Goal: Communication & Community: Answer question/provide support

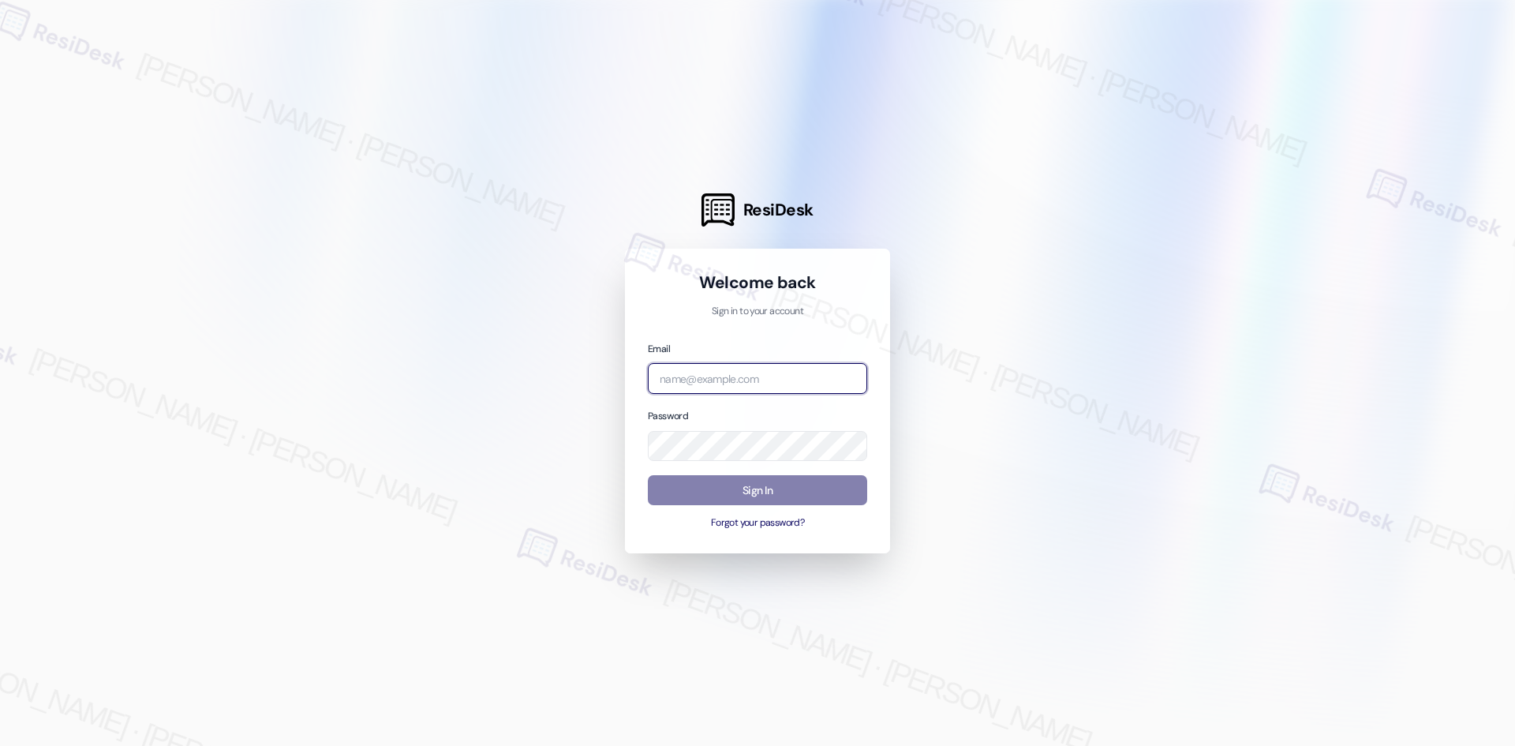
click at [799, 364] on input "email" at bounding box center [757, 378] width 219 height 31
type input "automated-surveys-asset_living-ron.david.dimapilis@asset_living.com"
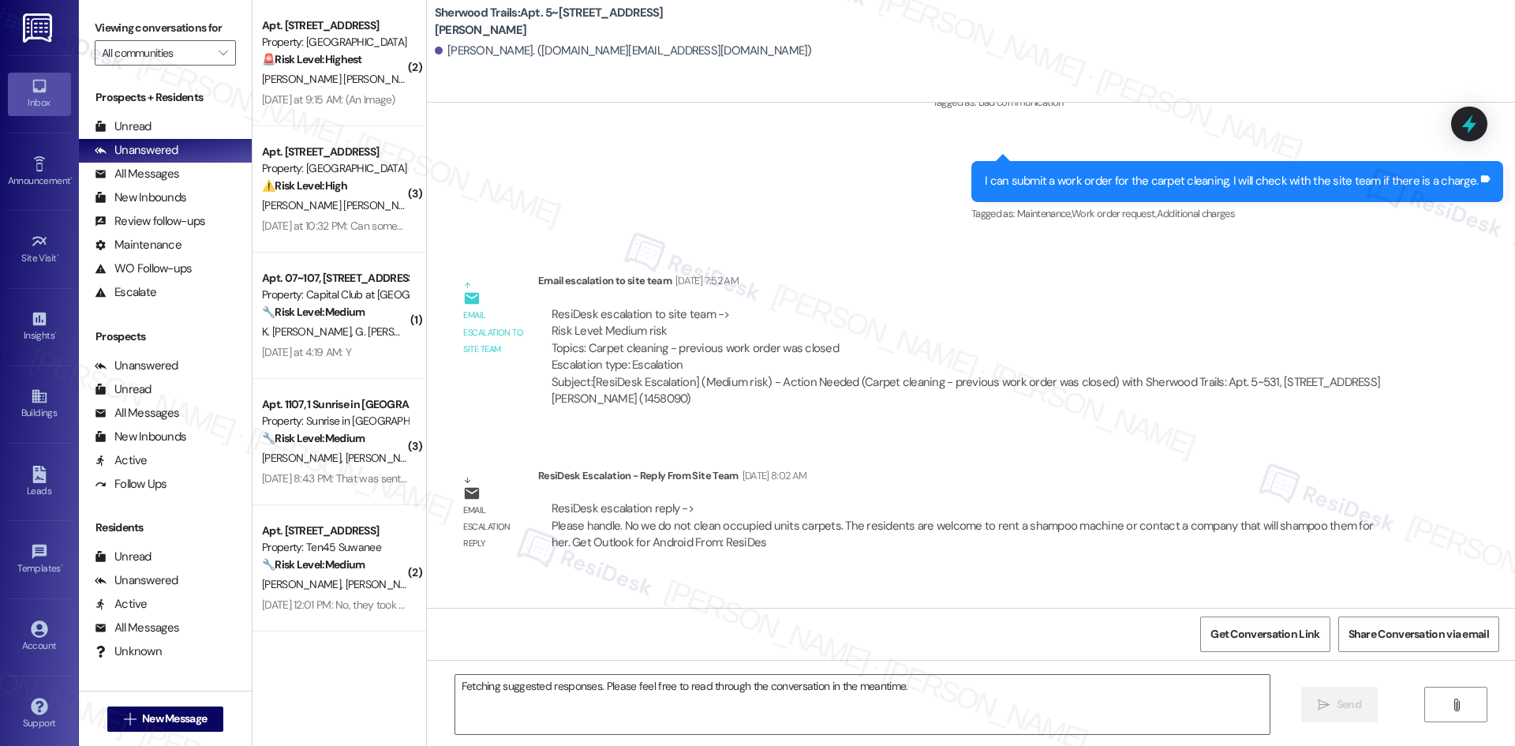
scroll to position [12493, 0]
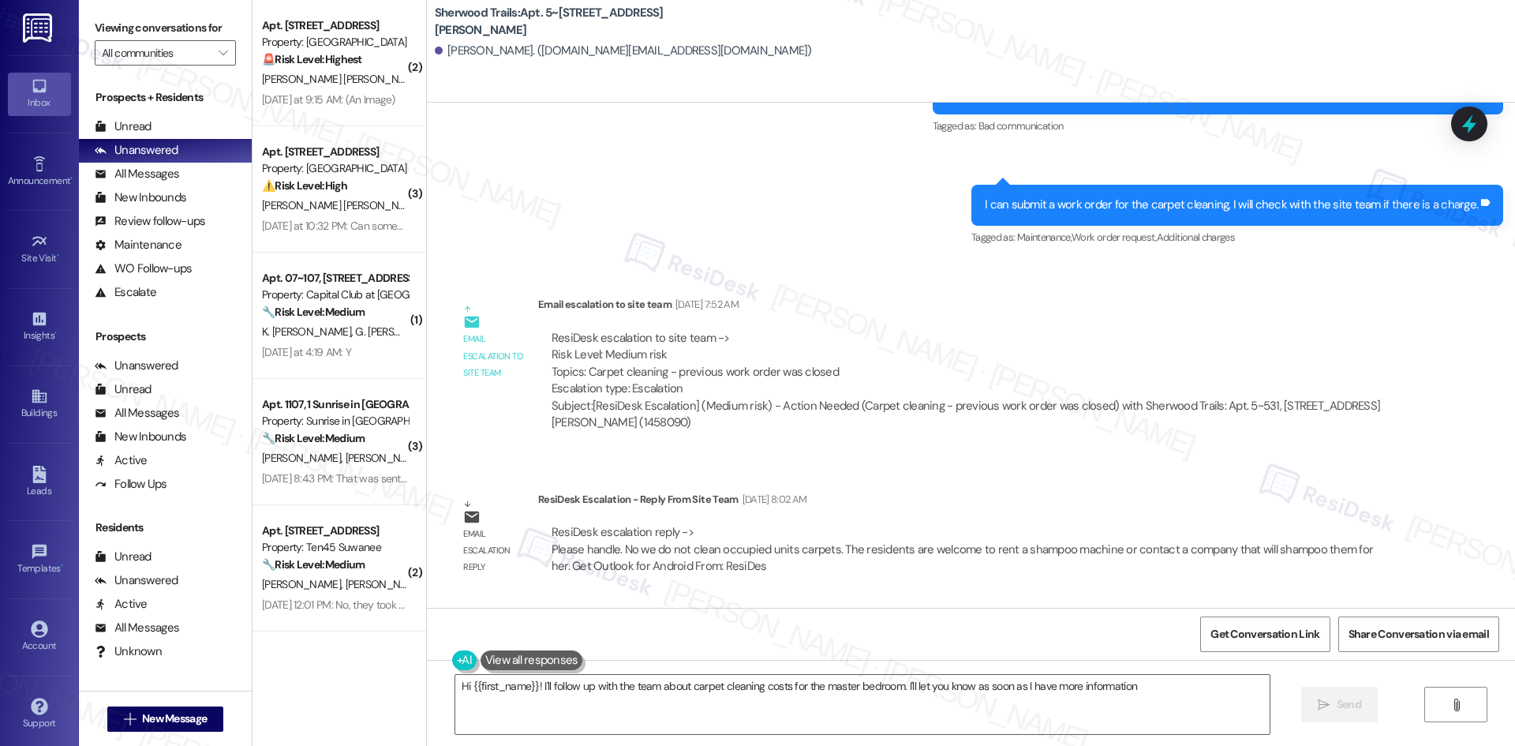
type textarea "Hi {{first_name}}! I'll follow up with the team about carpet cleaning costs for…"
click at [189, 51] on input "All communities" at bounding box center [156, 52] width 109 height 25
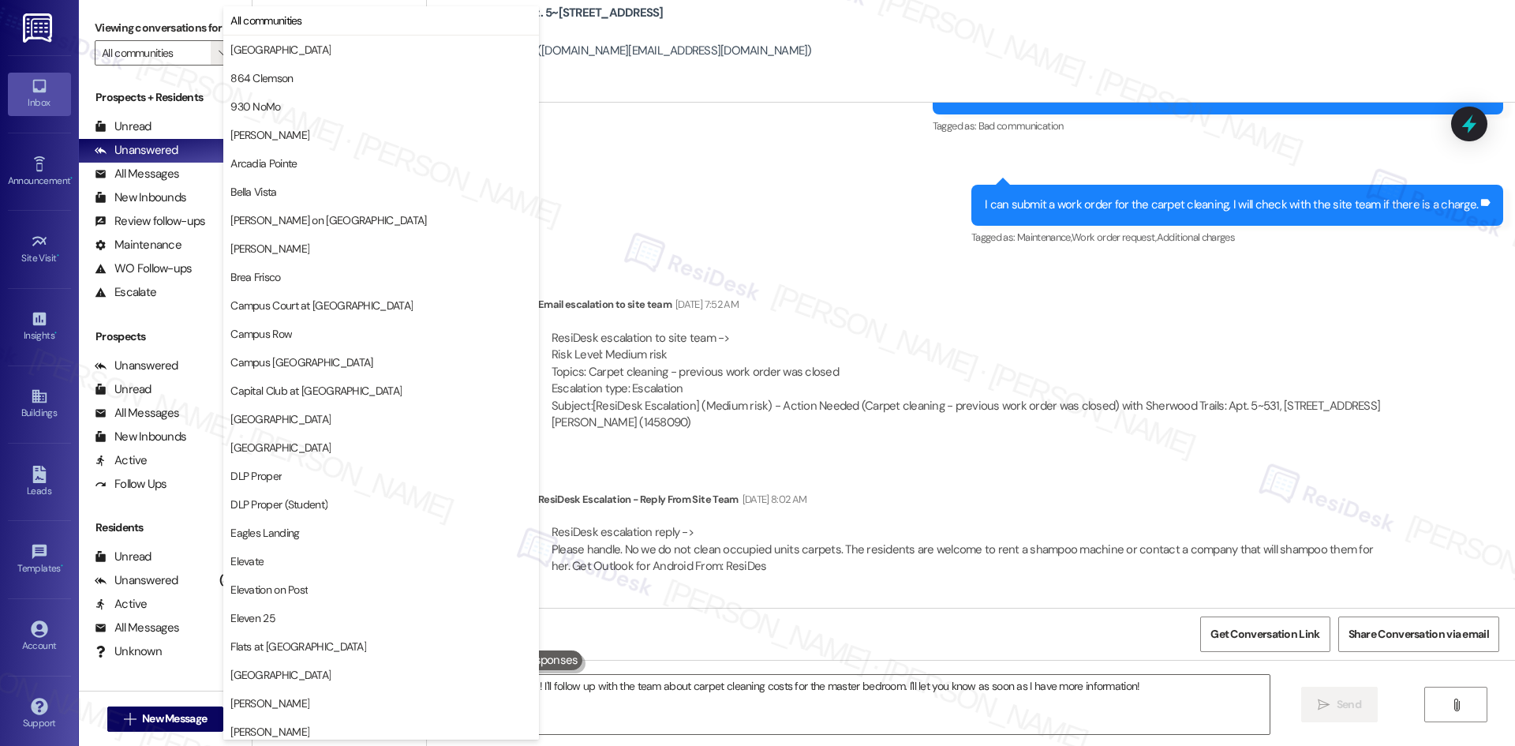
click at [43, 74] on link "Inbox" at bounding box center [39, 94] width 63 height 43
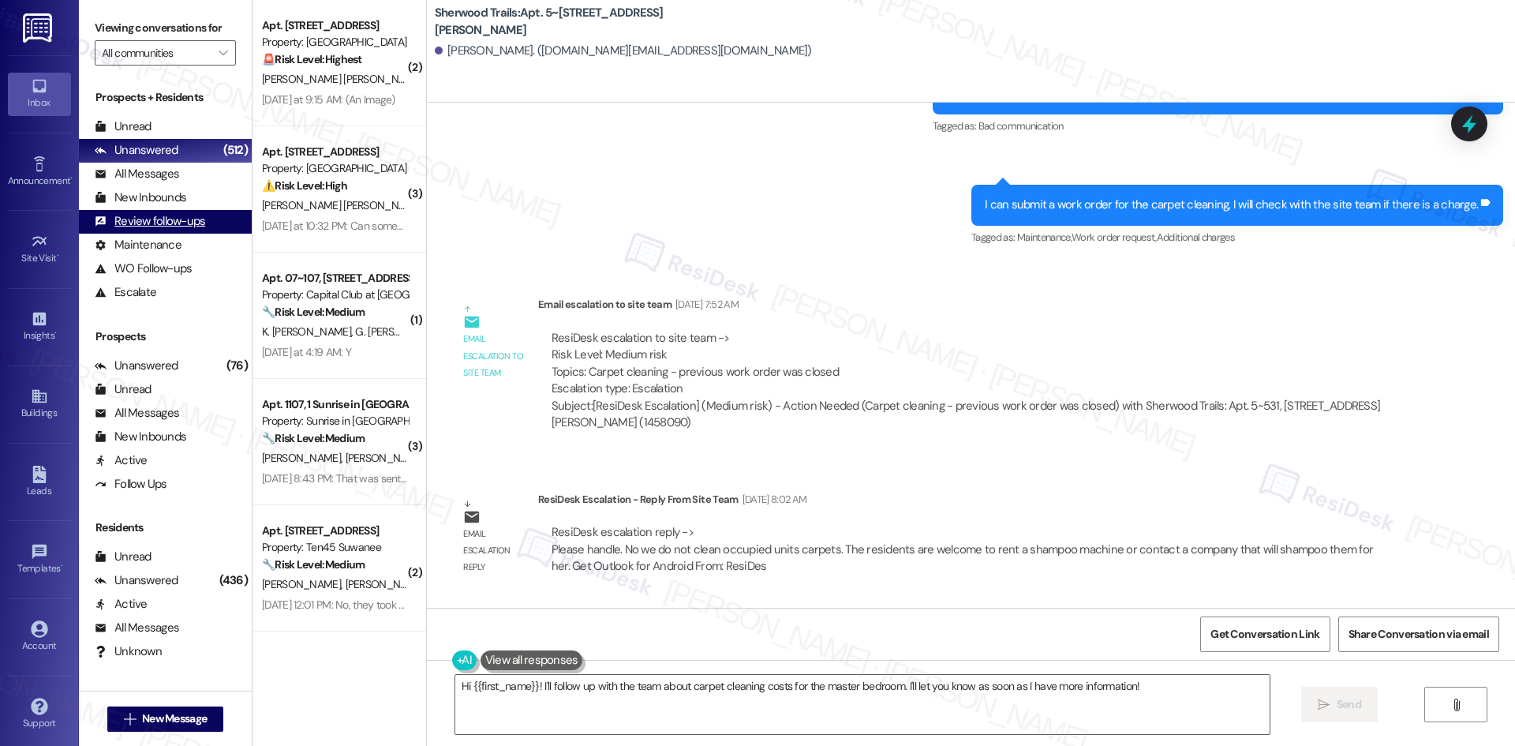
click at [187, 221] on div "Review follow-ups" at bounding box center [150, 221] width 110 height 17
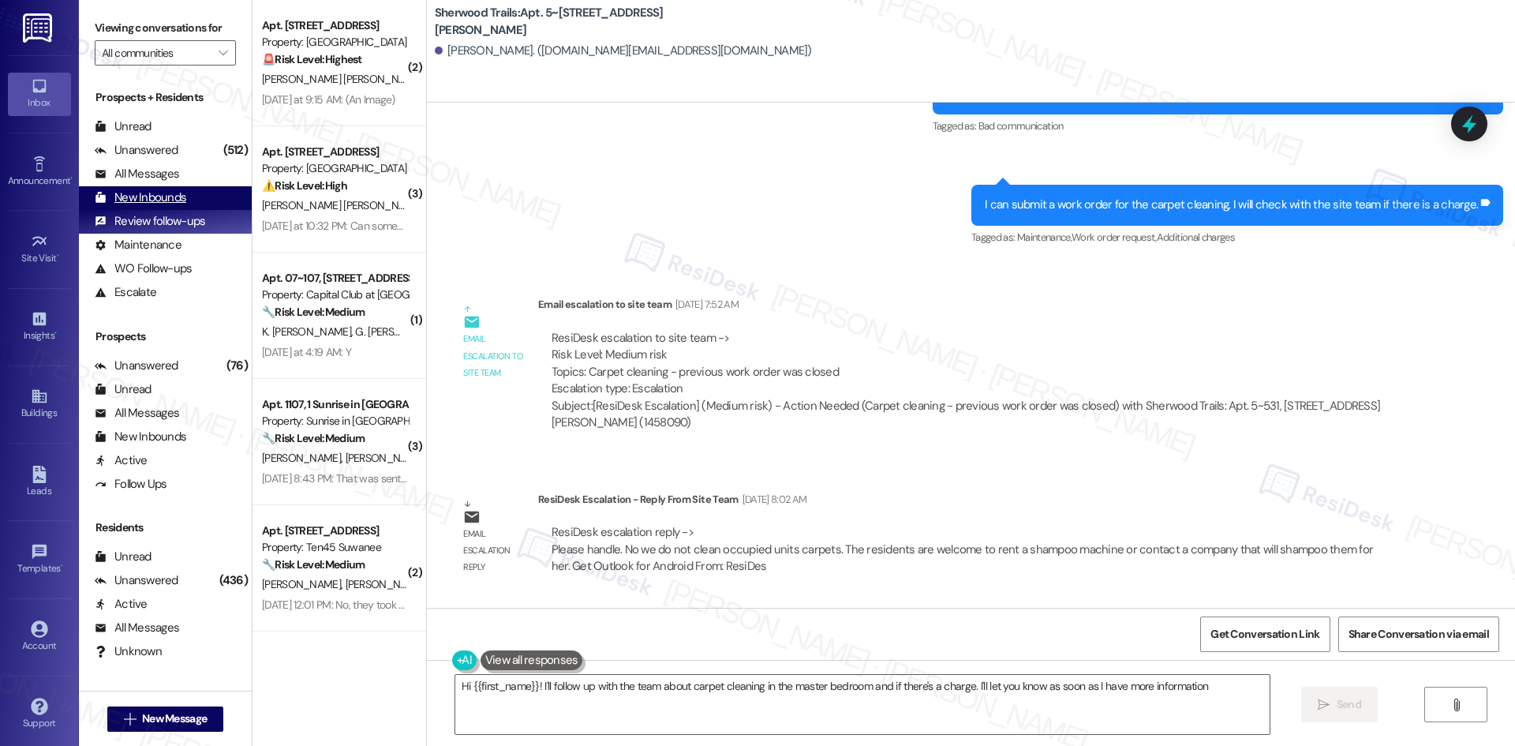
type textarea "Hi {{first_name}}! I'll follow up with the team about carpet cleaning in the ma…"
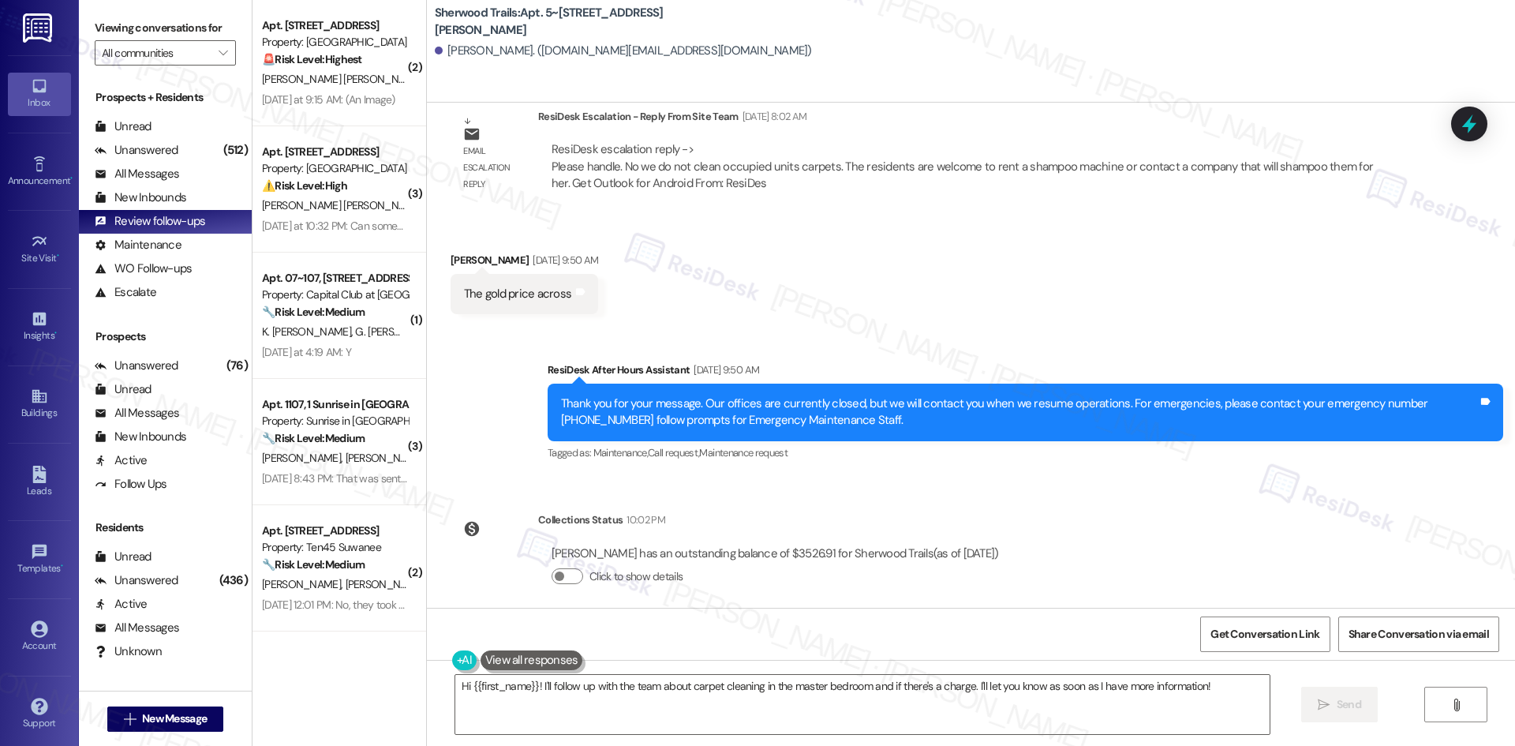
scroll to position [12881, 0]
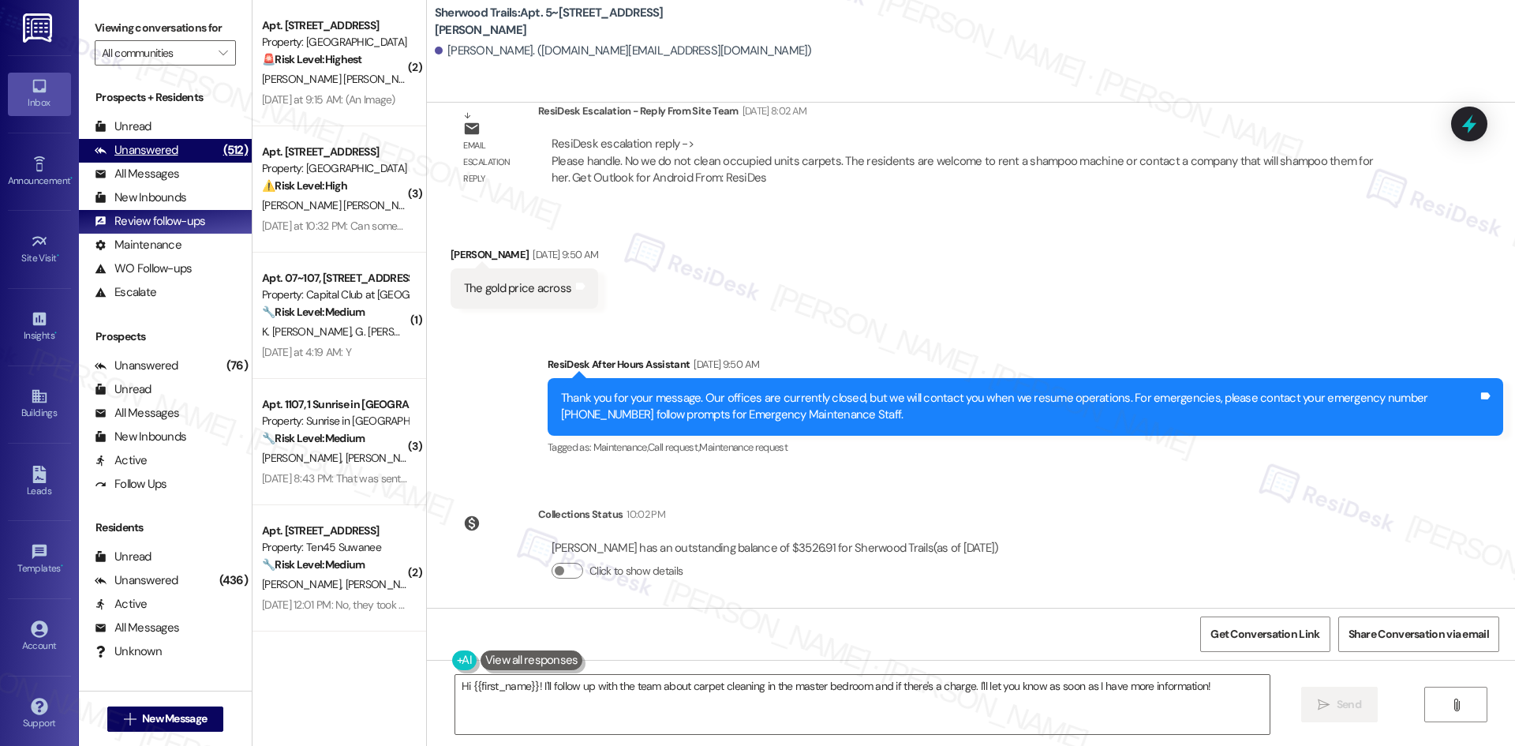
click at [157, 147] on div "Unanswered" at bounding box center [137, 150] width 84 height 17
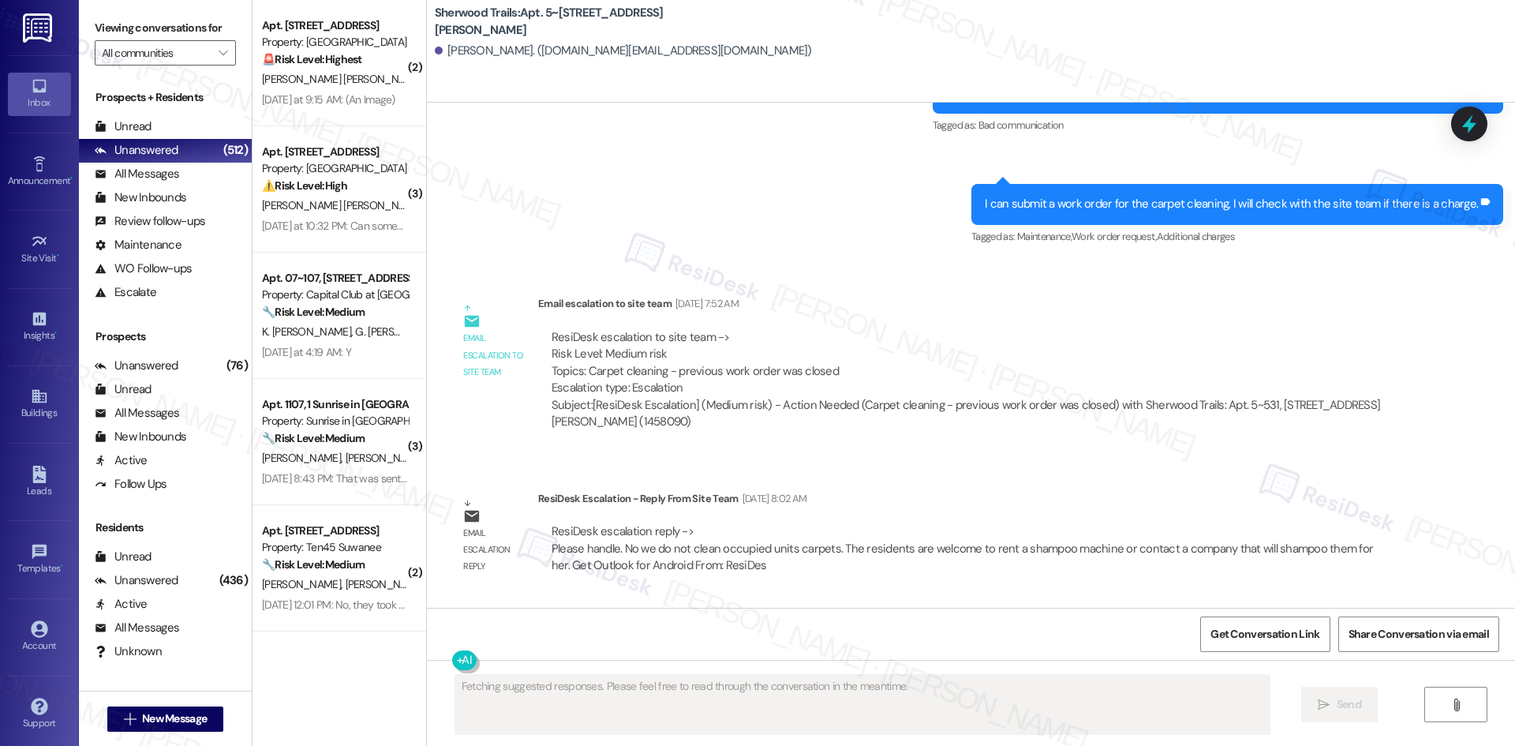
scroll to position [12493, 0]
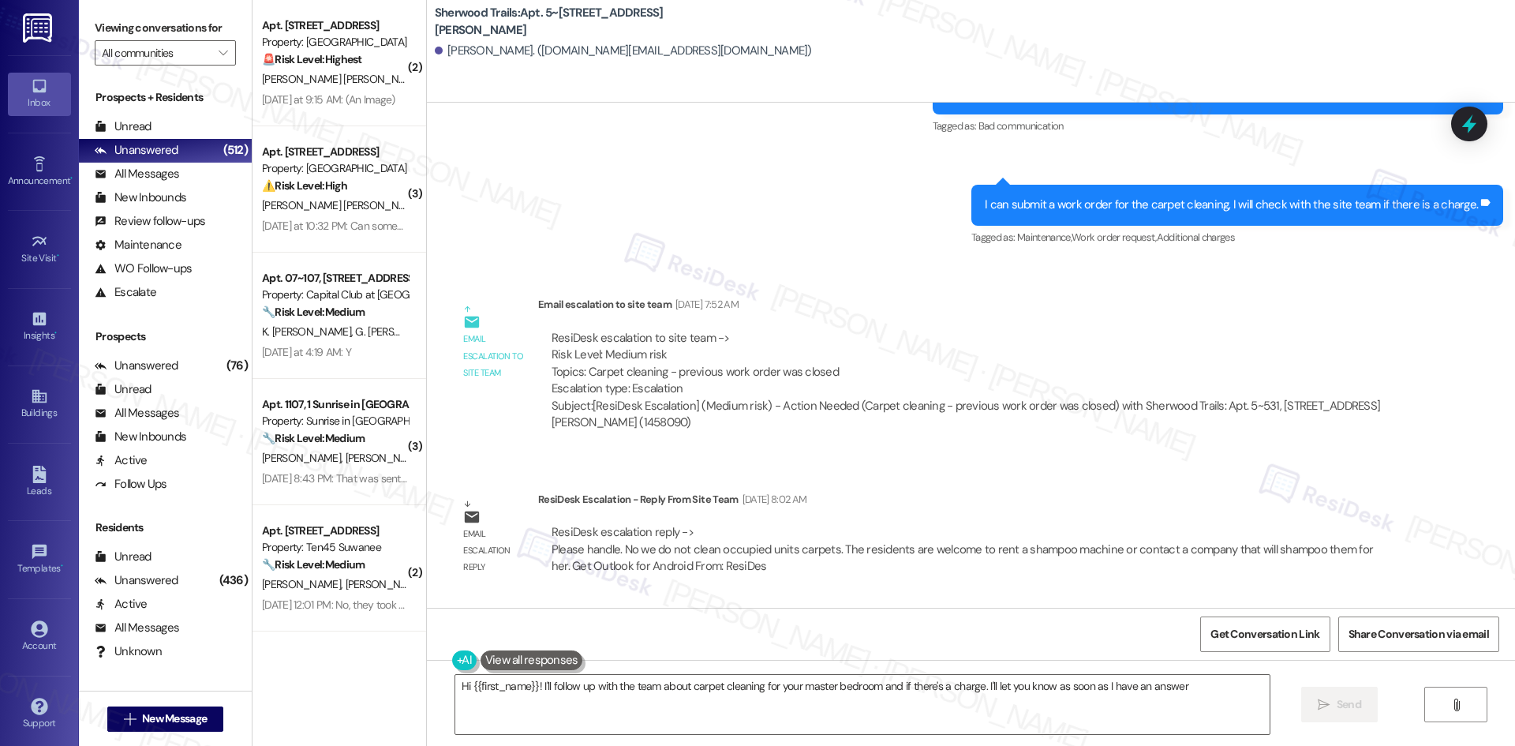
type textarea "Hi {{first_name}}! I'll follow up with the team about carpet cleaning for your …"
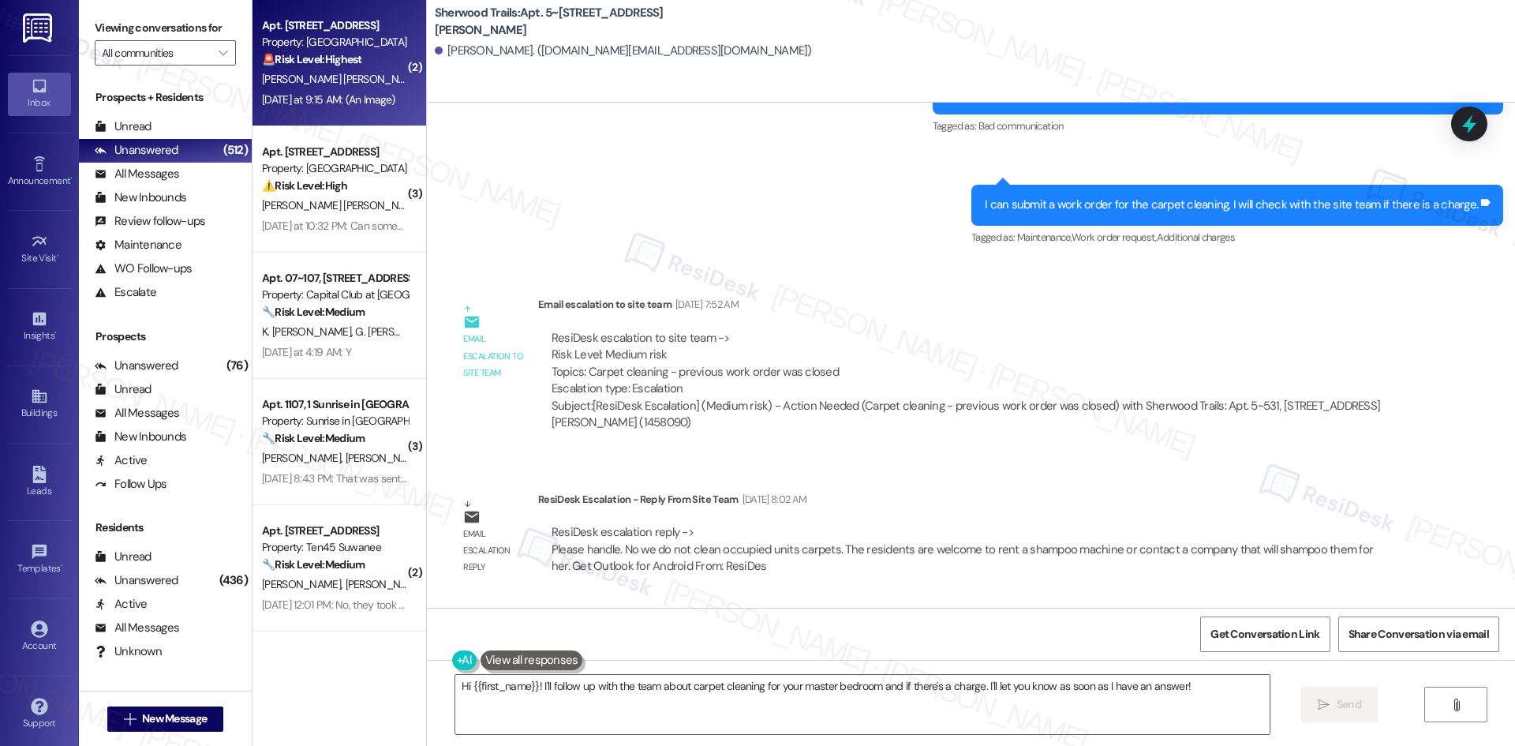
click at [325, 49] on div "Property: [GEOGRAPHIC_DATA]" at bounding box center [335, 42] width 146 height 17
type textarea "Fetching suggested responses. Please feel free to read through the conversation…"
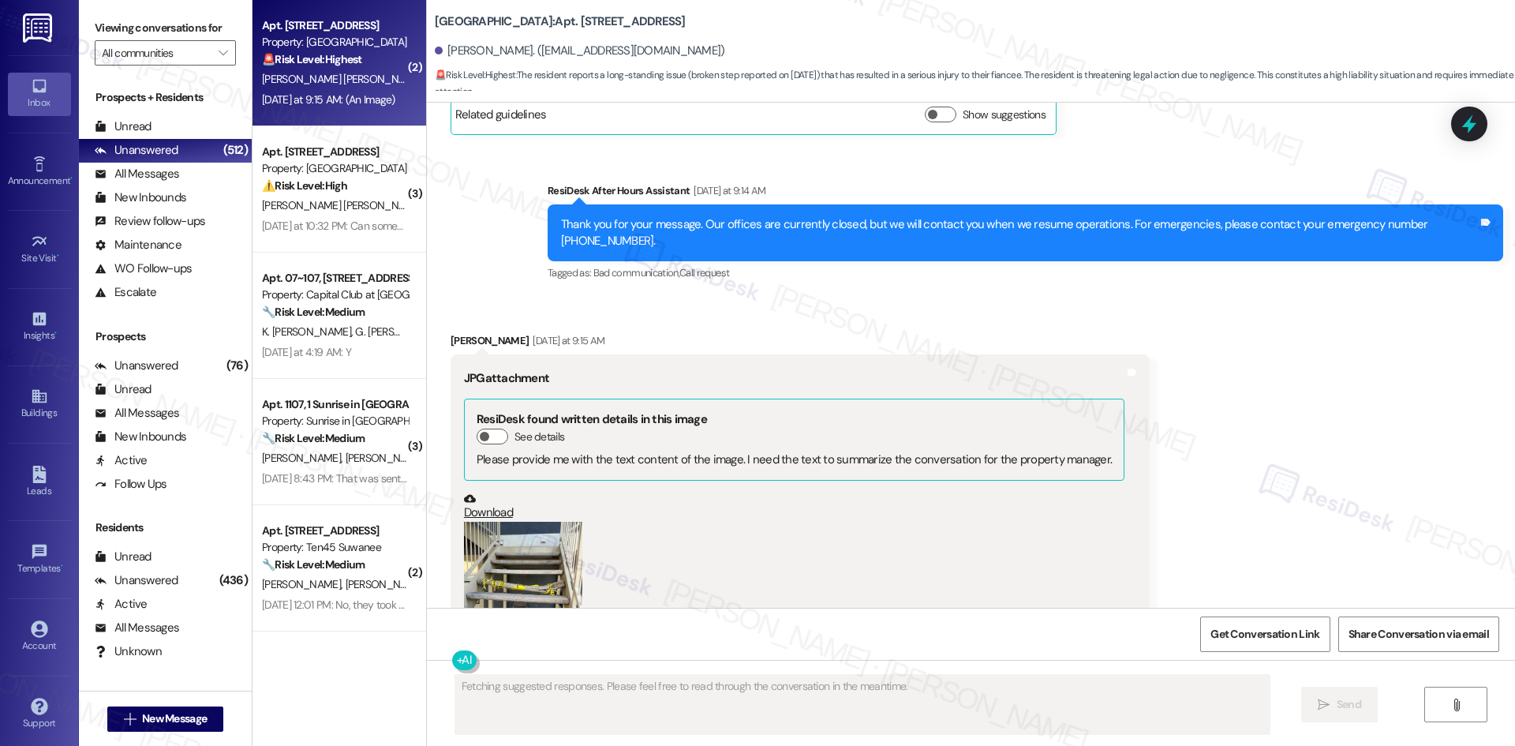
scroll to position [797, 0]
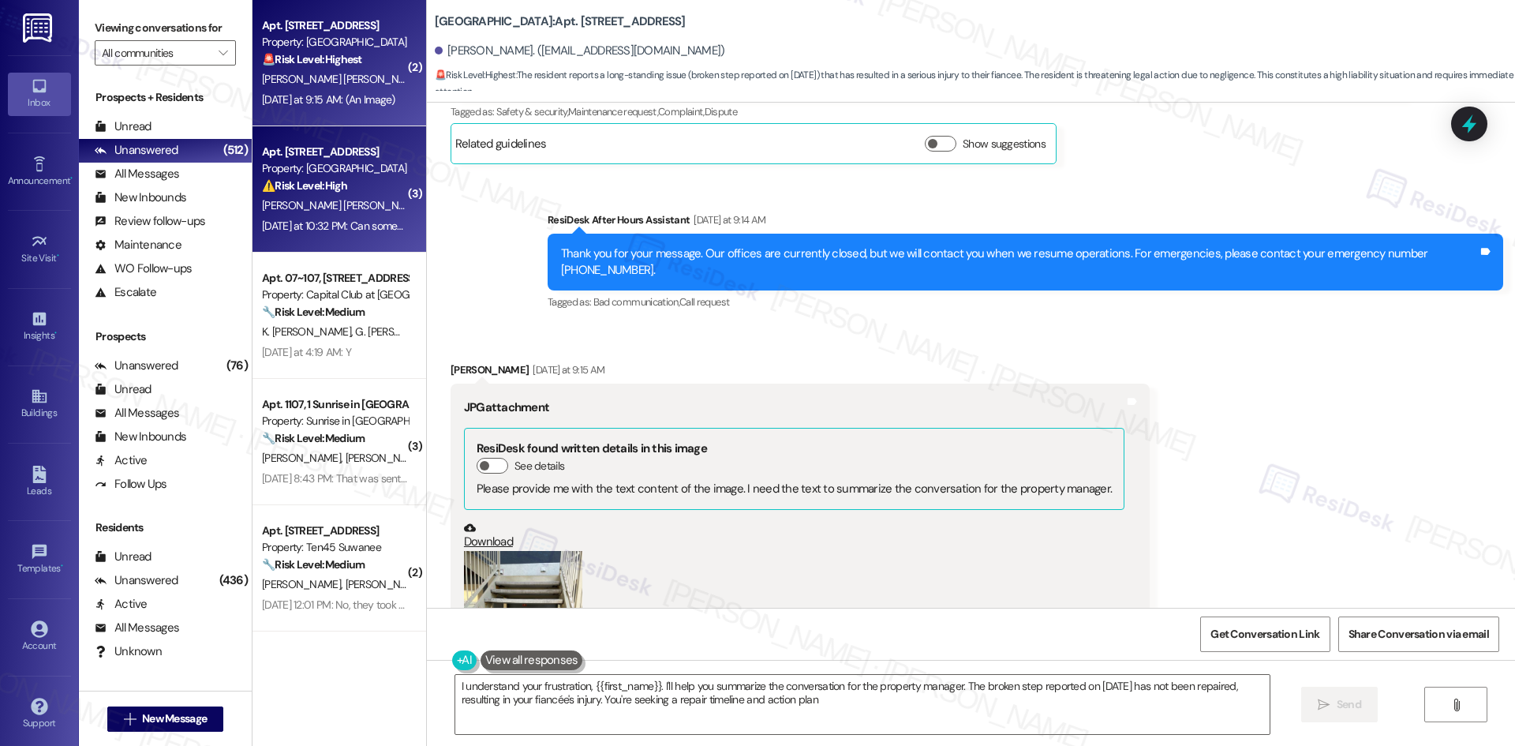
type textarea "I understand your frustration, {{first_name}}. I'll help you summarize the conv…"
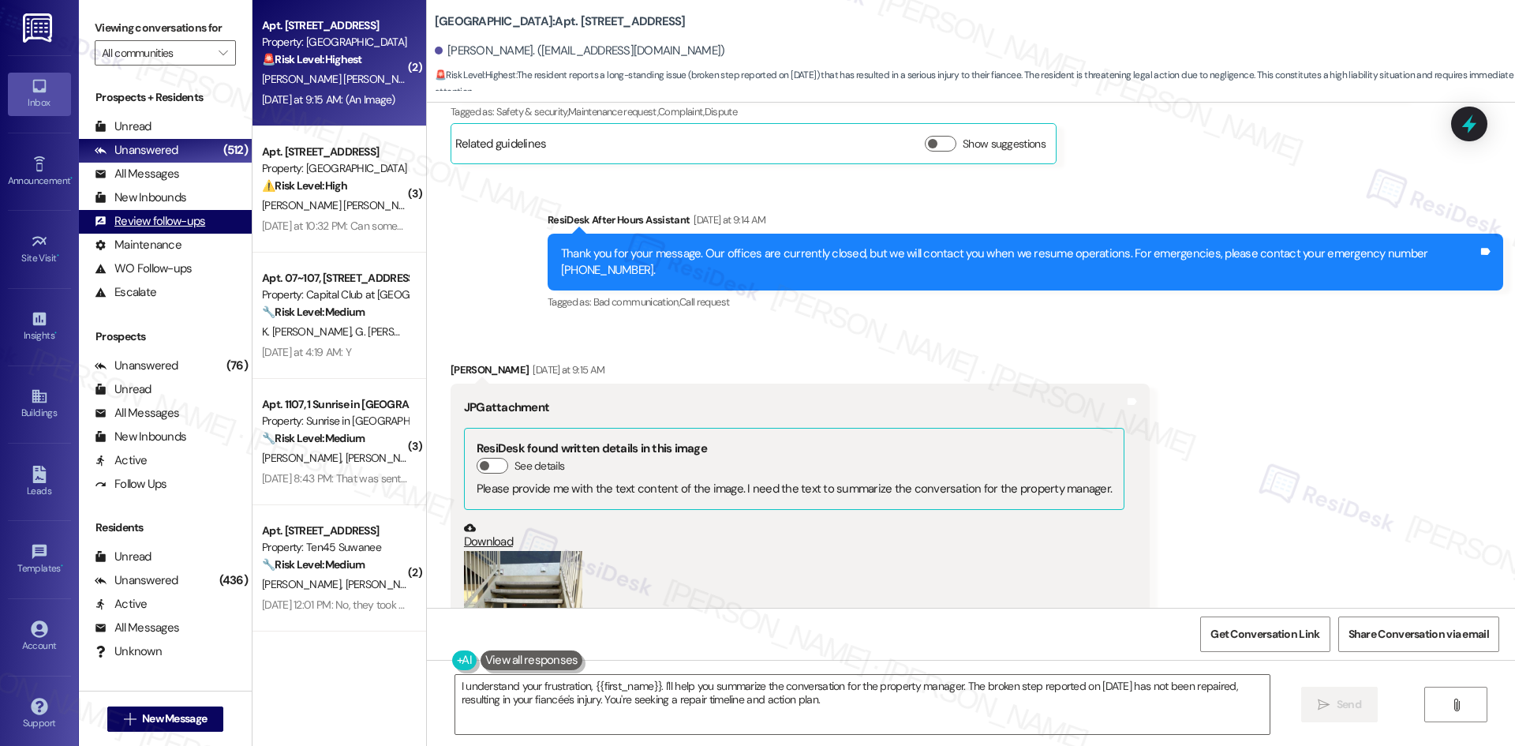
click at [147, 219] on div "Review follow-ups" at bounding box center [150, 221] width 110 height 17
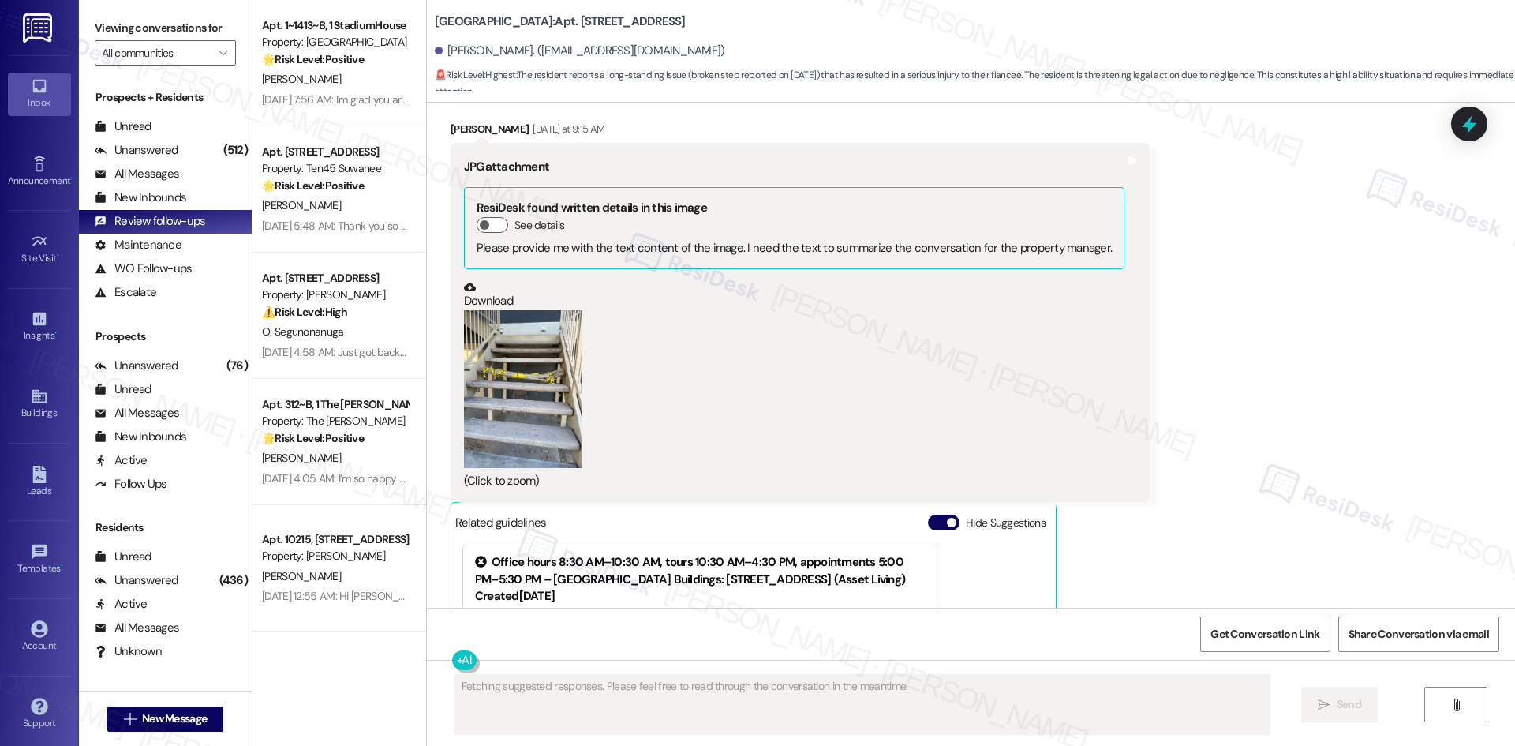
scroll to position [967, 0]
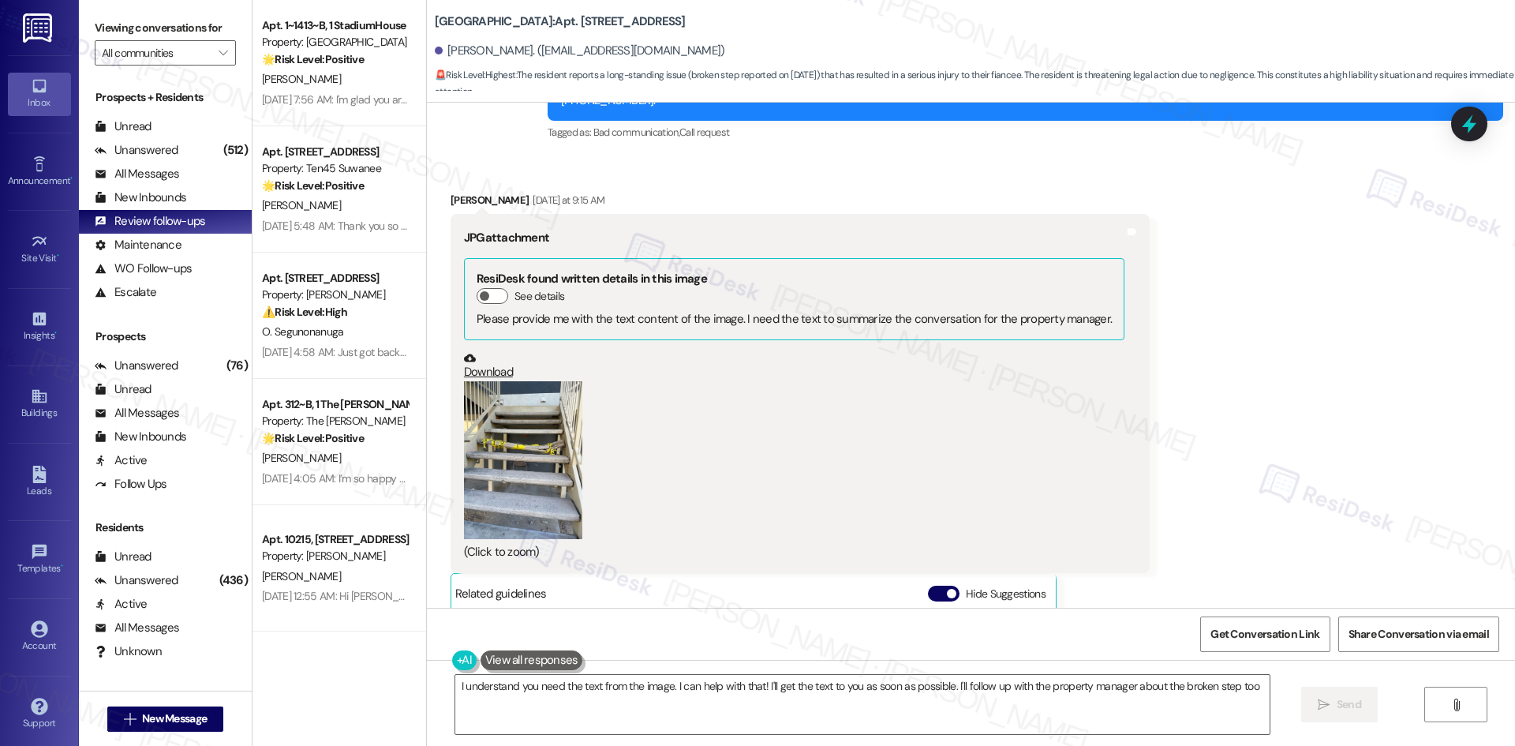
type textarea "I understand you need the text from the image. I can help with that! I'll get t…"
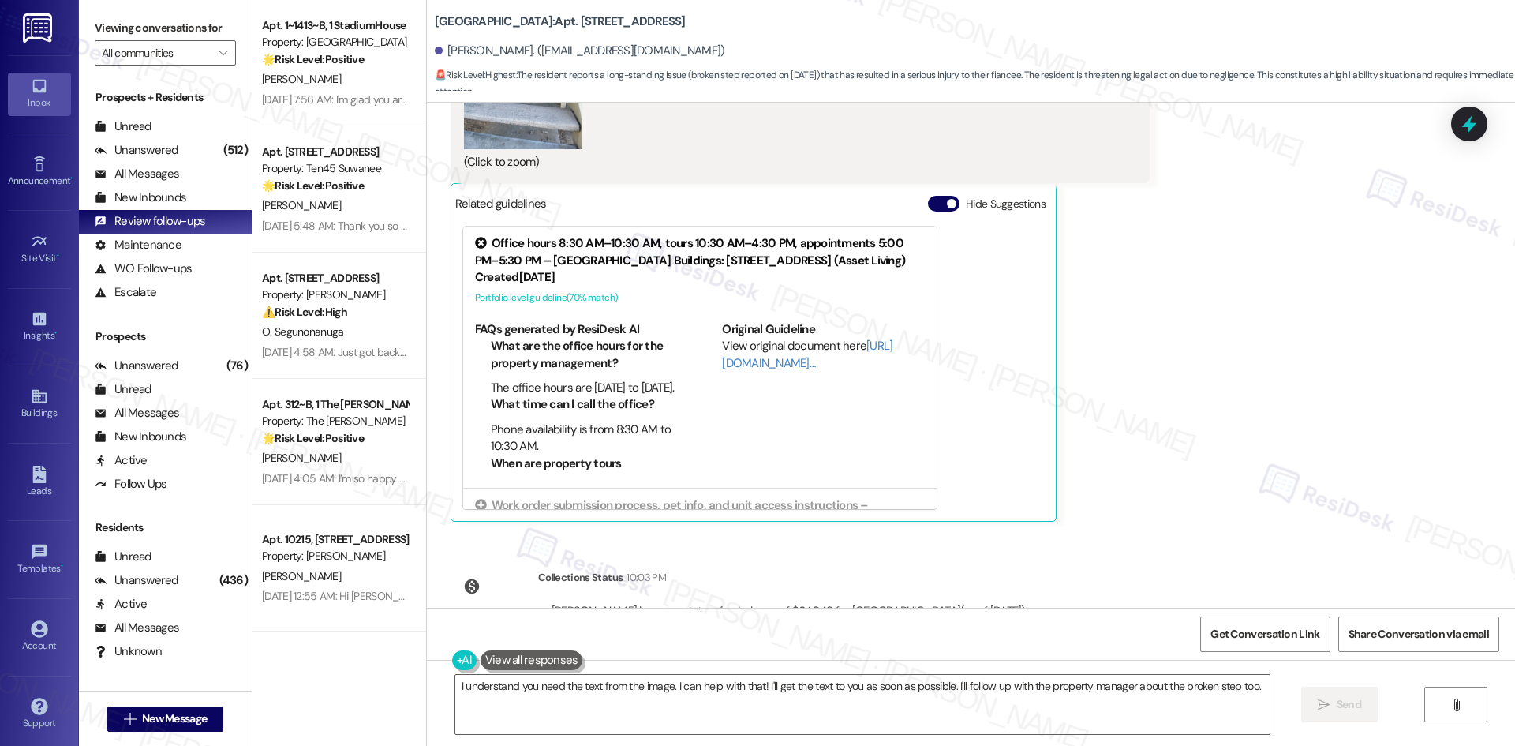
scroll to position [1349, 0]
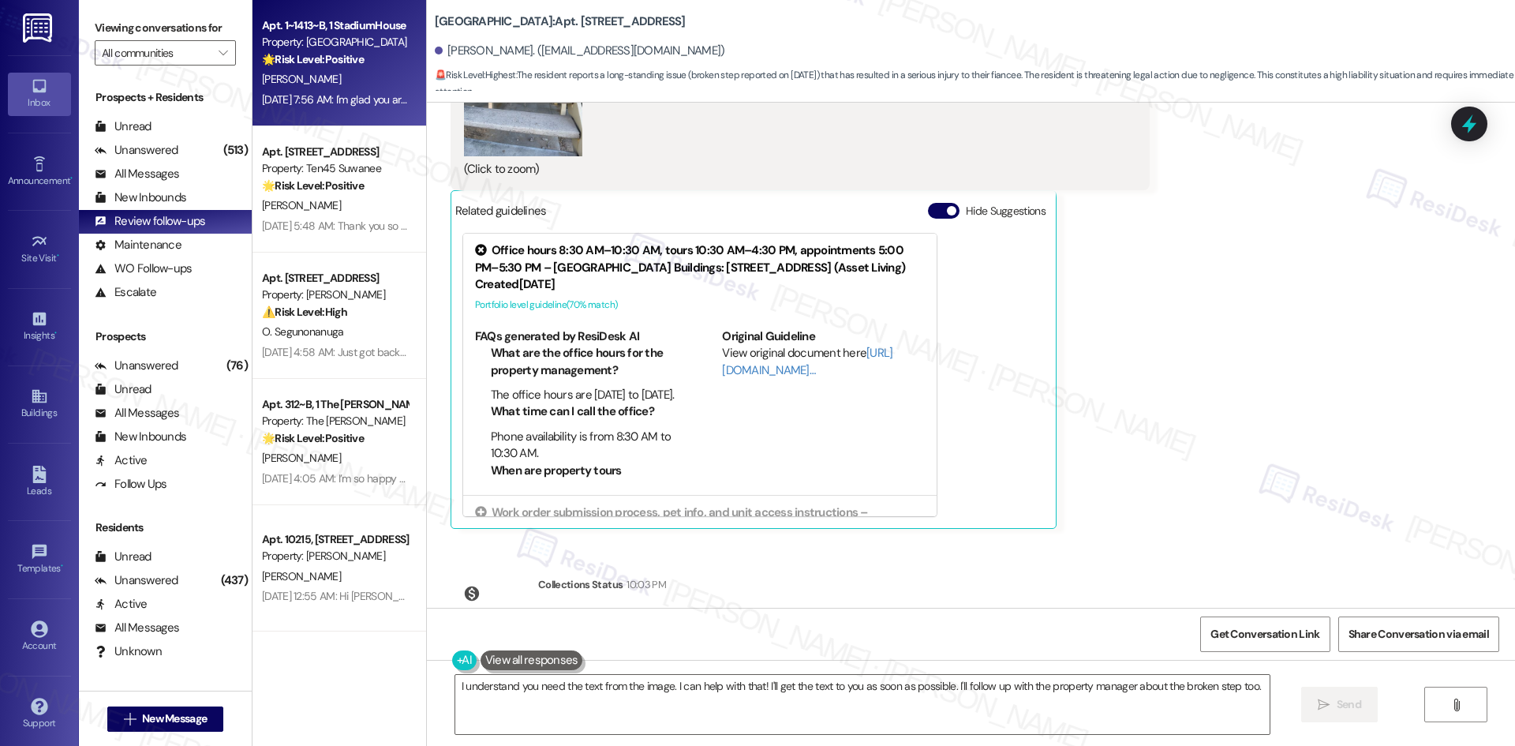
click at [331, 65] on strong "🌟 Risk Level: Positive" at bounding box center [313, 59] width 102 height 14
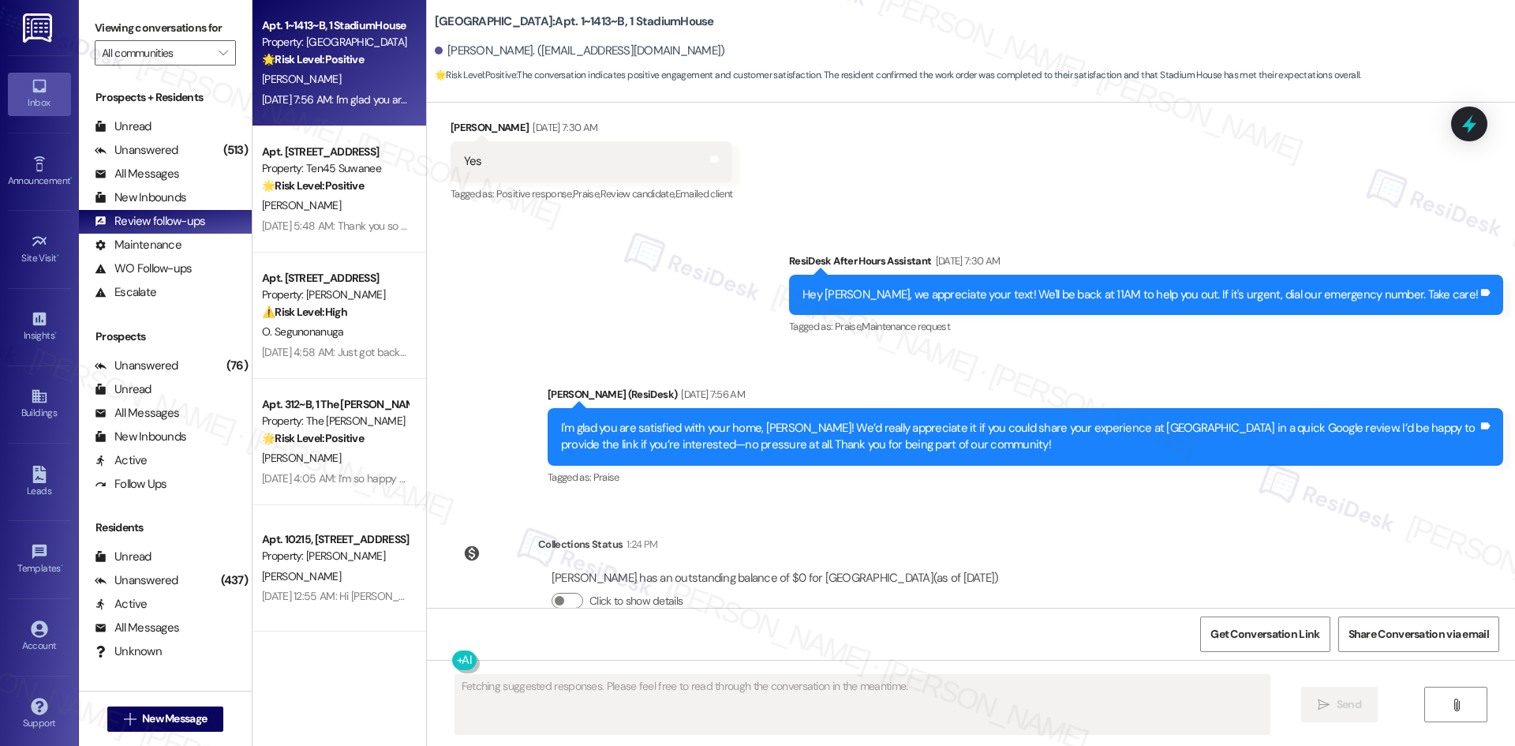
scroll to position [2295, 0]
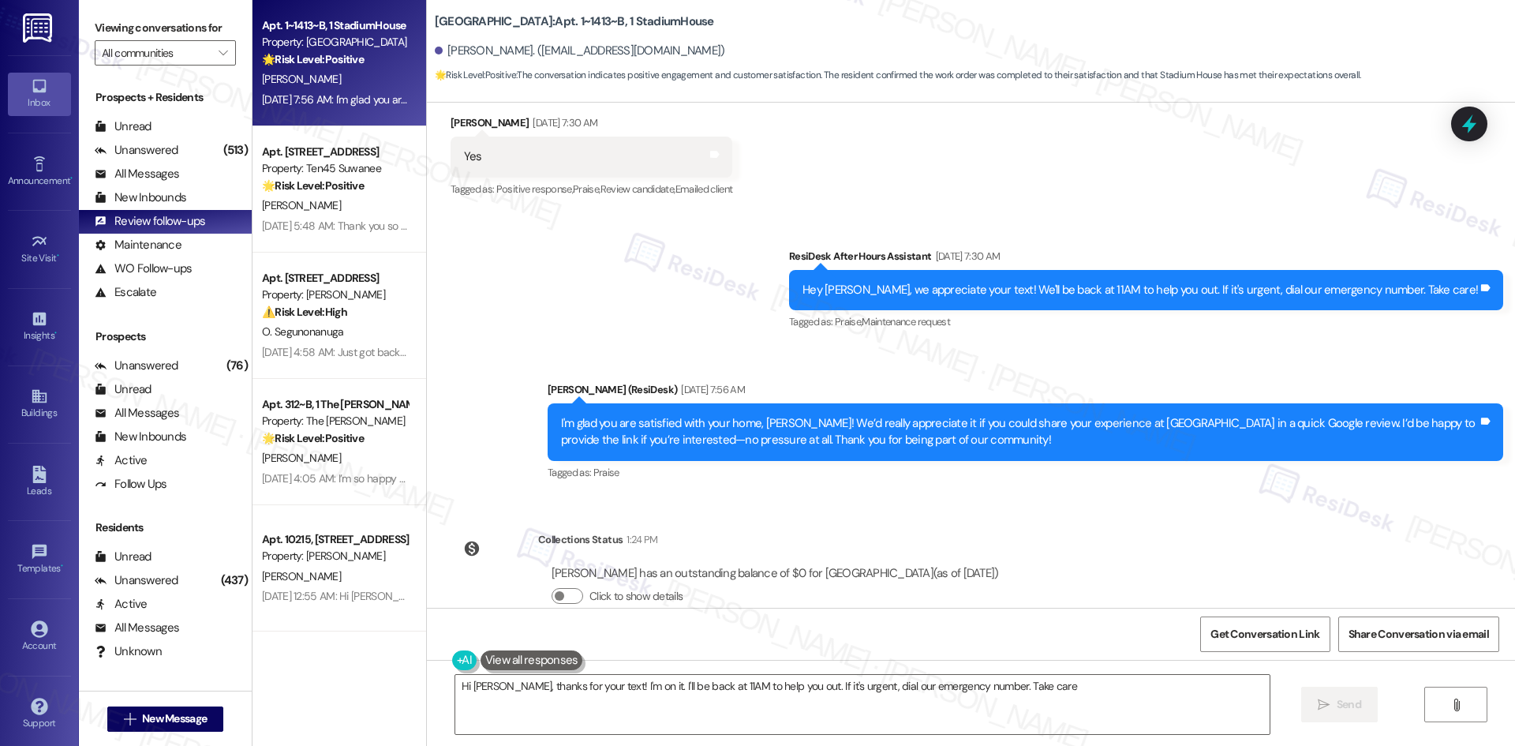
type textarea "Hi Cristina, thanks for your text! I'm on it. I'll be back at 11AM to help you …"
click at [1216, 22] on icon "Close toast" at bounding box center [1218, 21] width 9 height 9
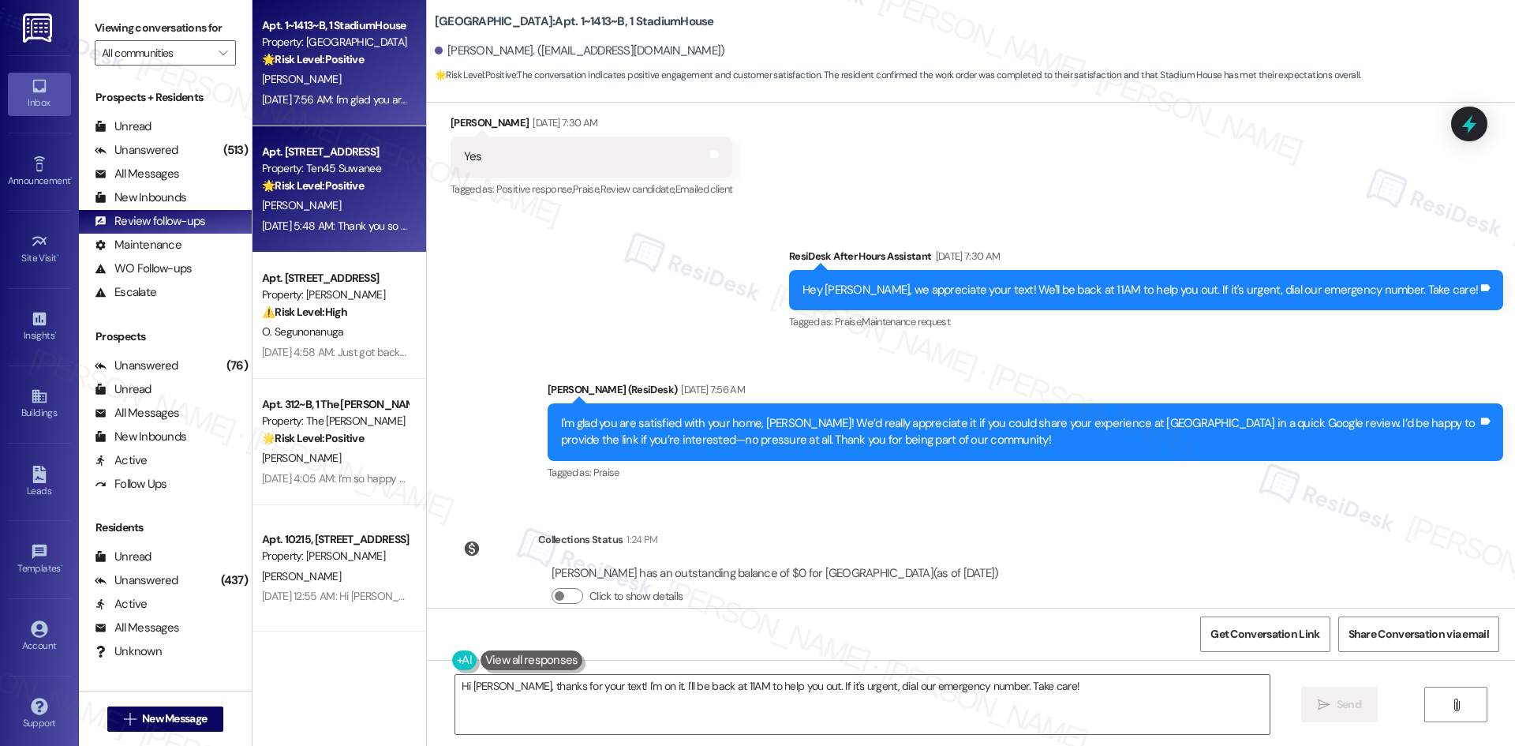
click at [329, 238] on div "Apt. 3411, 1045 Old Peachtree Rd NW Property: Ten45 Suwanee 🌟 Risk Level: Posit…" at bounding box center [340, 189] width 174 height 126
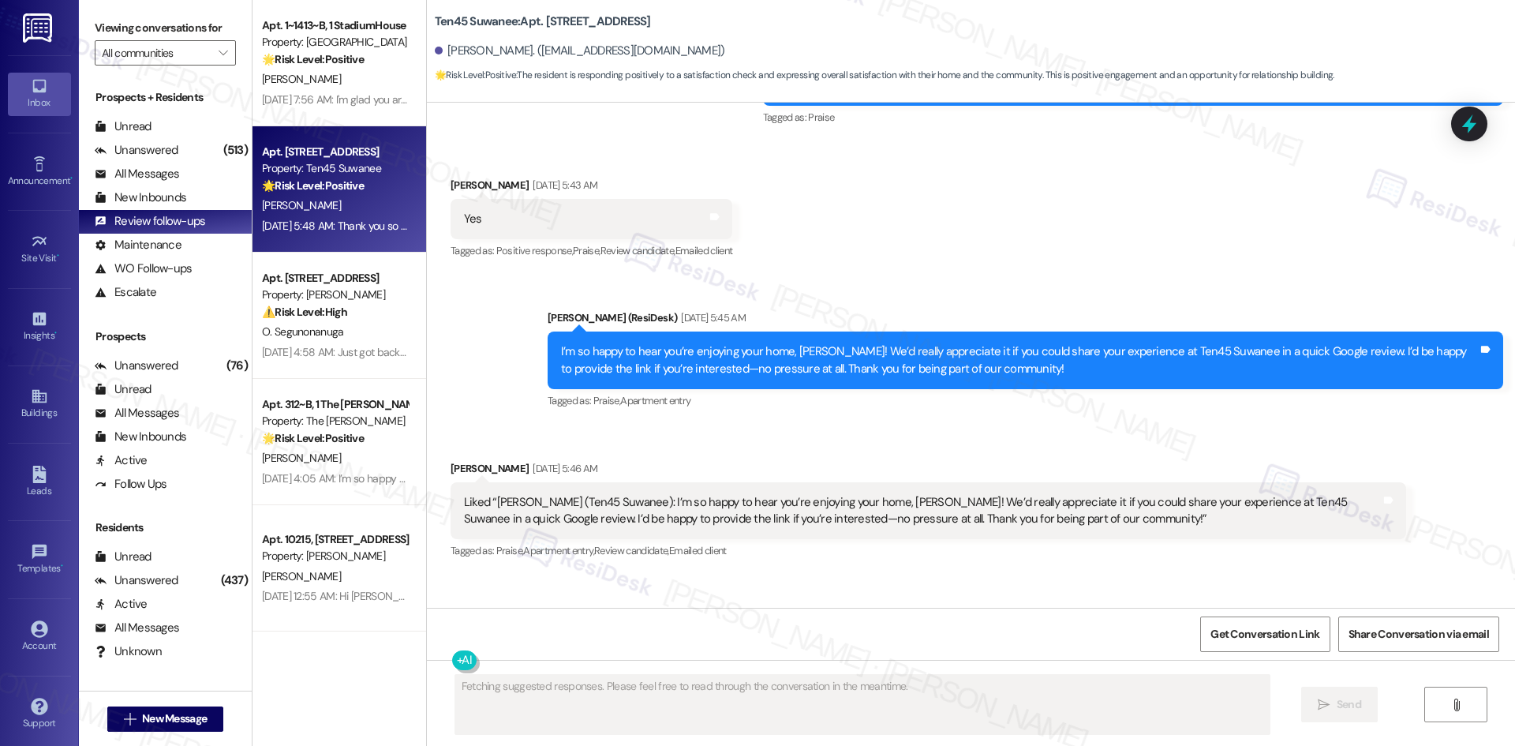
scroll to position [601, 0]
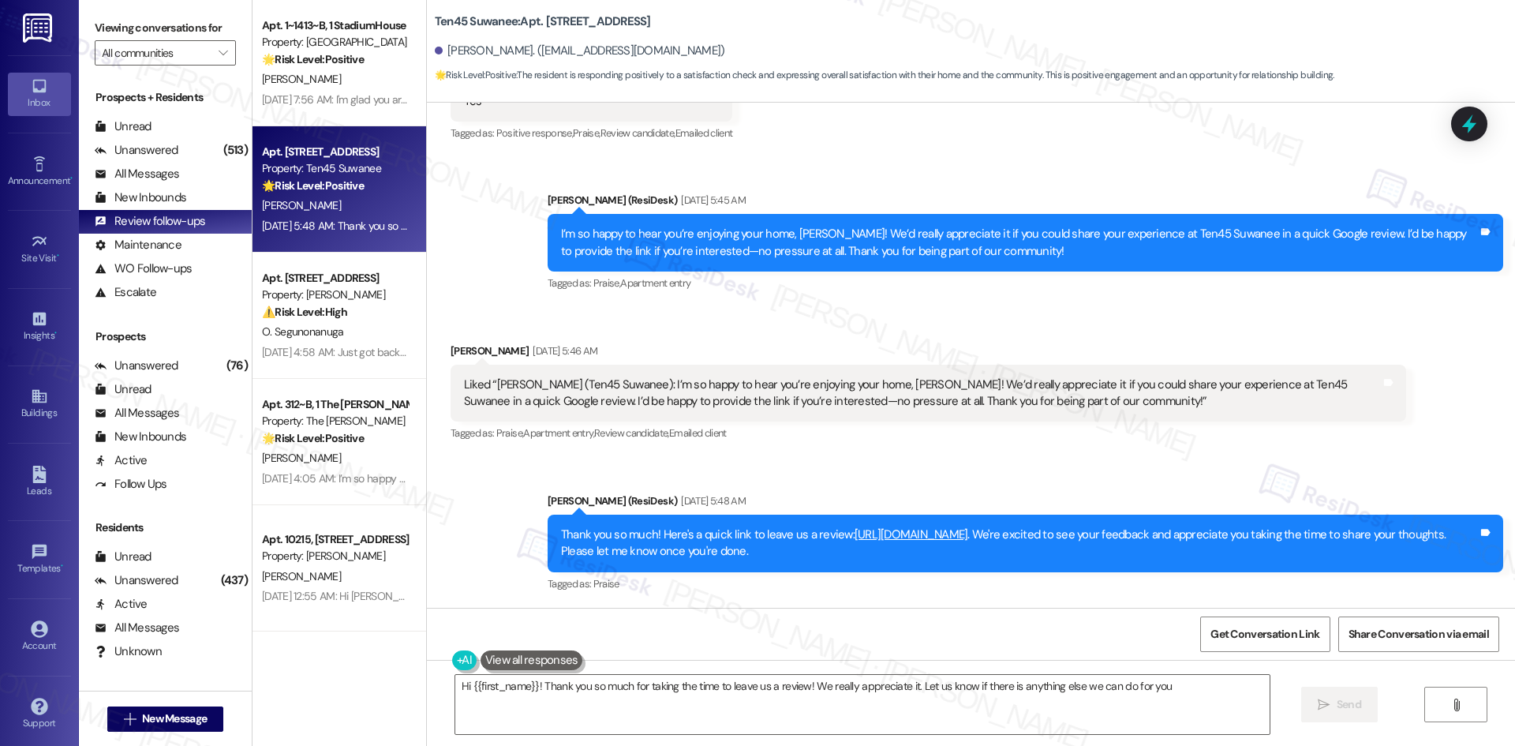
type textarea "Hi {{first_name}}! Thank you so much for taking the time to leave us a review! …"
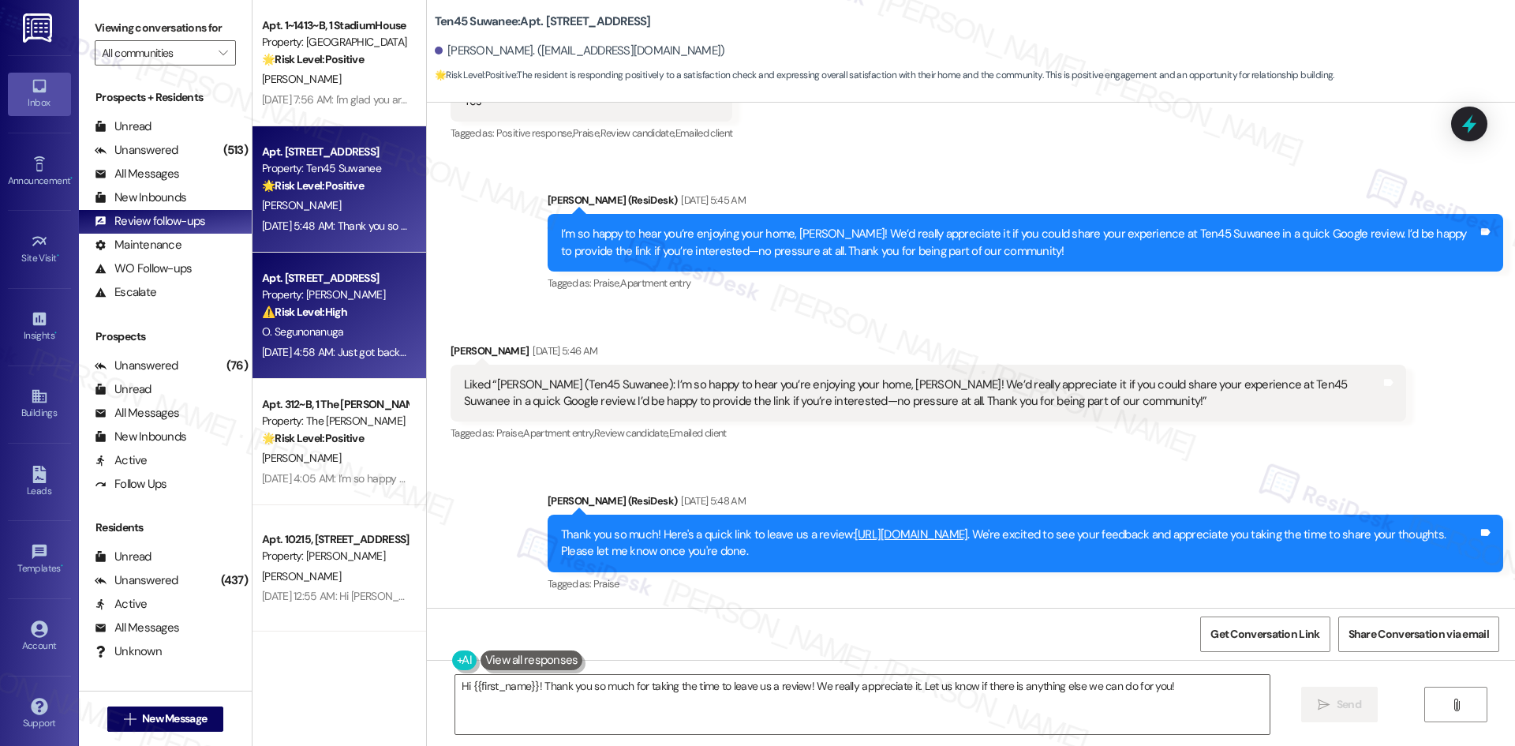
click at [283, 328] on span "O. Segunonanuga" at bounding box center [303, 331] width 82 height 14
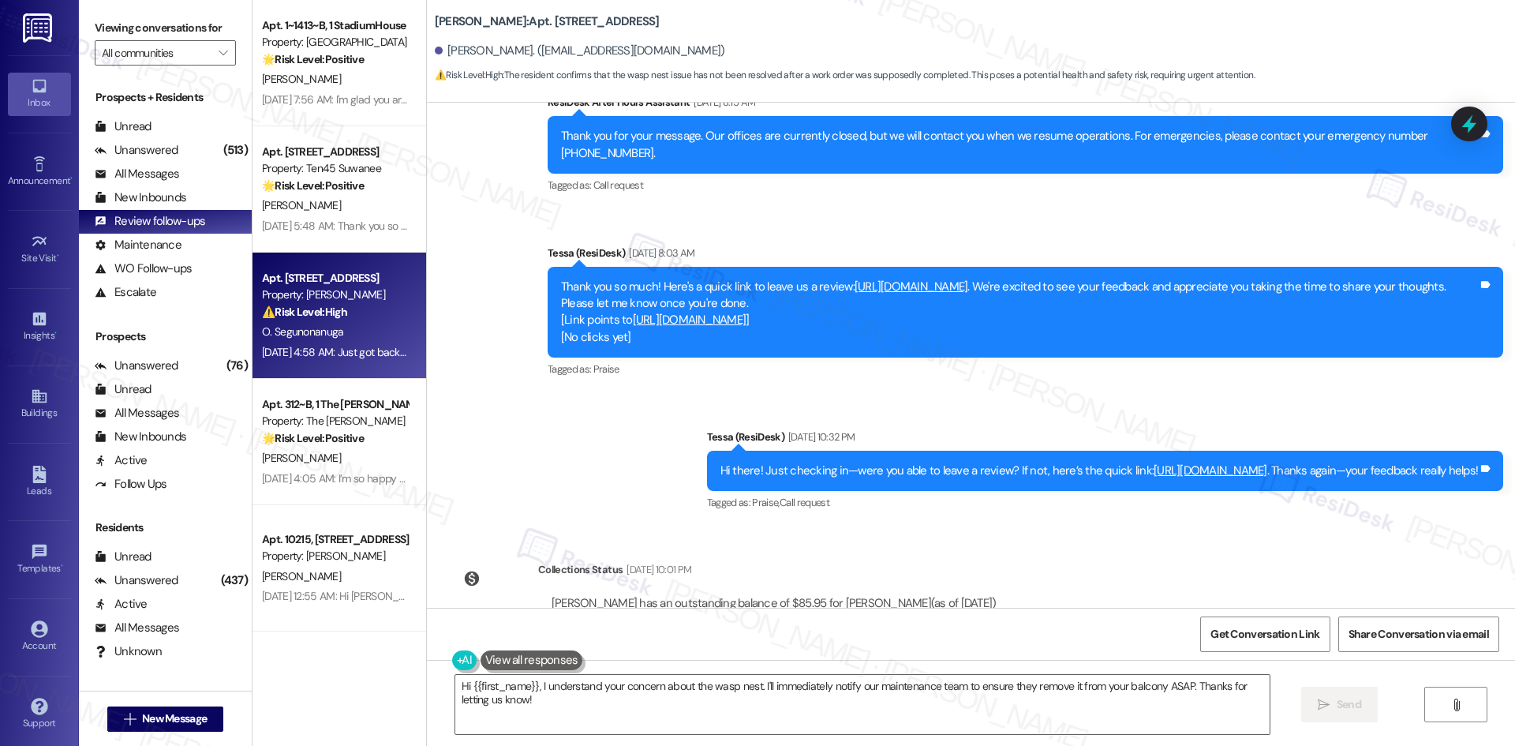
scroll to position [1330, 0]
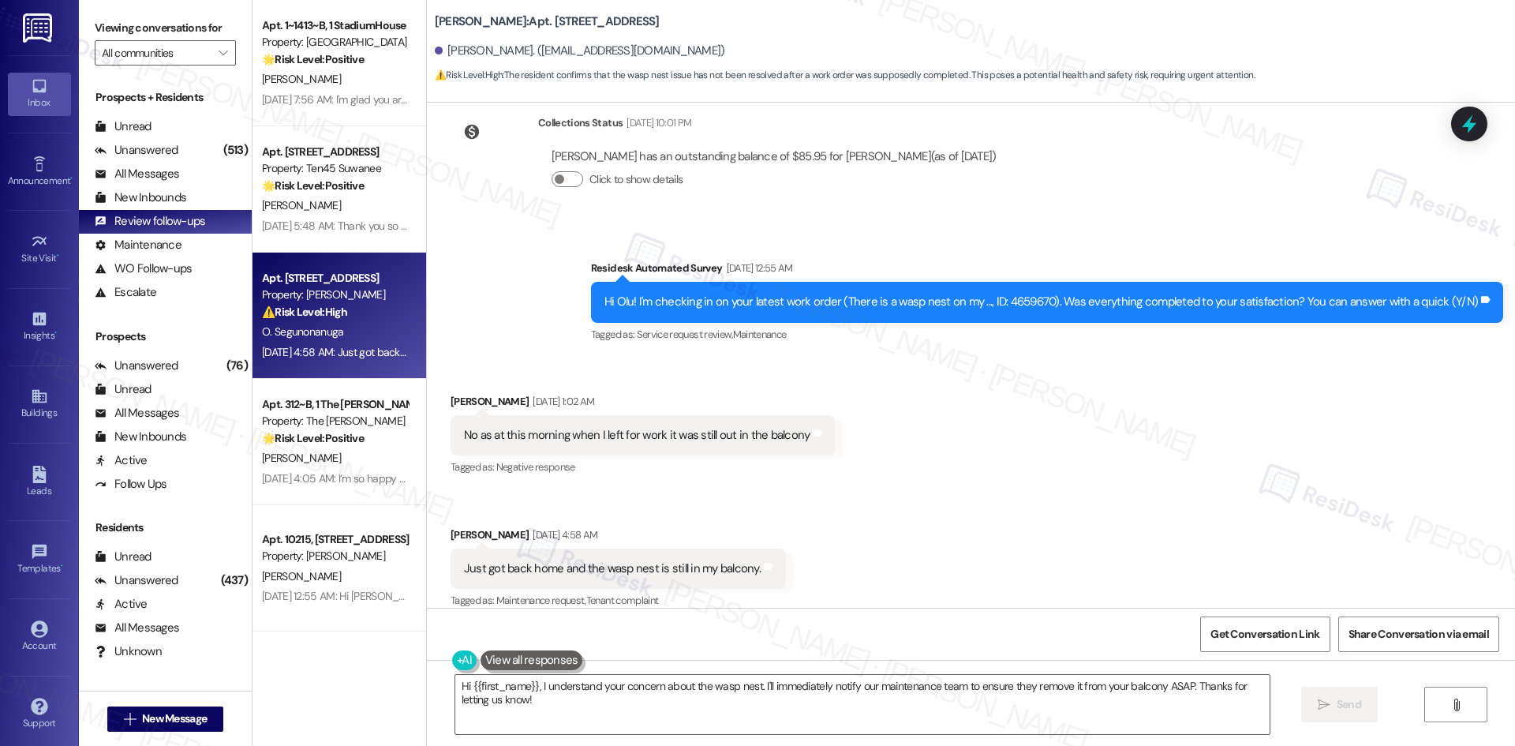
click at [994, 489] on div "Received via SMS Olu Segunonanuga Sep 13, 2025 at 1:02 AM No as at this morning…" at bounding box center [971, 490] width 1088 height 267
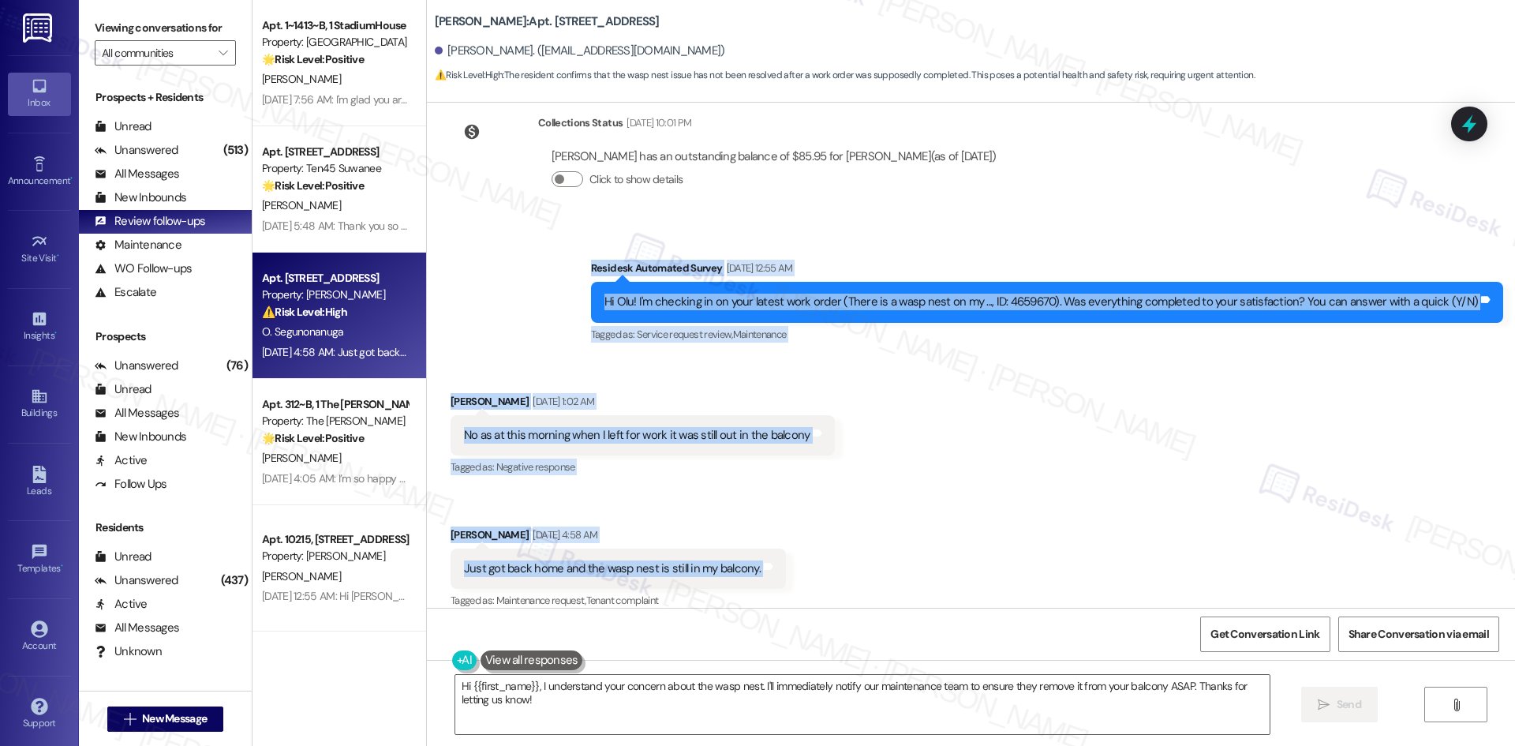
drag, startPoint x: 559, startPoint y: 226, endPoint x: 776, endPoint y: 549, distance: 389.1
click at [776, 549] on div "Survey, sent via SMS Residesk Automated Survey May 14, 2025 at 12:35 AM Hi Olu,…" at bounding box center [971, 355] width 1088 height 505
copy div "Residesk Automated Survey Sep 13, 2025 at 12:55 AM Hi Olu! I'm checking in on y…"
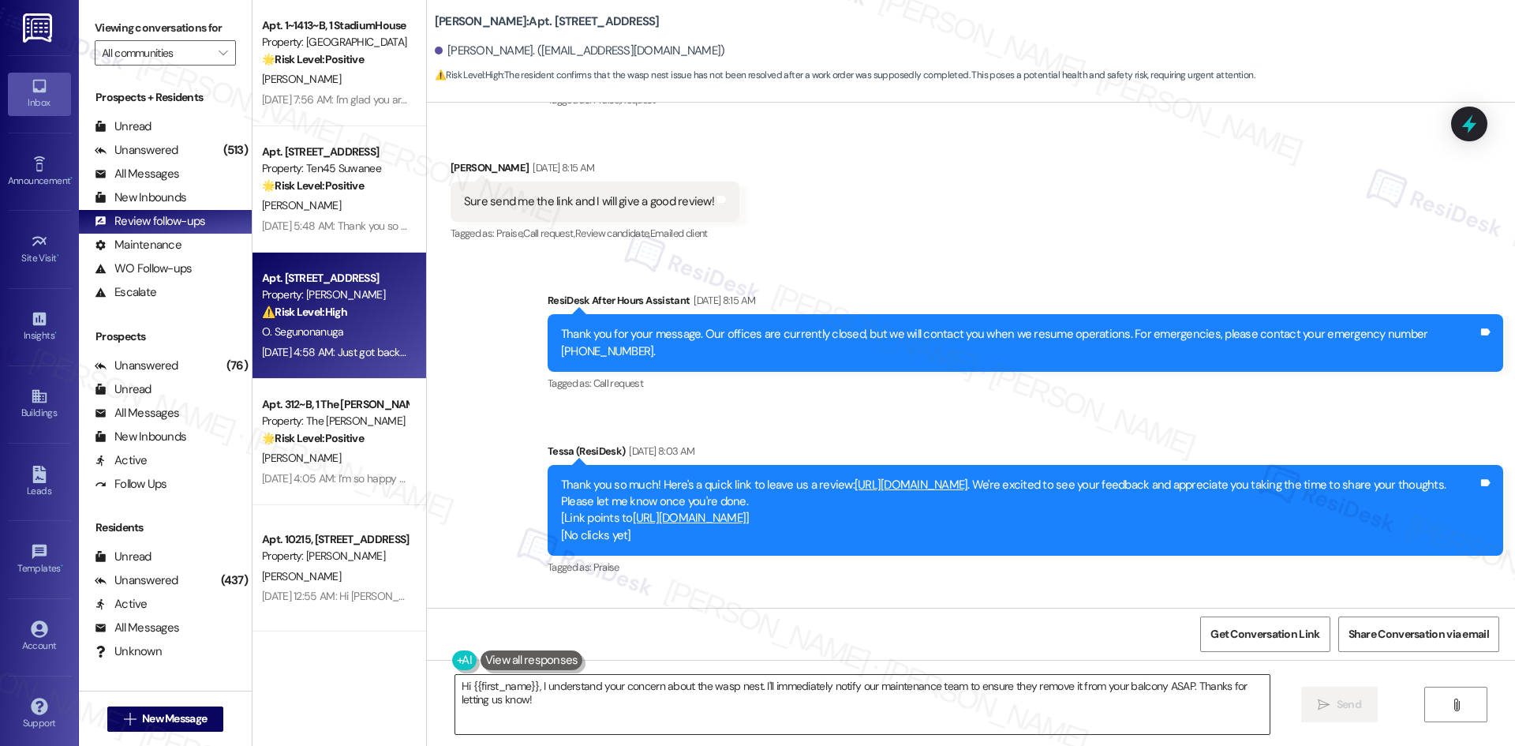
scroll to position [935, 0]
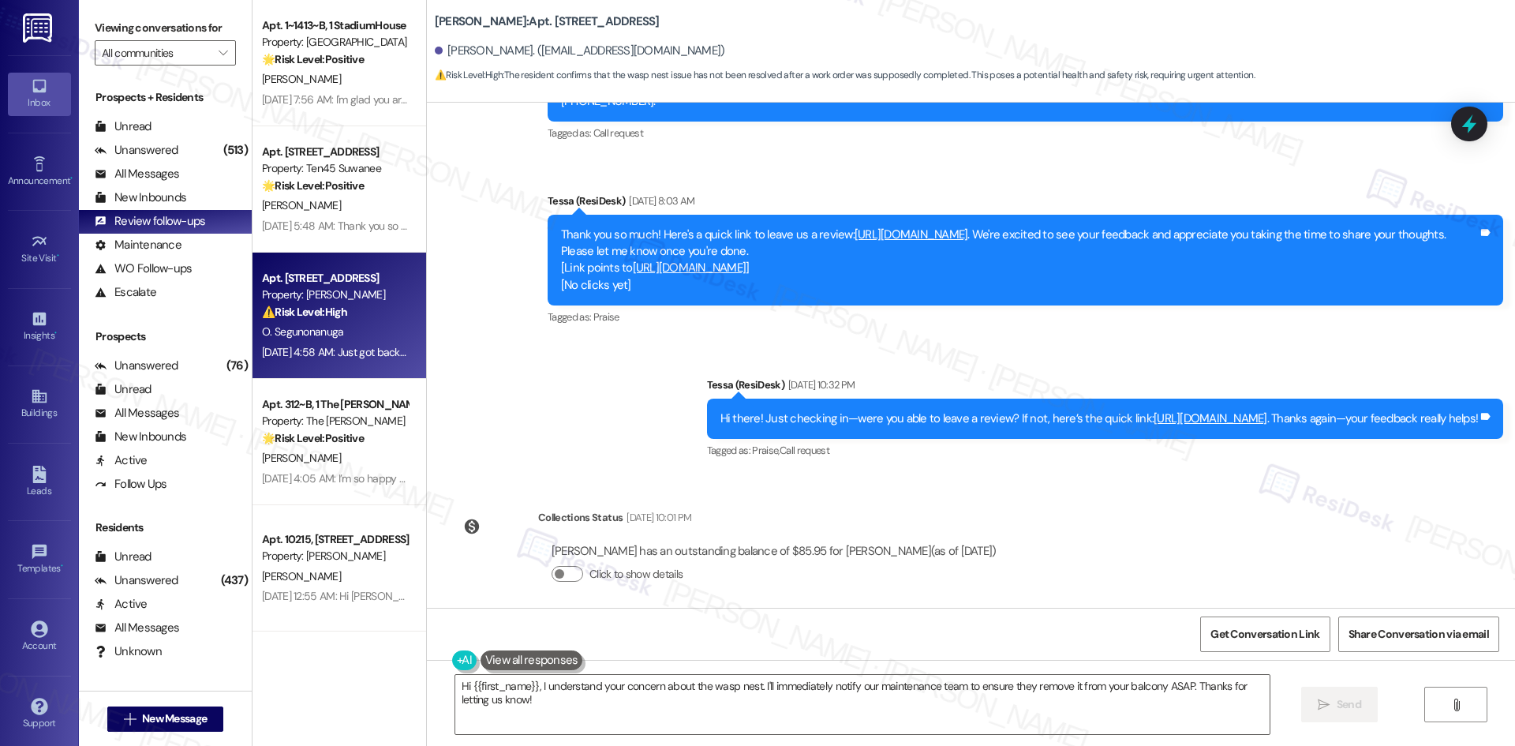
click at [522, 384] on div "Sent via SMS ResiDesk After Hours Assistant Aug 20, 2025 at 8:15 AM Thank you f…" at bounding box center [971, 239] width 1088 height 467
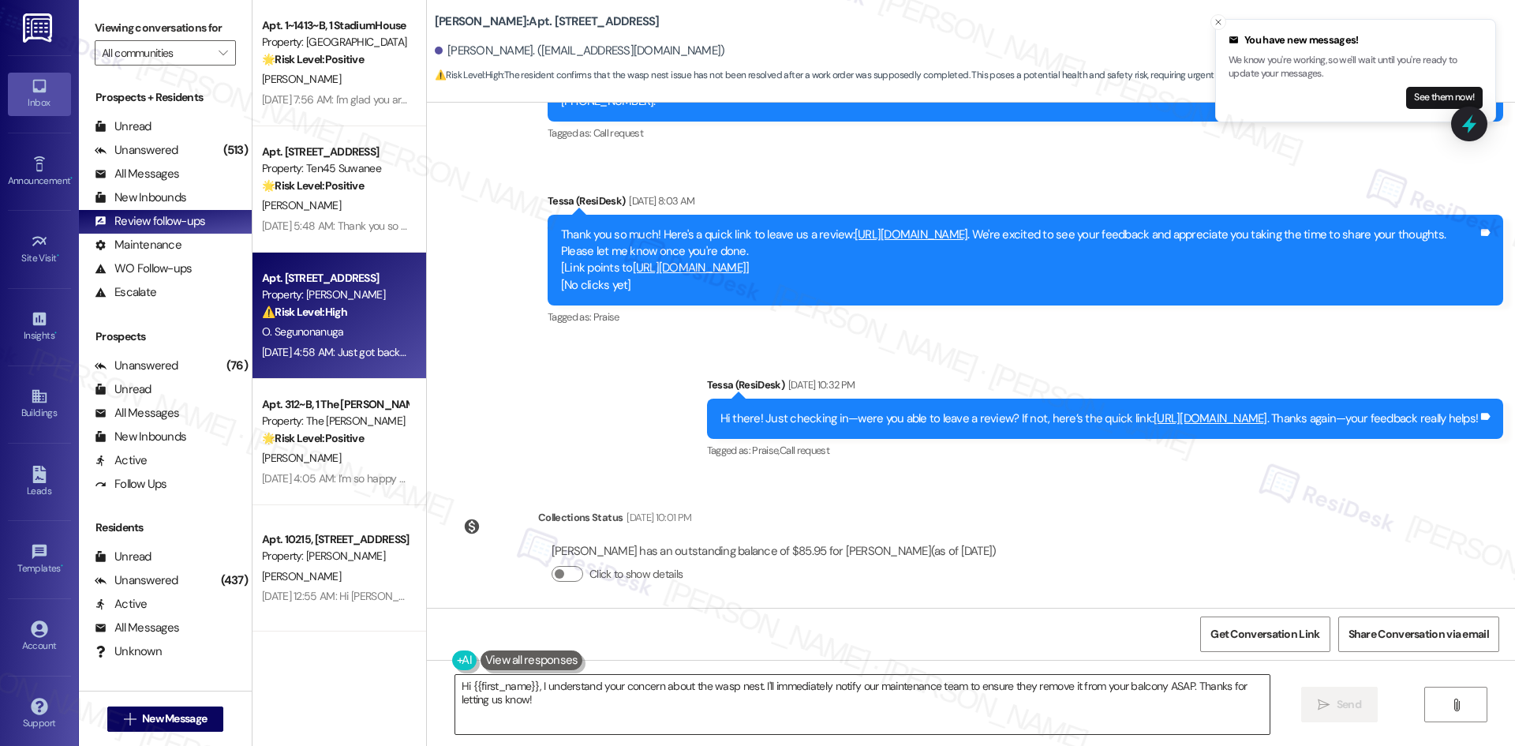
click at [709, 720] on textarea "Hi {{first_name}}, I understand your concern about the wasp nest. I'll immediat…" at bounding box center [862, 704] width 814 height 59
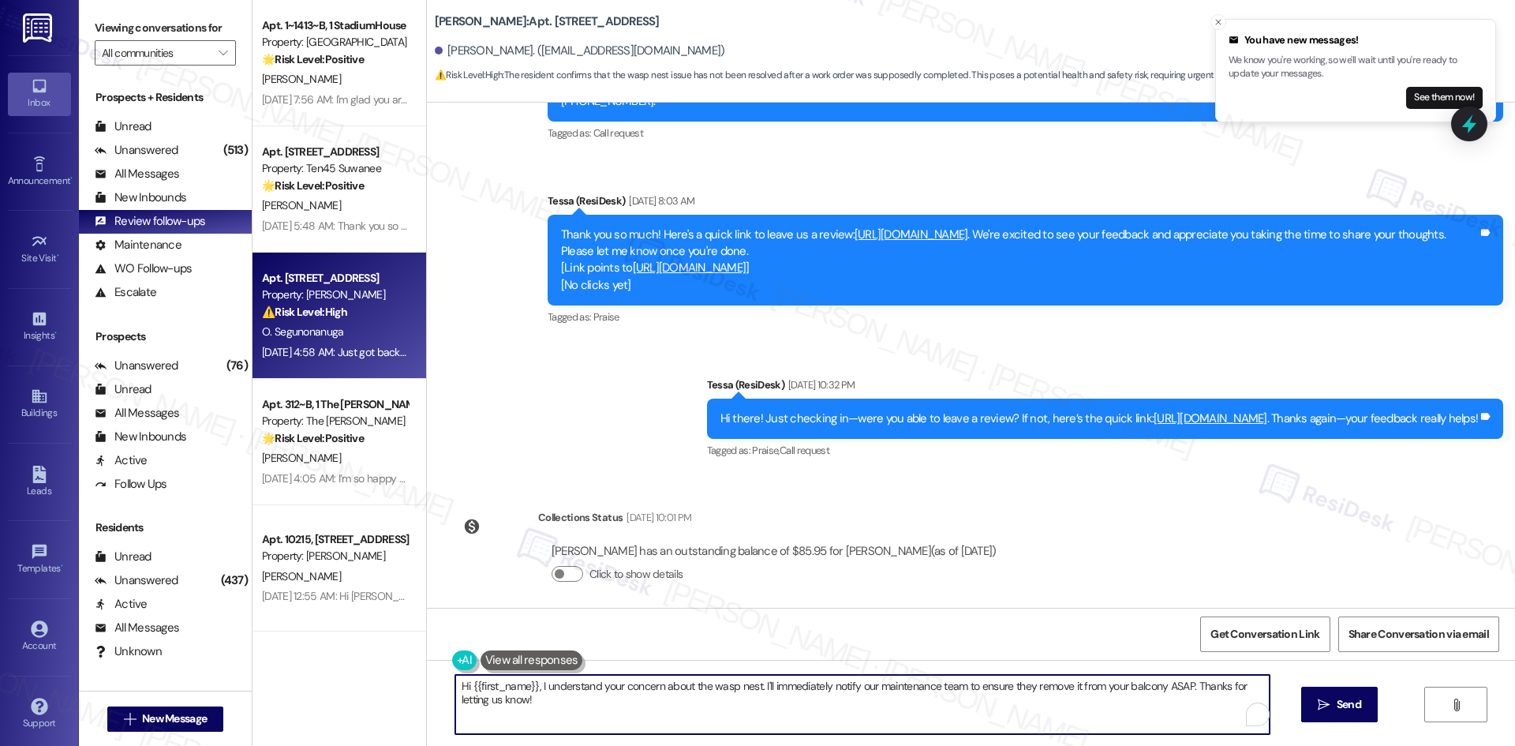
paste textarea "Olu, thanks for your patience — I understand the wasp nest is still on your bal…"
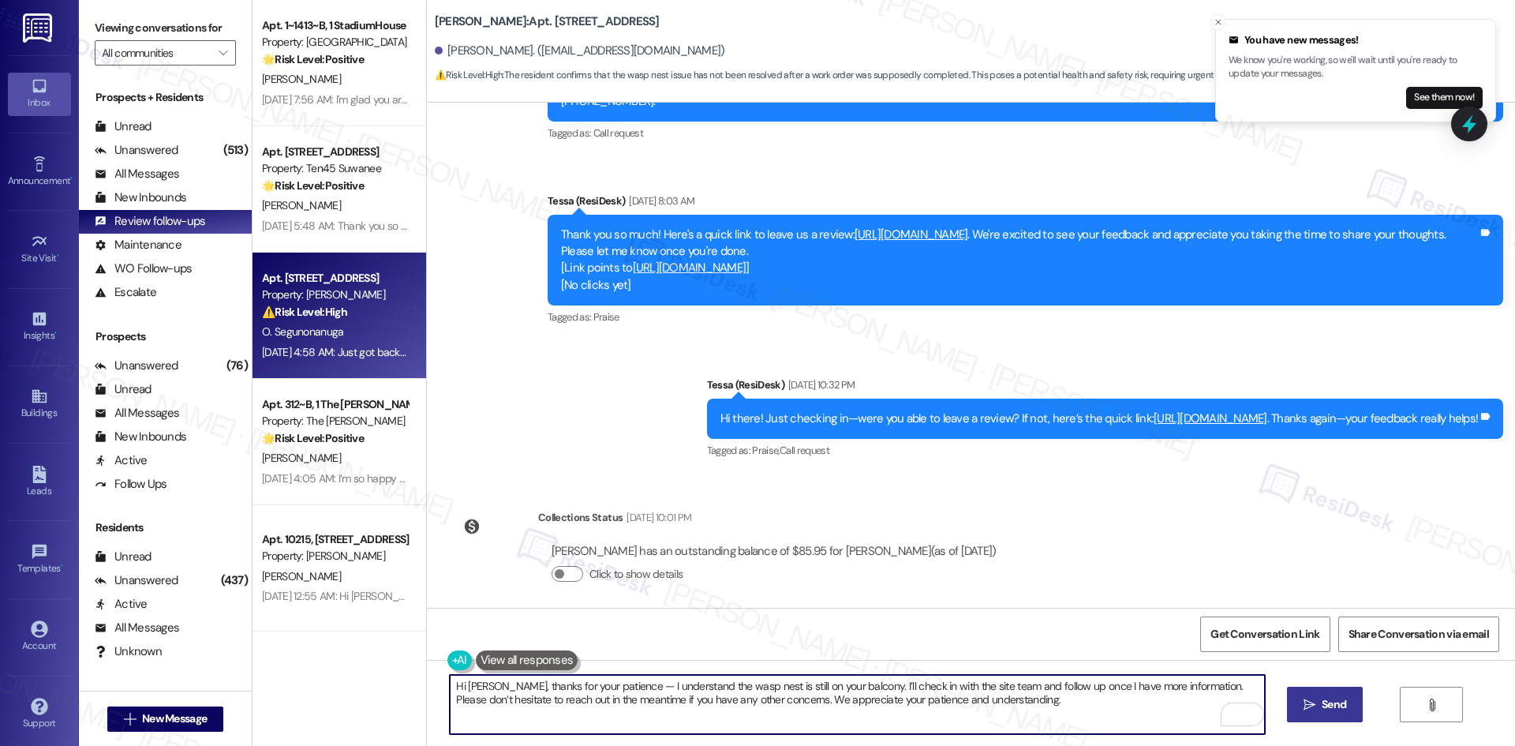
type textarea "Hi Olu, thanks for your patience — I understand the wasp nest is still on your …"
click at [1304, 708] on icon "" at bounding box center [1310, 704] width 12 height 13
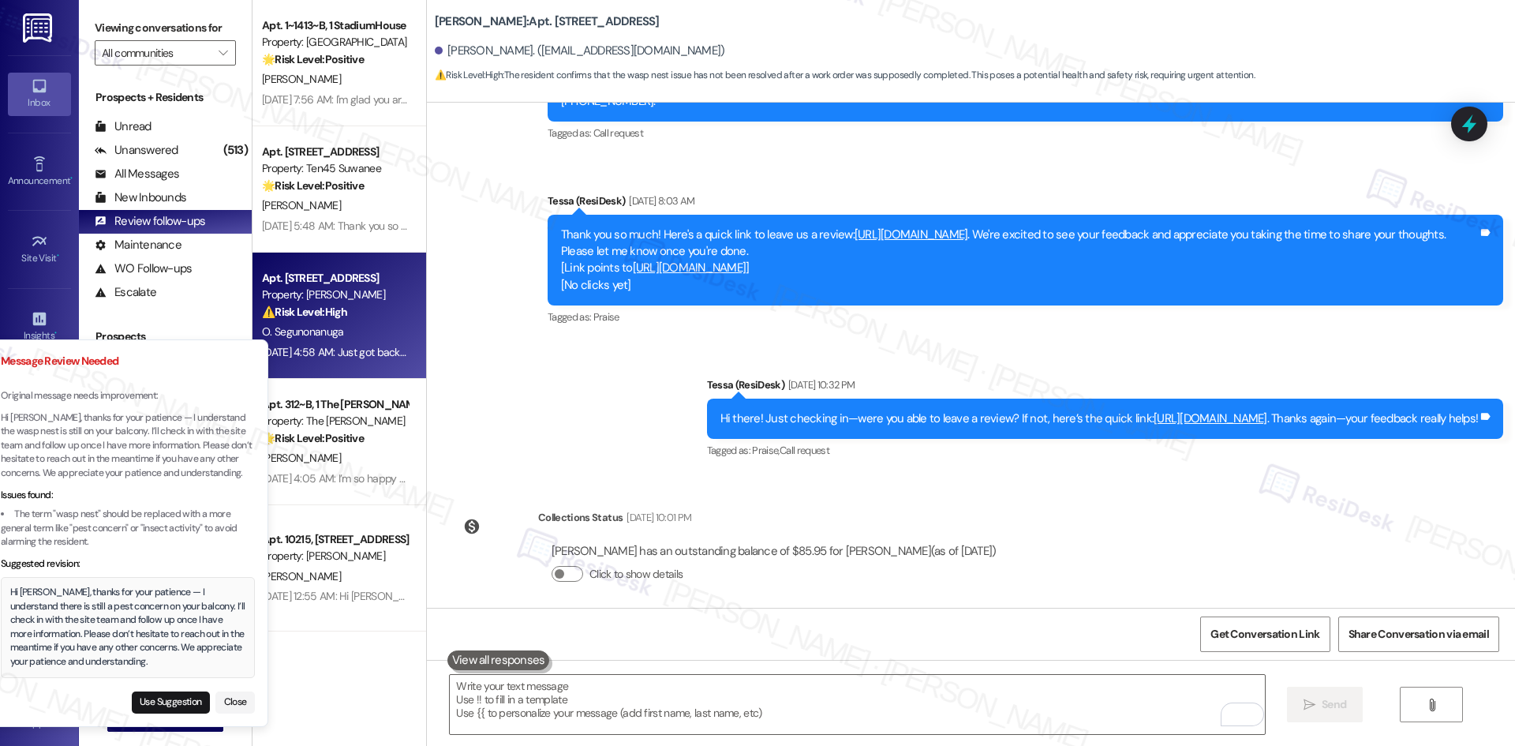
drag, startPoint x: 133, startPoint y: 664, endPoint x: 109, endPoint y: 651, distance: 27.2
click at [109, 651] on div "Hi Olu, thanks for your patience — I understand there is still a pest concern o…" at bounding box center [128, 627] width 236 height 83
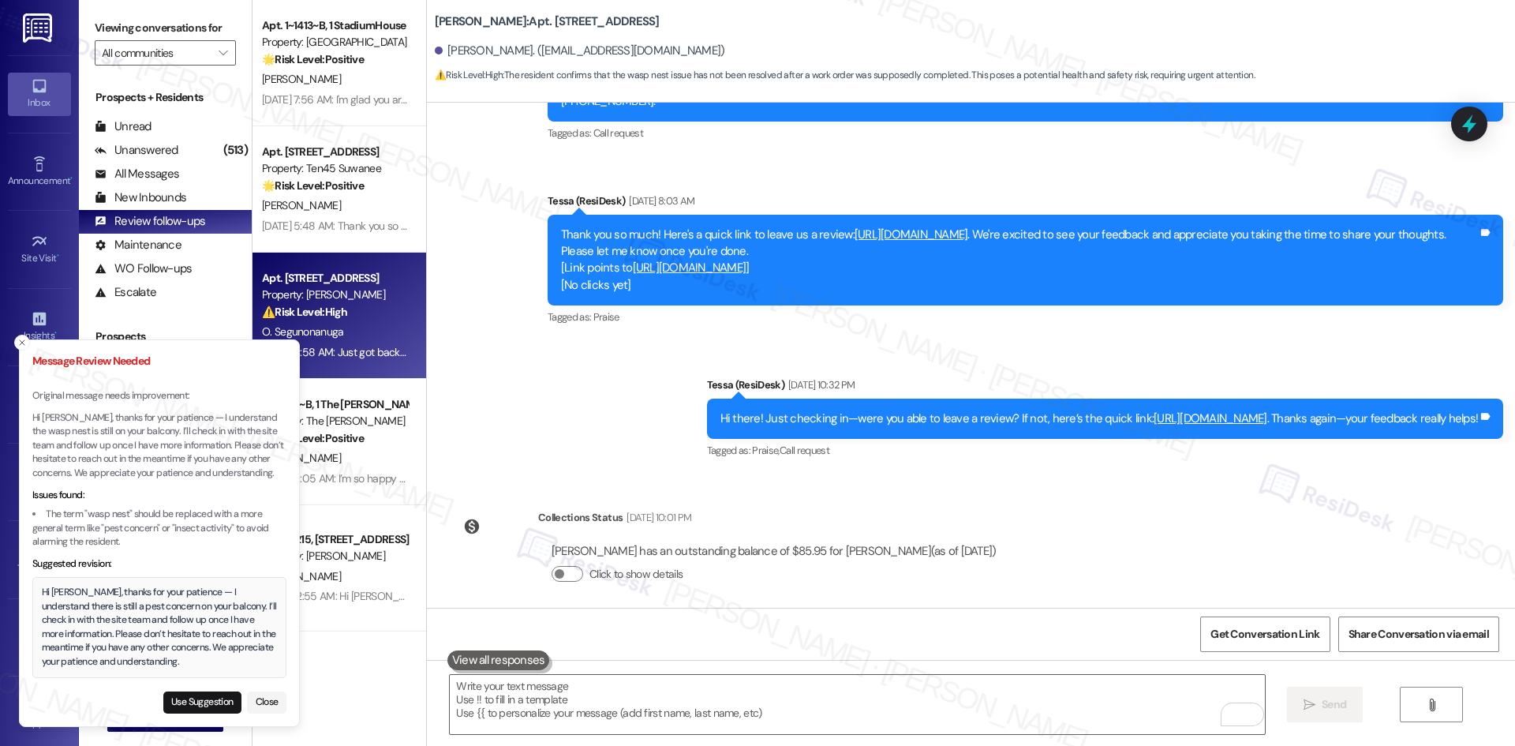
click at [109, 651] on div "Hi Olu, thanks for your patience — I understand there is still a pest concern o…" at bounding box center [160, 627] width 236 height 83
click at [110, 651] on div "Hi Olu, thanks for your patience — I understand there is still a pest concern o…" at bounding box center [160, 627] width 236 height 83
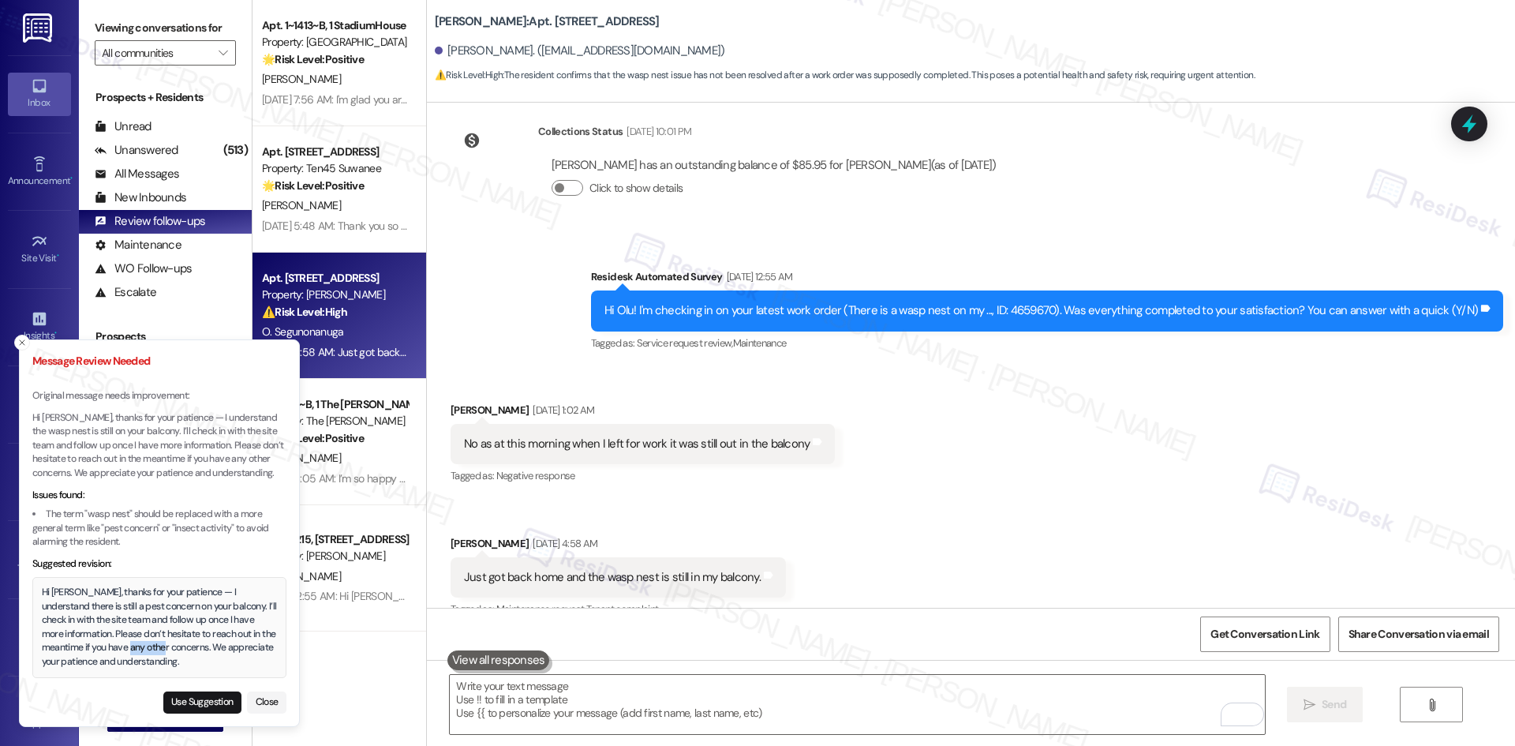
scroll to position [1330, 0]
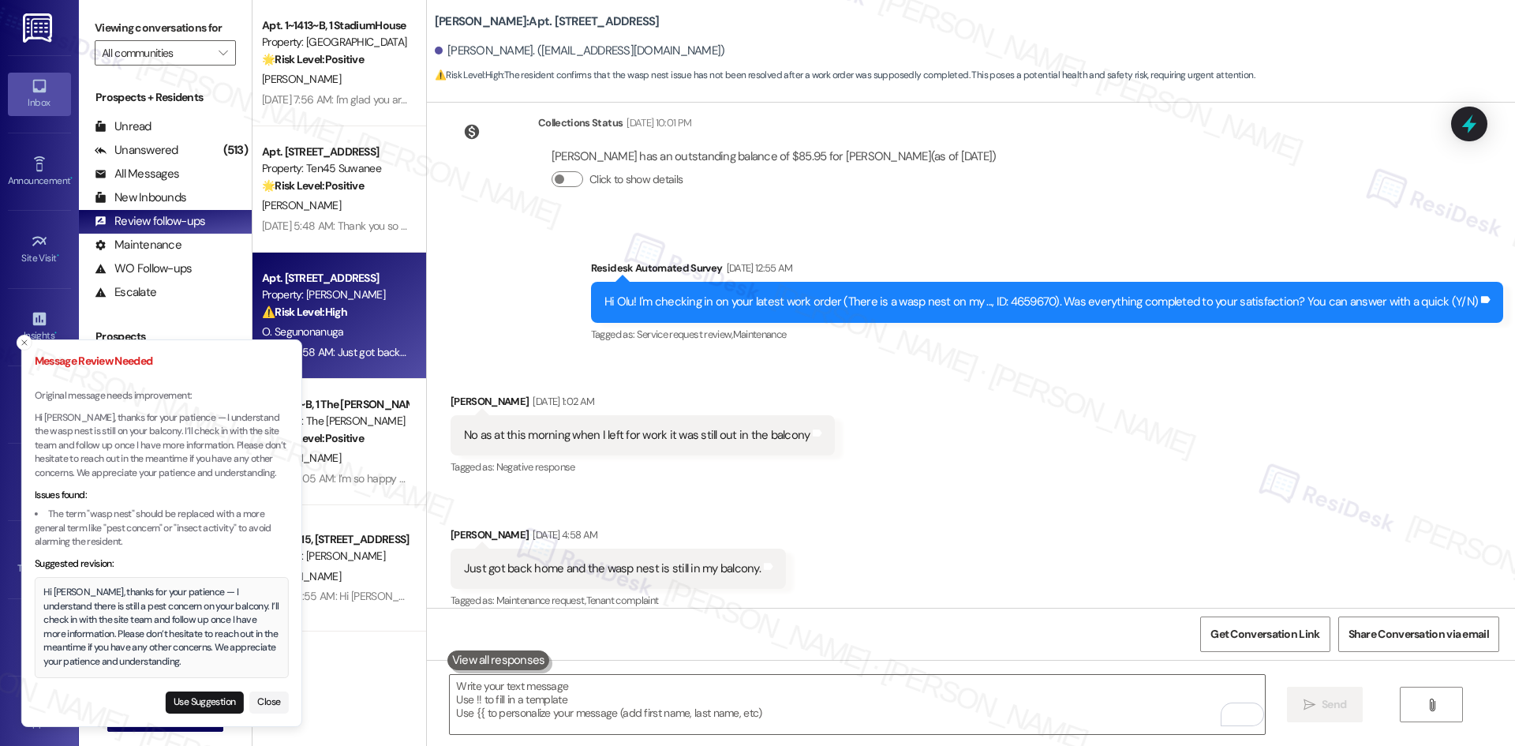
click at [44, 596] on div "Hi Olu, thanks for your patience — I understand there is still a pest concern o…" at bounding box center [161, 627] width 236 height 83
click at [44, 596] on div "Hi Olu, thanks for your patience — I understand there is still a pest concern o…" at bounding box center [160, 627] width 236 height 83
drag, startPoint x: 43, startPoint y: 592, endPoint x: 56, endPoint y: 612, distance: 24.5
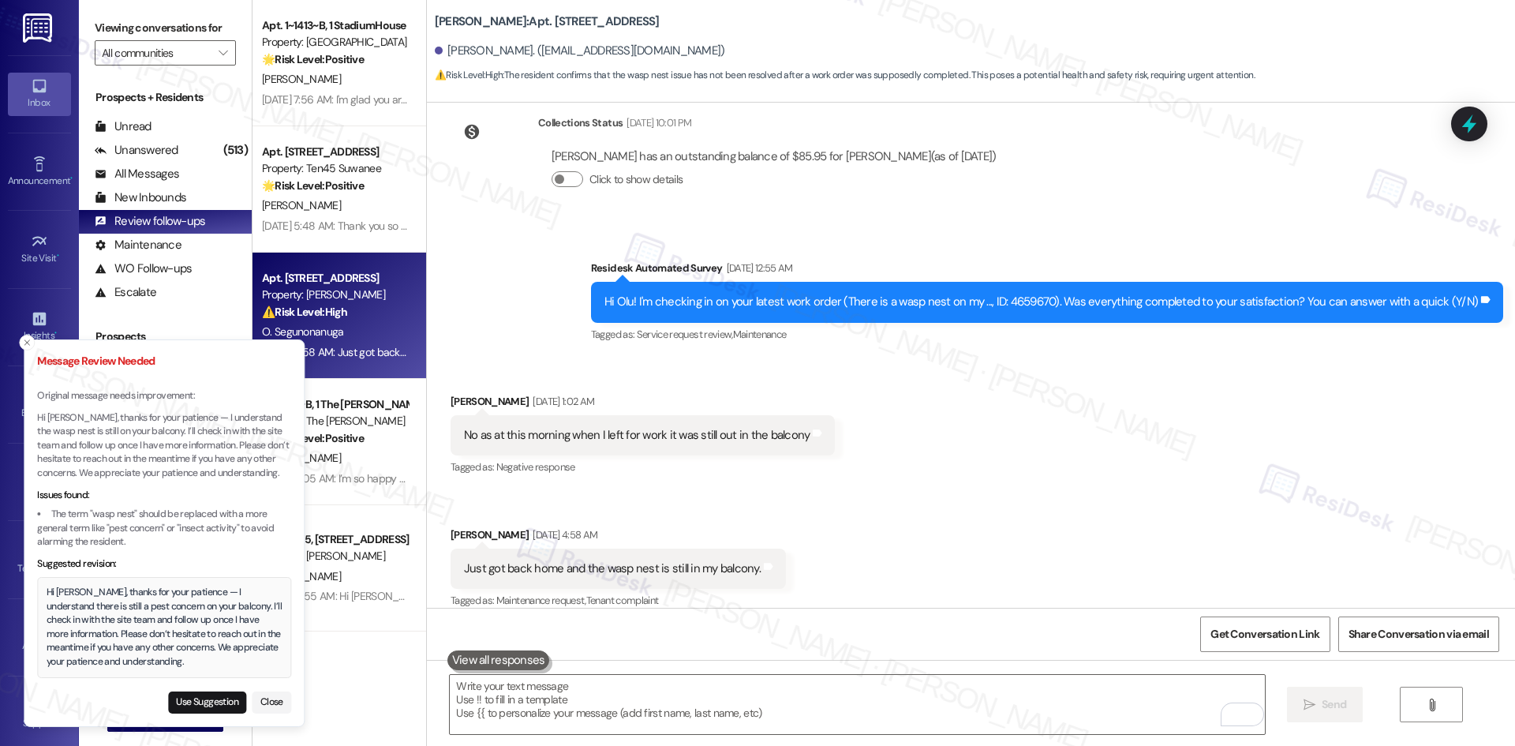
click at [56, 612] on div "Hi Olu, thanks for your patience — I understand there is still a pest concern o…" at bounding box center [165, 627] width 236 height 83
click at [57, 608] on div "Hi Olu, thanks for your patience — I understand there is still a pest concern o…" at bounding box center [160, 627] width 236 height 83
click at [45, 600] on div "Hi Olu, thanks for your patience — I understand there is still a pest concern o…" at bounding box center [160, 627] width 236 height 83
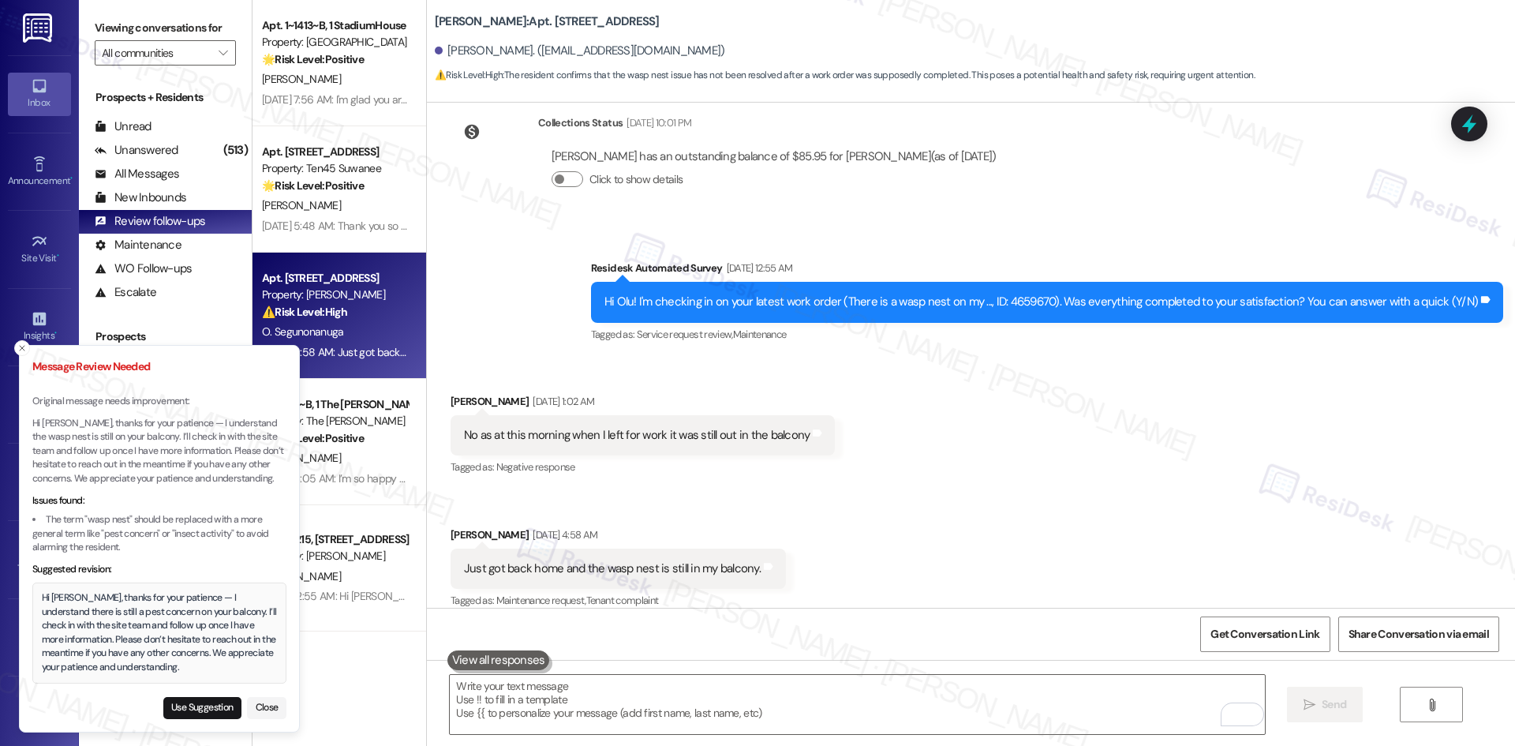
drag, startPoint x: 42, startPoint y: 593, endPoint x: 49, endPoint y: 598, distance: 9.0
click at [49, 598] on div "Hi Olu, thanks for your patience — I understand there is still a pest concern o…" at bounding box center [160, 632] width 236 height 83
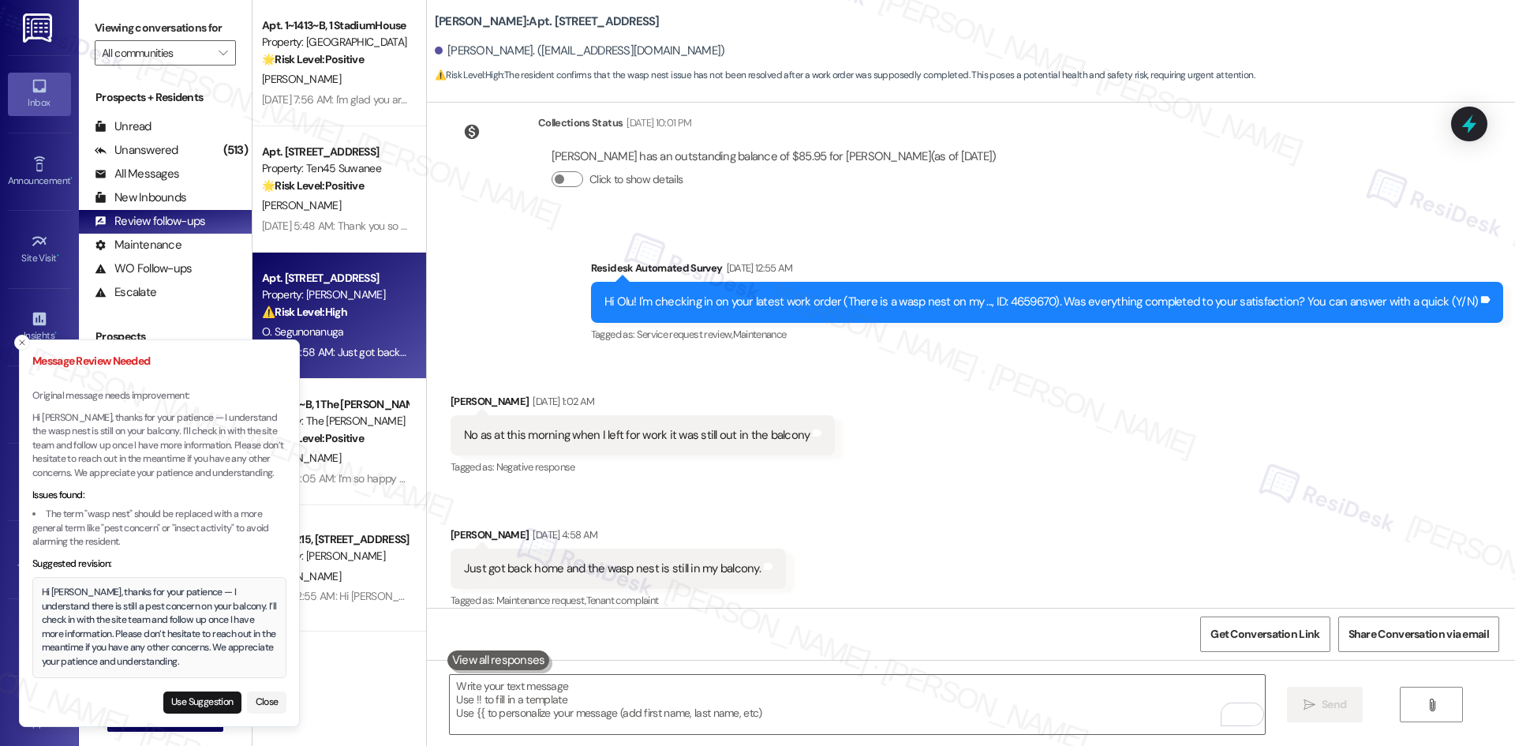
click at [49, 596] on div "Hi Olu, thanks for your patience — I understand there is still a pest concern o…" at bounding box center [160, 627] width 236 height 83
click at [118, 661] on div "Hi Olu, thanks for your patience — I understand there is still a pest concern o…" at bounding box center [160, 627] width 236 height 83
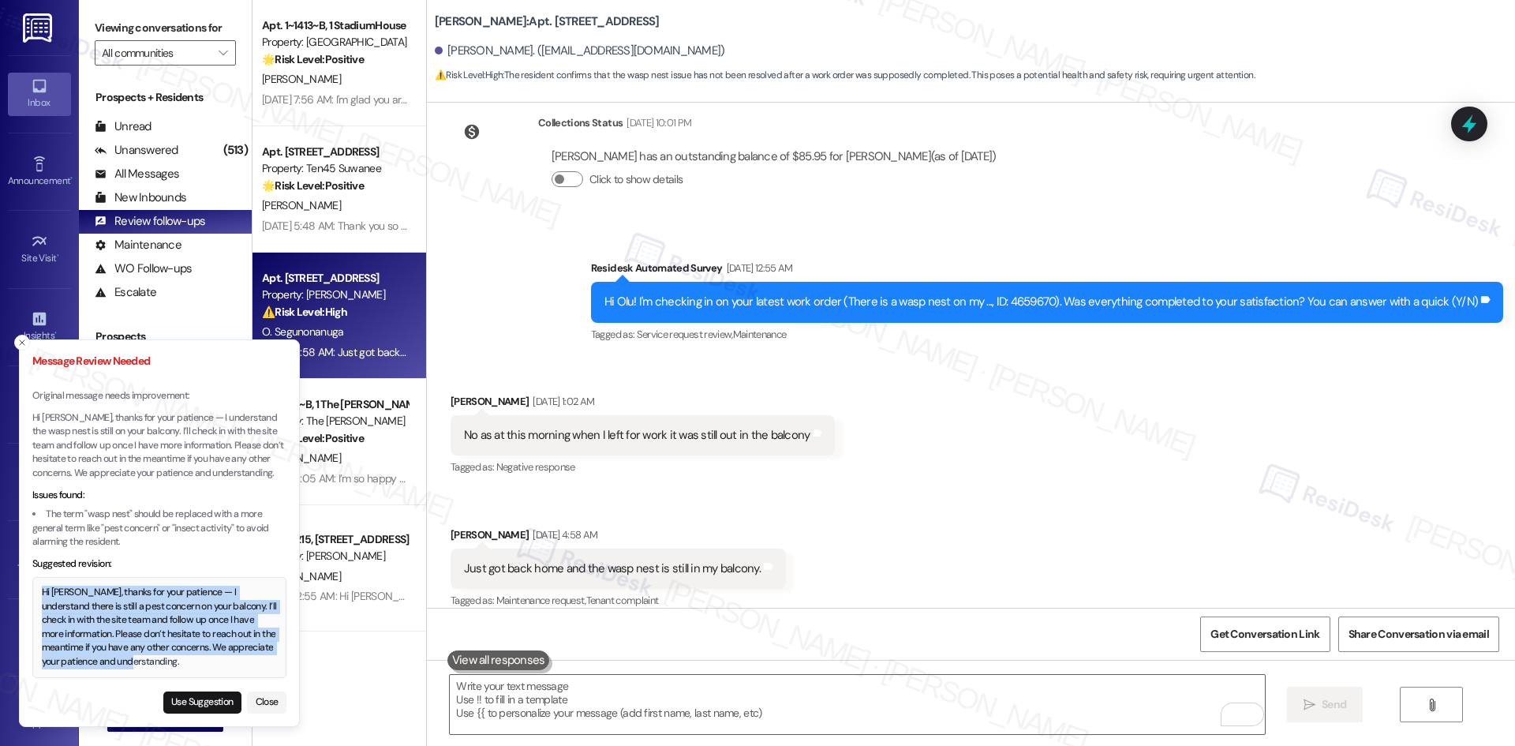
drag, startPoint x: 115, startPoint y: 660, endPoint x: 39, endPoint y: 596, distance: 99.1
click at [42, 596] on div "Hi Olu, thanks for your patience — I understand there is still a pest concern o…" at bounding box center [160, 627] width 236 height 83
copy div "Hi Olu, thanks for your patience — I understand there is still a pest concern o…"
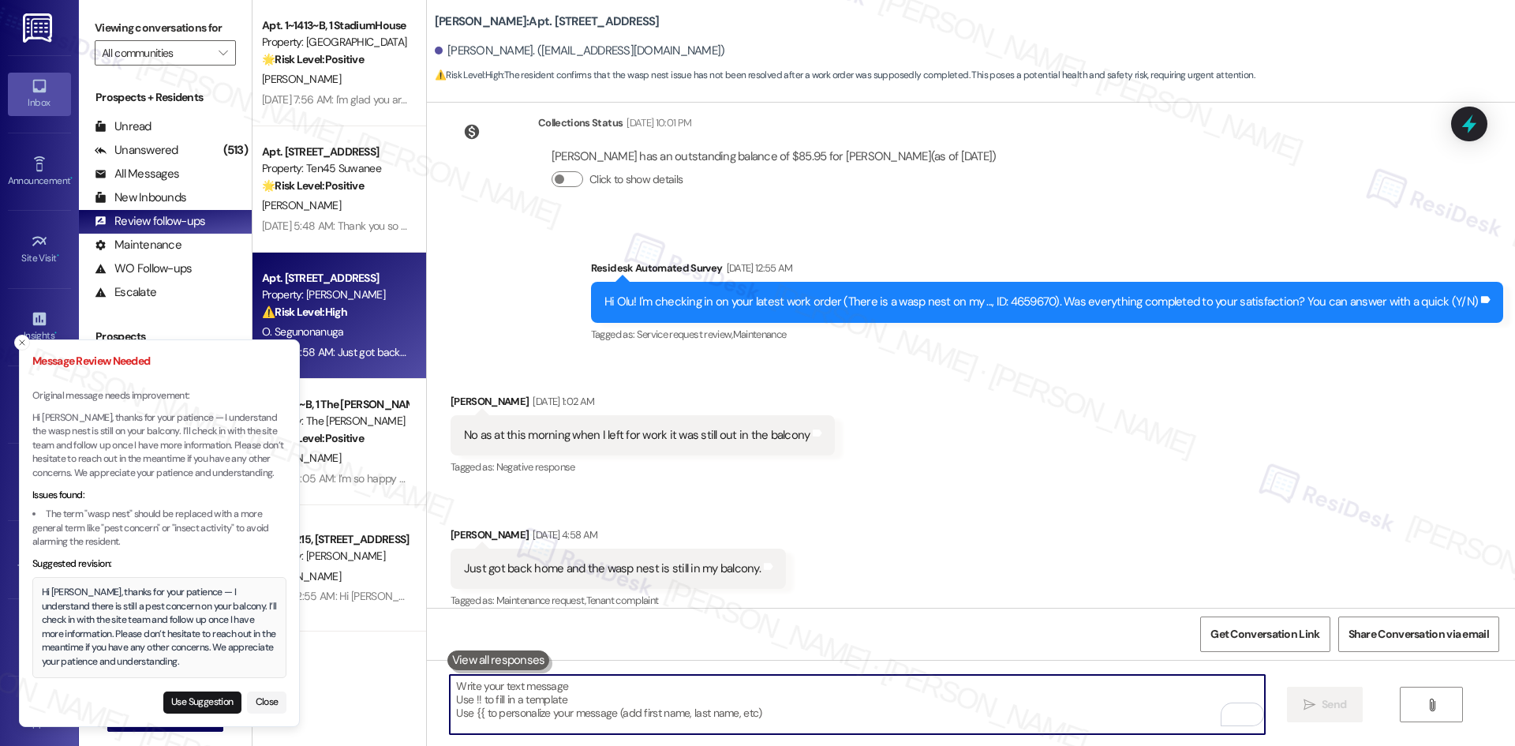
click at [646, 716] on textarea "To enrich screen reader interactions, please activate Accessibility in Grammarl…" at bounding box center [857, 704] width 814 height 59
paste textarea "Hi Olu, thanks for your patience — I understand there is still a pest concern o…"
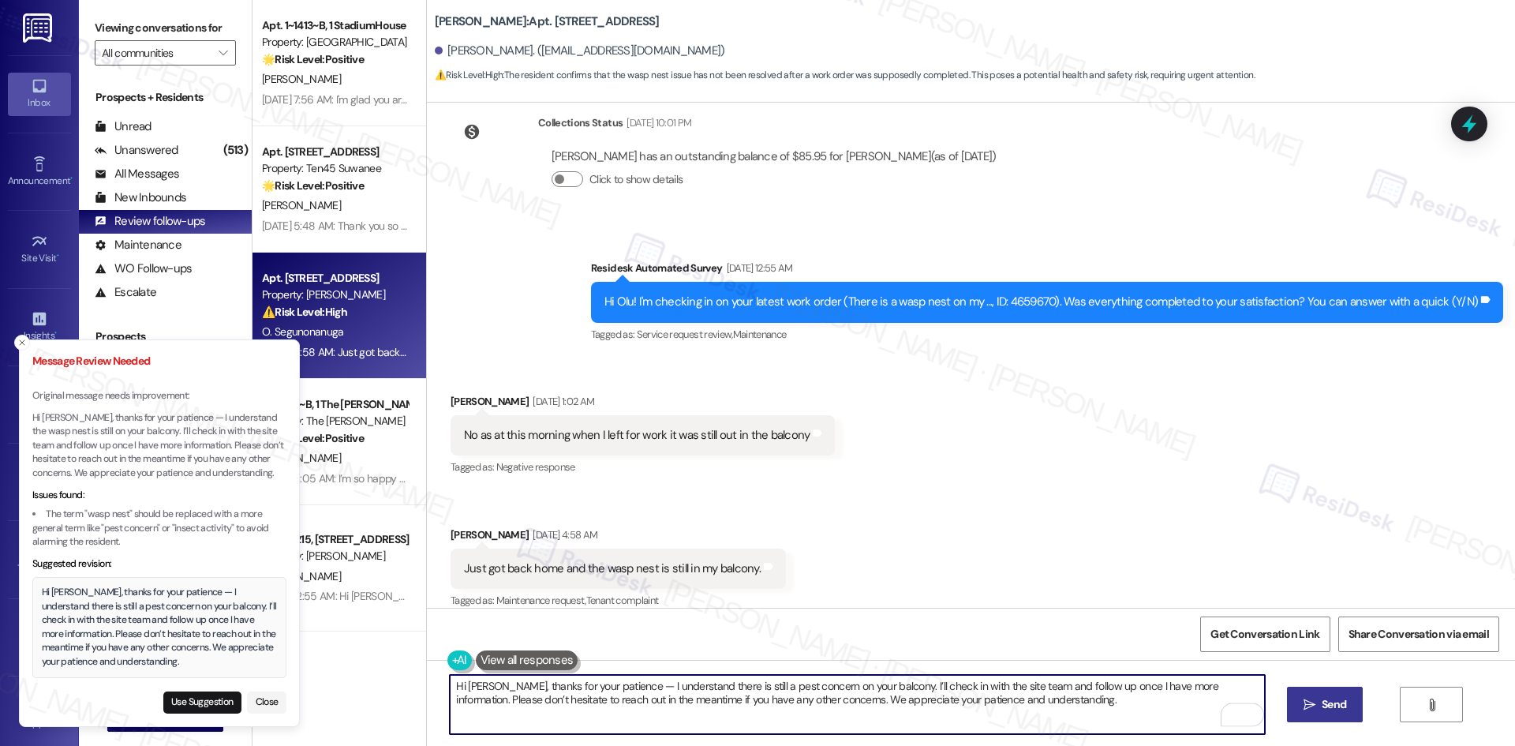
type textarea "Hi Olu, thanks for your patience — I understand there is still a pest concern o…"
click at [1297, 705] on button " Send" at bounding box center [1325, 705] width 77 height 36
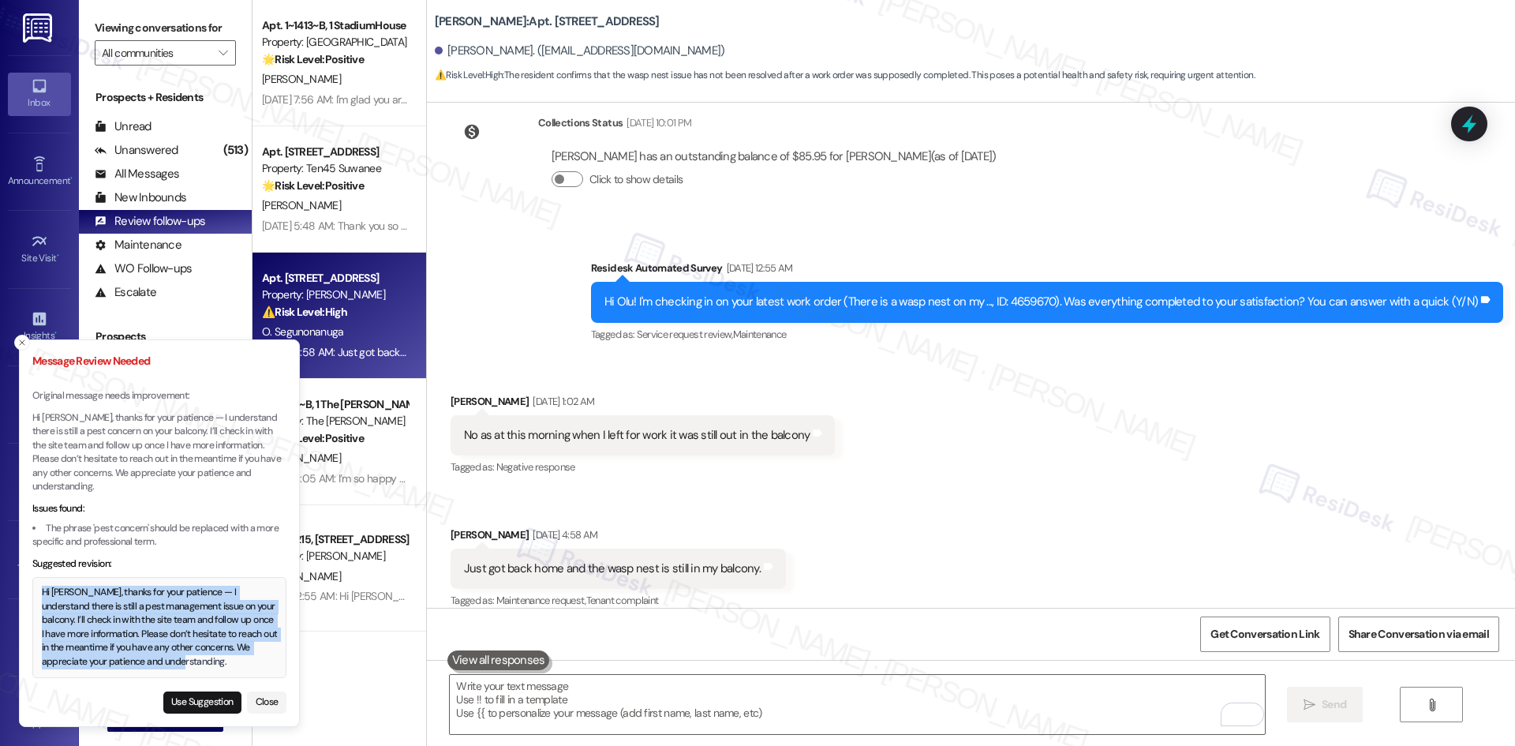
drag, startPoint x: 43, startPoint y: 593, endPoint x: 185, endPoint y: 665, distance: 158.8
click at [185, 665] on div "Hi Olu, thanks for your patience — I understand there is still a pest managemen…" at bounding box center [160, 627] width 236 height 83
copy div "Hi Olu, thanks for your patience — I understand there is still a pest managemen…"
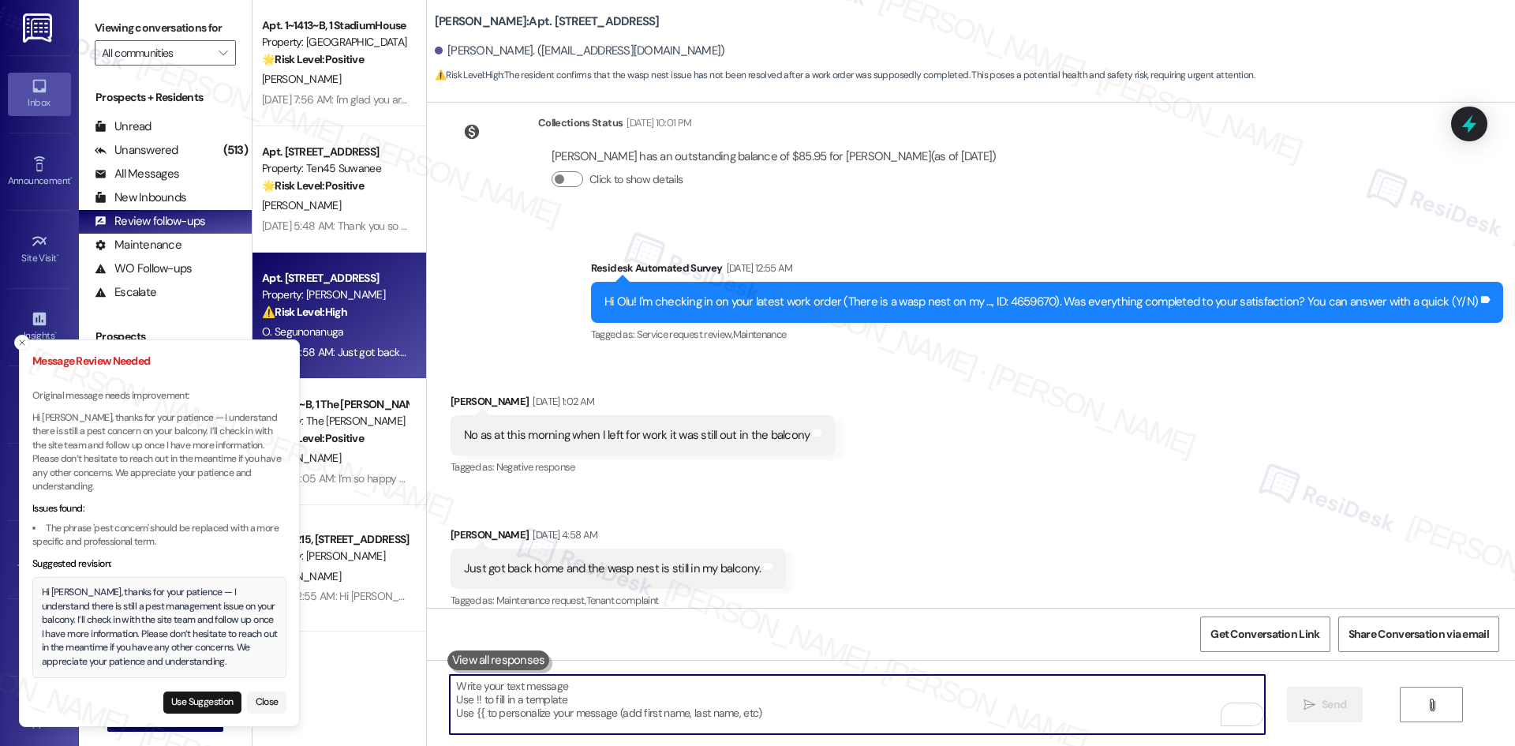
drag, startPoint x: 697, startPoint y: 719, endPoint x: 701, endPoint y: 710, distance: 9.5
click at [702, 718] on textarea "To enrich screen reader interactions, please activate Accessibility in Grammarl…" at bounding box center [857, 704] width 814 height 59
paste textarea "Hi Olu, thanks for your patience — I understand there is still a pest managemen…"
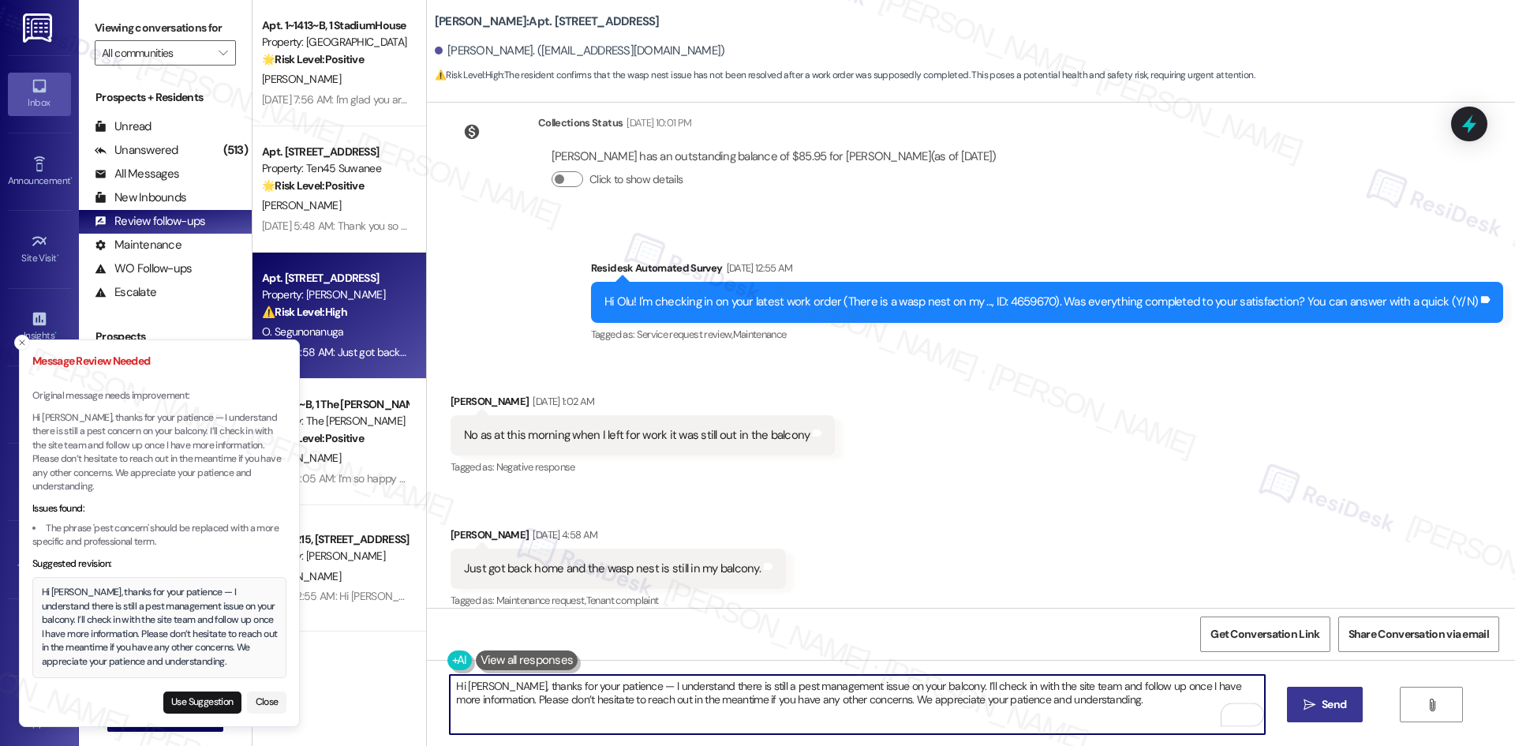
type textarea "Hi Olu, thanks for your patience — I understand there is still a pest managemen…"
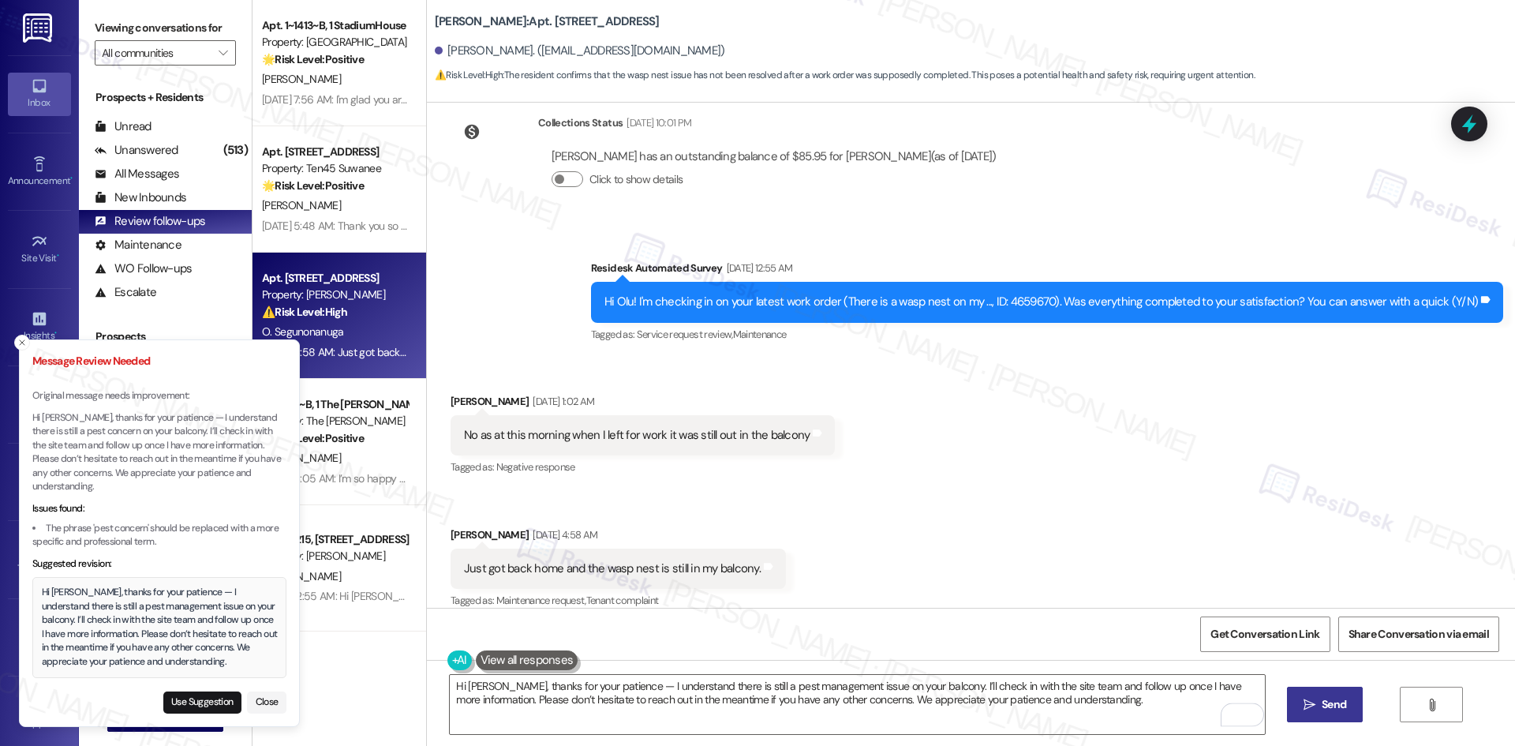
click at [1329, 702] on span "Send" at bounding box center [1334, 704] width 24 height 17
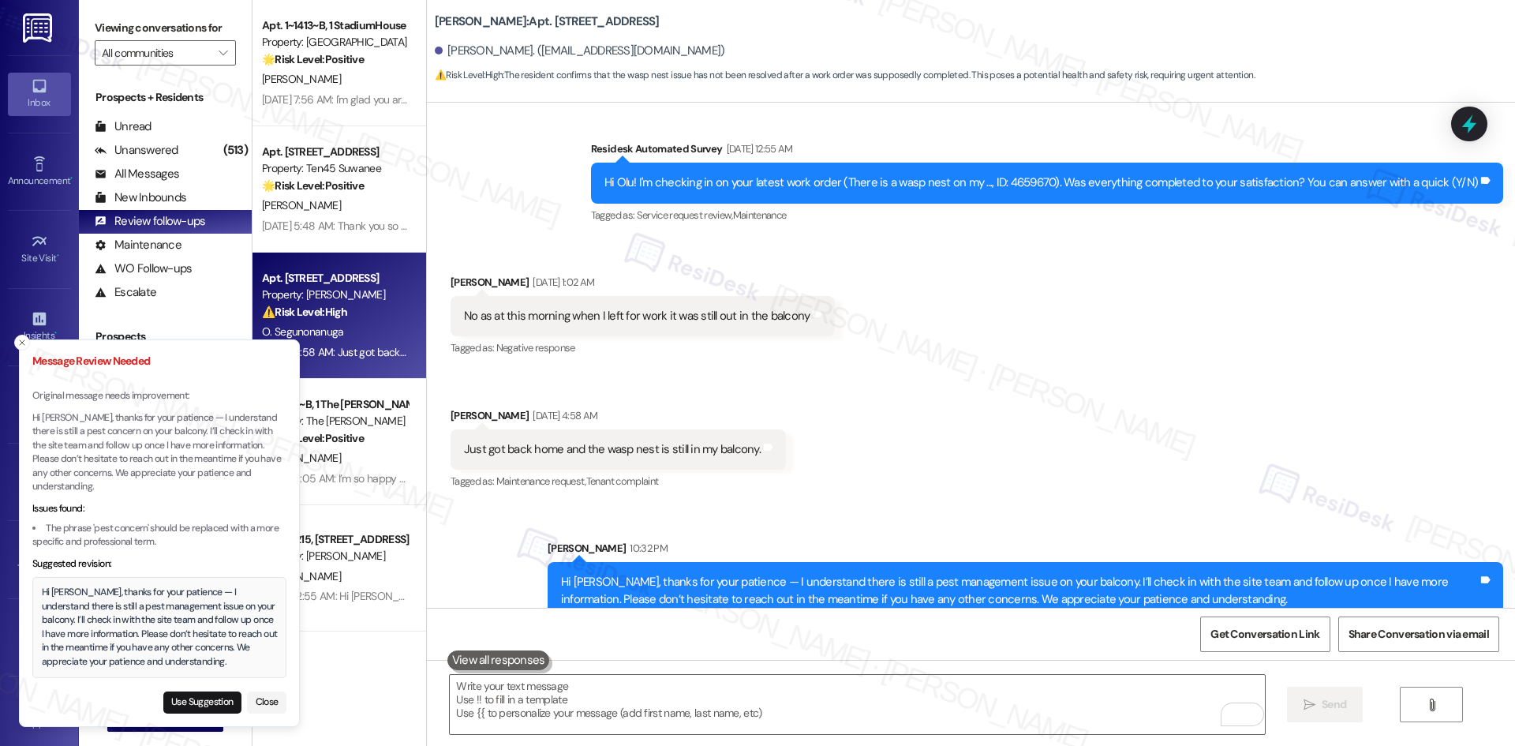
scroll to position [1457, 0]
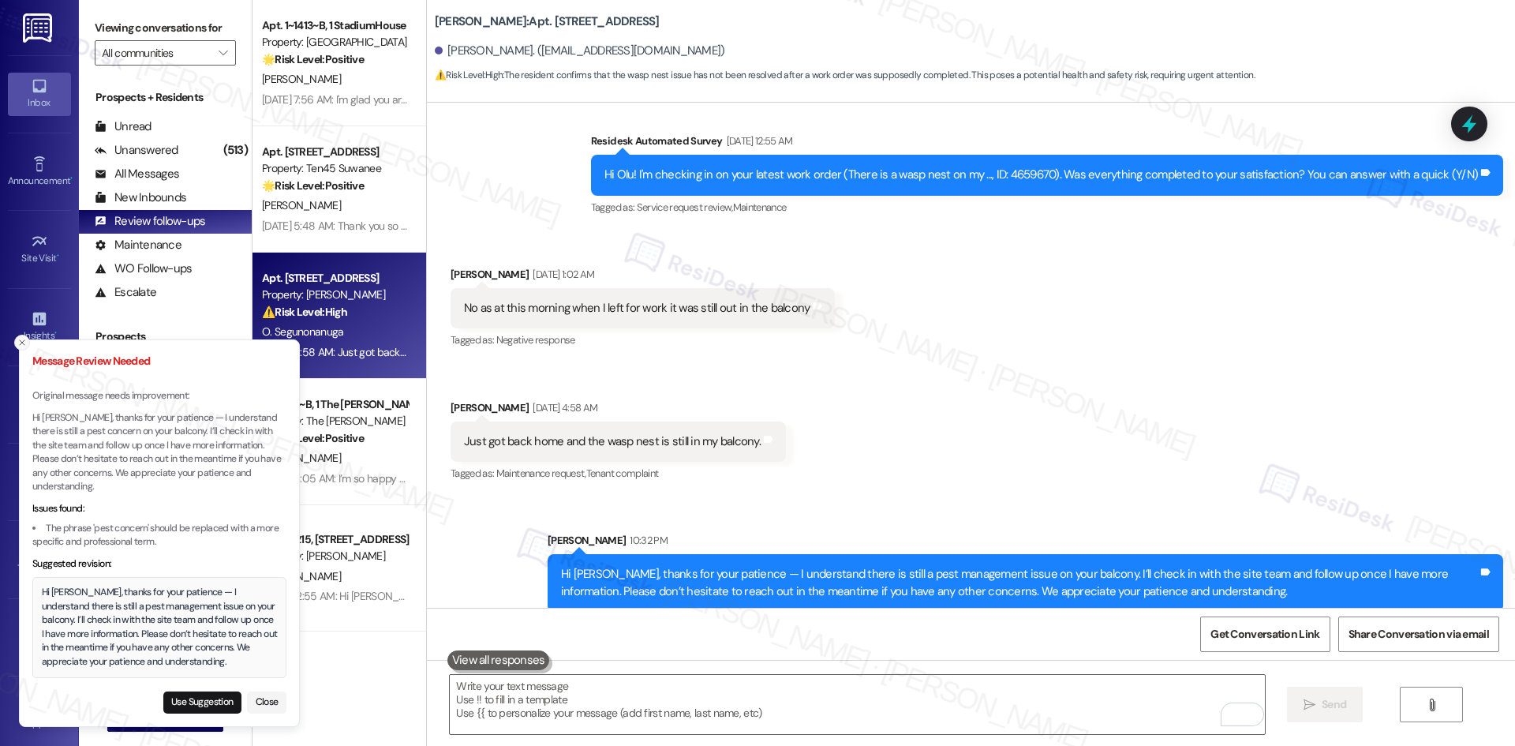
click at [21, 345] on line "Close toast" at bounding box center [22, 342] width 5 height 5
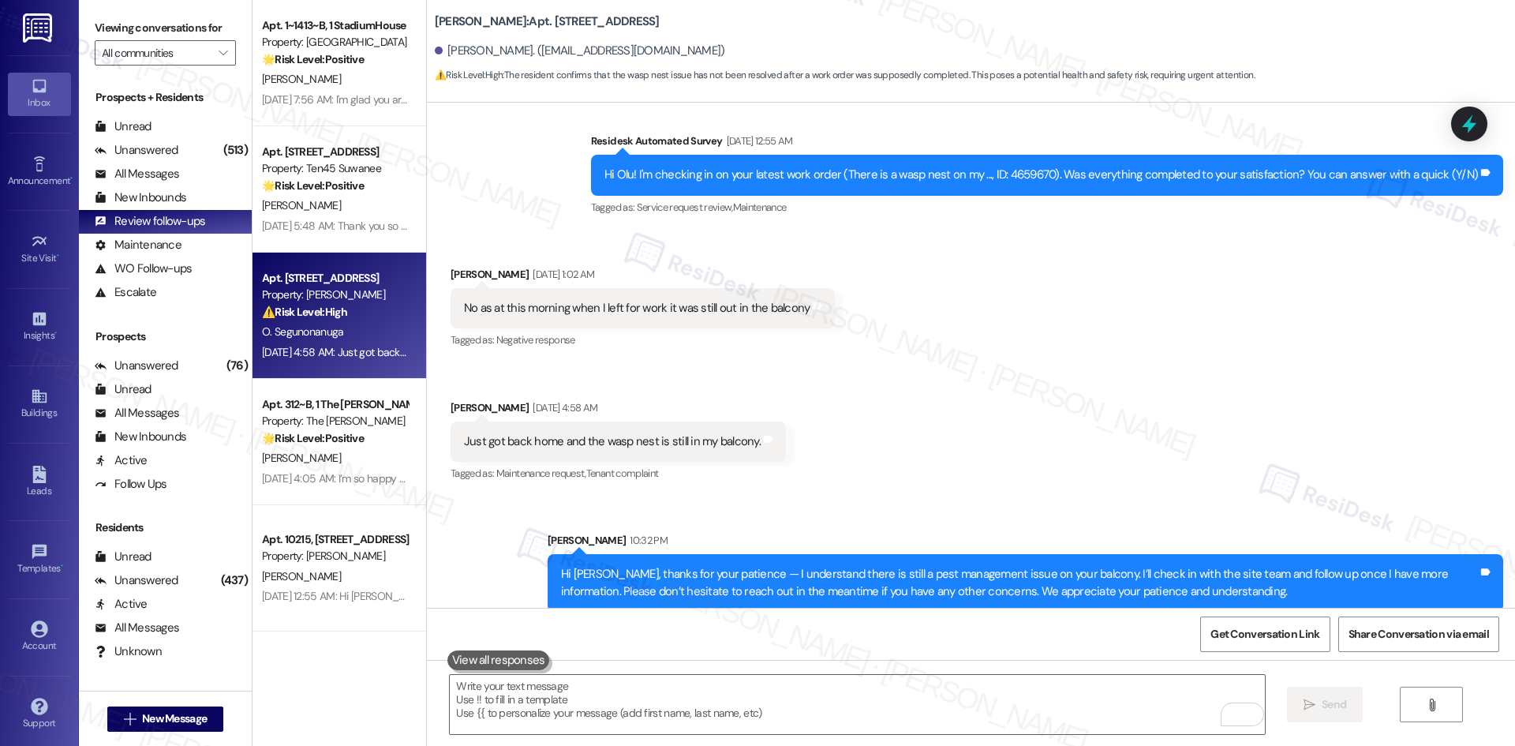
click at [1010, 354] on div "Received via SMS Olu Segunonanuga Sep 13, 2025 at 1:02 AM No as at this morning…" at bounding box center [971, 363] width 1088 height 267
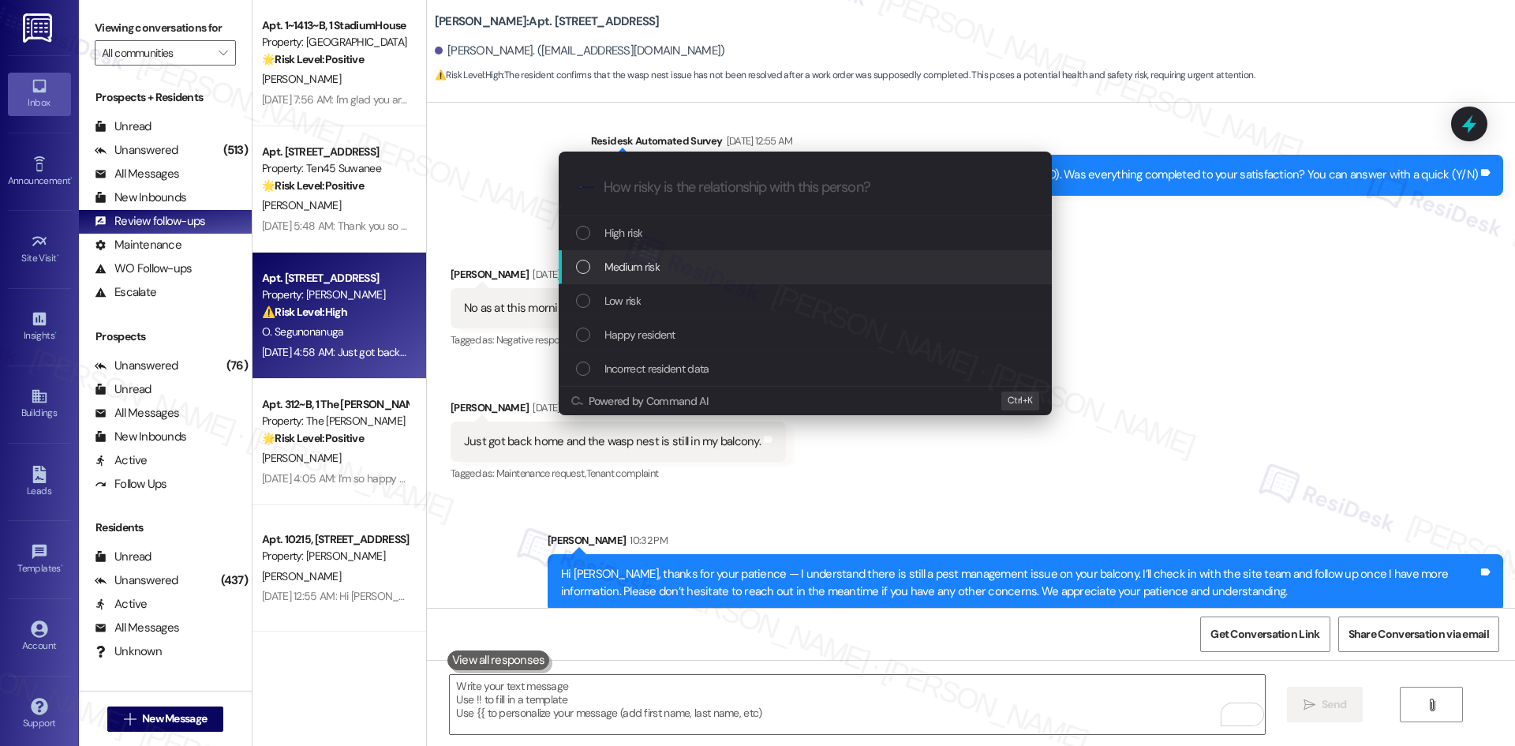
click at [747, 264] on div "Medium risk" at bounding box center [807, 266] width 462 height 17
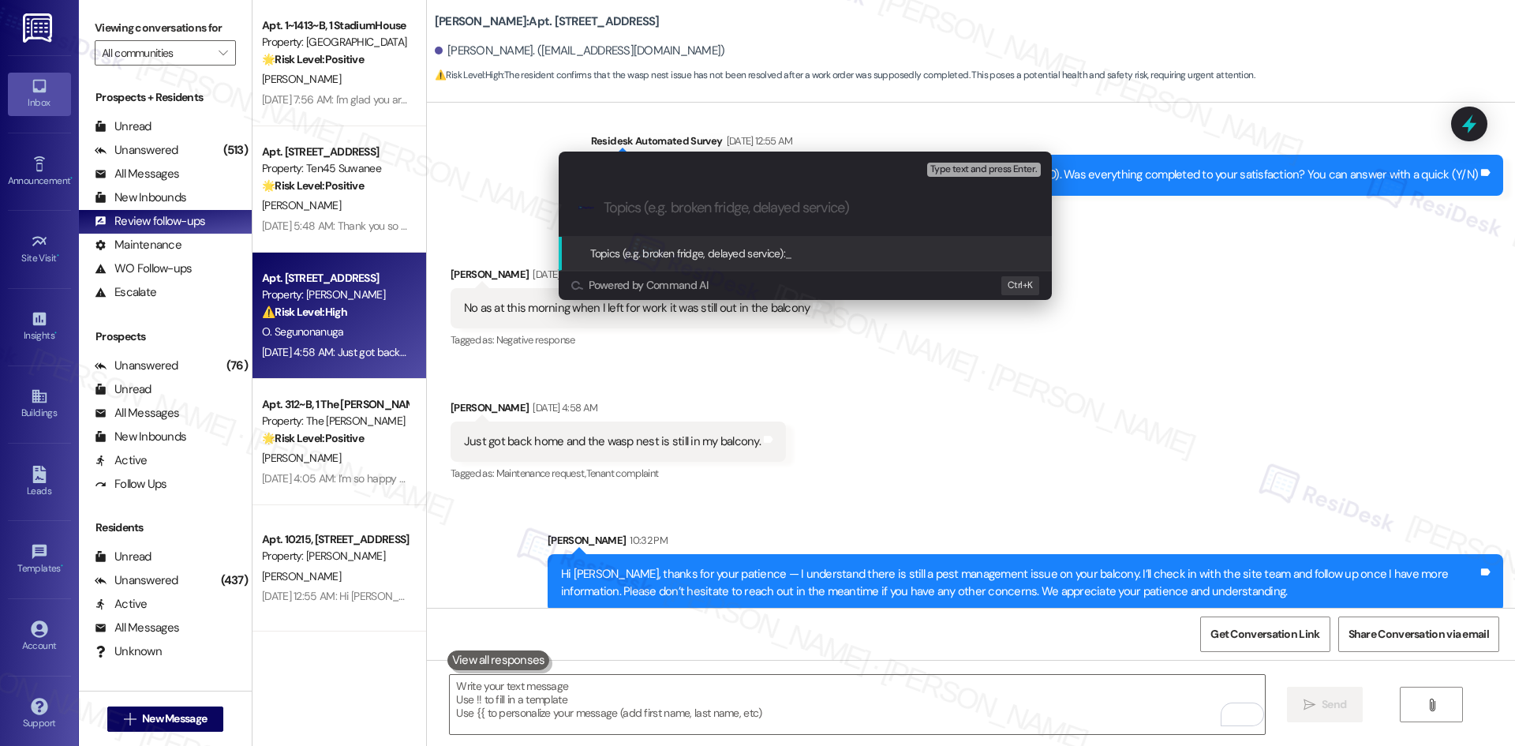
click at [649, 207] on input "Topics (e.g. broken fridge, delayed service)" at bounding box center [818, 208] width 428 height 17
click at [649, 211] on input "Topics (e.g. broken fridge, delayed service)" at bounding box center [818, 208] width 428 height 17
paste input "Work Order ID 4659670 – Wasp nest removal not yet addressed"
type input "Work Order ID 4659670 – Wasp nest removal not yet addressed"
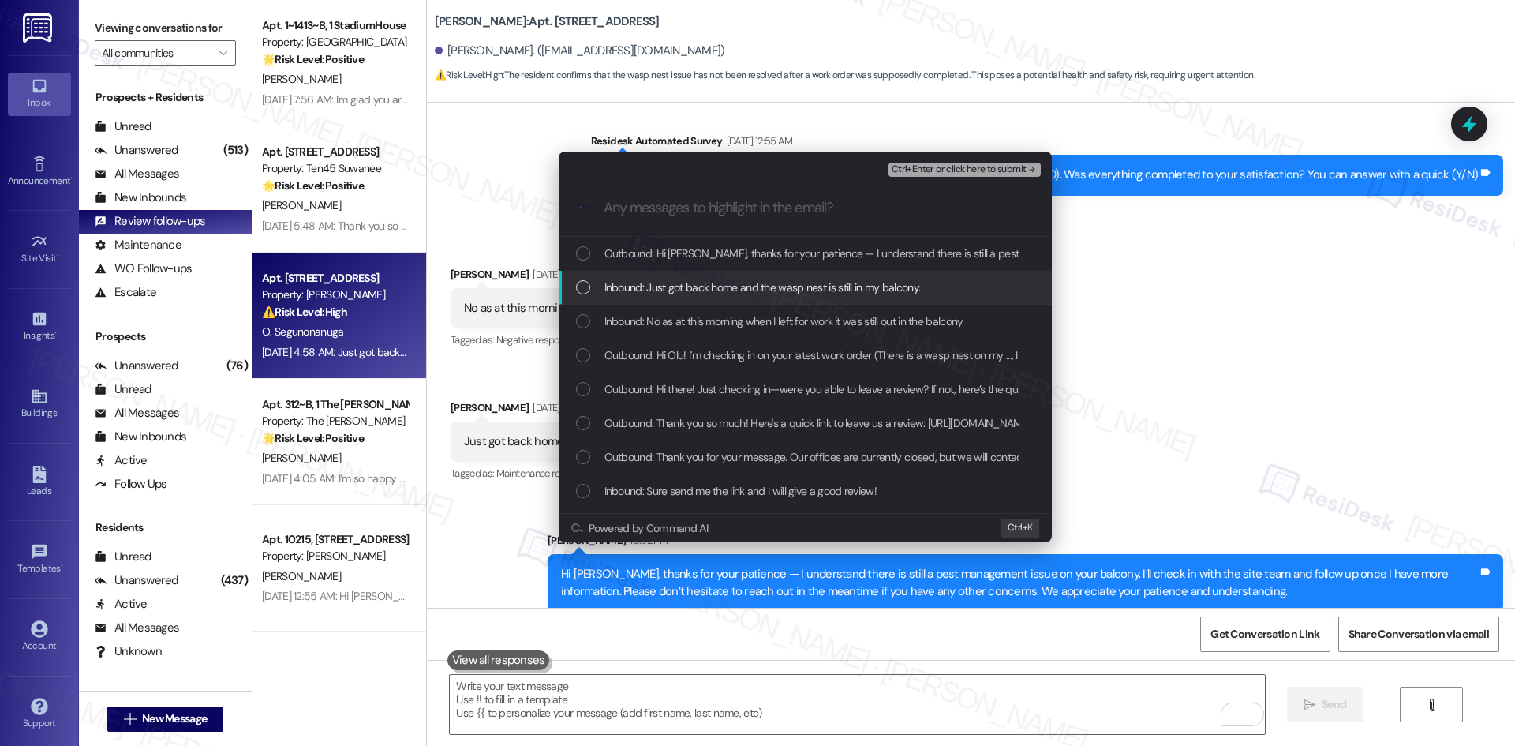
click at [892, 290] on span "Inbound: Just got back home and the wasp nest is still in my balcony." at bounding box center [762, 287] width 316 height 17
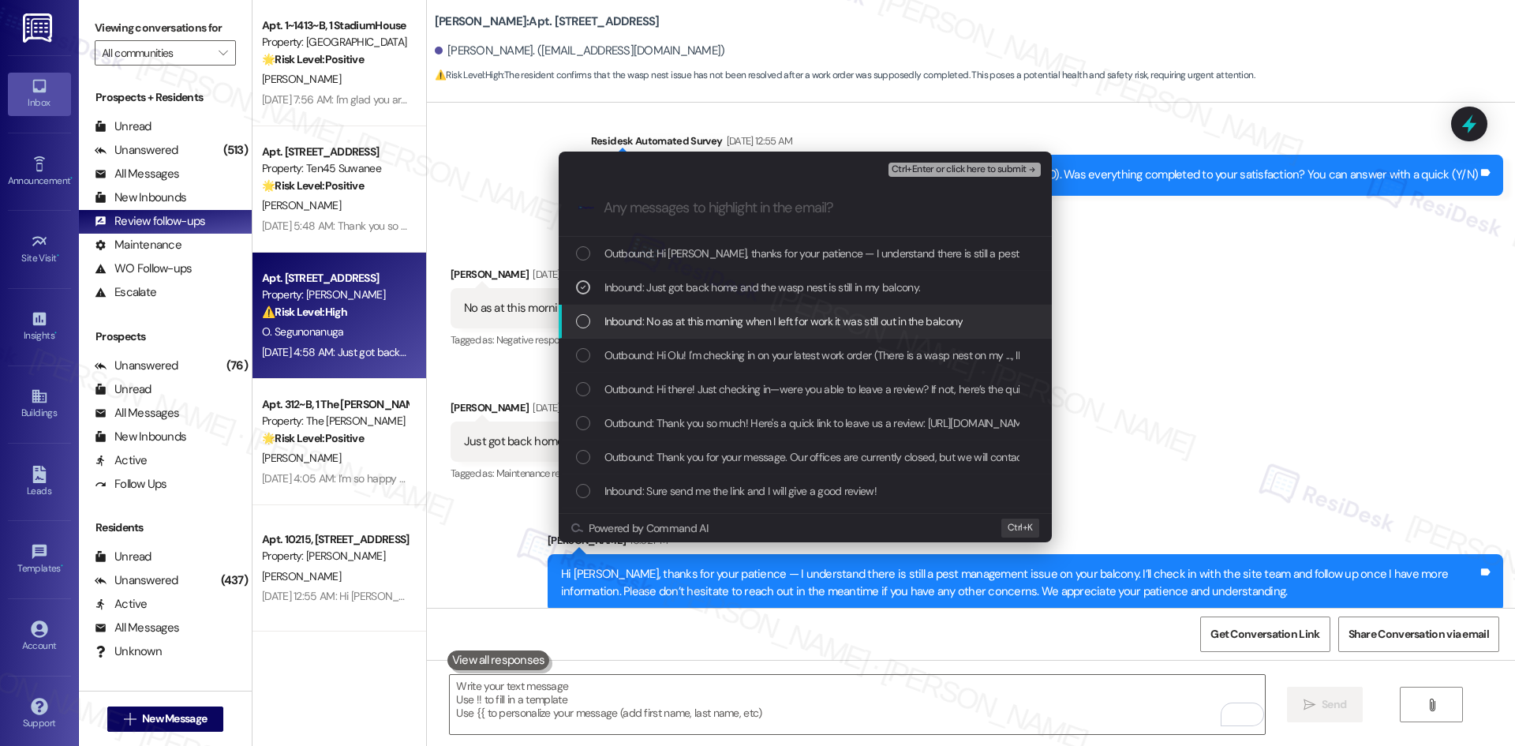
click at [889, 314] on span "Inbound: No as at this morning when I left for work it was still out in the bal…" at bounding box center [783, 320] width 359 height 17
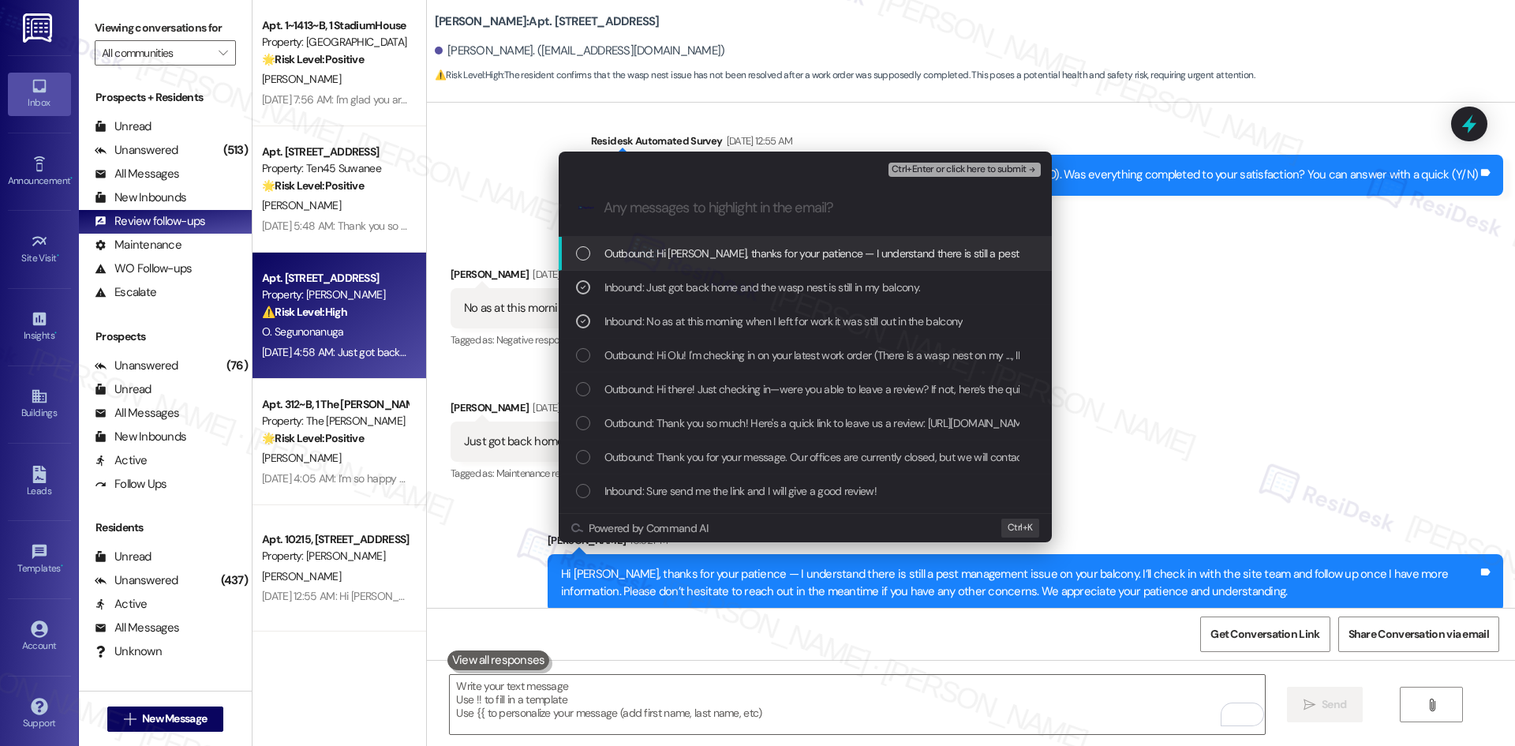
click at [1010, 167] on span "Ctrl+Enter or click here to submit" at bounding box center [959, 169] width 135 height 11
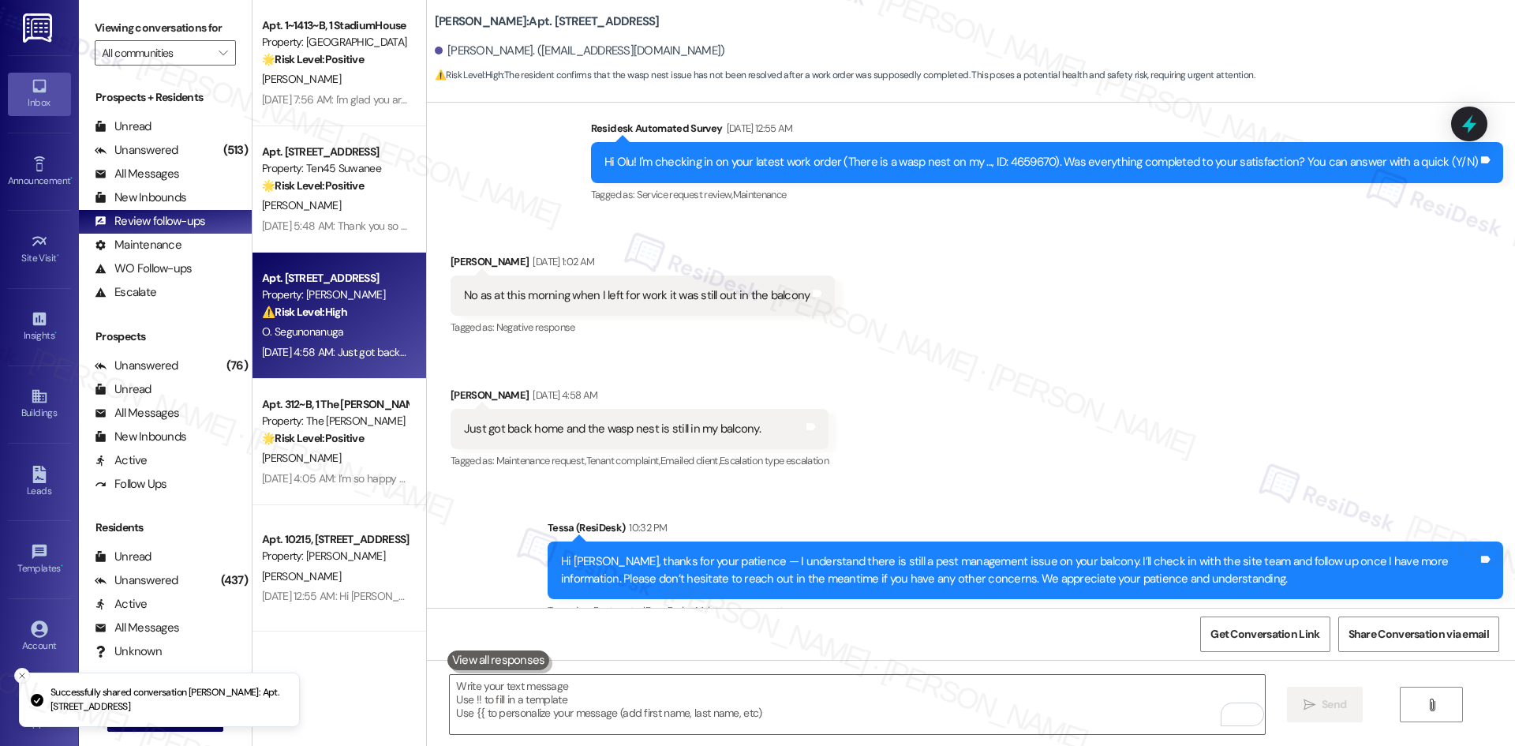
scroll to position [1480, 0]
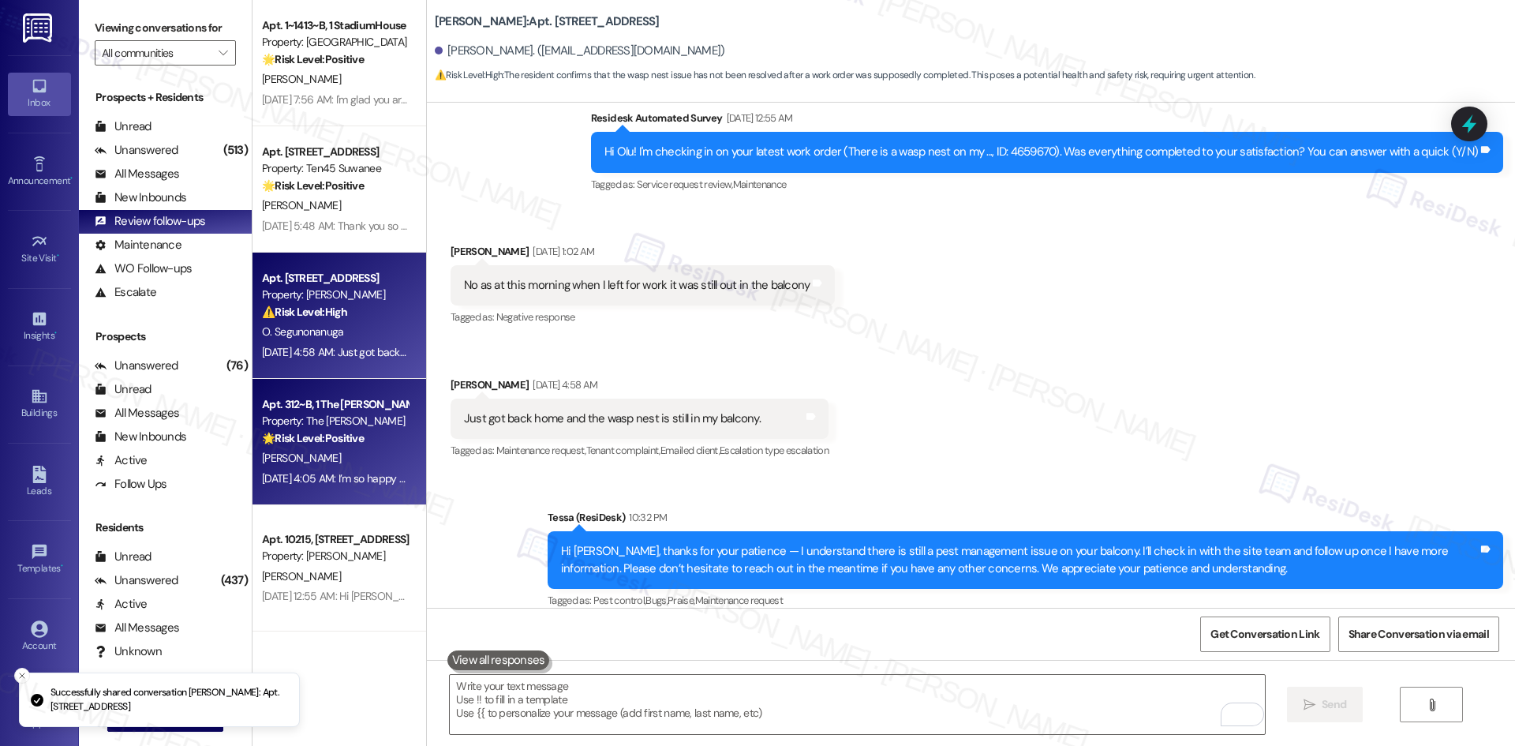
click at [332, 427] on div "Property: The Griffin" at bounding box center [335, 421] width 146 height 17
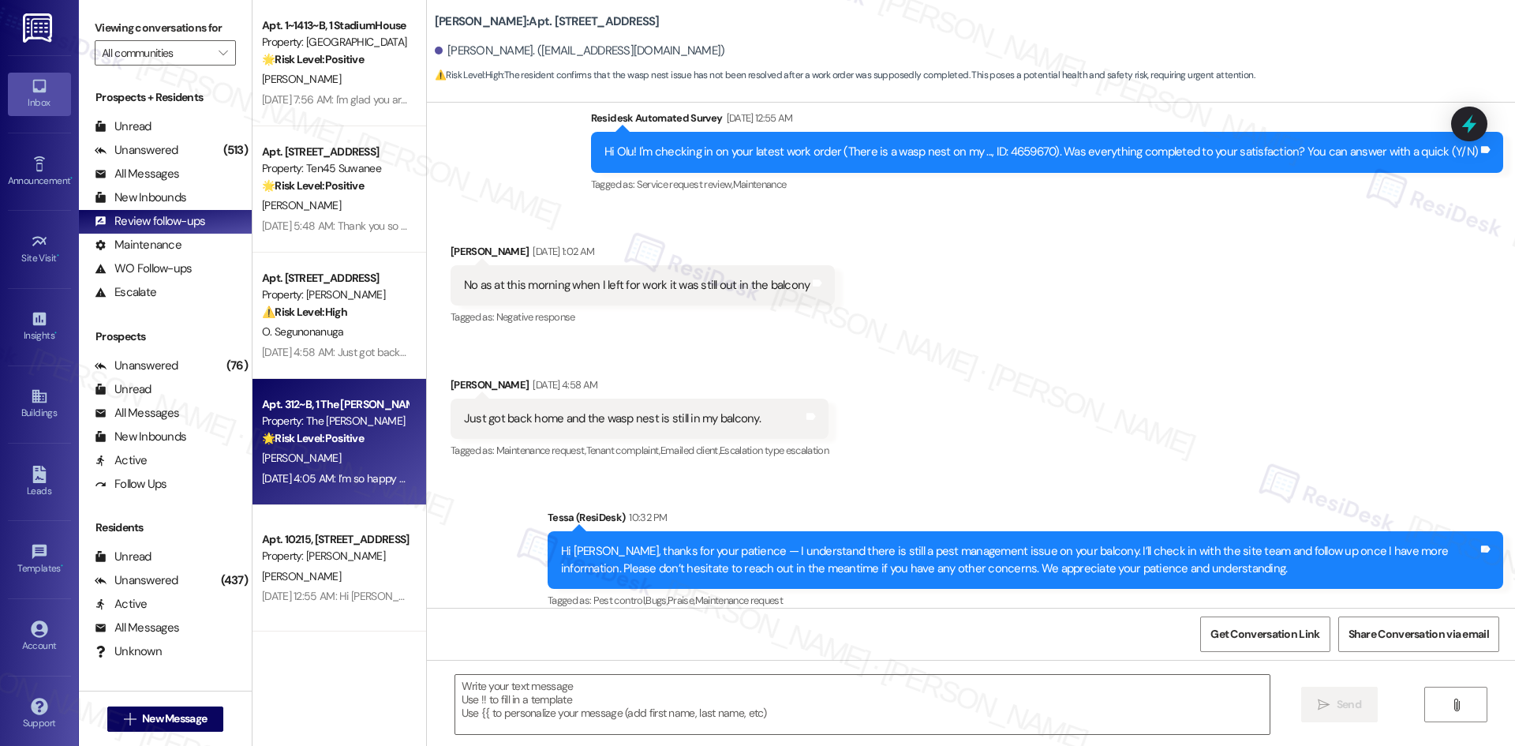
type textarea "Fetching suggested responses. Please feel free to read through the conversation…"
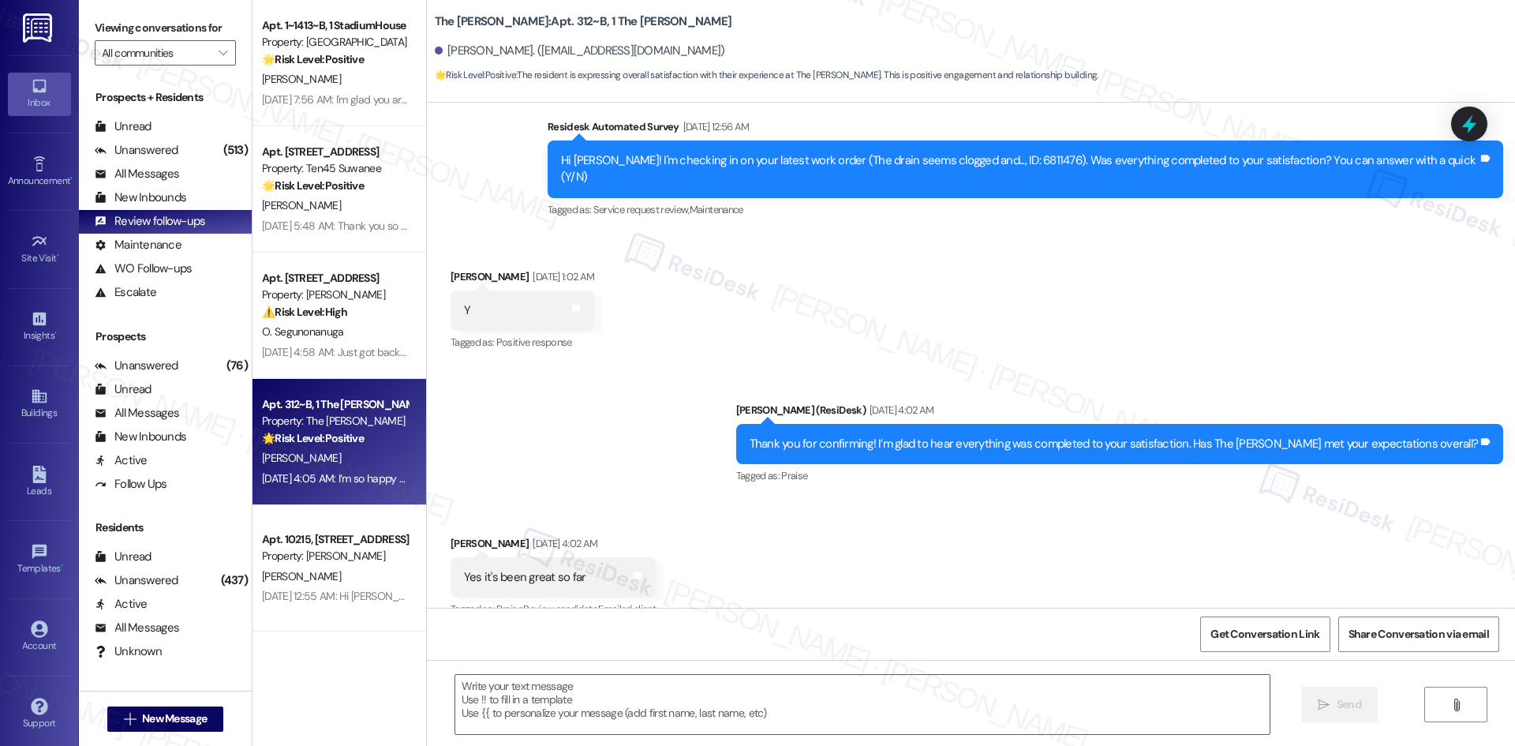
type textarea "Fetching suggested responses. Please feel free to read through the conversation…"
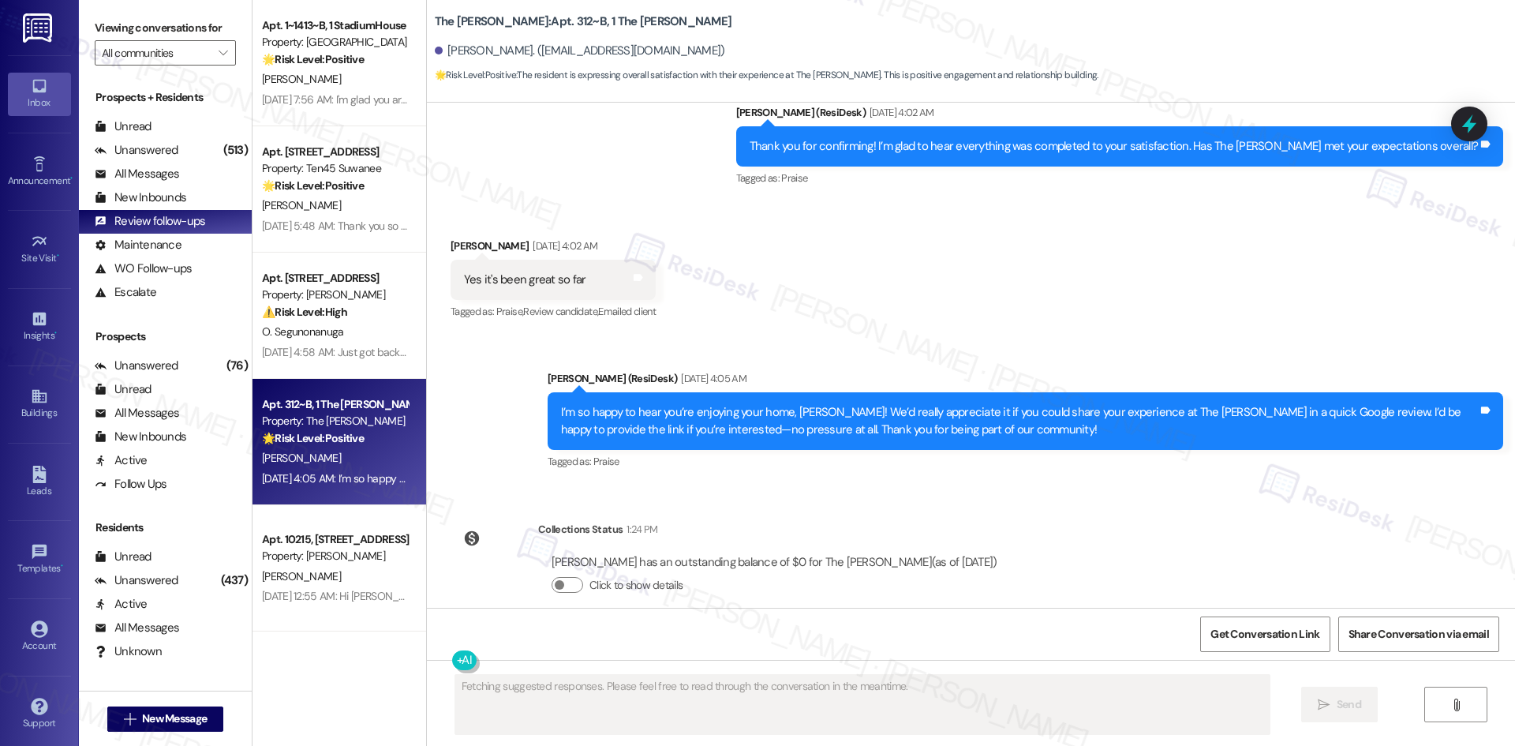
scroll to position [728, 0]
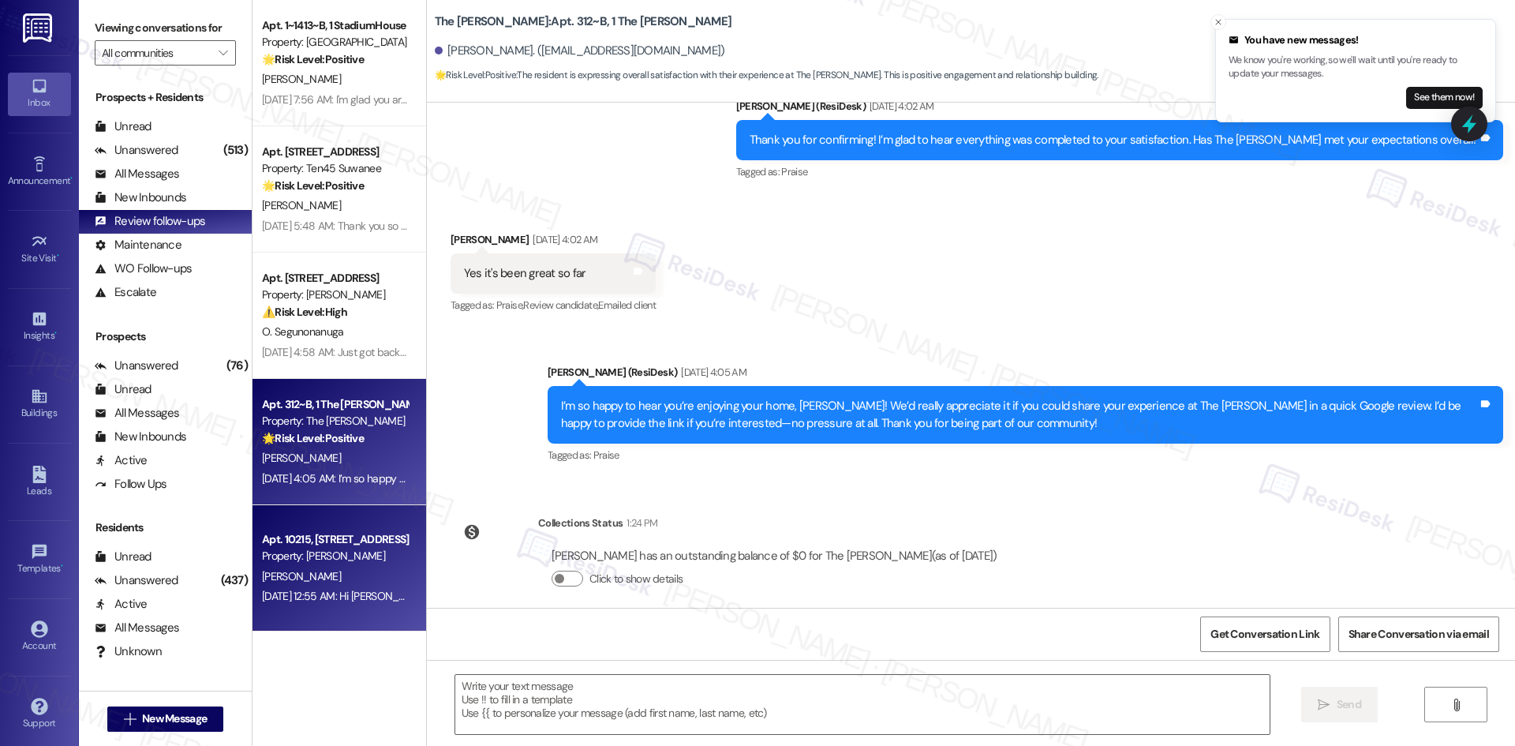
click at [271, 571] on span "R. Martinez" at bounding box center [301, 576] width 79 height 14
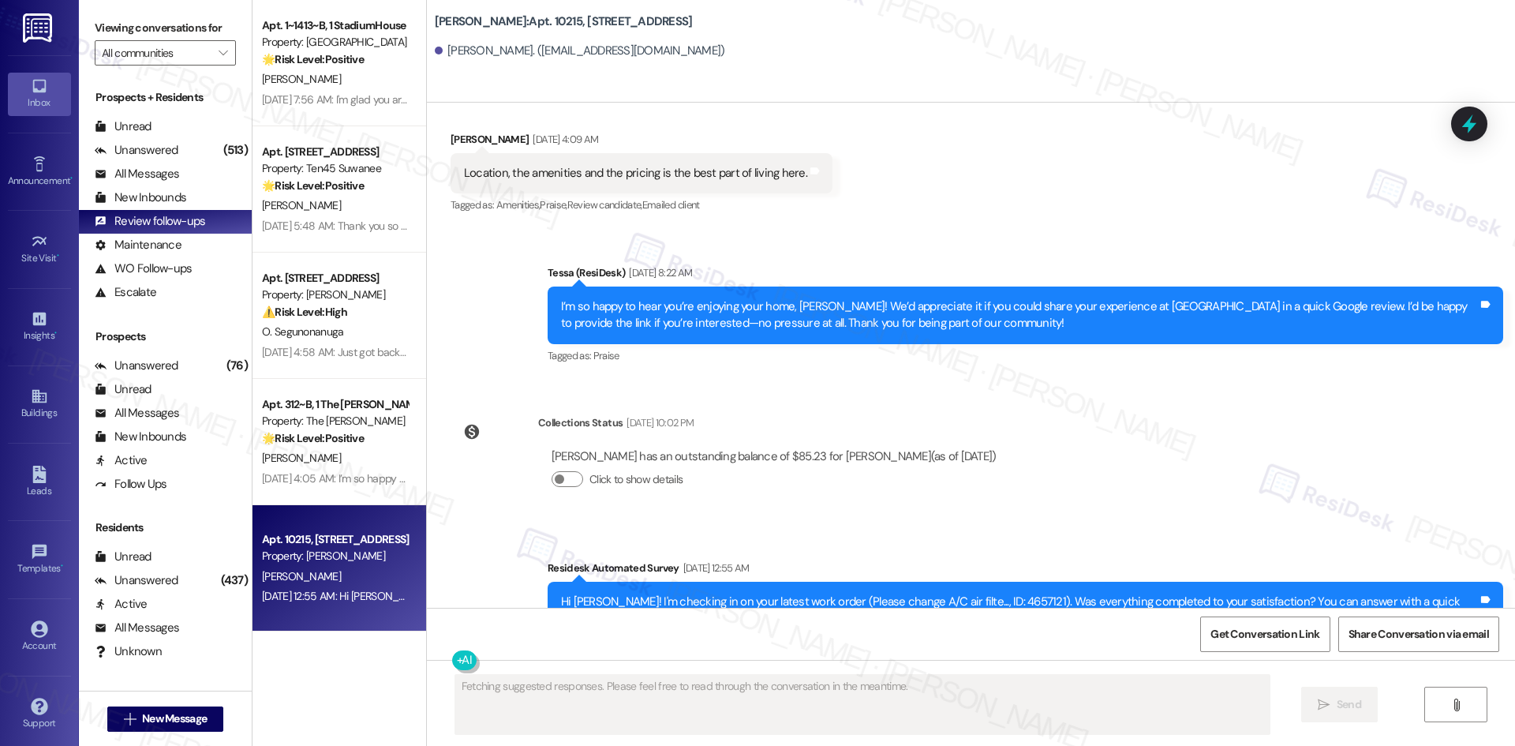
scroll to position [1129, 0]
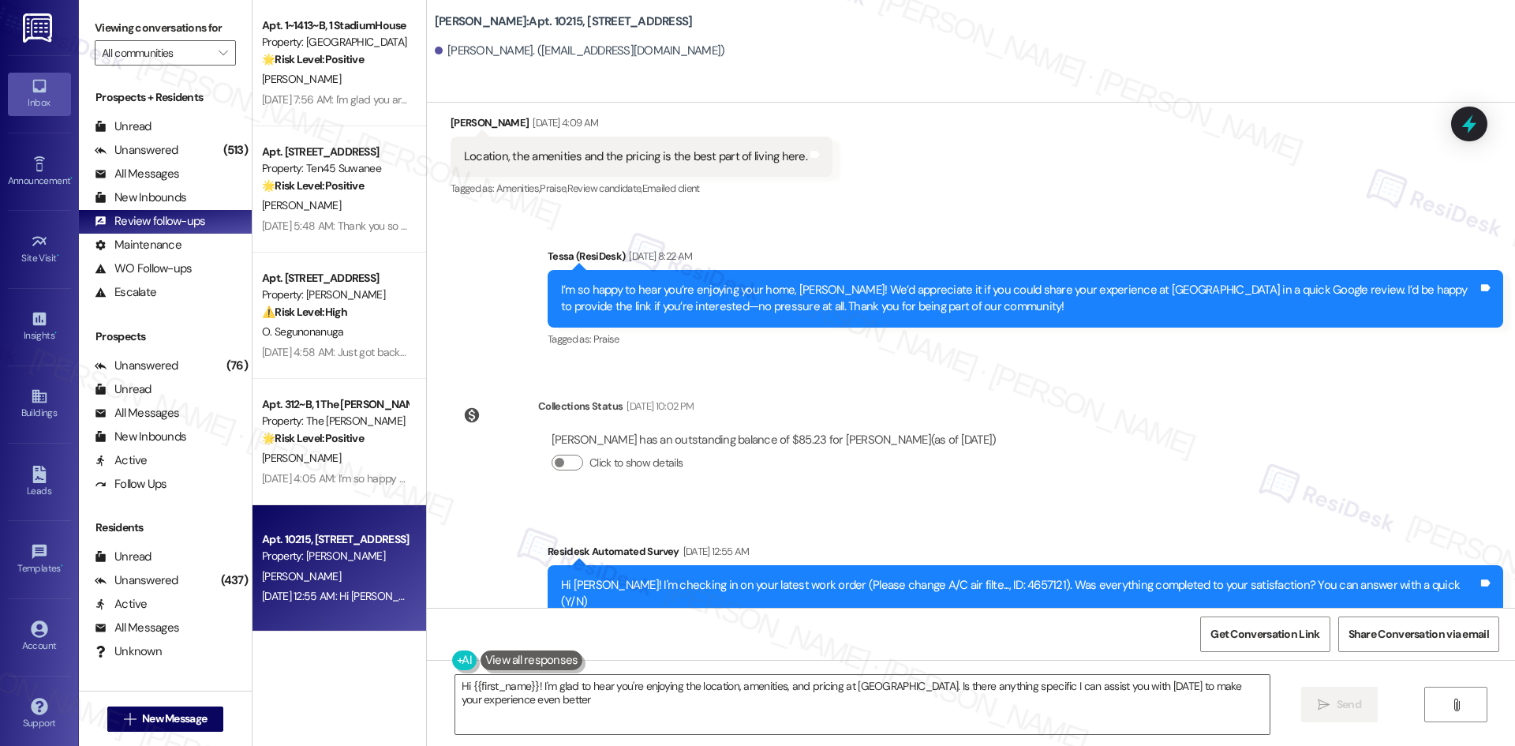
type textarea "Hi {{first_name}}! I'm glad to hear you're enjoying the location, amenities, an…"
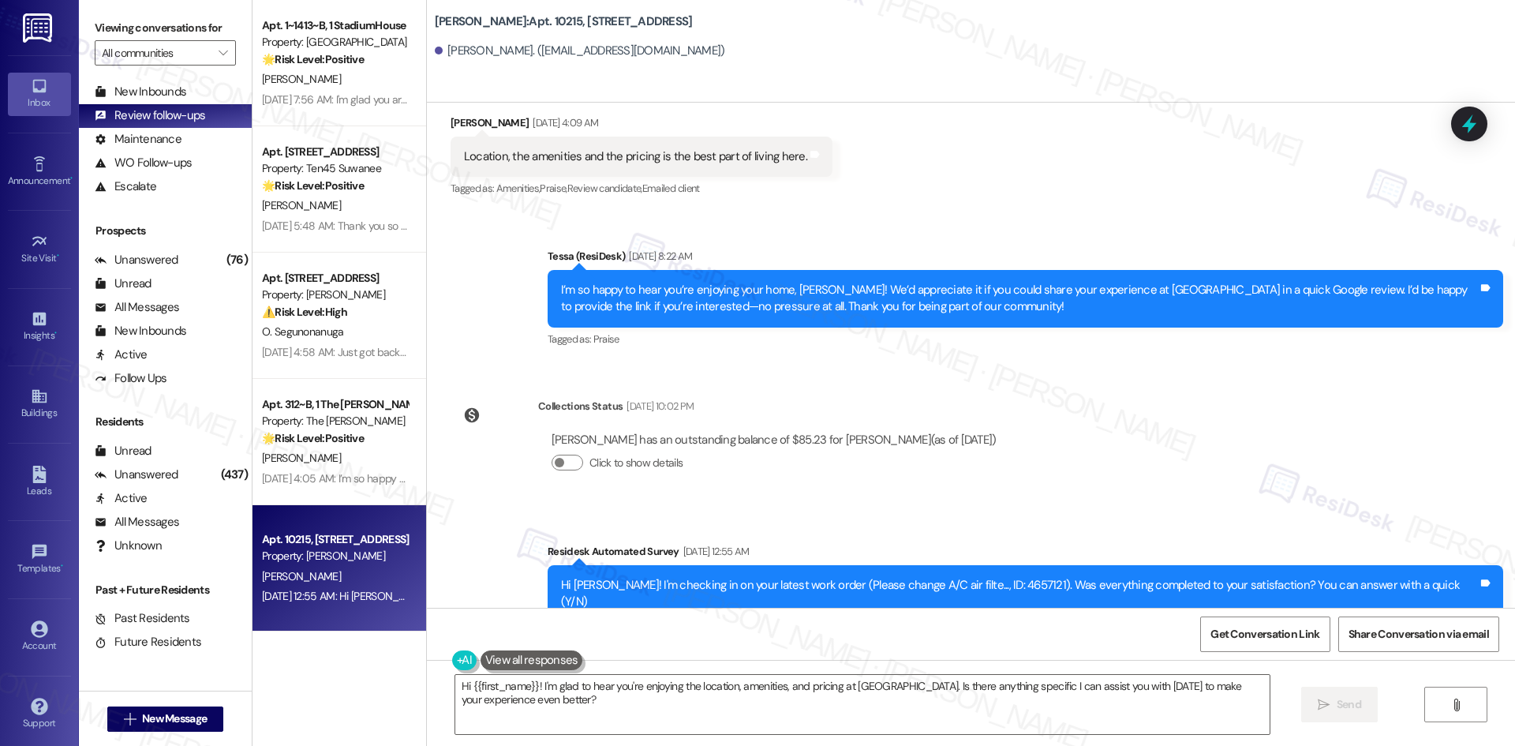
scroll to position [237, 0]
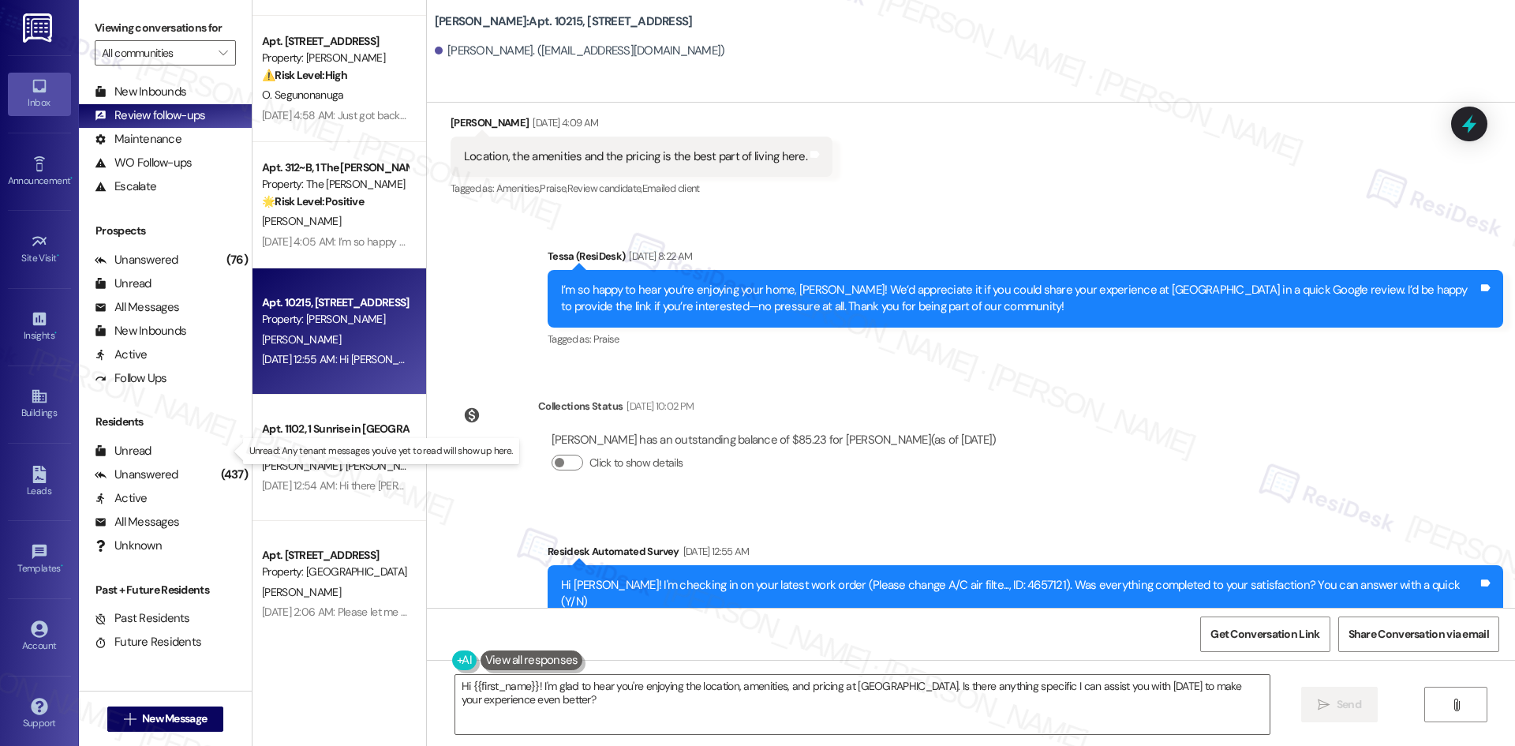
click at [327, 452] on p "Unread: Any tenant messages you've yet to read will show up here." at bounding box center [381, 450] width 264 height 13
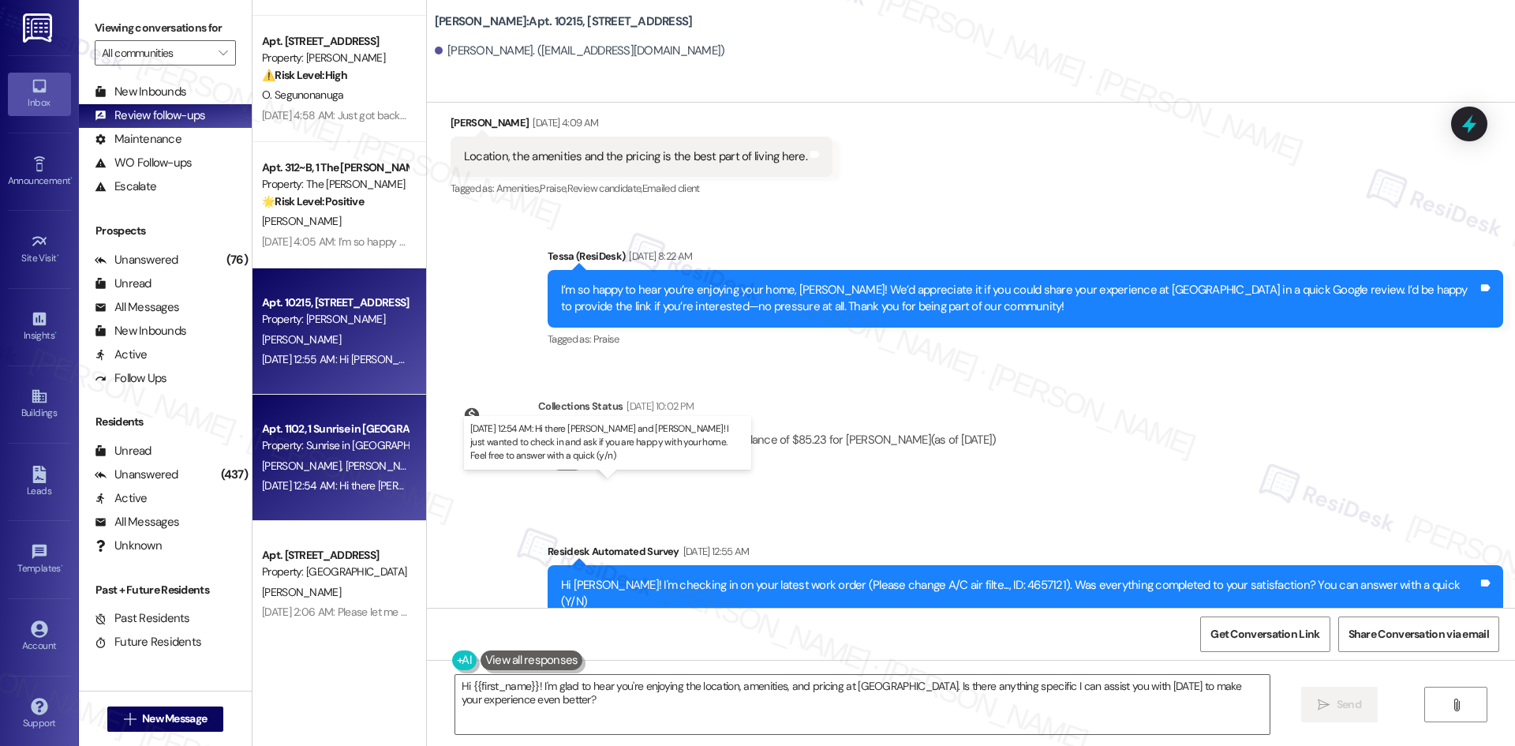
click at [332, 479] on div "Sep 13, 2025 at 12:54 AM: Hi there Vanessa and Jesus! I just wanted to check in…" at bounding box center [649, 485] width 774 height 14
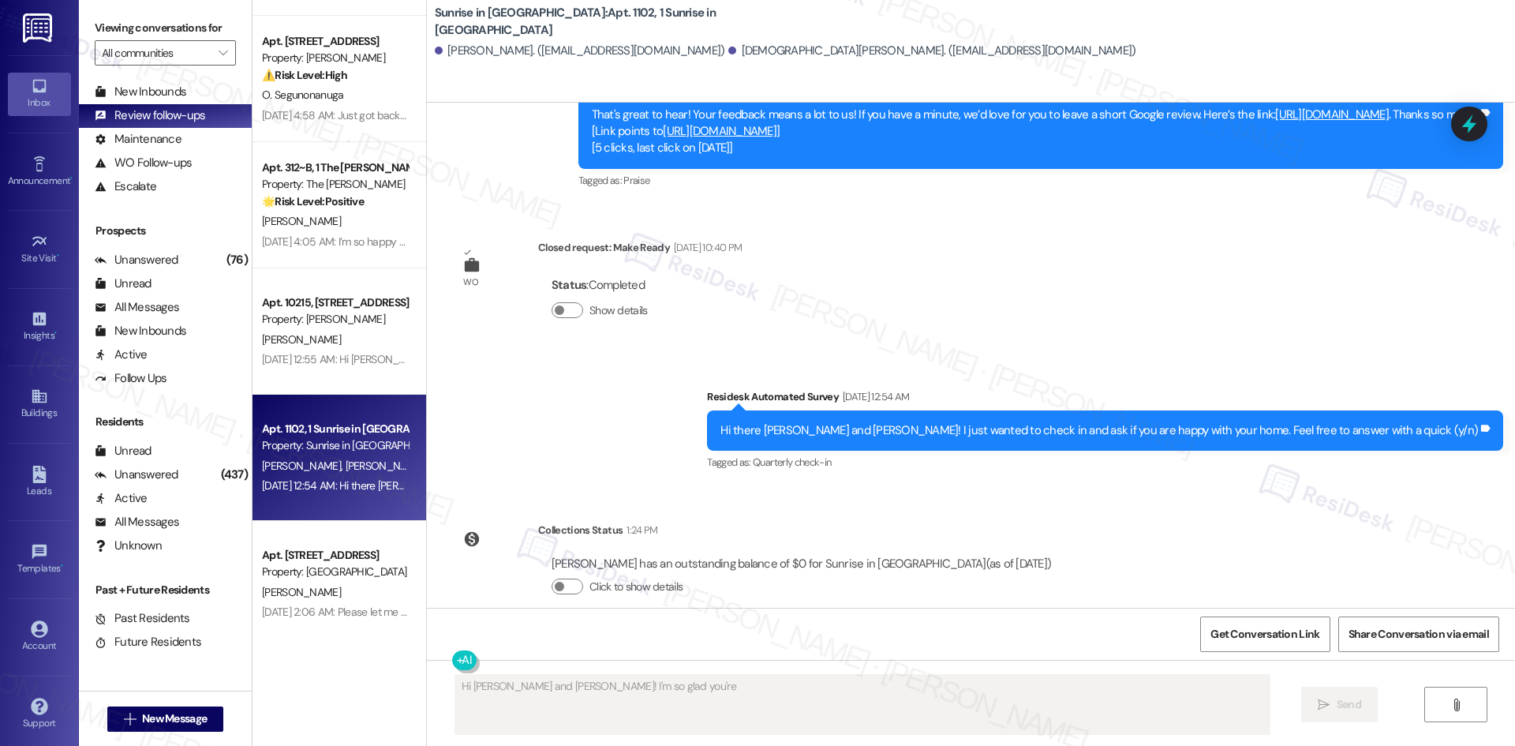
scroll to position [942, 0]
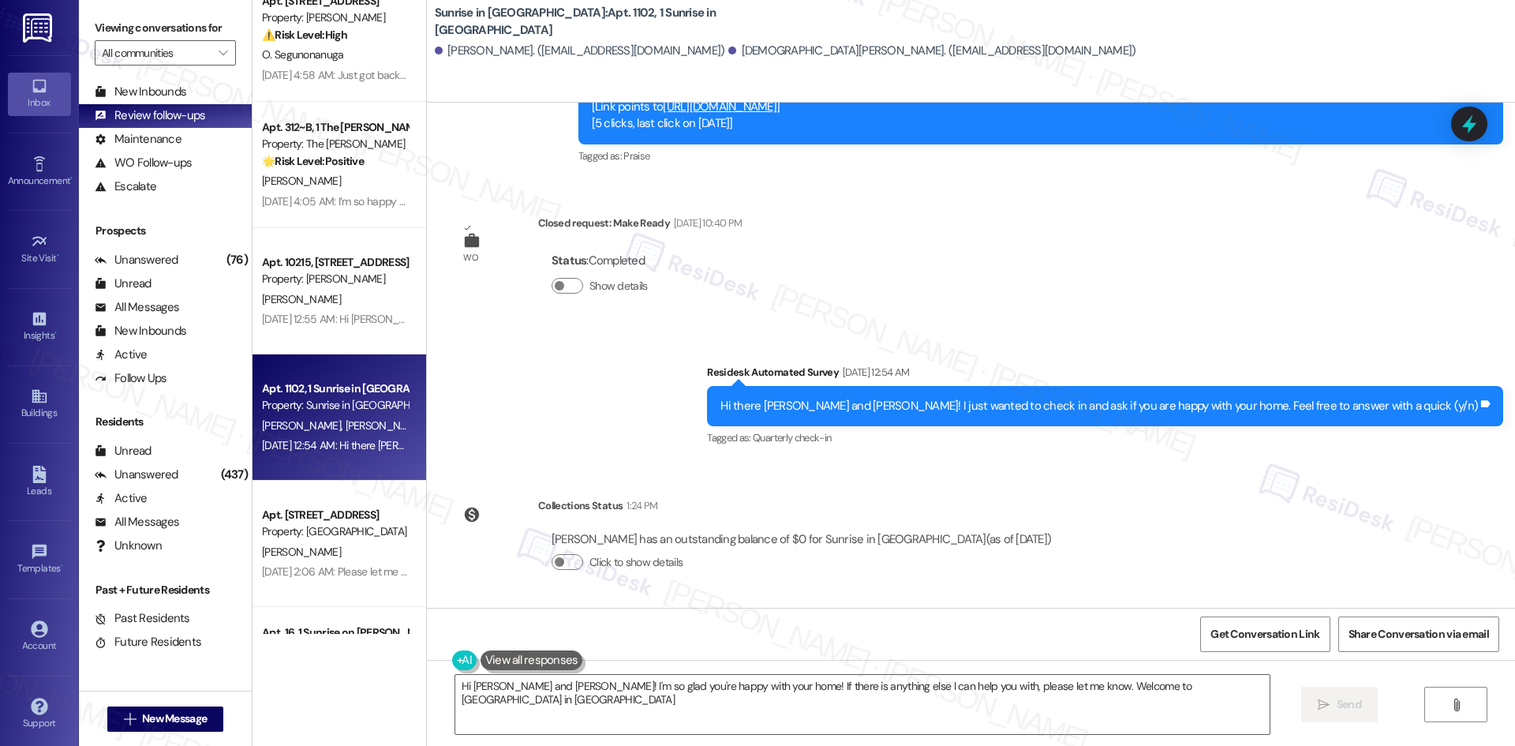
type textarea "Hi Vanessa and Jesus! I'm so glad you're happy with your home! If there is anyt…"
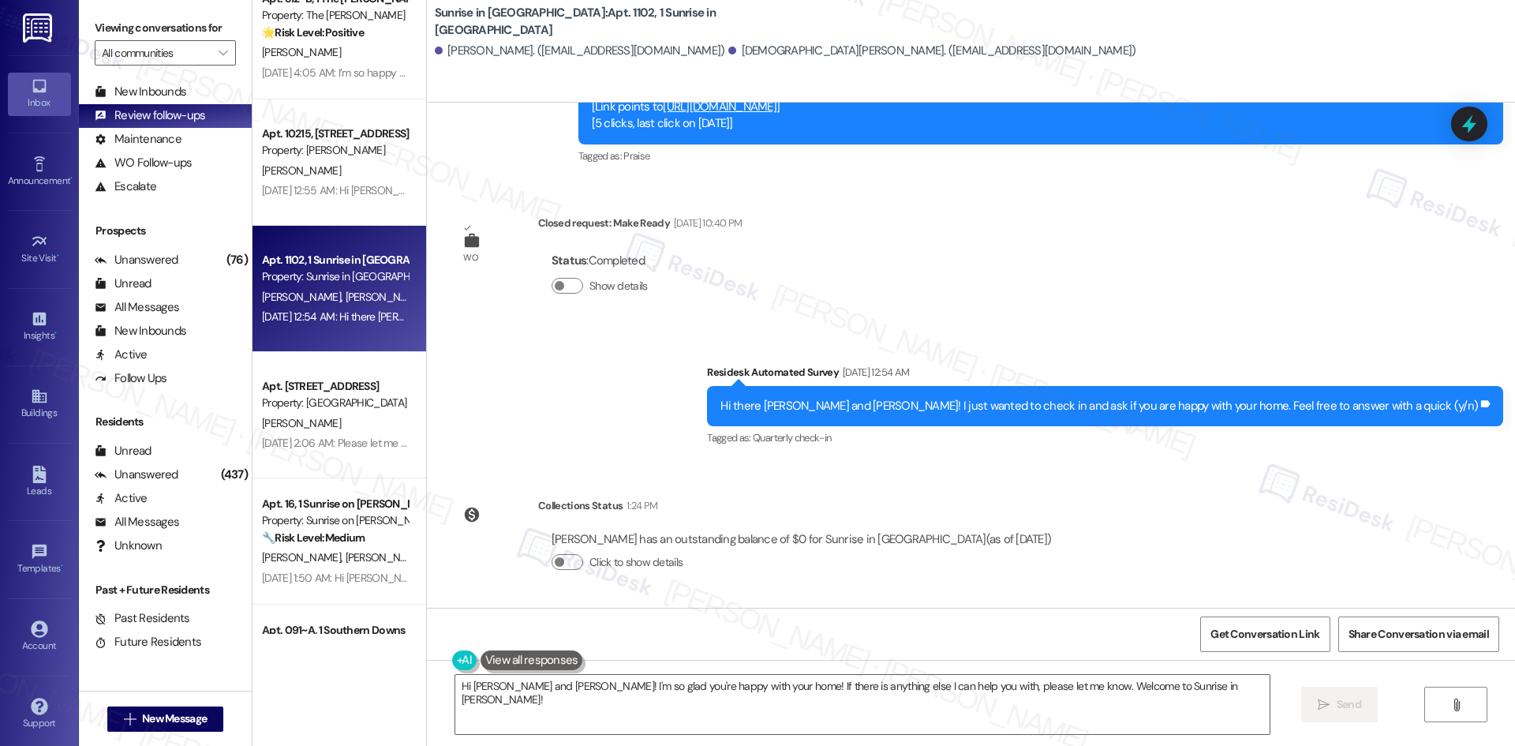
scroll to position [473, 0]
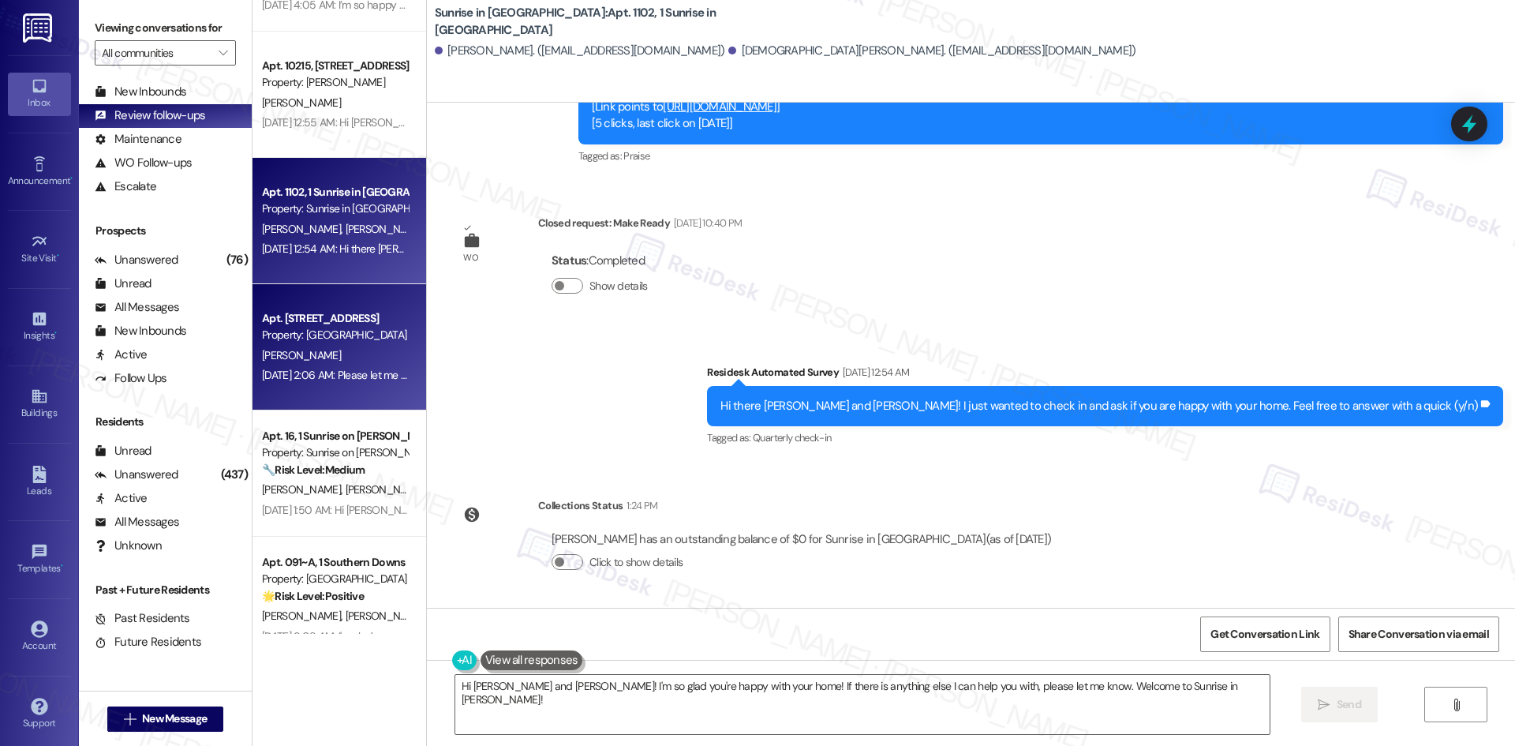
click at [293, 399] on div "Apt. 1218, 6250 S Commerce Ct Property: Palomar P. Muran-De Assereto Sep 12, 20…" at bounding box center [340, 347] width 174 height 126
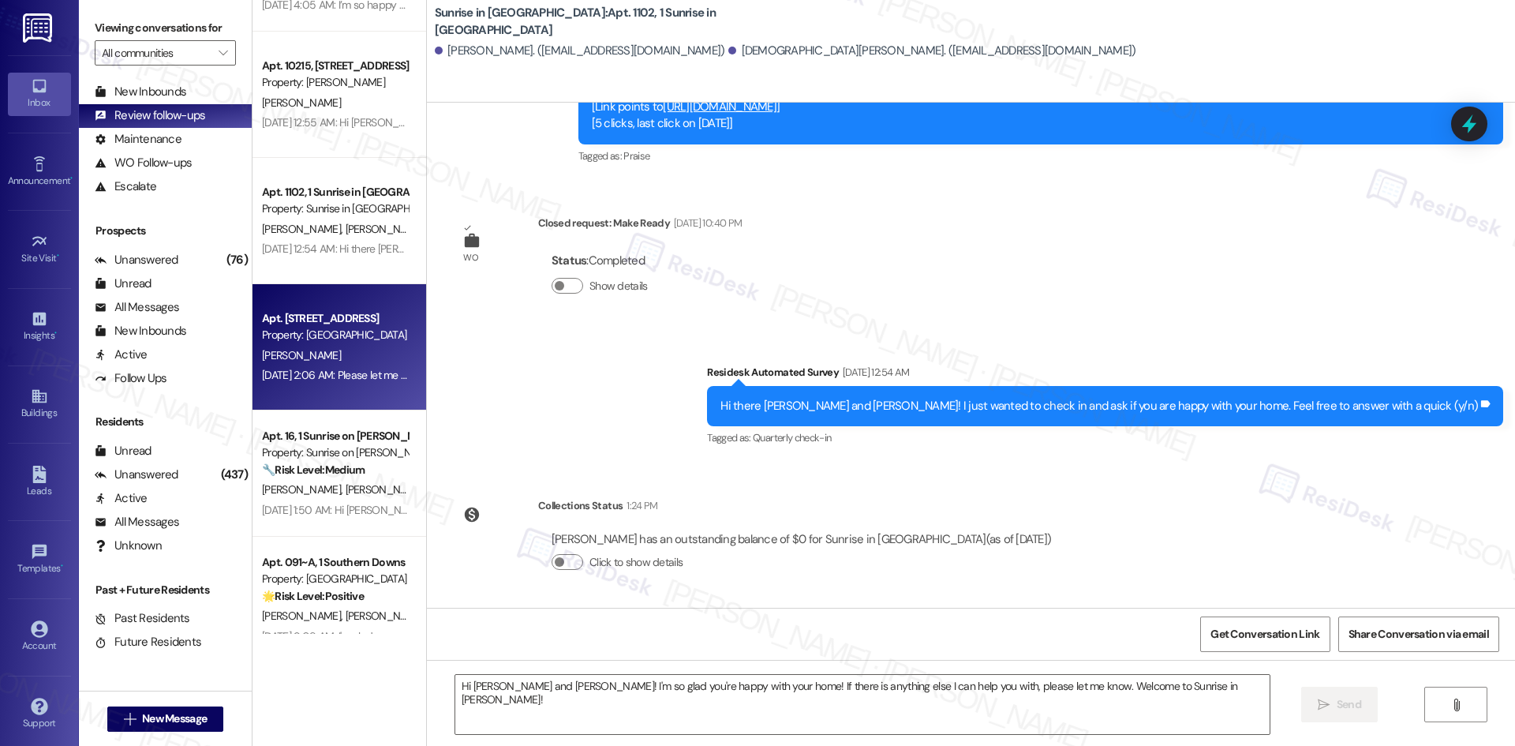
type textarea "Fetching suggested responses. Please feel free to read through the conversation…"
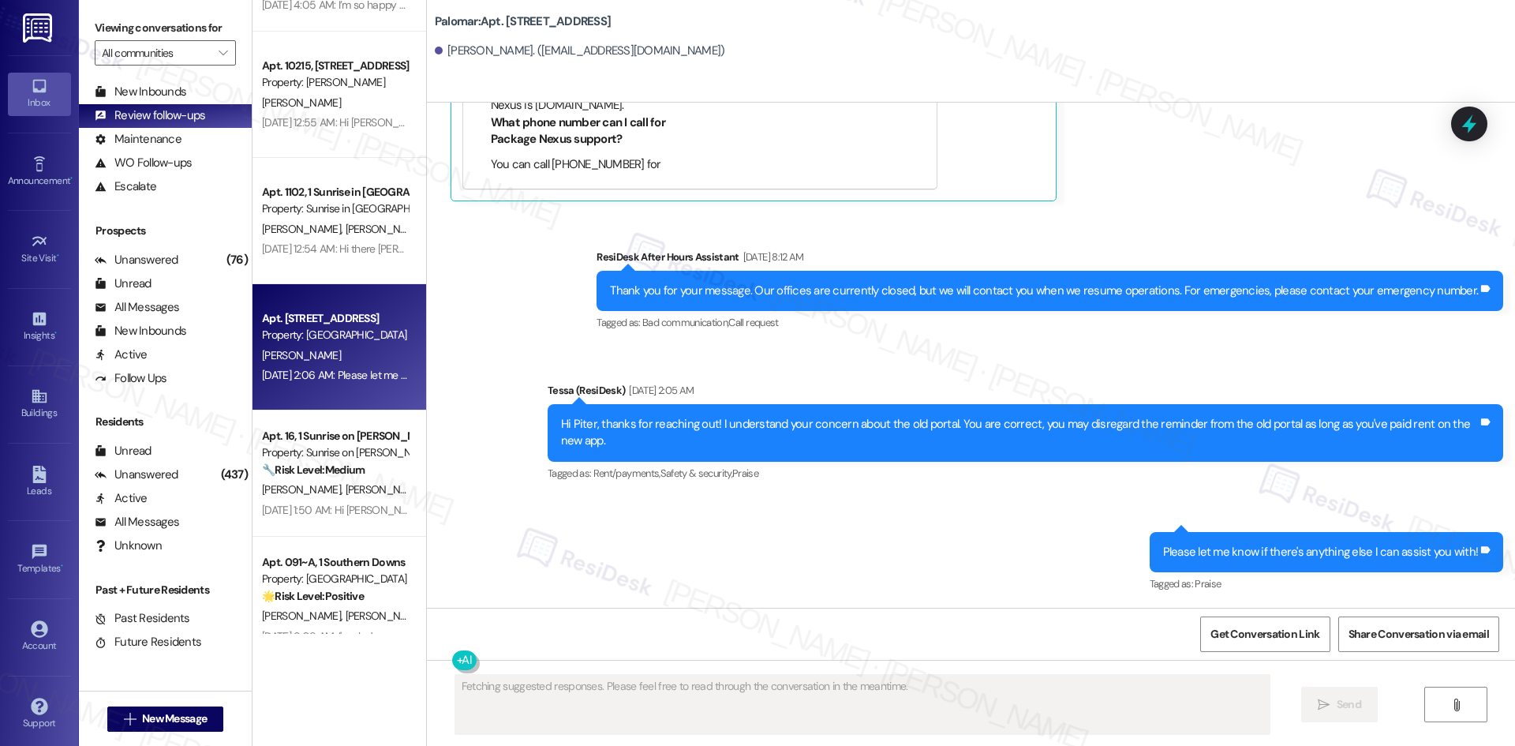
scroll to position [1234, 0]
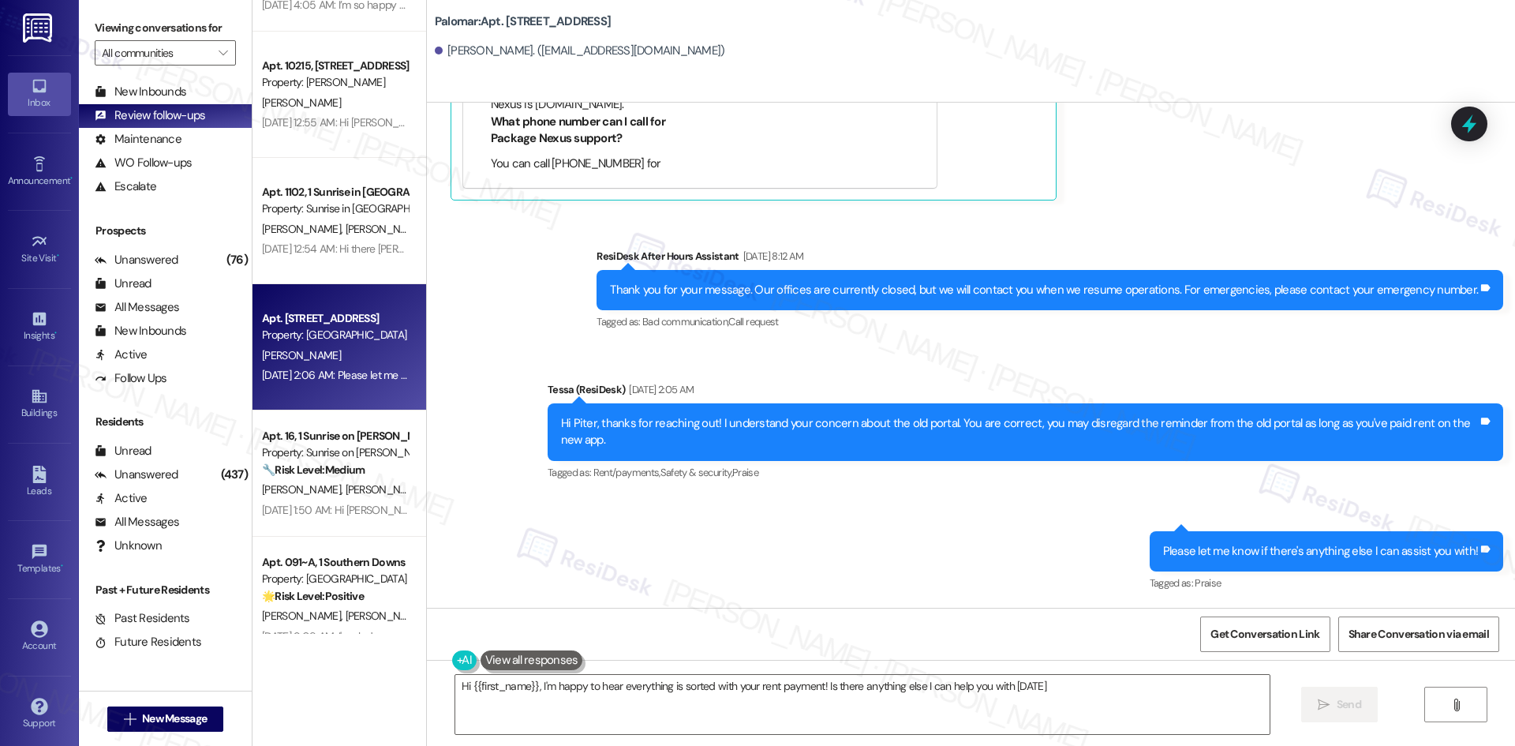
type textarea "Hi {{first_name}}, I'm happy to hear everything is sorted with your rent paymen…"
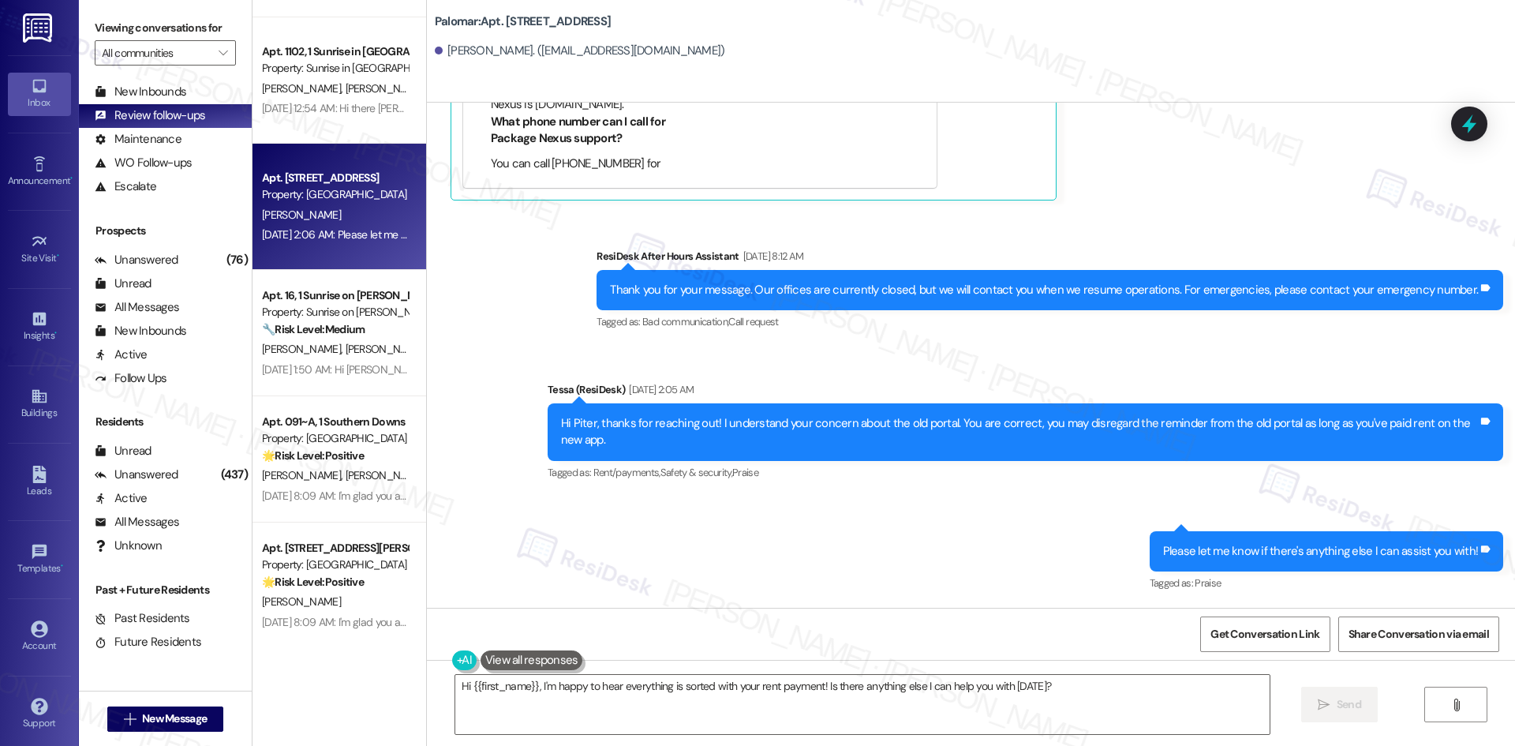
scroll to position [631, 0]
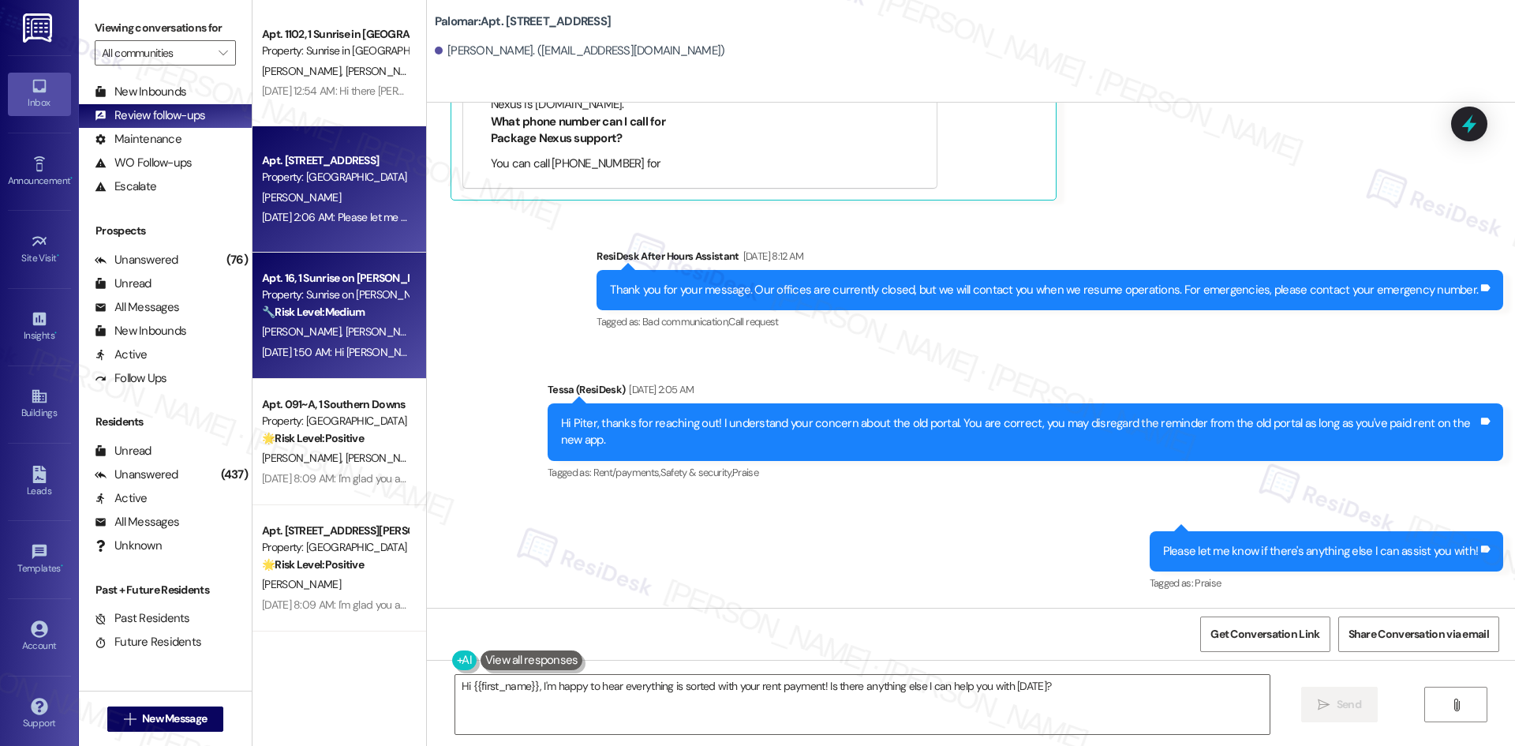
click at [345, 329] on span "L. Rangel" at bounding box center [387, 331] width 84 height 14
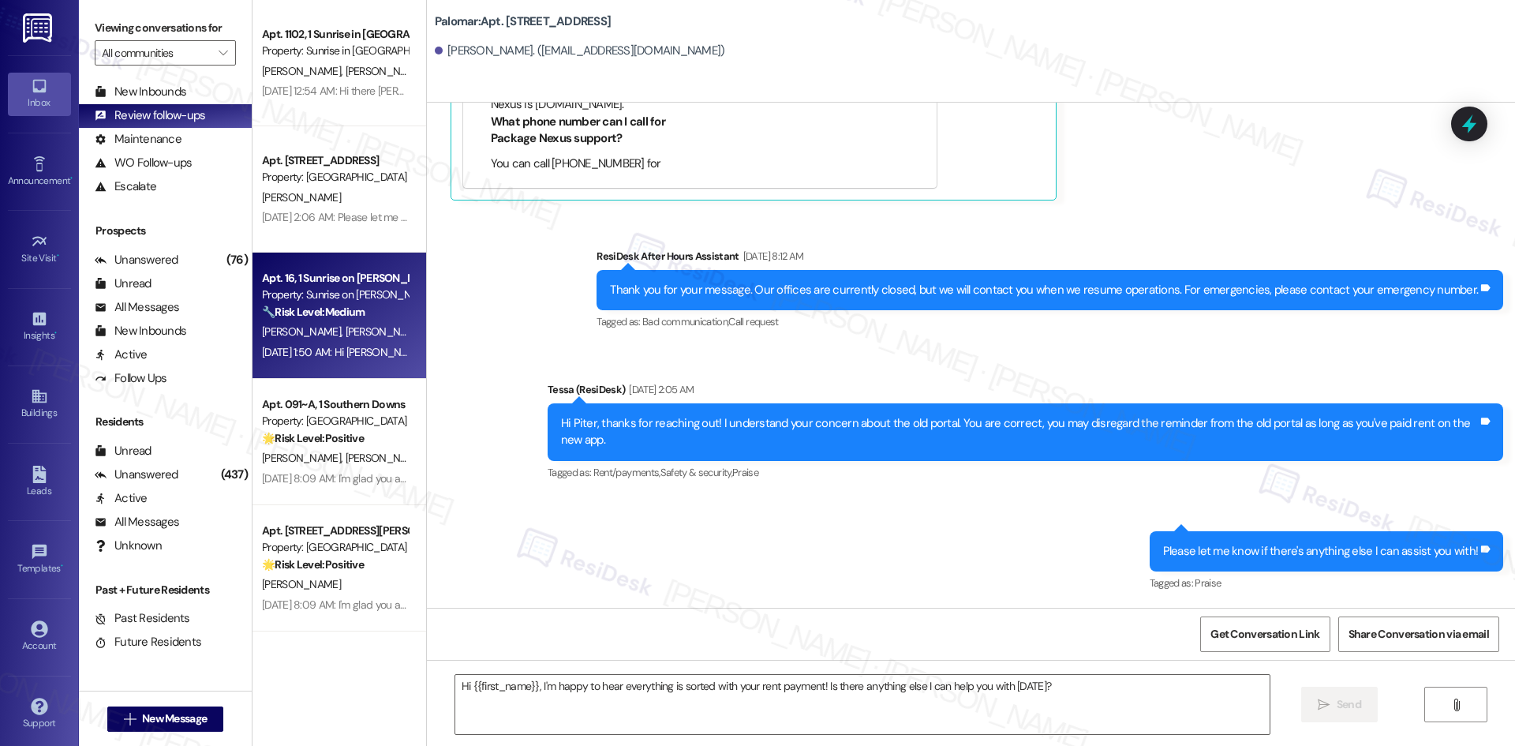
type textarea "Fetching suggested responses. Please feel free to read through the conversation…"
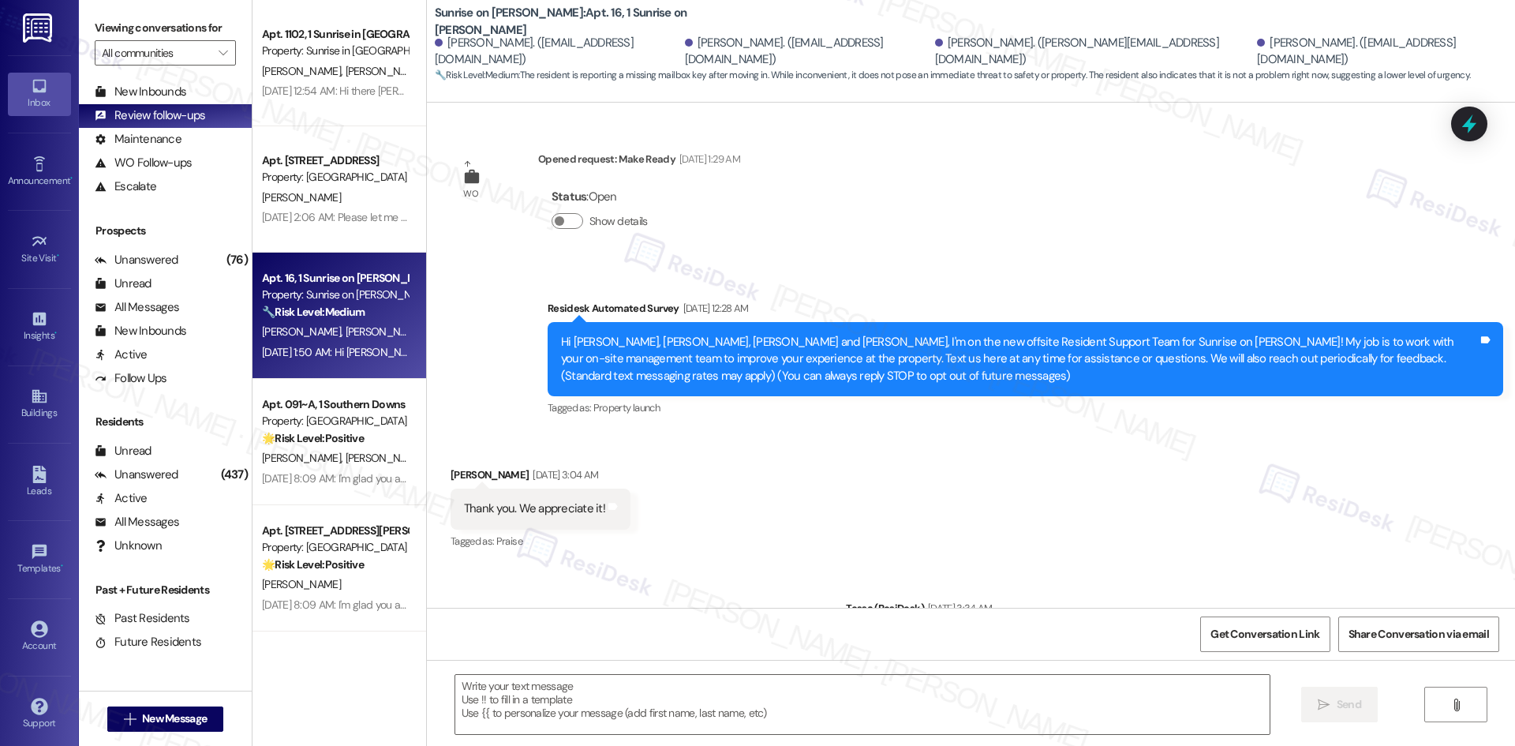
scroll to position [6077, 0]
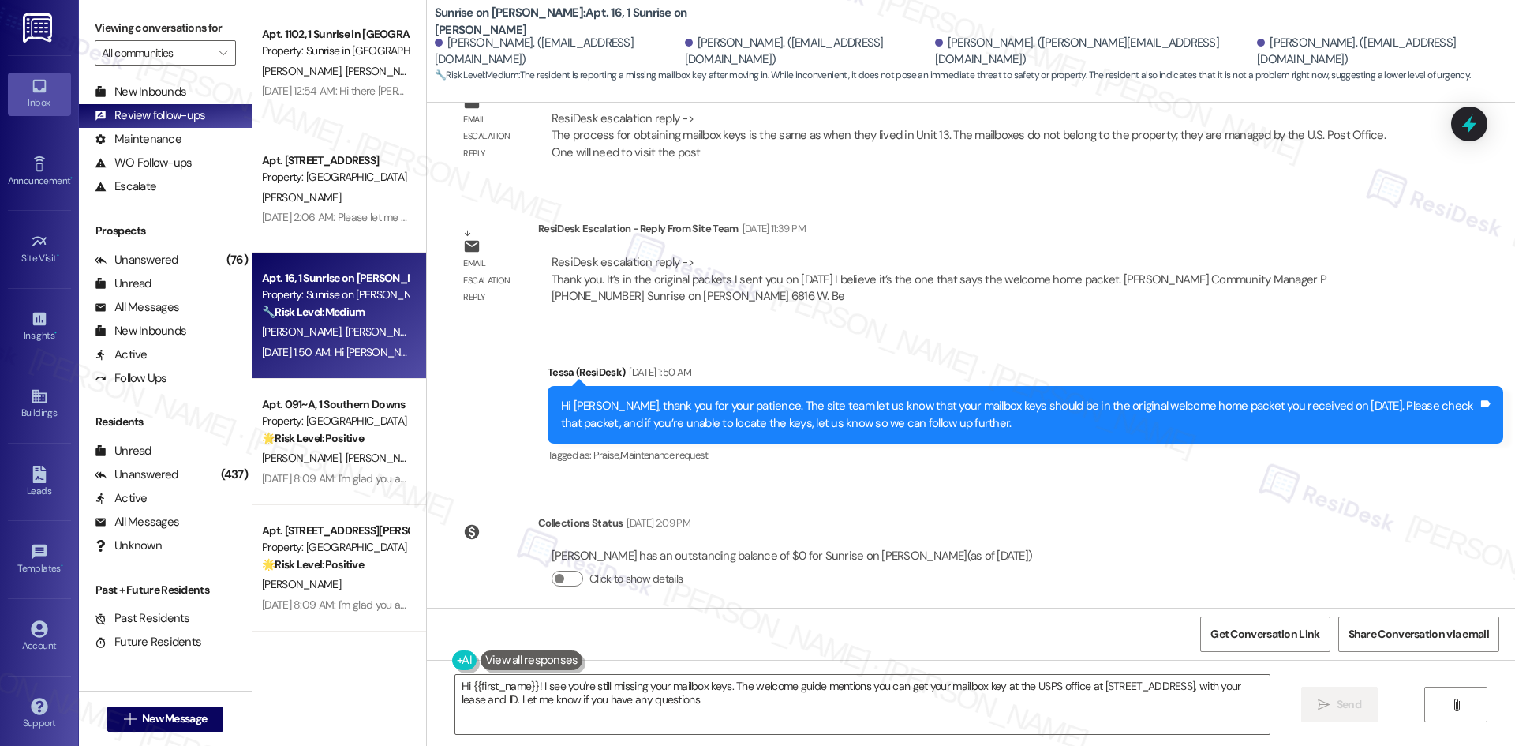
type textarea "Hi {{first_name}}! I see you're still missing your mailbox keys. The welcome gu…"
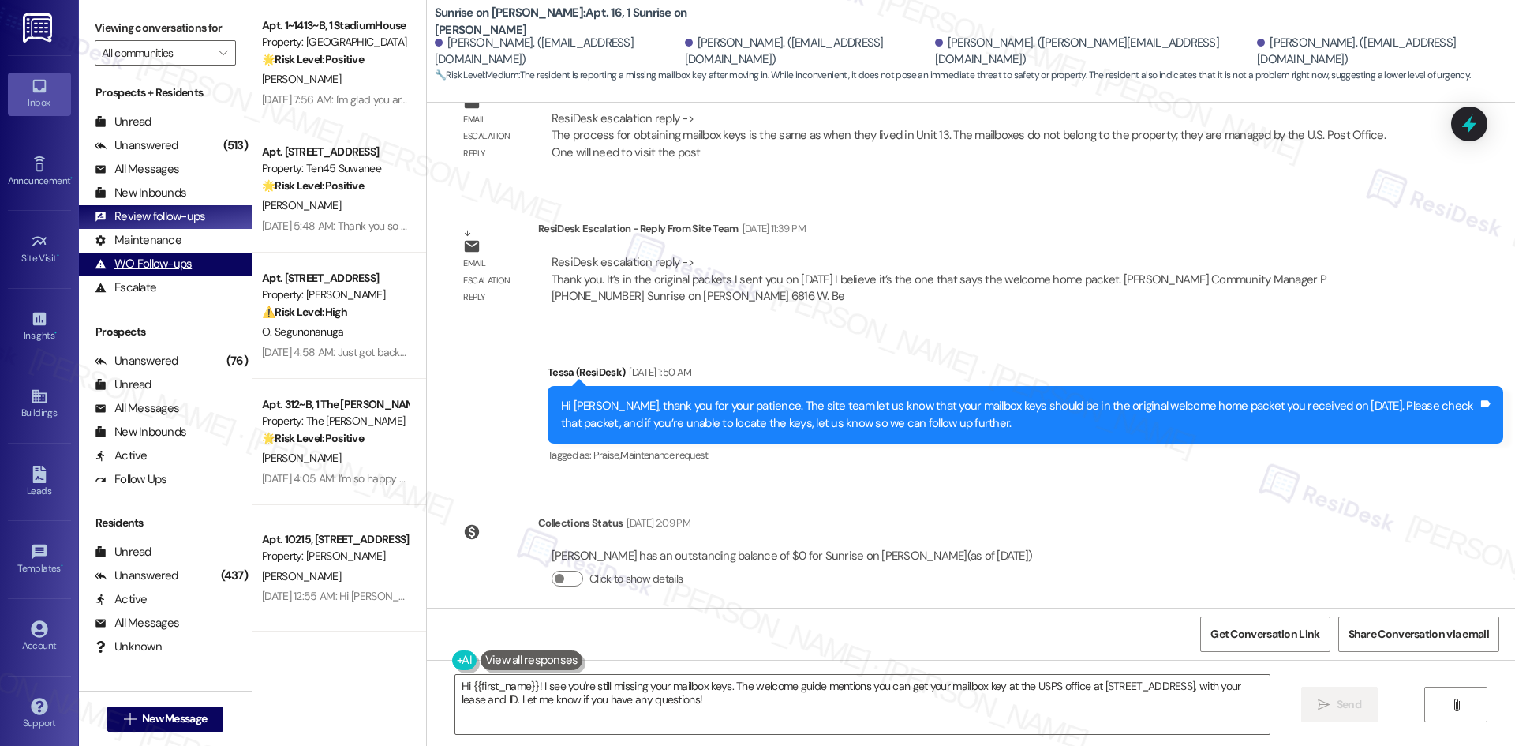
scroll to position [0, 0]
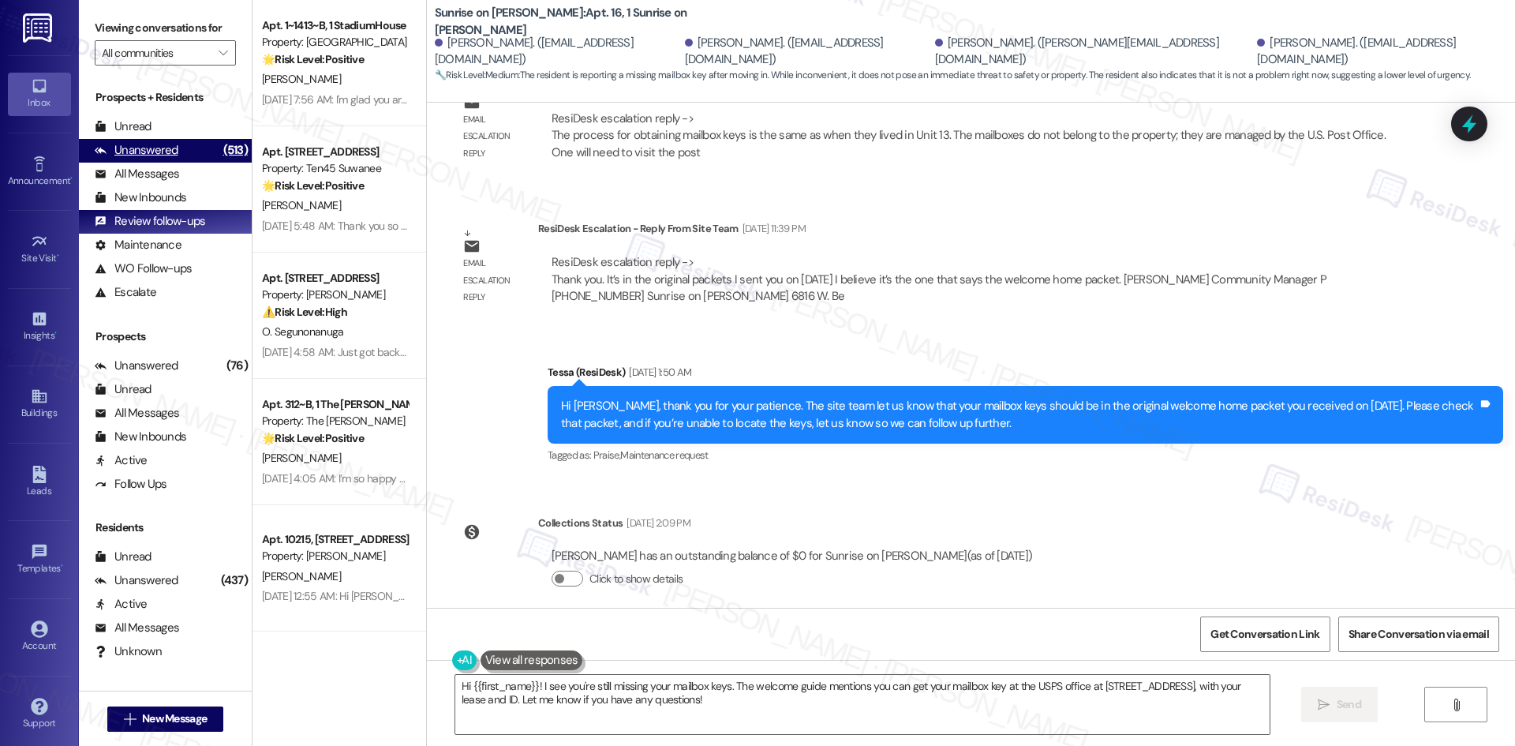
click at [161, 148] on div "Unanswered" at bounding box center [137, 150] width 84 height 17
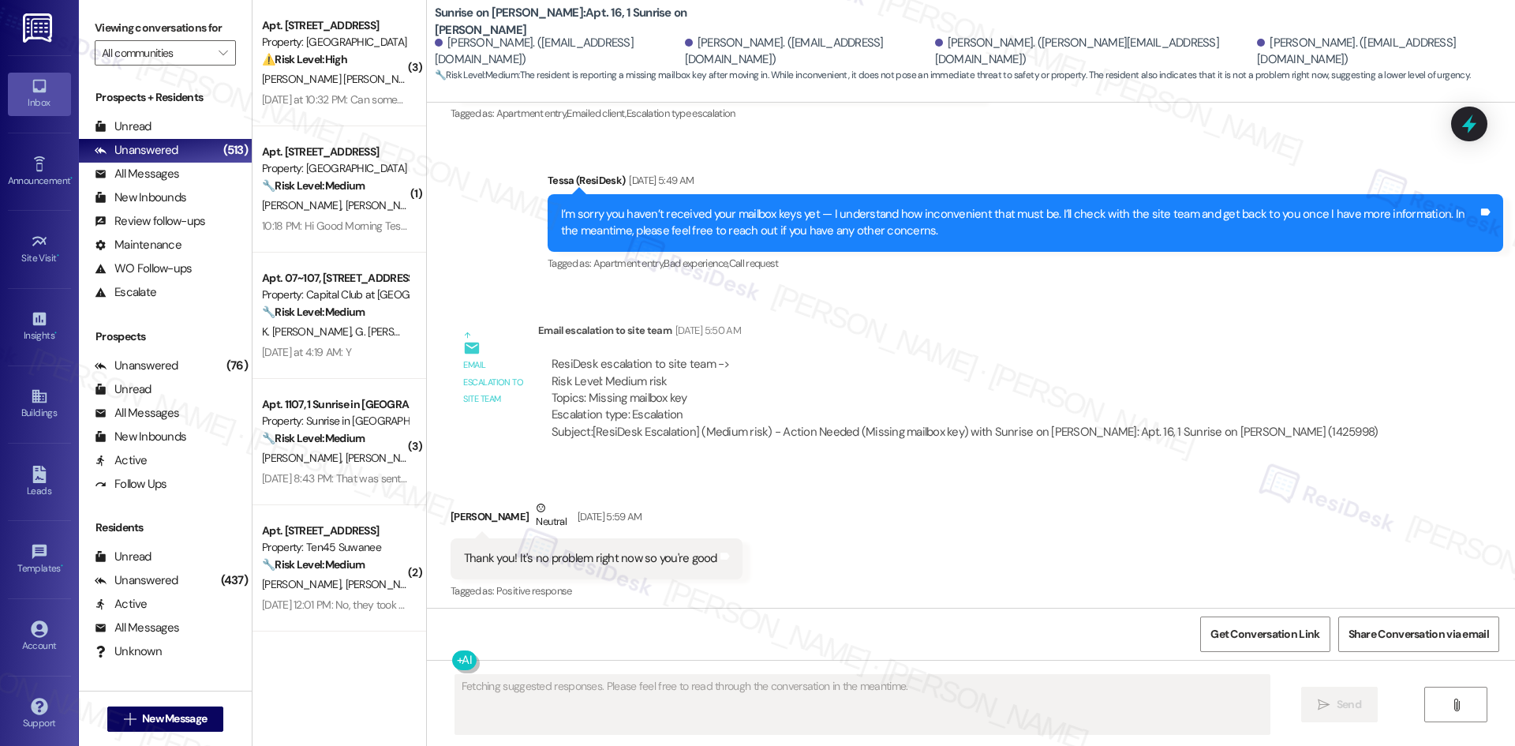
scroll to position [5494, 0]
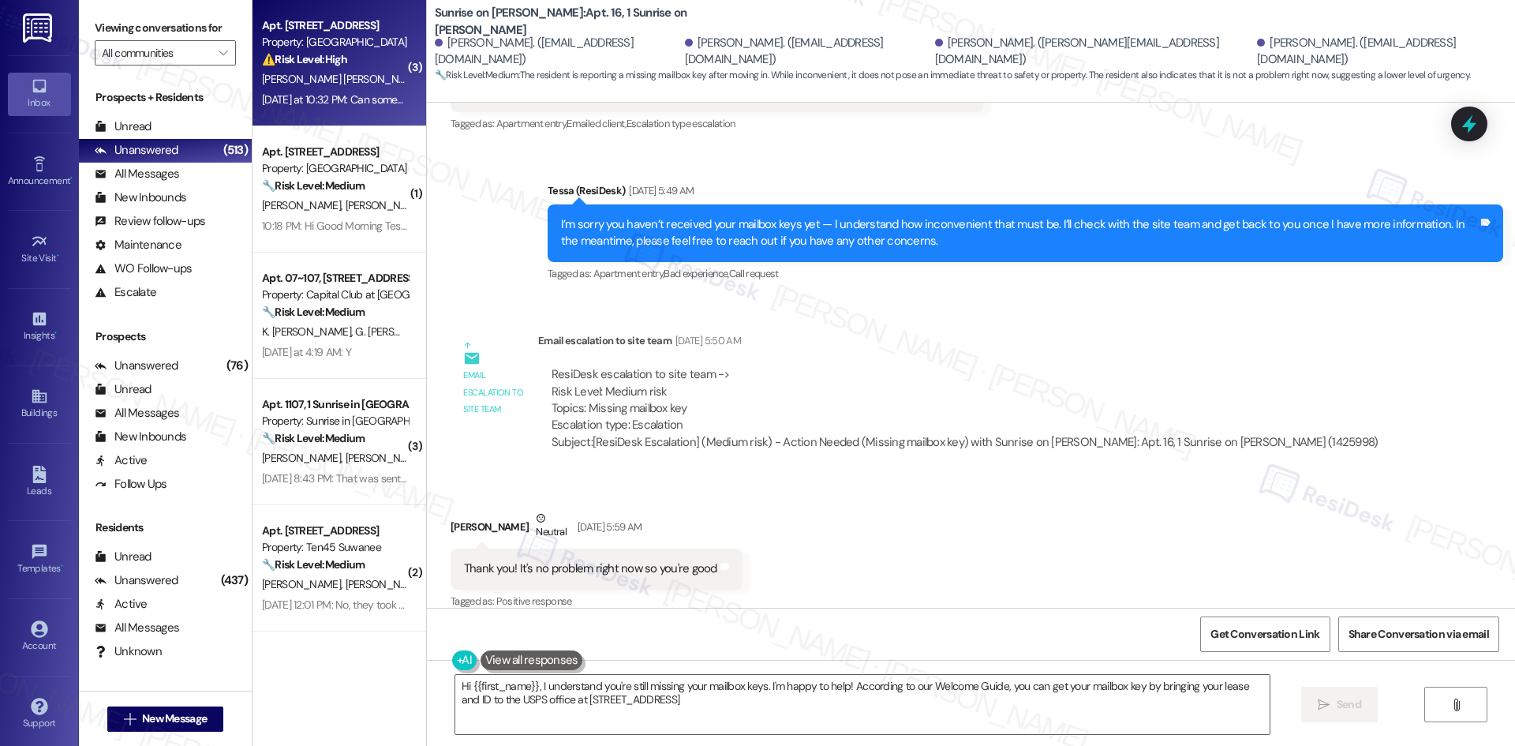
type textarea "Hi {{first_name}}, I understand you're still missing your mailbox keys. I'm hap…"
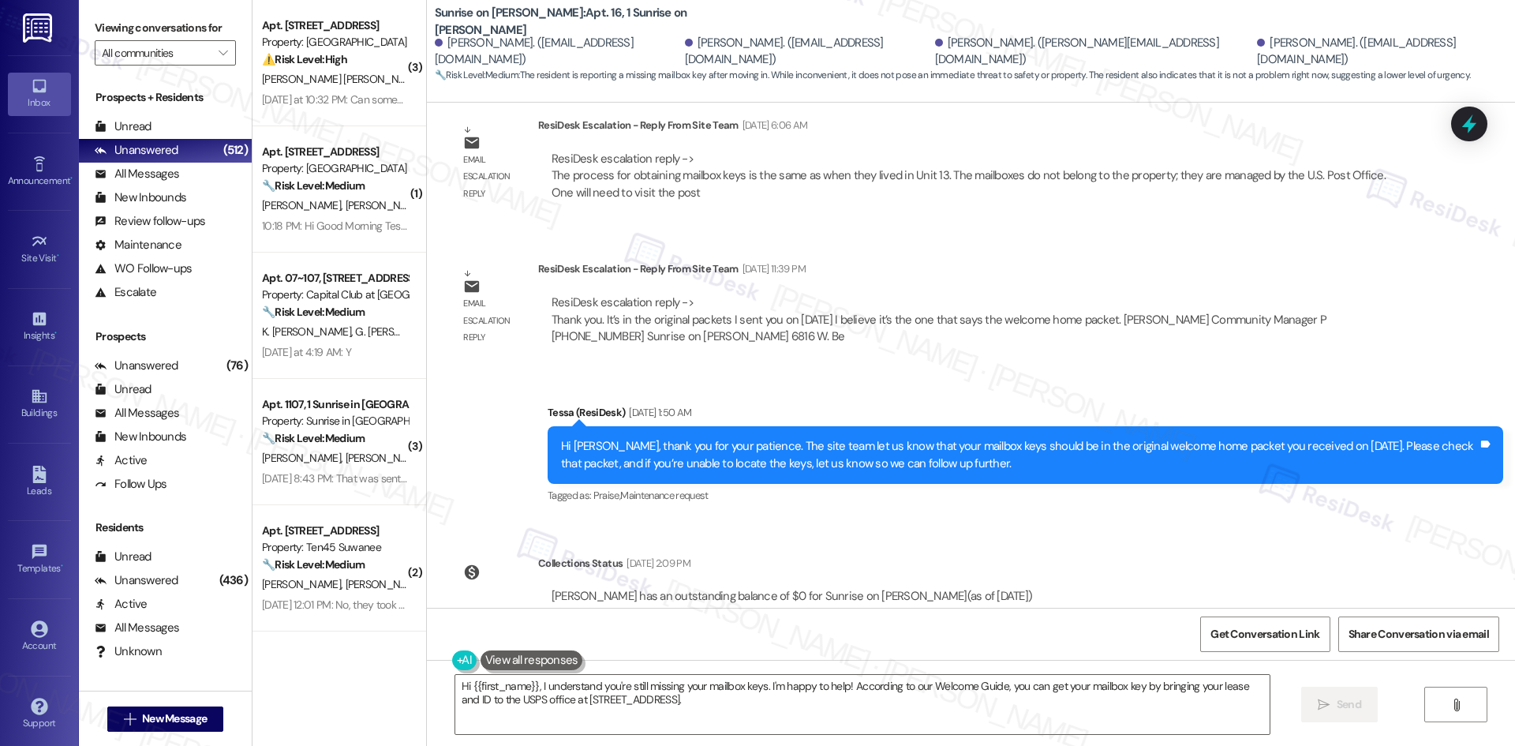
scroll to position [6077, 0]
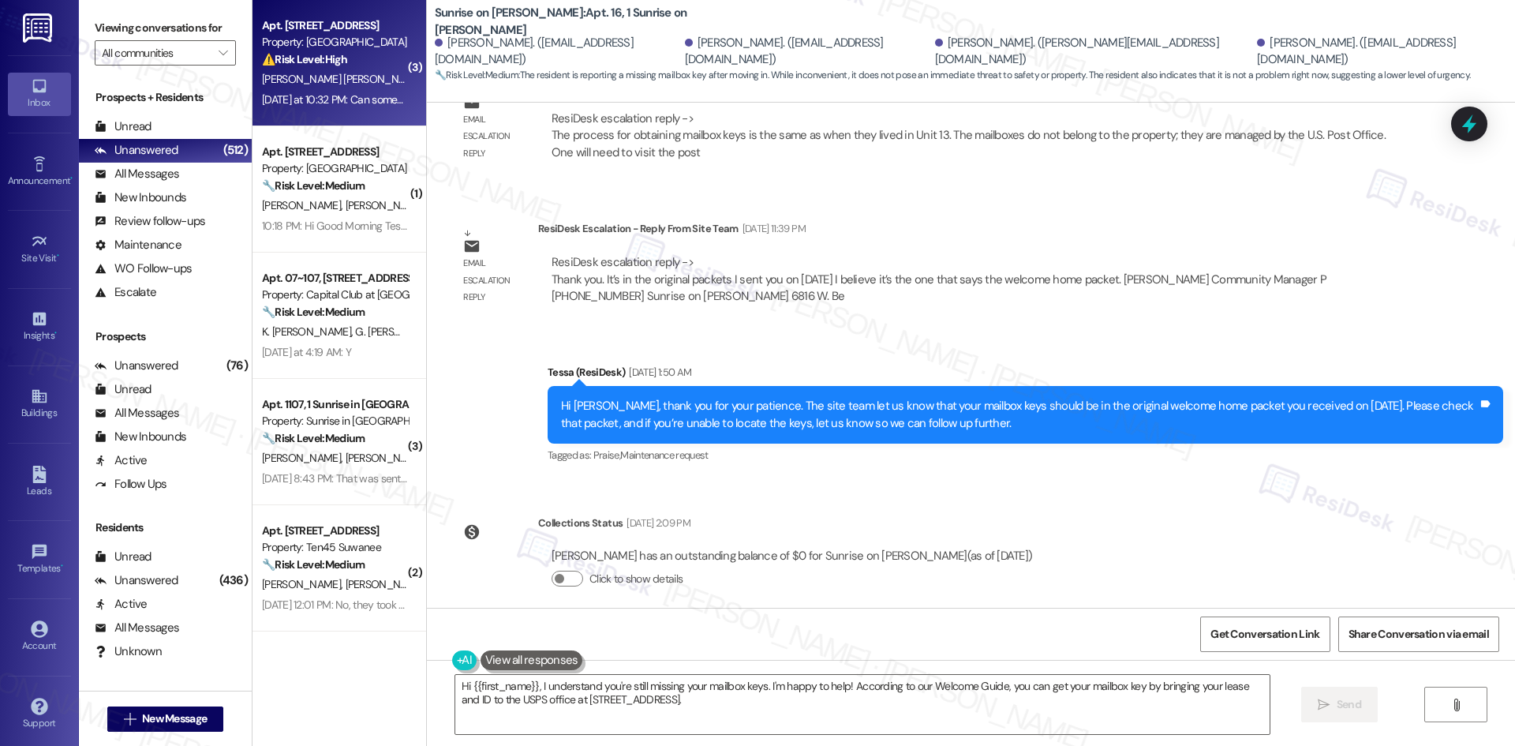
click at [328, 66] on div "⚠️ Risk Level: High The resident reports that the dishwasher is still leaking a…" at bounding box center [335, 59] width 146 height 17
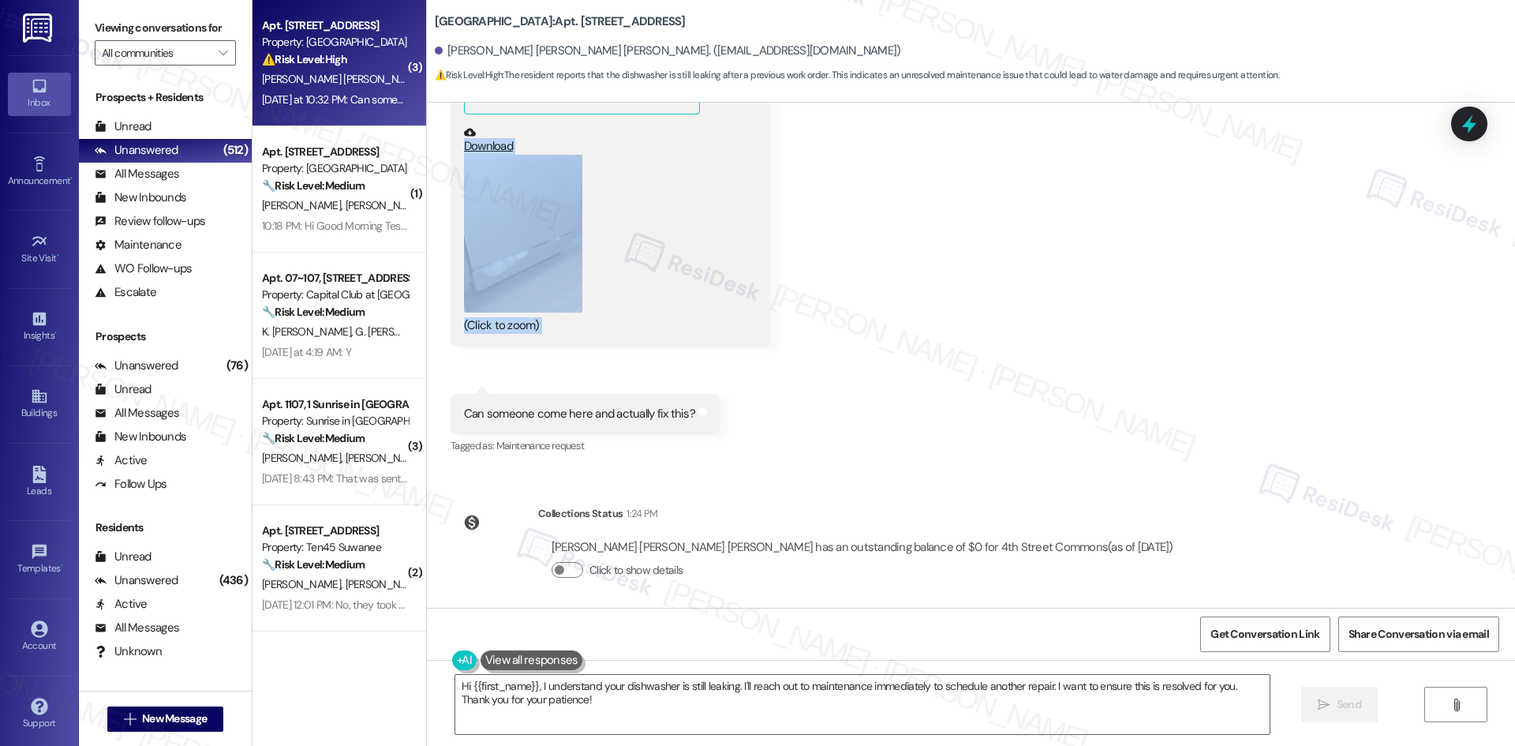
scroll to position [733, 0]
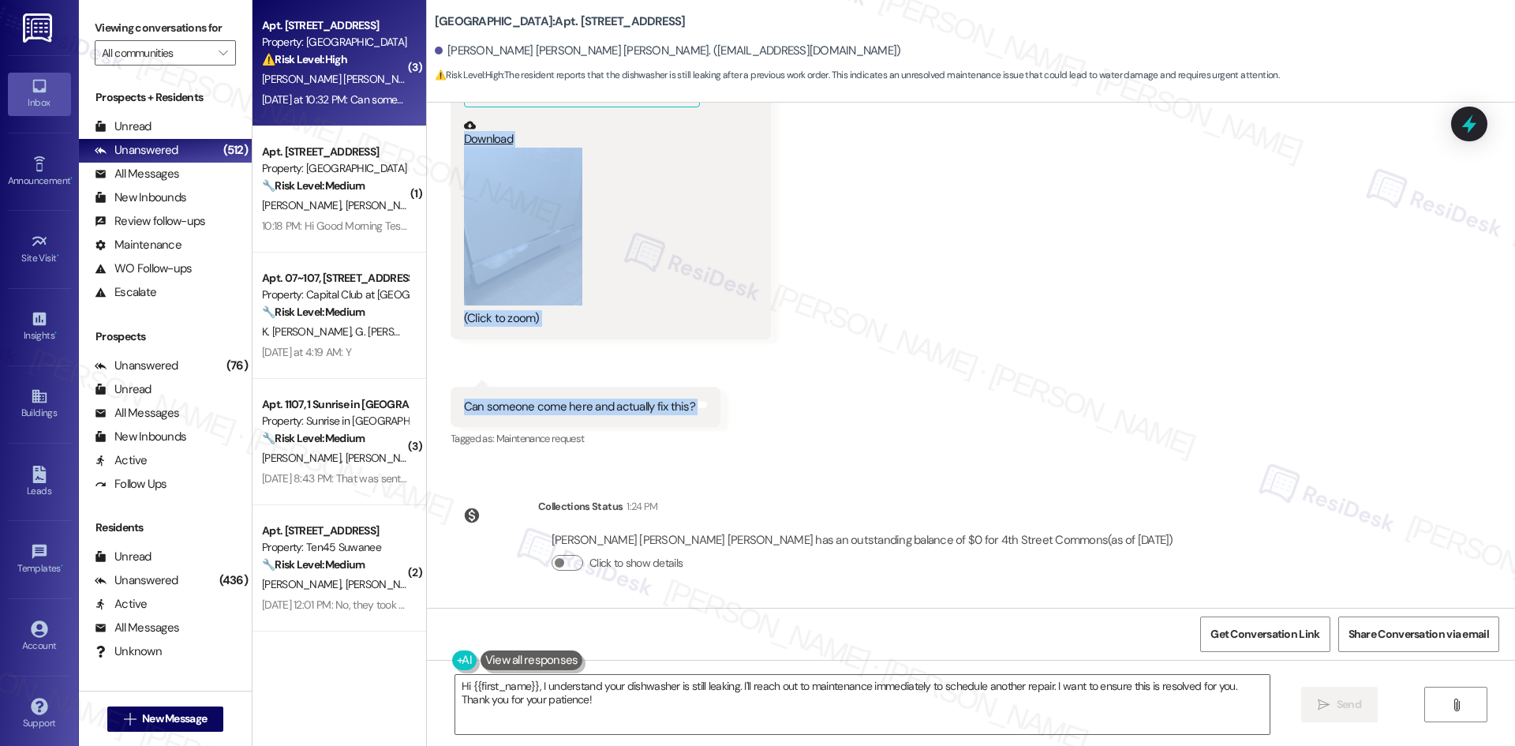
drag, startPoint x: 501, startPoint y: 240, endPoint x: 706, endPoint y: 410, distance: 266.2
click at [706, 410] on div "WO Lease started Aug 22, 2025 at 8:00 AM Show details Survey, sent via SMS Resi…" at bounding box center [971, 355] width 1088 height 505
copy div "Residesk Automated Survey Sep 13, 2025 at 1:01 AM Hi Maria Fernanda! I'm checki…"
click at [863, 329] on div "Received via SMS Maria Fernanda Lima Swensson Yesterday at 10:32 PM JPG attachm…" at bounding box center [971, 200] width 1088 height 522
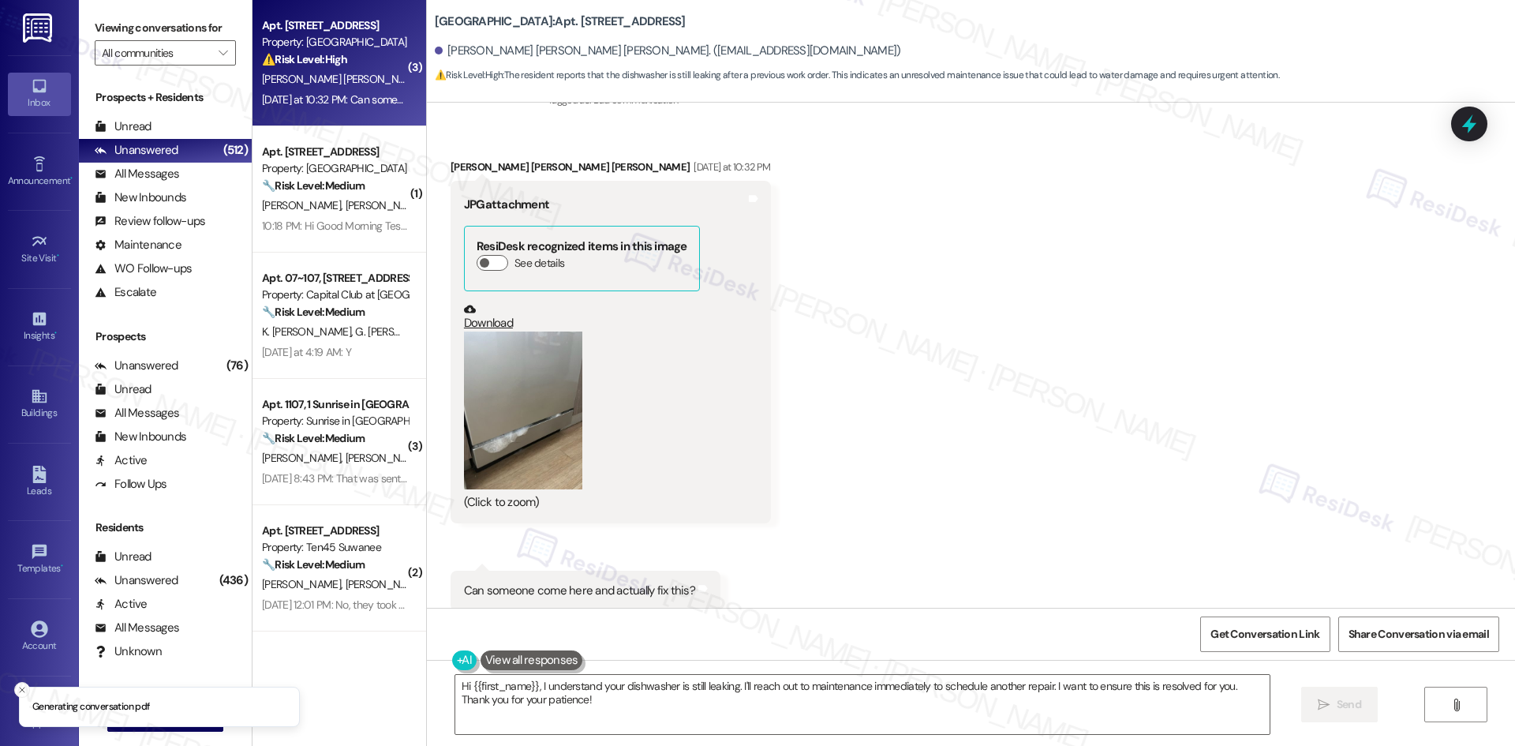
scroll to position [417, 0]
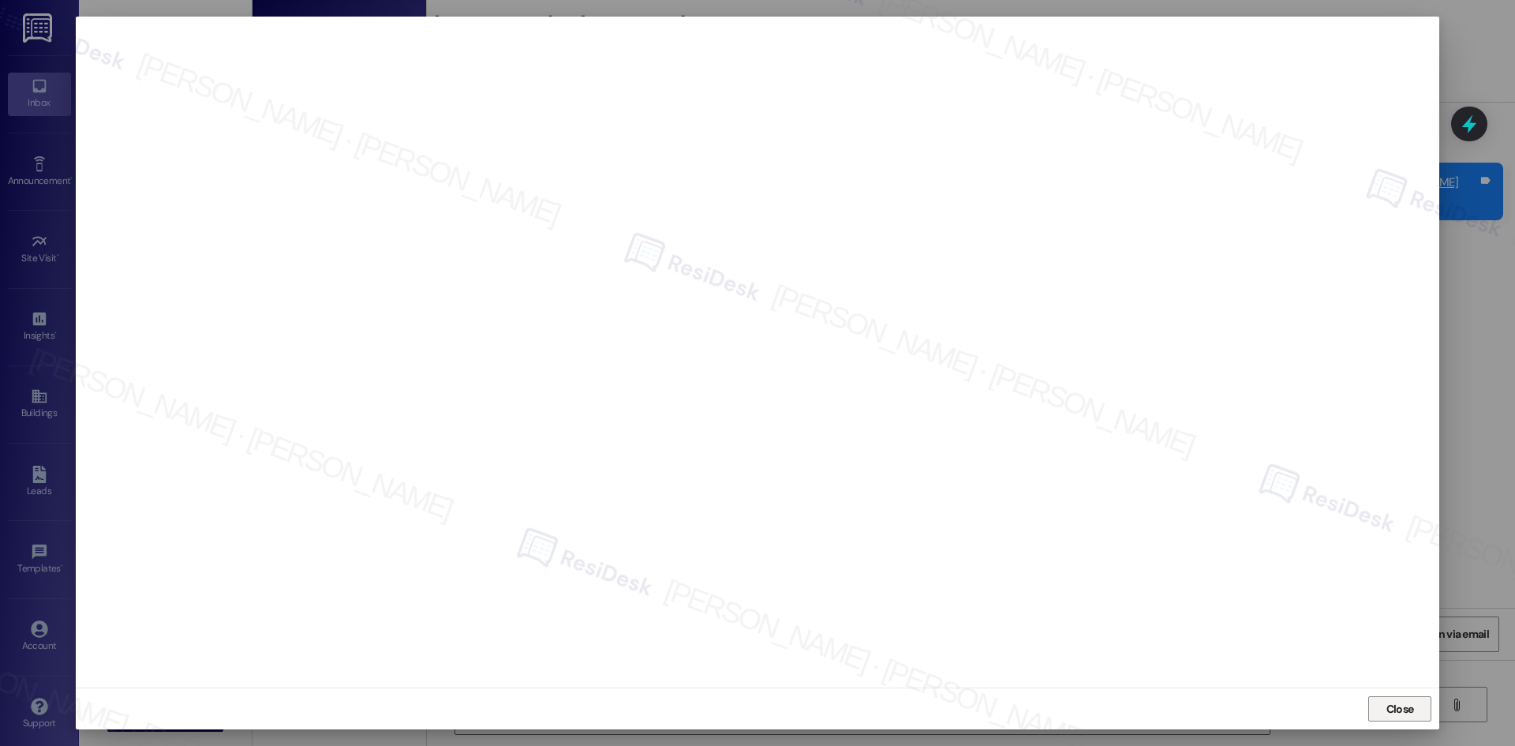
click at [1400, 702] on span "Close" at bounding box center [1401, 709] width 28 height 17
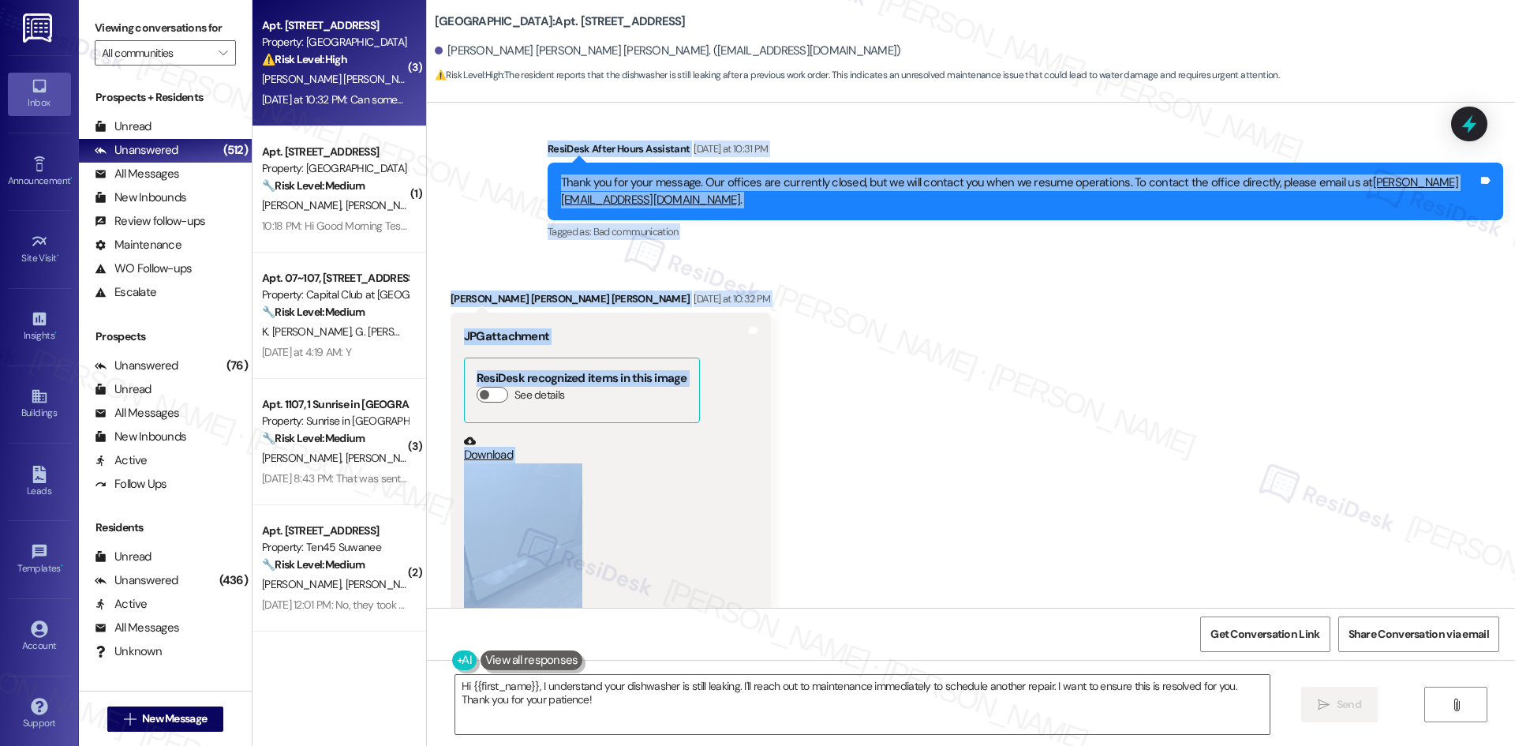
scroll to position [733, 0]
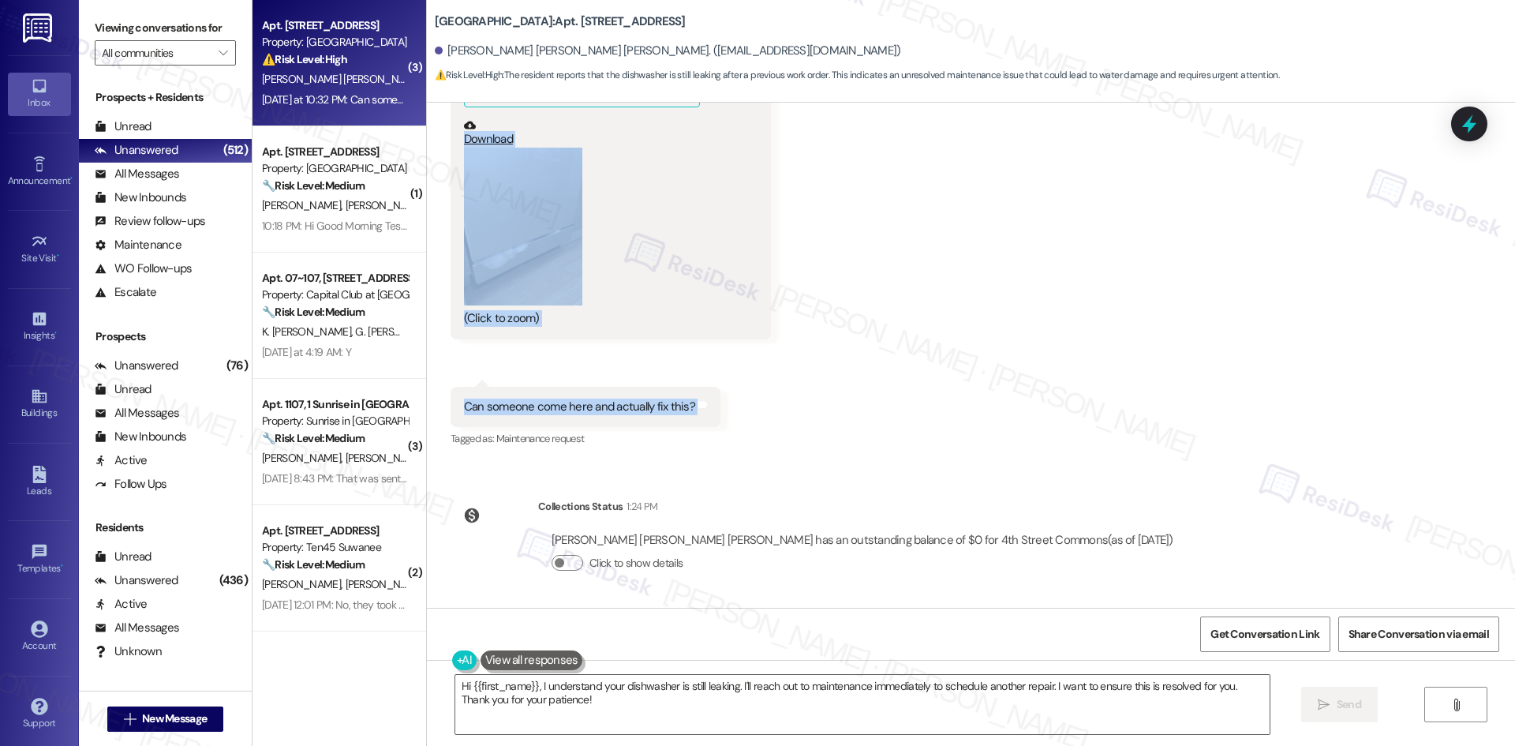
drag, startPoint x: 481, startPoint y: 176, endPoint x: 743, endPoint y: 402, distance: 345.7
click at [743, 402] on div "WO Lease started Aug 22, 2025 at 8:00 AM Show details Survey, sent via SMS Resi…" at bounding box center [971, 355] width 1088 height 505
copy div "Residesk Automated Survey Sep 13, 2025 at 1:01 AM Hi Maria Fernanda! I'm checki…"
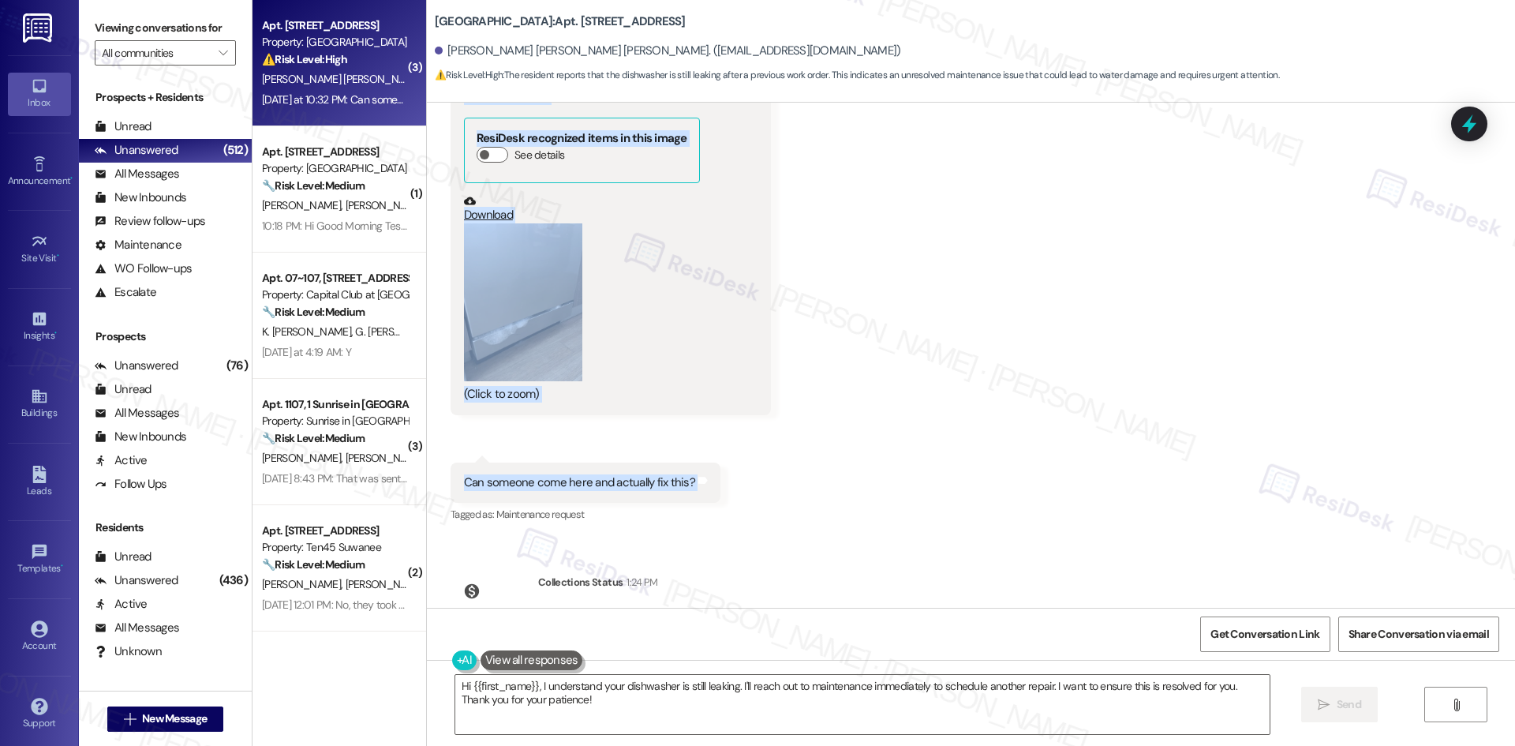
scroll to position [417, 0]
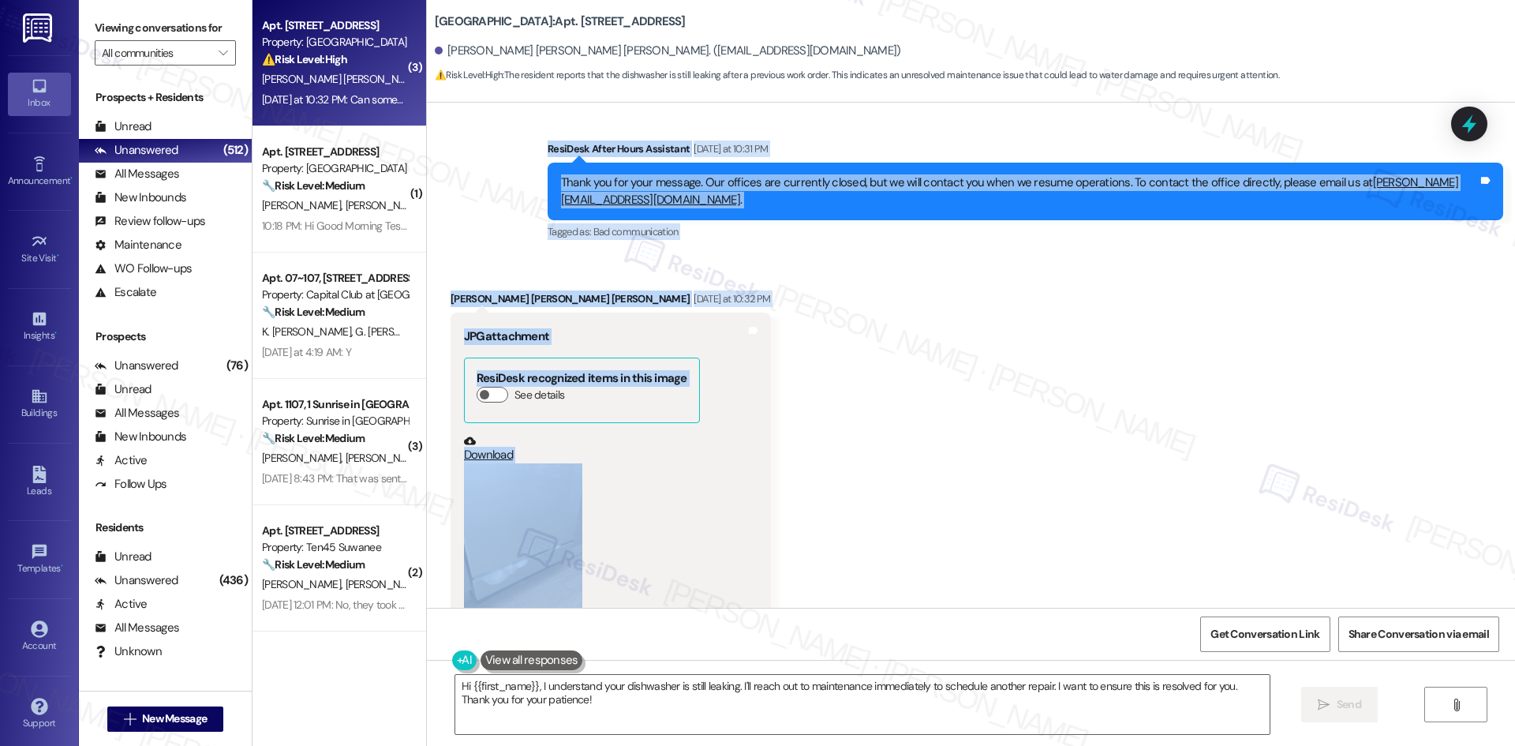
click at [834, 384] on div "Received via SMS Maria Fernanda Lima Swensson Yesterday at 10:32 PM JPG attachm…" at bounding box center [971, 516] width 1088 height 522
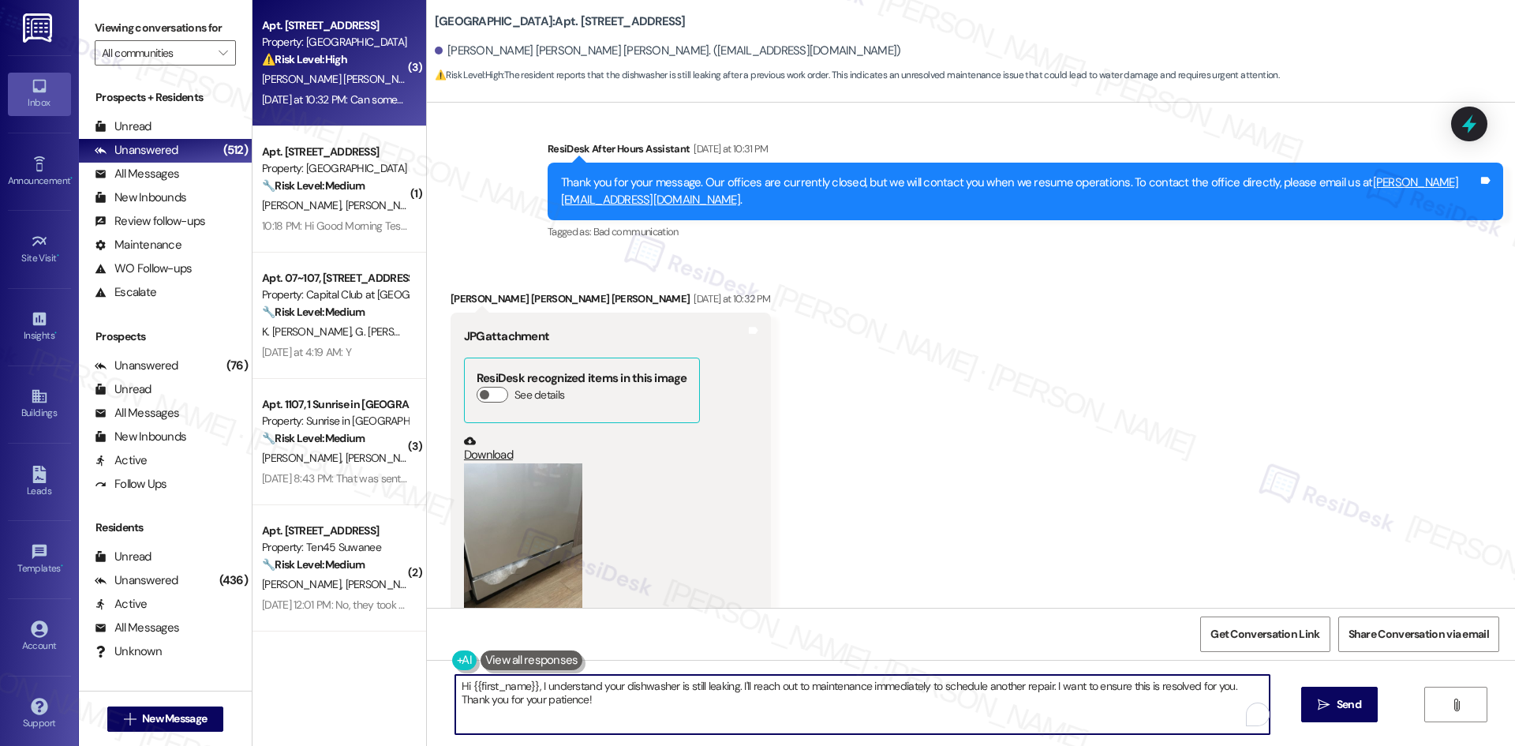
click at [644, 701] on textarea "Hi {{first_name}}, I understand your dishwasher is still leaking. I'll reach ou…" at bounding box center [862, 704] width 814 height 59
paste textarea "Maria Fernanda, thanks for letting us know — I’m sorry the dishwasher is still …"
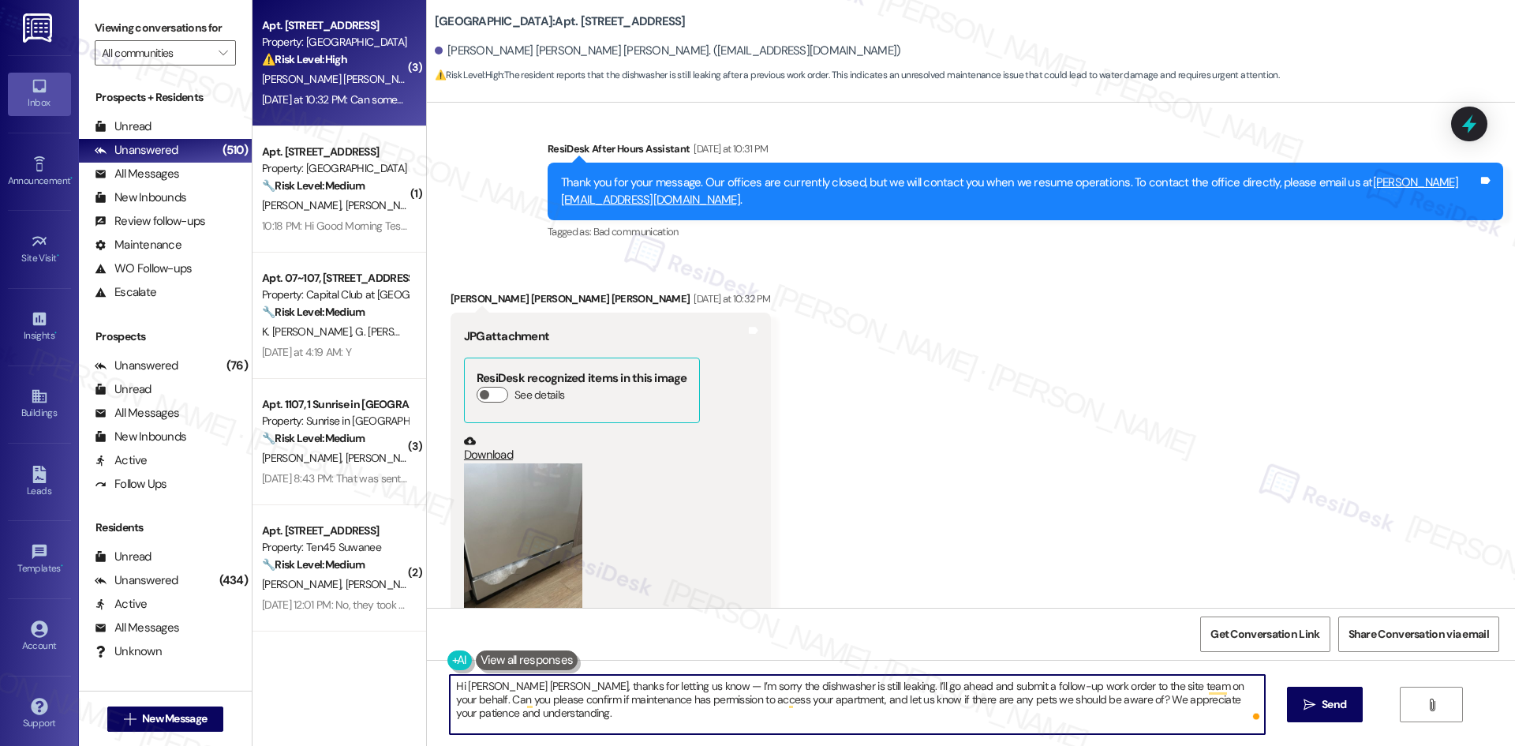
drag, startPoint x: 724, startPoint y: 715, endPoint x: 708, endPoint y: 715, distance: 15.8
click at [725, 715] on textarea "Hi Maria Fernanda, thanks for letting us know — I’m sorry the dishwasher is sti…" at bounding box center [857, 704] width 814 height 59
paste textarea "I’m sorry the dishwasher is still leaking. I’ll submit a follow-up work order t…"
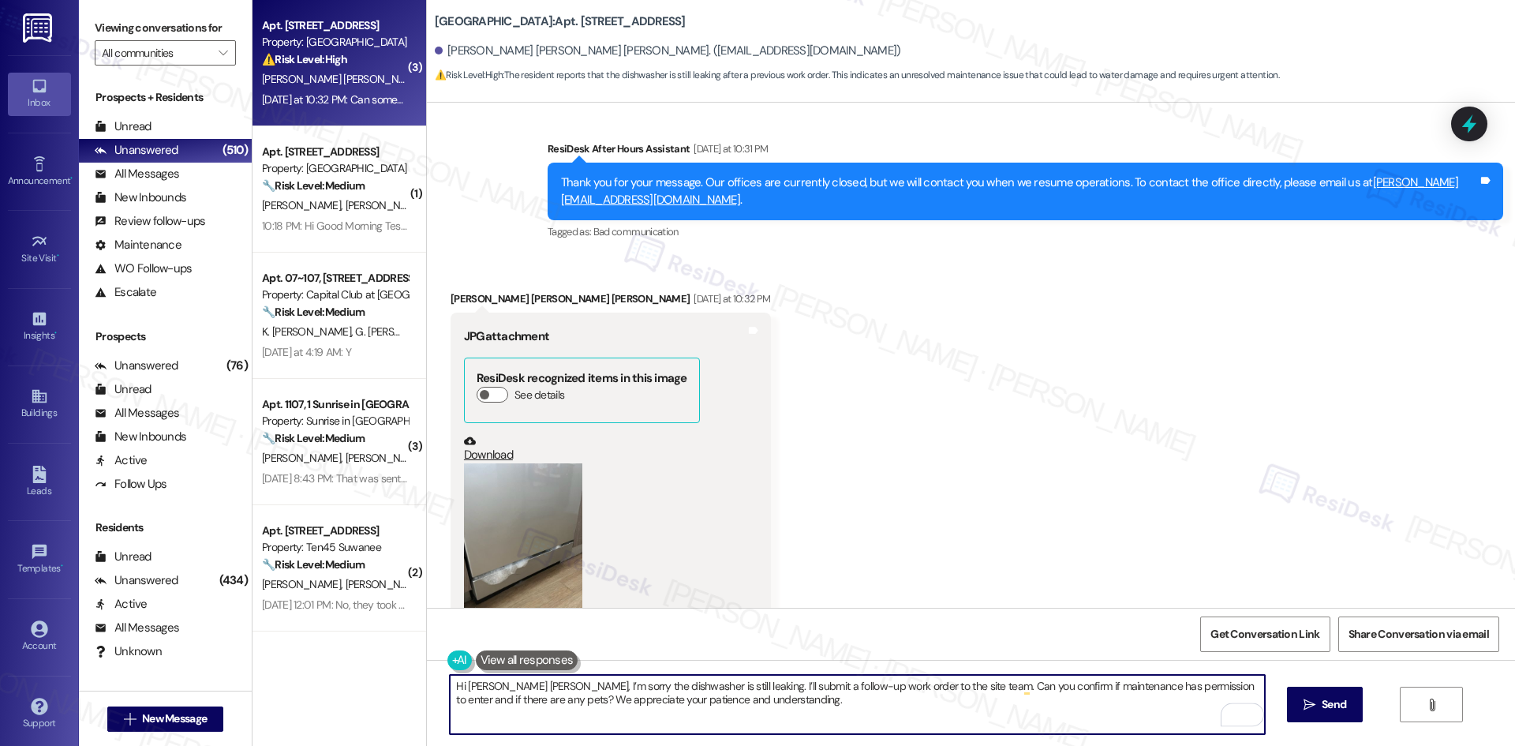
type textarea "Hi Maria Fernanda, I’m sorry the dishwasher is still leaking. I’ll submit a fol…"
click at [1319, 705] on span "Send" at bounding box center [1334, 704] width 31 height 17
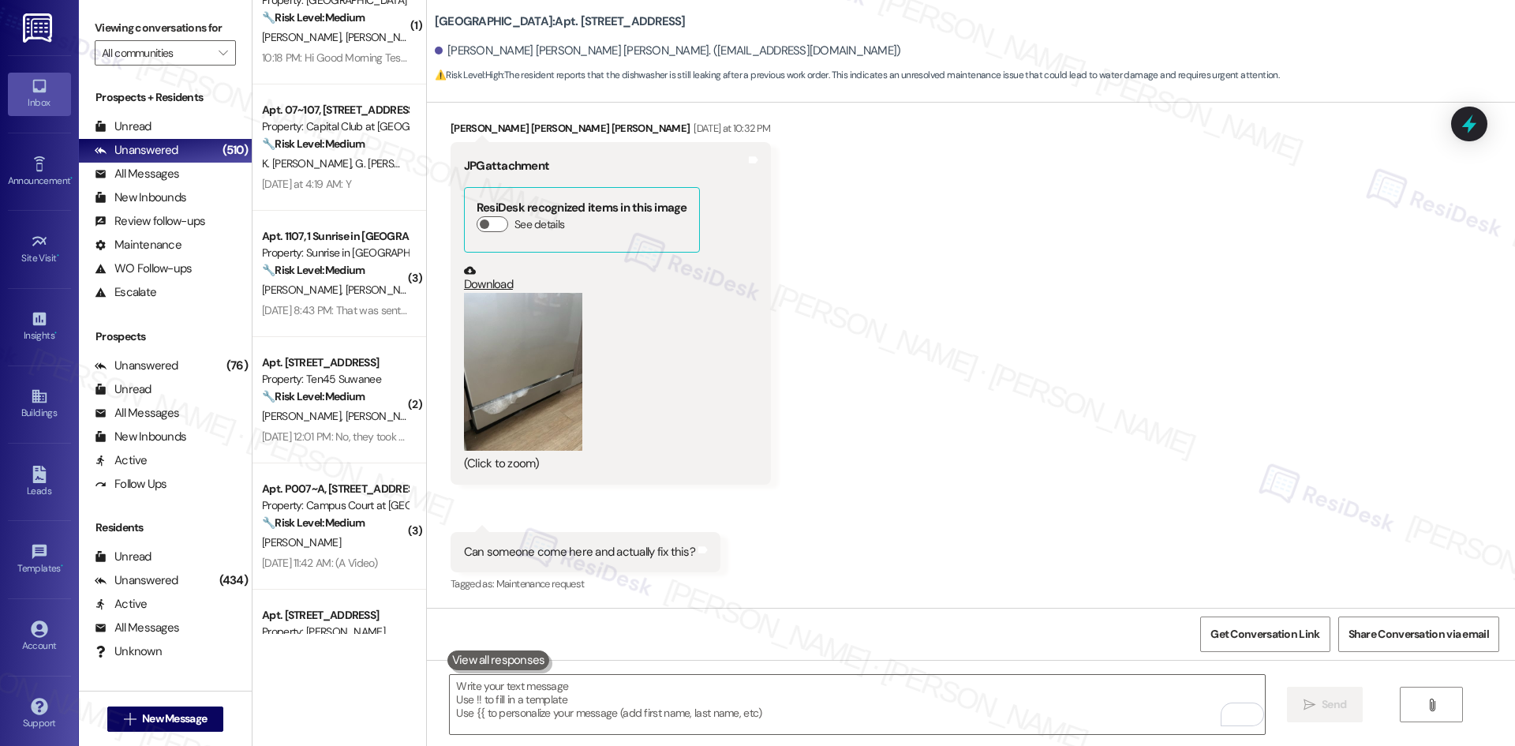
scroll to position [237, 0]
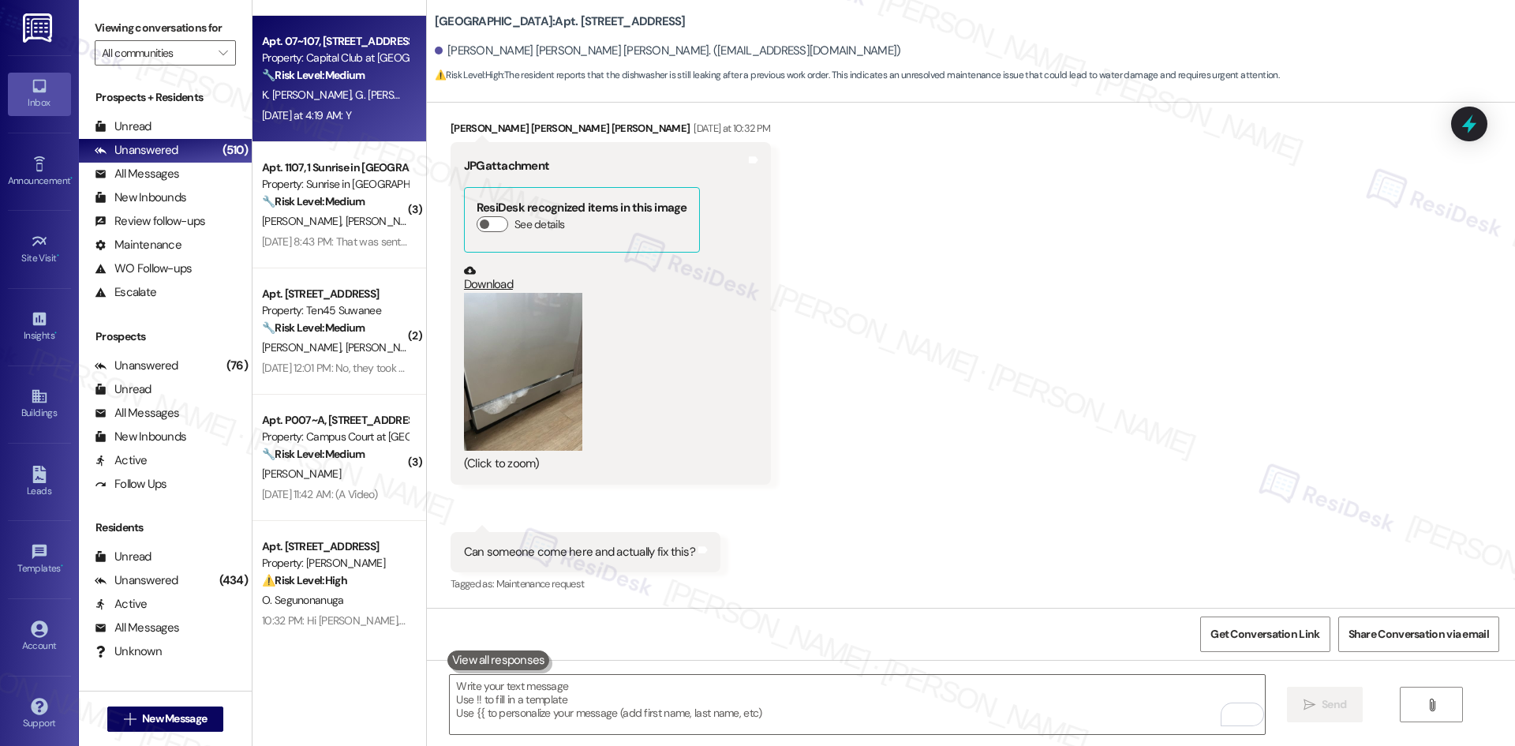
click at [350, 112] on div "Yesterday at 4:19 AM: Y Yesterday at 4:19 AM: Y" at bounding box center [306, 115] width 89 height 14
type textarea "Fetching suggested responses. Please feel free to read through the conversation…"
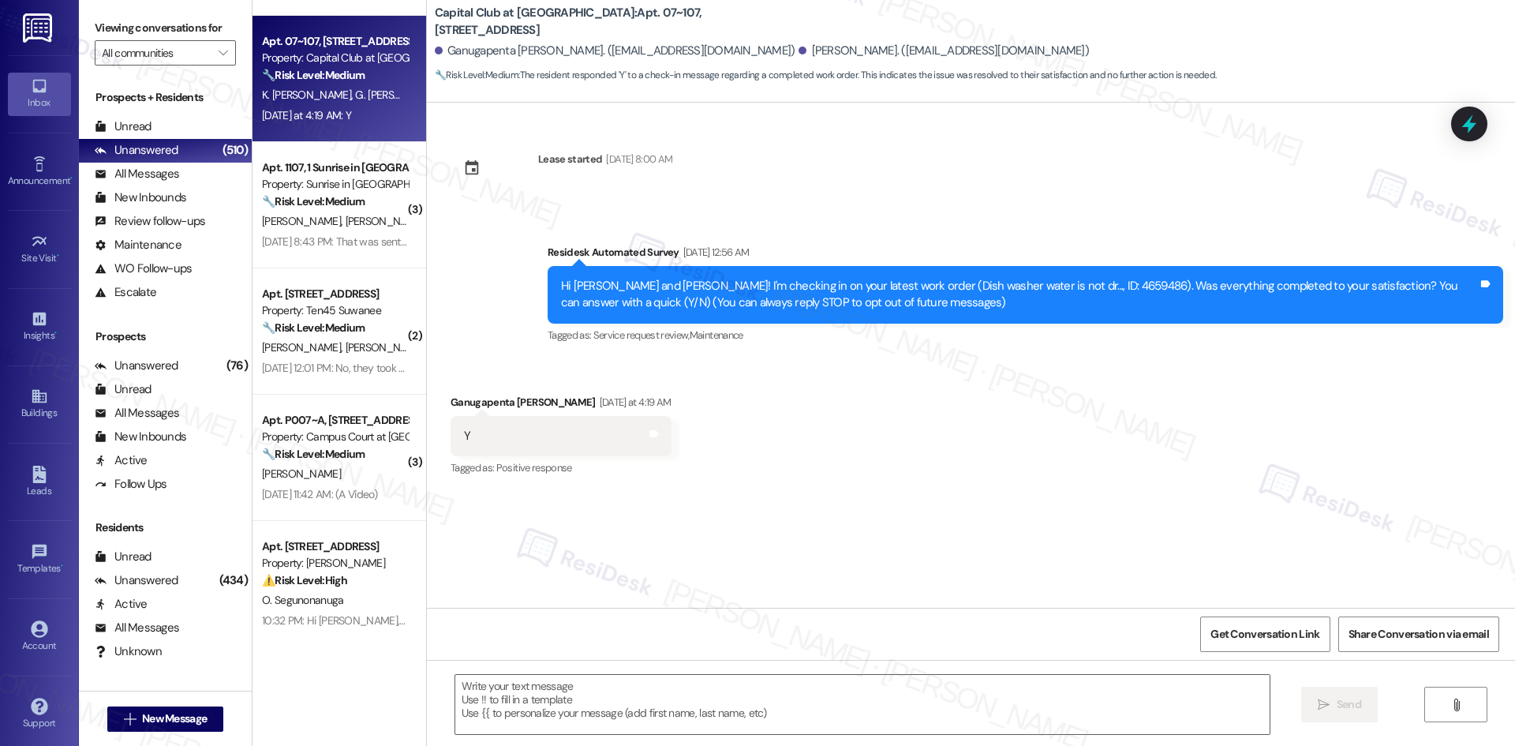
type textarea "Fetching suggested responses. Please feel free to read through the conversation…"
click at [769, 369] on div "Received via SMS Ganugapenta Bhanu Vasanthi Yesterday at 4:19 AM Y Tags and not…" at bounding box center [971, 424] width 1088 height 133
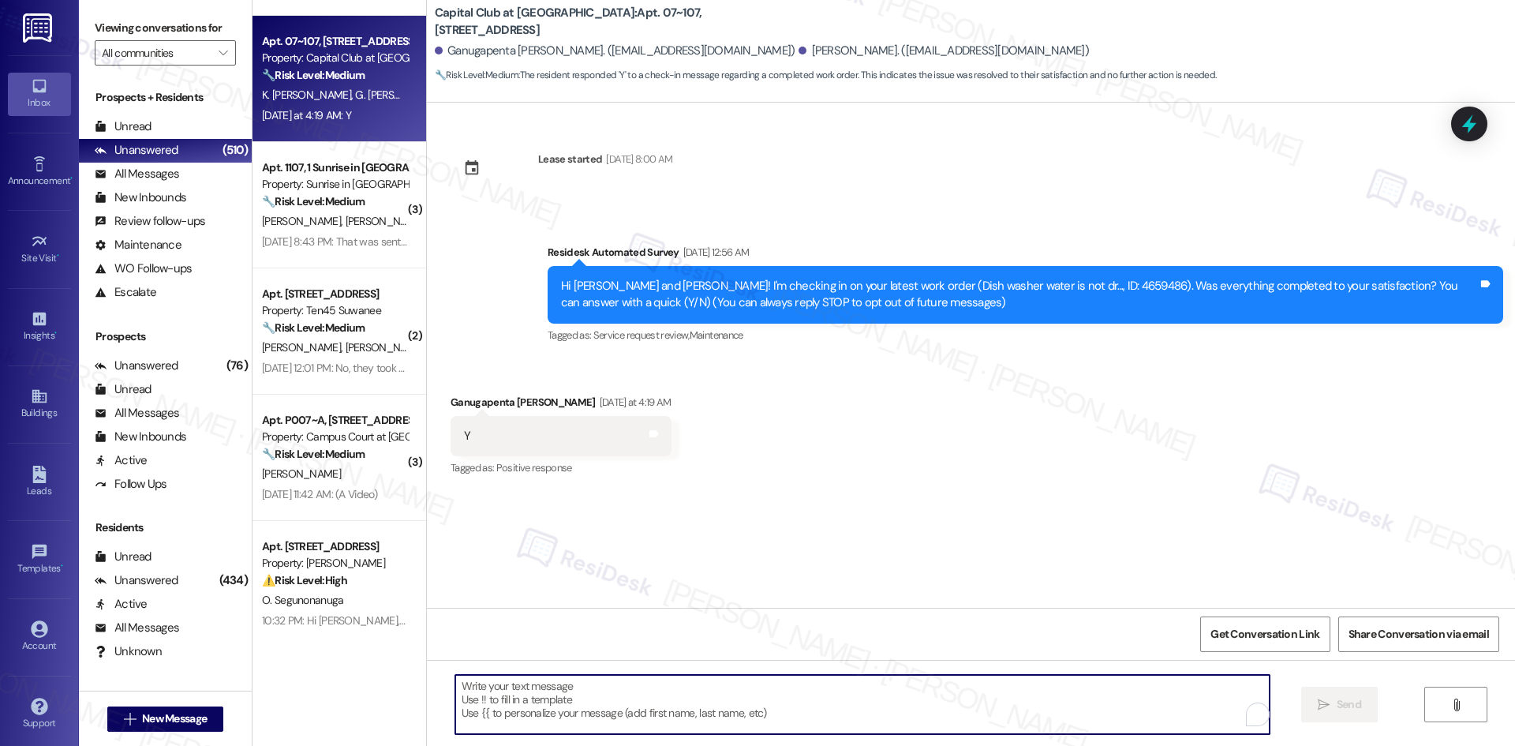
click at [652, 709] on textarea "To enrich screen reader interactions, please activate Accessibility in Grammarl…" at bounding box center [862, 704] width 814 height 59
paste textarea "Thank you for confirming! I’m glad to hear everything was completed to your sat…"
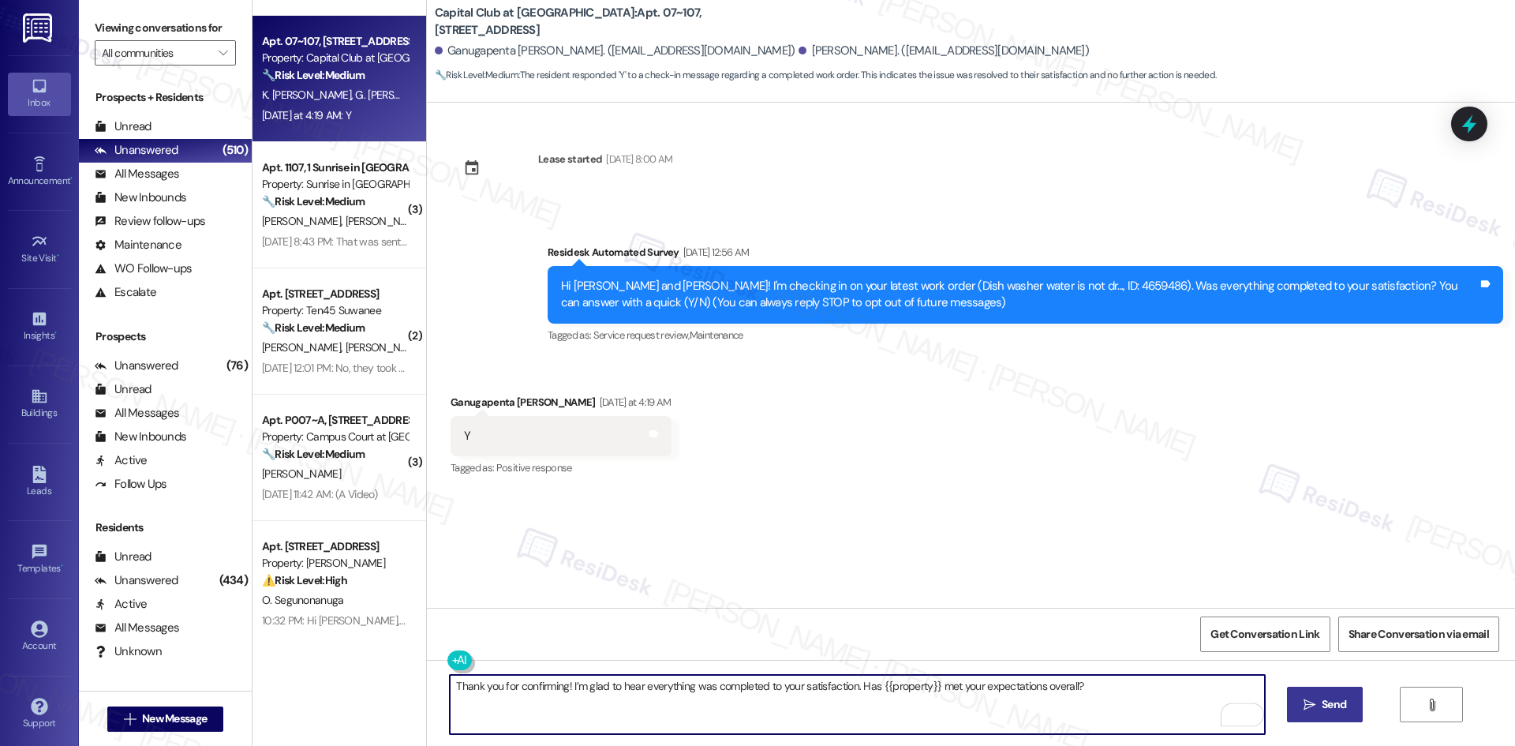
type textarea "Thank you for confirming! I’m glad to hear everything was completed to your sat…"
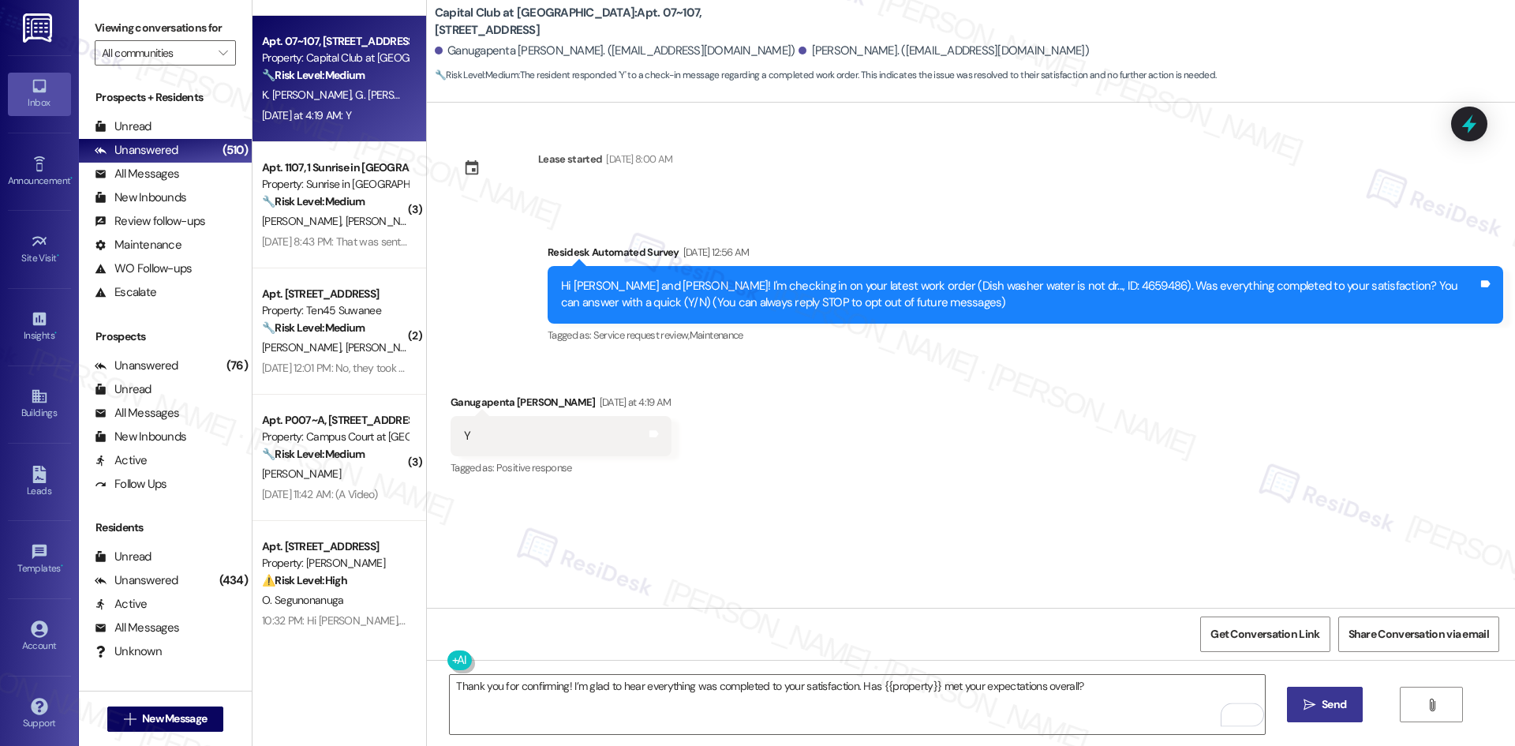
click at [1310, 716] on button " Send" at bounding box center [1325, 705] width 77 height 36
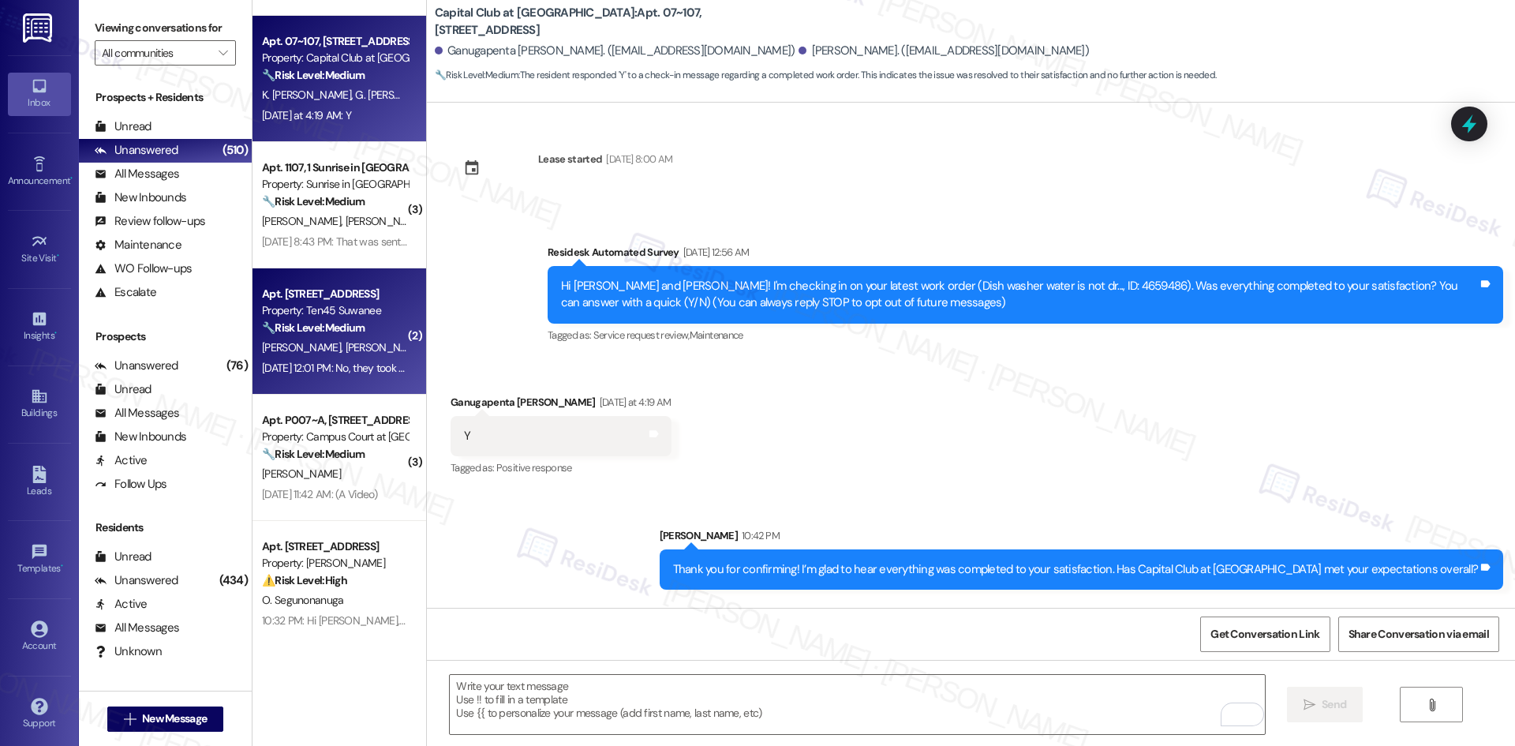
click at [363, 338] on div "M. Sahney D. Sahney" at bounding box center [334, 348] width 149 height 20
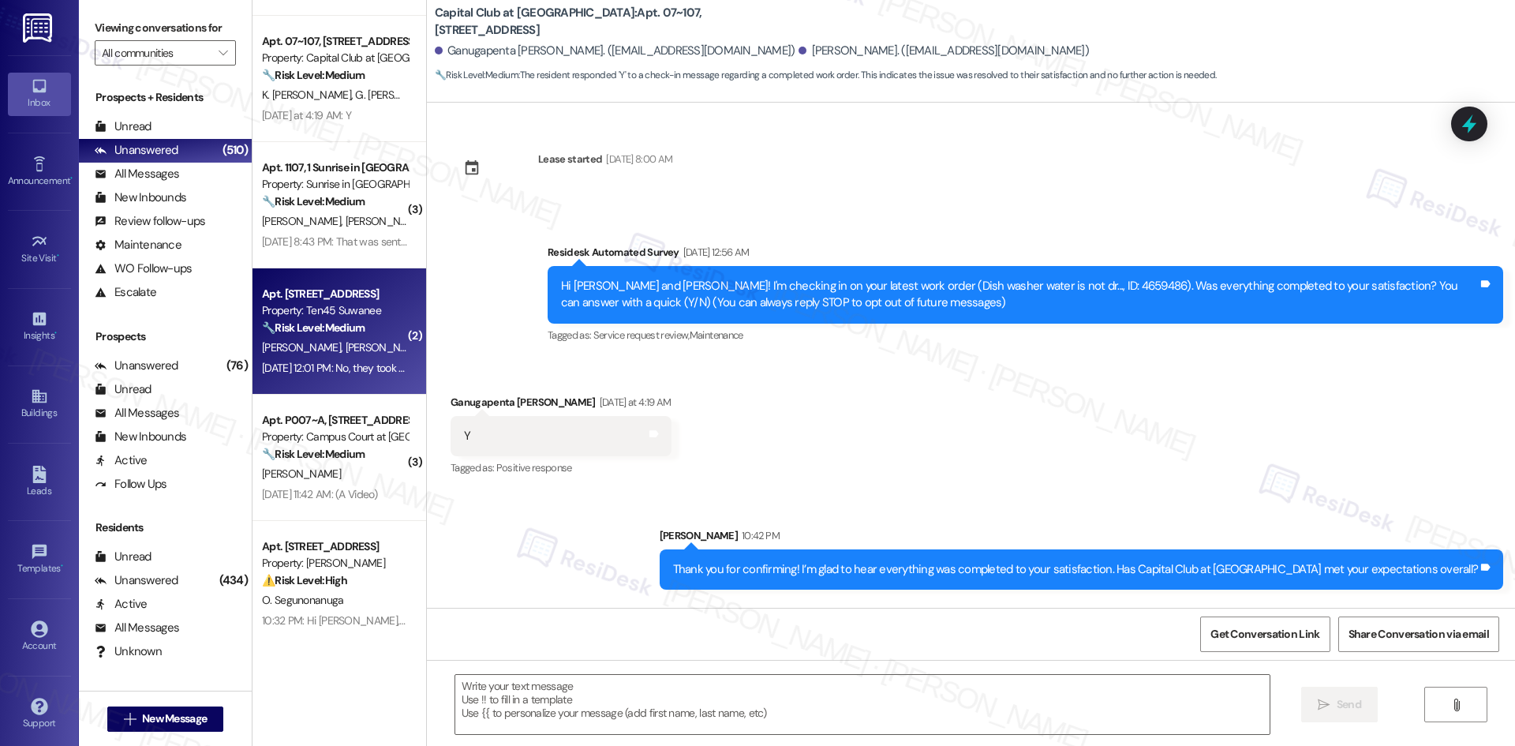
type textarea "Fetching suggested responses. Please feel free to read through the conversation…"
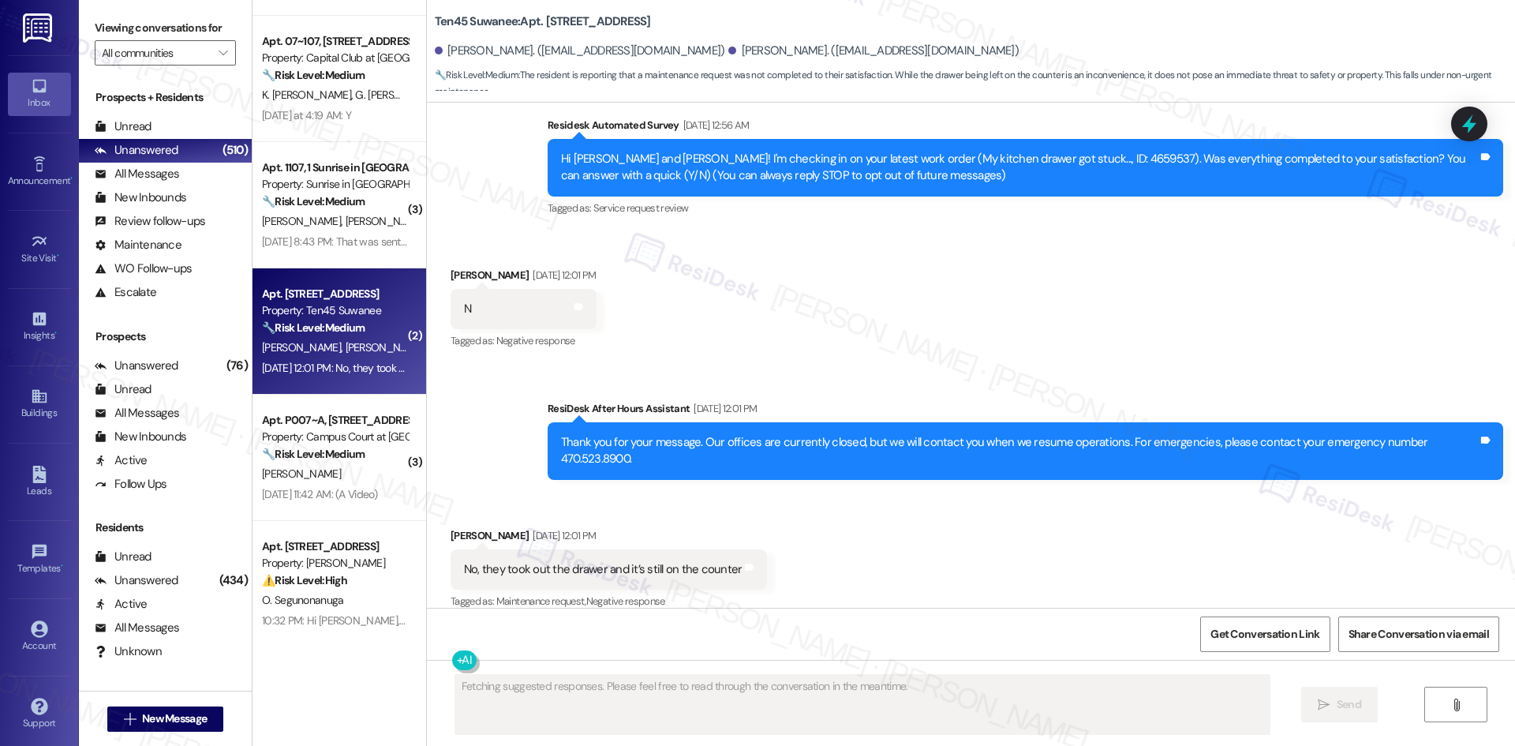
scroll to position [128, 0]
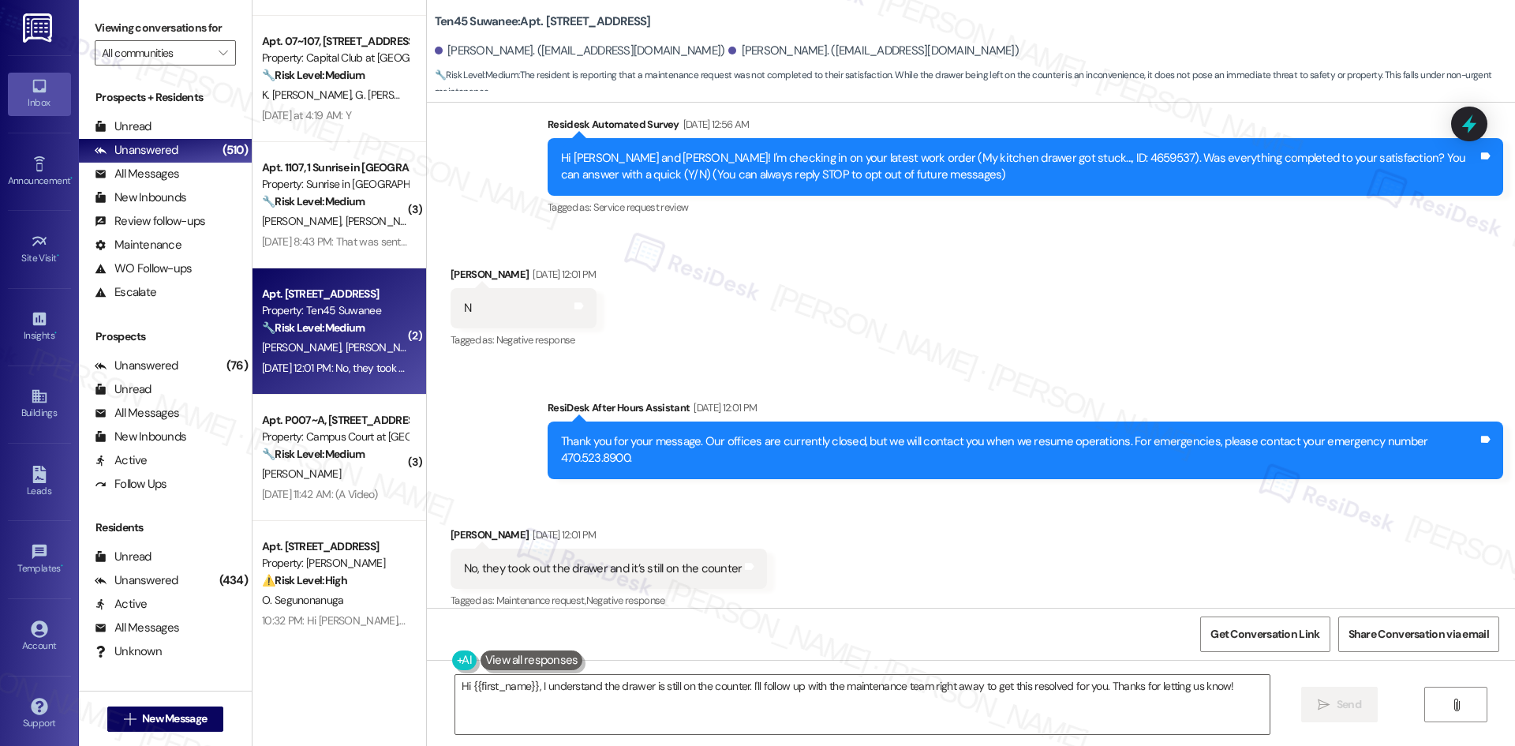
click at [911, 372] on div "Sent via SMS ResiDesk After Hours Assistant Sep 13, 2025 at 12:01 PM Thank you …" at bounding box center [971, 427] width 1088 height 127
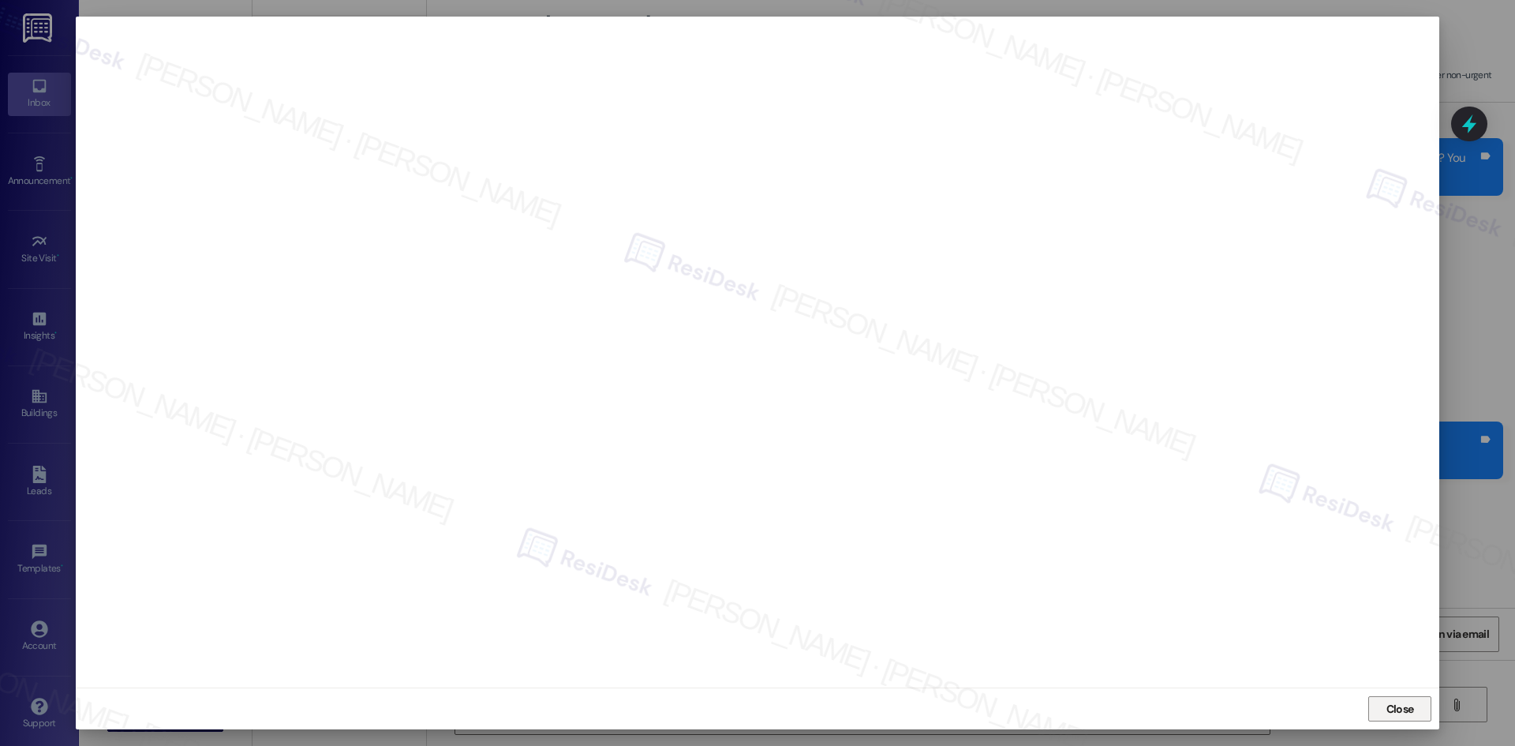
click at [1395, 705] on span "Close" at bounding box center [1401, 709] width 28 height 17
click at [1395, 705] on div "Hi {{first_name}}, I understand the drawer is still on the counter. I'll follow…" at bounding box center [971, 719] width 1088 height 118
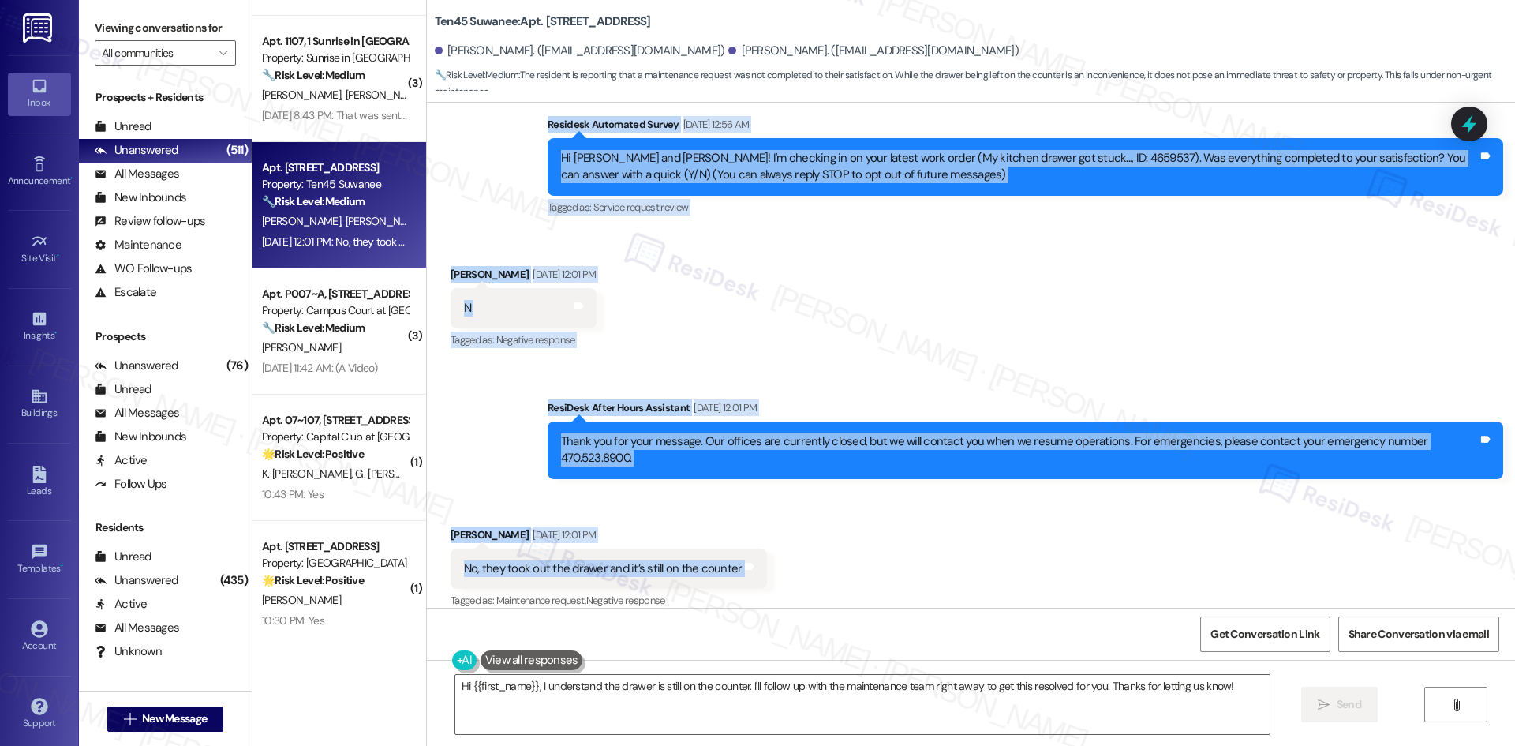
drag, startPoint x: 563, startPoint y: 156, endPoint x: 908, endPoint y: 559, distance: 530.0
click at [908, 559] on div "Lease started Jun 26, 2025 at 8:00 AM Survey, sent via SMS Residesk Automated S…" at bounding box center [971, 355] width 1088 height 505
copy div "Residesk Automated Survey Sep 13, 2025 at 12:56 AM Hi Daljinder and Mehak! I'm …"
click at [769, 341] on div "Received via SMS Daljinder Sahney Sep 13, 2025 at 12:01 PM N Tags and notes Tag…" at bounding box center [971, 296] width 1088 height 133
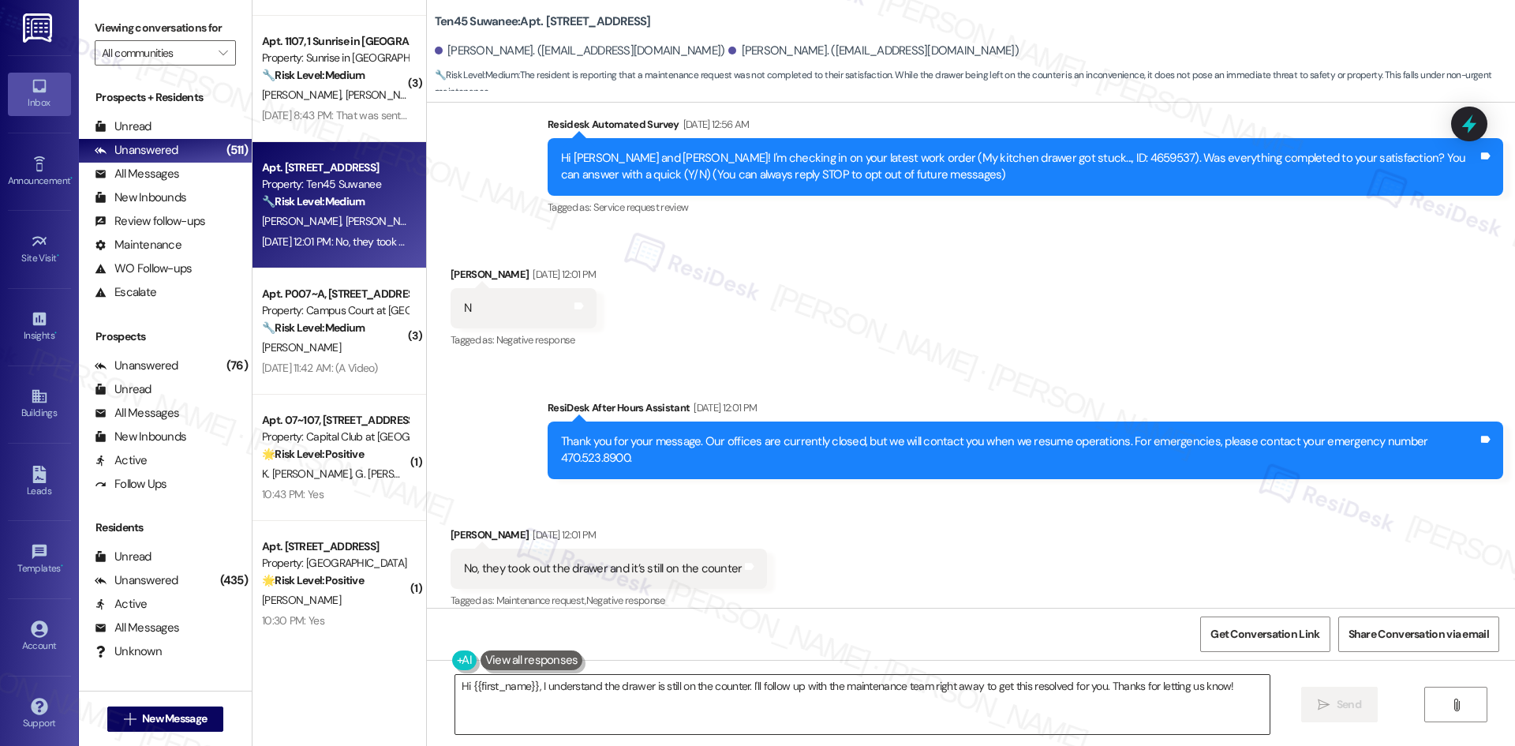
click at [665, 707] on textarea "Hi {{first_name}}, I understand the drawer is still on the counter. I'll follow…" at bounding box center [862, 704] width 814 height 59
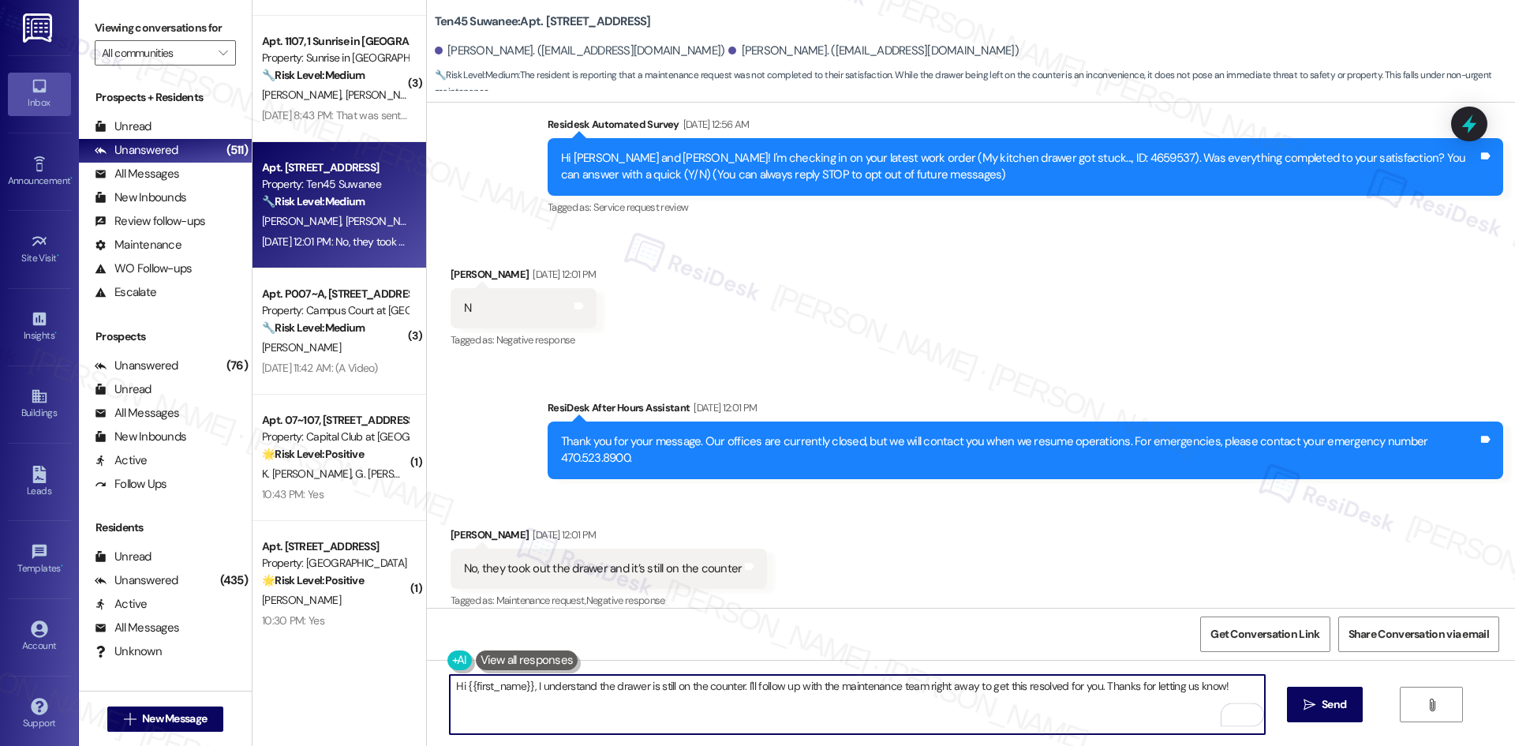
click at [530, 686] on textarea "Hi {{first_name}}, I understand the drawer is still on the counter. I'll follow…" at bounding box center [857, 704] width 814 height 59
click at [529, 684] on textarea "Hi {{first_name}}, I understand the drawer is still on the counter. I'll follow…" at bounding box center [857, 704] width 814 height 59
drag, startPoint x: 526, startPoint y: 684, endPoint x: 1307, endPoint y: 677, distance: 781.3
click at [1307, 677] on div "Hi {{first_name}}, I understand the drawer is still on the counter. I'll follow…" at bounding box center [971, 719] width 1088 height 118
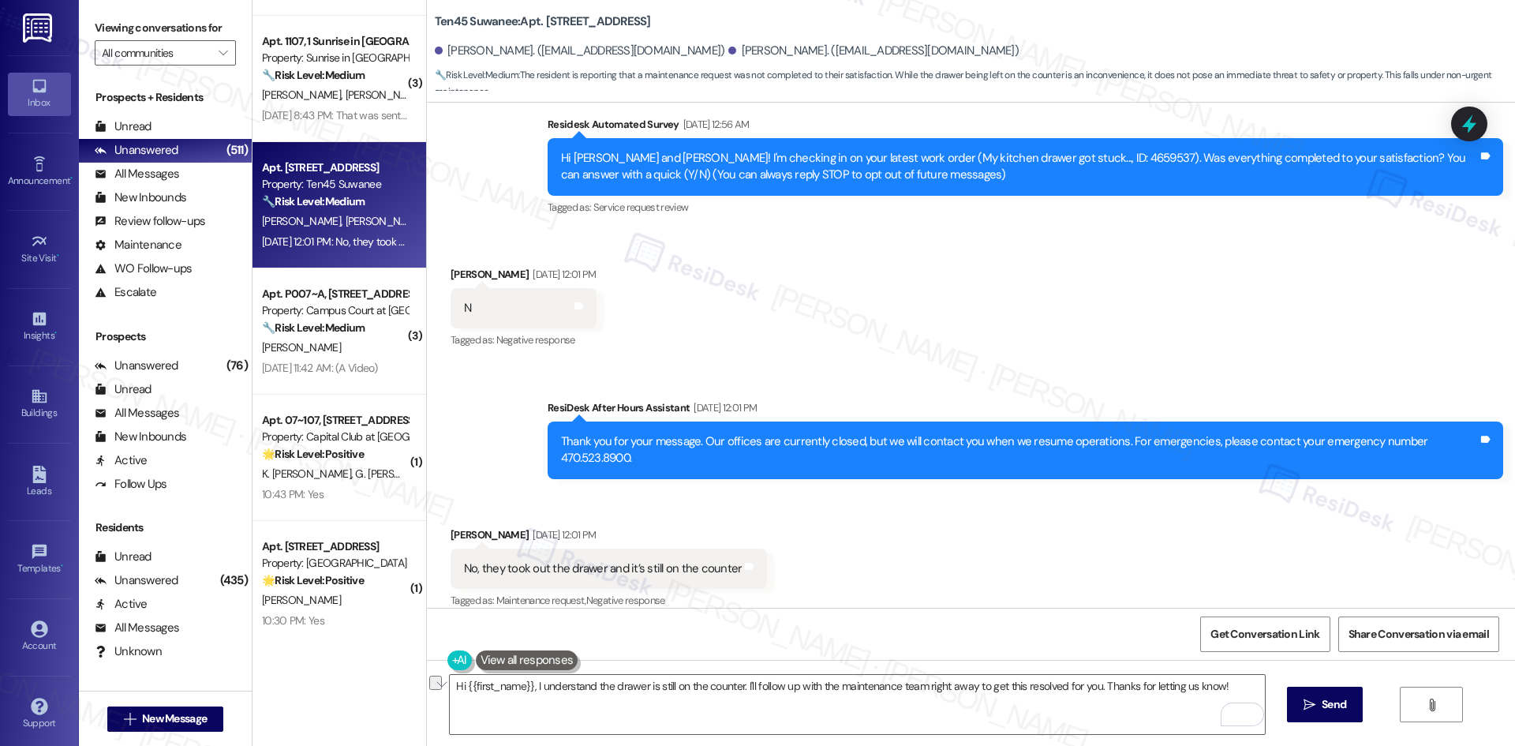
click at [923, 585] on div "Received via SMS Daljinder Sahney Sep 13, 2025 at 12:01 PM No, they took out th…" at bounding box center [971, 557] width 1088 height 133
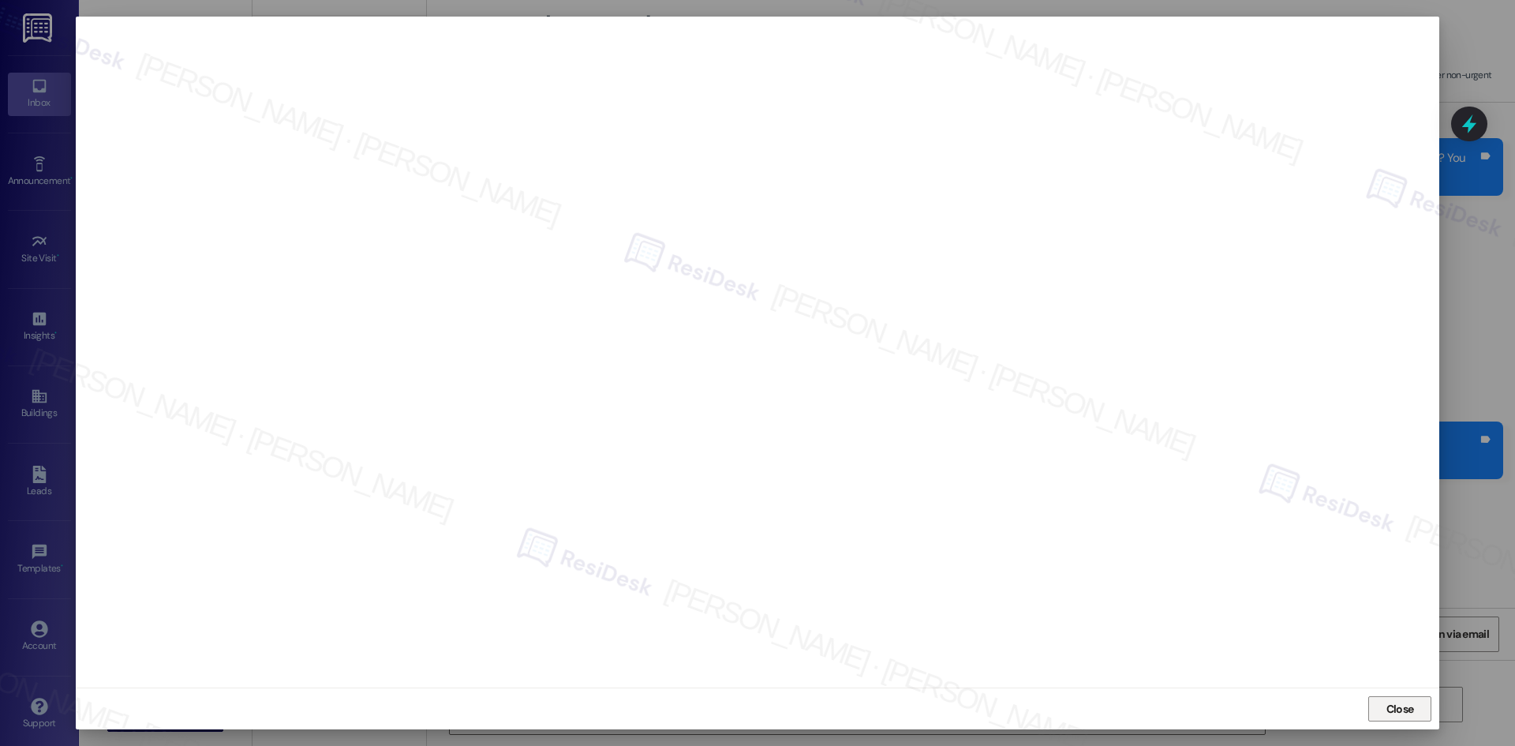
click at [1392, 716] on span "Close" at bounding box center [1401, 709] width 28 height 17
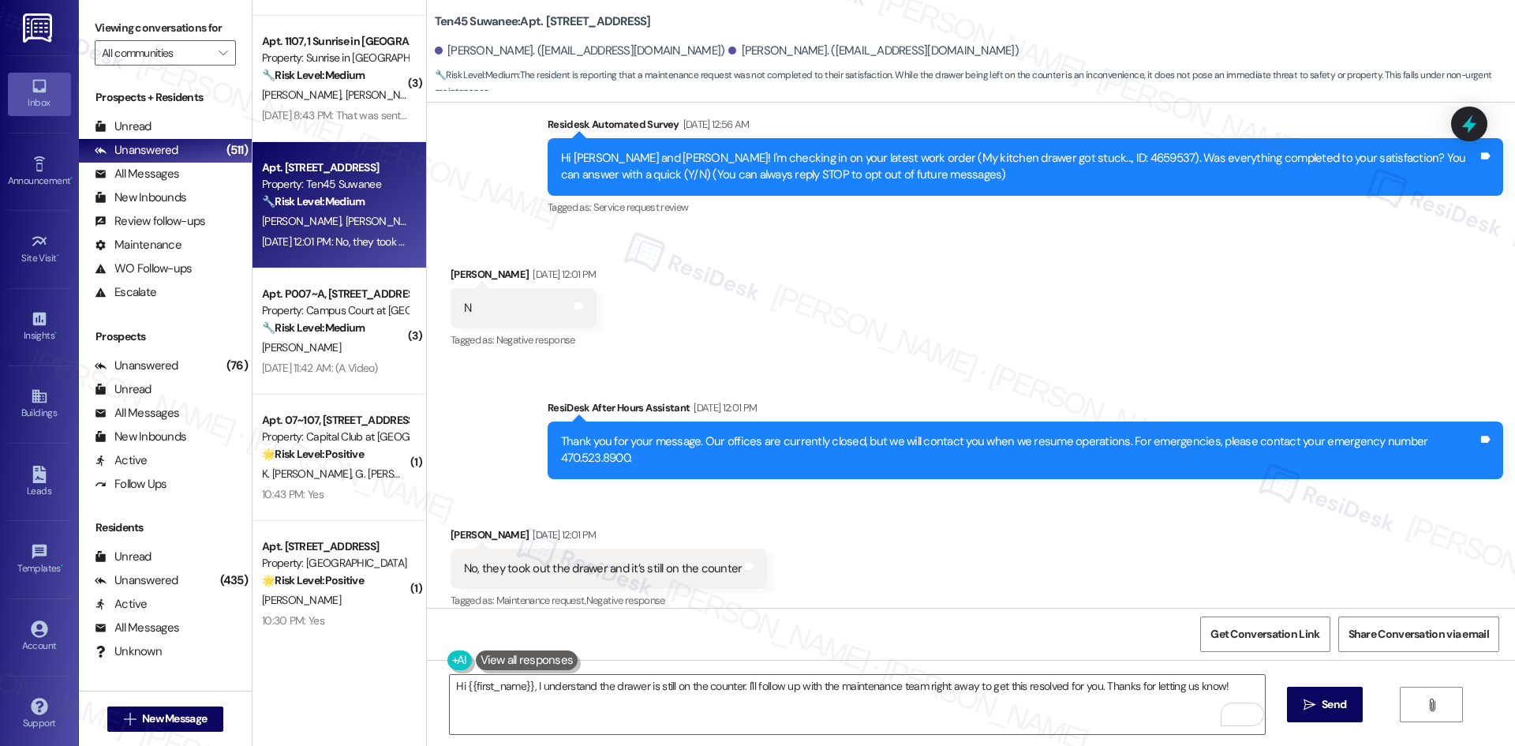
click at [1000, 515] on div "Received via SMS Daljinder Sahney Sep 13, 2025 at 12:01 PM No, they took out th…" at bounding box center [971, 557] width 1088 height 133
click at [1162, 491] on div "Received via SMS Daljinder Sahney Sep 13, 2025 at 12:01 PM No, they took out th…" at bounding box center [971, 557] width 1088 height 133
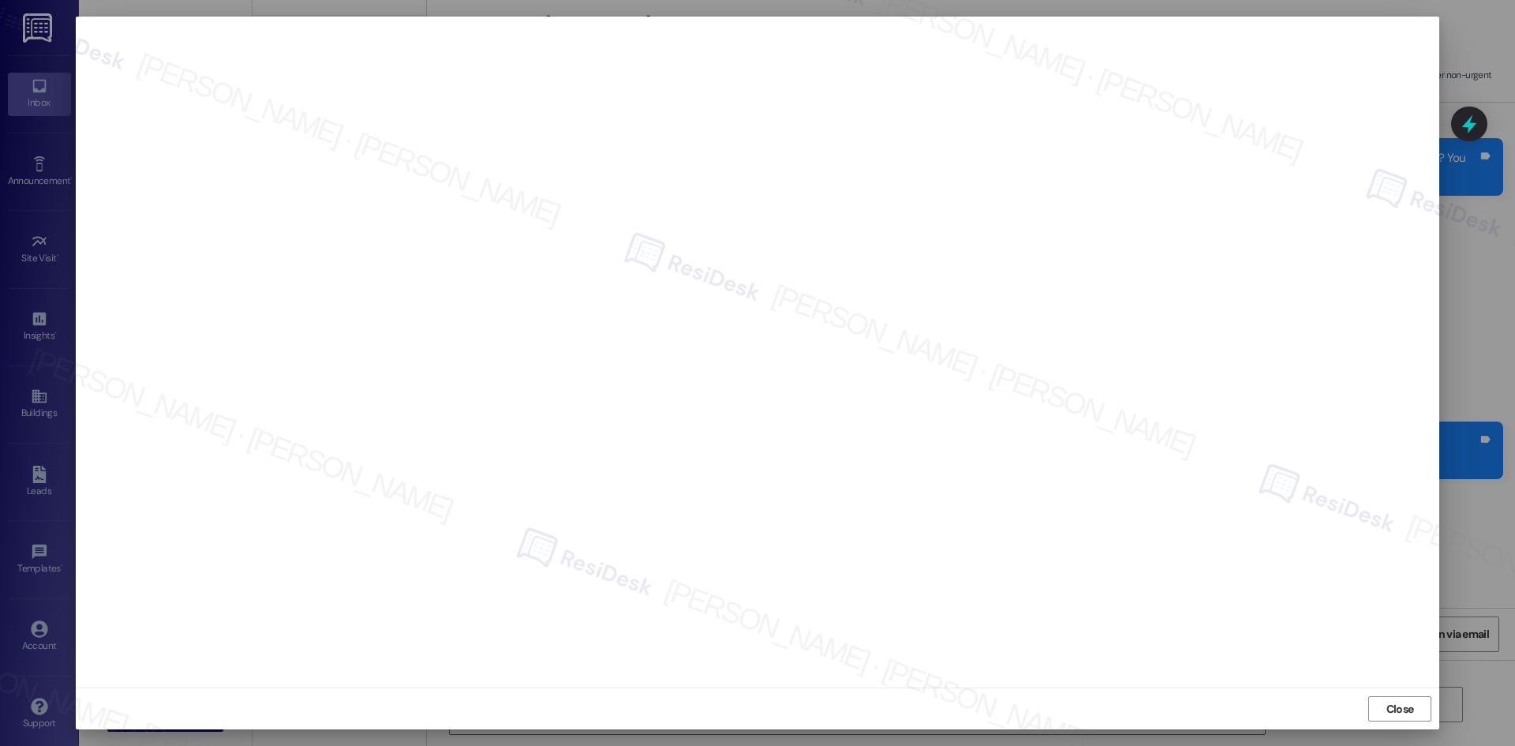
drag, startPoint x: 1372, startPoint y: 709, endPoint x: 1315, endPoint y: 673, distance: 68.1
click at [1375, 709] on button "Close" at bounding box center [1399, 708] width 63 height 25
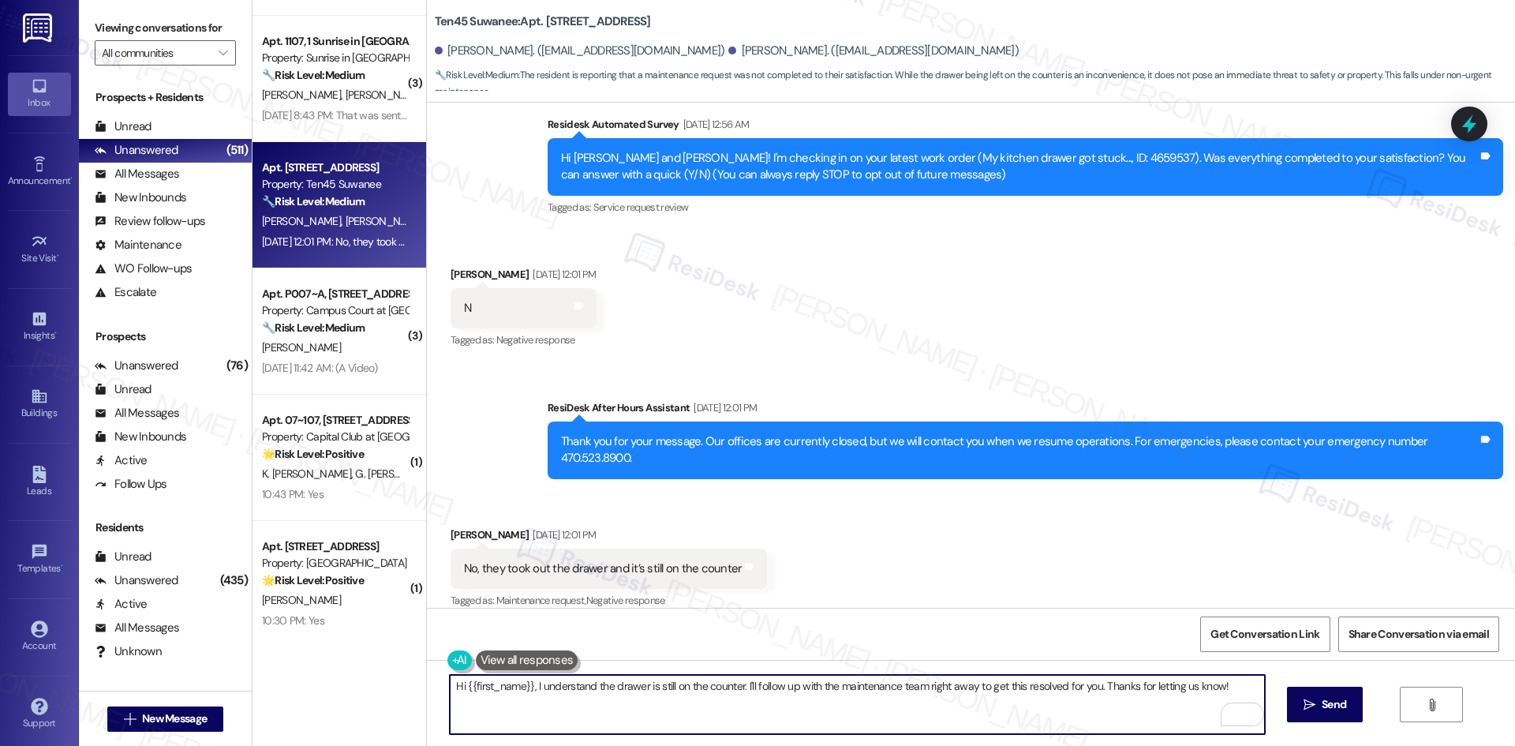
drag, startPoint x: 815, startPoint y: 705, endPoint x: 829, endPoint y: 690, distance: 20.7
click at [818, 704] on textarea "Hi {{first_name}}, I understand the drawer is still on the counter. I'll follow…" at bounding box center [857, 704] width 814 height 59
paste textarea "I’m sorry the drawer issue wasn’t fully resolved. Have you tried putting the dr…"
drag, startPoint x: 960, startPoint y: 686, endPoint x: 1005, endPoint y: 704, distance: 48.5
click at [1005, 704] on textarea "I’m sorry the drawer issue wasn’t fully resolved. Have you tried putting the dr…" at bounding box center [857, 704] width 814 height 59
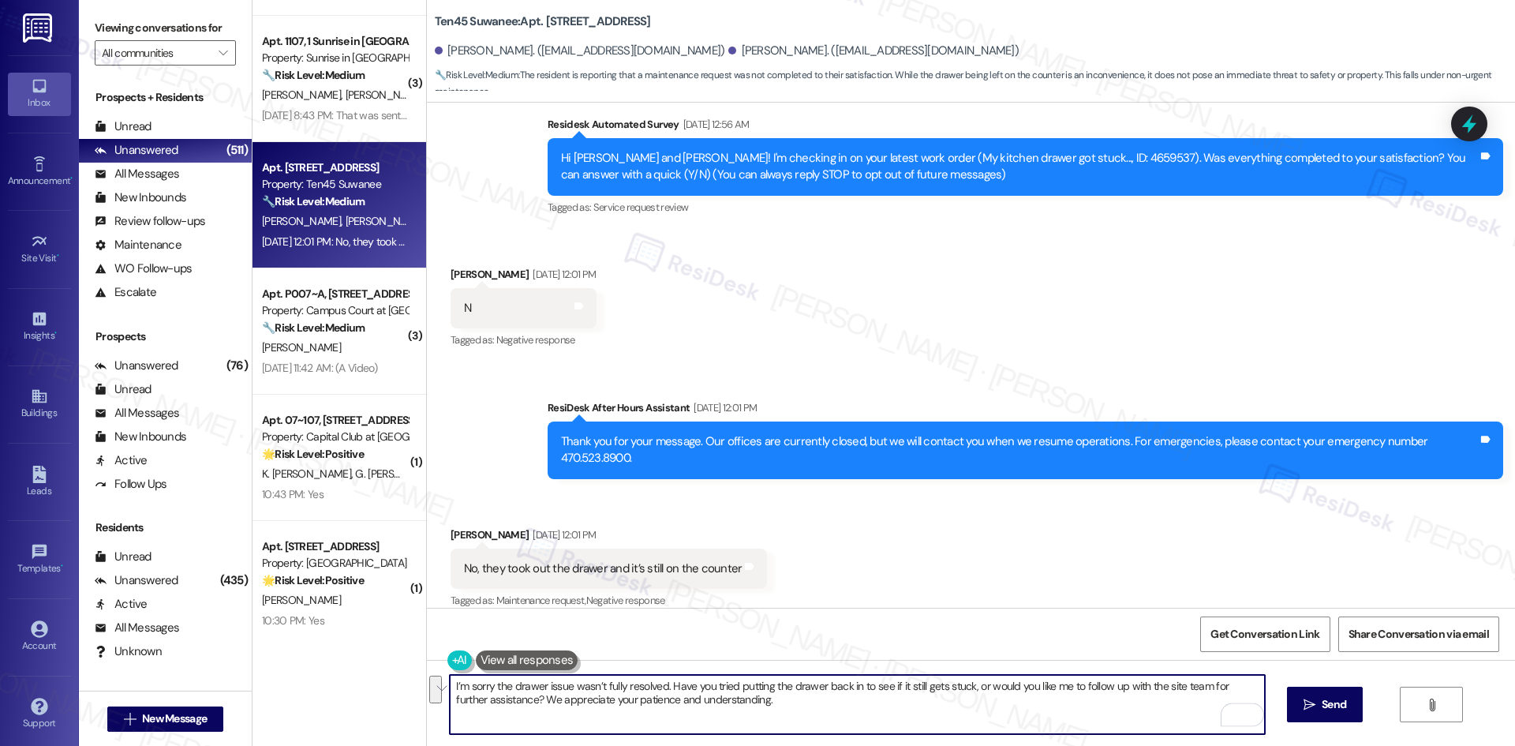
click at [1005, 704] on textarea "I’m sorry the drawer issue wasn’t fully resolved. Have you tried putting the dr…" at bounding box center [857, 704] width 814 height 59
click at [960, 687] on textarea "I’m sorry the drawer issue wasn’t fully resolved. Have you tried putting the dr…" at bounding box center [857, 704] width 814 height 59
click at [964, 687] on textarea "I’m sorry the drawer issue wasn’t fully resolved. Have you tried putting the dr…" at bounding box center [857, 704] width 814 height 59
click at [1082, 690] on textarea "I’m sorry the drawer issue wasn’t fully resolved. Have you tried putting the dr…" at bounding box center [857, 704] width 814 height 59
click at [1125, 684] on textarea "I’m sorry the drawer issue wasn’t fully resolved. Have you tried putting the dr…" at bounding box center [857, 704] width 814 height 59
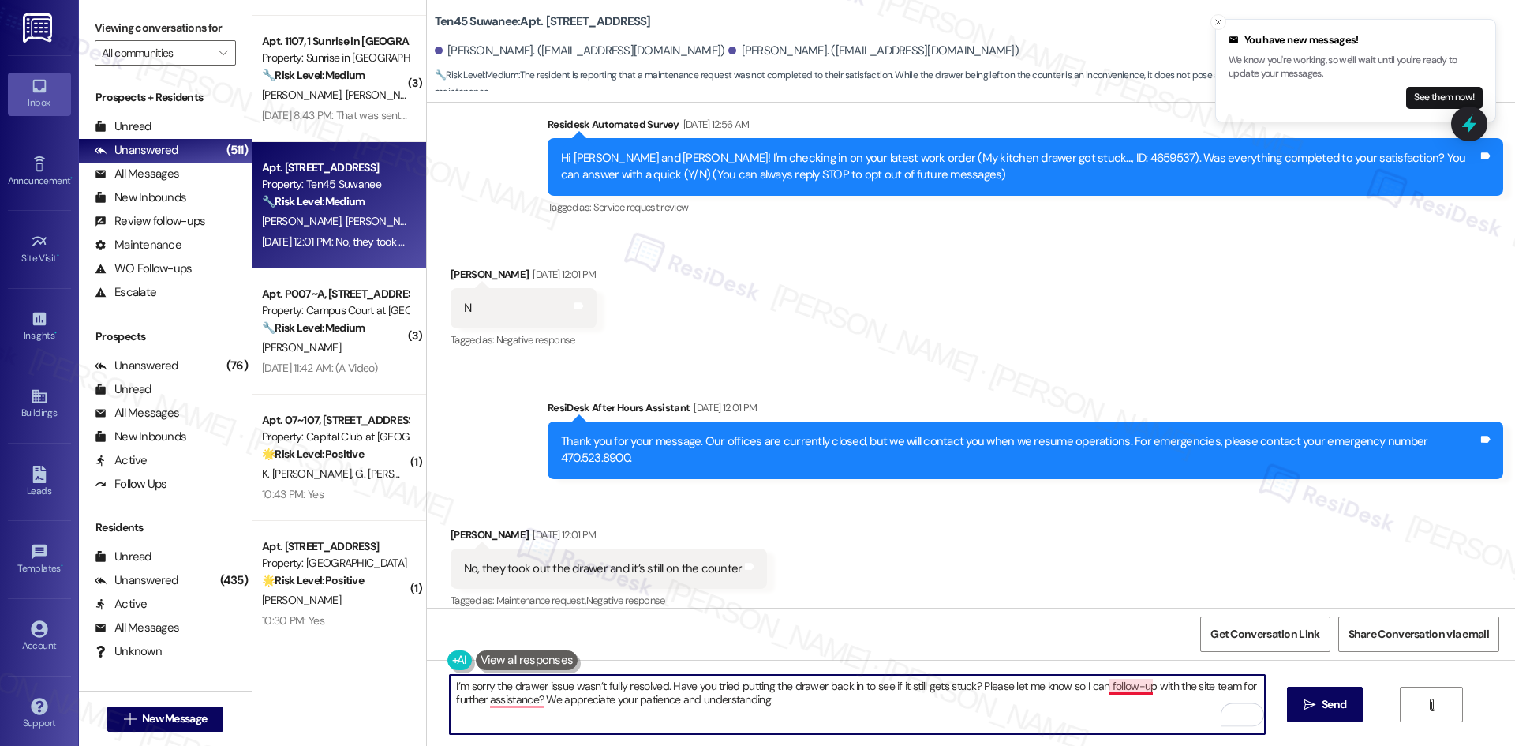
click at [1138, 686] on textarea "I’m sorry the drawer issue wasn’t fully resolved. Have you tried putting the dr…" at bounding box center [857, 704] width 814 height 59
drag, startPoint x: 771, startPoint y: 702, endPoint x: 526, endPoint y: 704, distance: 245.4
click at [526, 704] on textarea "I’m sorry the drawer issue wasn’t fully resolved. Have you tried putting the dr…" at bounding box center [857, 704] width 814 height 59
click at [522, 710] on textarea "I’m sorry the drawer issue wasn’t fully resolved. Have you tried putting the dr…" at bounding box center [857, 704] width 814 height 59
click at [533, 699] on textarea "I’m sorry the drawer issue wasn’t fully resolved. Have you tried putting the dr…" at bounding box center [857, 704] width 814 height 59
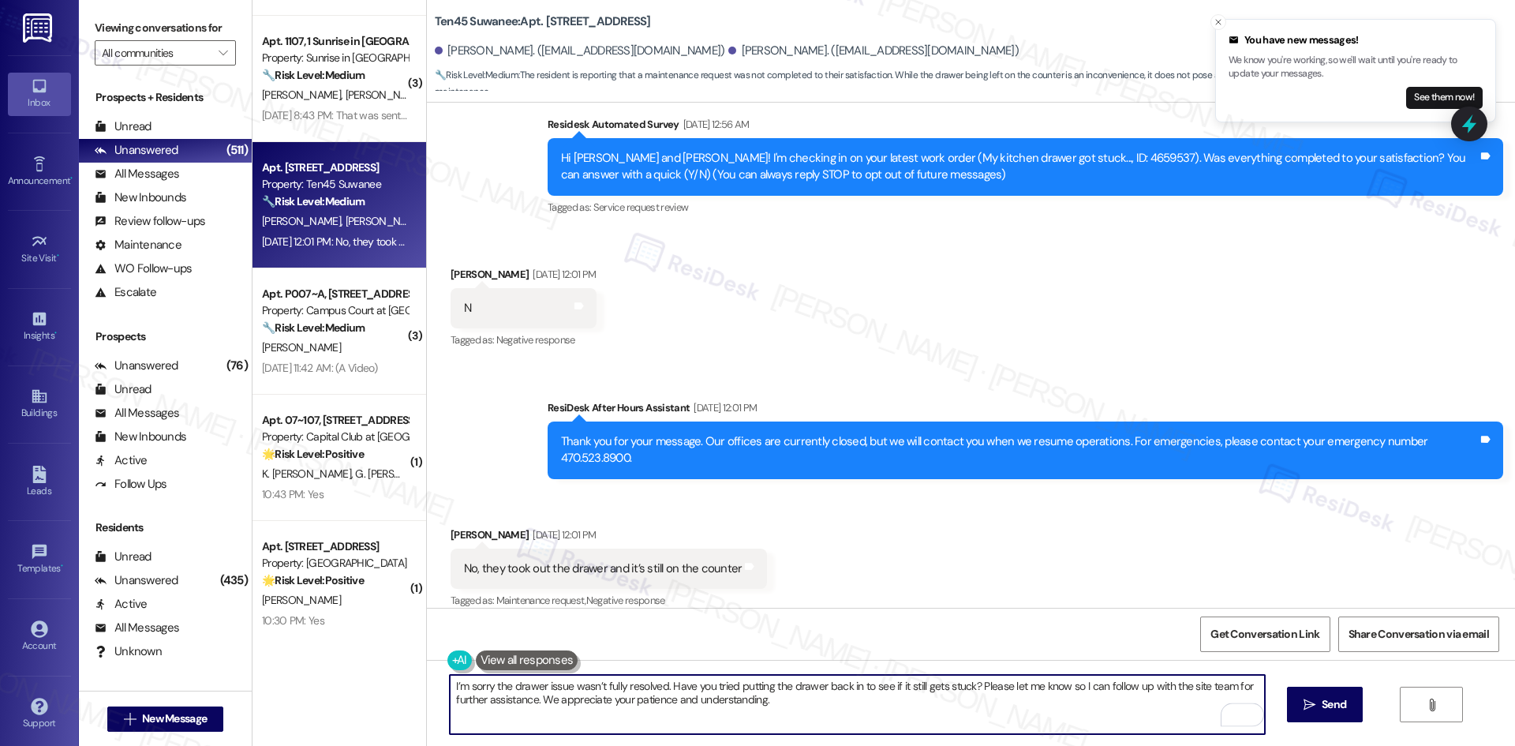
click at [661, 698] on textarea "I’m sorry the drawer issue wasn’t fully resolved. Have you tried putting the dr…" at bounding box center [857, 704] width 814 height 59
drag, startPoint x: 664, startPoint y: 698, endPoint x: 754, endPoint y: 704, distance: 90.9
click at [754, 704] on textarea "I’m sorry the drawer issue wasn’t fully resolved. Have you tried putting the dr…" at bounding box center [857, 704] width 814 height 59
type textarea "I’m sorry the drawer issue wasn’t fully resolved. Have you tried putting the dr…"
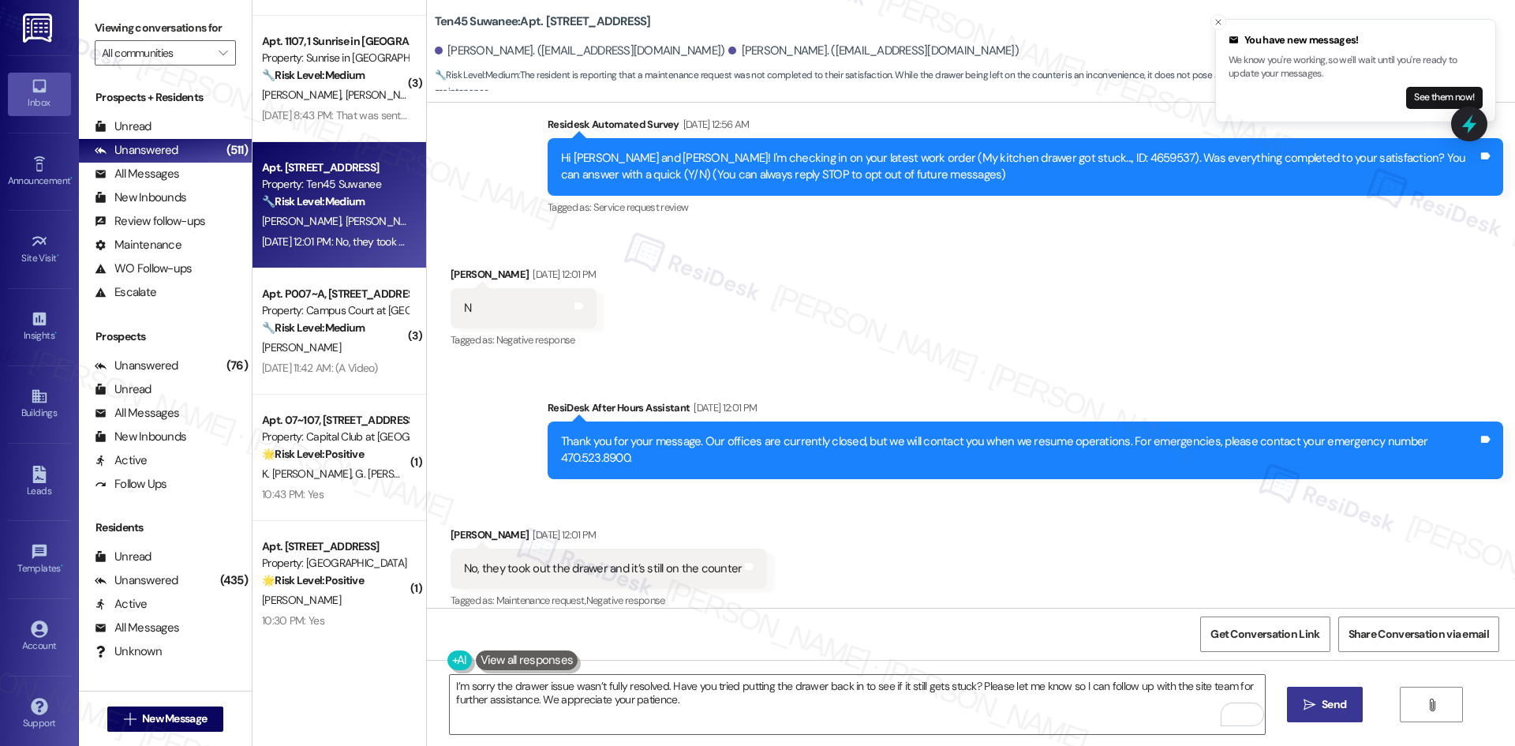
click at [1290, 711] on button " Send" at bounding box center [1325, 705] width 77 height 36
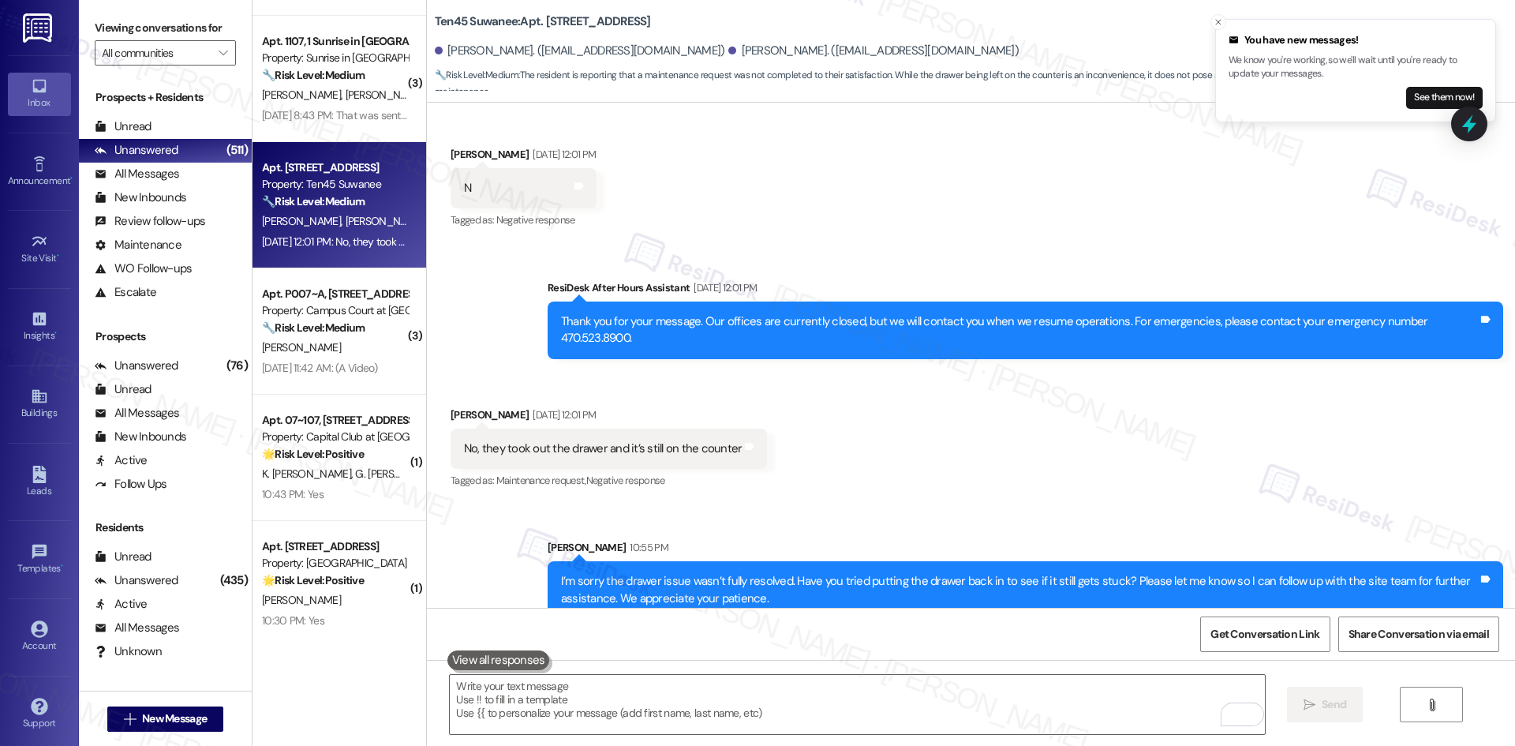
scroll to position [255, 0]
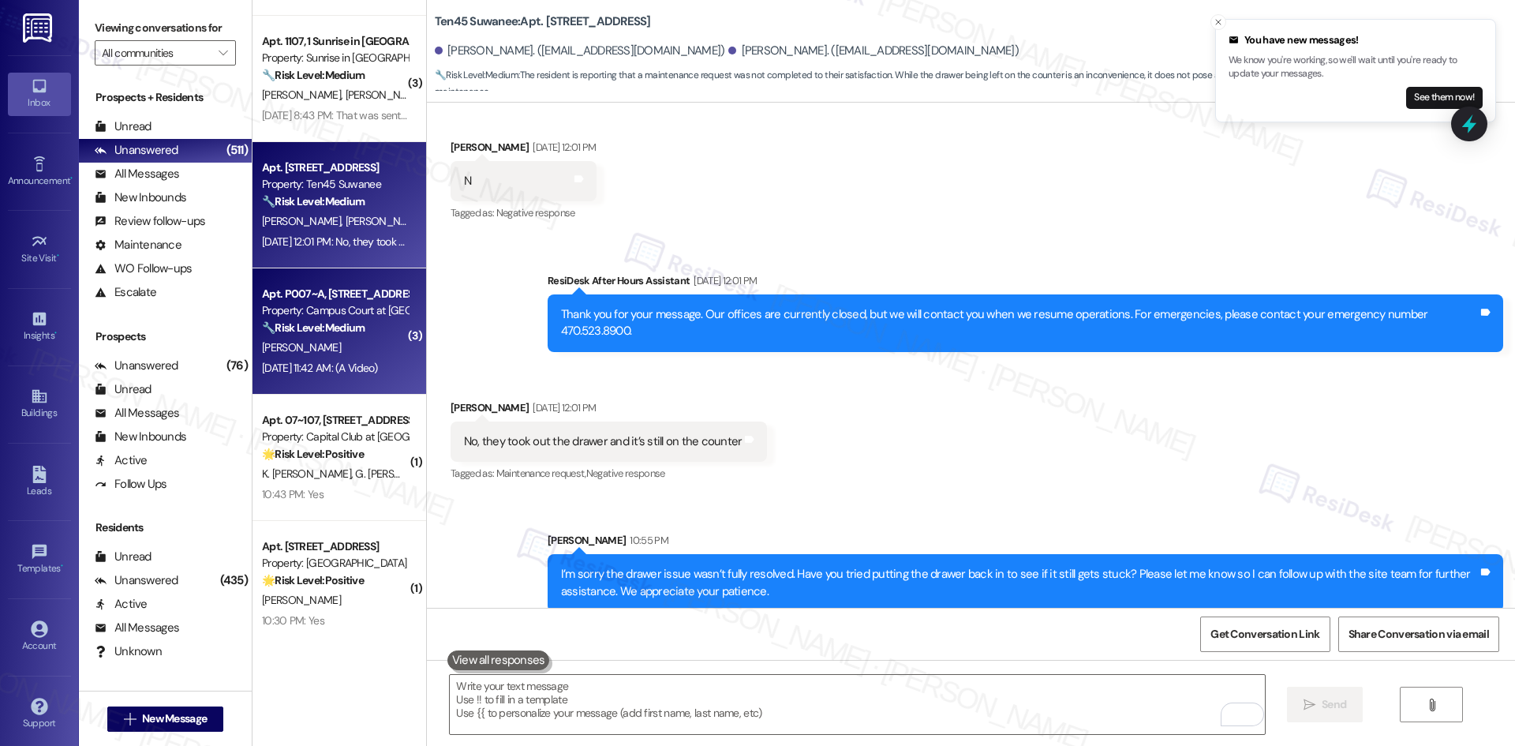
click at [345, 359] on div "Sep 13, 2025 at 11:42 AM: (A Video) Sep 13, 2025 at 11:42 AM: (A Video)" at bounding box center [334, 368] width 149 height 20
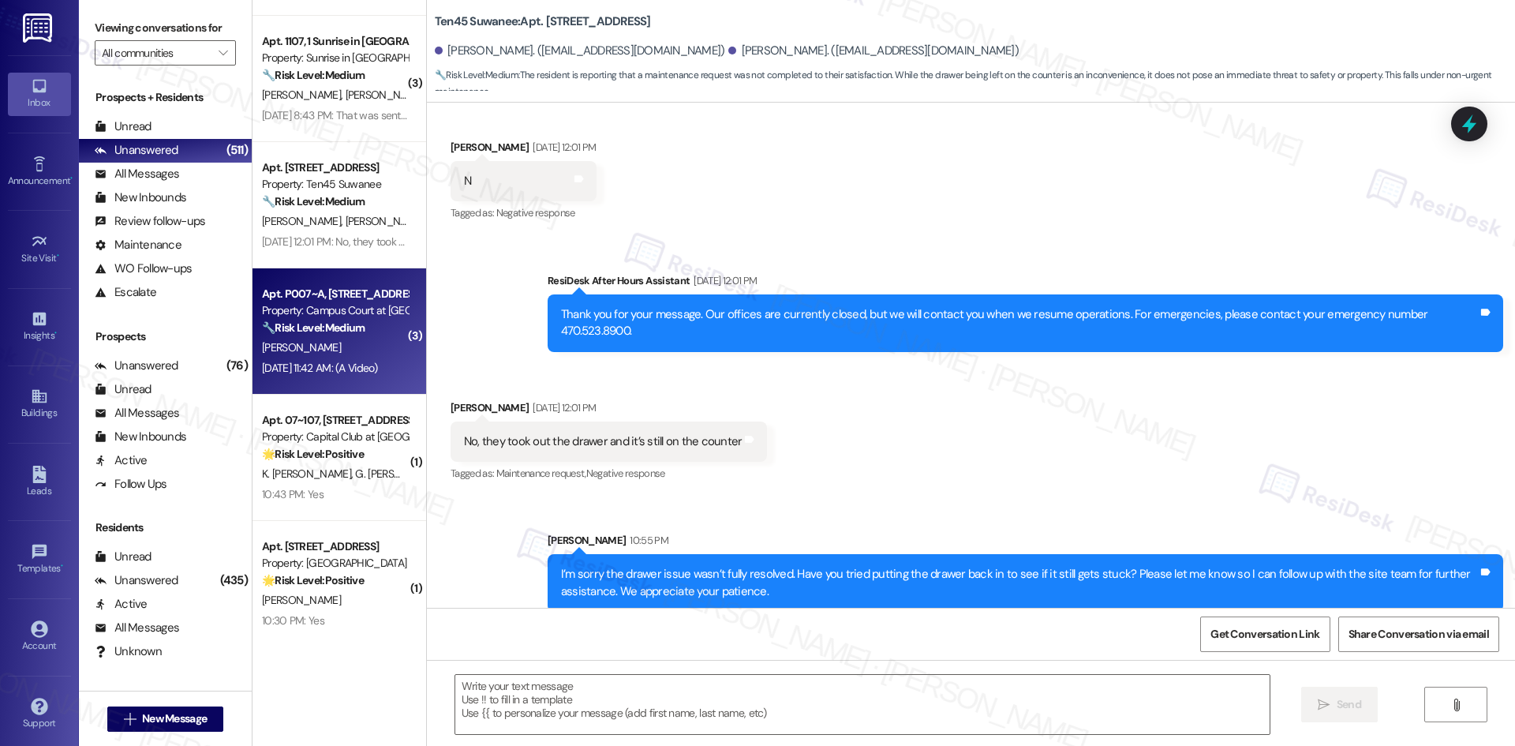
type textarea "Fetching suggested responses. Please feel free to read through the conversation…"
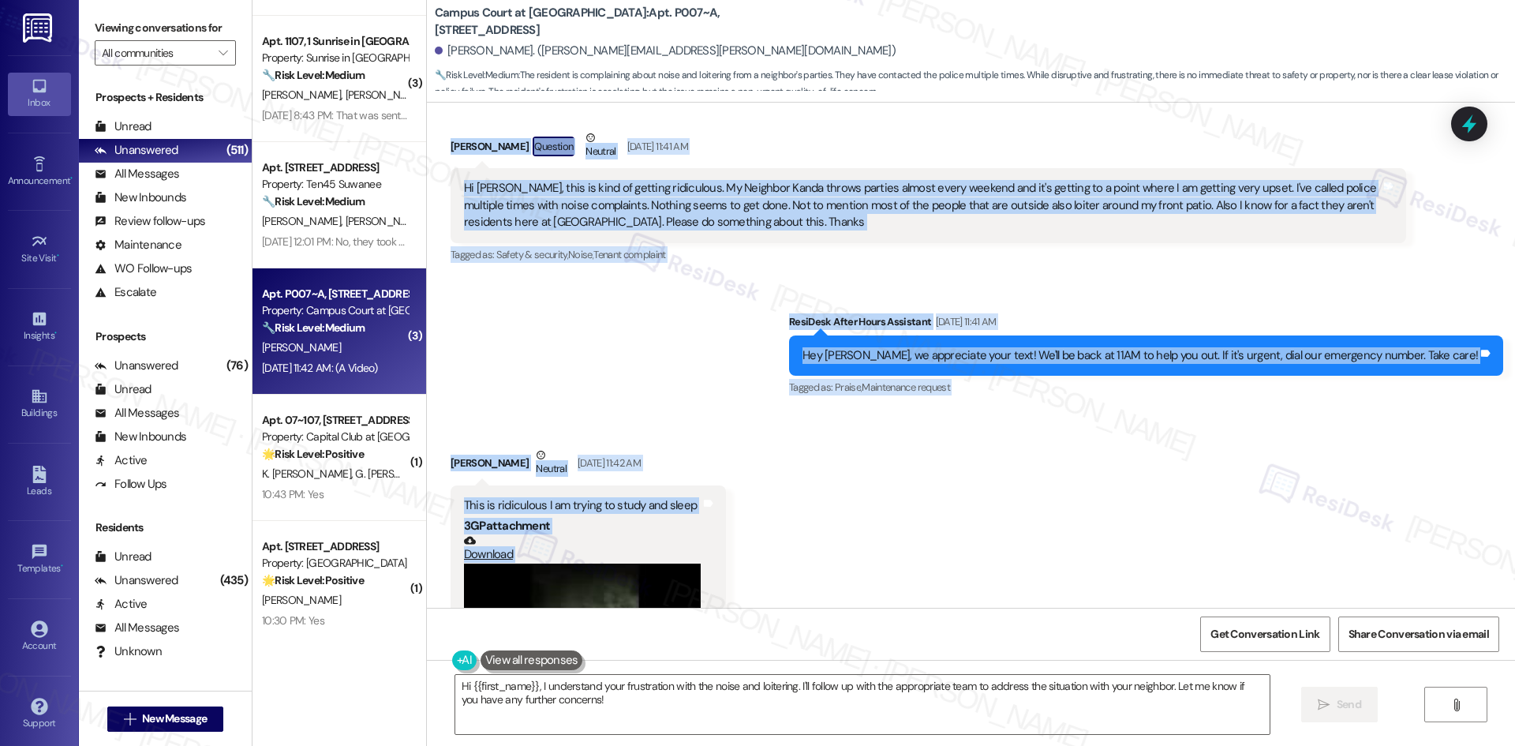
scroll to position [4136, 0]
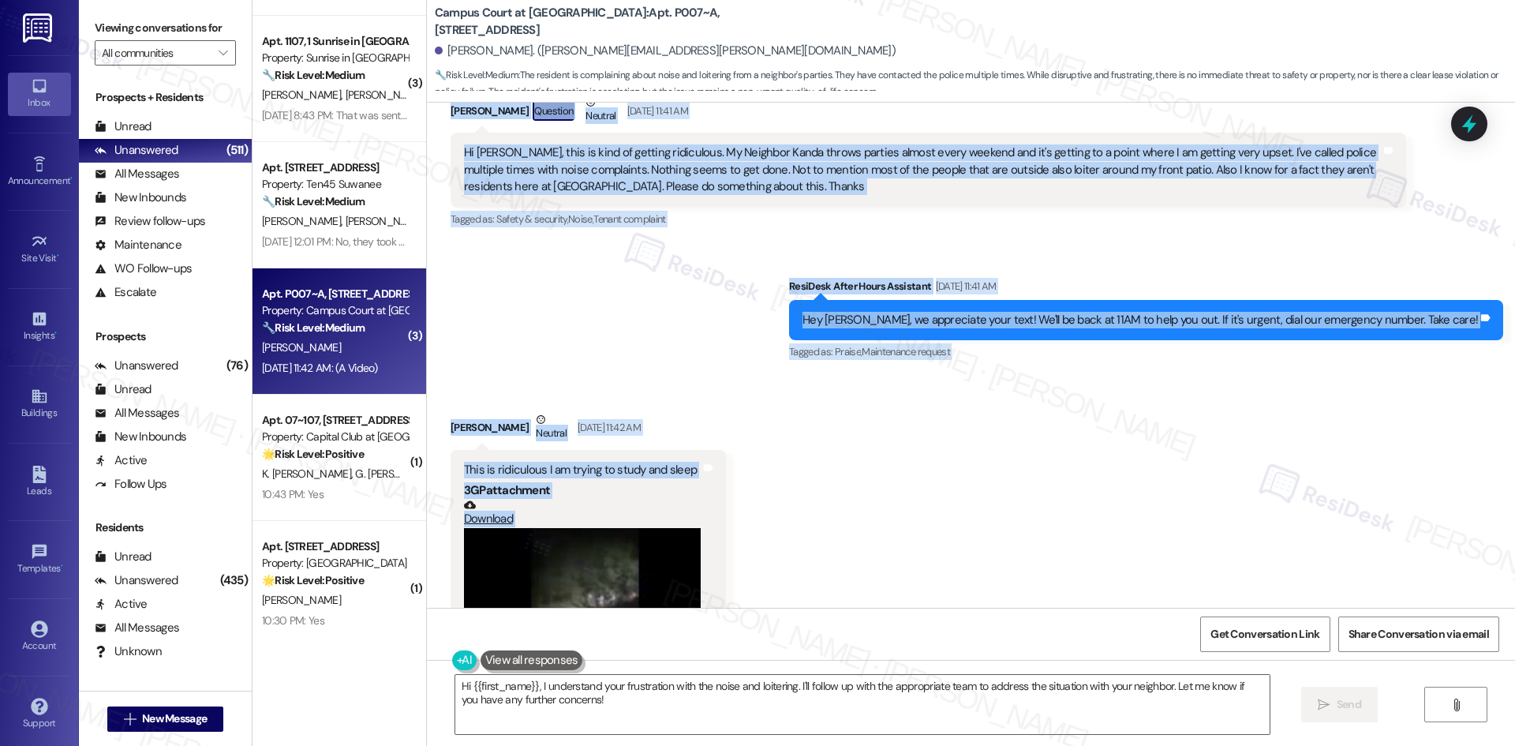
drag, startPoint x: 420, startPoint y: 213, endPoint x: 767, endPoint y: 430, distance: 409.5
click at [767, 430] on div "Survey, sent via SMS Residesk Automated Survey Nov 20, 2024 at 1:30 AM Hi there…" at bounding box center [971, 355] width 1088 height 505
drag, startPoint x: 626, startPoint y: 420, endPoint x: 647, endPoint y: 313, distance: 108.6
click at [647, 313] on div "Sent via SMS ResiDesk After Hours Assistant Sep 13, 2025 at 11:41 AM Hey Kellen…" at bounding box center [971, 308] width 1088 height 133
drag, startPoint x: 428, startPoint y: 289, endPoint x: 679, endPoint y: 421, distance: 283.8
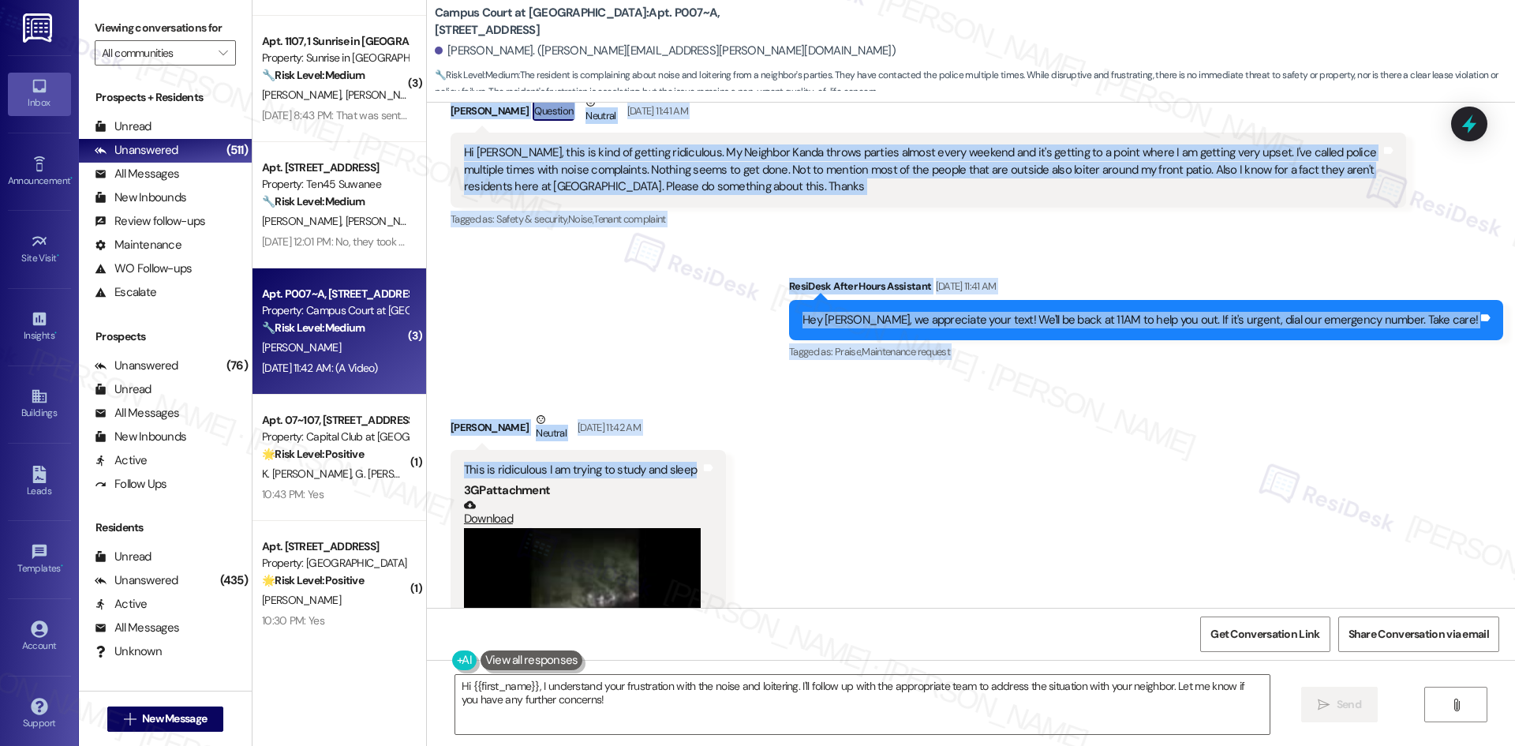
click at [679, 421] on div "Survey, sent via SMS Residesk Automated Survey Nov 20, 2024 at 1:30 AM Hi there…" at bounding box center [971, 355] width 1088 height 505
copy div "Kellen Patton Question Neutral Sep 13, 2025 at 11:41 AM Hi Sarah, this is kind …"
click at [870, 387] on div "Received via SMS Kellen Patton Neutral Sep 13, 2025 at 11:42 AM This is ridicul…" at bounding box center [971, 564] width 1088 height 377
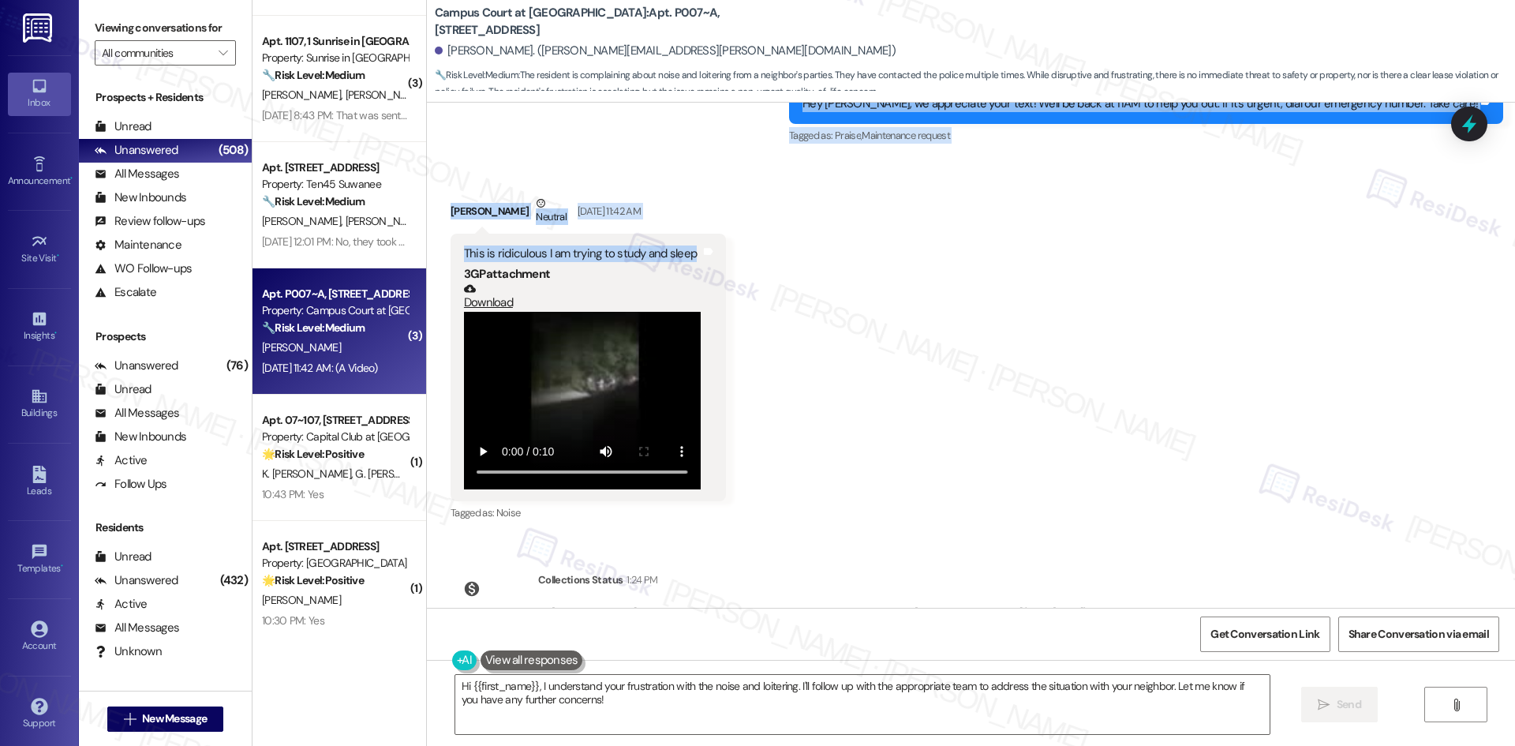
scroll to position [4376, 0]
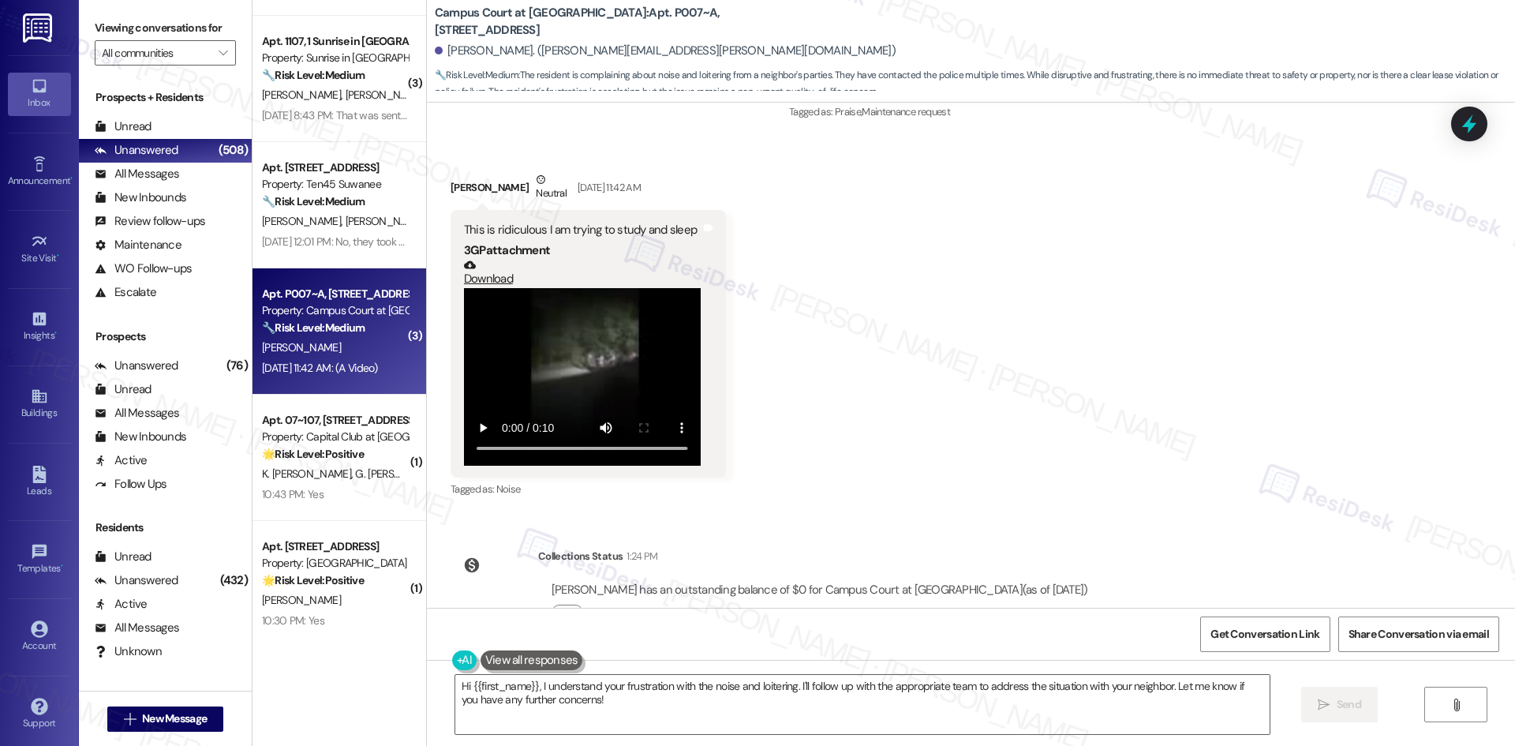
click at [924, 317] on div "Received via SMS Kellen Patton Neutral Sep 13, 2025 at 11:42 AM This is ridicul…" at bounding box center [971, 324] width 1088 height 377
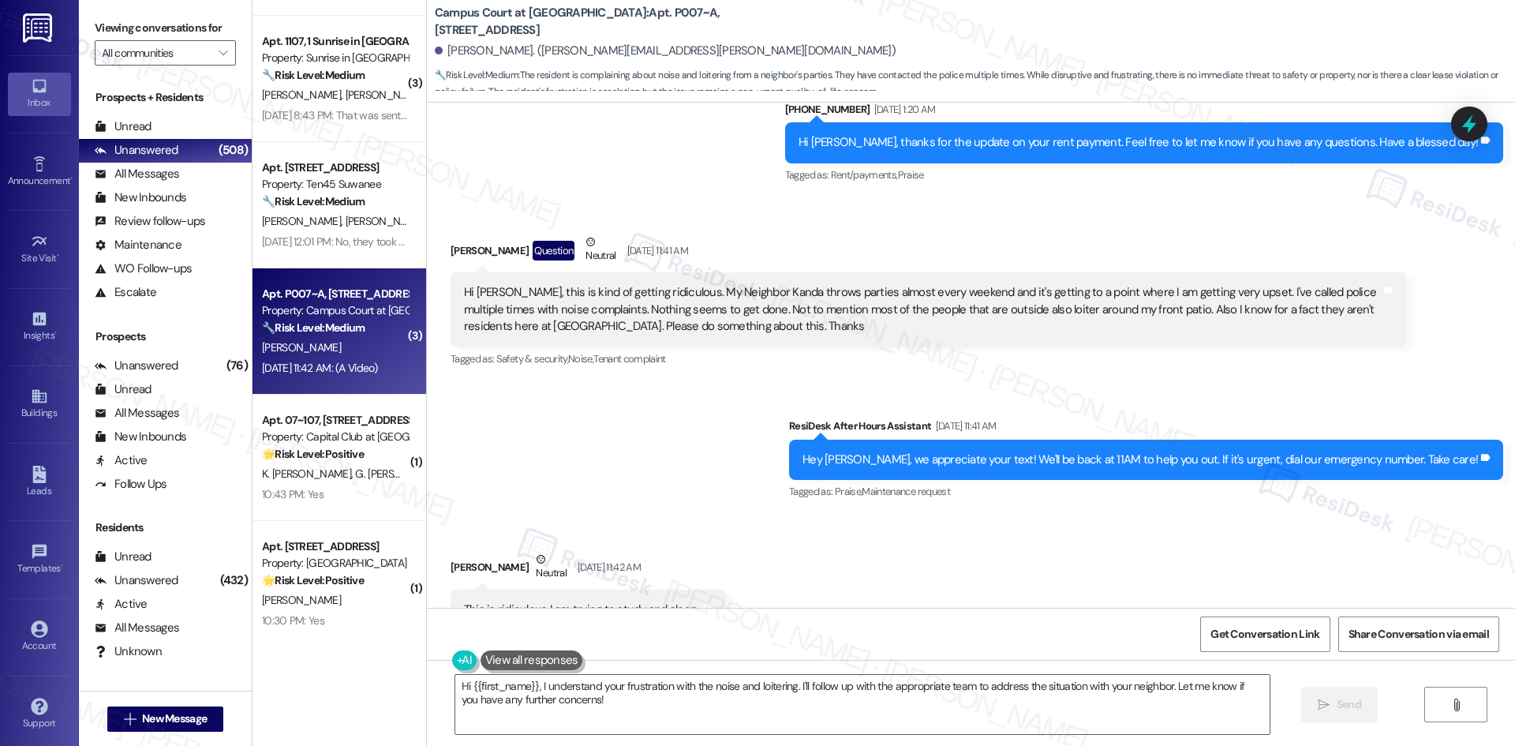
scroll to position [3902, 0]
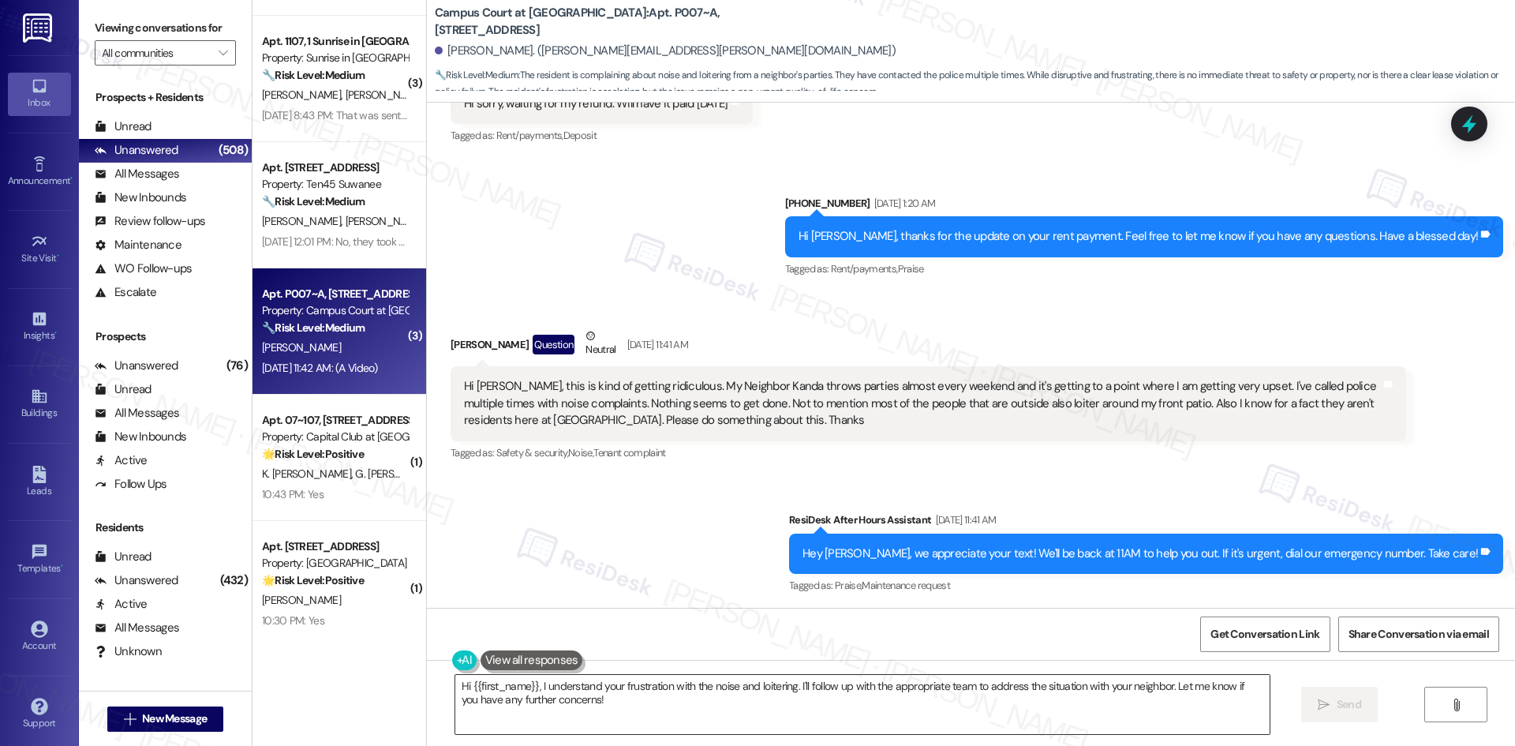
click at [699, 705] on textarea "Hi {{first_name}}, I understand your frustration with the noise and loitering. …" at bounding box center [862, 704] width 814 height 59
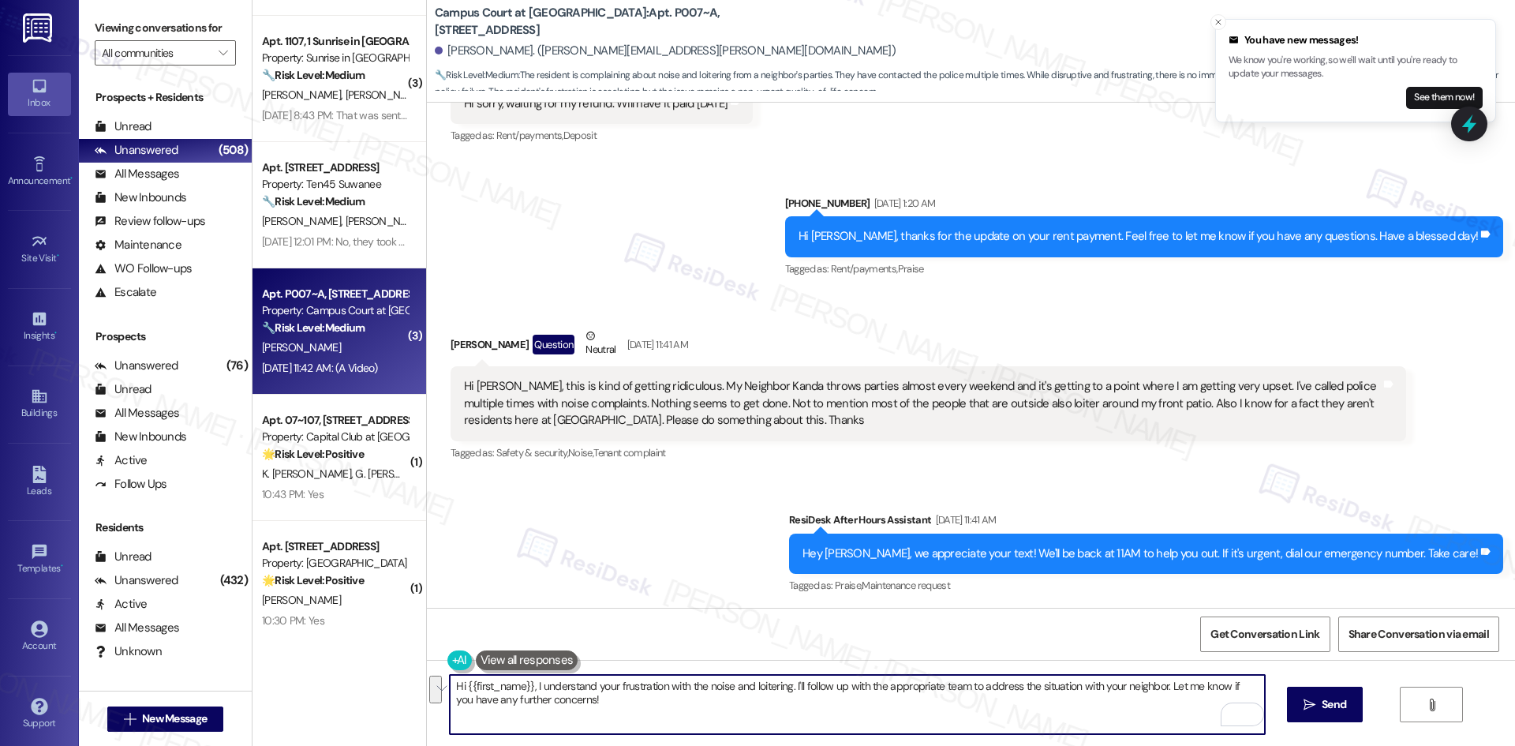
paste textarea "I’m sorry to hear about the repeated noise and disturbances — I understand how …"
type textarea "I’m sorry to hear about the repeated noise and disturbances — I understand how …"
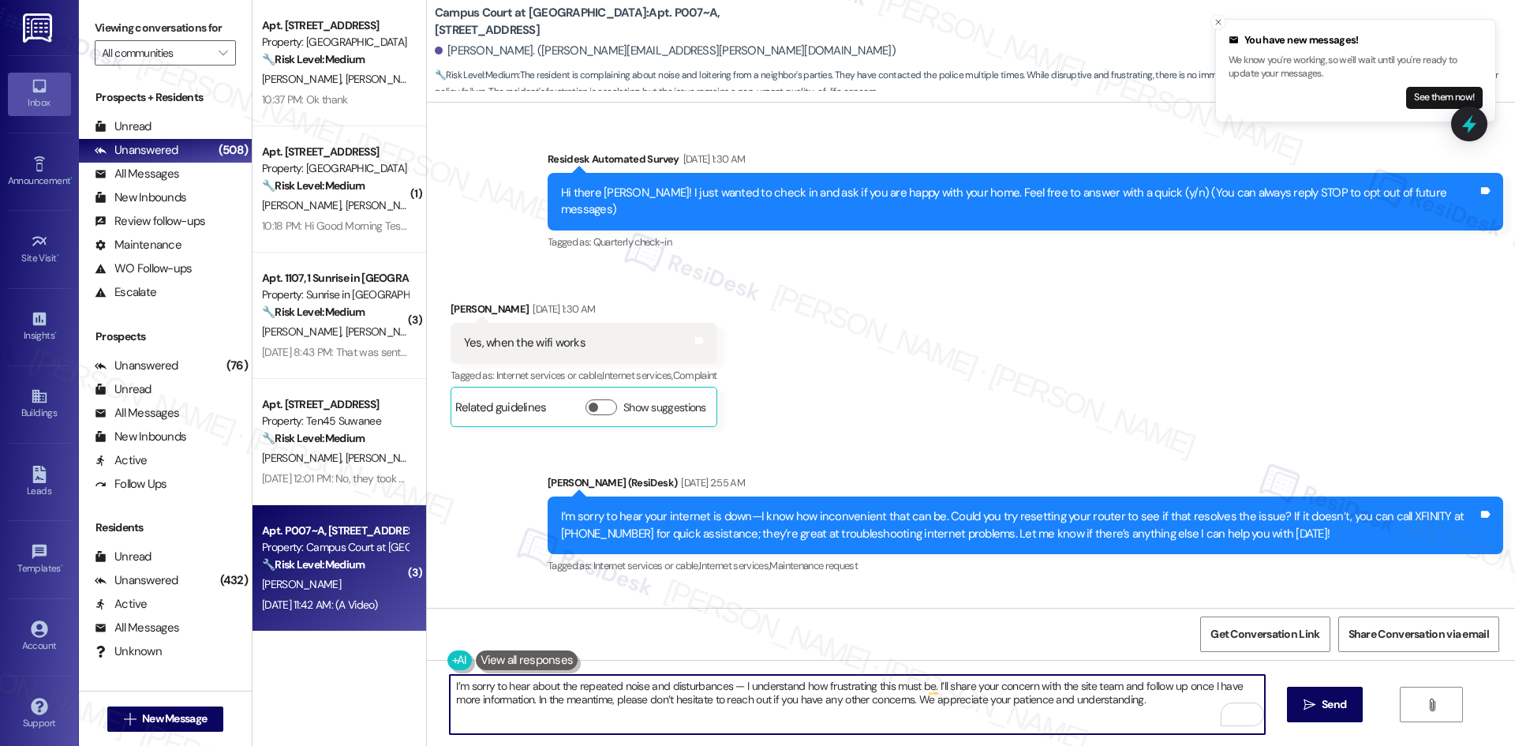
scroll to position [3902, 0]
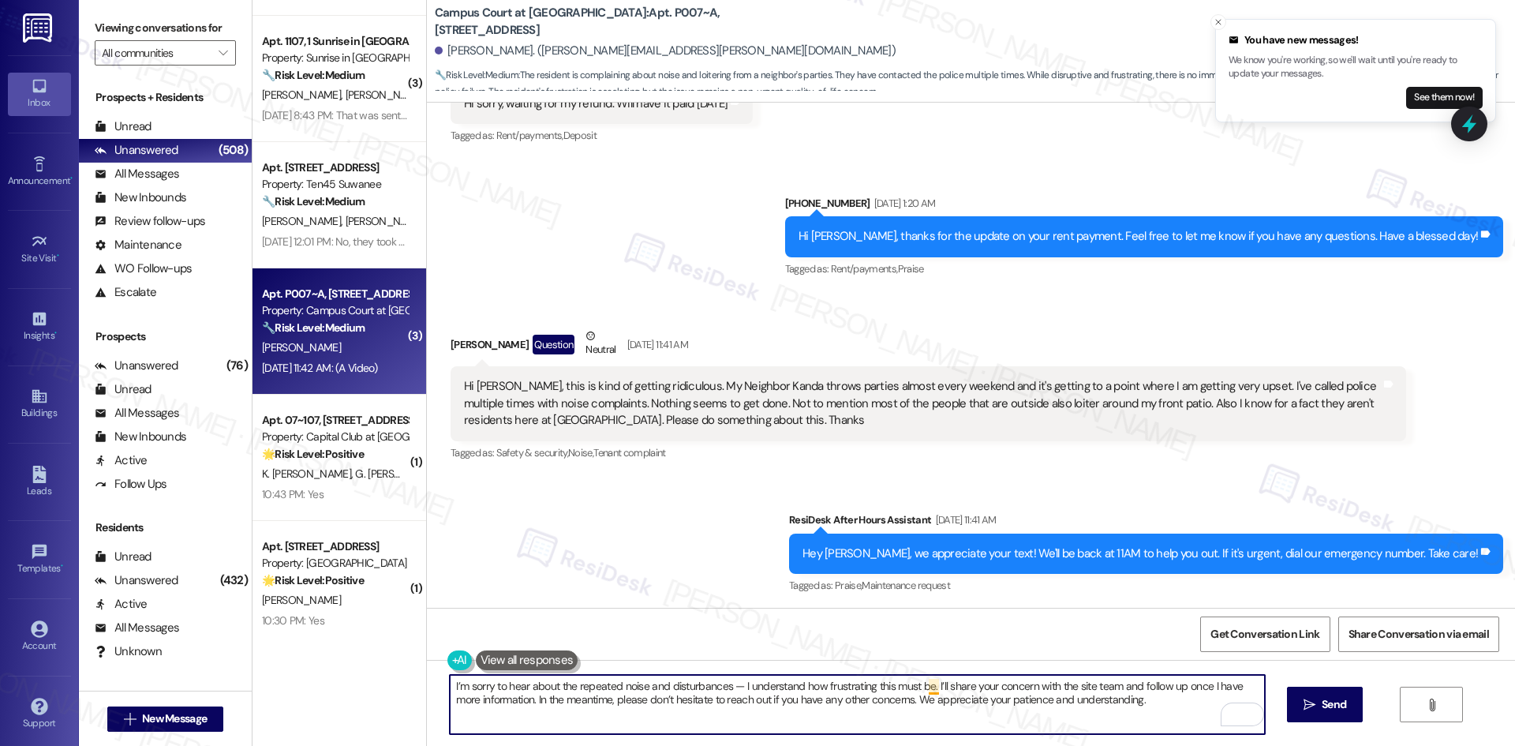
click at [920, 687] on textarea "I’m sorry to hear about the repeated noise and disturbances — I understand how …" at bounding box center [857, 704] width 814 height 59
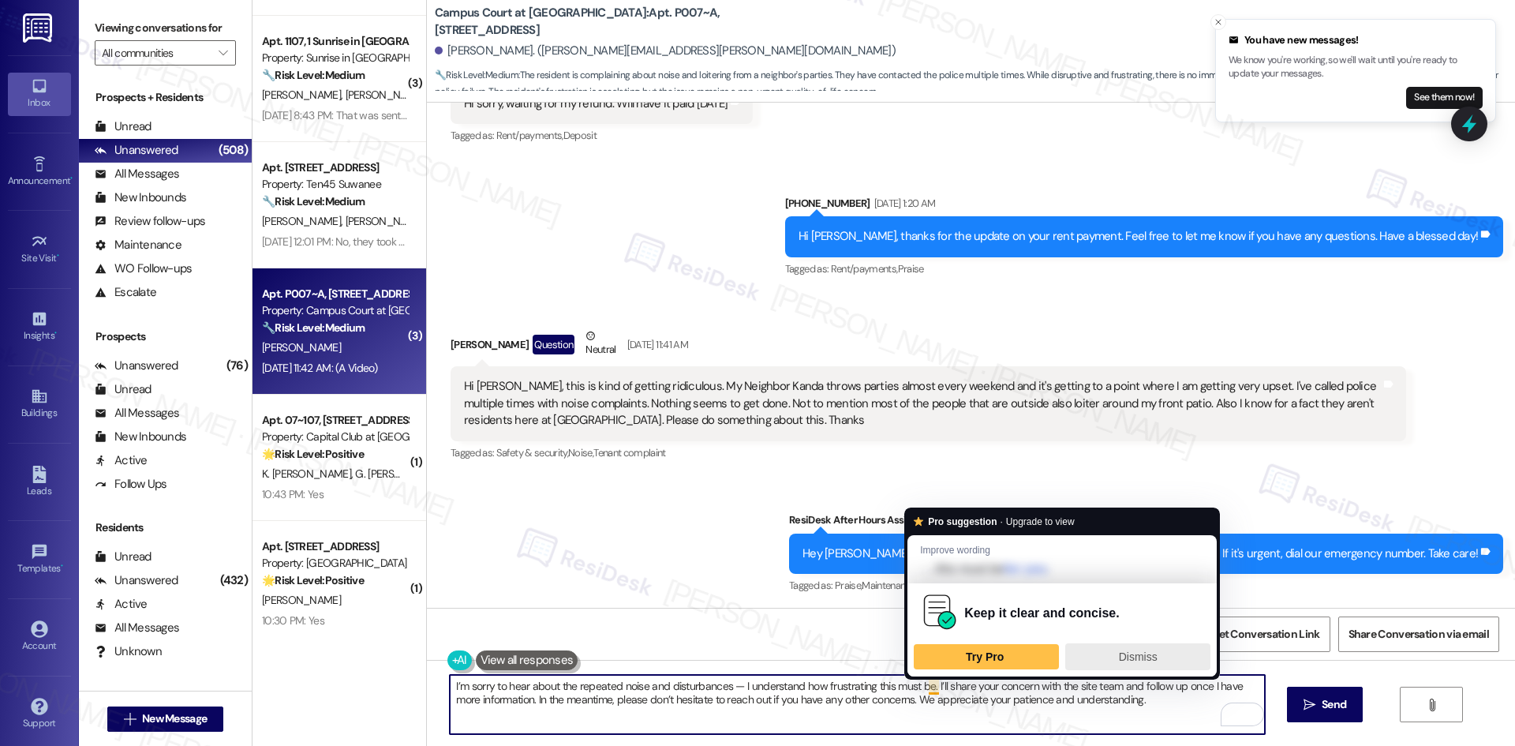
click at [1101, 658] on div "Dismiss" at bounding box center [1137, 656] width 131 height 25
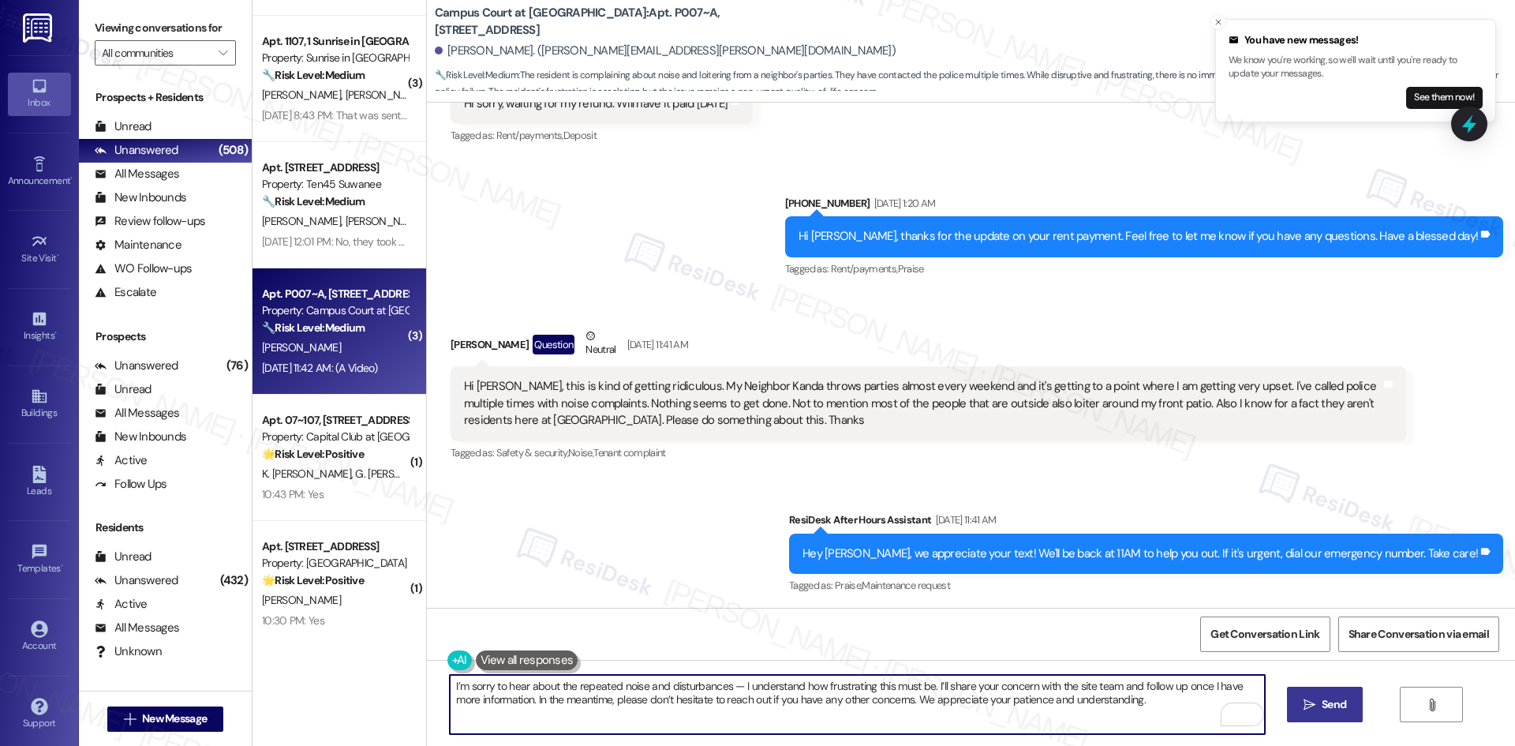
type textarea "I’m sorry to hear about the repeated noise and disturbances — I understand how …"
click at [1329, 709] on span "Send" at bounding box center [1334, 704] width 24 height 17
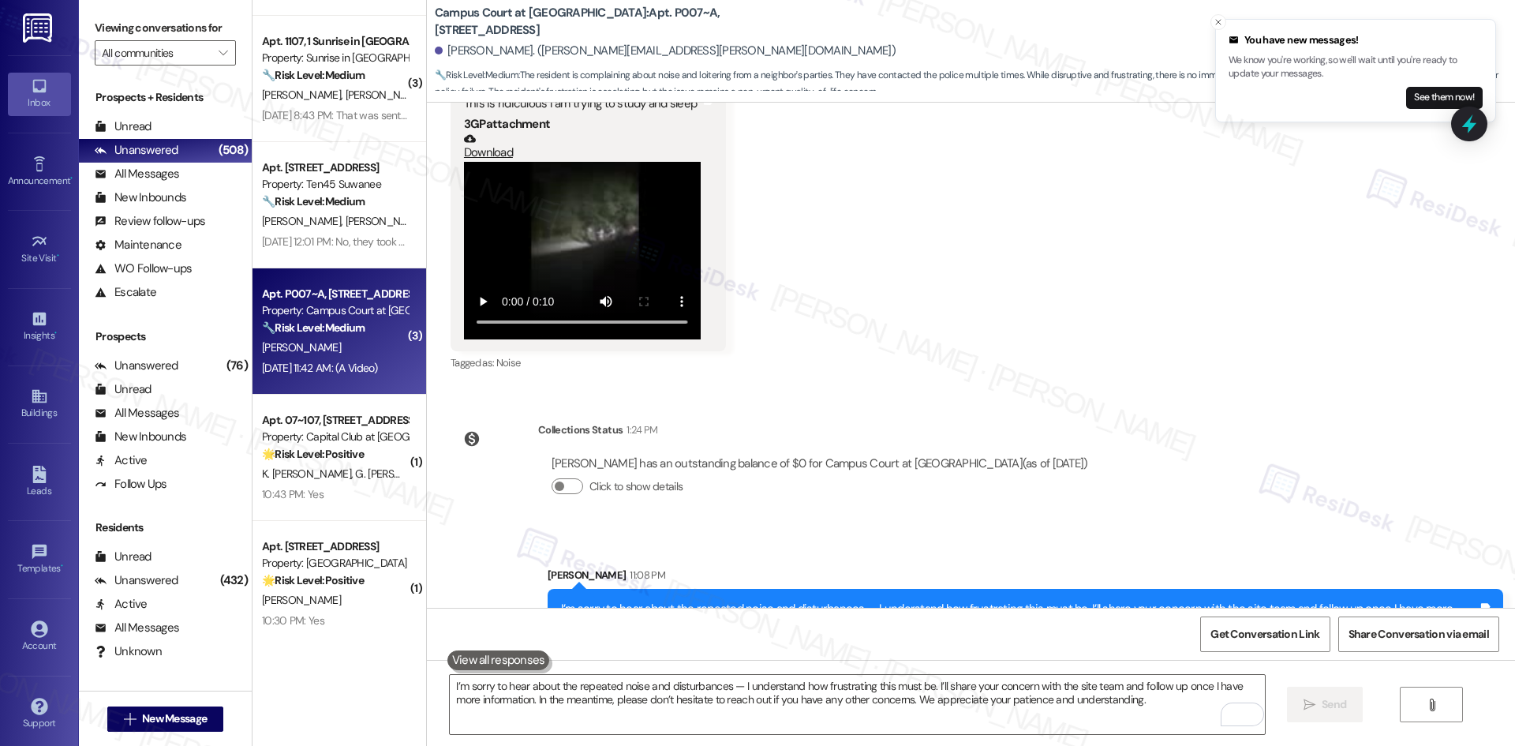
scroll to position [4503, 0]
click at [1169, 431] on div "Survey, sent via SMS Residesk Automated Survey Nov 20, 2024 at 1:30 AM Hi there…" at bounding box center [971, 355] width 1088 height 505
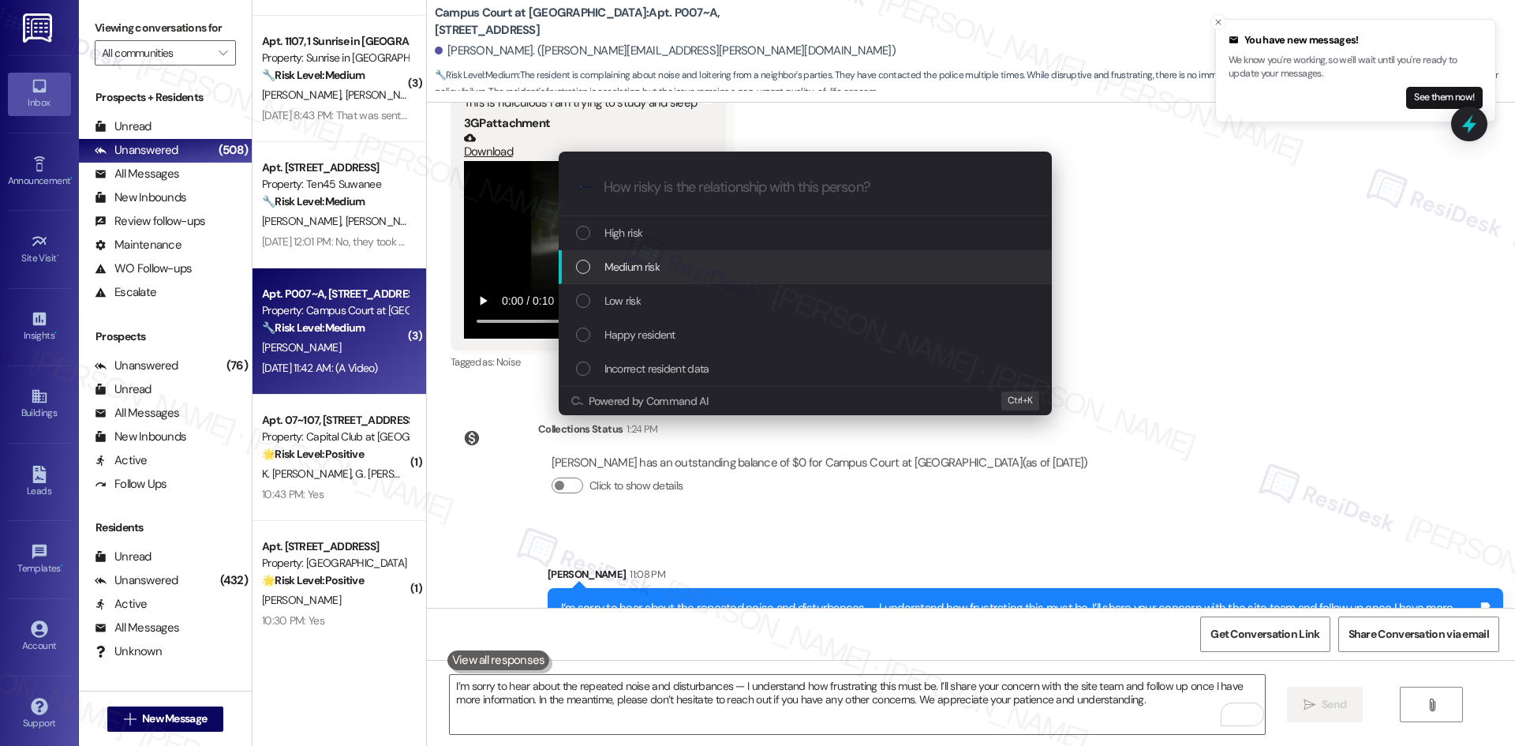
click at [699, 268] on div "Medium risk" at bounding box center [807, 266] width 462 height 17
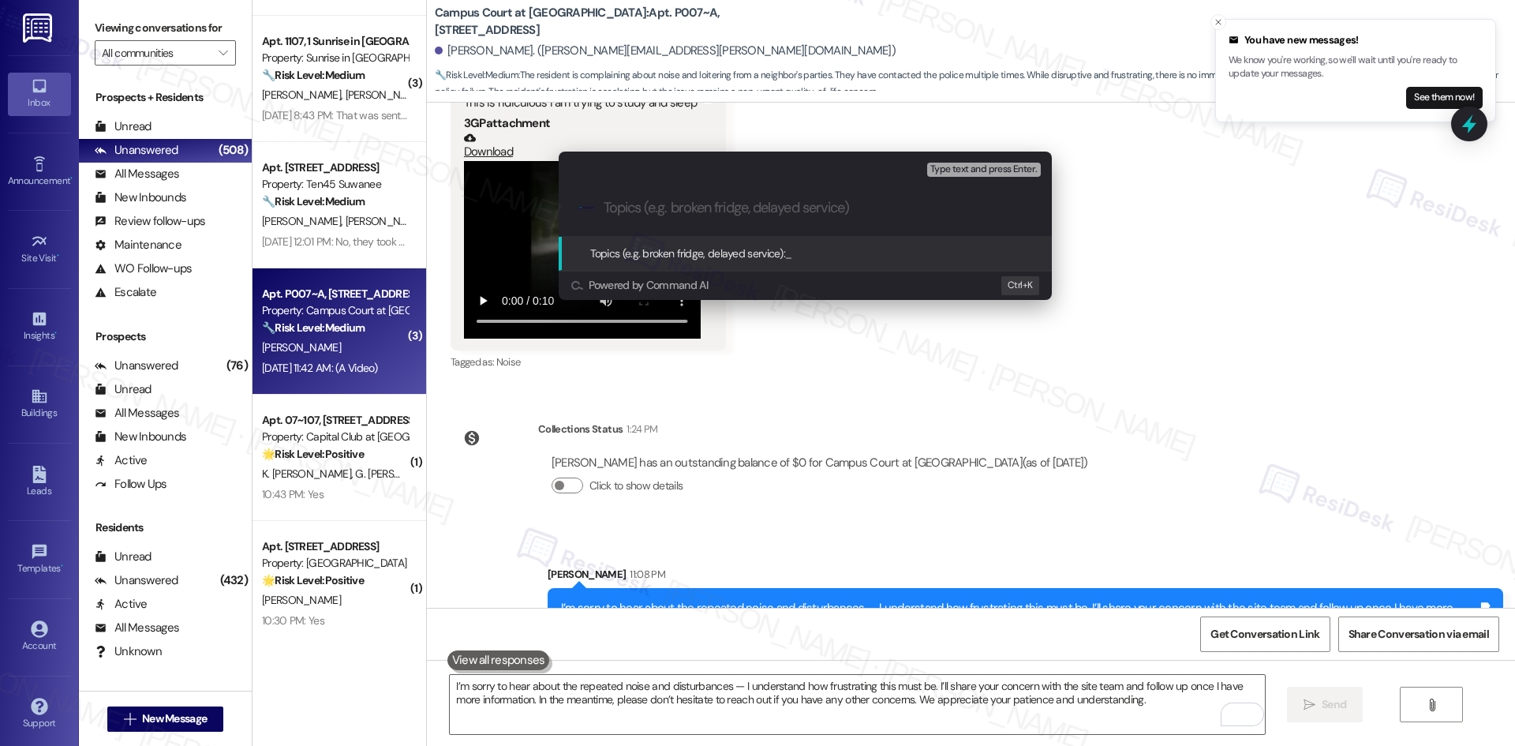
click at [682, 209] on input "Topics (e.g. broken fridge, delayed service)" at bounding box center [818, 208] width 428 height 17
paste input "Noise and disturbance complaint"
type input "Noise and disturbance complaint"
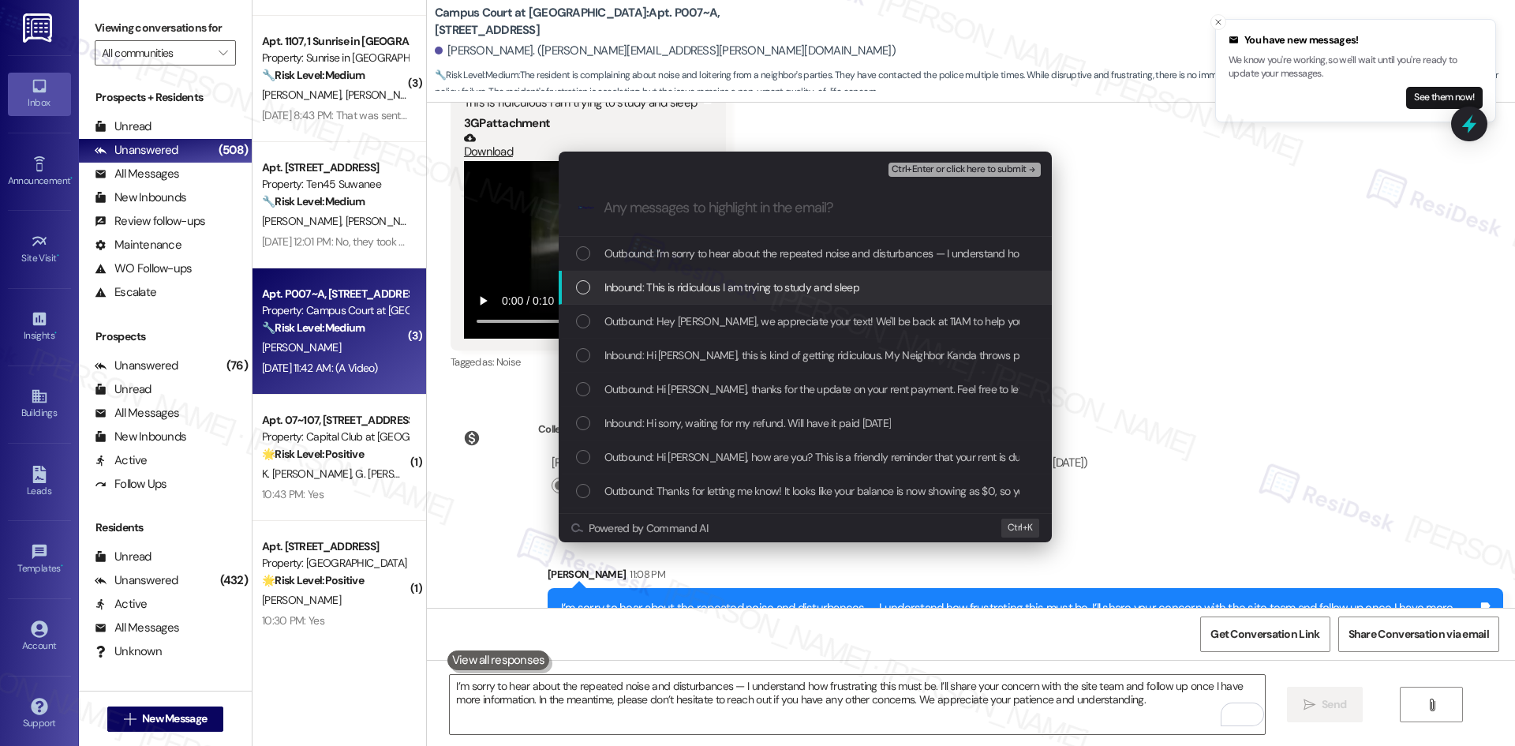
click at [677, 277] on div "Inbound: This is ridiculous I am trying to study and sleep" at bounding box center [805, 288] width 493 height 34
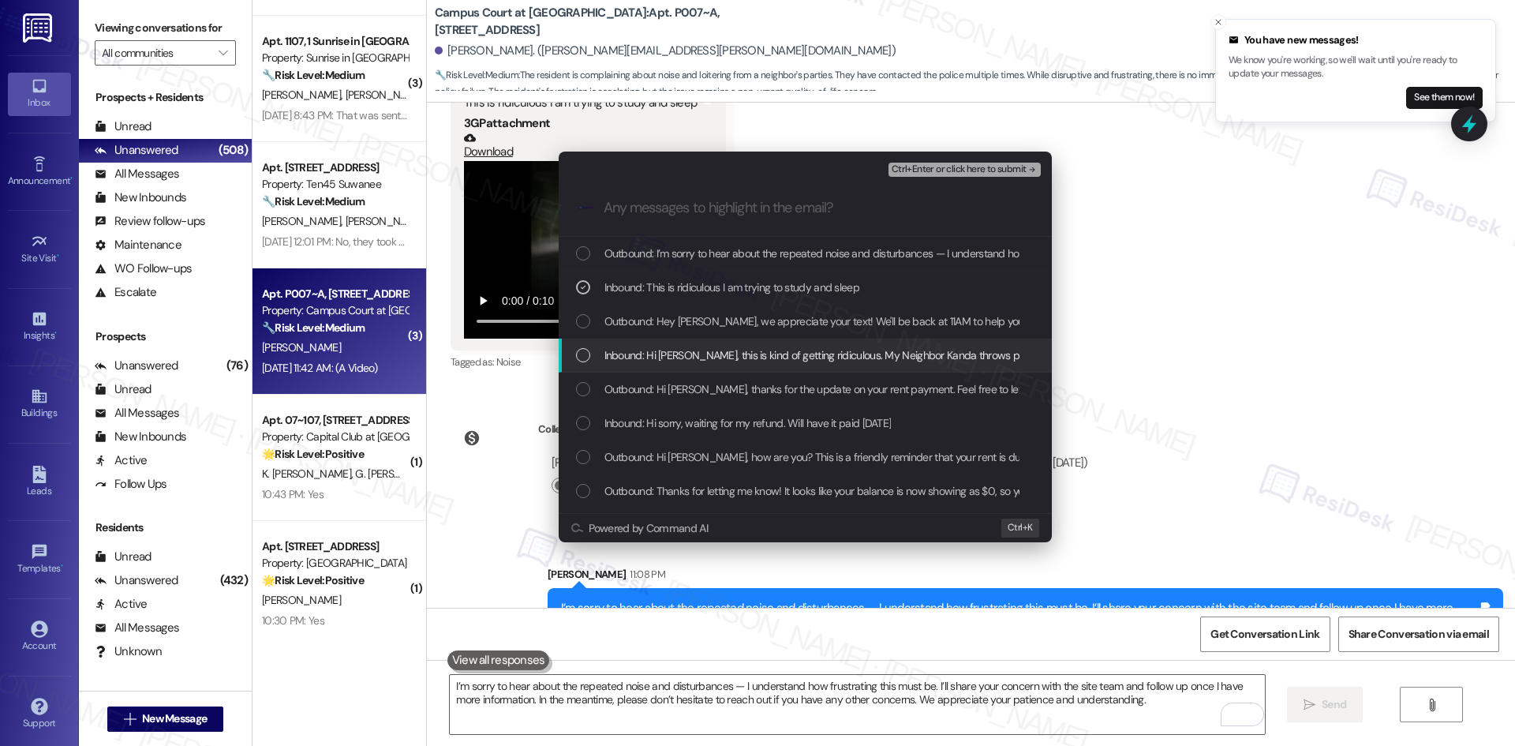
click at [718, 343] on div "Inbound: Hi Sarah, this is kind of getting ridiculous. My Neighbor Kanda throws…" at bounding box center [805, 356] width 493 height 34
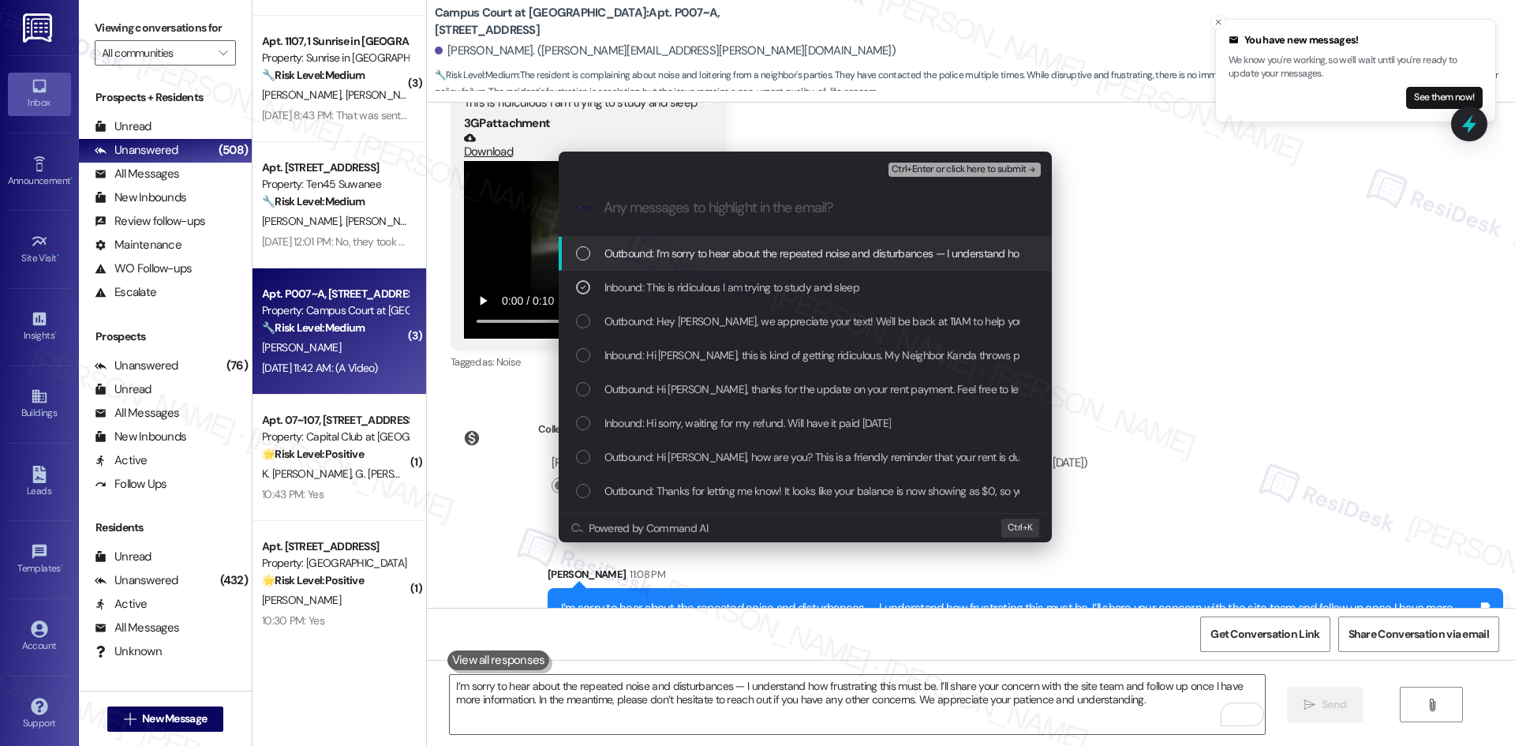
click at [1020, 164] on span "Ctrl+Enter or click here to submit" at bounding box center [959, 169] width 135 height 11
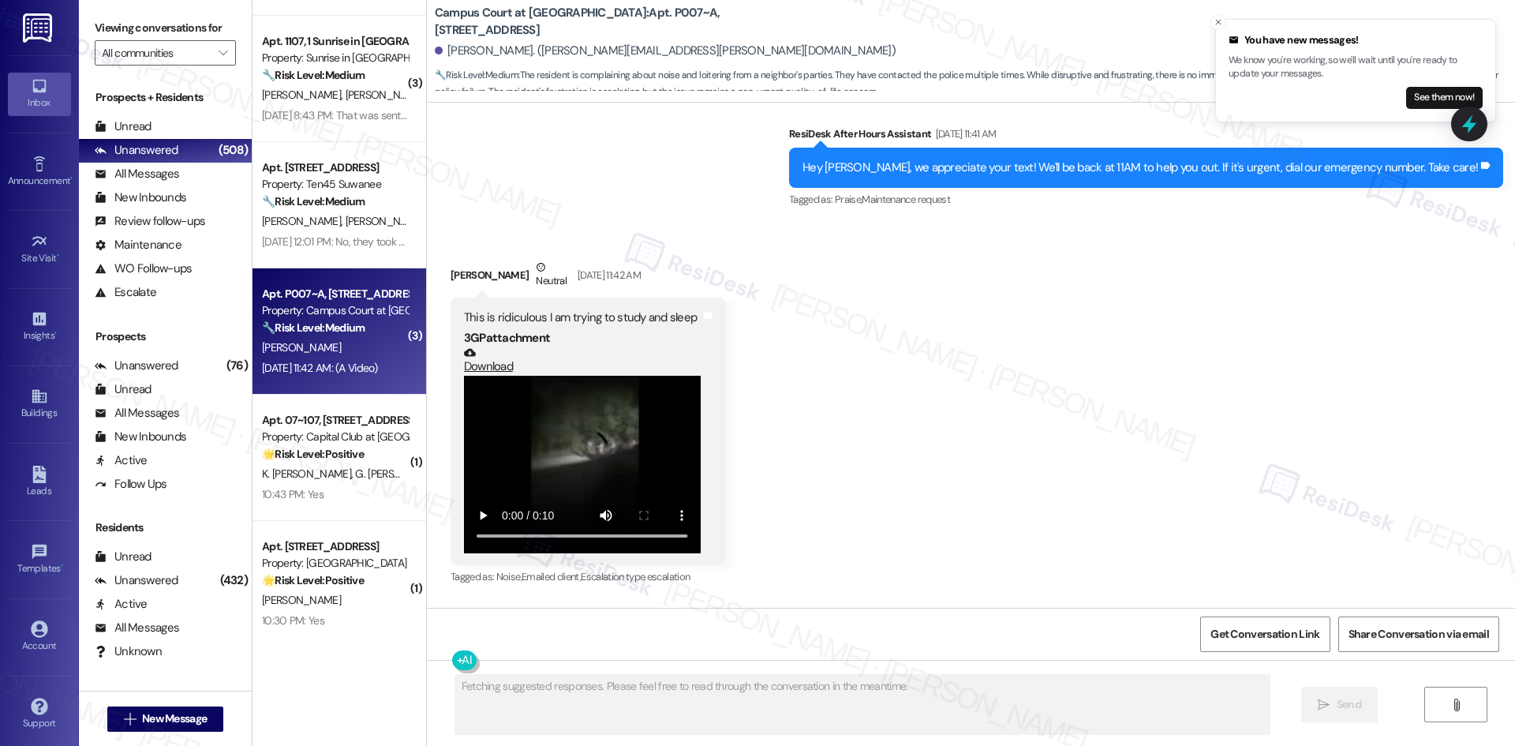
scroll to position [4526, 0]
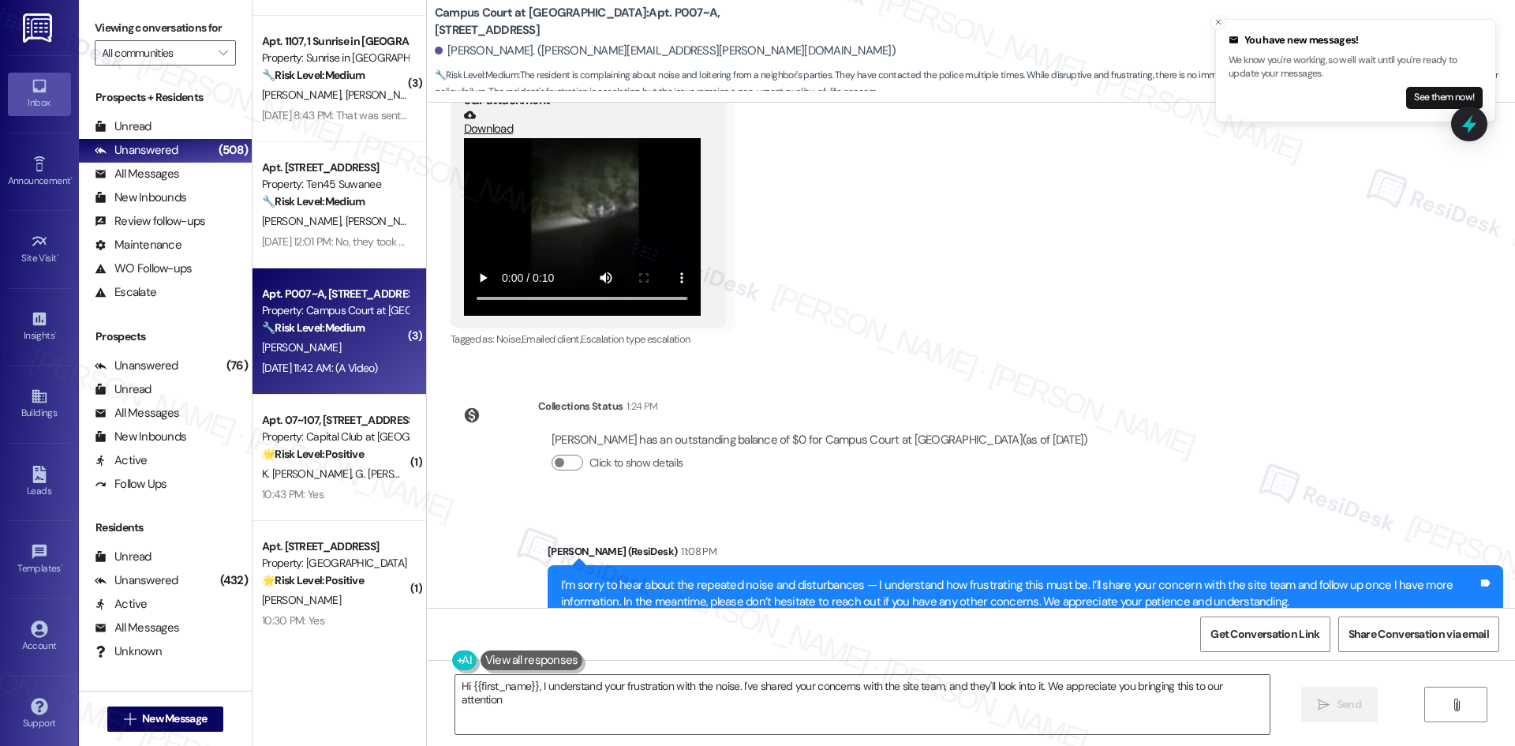
type textarea "Hi {{first_name}}, I understand your frustration with the noise. I've shared yo…"
click at [230, 469] on div "Active (undefined)" at bounding box center [165, 460] width 173 height 24
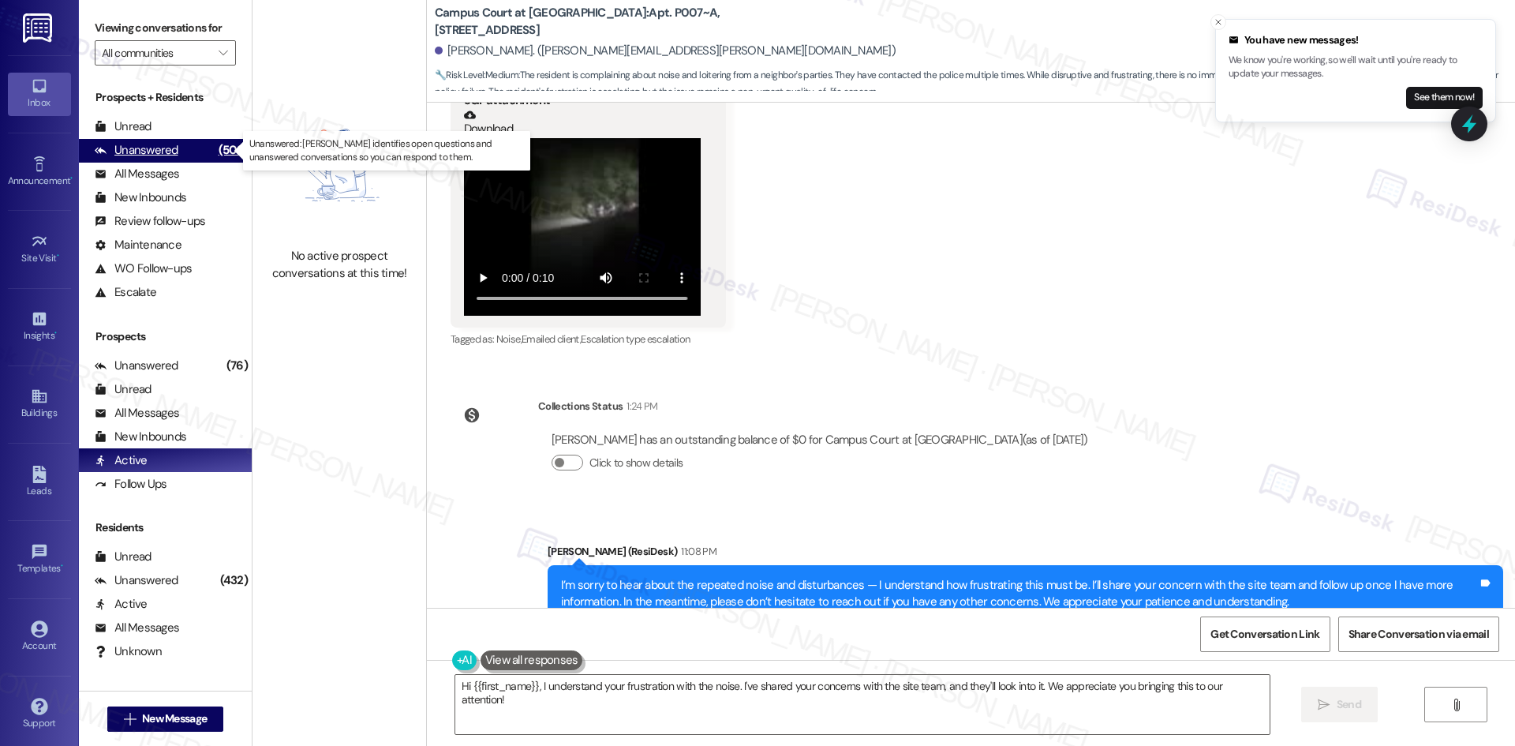
click at [229, 147] on div "(508)" at bounding box center [233, 150] width 37 height 24
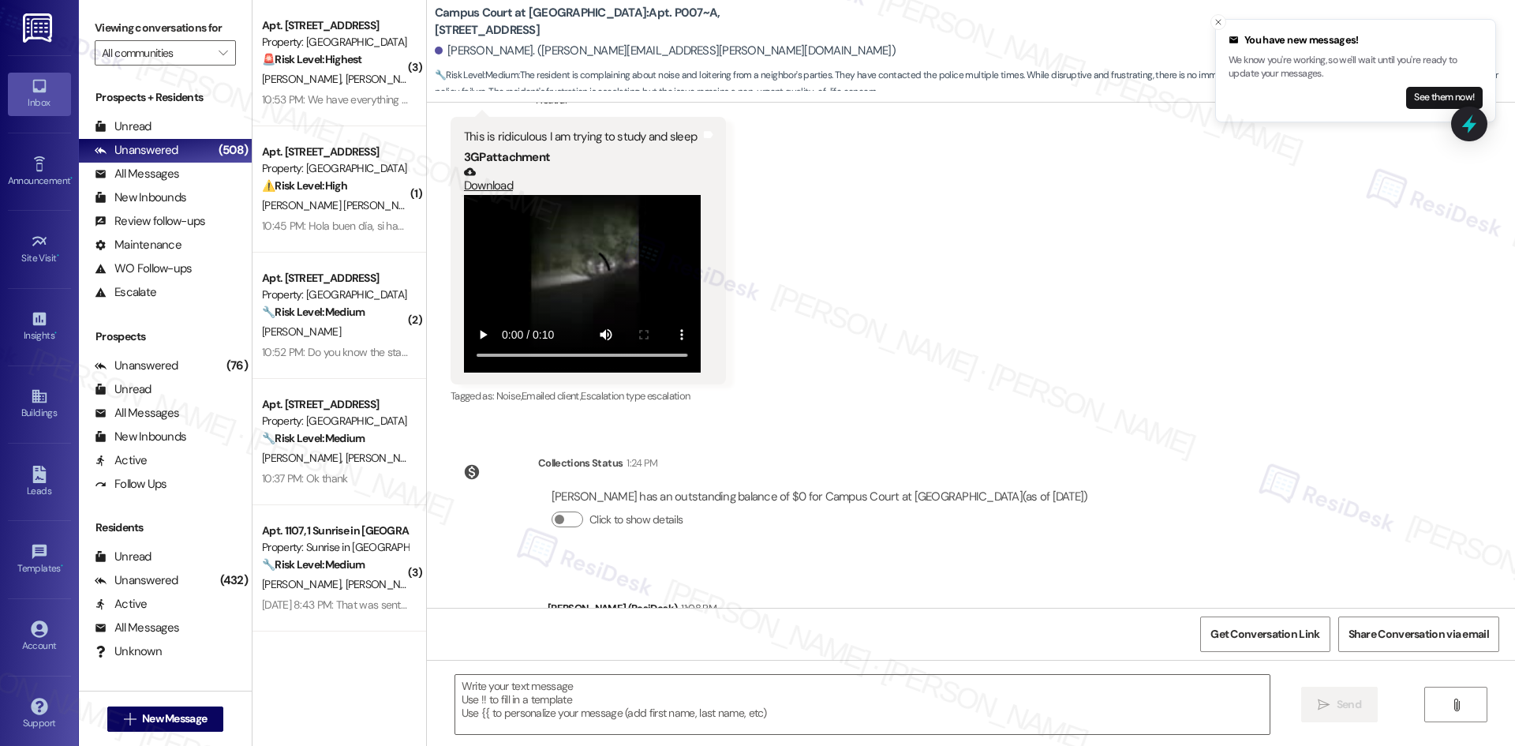
type textarea "Fetching suggested responses. Please feel free to read through the conversation…"
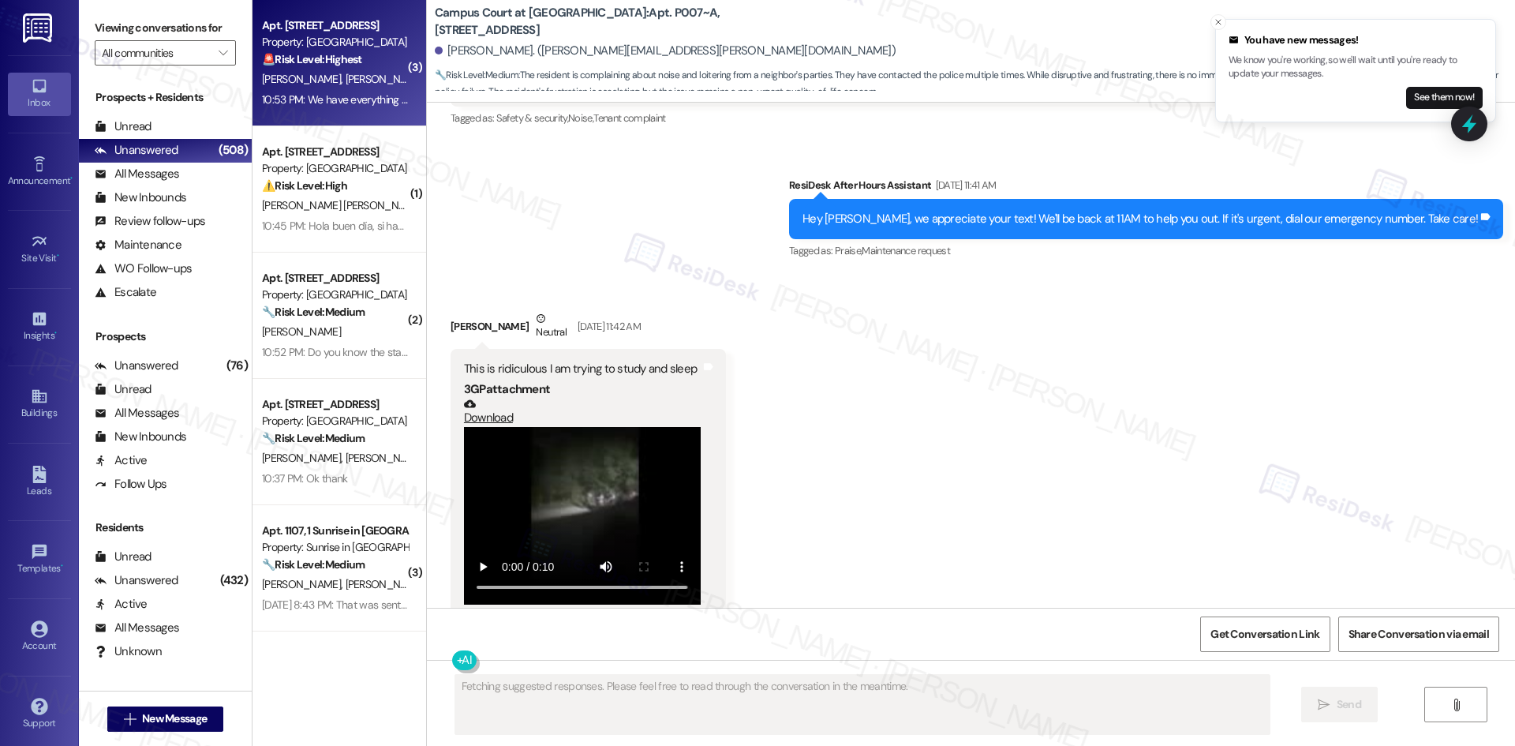
scroll to position [4230, 0]
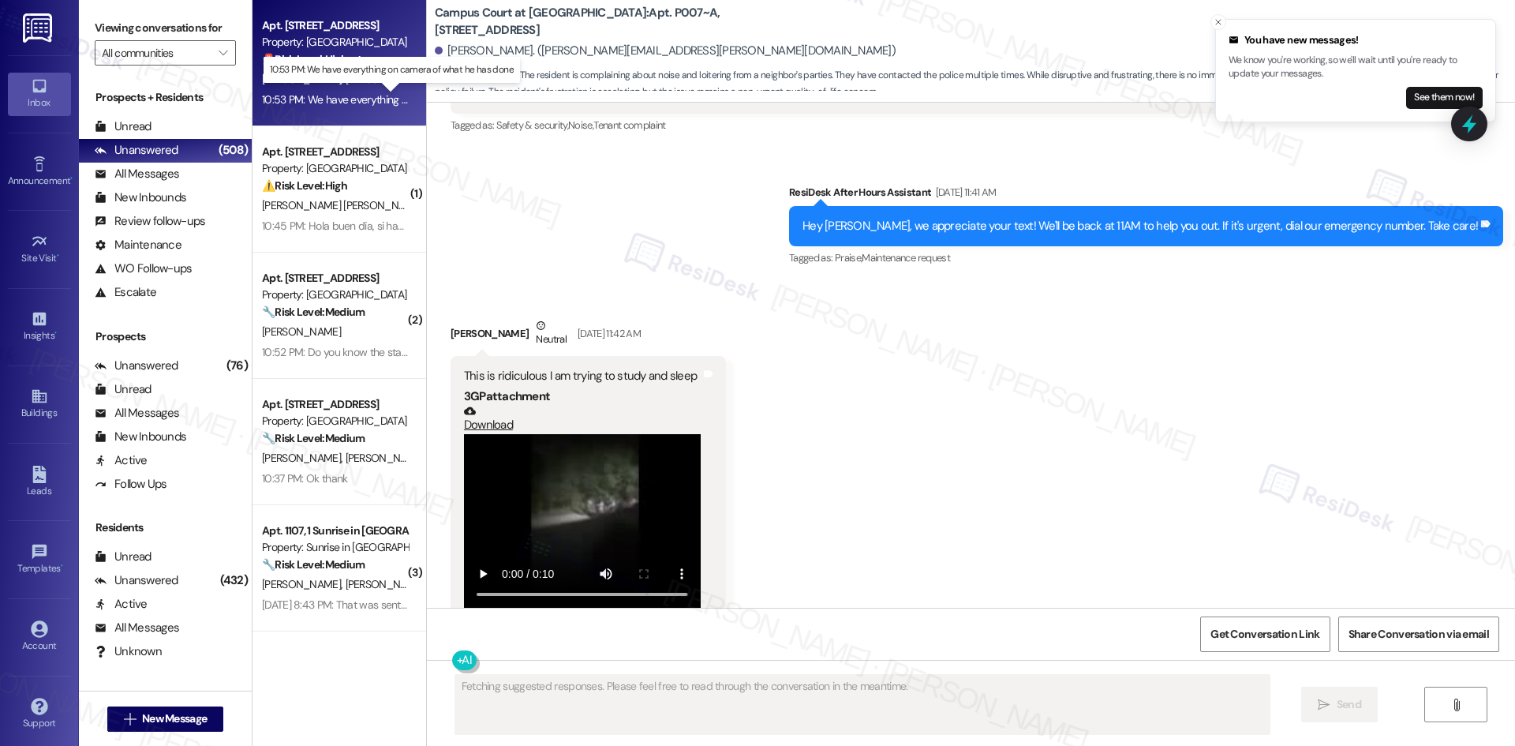
click at [333, 92] on div "10:53 PM: We have everything on camera of what he has done 10:53 PM: We have ev…" at bounding box center [405, 99] width 286 height 14
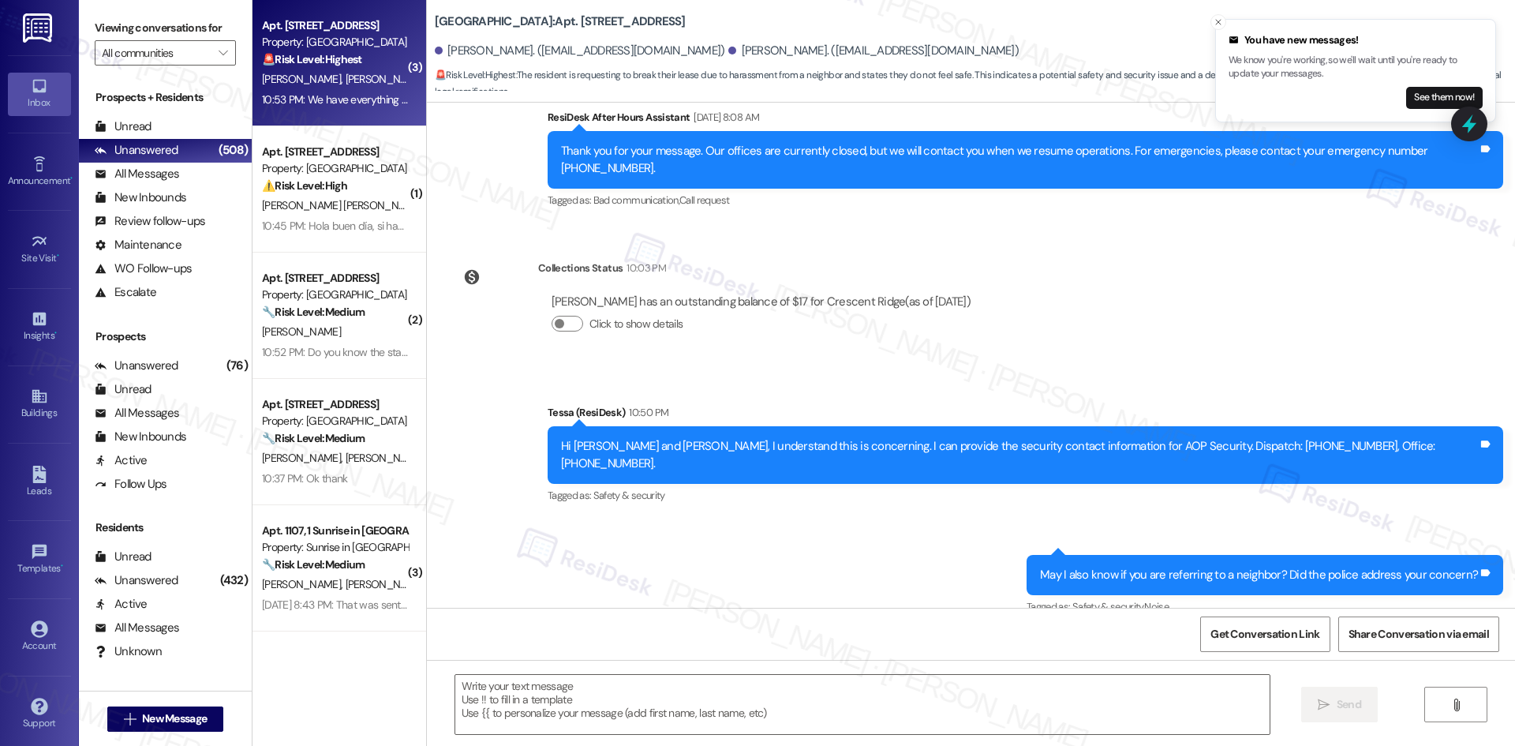
type textarea "Fetching suggested responses. Please feel free to read through the conversation…"
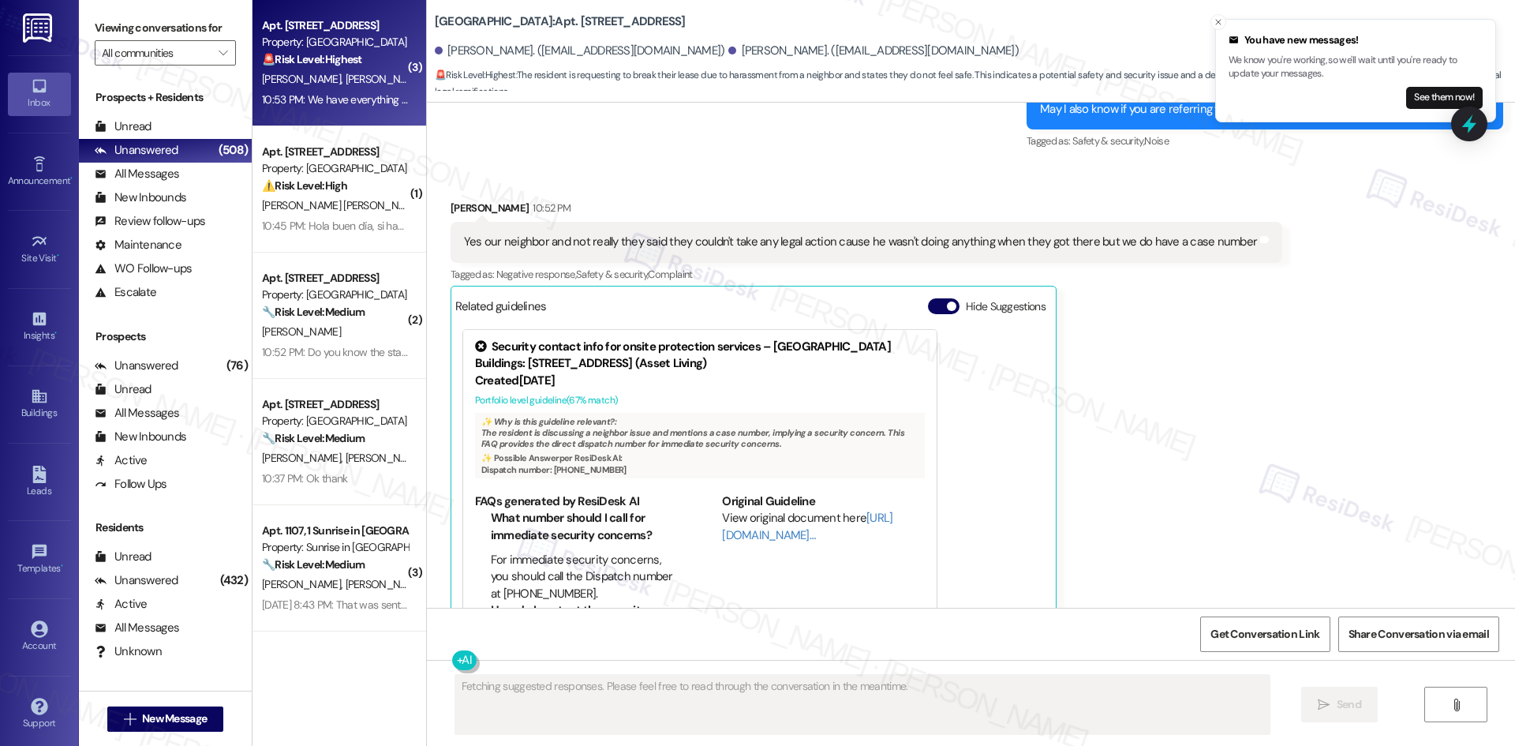
scroll to position [1232, 0]
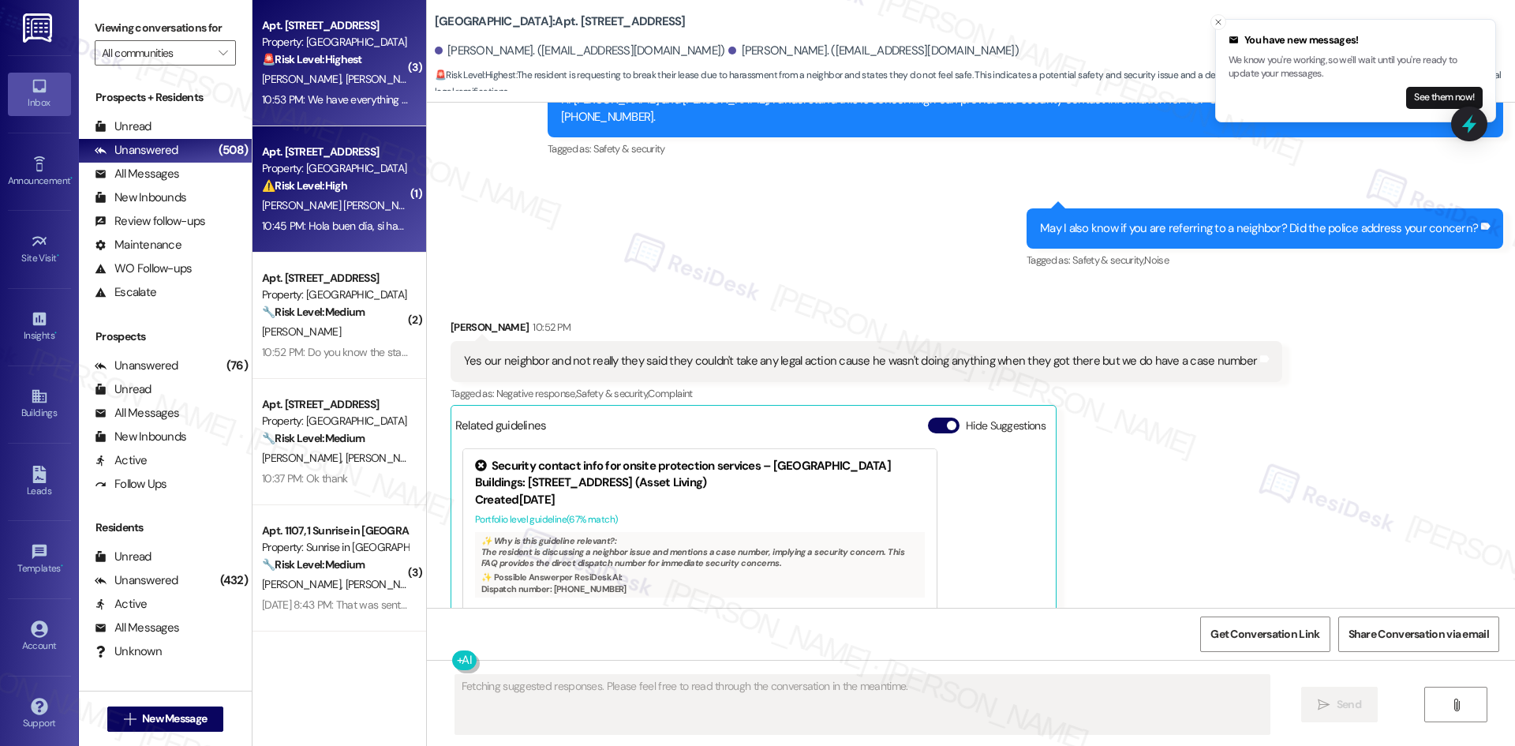
click at [354, 202] on div "[PERSON_NAME] [PERSON_NAME]" at bounding box center [334, 206] width 149 height 20
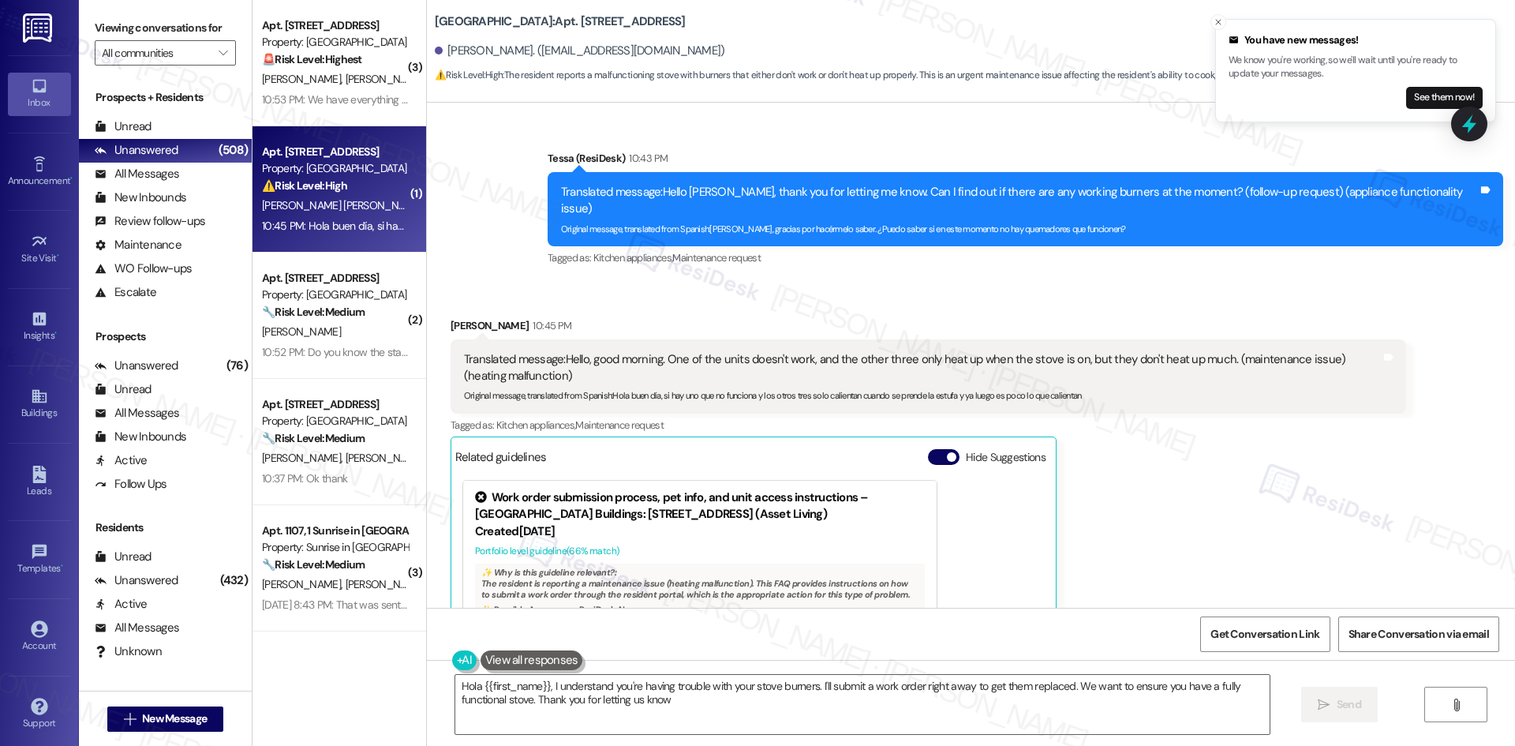
type textarea "Hola {{first_name}}, I understand you're having trouble with your stove burners…"
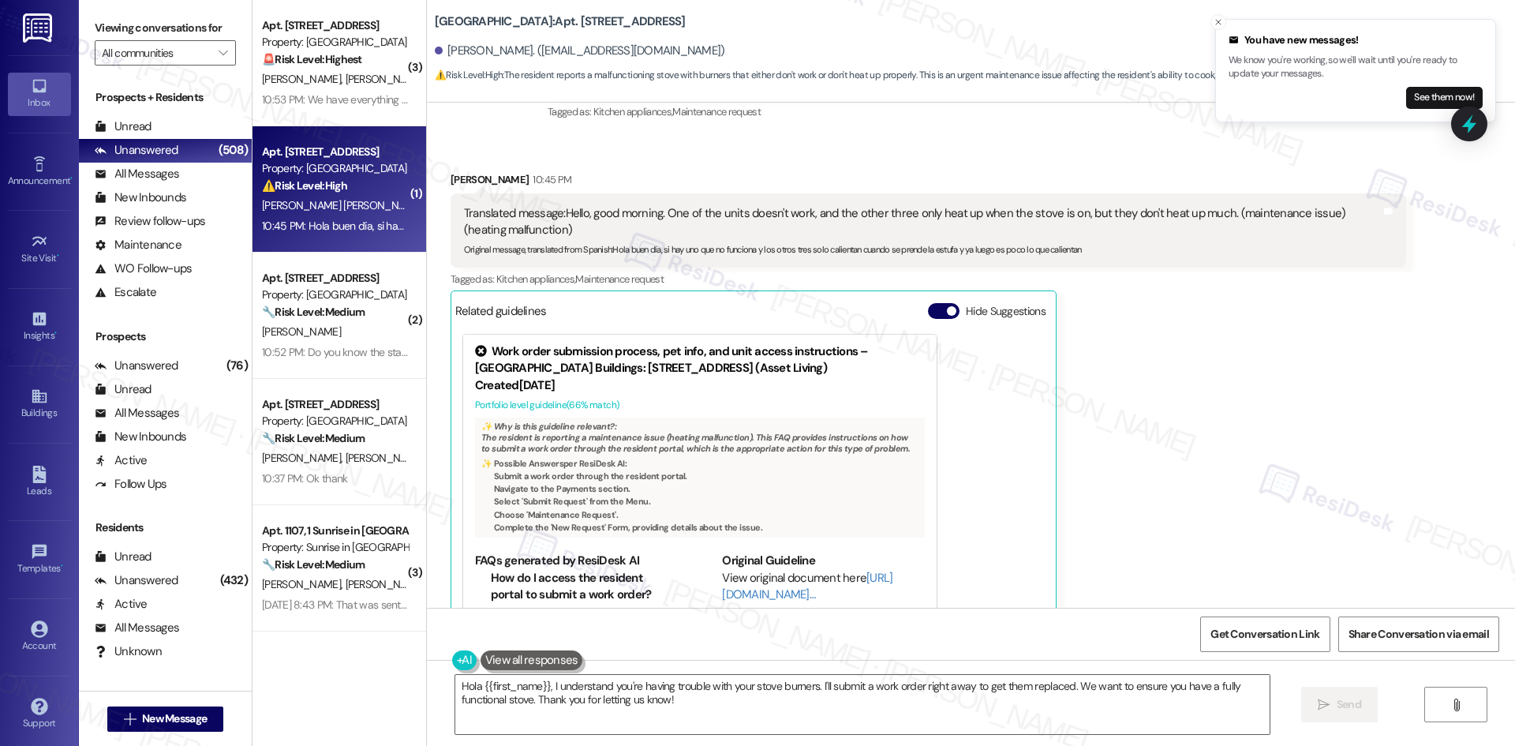
scroll to position [1158, 0]
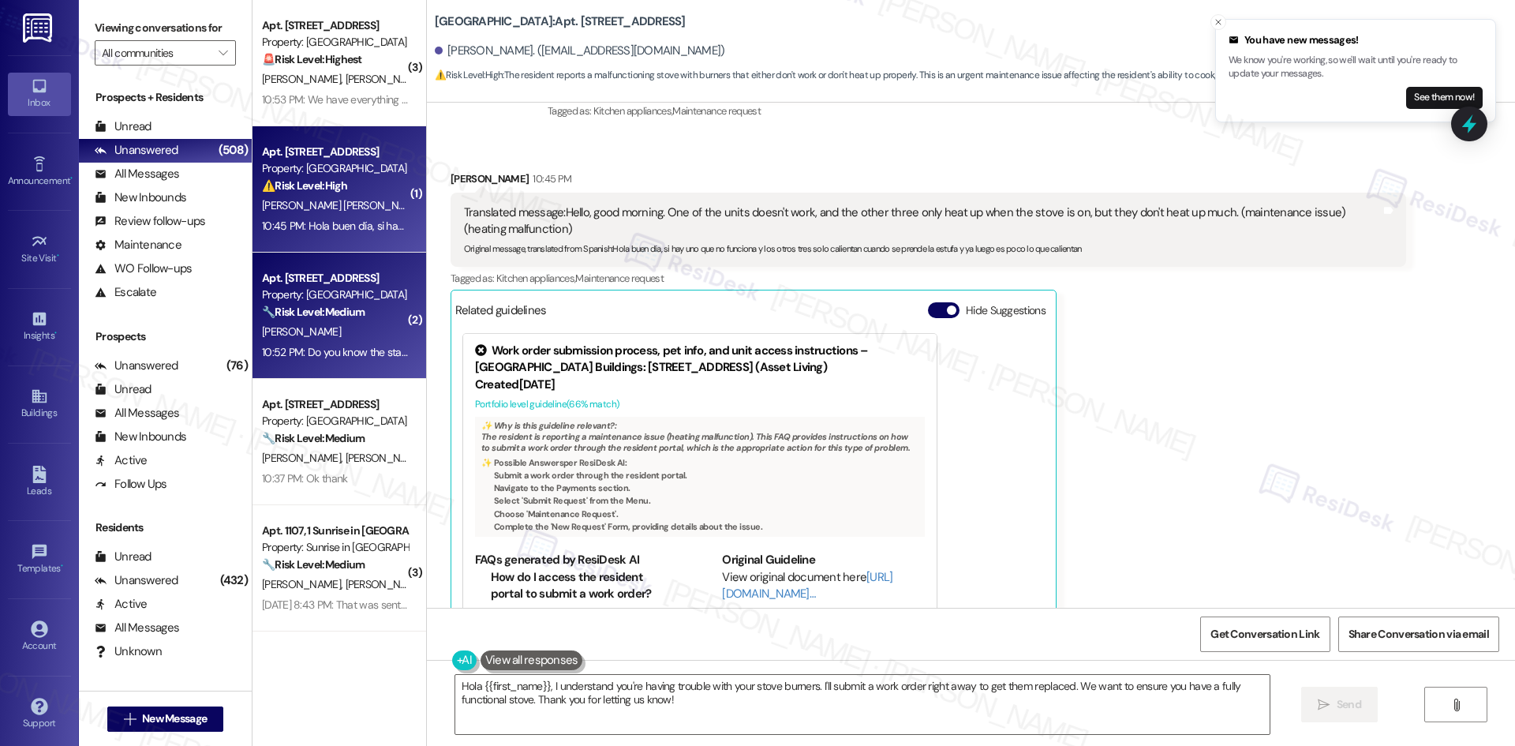
click at [335, 345] on div "10:52 PM: Do you know the status of this maintenance request? I see no one fulf…" at bounding box center [474, 352] width 424 height 14
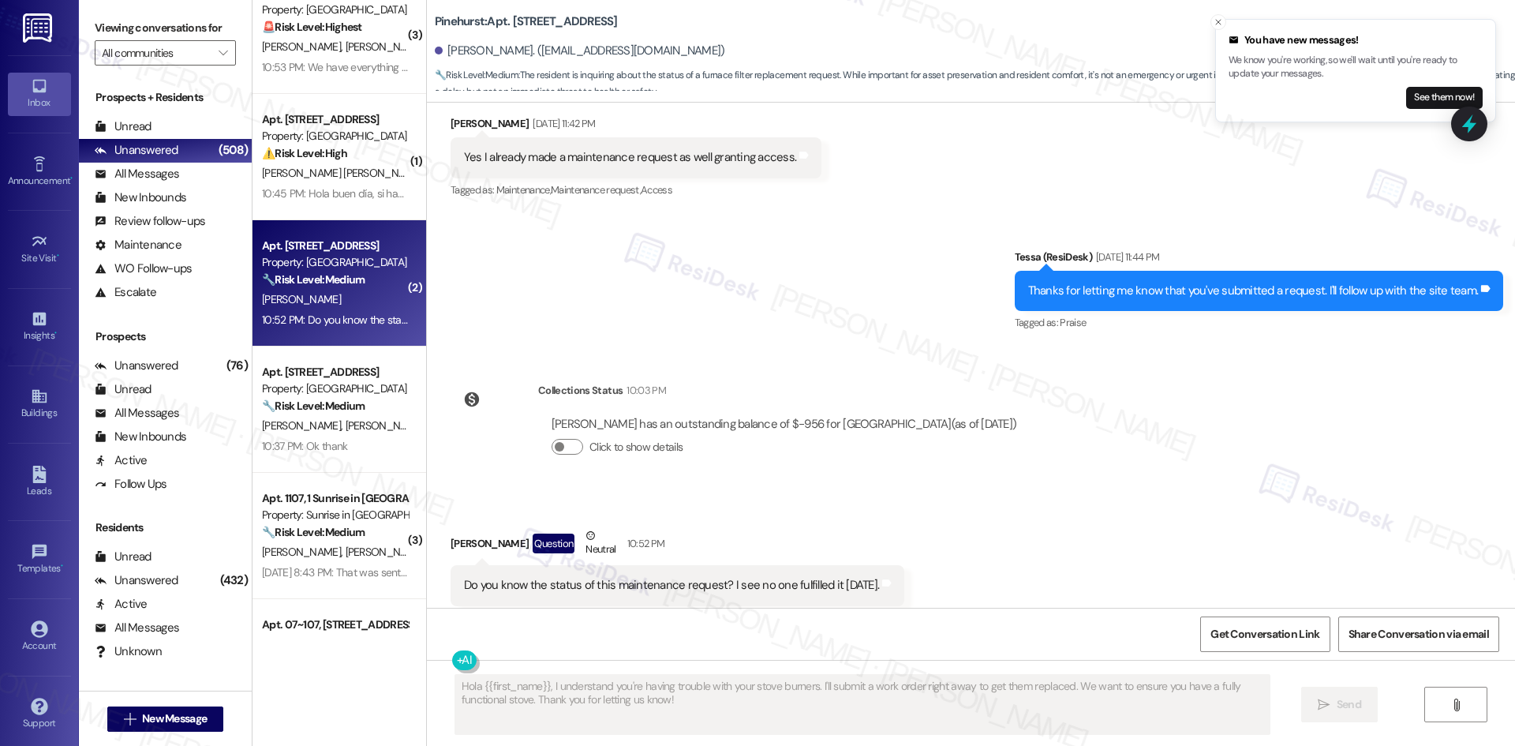
scroll to position [158, 0]
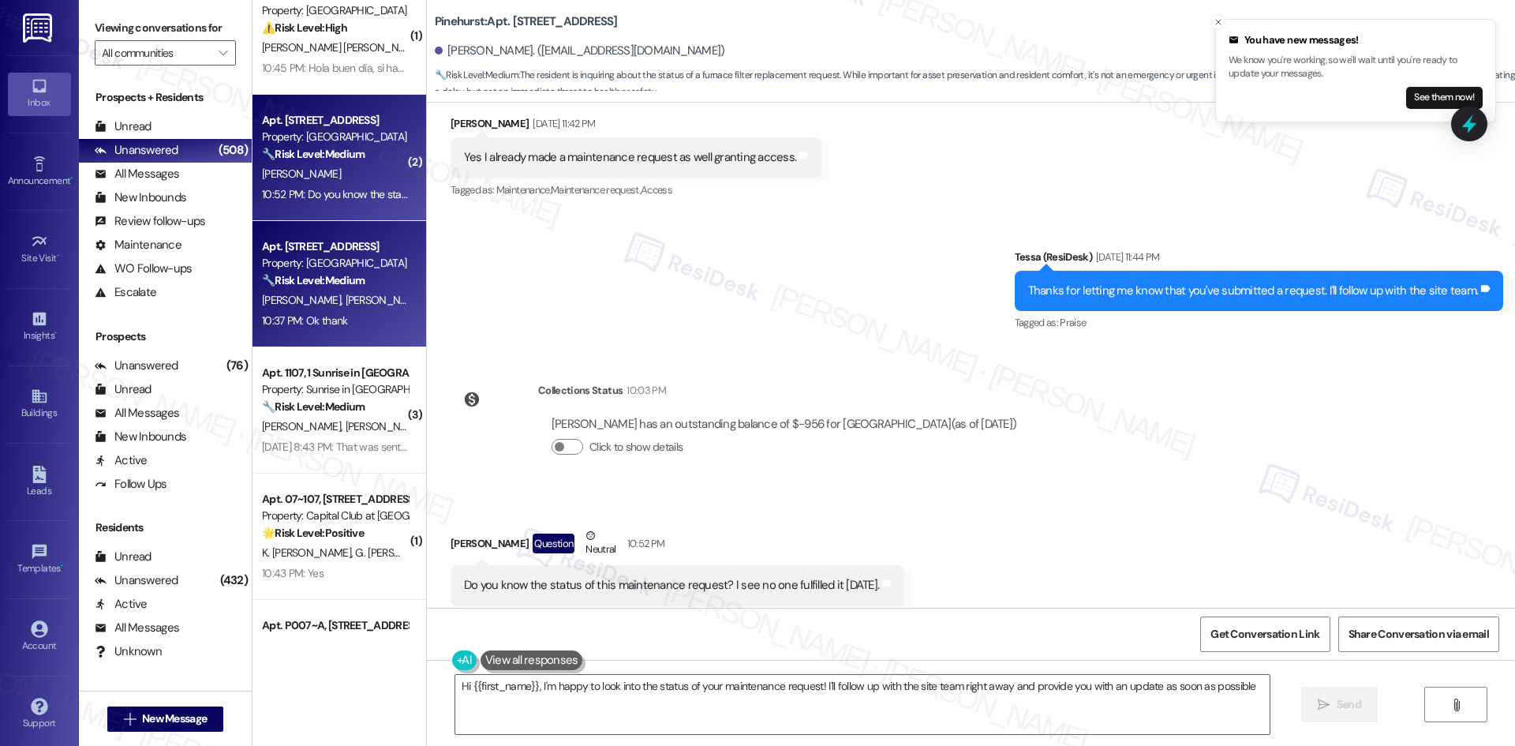
type textarea "Hi {{first_name}}, I'm happy to look into the status of your maintenance reques…"
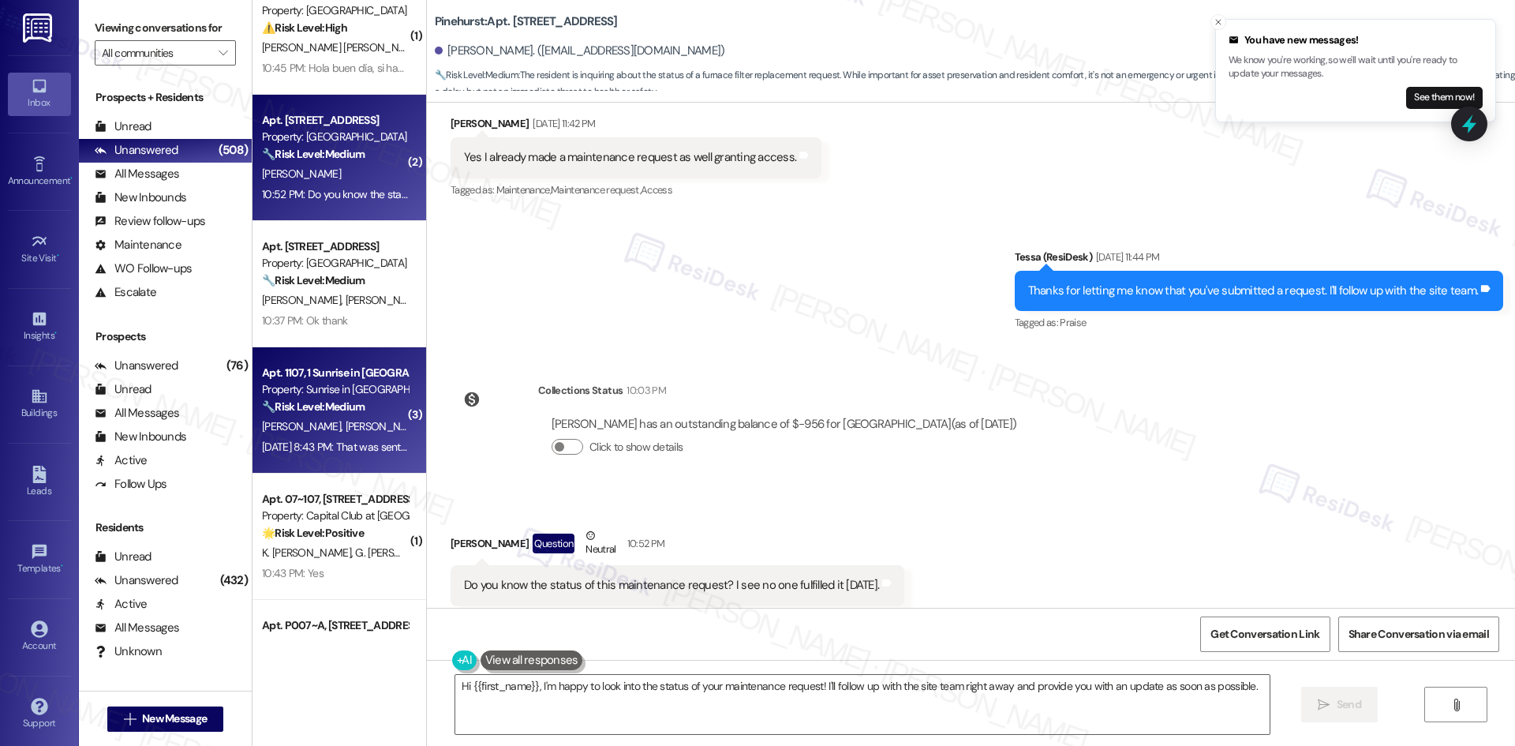
click at [346, 415] on div "🔧 Risk Level: Medium The resident states the previous message was sent in error…" at bounding box center [335, 407] width 146 height 17
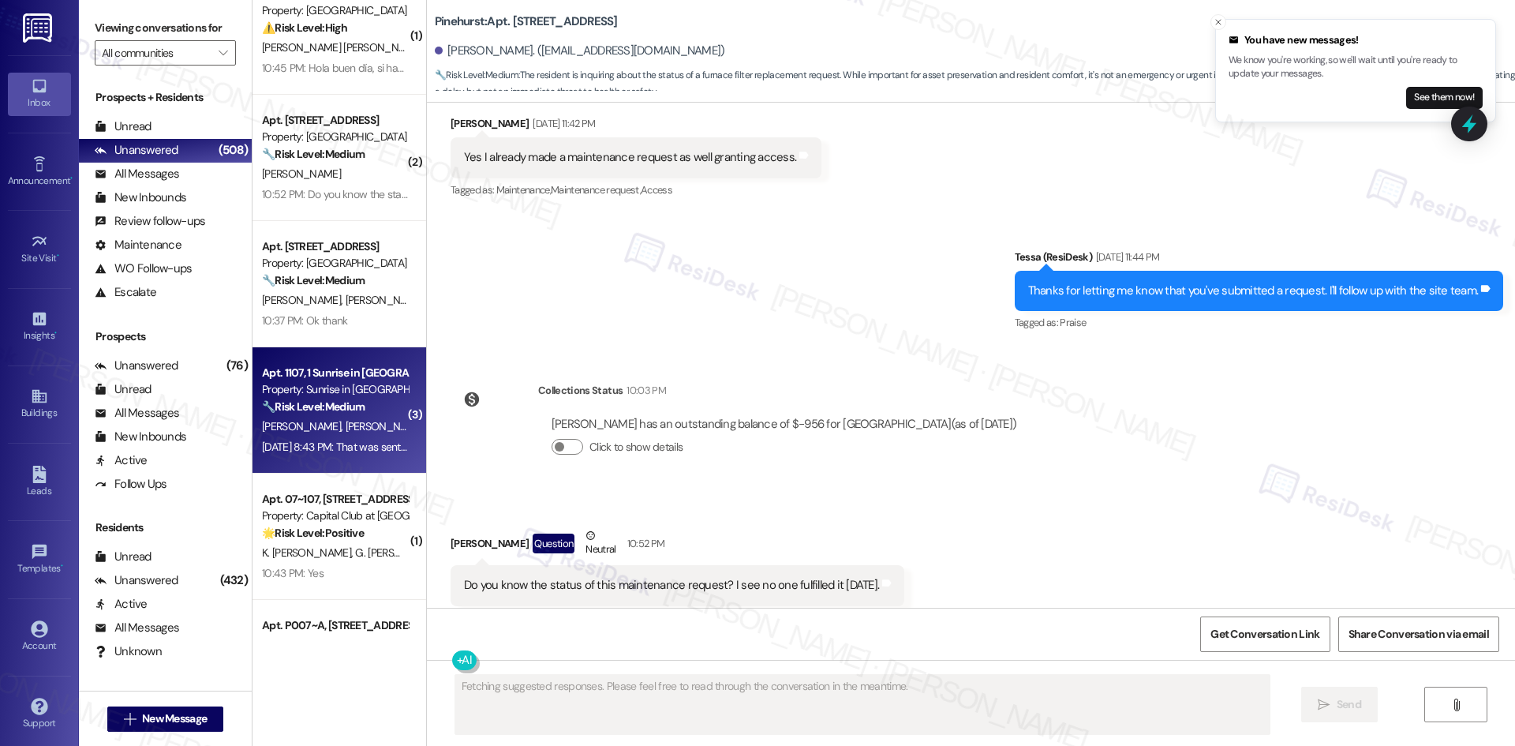
scroll to position [1645, 0]
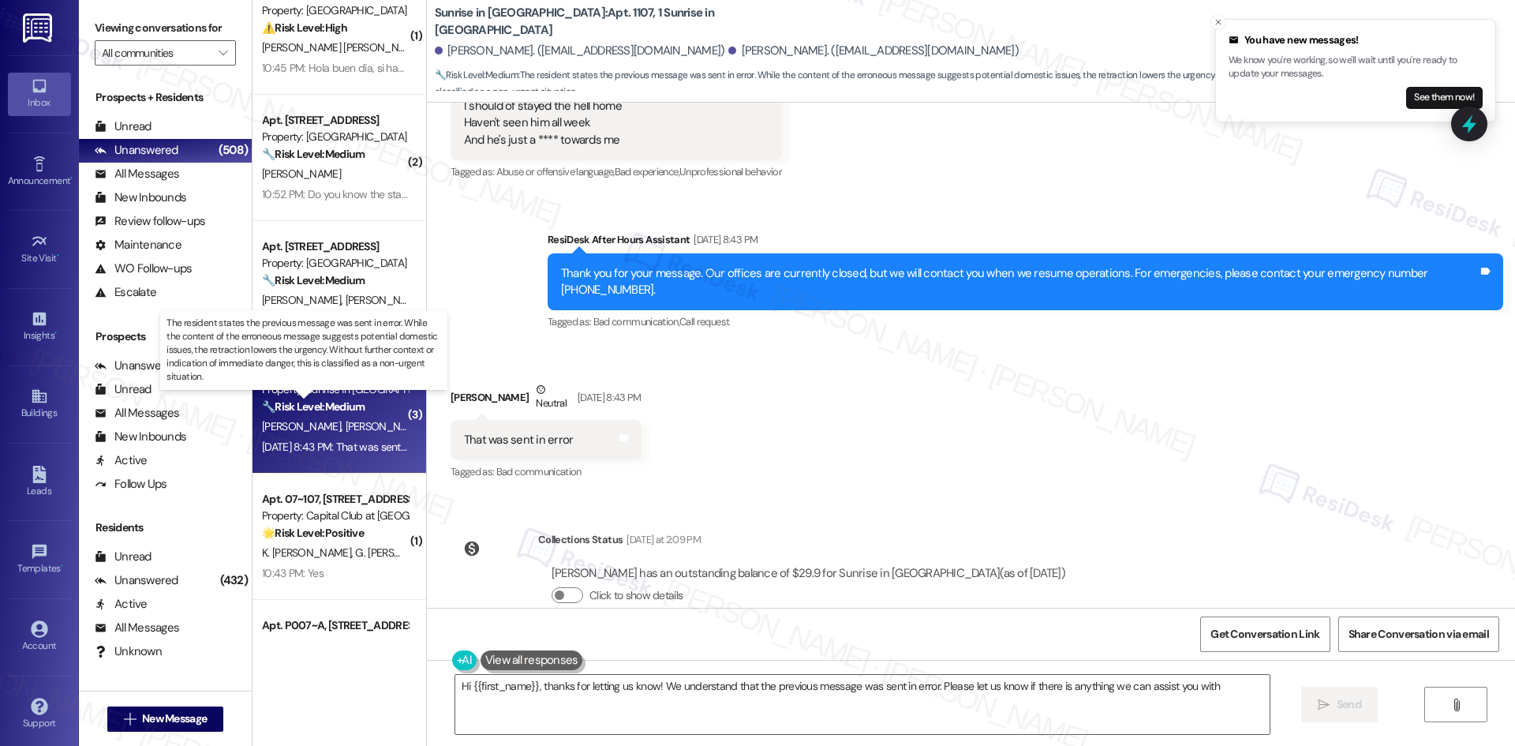
type textarea "Hi {{first_name}}, thanks for letting us know! We understand that the previous …"
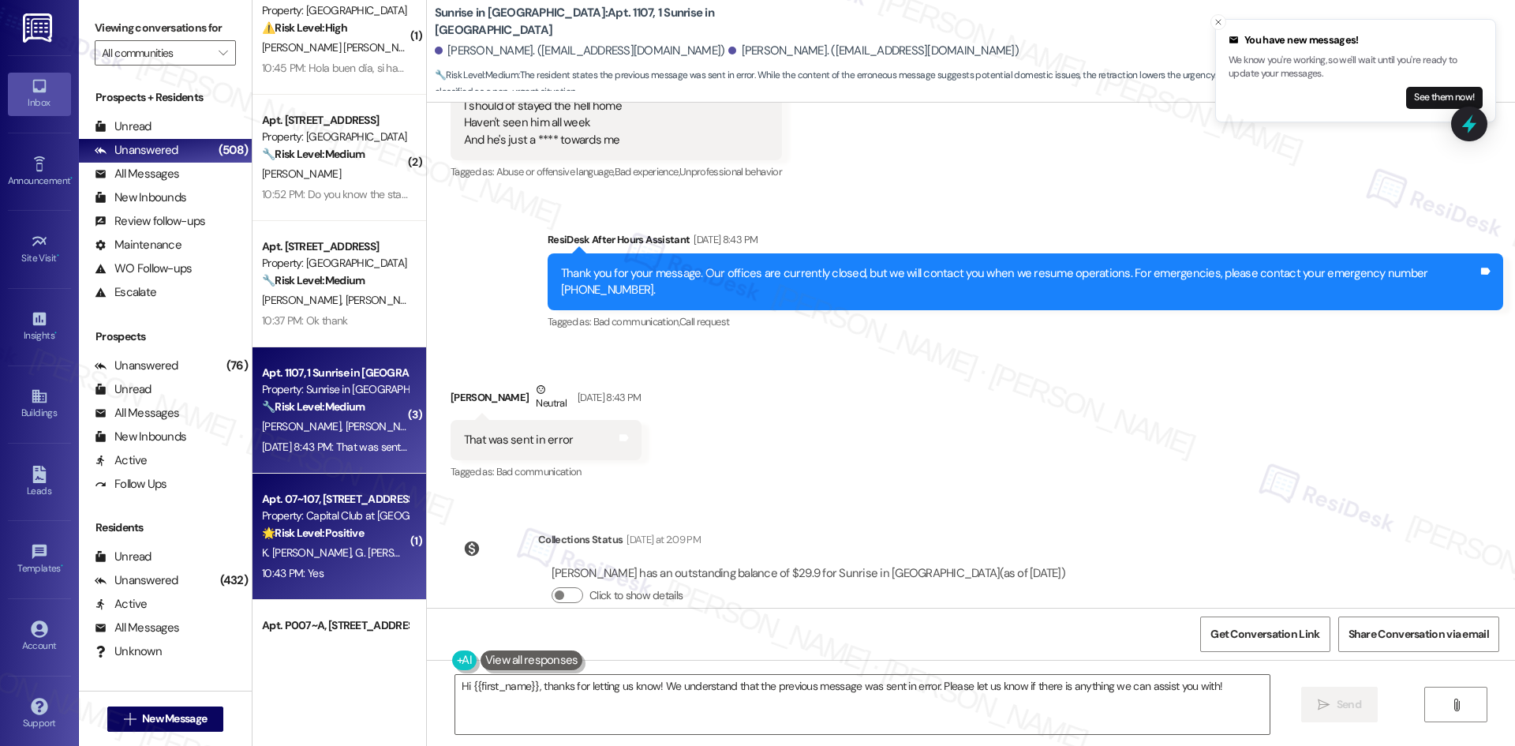
click at [355, 548] on span "G. Bhanu Vasanthi" at bounding box center [401, 552] width 92 height 14
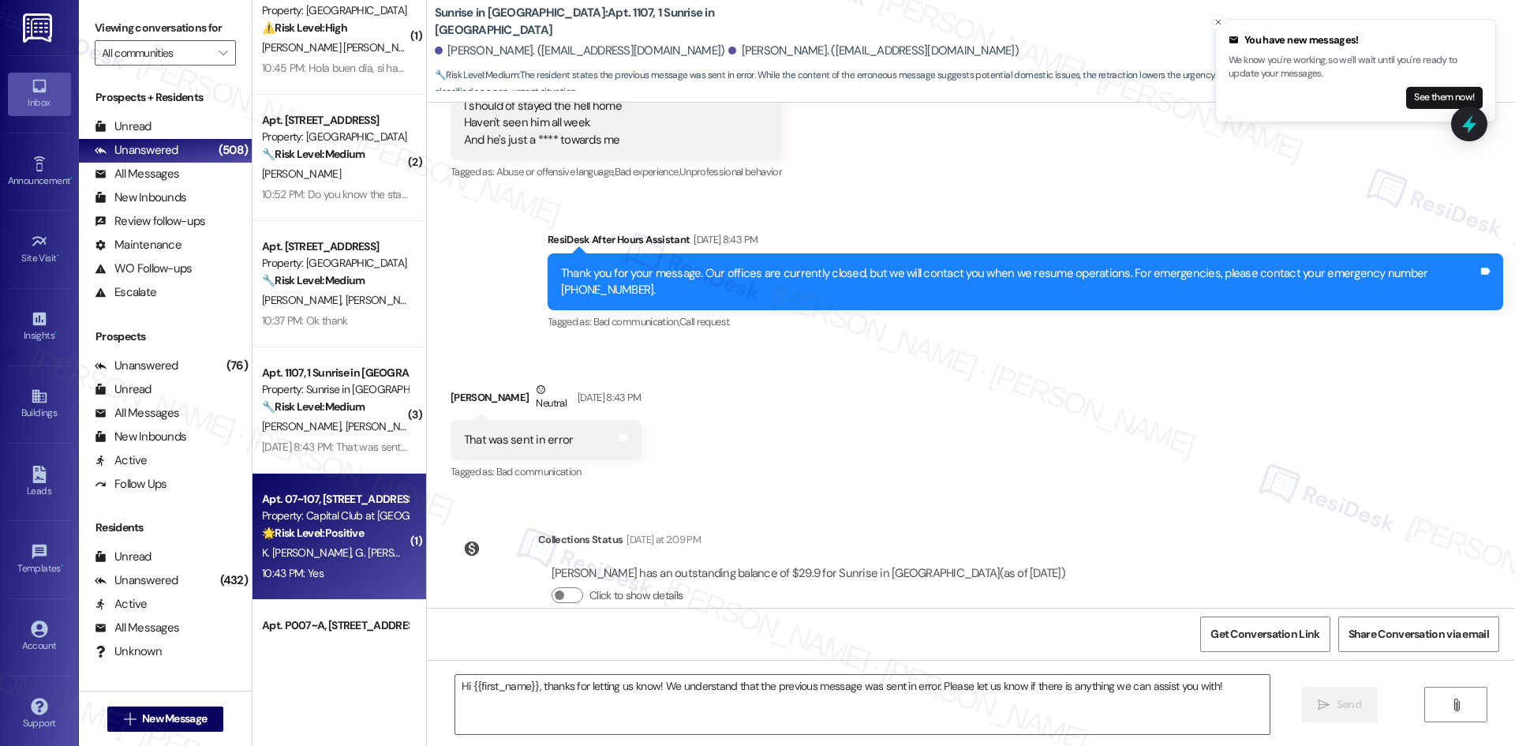
type textarea "Fetching suggested responses. Please feel free to read through the conversation…"
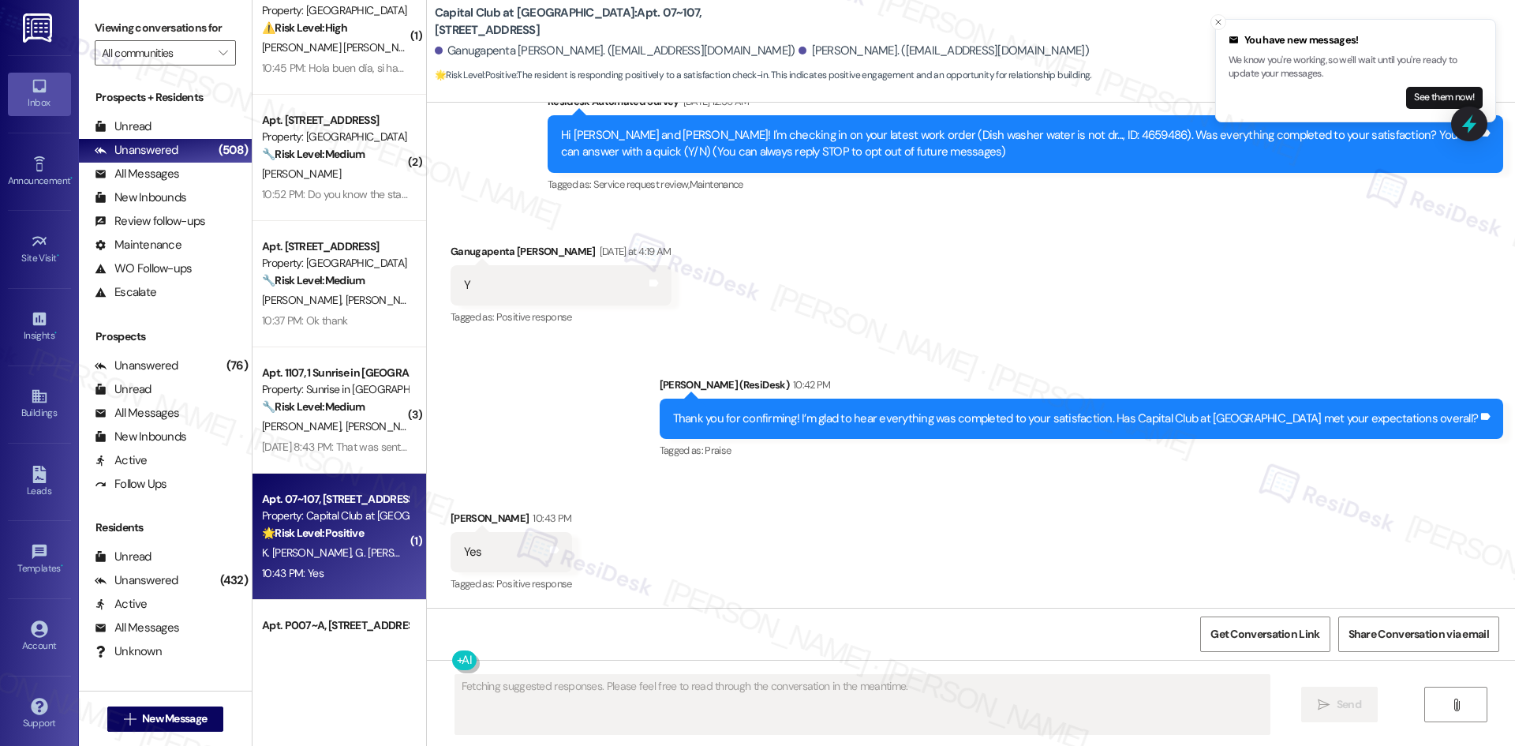
scroll to position [151, 0]
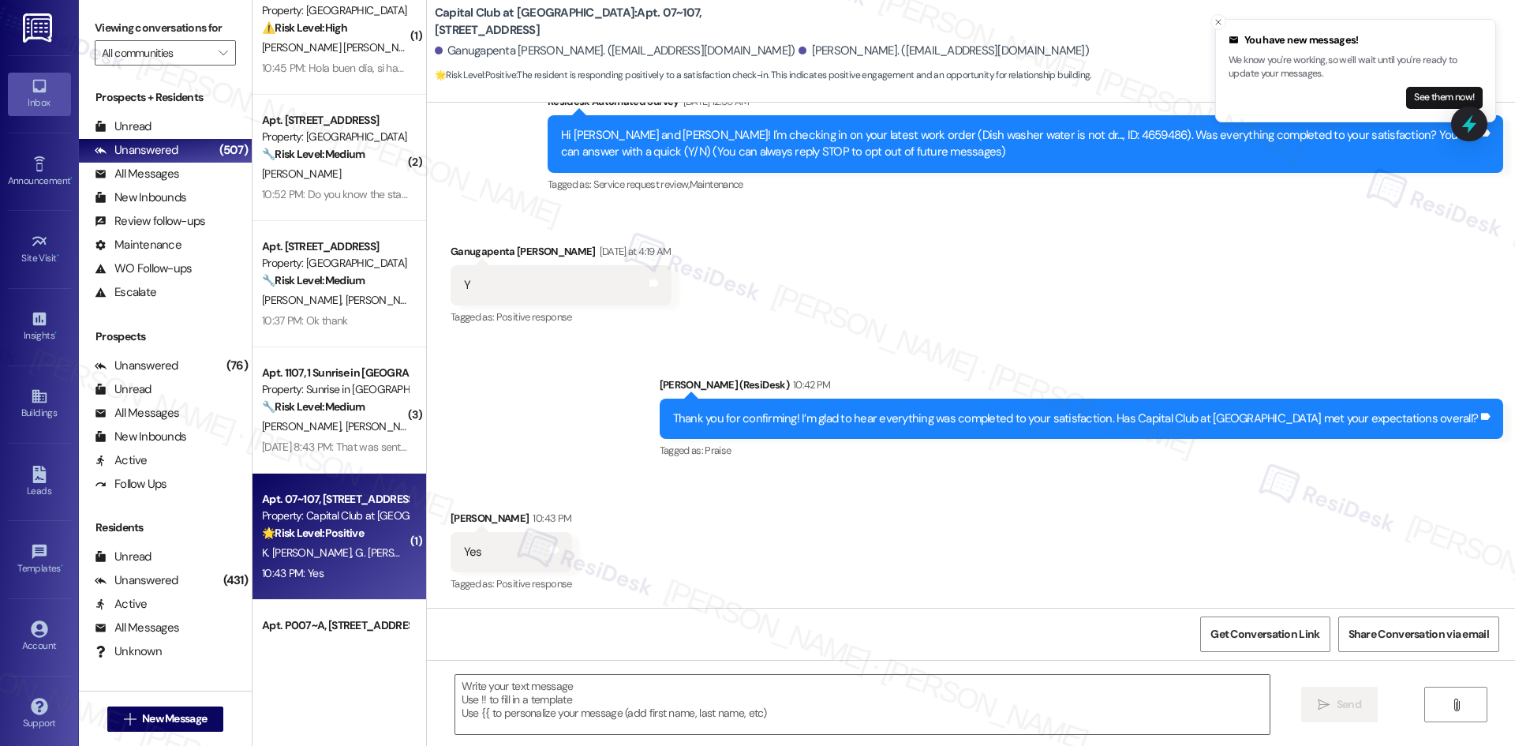
click at [982, 283] on div "Received via SMS Ganugapenta Bhanu Vasanthi Yesterday at 4:19 AM Y Tags and not…" at bounding box center [971, 274] width 1088 height 133
click at [771, 594] on div "Received via SMS Katasani Maheswar Reddy 10:43 PM Yes Tags and notes Tagged as:…" at bounding box center [971, 540] width 1088 height 133
click at [1224, 311] on div "Received via SMS Ganugapenta Bhanu Vasanthi Yesterday at 4:19 AM Y Tags and not…" at bounding box center [971, 274] width 1088 height 133
click at [1337, 294] on div "Received via SMS Ganugapenta Bhanu Vasanthi Yesterday at 4:19 AM Y Tags and not…" at bounding box center [971, 274] width 1088 height 133
click at [1128, 543] on div "Received via SMS Katasani Maheswar Reddy 10:43 PM Yes Tags and notes Tagged as:…" at bounding box center [971, 540] width 1088 height 133
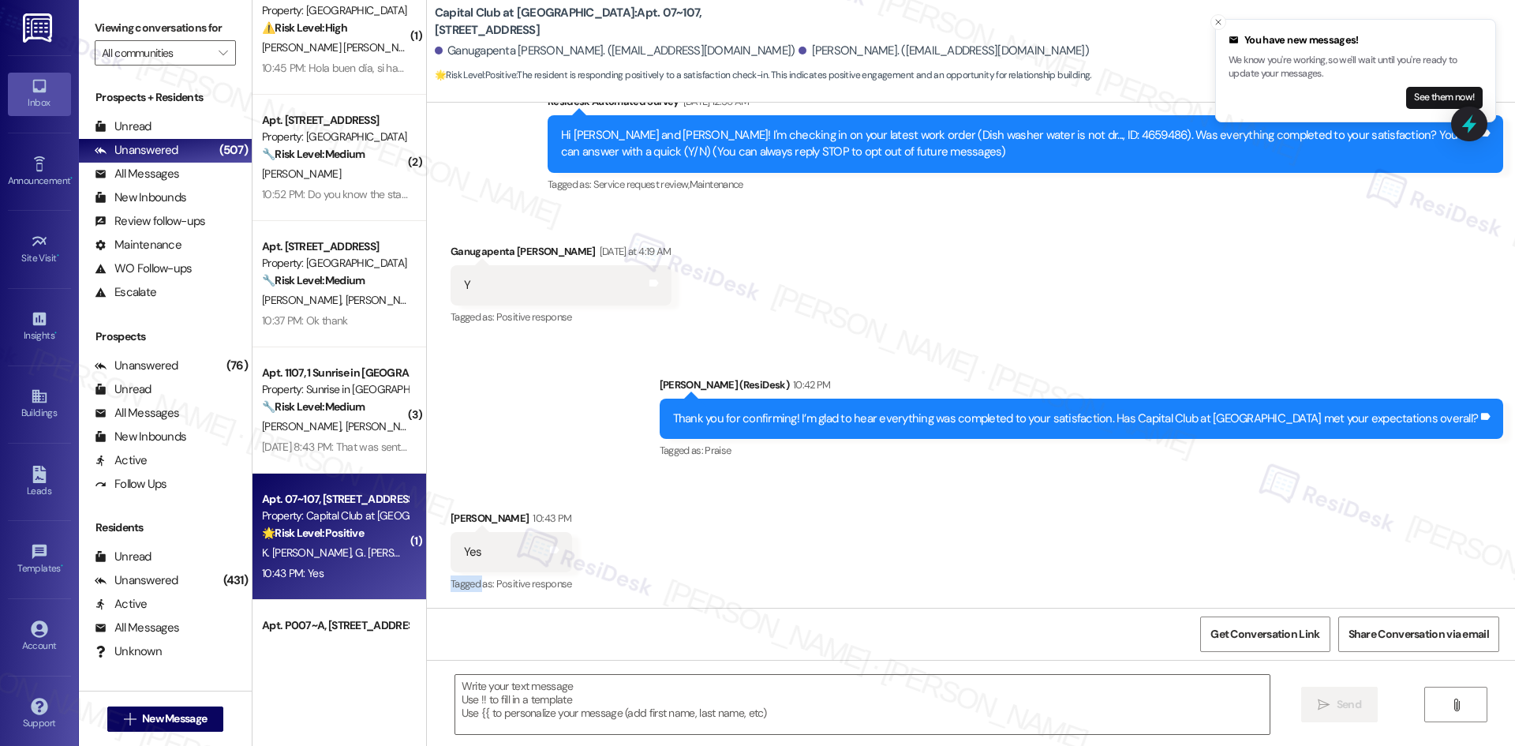
click at [1128, 543] on div "Received via SMS Katasani Maheswar Reddy 10:43 PM Yes Tags and notes Tagged as:…" at bounding box center [971, 540] width 1088 height 133
click at [975, 533] on div "Received via SMS Katasani Maheswar Reddy 10:43 PM Yes Tags and notes Tagged as:…" at bounding box center [971, 540] width 1088 height 133
click at [875, 545] on div "Received via SMS Katasani Maheswar Reddy 10:43 PM Yes Tags and notes Tagged as:…" at bounding box center [971, 540] width 1088 height 133
click at [871, 556] on div "Received via SMS Katasani Maheswar Reddy 10:43 PM Yes Tags and notes Tagged as:…" at bounding box center [971, 540] width 1088 height 133
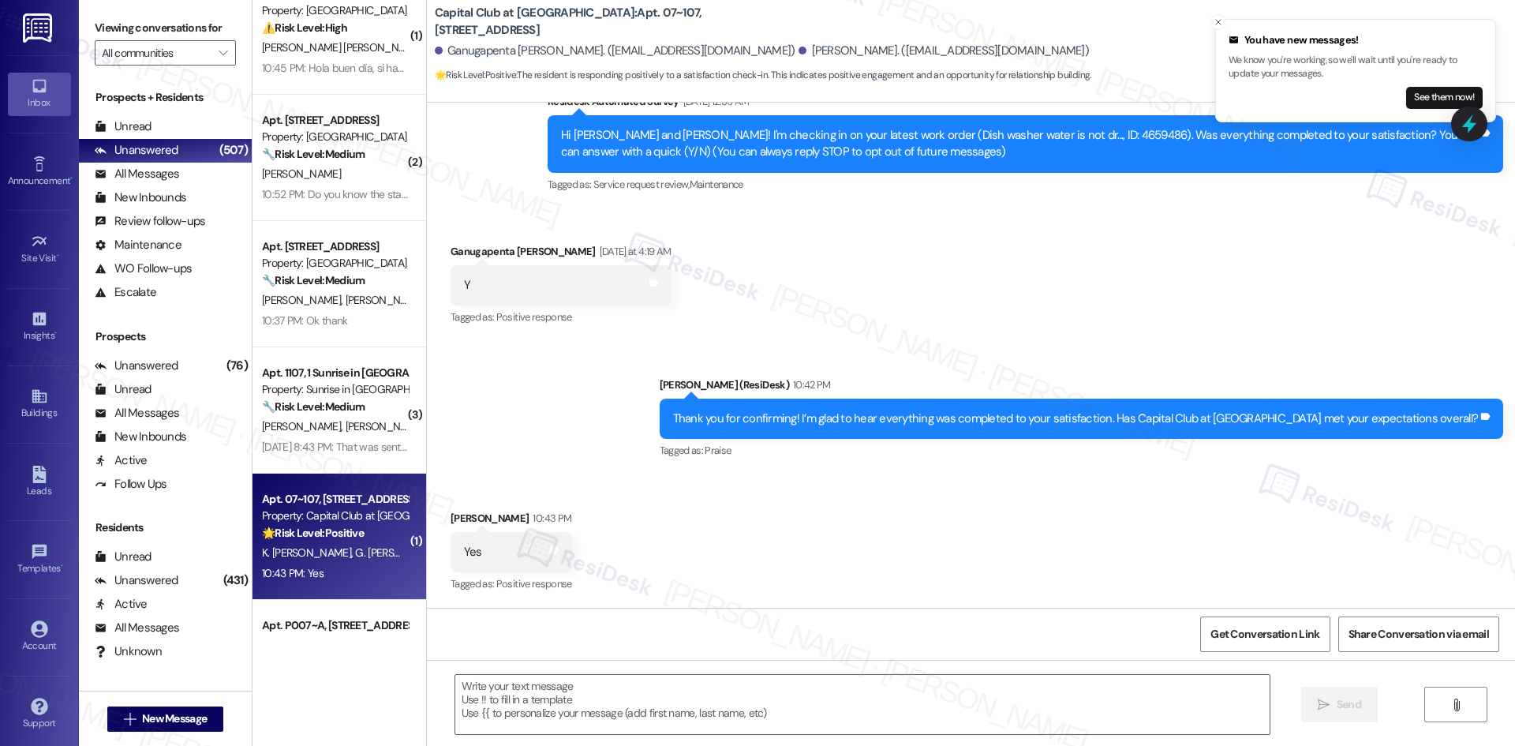
click at [870, 558] on div "Received via SMS Katasani Maheswar Reddy 10:43 PM Yes Tags and notes Tagged as:…" at bounding box center [971, 540] width 1088 height 133
click at [639, 426] on div "Sent via SMS Sarah (ResiDesk) 10:42 PM Thank you for confirming! I’m glad to he…" at bounding box center [971, 407] width 1088 height 133
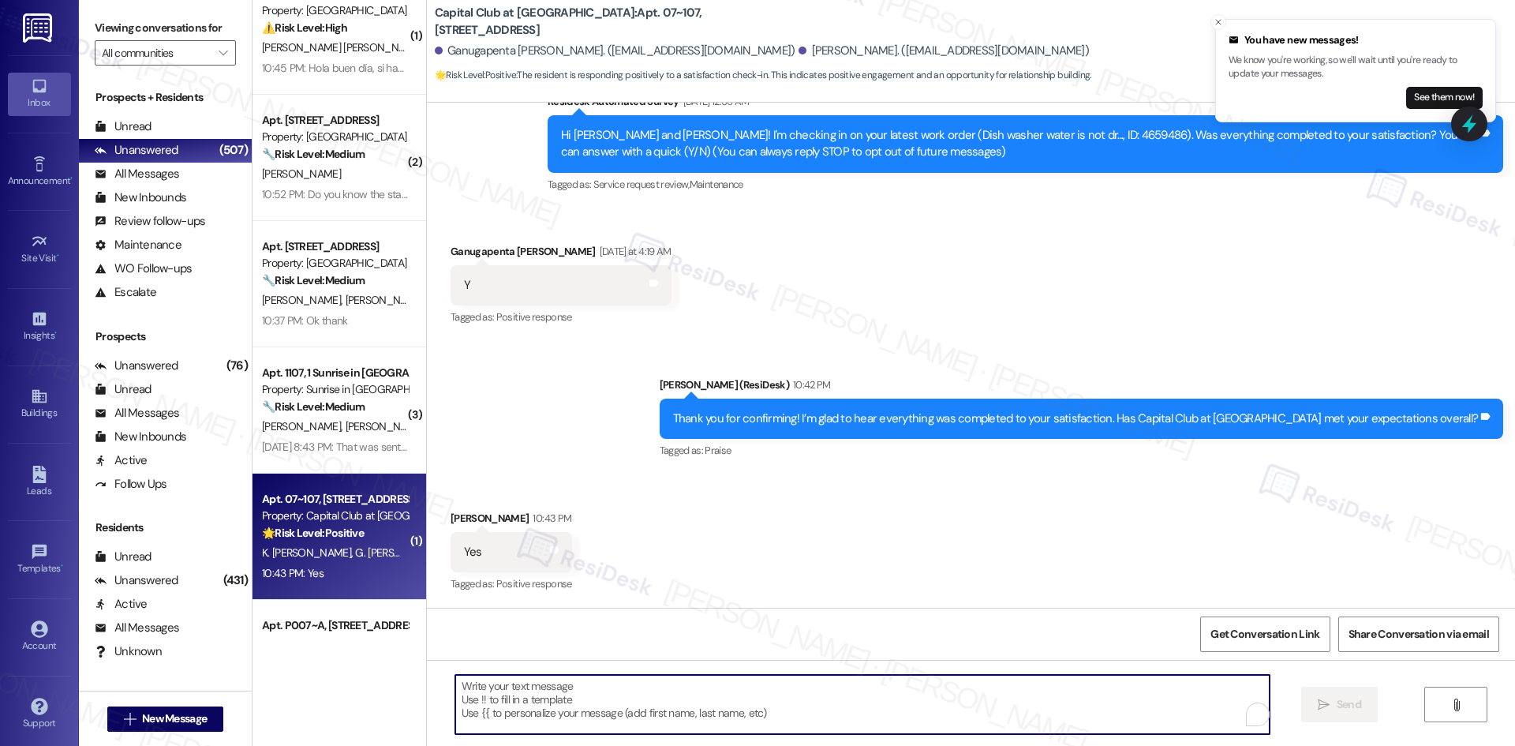
click at [657, 704] on textarea "To enrich screen reader interactions, please activate Accessibility in Grammarl…" at bounding box center [862, 704] width 814 height 59
paste textarea "I'm glad you are satisfied with your home, {{first_name}}! We’d really apprecia…"
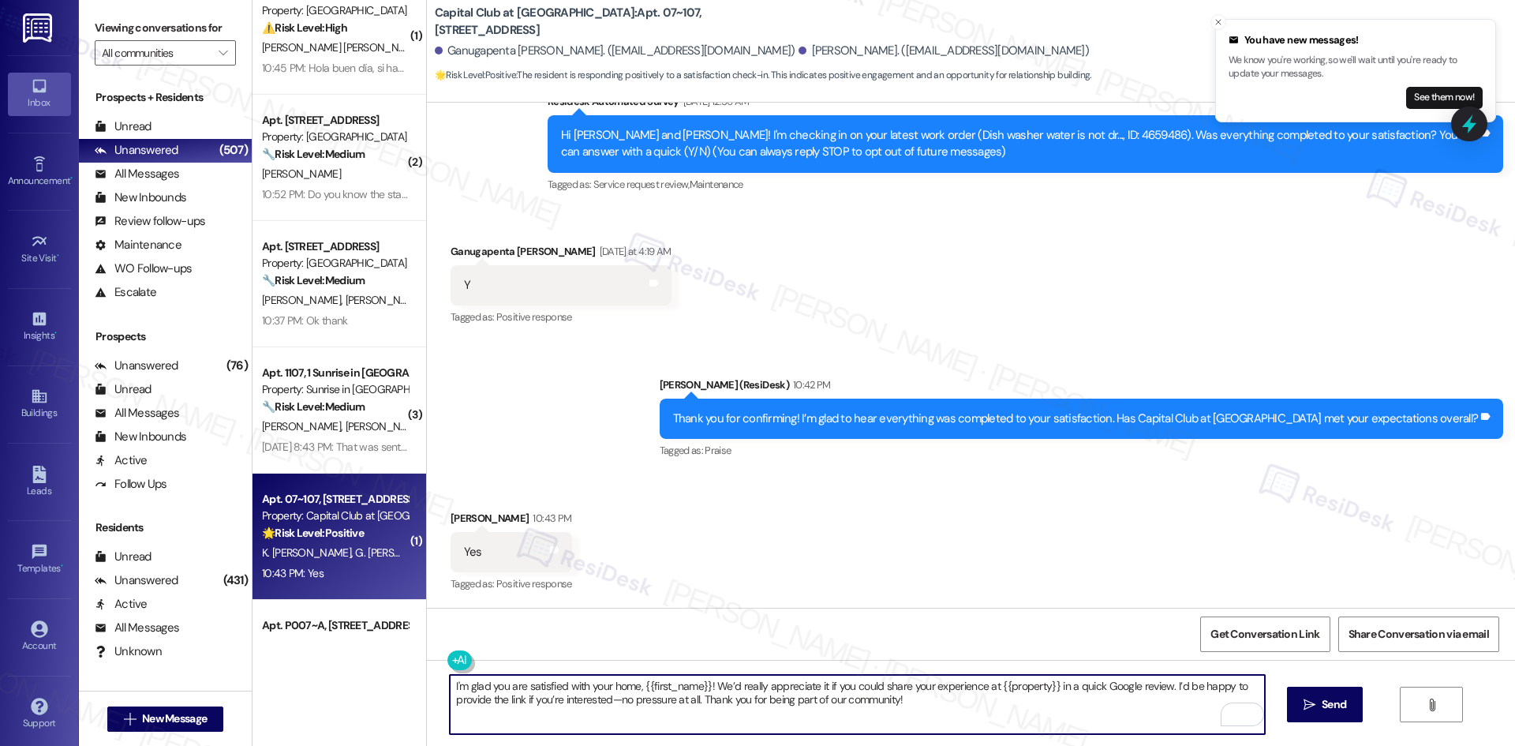
type textarea "I'm glad you are satisfied with your home, {{first_name}}! We’d really apprecia…"
click at [1329, 714] on button " Send" at bounding box center [1325, 705] width 77 height 36
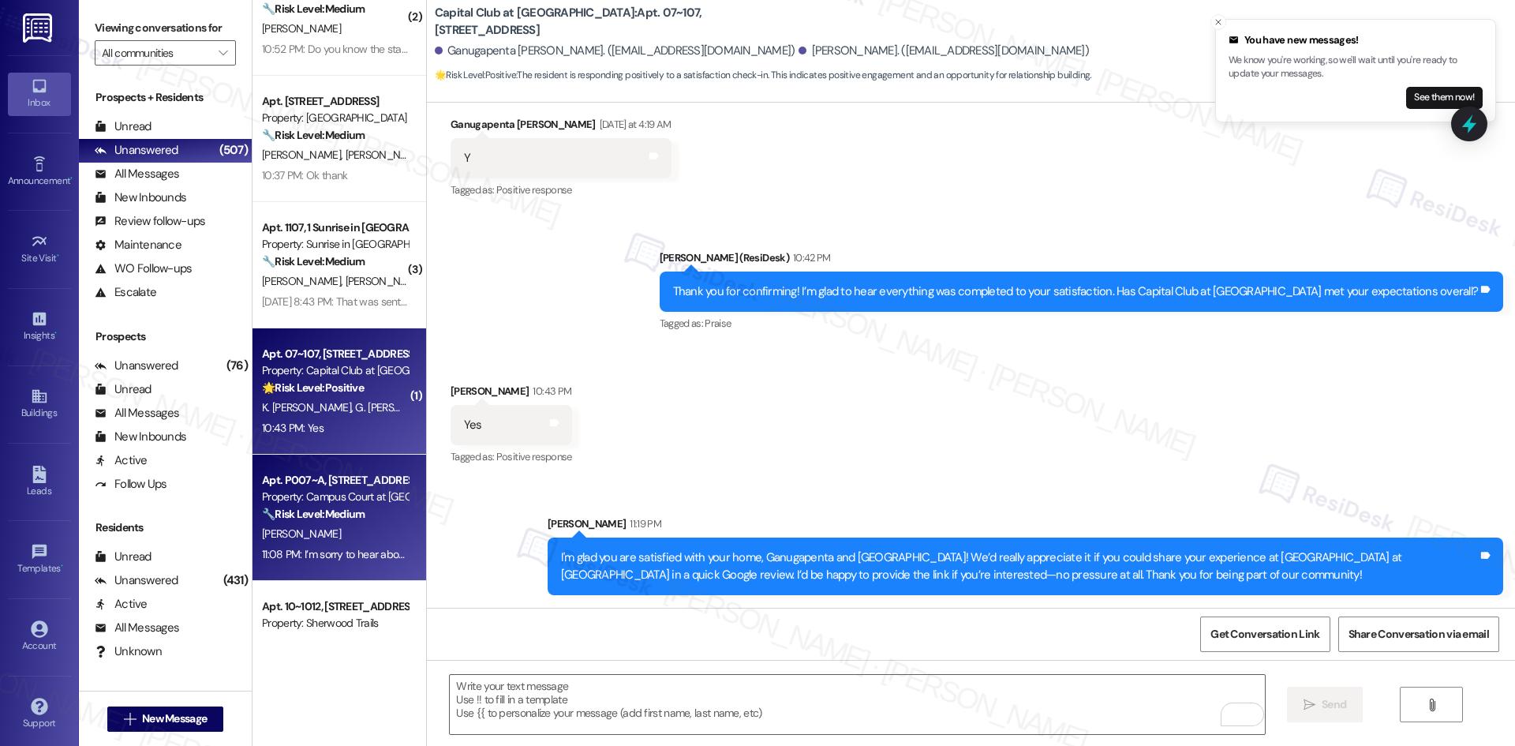
scroll to position [316, 0]
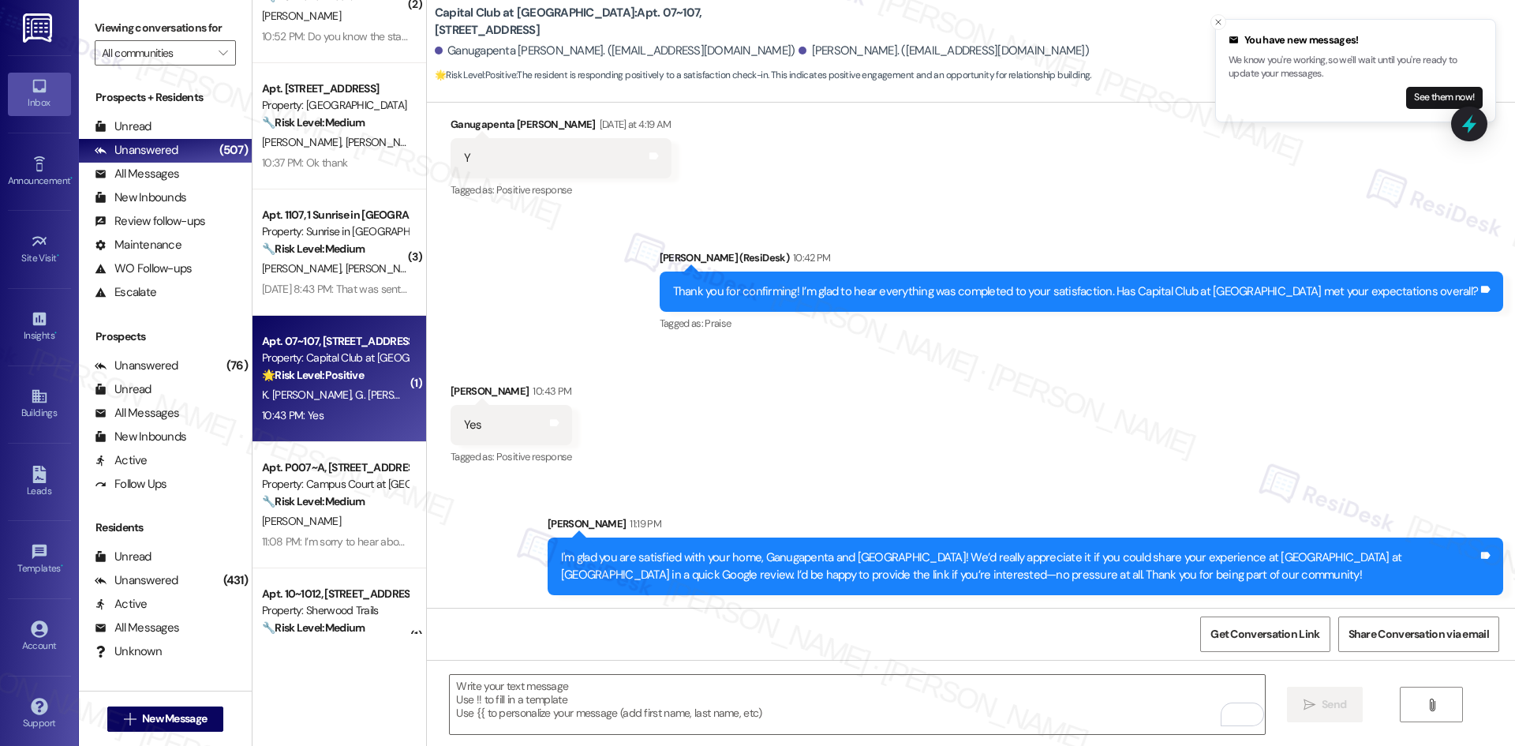
click at [833, 466] on div "Received via SMS Katasani Maheswar Reddy 10:43 PM Yes Tags and notes Tagged as:…" at bounding box center [971, 413] width 1088 height 133
click at [892, 391] on div "Received via SMS Katasani Maheswar Reddy 10:43 PM Yes Tags and notes Tagged as:…" at bounding box center [971, 413] width 1088 height 133
click at [572, 423] on div "Yes Tags and notes" at bounding box center [512, 425] width 122 height 40
click at [559, 423] on icon at bounding box center [554, 422] width 9 height 7
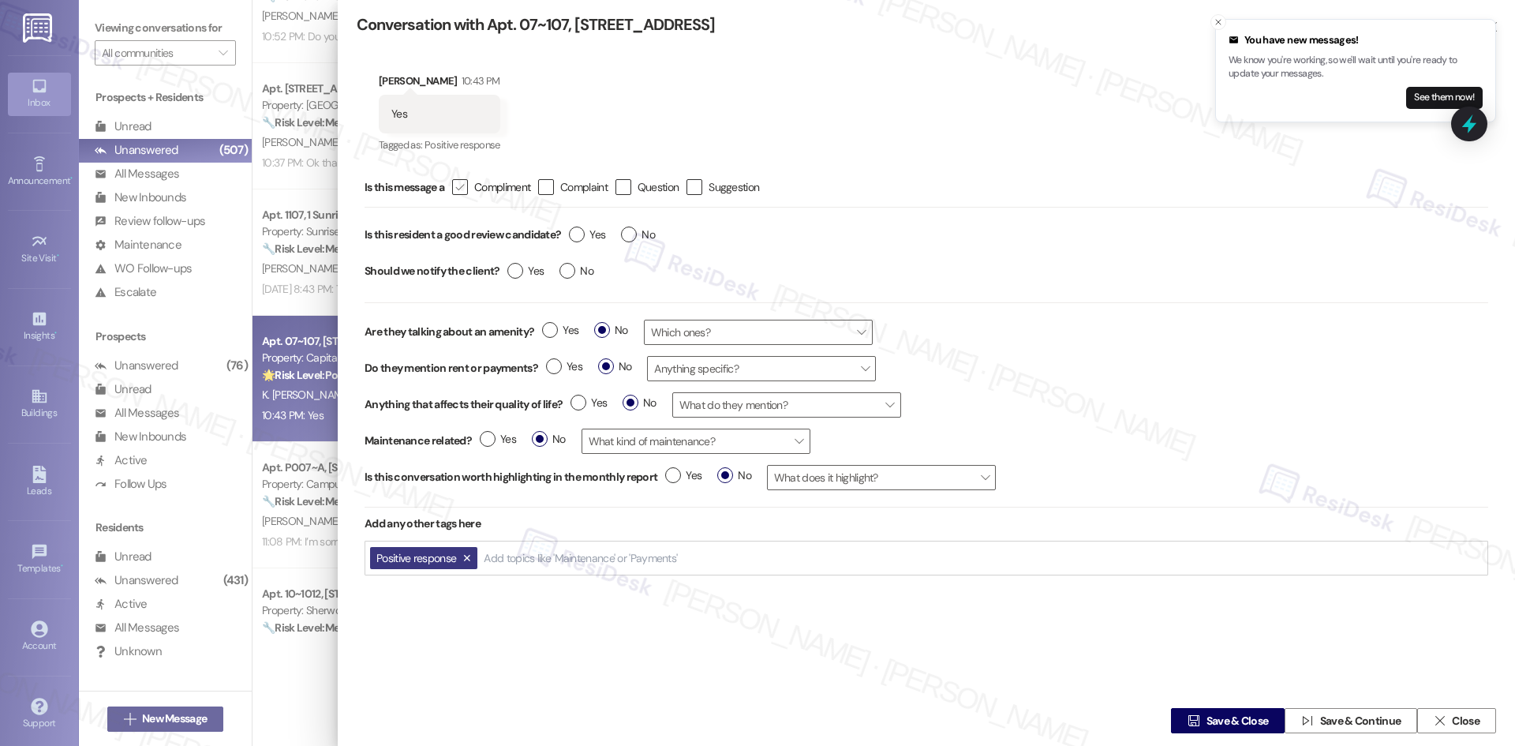
click at [455, 187] on div "" at bounding box center [460, 187] width 16 height 16
click at [455, 187] on input " Compliment" at bounding box center [449, 187] width 10 height 10
checkbox input "true"
click at [571, 234] on label "Yes" at bounding box center [587, 234] width 36 height 17
click at [571, 234] on input "Yes" at bounding box center [587, 236] width 36 height 21
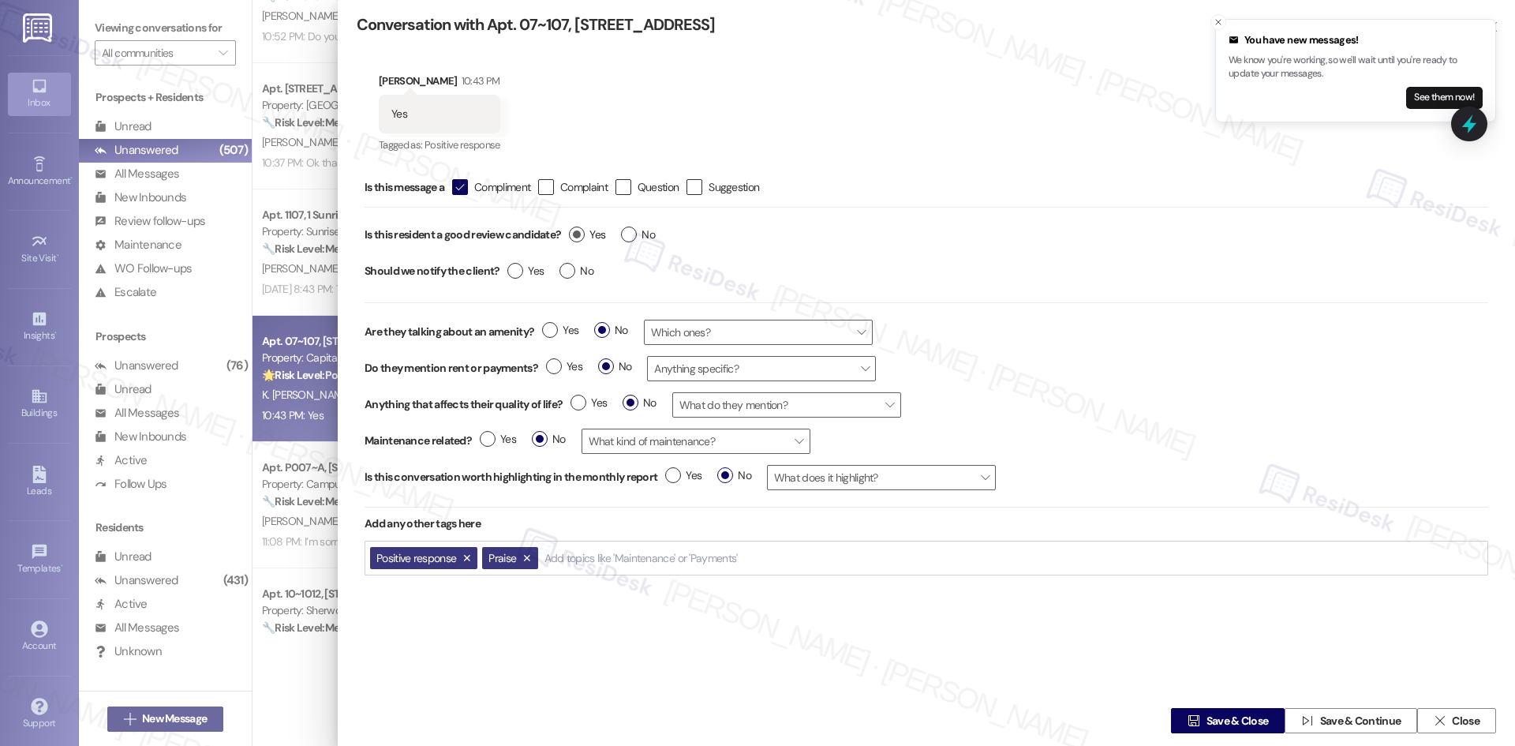
radio input "true"
click at [516, 272] on label "Yes" at bounding box center [525, 271] width 36 height 17
click at [516, 272] on input "Yes" at bounding box center [525, 273] width 36 height 21
radio input "true"
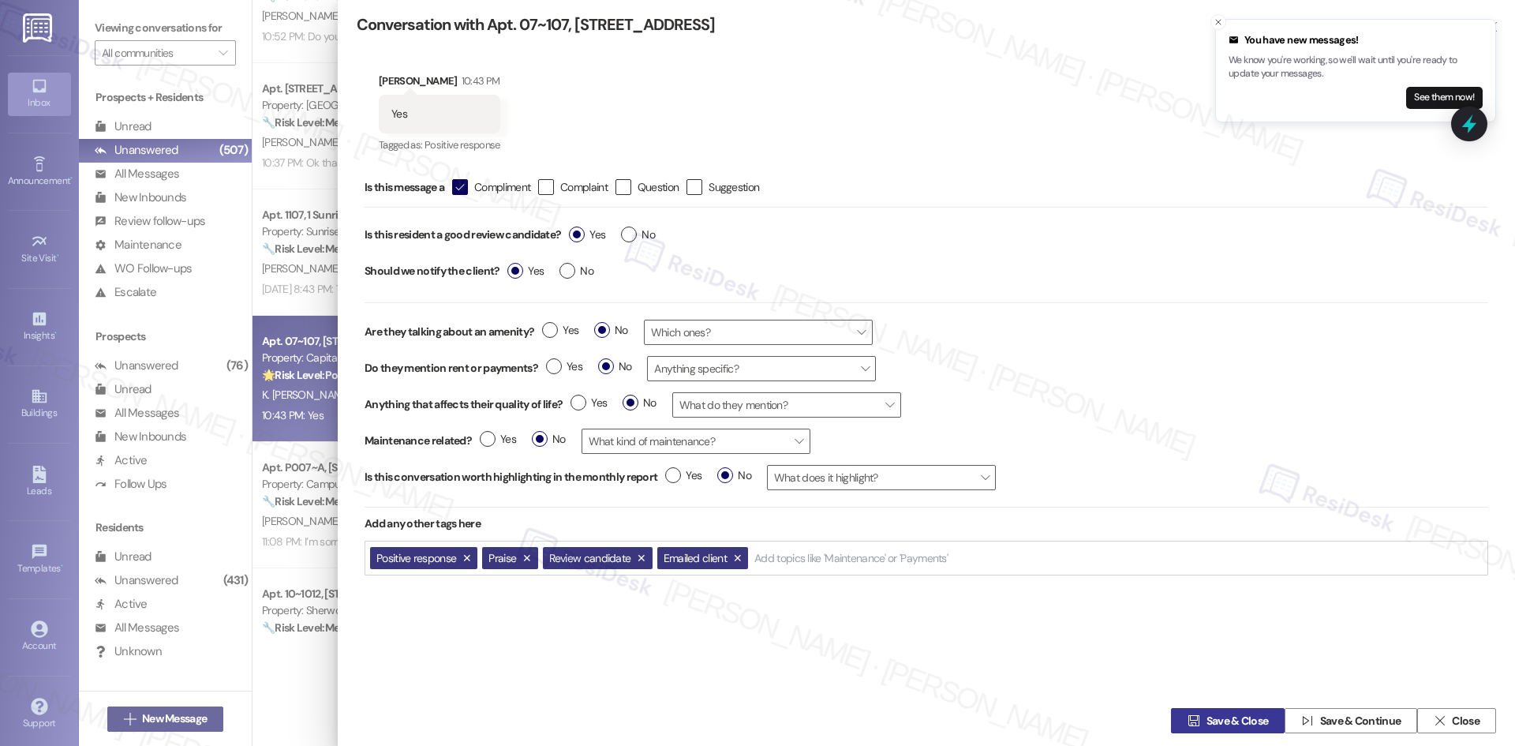
click at [1222, 713] on span "Save & Close" at bounding box center [1238, 721] width 62 height 17
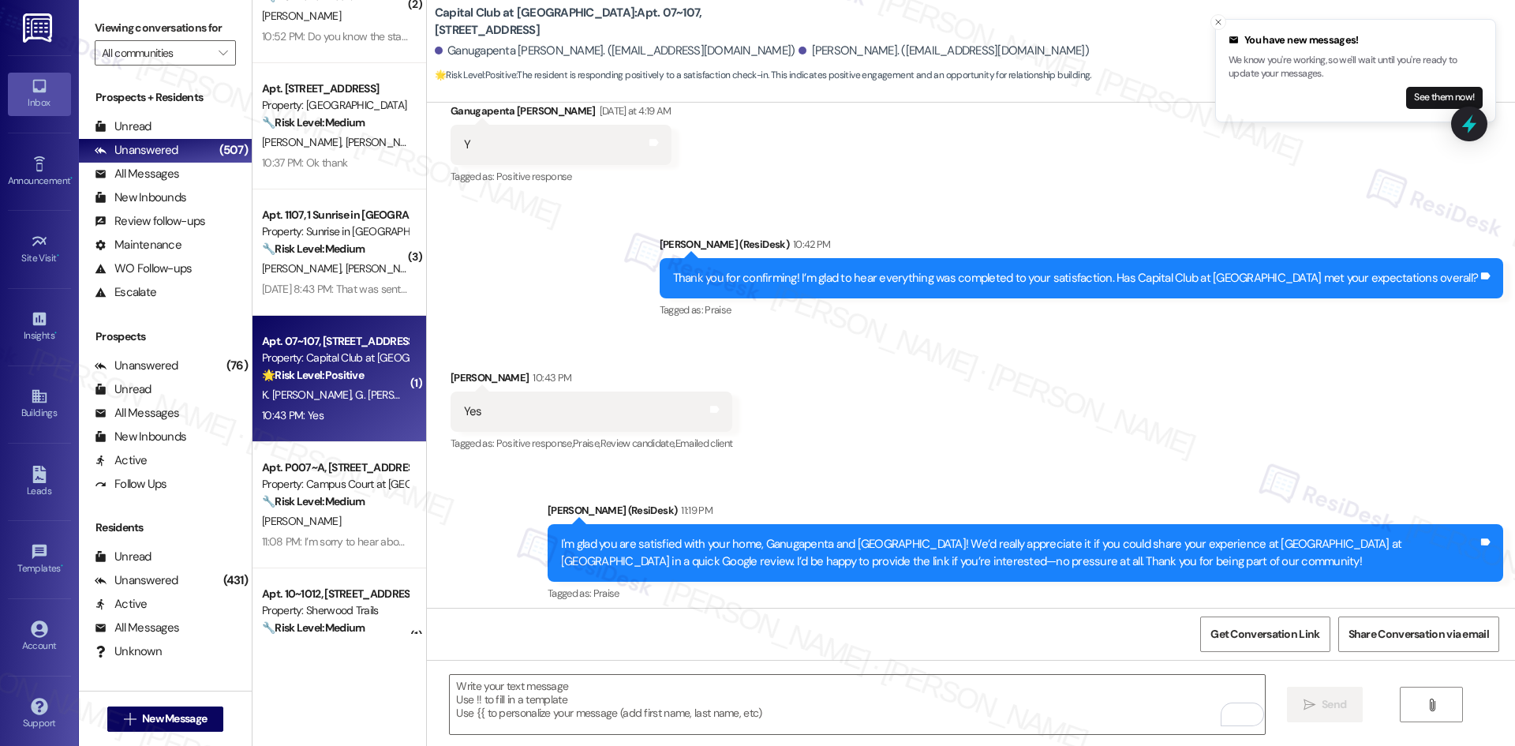
scroll to position [301, 0]
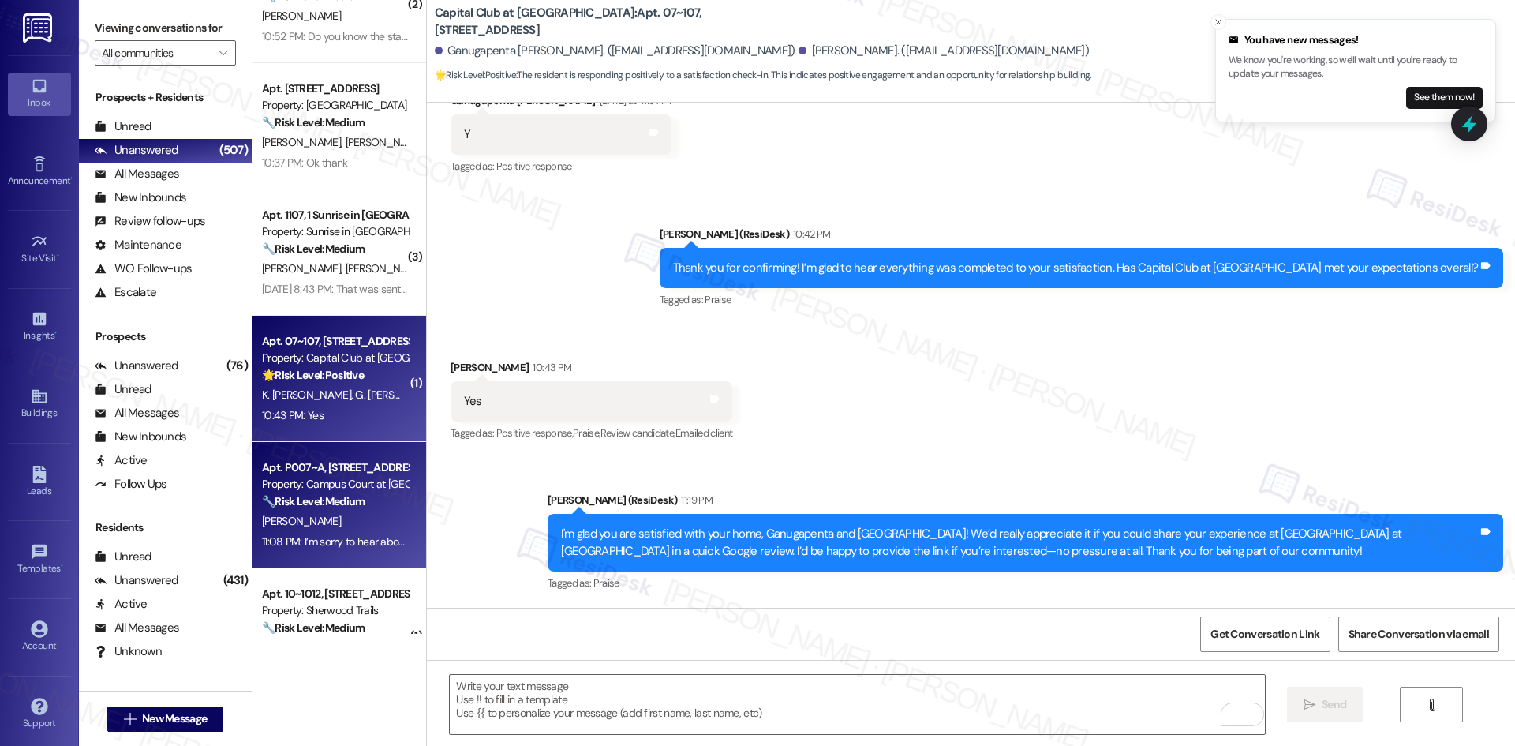
click at [363, 522] on div "K. Patton" at bounding box center [334, 521] width 149 height 20
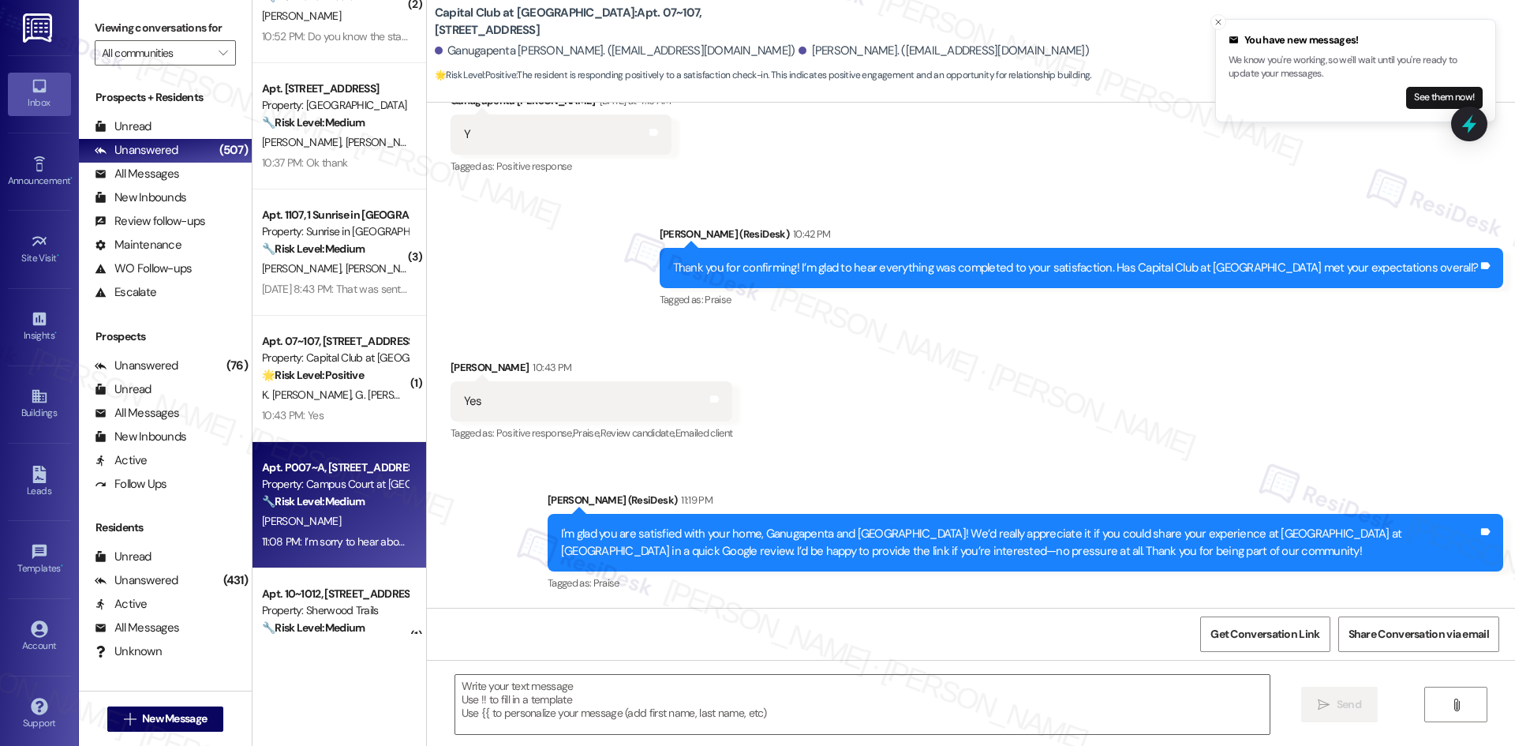
type textarea "Fetching suggested responses. Please feel free to read through the conversation…"
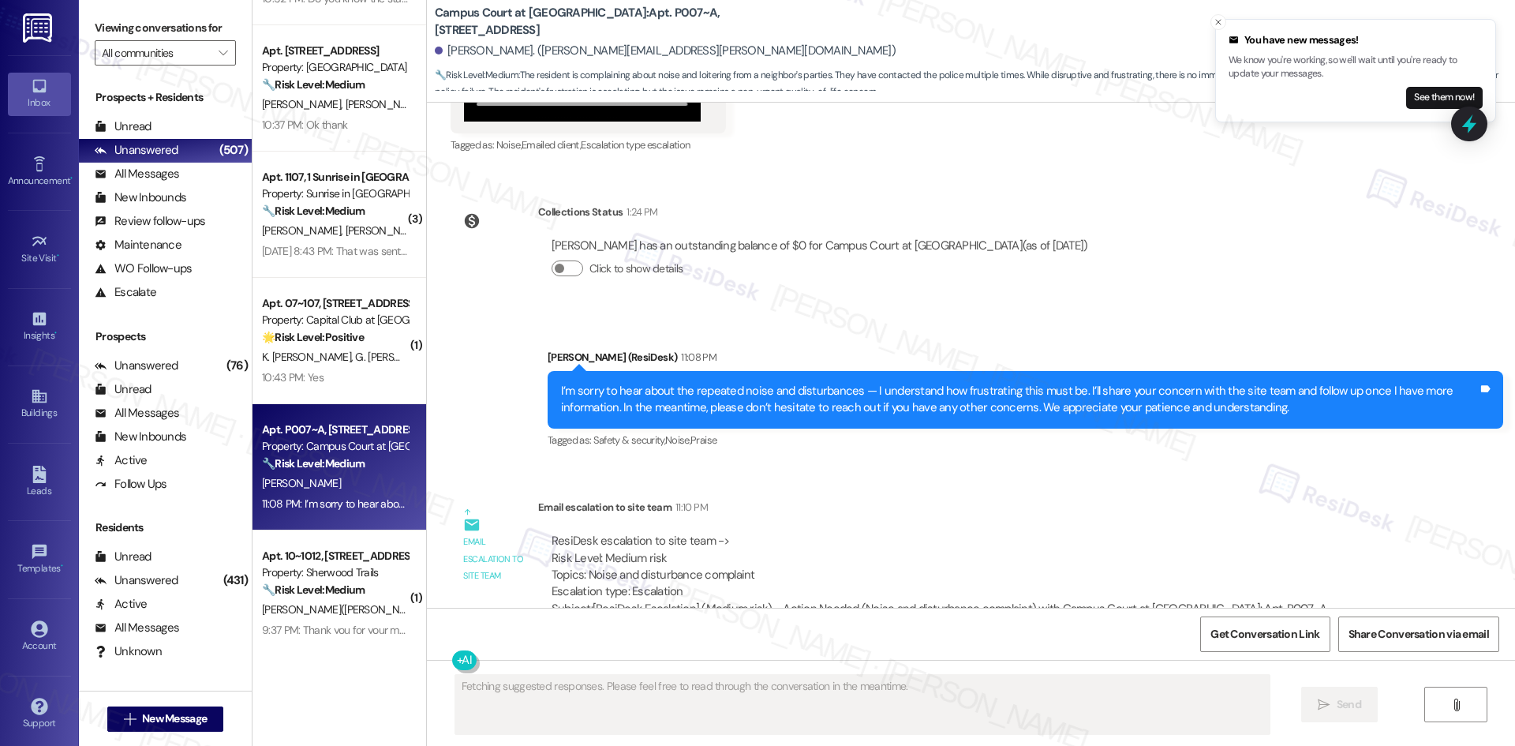
scroll to position [631, 0]
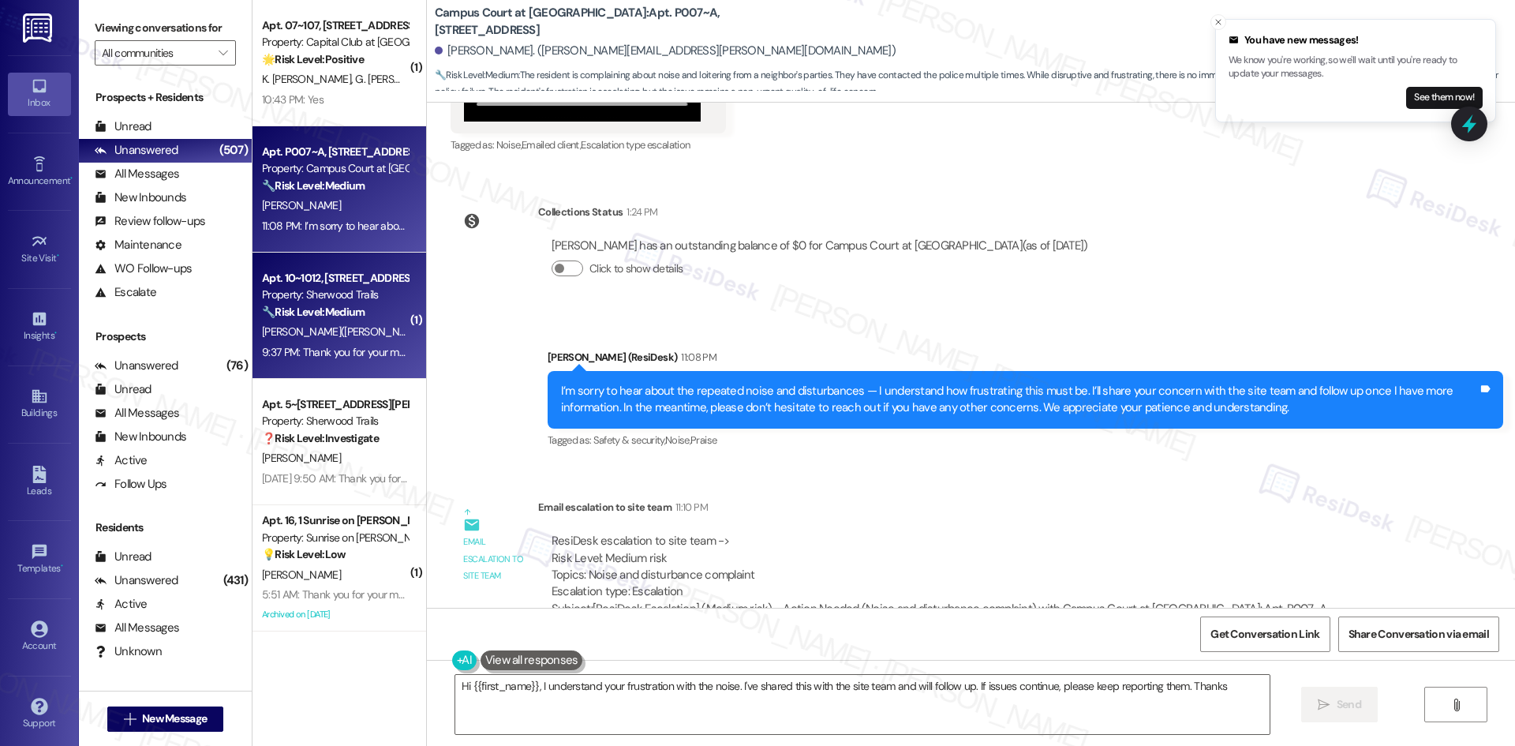
type textarea "Hi {{first_name}}, I understand your frustration with the noise. I've shared th…"
click at [312, 316] on strong "🔧 Risk Level: Medium" at bounding box center [313, 312] width 103 height 14
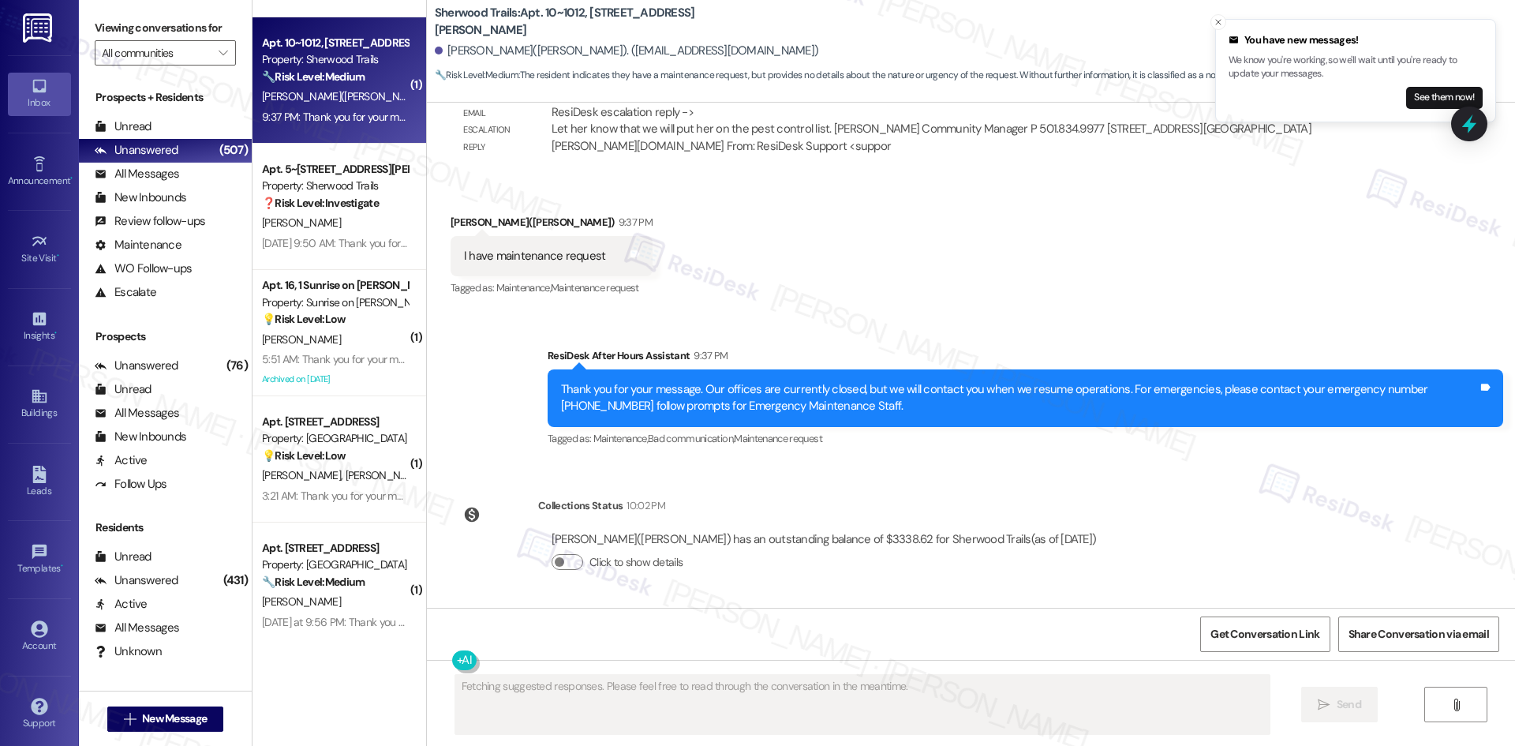
scroll to position [868, 0]
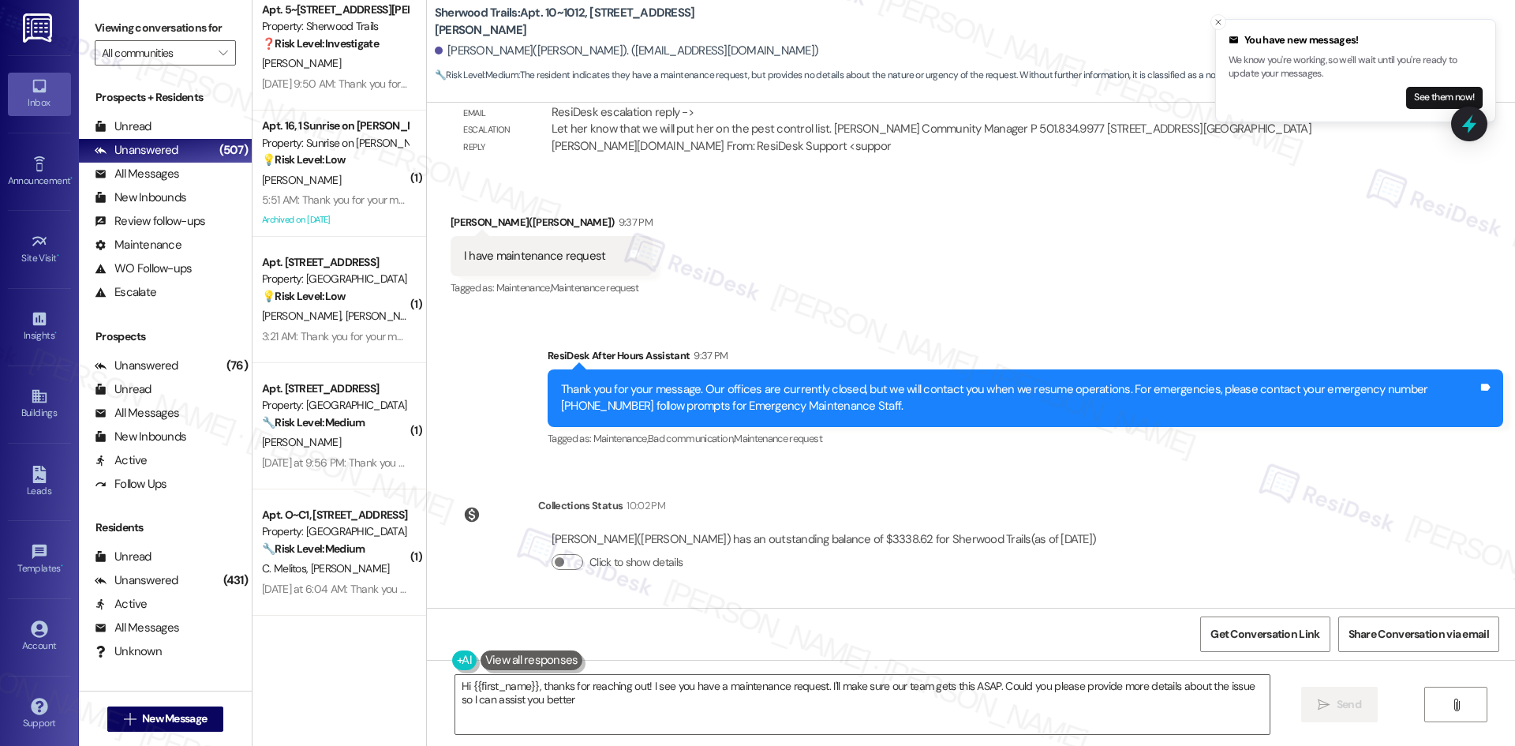
type textarea "Hi {{first_name}}, thanks for reaching out! I see you have a maintenance reques…"
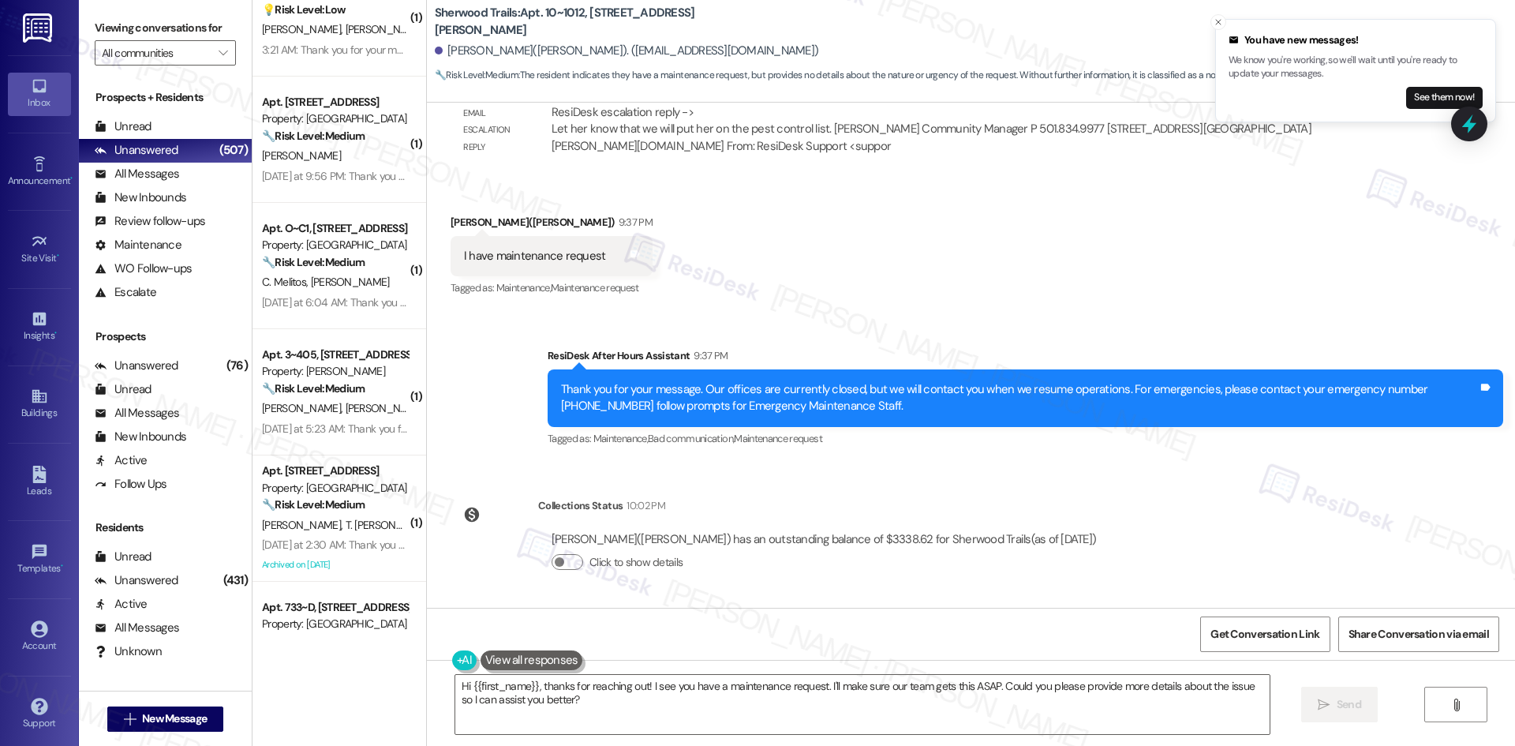
scroll to position [1342, 0]
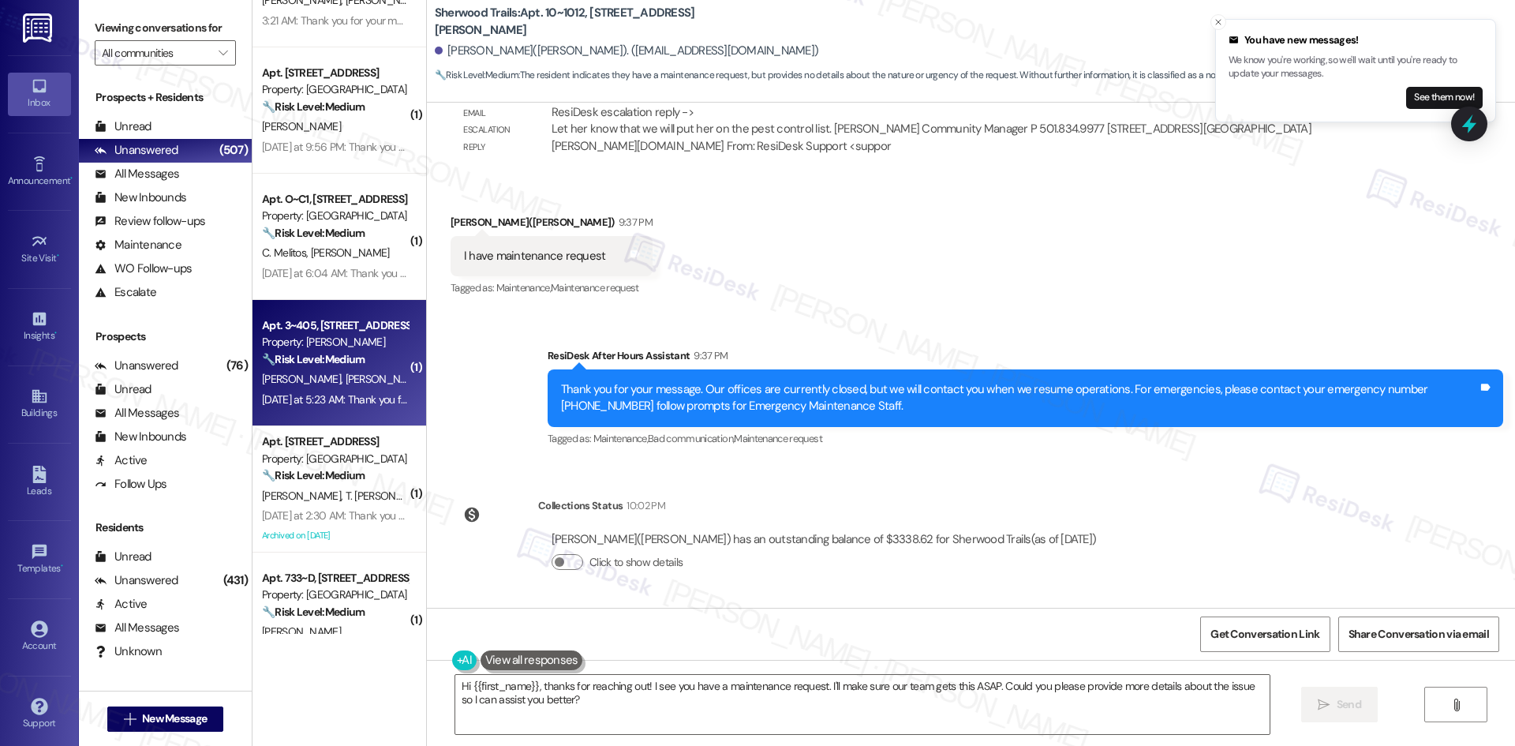
click at [346, 383] on div "J. Denor K. Reis" at bounding box center [334, 379] width 149 height 20
type textarea "Fetching suggested responses. Please feel free to read through the conversation…"
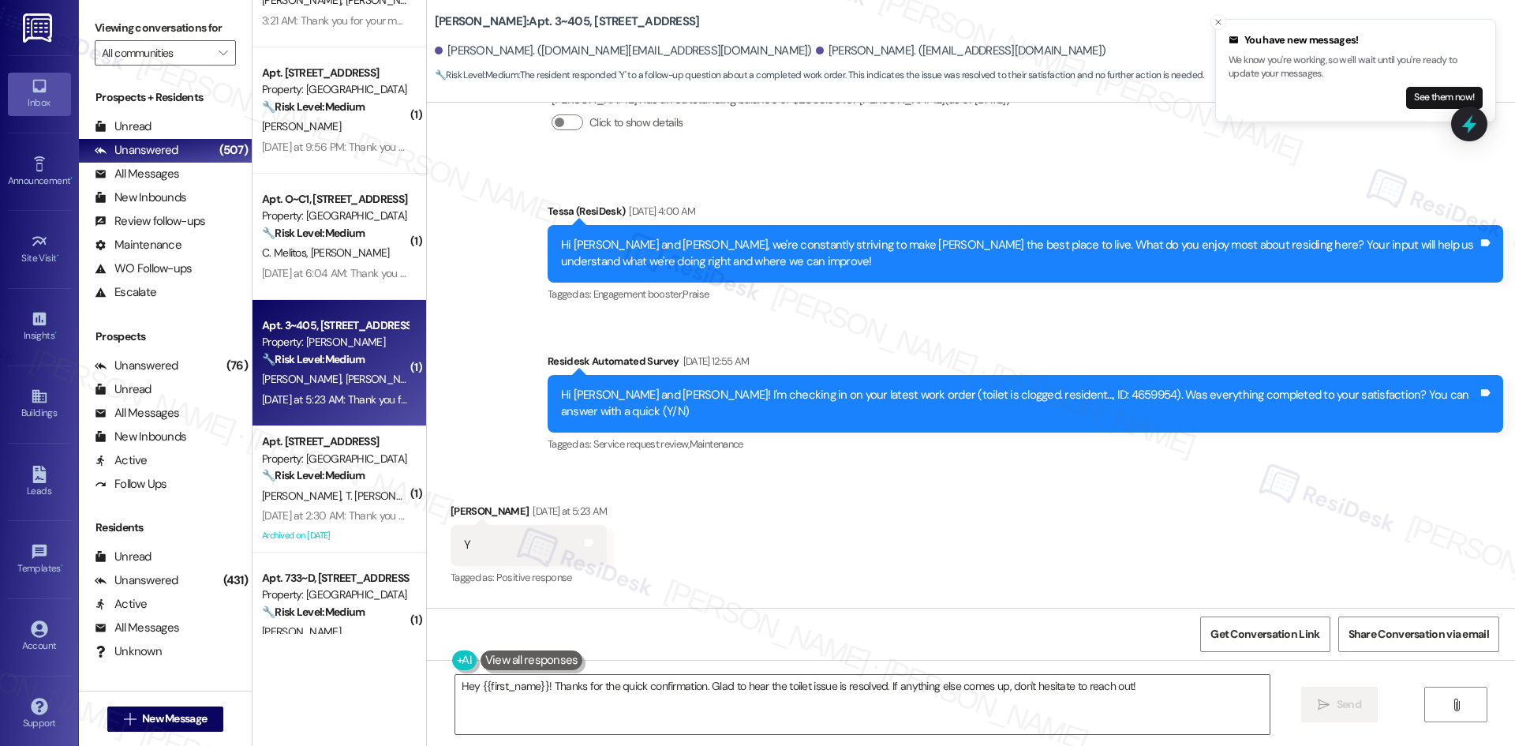
scroll to position [4782, 0]
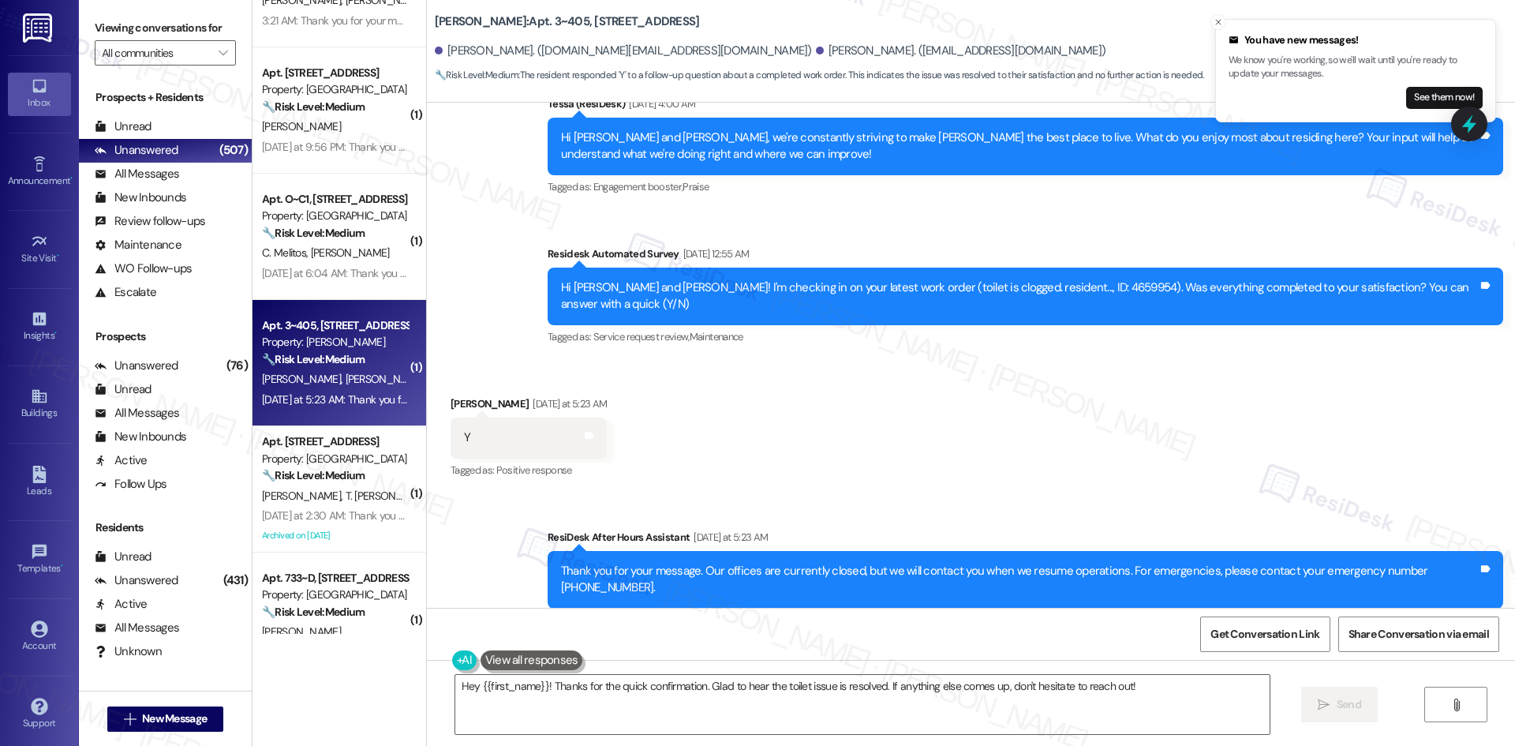
click at [623, 361] on div "Received via SMS Kathleen Reis Yesterday at 5:23 AM Y Tags and notes Tagged as:…" at bounding box center [971, 426] width 1088 height 133
click at [670, 680] on textarea "Hey {{first_name}}! Thanks for the quick confirmation. Glad to hear the toilet …" at bounding box center [862, 704] width 814 height 59
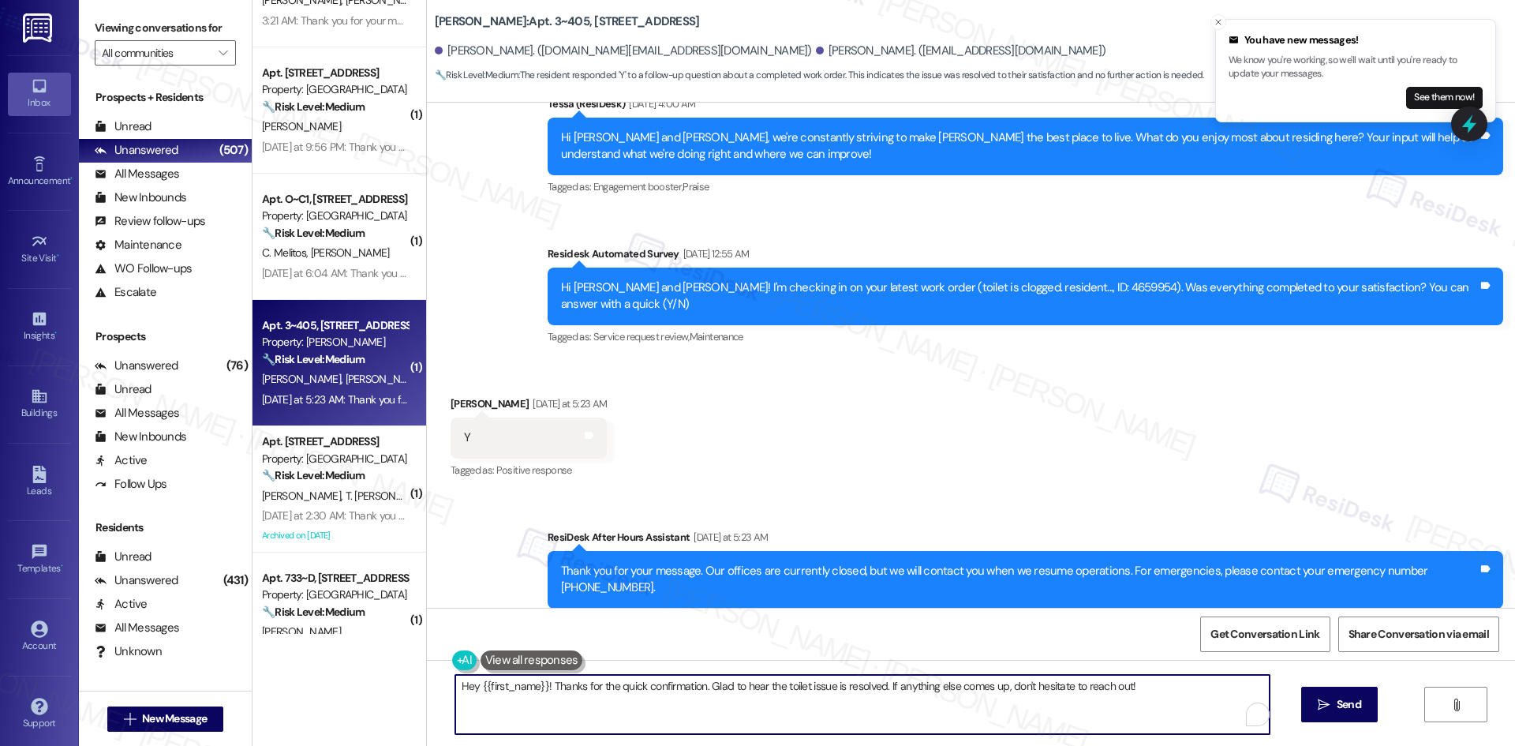
paste textarea "Thank you for confirming! I’m glad to hear everything was completed to your sat…"
type textarea "Thank you for confirming! I’m glad to hear everything was completed to your sat…"
click at [1328, 703] on span "Send" at bounding box center [1334, 704] width 24 height 17
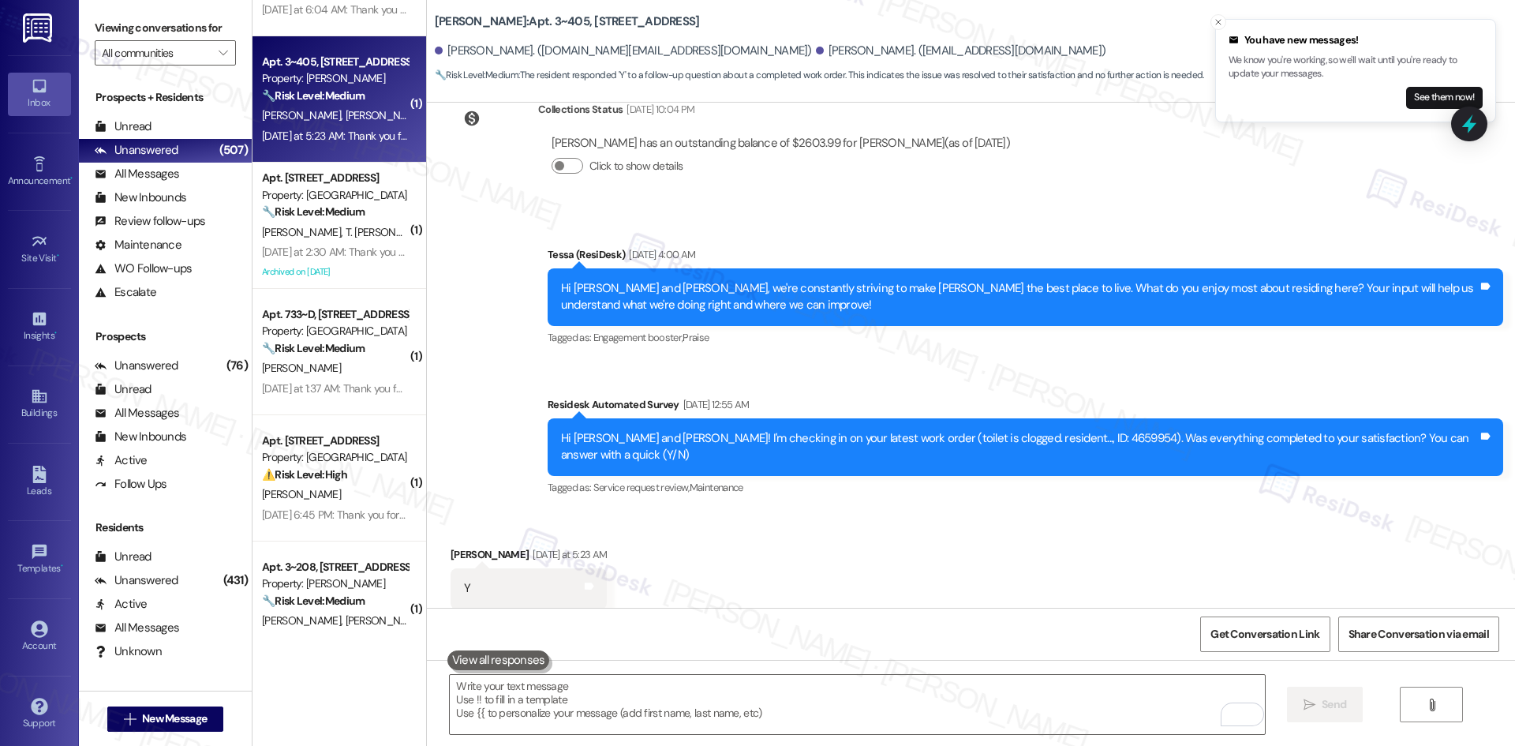
scroll to position [1657, 0]
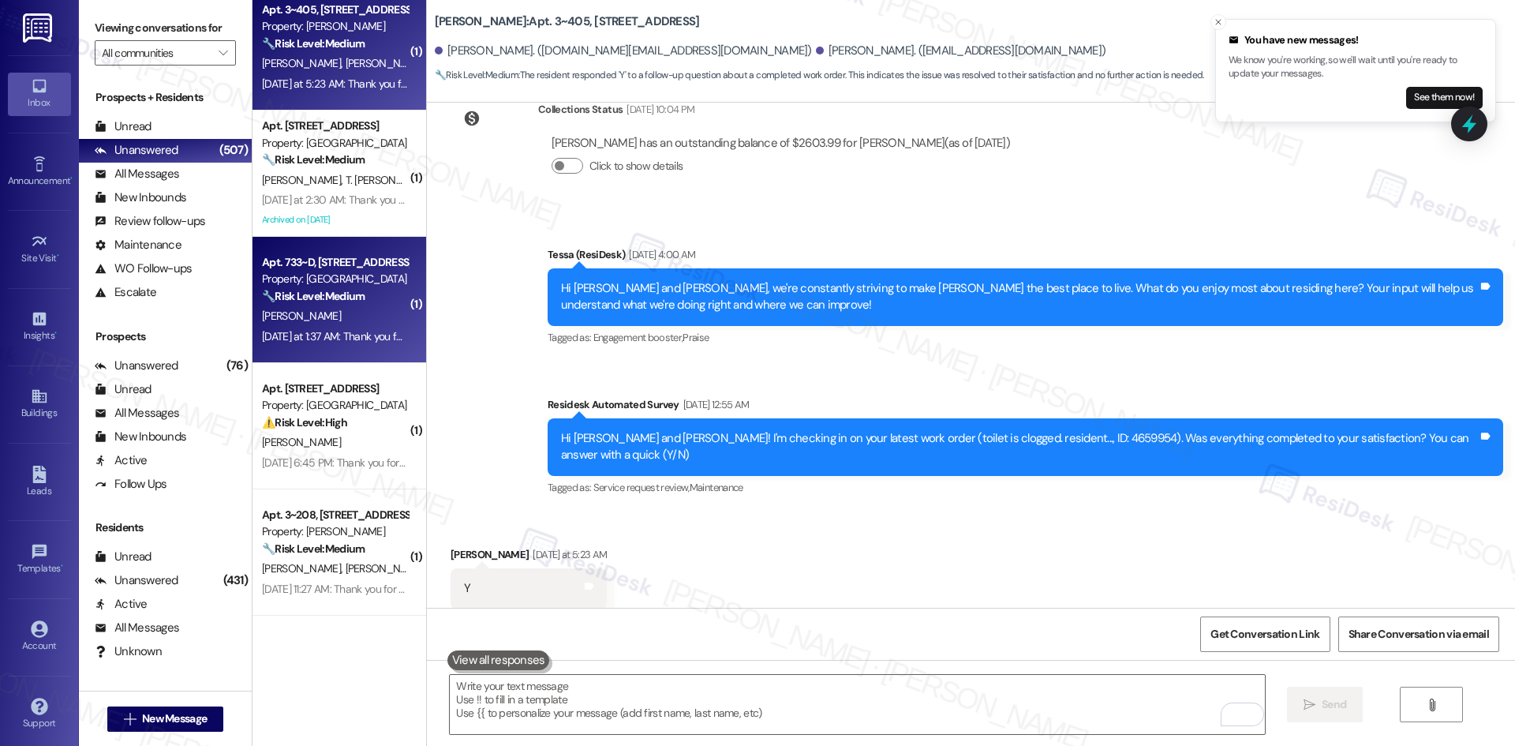
click at [301, 286] on div "Property: [GEOGRAPHIC_DATA]" at bounding box center [335, 279] width 146 height 17
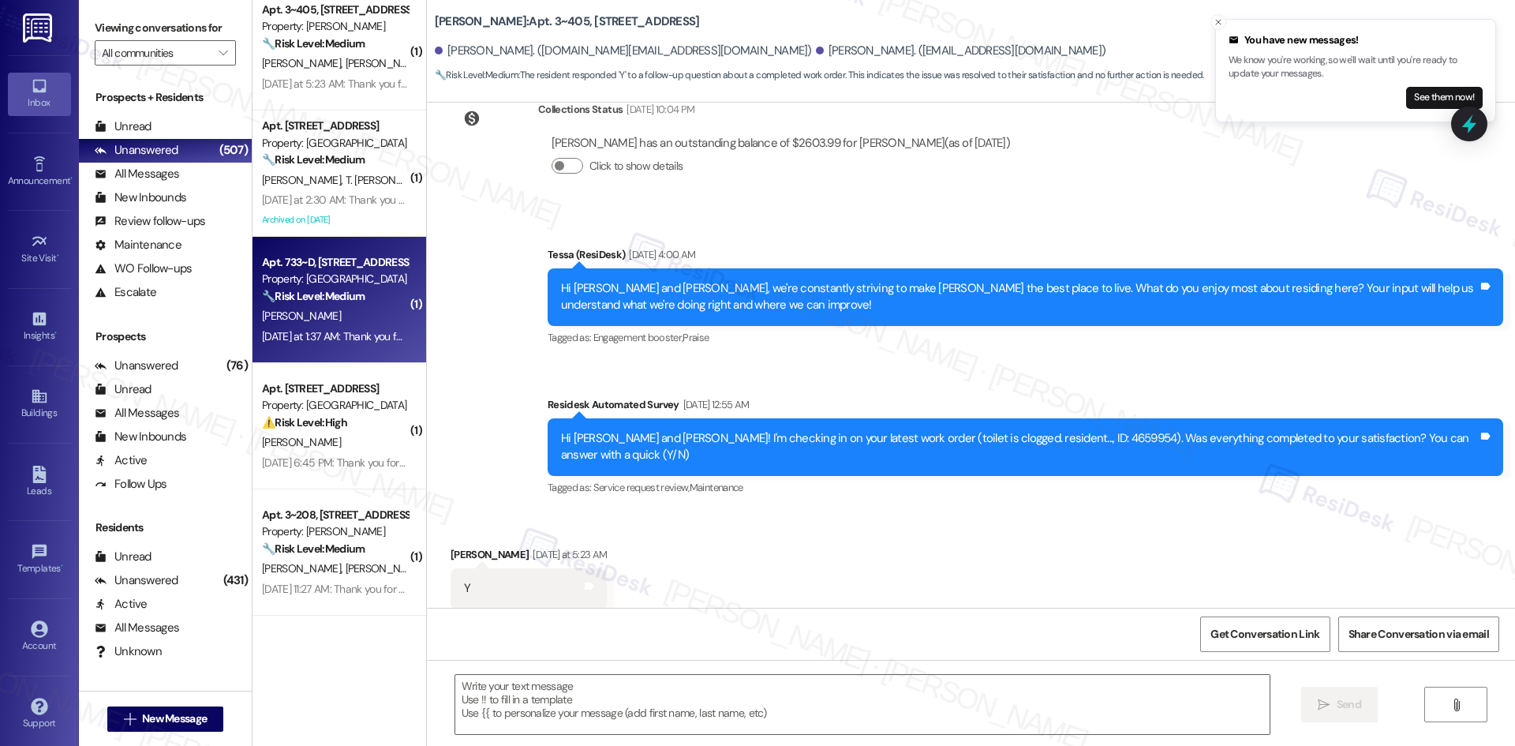
type textarea "Fetching suggested responses. Please feel free to read through the conversation…"
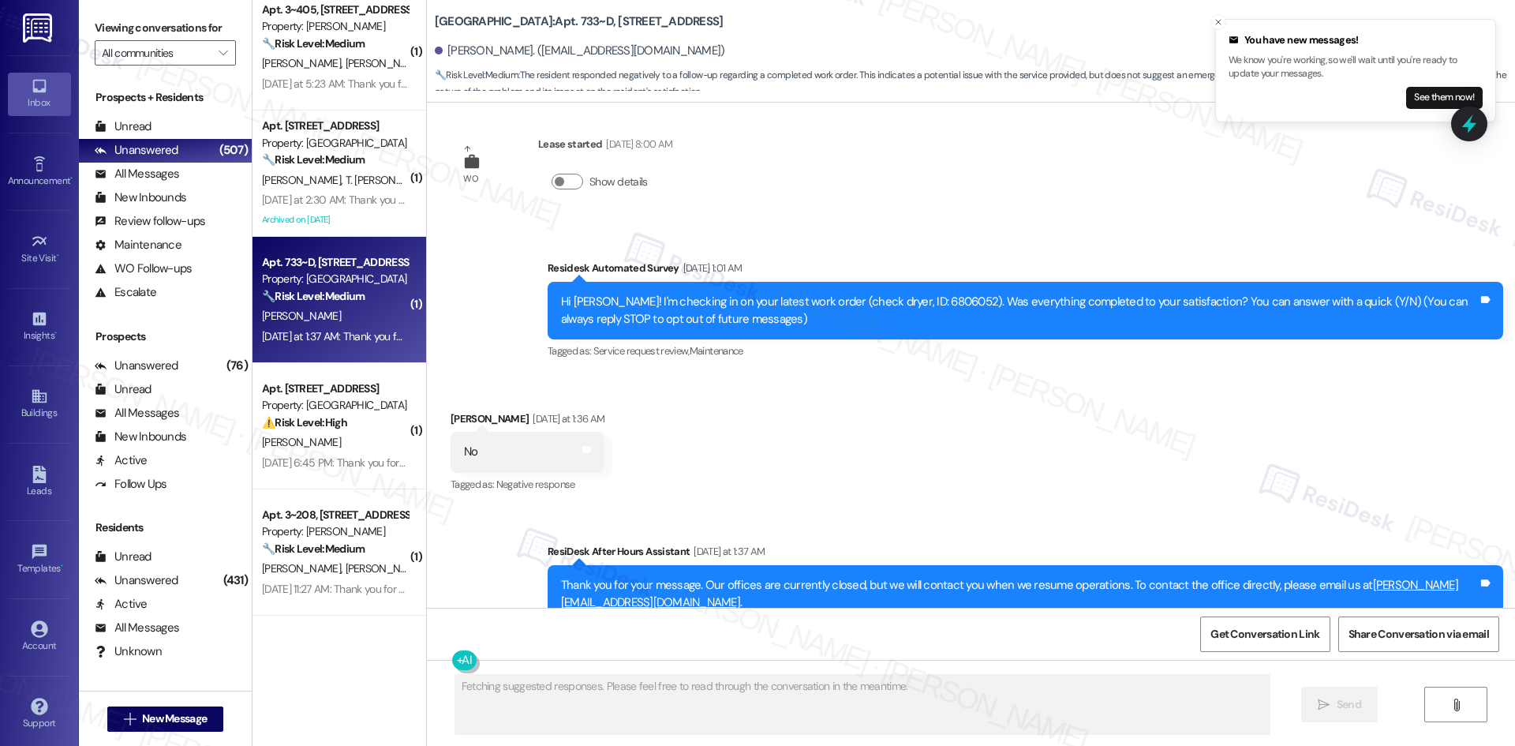
scroll to position [0, 0]
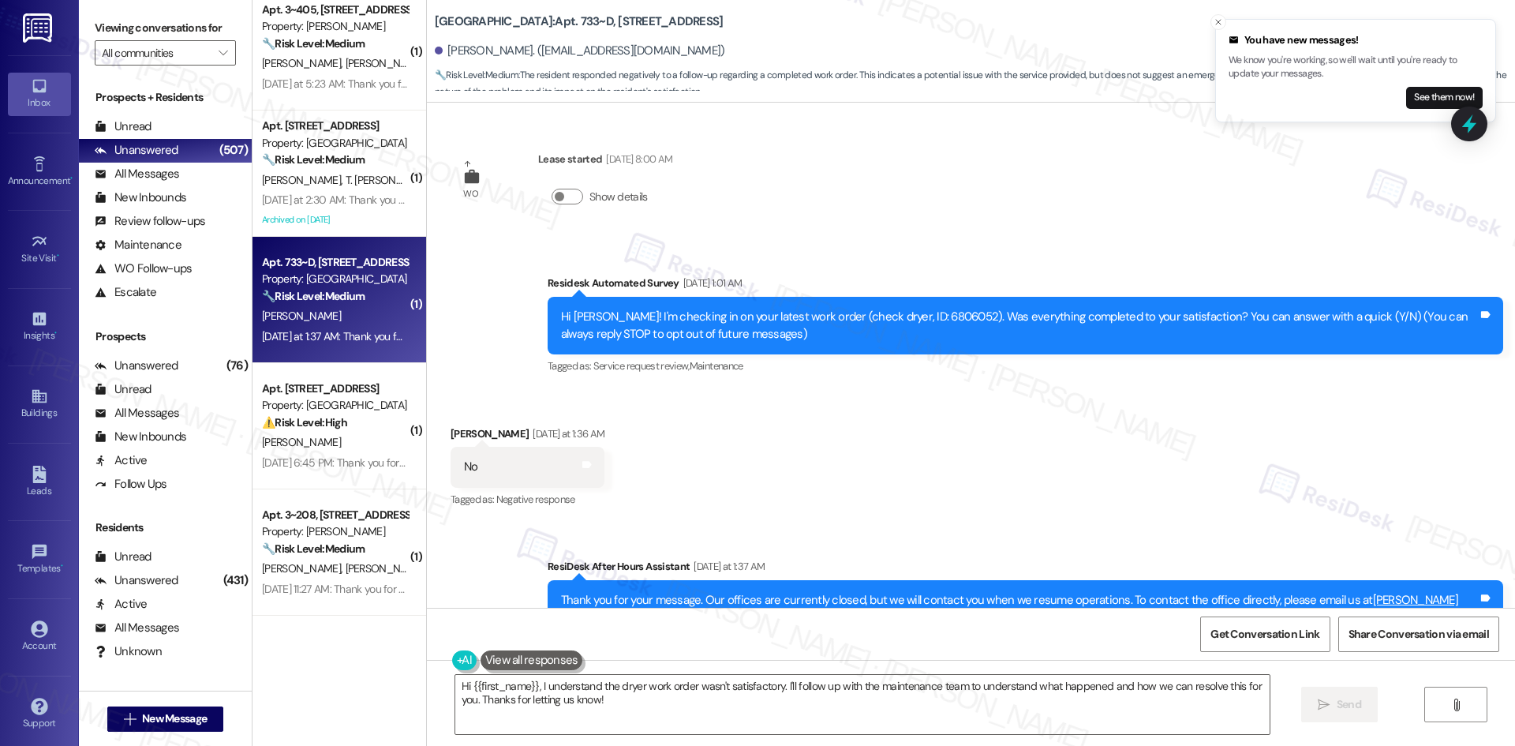
click at [765, 432] on div "Received via SMS Ashley Perez-Ventura Yesterday at 1:36 AM No Tags and notes Ta…" at bounding box center [971, 456] width 1088 height 133
click at [820, 700] on textarea "Hi {{first_name}}, I understand the dryer work order wasn't satisfactory. I'll …" at bounding box center [862, 704] width 814 height 59
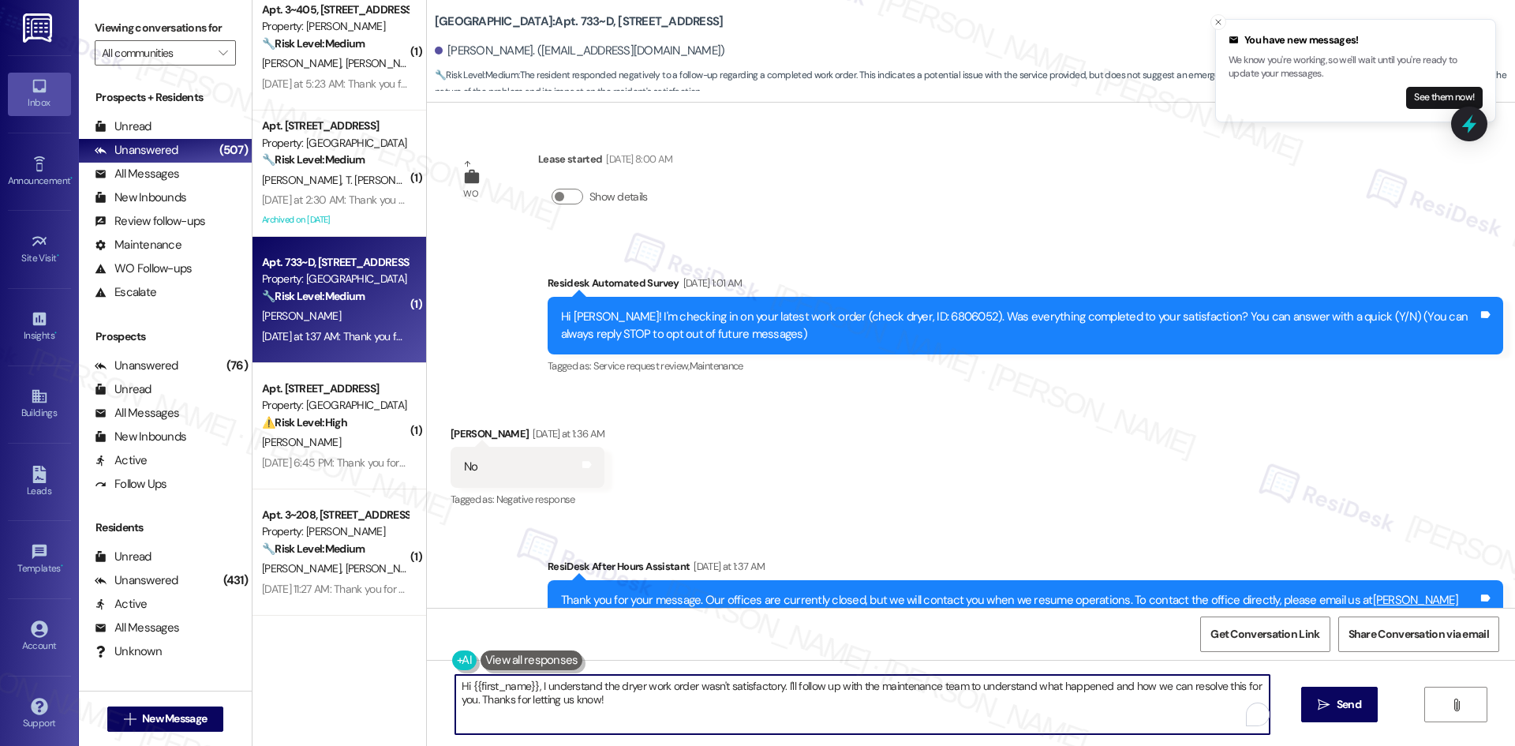
paste textarea "I'm sorry to hear that. Could you let me know what happened or what part of the…"
type textarea "I'm sorry to hear that. Could you let me know what happened or what part of the…"
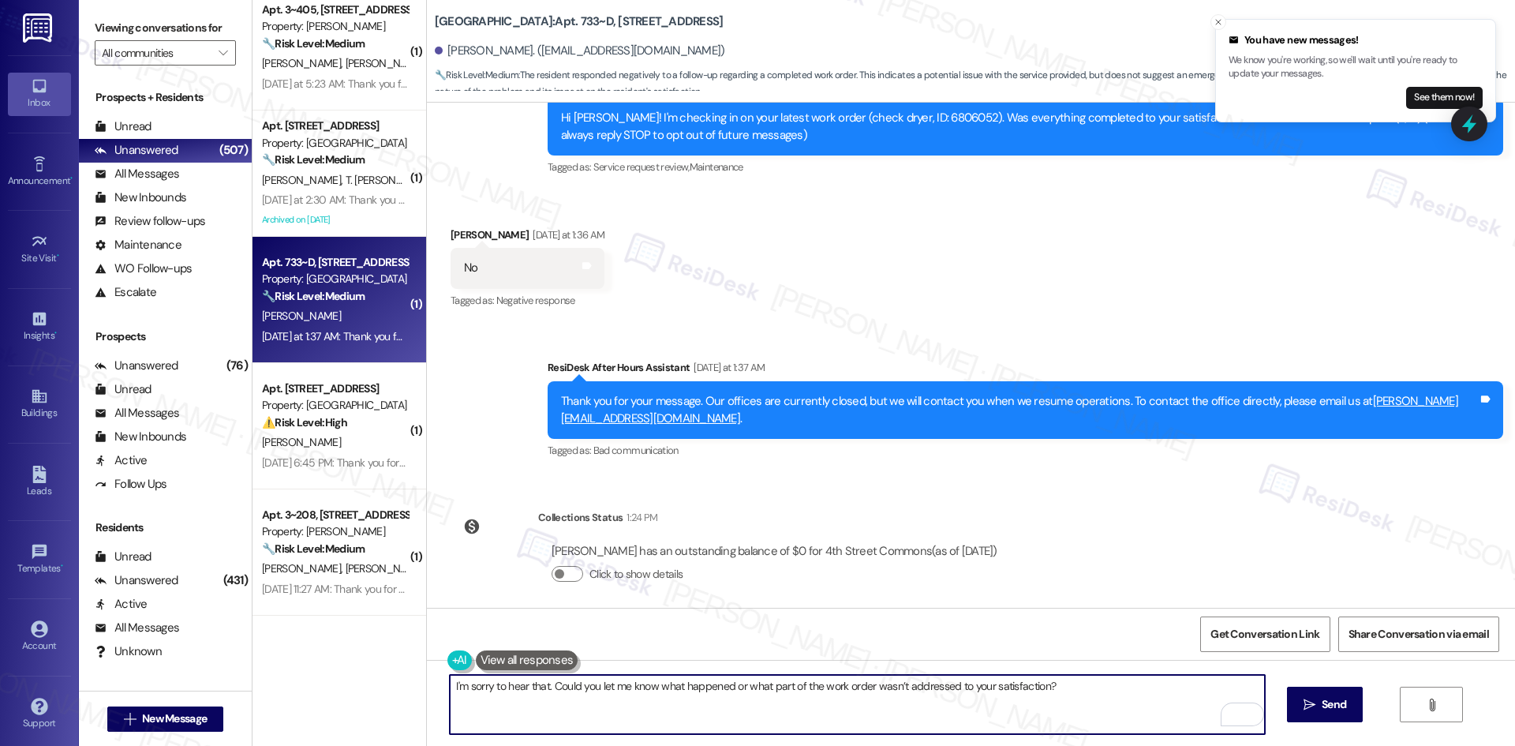
scroll to position [211, 0]
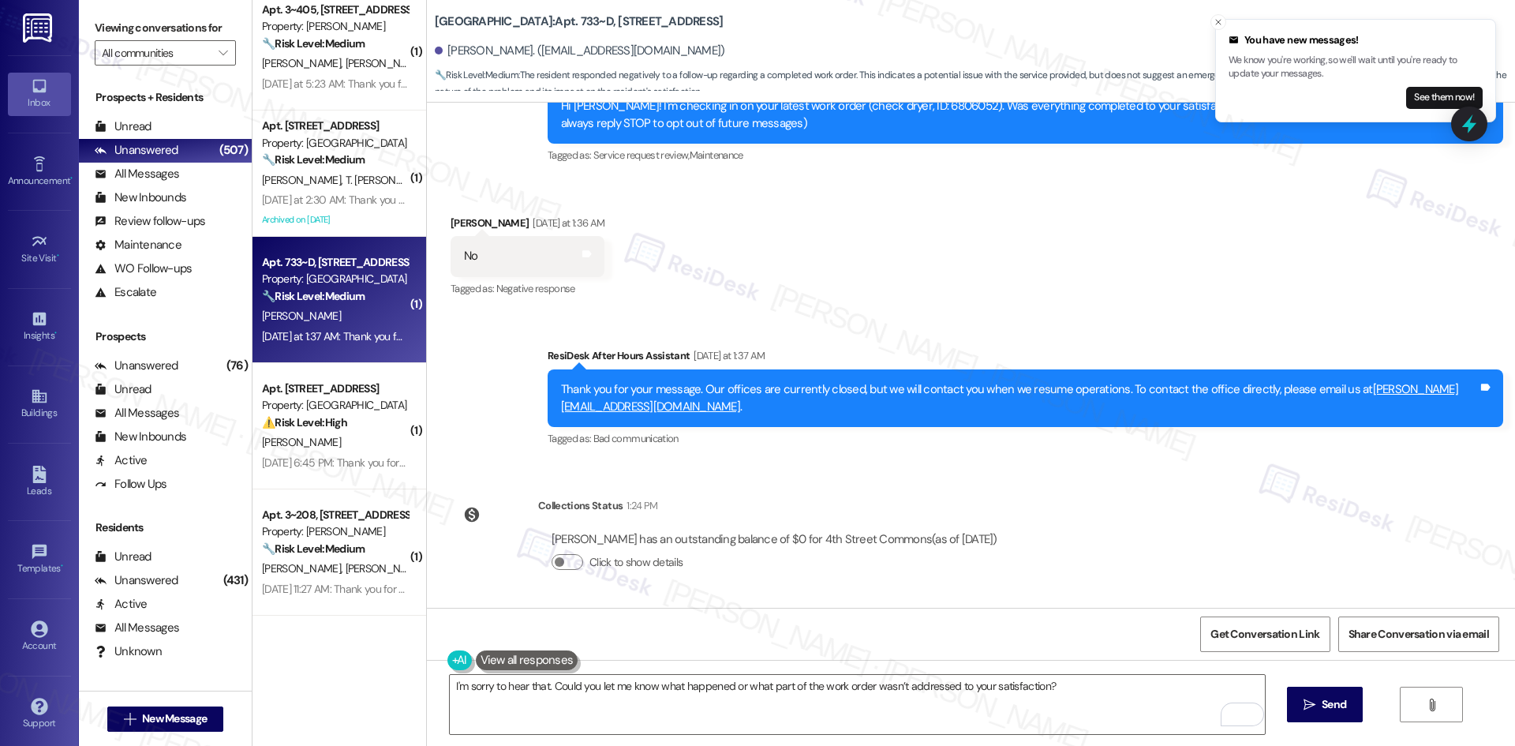
click at [1142, 555] on div "WO Lease started Aug 22, 2025 at 8:00 AM Show details Survey, sent via SMS Resi…" at bounding box center [971, 355] width 1088 height 505
click at [1072, 702] on textarea "I'm sorry to hear that. Could you let me know what happened or what part of the…" at bounding box center [857, 704] width 814 height 59
drag, startPoint x: 1316, startPoint y: 695, endPoint x: 1295, endPoint y: 702, distance: 22.2
click at [1315, 695] on button " Send" at bounding box center [1325, 705] width 77 height 36
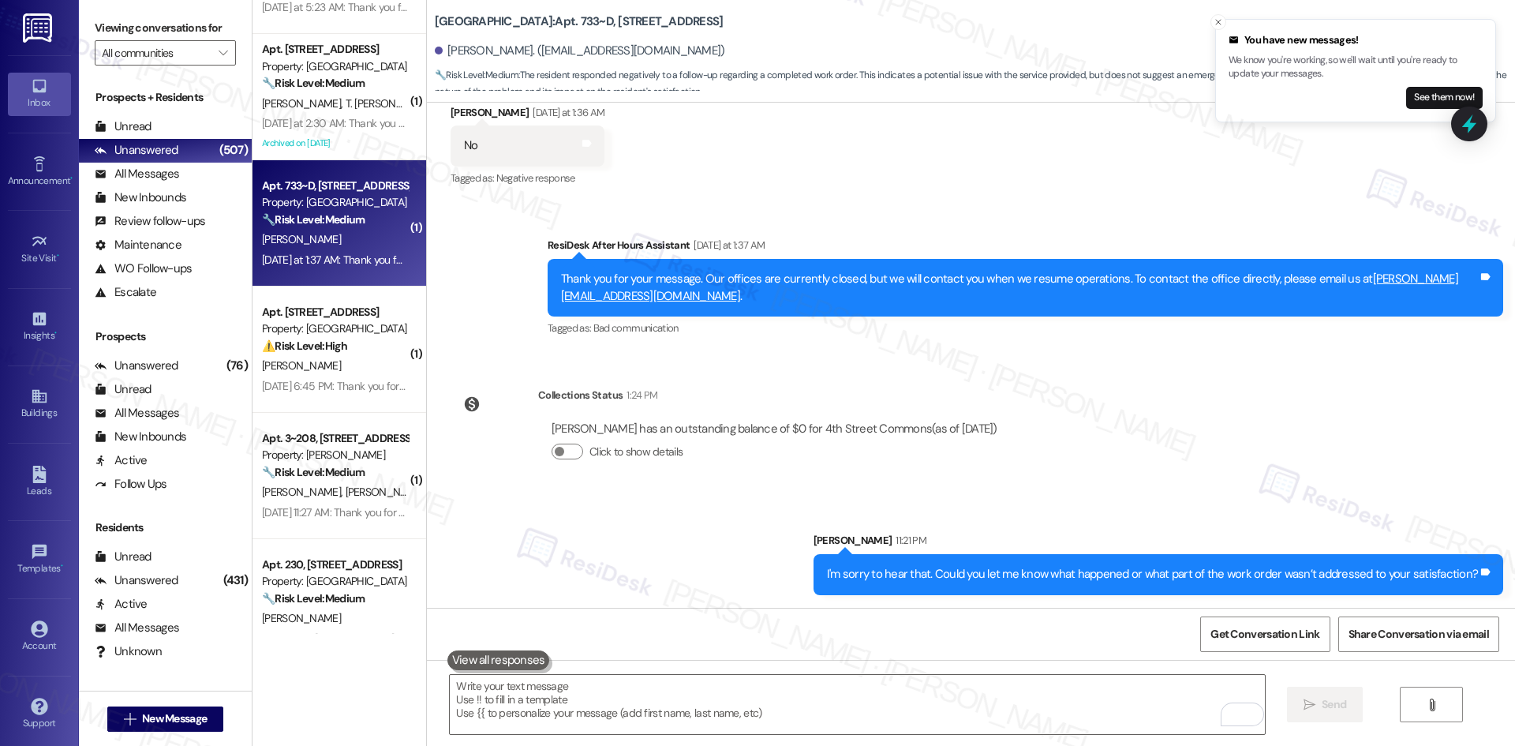
scroll to position [1736, 0]
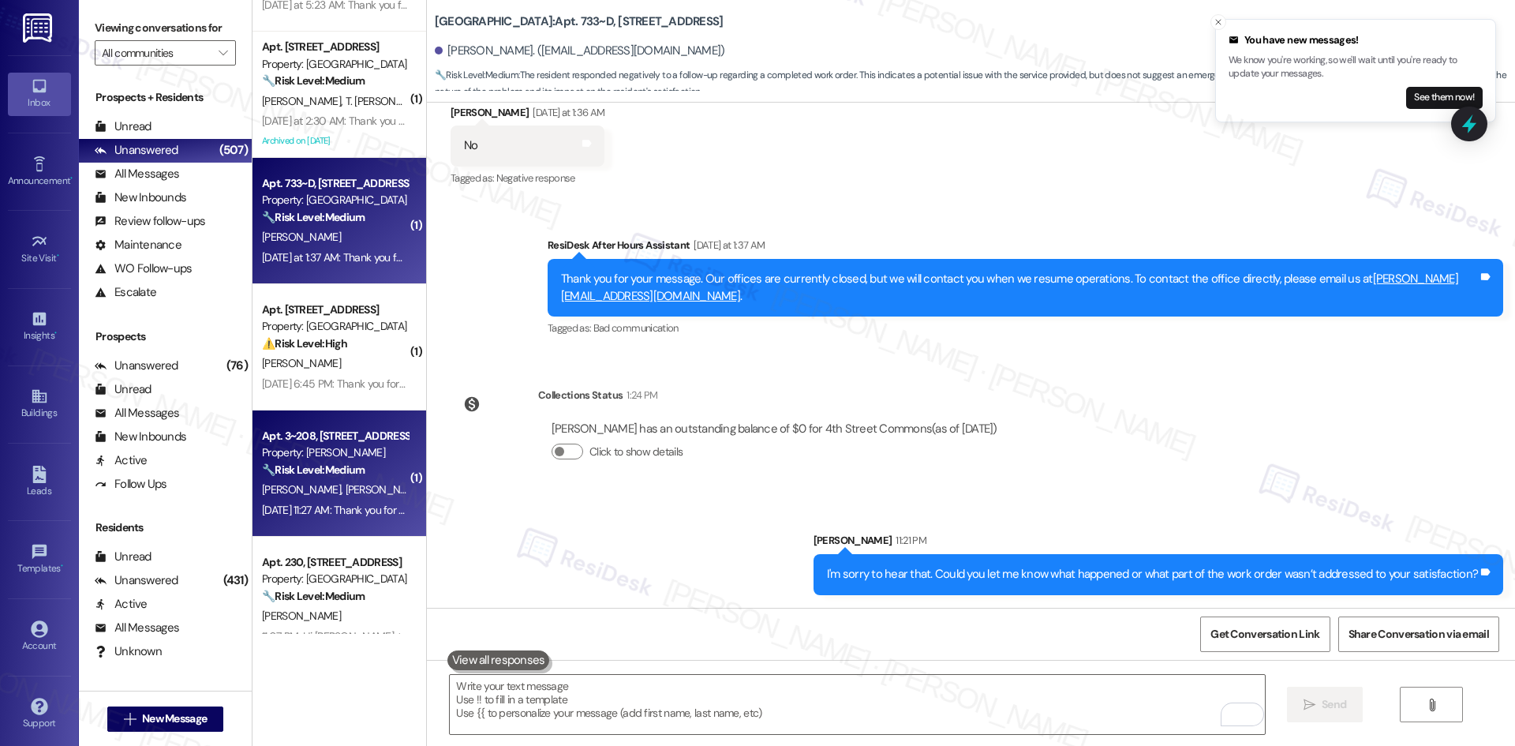
click at [345, 482] on span "A. Belandria Espinoza" at bounding box center [425, 489] width 160 height 14
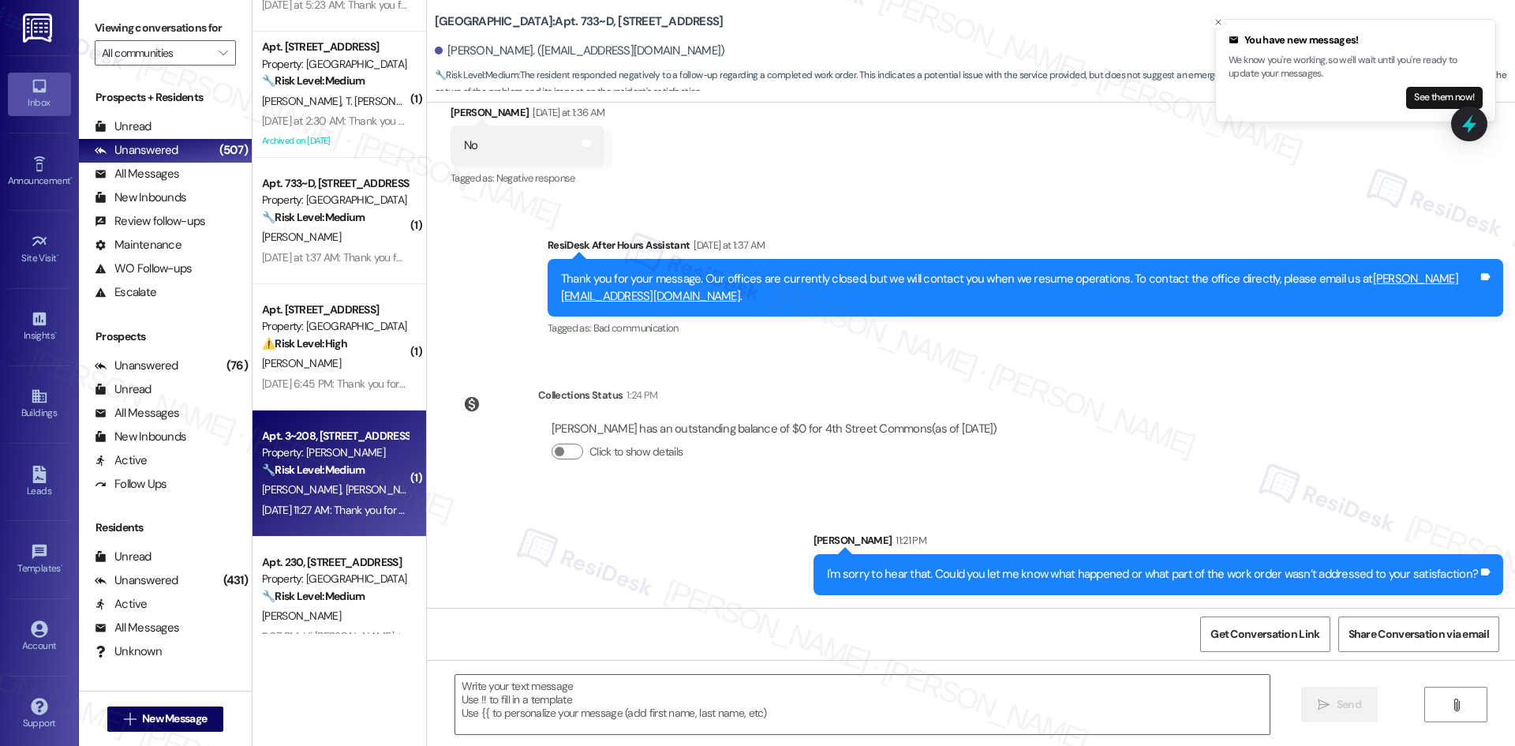
type textarea "Fetching suggested responses. Please feel free to read through the conversation…"
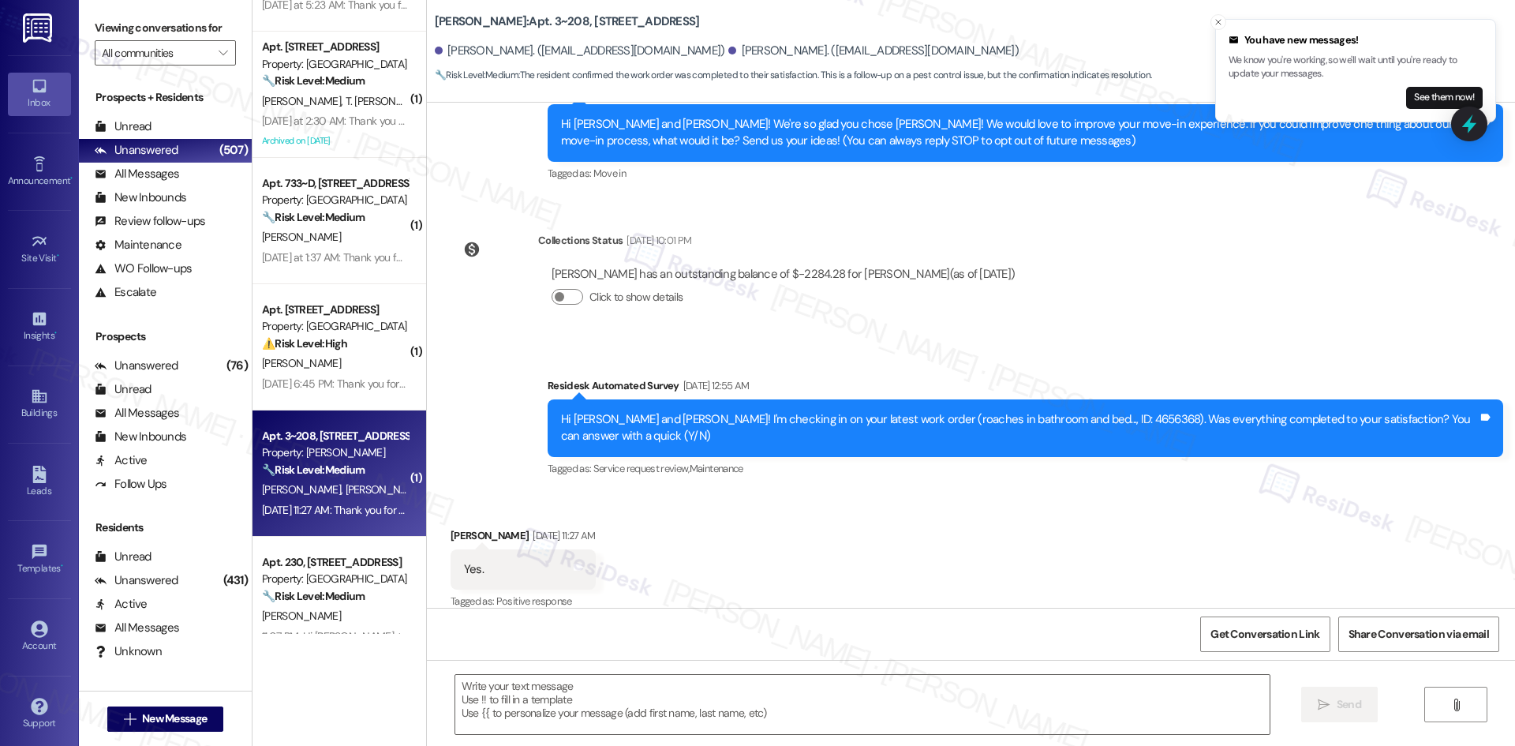
type textarea "Fetching suggested responses. Please feel free to read through the conversation…"
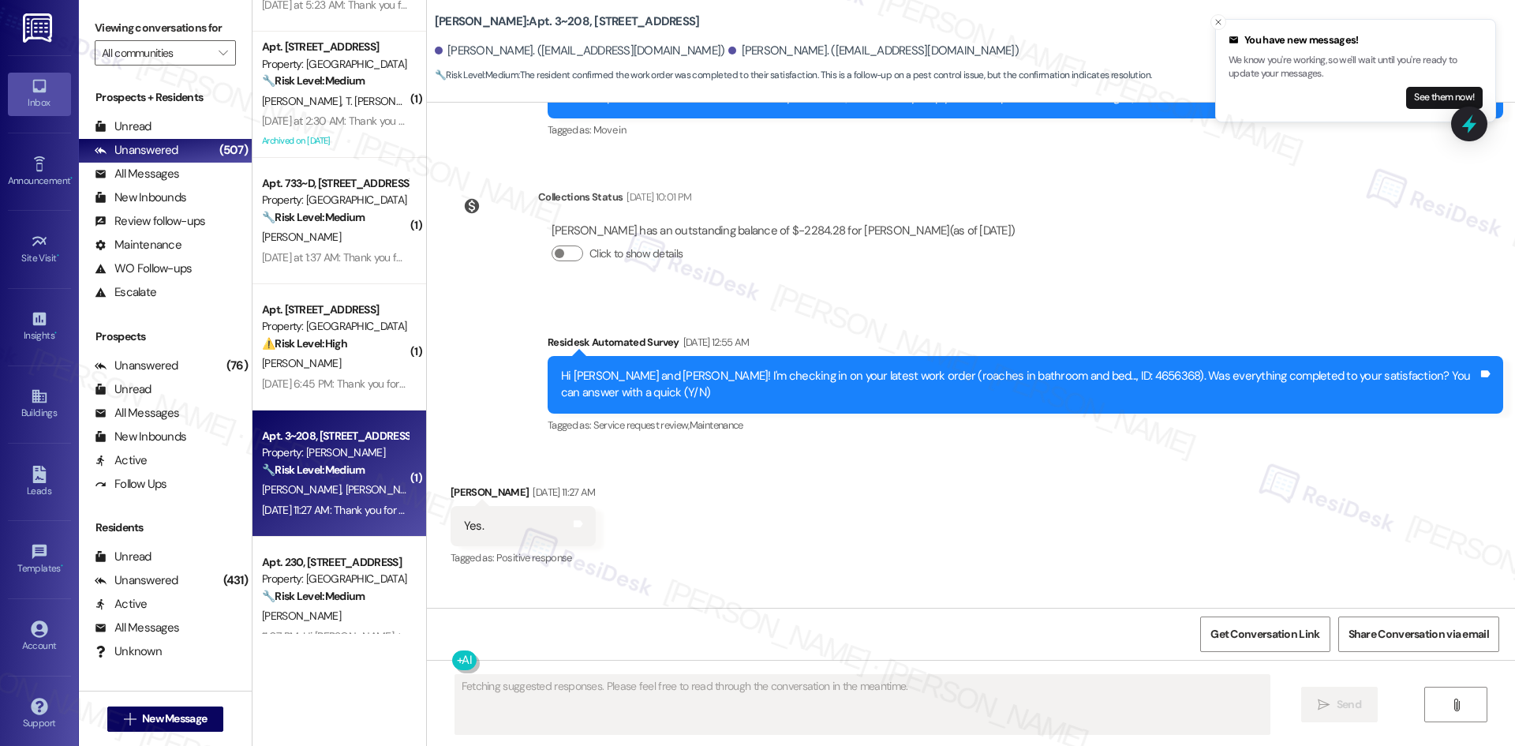
scroll to position [313, 0]
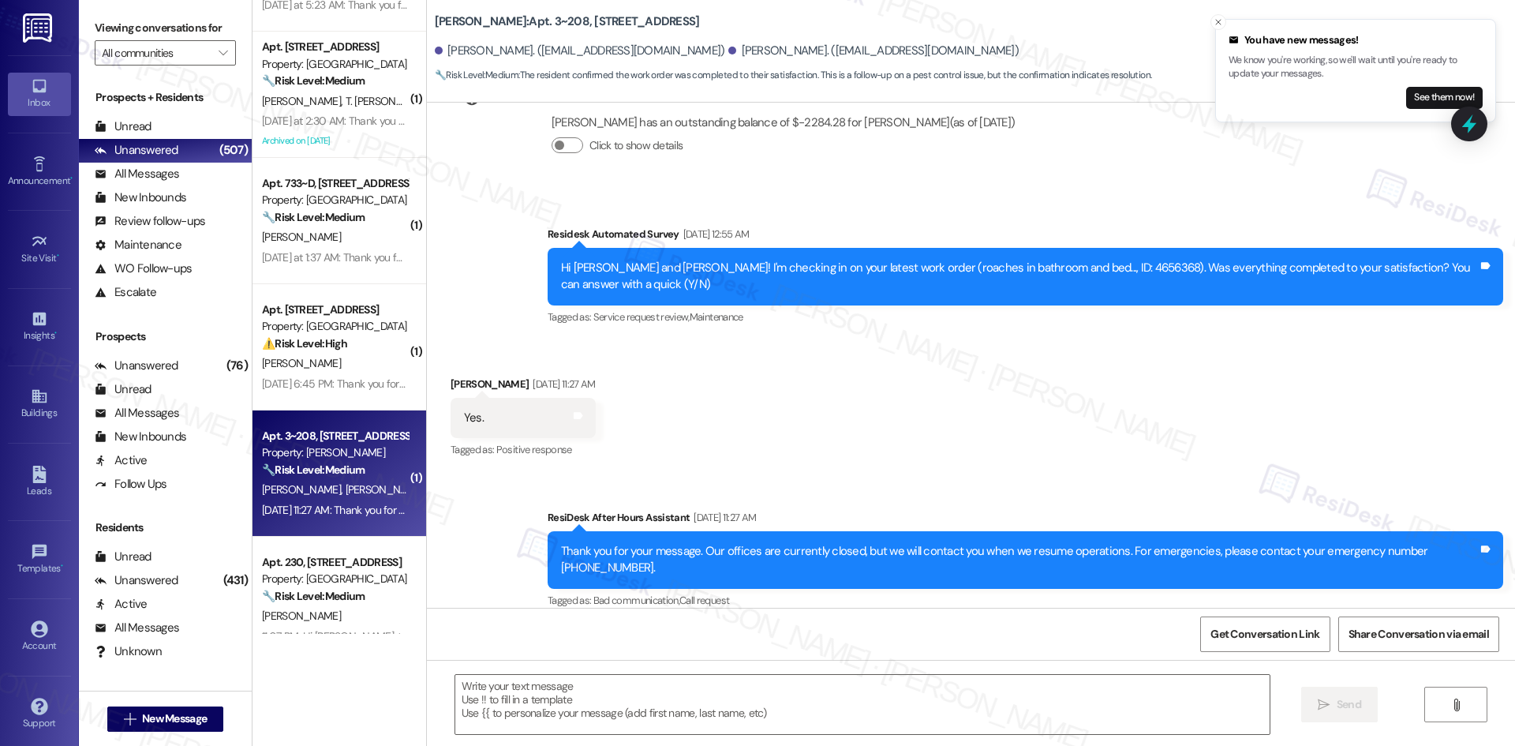
click at [855, 415] on div "Received via SMS Ana Belandria Espinoza Sep 13, 2025 at 11:27 AM Yes. Tags and …" at bounding box center [971, 406] width 1088 height 133
click at [797, 701] on textarea at bounding box center [862, 704] width 814 height 59
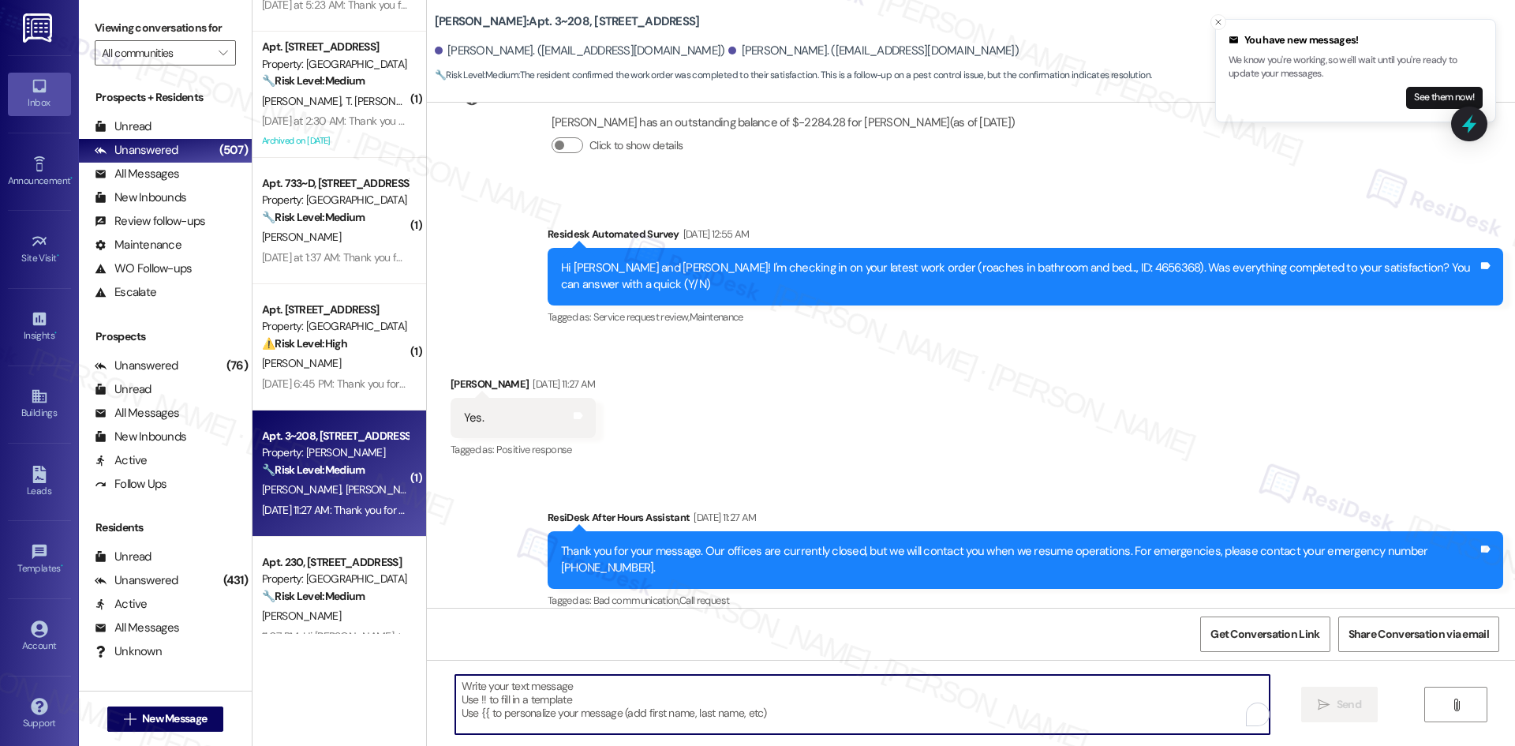
paste textarea "Thank you for confirming! I’m glad to hear everything was completed to your sat…"
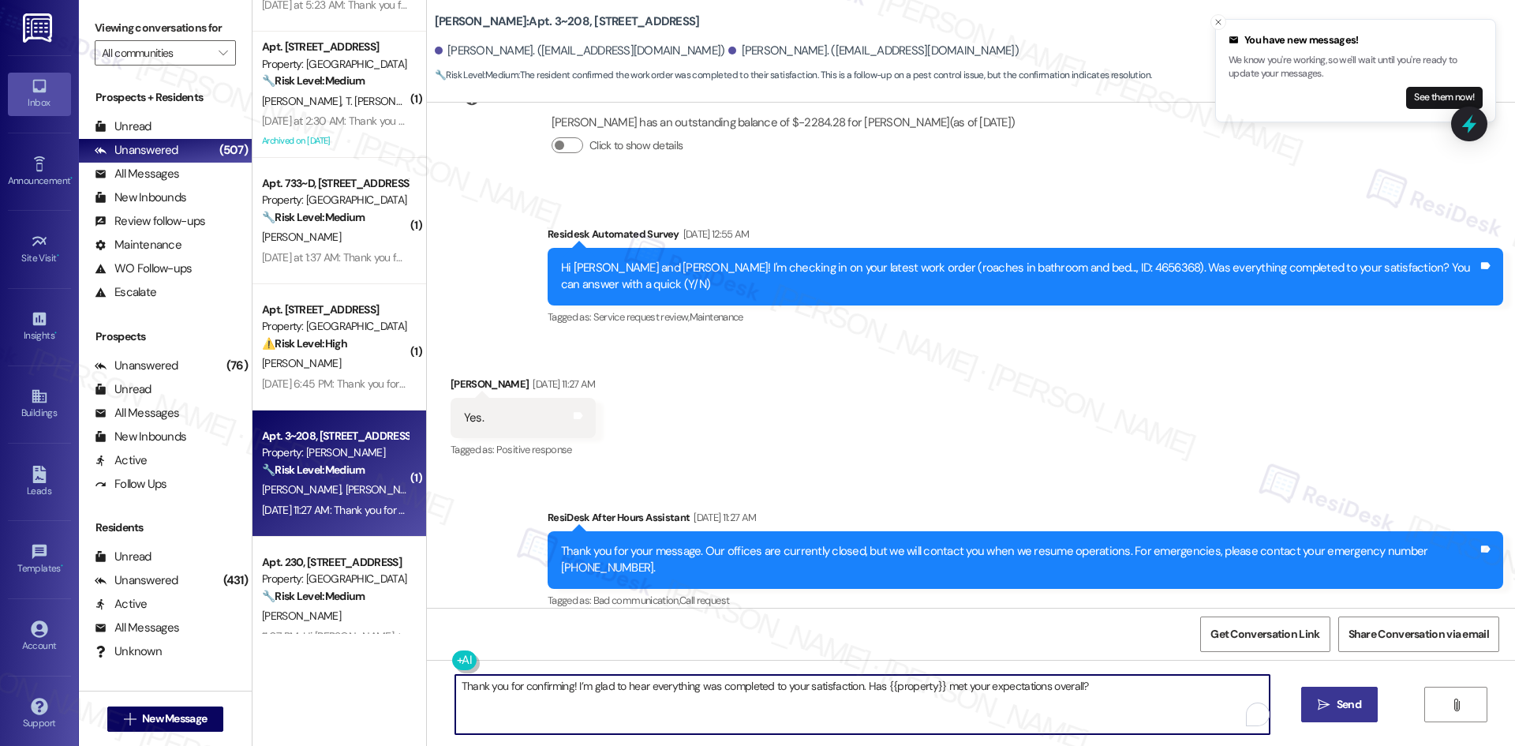
type textarea "Thank you for confirming! I’m glad to hear everything was completed to your sat…"
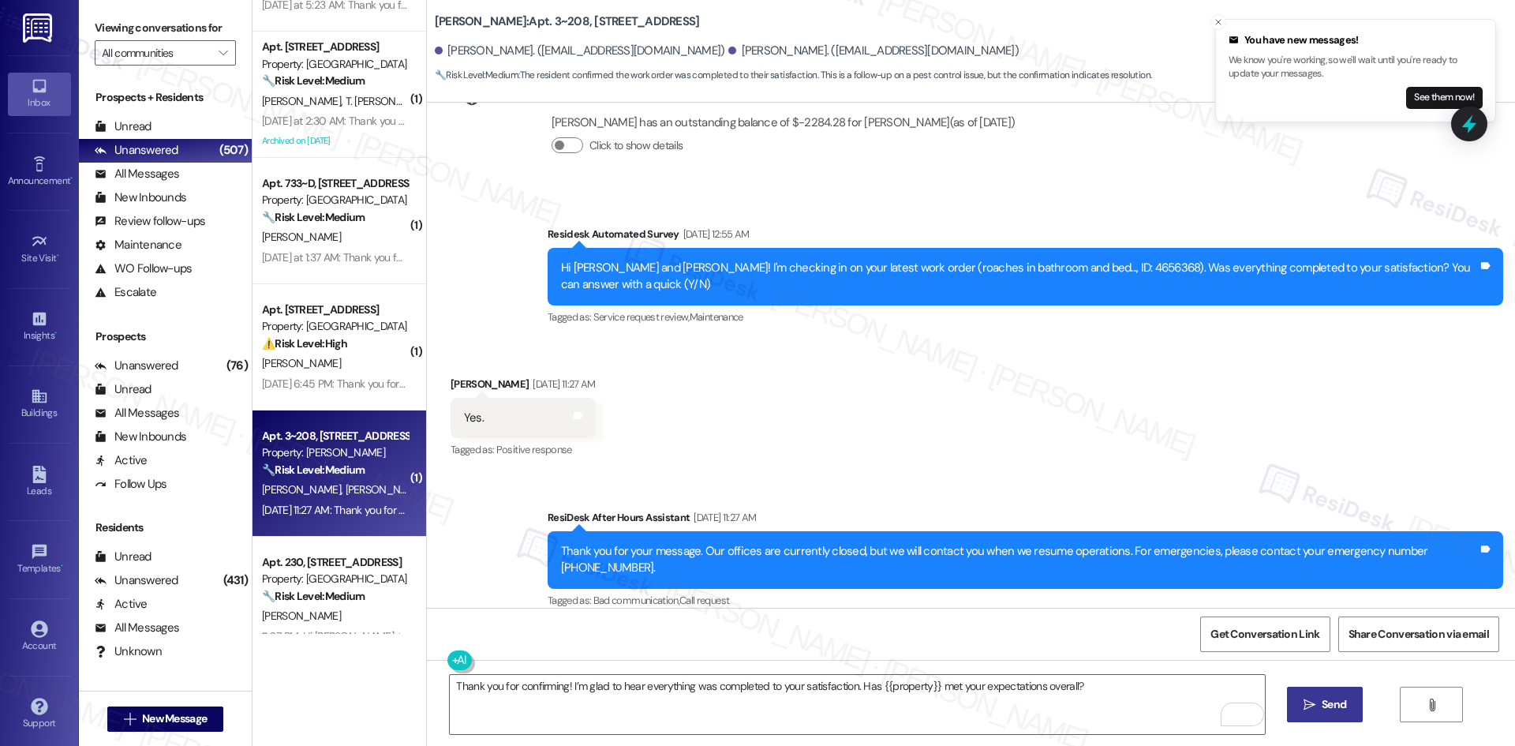
click at [1334, 711] on span "Send" at bounding box center [1334, 704] width 24 height 17
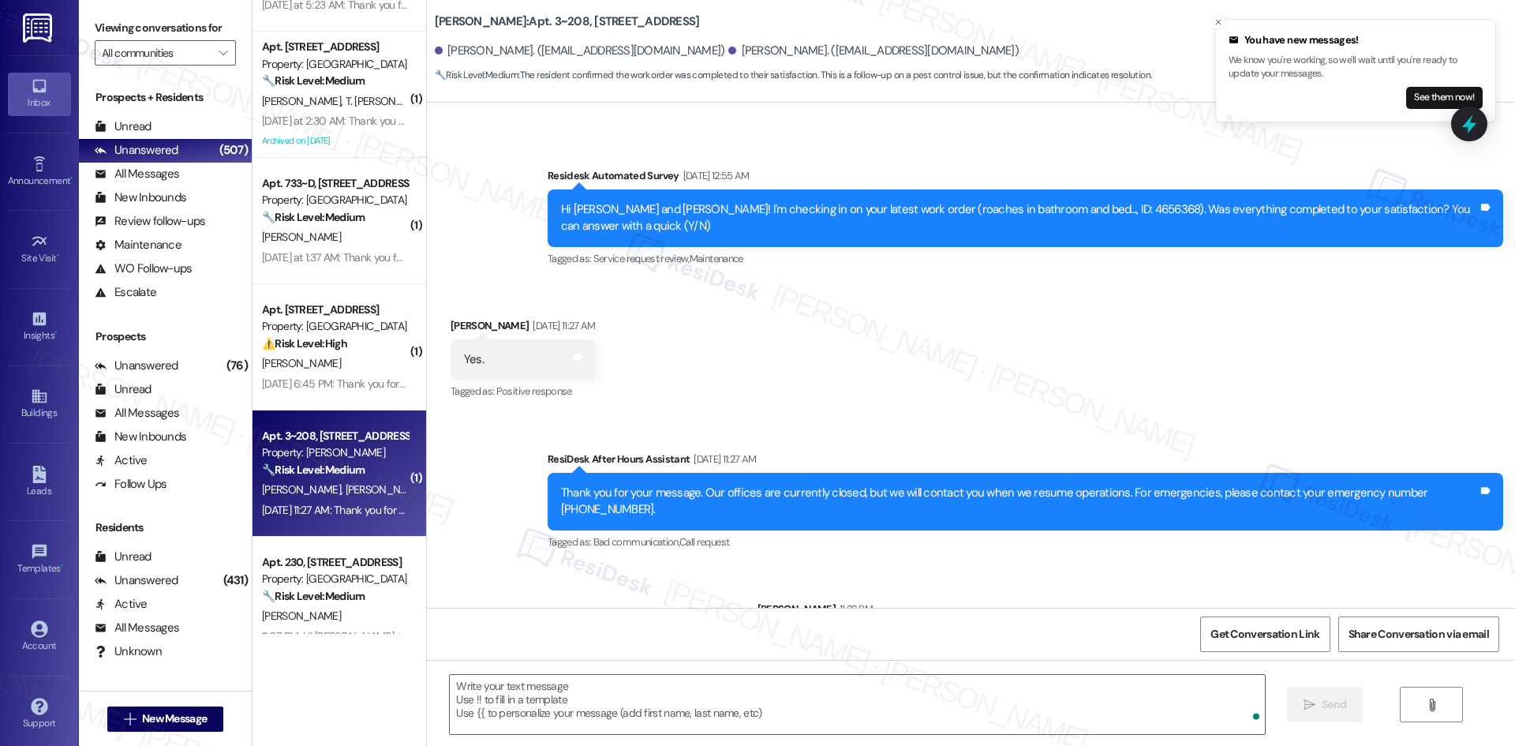
scroll to position [423, 0]
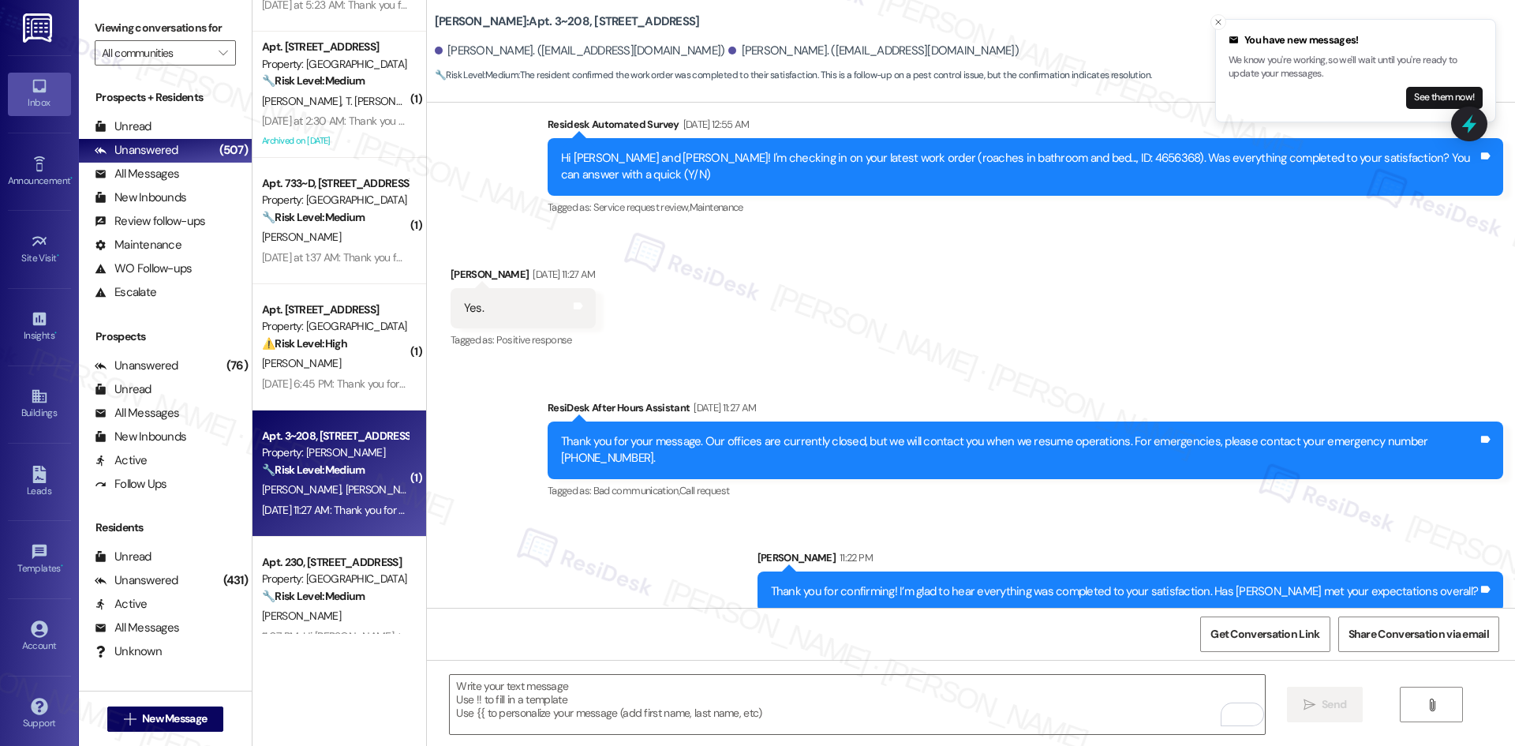
click at [686, 507] on div "Sent via SMS ResiDesk After Hours Assistant Sep 13, 2025 at 11:27 AM Thank you …" at bounding box center [971, 494] width 1088 height 260
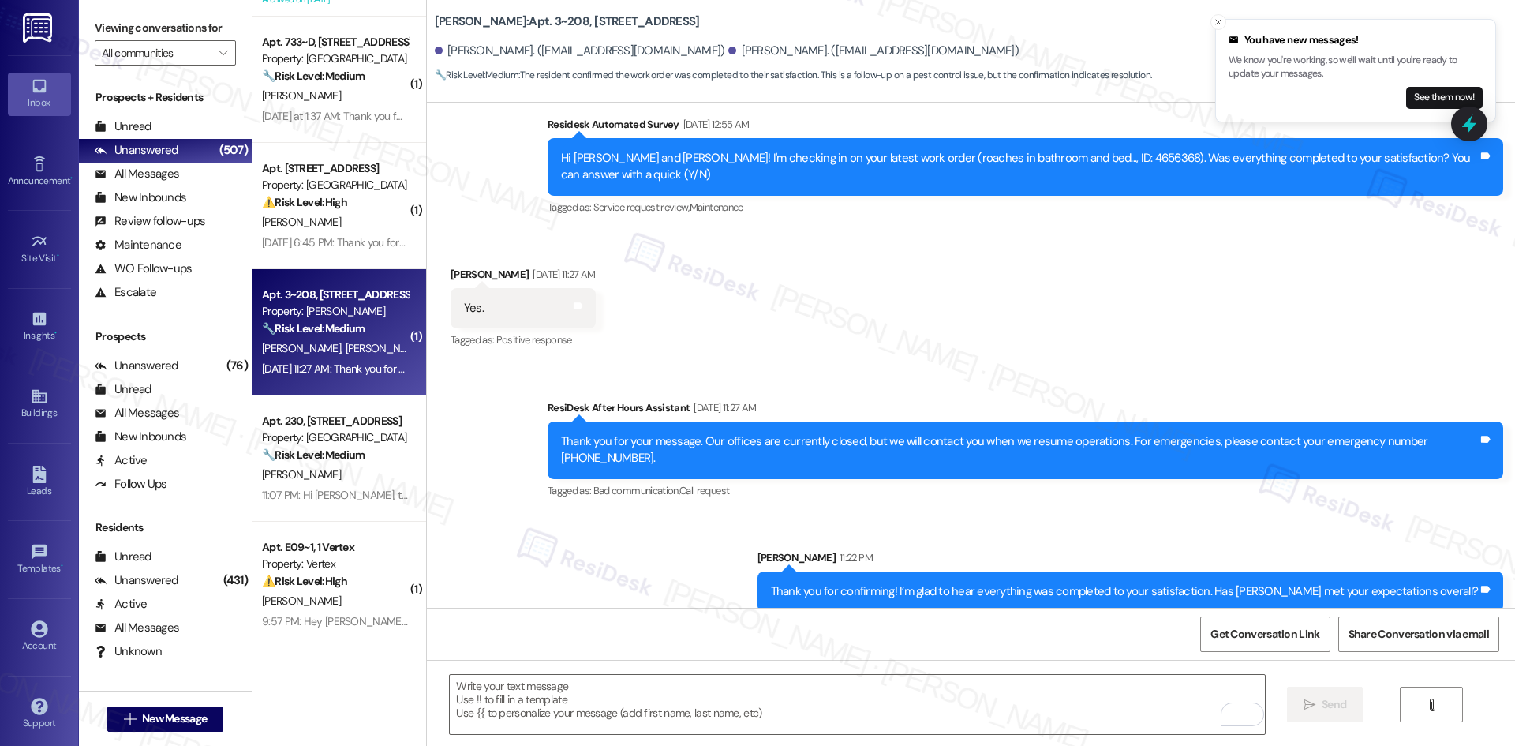
scroll to position [1894, 0]
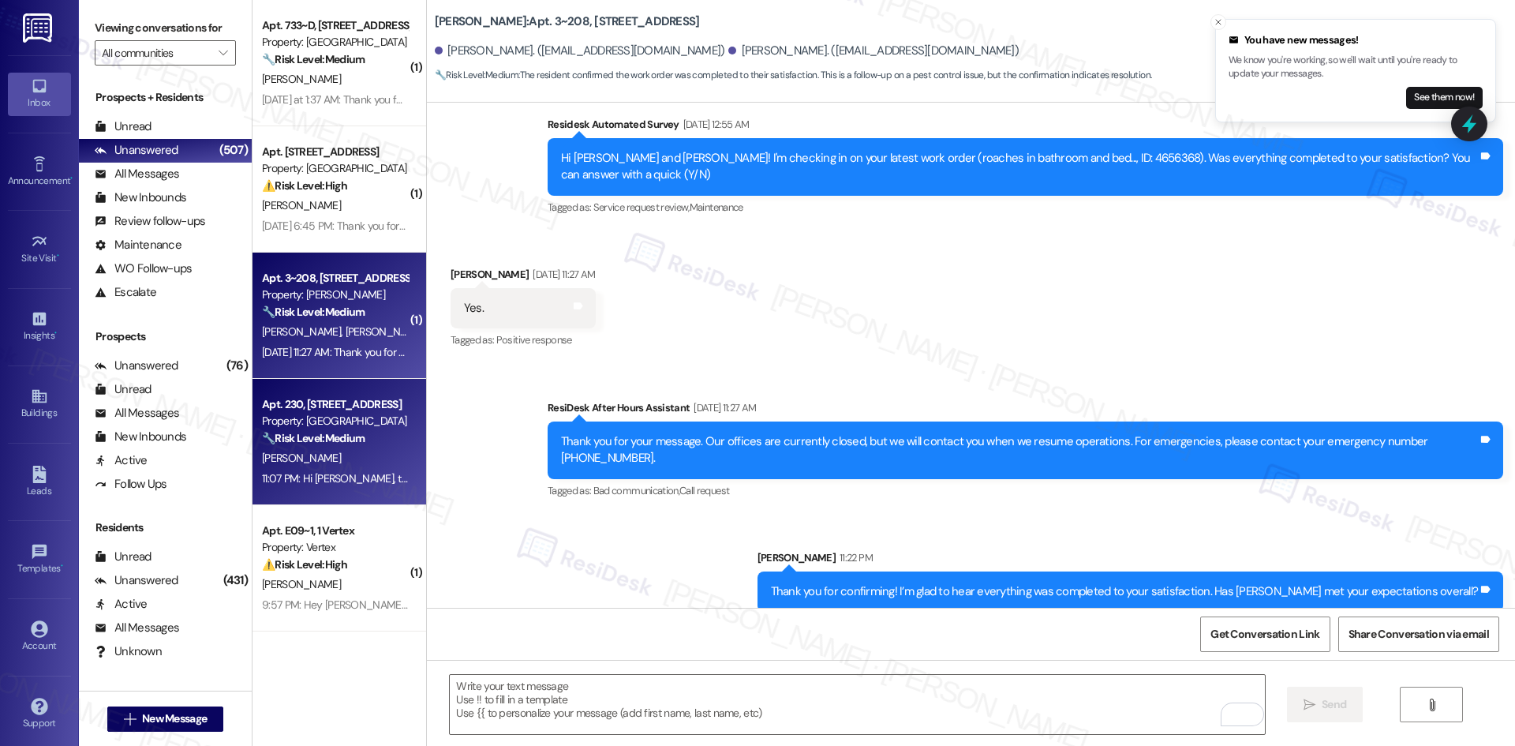
click at [342, 434] on strong "🔧 Risk Level: Medium" at bounding box center [313, 438] width 103 height 14
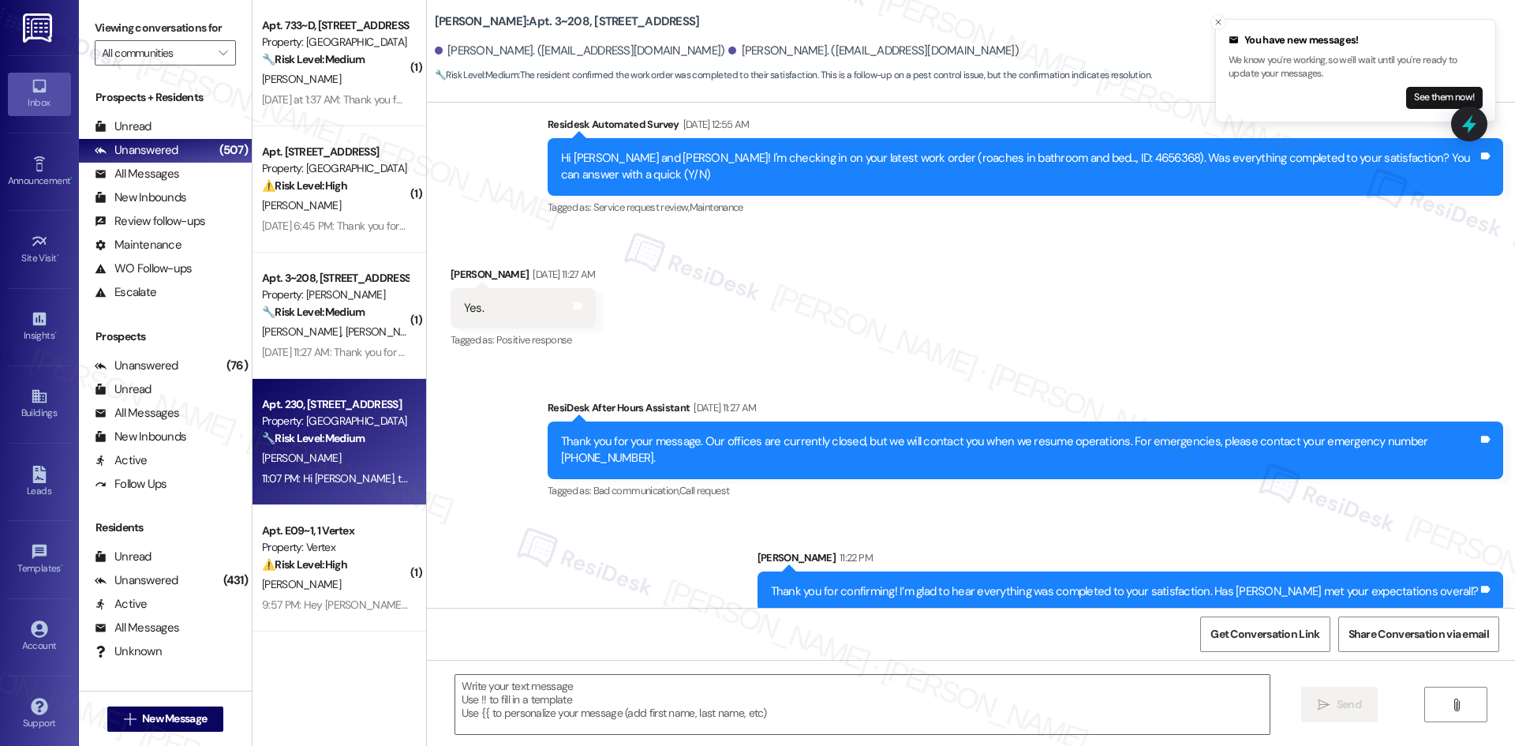
type textarea "Fetching suggested responses. Please feel free to read through the conversation…"
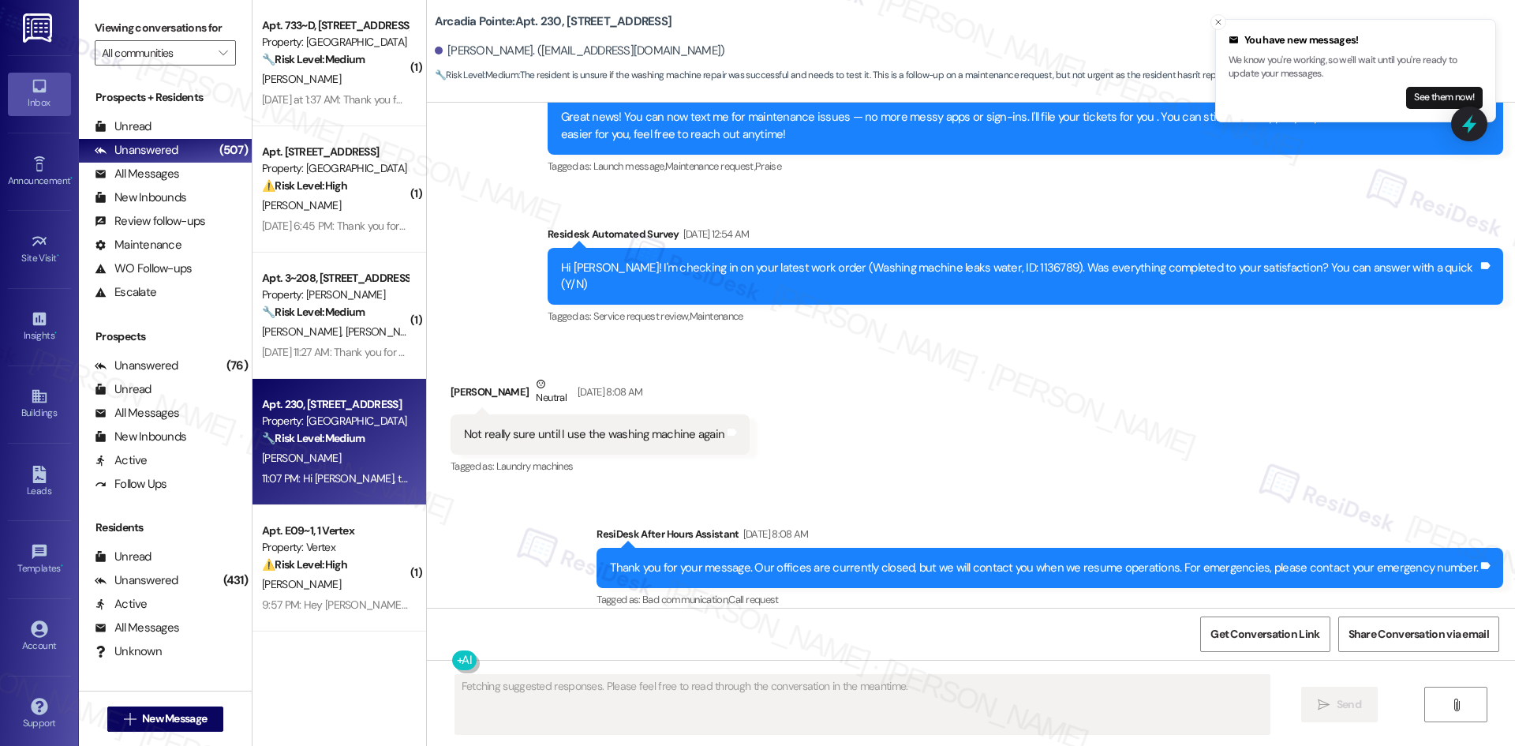
scroll to position [200, 0]
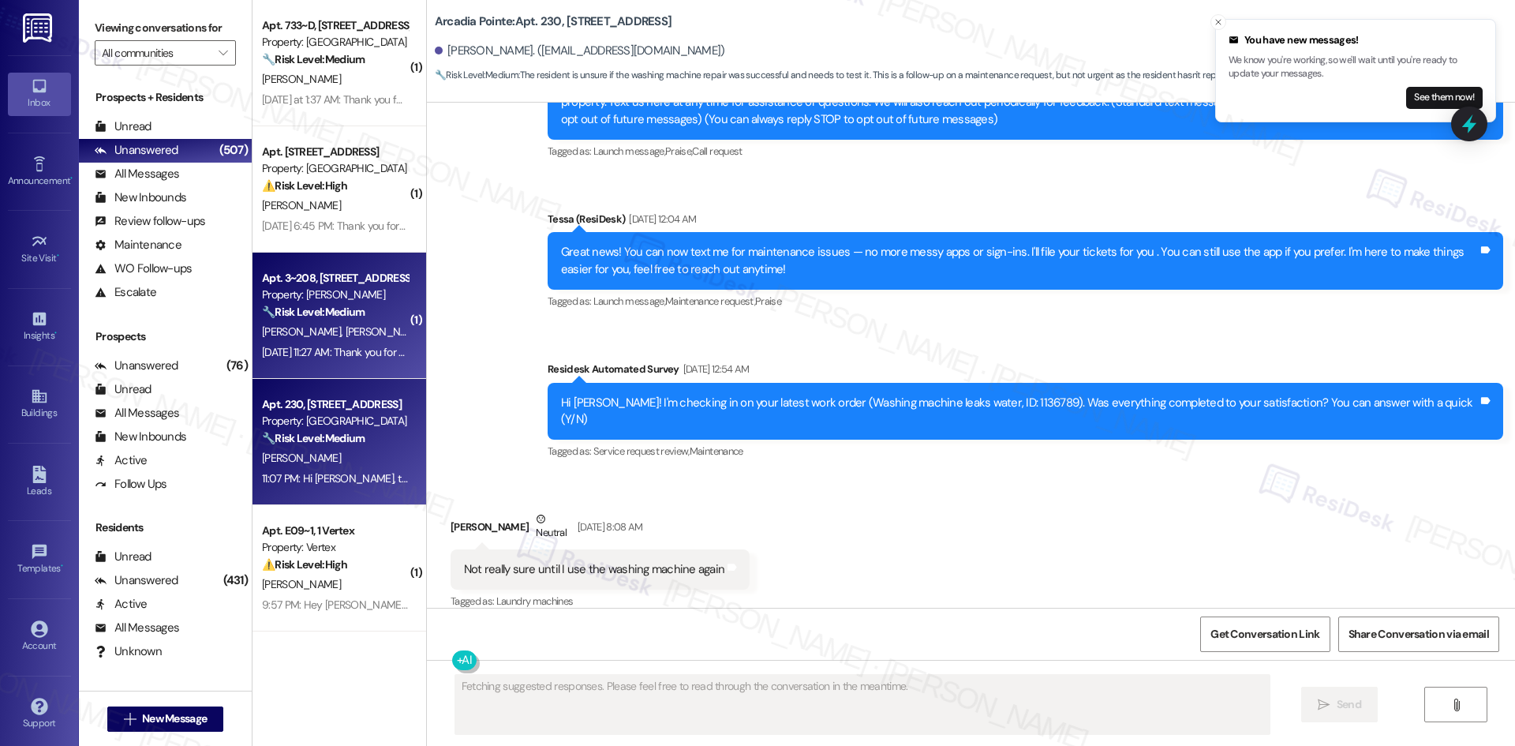
click at [364, 350] on div "[DATE] 11:27 AM: Thank you for your message. Our offices are currently closed, …" at bounding box center [739, 352] width 955 height 14
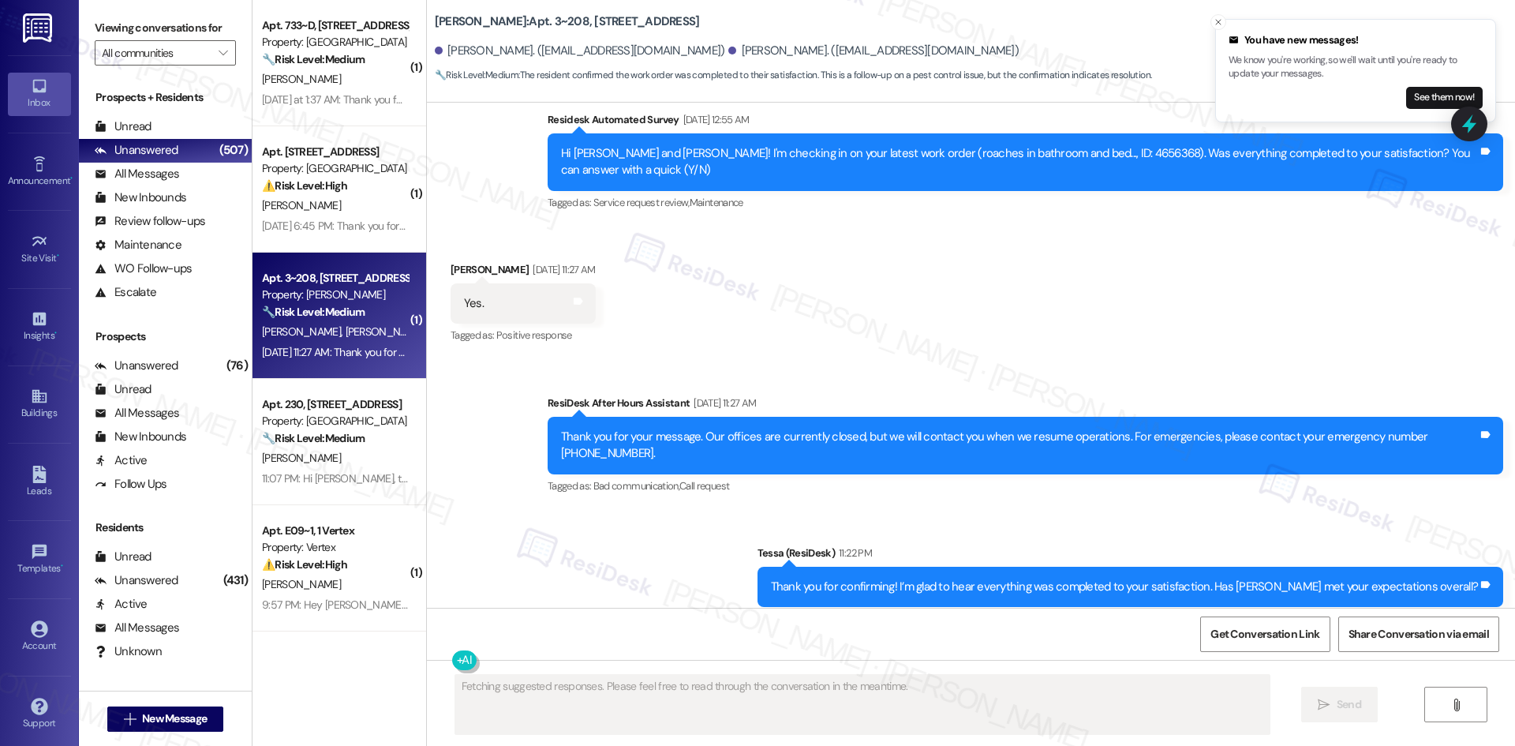
scroll to position [446, 0]
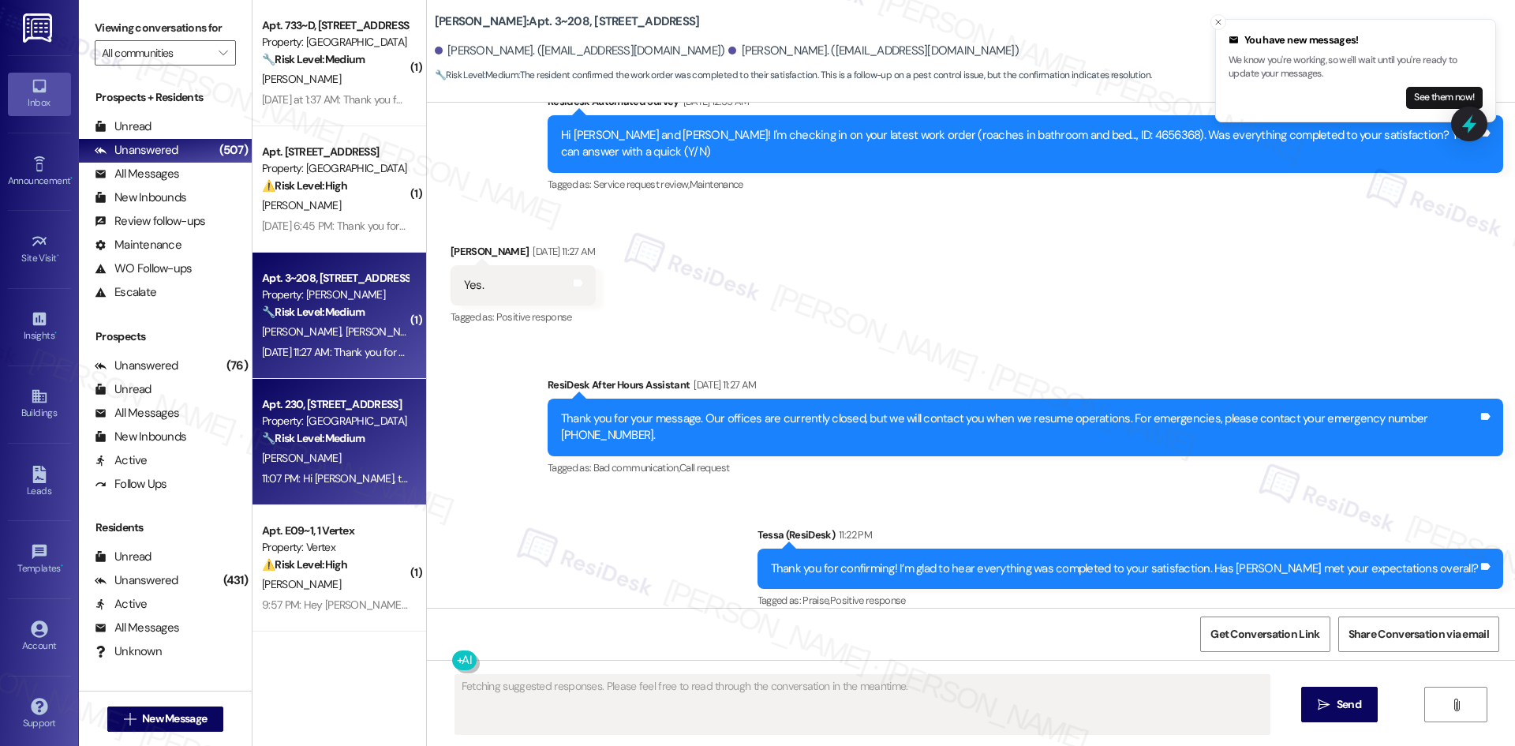
click at [336, 430] on div "🔧 Risk Level: Medium The resident is unsure if the washing machine repair was s…" at bounding box center [335, 438] width 146 height 17
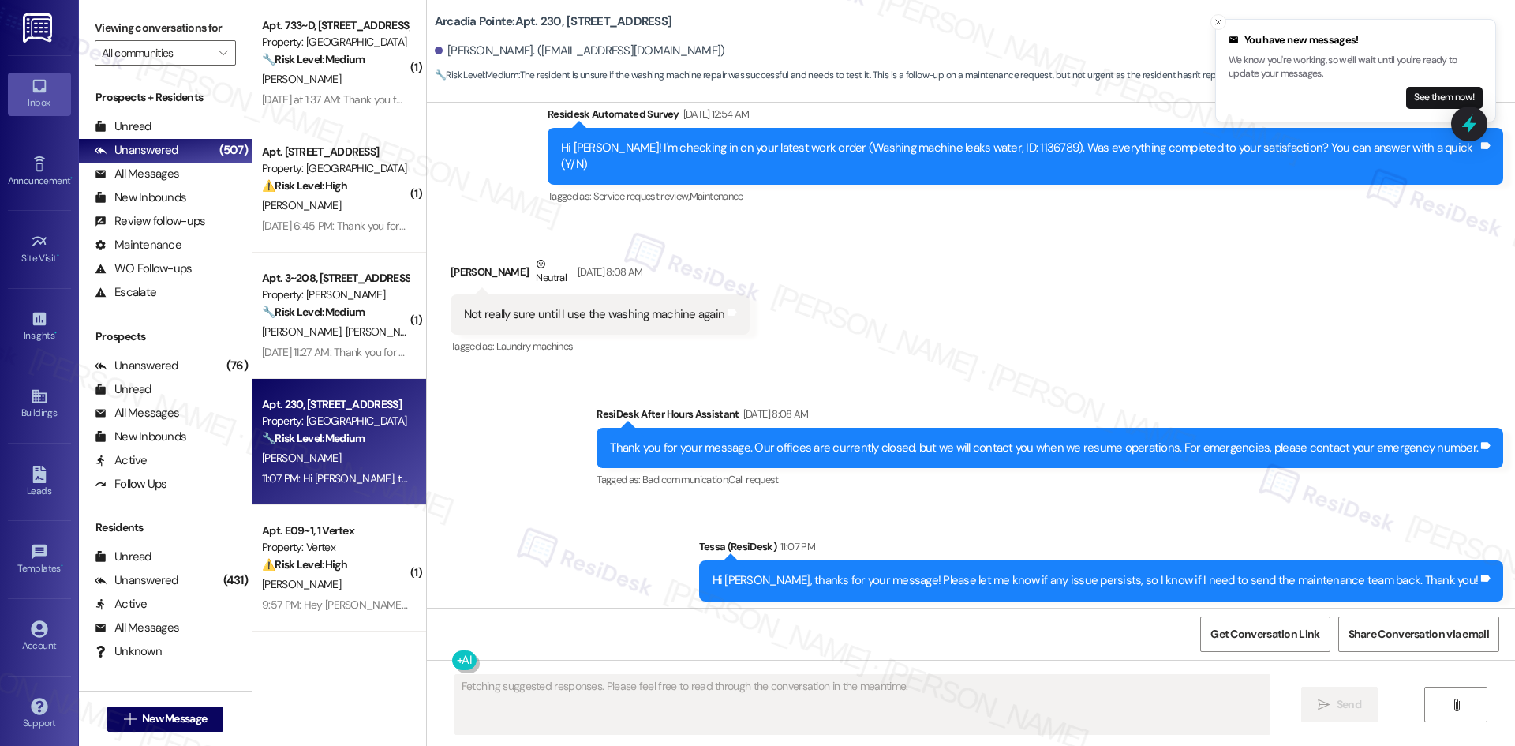
scroll to position [468, 0]
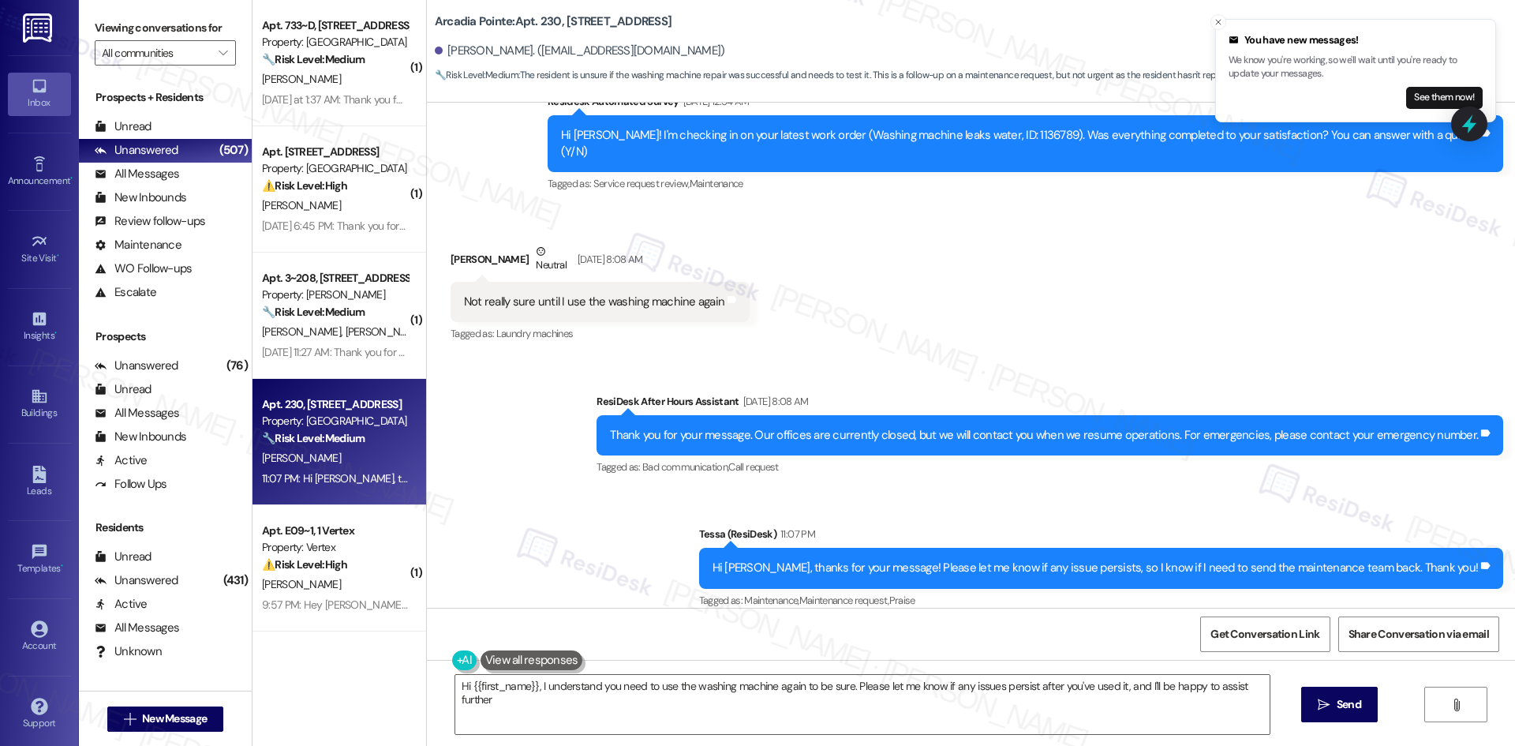
type textarea "Hi {{first_name}}, I understand you need to use the washing machine again to be…"
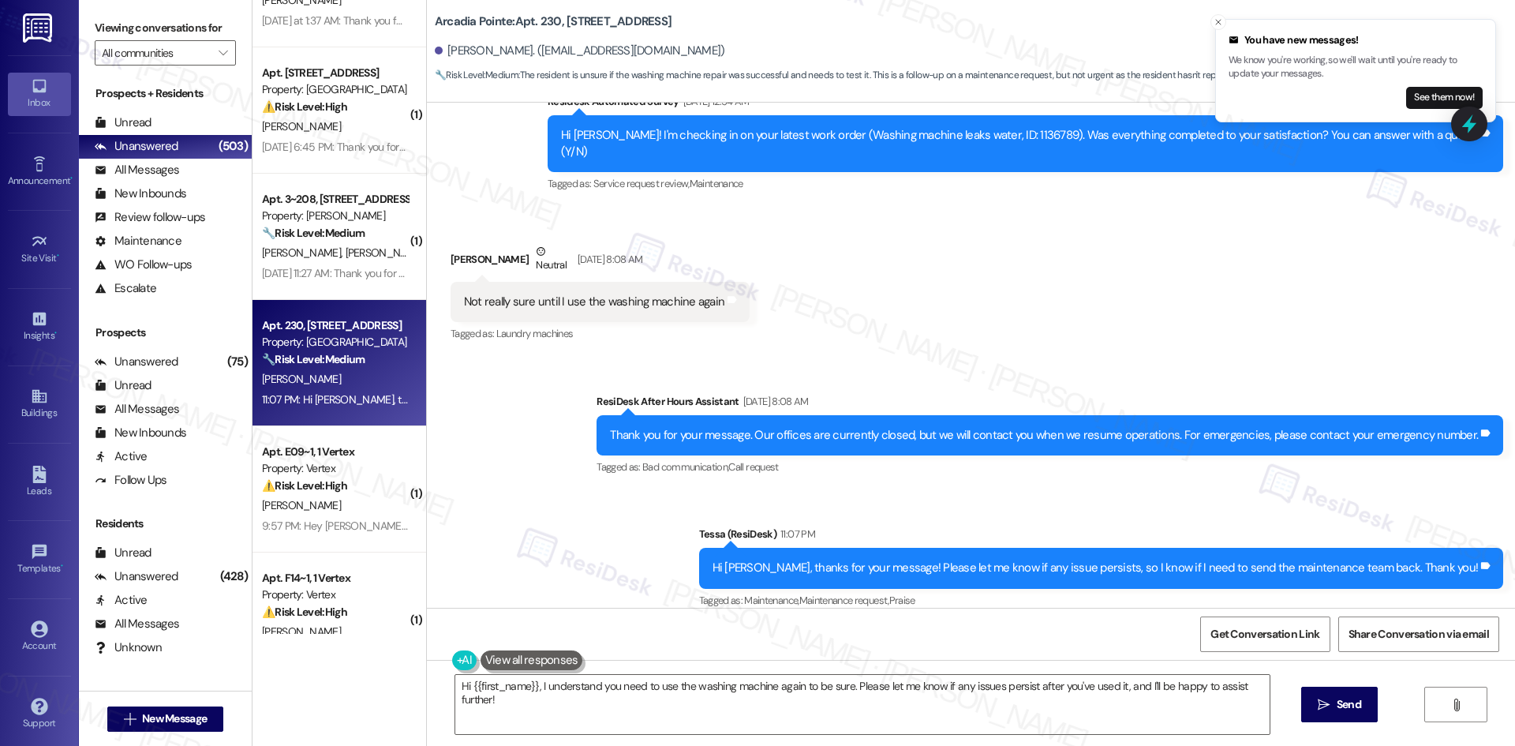
scroll to position [0, 0]
click at [606, 530] on div "Sent via SMS ResiDesk After Hours Assistant [DATE] 8:08 AM Thank you for your m…" at bounding box center [971, 490] width 1088 height 267
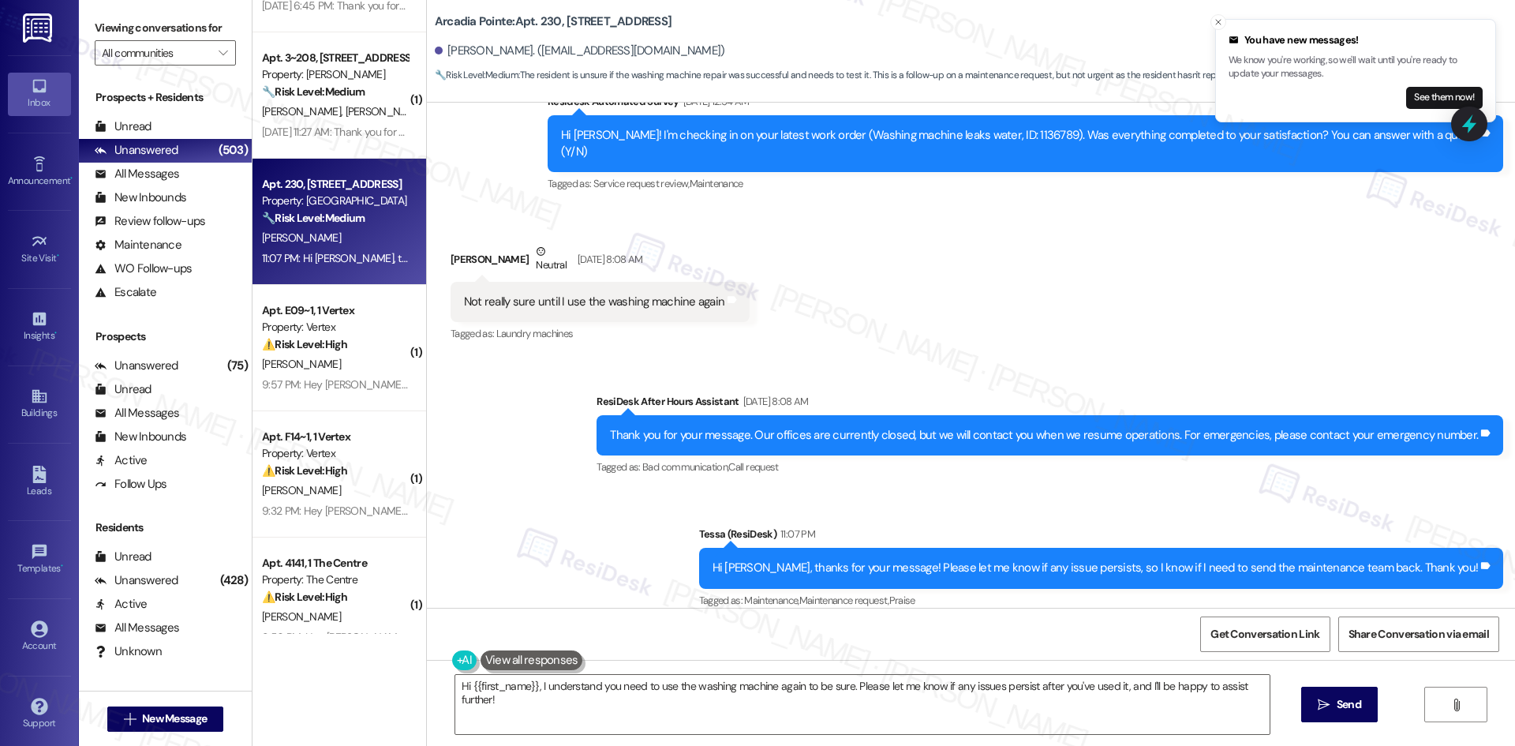
scroll to position [2131, 0]
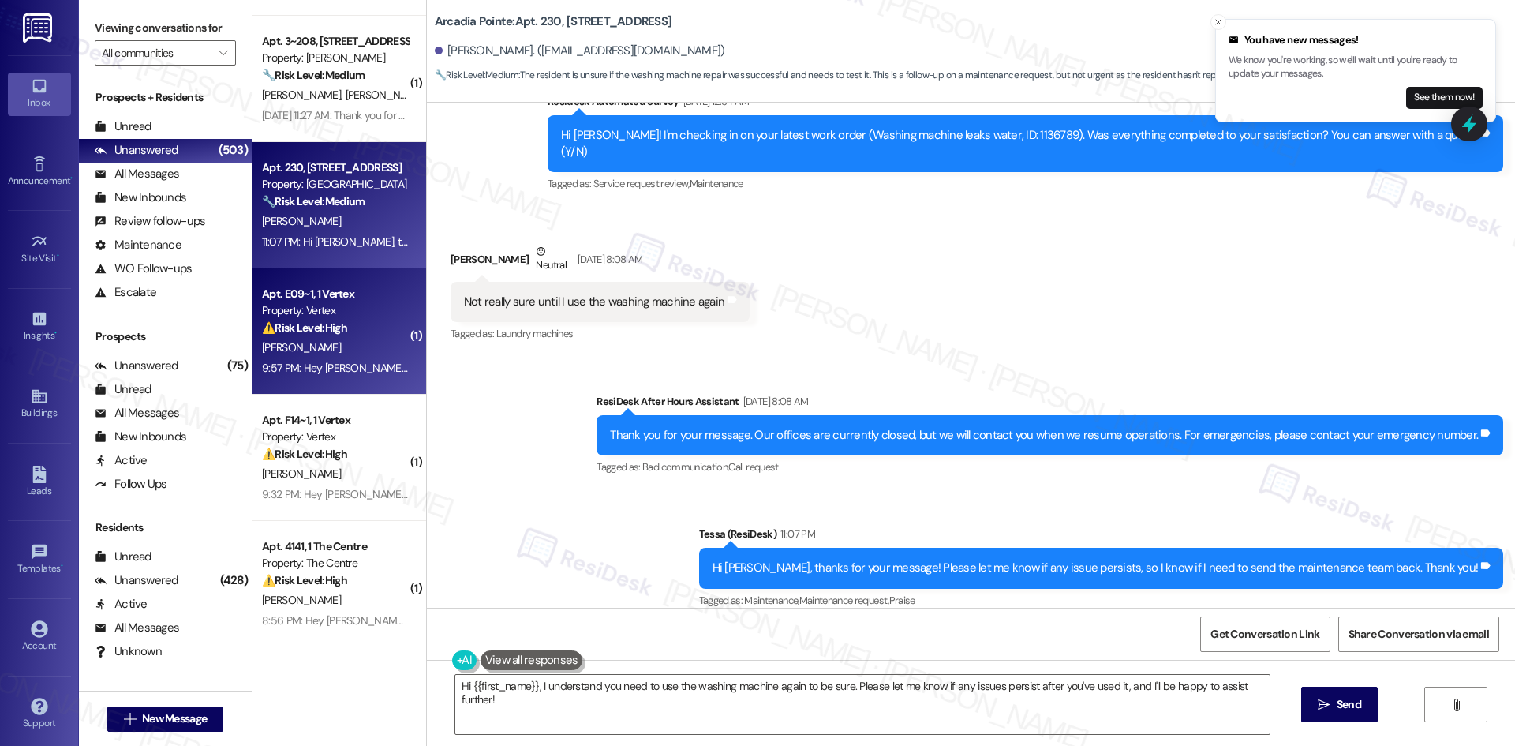
click at [354, 350] on div "[PERSON_NAME]" at bounding box center [334, 348] width 149 height 20
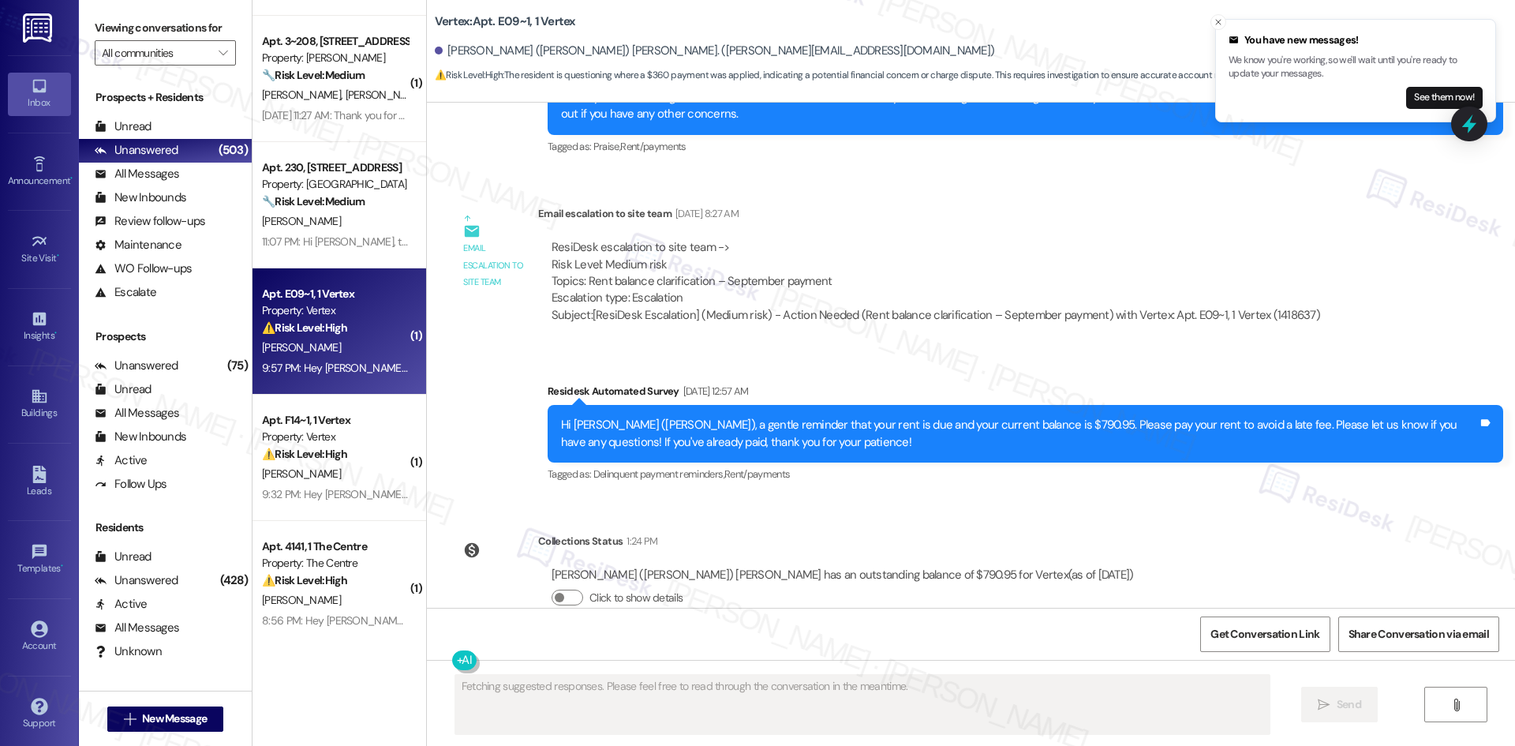
scroll to position [1625, 0]
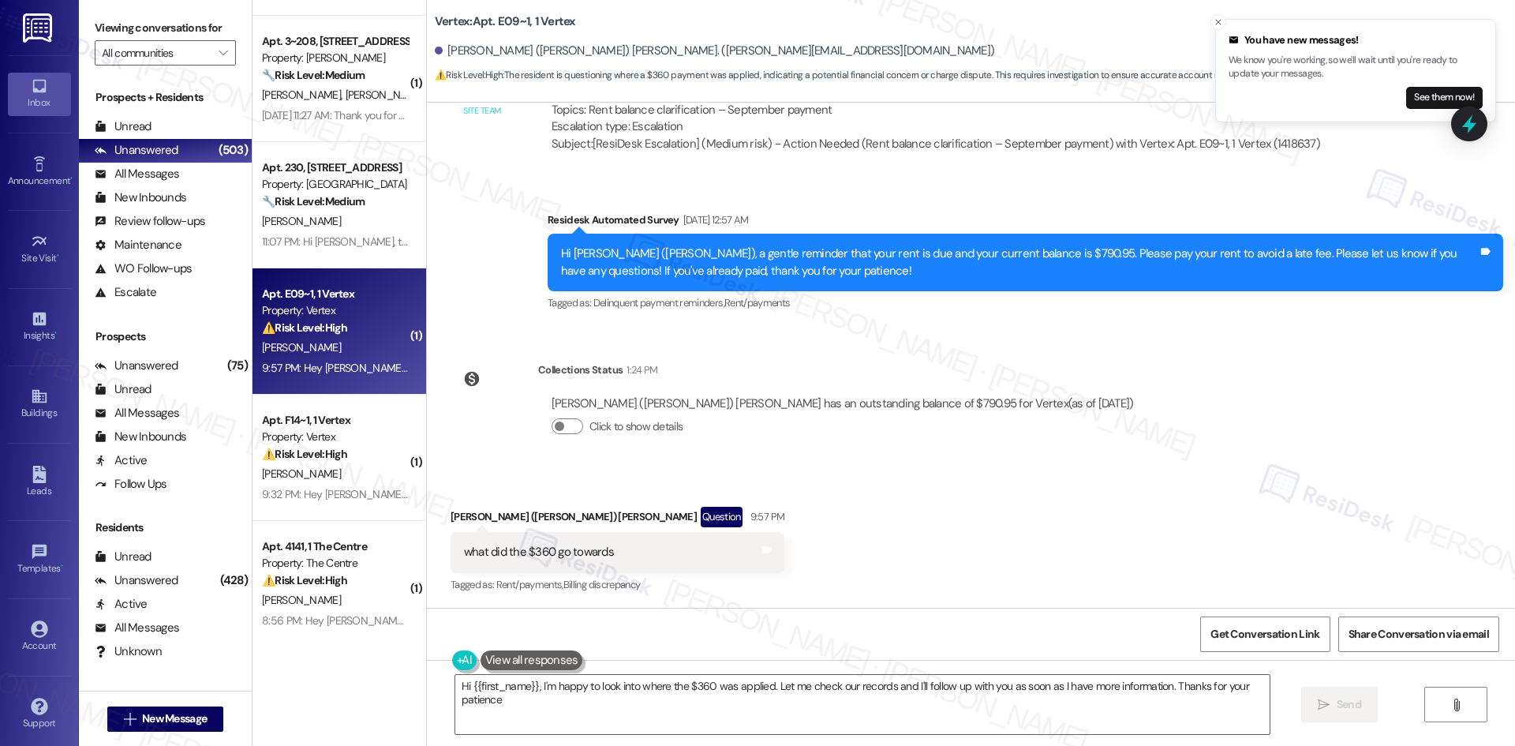
type textarea "Hi {{first_name}}, I'm happy to look into where the $360 was applied. Let me ch…"
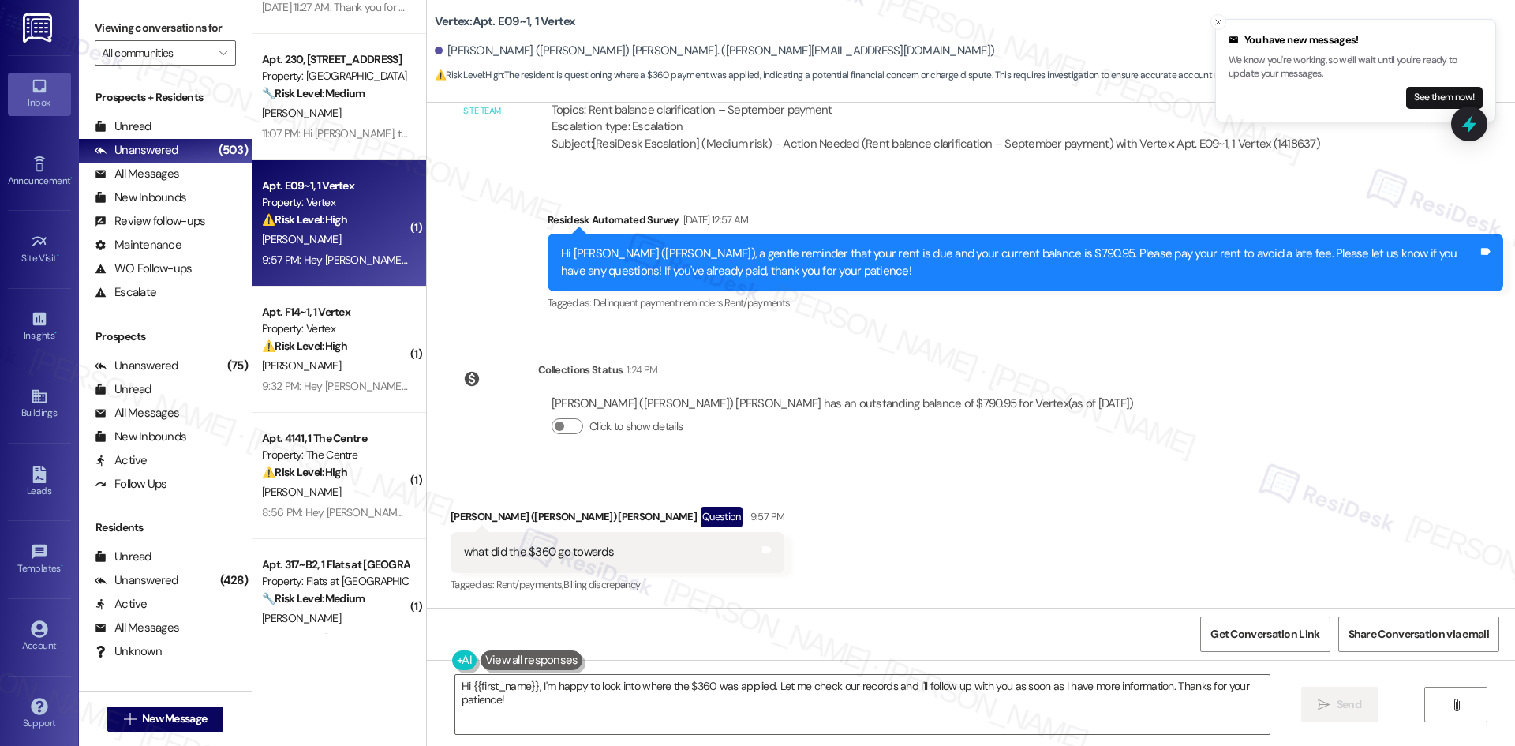
scroll to position [2288, 0]
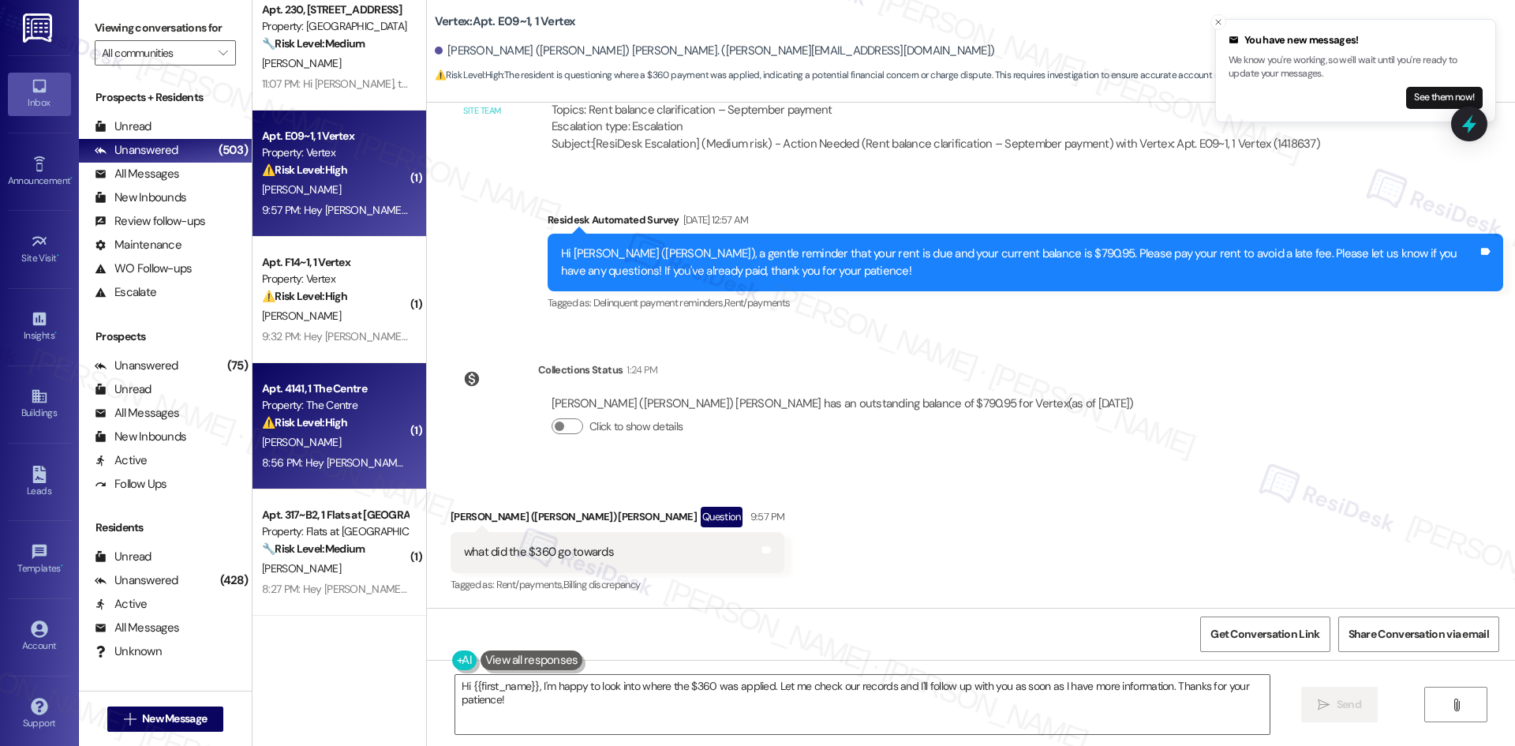
click at [361, 409] on div "Property: The Centre" at bounding box center [335, 405] width 146 height 17
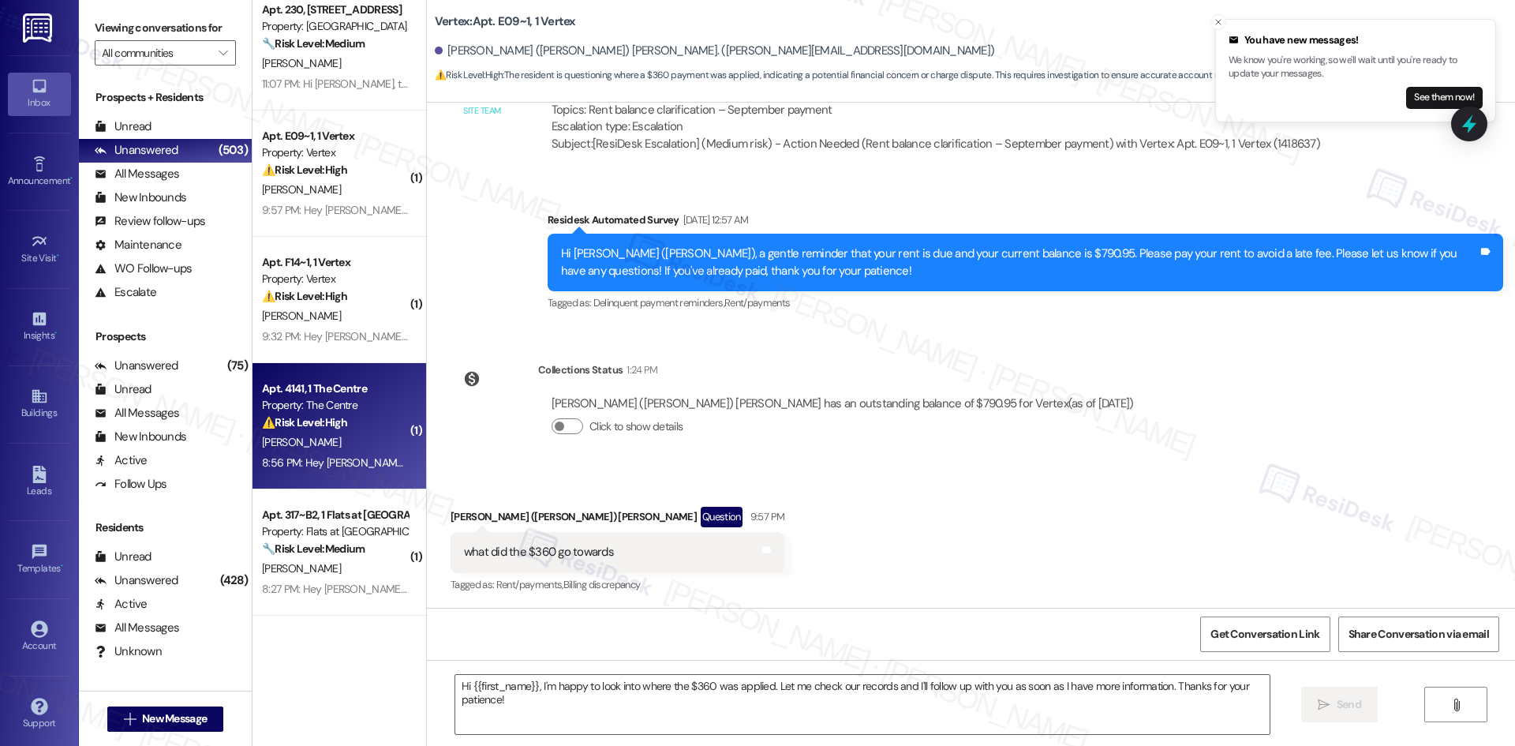
type textarea "Fetching suggested responses. Please feel free to read through the conversation…"
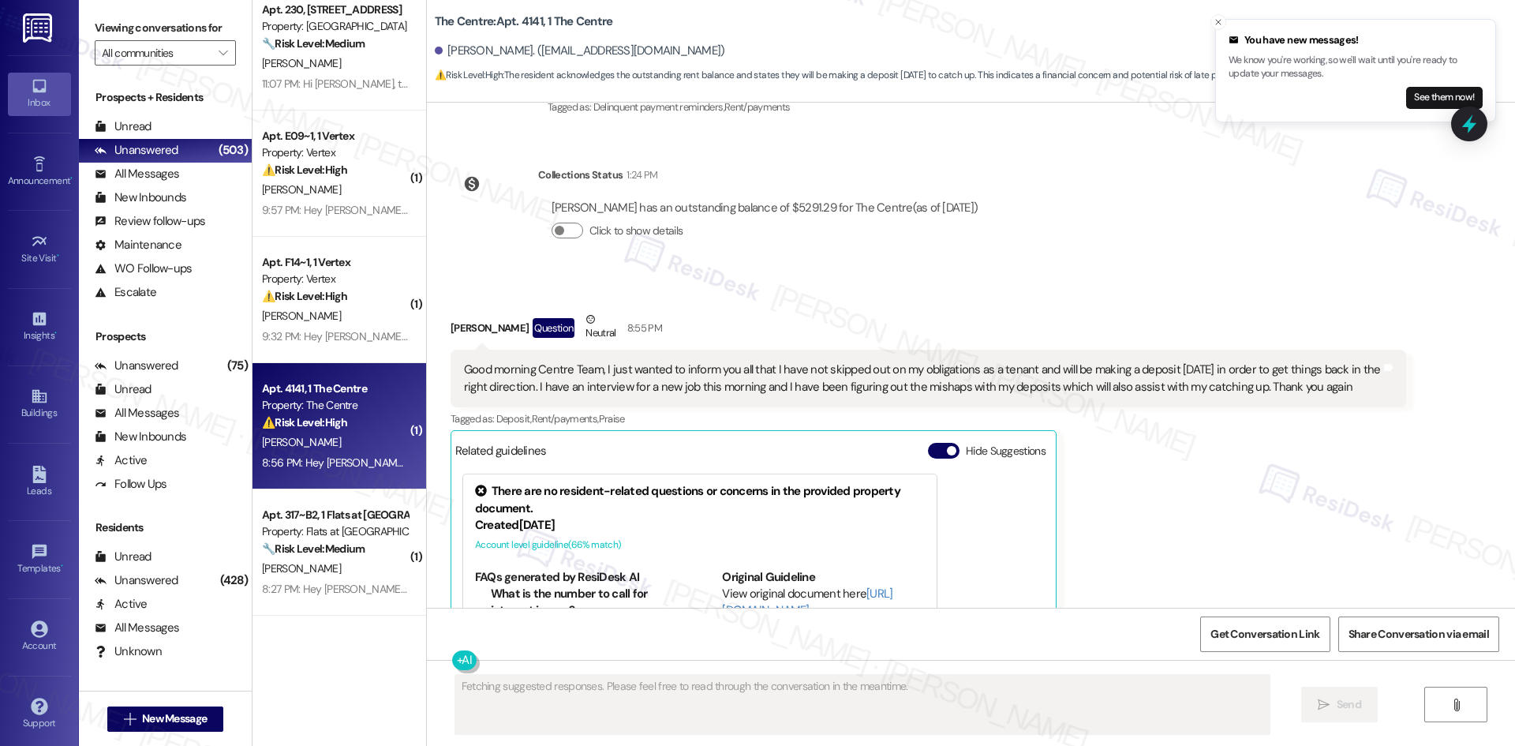
scroll to position [8670, 0]
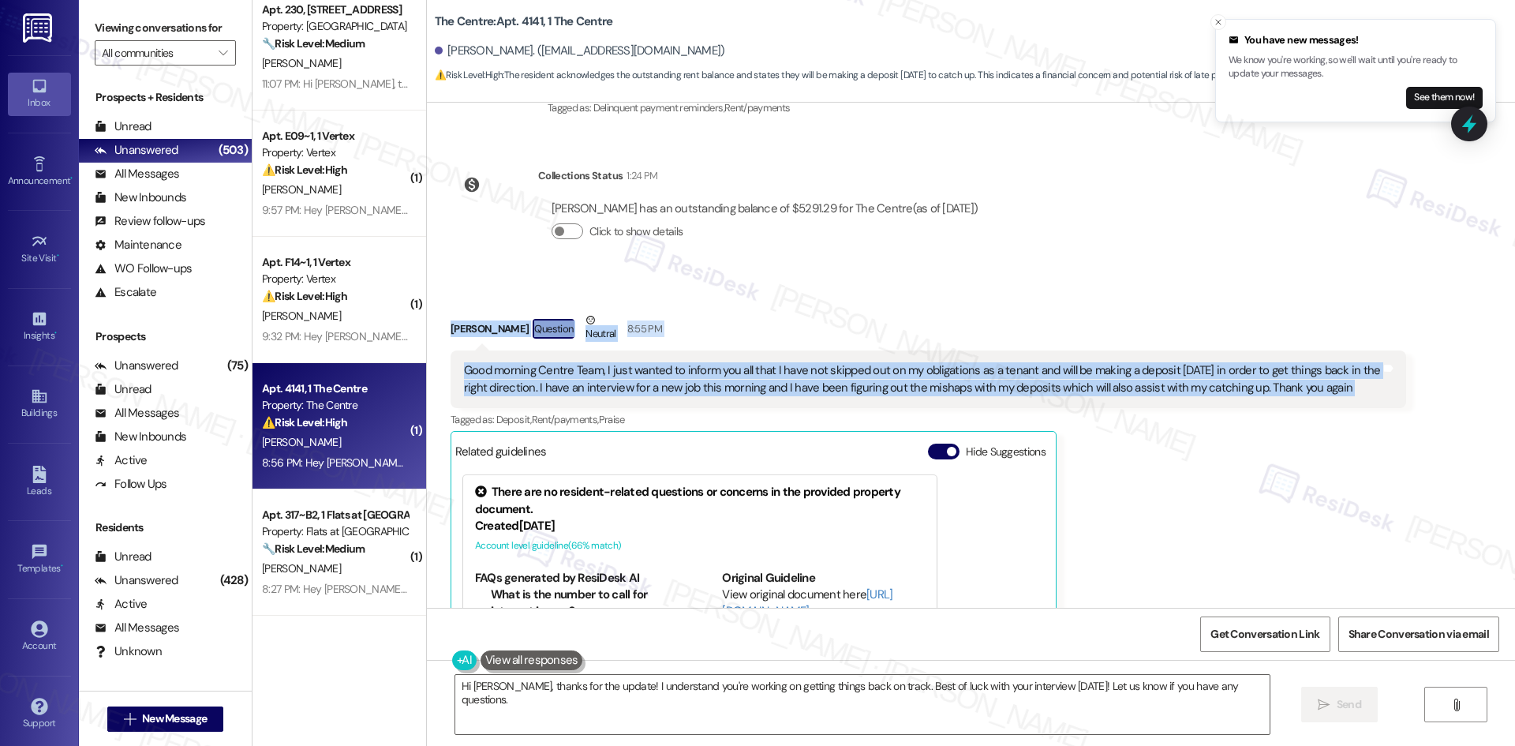
drag, startPoint x: 440, startPoint y: 257, endPoint x: 1435, endPoint y: 354, distance: 999.7
click at [1435, 354] on div "Received via SMS [PERSON_NAME] Question Neutral 8:55 PM Good morning Centre Tea…" at bounding box center [971, 518] width 1088 height 485
copy div "[PERSON_NAME] Question Neutral 8:55 PM Good morning Centre Team, I just wanted …"
click at [986, 312] on div "[PERSON_NAME] Question Neutral 8:55 PM" at bounding box center [929, 331] width 956 height 39
drag, startPoint x: 546, startPoint y: 288, endPoint x: 1364, endPoint y: 344, distance: 819.5
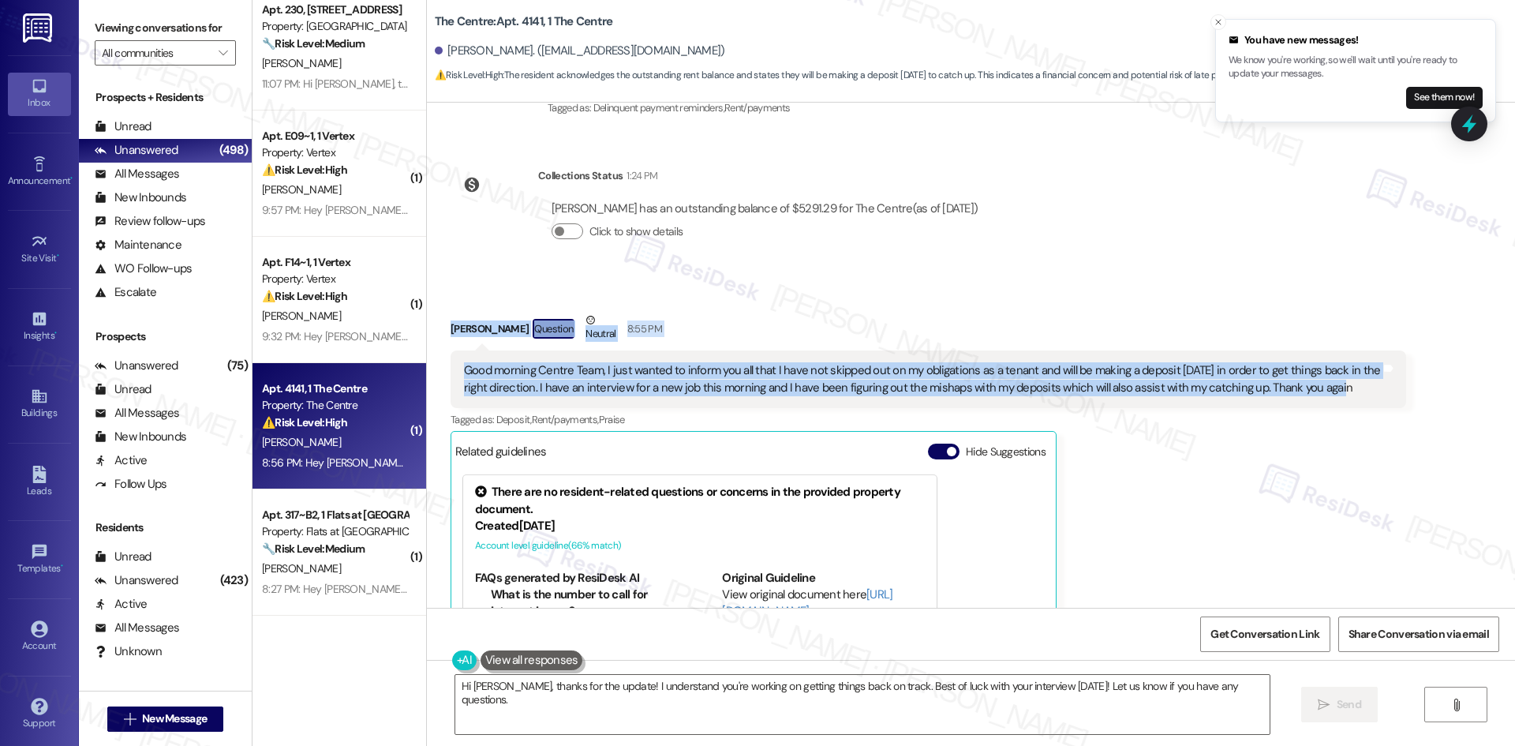
click at [1364, 344] on div "Received via SMS Christopher Davis Question Neutral 8:55 PM Good morning Centre…" at bounding box center [971, 518] width 1088 height 485
copy div "Christopher Davis Question Neutral 8:55 PM Good morning Centre Team, I just wan…"
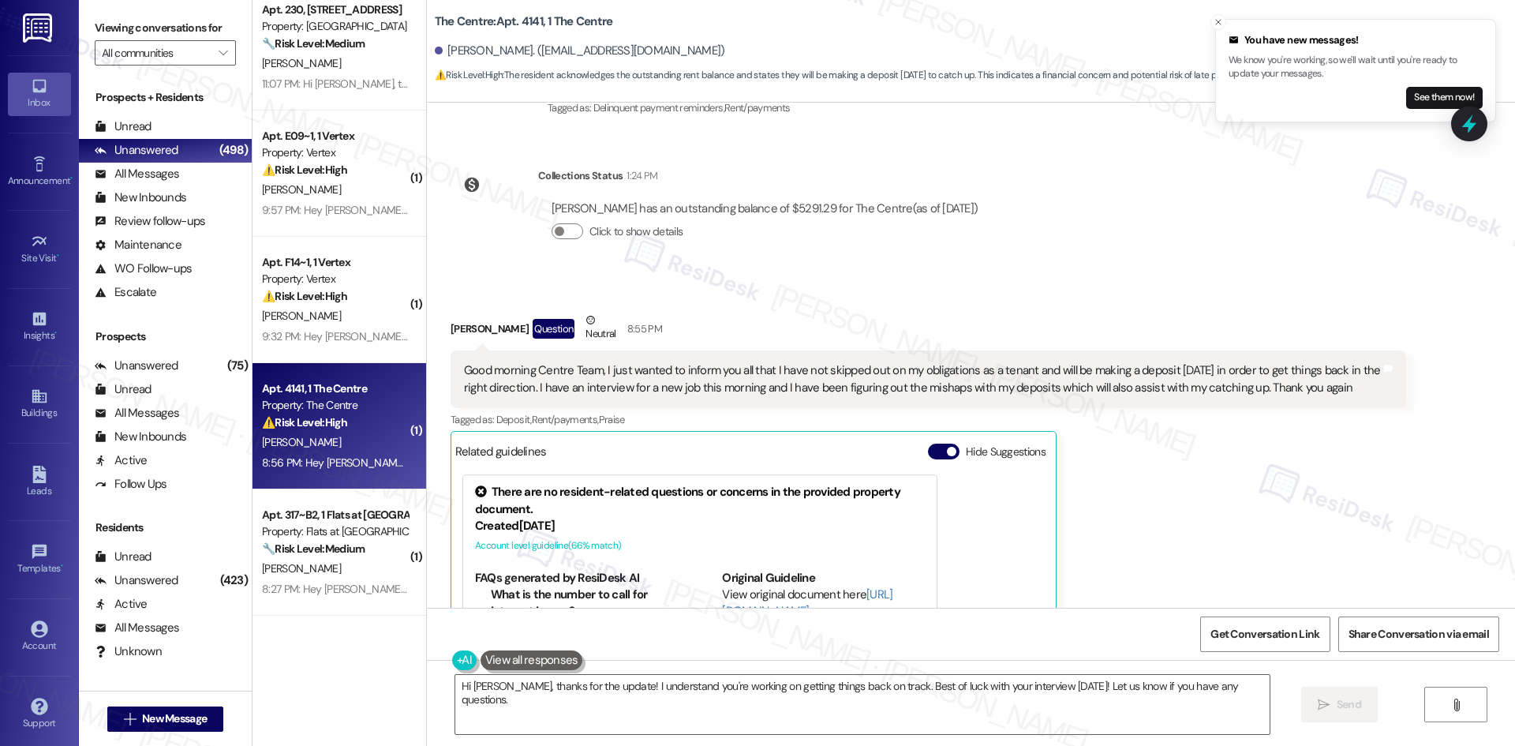
click at [947, 217] on div "Collections Status 1:24 PM Christopher Davis has an outstanding balance of $529…" at bounding box center [721, 216] width 564 height 122
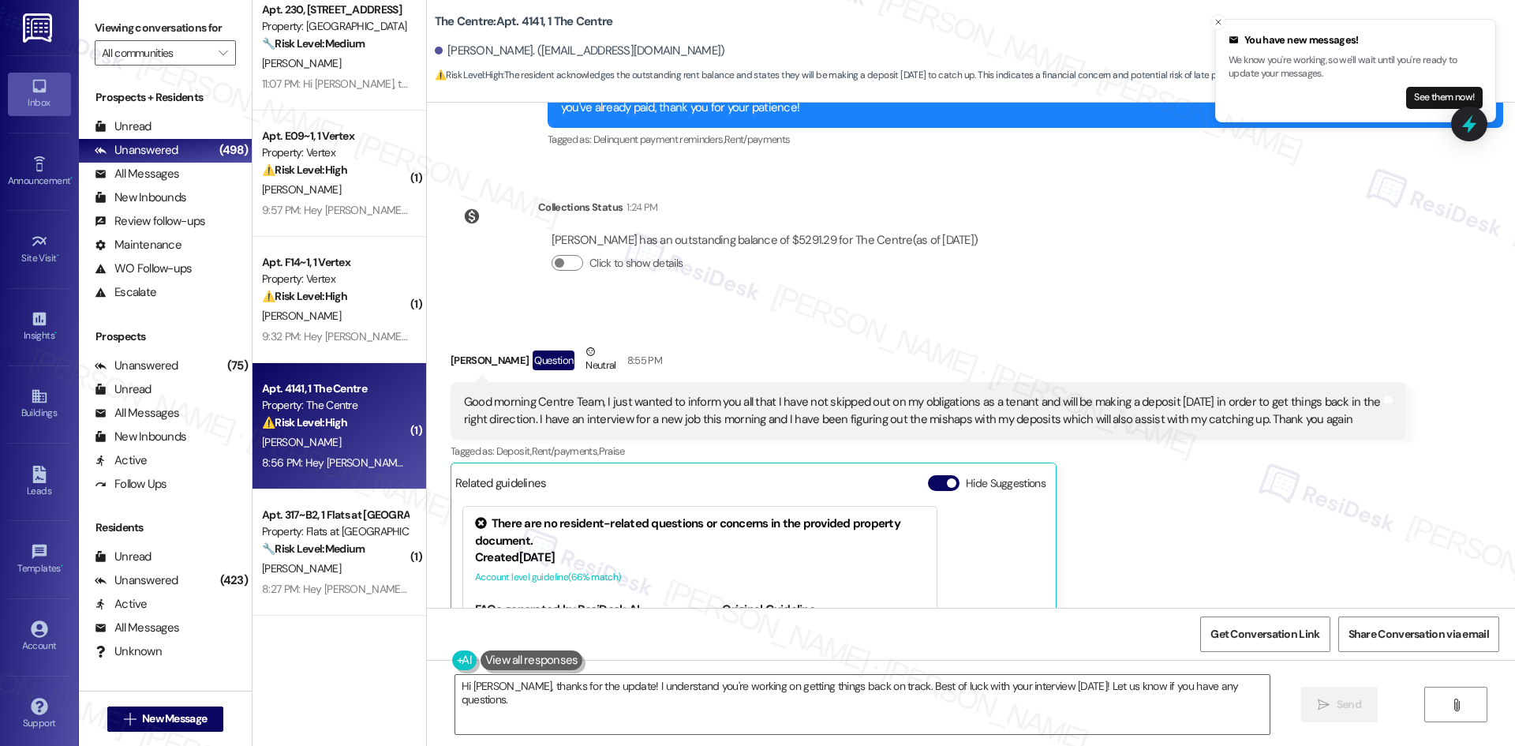
scroll to position [8907, 0]
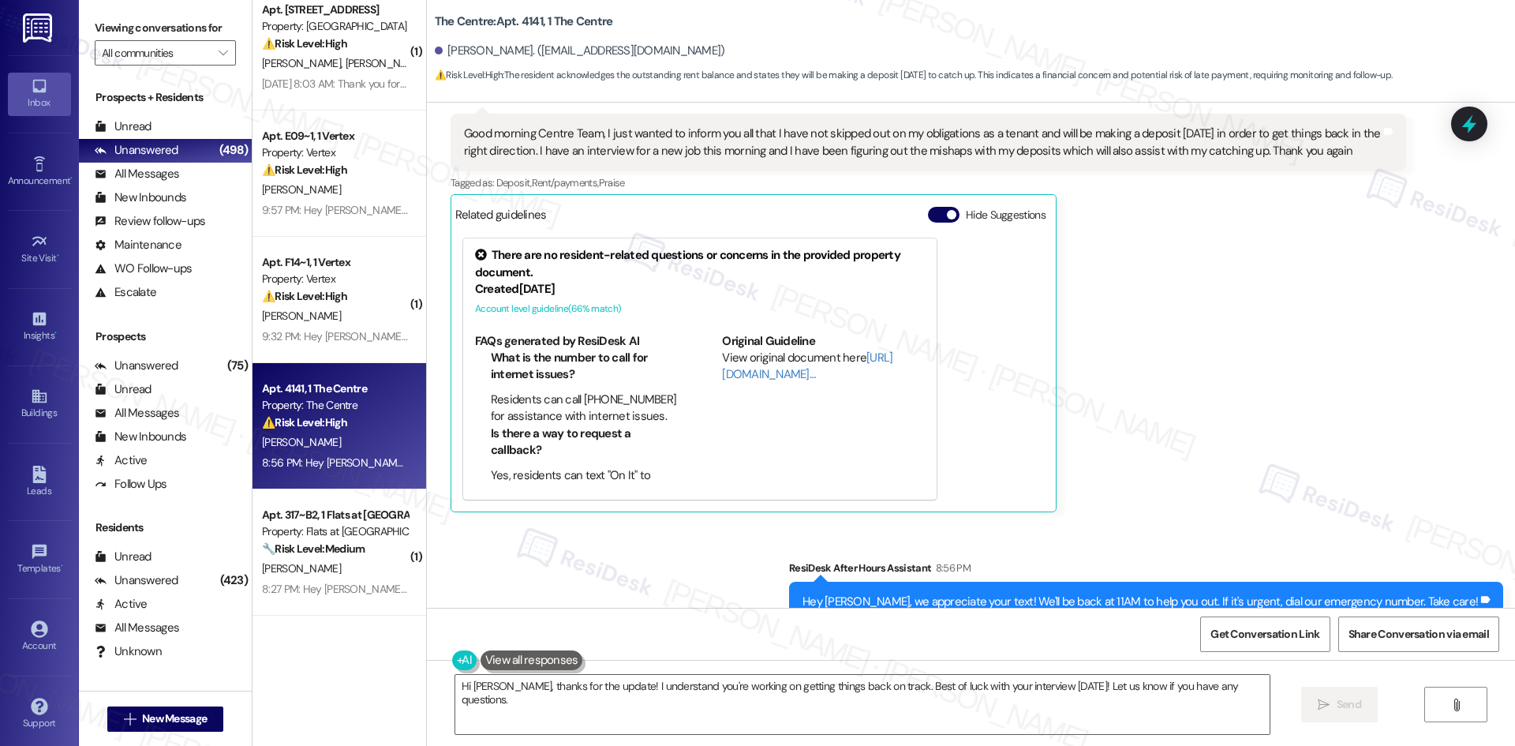
drag, startPoint x: 1181, startPoint y: 305, endPoint x: 1169, endPoint y: 314, distance: 15.2
click at [1181, 305] on div "Christopher Davis Question Neutral 8:55 PM Good morning Centre Team, I just wan…" at bounding box center [929, 293] width 956 height 437
click at [791, 708] on textarea "Hi Christopher, thanks for the update! I understand you're working on getting t…" at bounding box center [862, 704] width 814 height 59
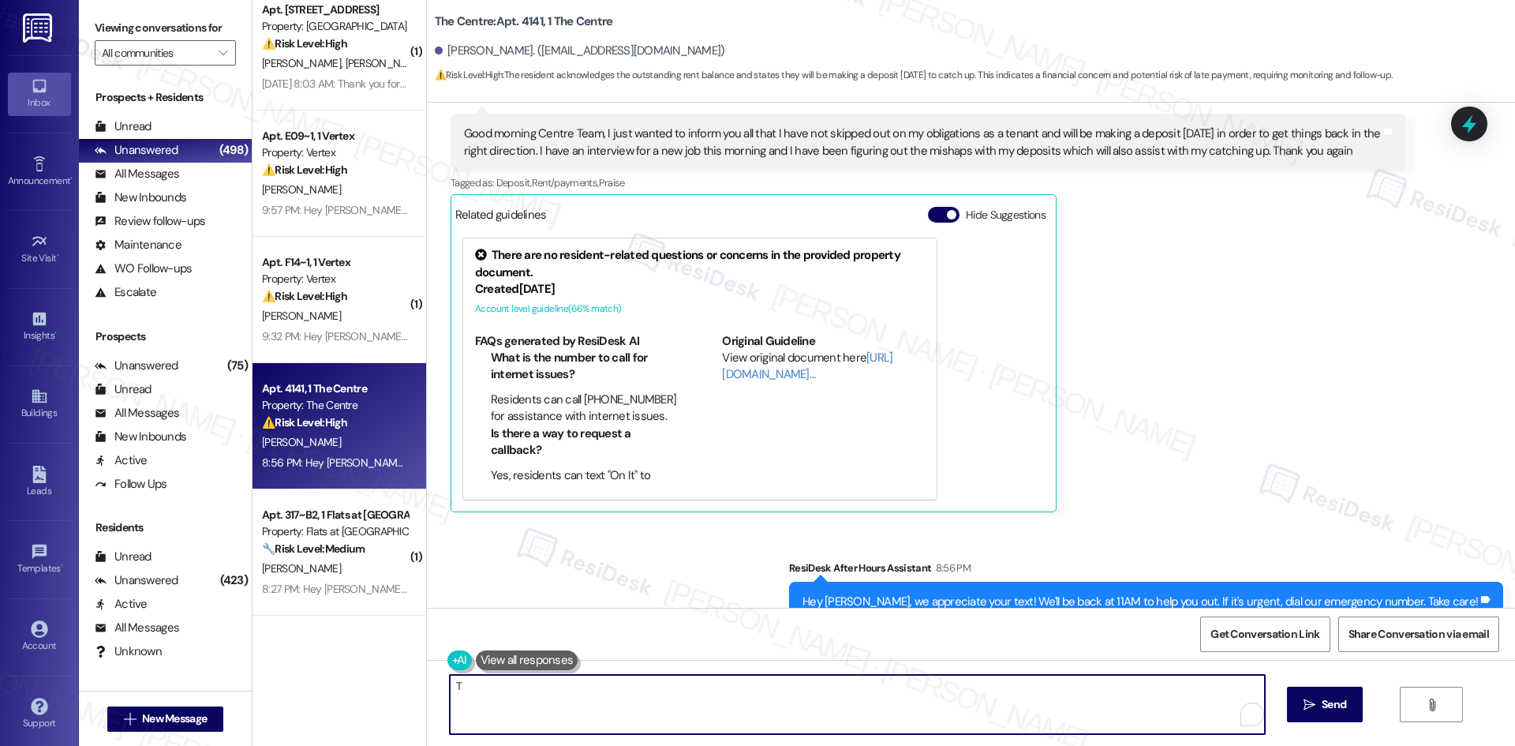
paste textarea "hank you for keeping us updated — we appreciate it. I’ll make sure to let the s…"
click at [943, 688] on textarea "Thank you for keeping us updated — we appreciate it. I’ll make sure to let the …" at bounding box center [857, 704] width 814 height 59
click at [931, 685] on textarea "Thank you for keeping us updated — we appreciate it. I’ll make sure to let the …" at bounding box center [857, 704] width 814 height 59
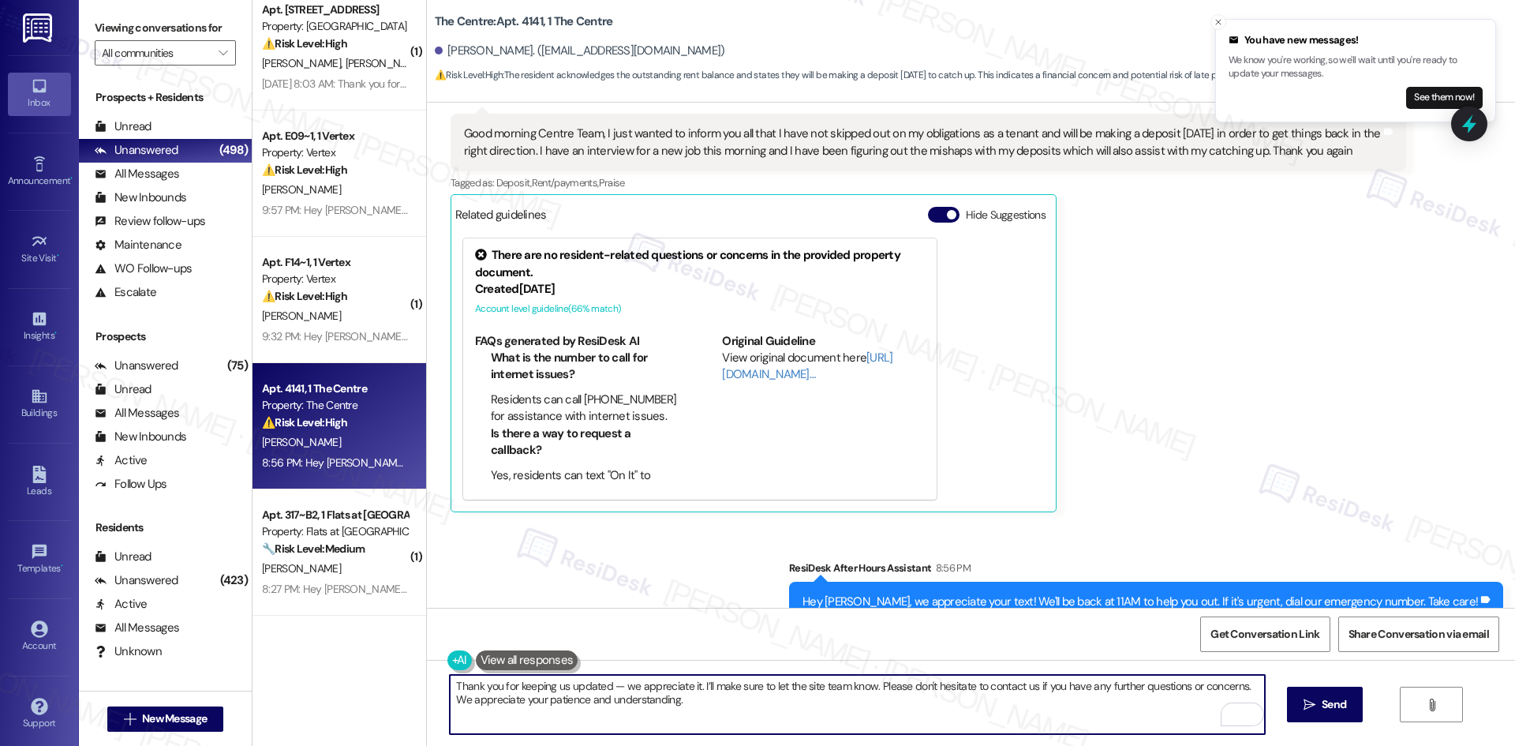
type textarea "Thank you for keeping us updated — we appreciate it. I’ll make sure to let the …"
drag, startPoint x: 1335, startPoint y: 709, endPoint x: 1324, endPoint y: 706, distance: 11.5
click at [1334, 709] on span "Send" at bounding box center [1334, 704] width 24 height 17
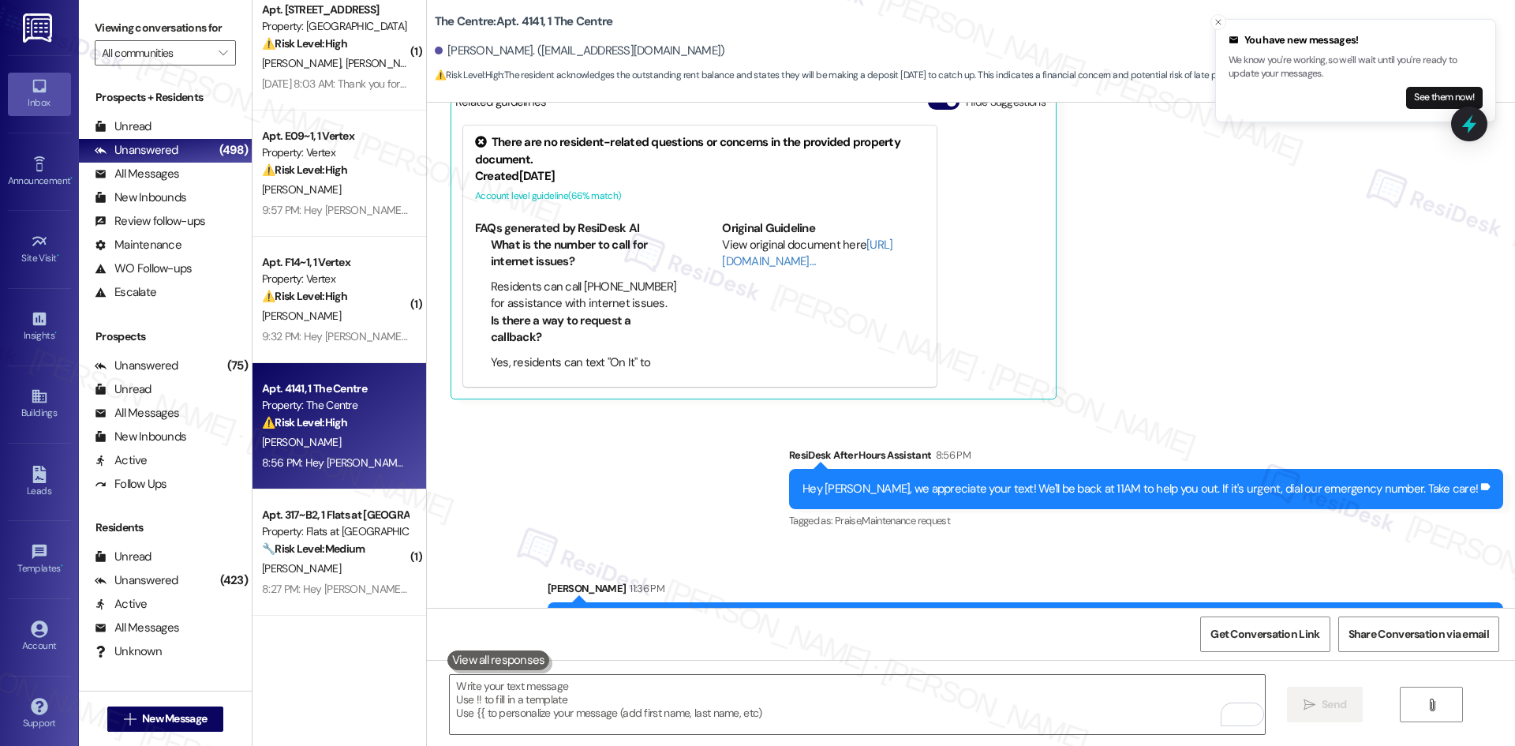
scroll to position [9033, 0]
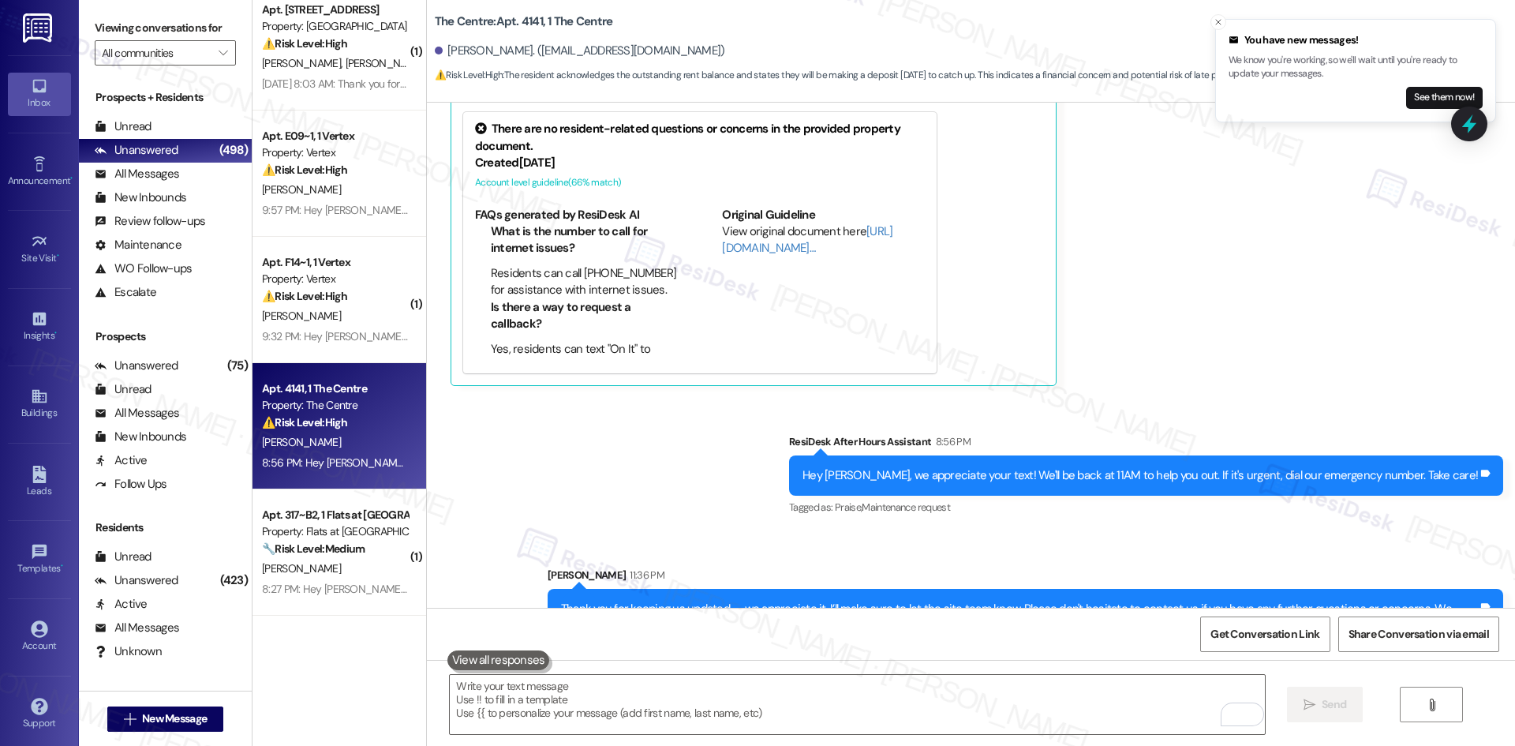
click at [1149, 316] on div "Christopher Davis Question Neutral 8:55 PM Good morning Centre Team, I just wan…" at bounding box center [929, 167] width 956 height 437
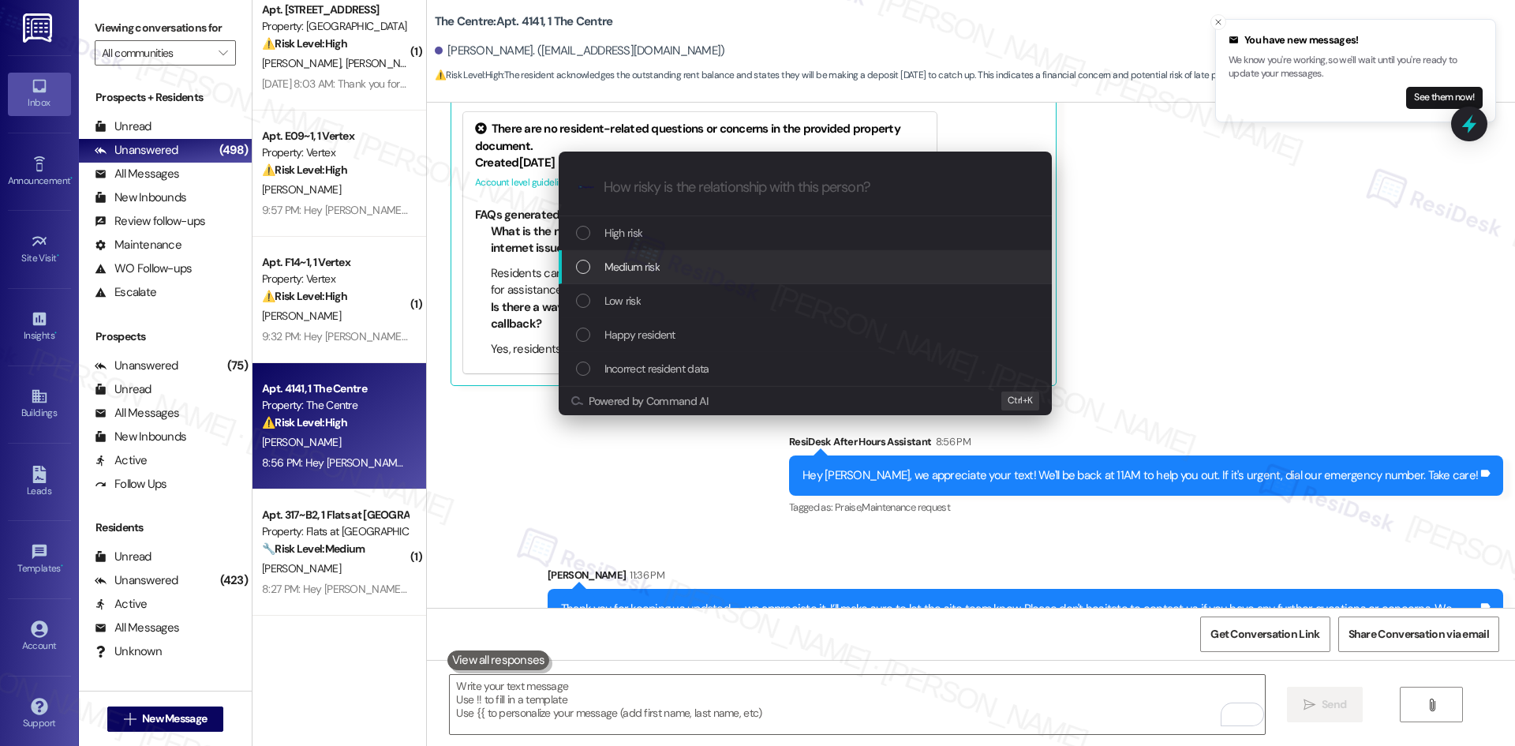
click at [768, 256] on div "Medium risk" at bounding box center [805, 267] width 493 height 34
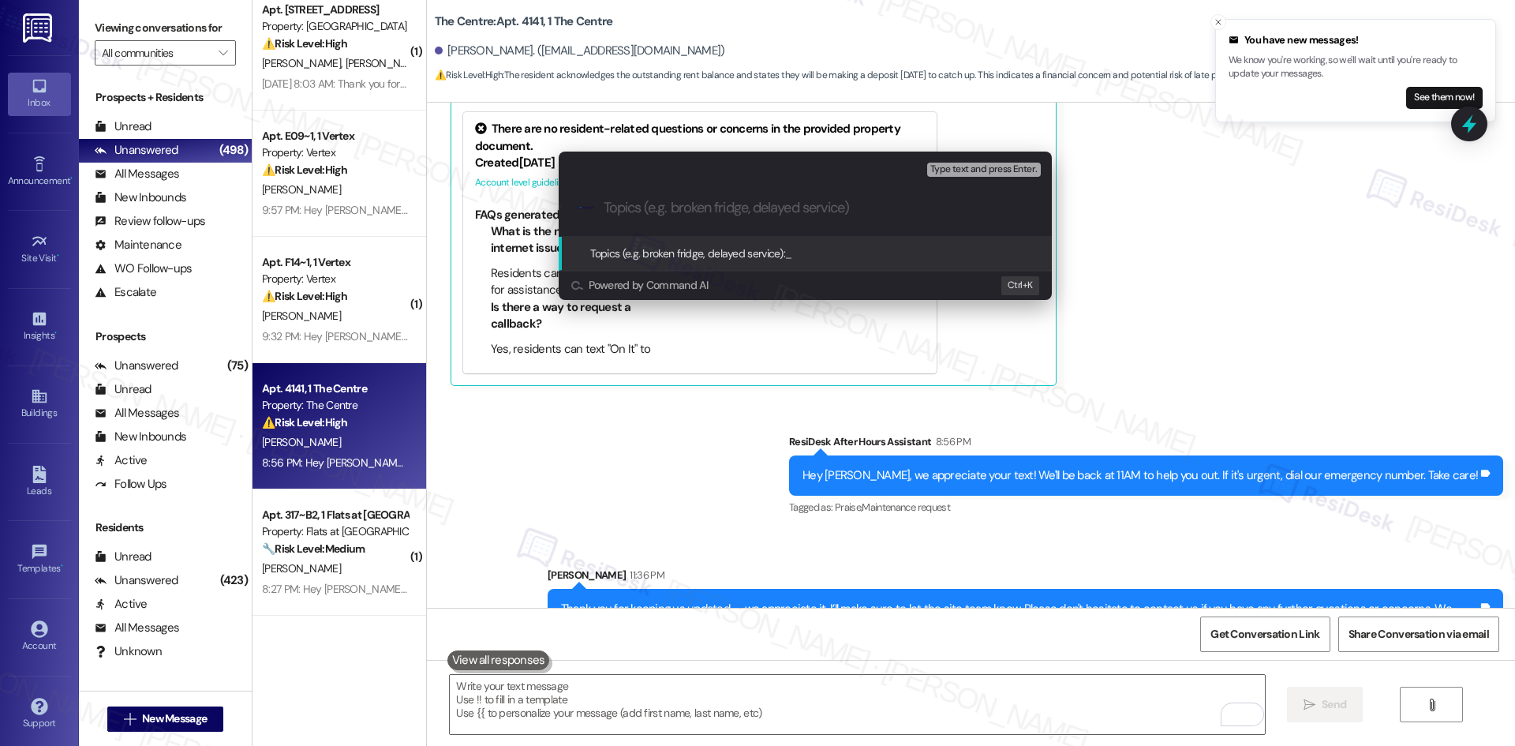
click at [685, 210] on input "Topics (e.g. broken fridge, delayed service)" at bounding box center [818, 208] width 428 height 17
paste input "Tenant update on payment and job interview"
type input "Tenant update on payment and job interview"
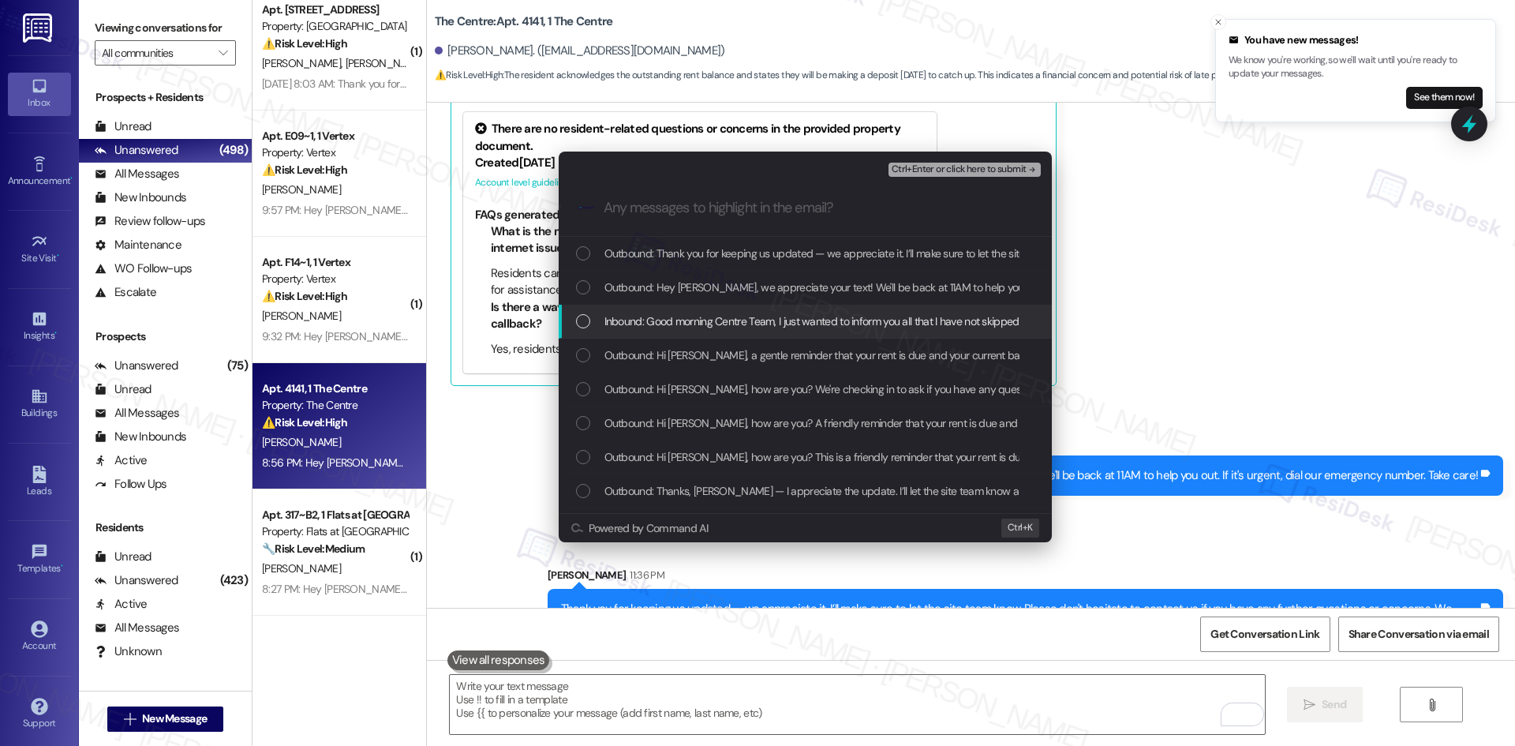
click at [782, 328] on span "Inbound: Good morning Centre Team, I just wanted to inform you all that I have …" at bounding box center [1454, 320] width 1701 height 17
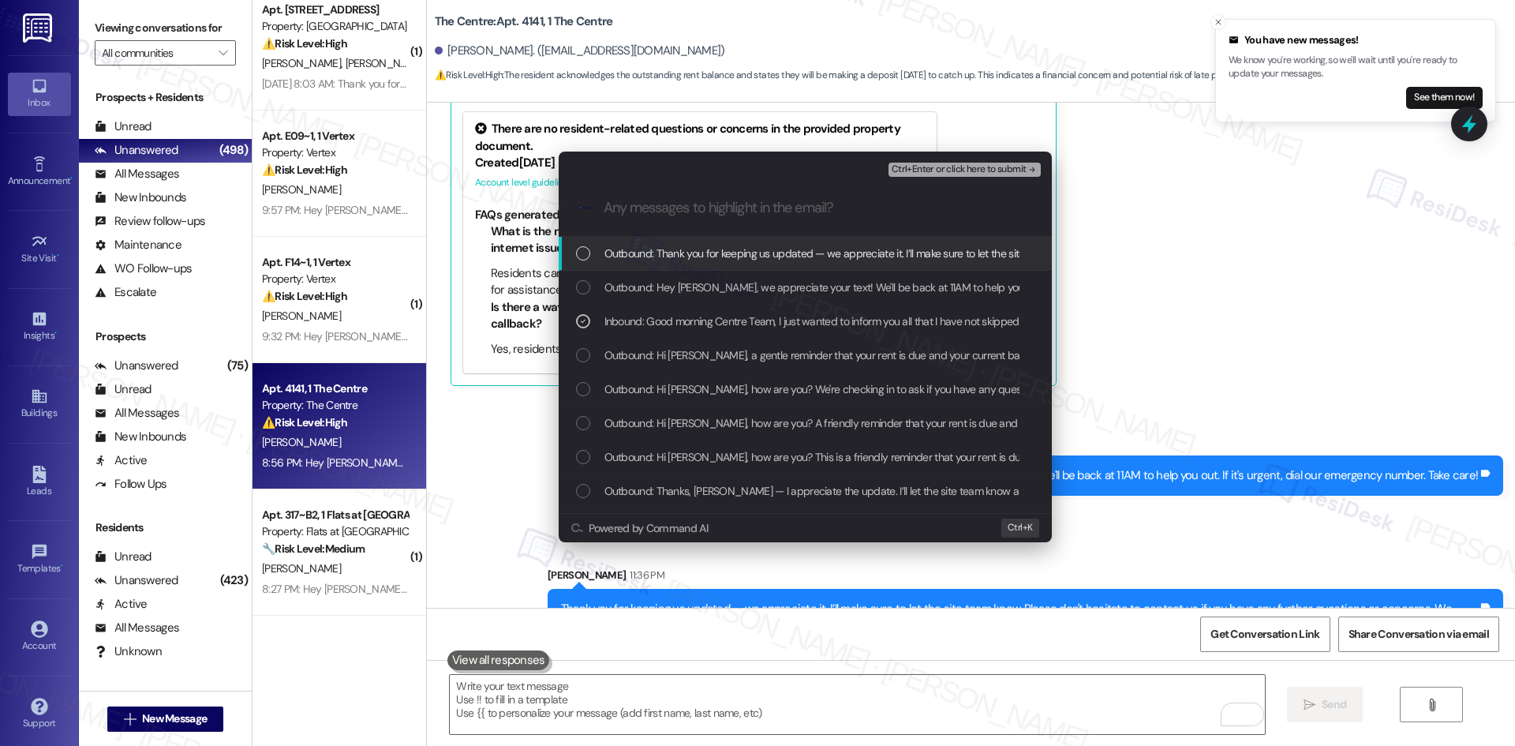
click at [996, 170] on span "Ctrl+Enter or click here to submit" at bounding box center [959, 169] width 135 height 11
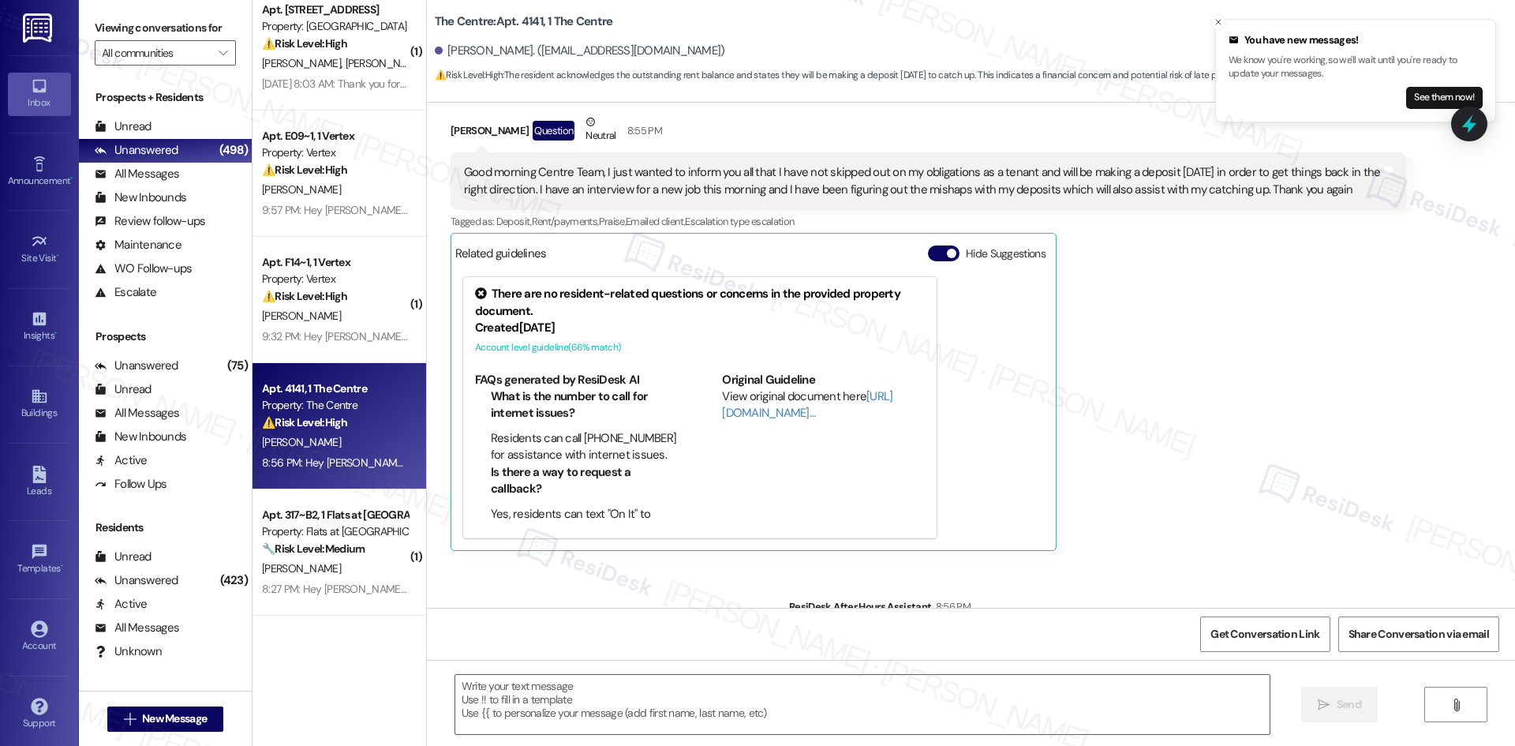
type textarea "Fetching suggested responses. Please feel free to read through the conversation…"
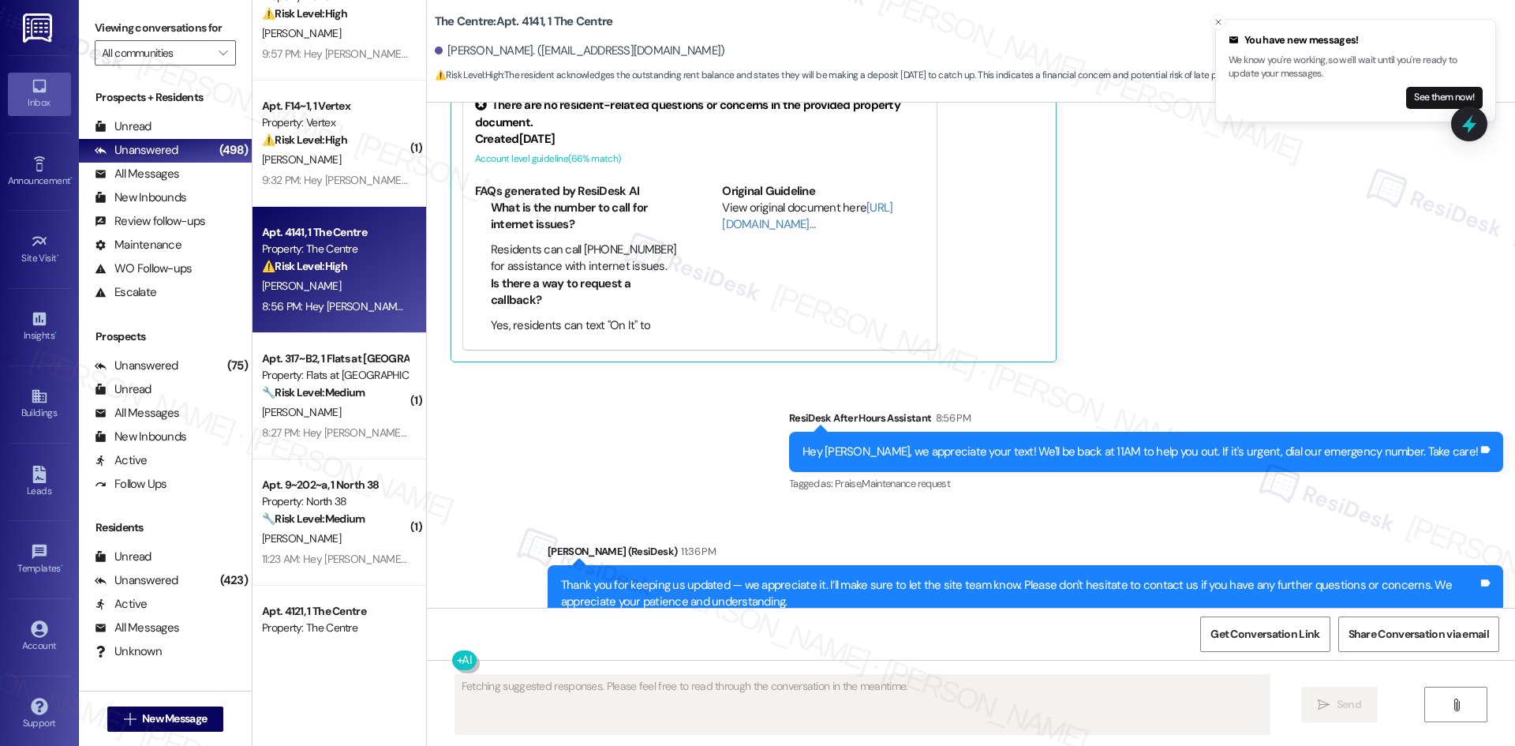
scroll to position [2446, 0]
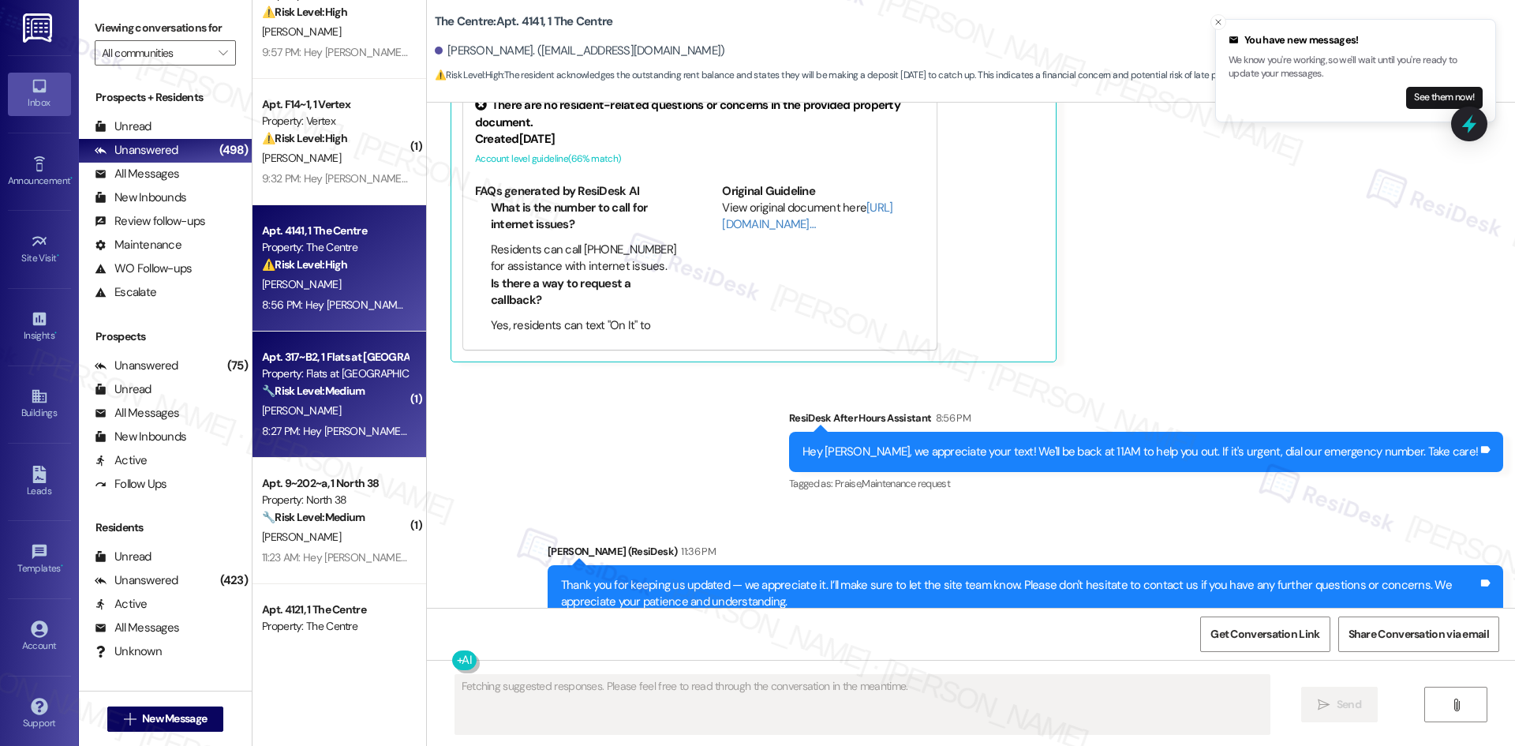
click at [331, 415] on div "M. Powell" at bounding box center [334, 411] width 149 height 20
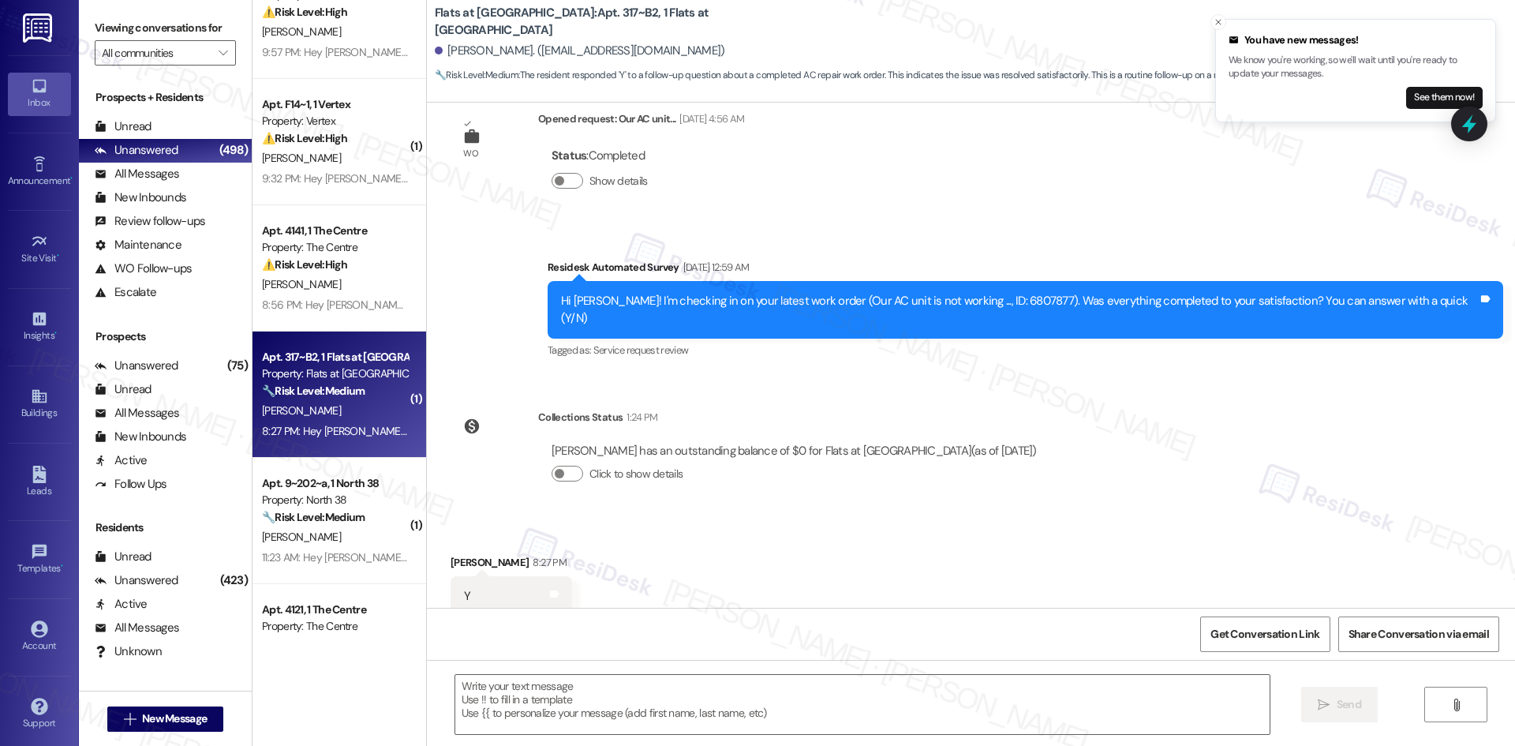
scroll to position [342, 0]
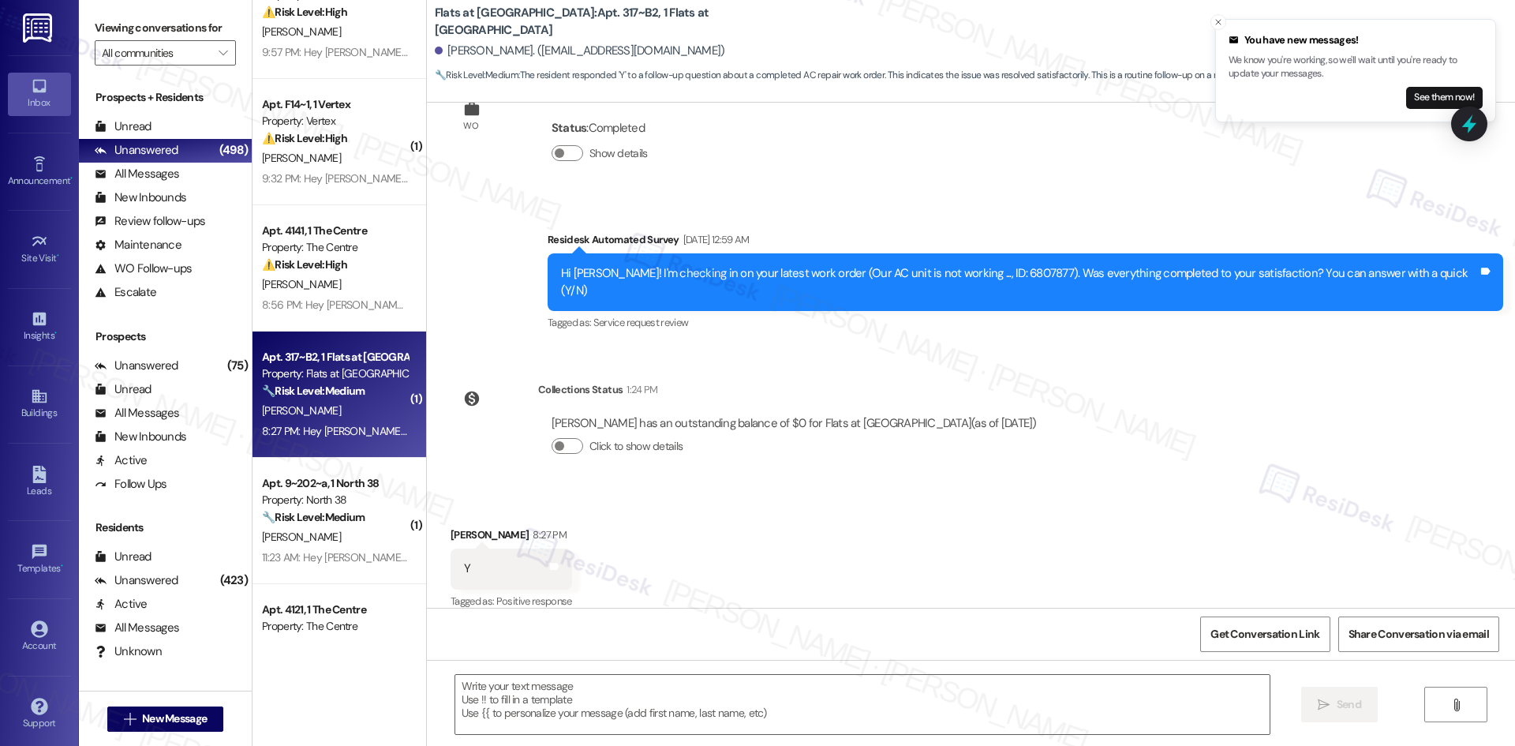
type textarea "Fetching suggested responses. Please feel free to read through the conversation…"
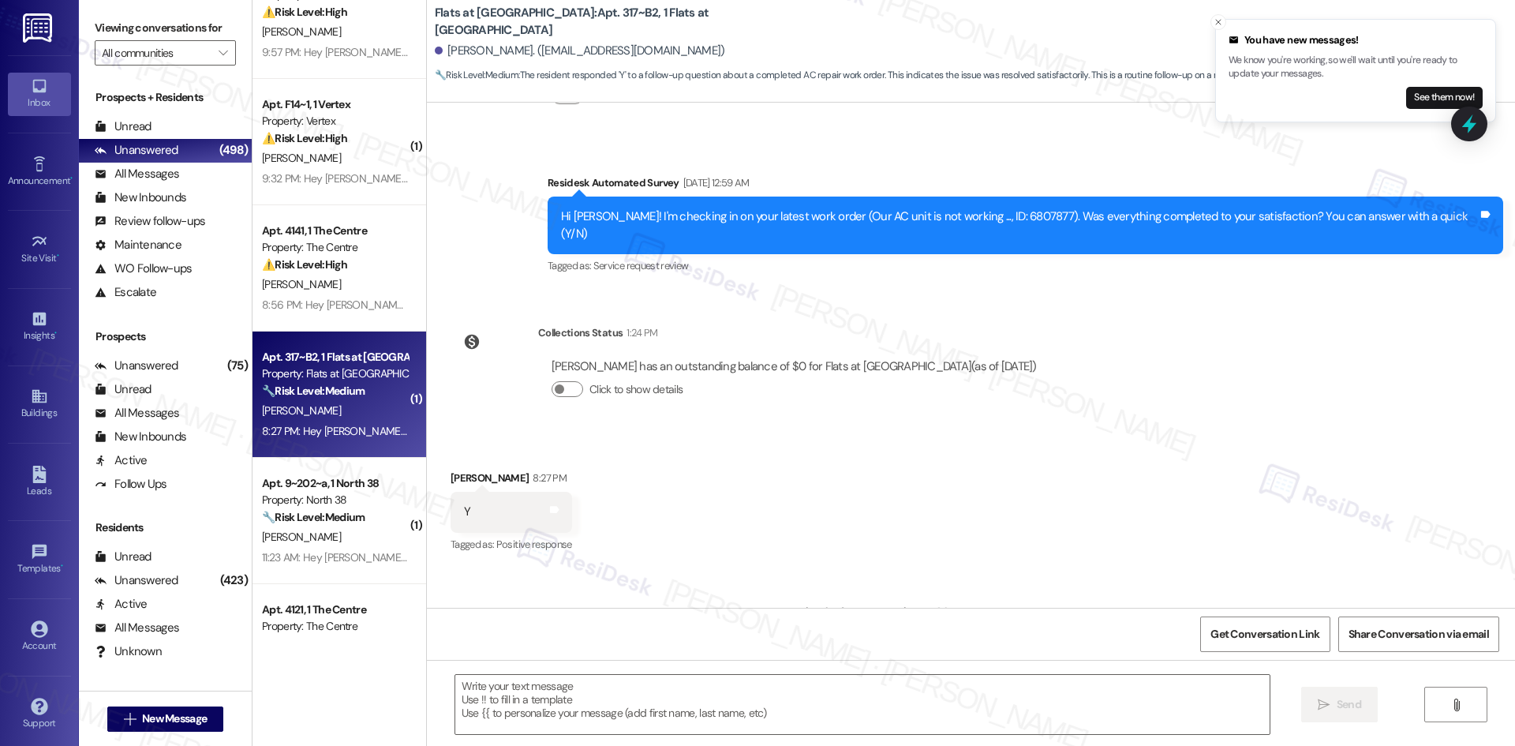
scroll to position [397, 0]
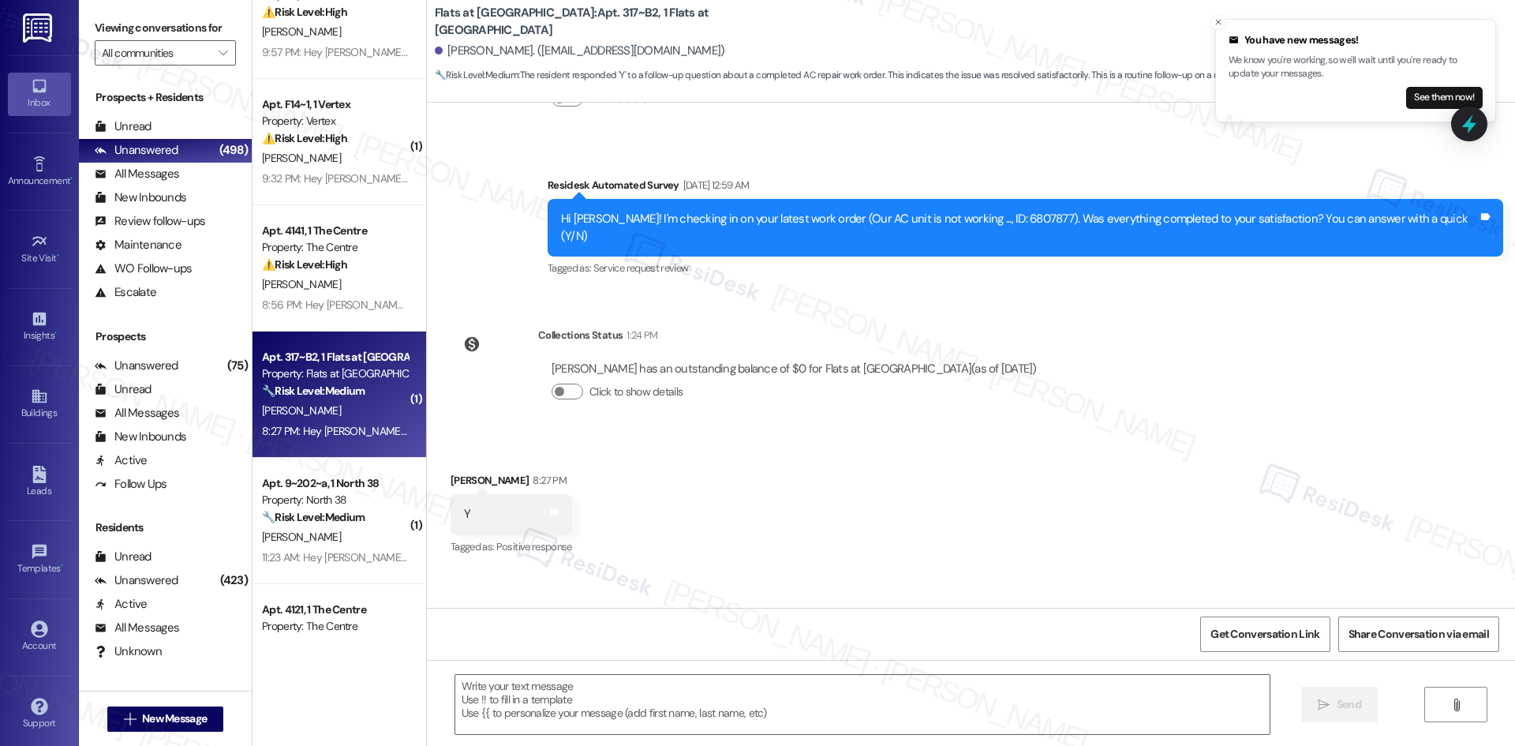
click at [1149, 346] on div "WO Lease started Aug 21, 2025 at 8:00 AM Show details Survey, sent via SMS Resi…" at bounding box center [971, 355] width 1088 height 505
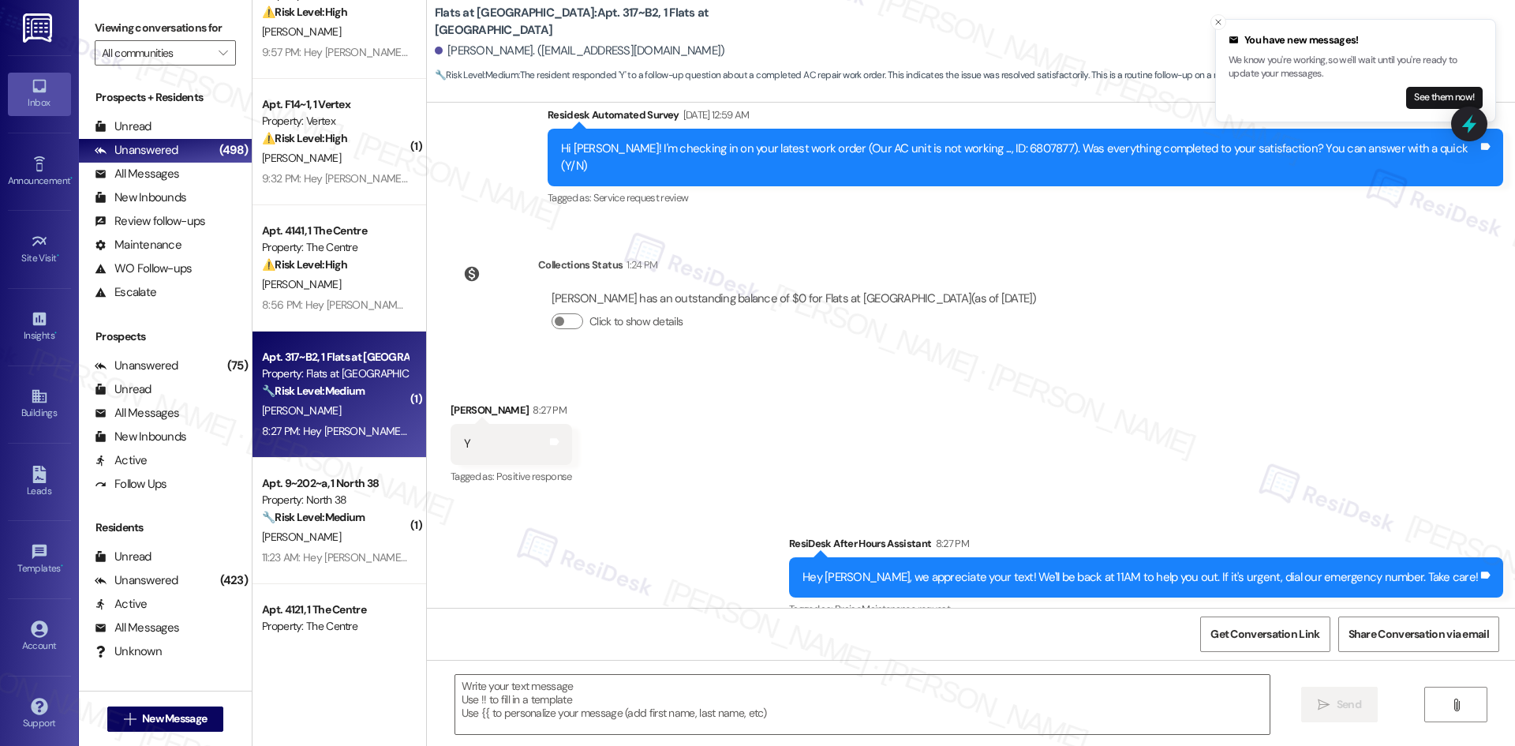
scroll to position [476, 0]
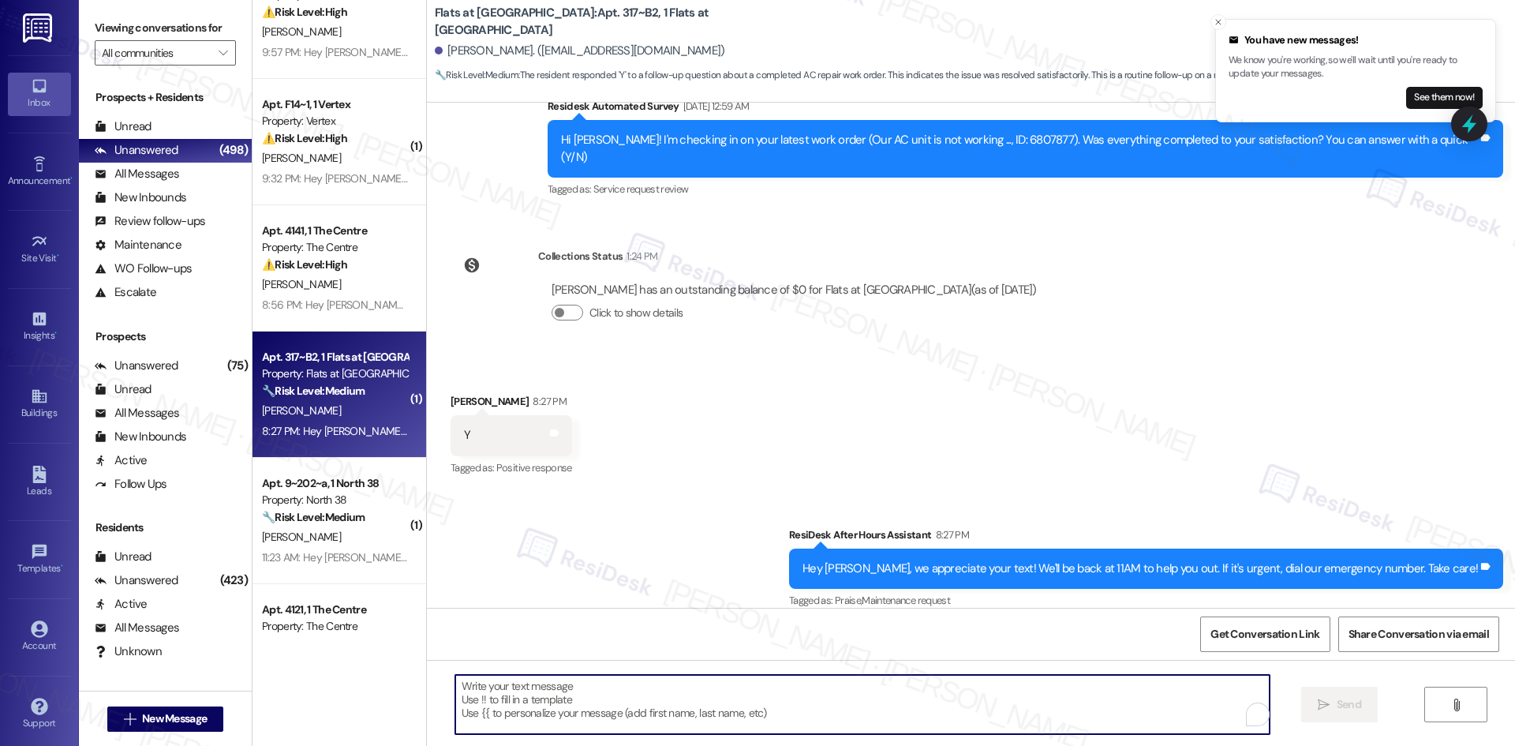
click at [817, 717] on textarea "To enrich screen reader interactions, please activate Accessibility in Grammarl…" at bounding box center [862, 704] width 814 height 59
paste textarea "Thank you for confirming! I’m glad to hear everything was completed to your sat…"
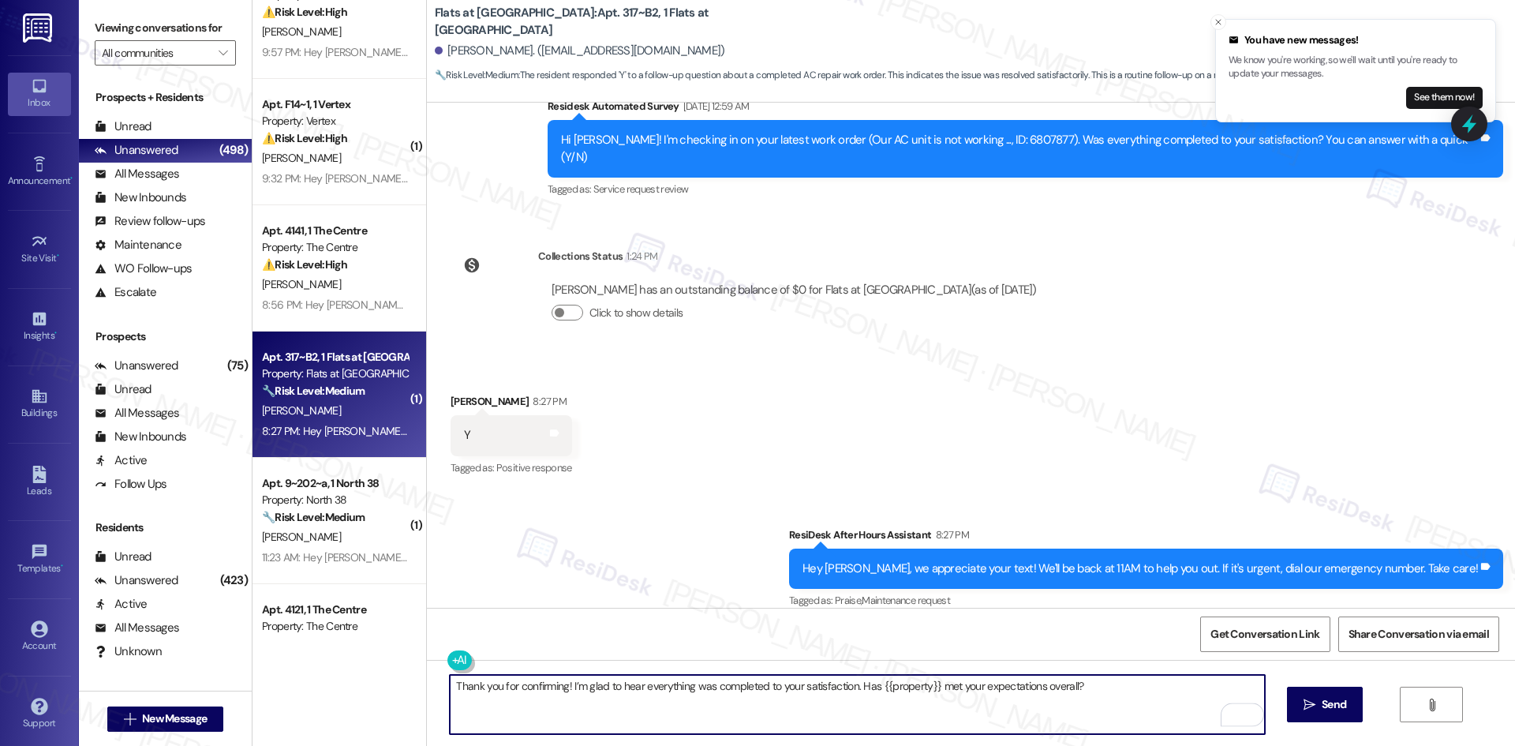
type textarea "Thank you for confirming! I’m glad to hear everything was completed to your sat…"
click at [1330, 712] on span "Send" at bounding box center [1334, 704] width 24 height 17
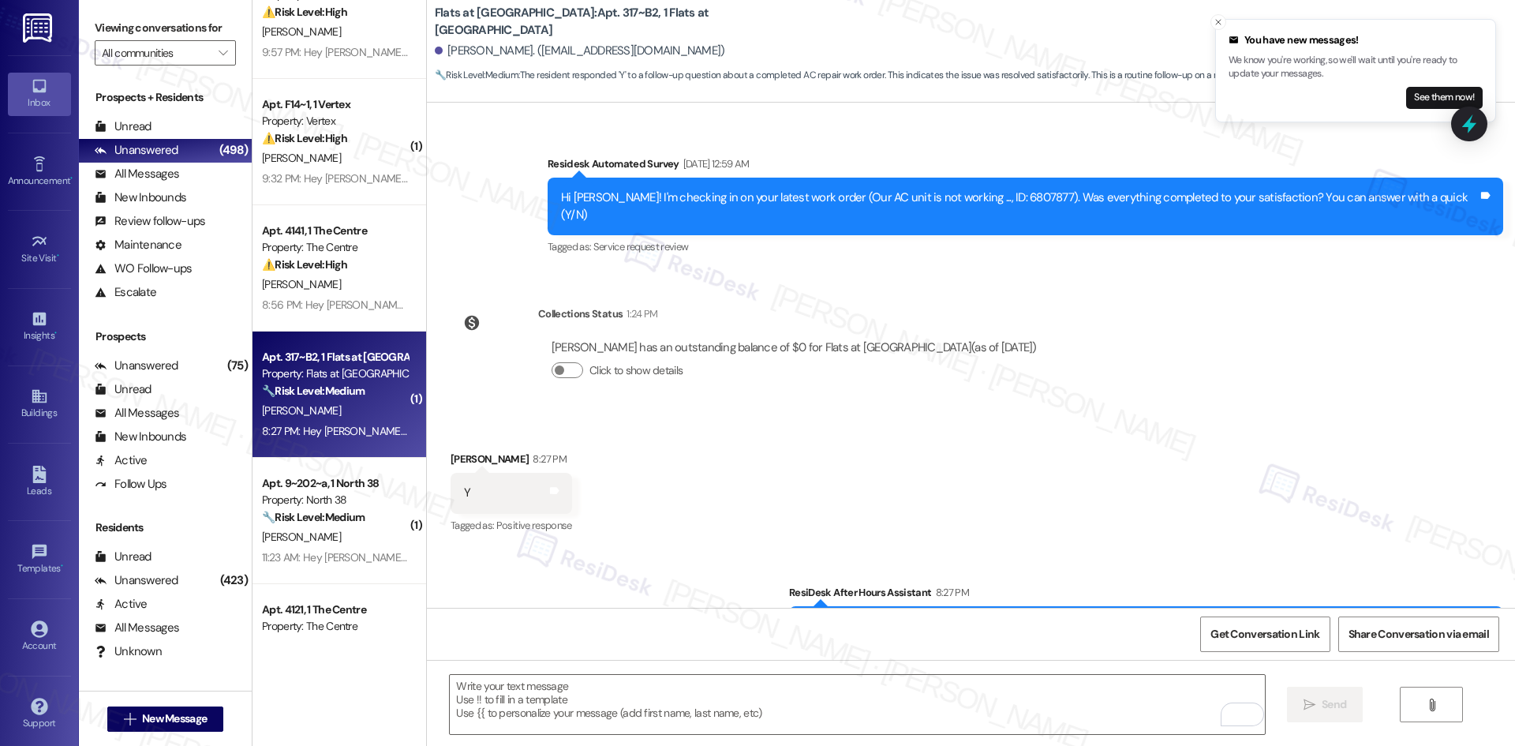
scroll to position [586, 0]
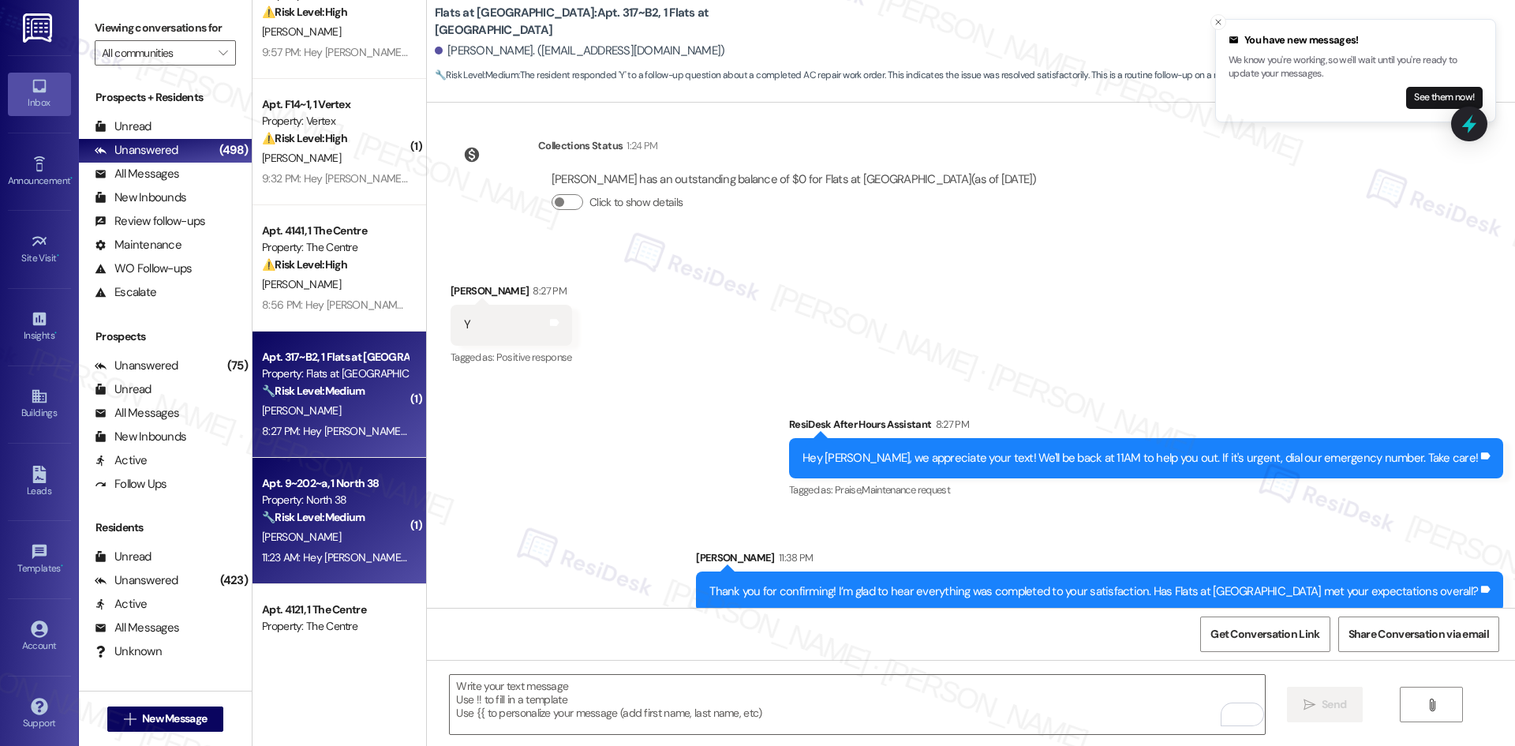
click at [291, 562] on div "11:23 AM: Hey Megan, we appreciate your text! We'll be back at 11AM to help you…" at bounding box center [594, 557] width 665 height 14
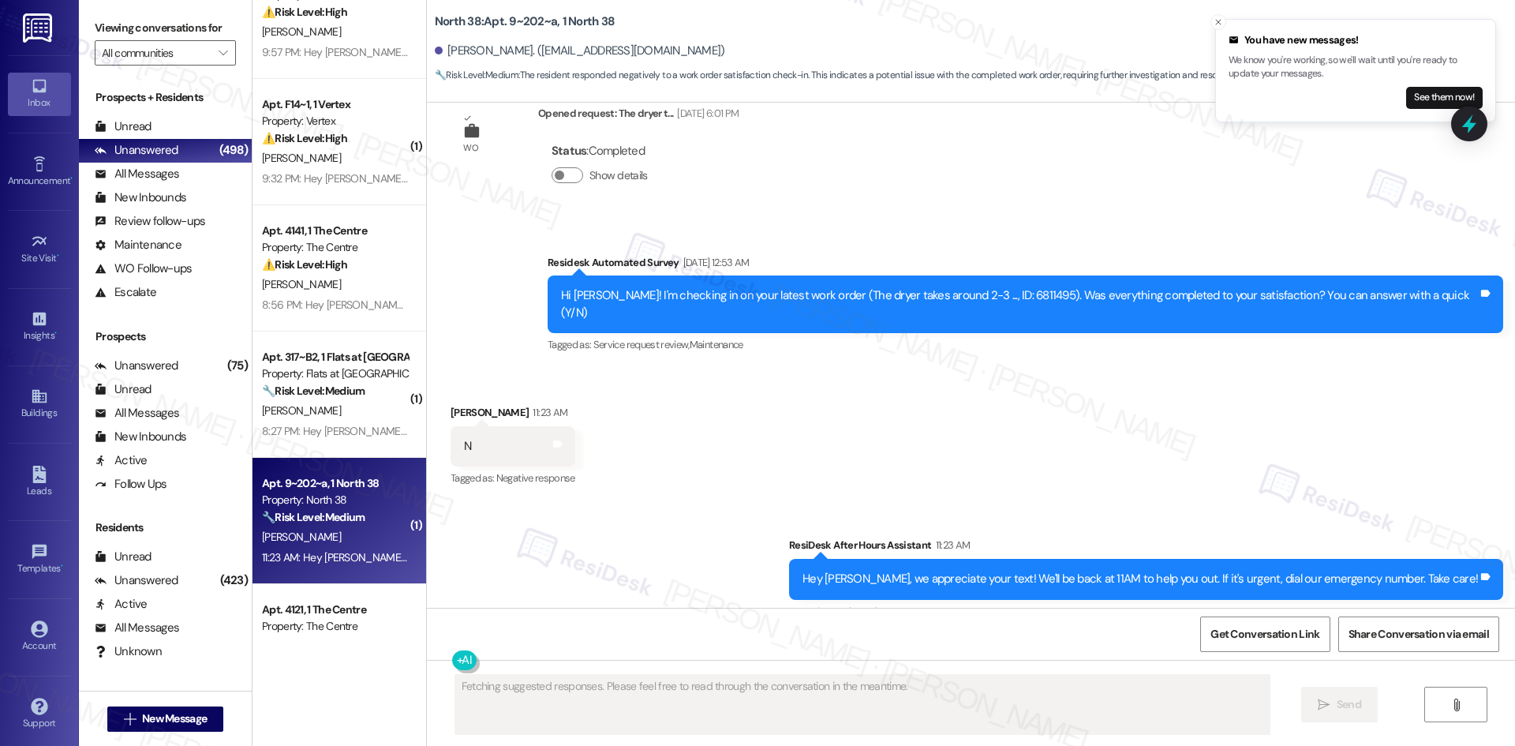
scroll to position [1160, 0]
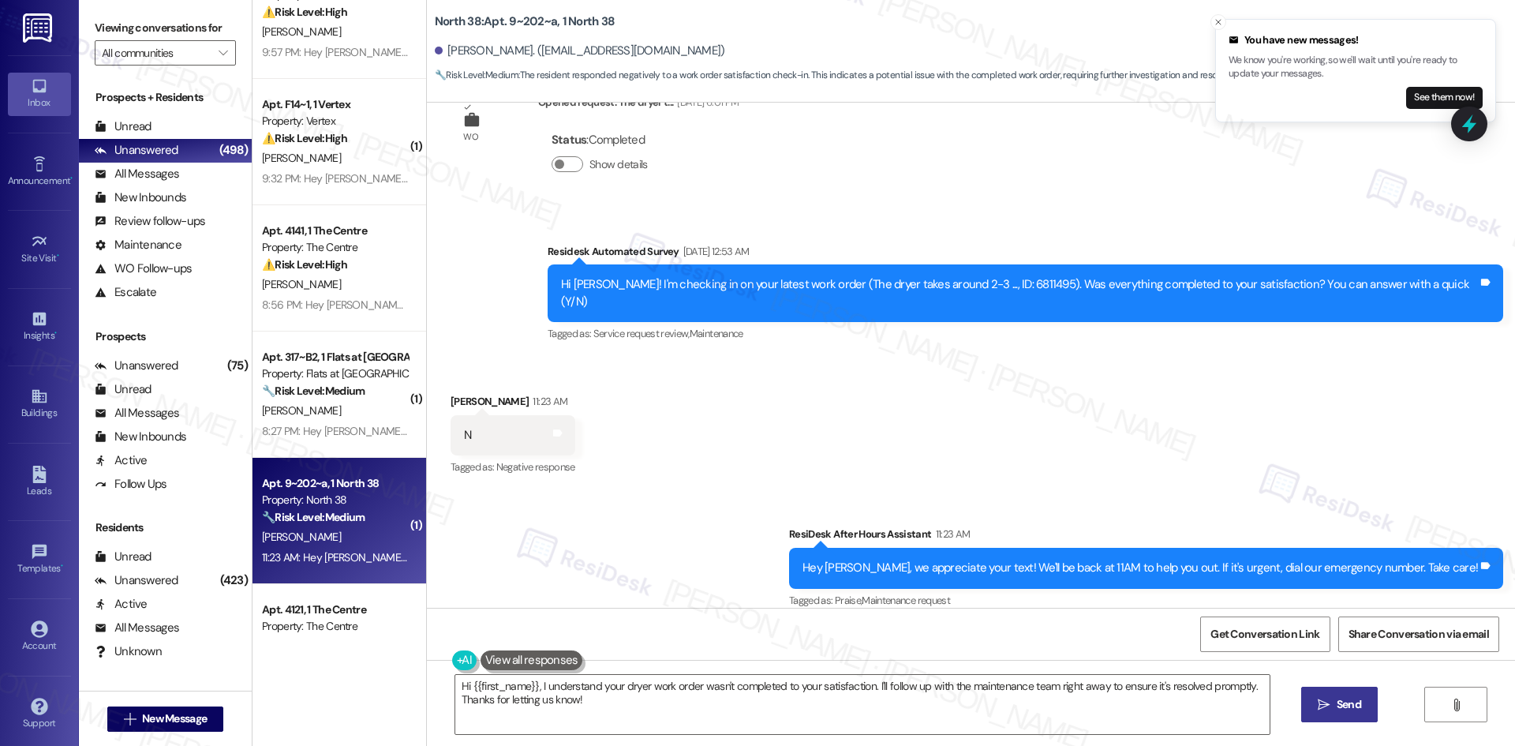
click at [806, 435] on div "Received via SMS Megan Mann 11:23 AM N Tags and notes Tagged as: Negative respo…" at bounding box center [971, 423] width 1088 height 133
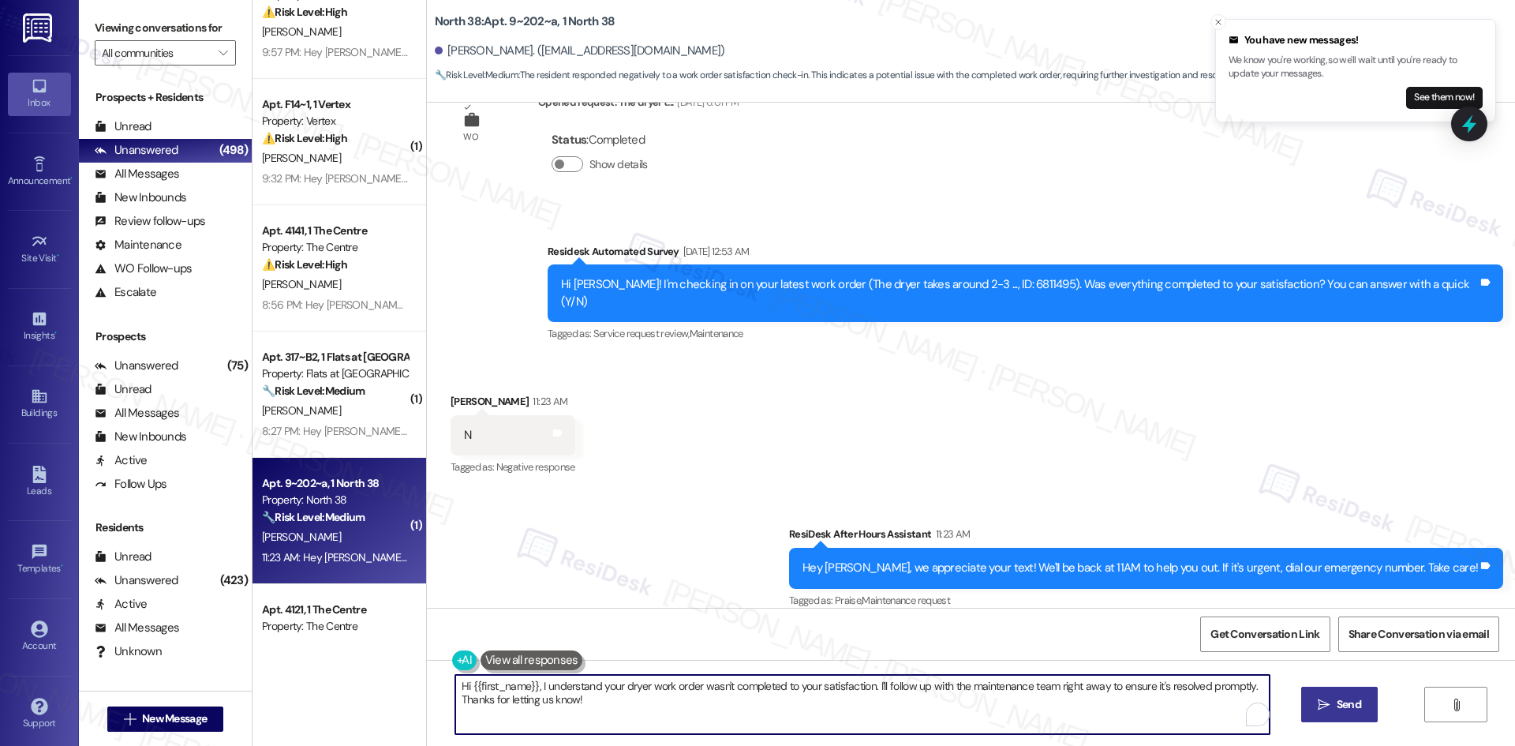
click at [917, 683] on textarea "Hi {{first_name}}, I understand your dryer work order wasn't completed to your …" at bounding box center [862, 704] width 814 height 59
paste textarea "I'm sorry to hear that. Could you let me know what happened or what part of the…"
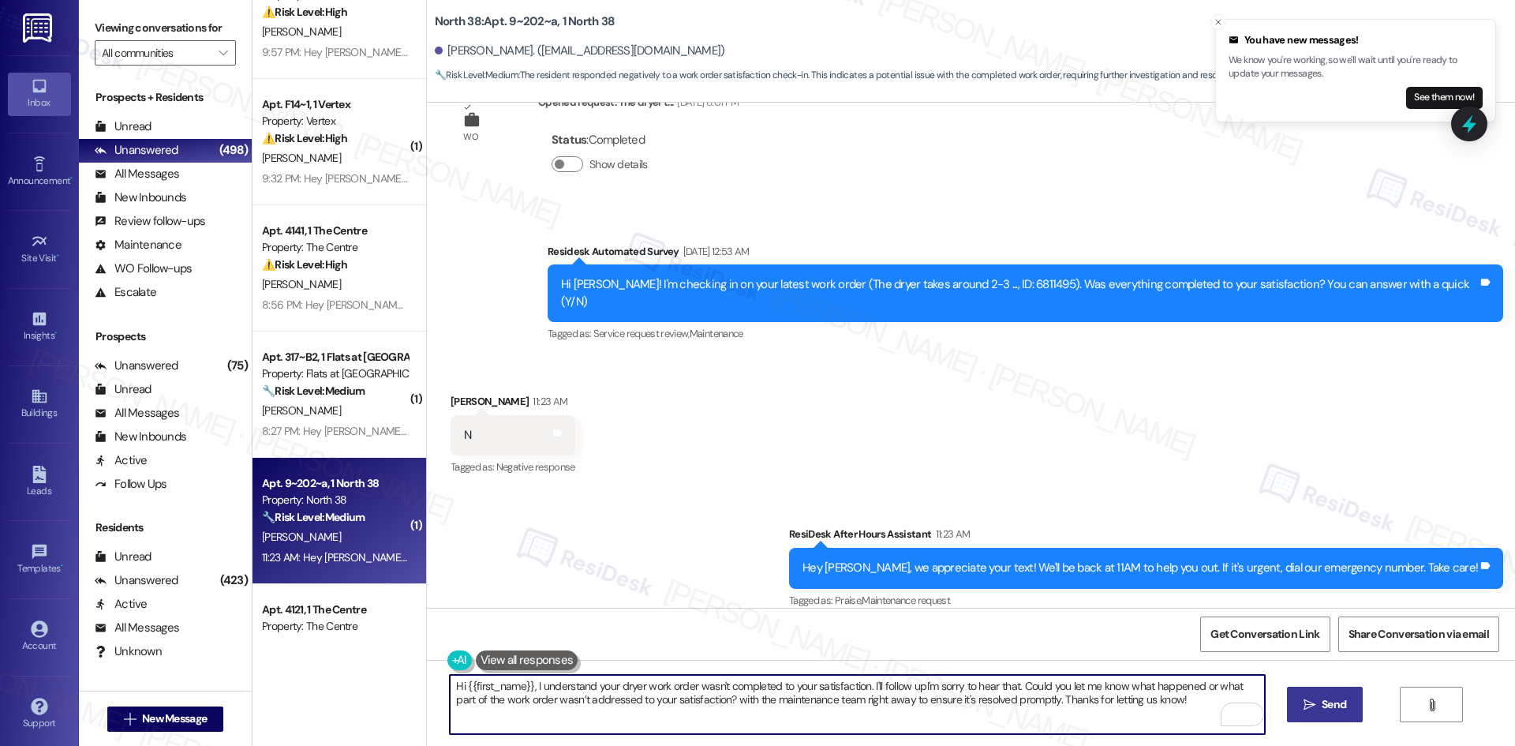
paste textarea "I'm sorry to hear that. Could you let me know what happened or what part of the…"
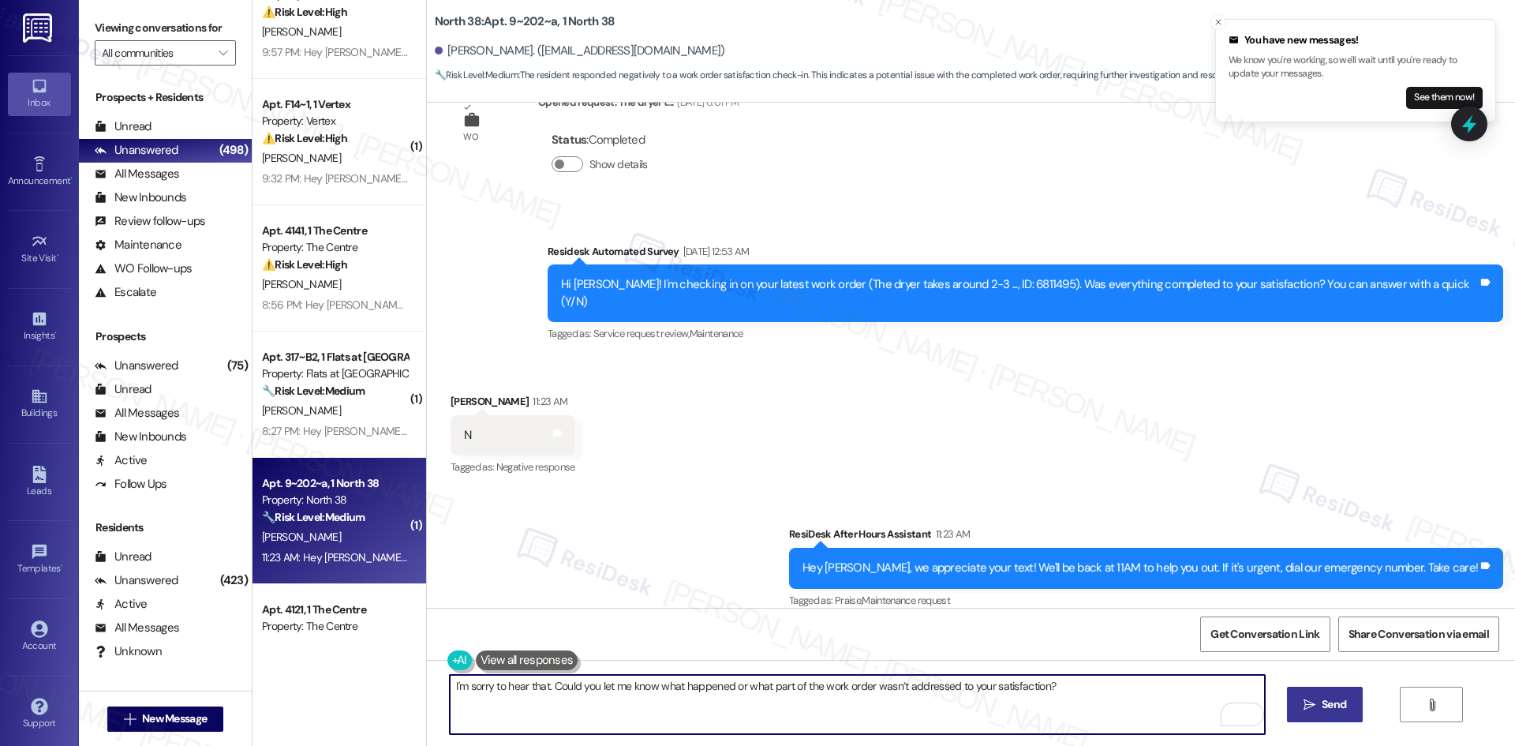
type textarea "I'm sorry to hear that. Could you let me know what happened or what part of the…"
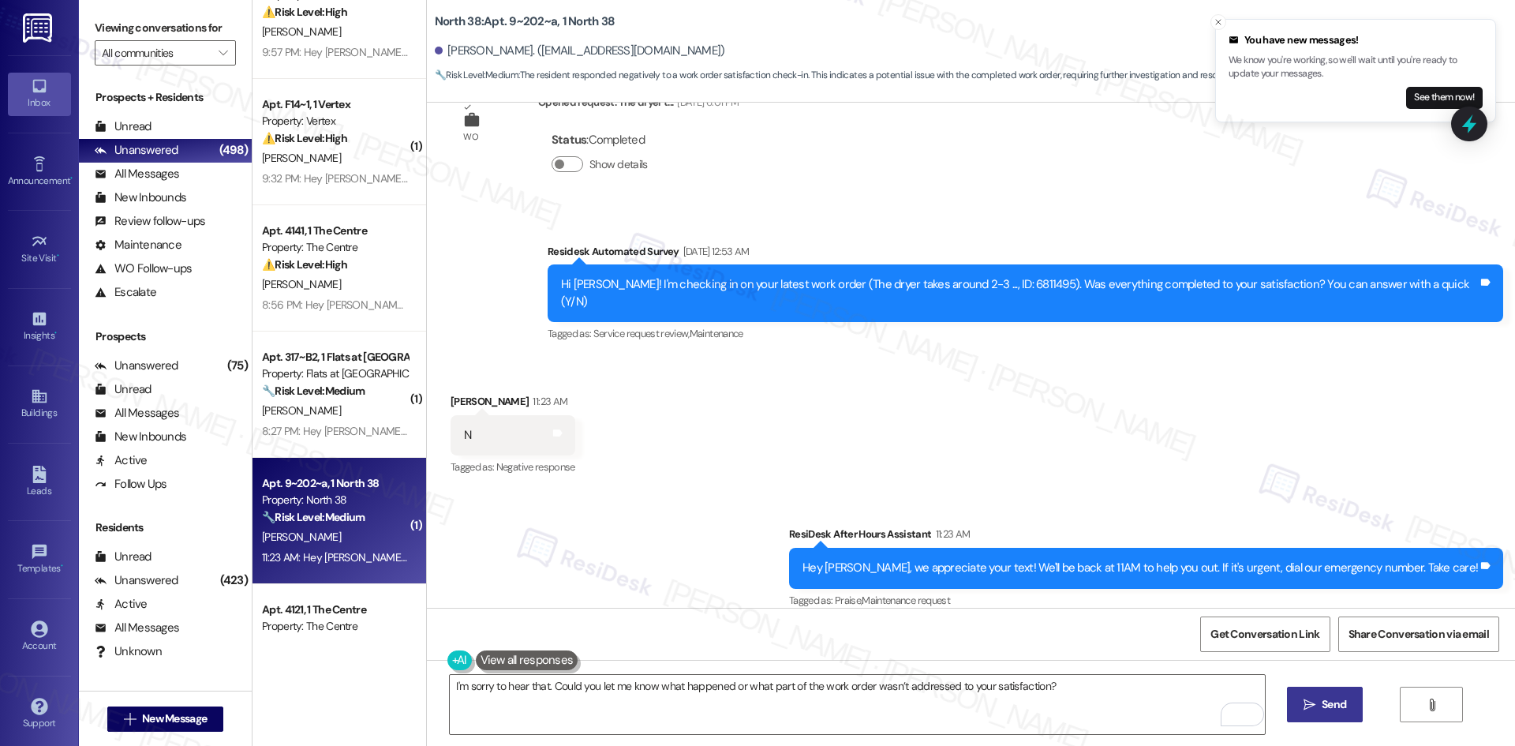
click at [1315, 712] on span " Send" at bounding box center [1325, 704] width 50 height 17
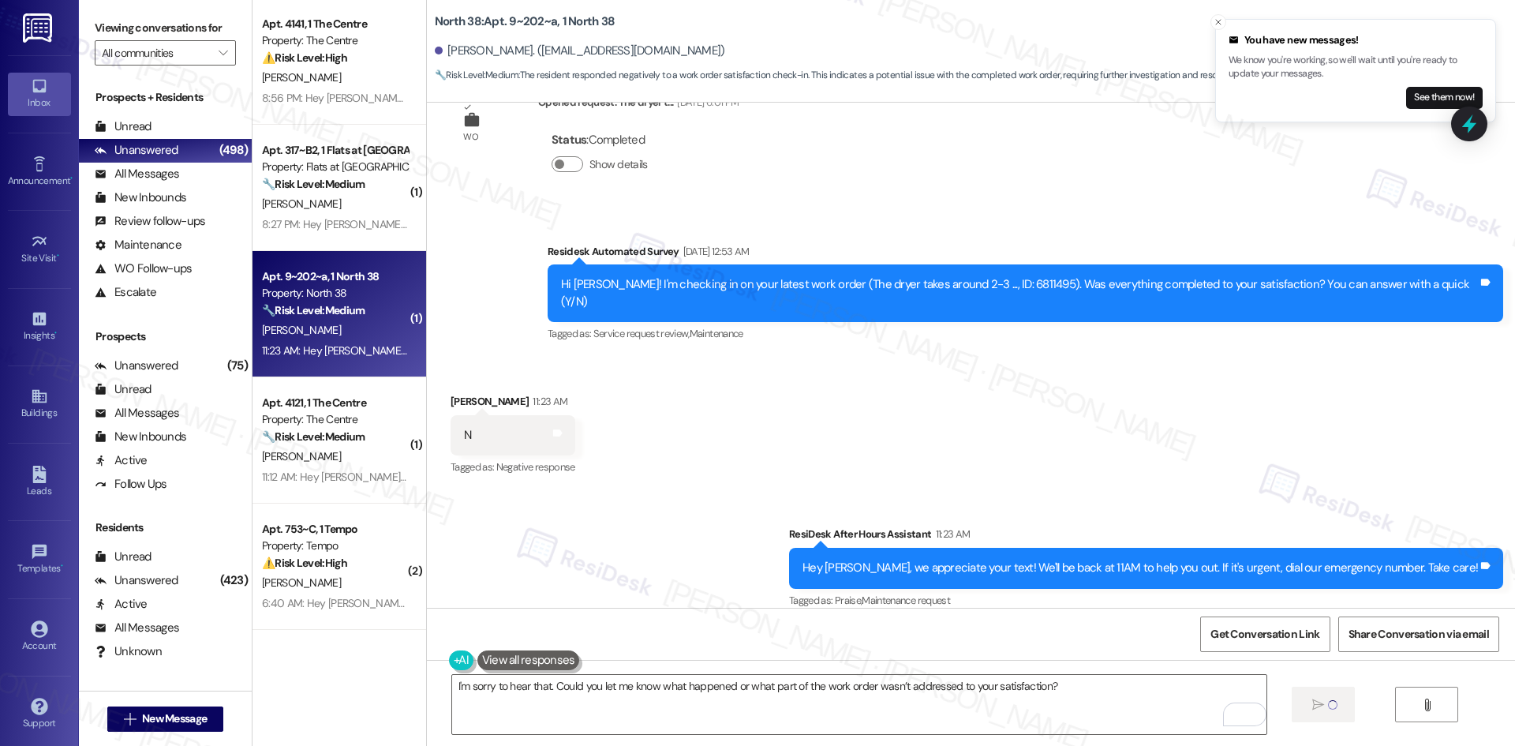
scroll to position [2683, 0]
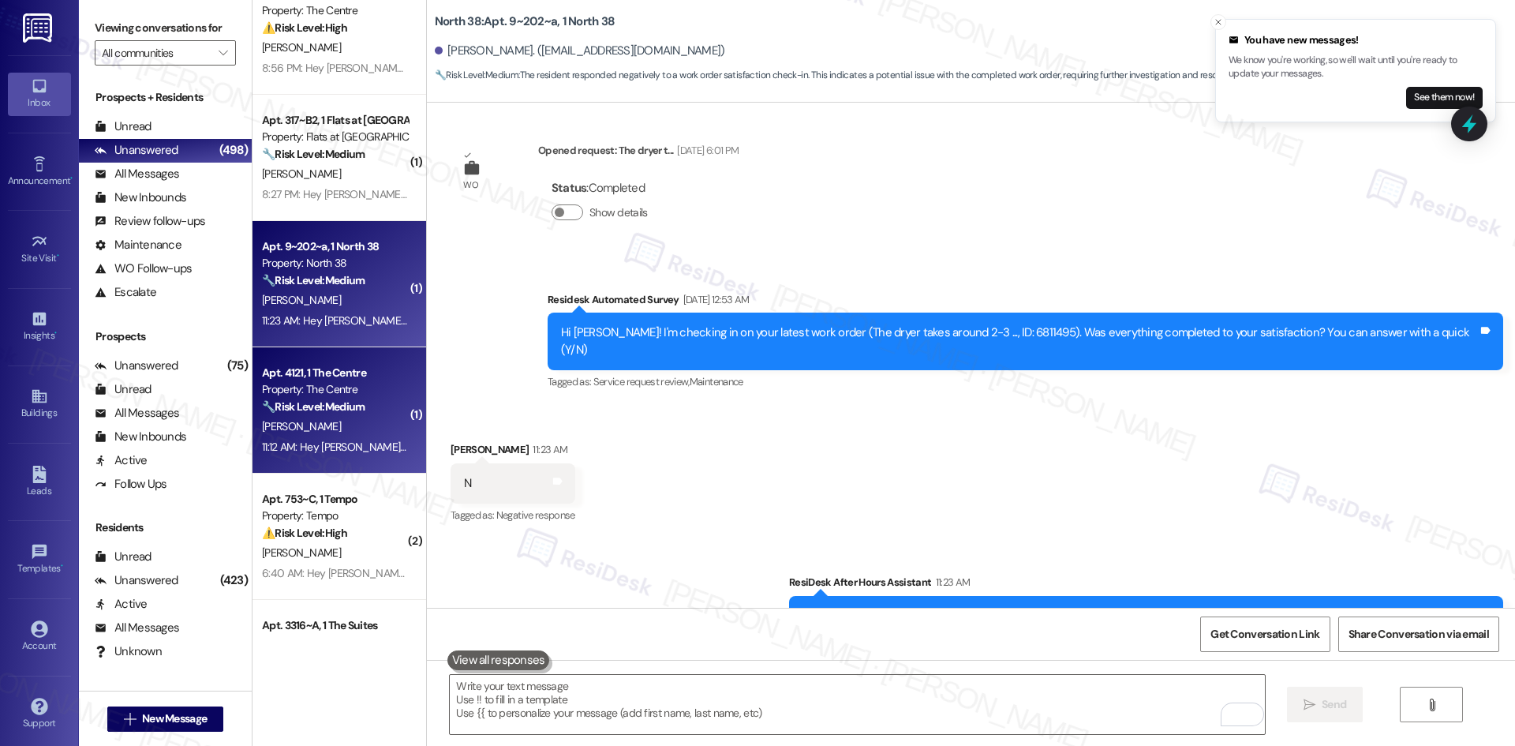
click at [340, 421] on div "U. Nguyen" at bounding box center [334, 427] width 149 height 20
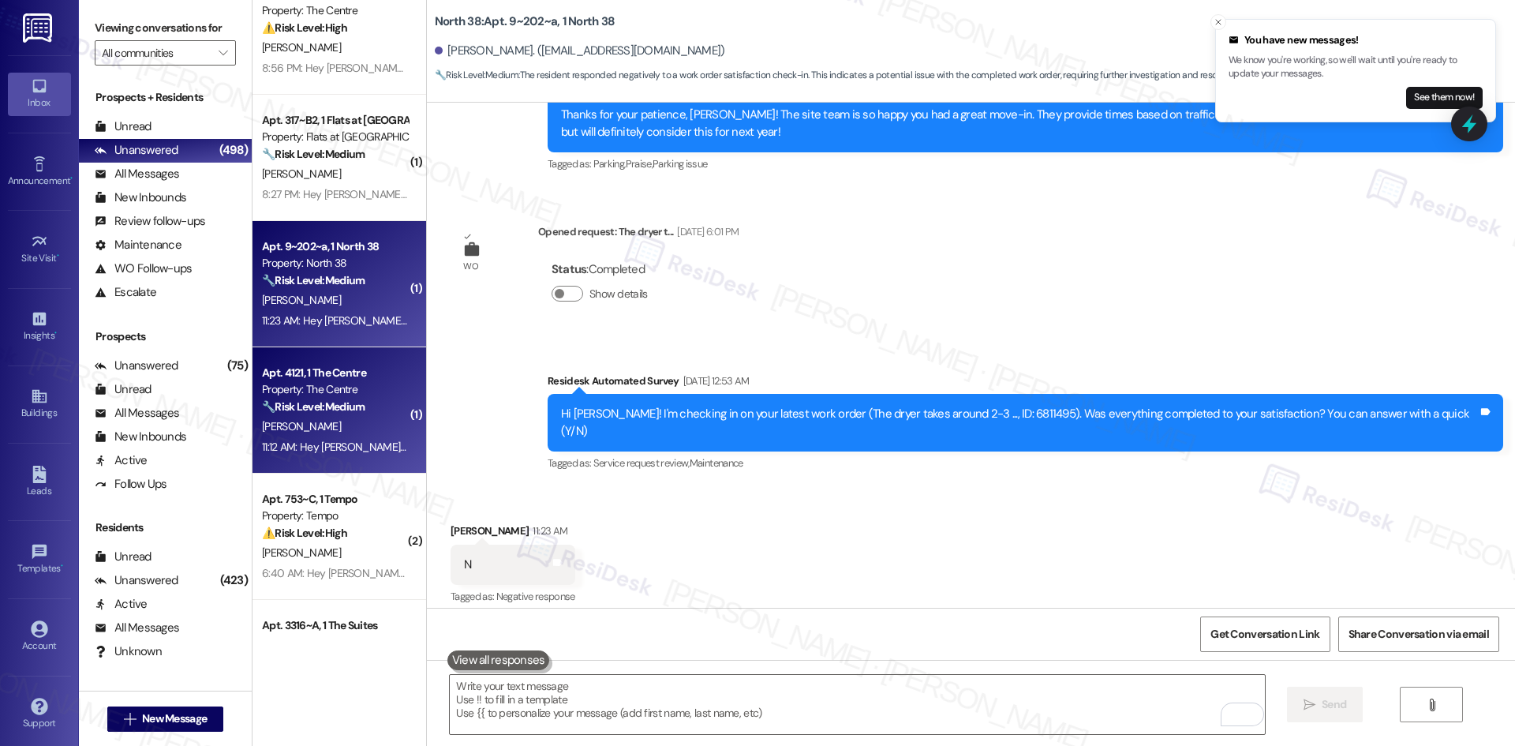
scroll to position [1026, 0]
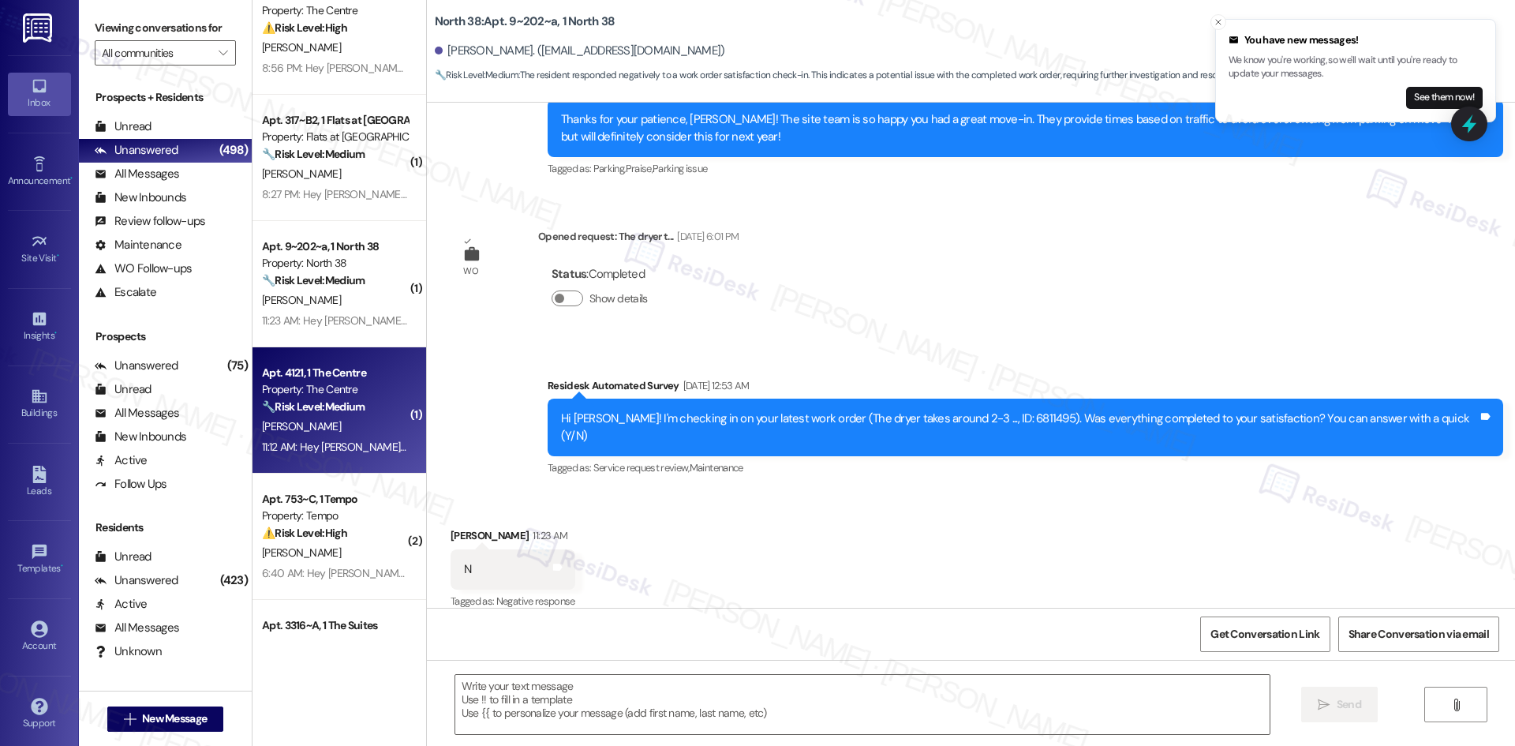
type textarea "Fetching suggested responses. Please feel free to read through the conversation…"
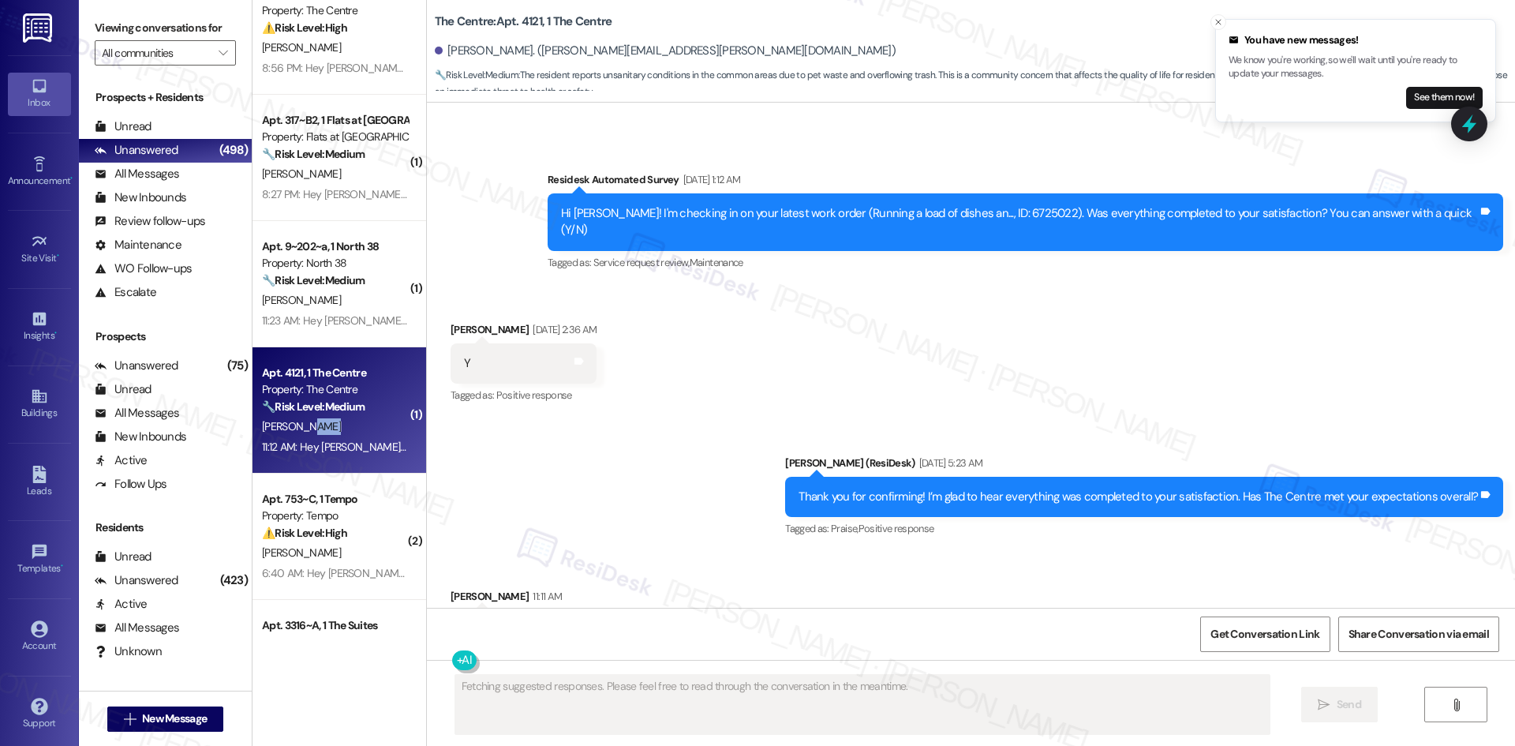
scroll to position [19623, 0]
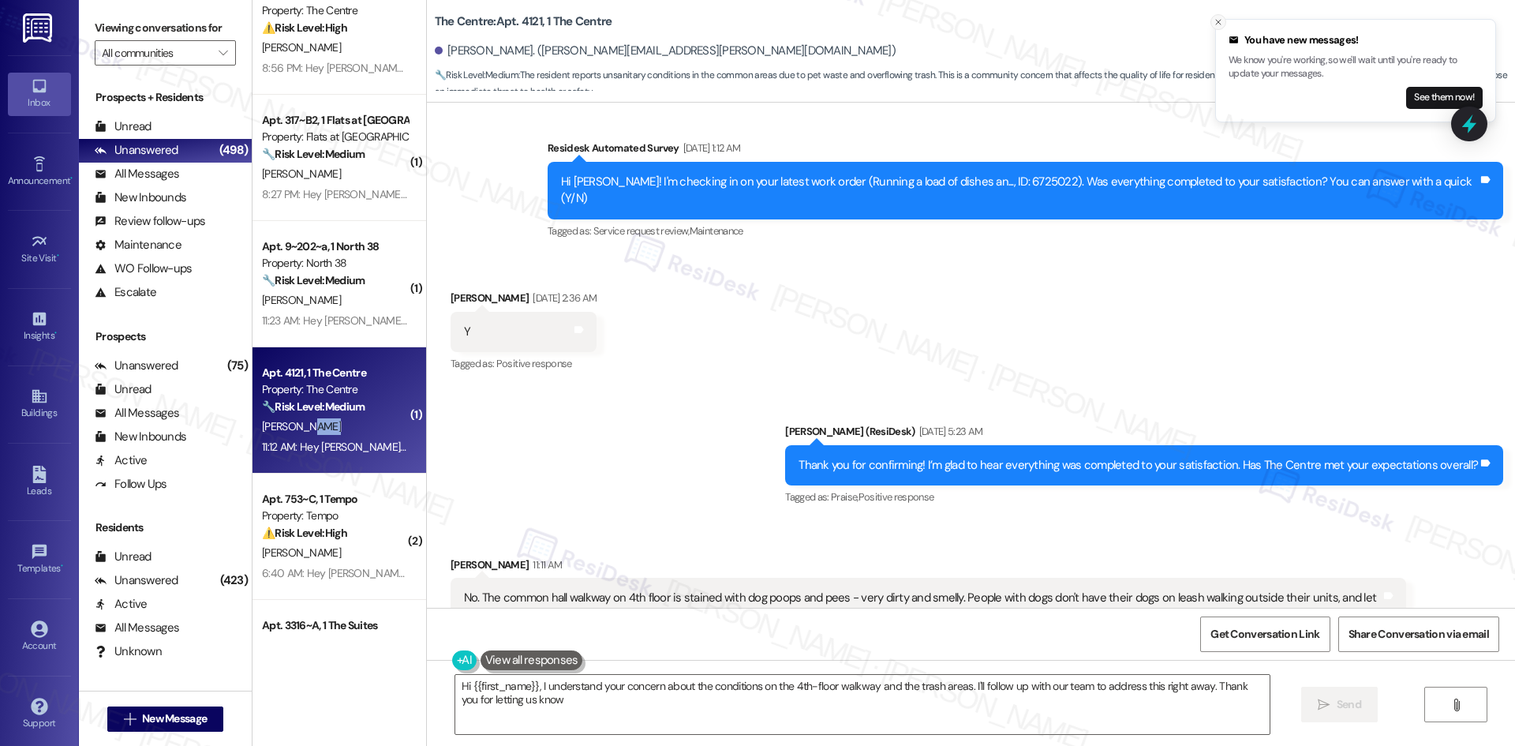
type textarea "Hi {{first_name}}, I understand your concern about the conditions on the 4th-fl…"
click at [1219, 23] on line "Close toast" at bounding box center [1218, 22] width 5 height 5
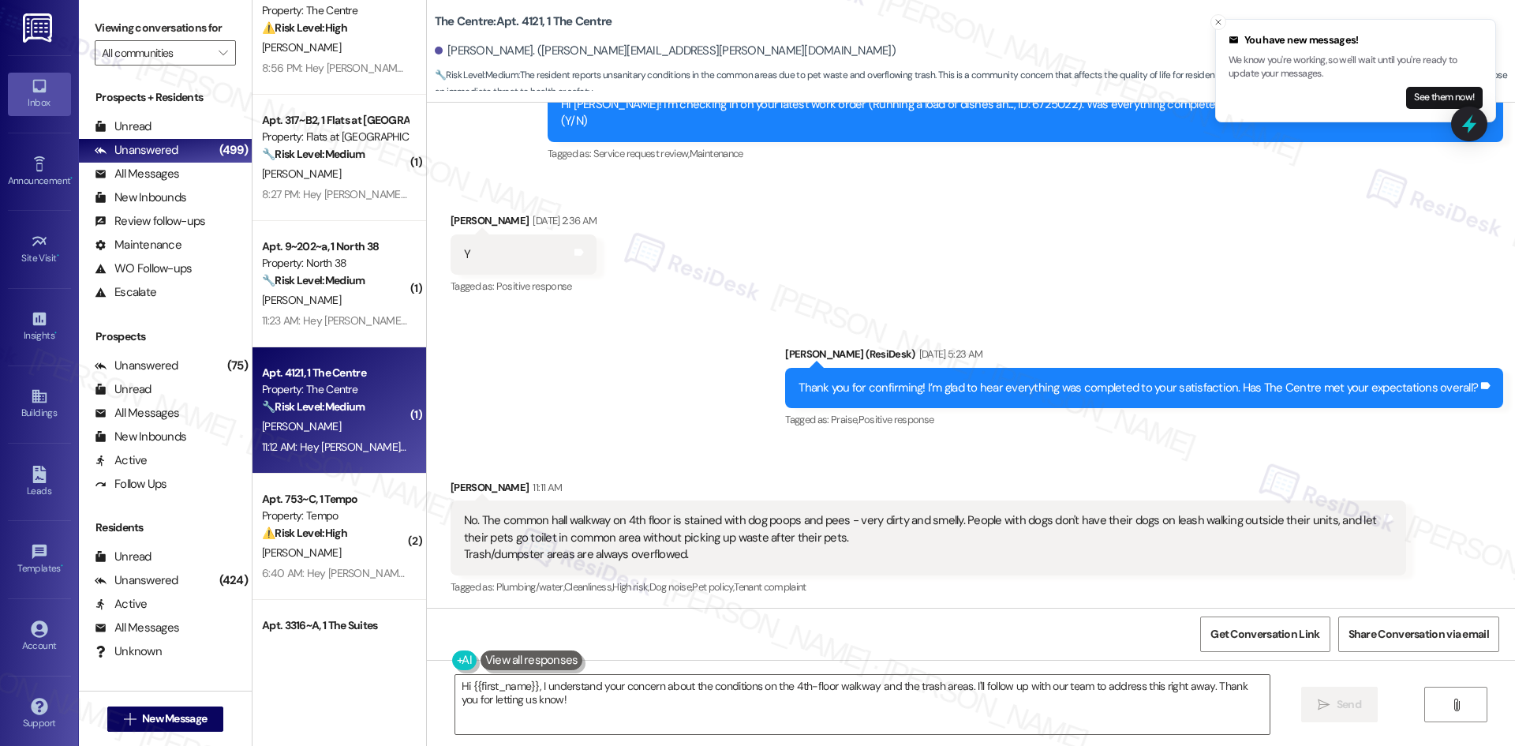
scroll to position [19702, 0]
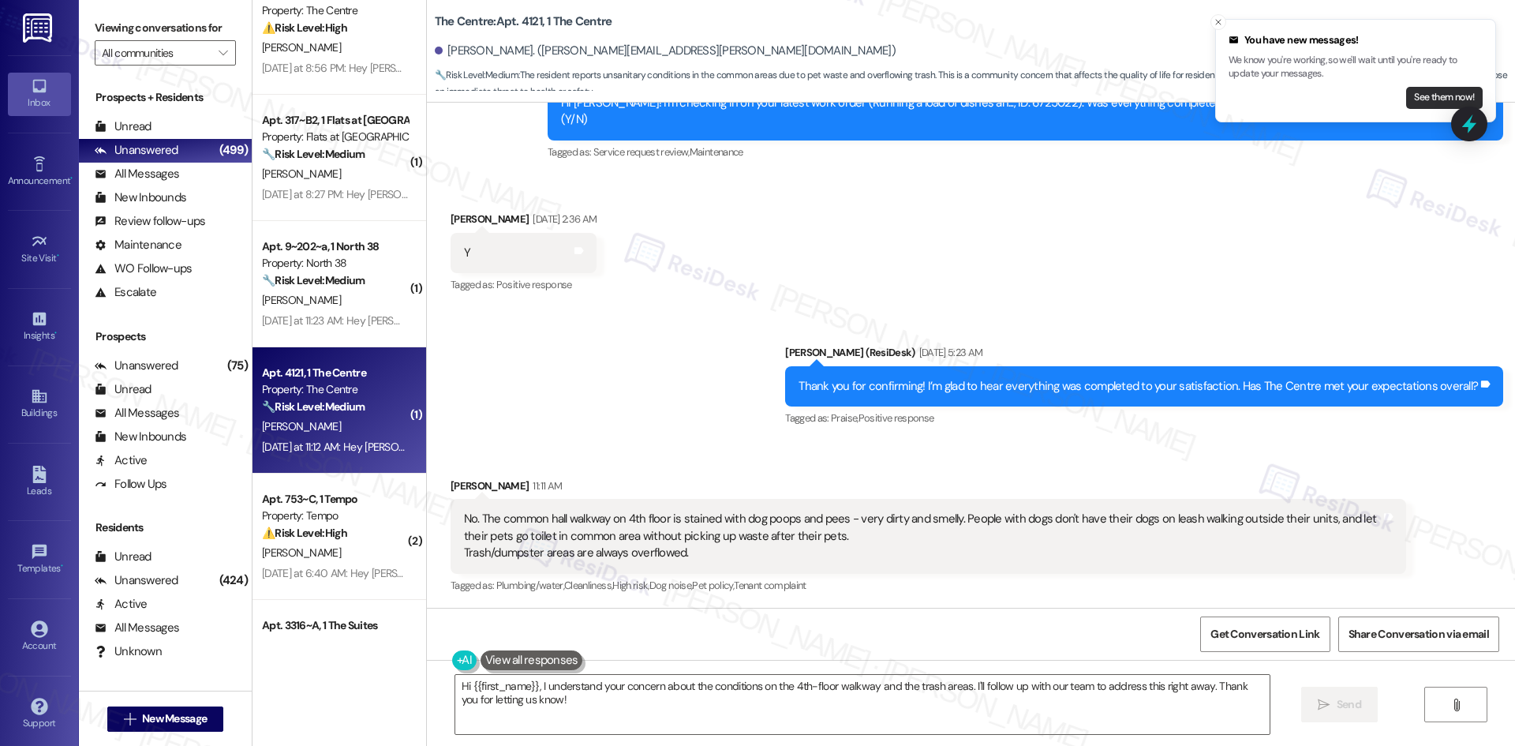
click at [1444, 99] on button "See them now!" at bounding box center [1444, 98] width 77 height 22
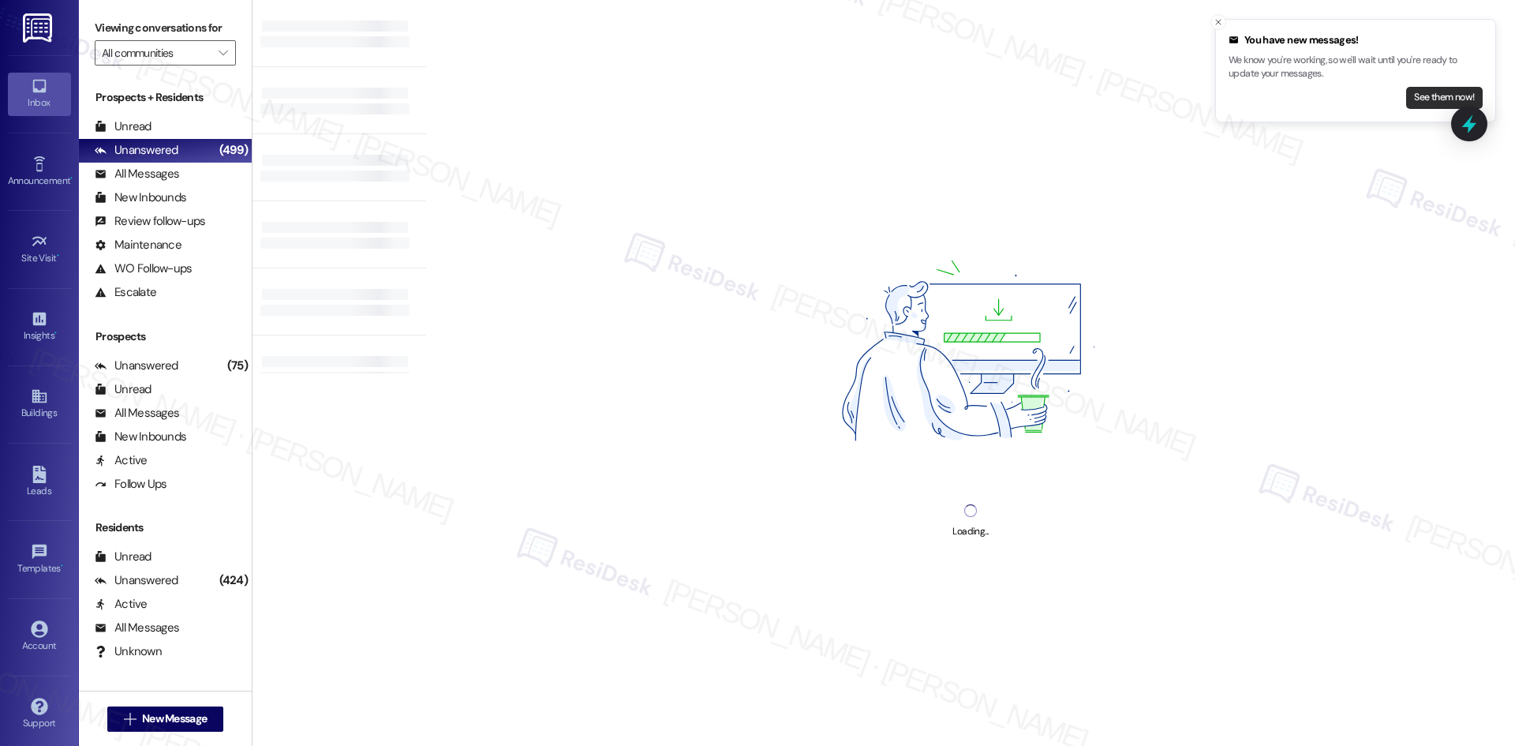
click at [1445, 92] on button "See them now!" at bounding box center [1444, 98] width 77 height 22
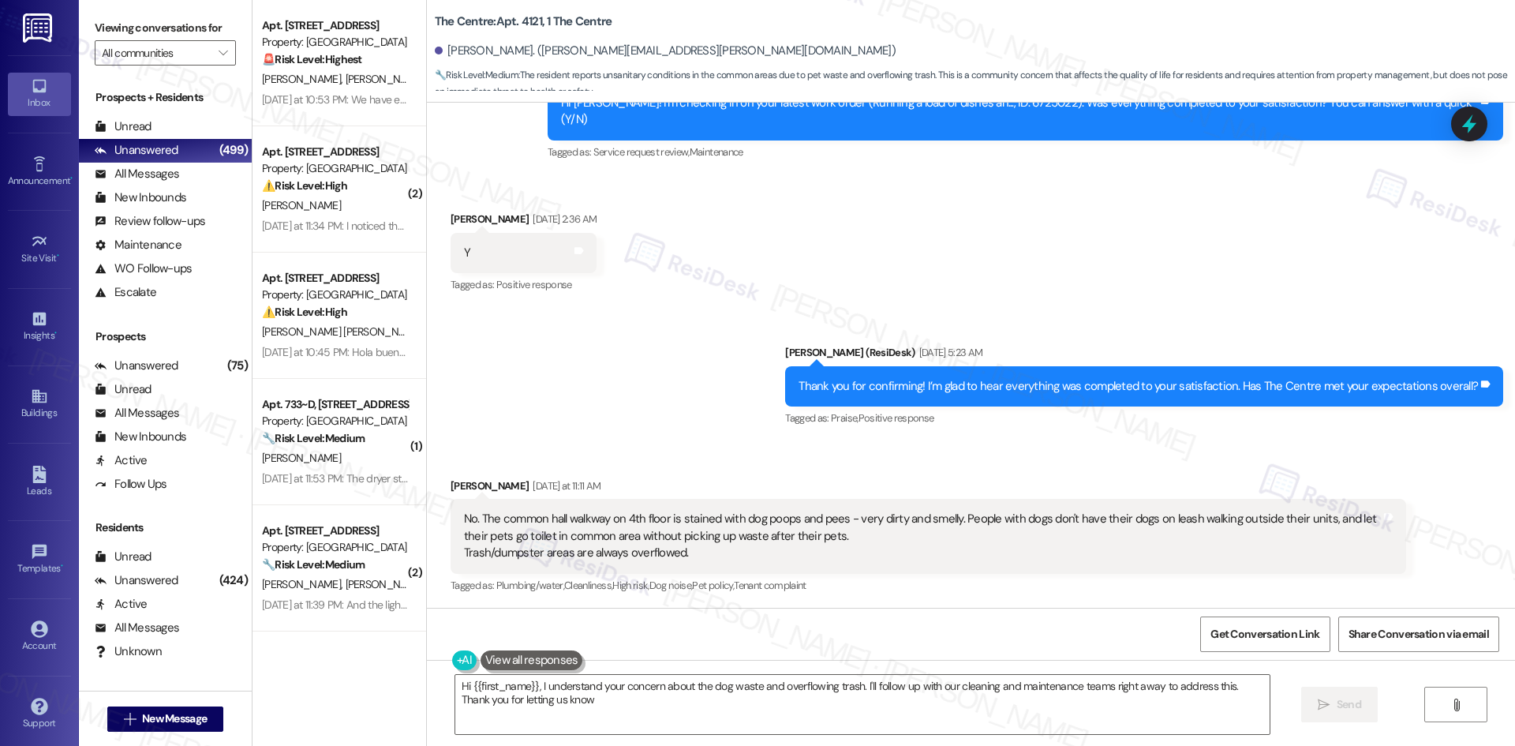
type textarea "Hi {{first_name}}, I understand your concern about the dog waste and overflowin…"
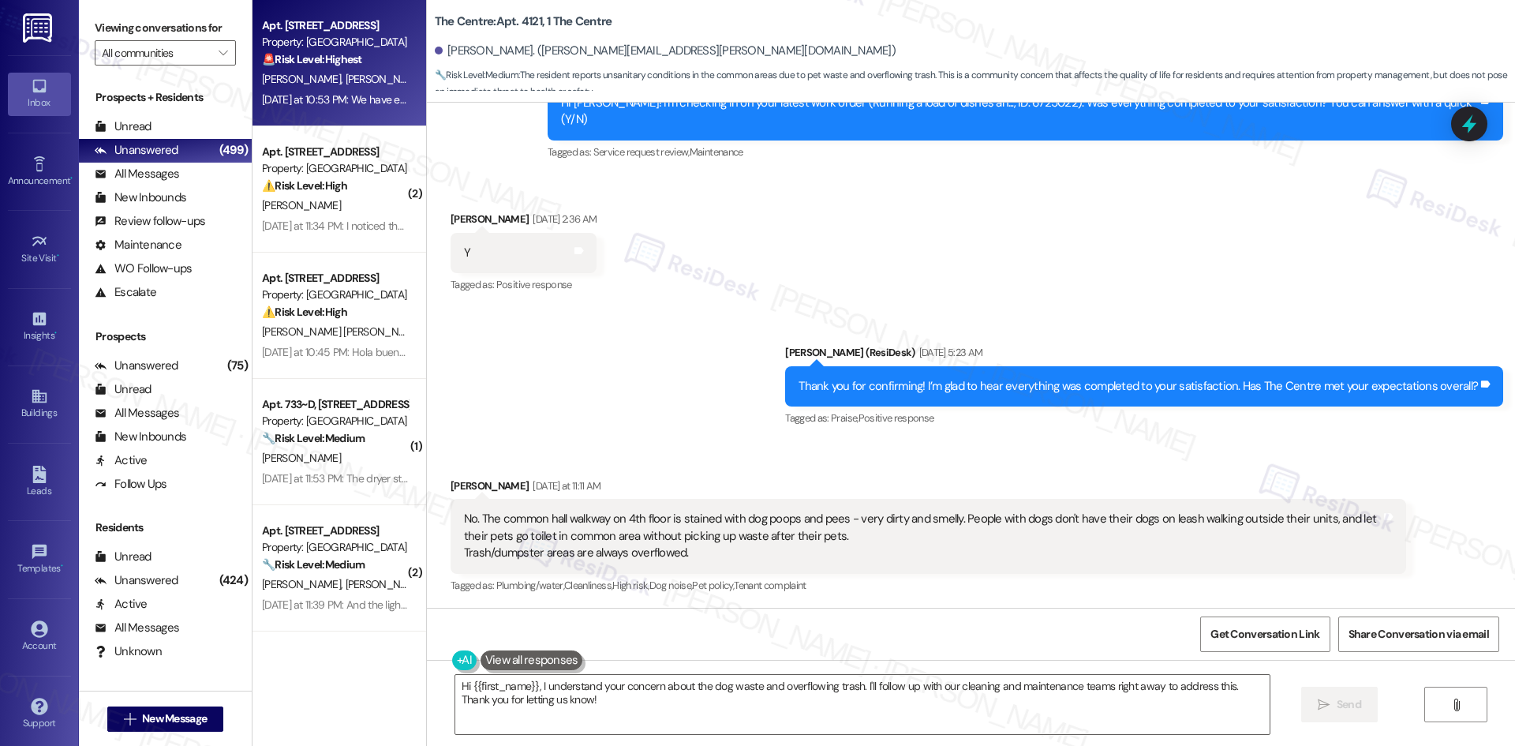
click at [324, 96] on div "Yesterday at 10:53 PM: We have everything on camera of what he has done Yesterd…" at bounding box center [426, 99] width 329 height 14
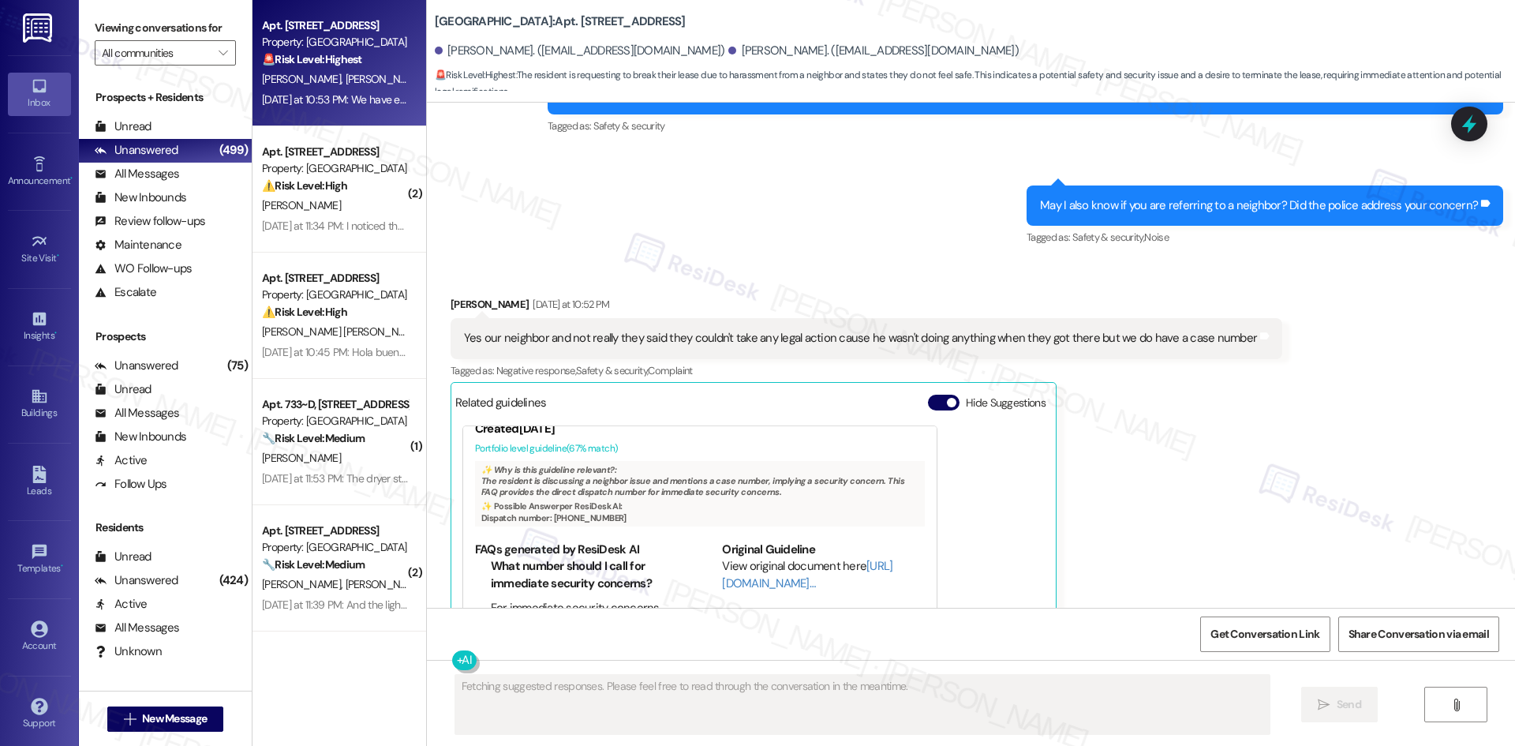
scroll to position [1074, 0]
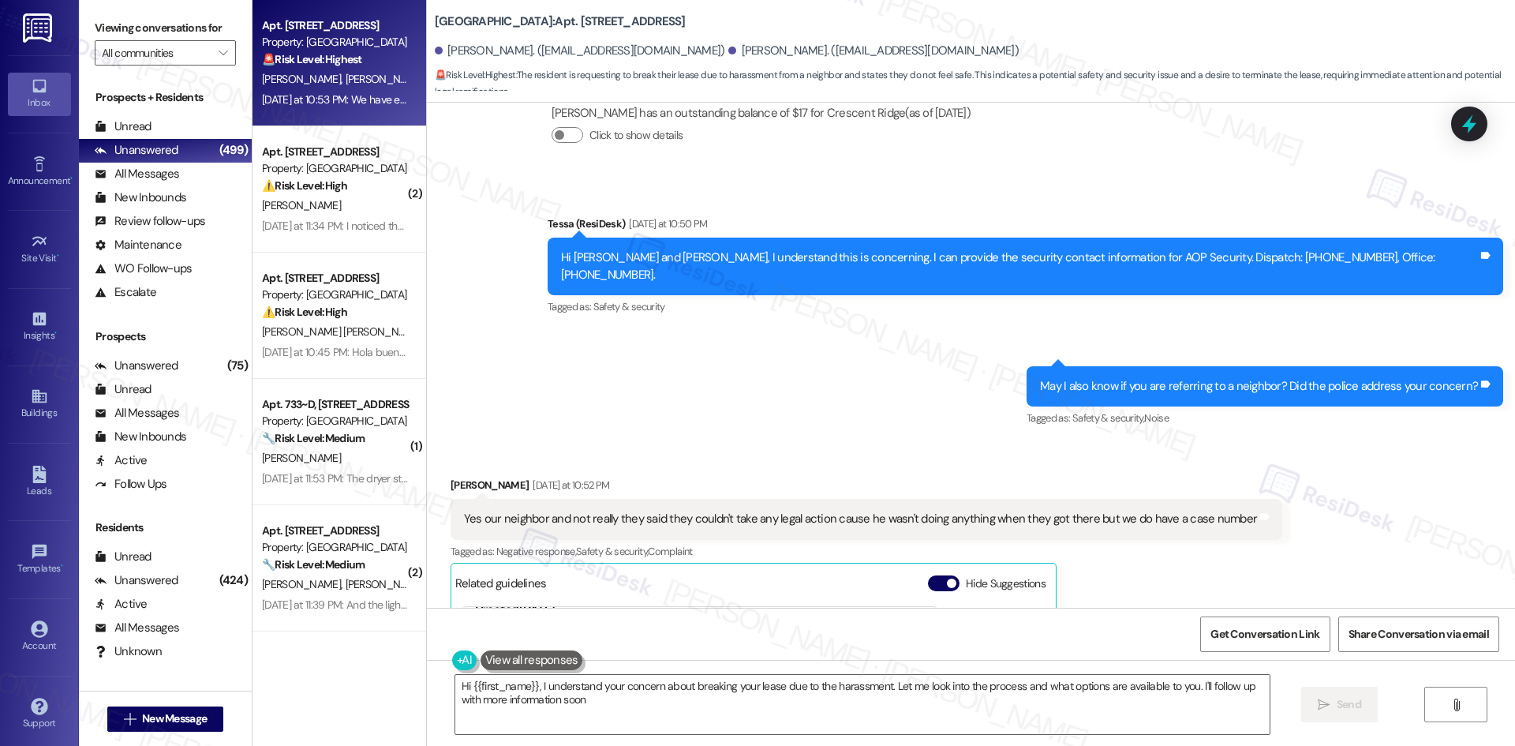
type textarea "Hi {{first_name}}, I understand your concern about breaking your lease due to t…"
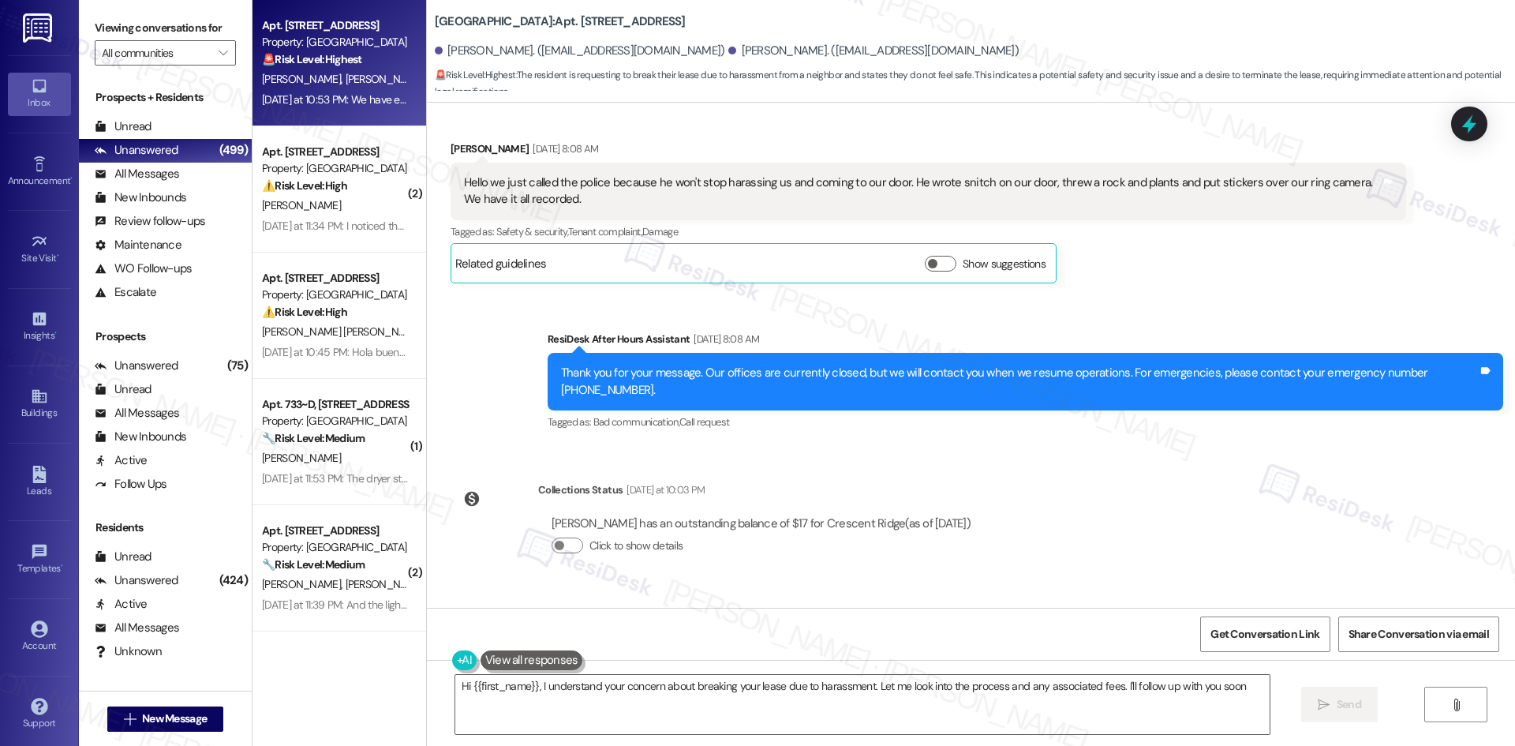
type textarea "Hi {{first_name}}, I understand your concern about breaking your lease due to h…"
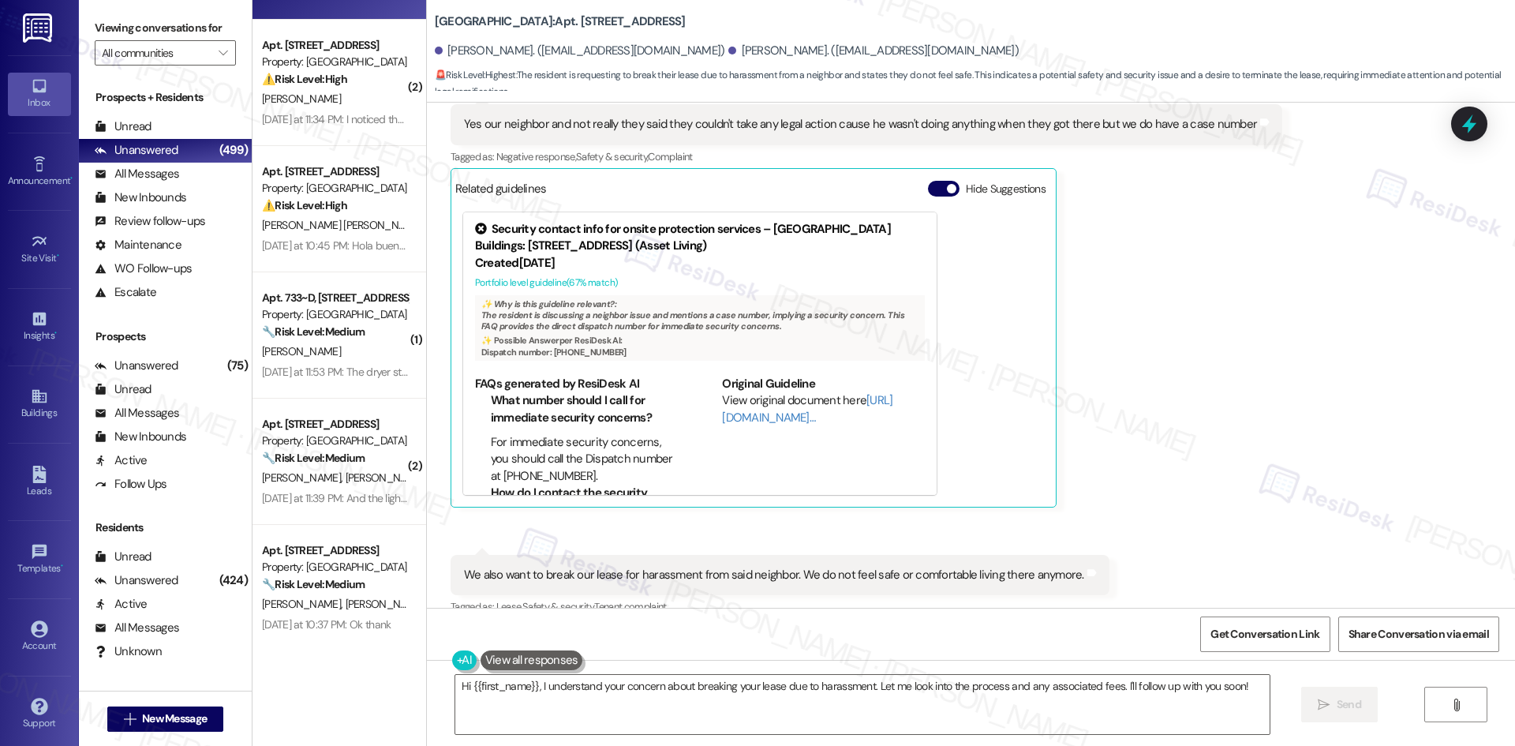
scroll to position [0, 0]
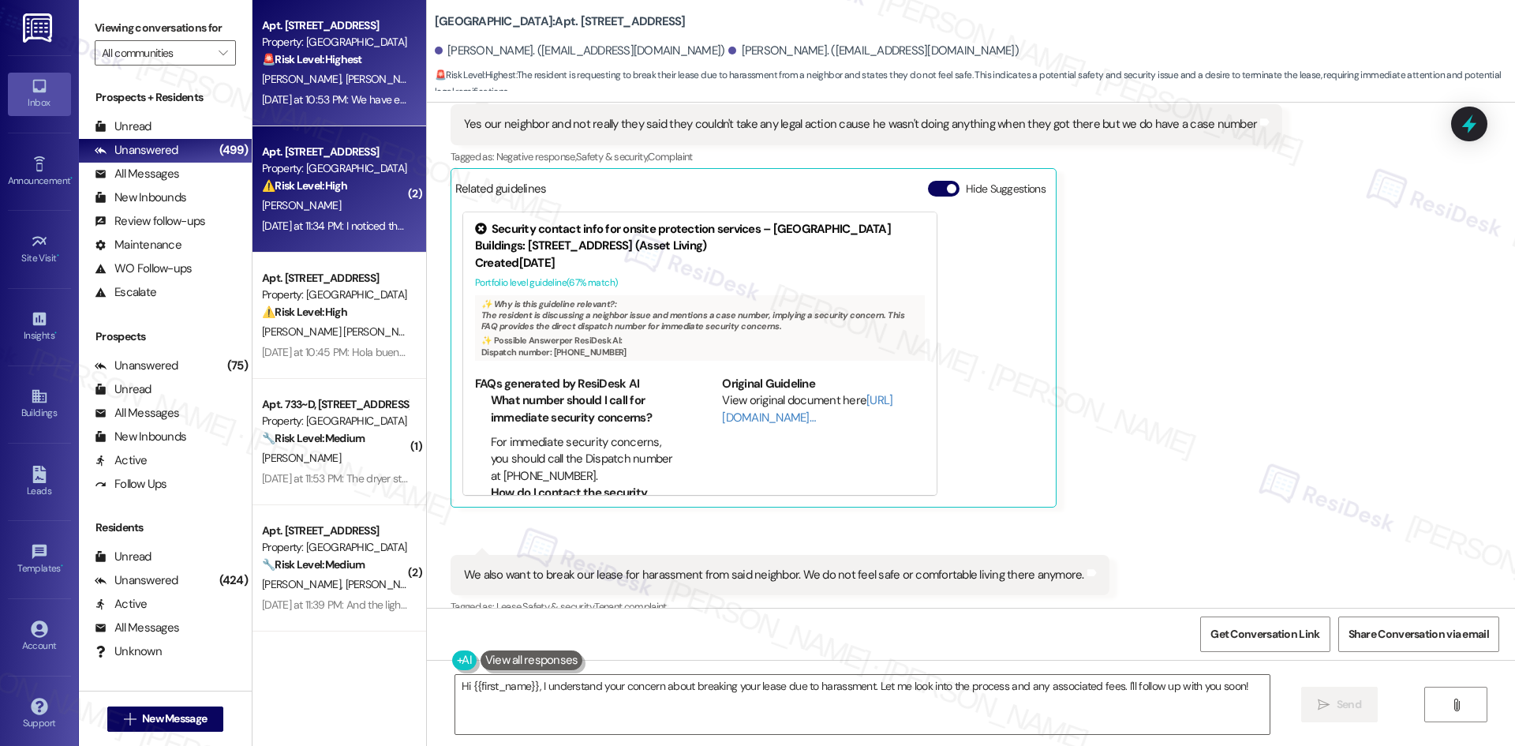
click at [334, 181] on strong "⚠️ Risk Level: High" at bounding box center [304, 185] width 85 height 14
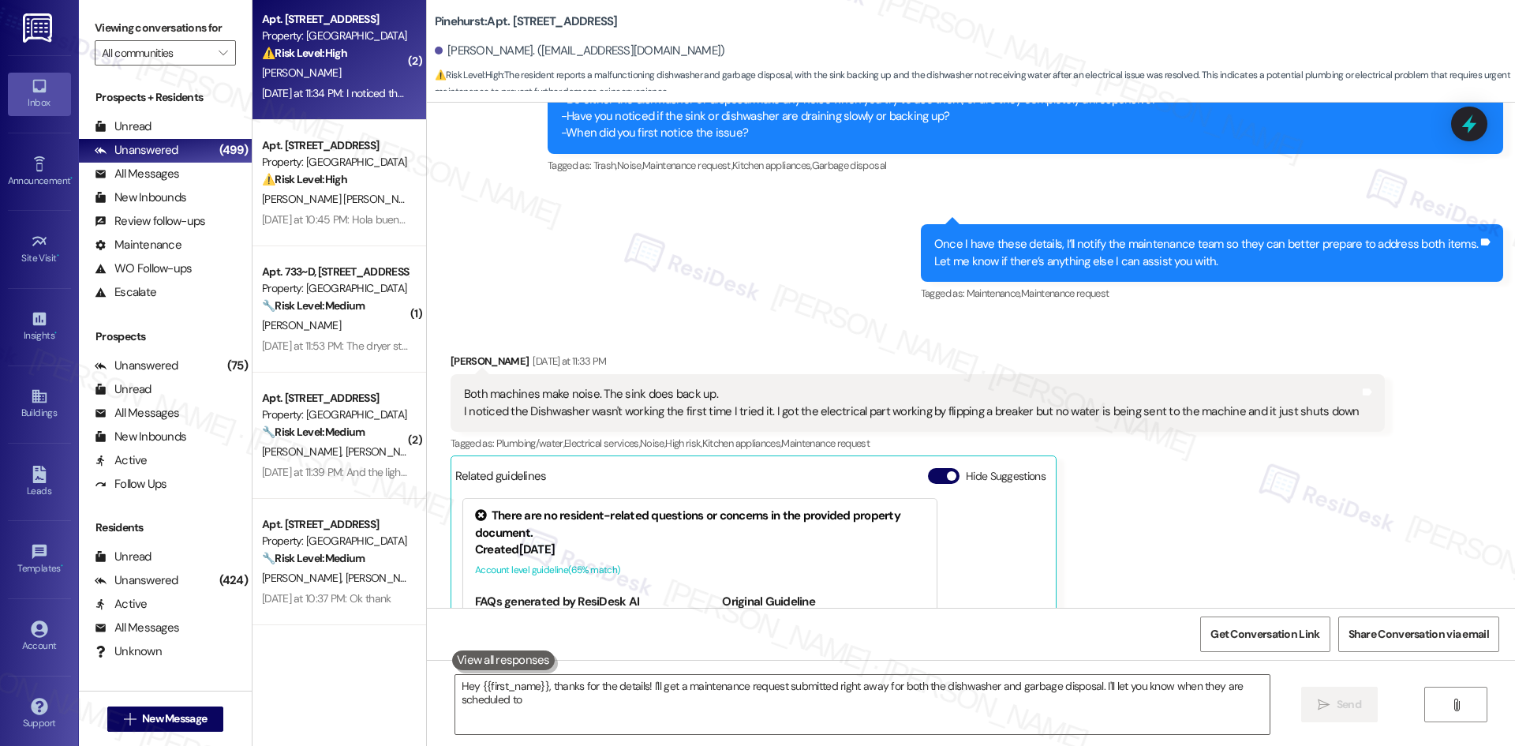
scroll to position [158, 0]
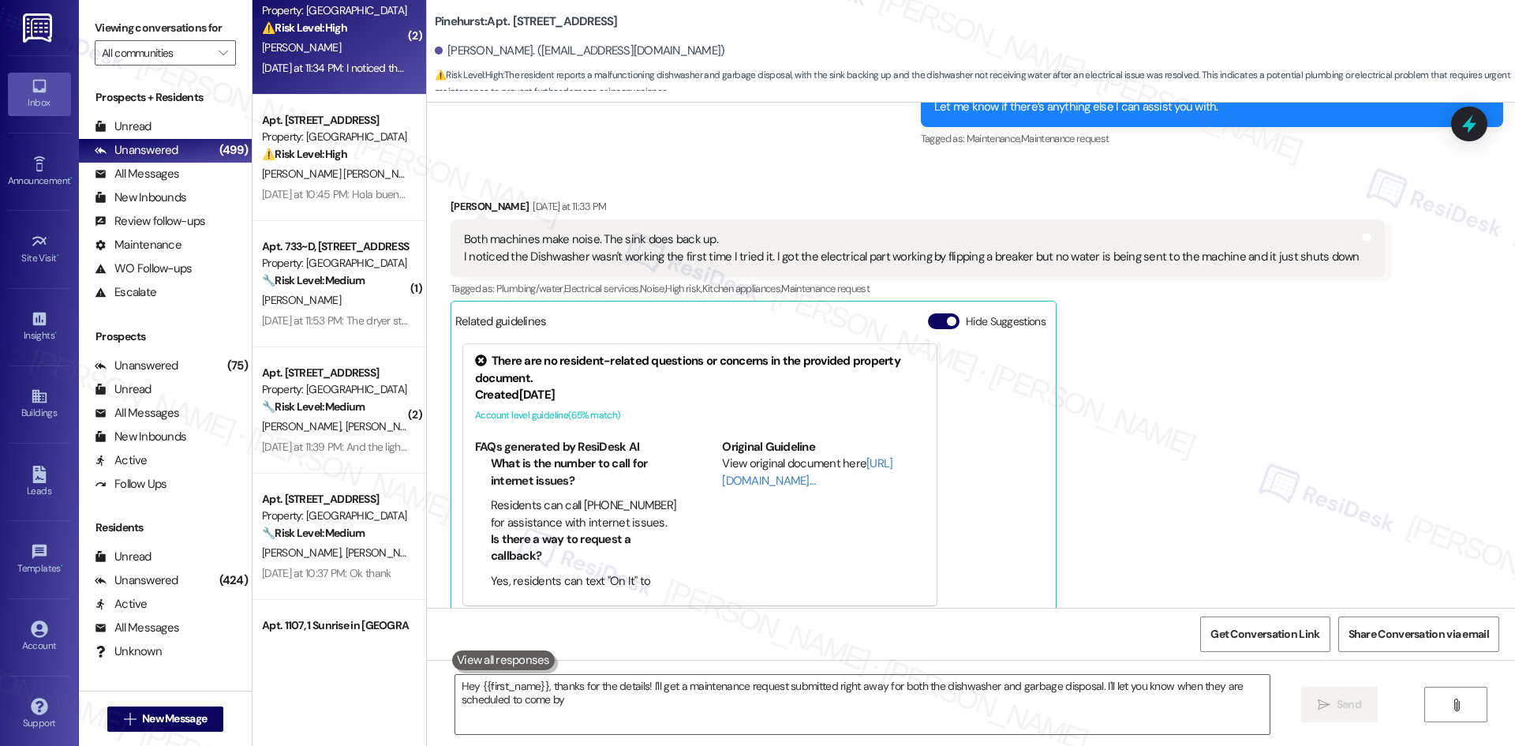
type textarea "Hey {{first_name}}, thanks for the details! I'll get a maintenance request subm…"
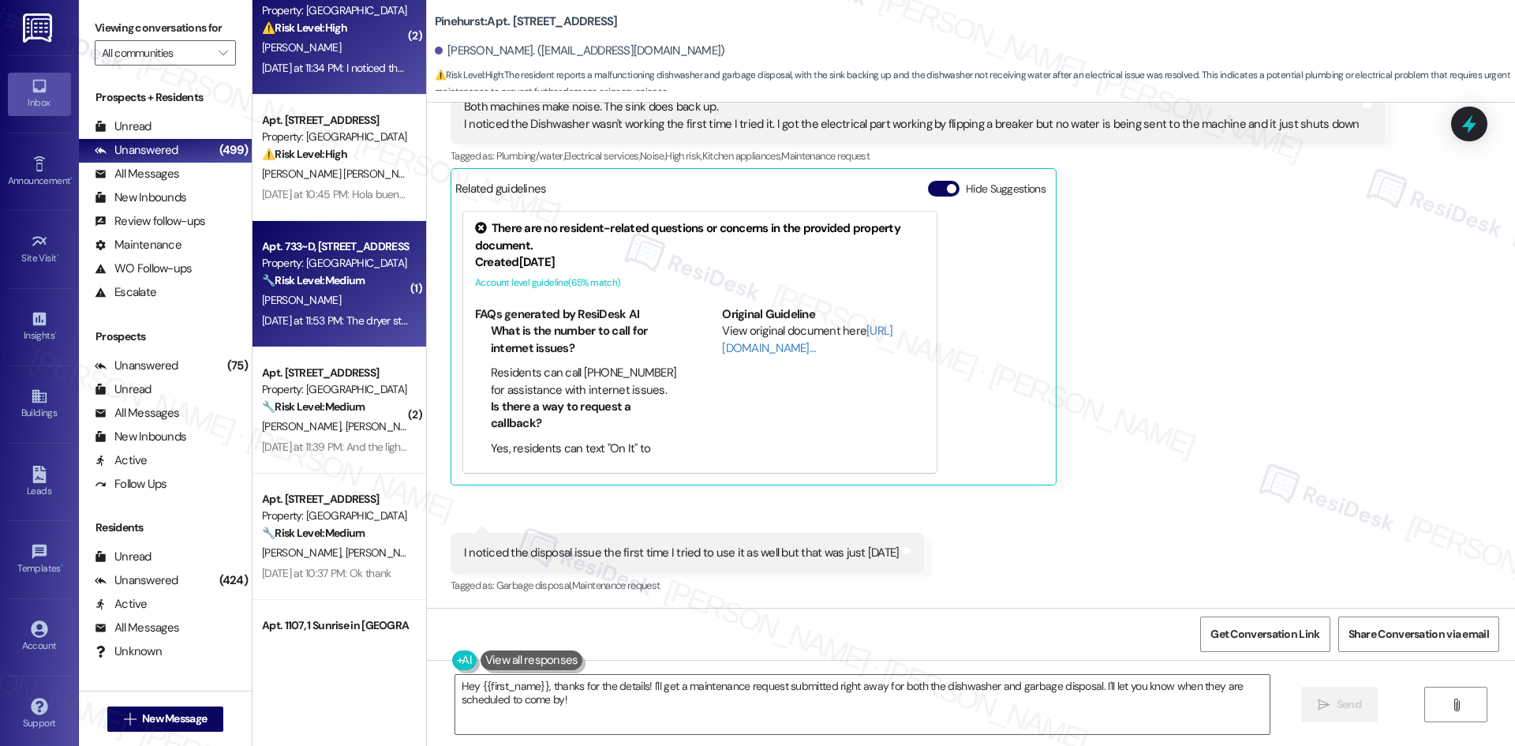
scroll to position [1103, 0]
click at [338, 290] on div "A. Perez-Ventura" at bounding box center [334, 300] width 149 height 20
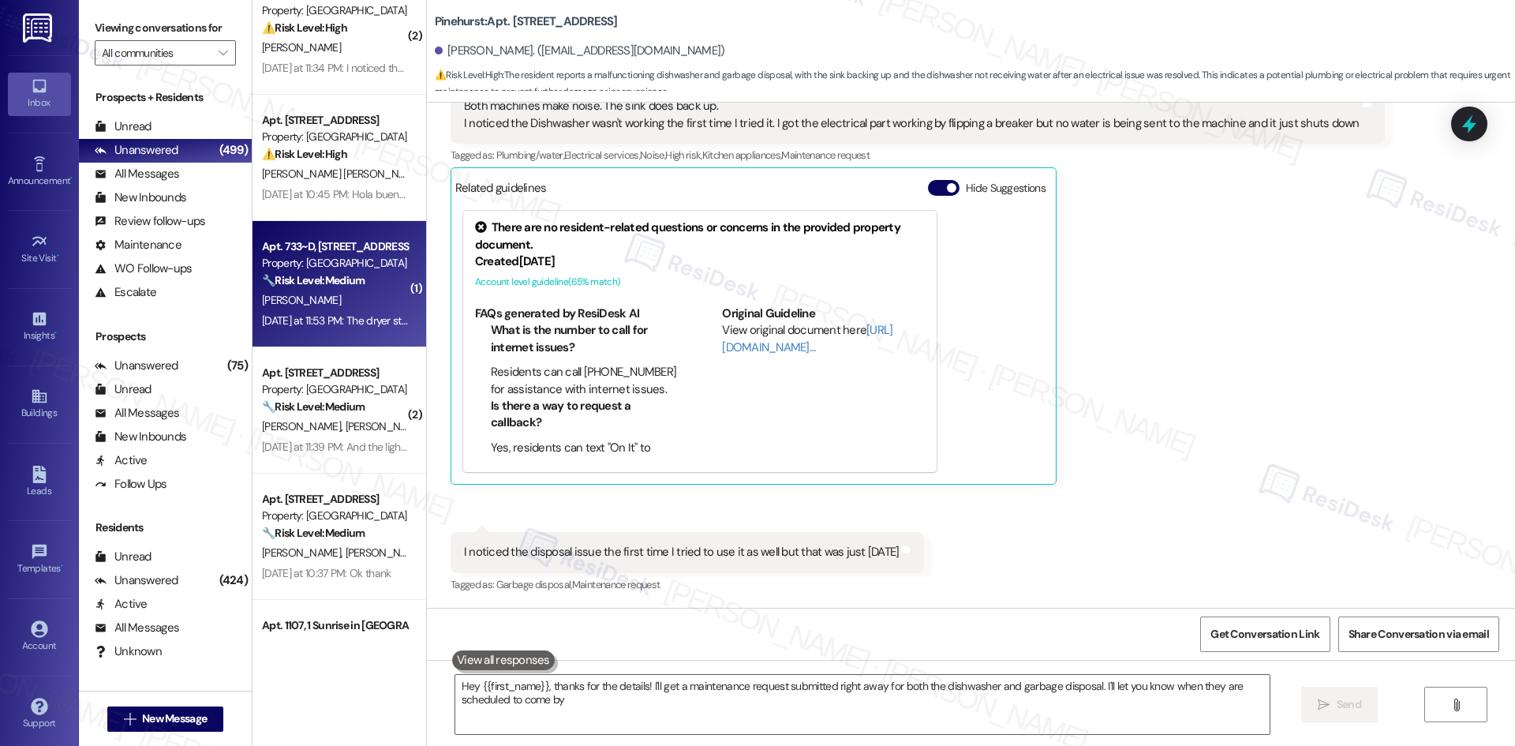
type textarea "Hey {{first_name}}, thanks for the details! I'll get a maintenance request subm…"
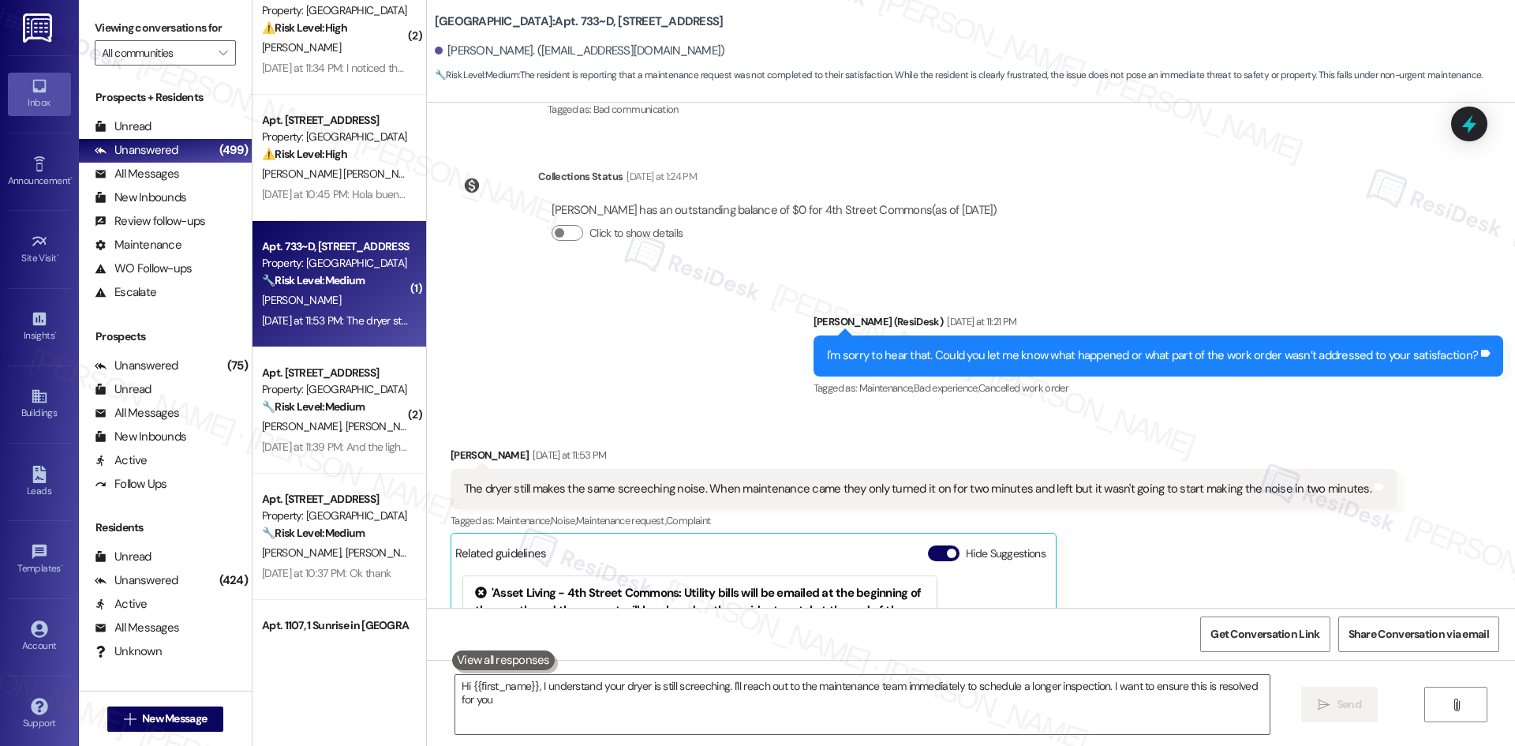
type textarea "Hi {{first_name}}, I understand your dryer is still screeching. I'll reach out …"
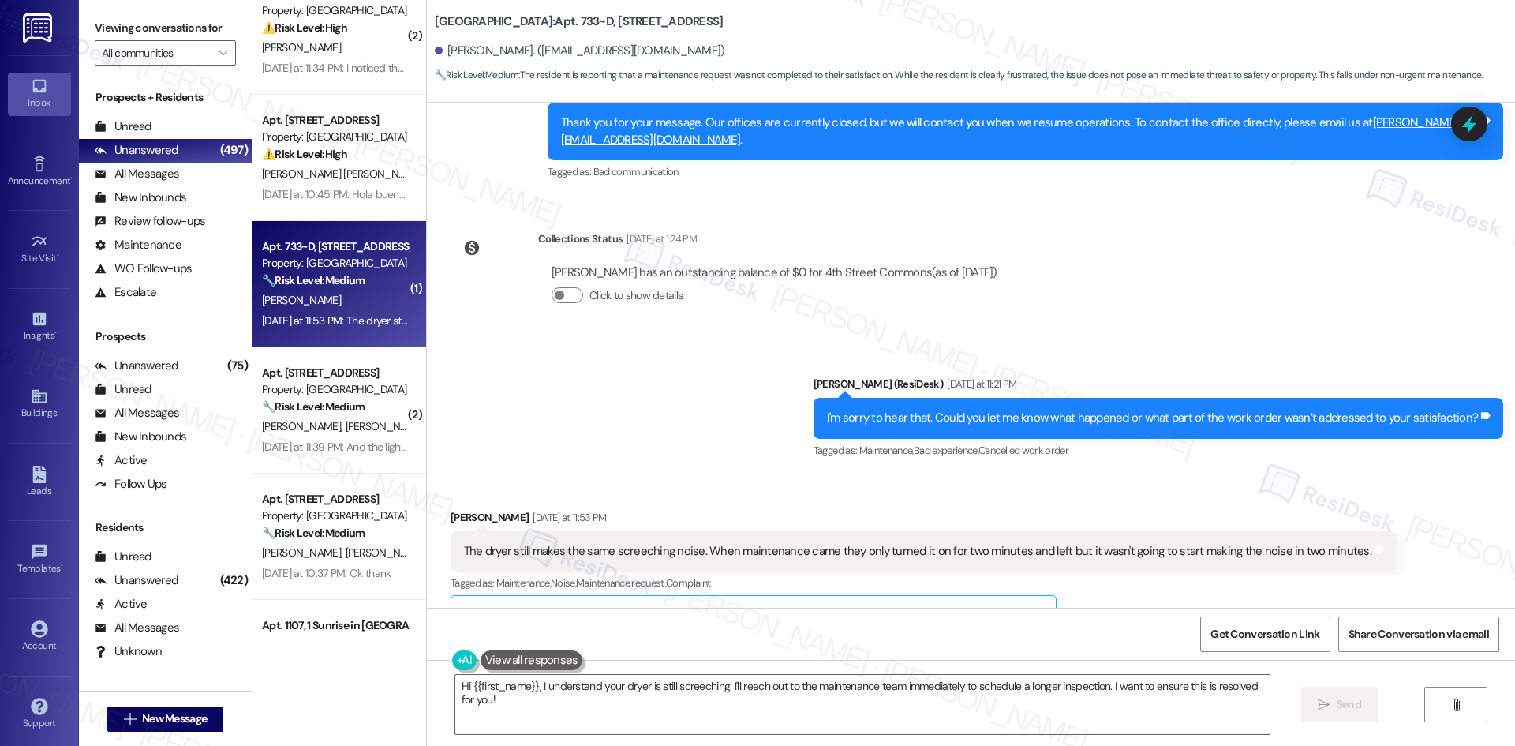
scroll to position [658, 0]
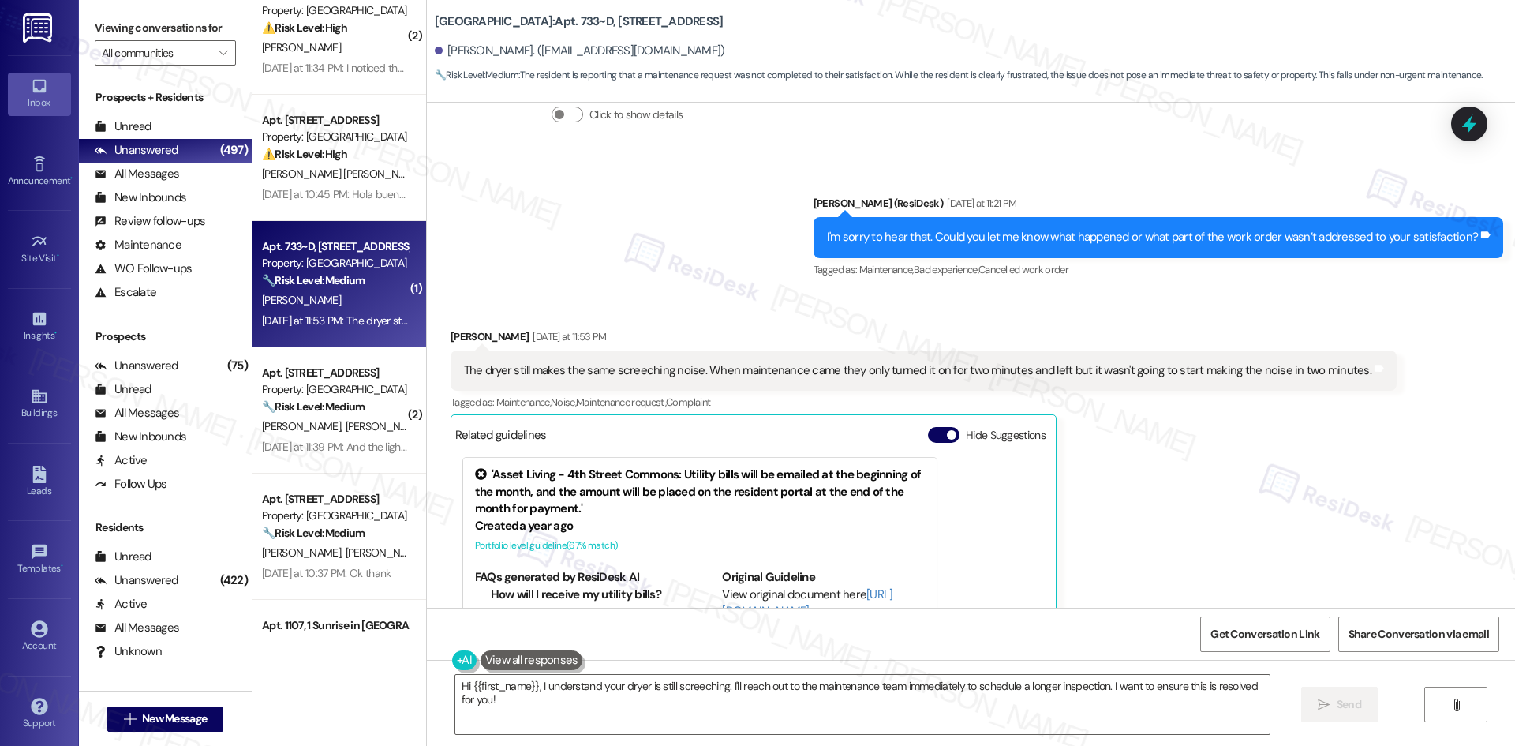
click at [661, 253] on div "Sent via SMS Sarah (ResiDesk) Yesterday at 11:21 PM I'm sorry to hear that. Cou…" at bounding box center [971, 225] width 1088 height 133
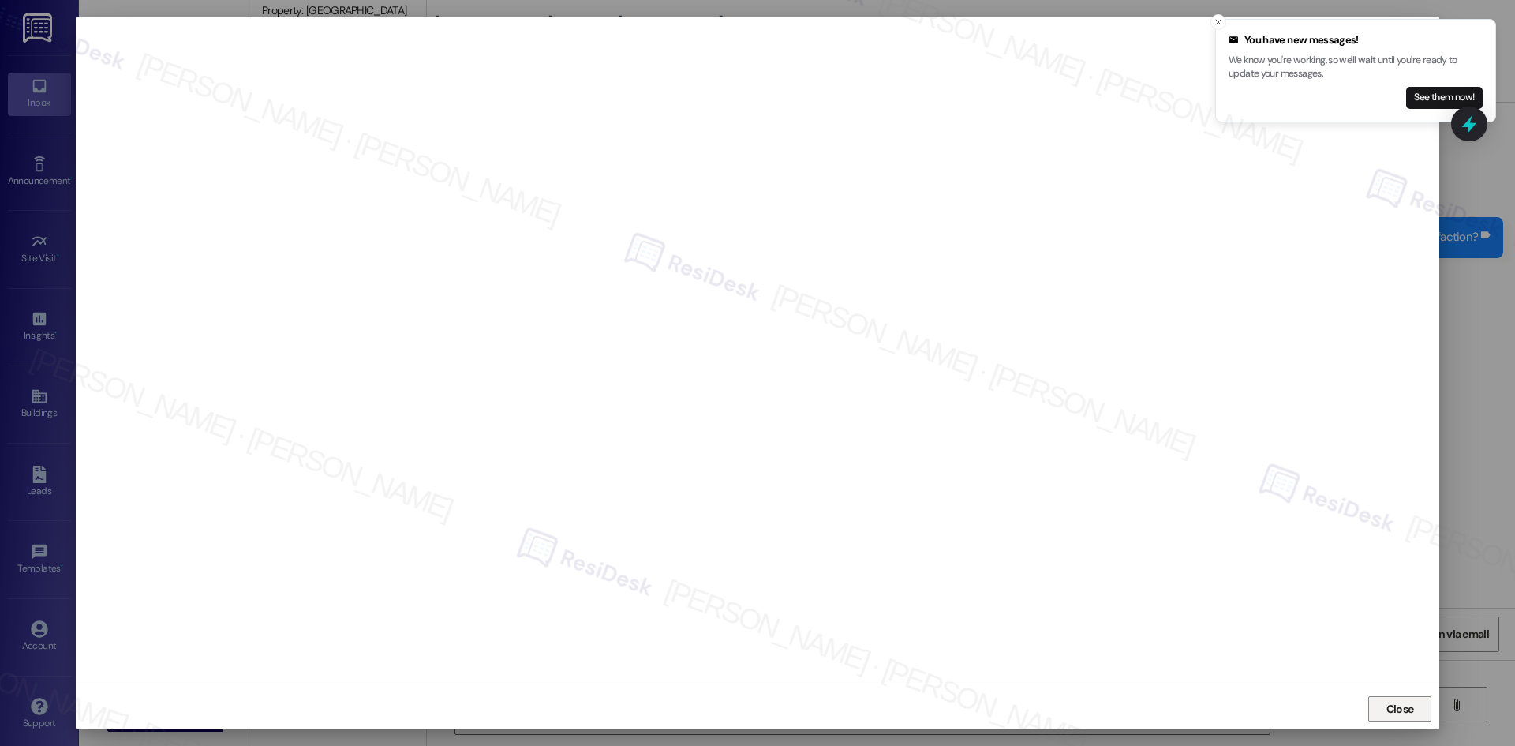
click at [1405, 709] on span "Close" at bounding box center [1401, 709] width 28 height 17
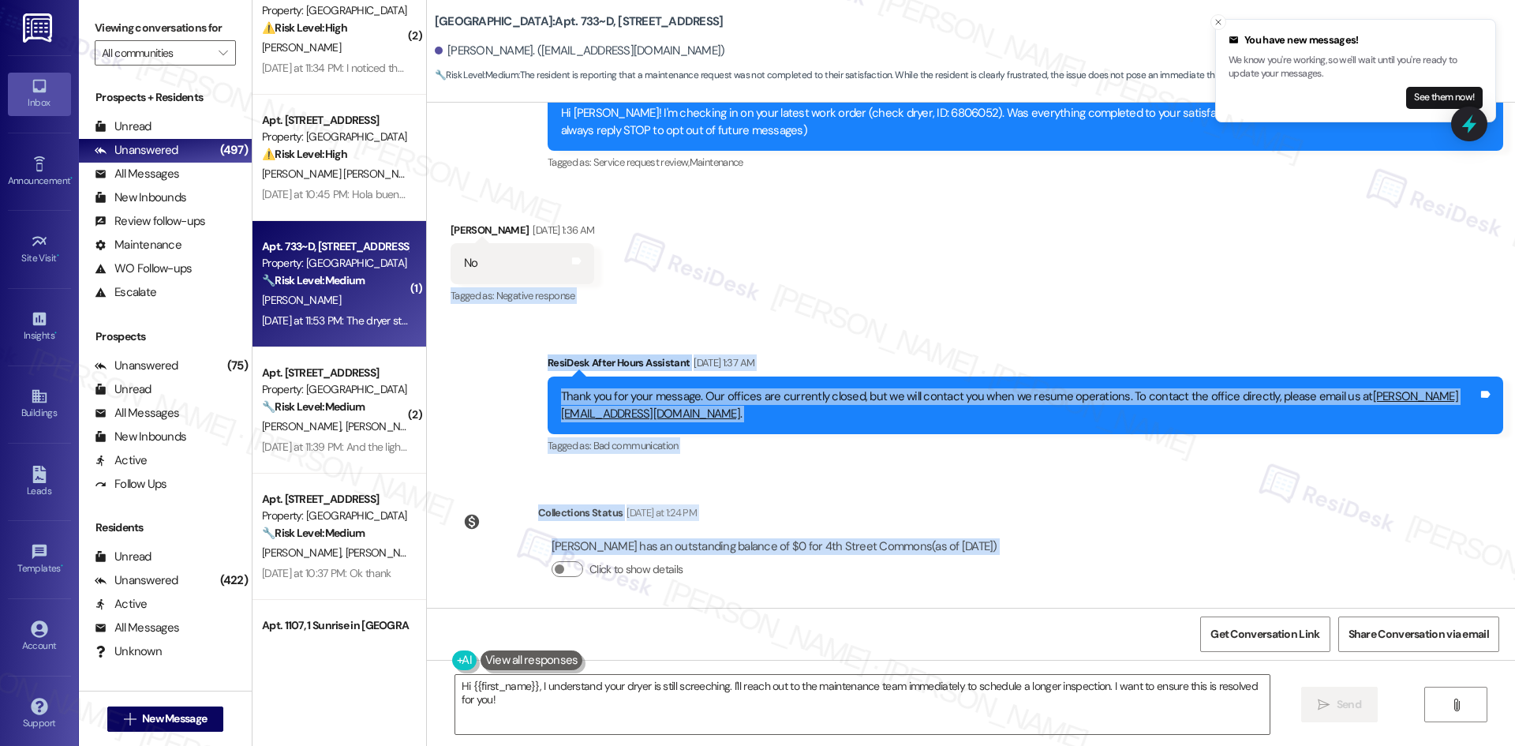
scroll to position [0, 0]
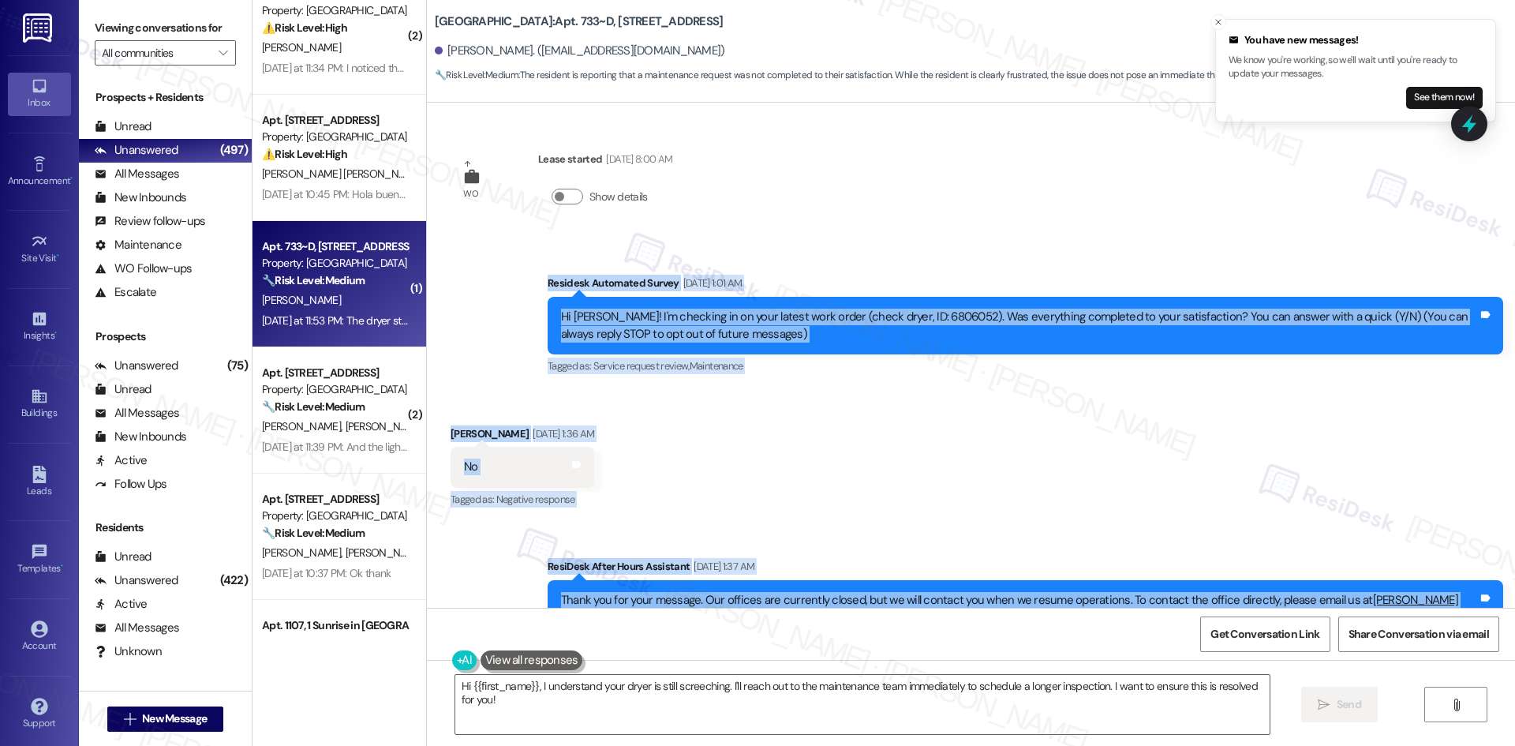
drag, startPoint x: 1405, startPoint y: 376, endPoint x: 527, endPoint y: 283, distance: 883.2
click at [527, 283] on div "WO Lease started Aug 22, 2025 at 8:00 AM Show details Survey, sent via SMS Resi…" at bounding box center [971, 355] width 1088 height 505
copy div "Residesk Automated Survey Sep 13, 2025 at 1:01 AM Hi Ashley! I'm checking in on…"
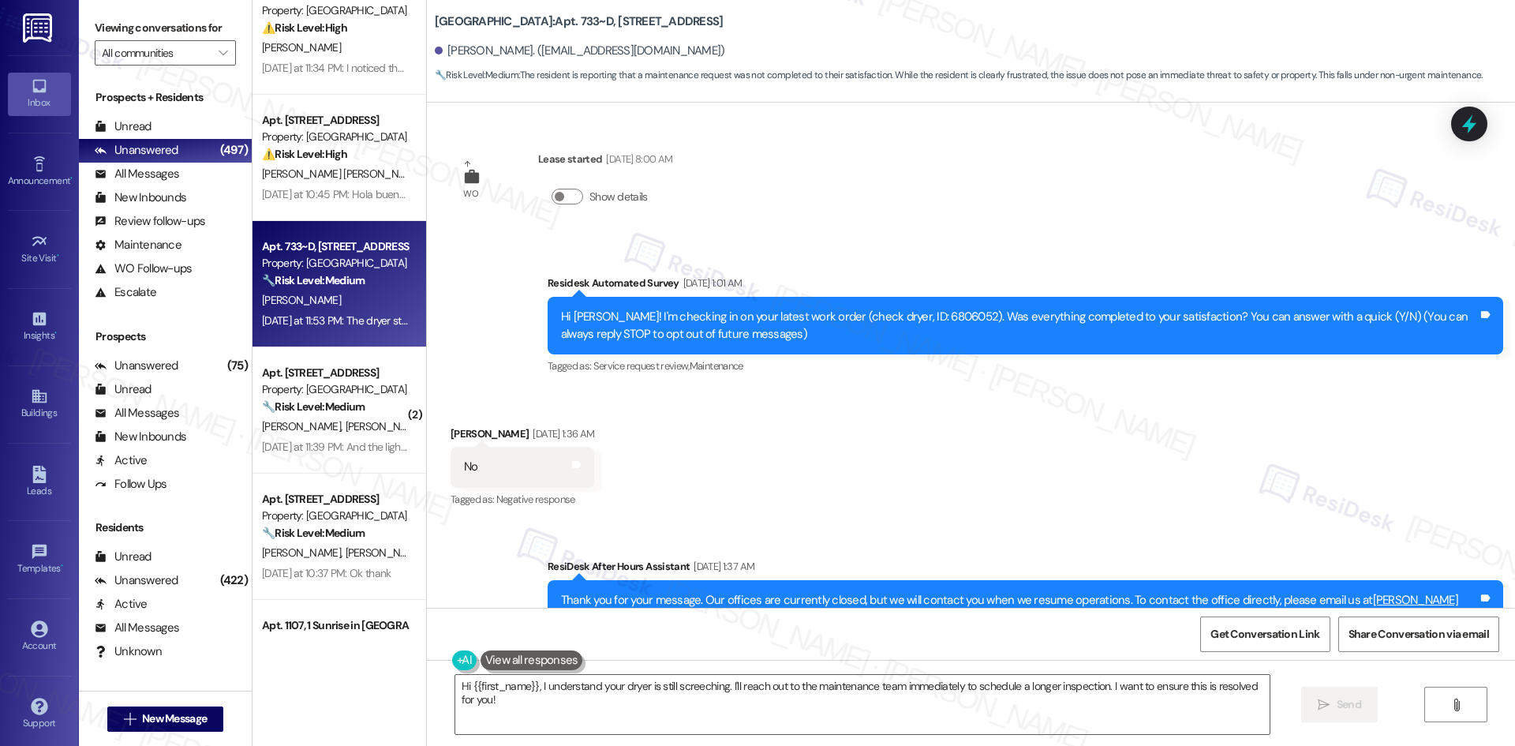
click at [973, 233] on div "WO Lease started Aug 22, 2025 at 8:00 AM Show details Survey, sent via SMS Resi…" at bounding box center [971, 355] width 1088 height 505
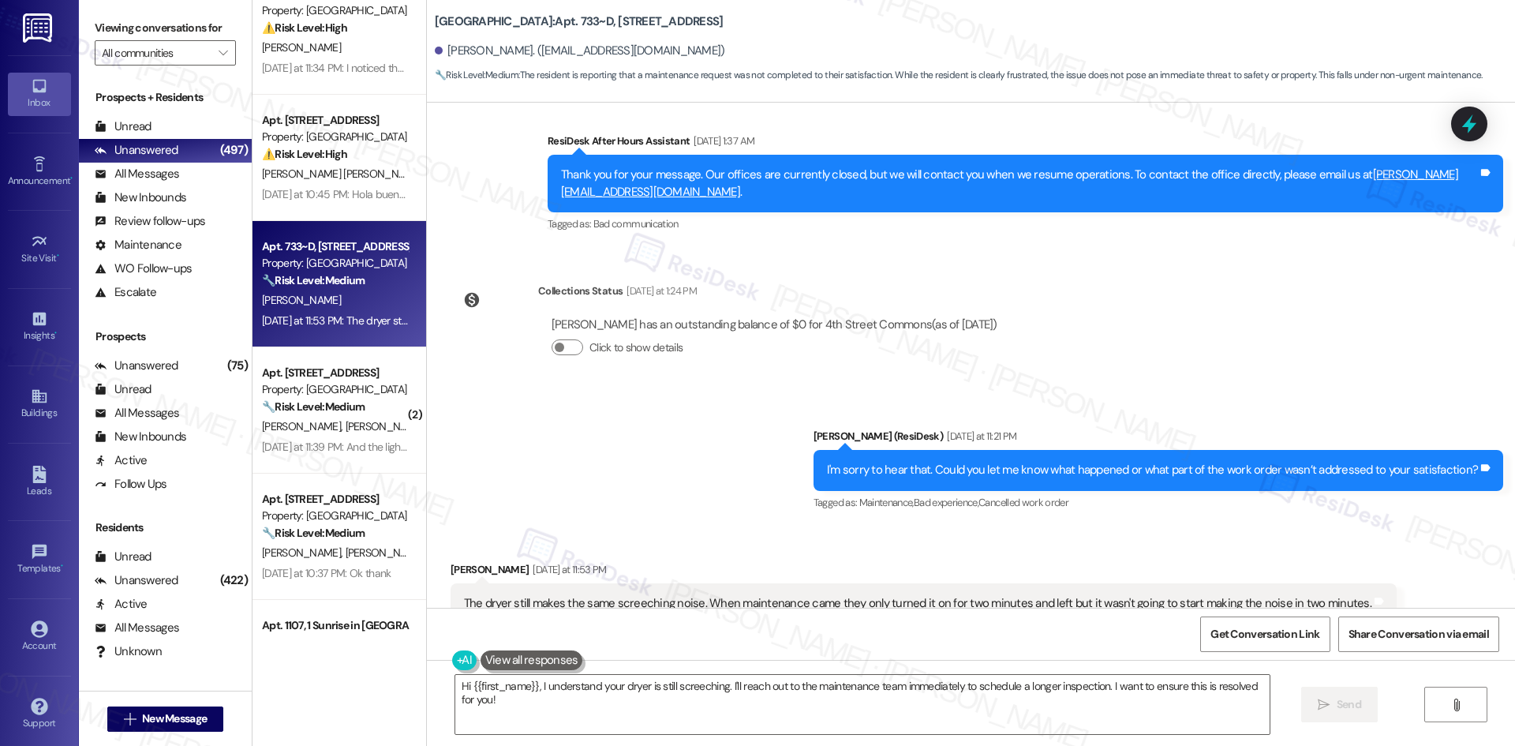
scroll to position [421, 0]
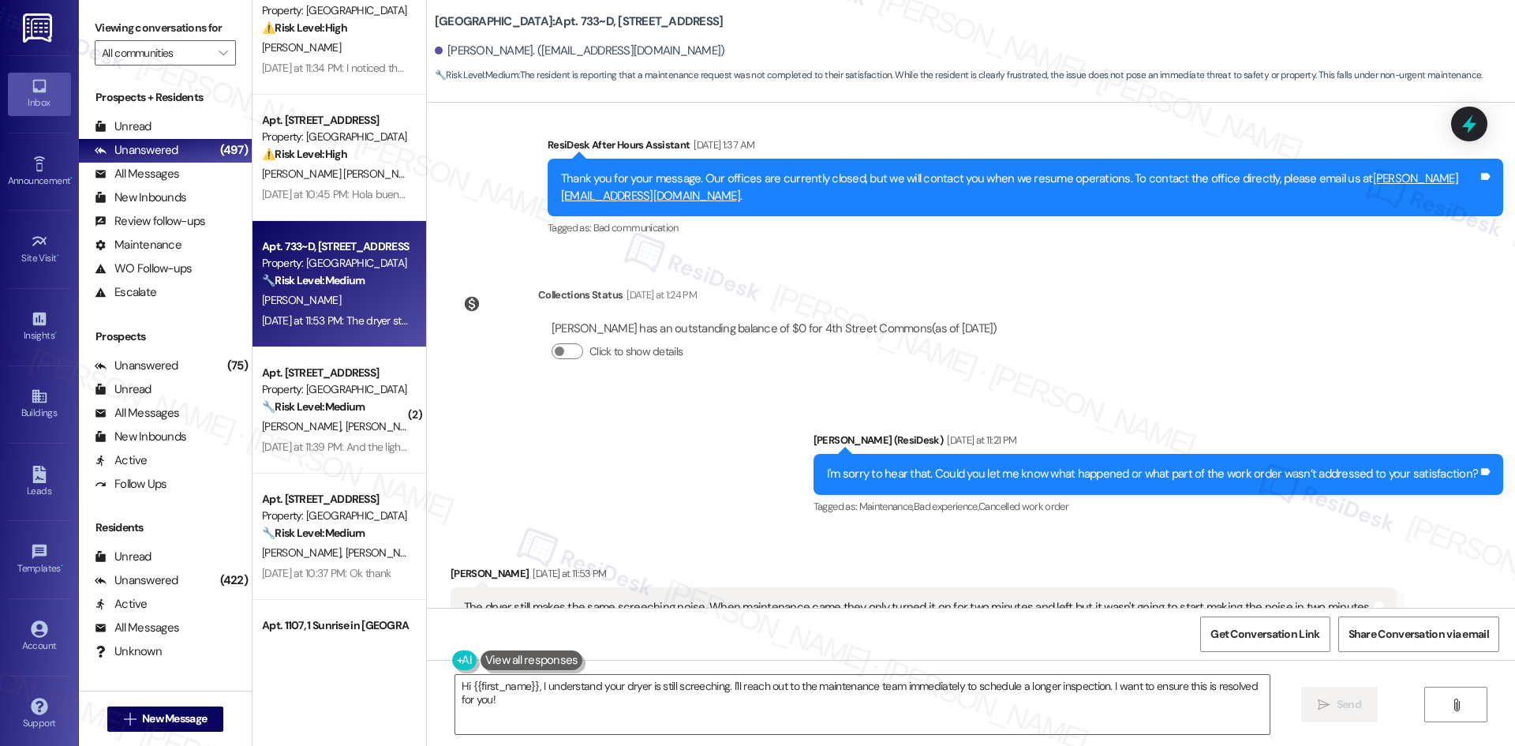
click at [1115, 351] on div "WO Lease started Aug 22, 2025 at 8:00 AM Show details Survey, sent via SMS Resi…" at bounding box center [971, 355] width 1088 height 505
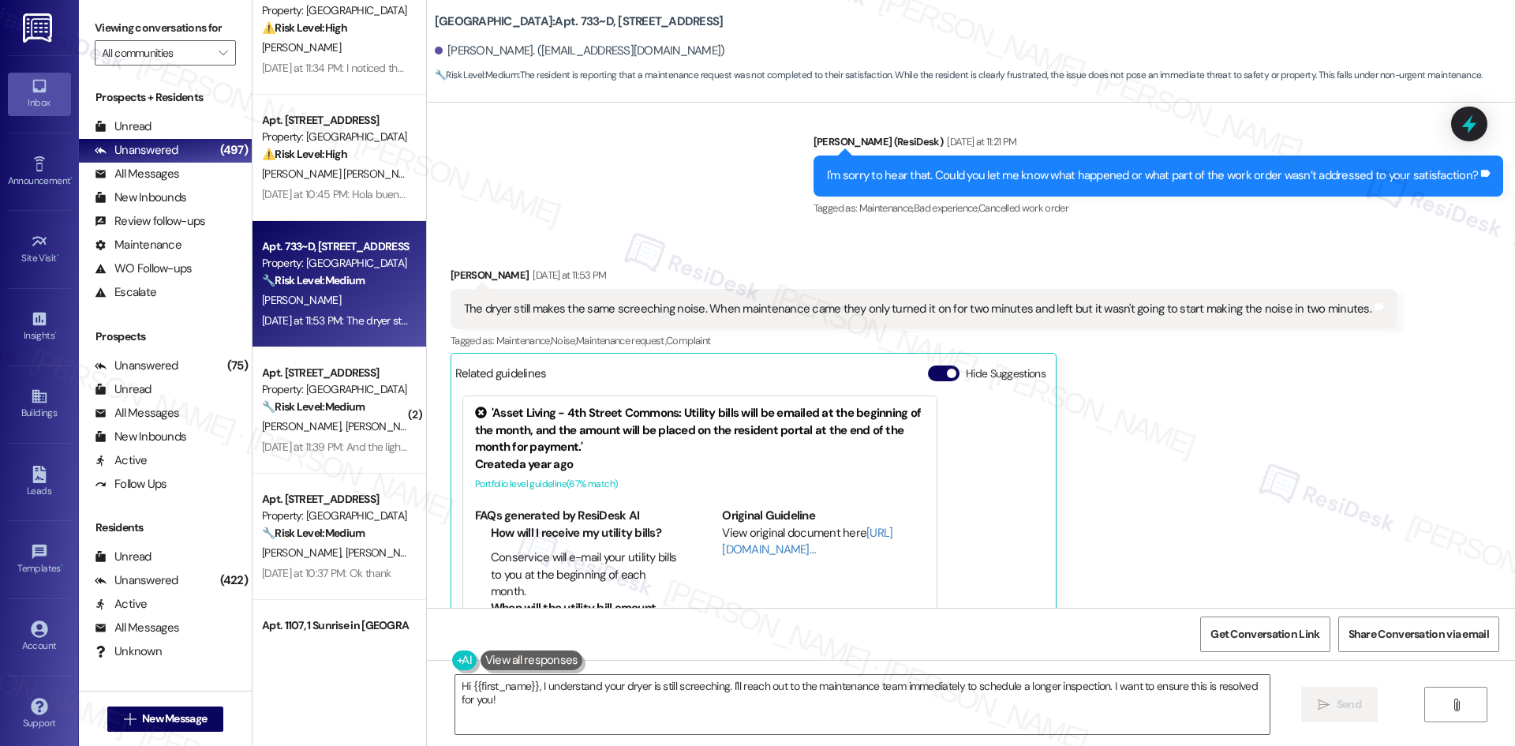
scroll to position [816, 0]
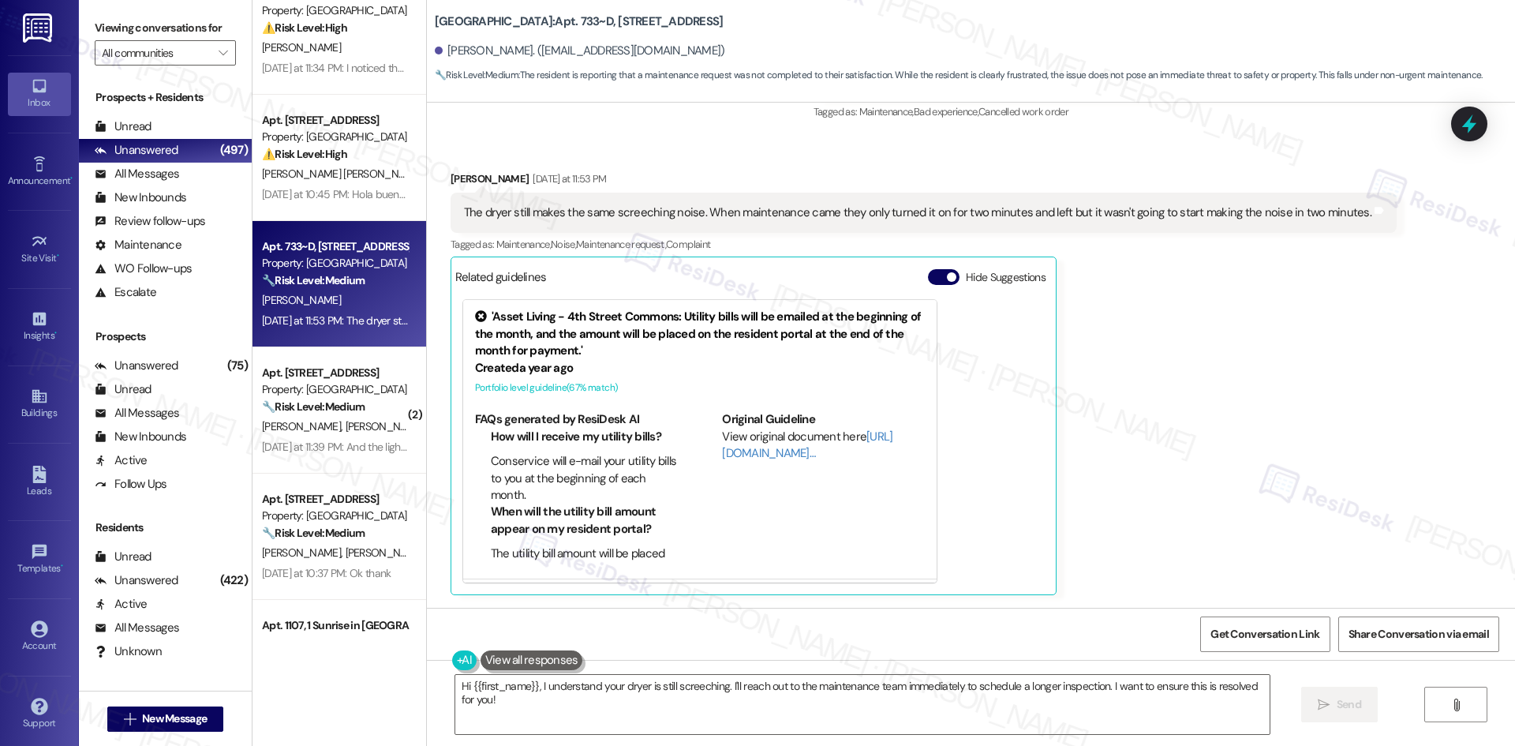
click at [1066, 407] on div "Ashley Perez-Ventura Yesterday at 11:53 PM The dryer still makes the same scree…" at bounding box center [924, 382] width 946 height 425
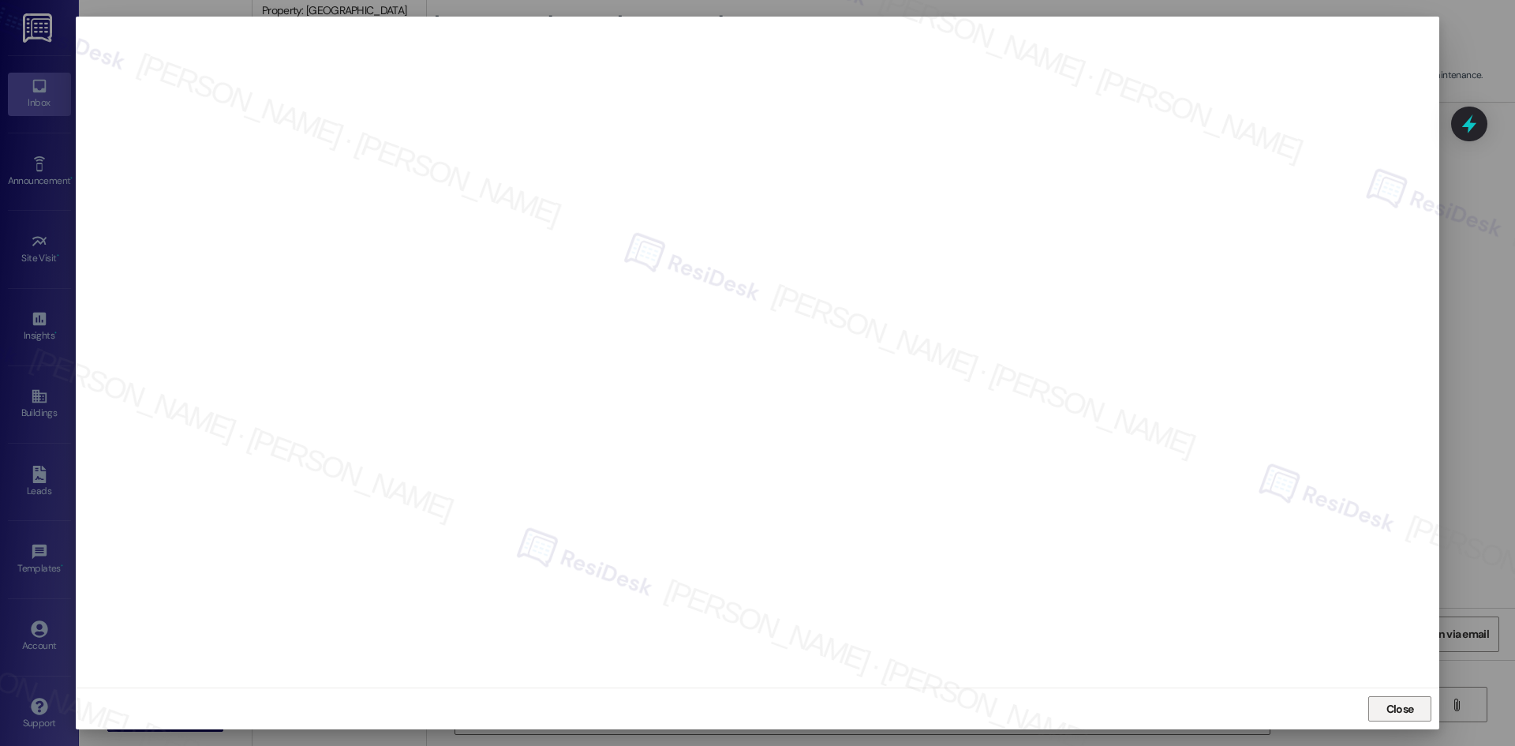
click at [1401, 714] on span "Close" at bounding box center [1401, 709] width 28 height 17
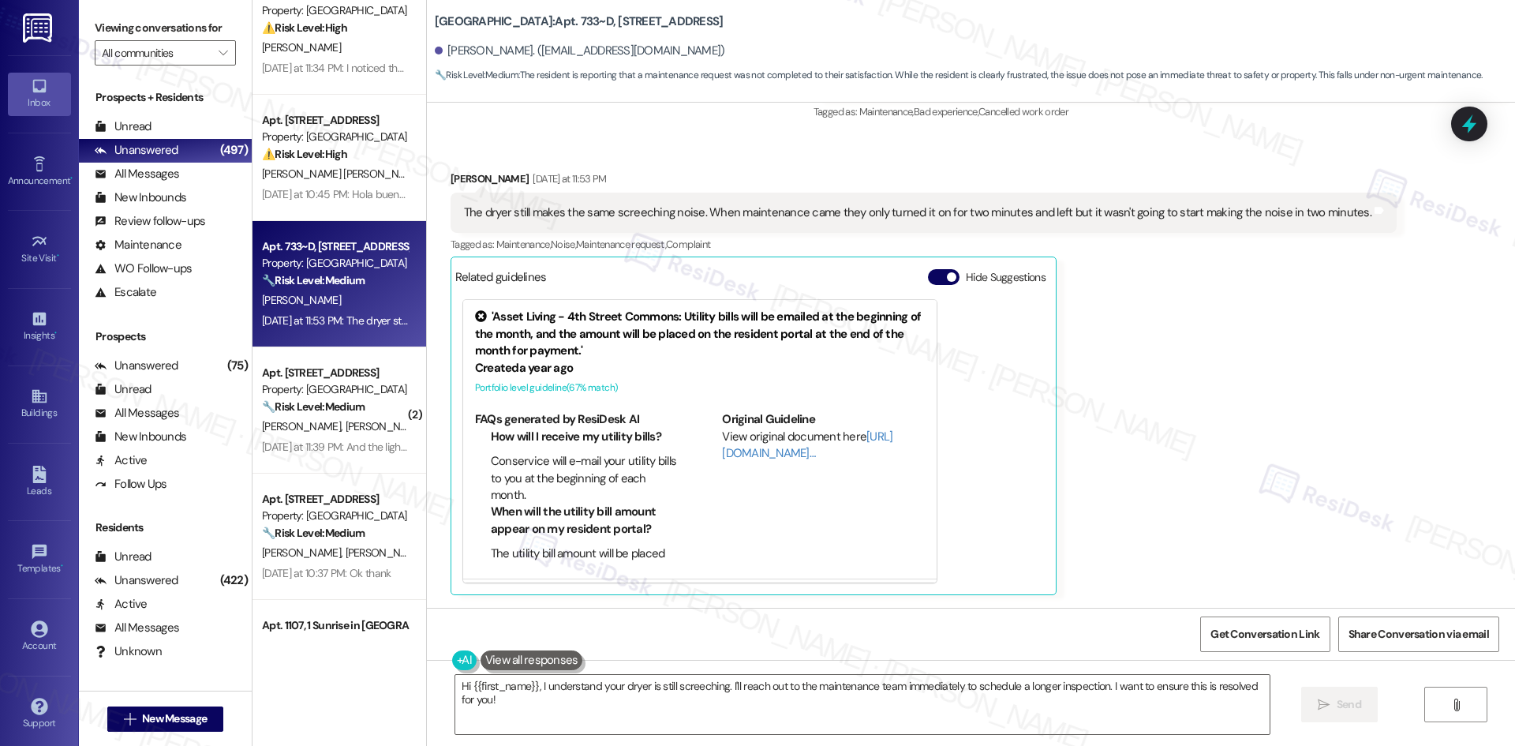
click at [171, 68] on div "Viewing conversations for All communities " at bounding box center [165, 40] width 173 height 81
click at [172, 54] on input "All communities" at bounding box center [156, 52] width 109 height 25
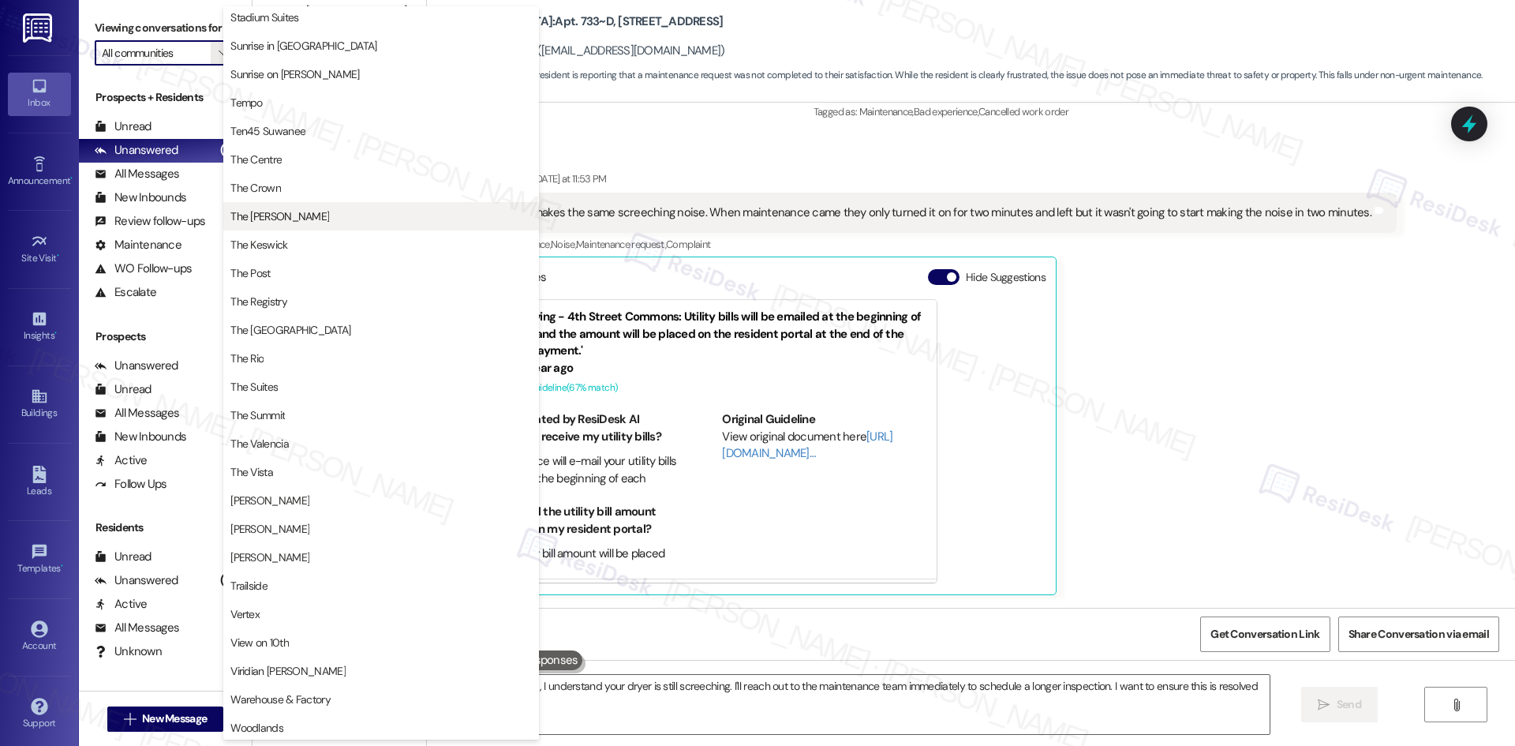
scroll to position [1370, 0]
drag, startPoint x: 1061, startPoint y: 153, endPoint x: 986, endPoint y: 151, distance: 75.8
click at [1060, 154] on div "Received via SMS Ashley Perez-Ventura Yesterday at 11:53 PM The dryer still mak…" at bounding box center [971, 371] width 1088 height 472
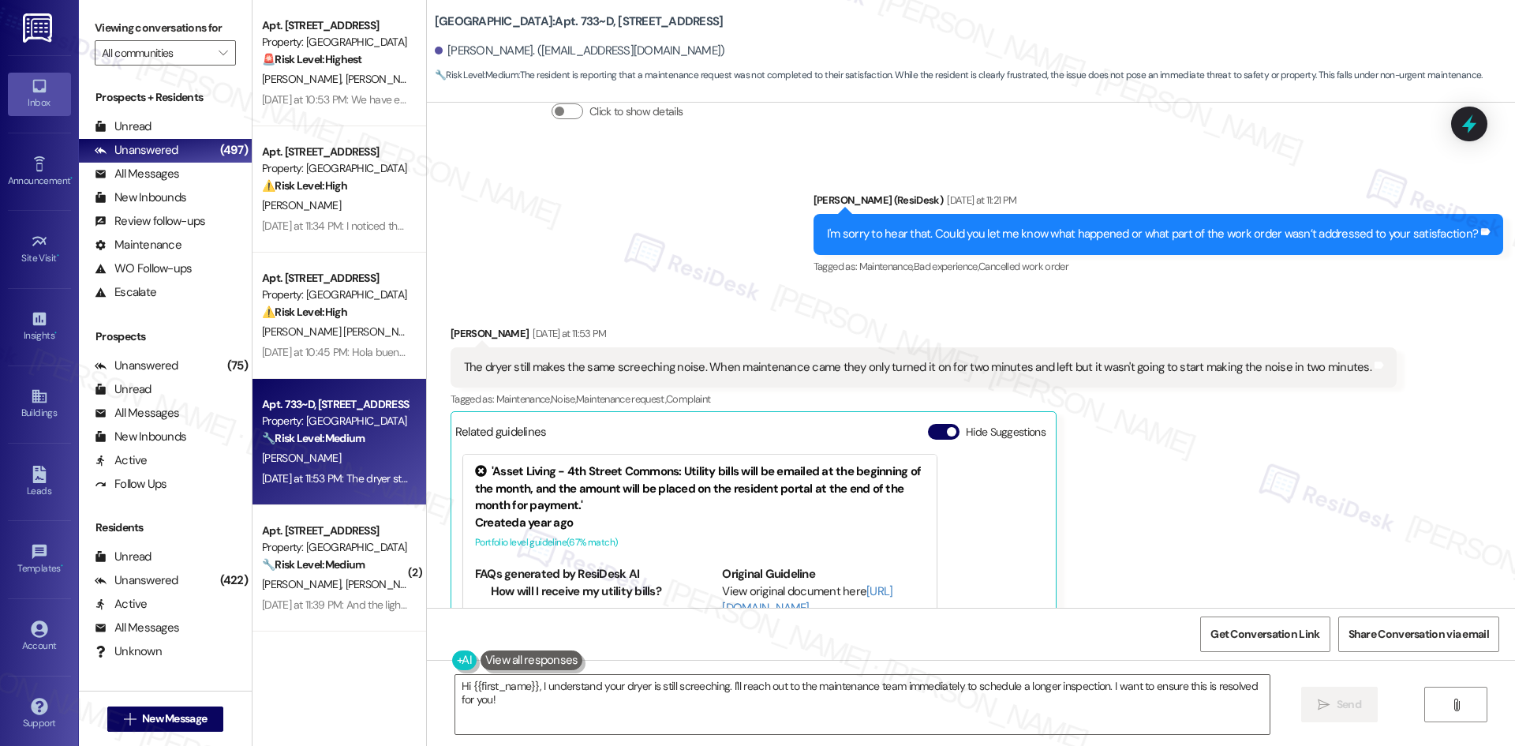
scroll to position [658, 0]
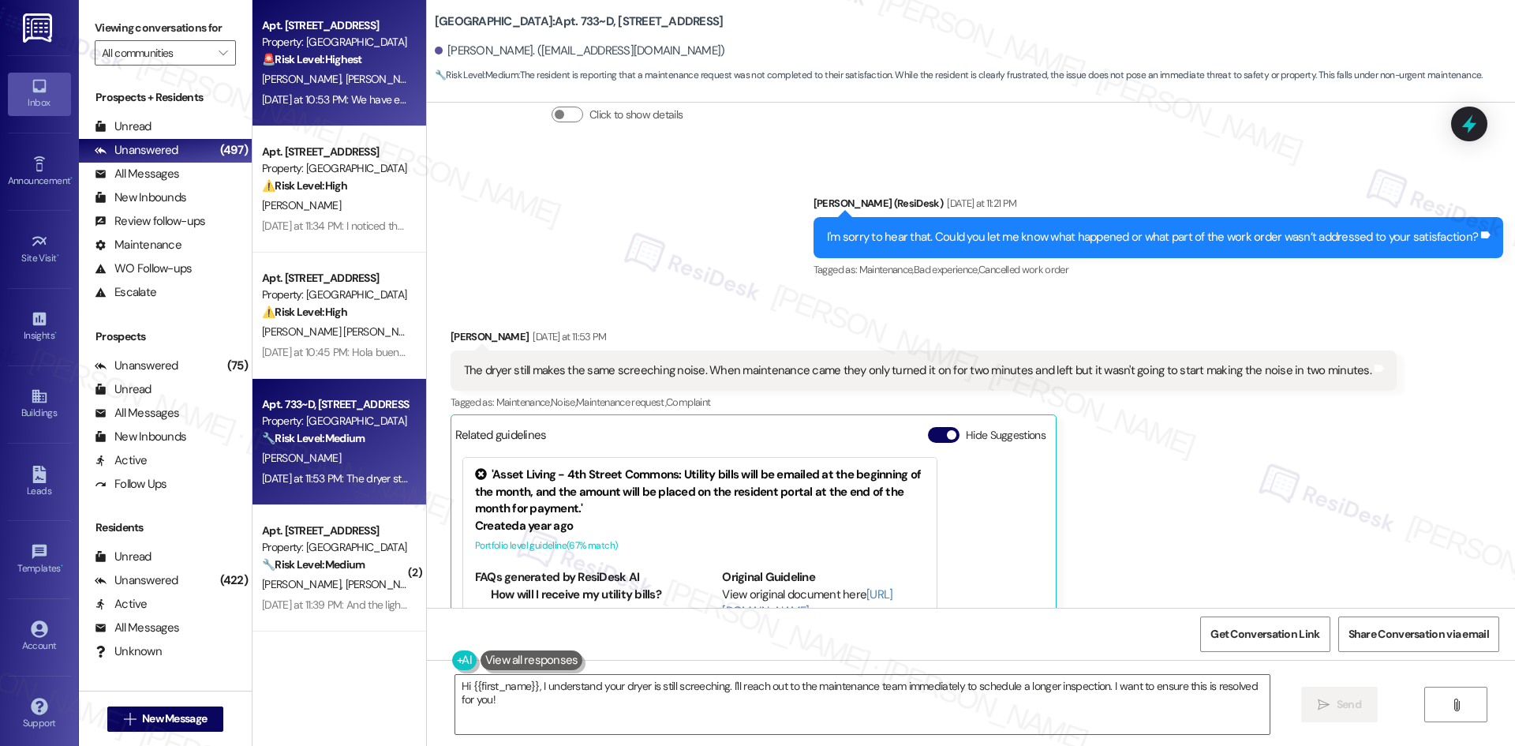
click at [369, 71] on div "J. Villegas I. Bizarron" at bounding box center [334, 79] width 149 height 20
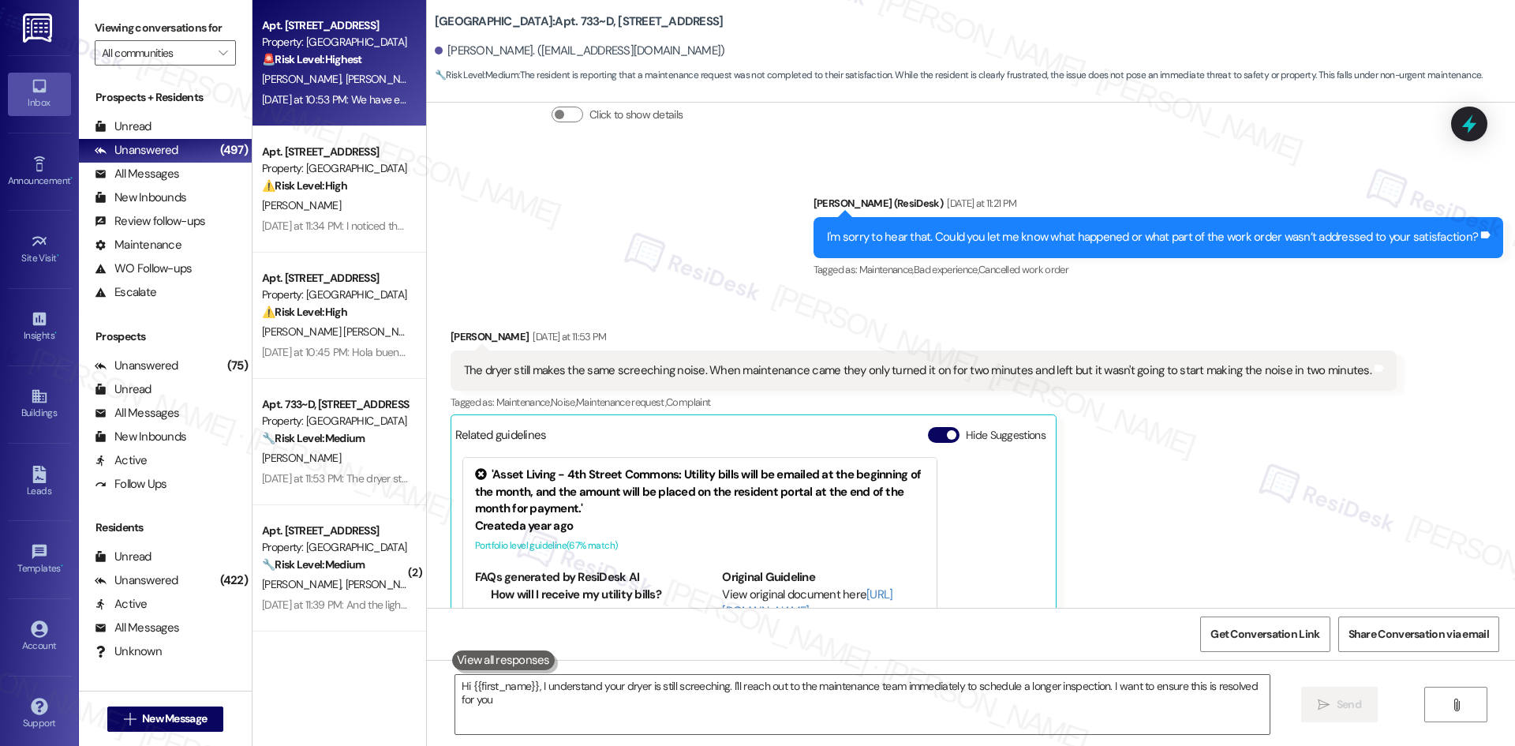
type textarea "Hi {{first_name}}, I understand your dryer is still screeching. I'll reach out …"
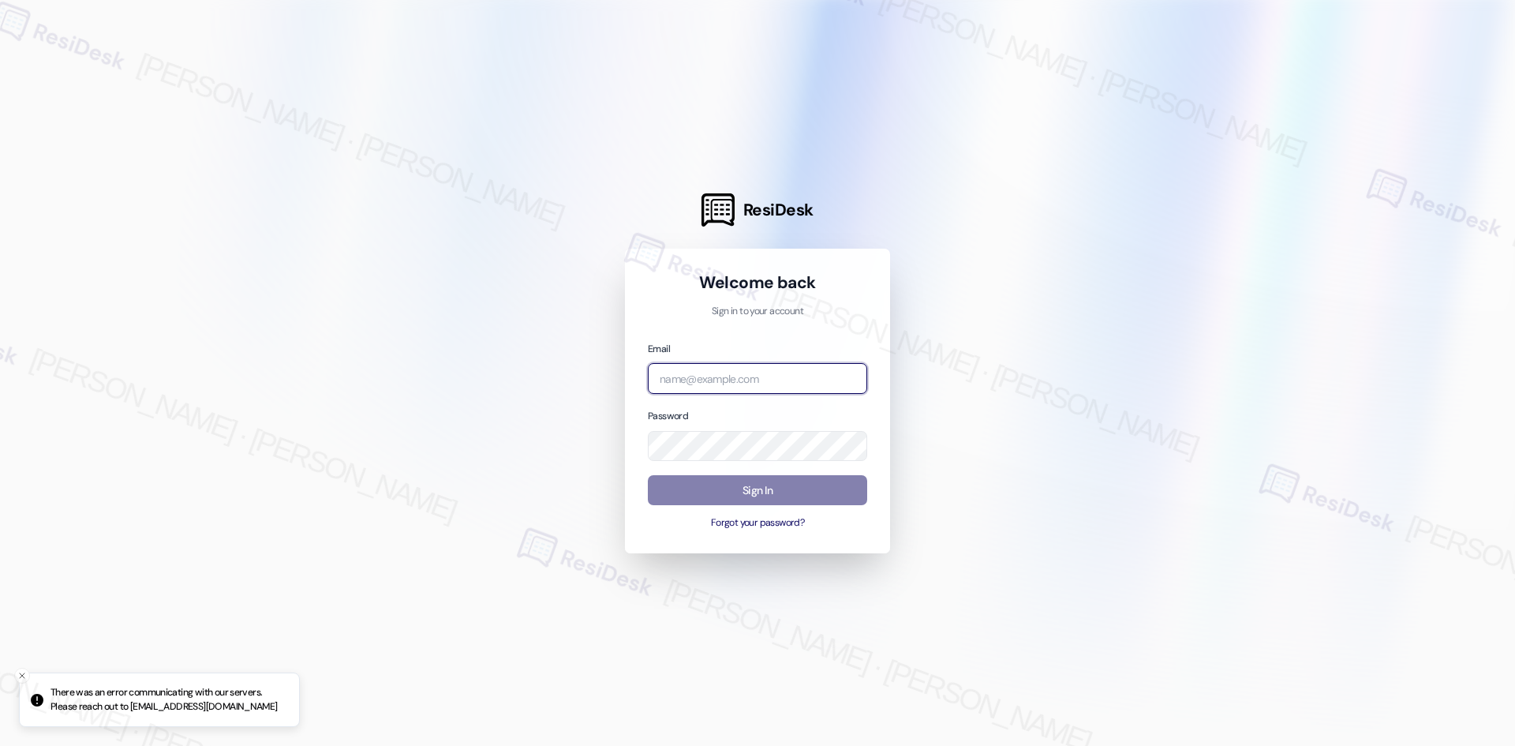
click at [796, 378] on input "email" at bounding box center [757, 378] width 219 height 31
type input "automated-surveys-asset_living-[PERSON_NAME].[PERSON_NAME].[PERSON_NAME]@asset_…"
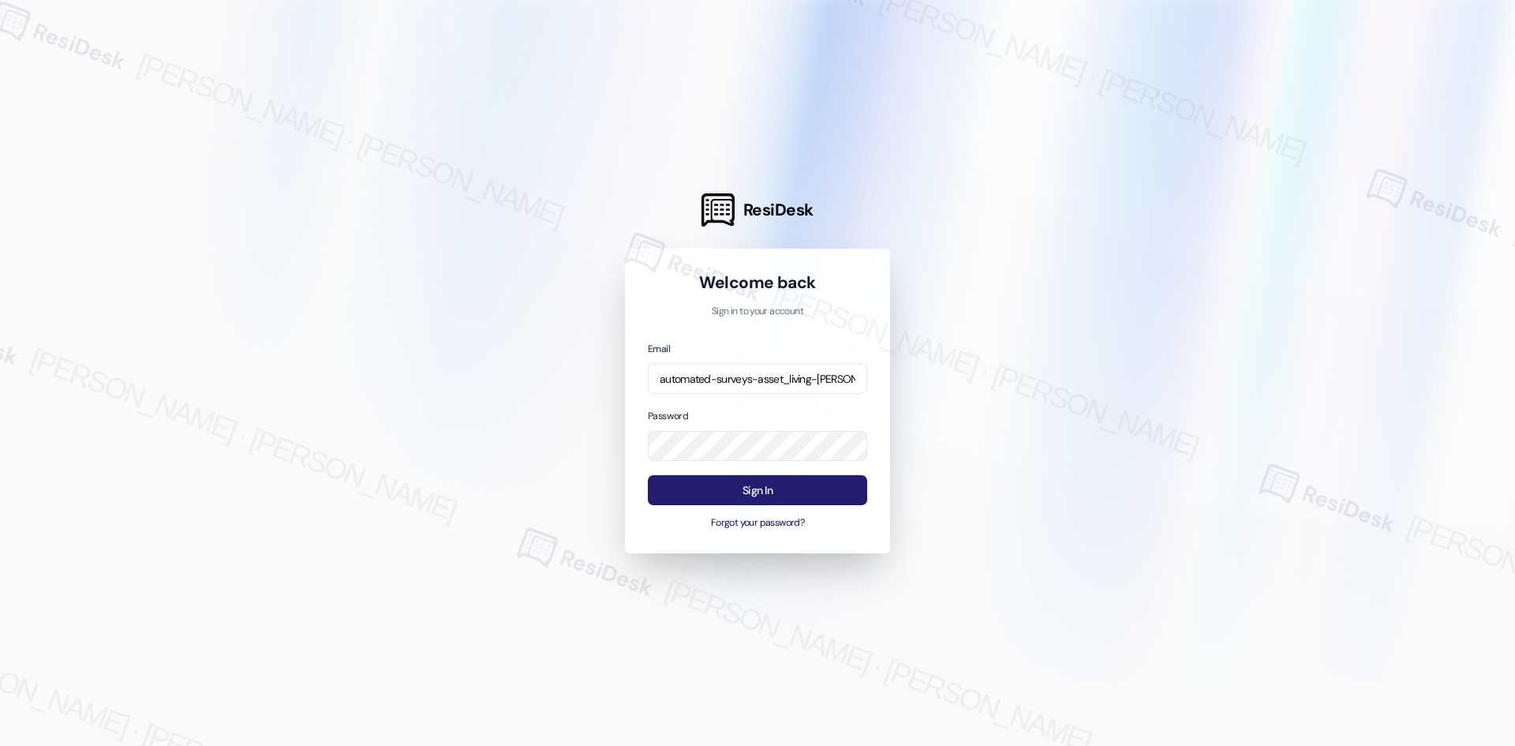
drag, startPoint x: 785, startPoint y: 490, endPoint x: 772, endPoint y: 492, distance: 13.6
click at [786, 489] on button "Sign In" at bounding box center [757, 490] width 219 height 31
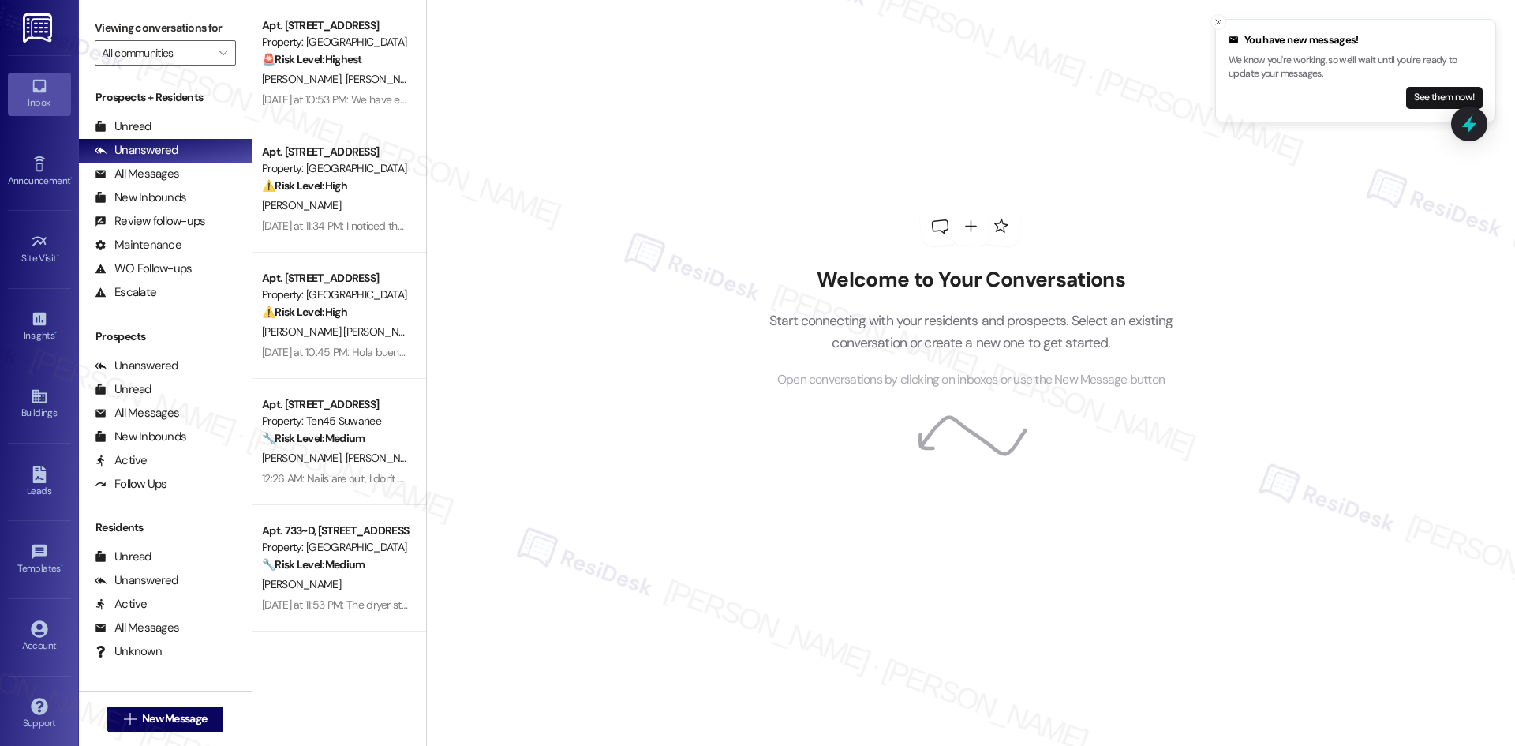
click at [1423, 98] on button "See them now!" at bounding box center [1444, 98] width 77 height 22
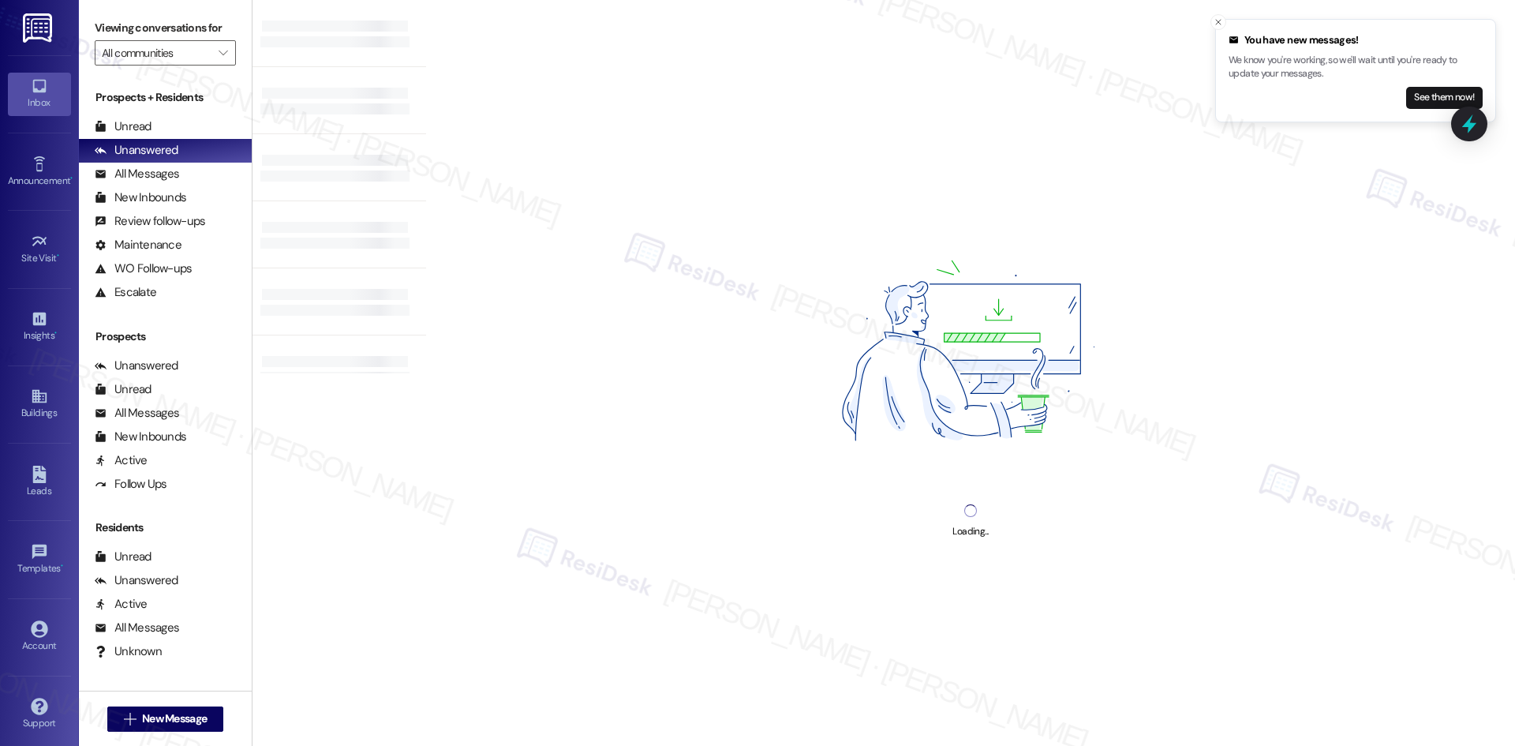
click at [1420, 98] on button "See them now!" at bounding box center [1444, 98] width 77 height 22
click at [1432, 94] on button "See them now!" at bounding box center [1444, 98] width 77 height 22
click at [324, 87] on div at bounding box center [334, 93] width 149 height 14
click at [1431, 92] on button "See them now!" at bounding box center [1444, 98] width 77 height 22
click at [328, 83] on div at bounding box center [340, 100] width 174 height 67
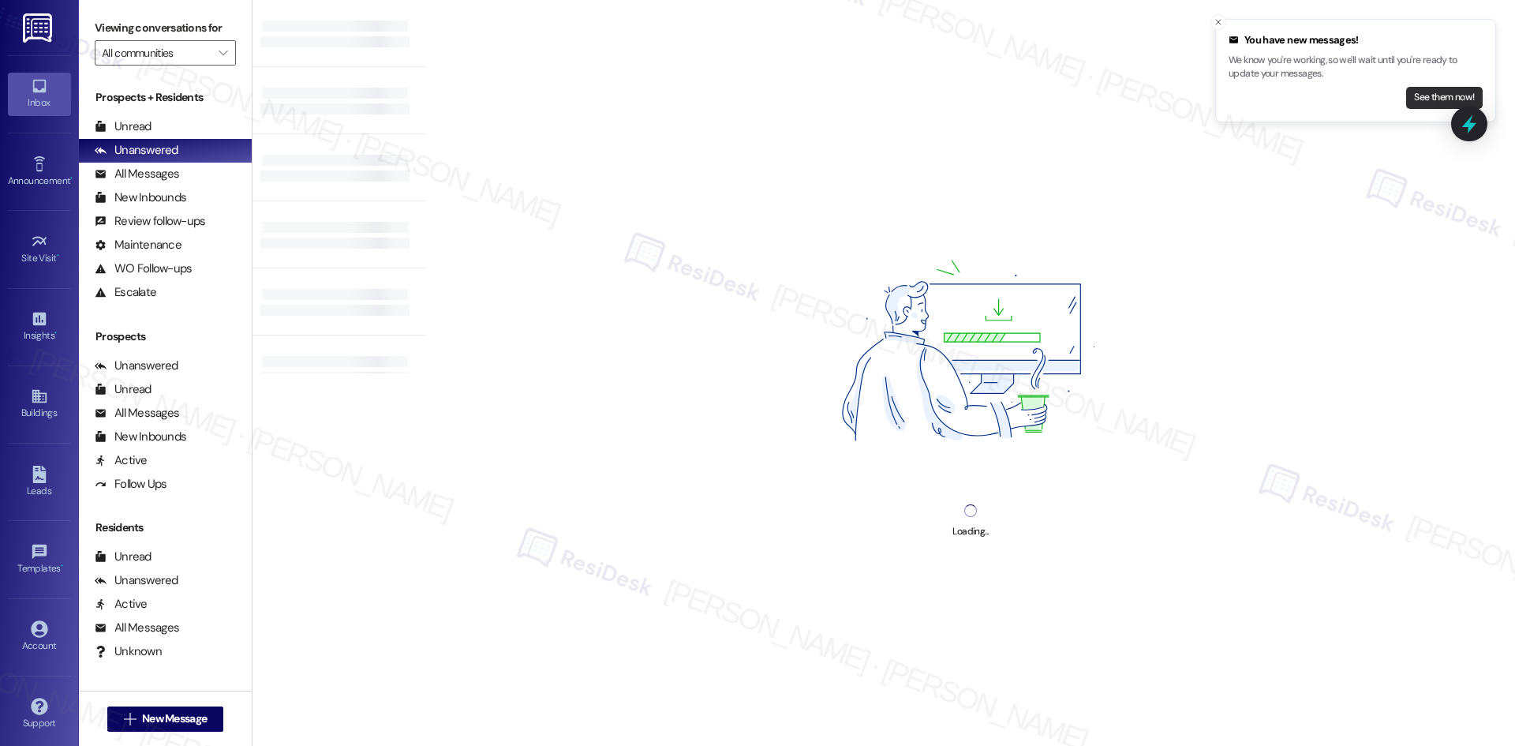
click at [1424, 91] on button "See them now!" at bounding box center [1444, 98] width 77 height 22
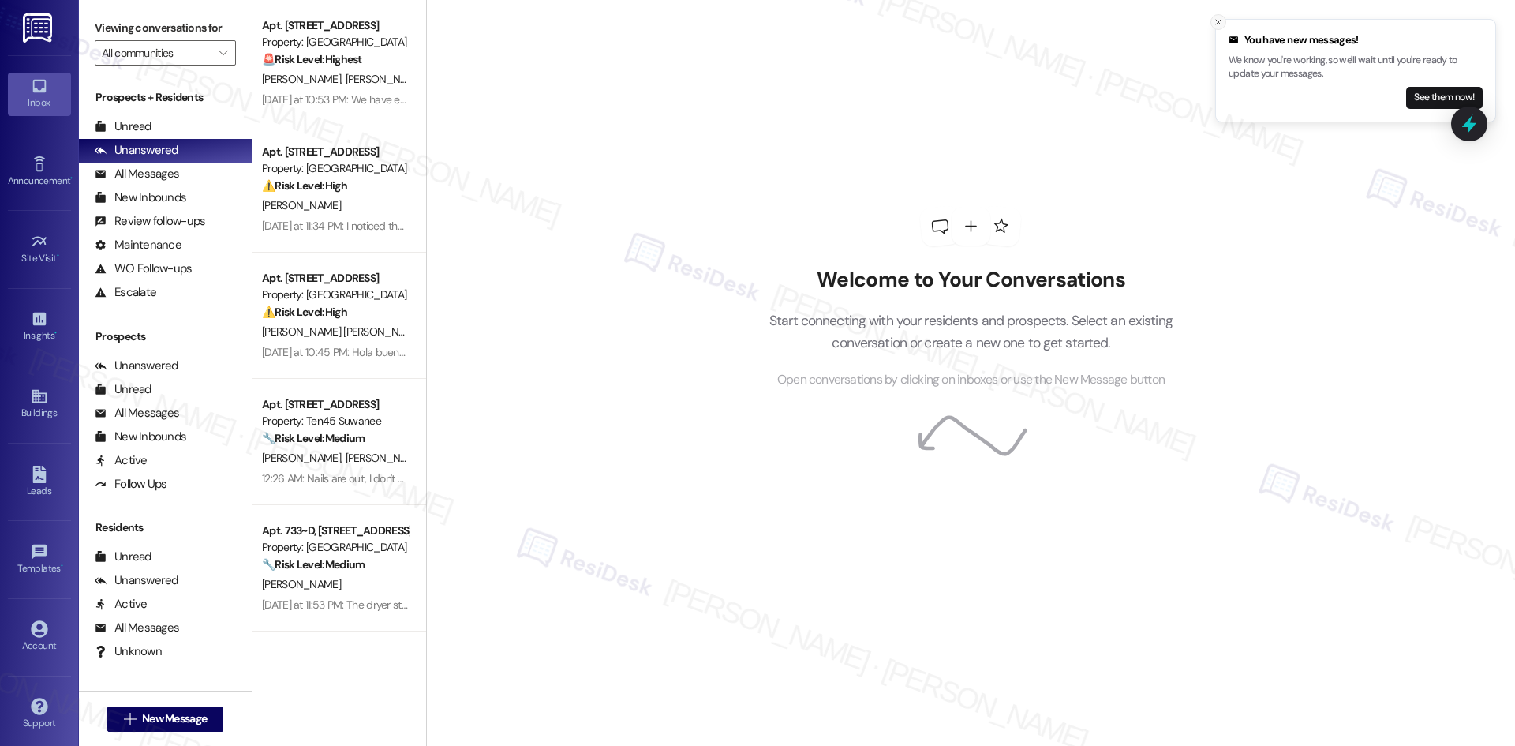
click at [1218, 22] on icon "Close toast" at bounding box center [1218, 21] width 9 height 9
click at [900, 532] on div "Welcome to Your Conversations Start connecting with your residents and prospect…" at bounding box center [970, 298] width 473 height 597
click at [1437, 95] on button "See them now!" at bounding box center [1444, 98] width 77 height 22
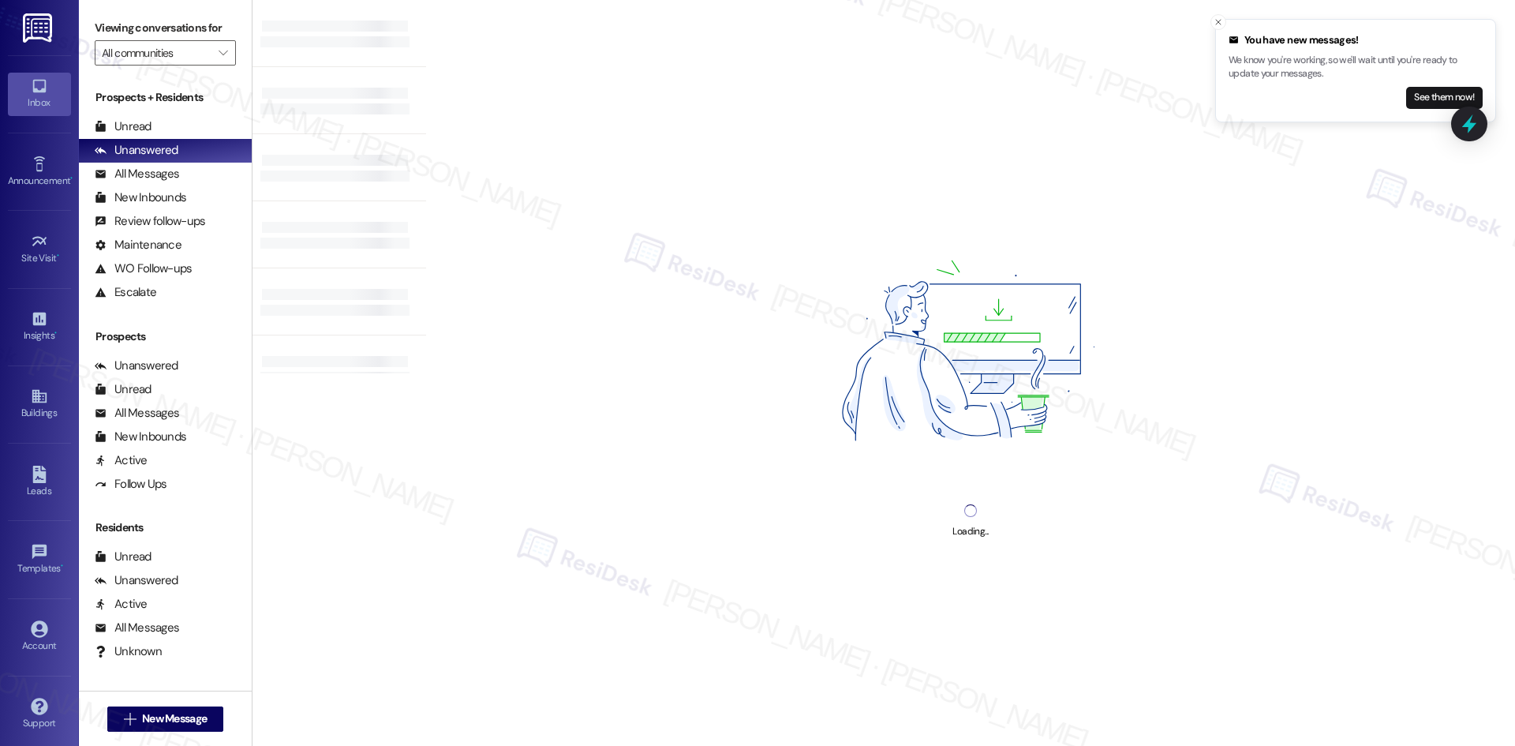
drag, startPoint x: 1460, startPoint y: 89, endPoint x: 1440, endPoint y: 92, distance: 20.0
click at [1461, 90] on button "See them now!" at bounding box center [1444, 98] width 77 height 22
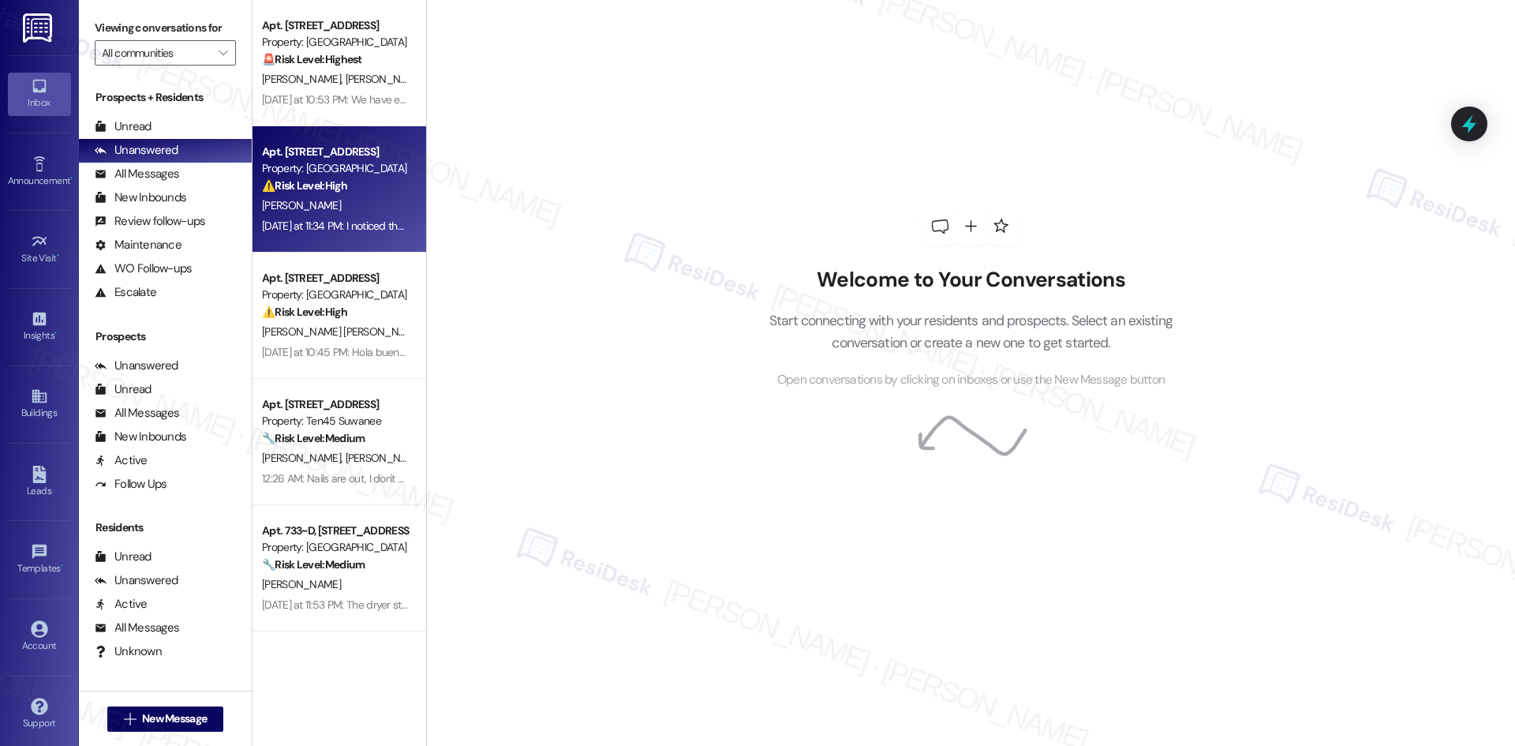
click at [387, 210] on div "[PERSON_NAME]" at bounding box center [334, 206] width 149 height 20
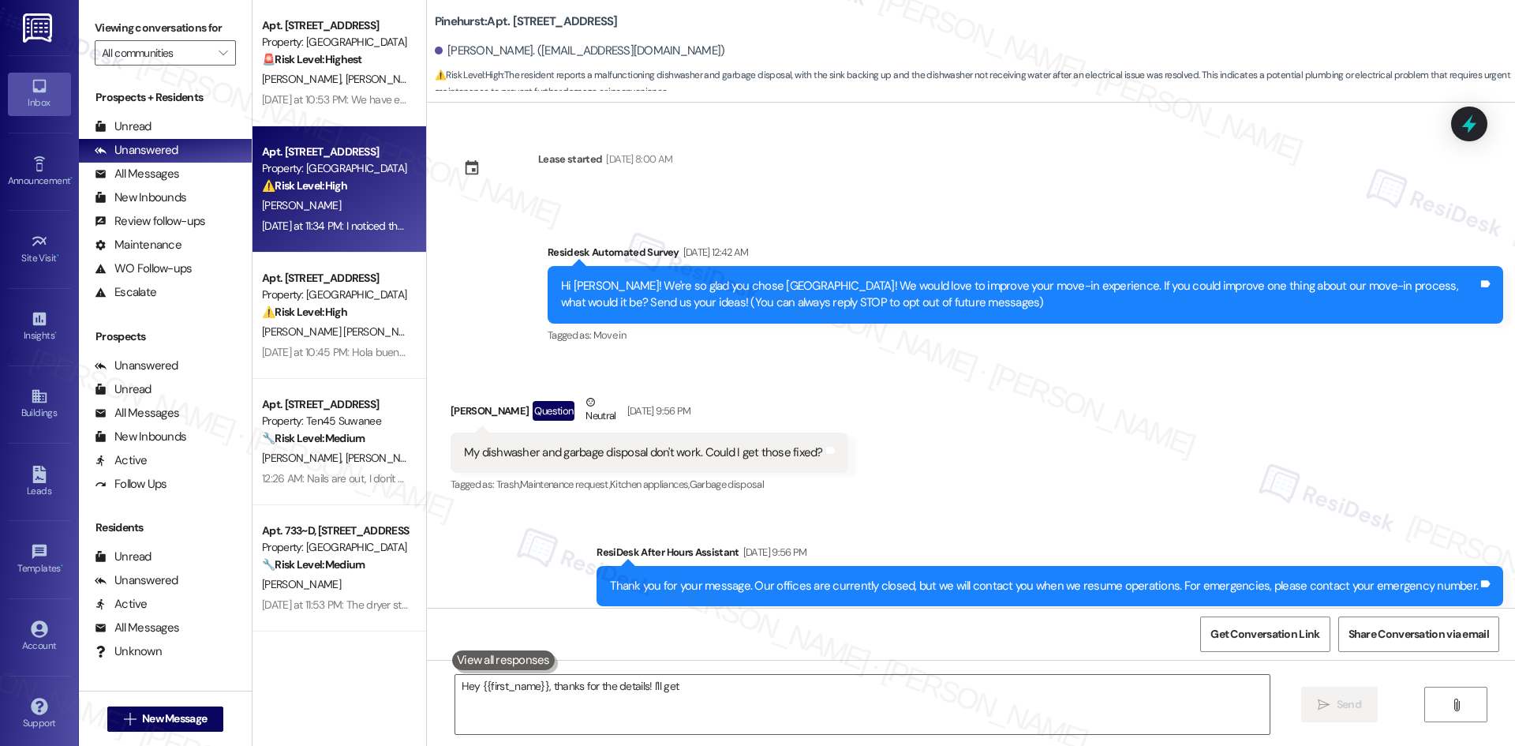
type textarea "Hey {{first_name}}, thanks for the details! I'll get a"
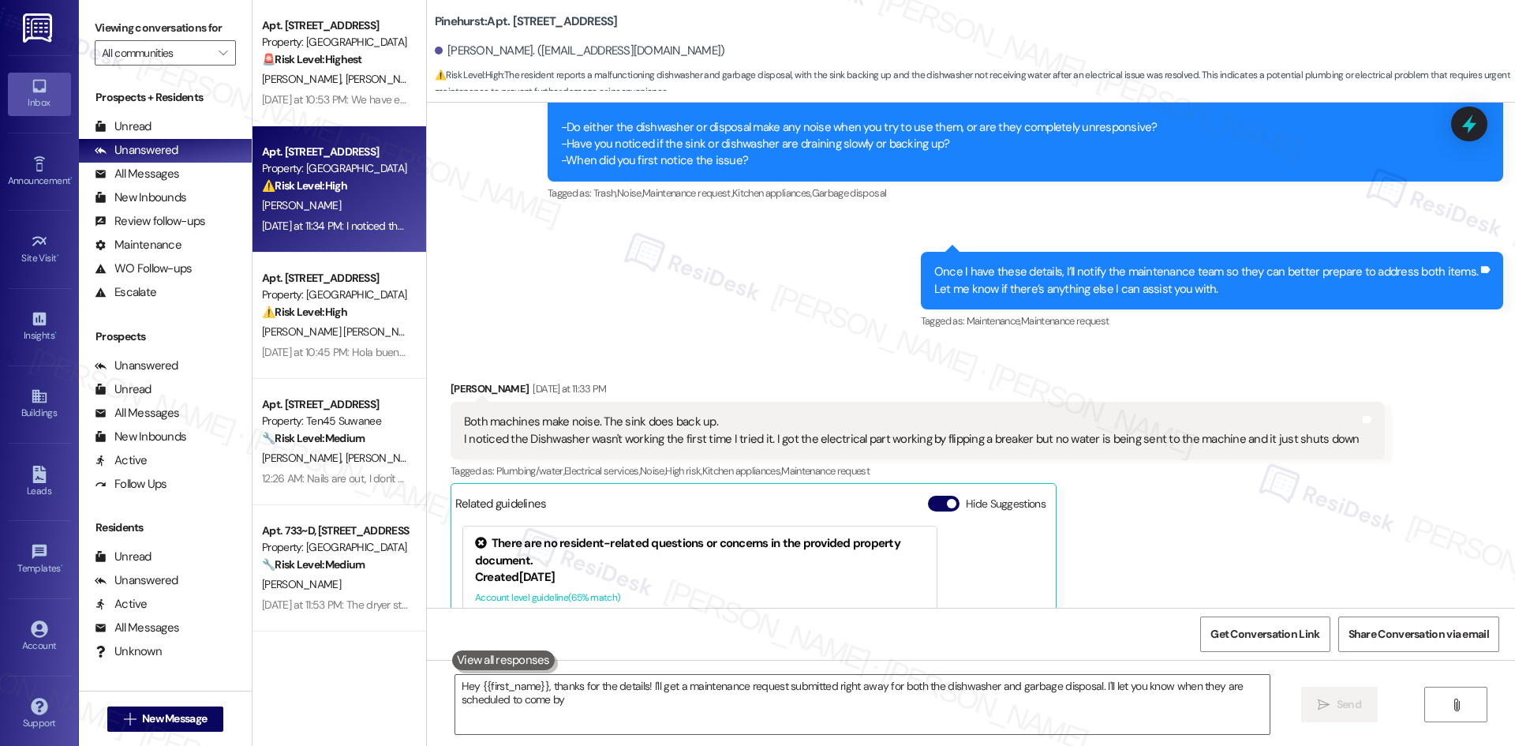
type textarea "Hey {{first_name}}, thanks for the details! I'll get a maintenance request subm…"
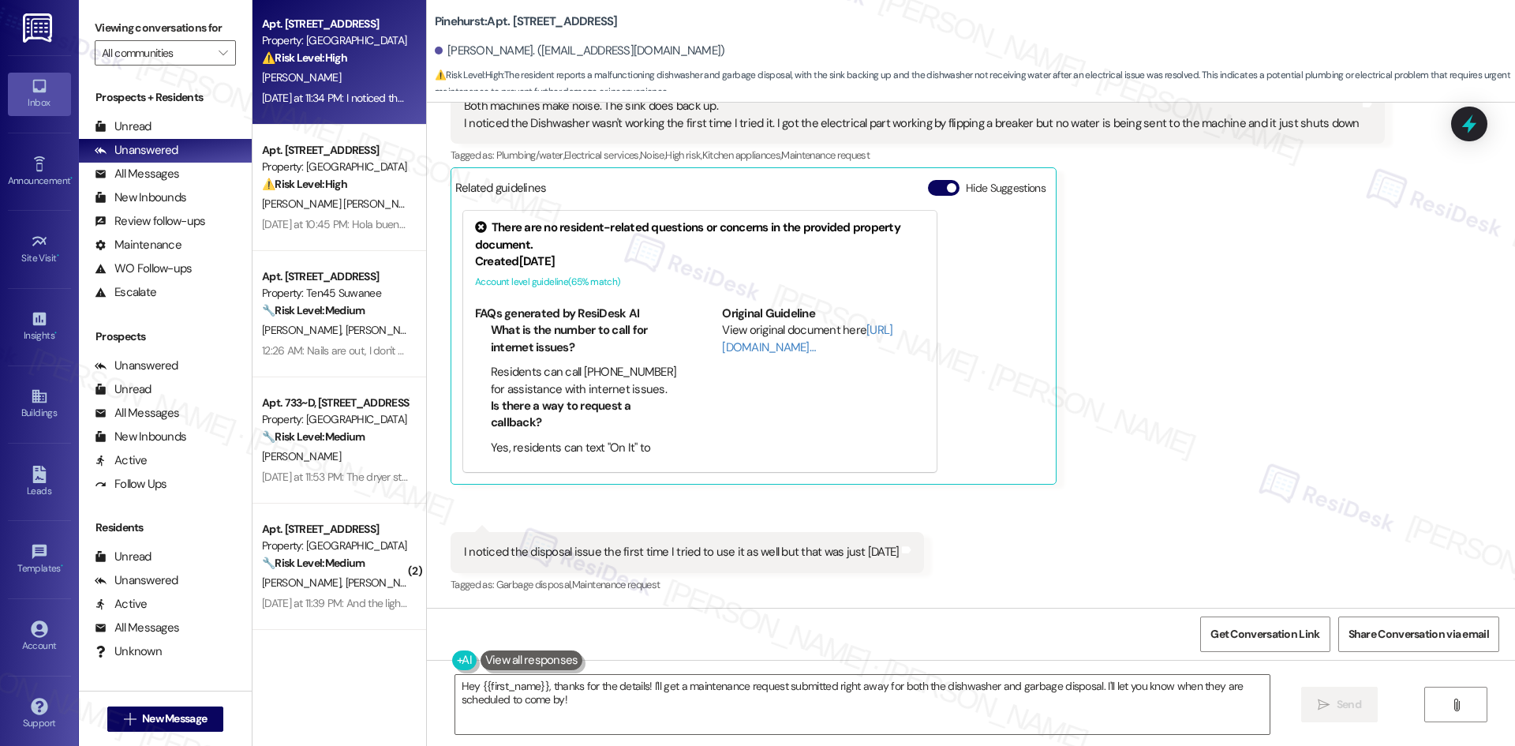
scroll to position [158, 0]
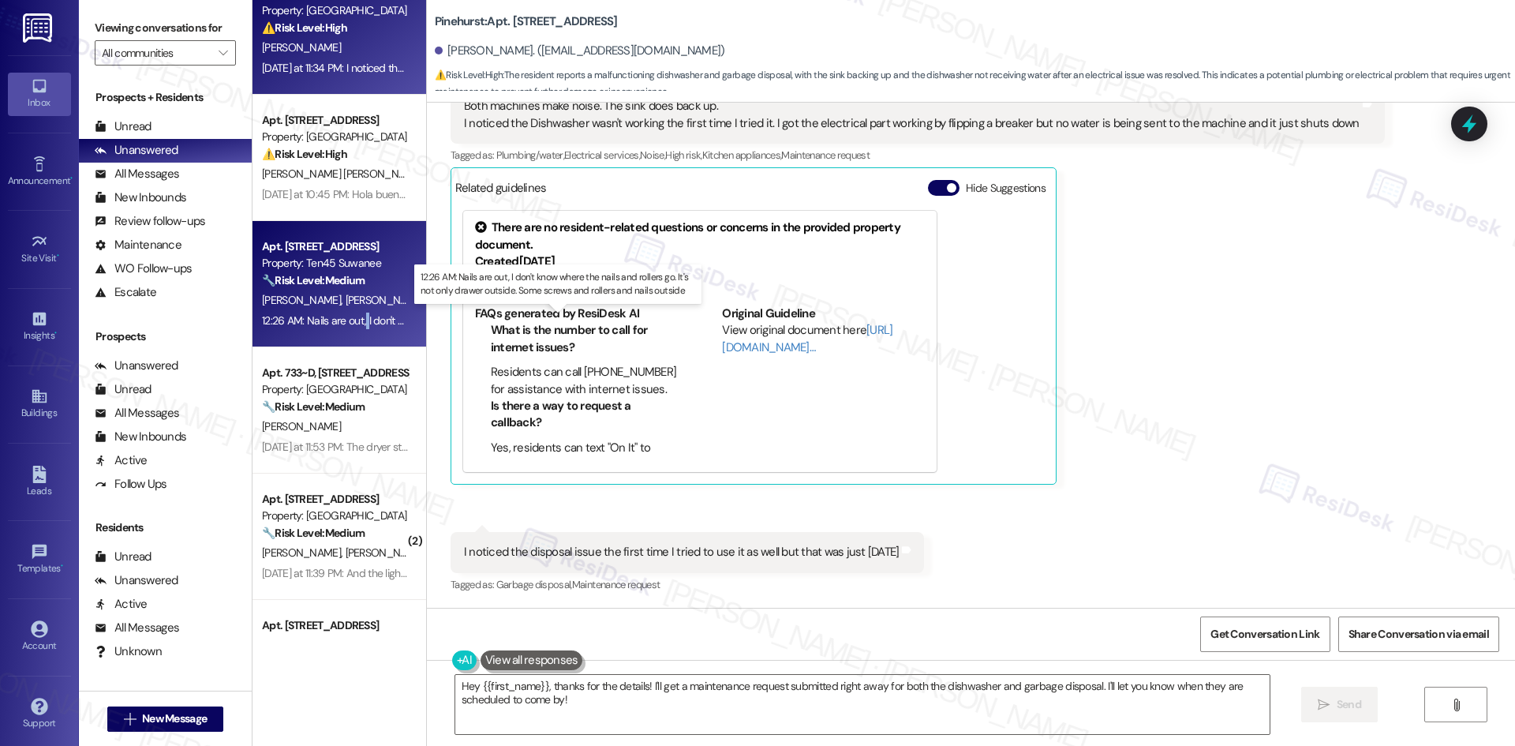
click at [354, 315] on div "12:26 AM: Nails are out, I don't know where the nails and rollers go. It's not …" at bounding box center [571, 320] width 619 height 14
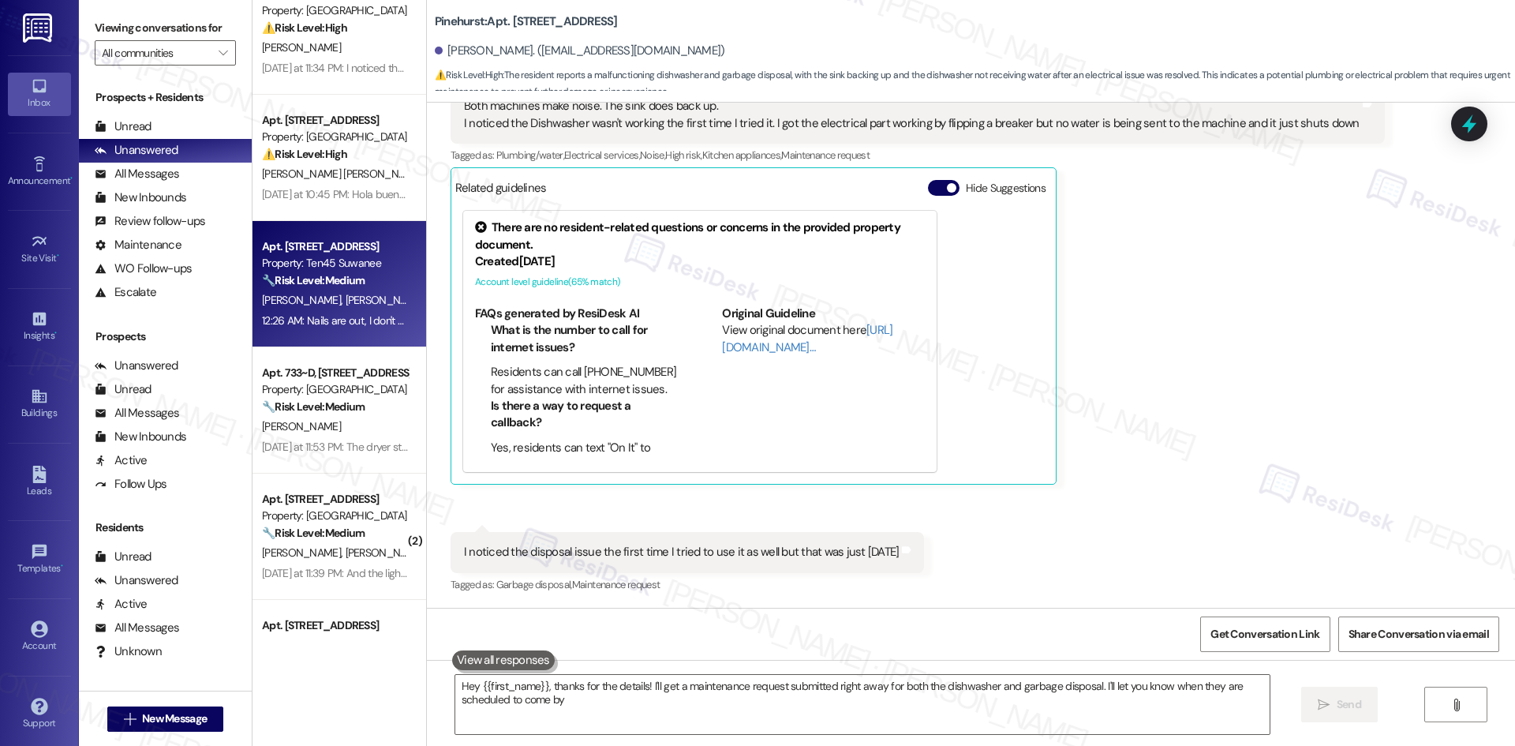
type textarea "Hey {{first_name}}, thanks for the details! I'll get a maintenance request subm…"
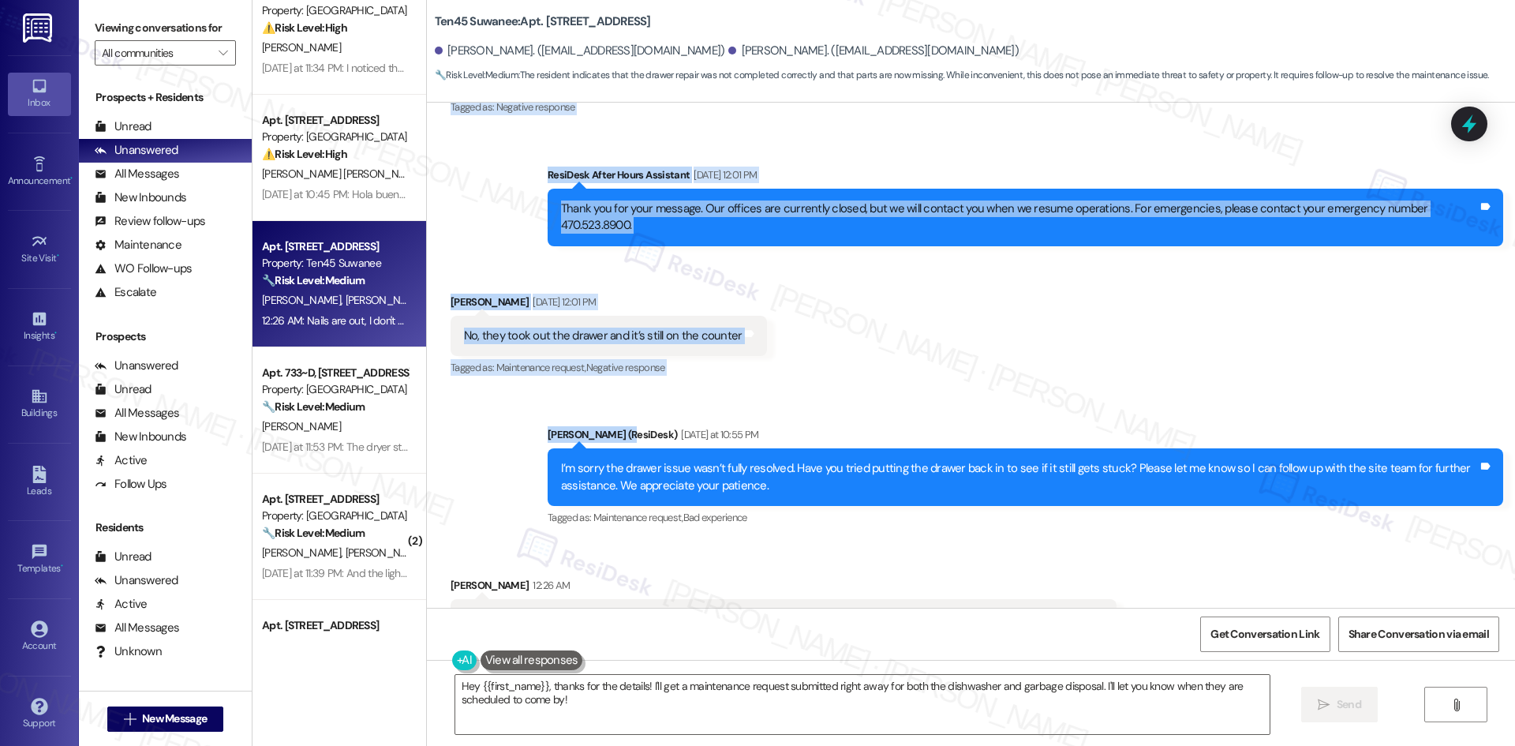
scroll to position [411, 0]
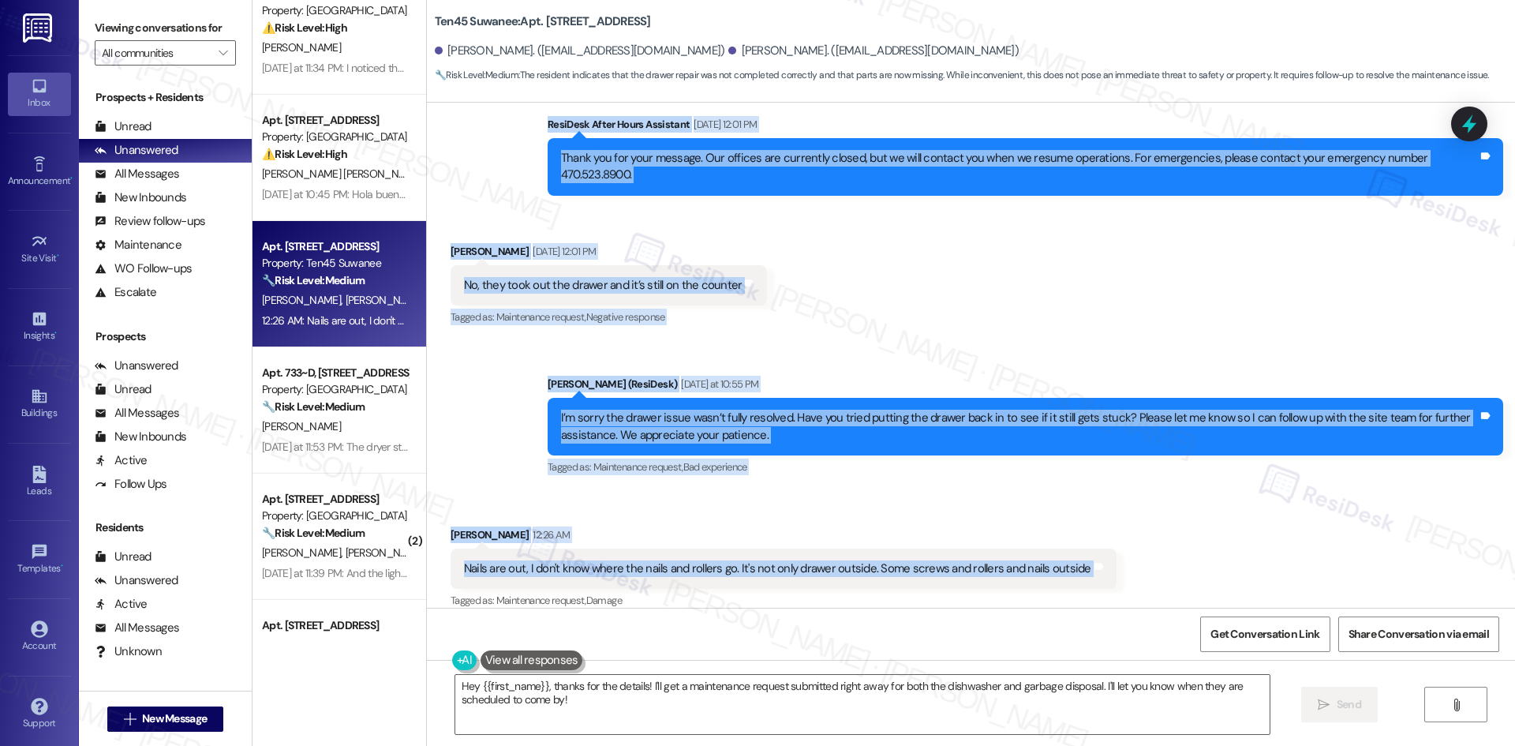
drag, startPoint x: 507, startPoint y: 225, endPoint x: 1122, endPoint y: 559, distance: 699.9
click at [1122, 559] on div "Lease started Jun 26, 2025 at 8:00 AM Survey, sent via SMS Residesk Automated S…" at bounding box center [971, 355] width 1088 height 505
copy div "Residesk Automated Survey Sep 13, 2025 at 12:56 AM Hi Daljinder and Mehak! I'm …"
click at [698, 460] on span "Bad experience" at bounding box center [715, 466] width 64 height 13
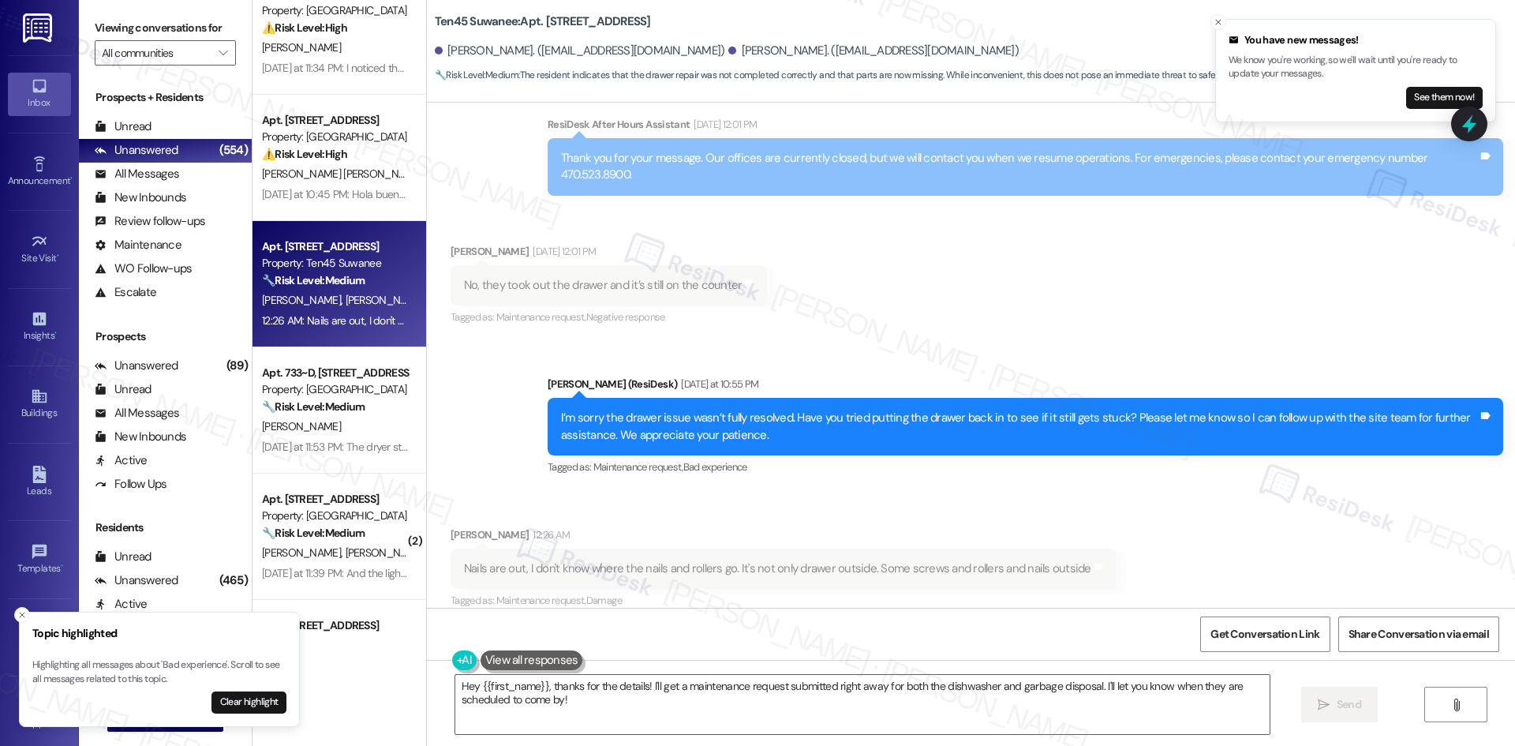
click at [680, 491] on div "Received via SMS Daljinder Sahney 12:26 AM Nails are out, I don't know where th…" at bounding box center [971, 557] width 1088 height 133
click at [792, 413] on div "I’m sorry the drawer issue wasn’t fully resolved. Have you tried putting the dr…" at bounding box center [1019, 427] width 917 height 34
click at [702, 460] on span "Bad experience" at bounding box center [715, 466] width 64 height 13
click at [705, 460] on span "Bad experience" at bounding box center [715, 466] width 64 height 13
click at [668, 460] on span "Maintenance request ," at bounding box center [638, 466] width 90 height 13
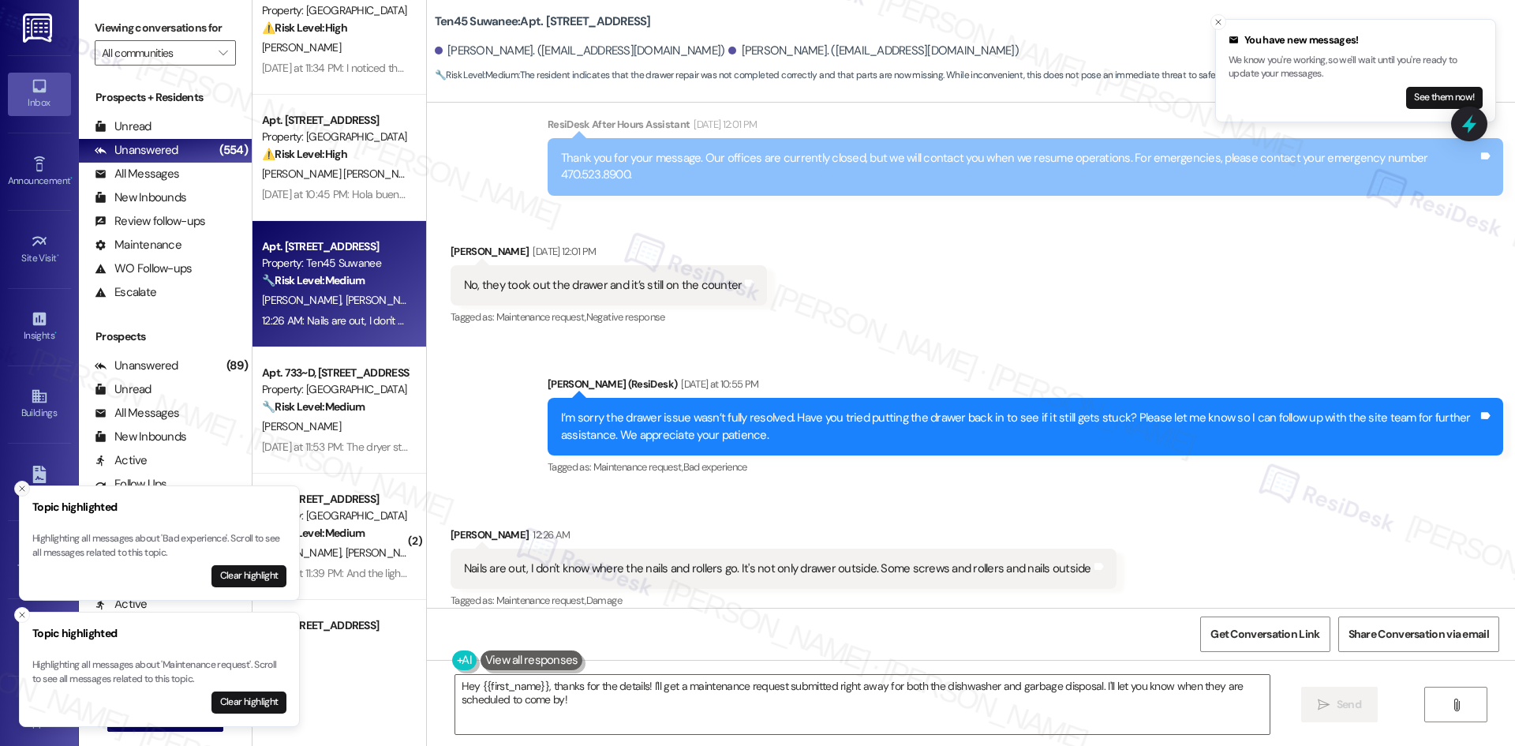
click at [21, 488] on icon "Close toast" at bounding box center [21, 488] width 9 height 9
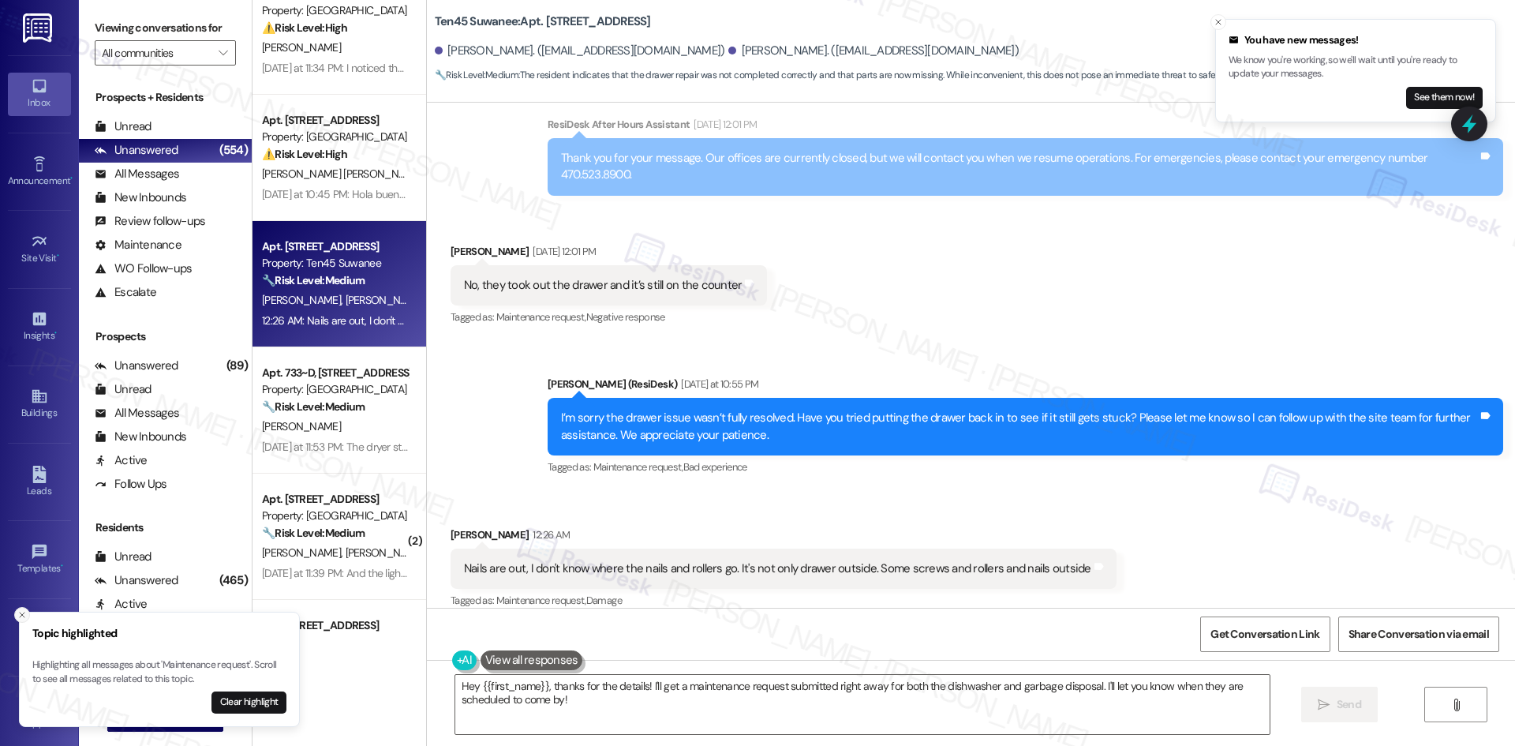
click at [18, 614] on icon "Close toast" at bounding box center [21, 614] width 9 height 9
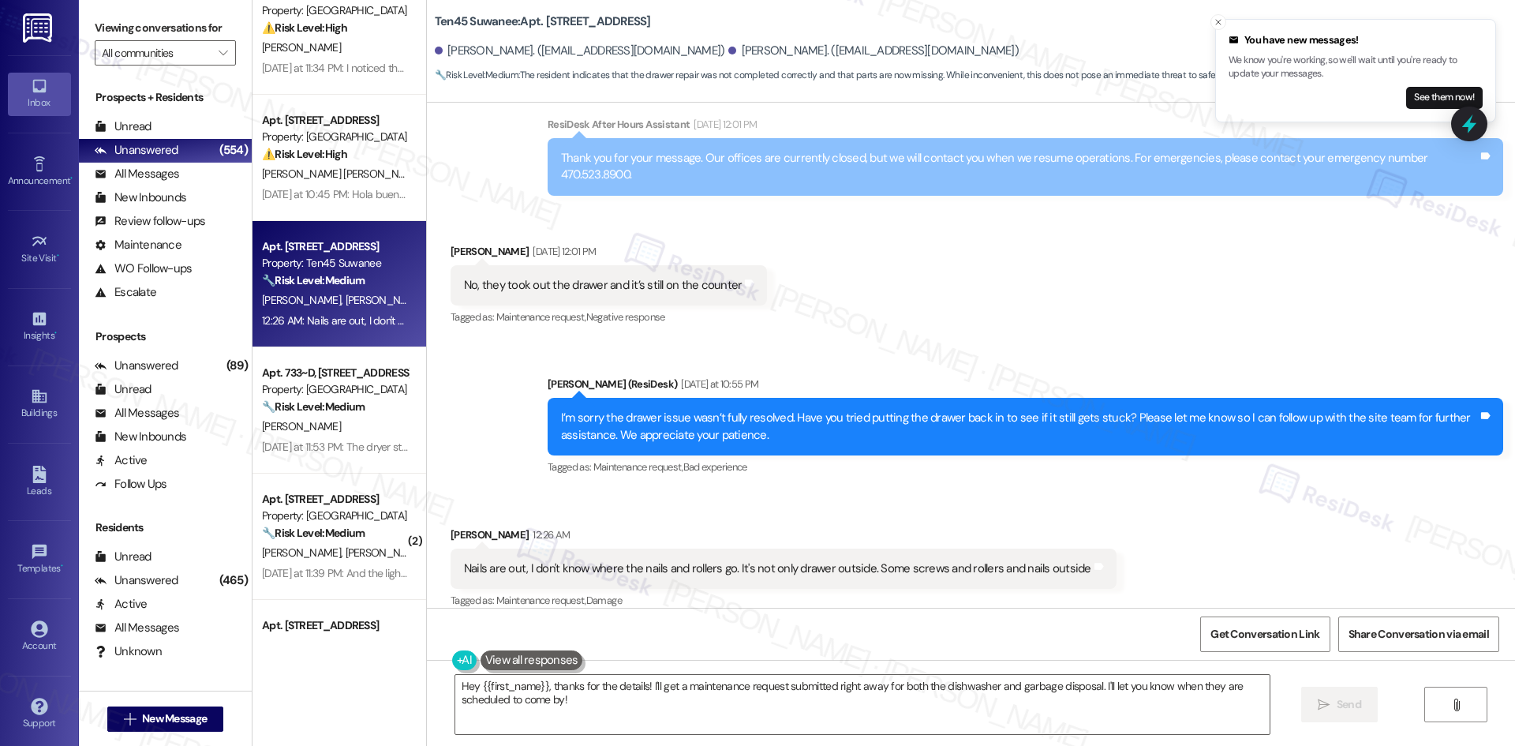
click at [626, 460] on span "Maintenance request ," at bounding box center [638, 466] width 90 height 13
click at [646, 310] on span "Negative response" at bounding box center [625, 316] width 79 height 13
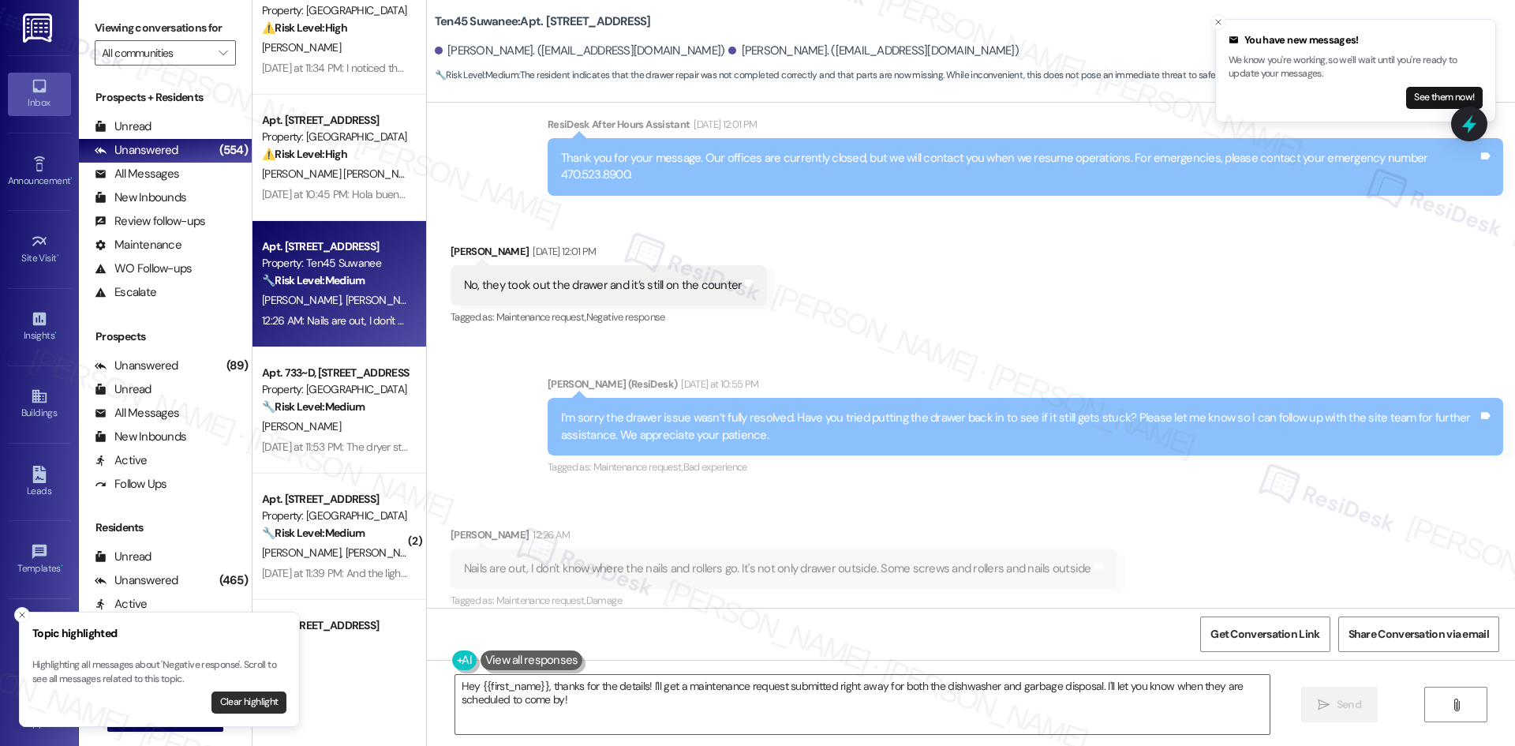
click at [258, 709] on button "Clear highlight" at bounding box center [248, 702] width 75 height 22
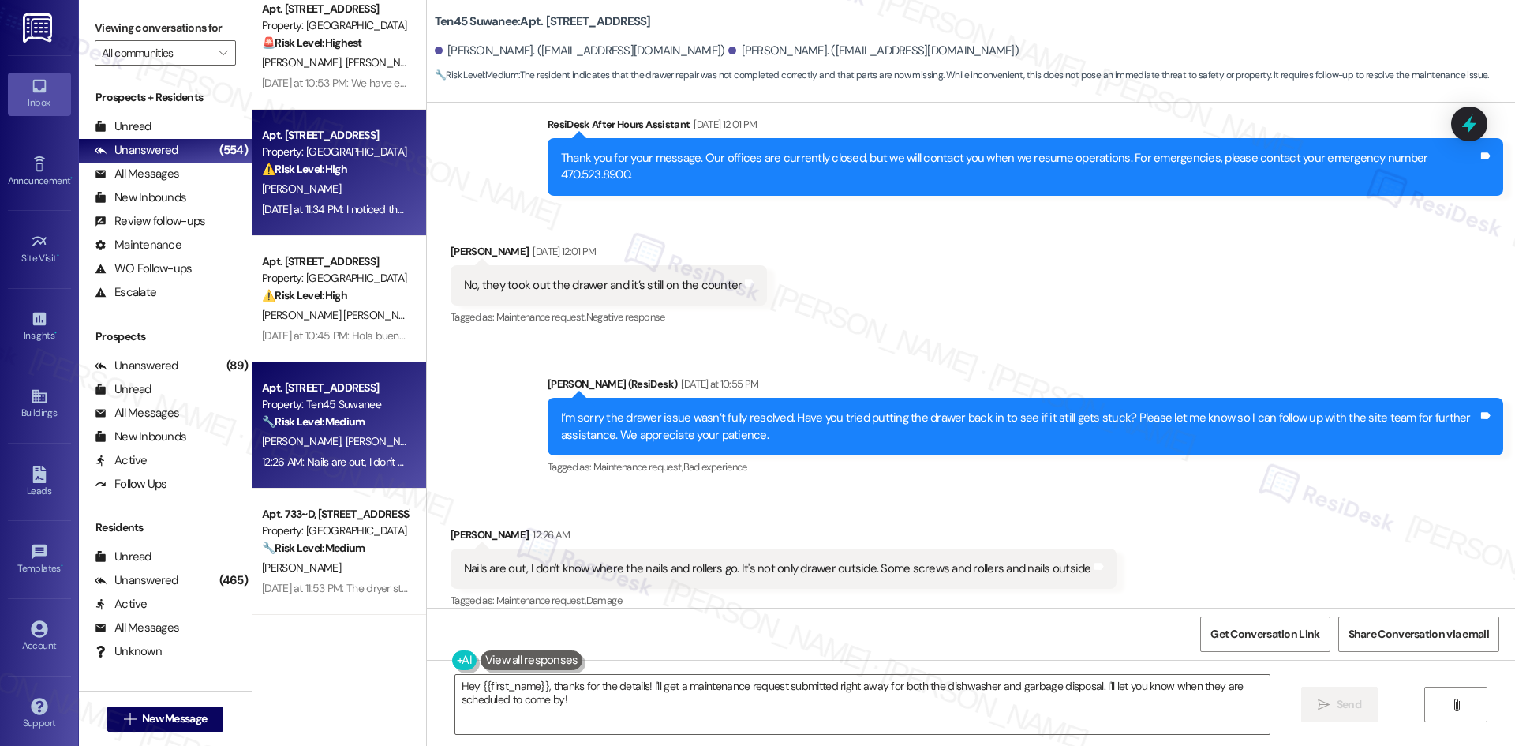
scroll to position [0, 0]
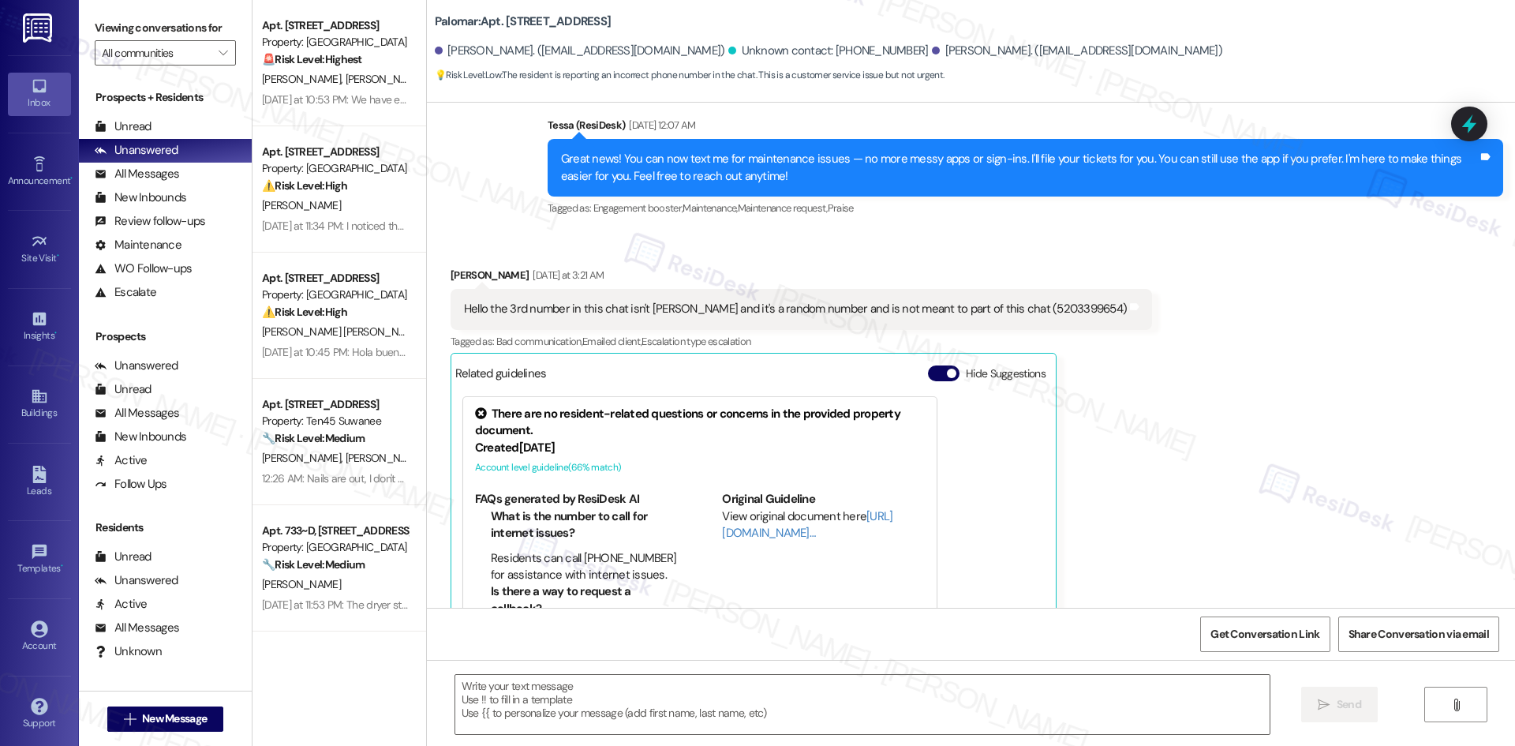
type textarea "Fetching suggested responses. Please feel free to read through the conversation…"
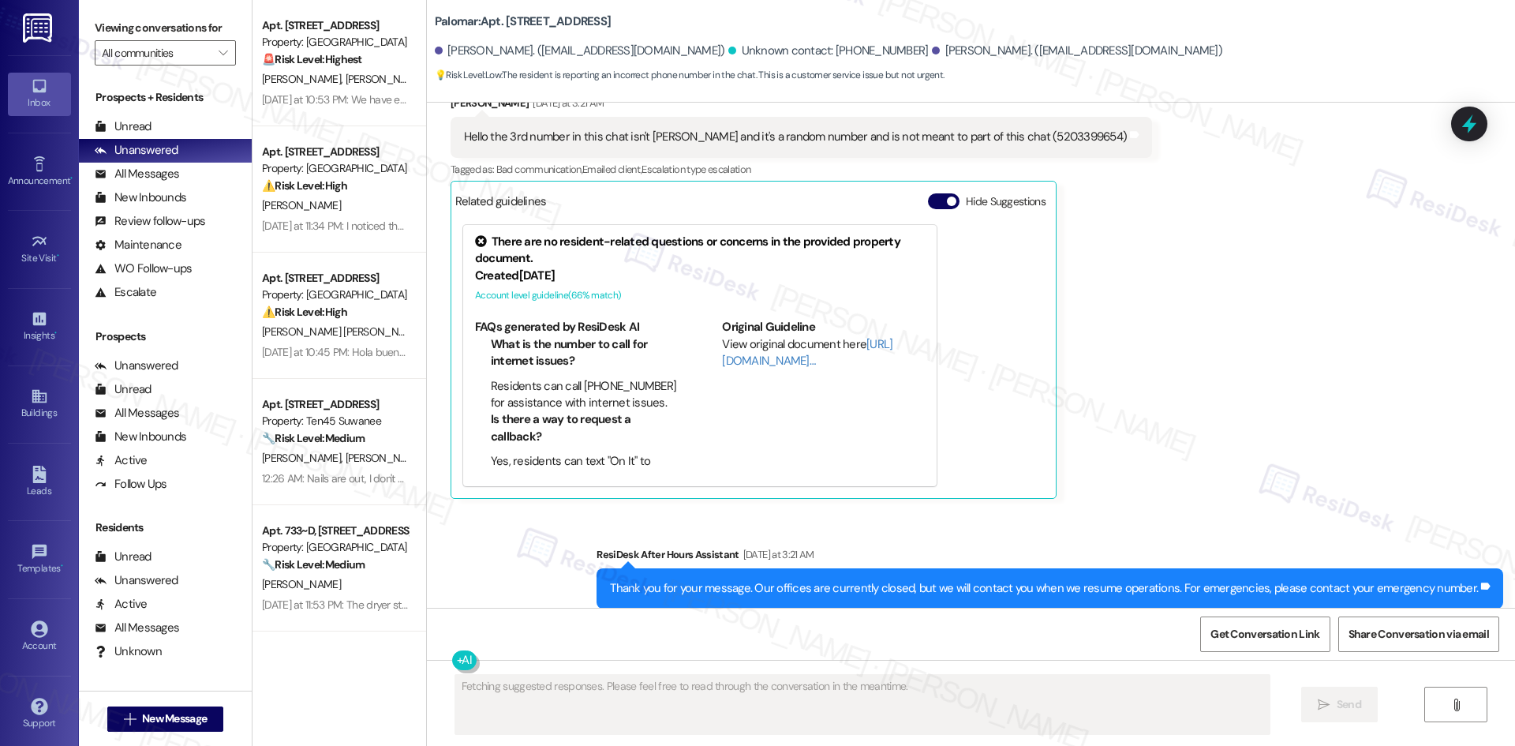
scroll to position [829, 0]
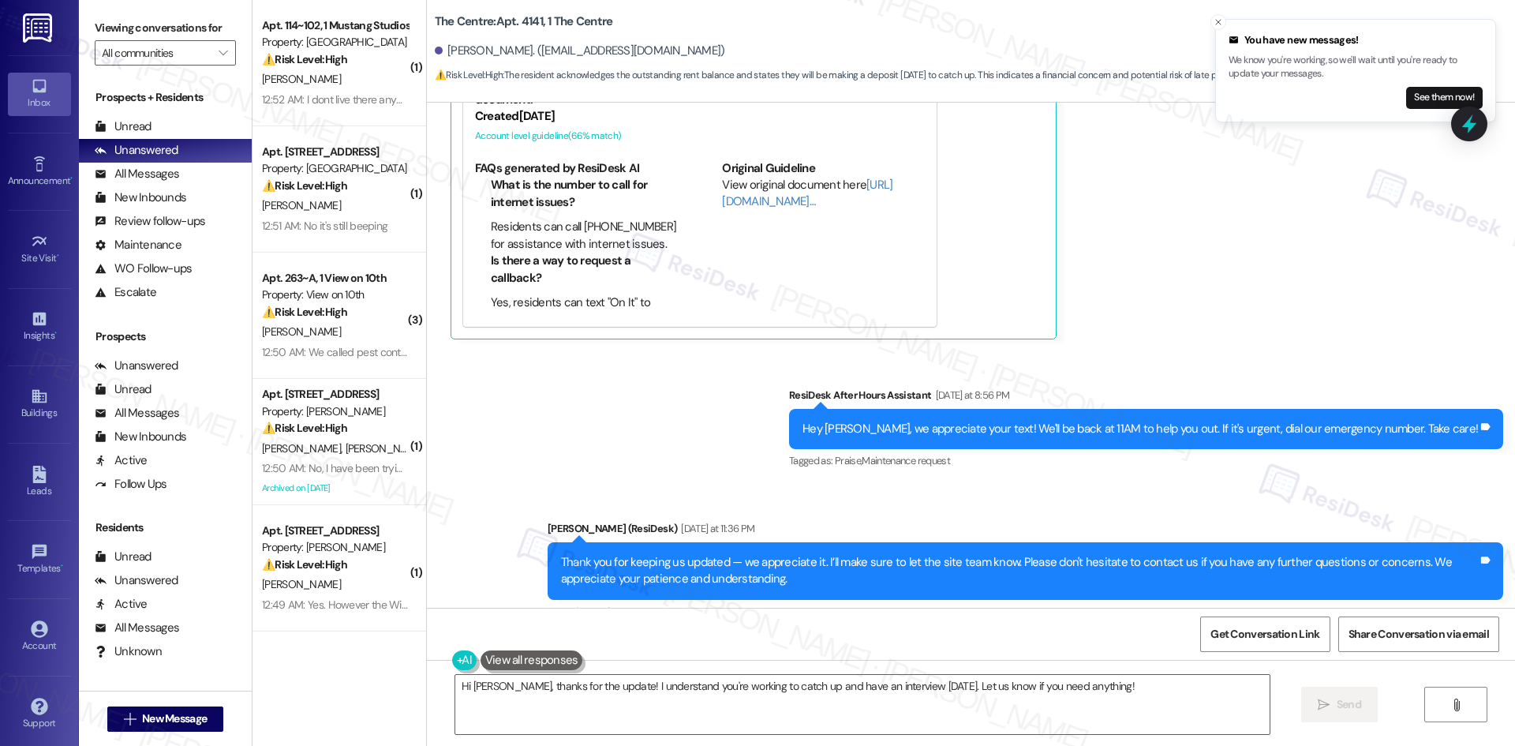
scroll to position [9299, 0]
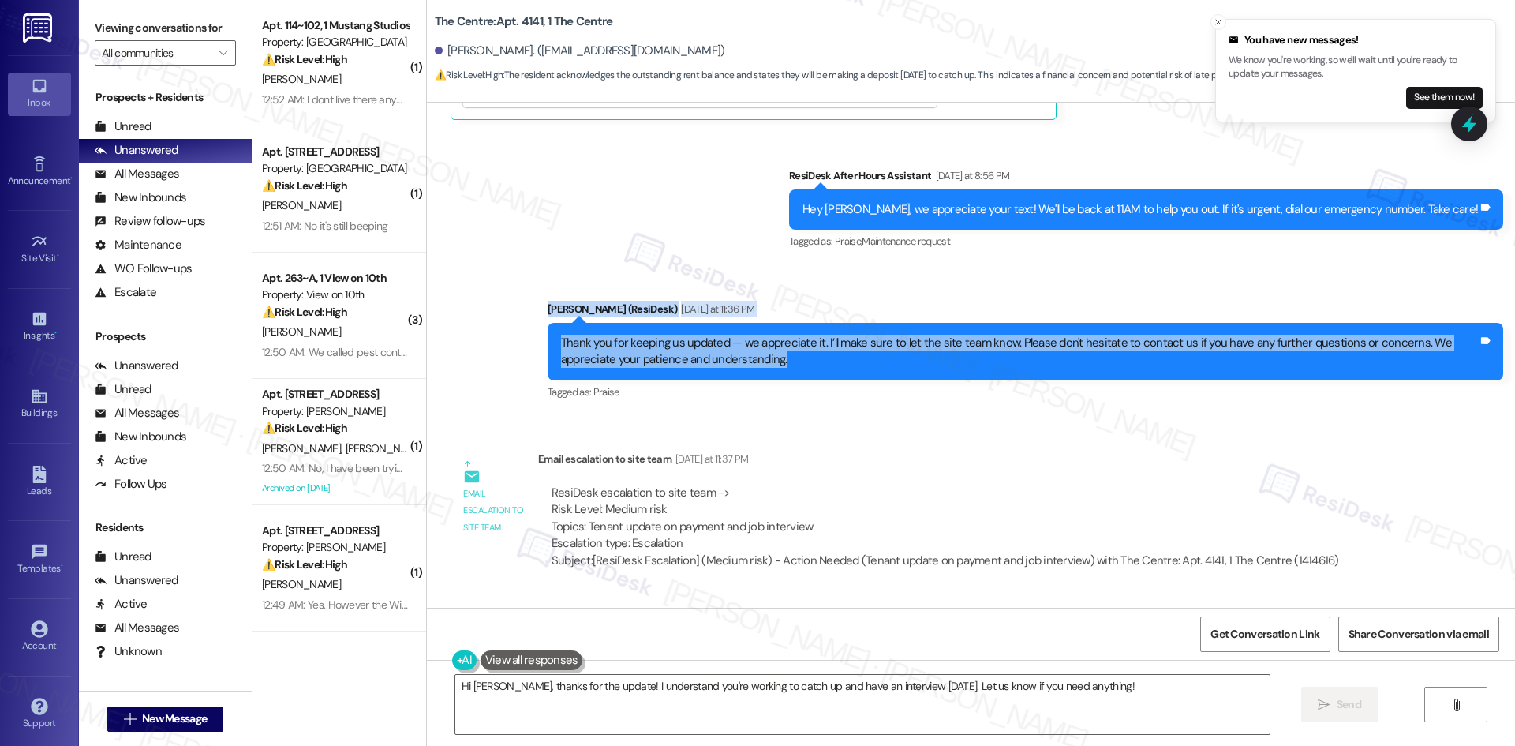
drag, startPoint x: 556, startPoint y: 249, endPoint x: 847, endPoint y: 316, distance: 298.2
click at [847, 316] on div "Sent via SMS ResiDesk After Hours Assistant [DATE] at 8:56 PM Hey [PERSON_NAME]…" at bounding box center [971, 273] width 1088 height 283
copy div "[PERSON_NAME] (ResiDesk) [DATE] at 11:36 PM Thank you for keeping us updated — …"
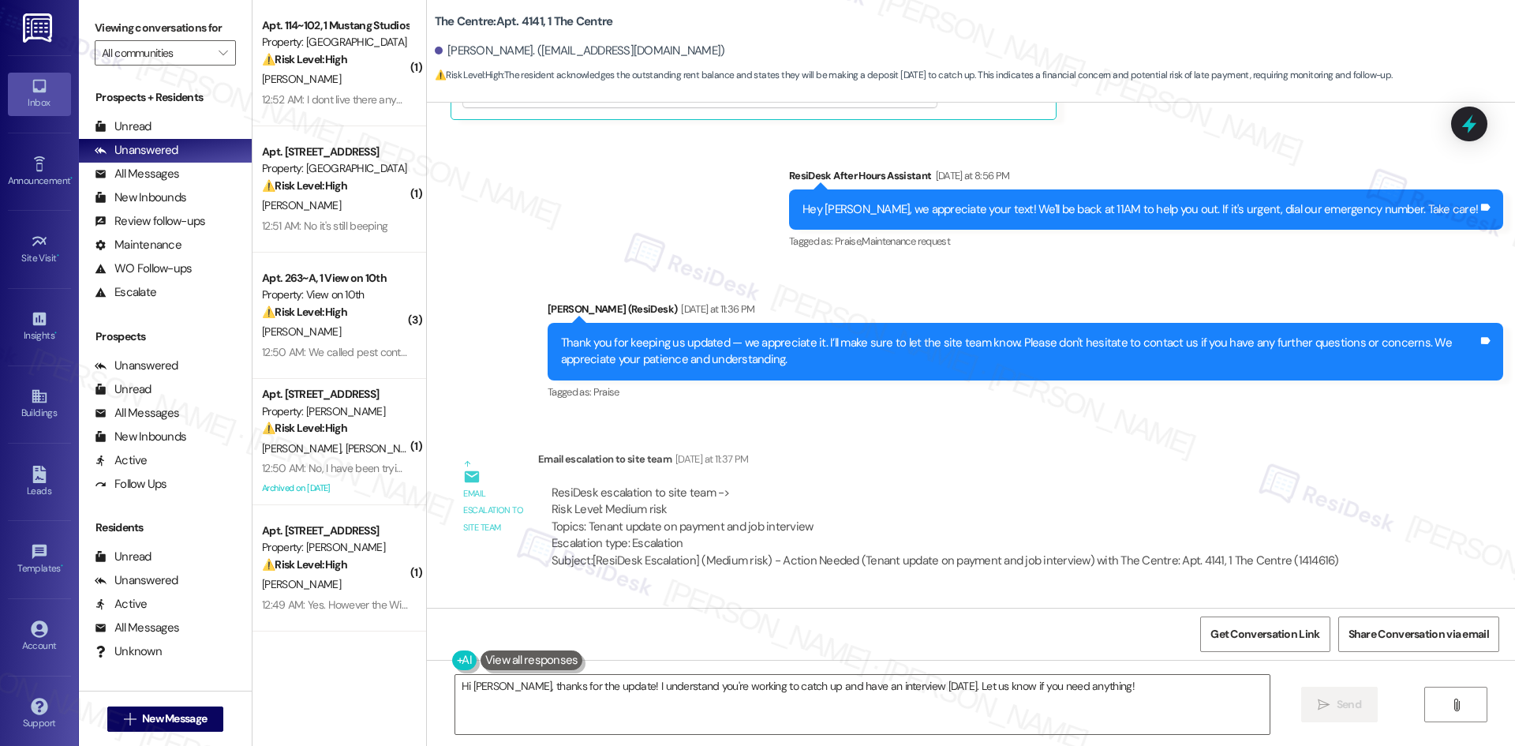
click at [859, 439] on div "Email escalation to site team Email escalation to site team [DATE] at 11:37 PM …" at bounding box center [902, 516] width 926 height 154
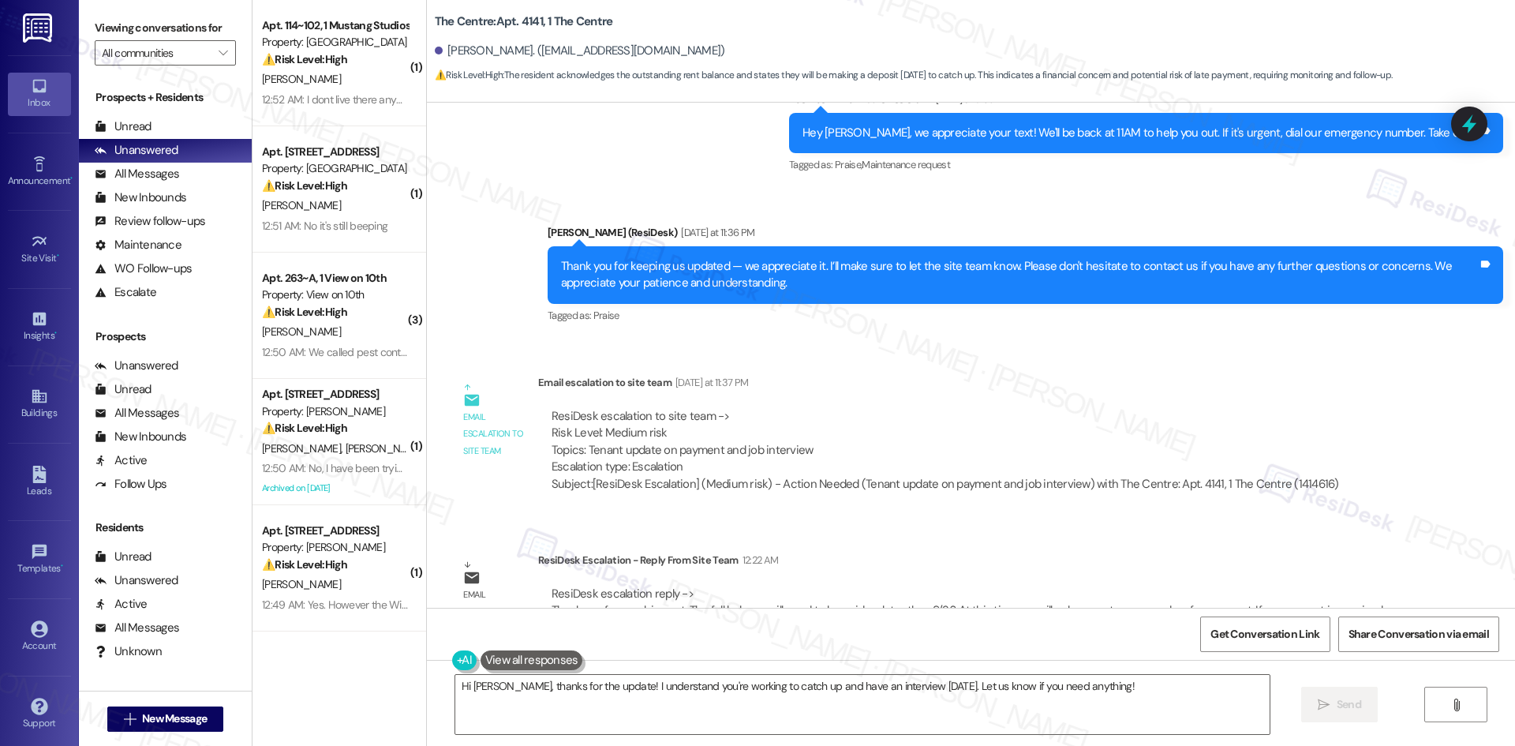
scroll to position [9378, 0]
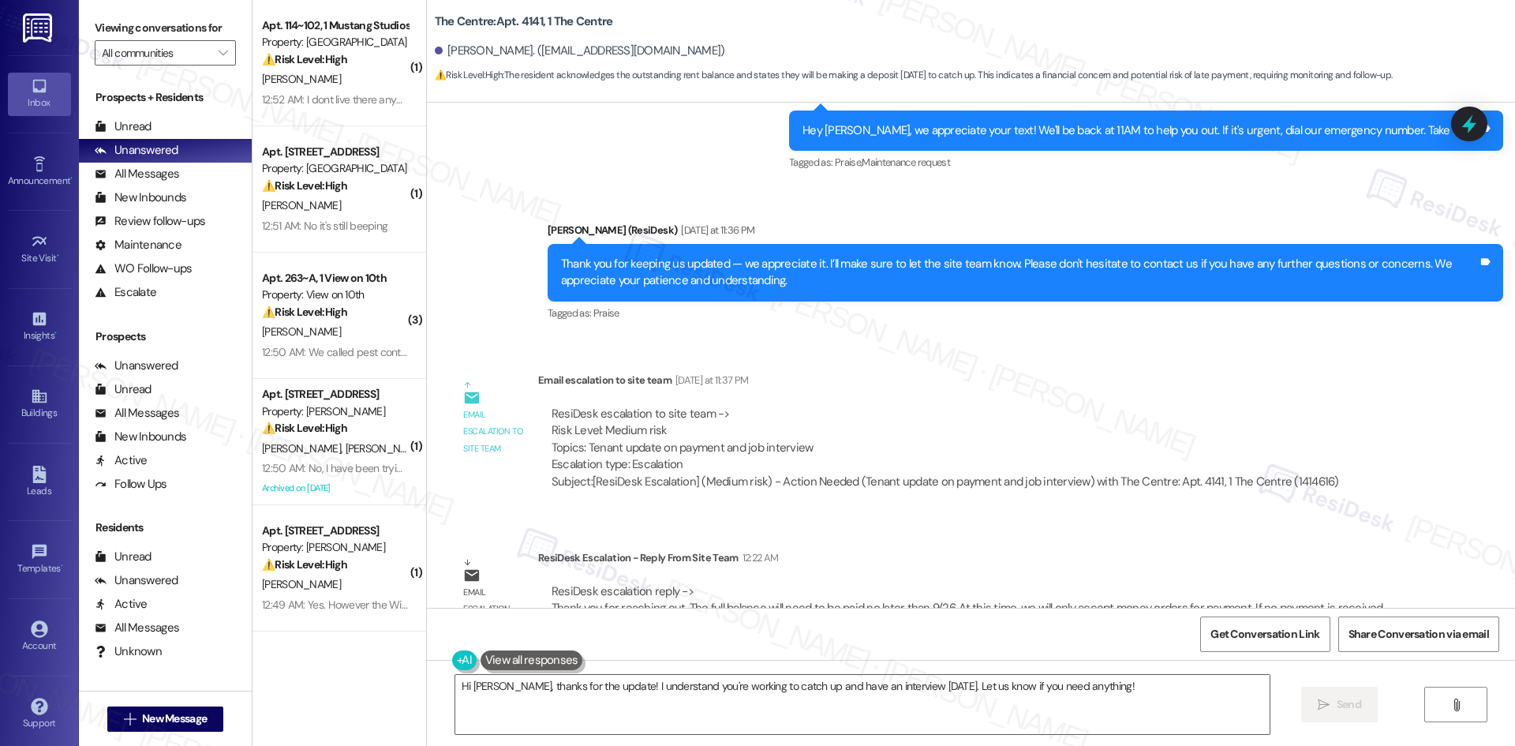
click at [538, 549] on div "ResiDesk Escalation - Reply From Site Team 12:22 AM" at bounding box center [972, 560] width 868 height 22
drag, startPoint x: 526, startPoint y: 507, endPoint x: 668, endPoint y: 542, distance: 146.2
click at [692, 549] on div "ResiDesk Escalation - Reply From Site Team 12:22 AM ResiDesk escalation reply -…" at bounding box center [972, 597] width 868 height 96
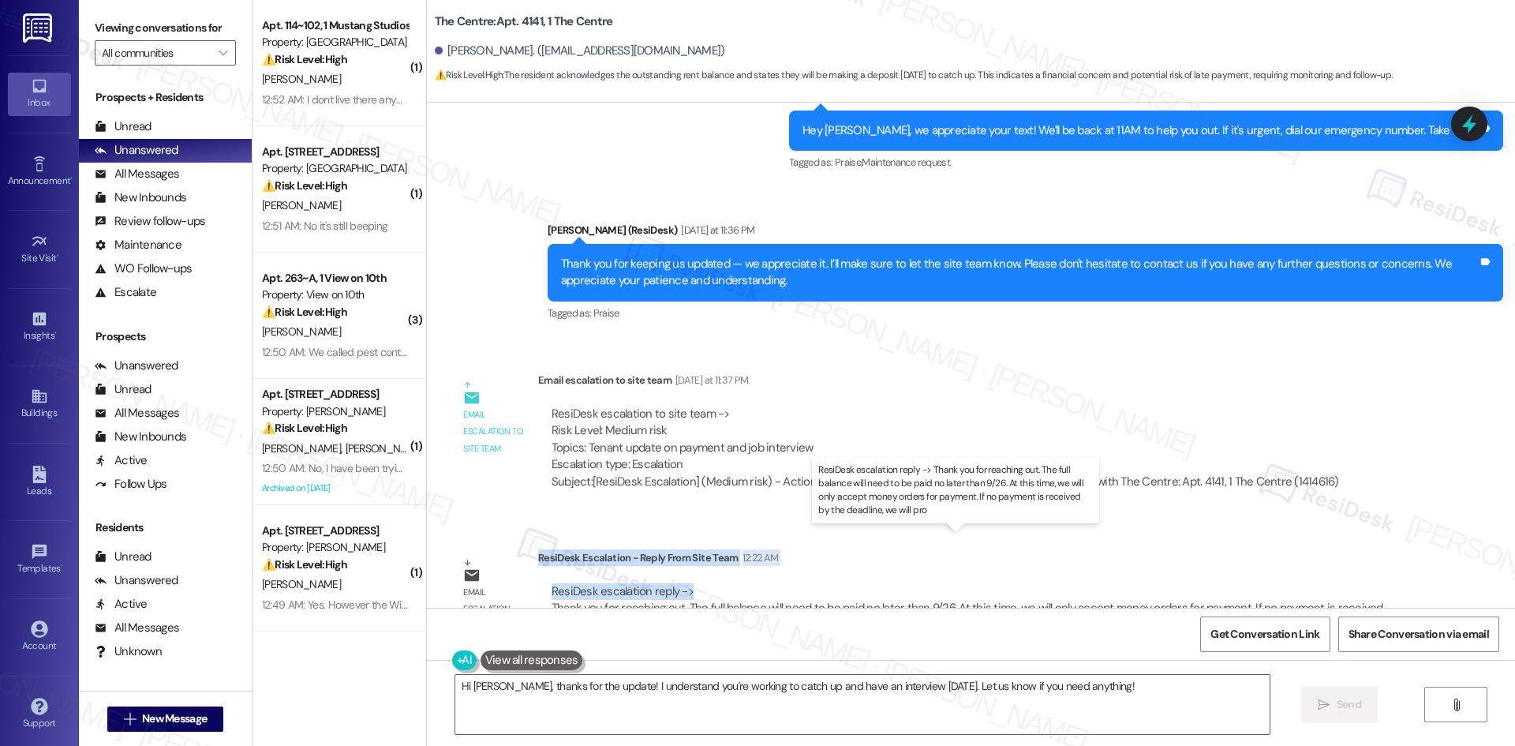
copy div "ResiDesk Escalation - Reply From Site Team 12:22 AM ResiDesk escalation reply ->"
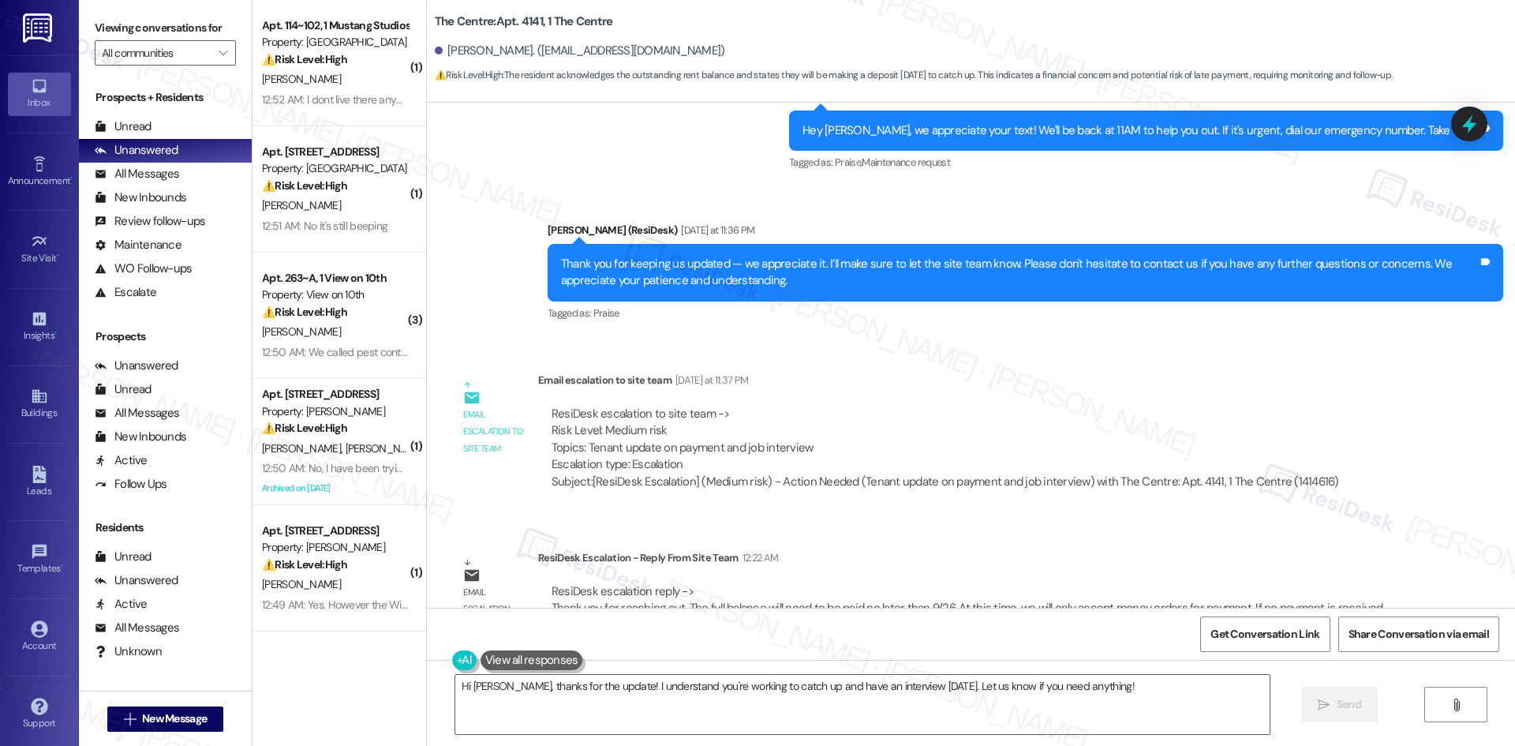
drag, startPoint x: 888, startPoint y: 320, endPoint x: 870, endPoint y: 327, distance: 18.5
click at [888, 372] on div "Email escalation to site team Yesterday at 11:37 PM" at bounding box center [945, 383] width 814 height 22
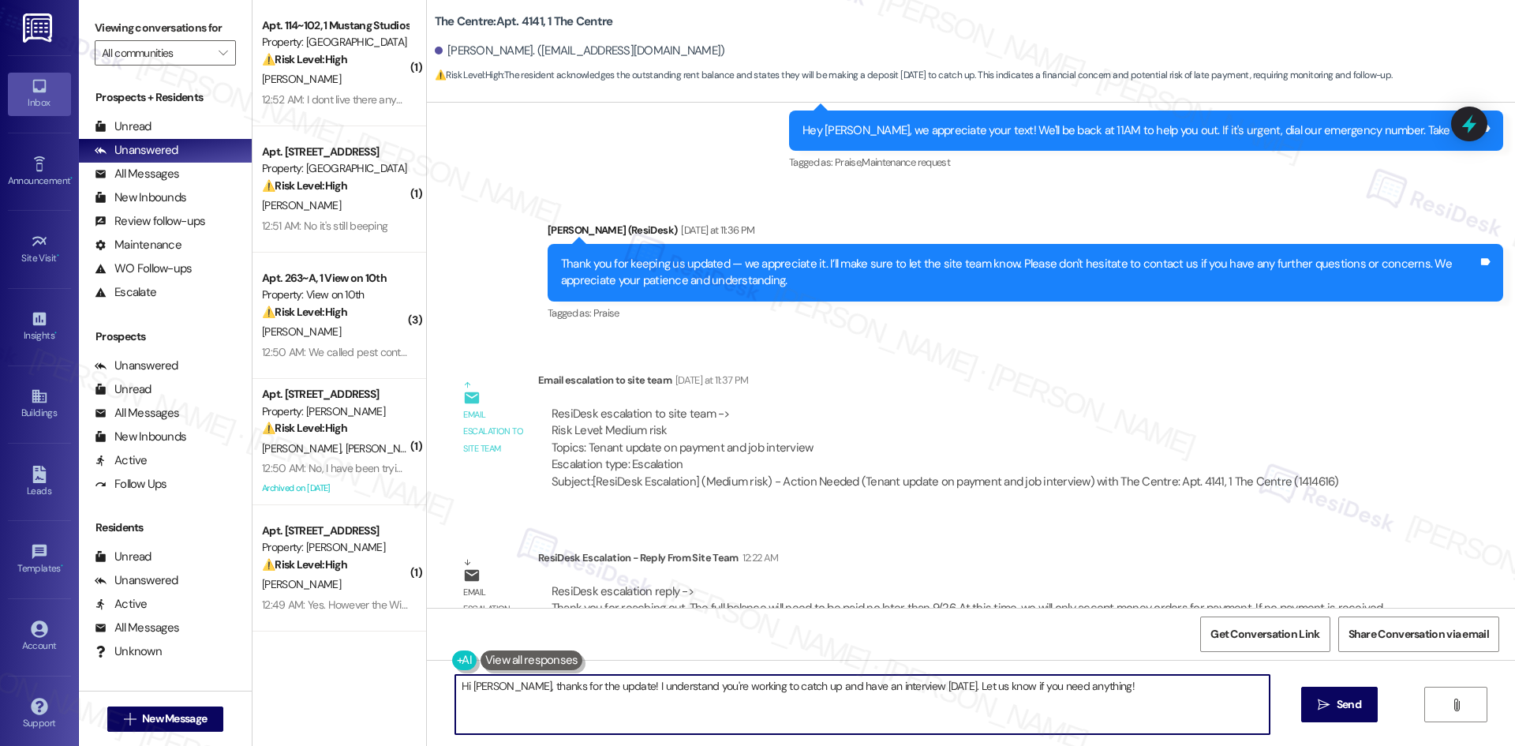
click at [692, 698] on textarea "Hi Christopher, thanks for the update! I understand you're working to catch up …" at bounding box center [862, 704] width 814 height 59
paste textarea "your patience — the site team shared that your full balance will need to be pai…"
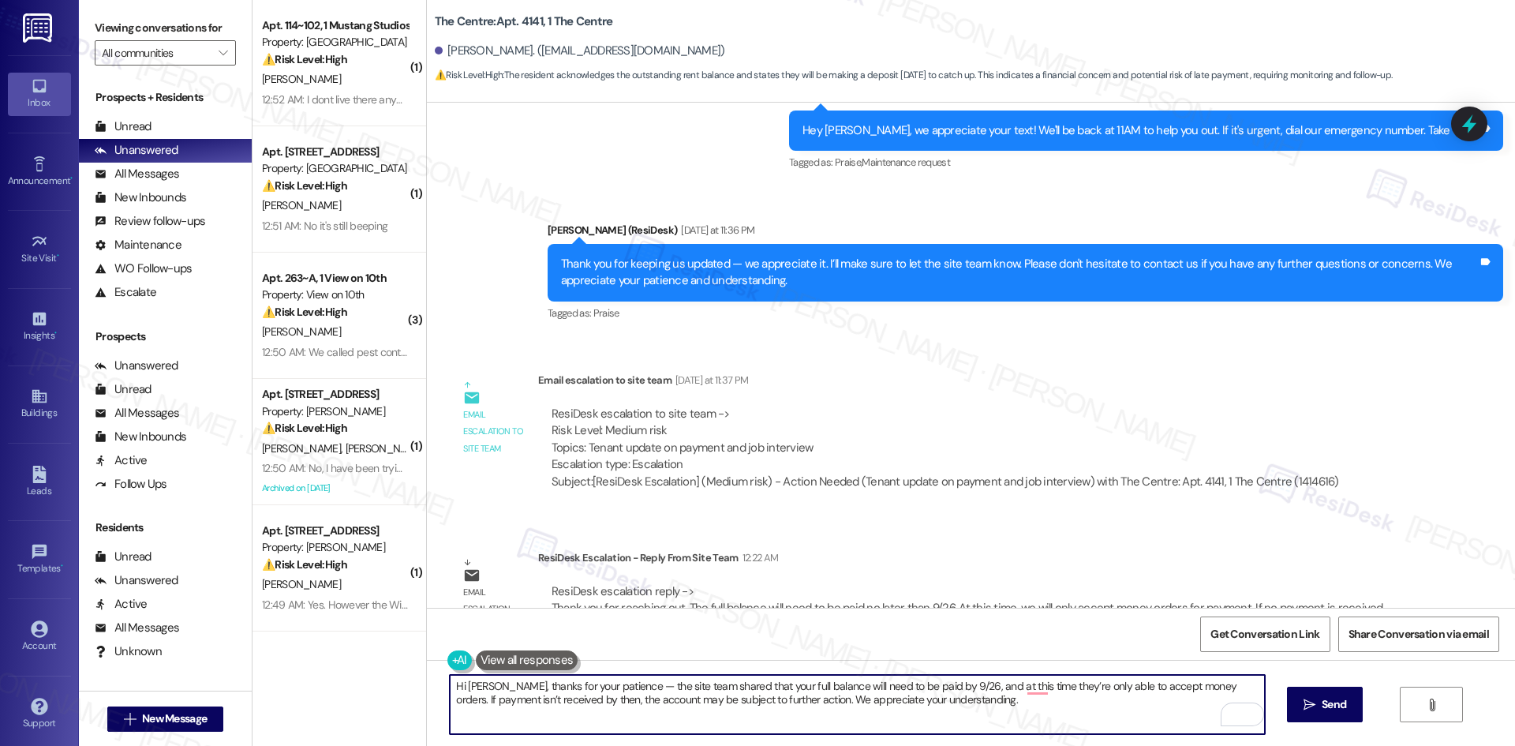
click at [1029, 678] on textarea "Hi Christopher, thanks for your patience — the site team shared that your full …" at bounding box center [857, 704] width 814 height 59
click at [1027, 683] on textarea "Hi Christopher, thanks for your patience — the site team shared that your full …" at bounding box center [857, 704] width 814 height 59
click at [527, 683] on textarea "Hi Christopher, thanks for your patience — the site team shared that your full …" at bounding box center [857, 704] width 814 height 59
click at [1060, 698] on textarea "Hi Christopher, thank you for your patience. The site team has shared that your…" at bounding box center [857, 704] width 814 height 59
type textarea "Hi Christopher, thank you for your patience. The site team has shared that your…"
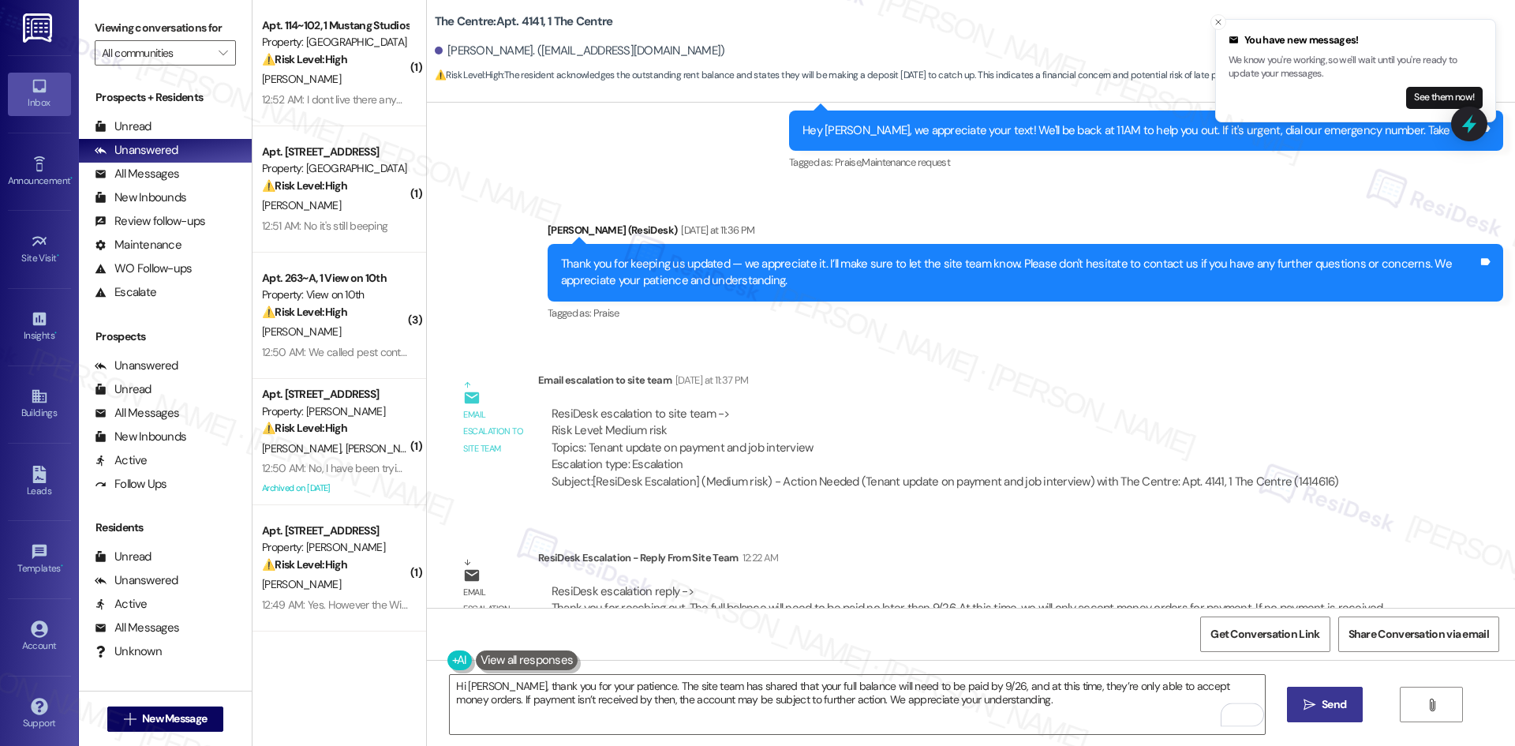
click at [1334, 707] on span "Send" at bounding box center [1334, 704] width 24 height 17
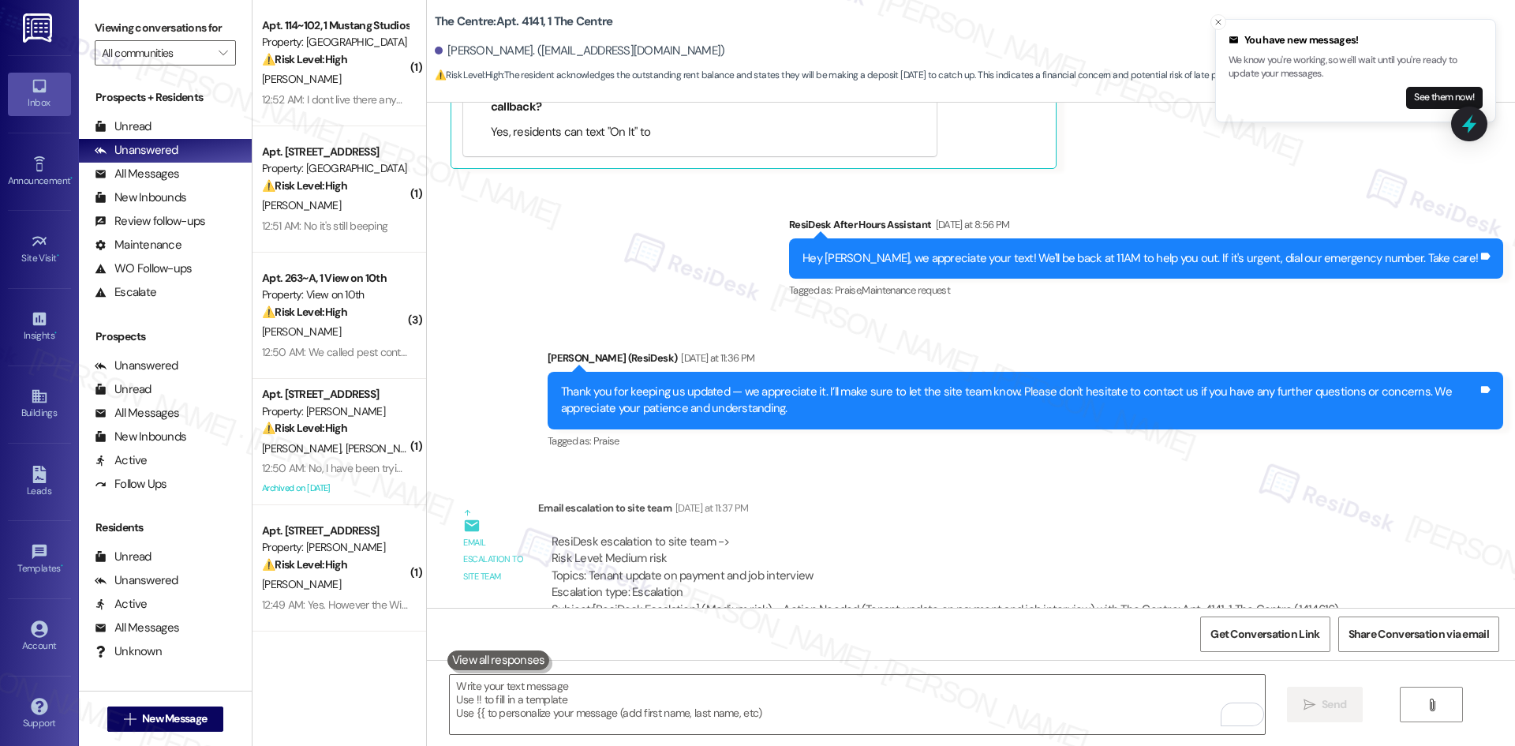
scroll to position [9505, 0]
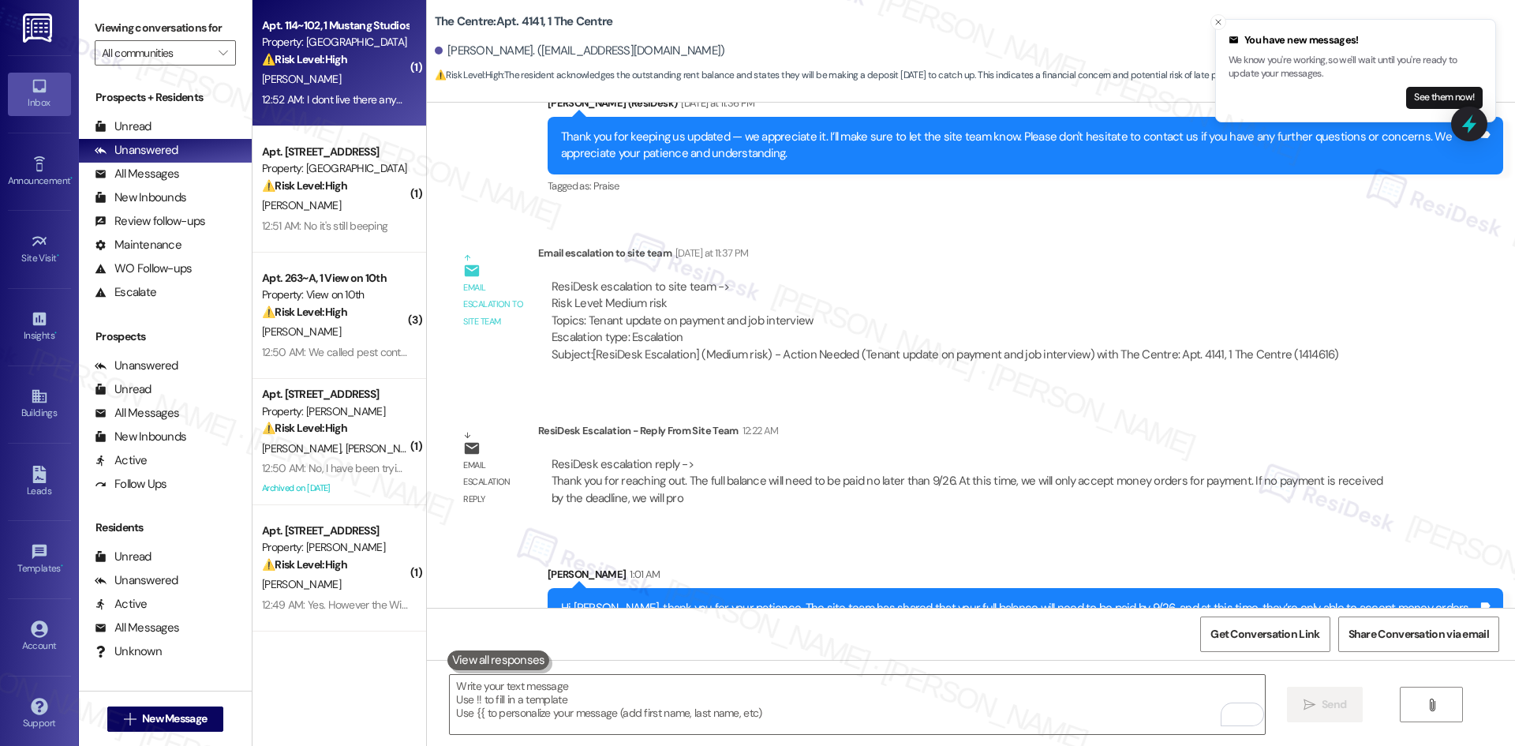
click at [323, 33] on div "Apt. 114~102, 1 Mustang Studios" at bounding box center [335, 25] width 146 height 17
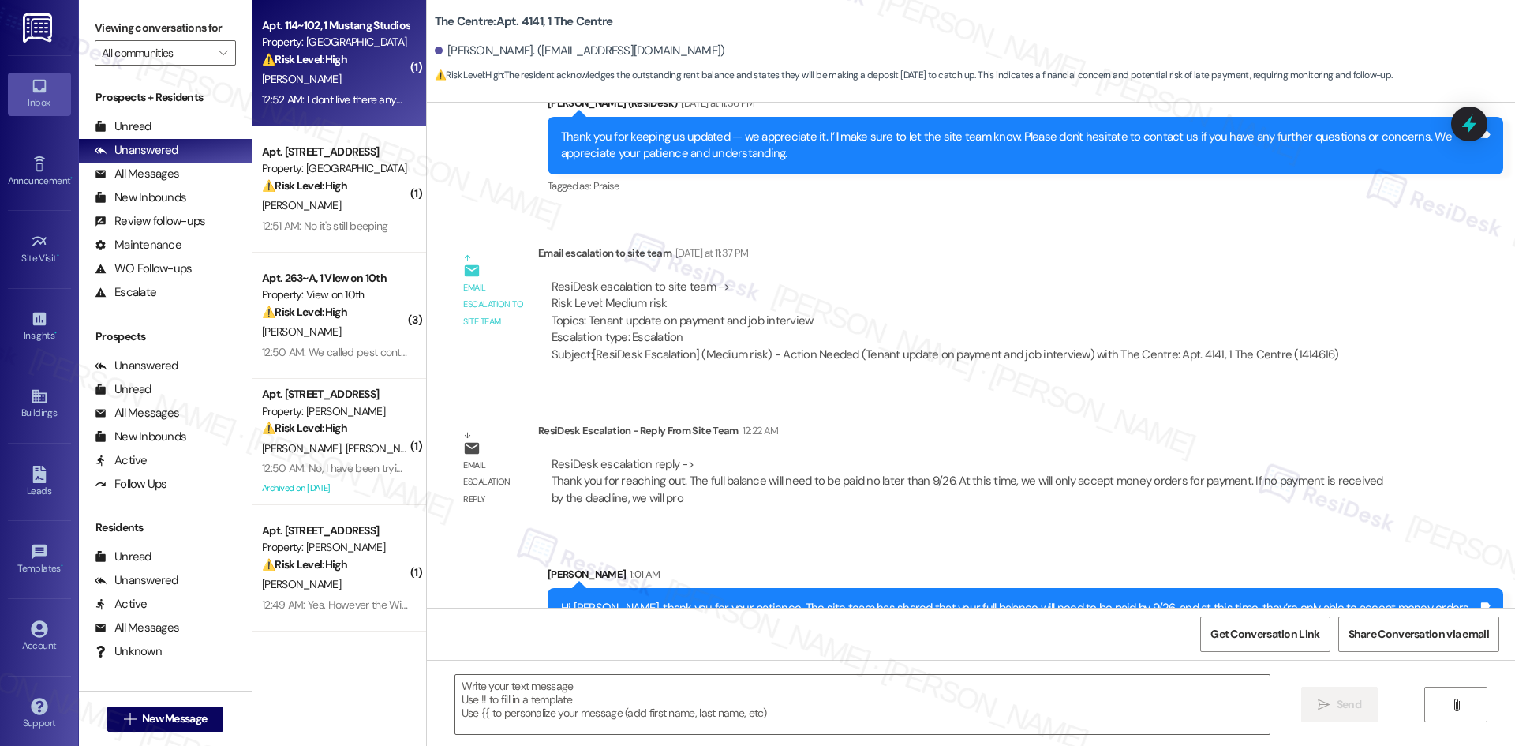
type textarea "Fetching suggested responses. Please feel free to read through the conversation…"
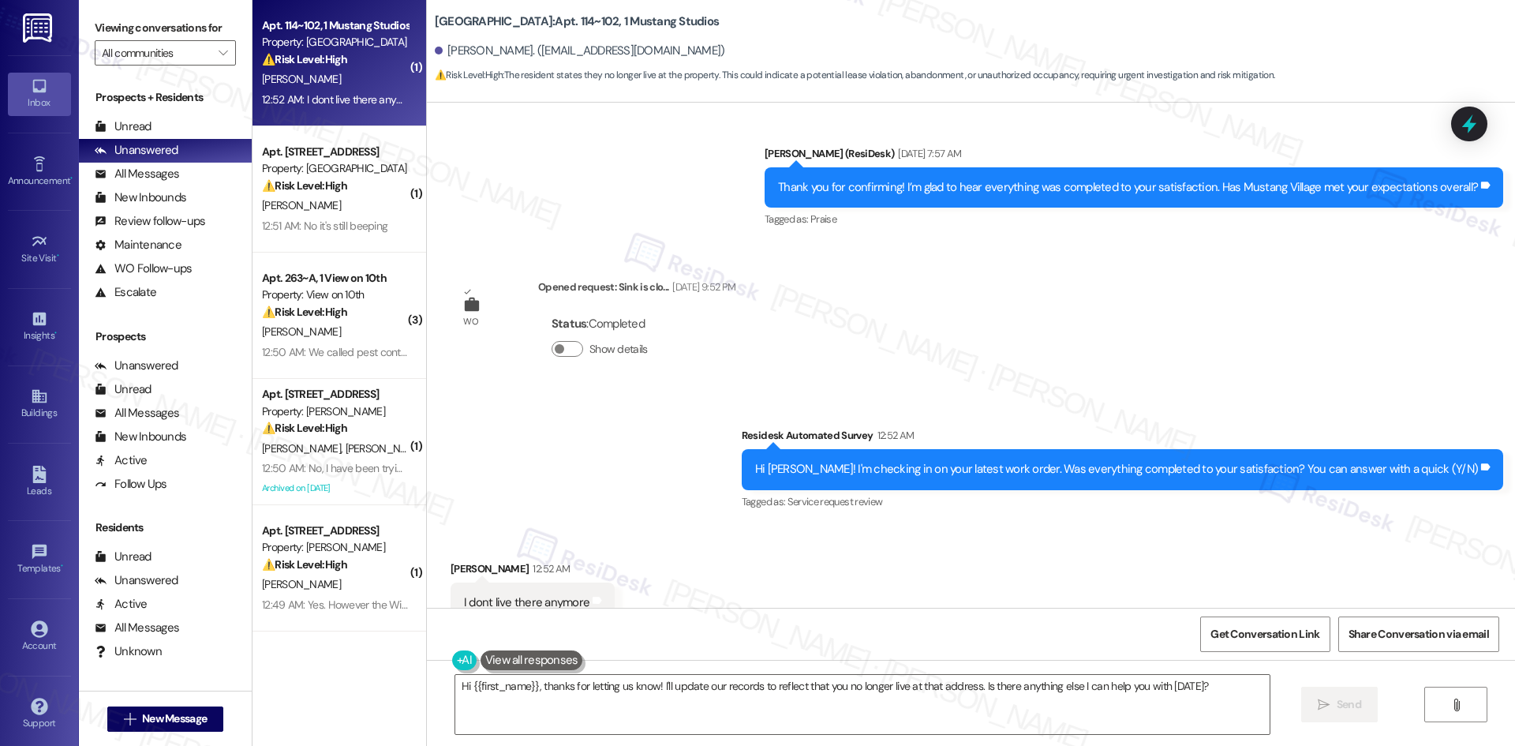
scroll to position [4085, 0]
click at [675, 301] on div "Status : Completed Show details" at bounding box center [636, 339] width 197 height 80
click at [777, 391] on div "Survey, sent via SMS Residesk Automated Survey 12:52 AM Hi Jose Luis! I'm check…" at bounding box center [971, 457] width 1088 height 133
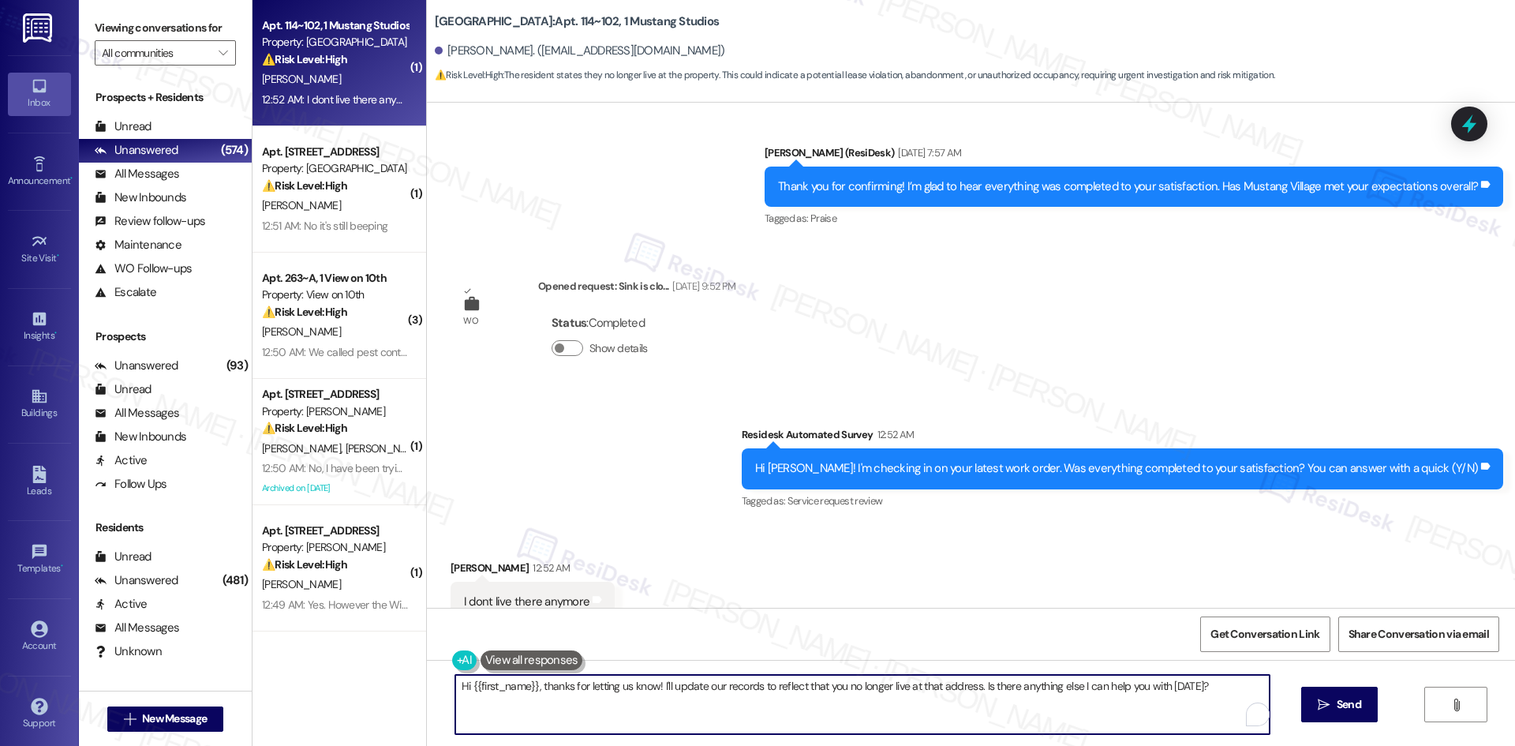
click at [744, 708] on textarea "Hi {{first_name}}, thanks for letting us know! I'll update our records to refle…" at bounding box center [862, 704] width 814 height 59
paste textarea "I'm so sorry to bother you! I'll take you off our distribution list. Would you …"
type textarea "I'm so sorry to bother you! I'll take you off our distribution list. Would you …"
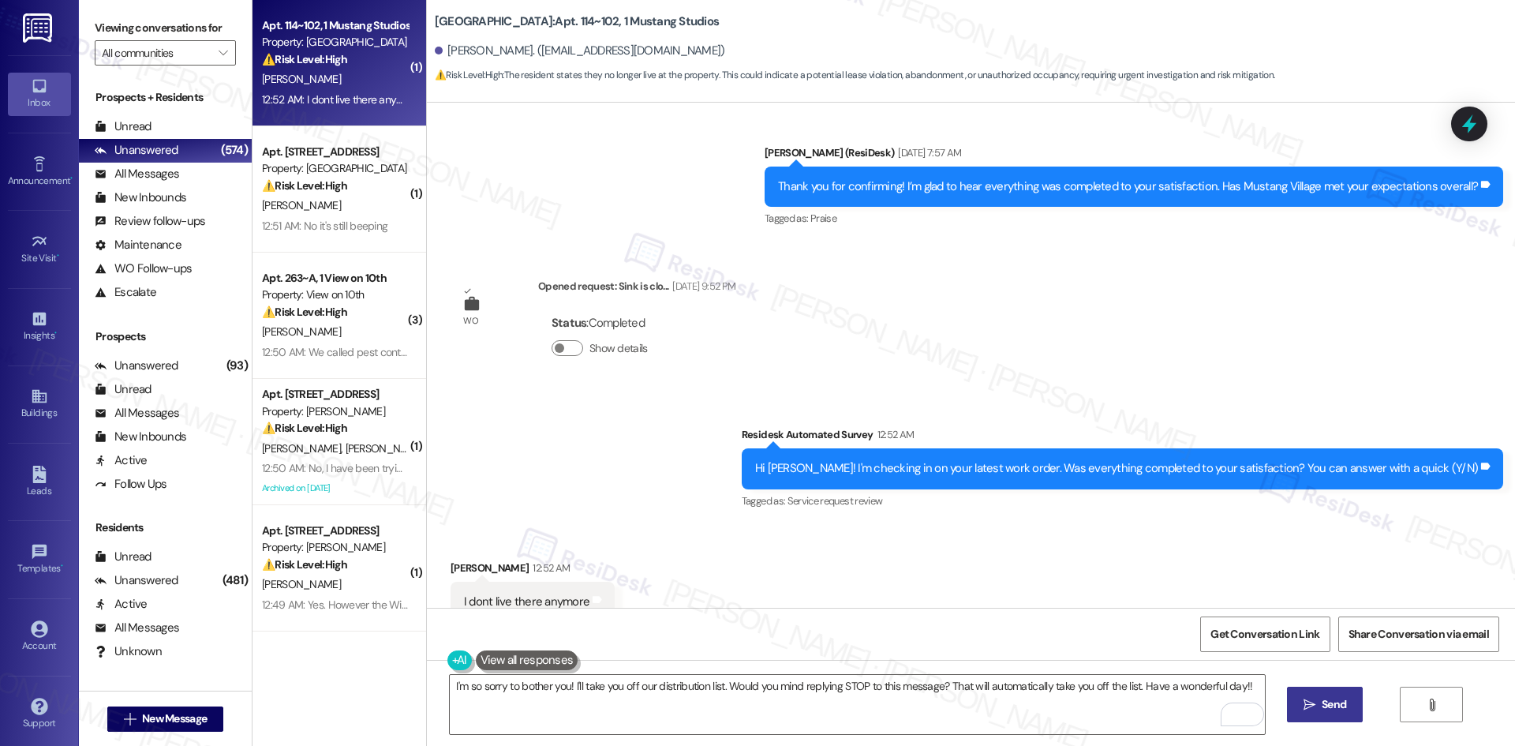
click at [1327, 702] on span "Send" at bounding box center [1334, 704] width 24 height 17
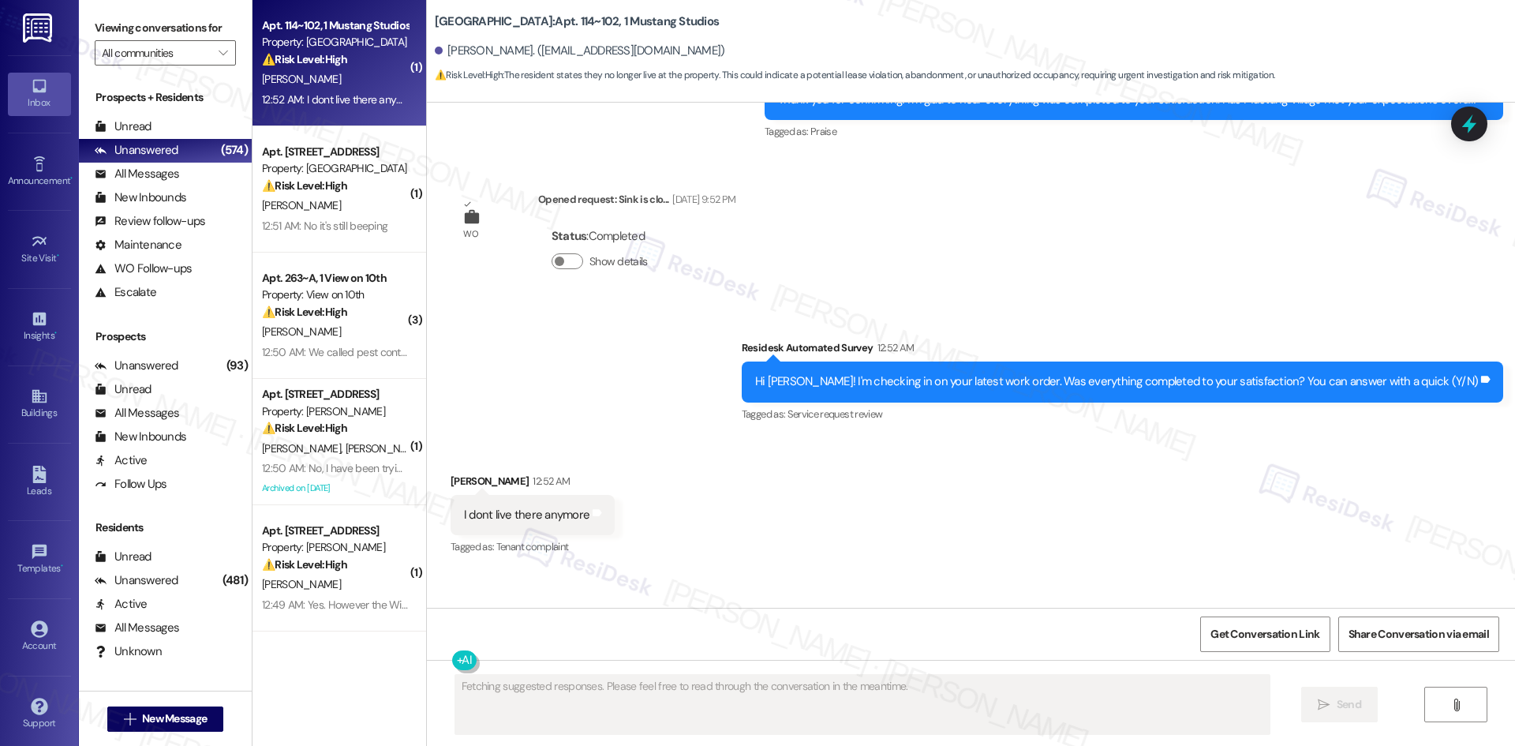
scroll to position [4195, 0]
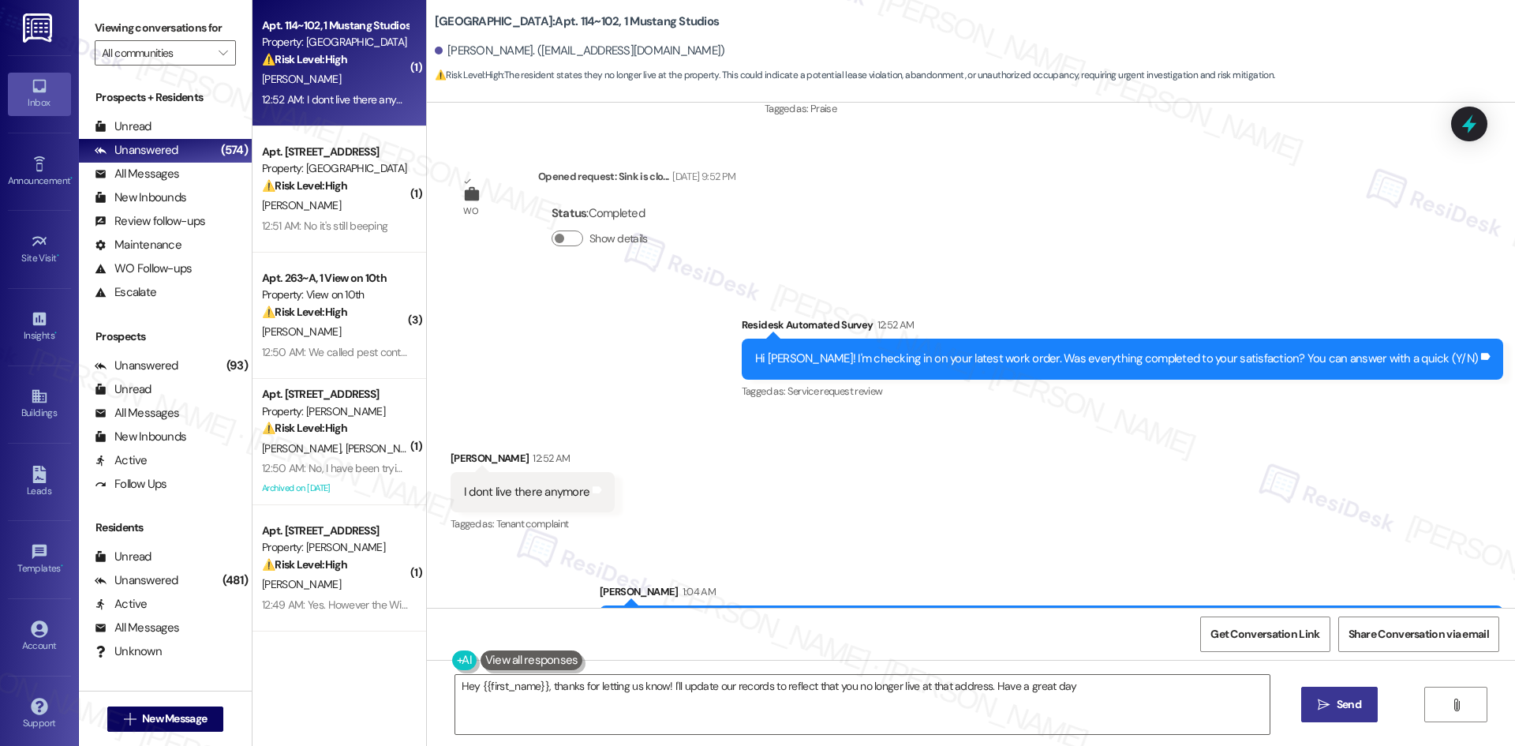
type textarea "Hey {{first_name}}, thanks for letting us know! I'll update our records to refl…"
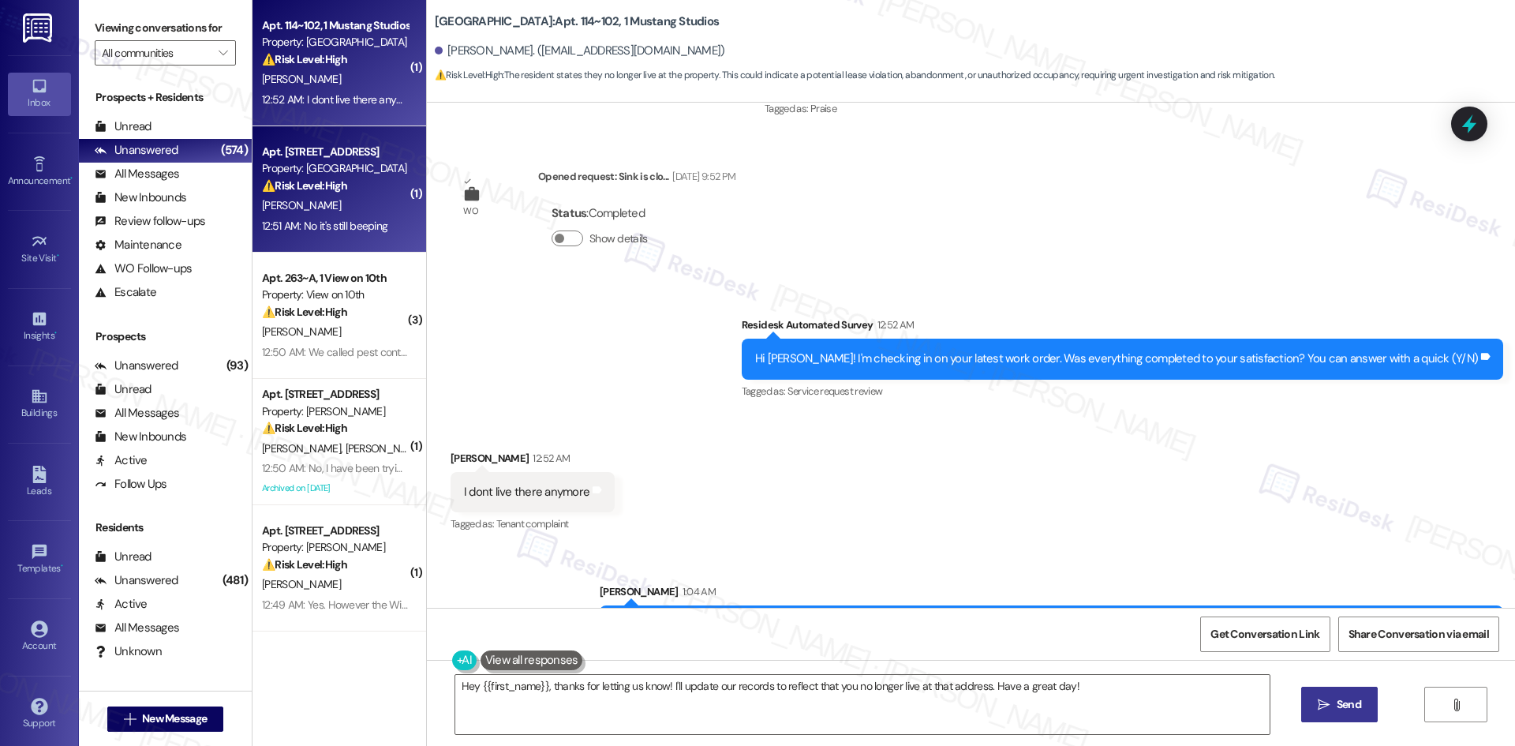
click at [316, 219] on div "12:51 AM: No it's still beeping 12:51 AM: No it's still beeping" at bounding box center [324, 226] width 125 height 14
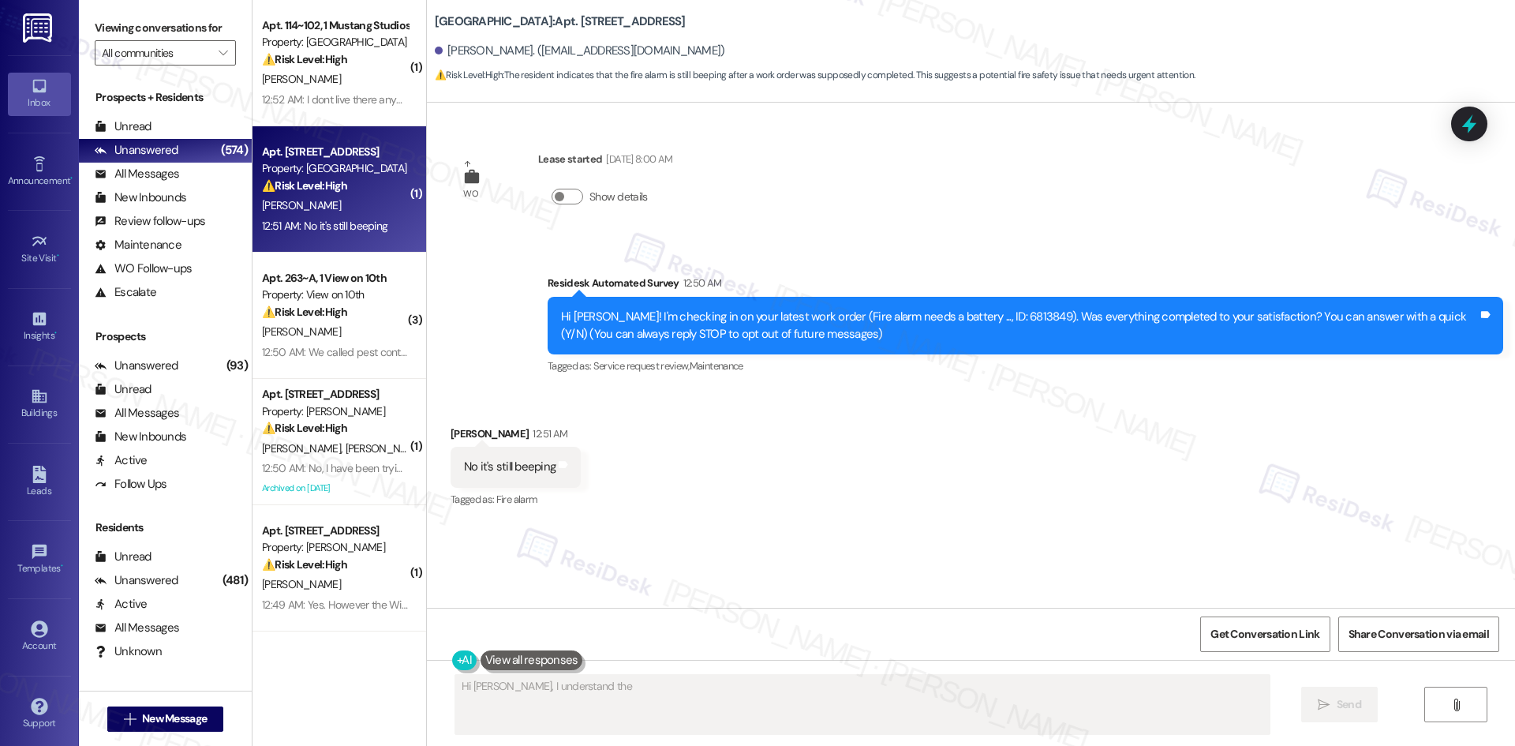
scroll to position [0, 0]
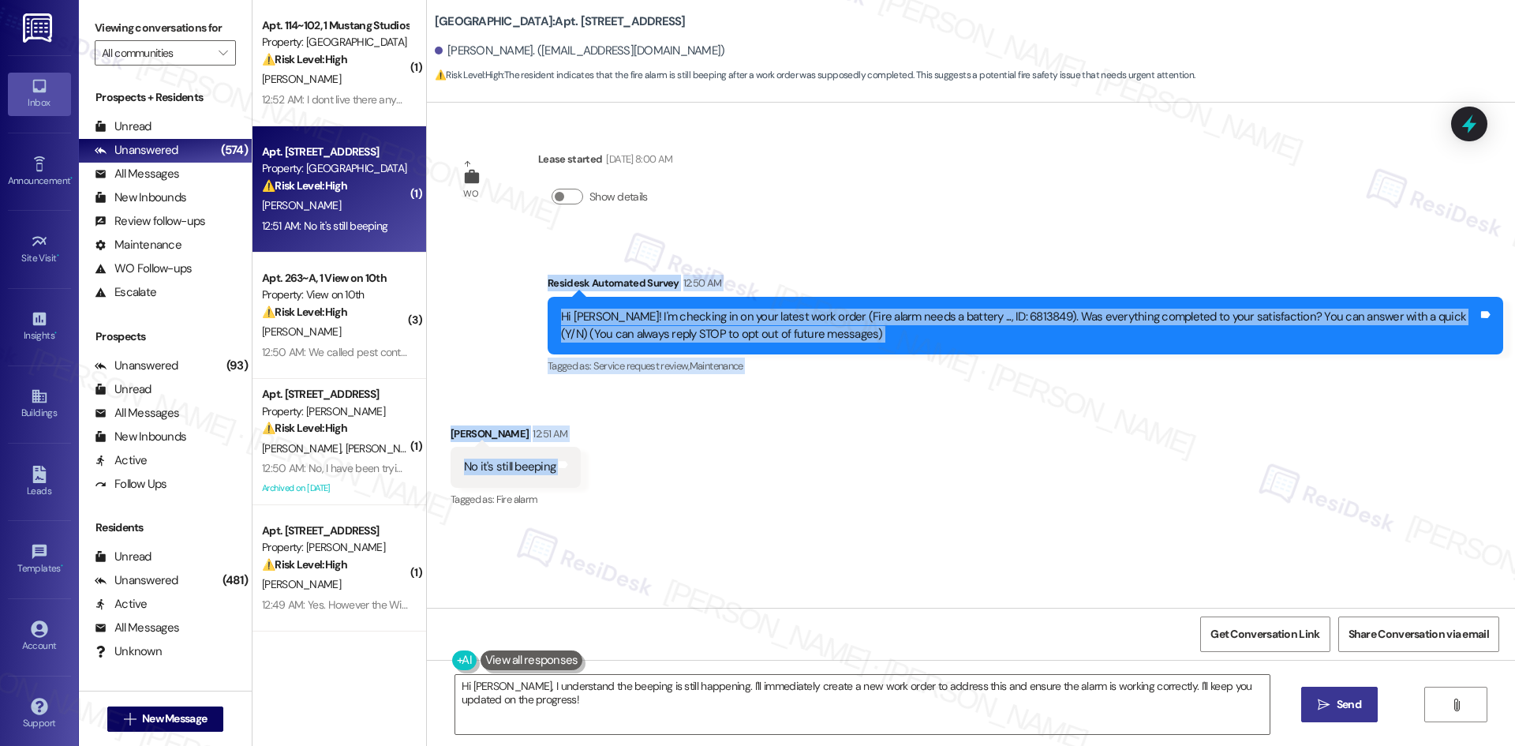
drag, startPoint x: 515, startPoint y: 309, endPoint x: 609, endPoint y: 460, distance: 178.3
click at [609, 460] on div "WO Lease started Aug 22, 2025 at 8:00 AM Show details Survey, sent via SMS Resi…" at bounding box center [971, 355] width 1088 height 505
copy div "Residesk Automated Survey 12:50 AM Hi Kimberly! I'm checking in on your latest …"
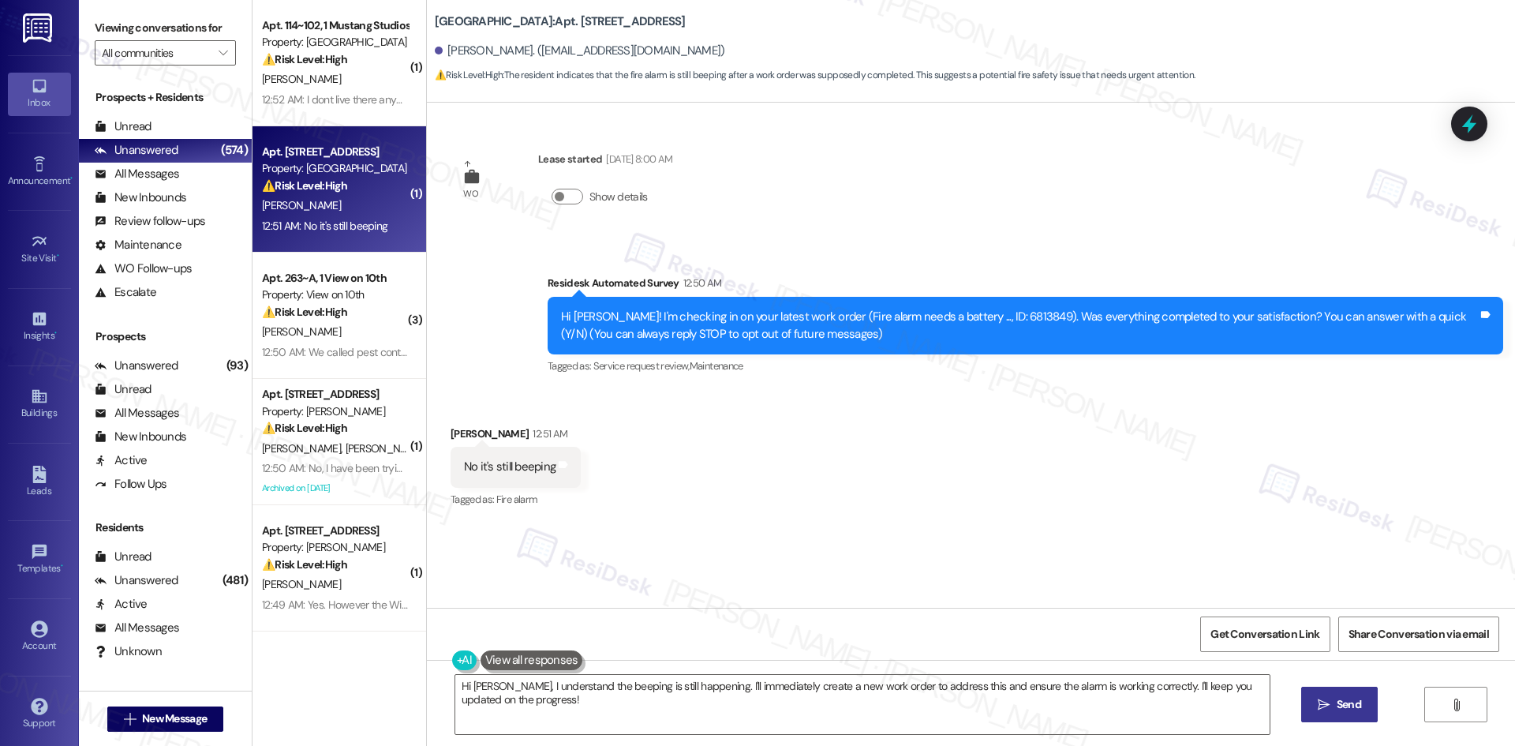
click at [1038, 225] on div "WO Lease started Aug 22, 2025 at 8:00 AM Show details Survey, sent via SMS Resi…" at bounding box center [971, 355] width 1088 height 505
click at [807, 470] on div "Received via SMS Kimberly Campbell 12:51 AM No it's still beeping Tags and note…" at bounding box center [971, 456] width 1088 height 133
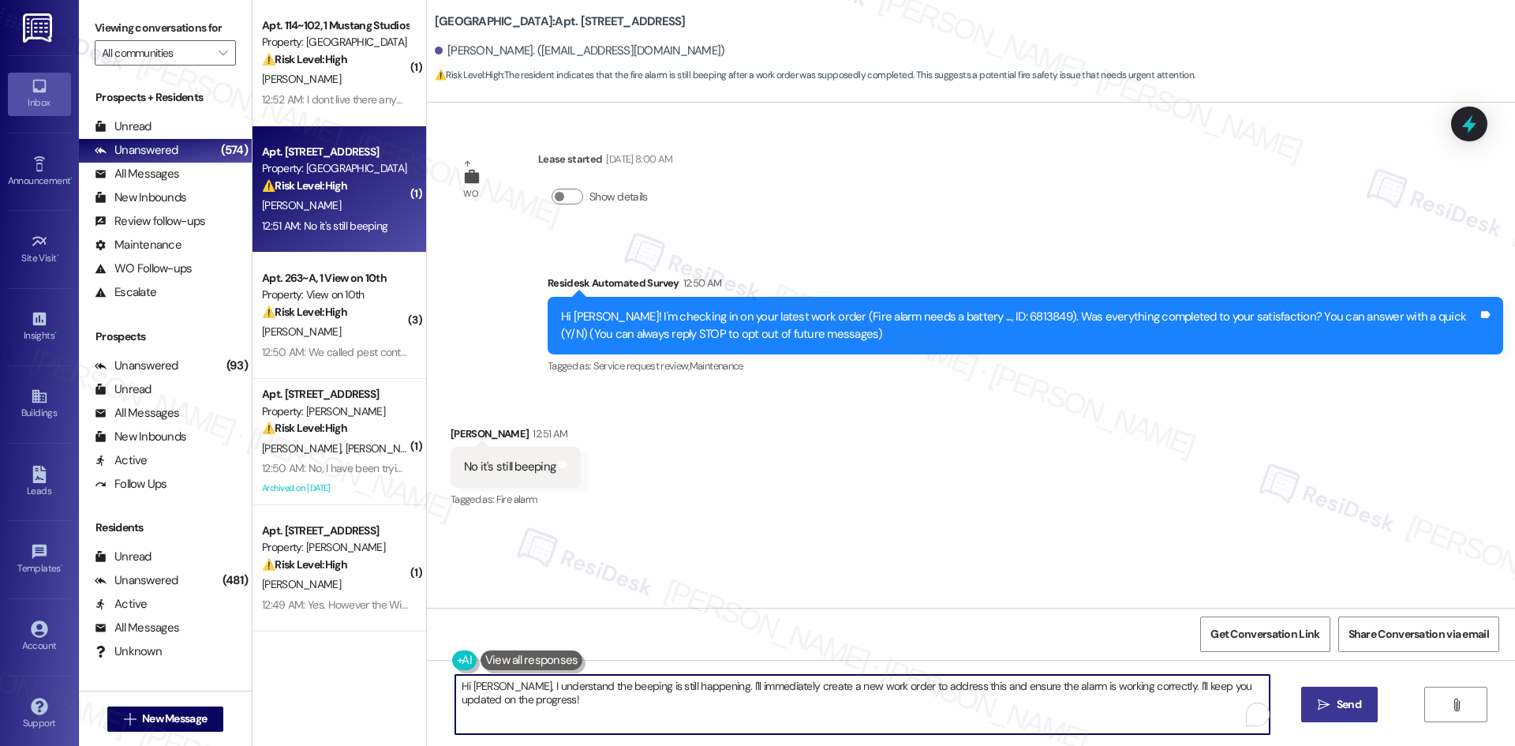
click at [683, 710] on textarea "Hi Kimberly, I understand the beeping is still happening. I'll immediately crea…" at bounding box center [862, 704] width 814 height 59
paste textarea "I’m sorry the fire alarm is still beeping. I’ll check in with the site team and…"
type textarea "I’m sorry the fire alarm is still beeping. I’ll check in with the site team and…"
click at [1336, 715] on button " Send" at bounding box center [1325, 705] width 77 height 36
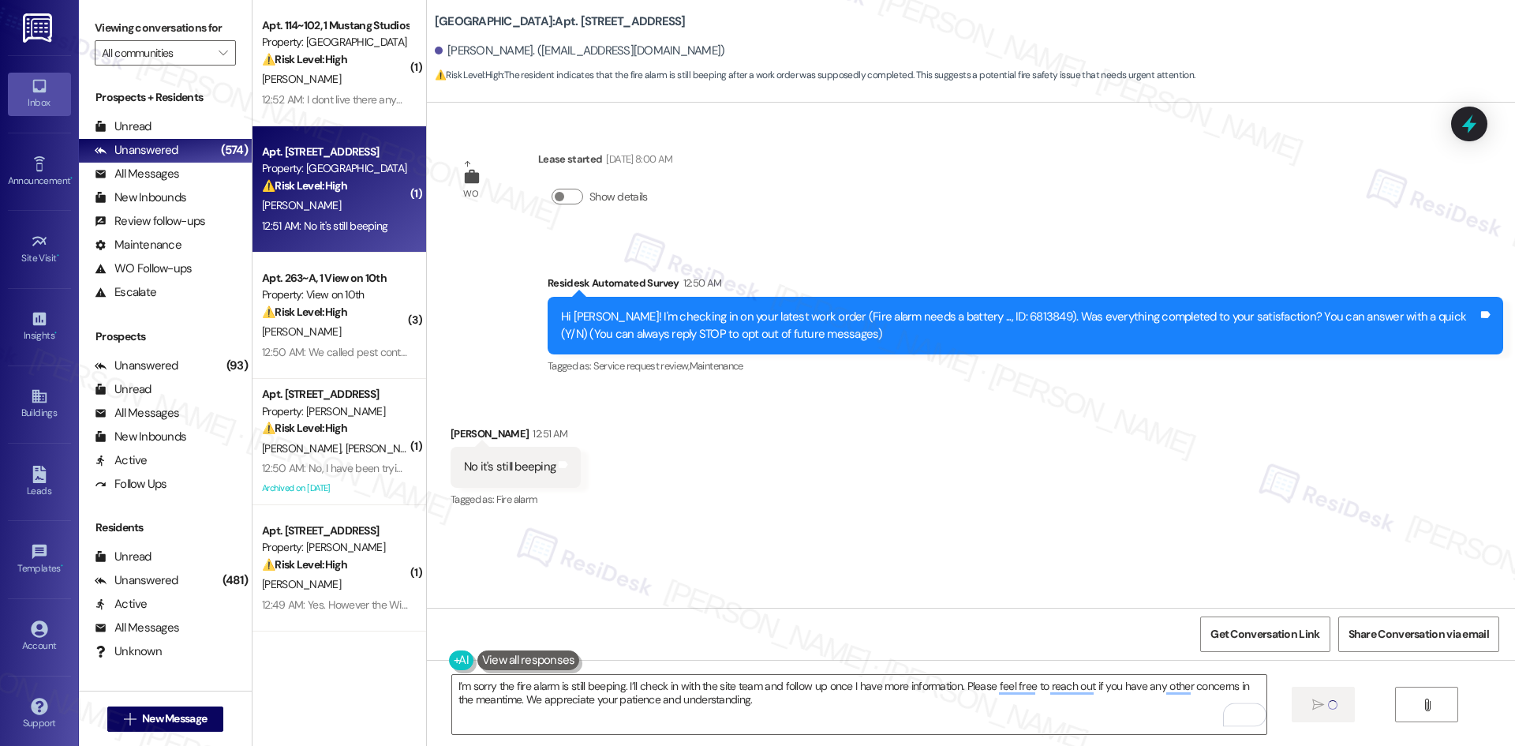
click at [1127, 526] on div "WO Lease started Aug 22, 2025 at 8:00 AM Show details Survey, sent via SMS Resi…" at bounding box center [971, 355] width 1088 height 505
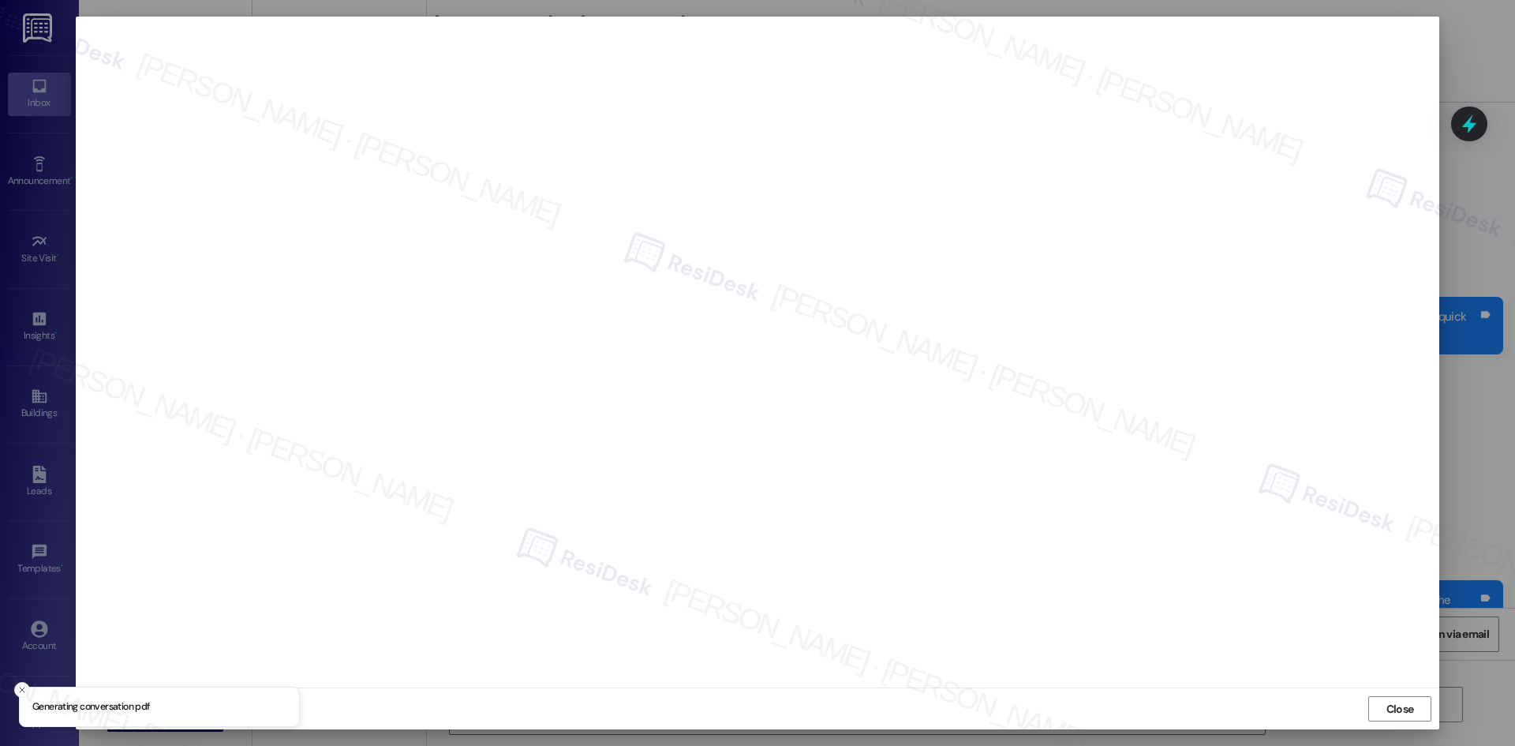
type textarea "Hi Kimberly, I understand the beeping is still happening. I'll immediately crea…"
drag, startPoint x: 1396, startPoint y: 712, endPoint x: 1378, endPoint y: 711, distance: 18.2
click at [1393, 711] on span "Close" at bounding box center [1401, 709] width 28 height 17
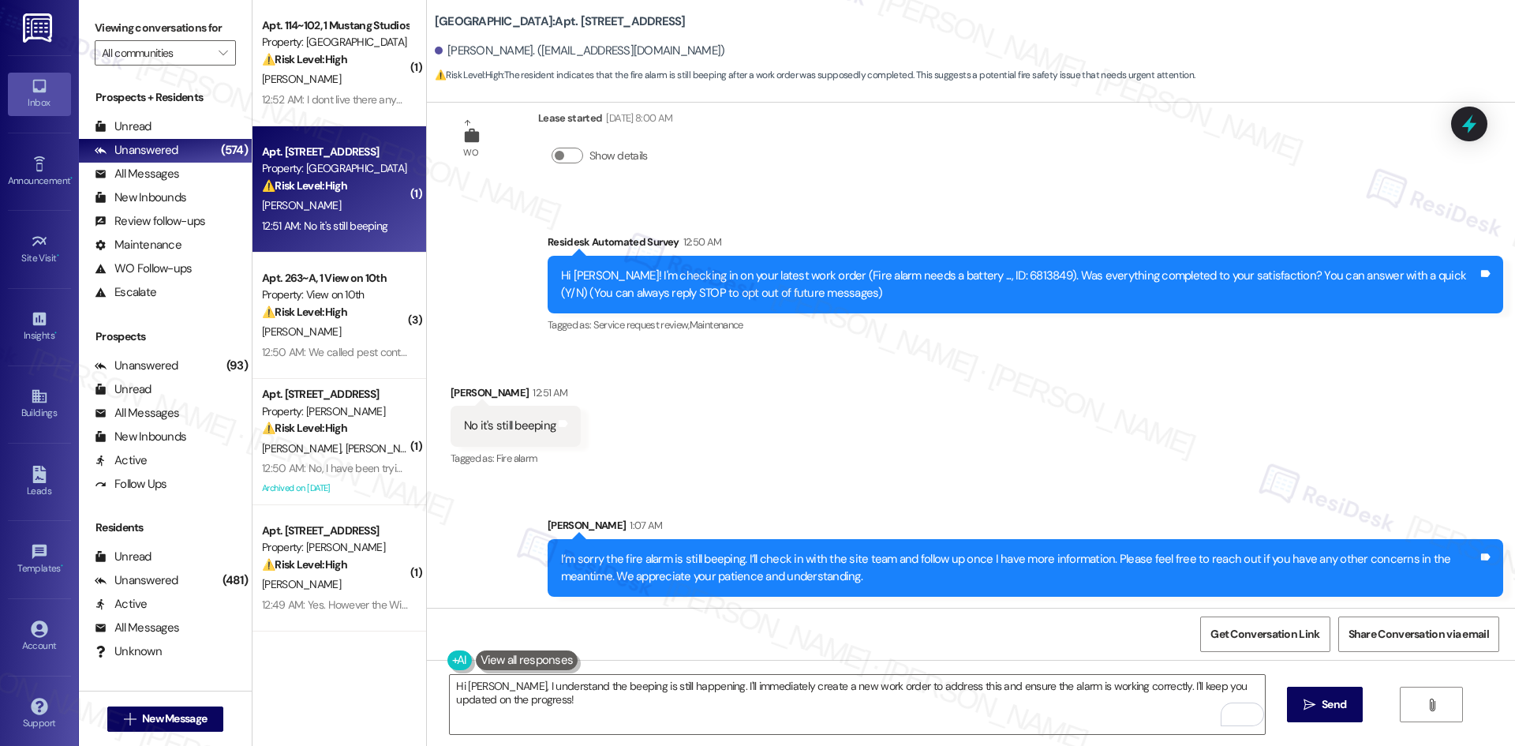
scroll to position [43, 0]
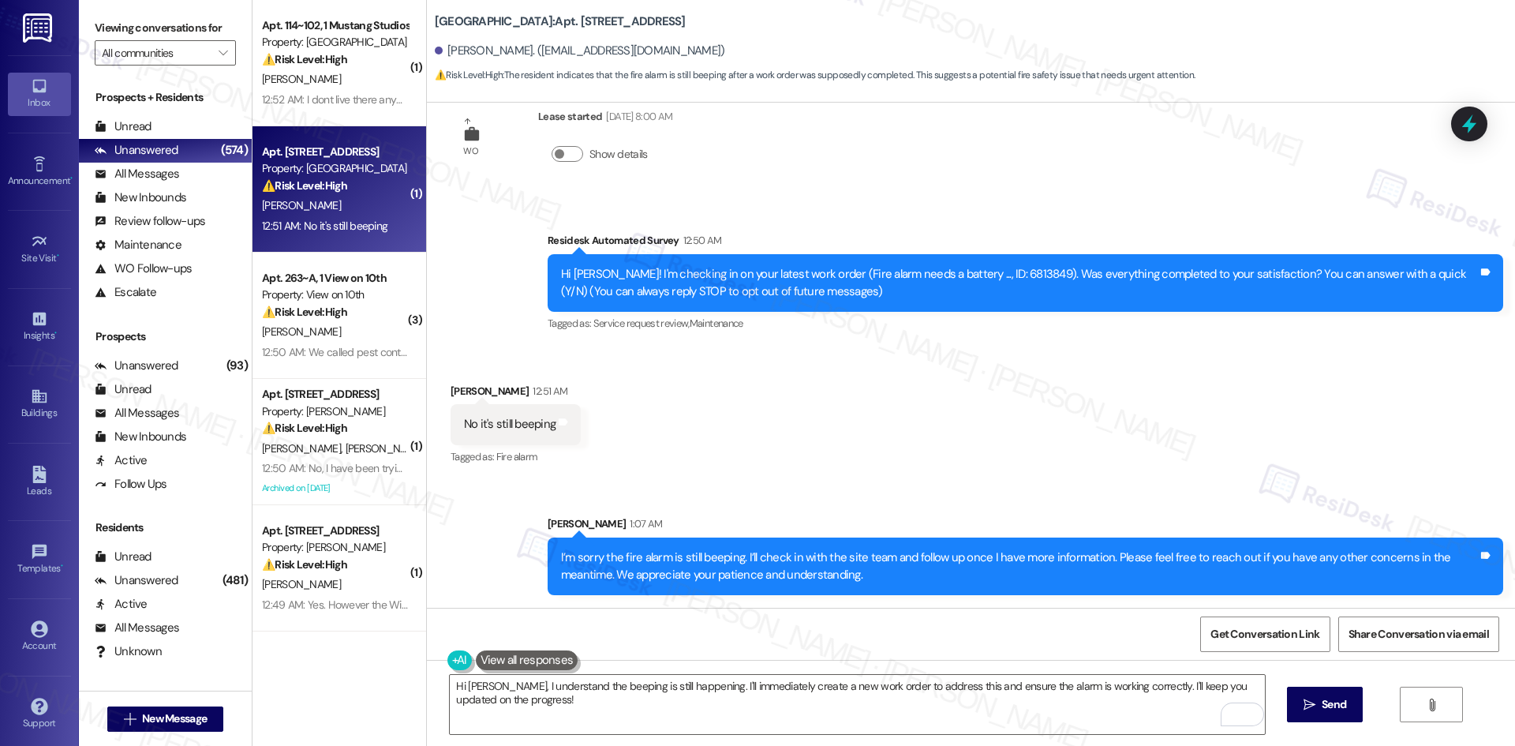
click at [853, 462] on div "Received via SMS Kimberly Campbell 12:51 AM No it's still beeping Tags and note…" at bounding box center [971, 413] width 1088 height 133
click at [842, 492] on div "Sent via SMS Sarah 1:07 AM I’m sorry the fire alarm is still beeping. I’ll chec…" at bounding box center [971, 543] width 1088 height 127
click at [790, 457] on div "Received via SMS Kimberly Campbell 12:51 AM No it's still beeping Tags and note…" at bounding box center [971, 413] width 1088 height 133
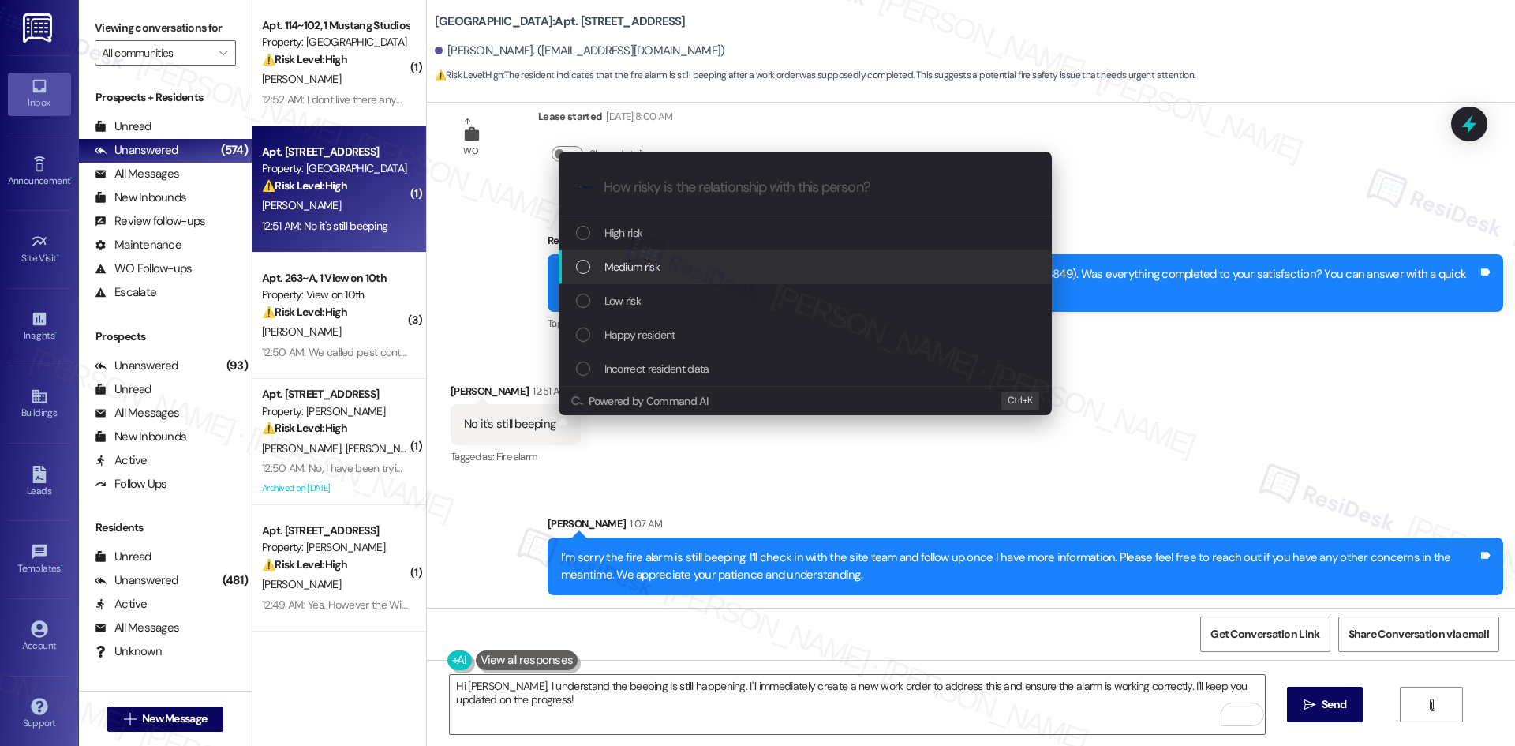
click at [680, 264] on div "Medium risk" at bounding box center [807, 266] width 462 height 17
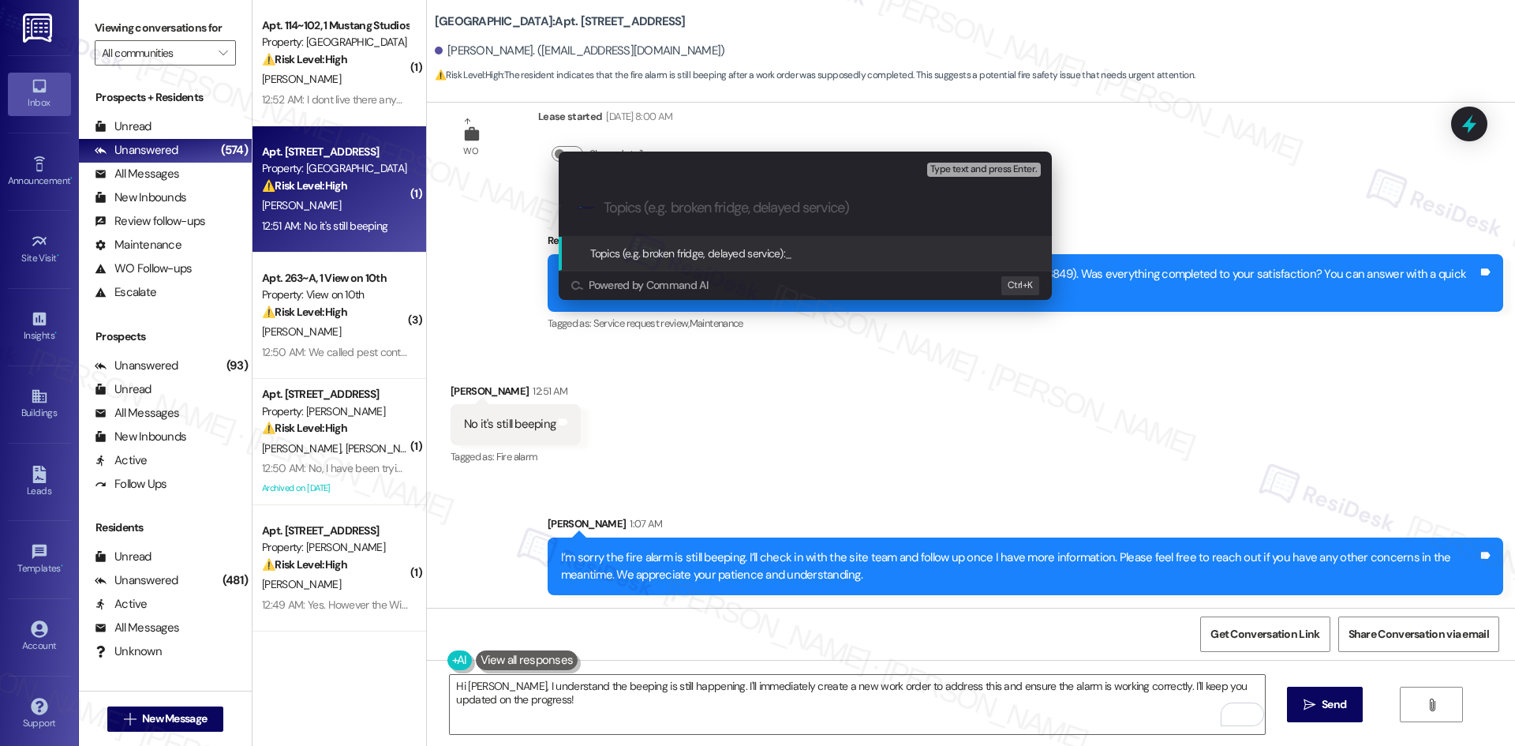
click at [698, 213] on input "Topics (e.g. broken fridge, delayed service)" at bounding box center [818, 208] width 428 height 17
paste input "Fire alarm battery replacement not resolved – Work Order ID 6813849"
type input "Fire alarm battery replacement not resolved – Work Order ID 6813849"
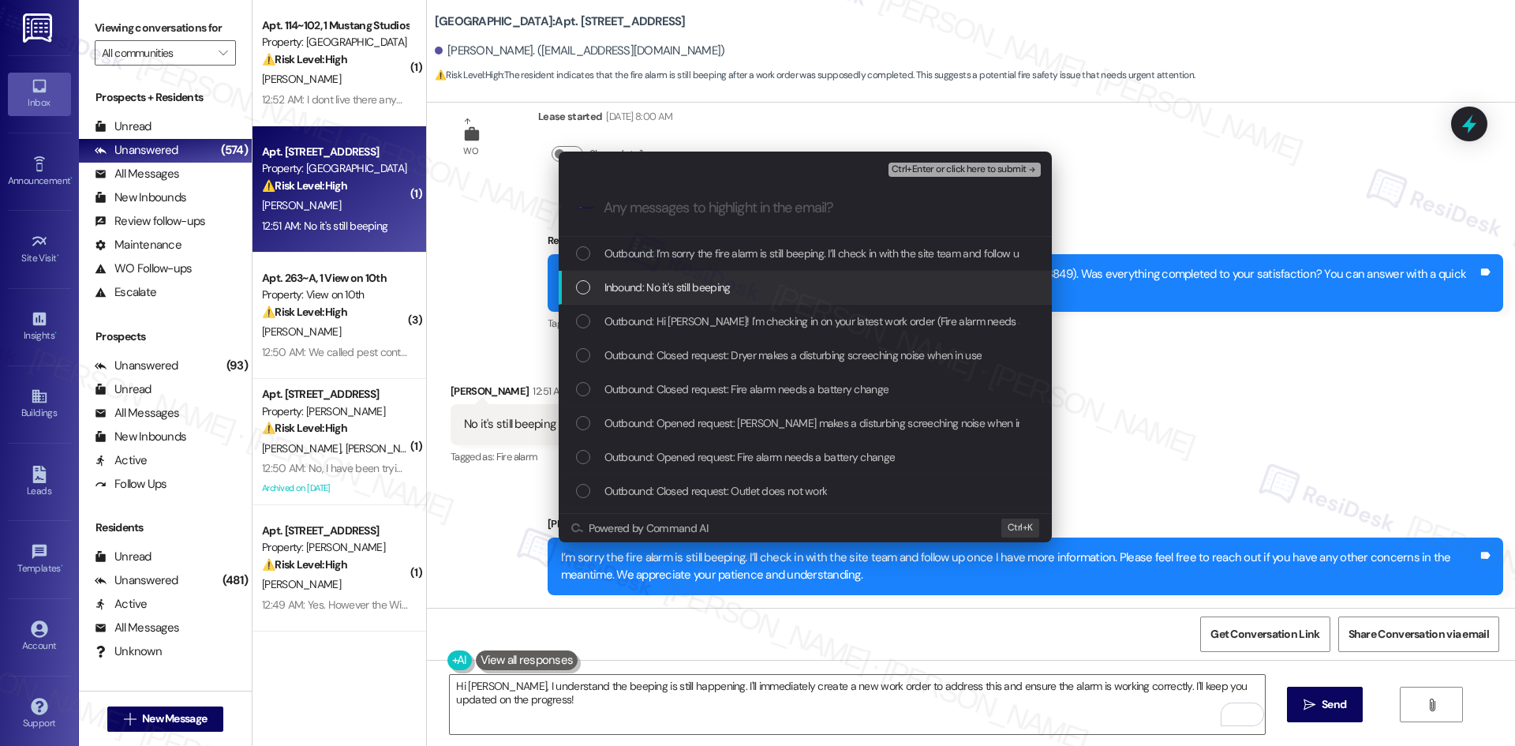
click at [623, 286] on span "Inbound: No it's still beeping" at bounding box center [667, 287] width 126 height 17
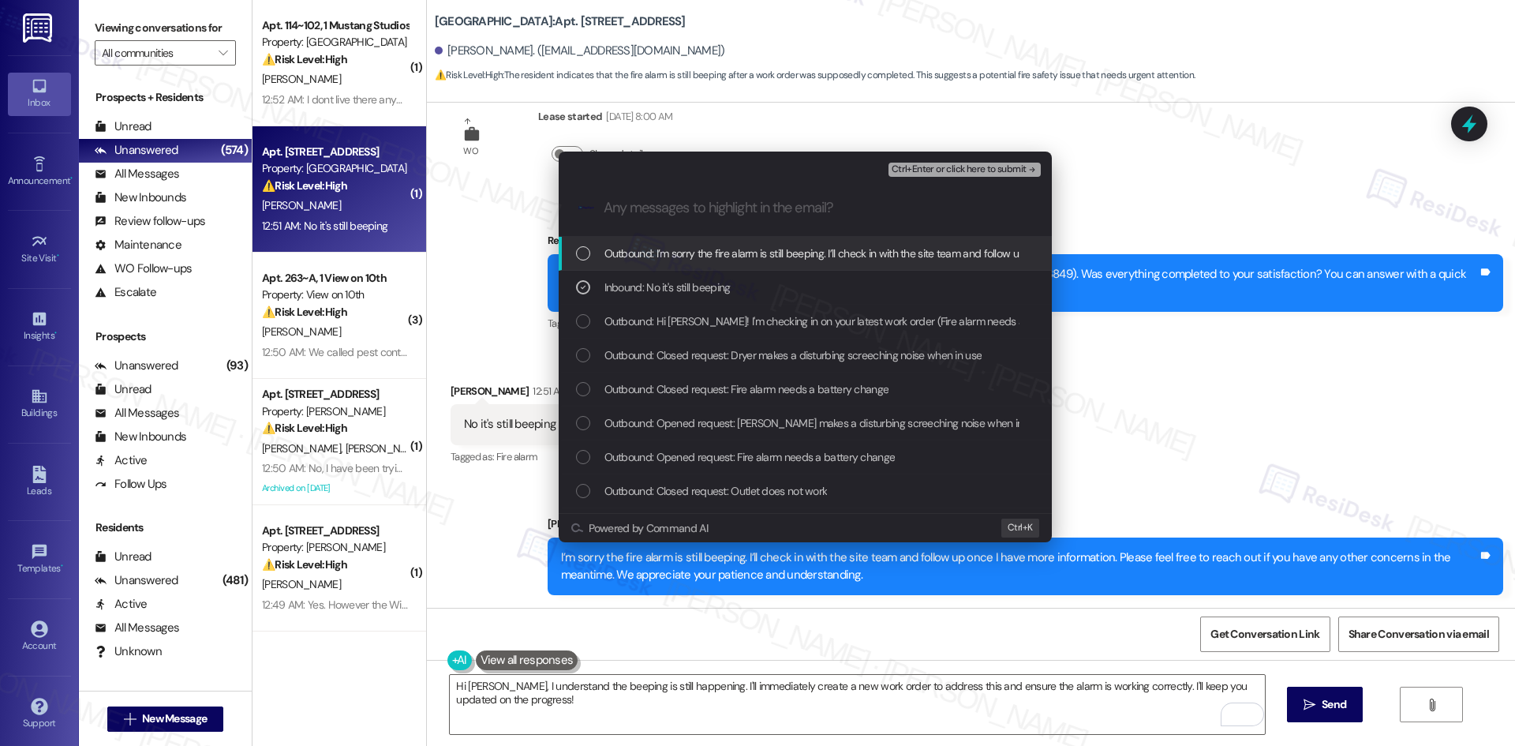
click at [1011, 169] on span "Ctrl+Enter or click here to submit" at bounding box center [959, 169] width 135 height 11
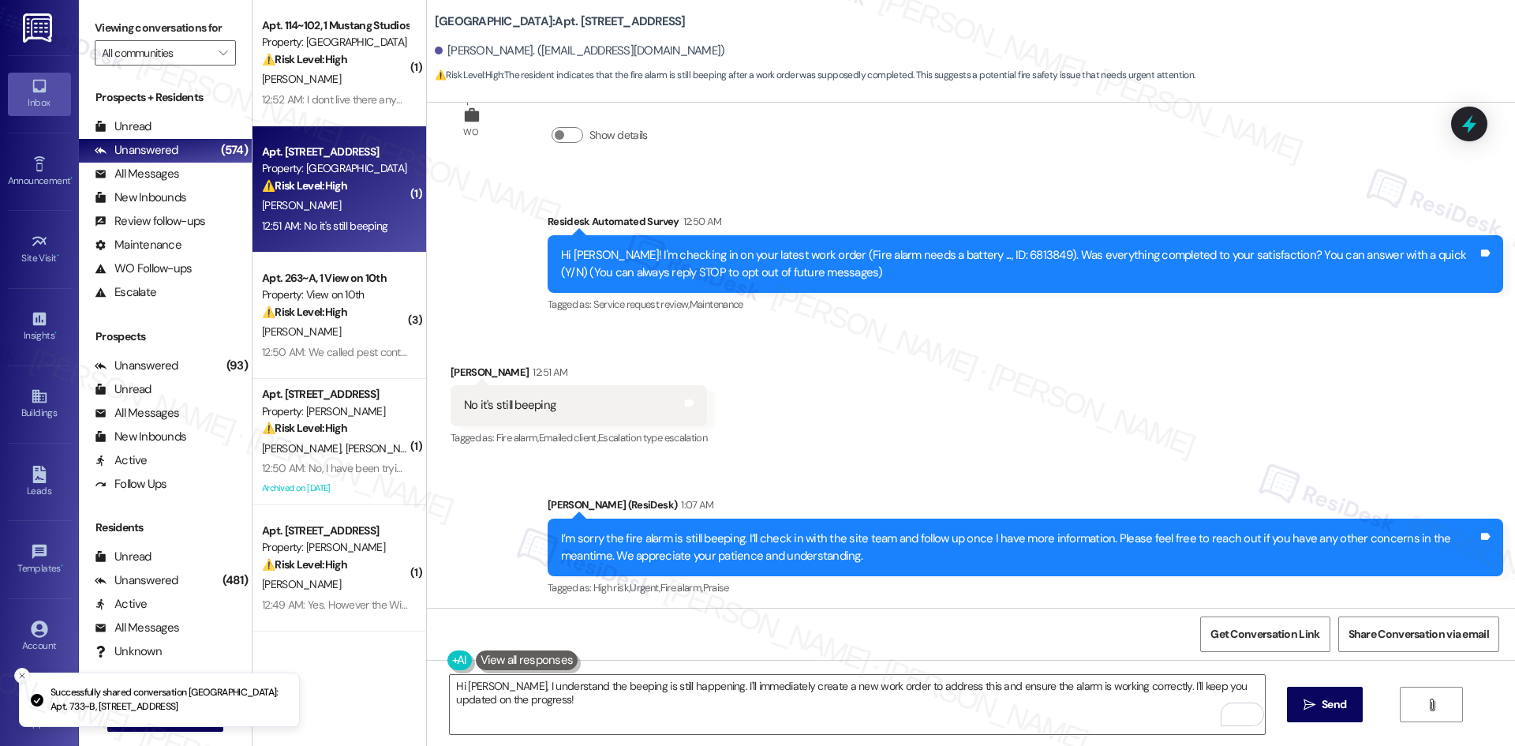
scroll to position [65, 0]
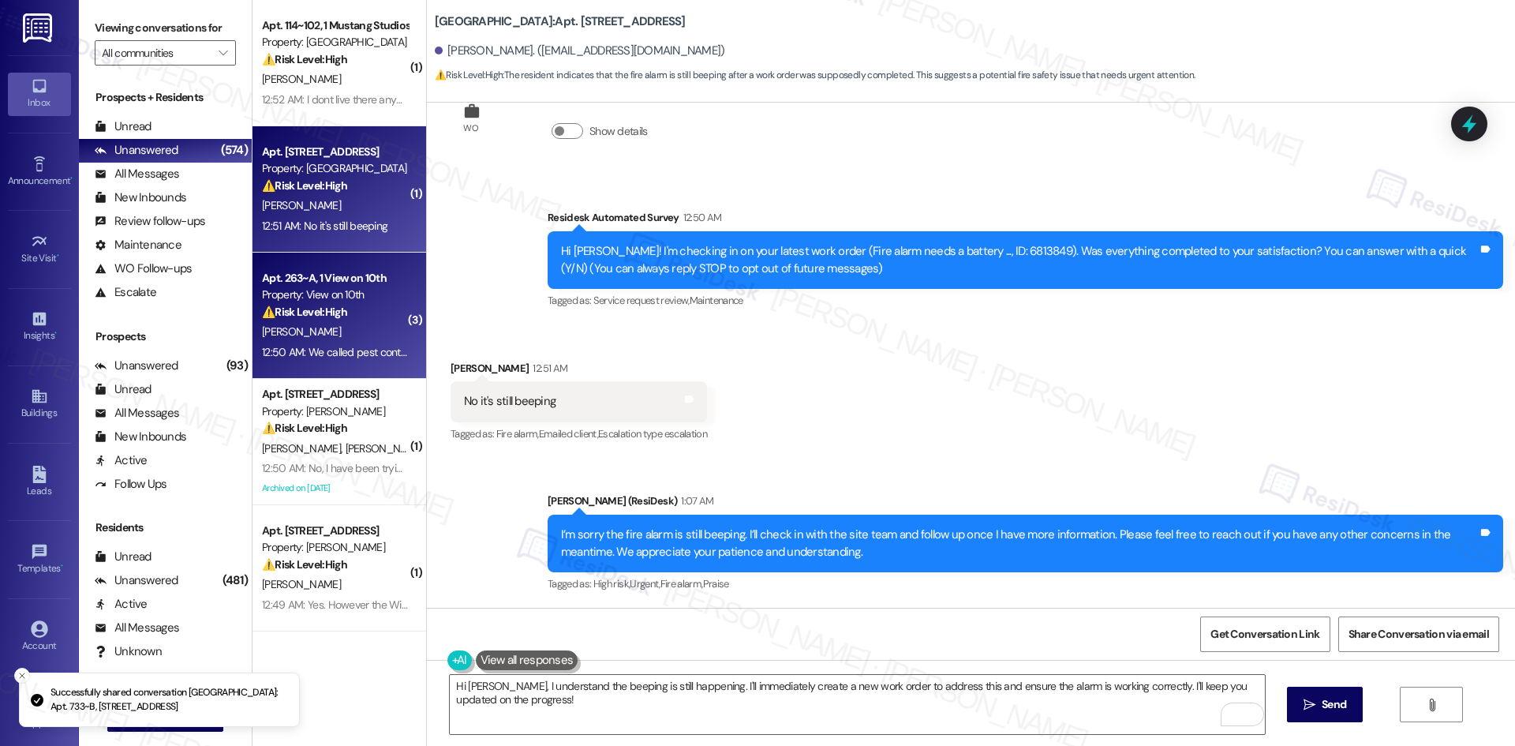
click at [308, 315] on strong "⚠️ Risk Level: High" at bounding box center [304, 312] width 85 height 14
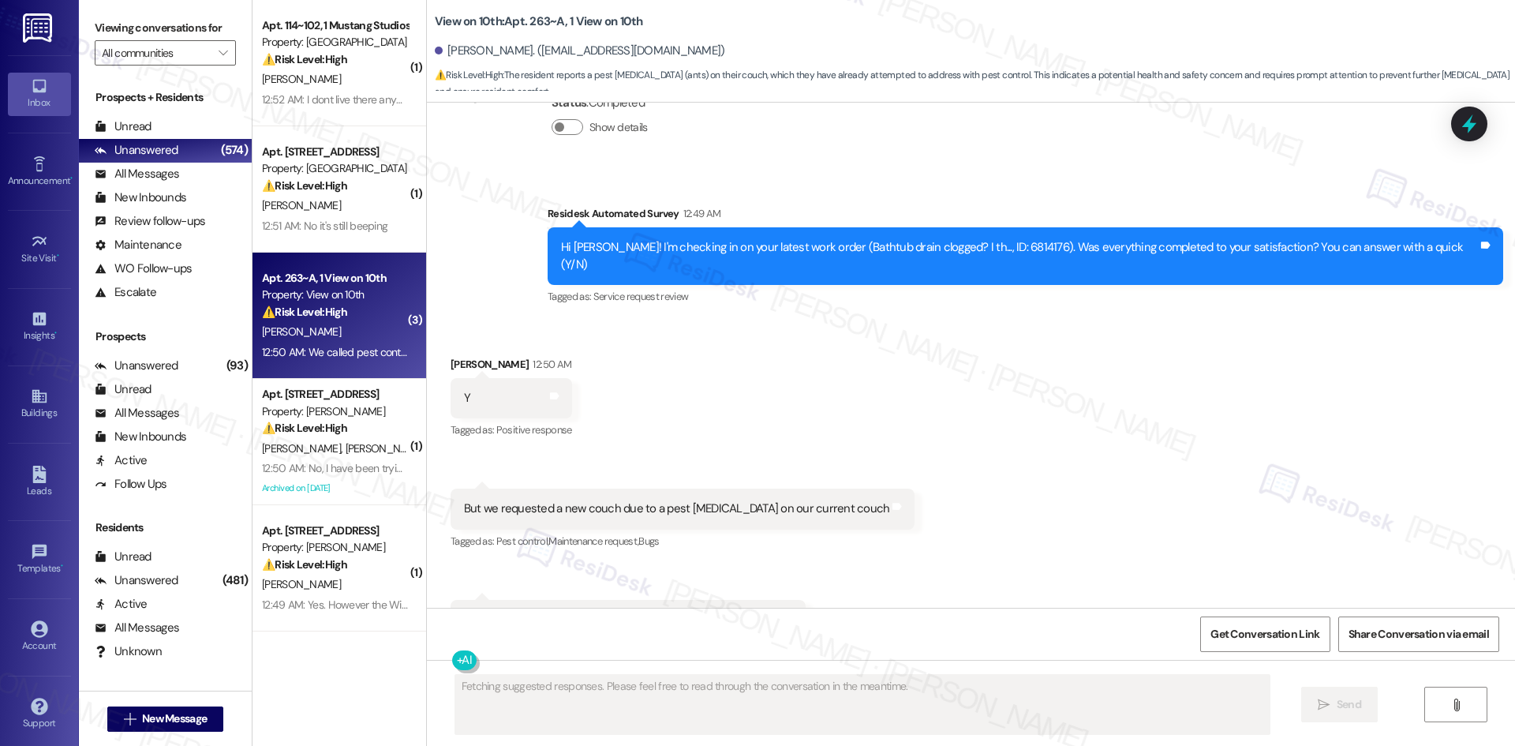
scroll to position [2657, 0]
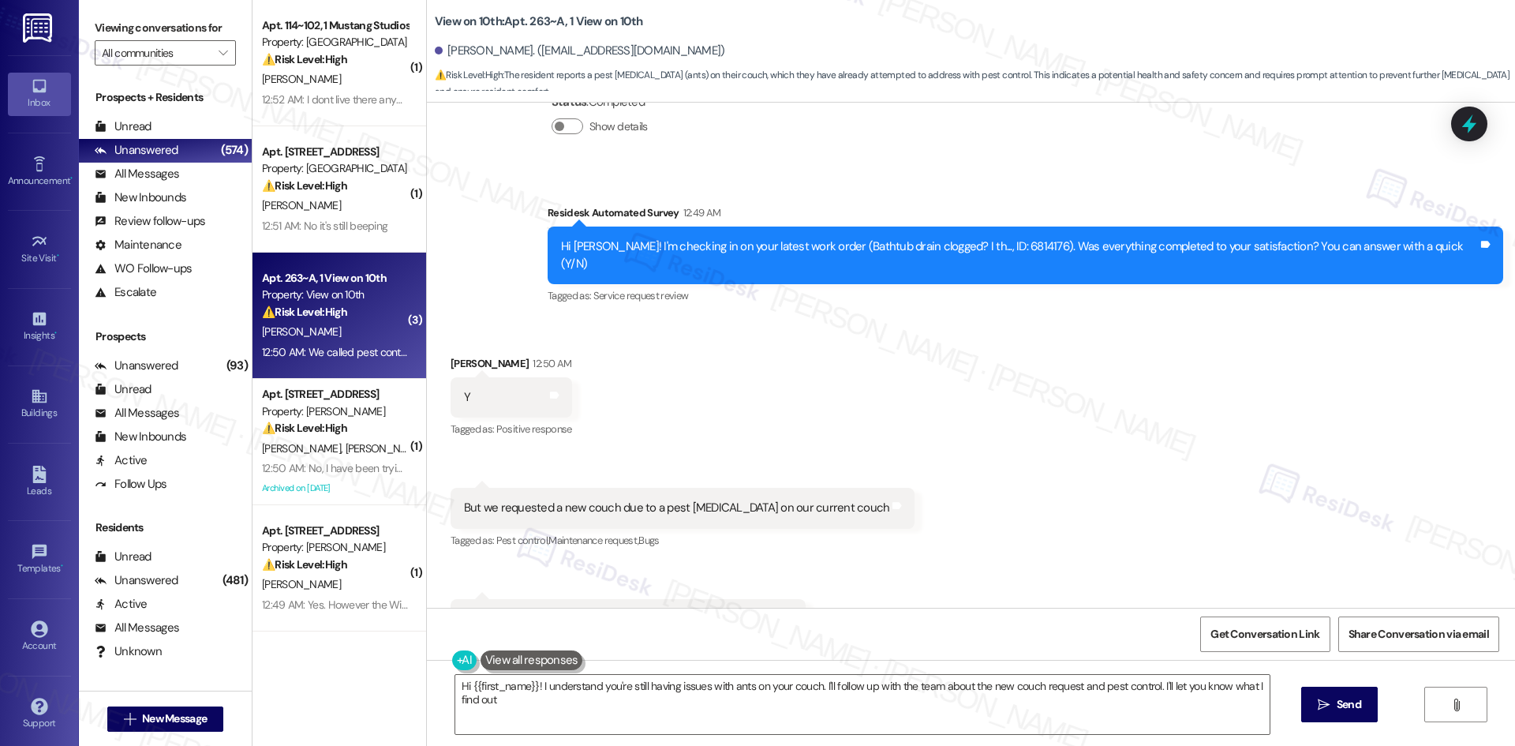
type textarea "Hi {{first_name}}! I understand you're still having issues with ants on your co…"
click at [1215, 21] on icon "Close toast" at bounding box center [1218, 21] width 9 height 9
click at [1186, 365] on div "Received via SMS Neena Chakkathara 12:50 AM Y Tags and notes Tagged as: Positiv…" at bounding box center [971, 497] width 1088 height 355
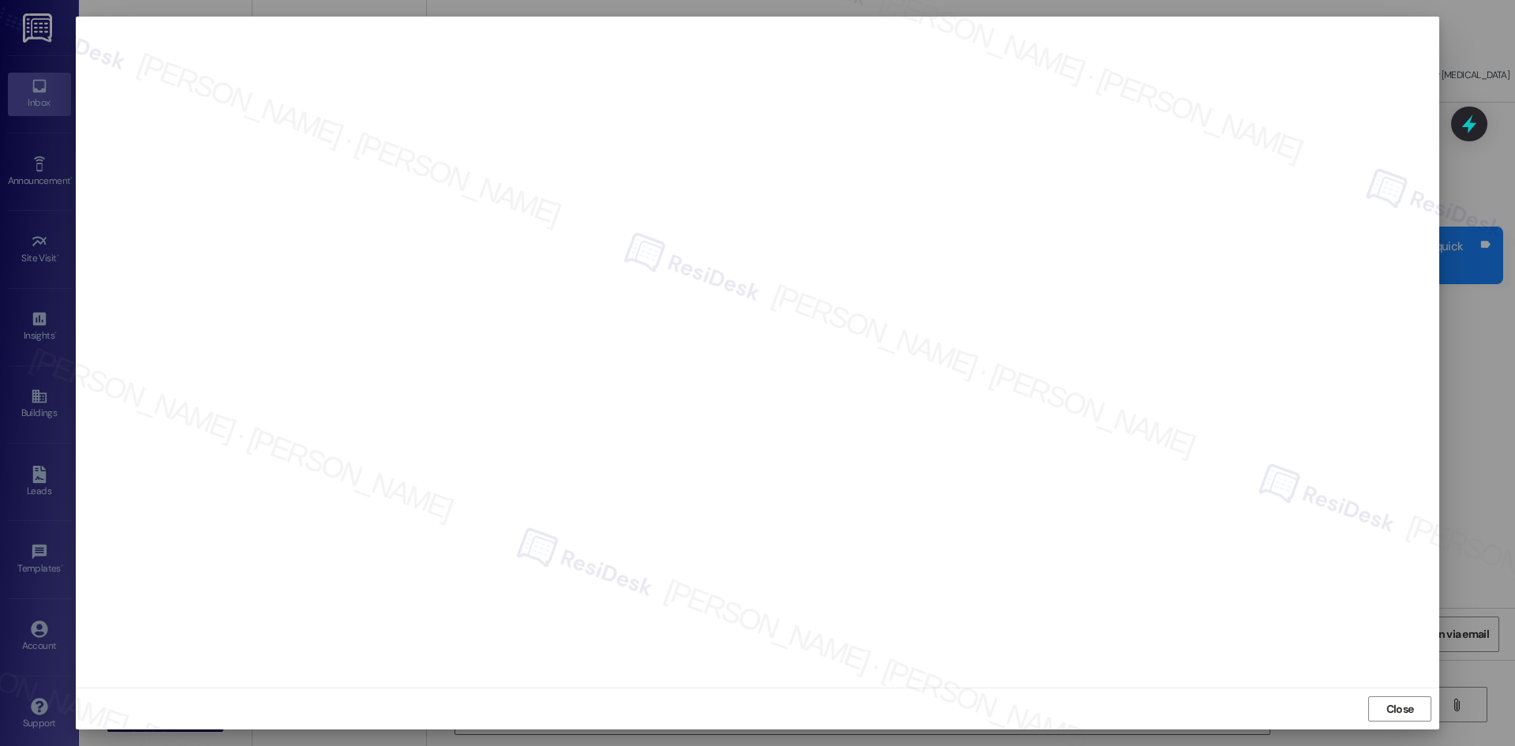
click at [1390, 712] on span "Close" at bounding box center [1401, 709] width 28 height 17
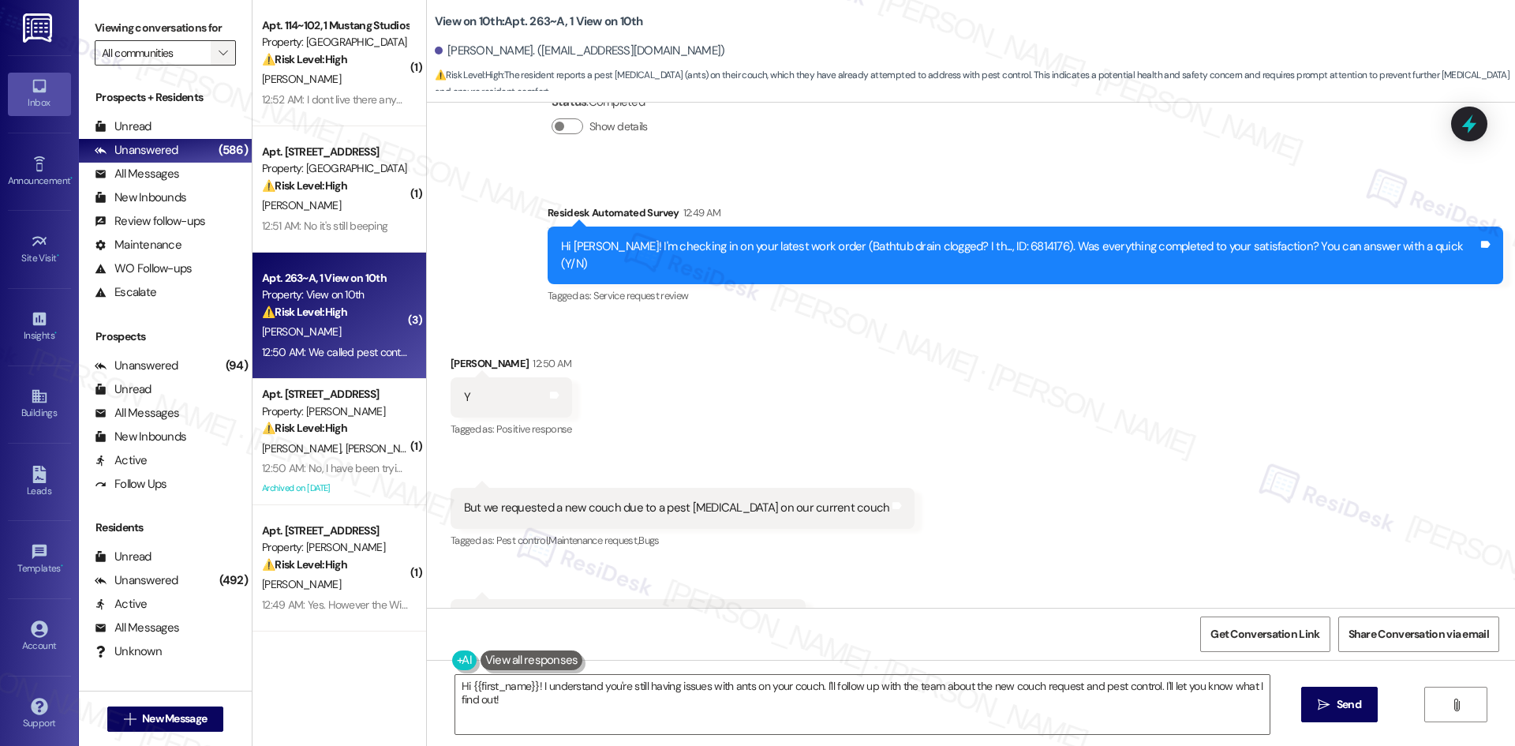
click at [219, 52] on icon "" at bounding box center [223, 53] width 9 height 13
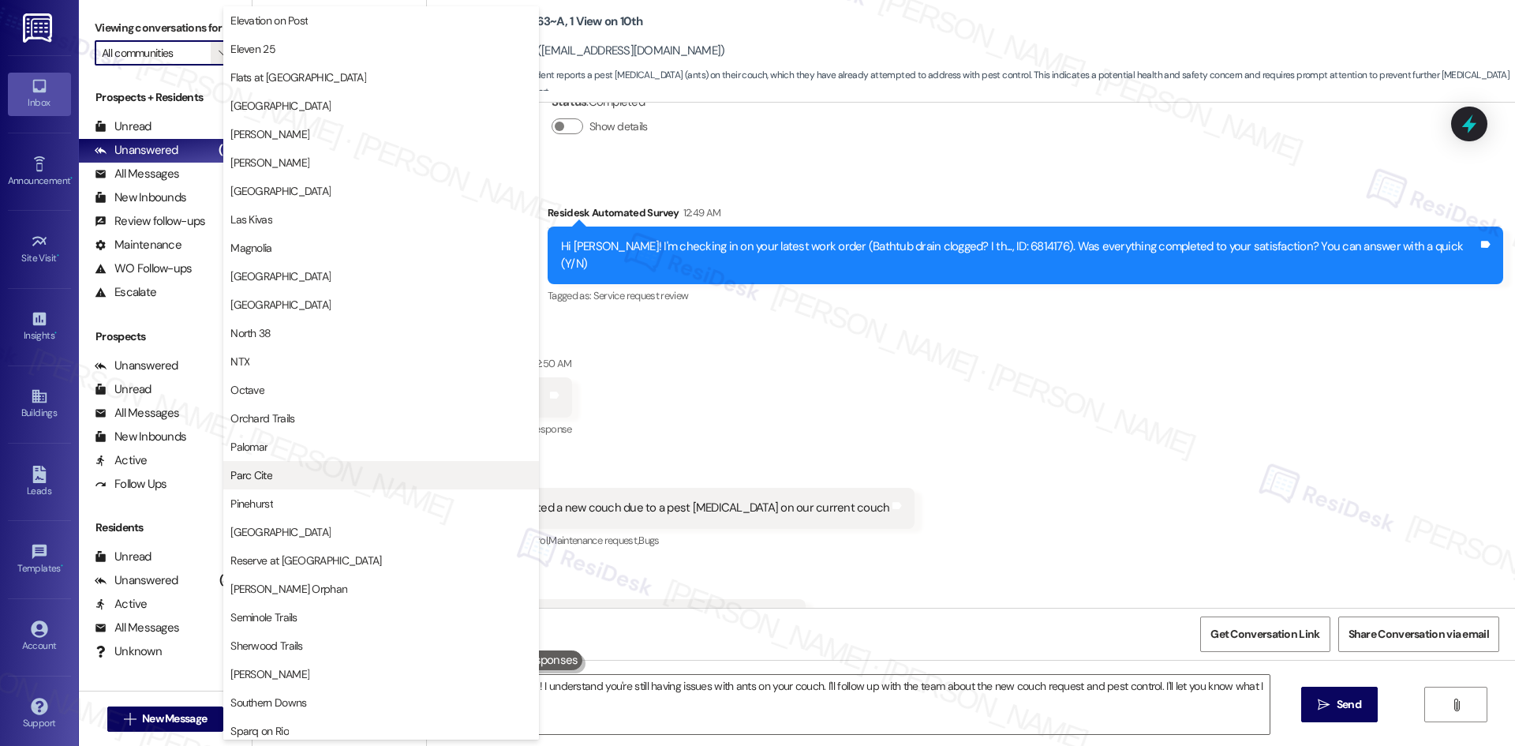
scroll to position [710, 0]
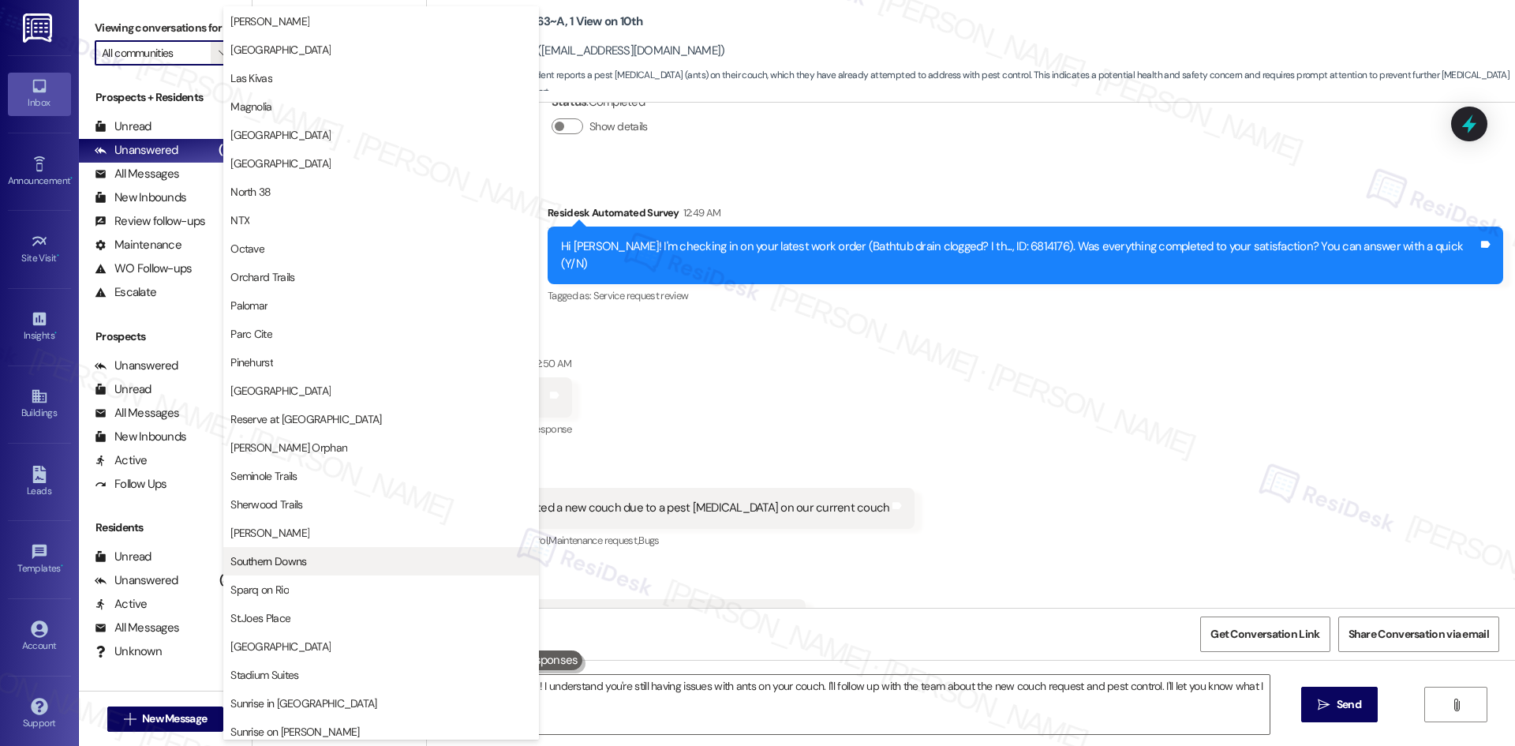
click at [390, 556] on span "Southern Downs" at bounding box center [380, 561] width 301 height 16
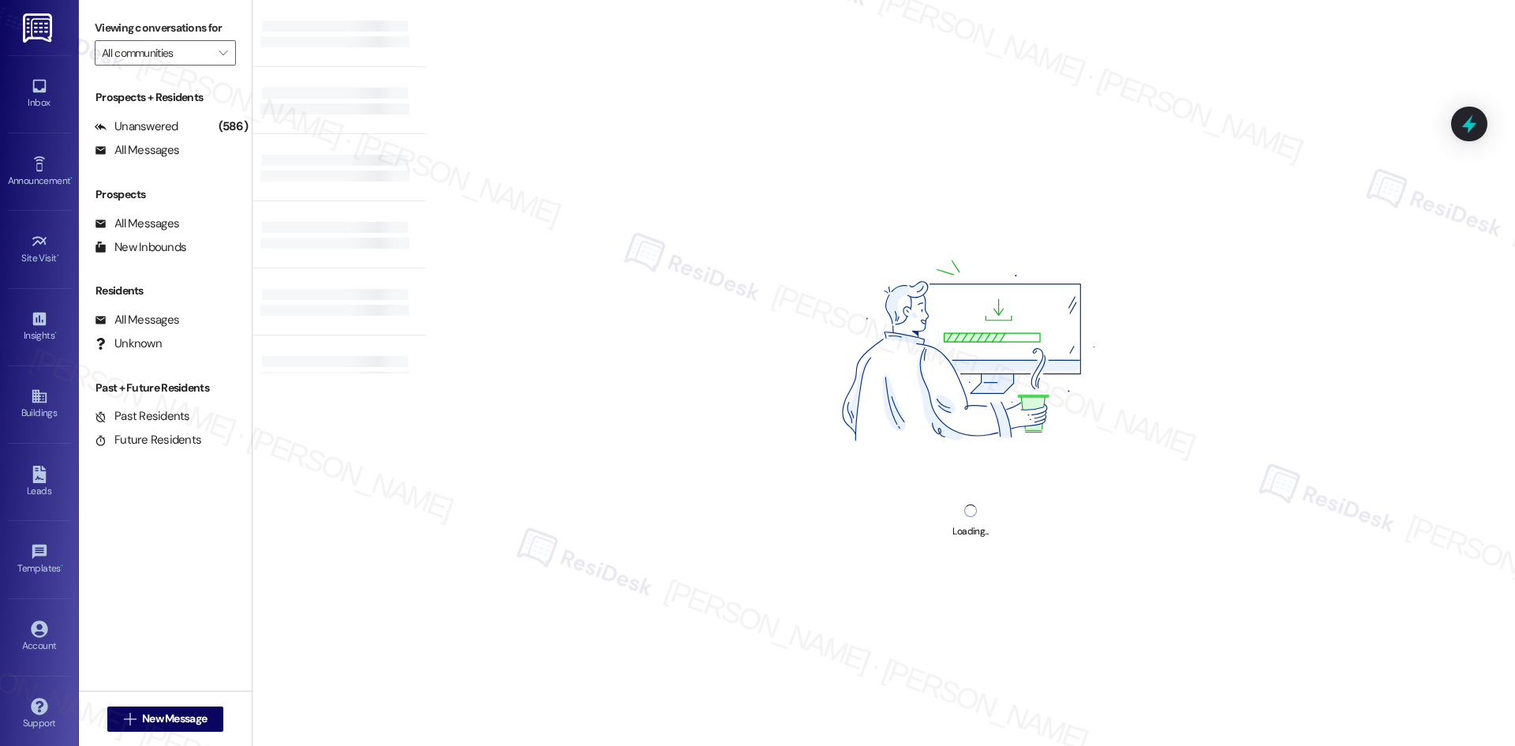
type input "Southern Downs"
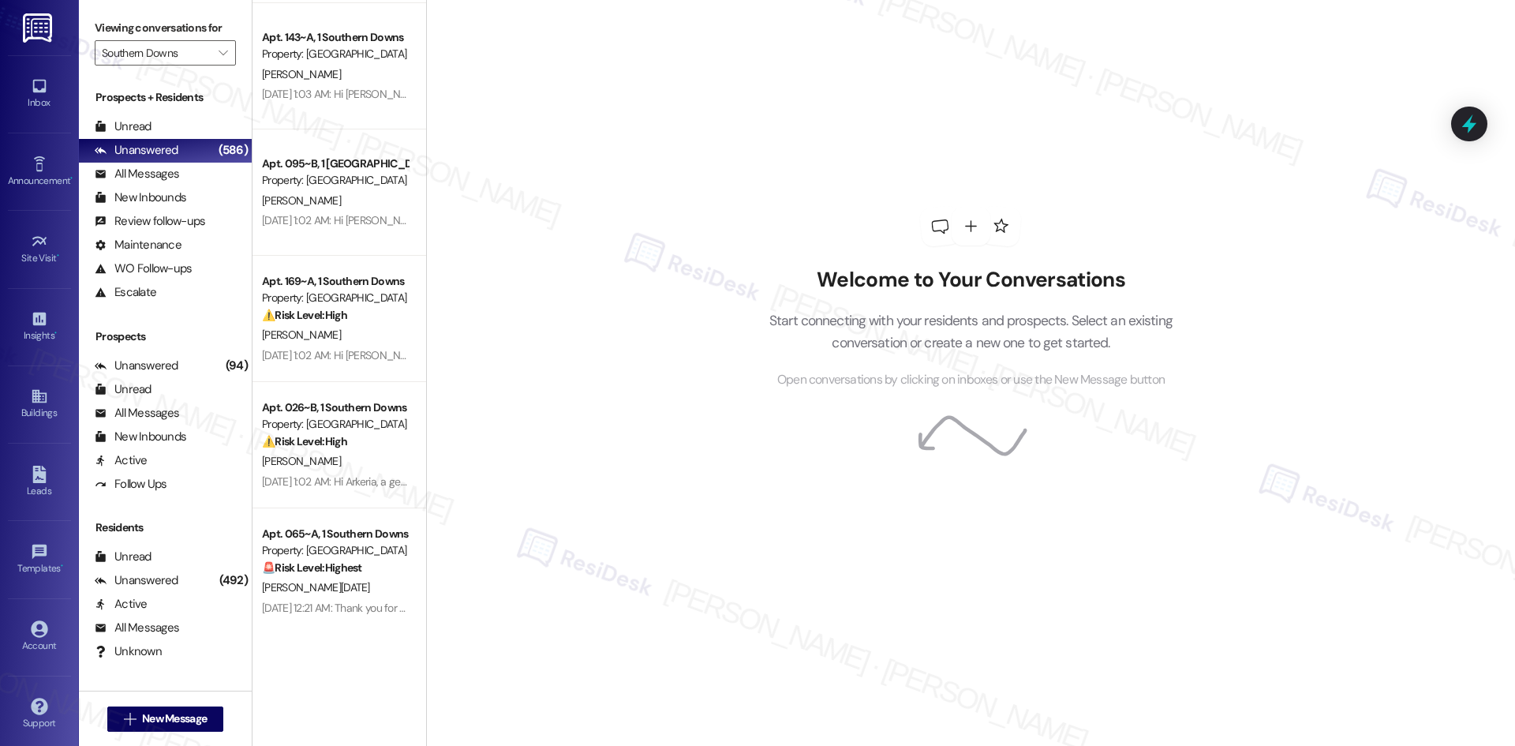
scroll to position [3028, 0]
click at [647, 628] on div "Welcome to Your Conversations Start connecting with your residents and prospect…" at bounding box center [970, 373] width 1089 height 746
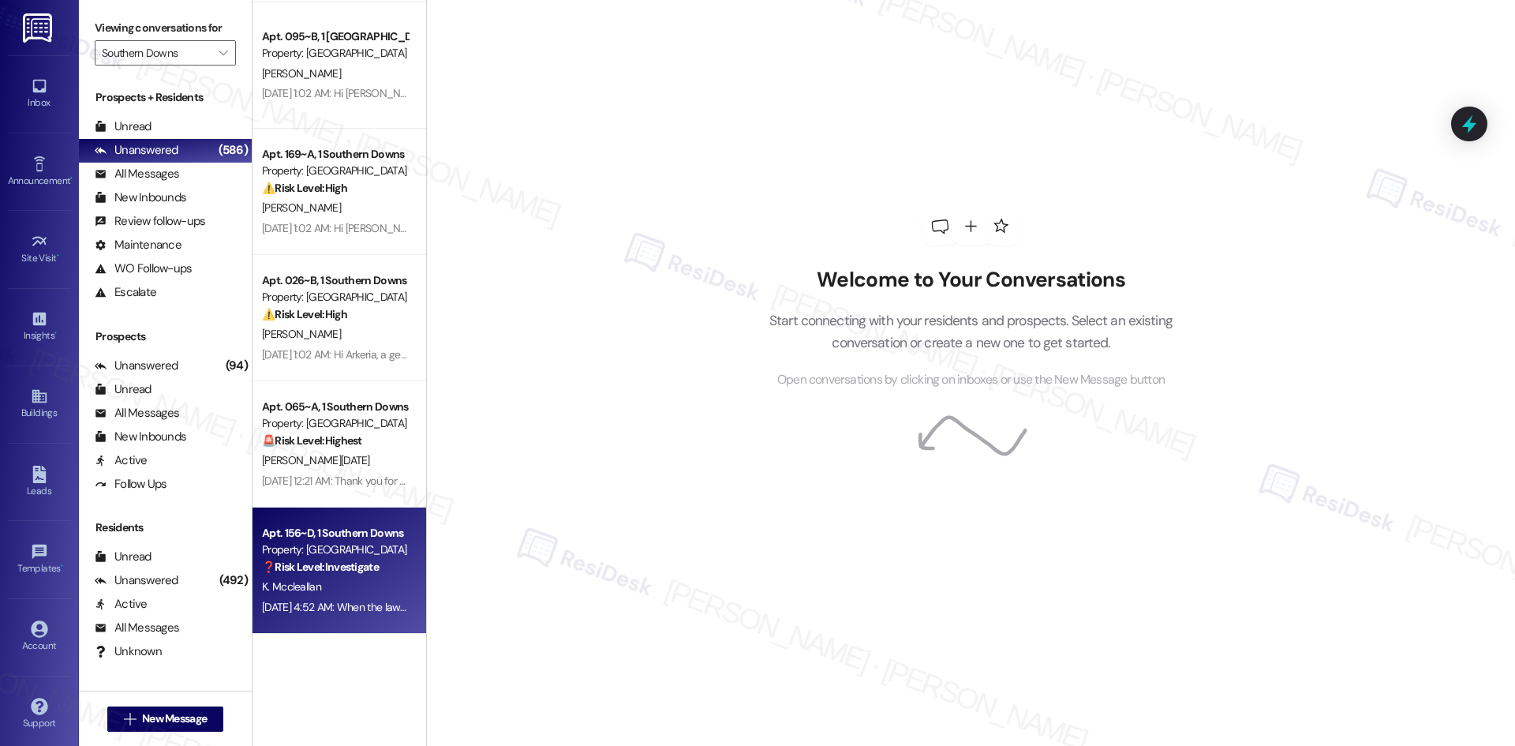
click at [329, 573] on strong "❓ Risk Level: Investigate" at bounding box center [320, 566] width 117 height 14
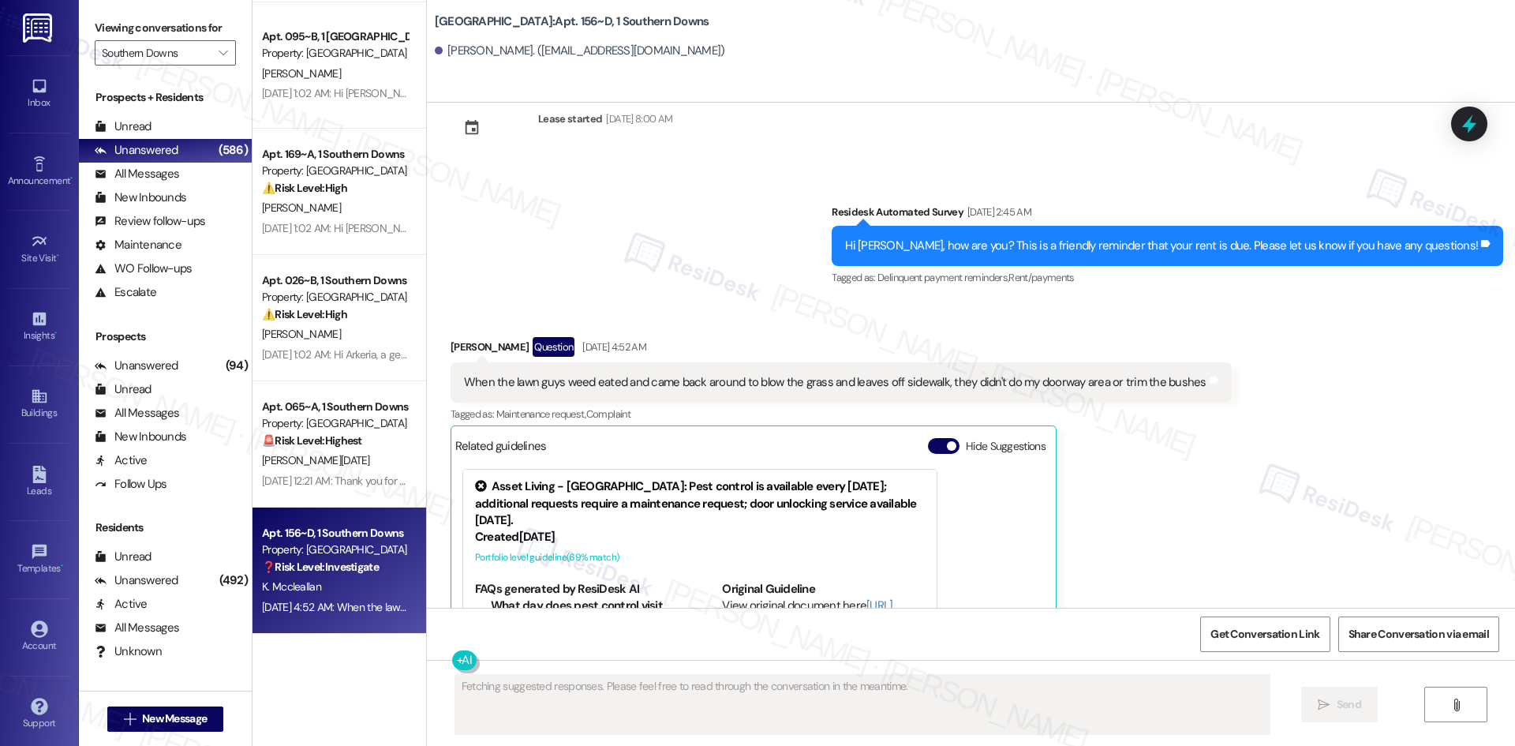
scroll to position [2143, 0]
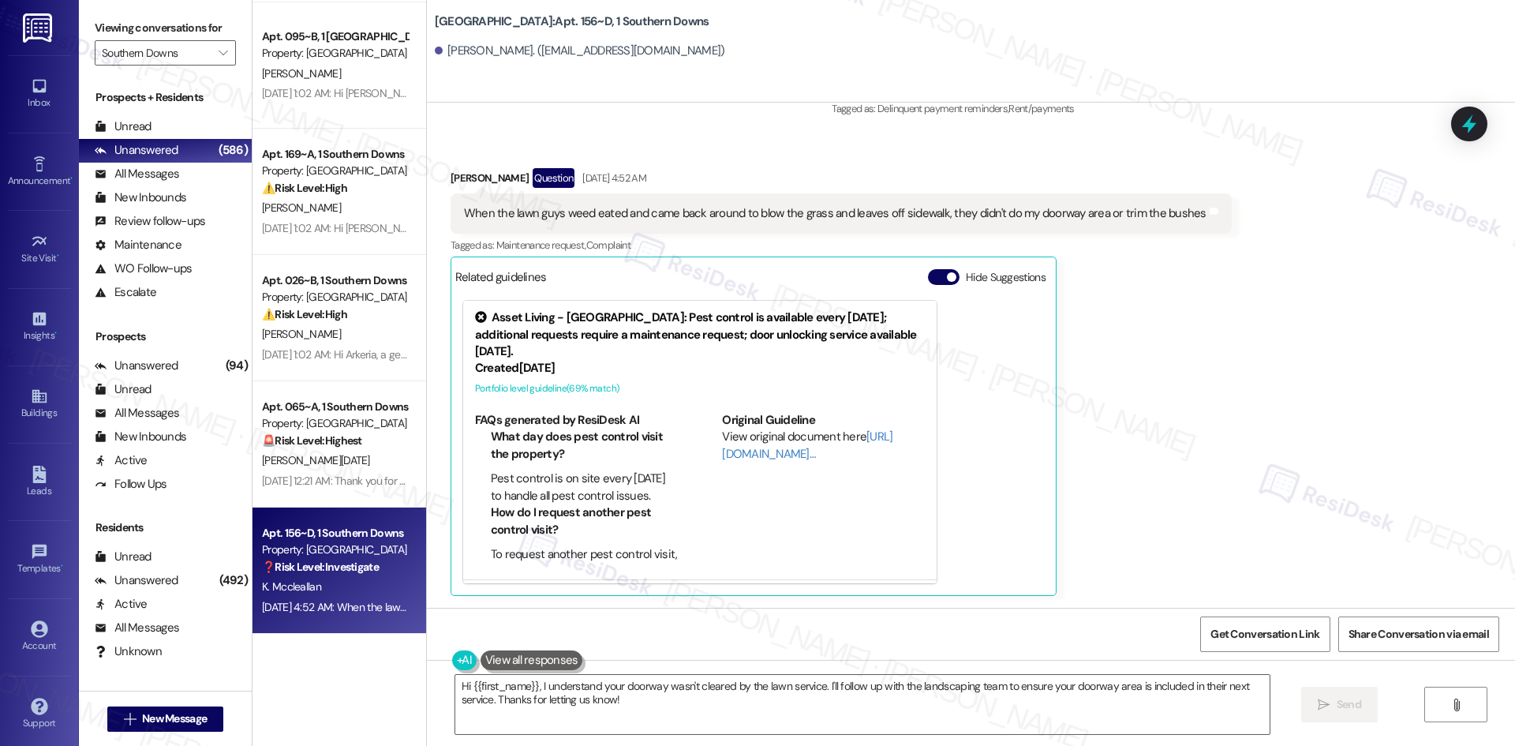
click at [1141, 399] on div "Kenna Mccleallan Question Sep 06, 2025 at 4:52 AM When the lawn guys weed eated…" at bounding box center [841, 382] width 781 height 428
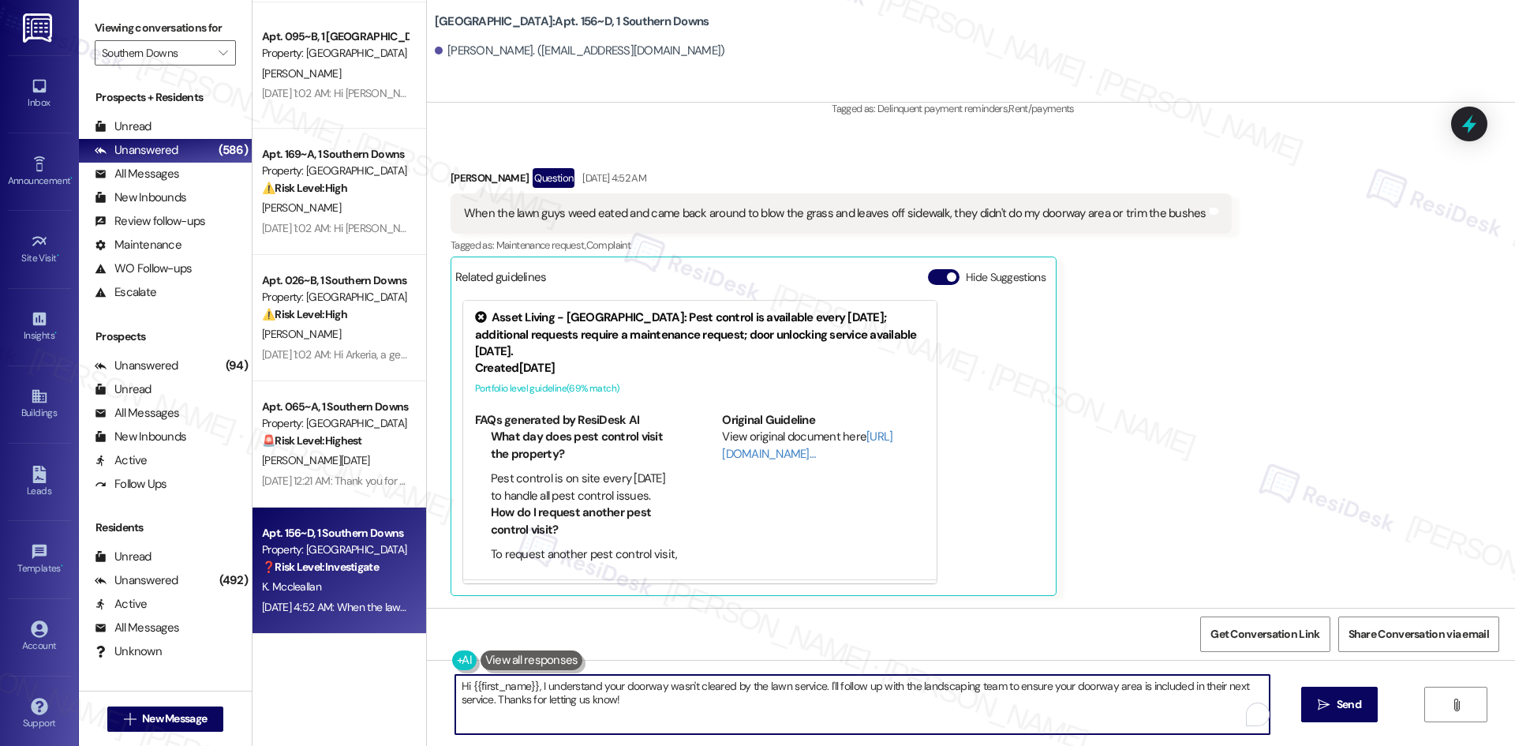
drag, startPoint x: 621, startPoint y: 695, endPoint x: 532, endPoint y: 684, distance: 89.9
click at [532, 684] on textarea "Hi {{first_name}}, I understand your doorway wasn't cleared by the lawn service…" at bounding box center [862, 704] width 814 height 59
paste textarea "apologize for the delayed response. Please let me know if you still need any as…"
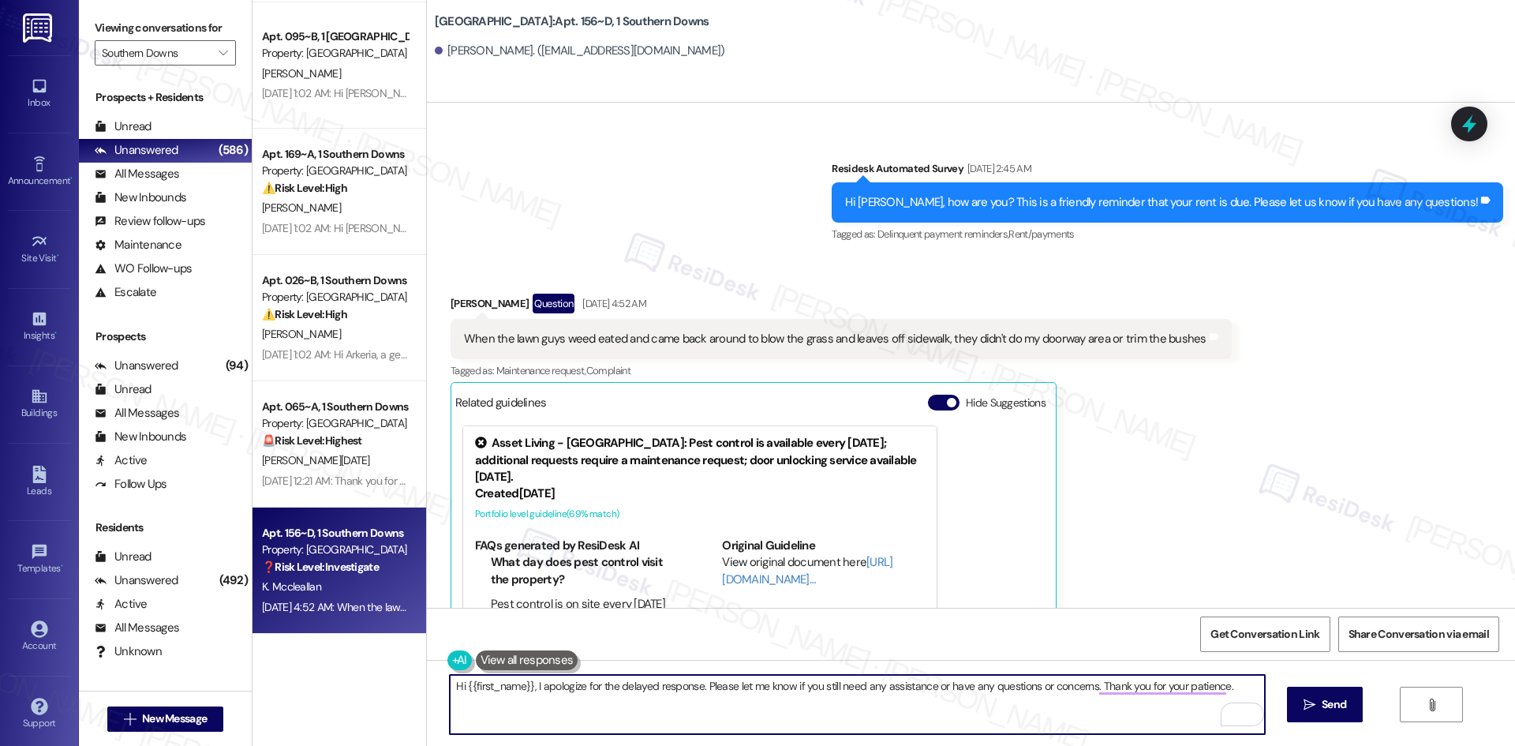
scroll to position [1985, 0]
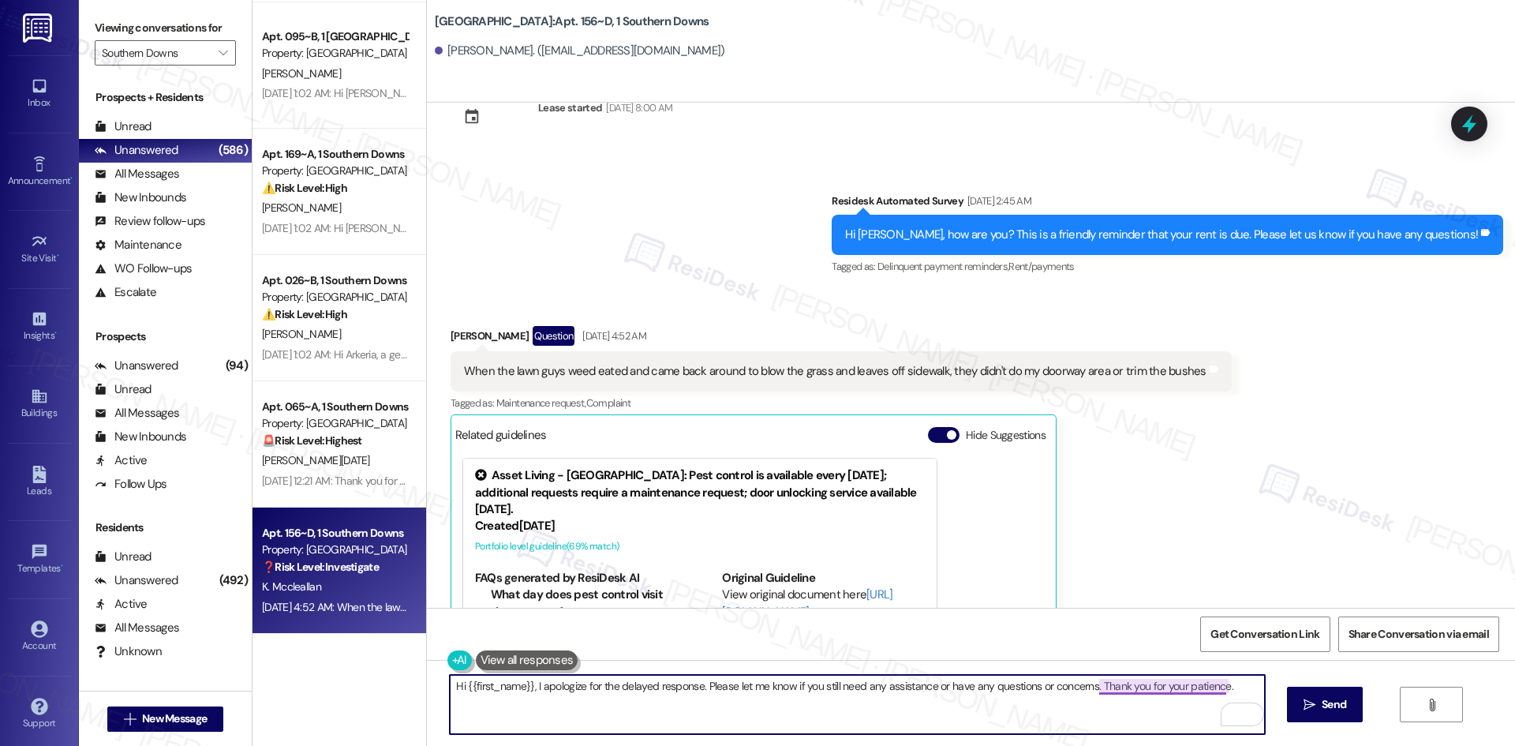
click at [1146, 685] on textarea "Hi {{first_name}}, I apologize for the delayed response. Please let me know if …" at bounding box center [857, 704] width 814 height 59
click at [1221, 688] on textarea "Hi {{first_name}}, I apologize for the delayed response. Please let me know if …" at bounding box center [857, 704] width 814 height 59
type textarea "Hi {{first_name}}, I apologize for the delayed response. Please let me know if …"
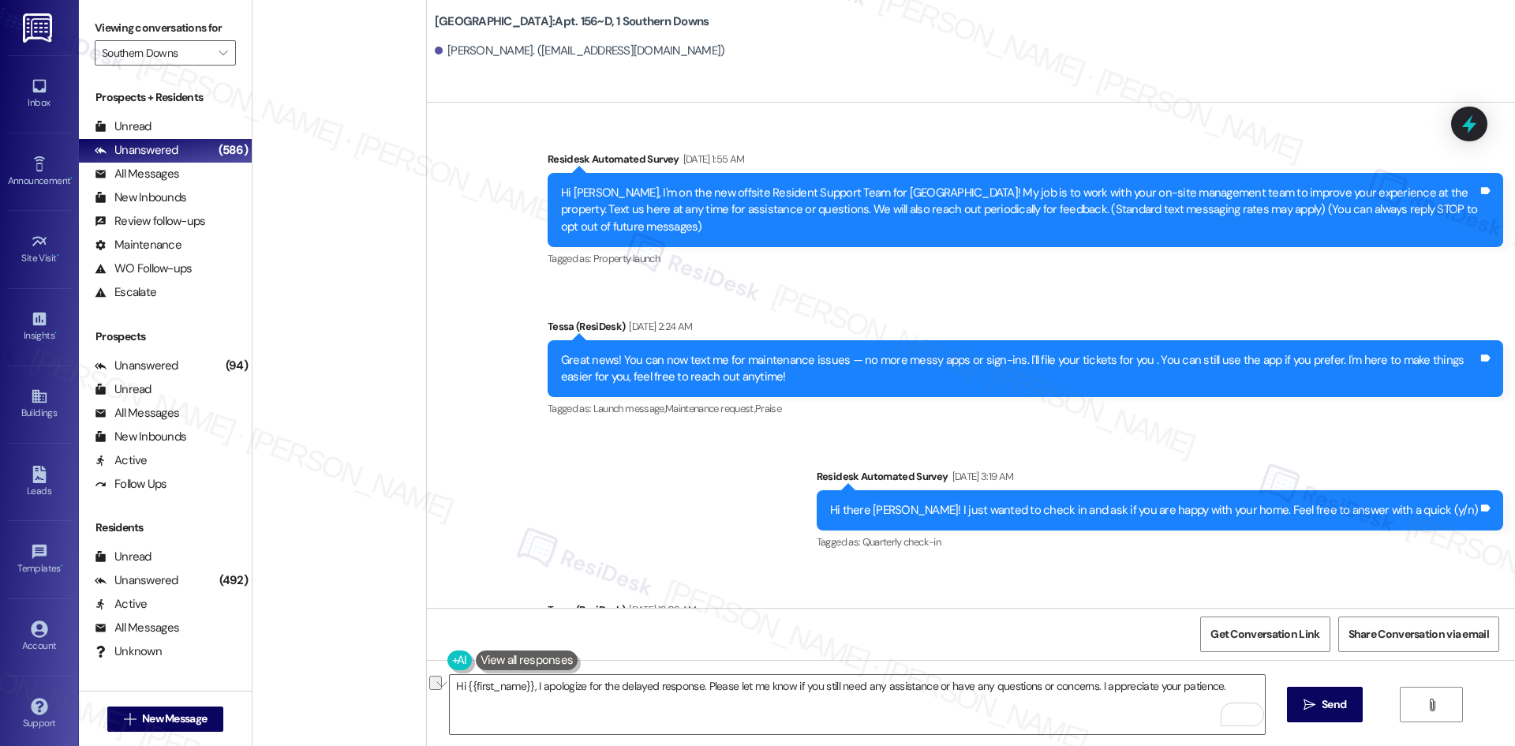
scroll to position [1985, 0]
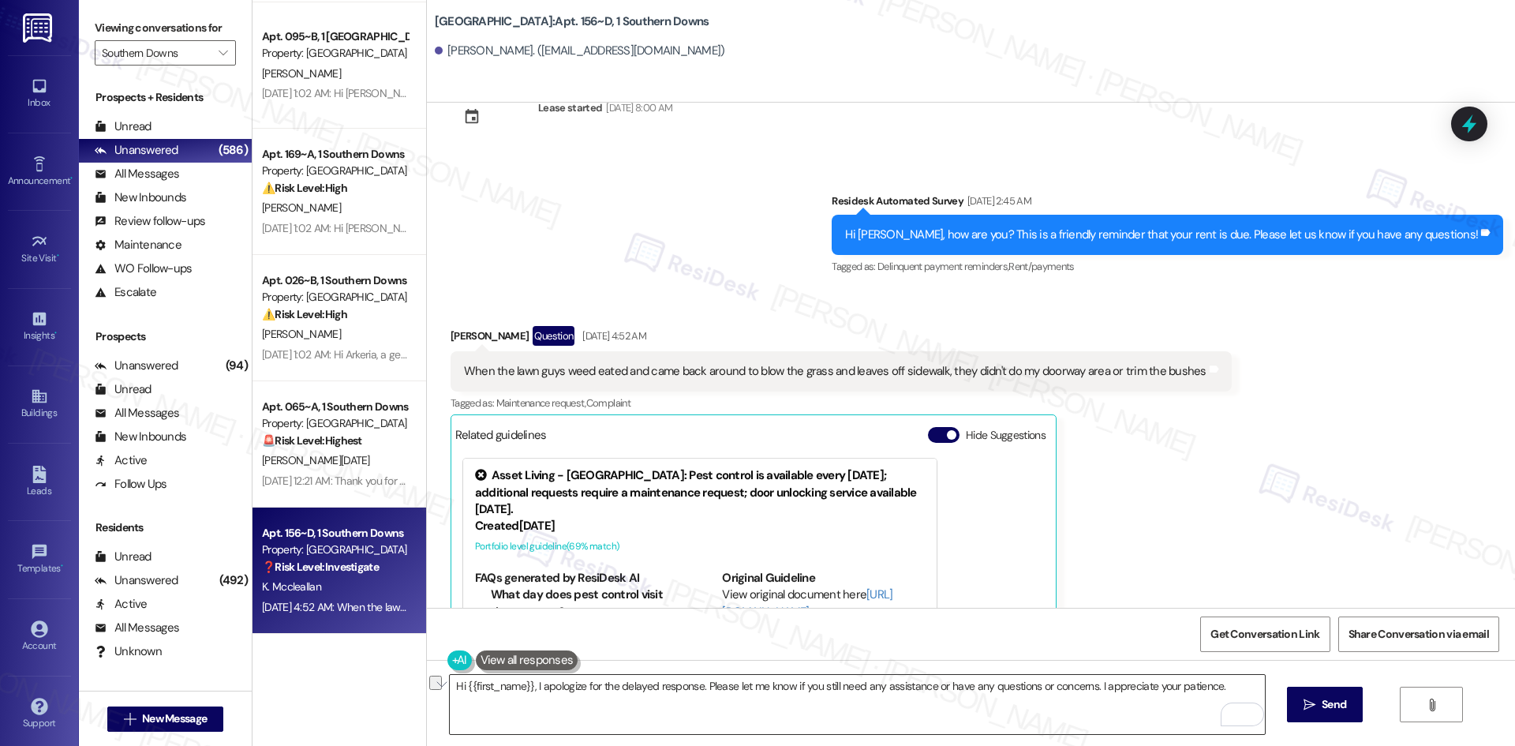
click at [1057, 717] on textarea "Hi {{first_name}}, I apologize for the delayed response. Please let me know if …" at bounding box center [857, 704] width 814 height 59
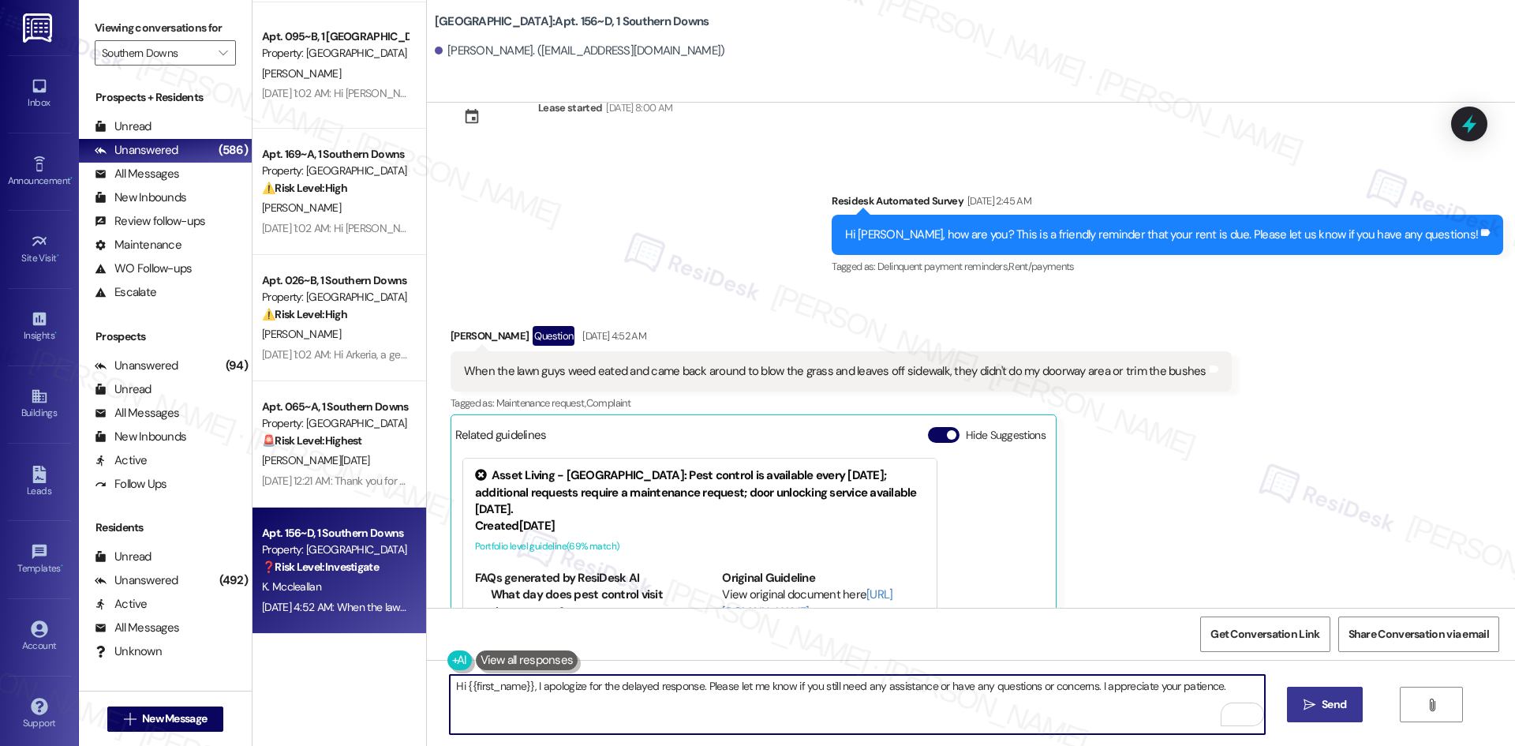
click at [1312, 707] on icon "" at bounding box center [1310, 704] width 12 height 13
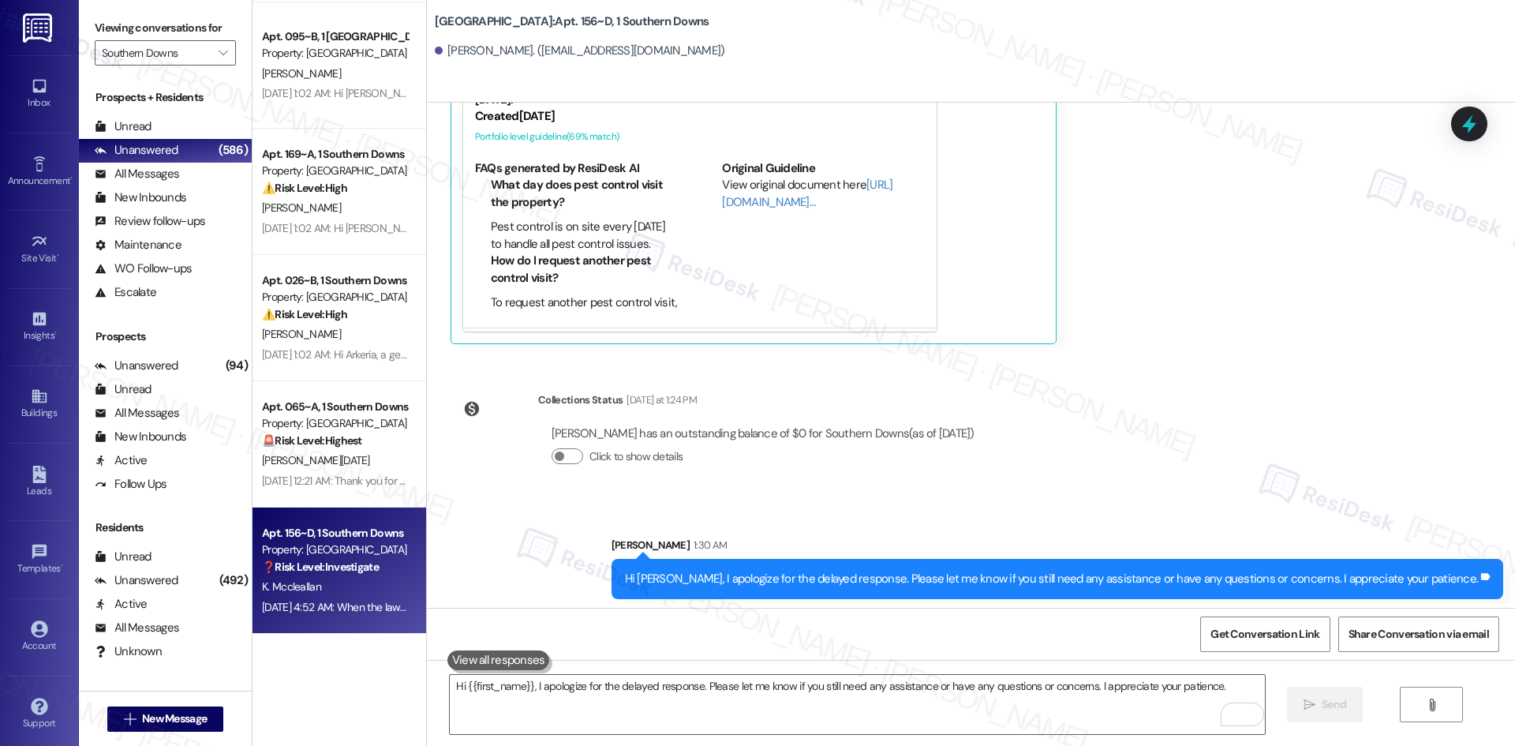
scroll to position [2399, 0]
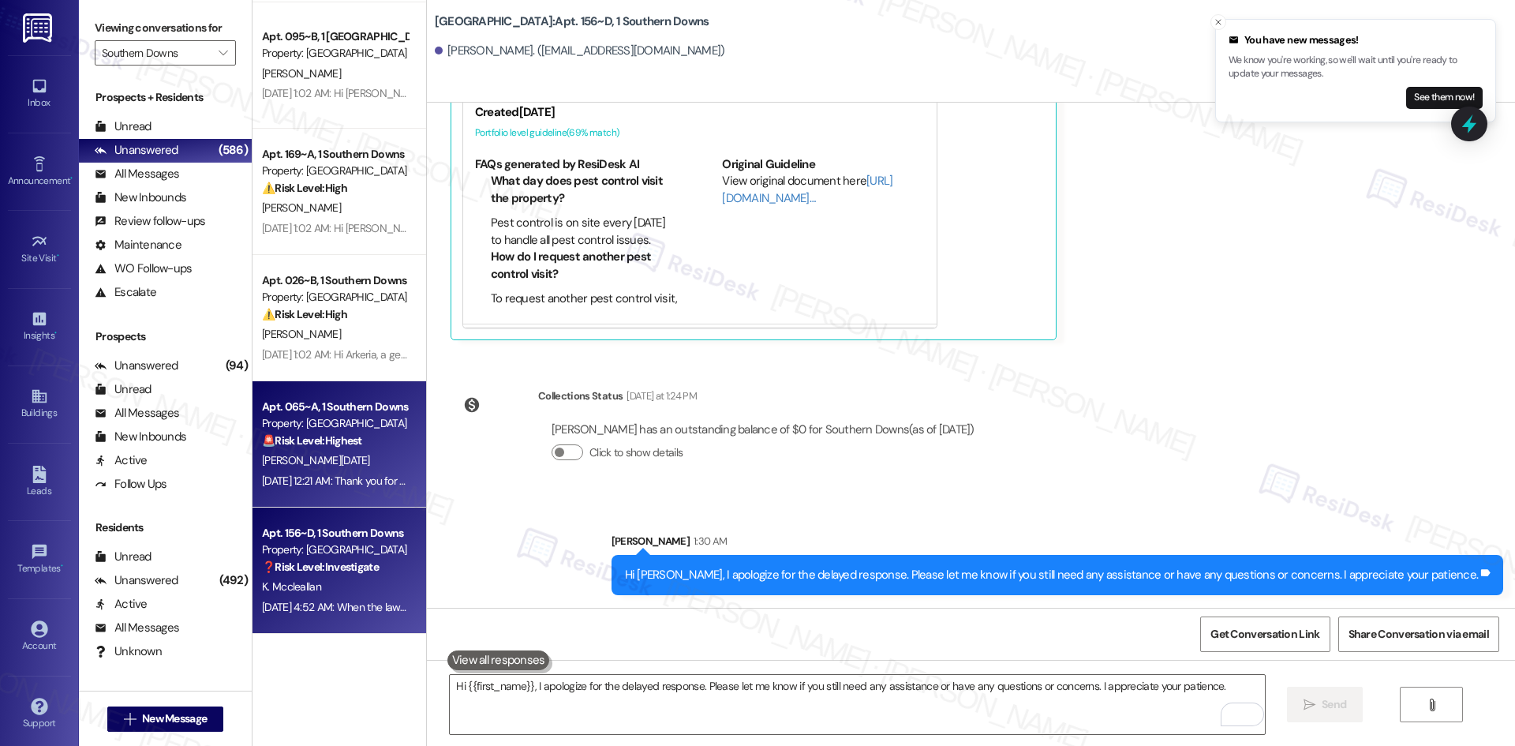
click at [286, 459] on span "[PERSON_NAME][DATE]" at bounding box center [316, 460] width 108 height 14
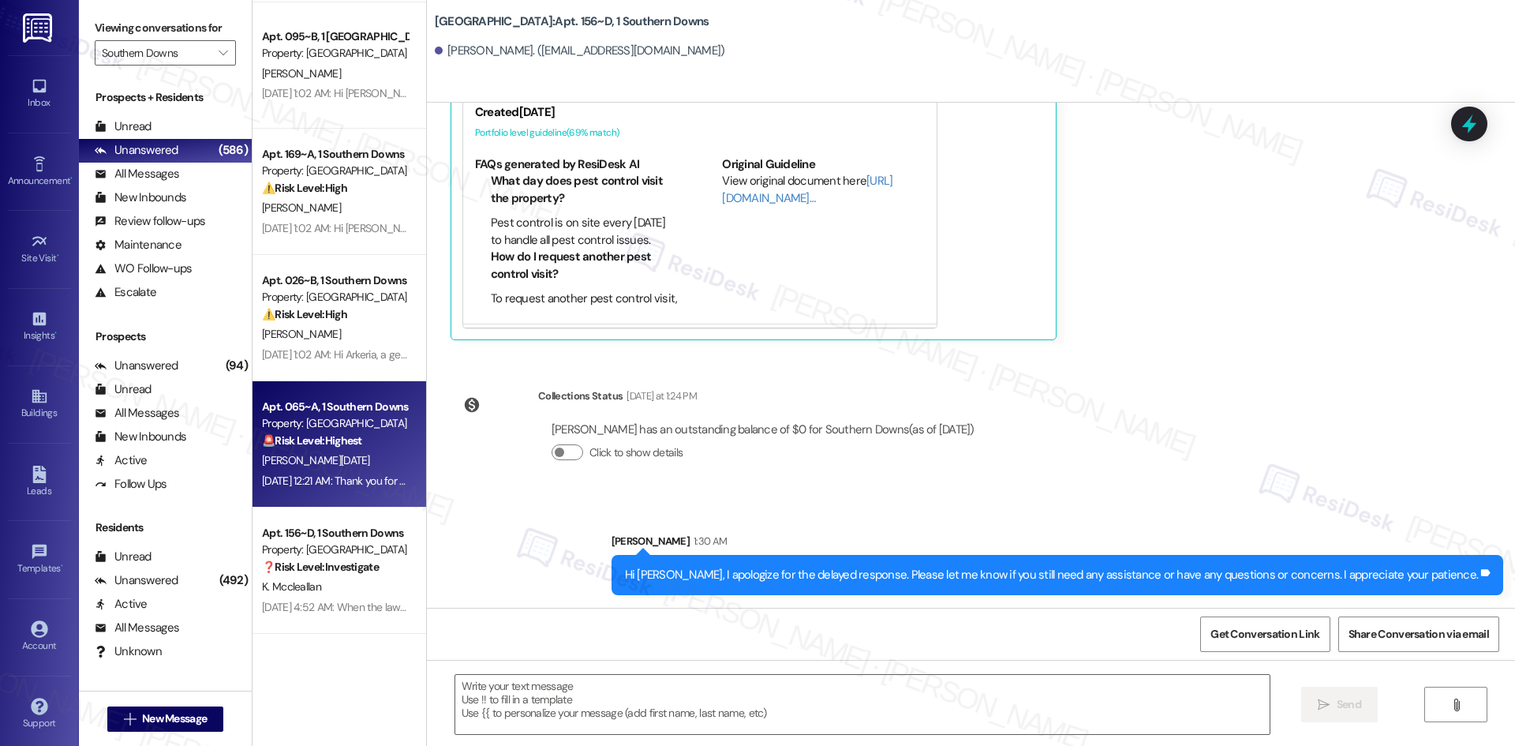
type textarea "Fetching suggested responses. Please feel free to read through the conversation…"
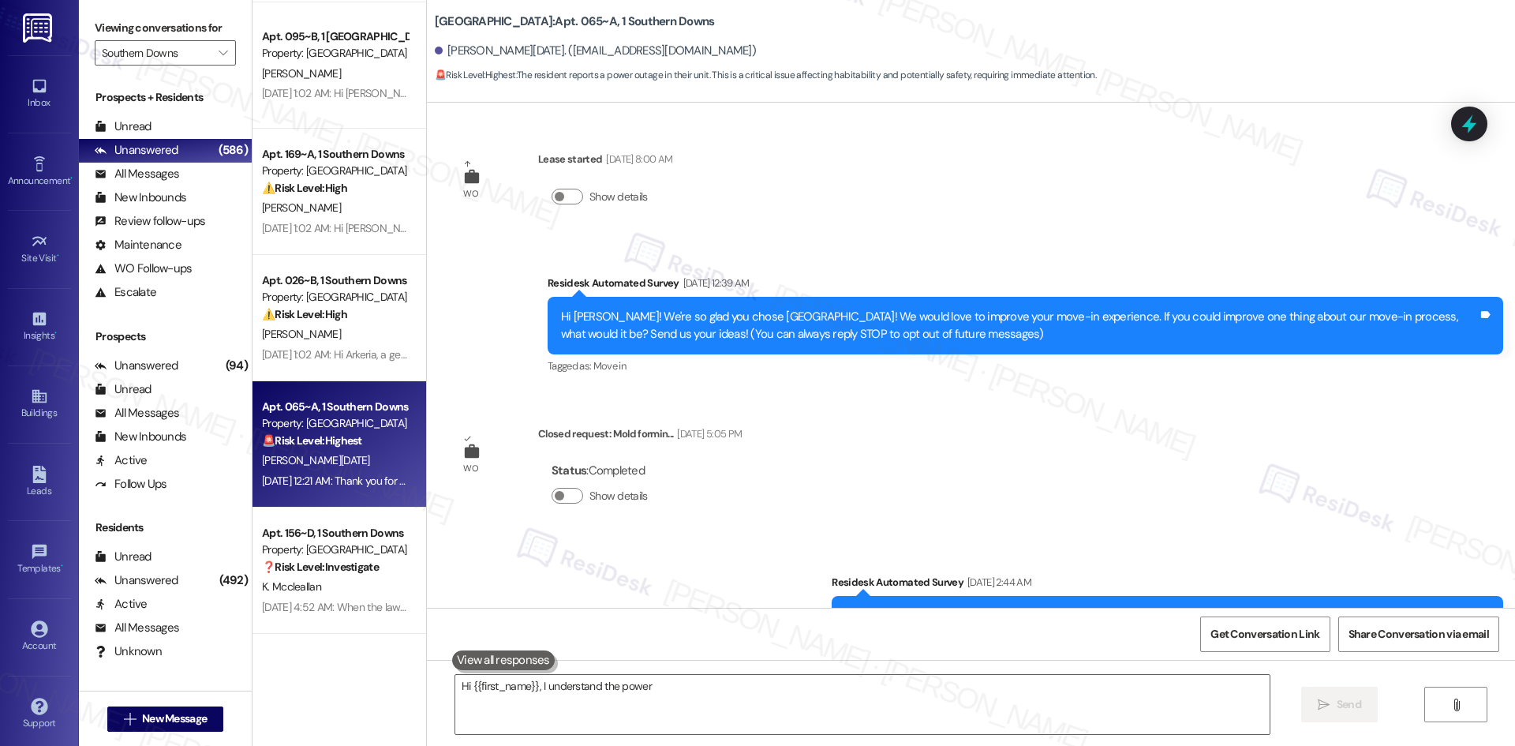
scroll to position [1560, 0]
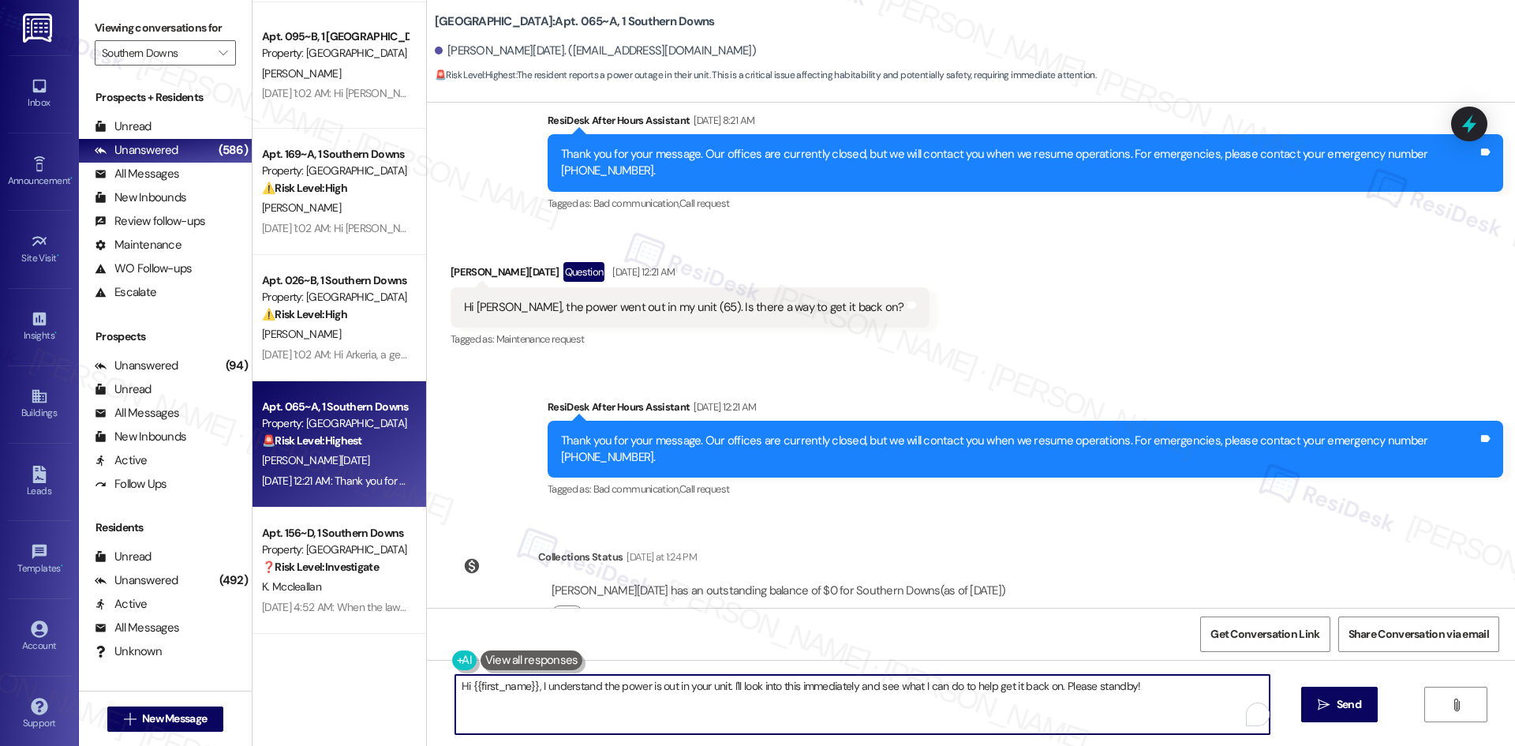
click at [703, 708] on textarea "Hi {{first_name}}, I understand the power is out in your unit. I'll look into t…" at bounding box center [862, 704] width 814 height 59
paste textarea "I apologize for the delayed response. Please let me know if you still need any …"
click at [1051, 691] on textarea "I apologize for the delayed response. Please let me know if you still need any …" at bounding box center [857, 704] width 814 height 59
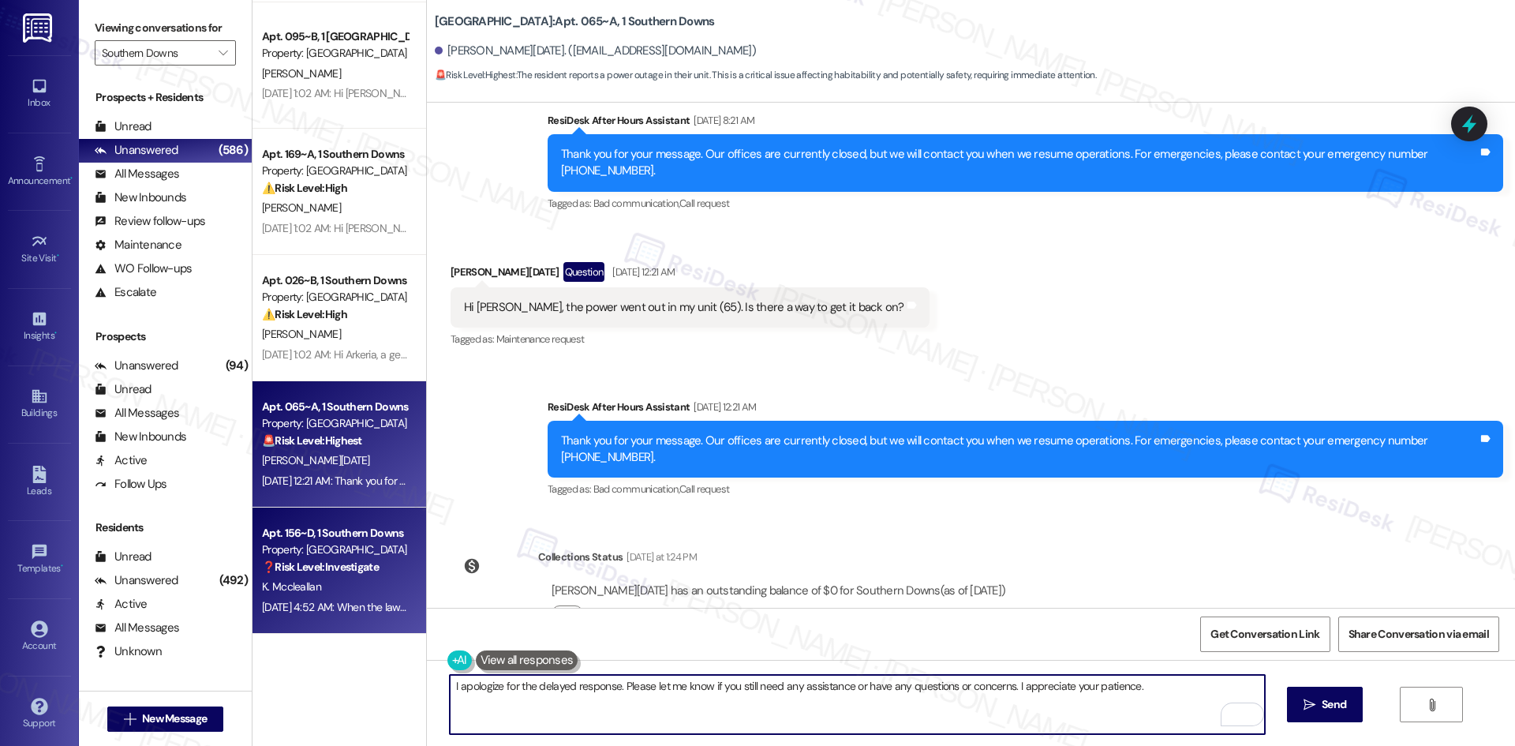
type textarea "I apologize for the delayed response. Please let me know if you still need any …"
click at [322, 603] on div "[DATE] 4:52 AM: When the lawn guys weed eated and came back around to blow the …" at bounding box center [645, 607] width 767 height 14
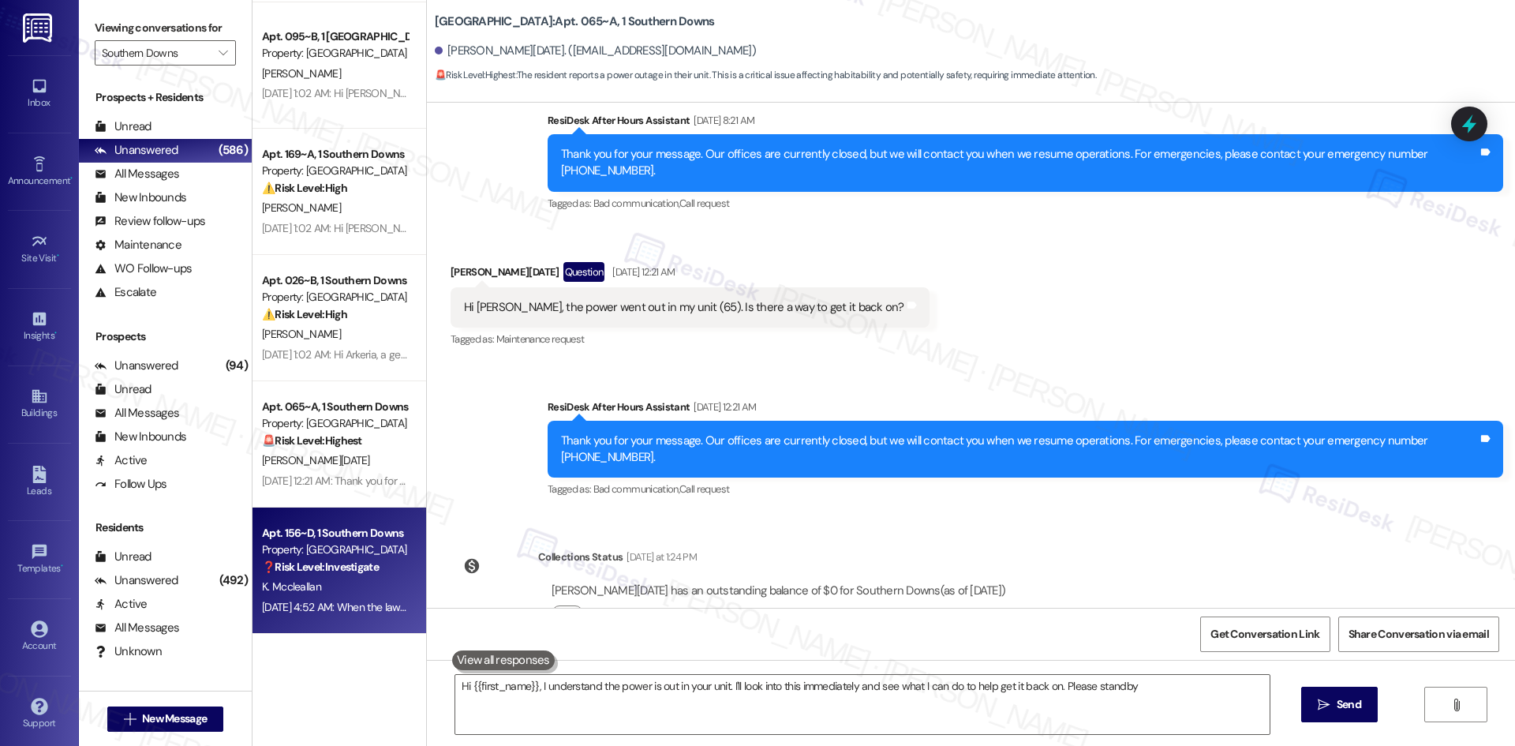
type textarea "Hi {{first_name}}, I understand the power is out in your unit. I'll look into t…"
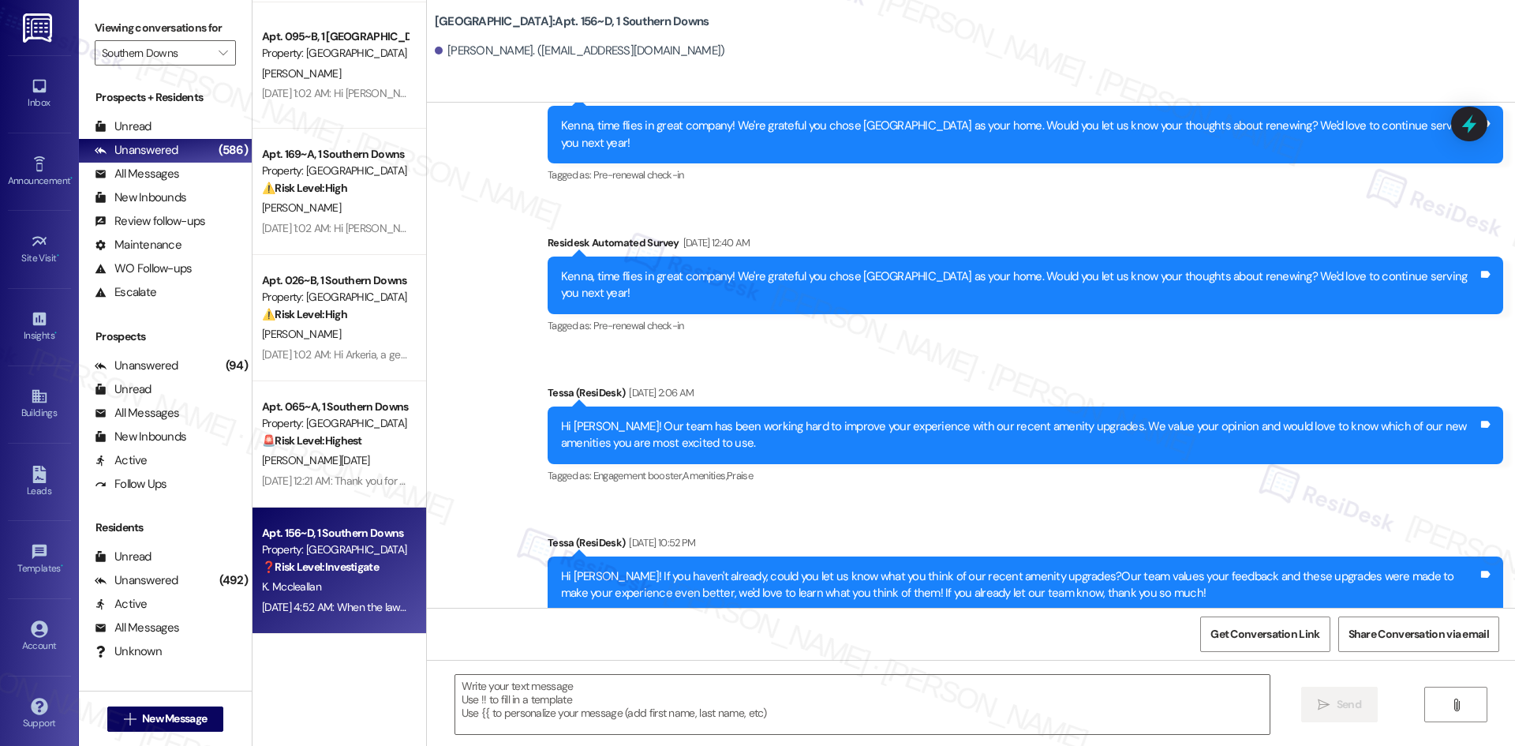
type textarea "Fetching suggested responses. Please feel free to read through the conversation…"
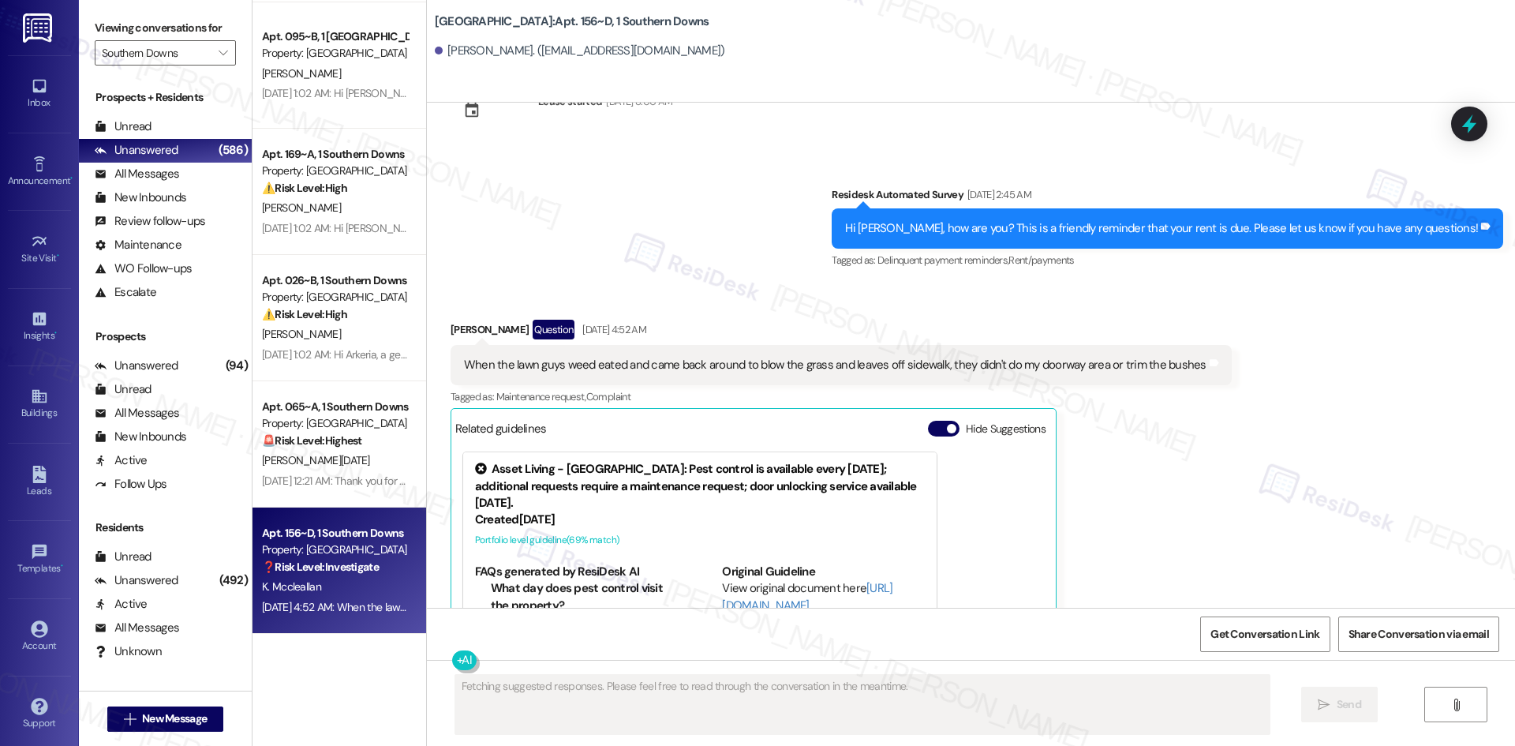
scroll to position [2143, 0]
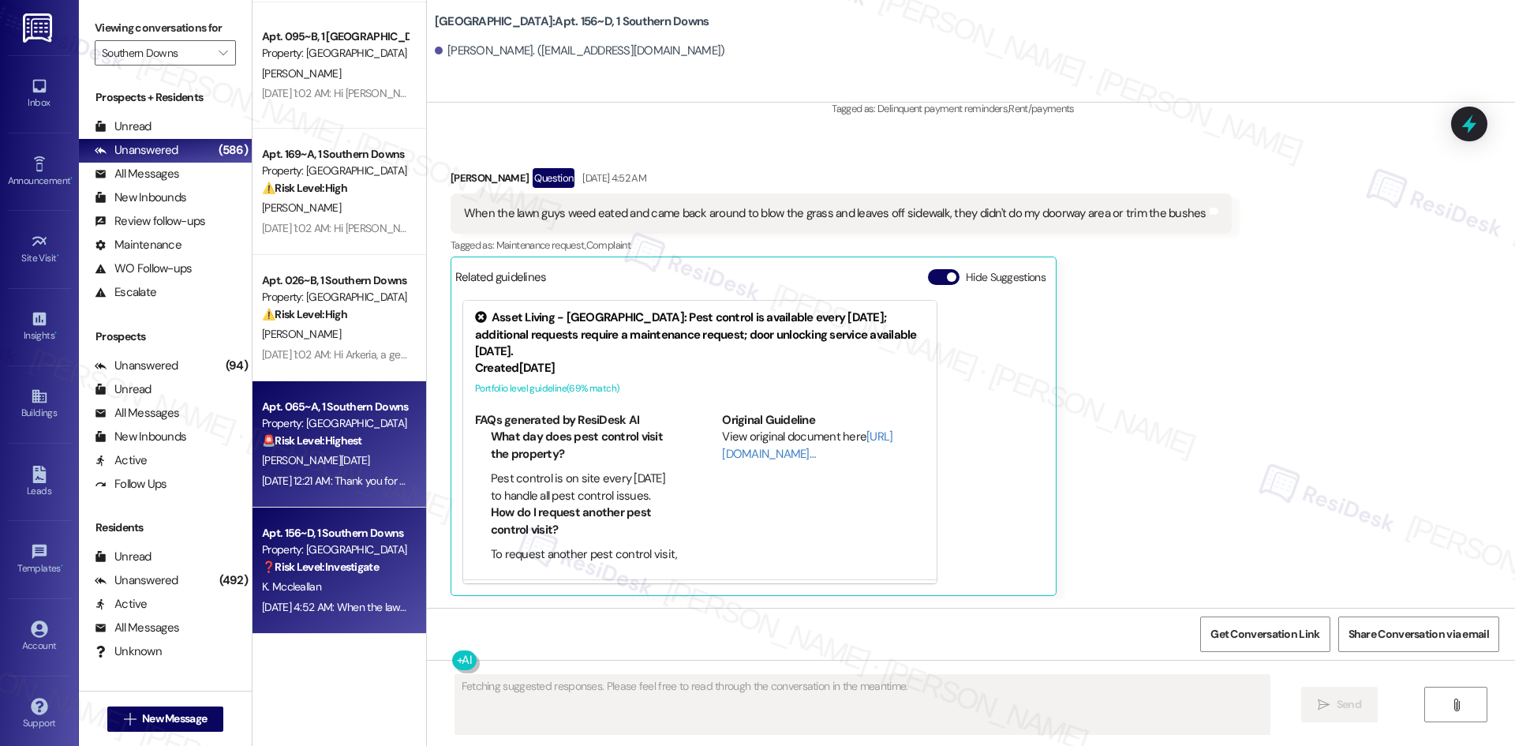
click at [327, 460] on div "[PERSON_NAME][DATE]" at bounding box center [334, 461] width 149 height 20
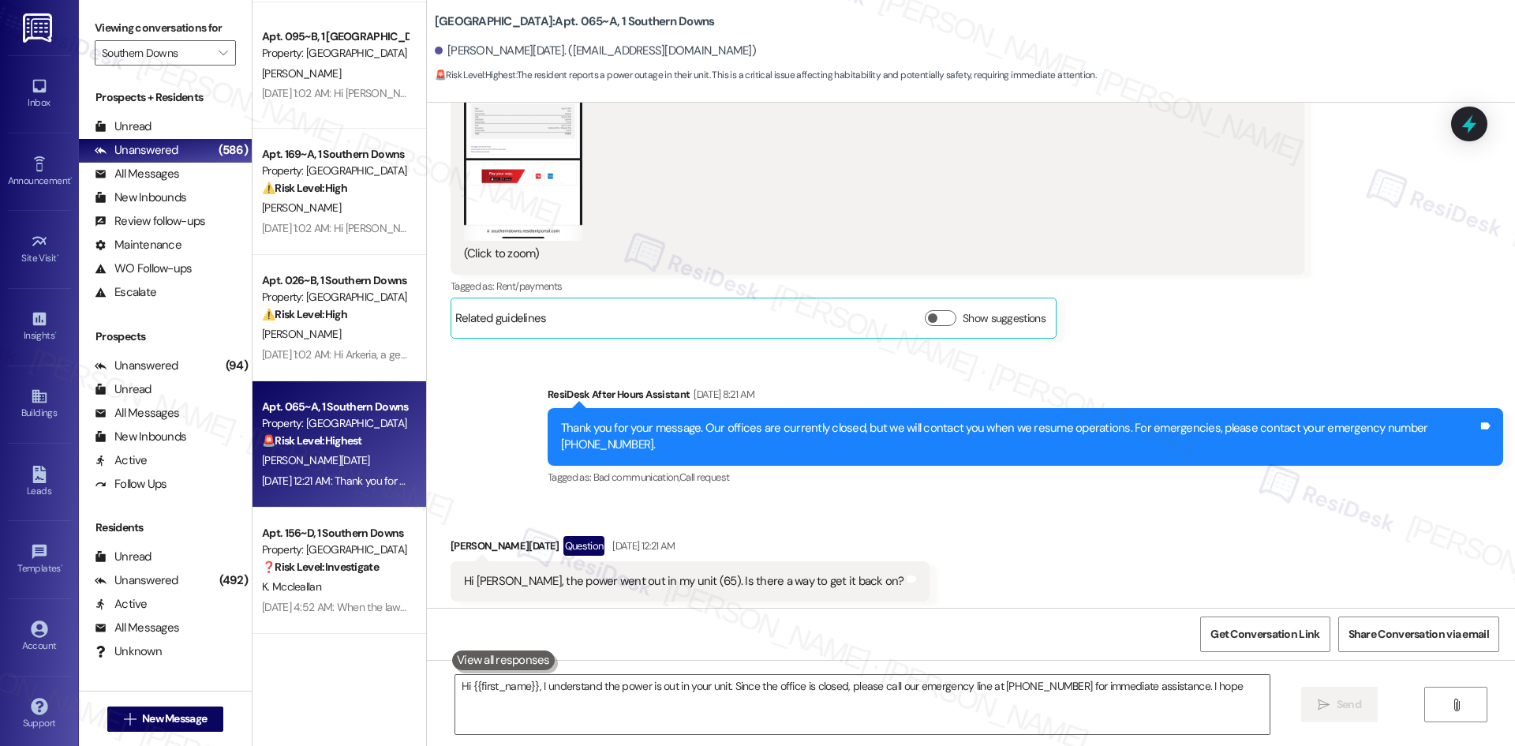
scroll to position [1282, 0]
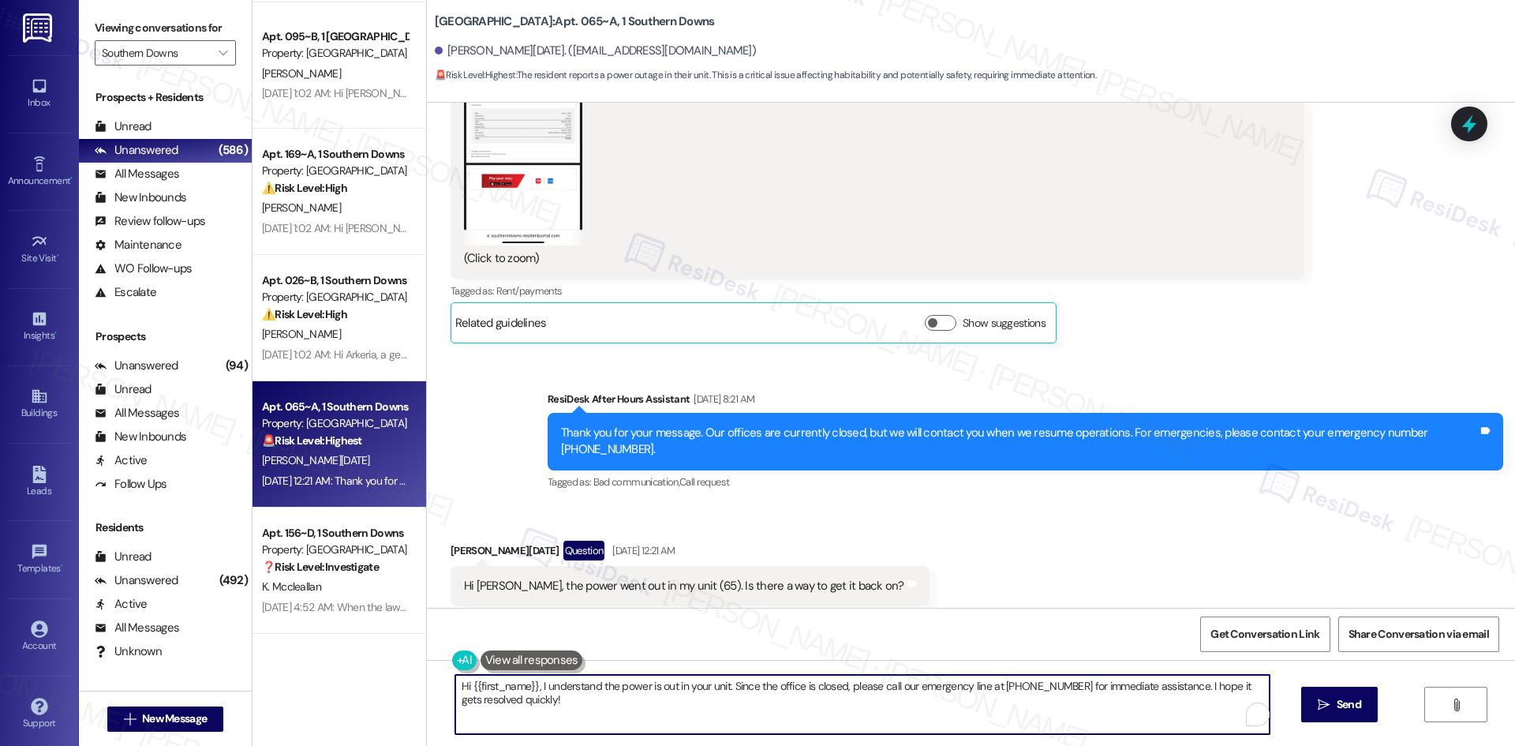
drag, startPoint x: 524, startPoint y: 697, endPoint x: 531, endPoint y: 689, distance: 10.6
click at [531, 689] on textarea "Hi {{first_name}}, I understand the power is out in your unit. Since the office…" at bounding box center [862, 704] width 814 height 59
paste textarea "apologize for the delayed response. Please let me know if you still need any as…"
click at [1162, 682] on textarea "Hi {{first_name}}, I apologize for the delayed response. Please let me know if …" at bounding box center [857, 704] width 814 height 59
drag, startPoint x: 1214, startPoint y: 683, endPoint x: 281, endPoint y: 692, distance: 933.6
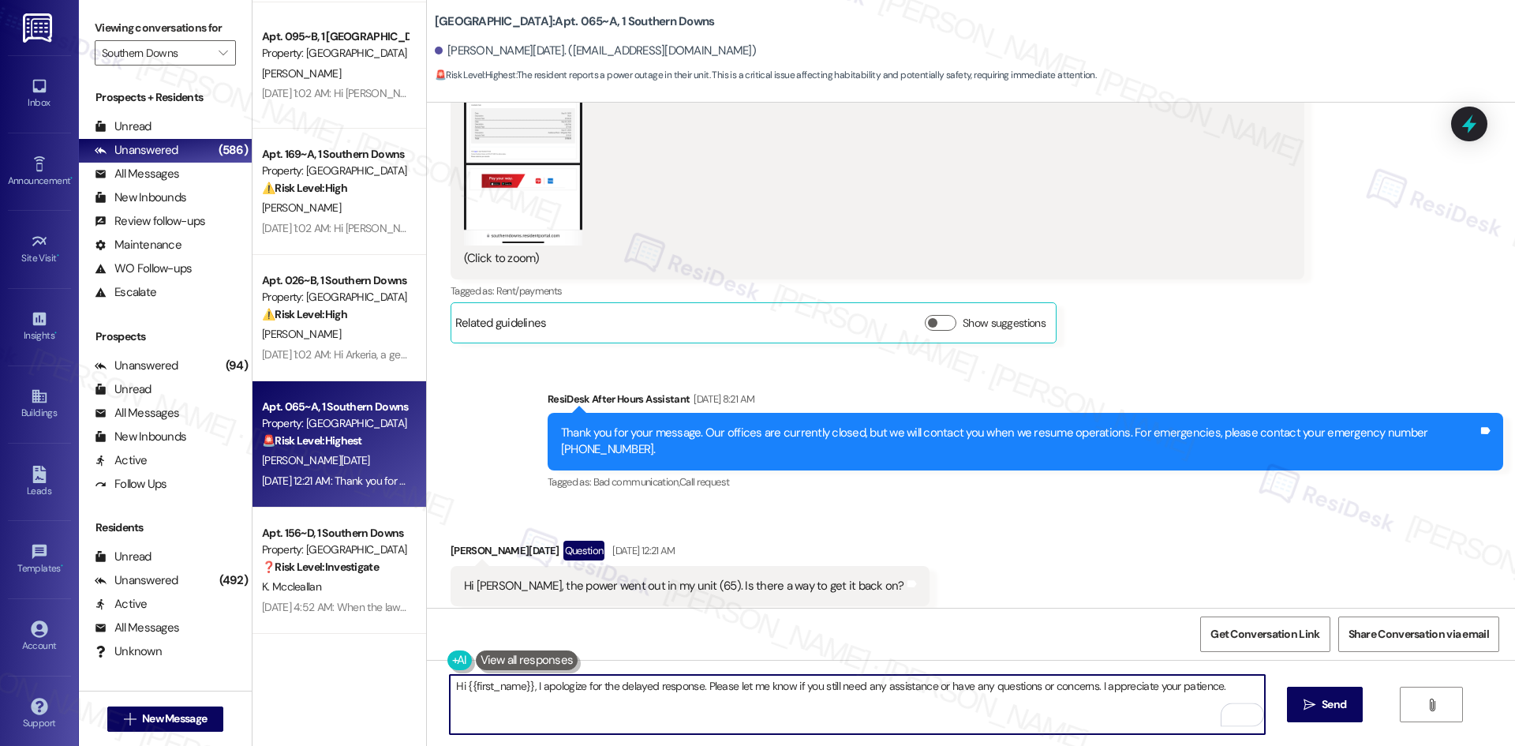
click at [281, 692] on div "Apt. 075~A, 1 Southern Downs Property: [GEOGRAPHIC_DATA] [PERSON_NAME] [DATE] 1…" at bounding box center [884, 373] width 1263 height 746
type textarea "Hi {{first_name}}, I apologize for the delayed response. Please let me know if …"
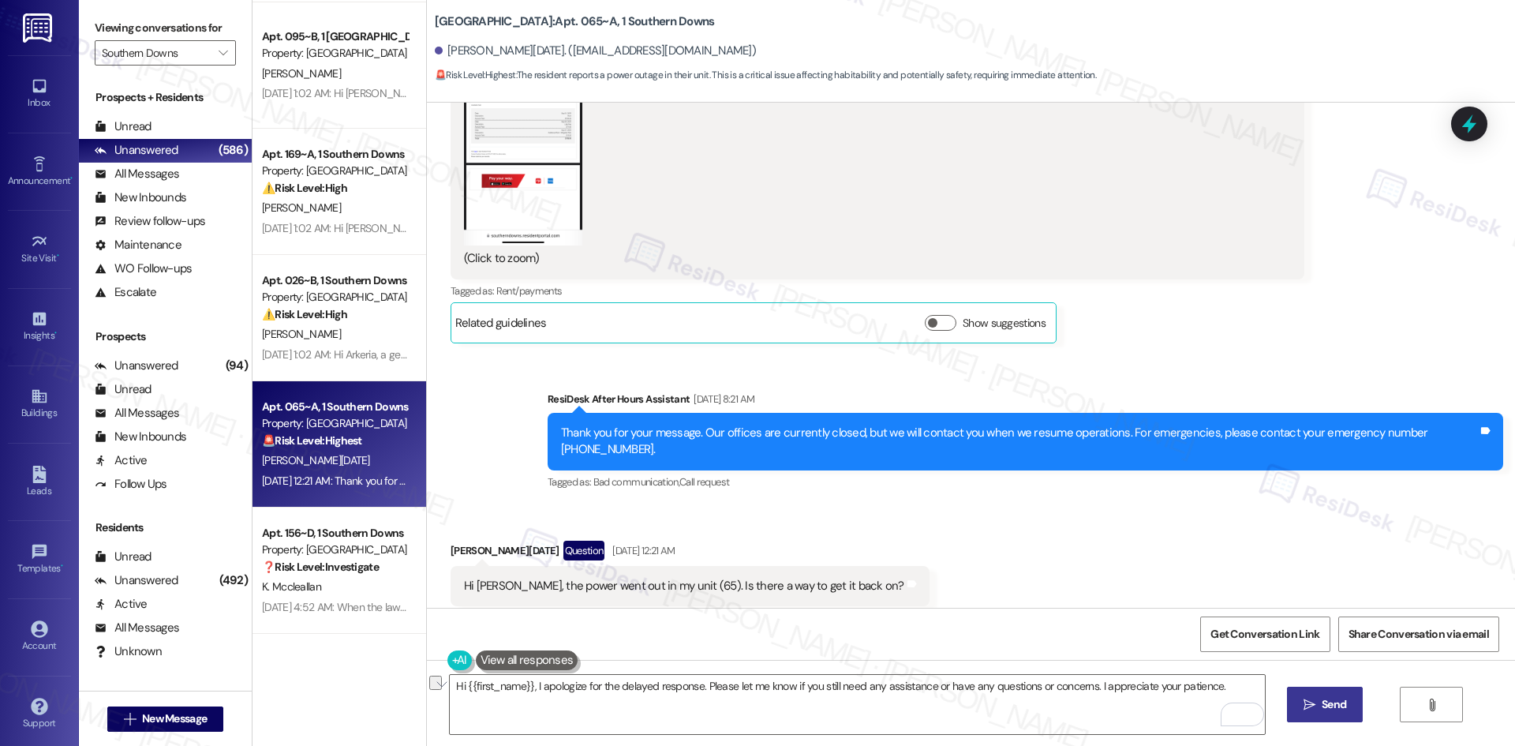
click at [1333, 703] on span "Send" at bounding box center [1334, 704] width 24 height 17
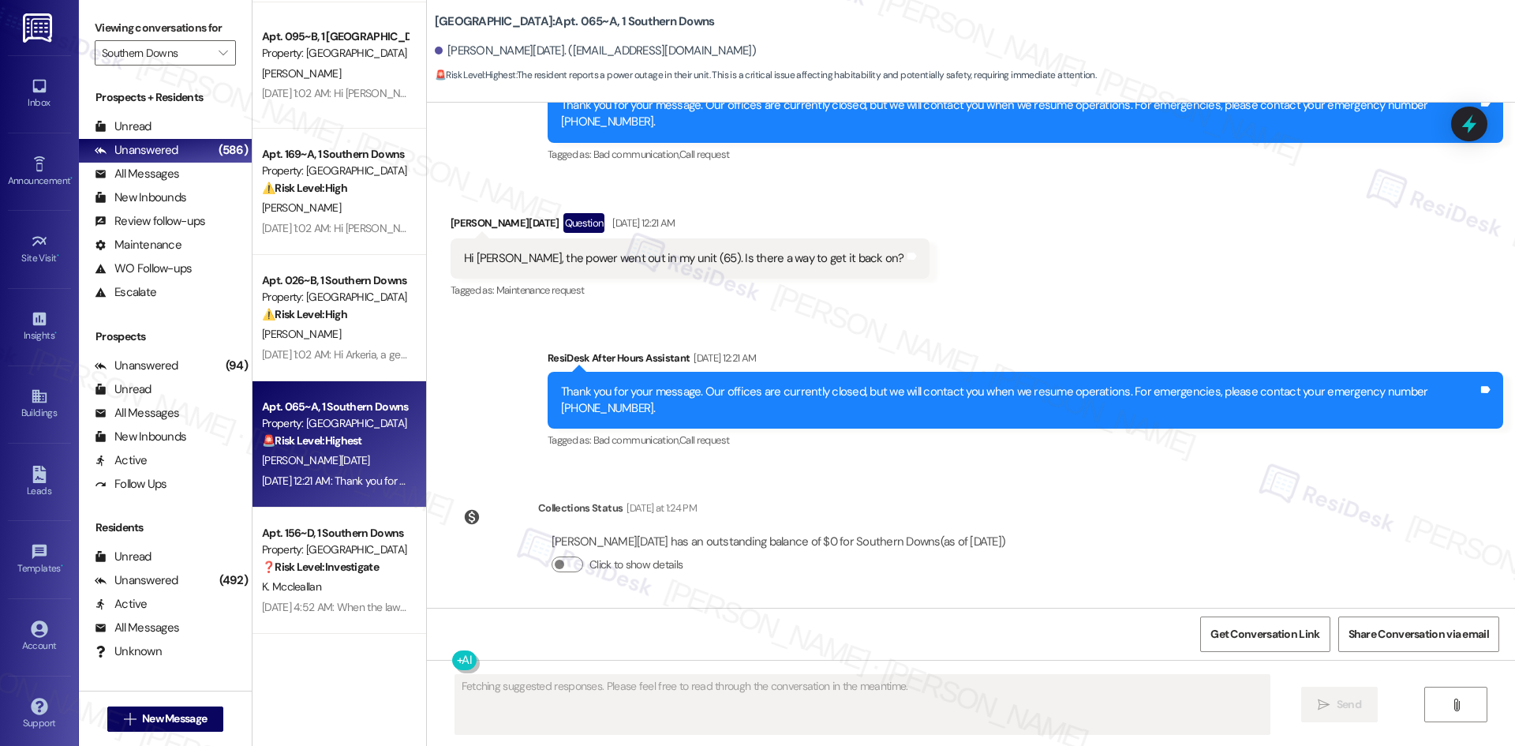
scroll to position [1671, 0]
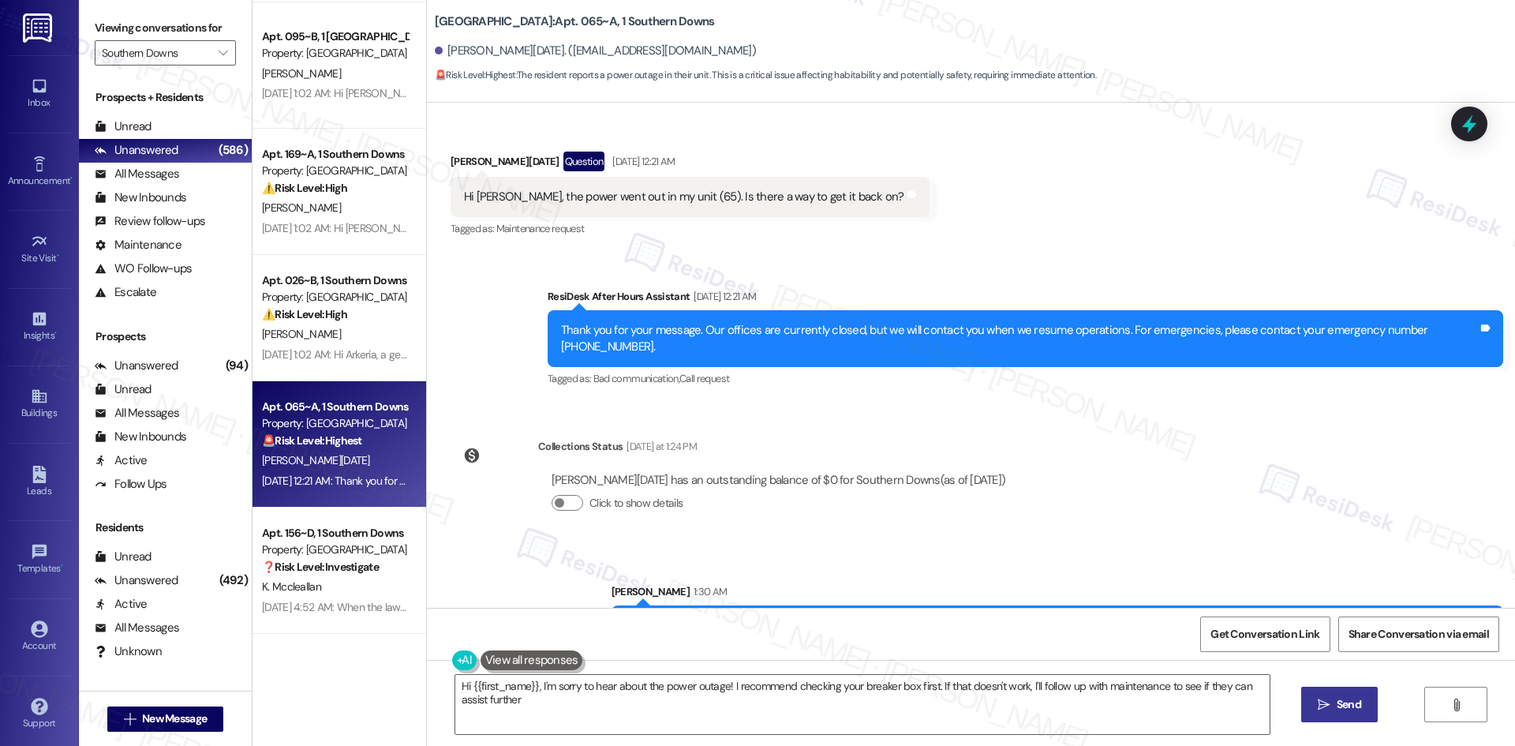
type textarea "Hi {{first_name}}, I'm sorry to hear about the power outage! I recommend checki…"
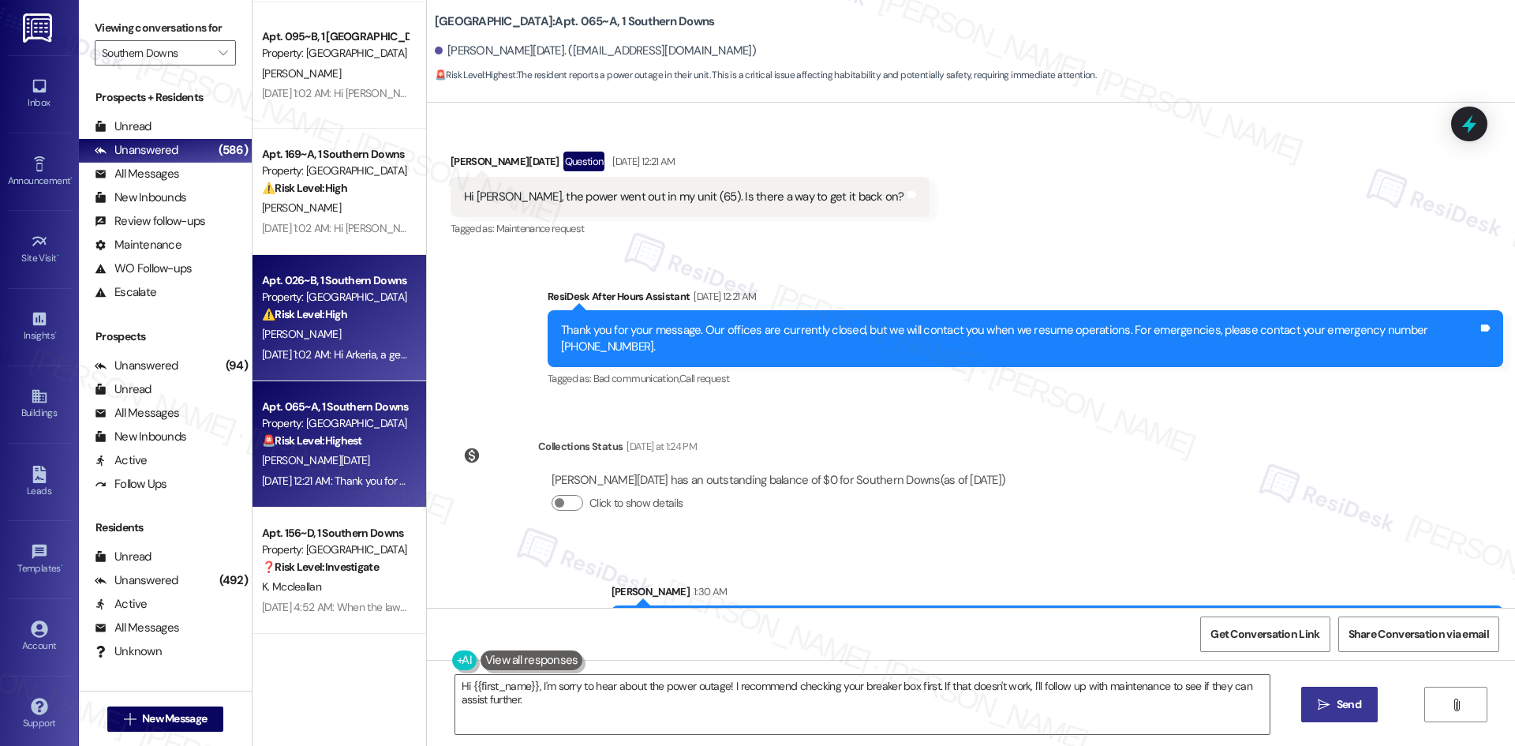
click at [369, 366] on div "Apt. 026~B, 1 Southern Downs Property: Southern Downs ⚠️ Risk Level: High The r…" at bounding box center [340, 318] width 174 height 126
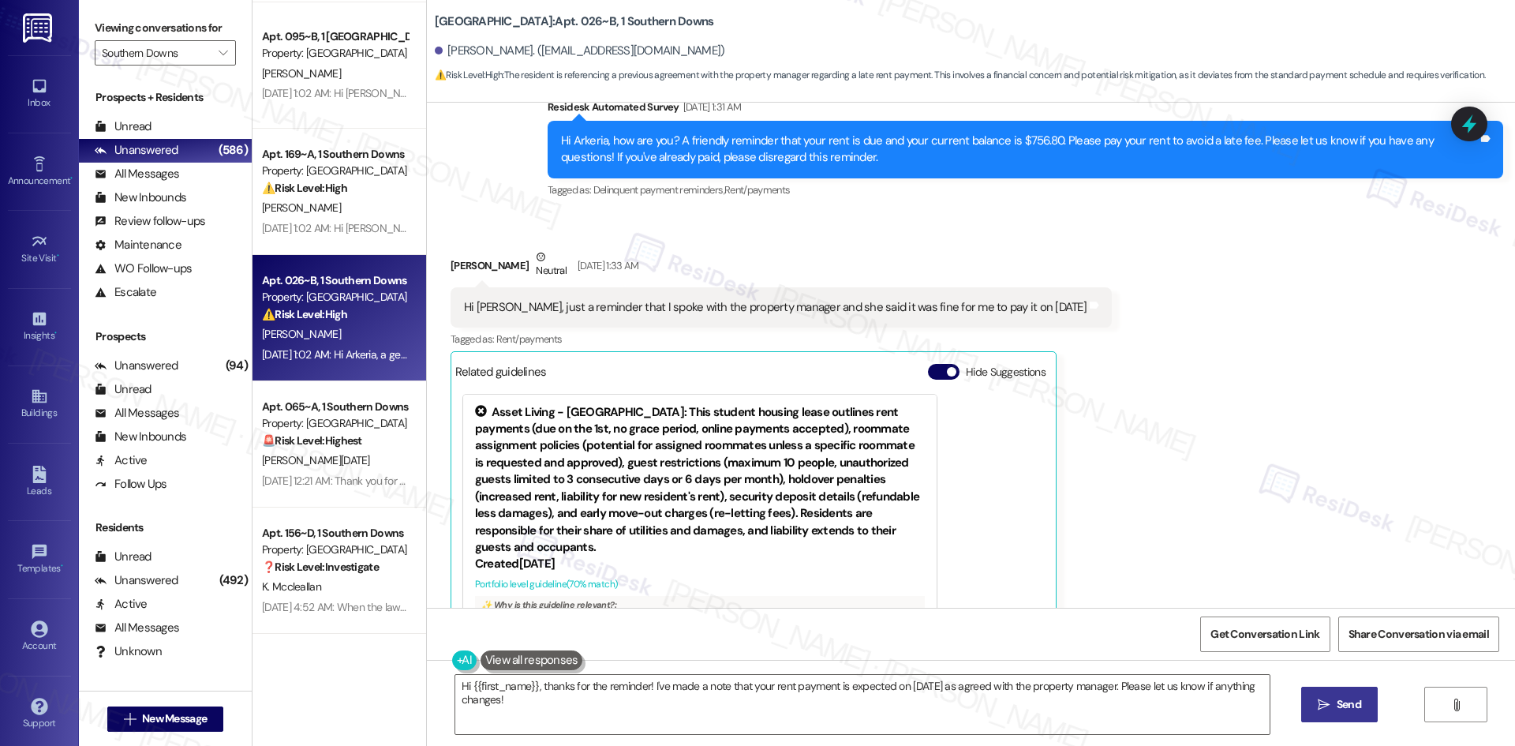
scroll to position [979, 0]
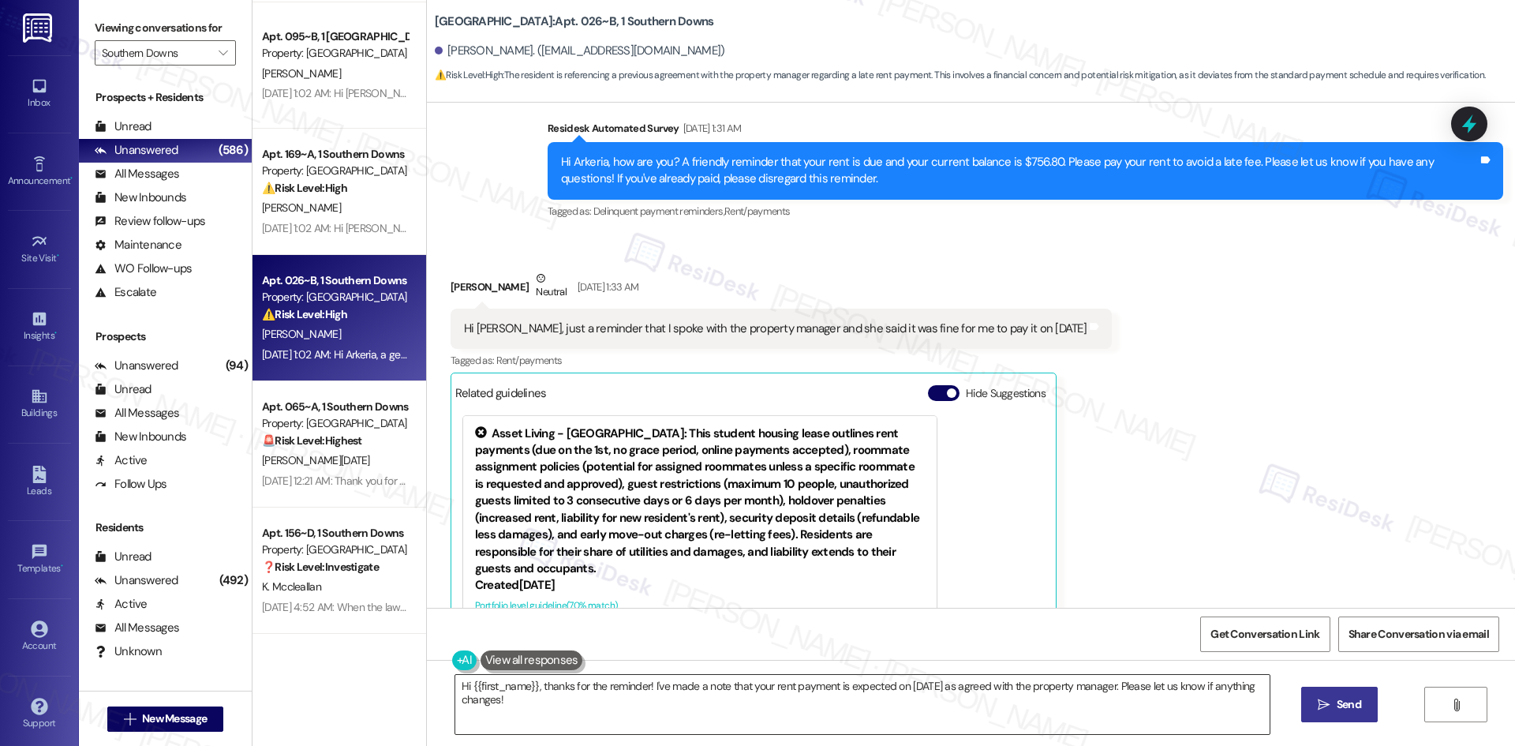
click at [701, 724] on textarea "Hi {{first_name}}, thanks for the reminder! I've made a note that your rent pay…" at bounding box center [862, 704] width 814 height 59
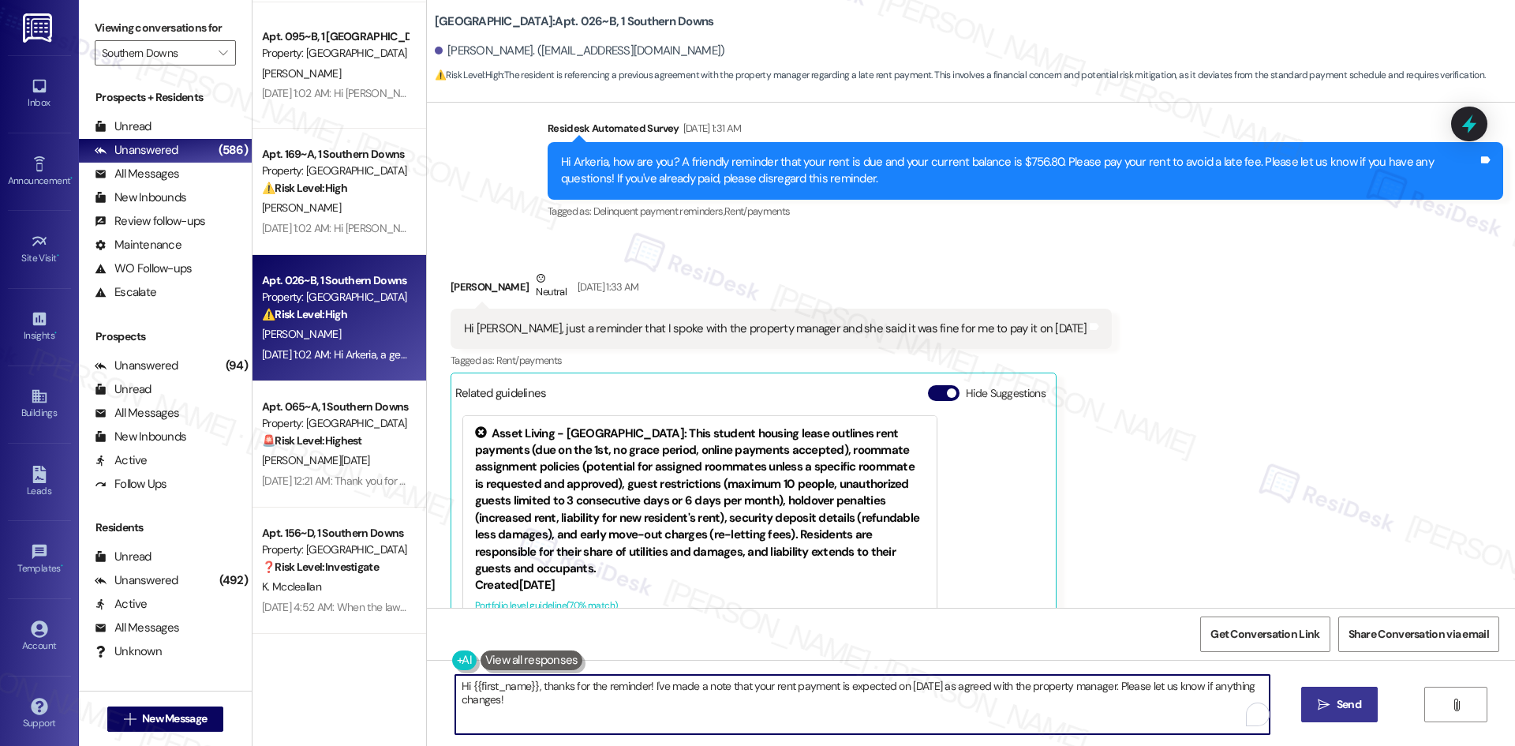
paste textarea "I apologize for the delayed response. Please let me know if you still need any …"
click at [1084, 688] on textarea "I apologize for the delayed response. Please let me know if you still need any …" at bounding box center [857, 704] width 814 height 59
drag, startPoint x: 1149, startPoint y: 682, endPoint x: 327, endPoint y: 694, distance: 822.4
click at [327, 694] on div "Apt. 075~A, 1 Southern Downs Property: [GEOGRAPHIC_DATA] [PERSON_NAME] [DATE] 1…" at bounding box center [884, 373] width 1263 height 746
click at [710, 713] on textarea "Hi {{first_name}}, thanks for the reminder! I've made a note that your rent pay…" at bounding box center [857, 704] width 814 height 59
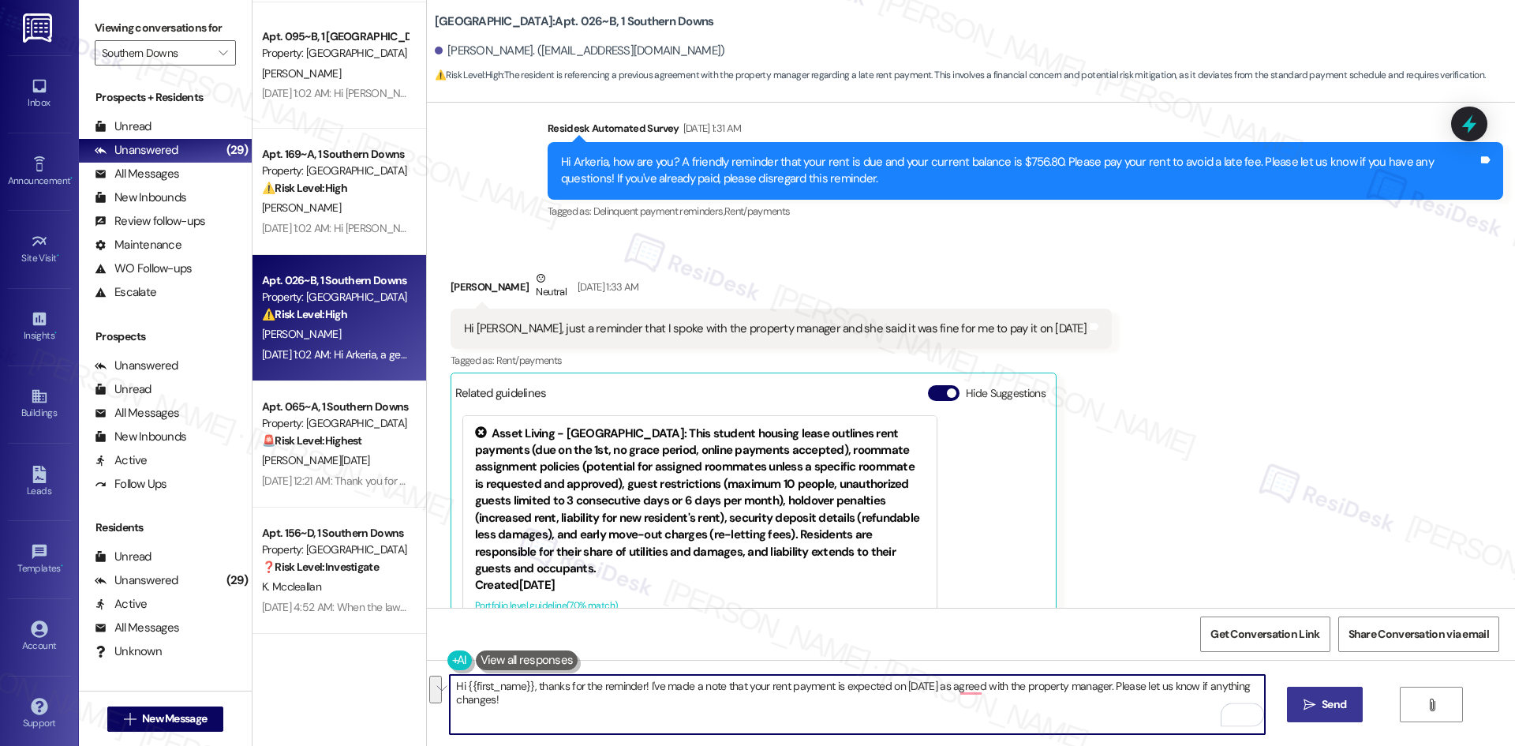
drag, startPoint x: 595, startPoint y: 709, endPoint x: 527, endPoint y: 687, distance: 71.4
click at [527, 687] on textarea "Hi {{first_name}}, thanks for the reminder! I've made a note that your rent pay…" at bounding box center [857, 704] width 814 height 59
drag, startPoint x: 542, startPoint y: 690, endPoint x: 620, endPoint y: 700, distance: 78.8
click at [620, 700] on textarea "Hi {{first_name}}, thanks for the reminder! I've made a note that your rent pay…" at bounding box center [857, 704] width 814 height 59
drag, startPoint x: 557, startPoint y: 694, endPoint x: 527, endPoint y: 683, distance: 32.2
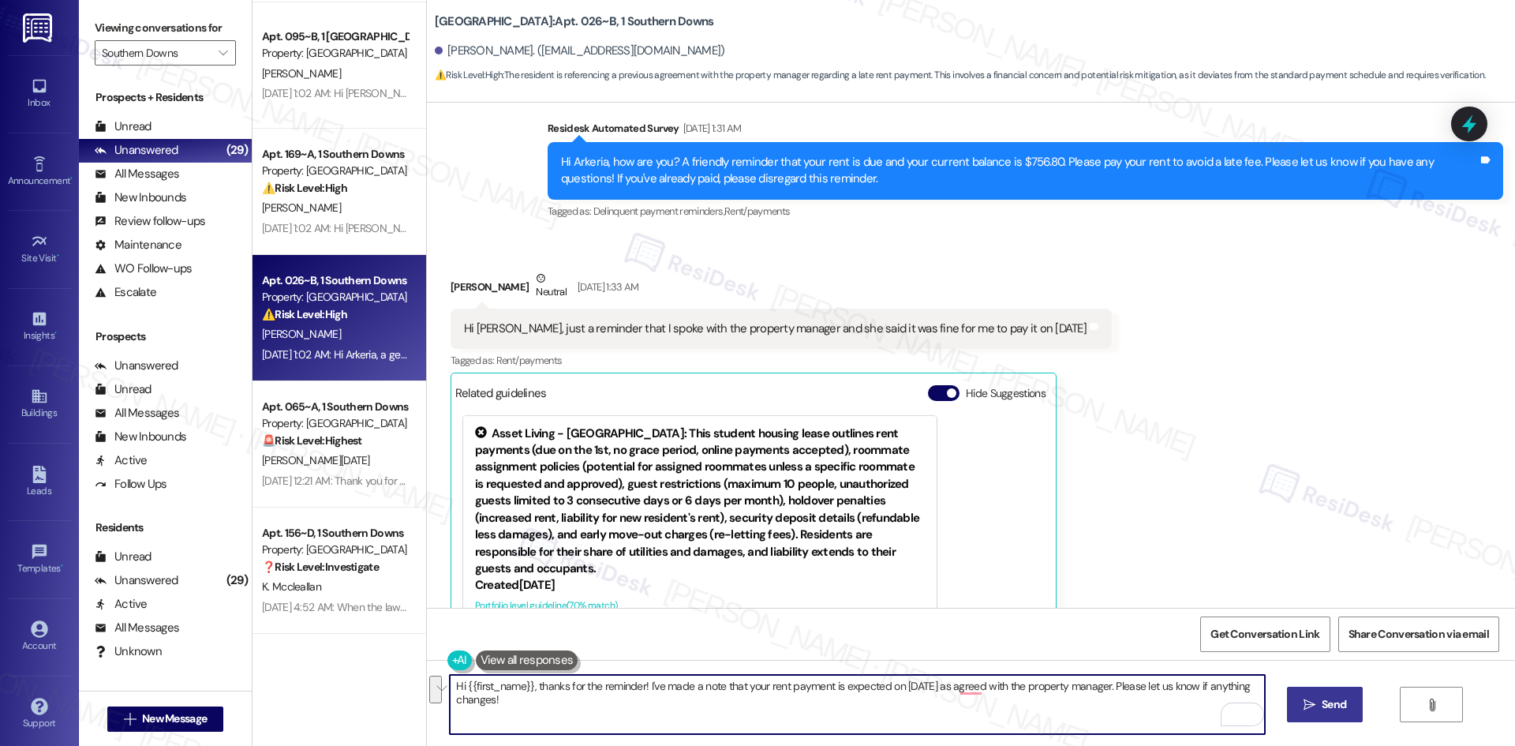
click at [527, 683] on textarea "Hi {{first_name}}, thanks for the reminder! I've made a note that your rent pay…" at bounding box center [857, 704] width 814 height 59
paste textarea "I apologize for the delayed response. Please let me know if you still need any …"
click at [1157, 688] on textarea "Hi {{first_name}}, I apologize for the delayed response. Please let me know if …" at bounding box center [857, 704] width 814 height 59
drag, startPoint x: 1228, startPoint y: 684, endPoint x: 488, endPoint y: 684, distance: 740.2
click at [427, 685] on div "Hi {{first_name}}, I apologize for the delayed response. Please let me know if …" at bounding box center [971, 719] width 1088 height 118
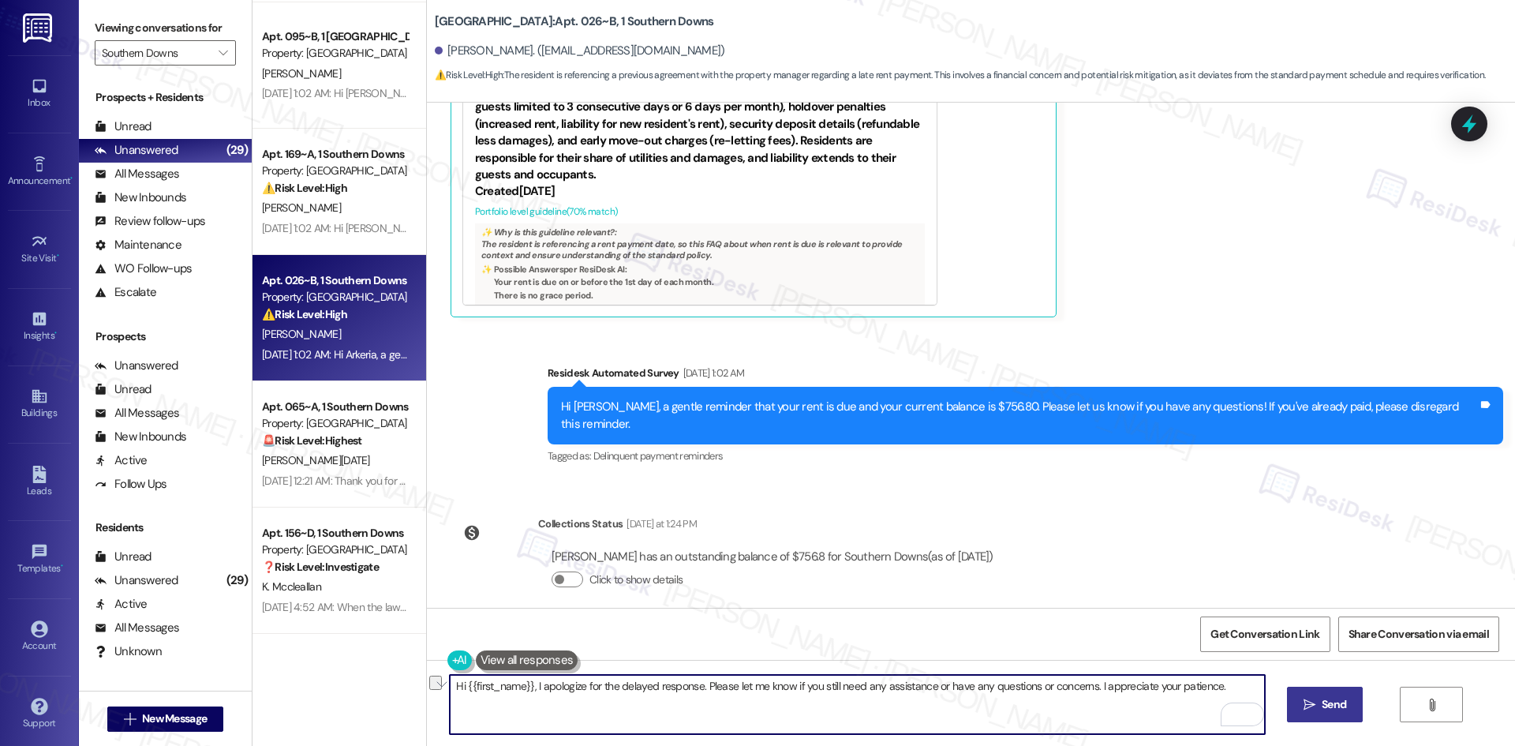
scroll to position [1374, 0]
click at [1039, 709] on textarea "Hi {{first_name}}, I apologize for the delayed response. Please let me know if …" at bounding box center [857, 704] width 814 height 59
type textarea "Hi {{first_name}}, I apologize for the delayed response. Please let me know if …"
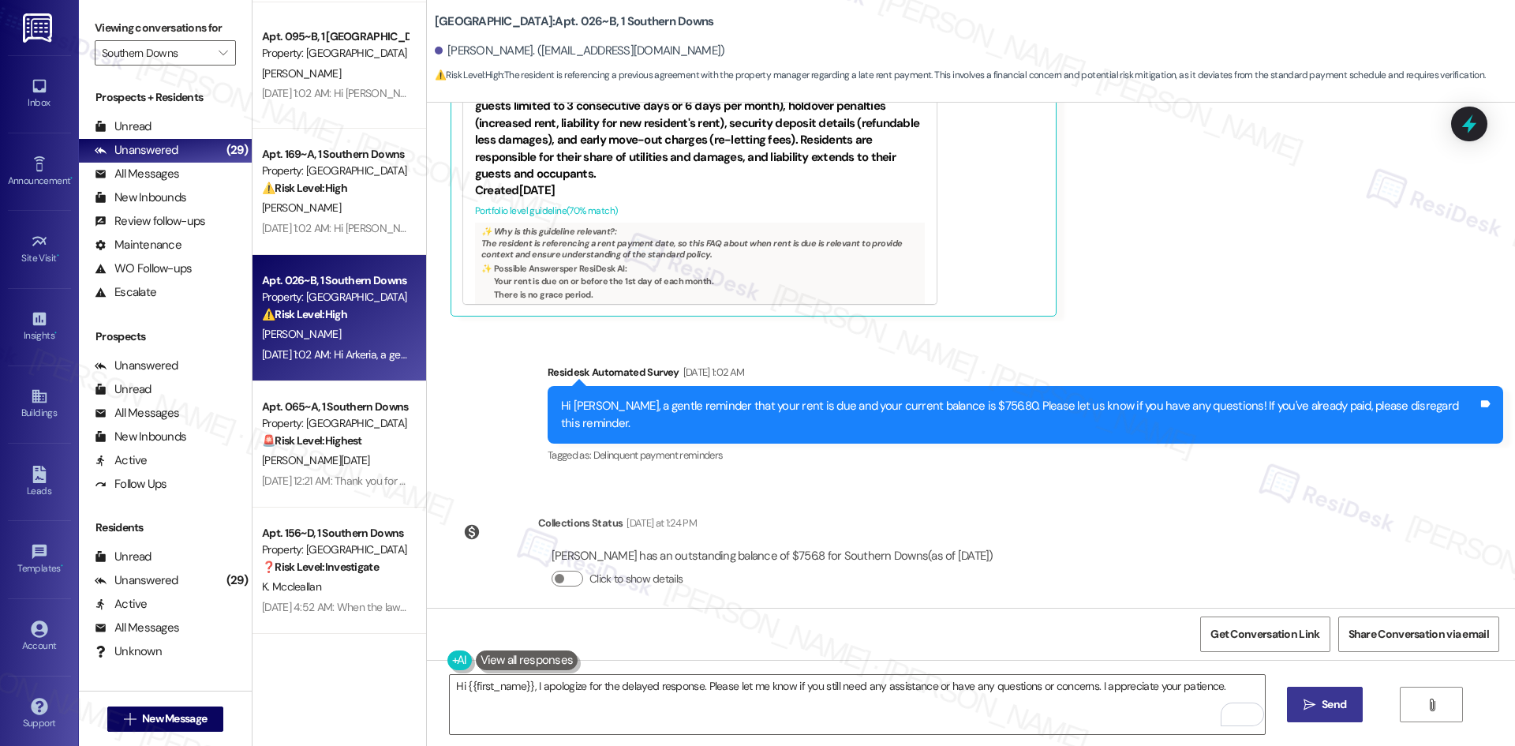
click at [1334, 713] on span "Send" at bounding box center [1334, 704] width 24 height 17
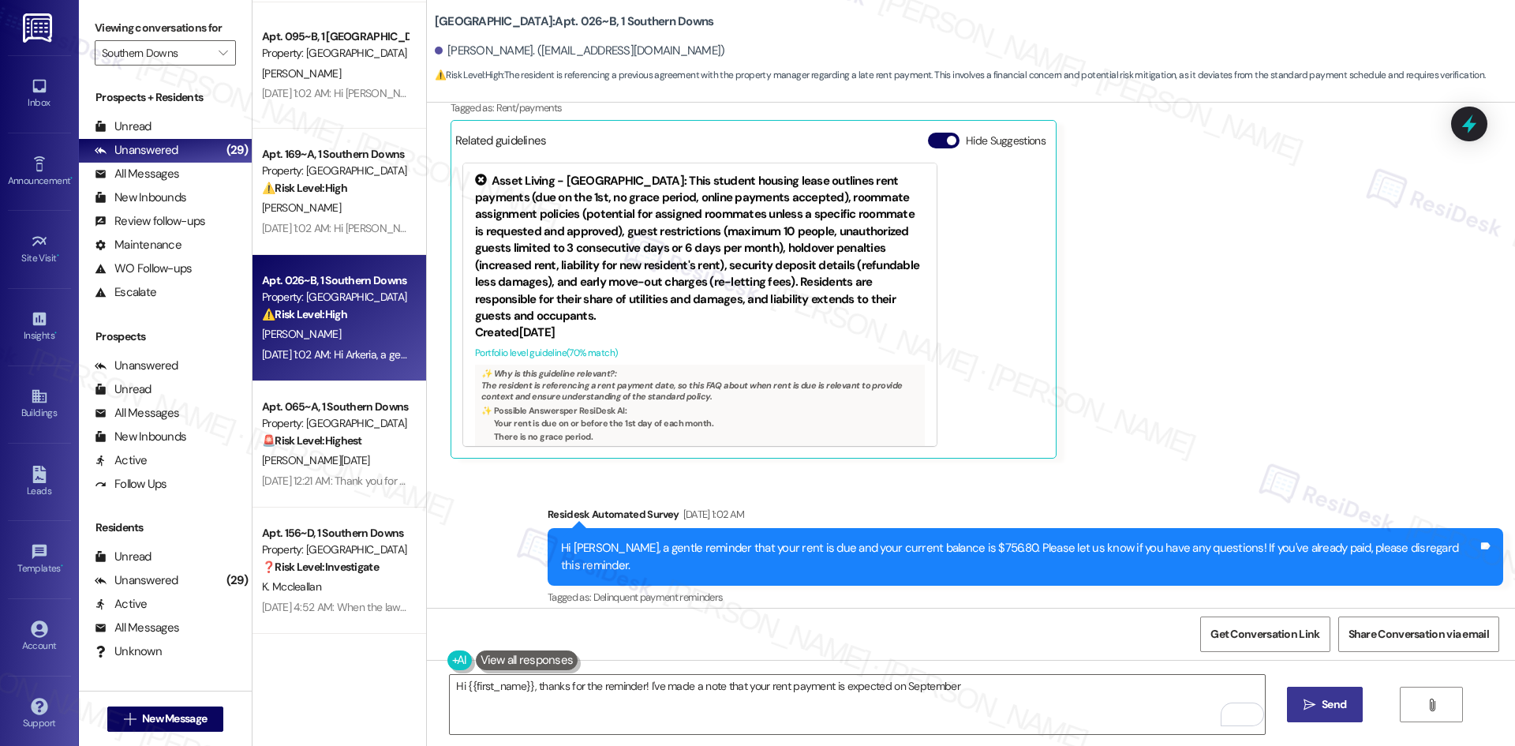
scroll to position [1228, 0]
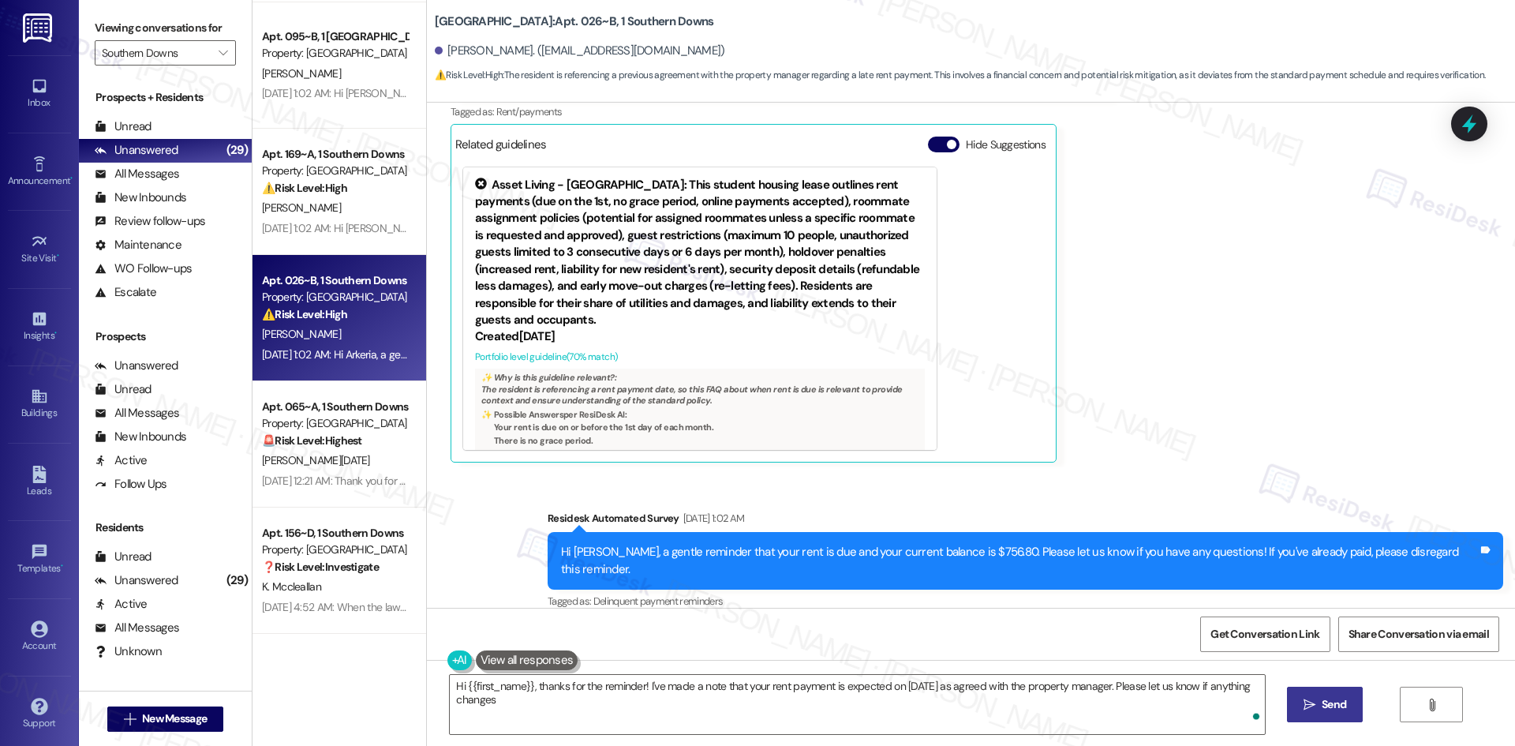
type textarea "Hi {{first_name}}, thanks for the reminder! I've made a note that your rent pay…"
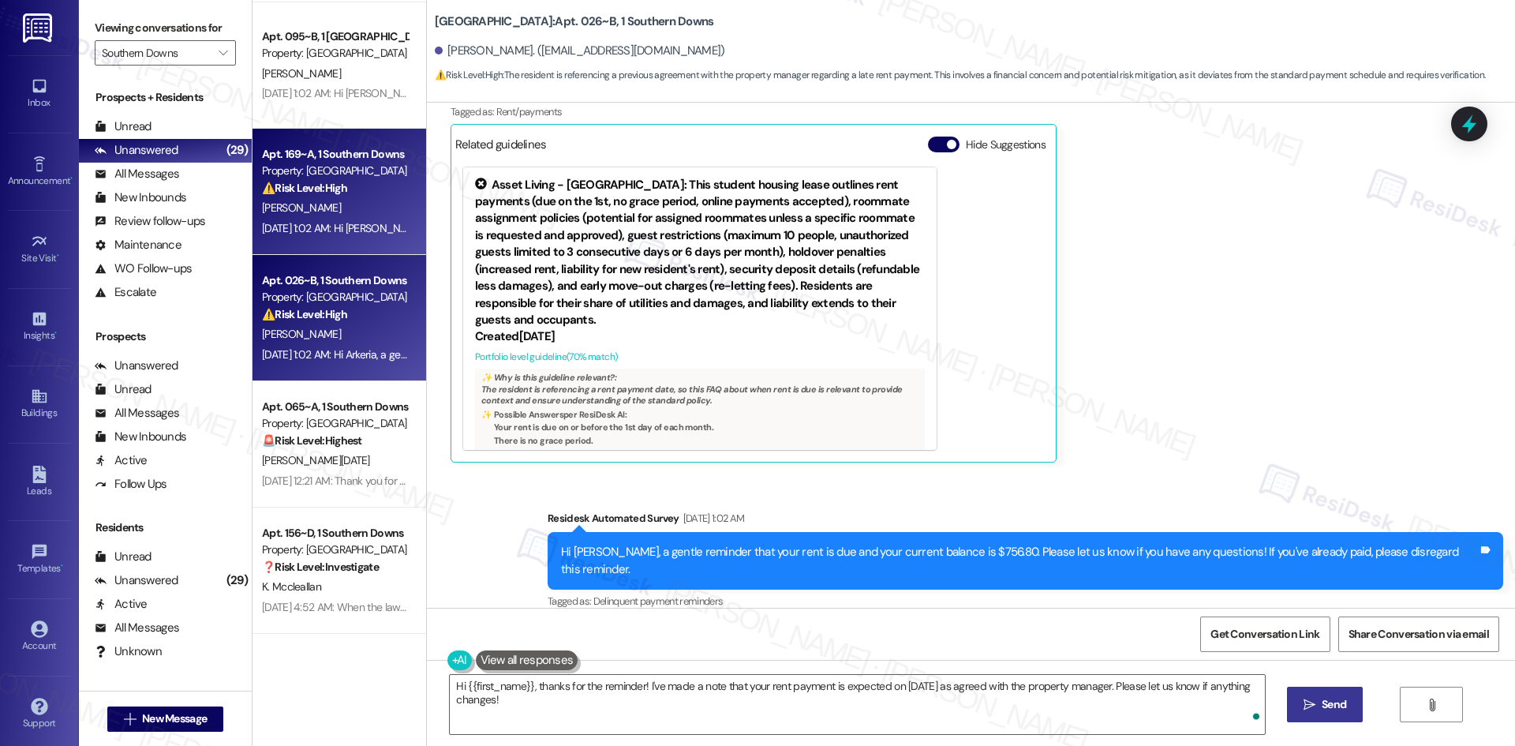
click at [309, 194] on strong "⚠️ Risk Level: High" at bounding box center [304, 188] width 85 height 14
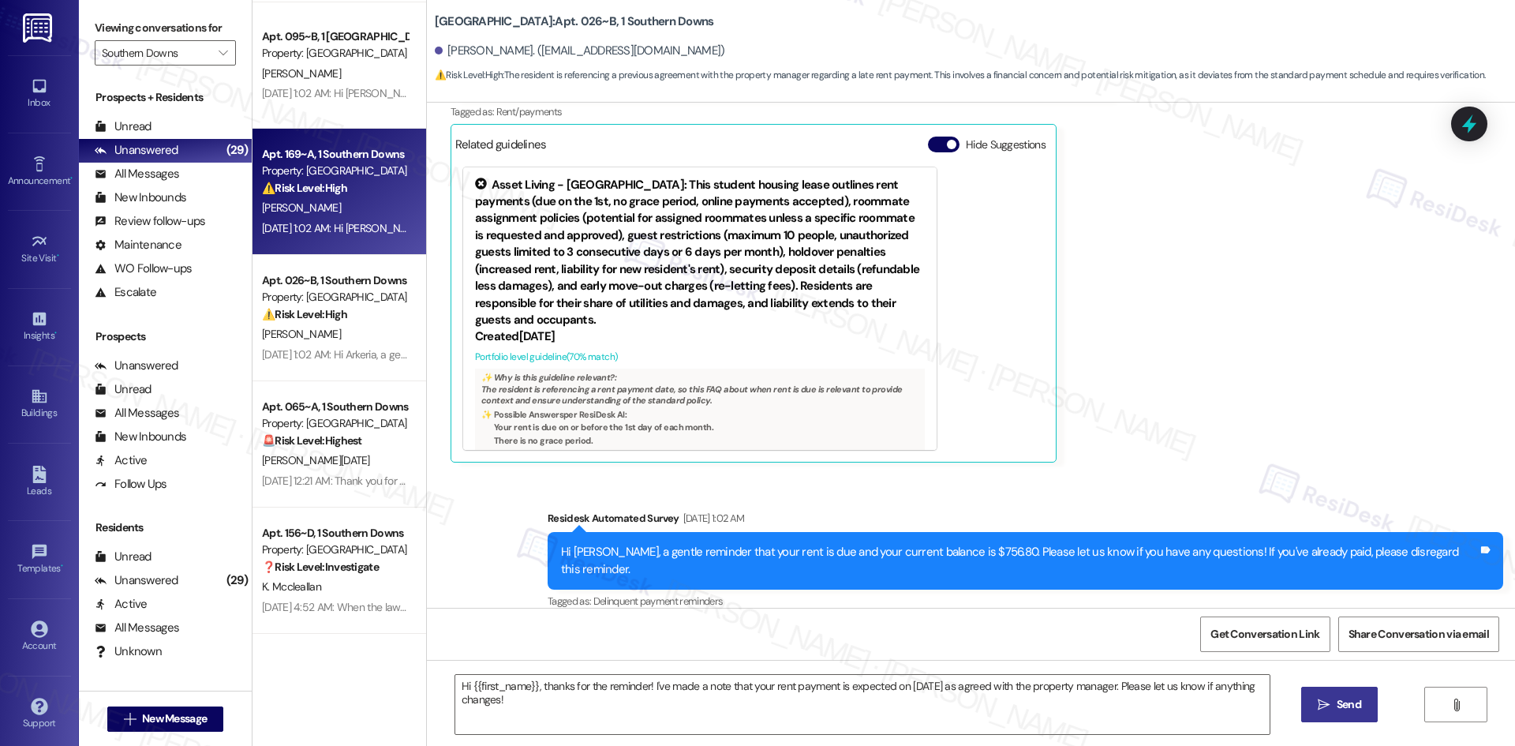
type textarea "Fetching suggested responses. Please feel free to read through the conversation…"
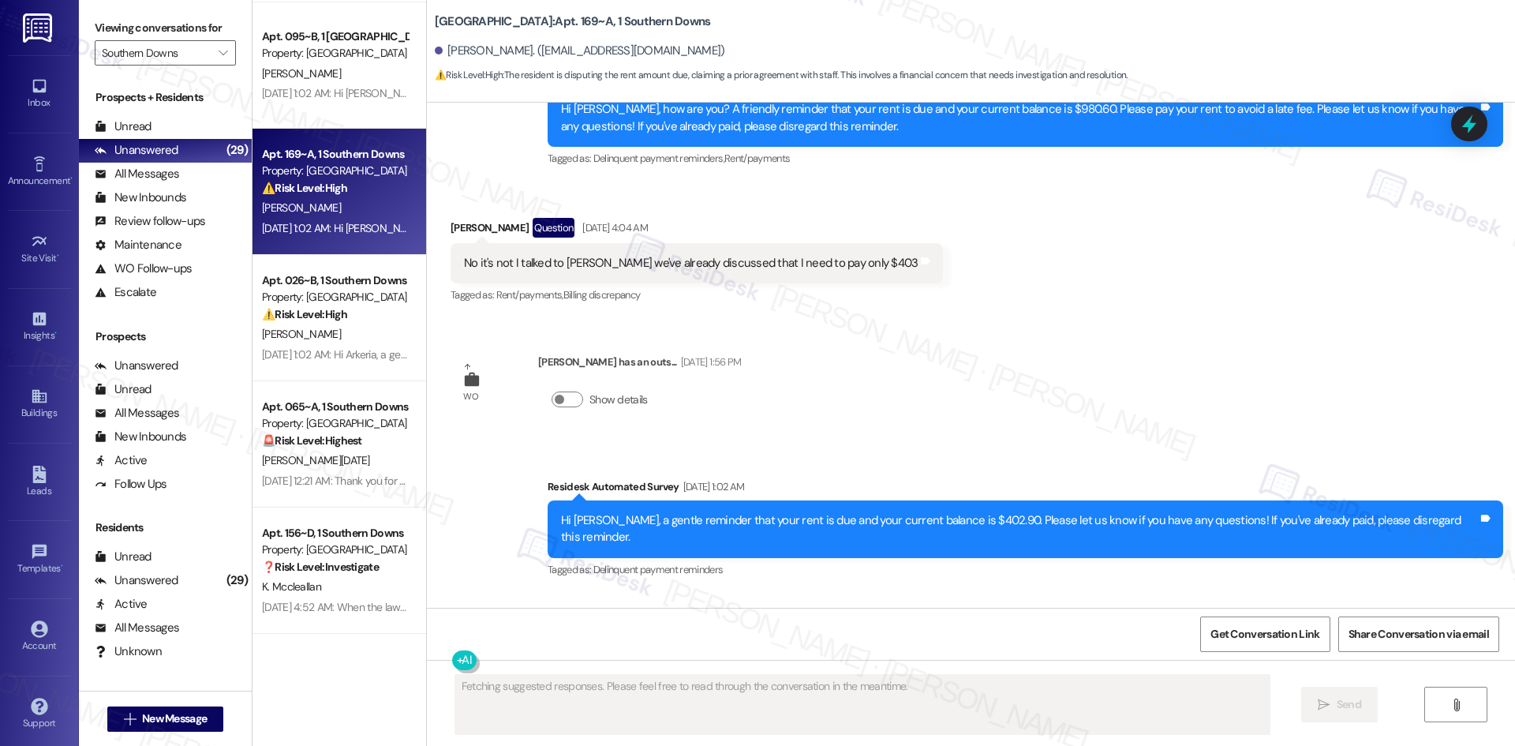
scroll to position [1528, 0]
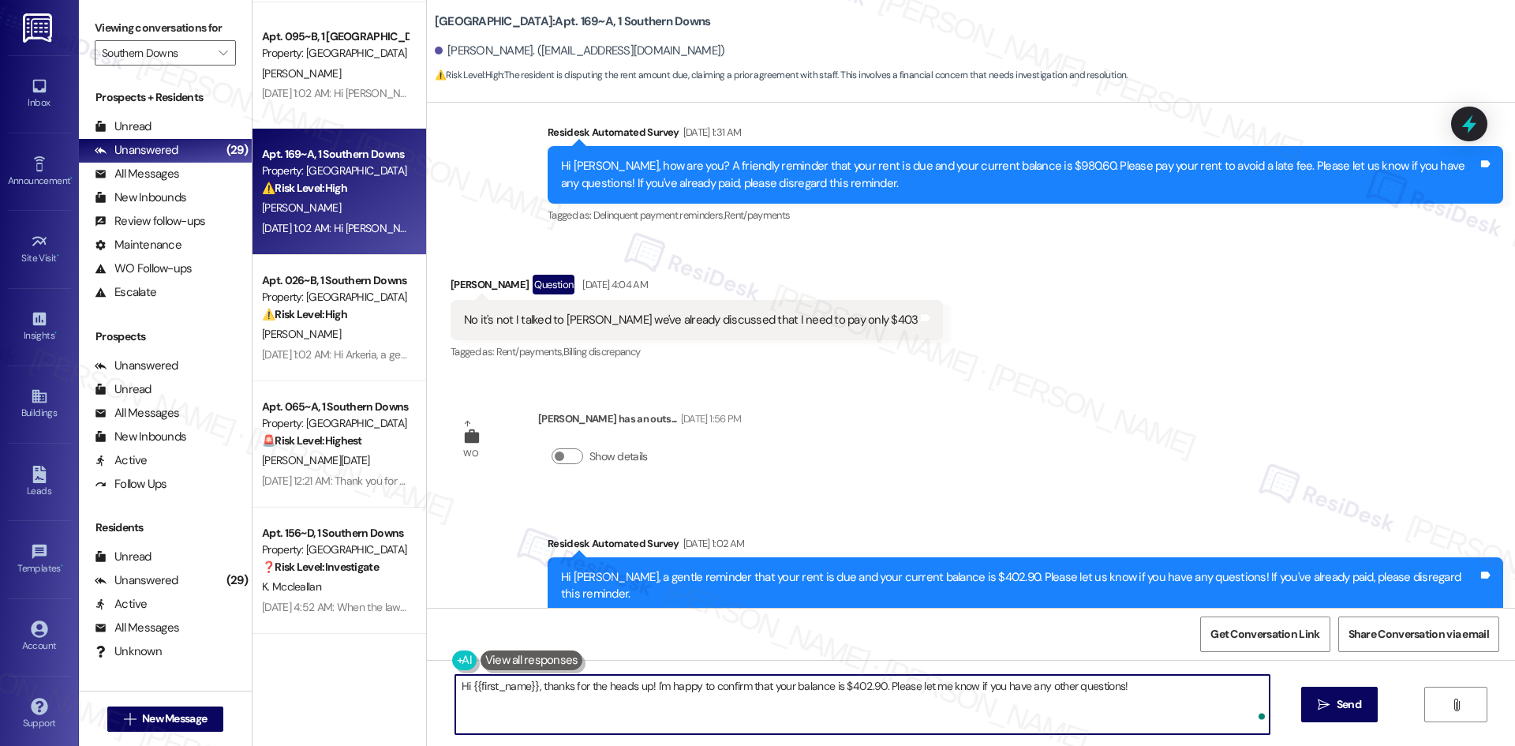
click at [748, 707] on textarea "Hi {{first_name}}, thanks for the heads up! I'm happy to confirm that your bala…" at bounding box center [862, 704] width 814 height 59
paste textarea "I apologize for the delayed response. Please let me know if you still need any …"
type textarea "Hi {{first_name}}, I apologize for the delayed response. Please let me know if …"
click at [1323, 700] on span "Send" at bounding box center [1334, 704] width 24 height 17
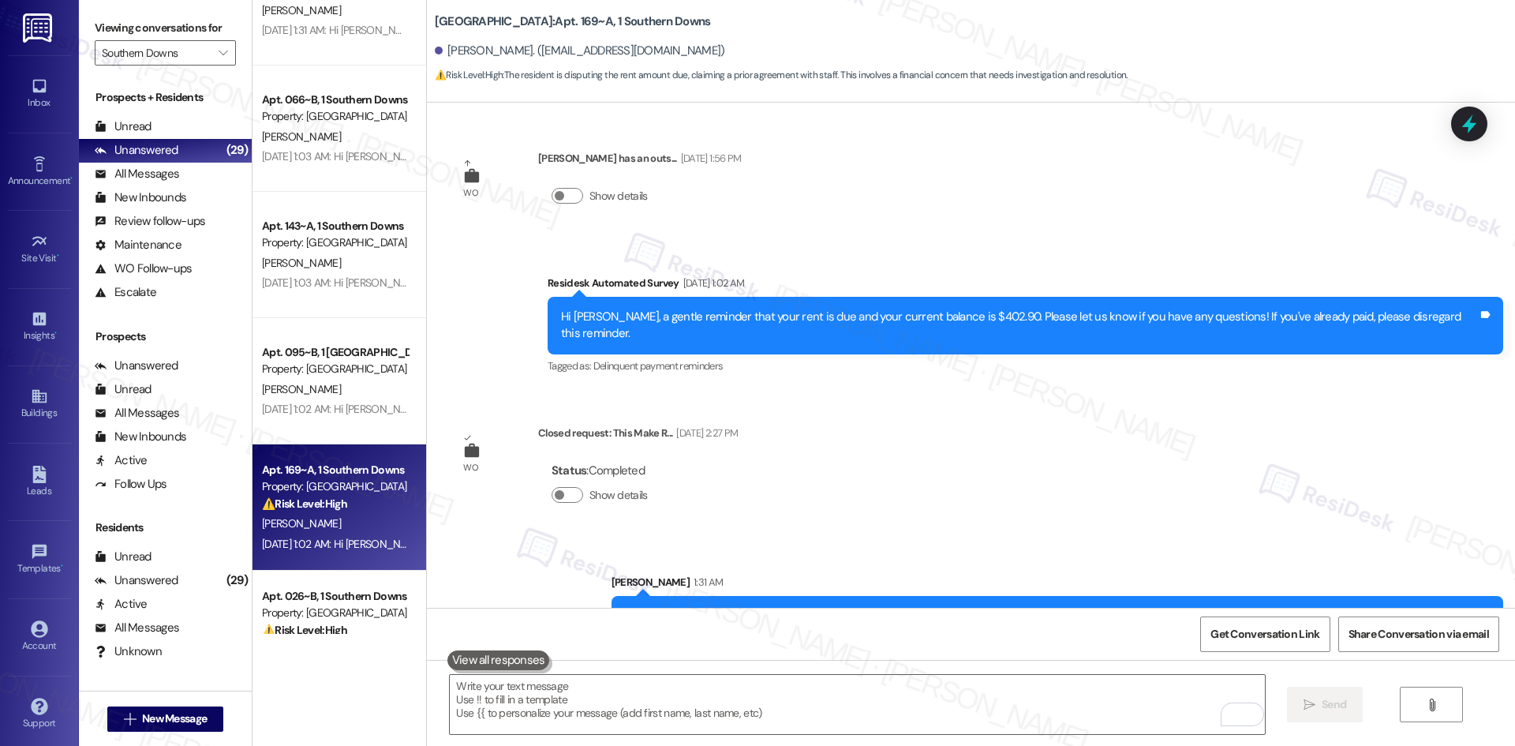
scroll to position [1795, 0]
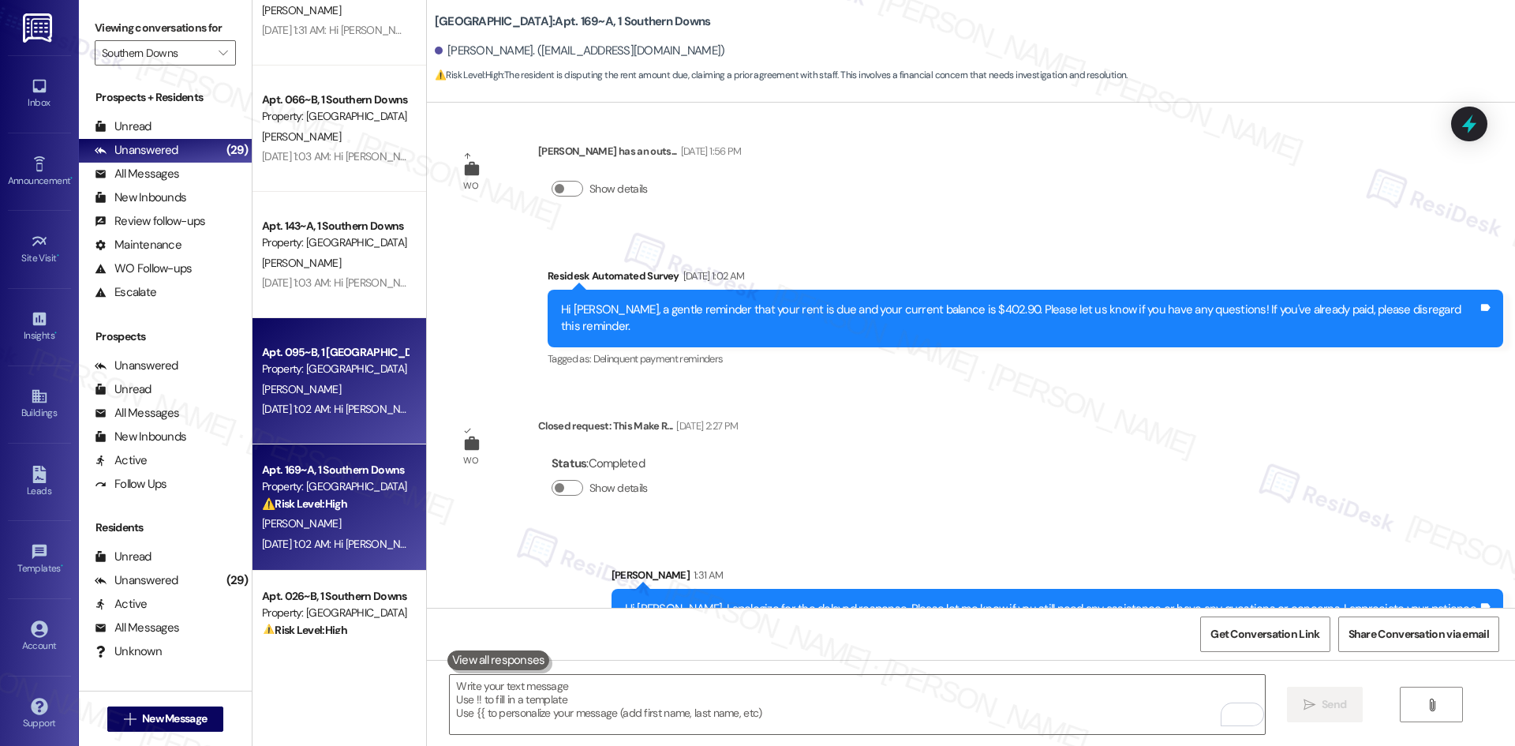
click at [354, 402] on div "Sep 11, 2025 at 1:02 AM: Hi Carrie, a gentle reminder that your rent is due and…" at bounding box center [744, 409] width 965 height 14
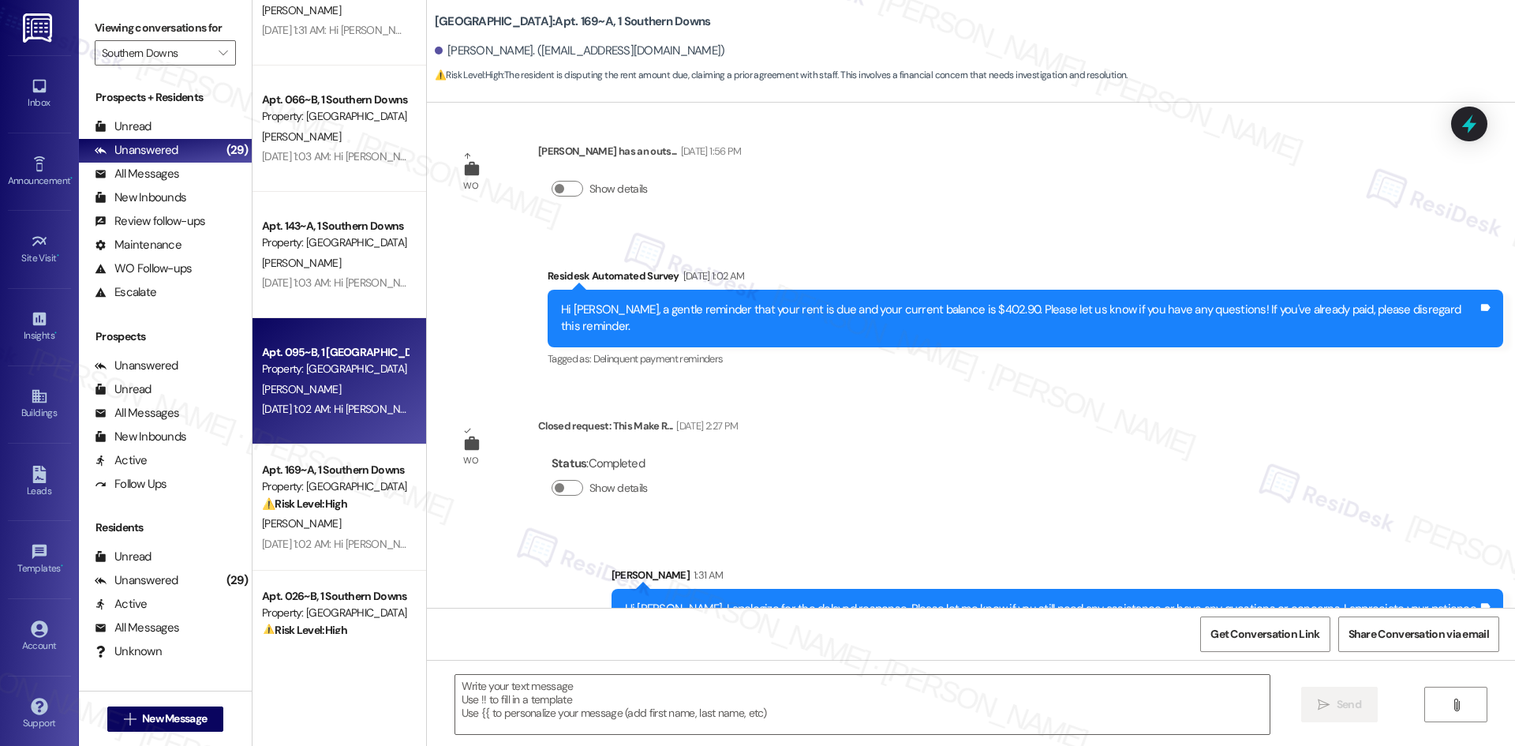
type textarea "Fetching suggested responses. Please feel free to read through the conversation…"
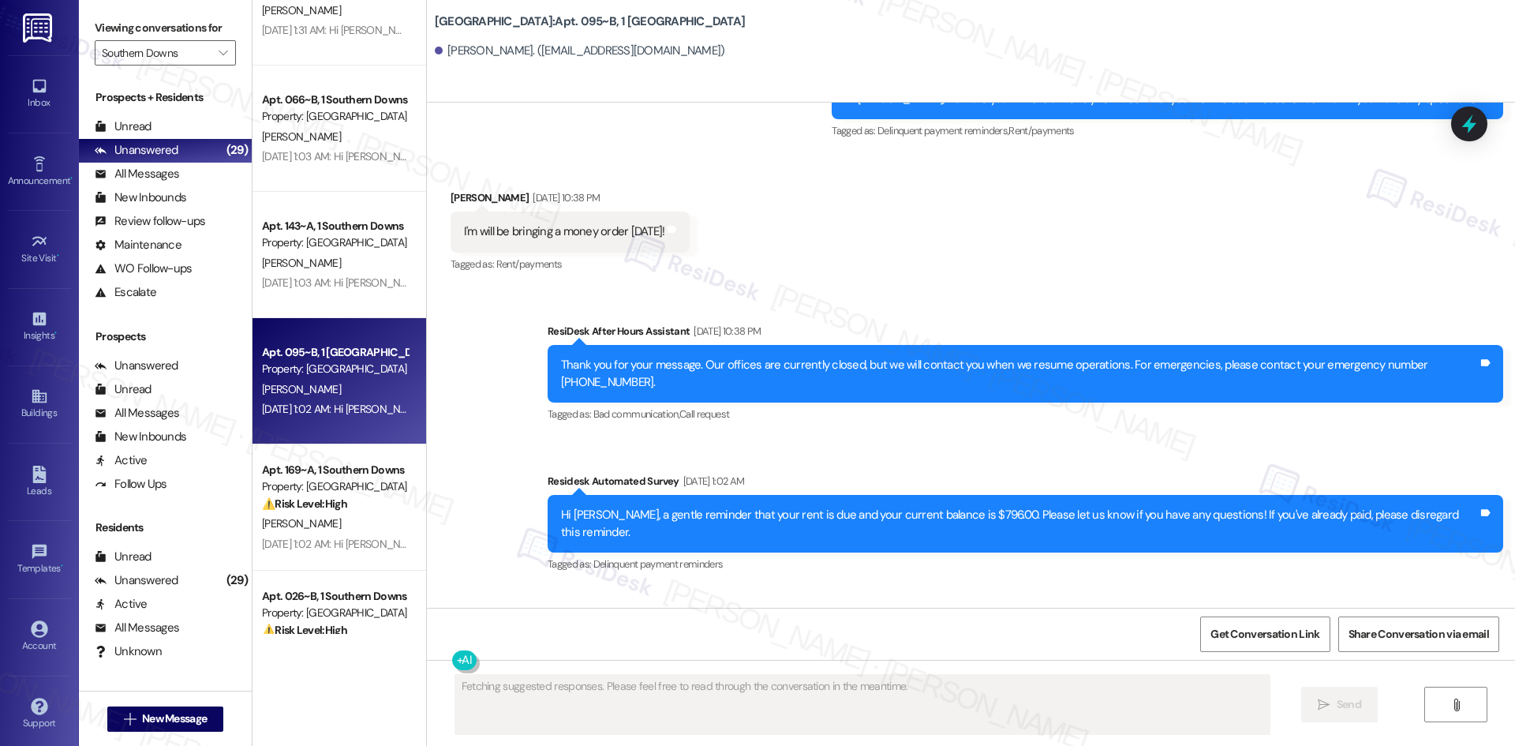
scroll to position [6832, 0]
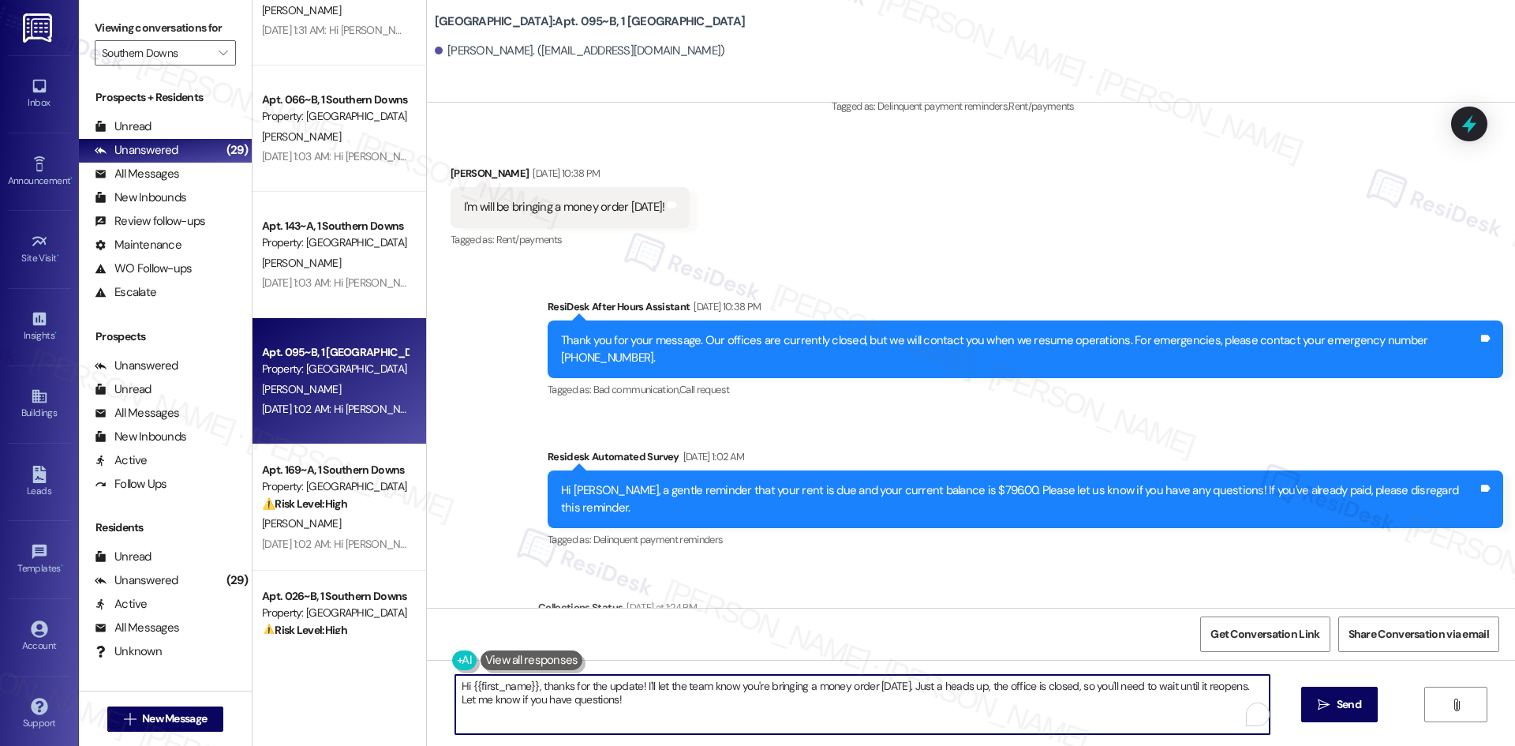
click at [867, 705] on textarea "Hi {{first_name}}, thanks for the update! I'll let the team know you're bringin…" at bounding box center [862, 704] width 814 height 59
paste textarea "I apologize for the delayed response. Please let me know if you still need any …"
type textarea "Hi {{first_name}}, I apologize for the delayed response. Please let me know if …"
click at [1327, 714] on button " Send" at bounding box center [1339, 705] width 77 height 36
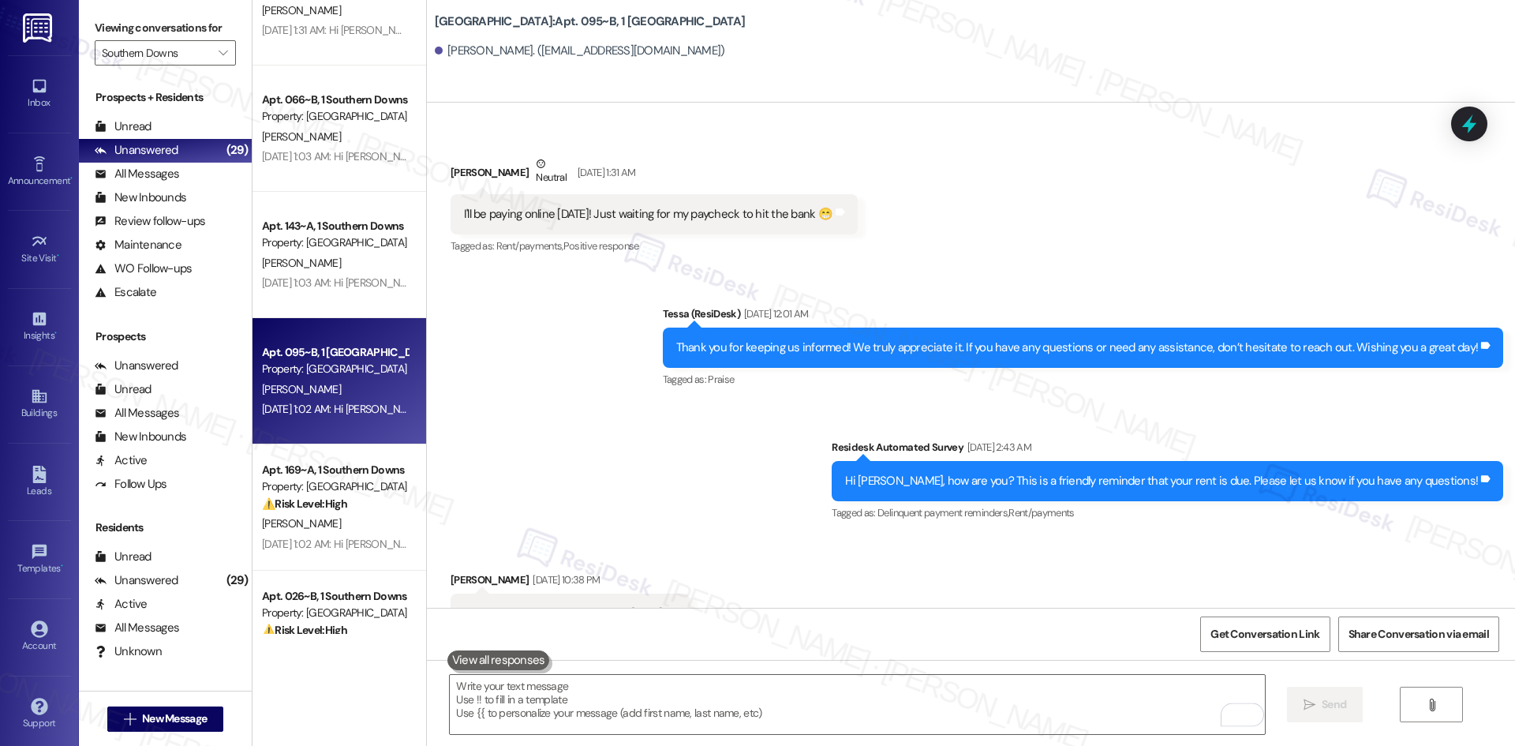
scroll to position [6419, 0]
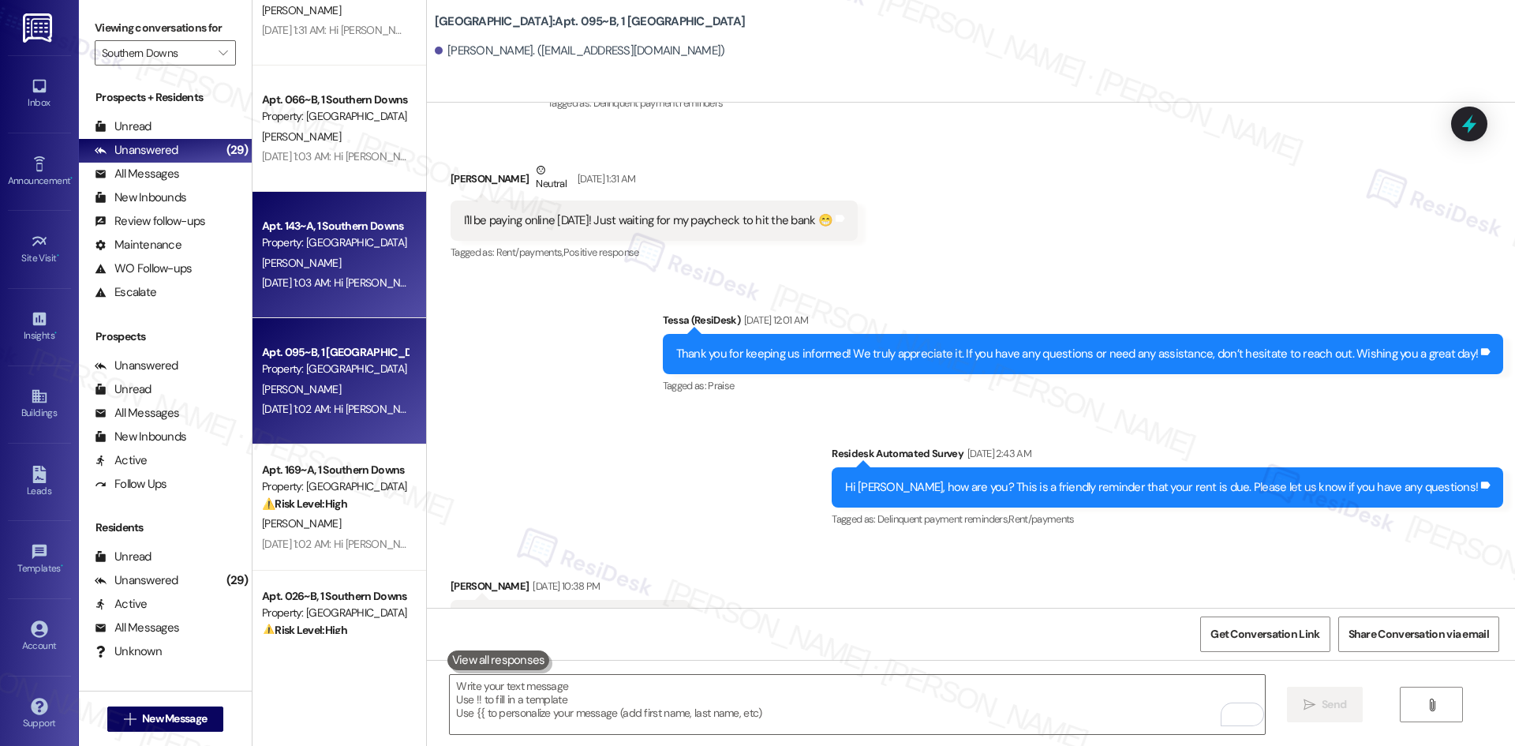
click at [346, 286] on div "Sep 11, 2025 at 1:03 AM: Hi Kristin, a gentle reminder that your rent is due an…" at bounding box center [745, 282] width 967 height 14
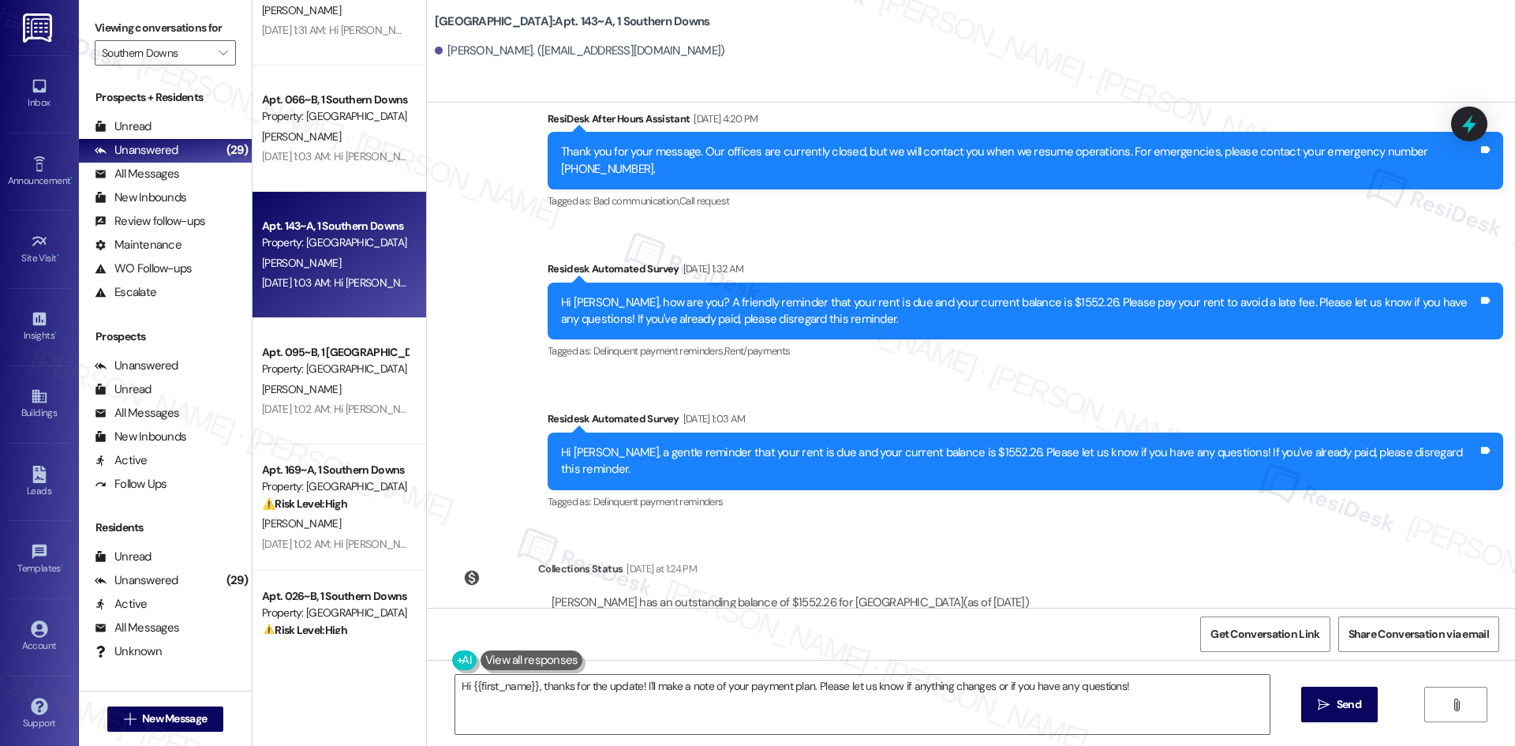
scroll to position [2547, 0]
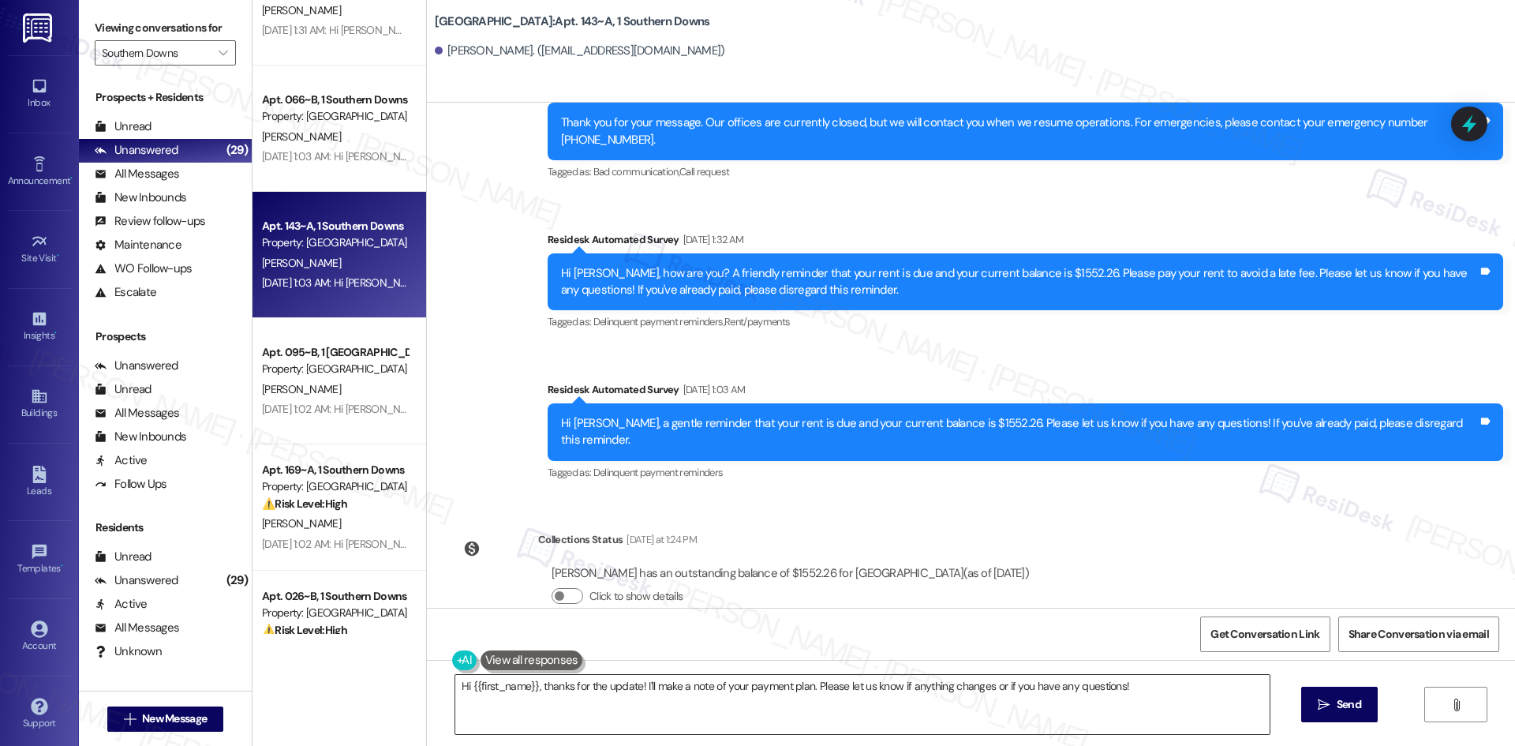
click at [488, 705] on textarea "Hi {{first_name}}, thanks for the update! I'll make a note of your payment plan…" at bounding box center [862, 704] width 814 height 59
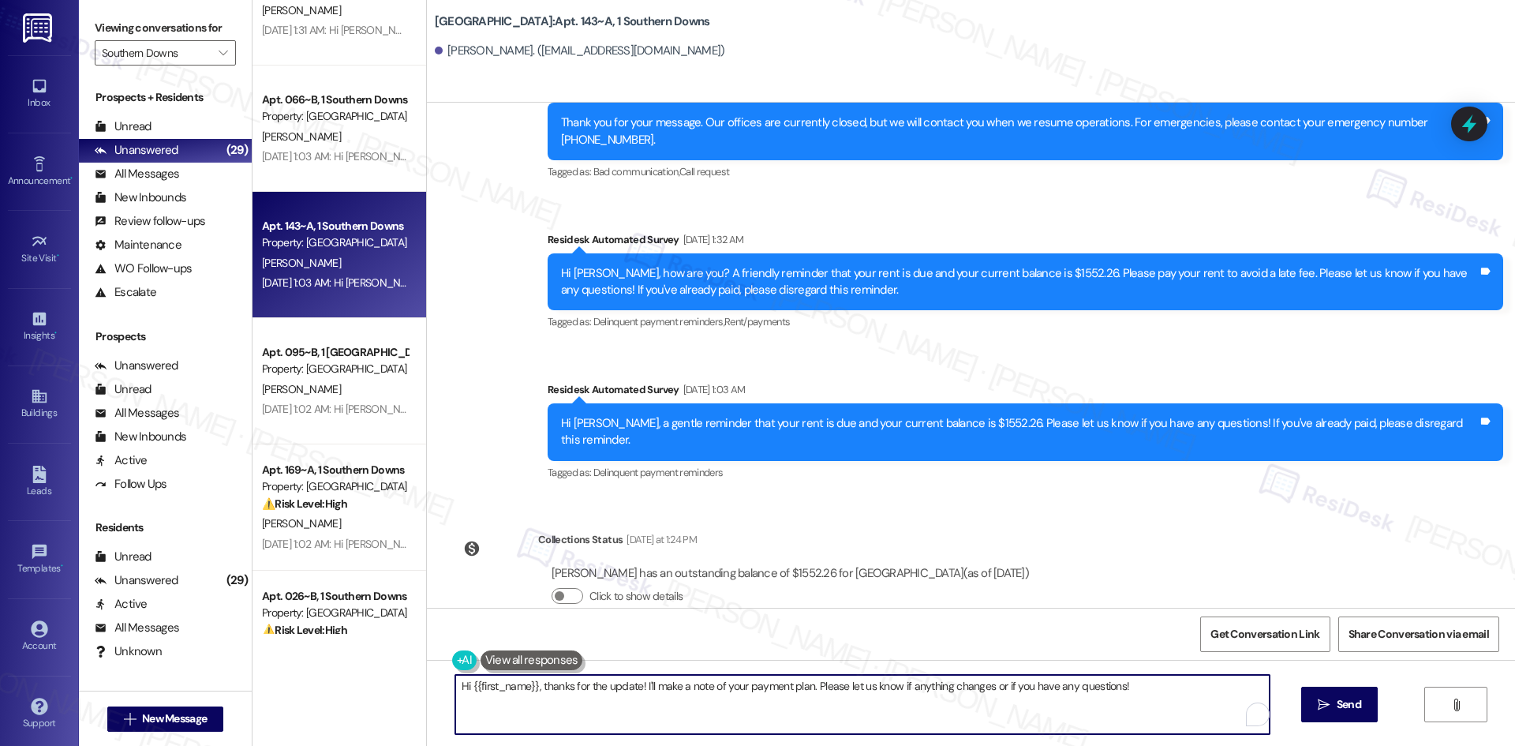
paste textarea "Thank you for keeping us informed! We truly appreciate it. If you have any ques…"
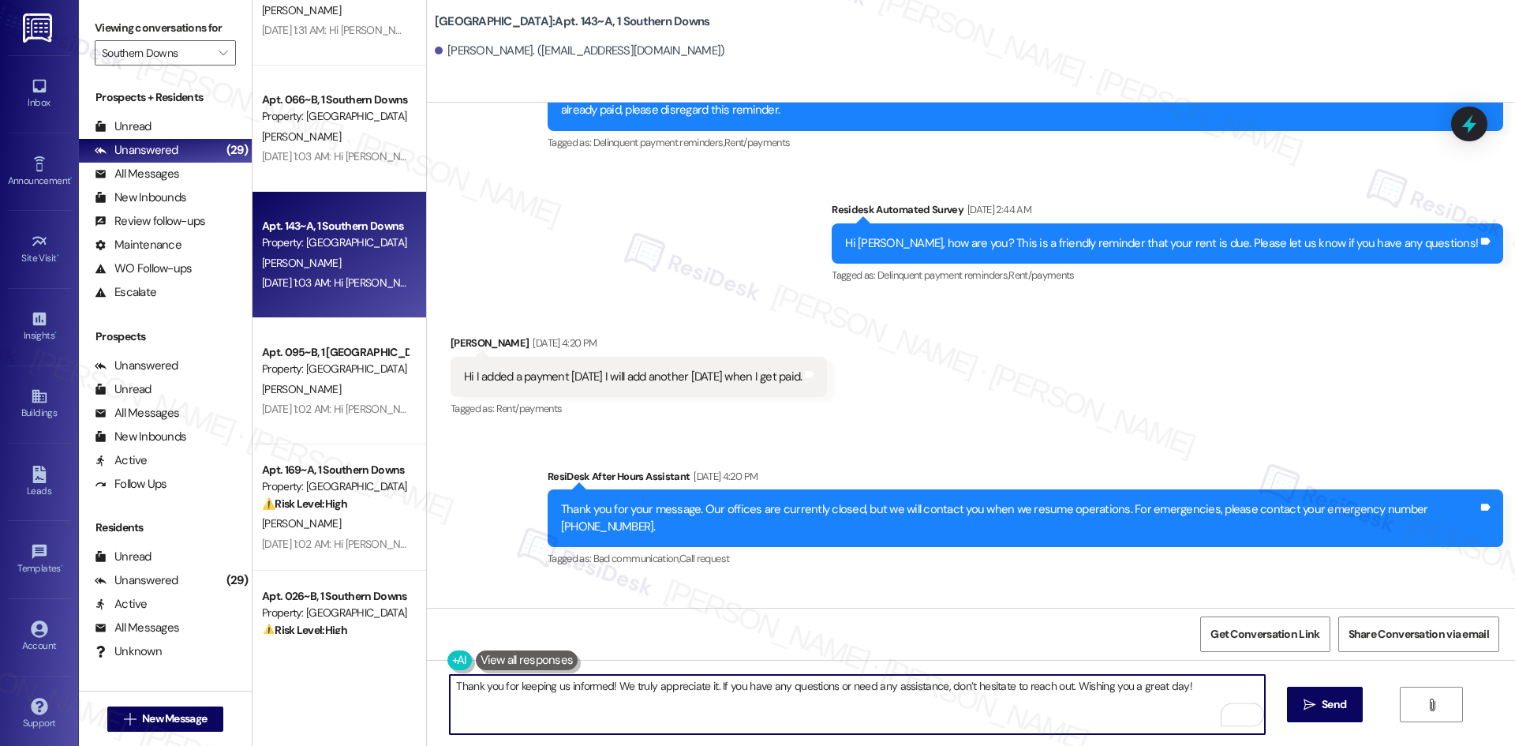
scroll to position [2074, 0]
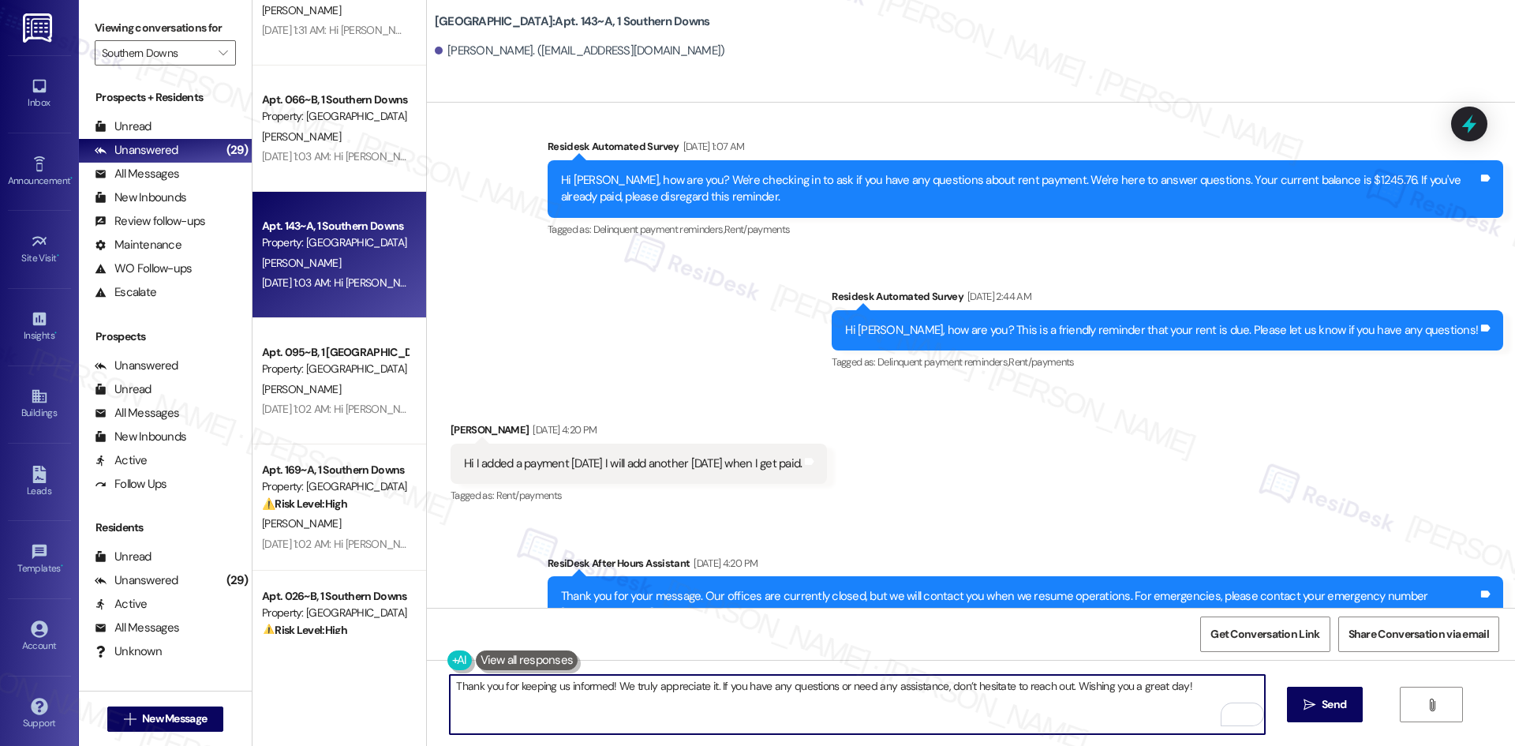
type textarea "Thank you for keeping us informed! We truly appreciate it. If you have any ques…"
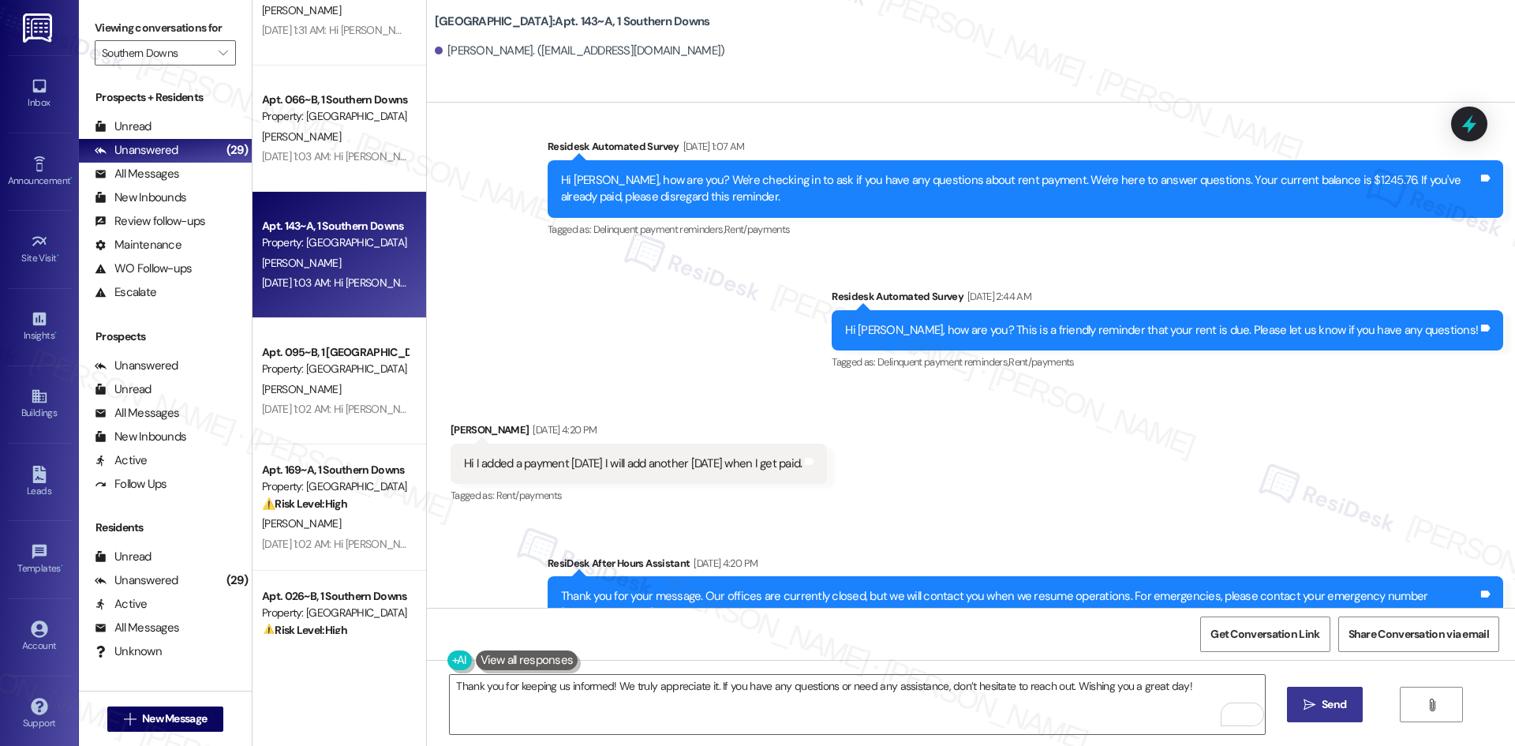
click at [1329, 712] on span "Send" at bounding box center [1334, 704] width 24 height 17
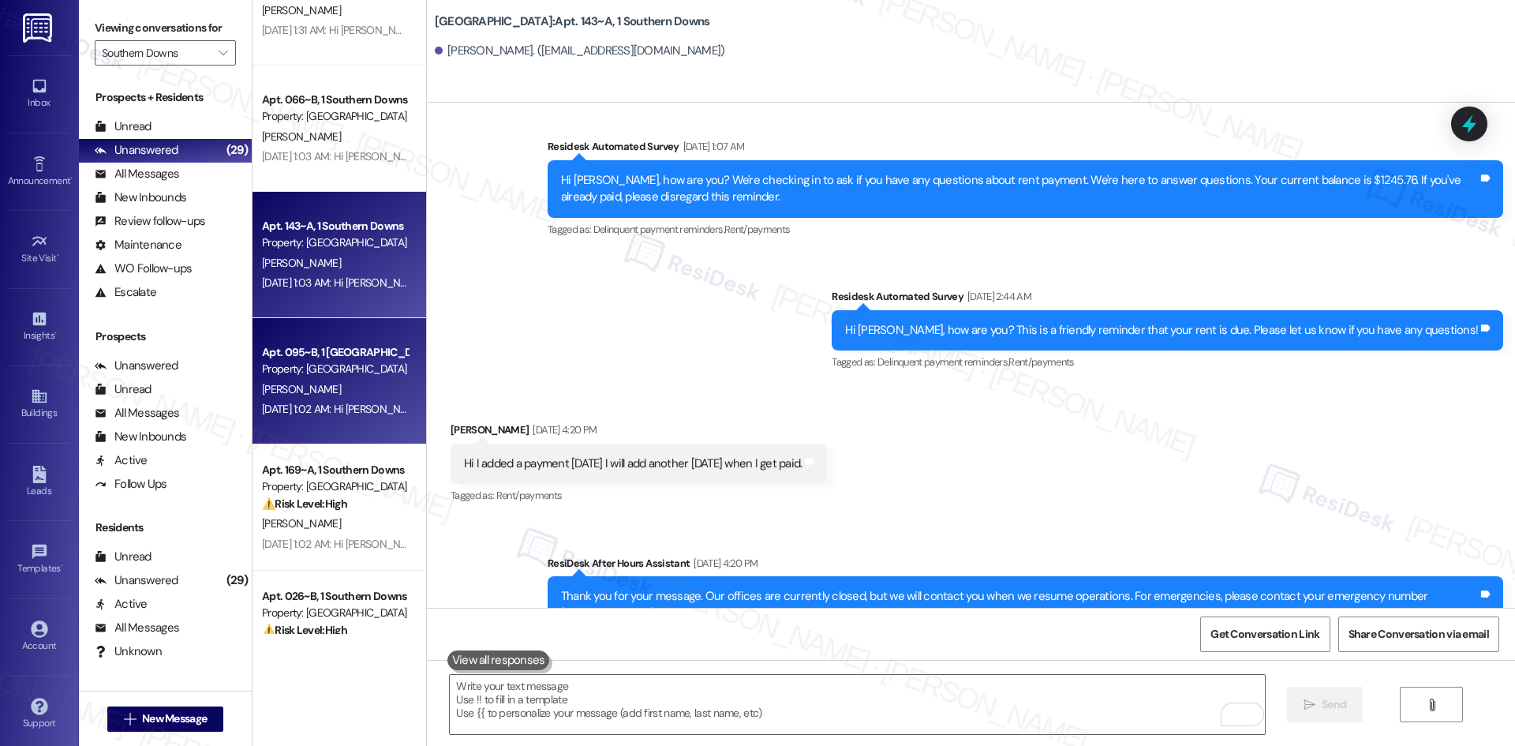
click at [330, 410] on div "Sep 11, 2025 at 1:02 AM: Hi Carrie, a gentle reminder that your rent is due and…" at bounding box center [744, 409] width 965 height 14
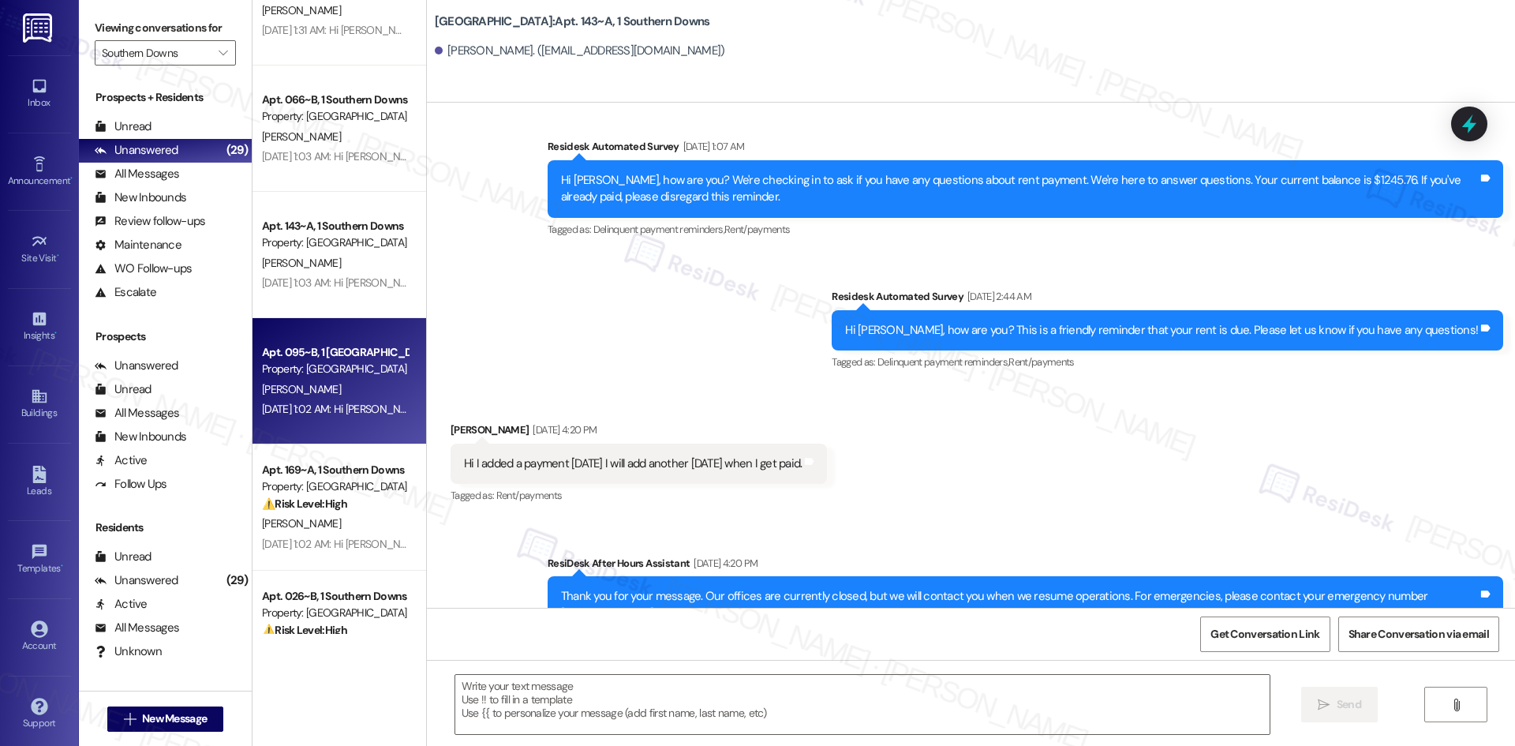
type textarea "Fetching suggested responses. Please feel free to read through the conversation…"
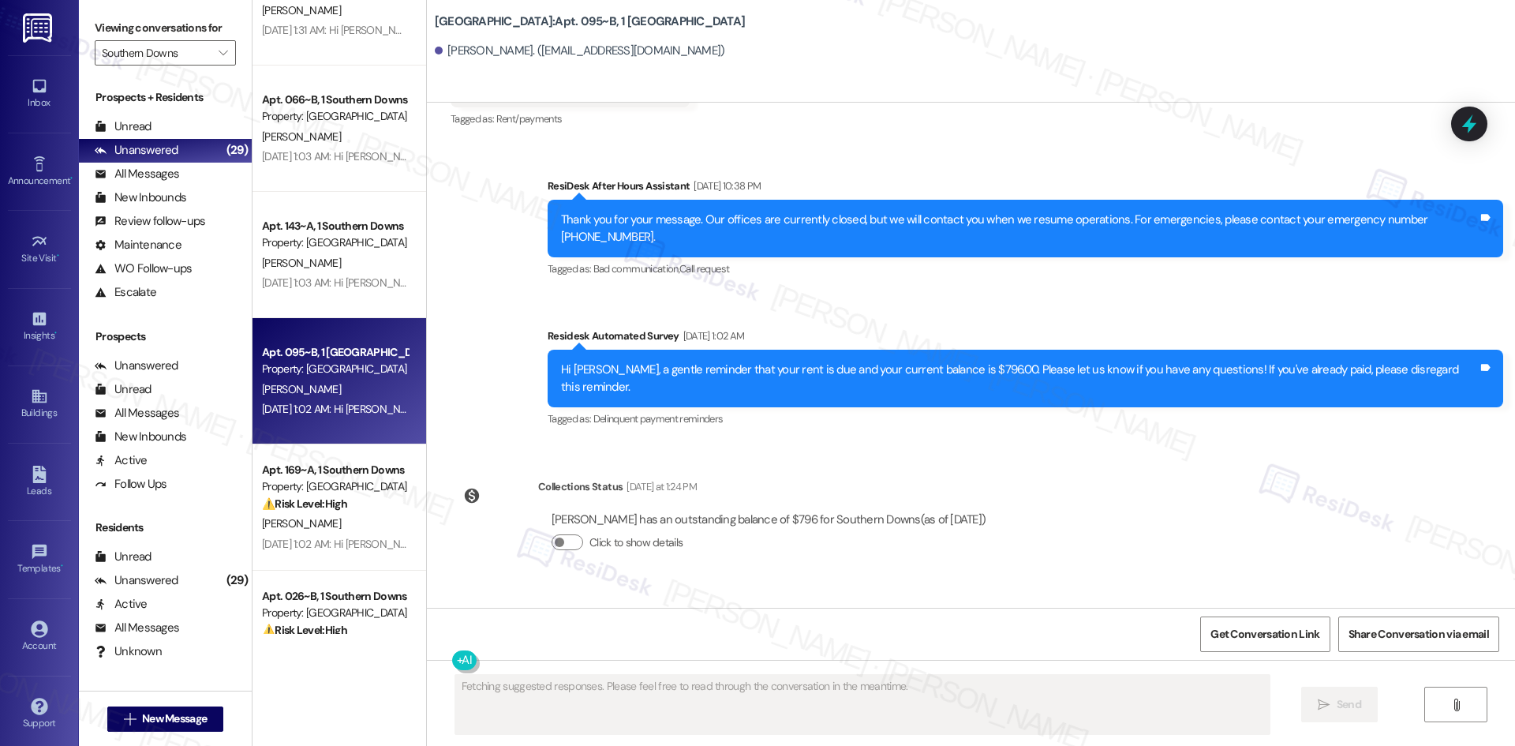
scroll to position [6965, 0]
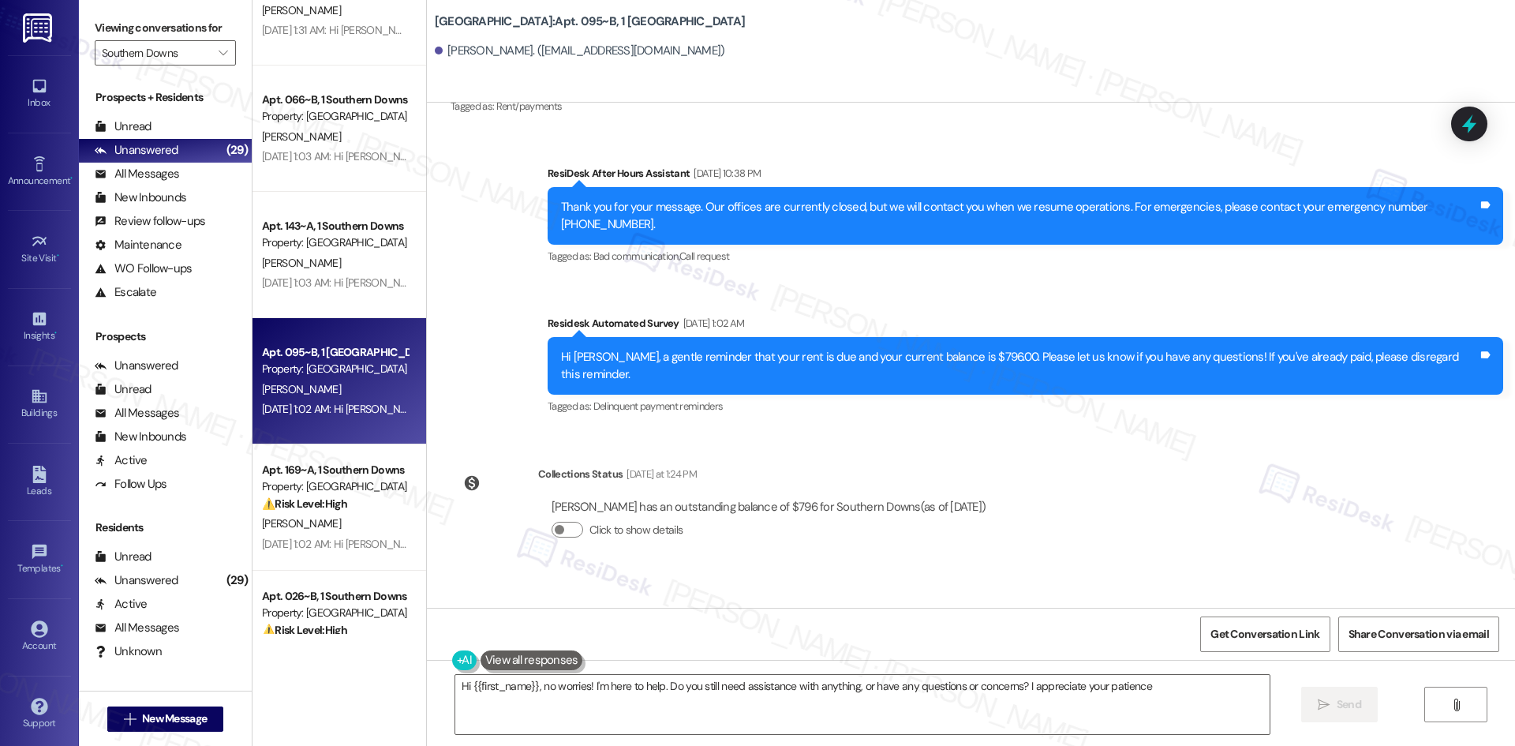
type textarea "Hi {{first_name}}, no worries! I'm here to help. Do you still need assistance w…"
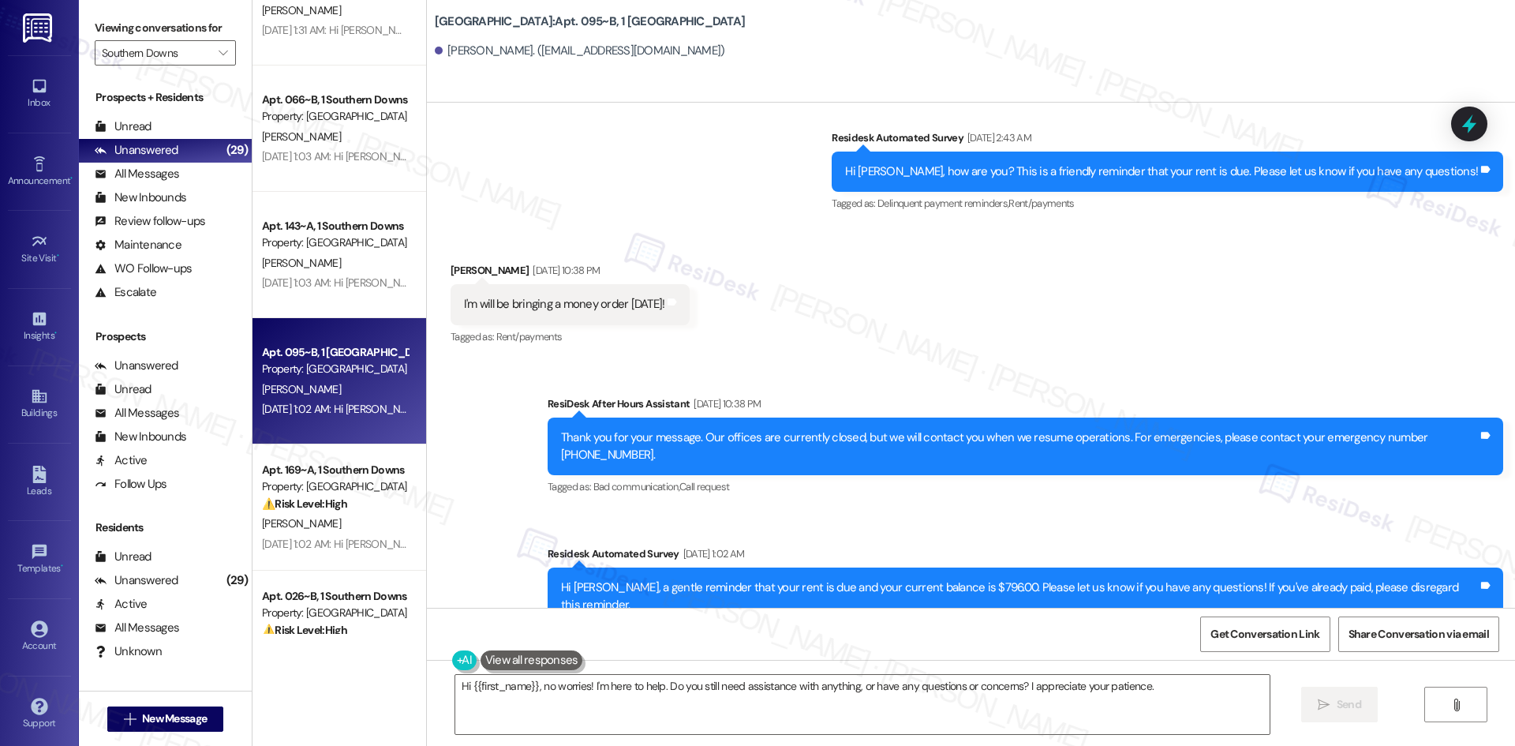
scroll to position [6728, 0]
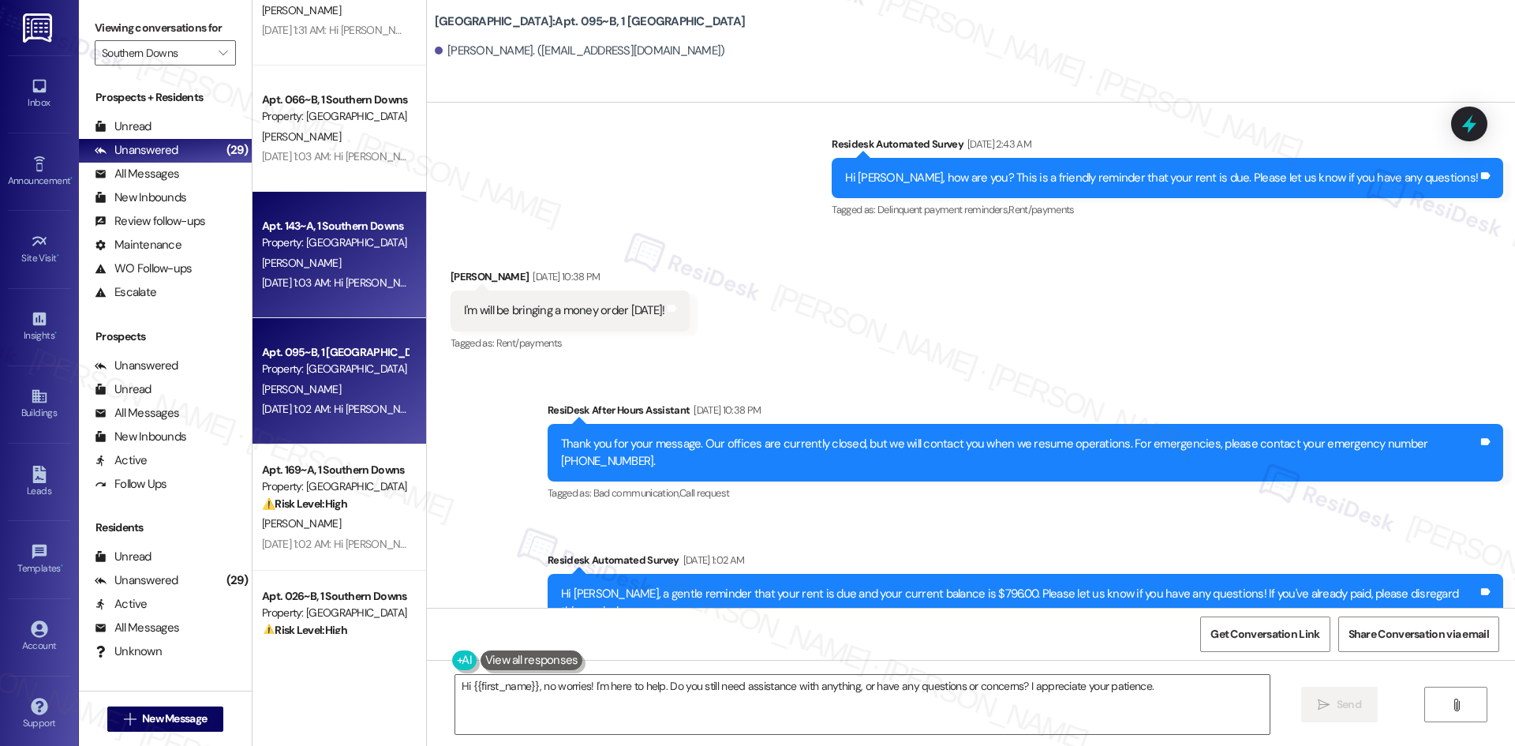
click at [362, 258] on div "[PERSON_NAME]" at bounding box center [334, 263] width 149 height 20
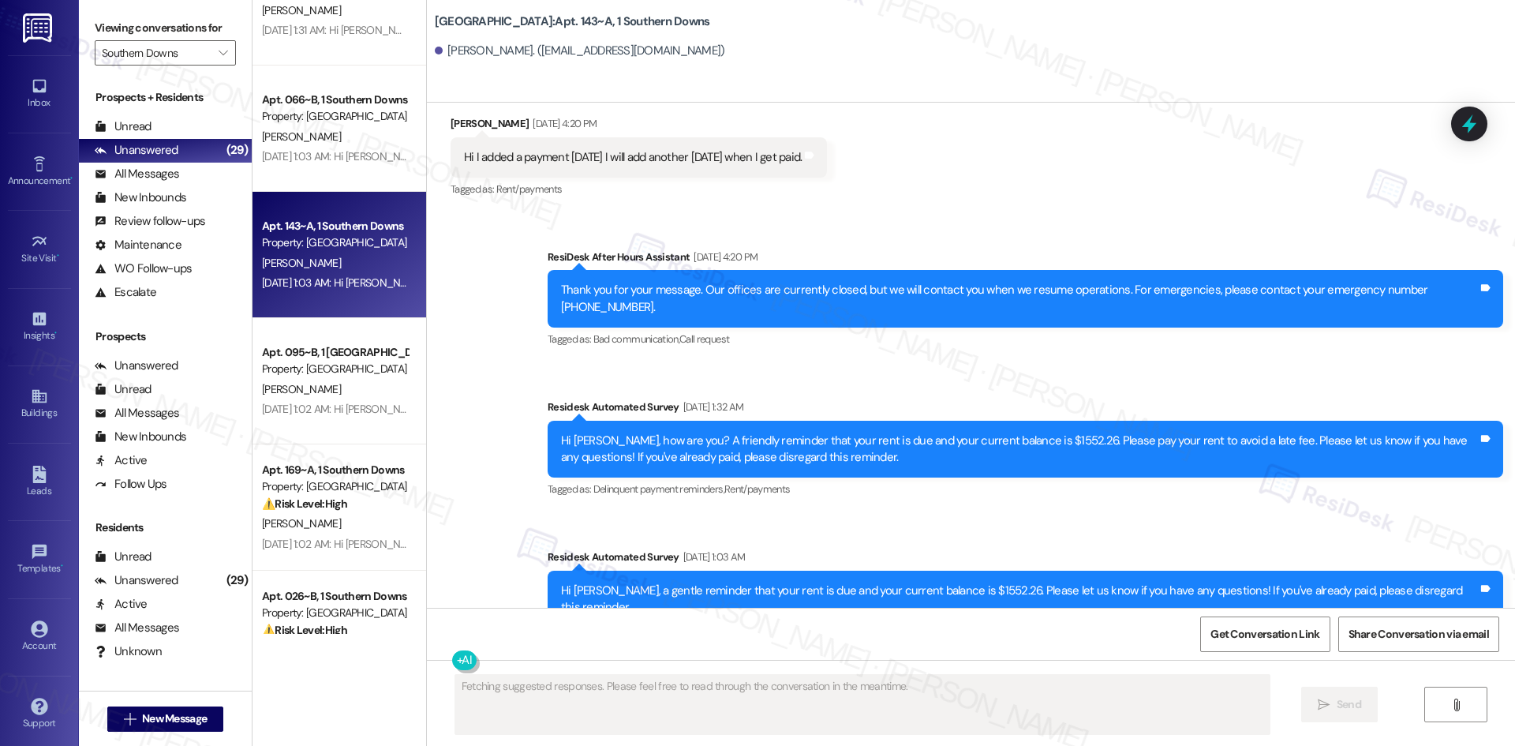
scroll to position [2681, 0]
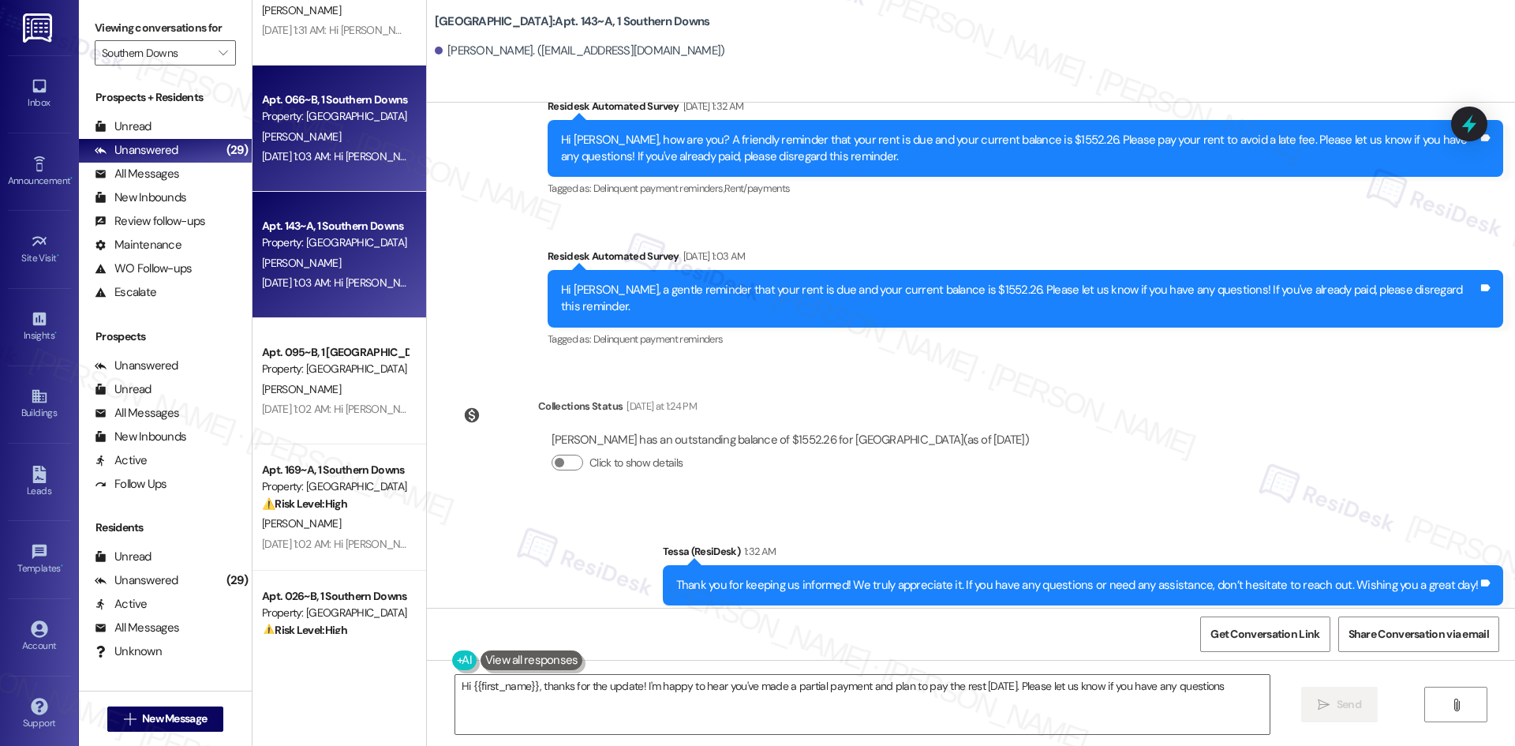
type textarea "Hi {{first_name}}, thanks for the update! I'm happy to hear you've made a parti…"
click at [334, 154] on div "Sep 11, 2025 at 1:03 AM: Hi Kenae, a gentle reminder that your rent is due and …" at bounding box center [745, 156] width 966 height 14
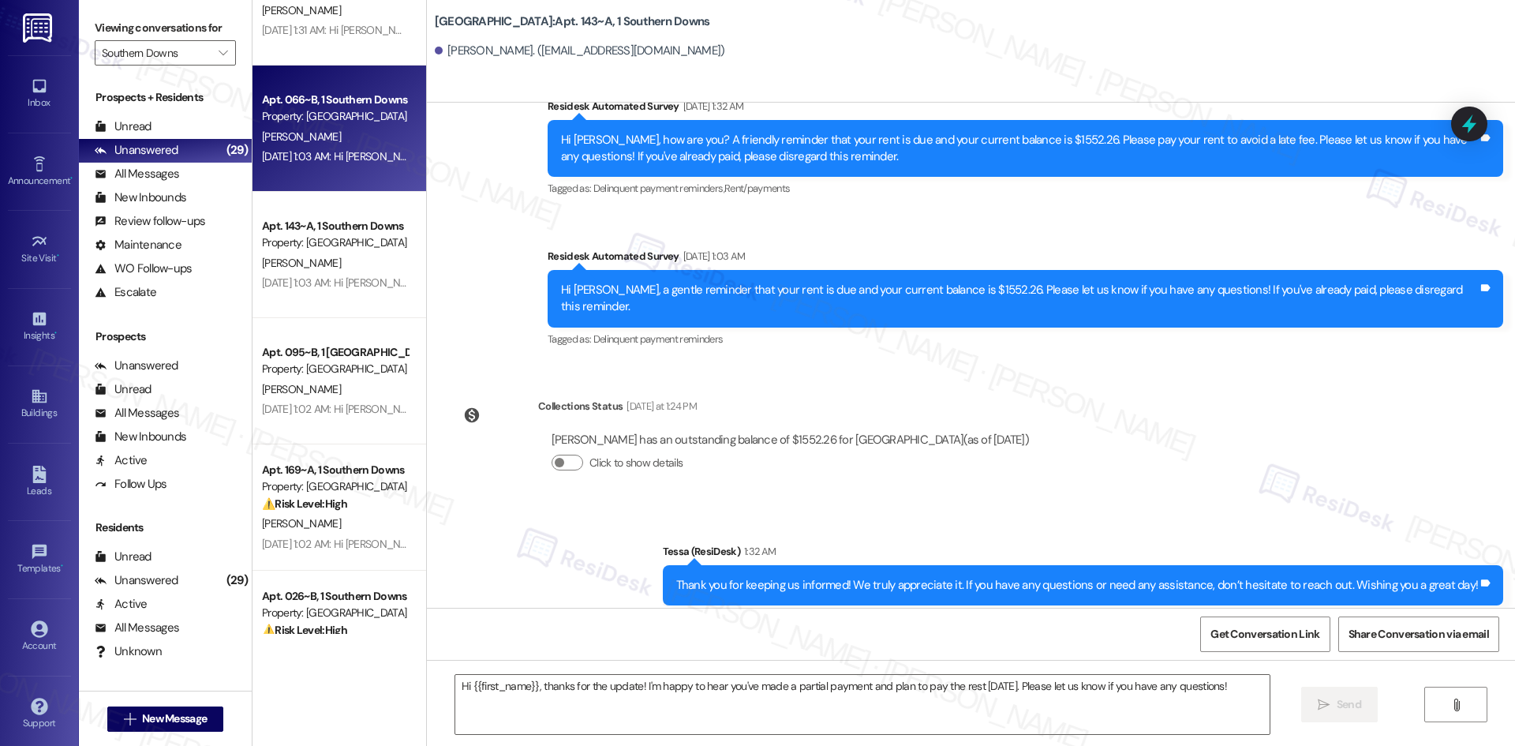
type textarea "Fetching suggested responses. Please feel free to read through the conversation…"
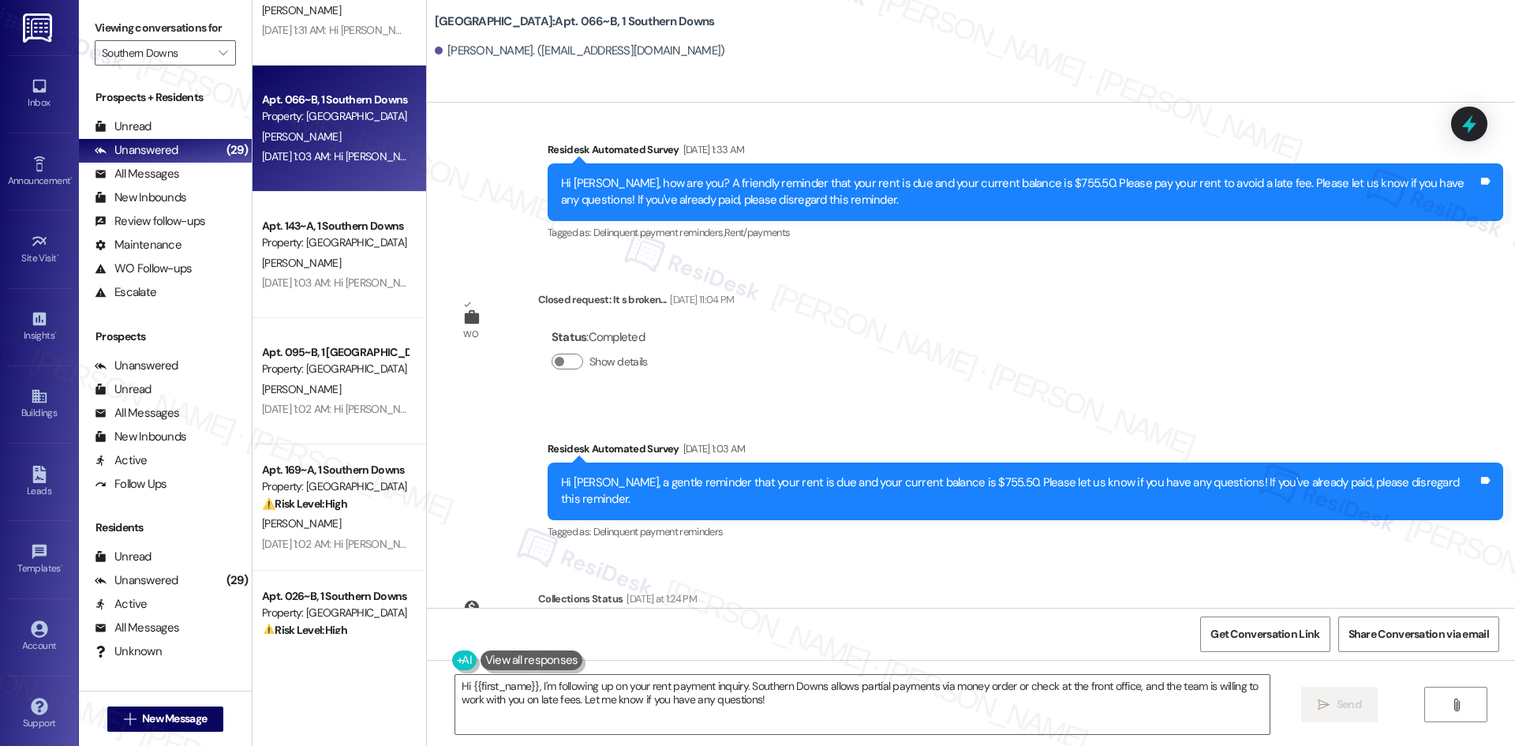
scroll to position [4151, 0]
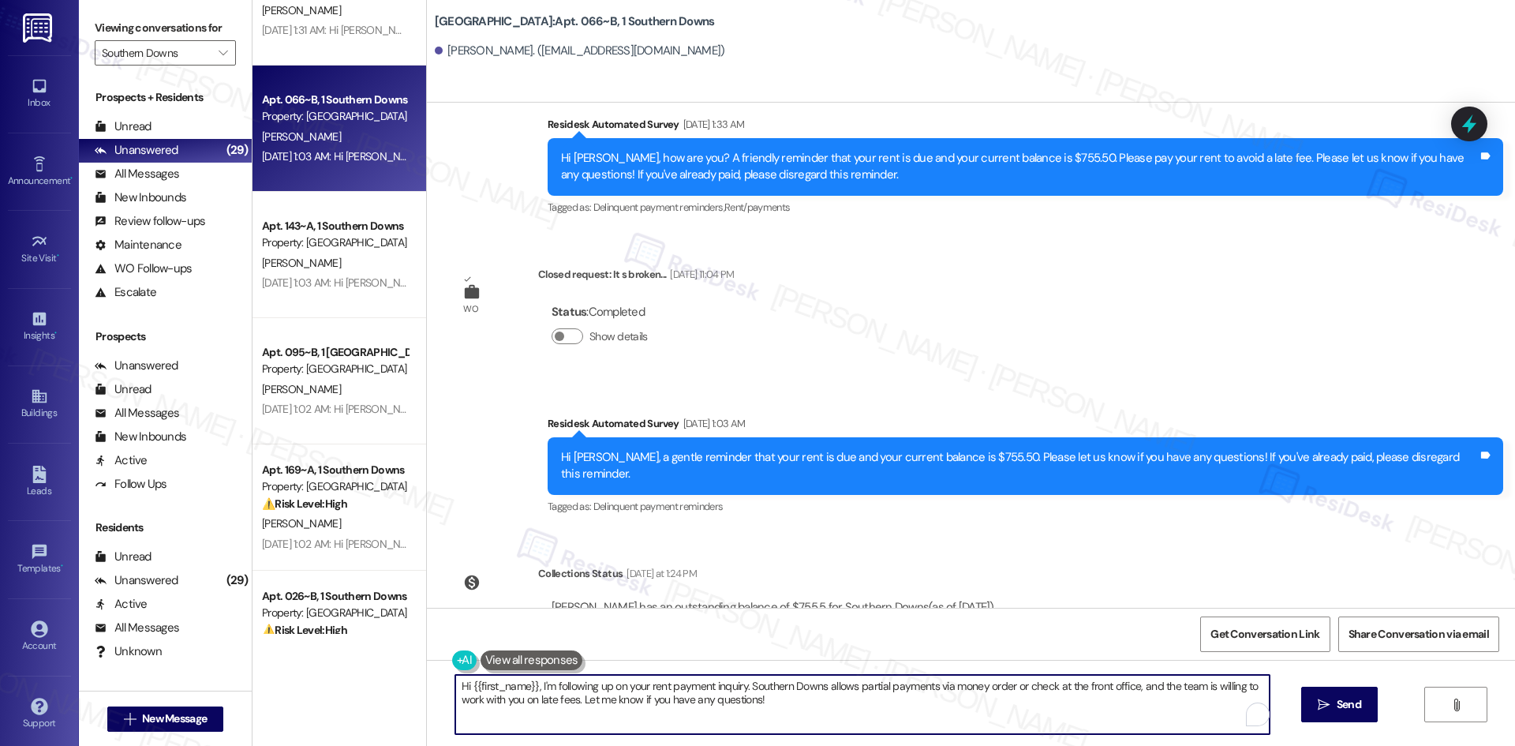
click at [777, 699] on textarea "Hi {{first_name}}, I'm following up on your rent payment inquiry. Southern Down…" at bounding box center [862, 704] width 814 height 59
paste textarea "Thank you for keeping us informed! We truly appreciate it. If you have any ques…"
type textarea "Thank you for keeping us informed! We truly appreciate it. If you have any ques…"
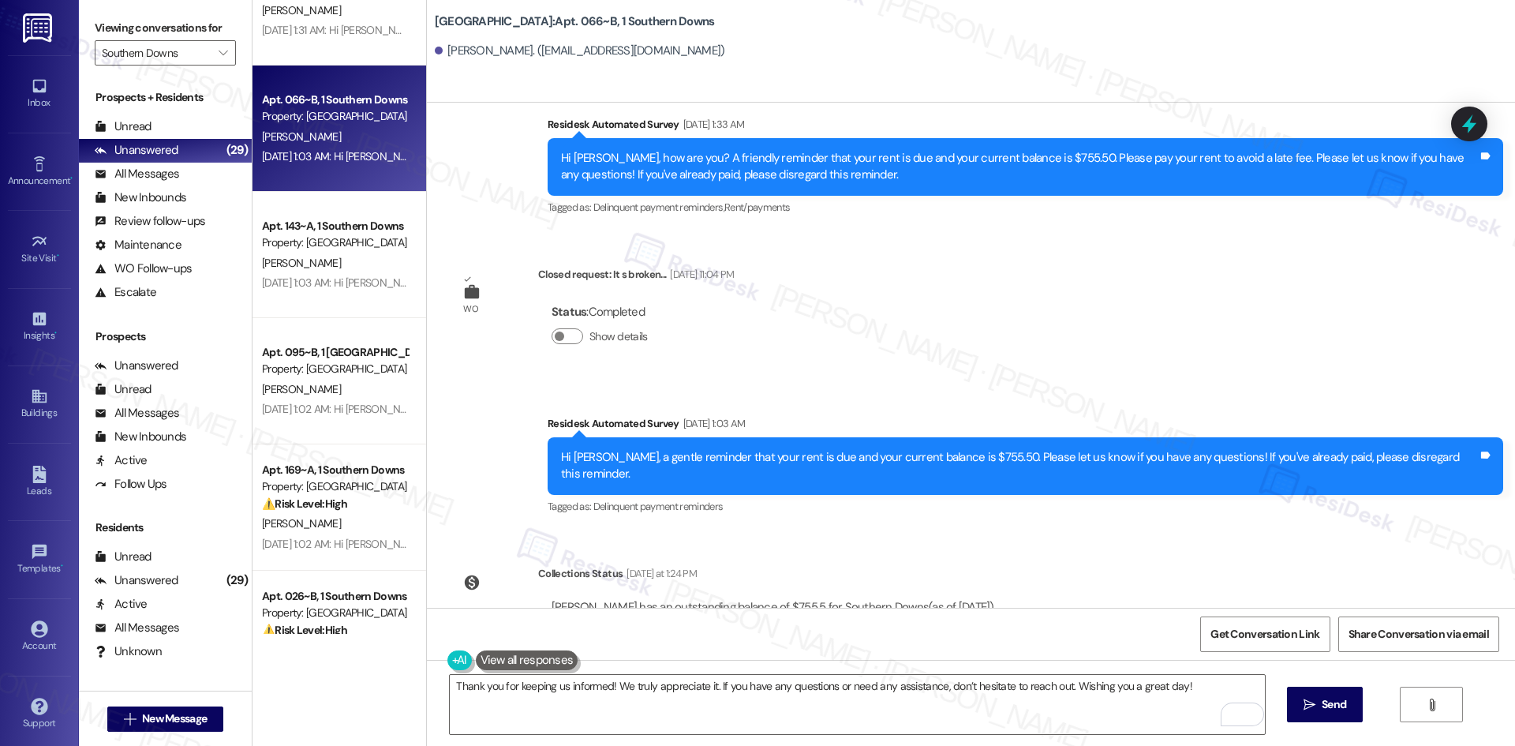
drag, startPoint x: 816, startPoint y: 308, endPoint x: 791, endPoint y: 301, distance: 26.2
click at [815, 308] on div "Survey, sent via SMS Residesk Automated Survey Jun 04, 2025 at 1:56 AM Hi Kenae…" at bounding box center [971, 355] width 1088 height 505
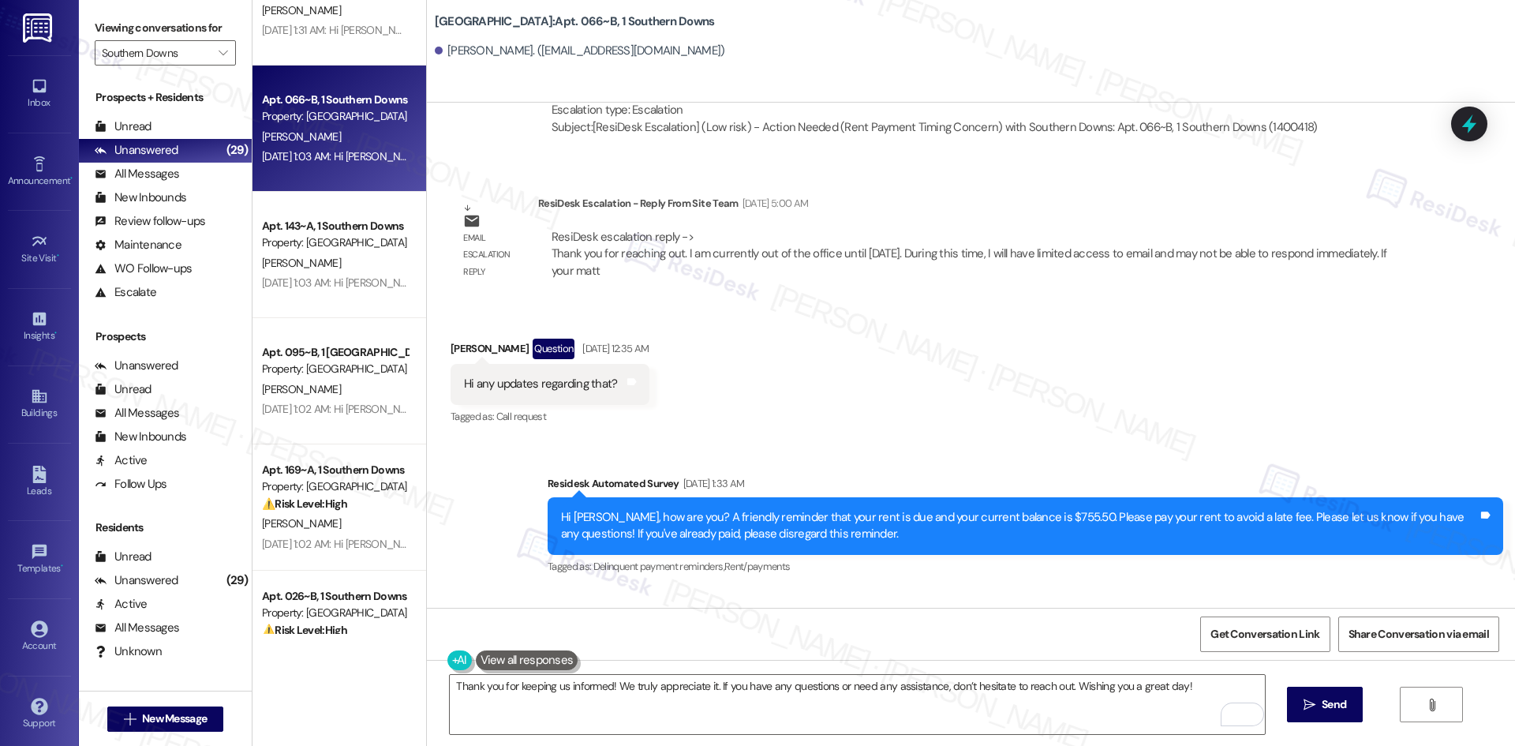
scroll to position [3756, 0]
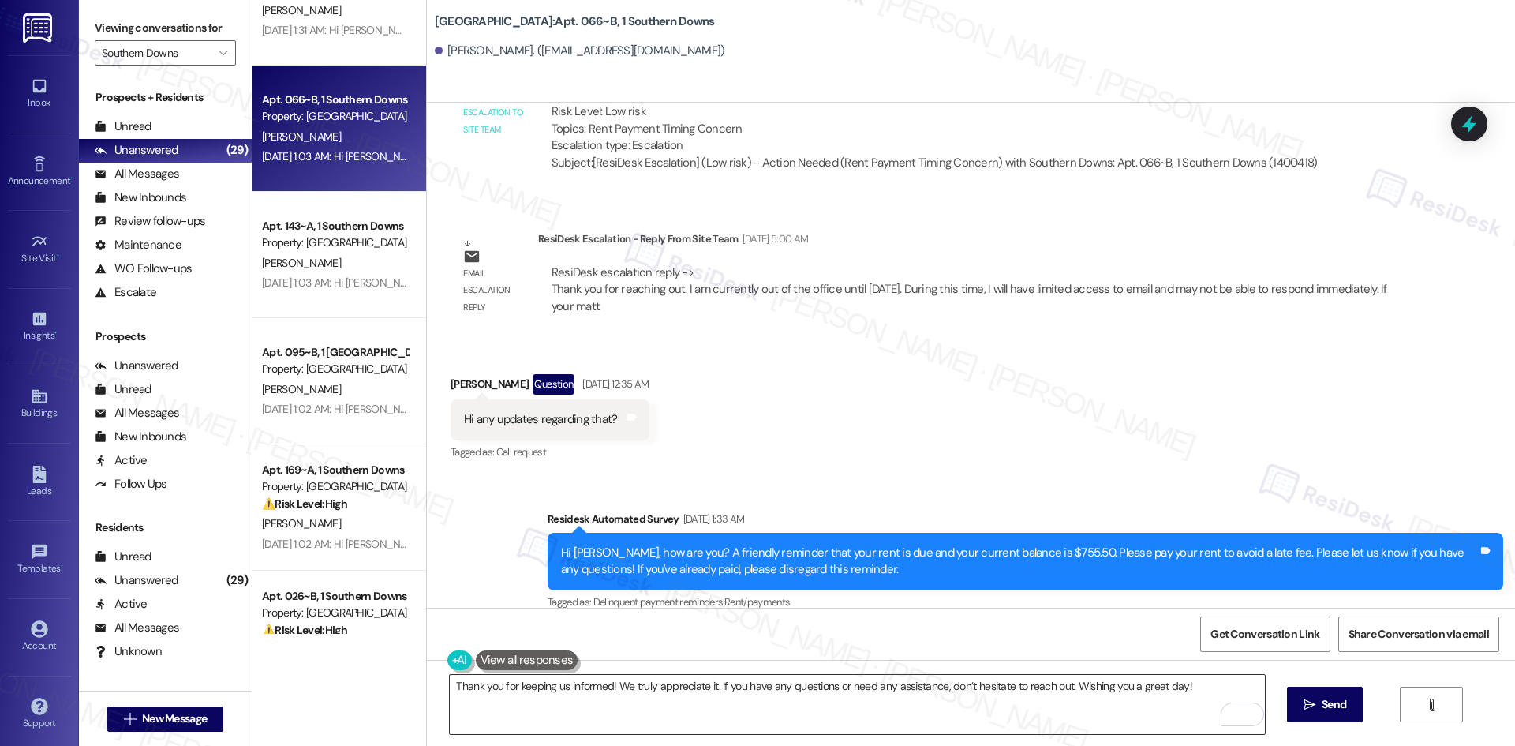
click at [733, 717] on textarea "Thank you for keeping us informed! We truly appreciate it. If you have any ques…" at bounding box center [857, 704] width 814 height 59
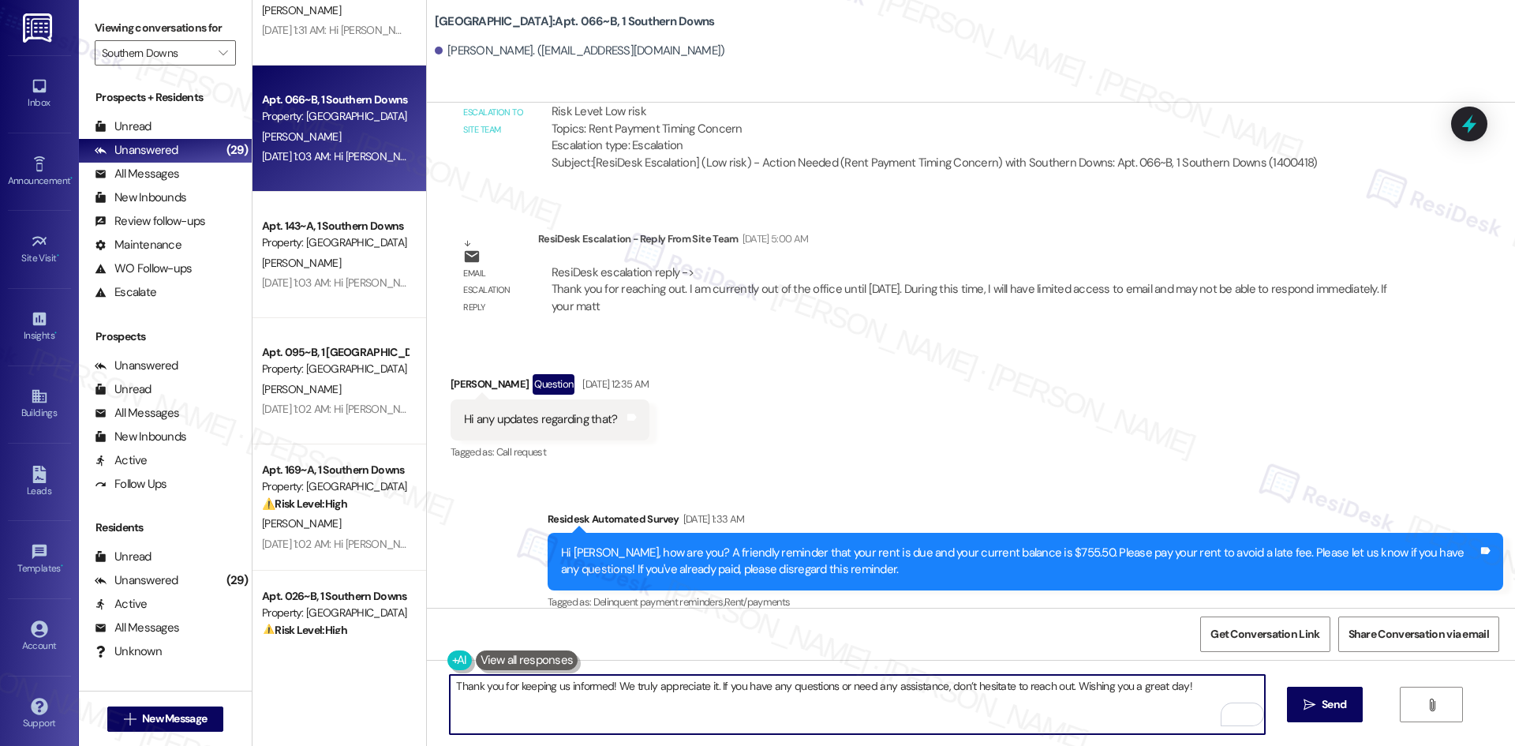
click at [608, 708] on textarea "Thank you for keeping us informed! We truly appreciate it. If you have any ques…" at bounding box center [857, 704] width 814 height 59
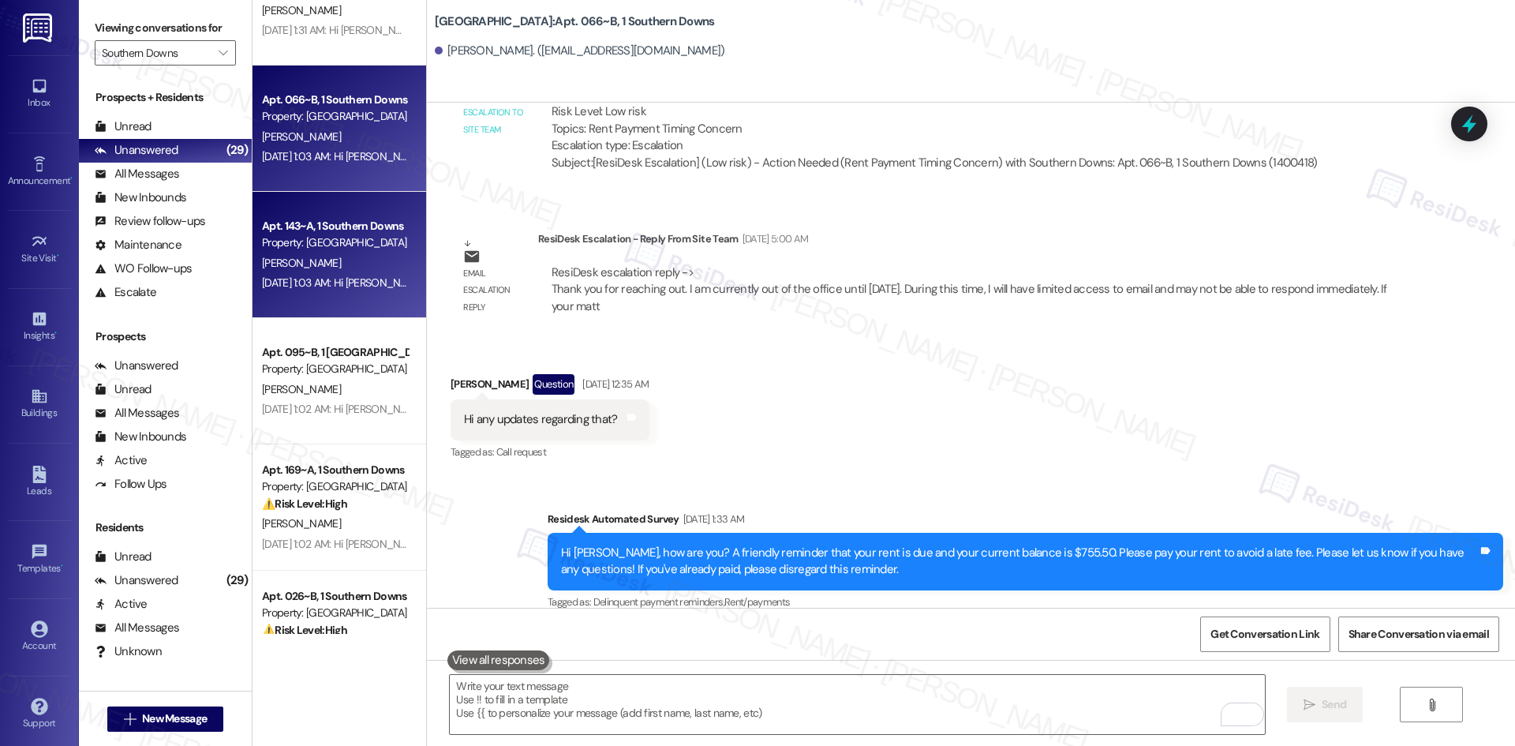
click at [330, 273] on div "Sep 11, 2025 at 1:03 AM: Hi Kristin, a gentle reminder that your rent is due an…" at bounding box center [334, 283] width 149 height 20
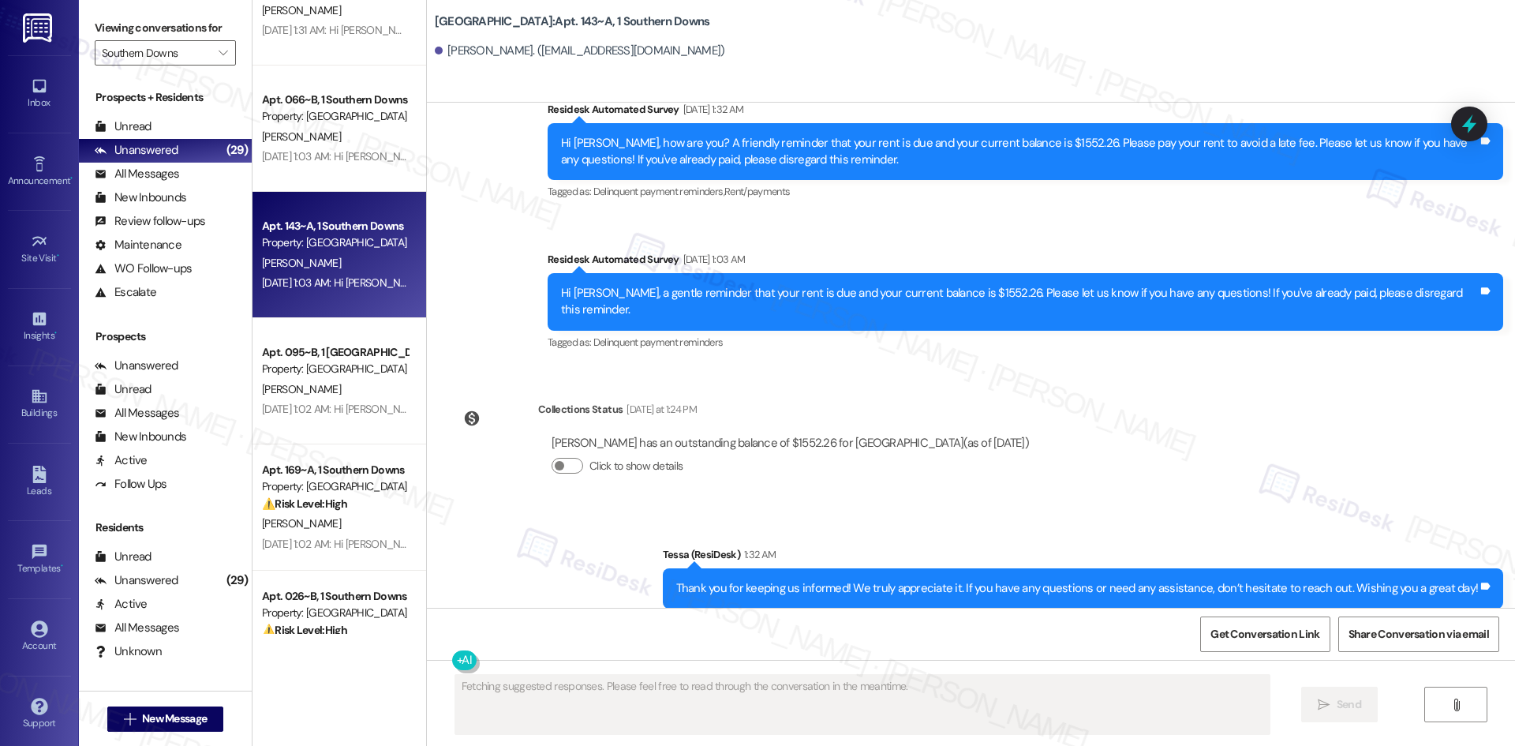
scroll to position [2681, 0]
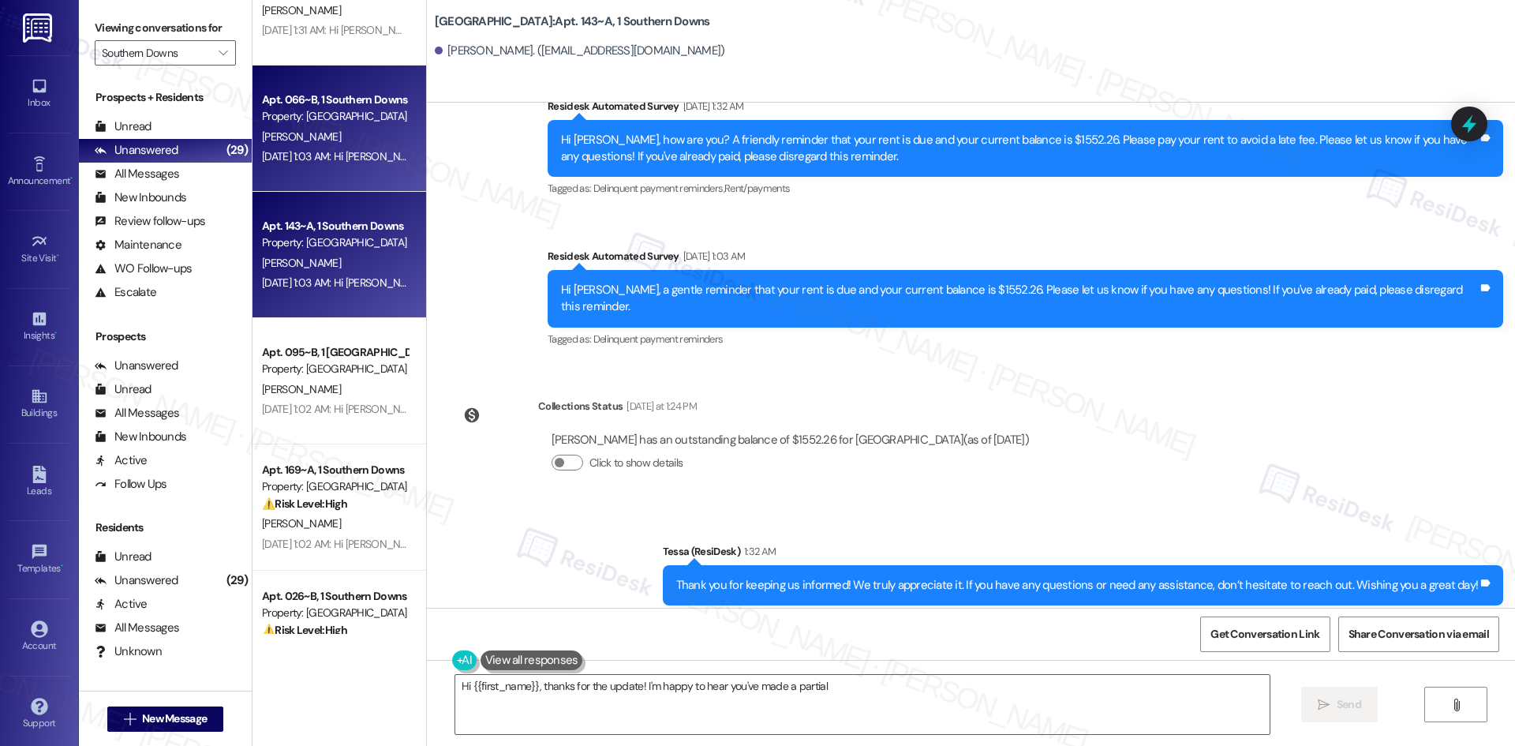
type textarea "Hi {{first_name}}, thanks for the update! I'm happy to hear you've made a parti…"
click at [334, 173] on div "Apt. 066~B, 1 Southern Downs Property: Southern Downs K. Campbell Sep 11, 2025 …" at bounding box center [340, 128] width 174 height 126
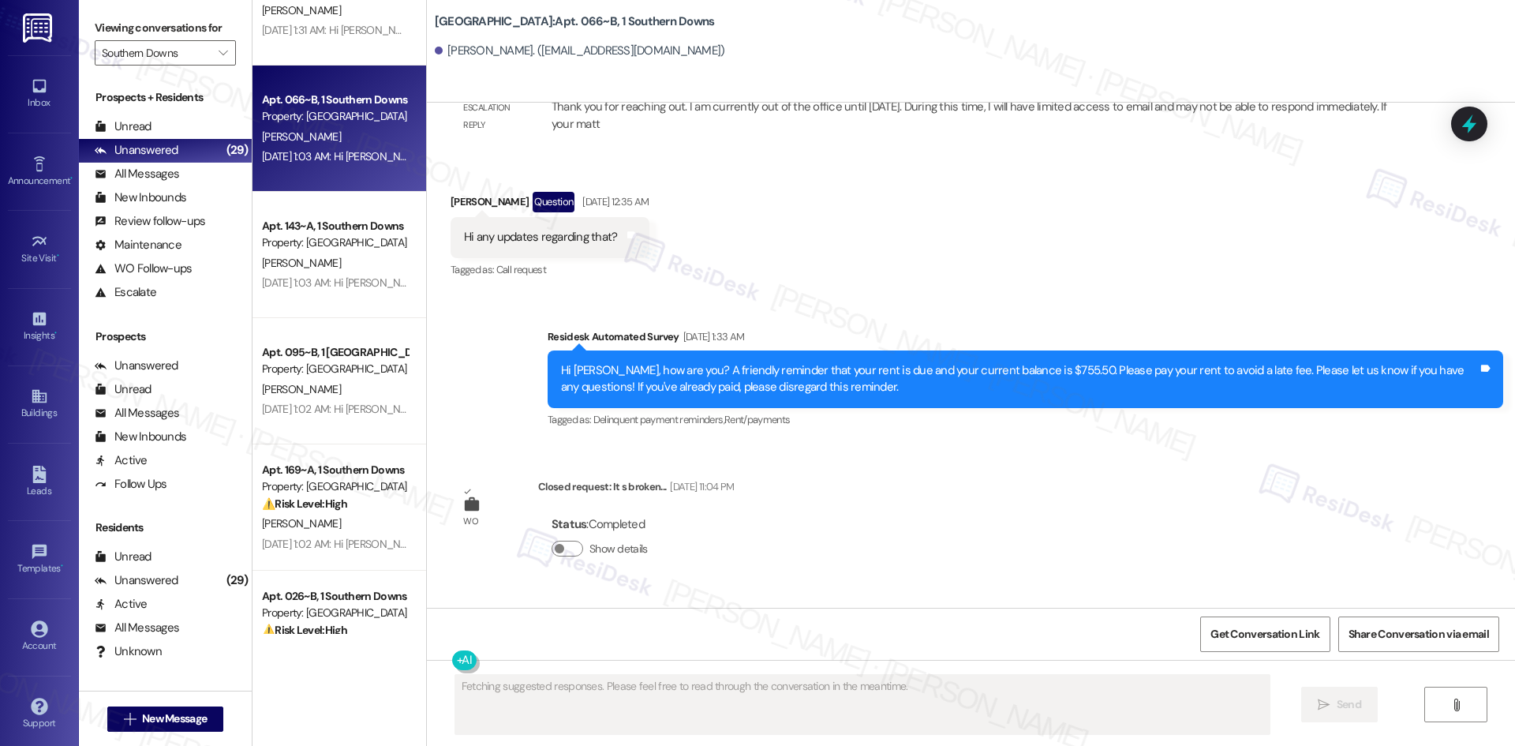
scroll to position [3914, 0]
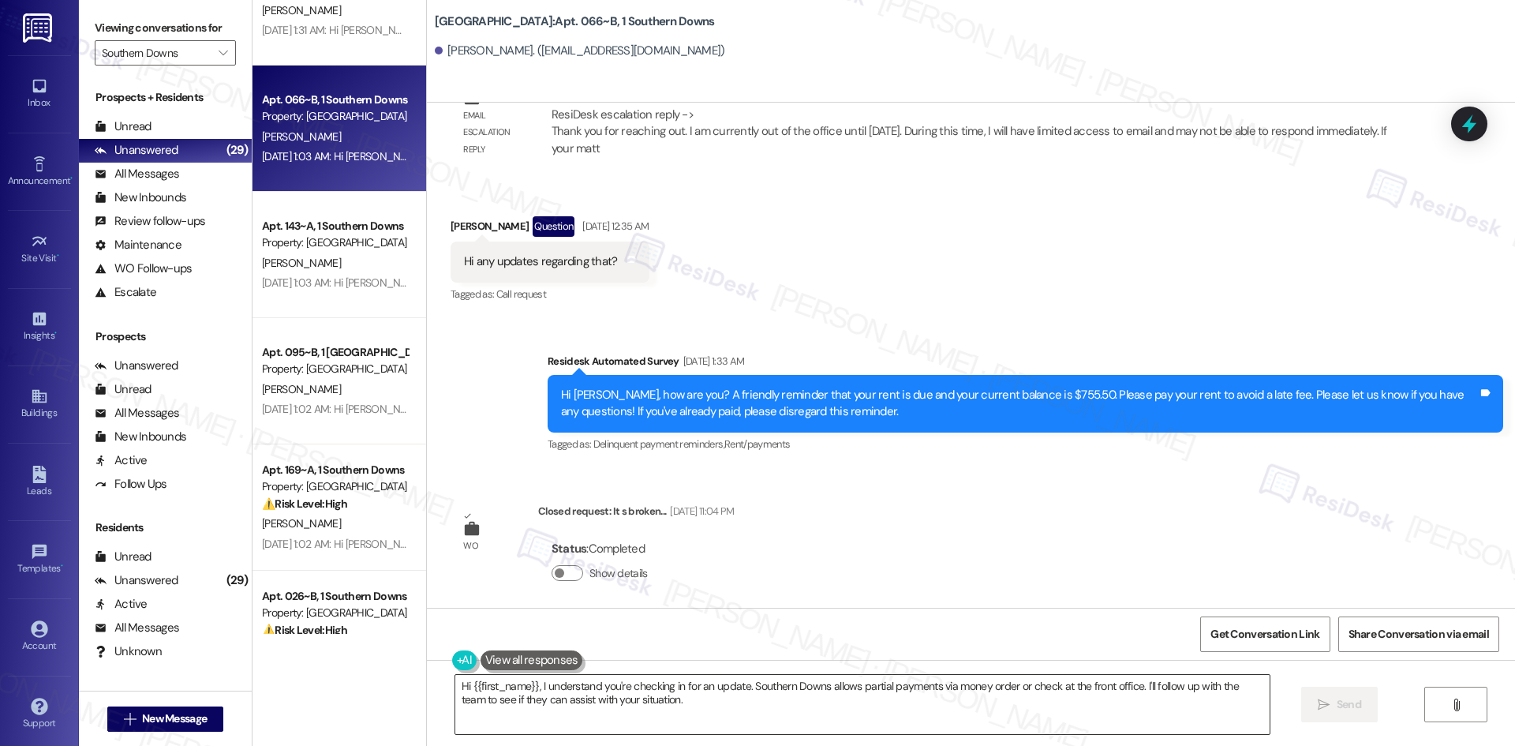
click at [667, 713] on textarea "Hi {{first_name}}, I understand you're checking in for an update. Southern Down…" at bounding box center [862, 704] width 814 height 59
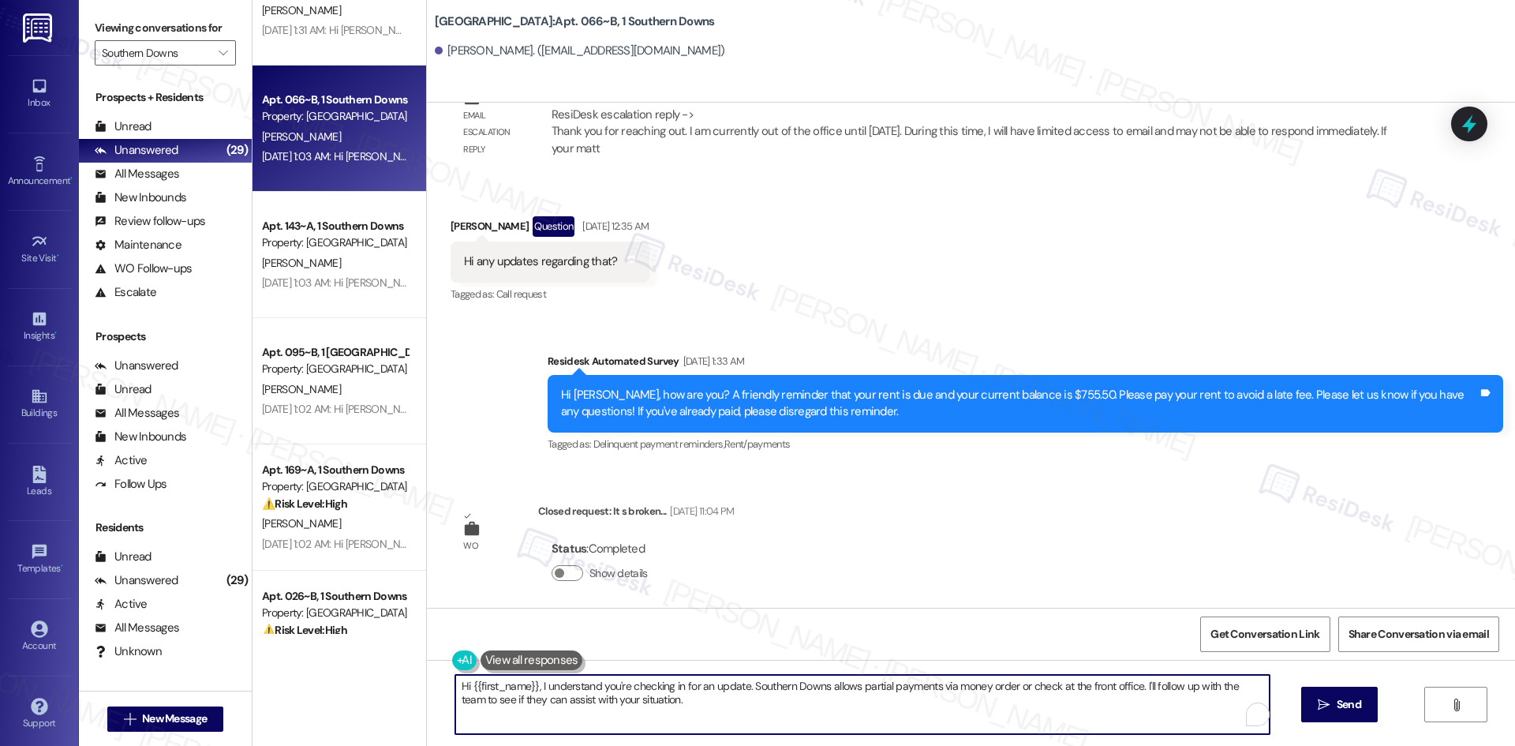
paste textarea "Thank you for keeping us informed! We truly appreciate it. If you have any ques…"
click at [666, 723] on textarea "Hi {{first_name}}, I understand you're checking in for an update. Southern Down…" at bounding box center [857, 704] width 814 height 59
drag, startPoint x: 667, startPoint y: 717, endPoint x: 525, endPoint y: 690, distance: 144.4
click at [525, 690] on textarea "Hi {{first_name}}, I understand you're checking in for an update. Southern Down…" at bounding box center [857, 704] width 814 height 59
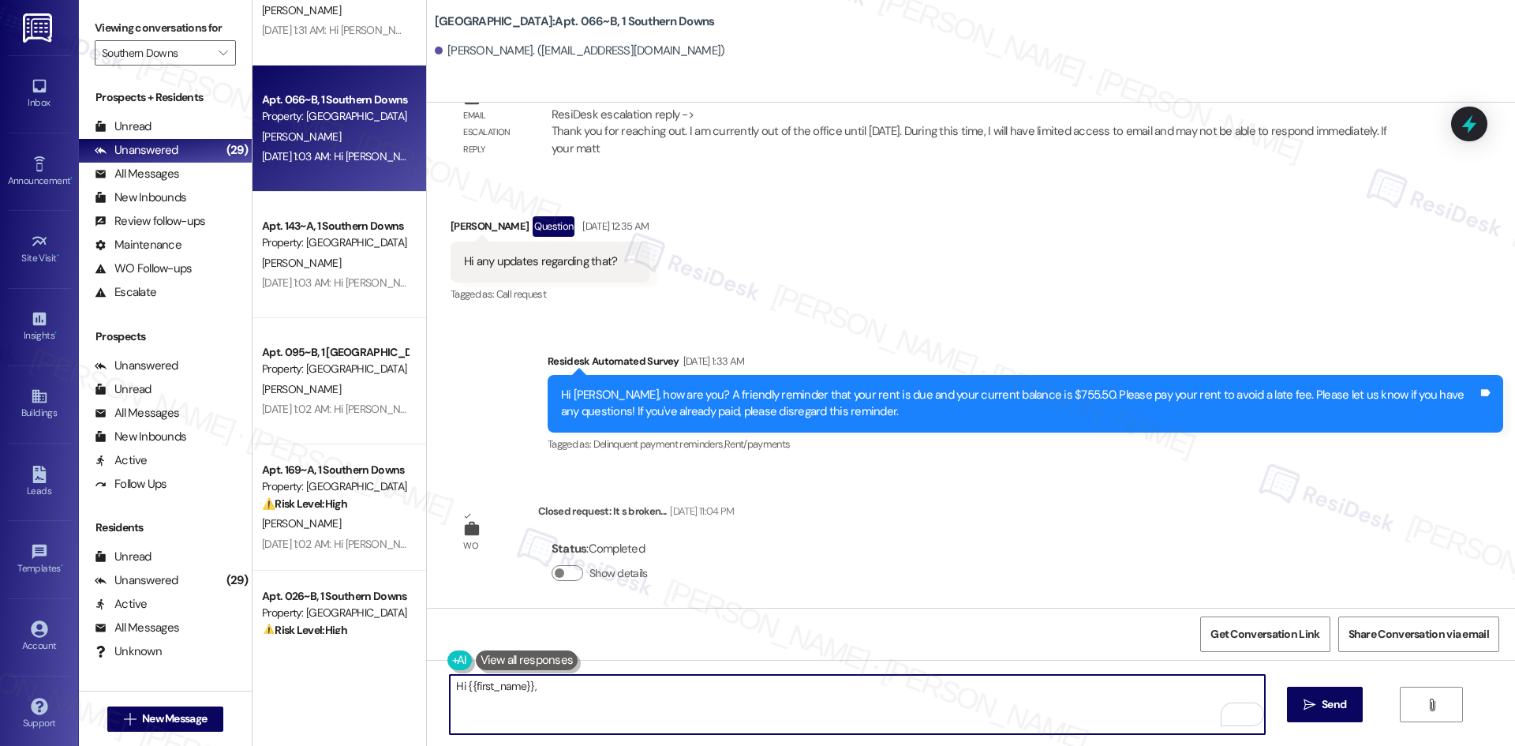
paste textarea "I apologize for the delayed response. Please let me know if you still need any …"
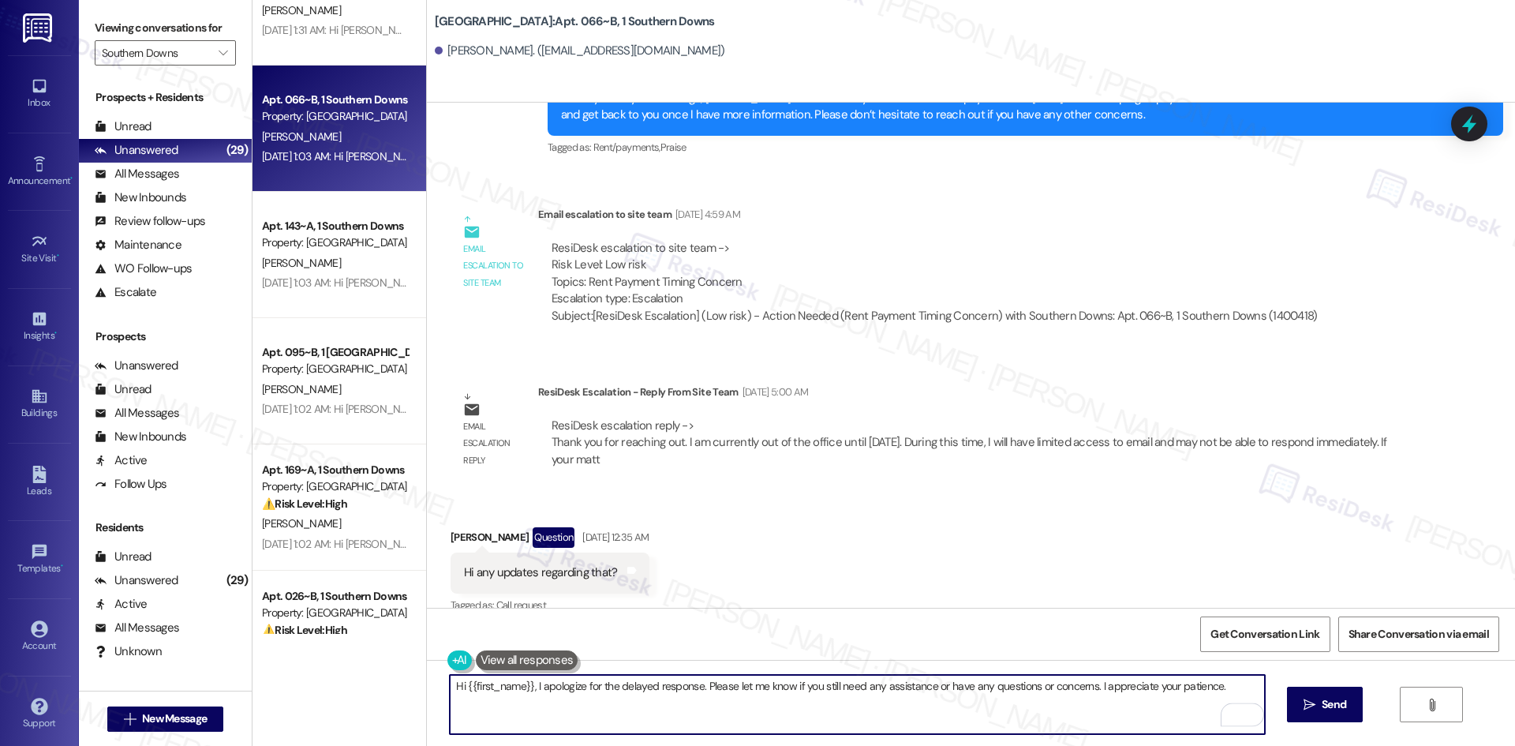
scroll to position [3835, 0]
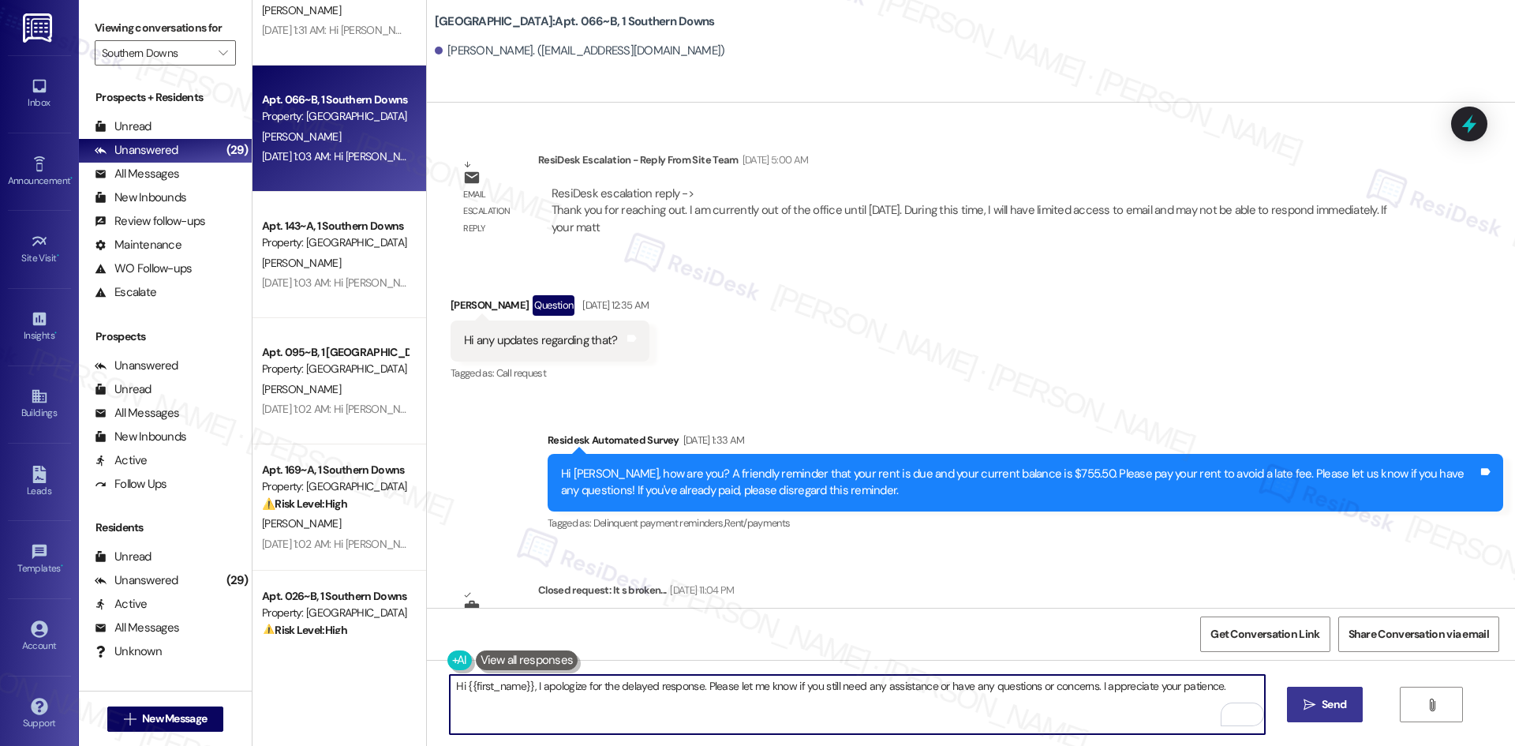
type textarea "Hi {{first_name}}, I apologize for the delayed response. Please let me know if …"
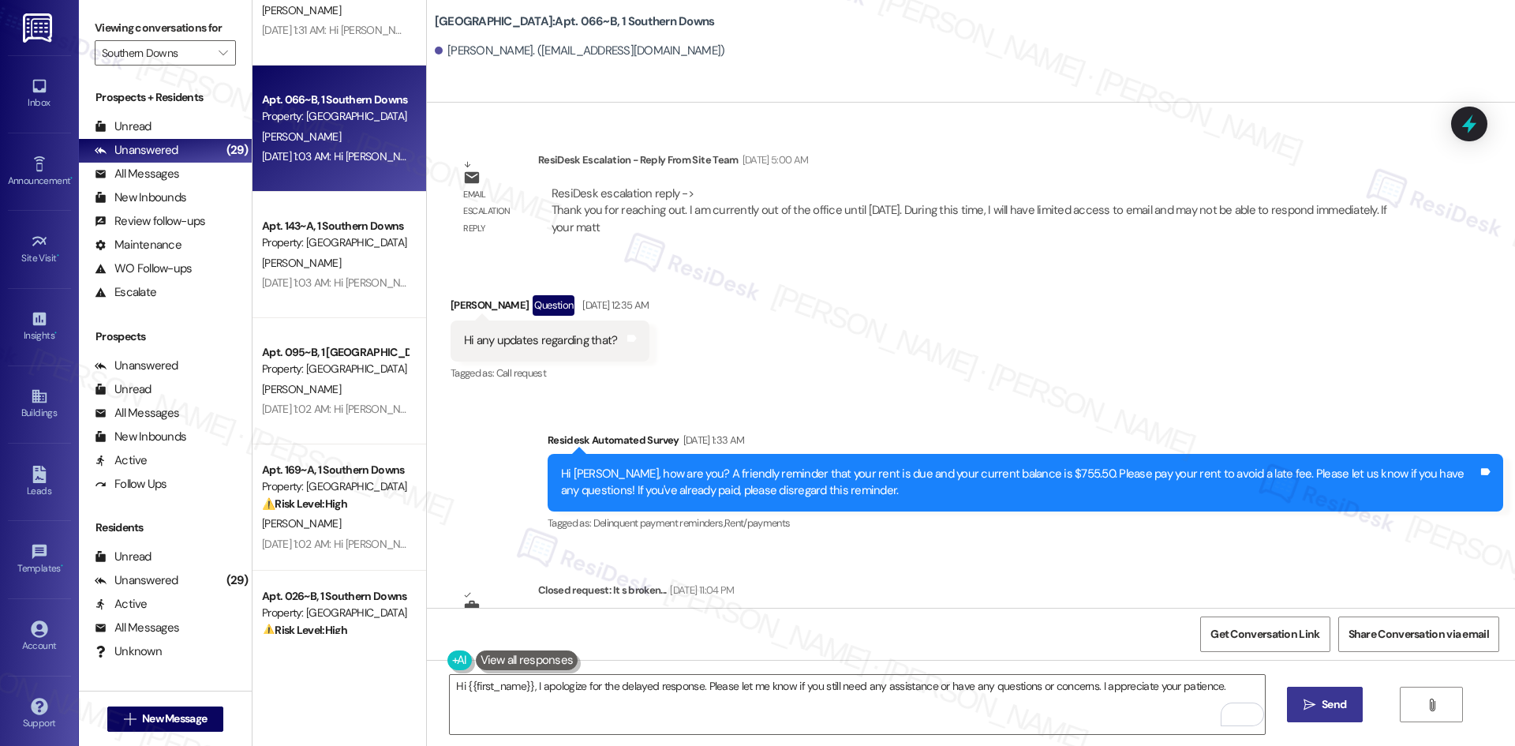
click at [1321, 694] on button " Send" at bounding box center [1325, 705] width 77 height 36
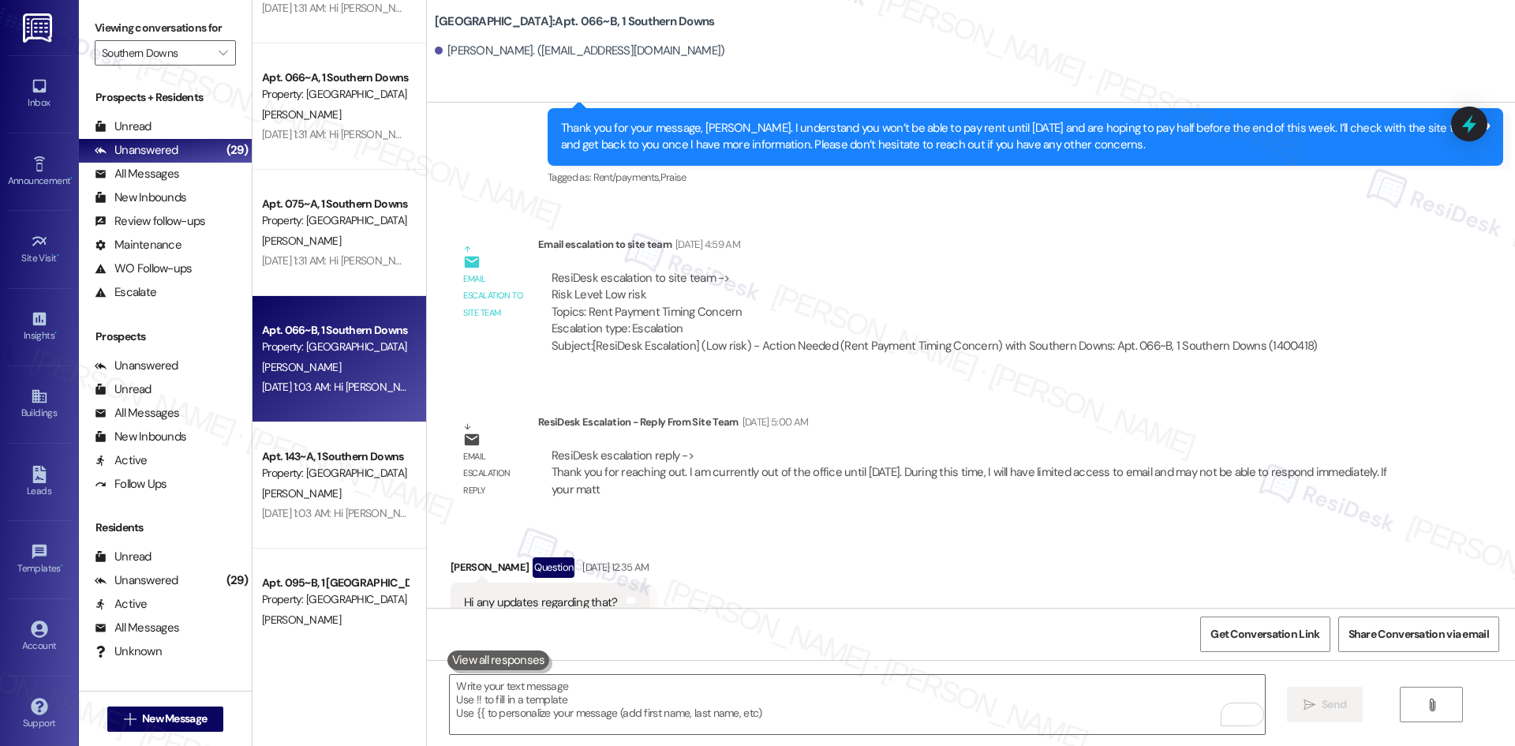
scroll to position [2476, 0]
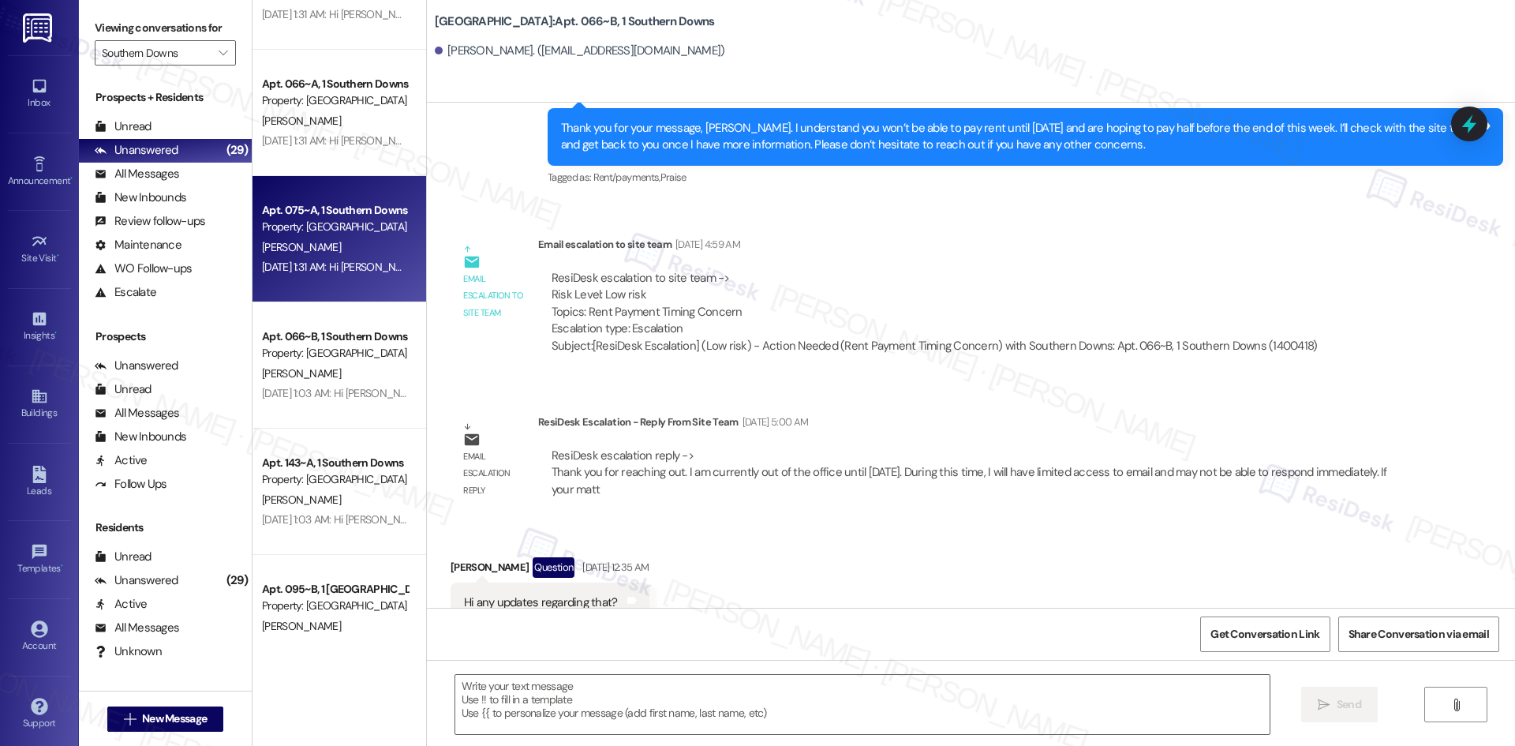
type textarea "Fetching suggested responses. Please feel free to read through the conversation…"
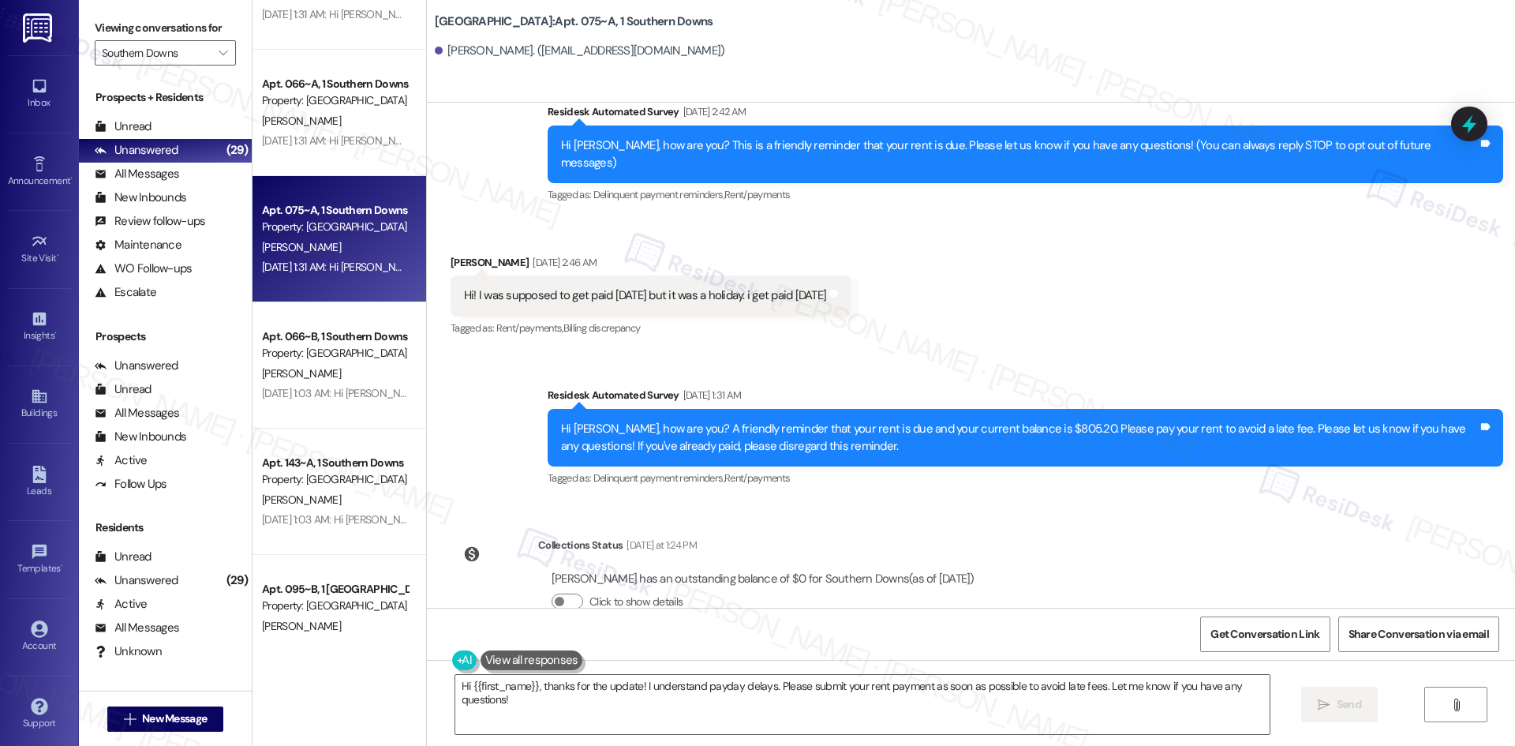
scroll to position [194, 0]
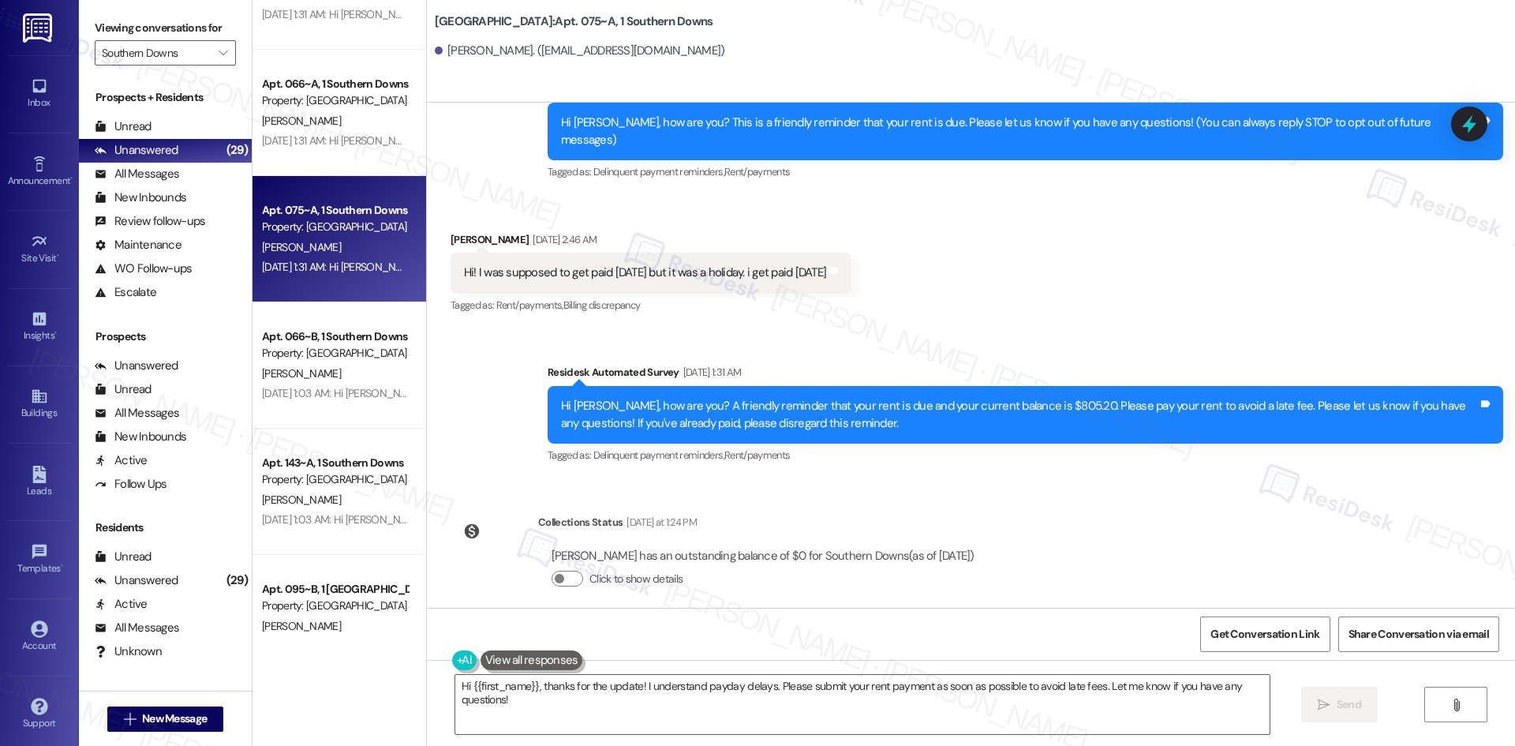
drag, startPoint x: 436, startPoint y: 222, endPoint x: 1082, endPoint y: 539, distance: 719.3
click at [1082, 539] on div "WO Lease started [DATE] 8:00 AM Show details Survey, sent via SMS Residesk Auto…" at bounding box center [971, 355] width 1088 height 505
copy div "[PERSON_NAME] [DATE] 2:46 AM Hi! I was supposed to get paid [DATE] but it was a…"
click at [869, 328] on div "Survey, sent via SMS Residesk Automated Survey [DATE] 1:31 AM Hi [PERSON_NAME],…" at bounding box center [971, 403] width 1088 height 150
drag, startPoint x: 851, startPoint y: 694, endPoint x: 885, endPoint y: 687, distance: 34.7
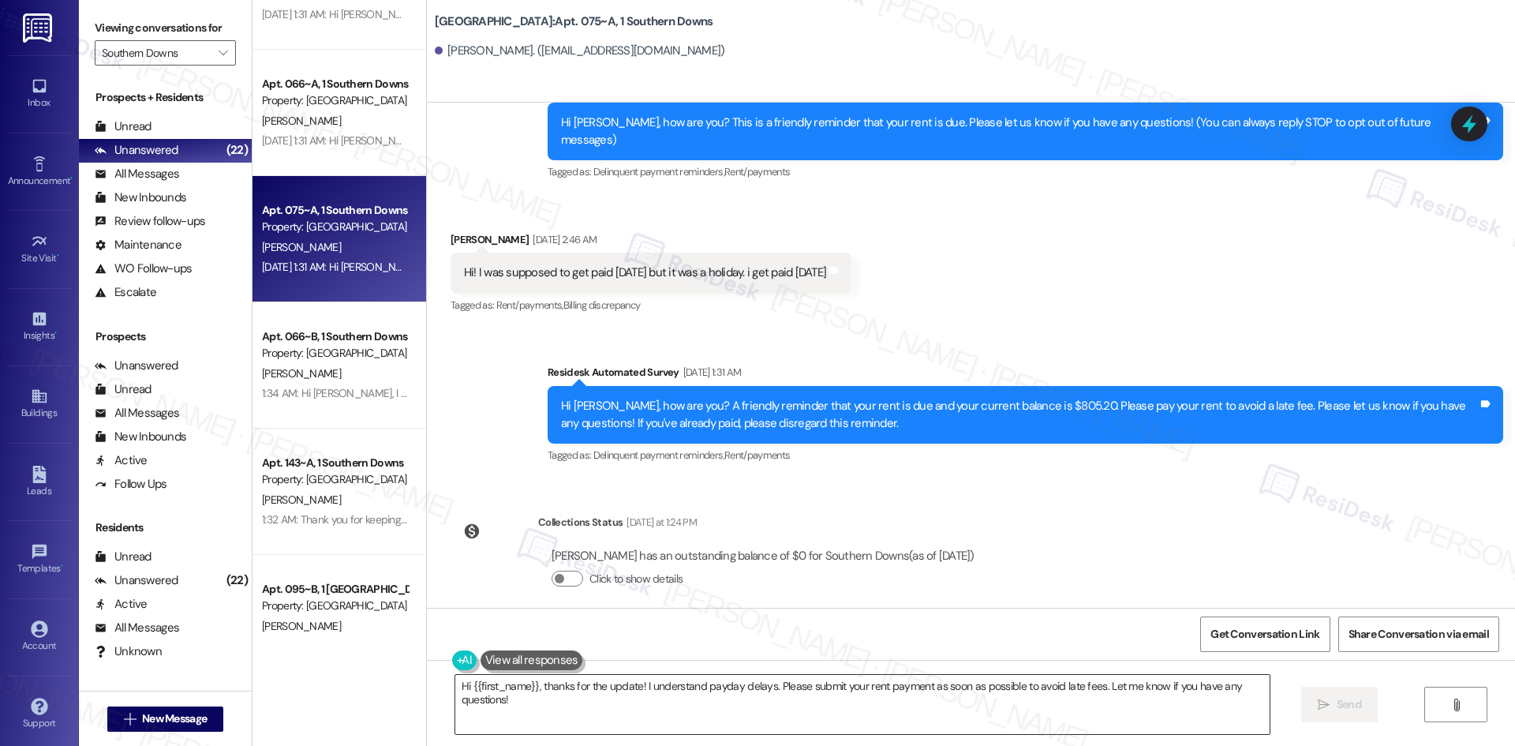
click at [856, 694] on textarea "Hi {{first_name}}, thanks for the update! I understand payday delays. Please su…" at bounding box center [862, 704] width 814 height 59
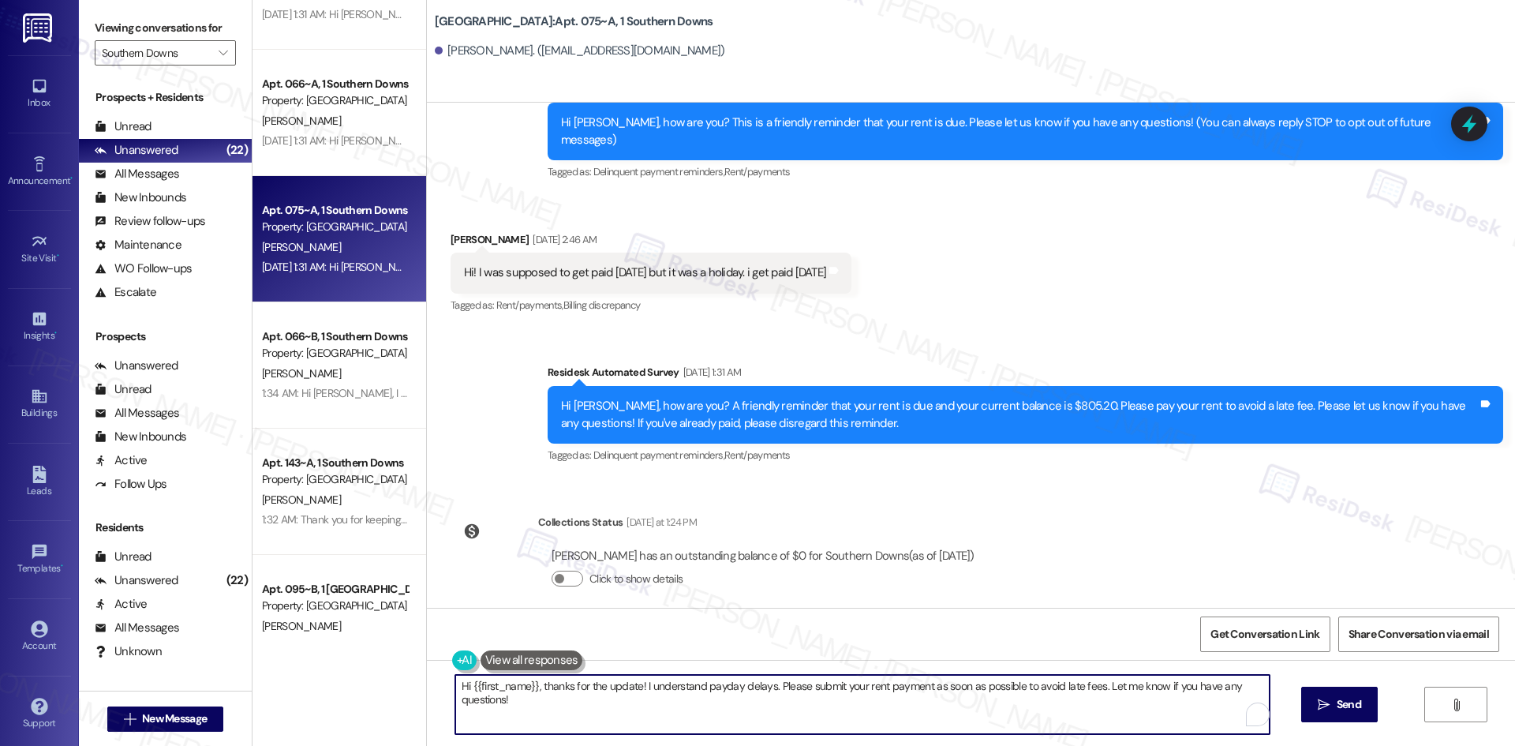
paste textarea "[PERSON_NAME], thank you for letting us know — your balance is now $0, so you’r…"
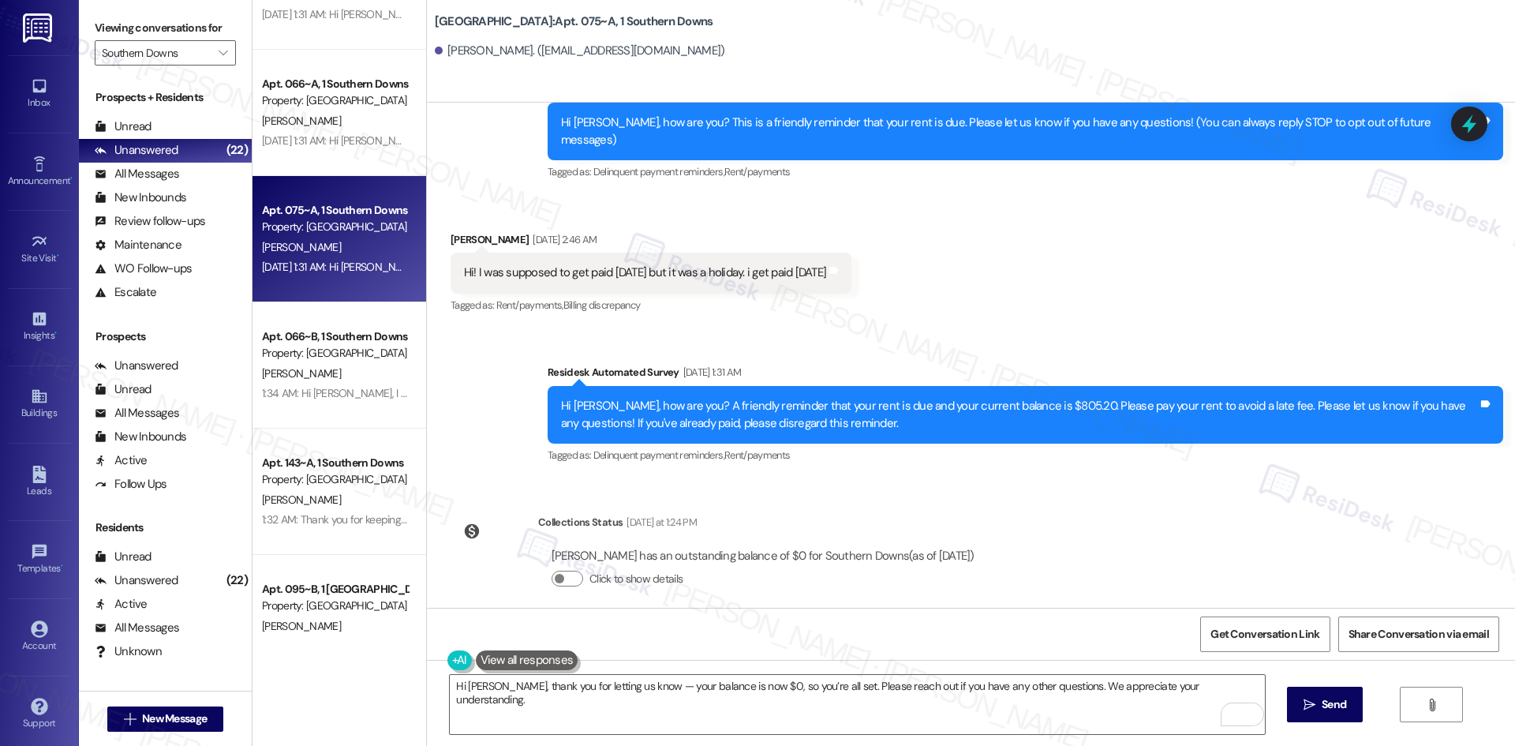
click at [916, 352] on div "Survey, sent via SMS Residesk Automated Survey [DATE] 1:31 AM Hi [PERSON_NAME],…" at bounding box center [1025, 415] width 979 height 126
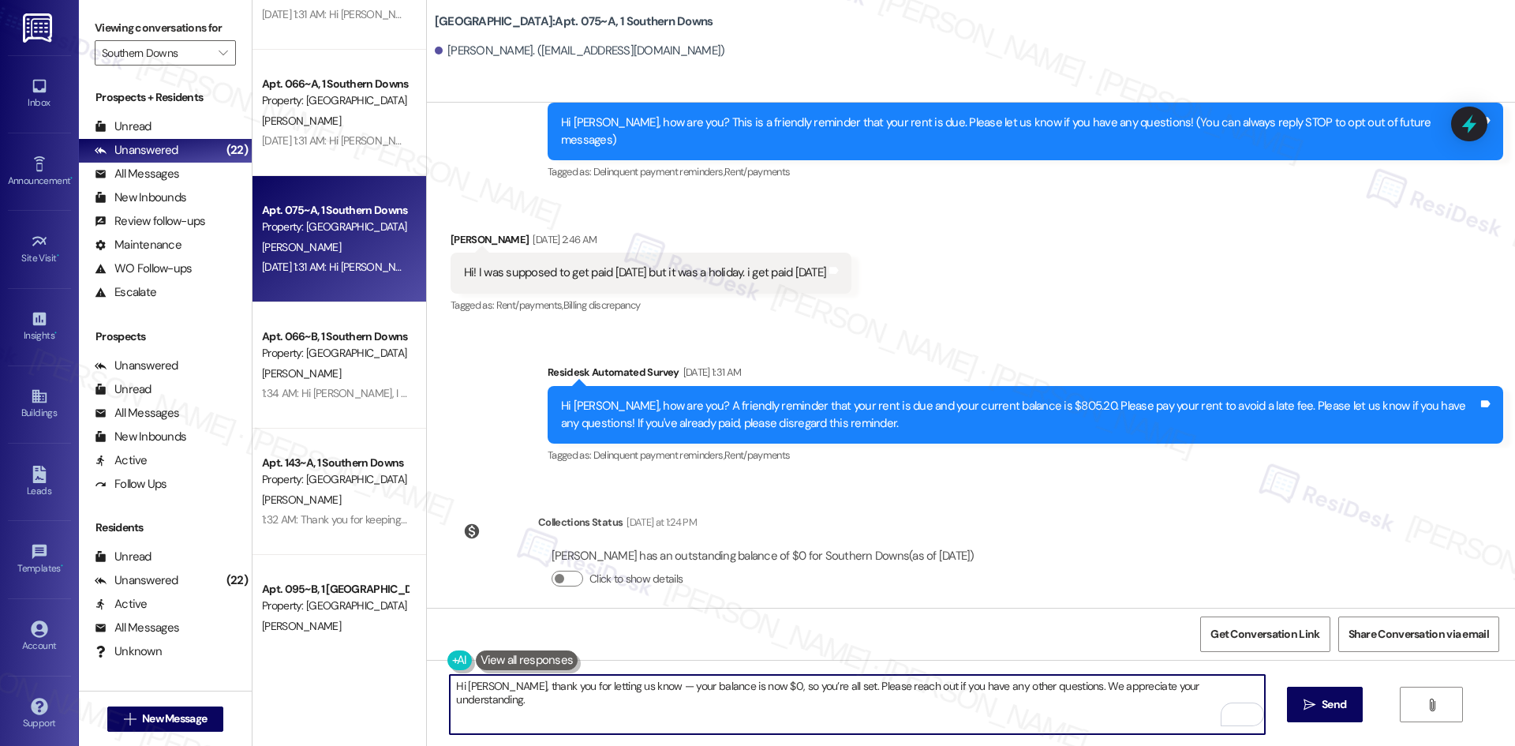
drag, startPoint x: 500, startPoint y: 685, endPoint x: 1357, endPoint y: 679, distance: 857.8
click at [1357, 681] on div "Hi [PERSON_NAME], thank you for letting us know — your balance is now $0, so yo…" at bounding box center [971, 719] width 1088 height 118
paste textarea "I apologize for the delayed response. Please let me know if you still need any …"
type textarea "Hi [PERSON_NAME], I apologize for the delayed response. Please let me know if y…"
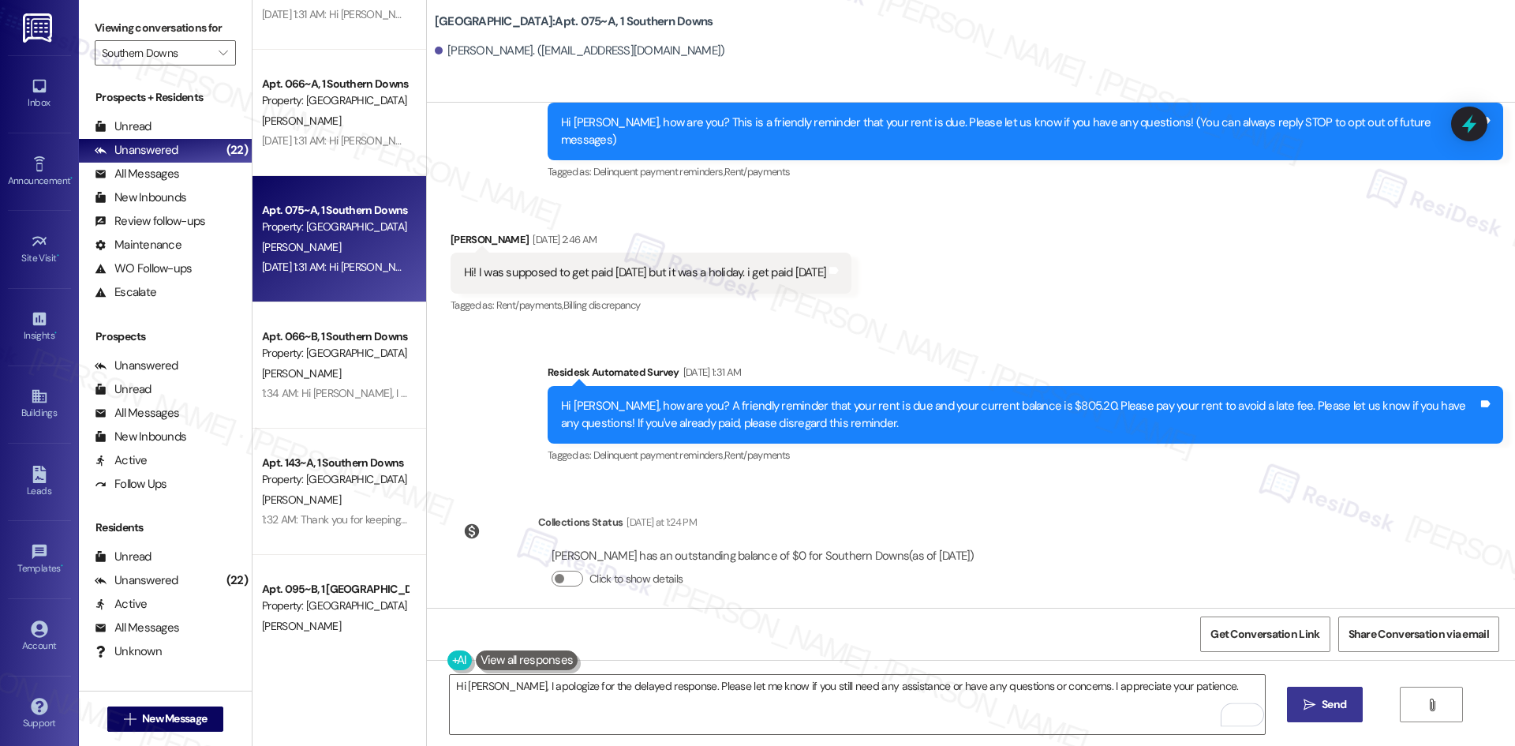
click at [1331, 698] on span "Send" at bounding box center [1334, 704] width 24 height 17
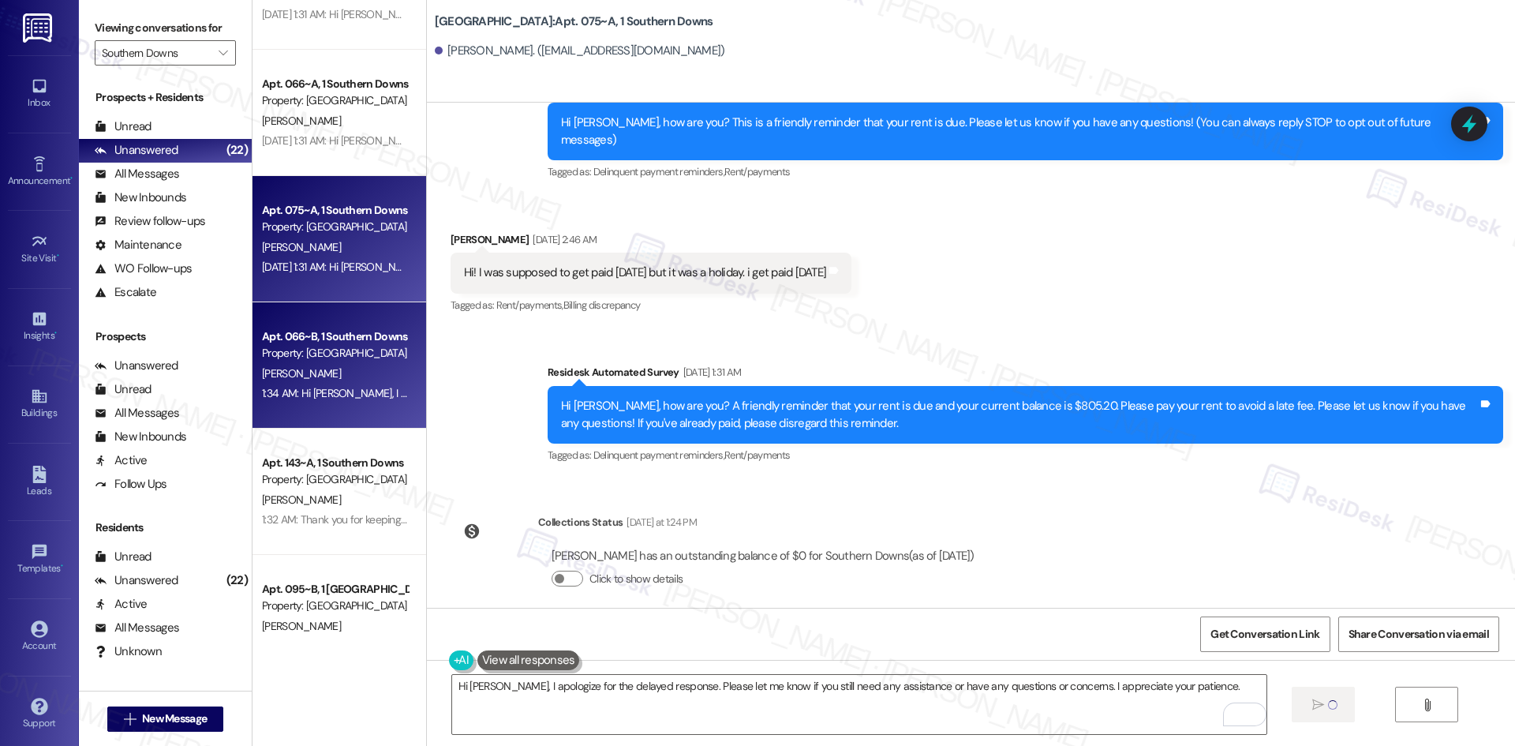
click at [320, 399] on div "1:34 AM: Hi [PERSON_NAME], I apologize for the delayed response. Please let me …" at bounding box center [672, 393] width 821 height 14
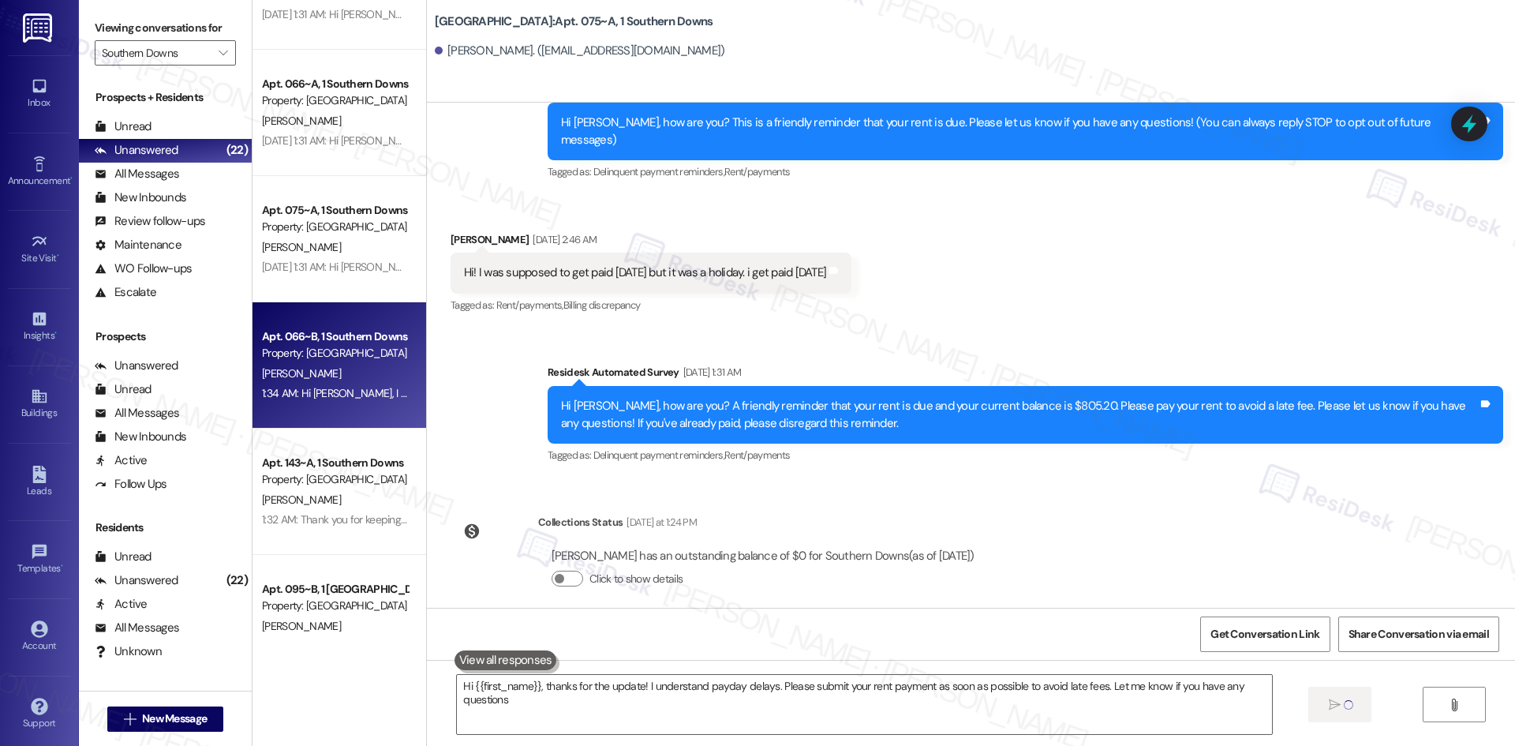
type textarea "Hi {{first_name}}, thanks for the update! I understand payday delays. Please su…"
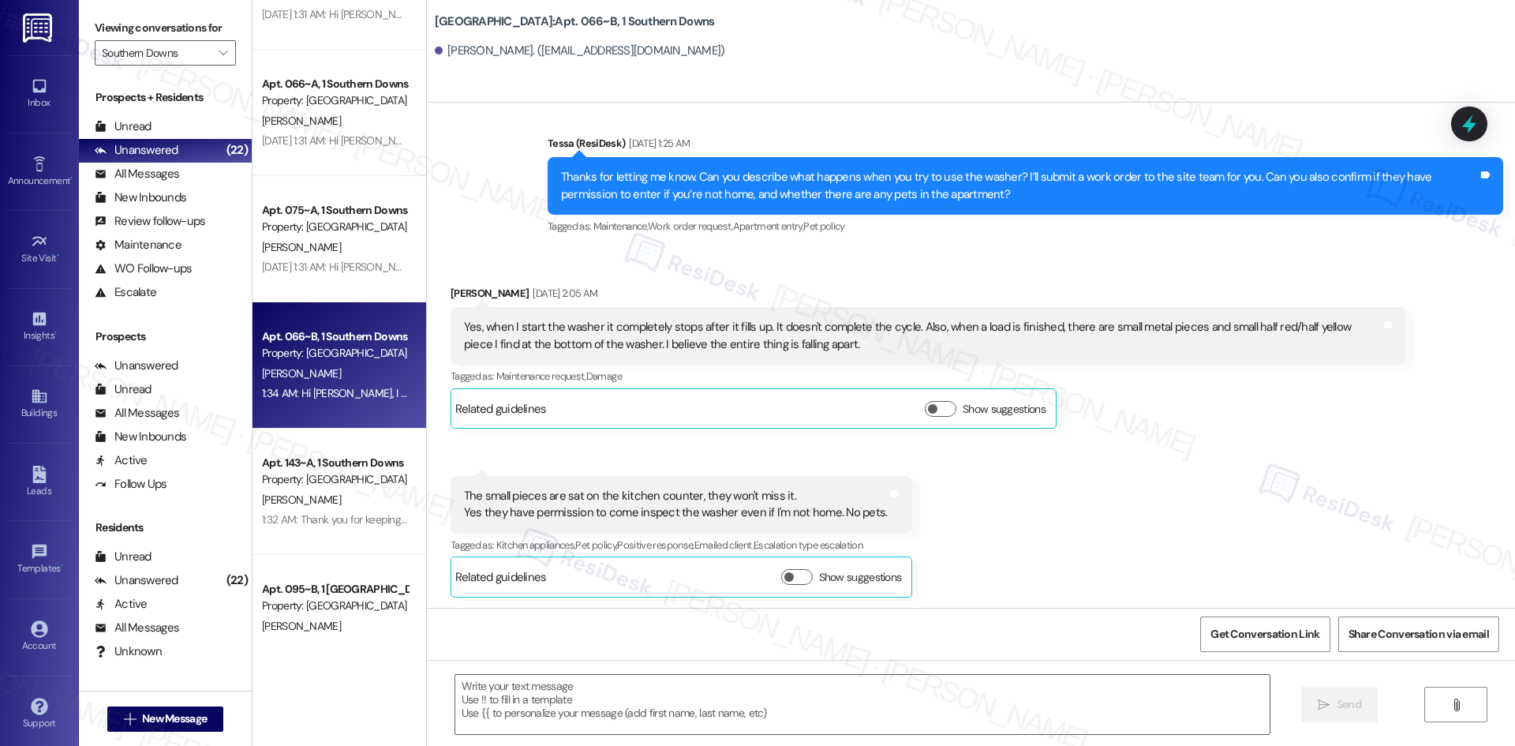
type textarea "Fetching suggested responses. Please feel free to read through the conversation…"
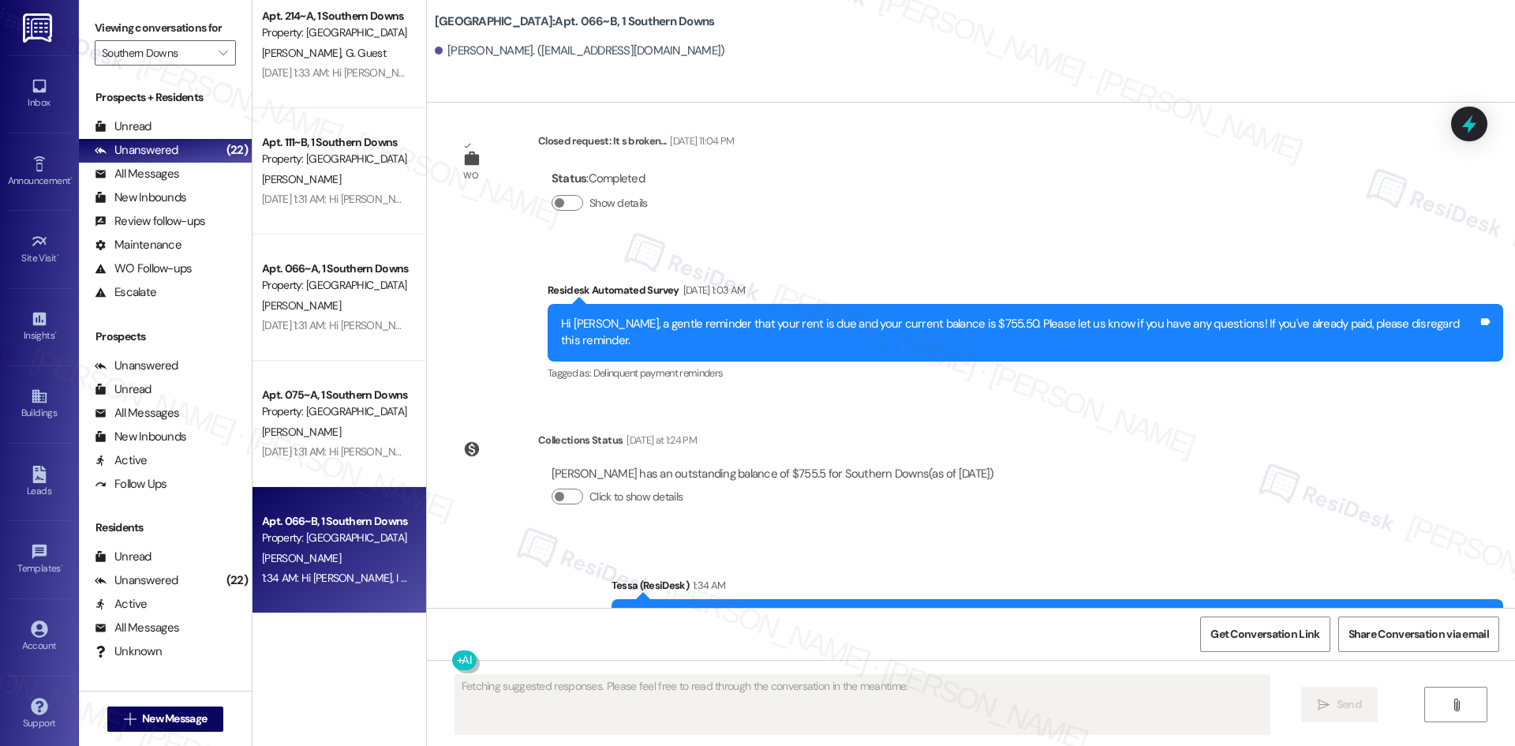
scroll to position [2239, 0]
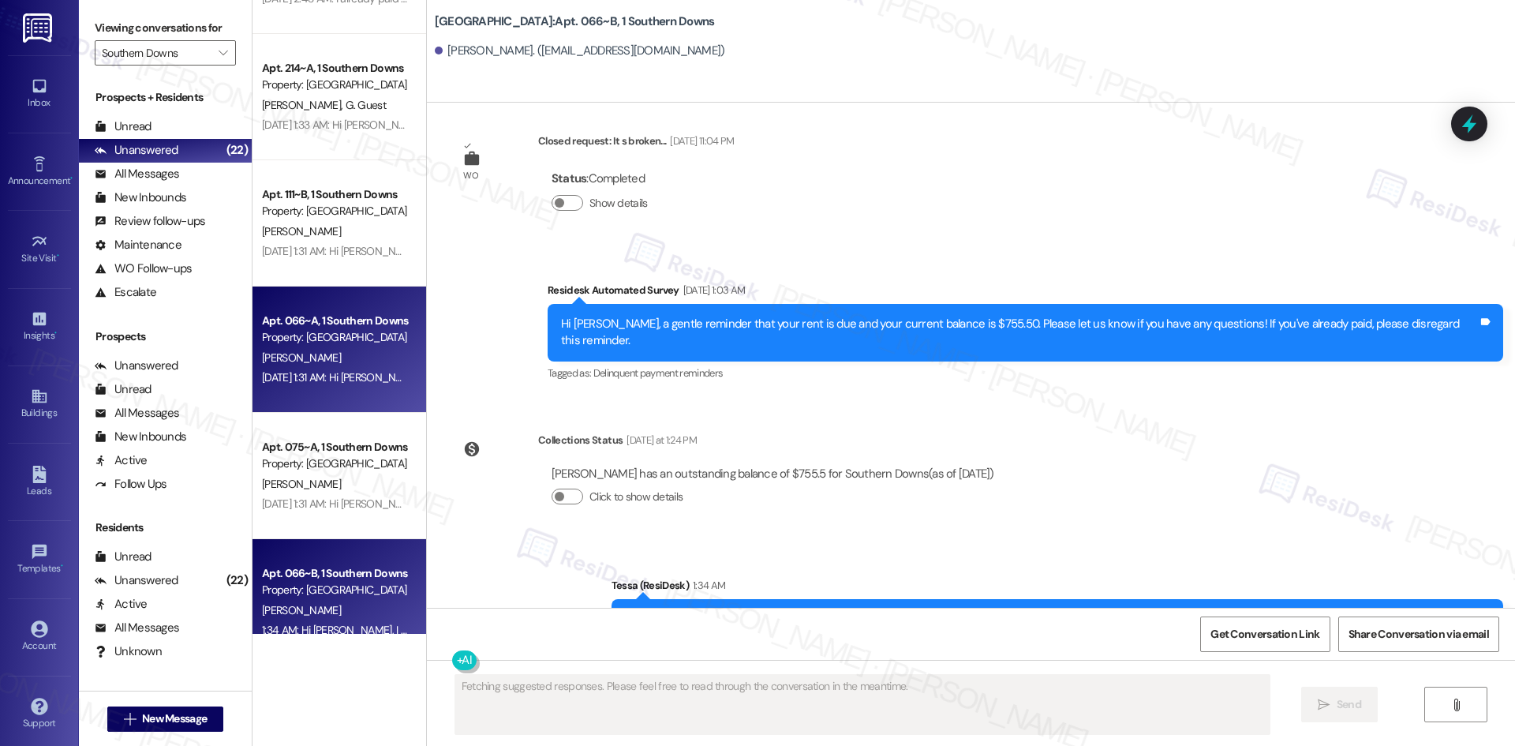
click at [340, 316] on div "Apt. 066~A, 1 Southern Downs" at bounding box center [335, 320] width 146 height 17
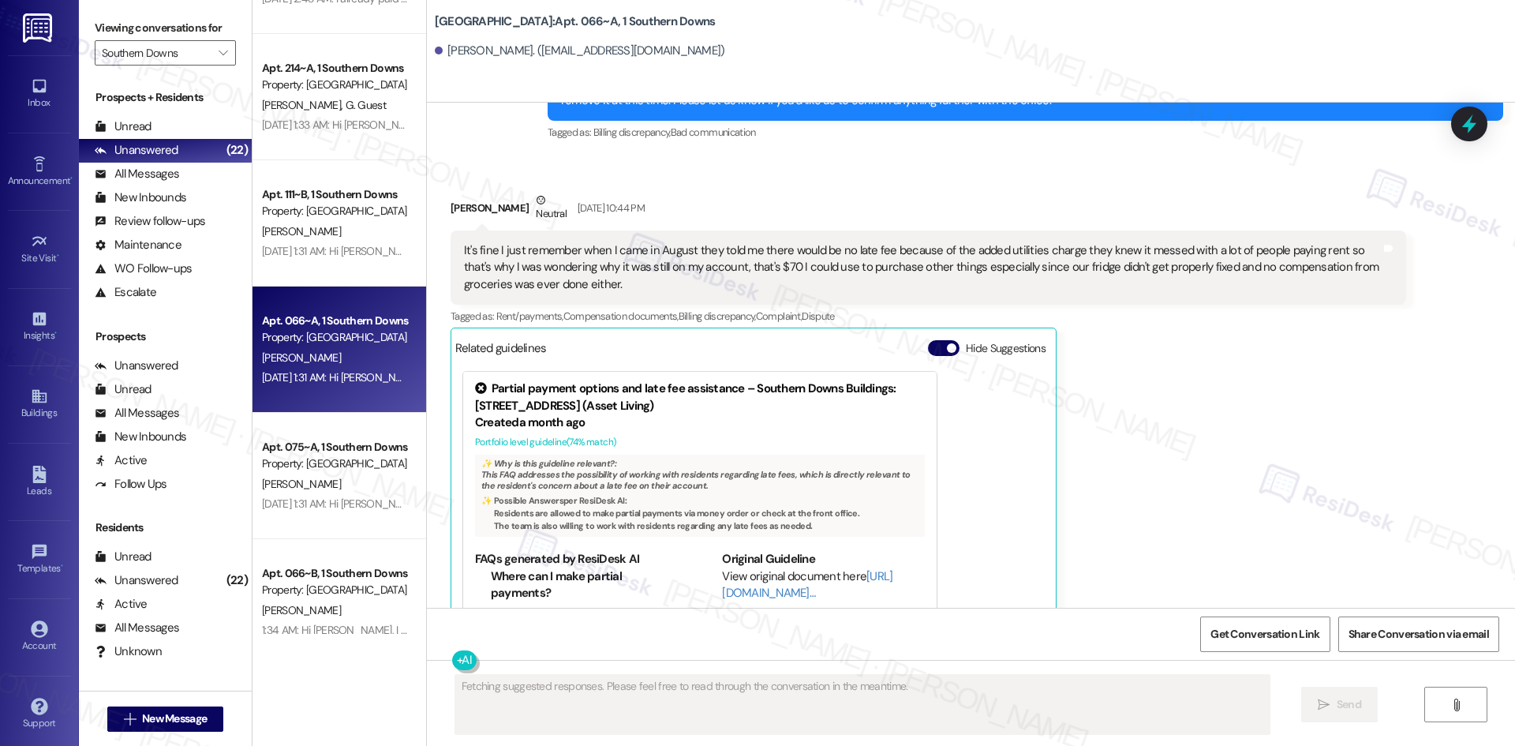
scroll to position [5803, 0]
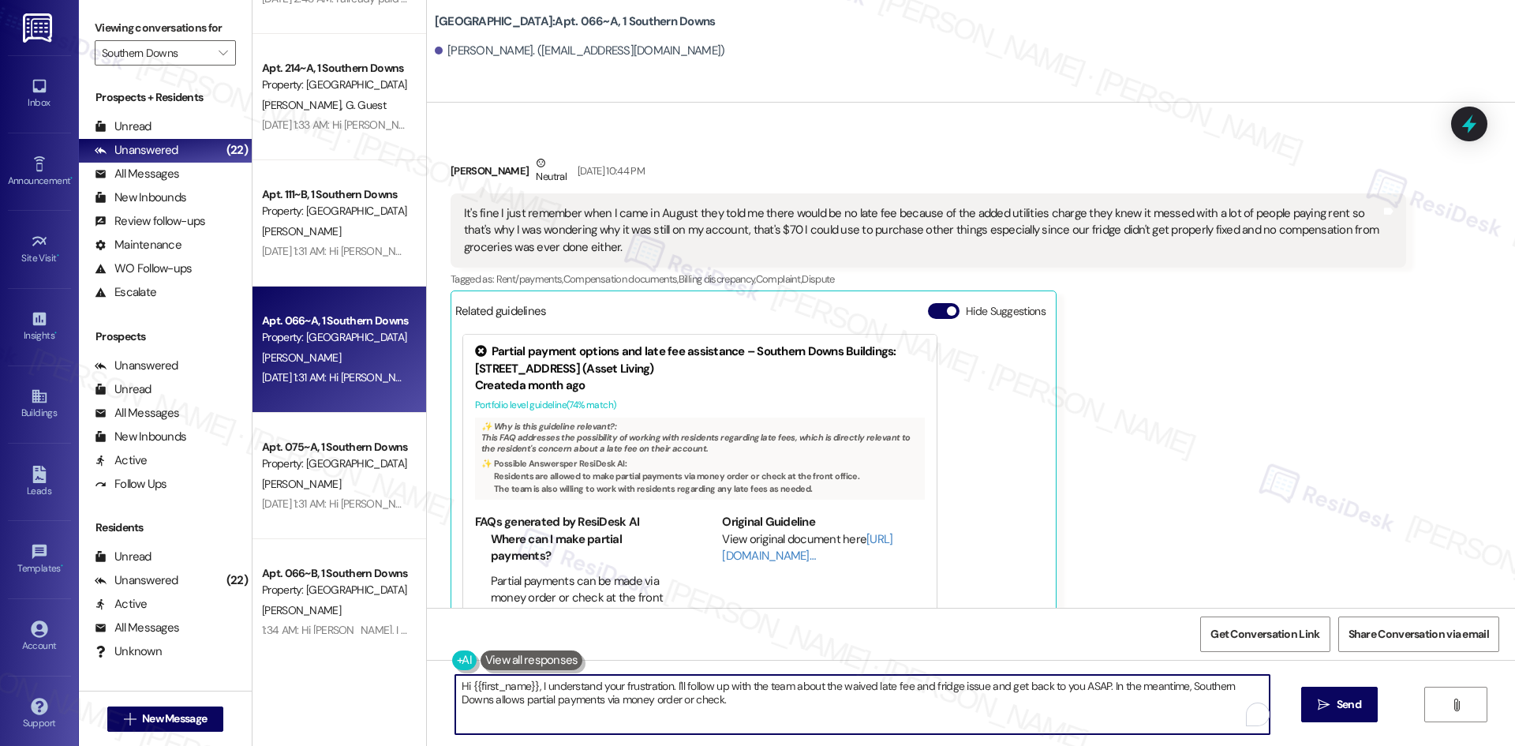
drag, startPoint x: 710, startPoint y: 708, endPoint x: 531, endPoint y: 680, distance: 181.3
click at [531, 680] on textarea "Hi {{first_name}}, I understand your frustration. I'll follow up with the team …" at bounding box center [862, 704] width 814 height 59
paste textarea "apologize for the delayed response. Please let me know if you still need any as…"
type textarea "Hi {{first_name}}, I apologize for the delayed response. Please let me know if …"
click at [1327, 716] on button " Send" at bounding box center [1325, 705] width 77 height 36
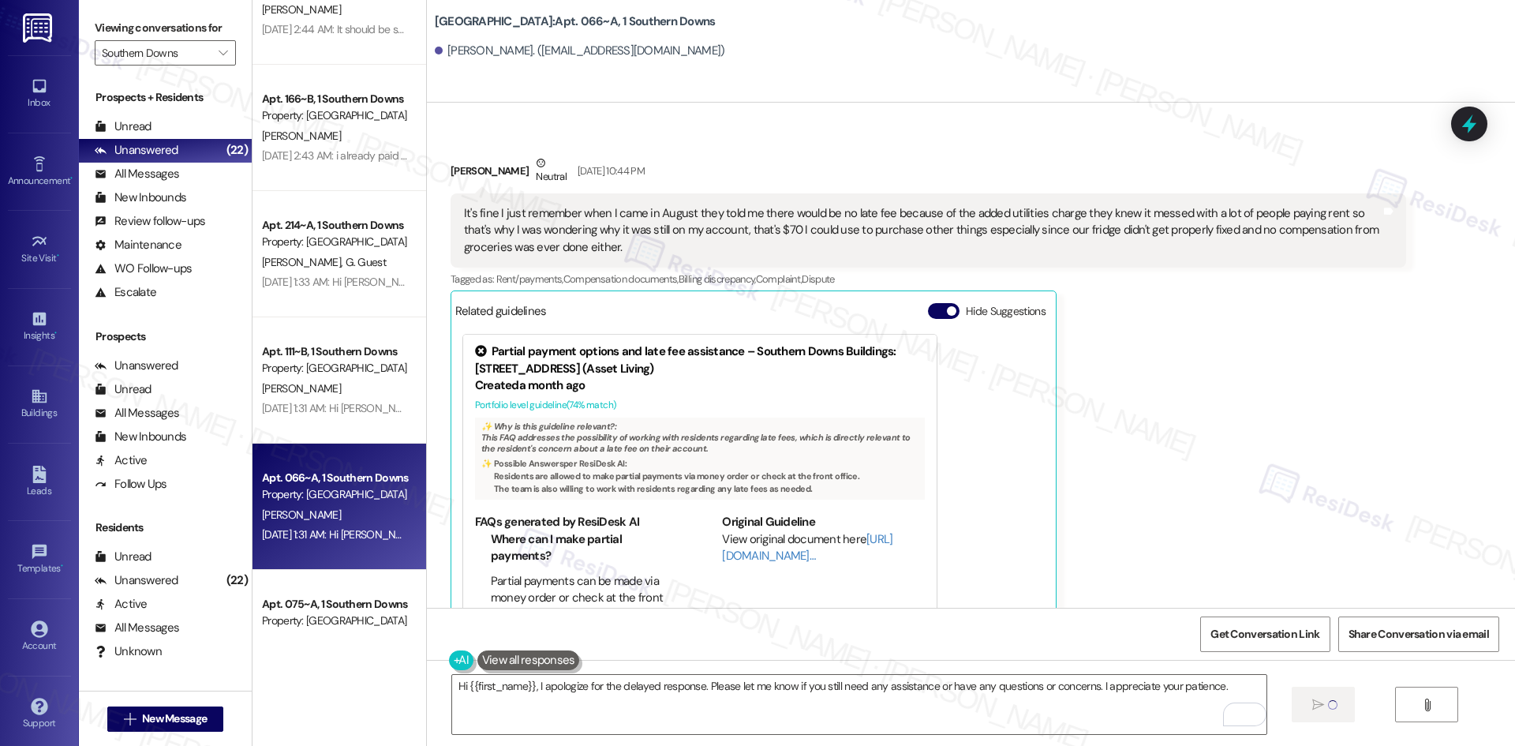
scroll to position [2081, 0]
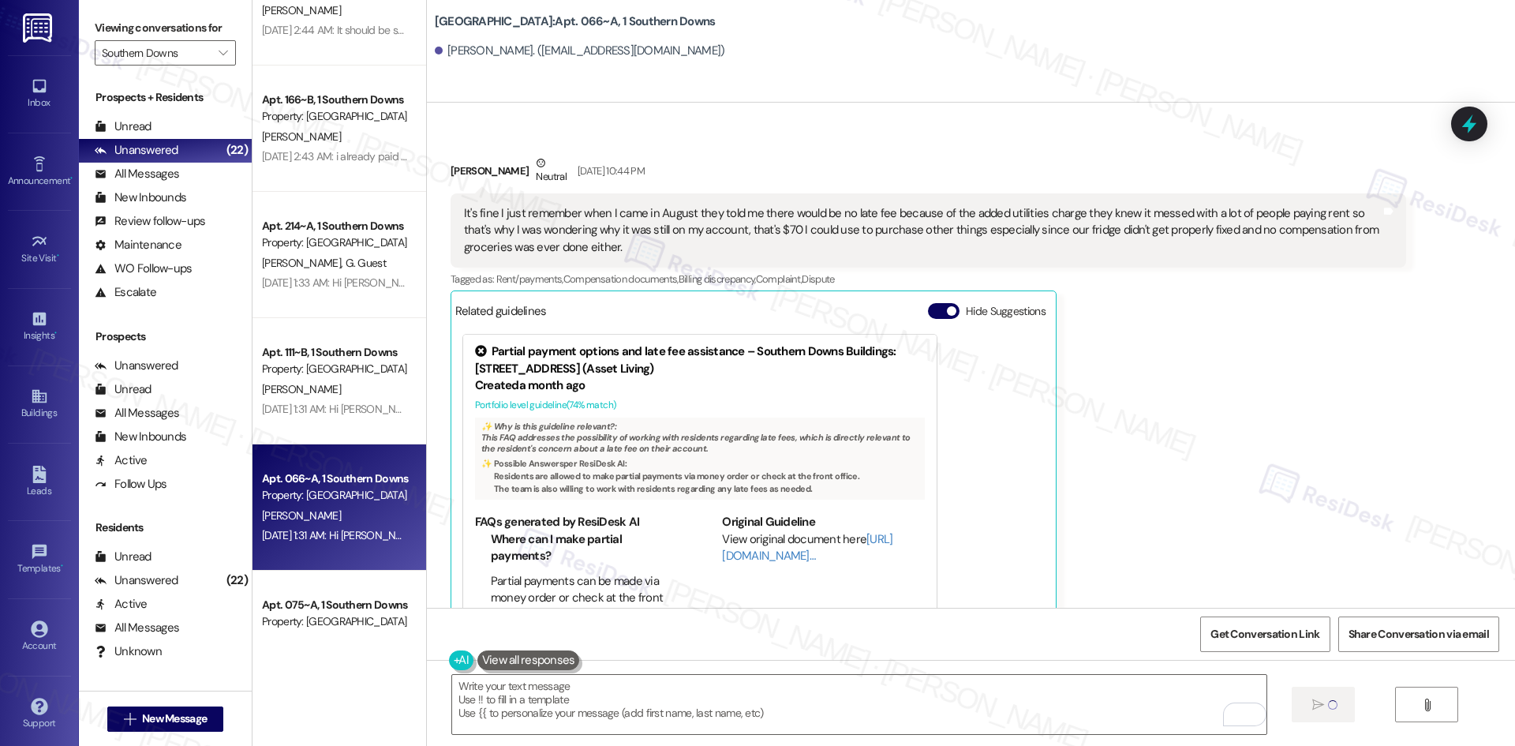
click at [341, 414] on div "[DATE] 1:31 AM: Hi [PERSON_NAME], how are you? A friendly reminder that your re…" at bounding box center [869, 409] width 1214 height 14
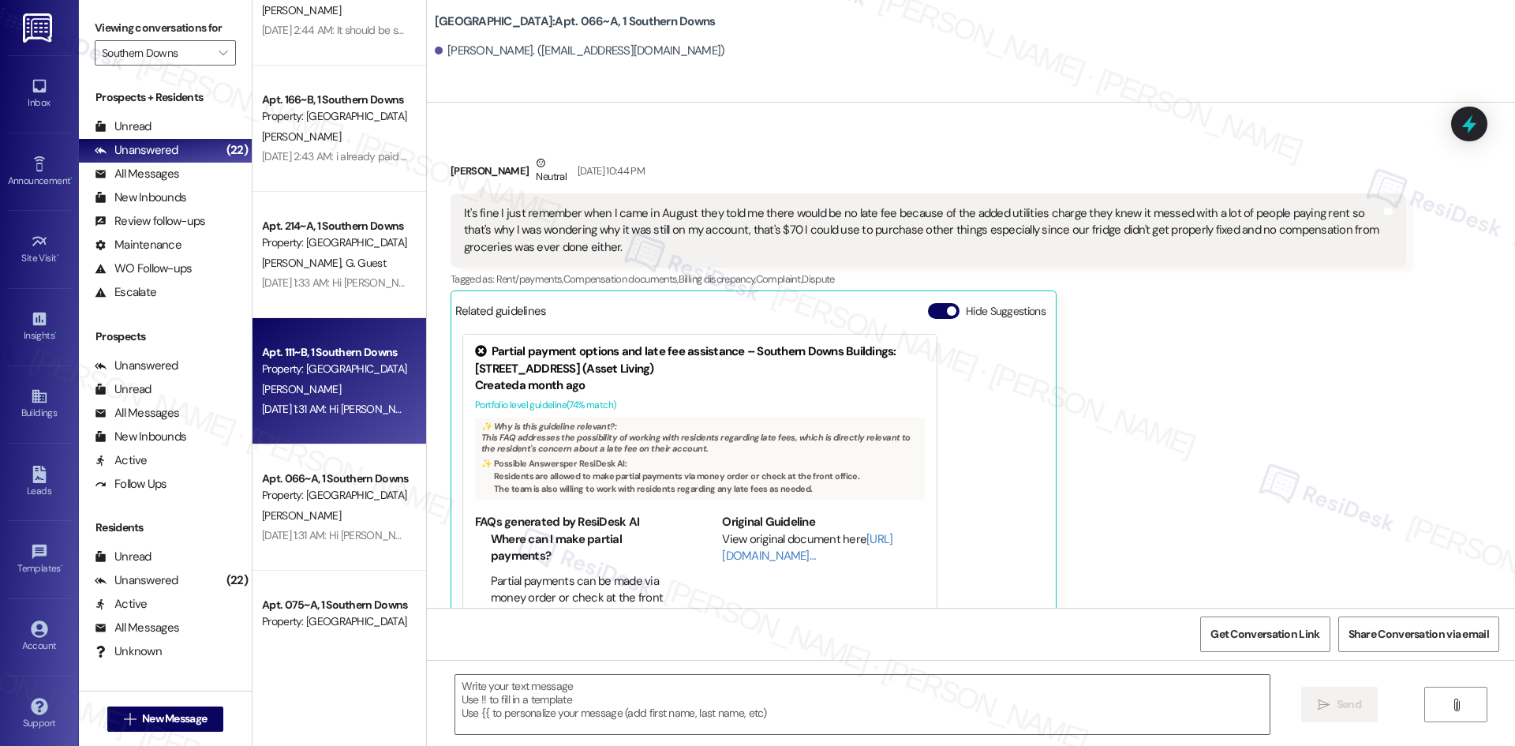
type textarea "Fetching suggested responses. Please feel free to read through the conversation…"
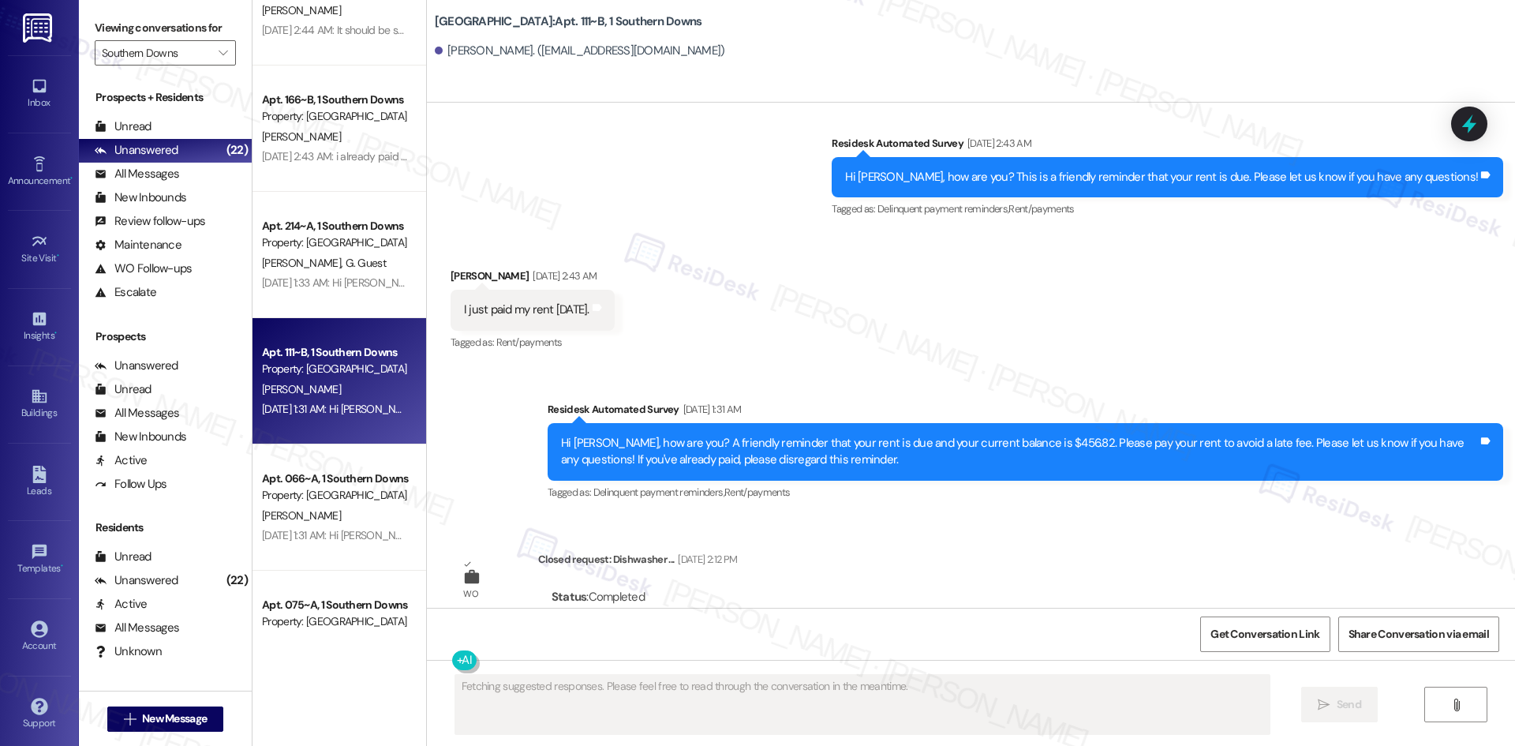
scroll to position [3953, 0]
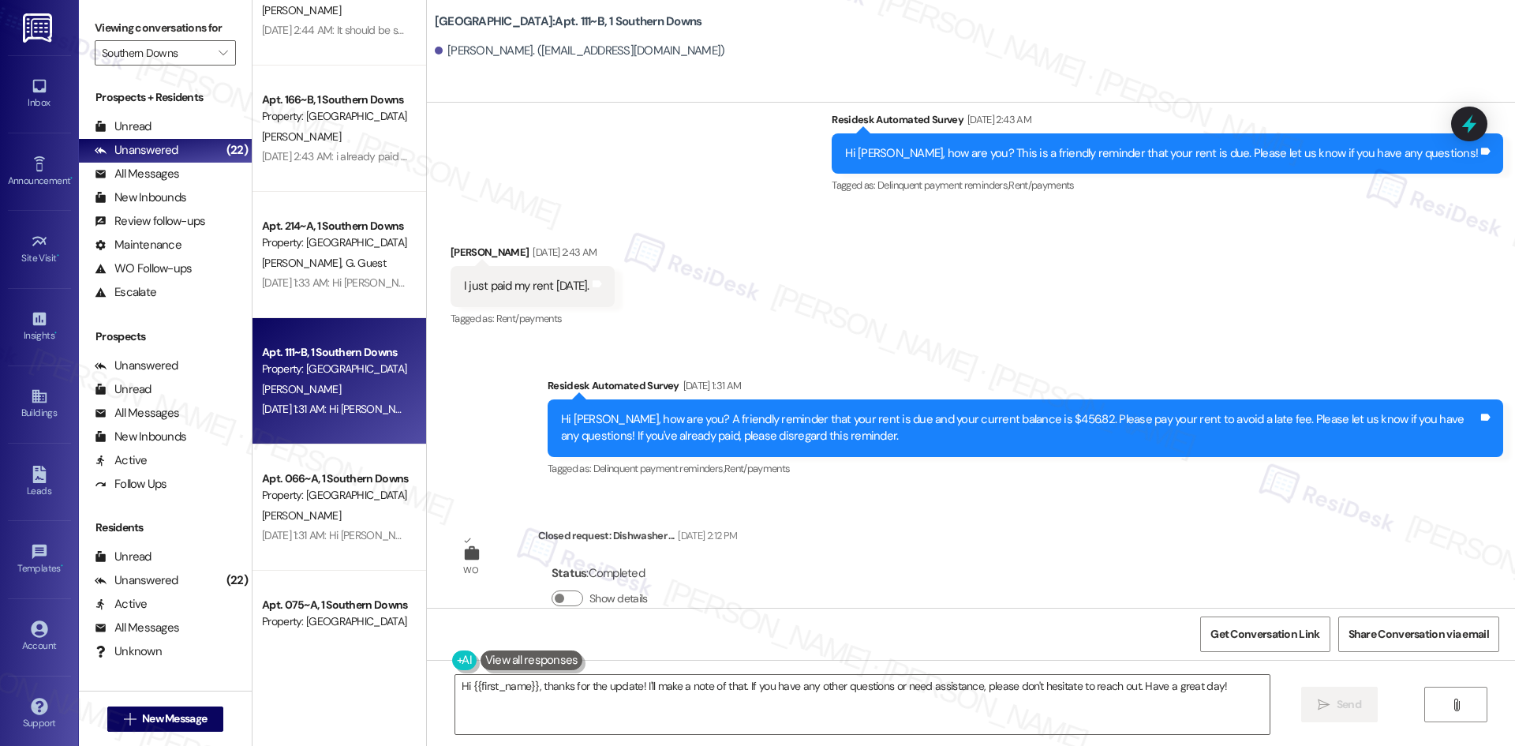
click at [902, 291] on div "Received via SMS [PERSON_NAME] [DATE] 2:43 AM I just paid my rent [DATE]. Tags …" at bounding box center [971, 274] width 1088 height 133
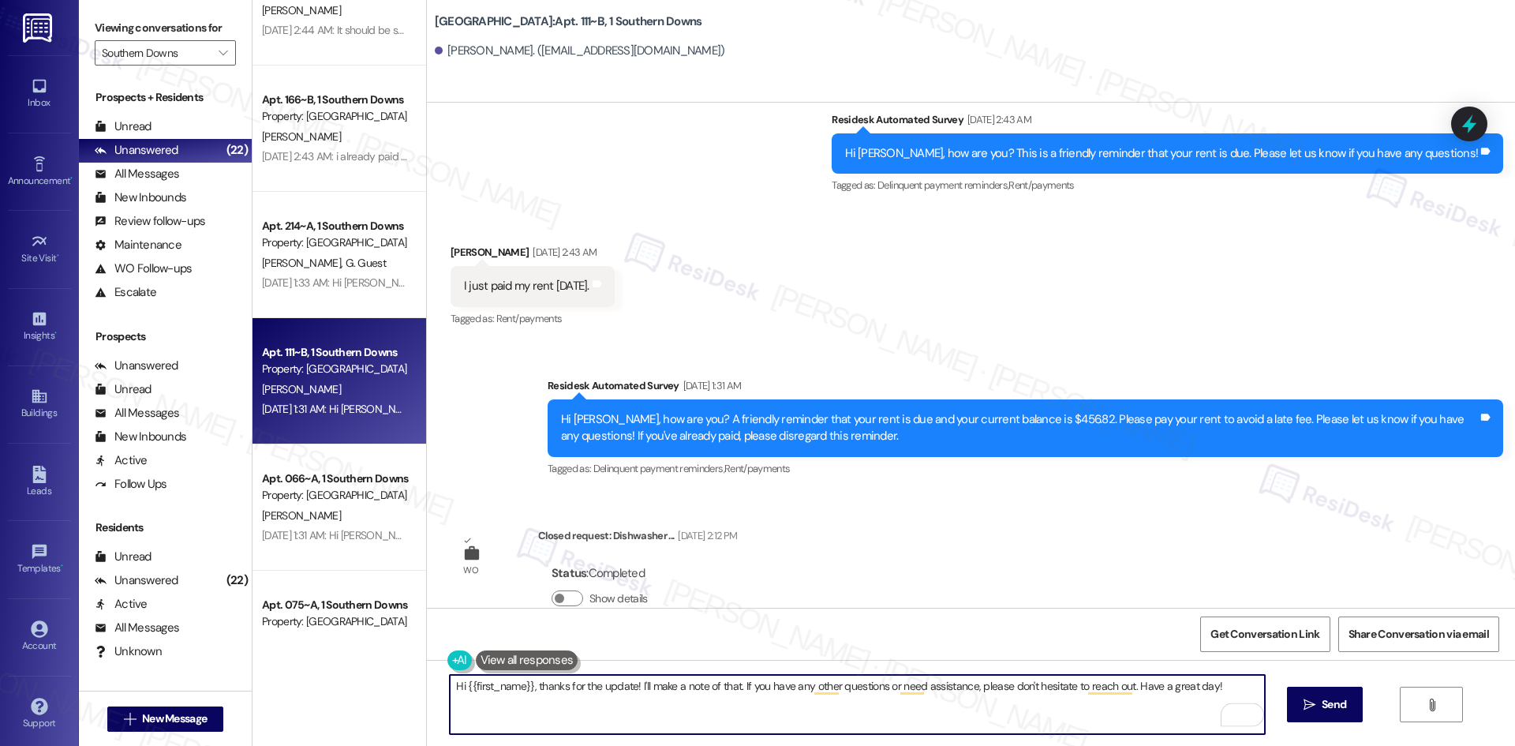
drag, startPoint x: 1215, startPoint y: 683, endPoint x: 526, endPoint y: 692, distance: 689.0
click at [526, 692] on textarea "Hi {{first_name}}, thanks for the update! I'll make a note of that. If you have…" at bounding box center [857, 704] width 814 height 59
paste textarea "Thank you for keeping us informed! We truly appreciate it. If you have any ques…"
click at [536, 688] on textarea "Hi {{first_name}}, Thank you for keeping us informed! We truly appreciate it. I…" at bounding box center [857, 704] width 814 height 59
click at [671, 697] on textarea "Hi {{first_name}}, Thank you for keeping us informed! We truly appreciate it. I…" at bounding box center [857, 704] width 814 height 59
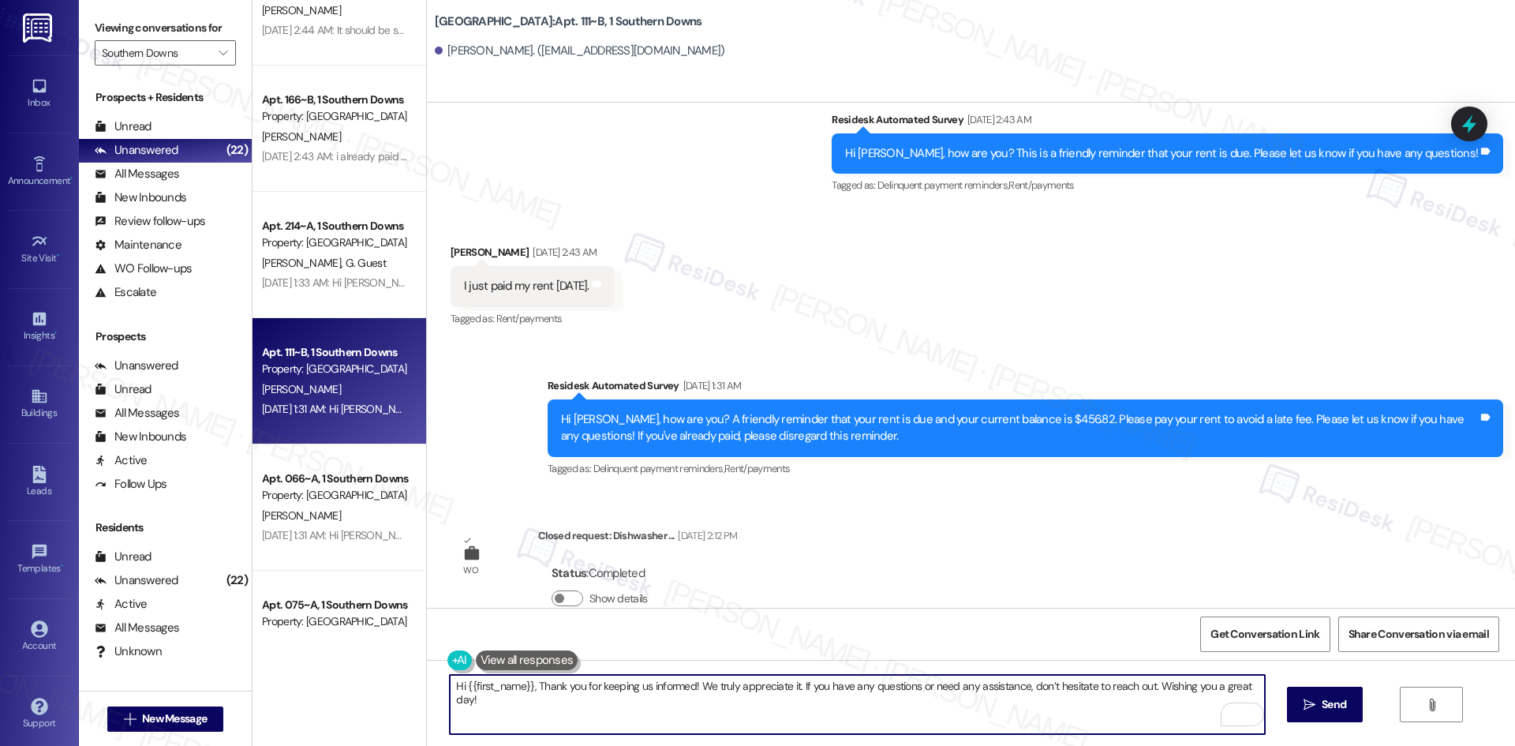
click at [631, 713] on textarea "Hi {{first_name}}, Thank you for keeping us informed! We truly appreciate it. I…" at bounding box center [857, 704] width 814 height 59
type textarea "Hi {{first_name}}, Thank you for keeping us informed! We truly appreciate it. I…"
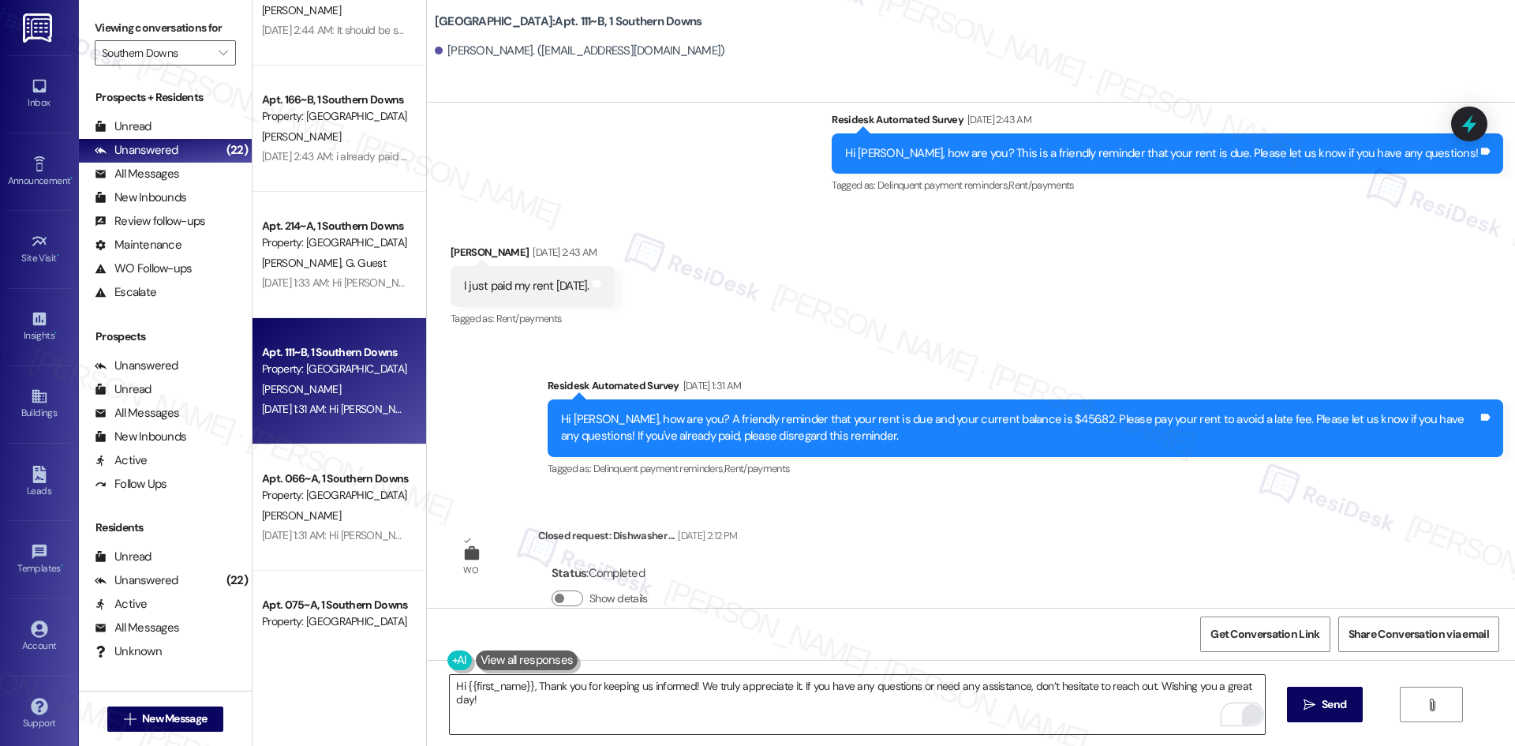
drag, startPoint x: 1324, startPoint y: 708, endPoint x: 1248, endPoint y: 717, distance: 76.3
click at [1323, 709] on span "Send" at bounding box center [1334, 704] width 24 height 17
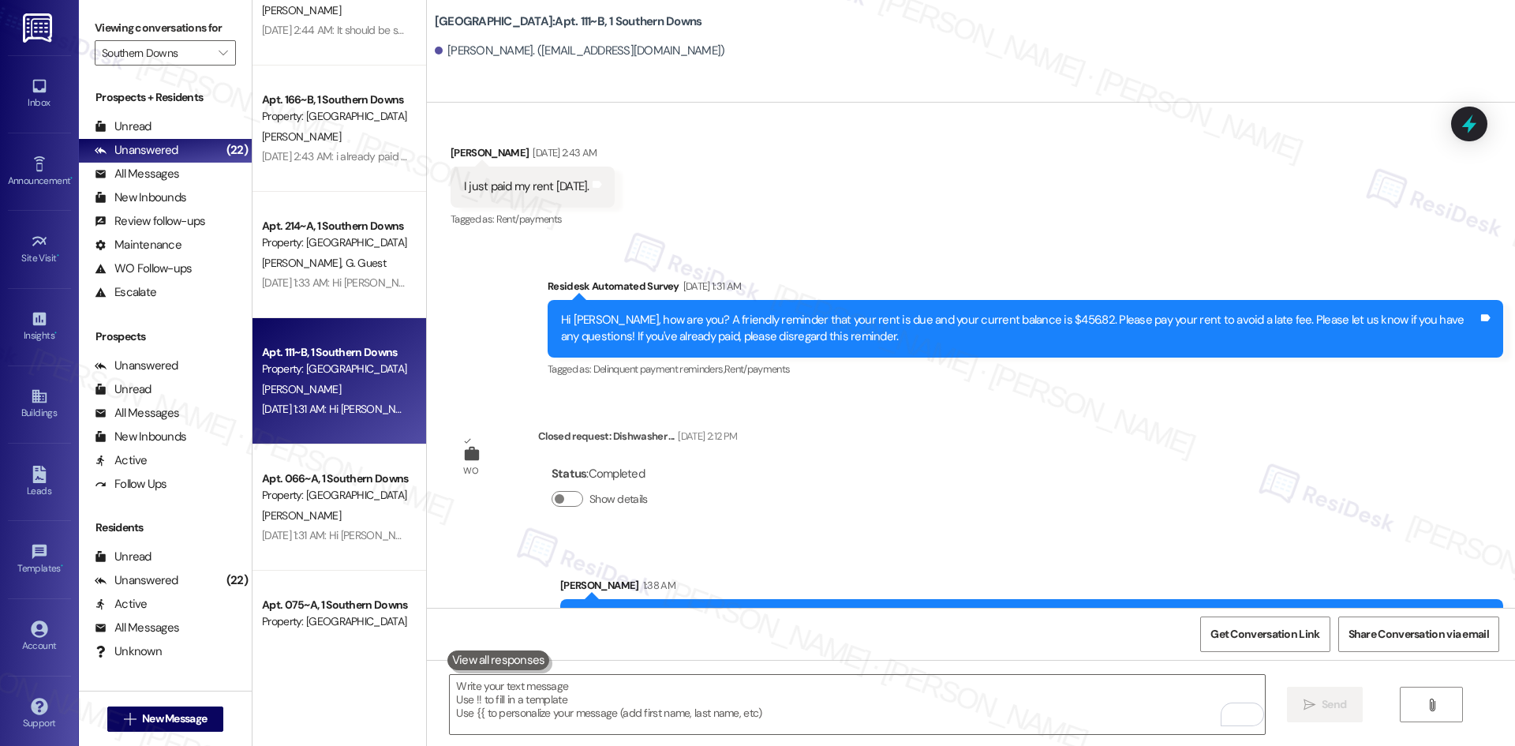
scroll to position [4063, 0]
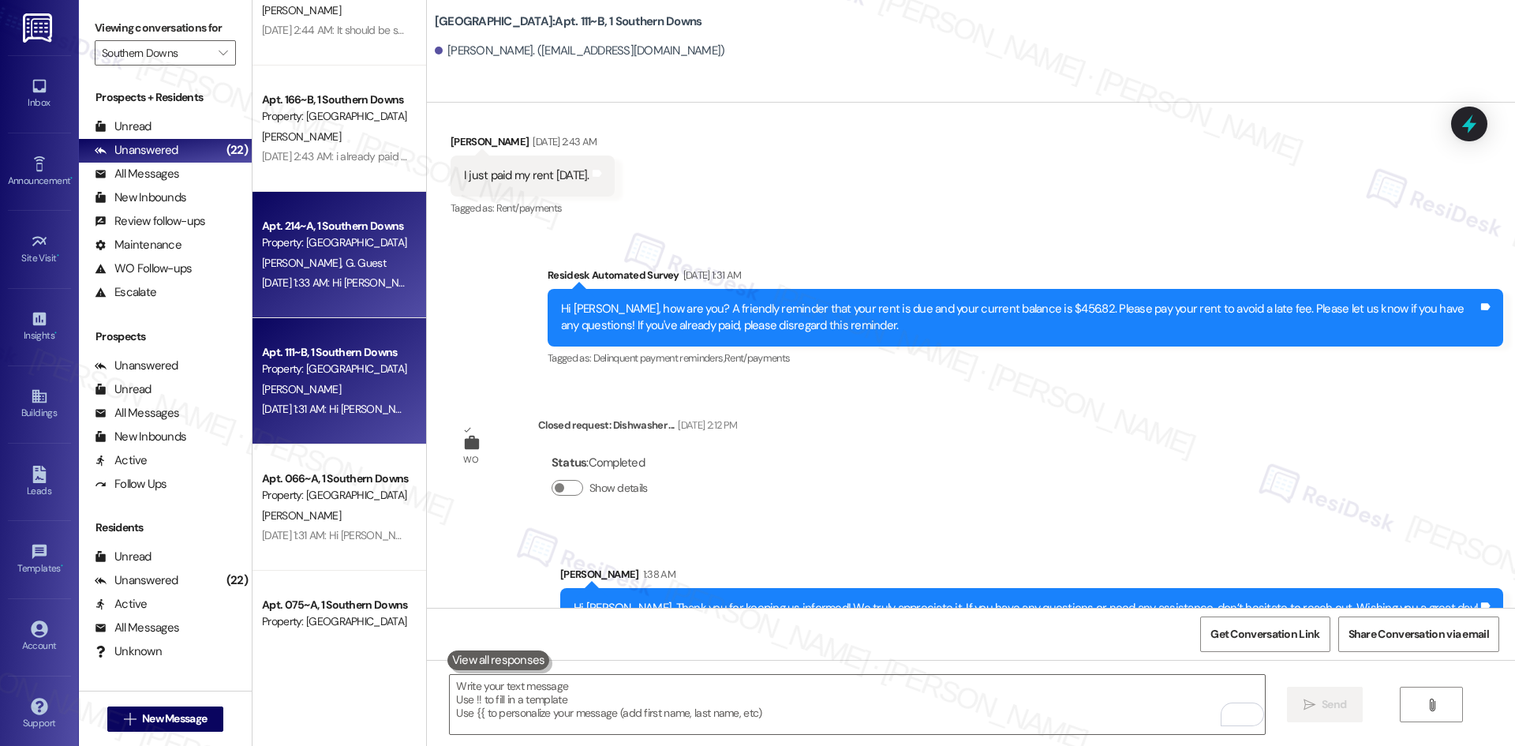
click at [345, 266] on span "G. Guest" at bounding box center [365, 263] width 40 height 14
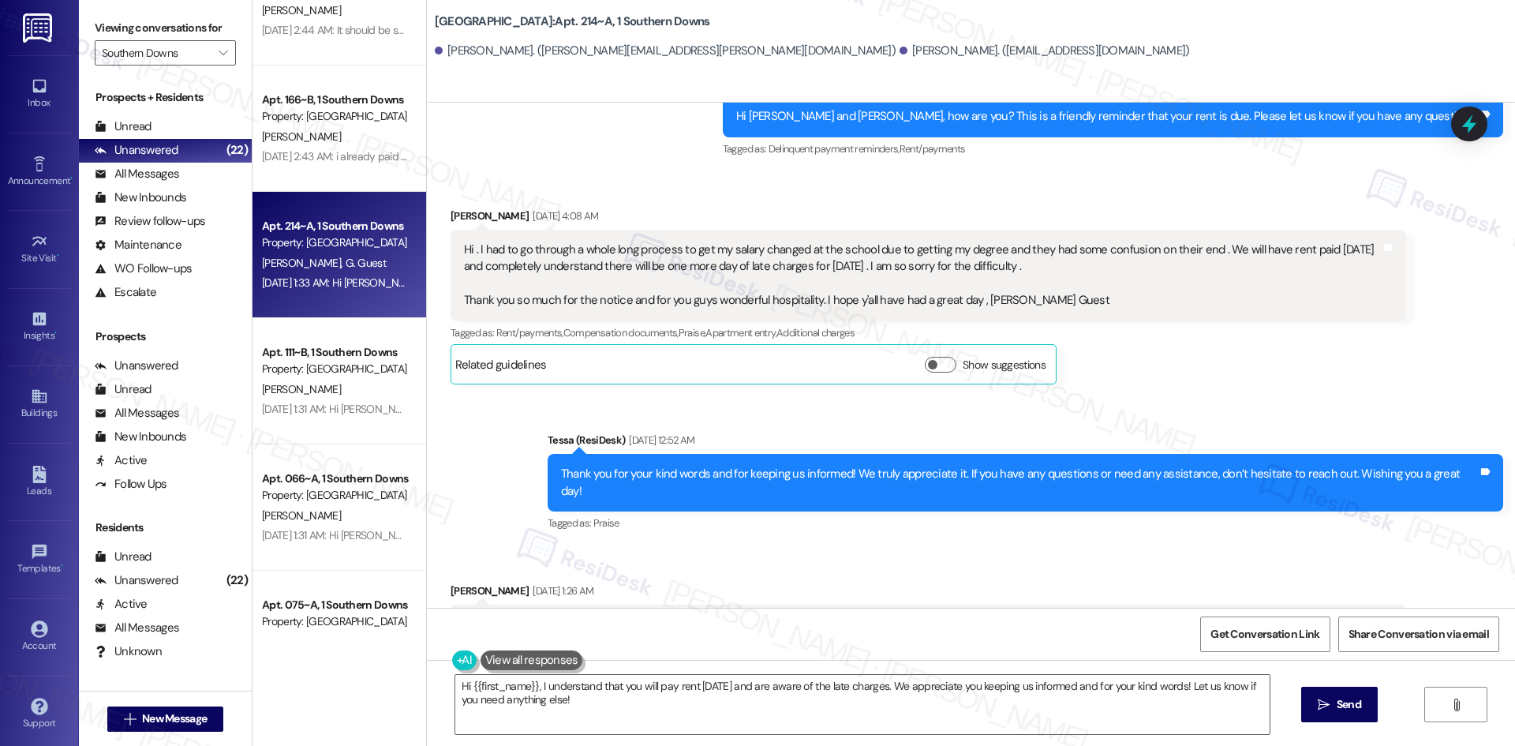
scroll to position [859, 0]
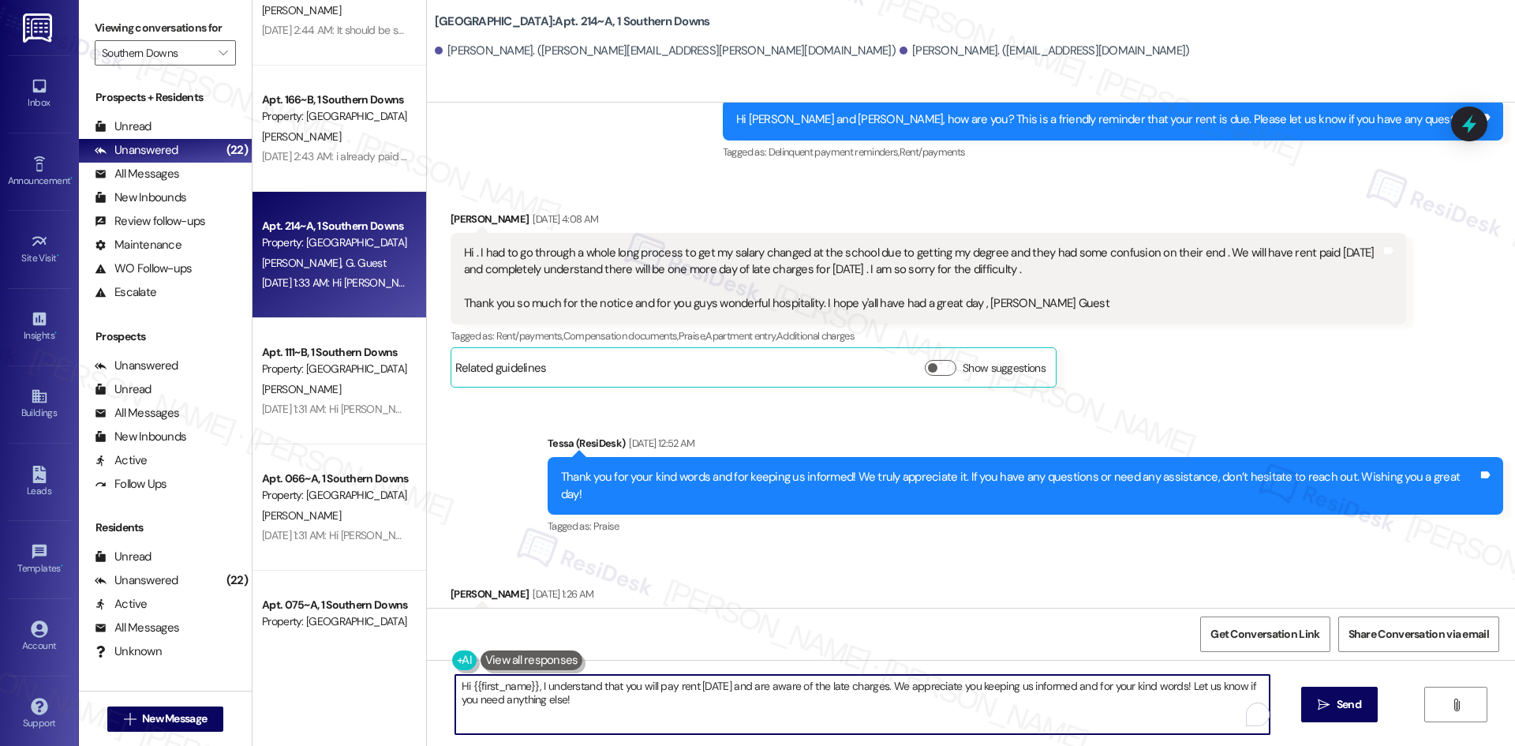
drag, startPoint x: 578, startPoint y: 702, endPoint x: 531, endPoint y: 690, distance: 48.8
click at [531, 690] on textarea "Hi {{first_name}}, I understand that you will pay rent [DATE] and are aware of …" at bounding box center [862, 704] width 814 height 59
click at [750, 706] on textarea "Hi {{first_name}}, I understand that you will pay rent [DATE] and are aware of …" at bounding box center [857, 704] width 814 height 59
drag, startPoint x: 638, startPoint y: 715, endPoint x: 527, endPoint y: 687, distance: 114.1
click at [527, 687] on textarea "Hi {{first_name}}, I understand that you will pay rent [DATE] and are aware of …" at bounding box center [857, 704] width 814 height 59
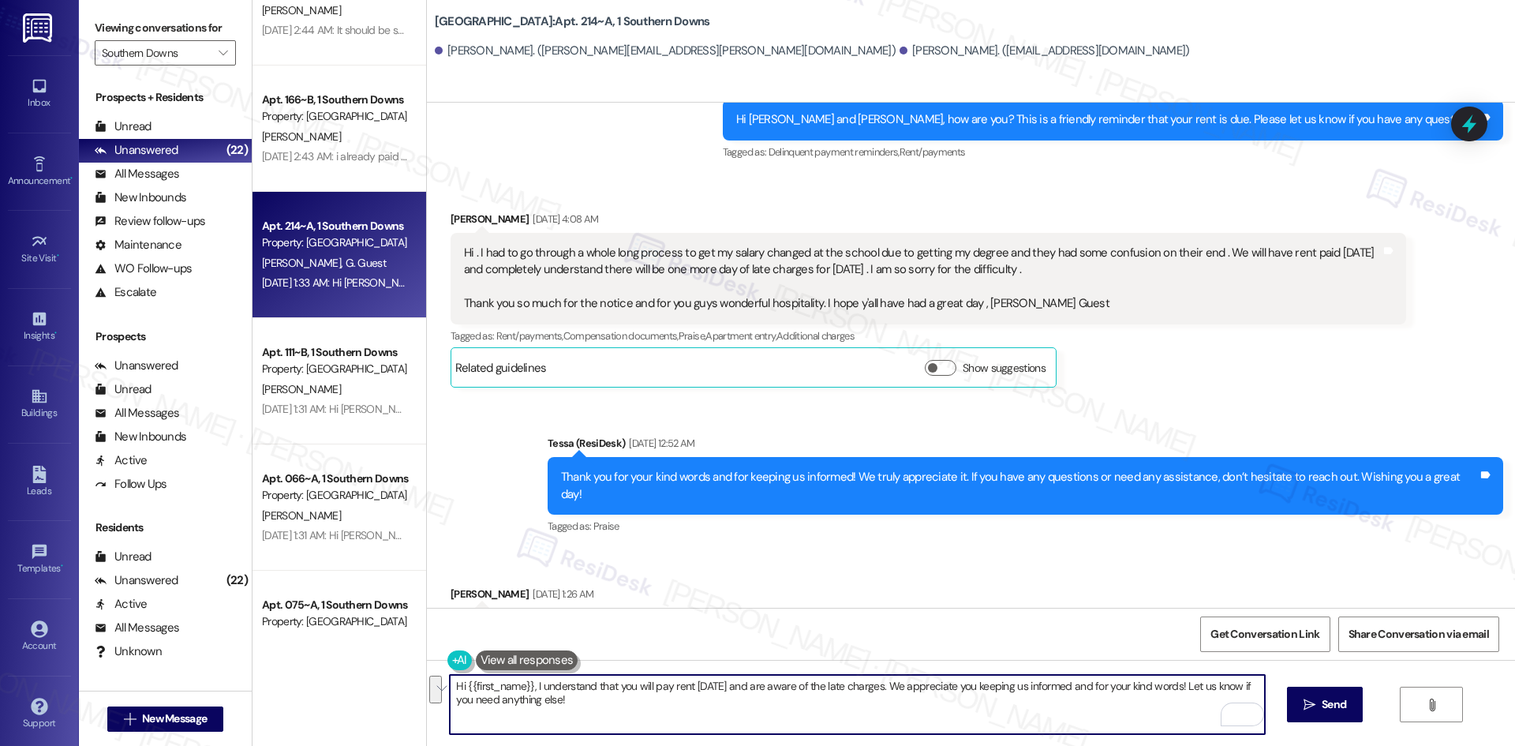
paste textarea "apologize for the delayed response. Please let me know if you still need any as…"
type textarea "Hi {{first_name}}, I apologize for the delayed response. Please let me know if …"
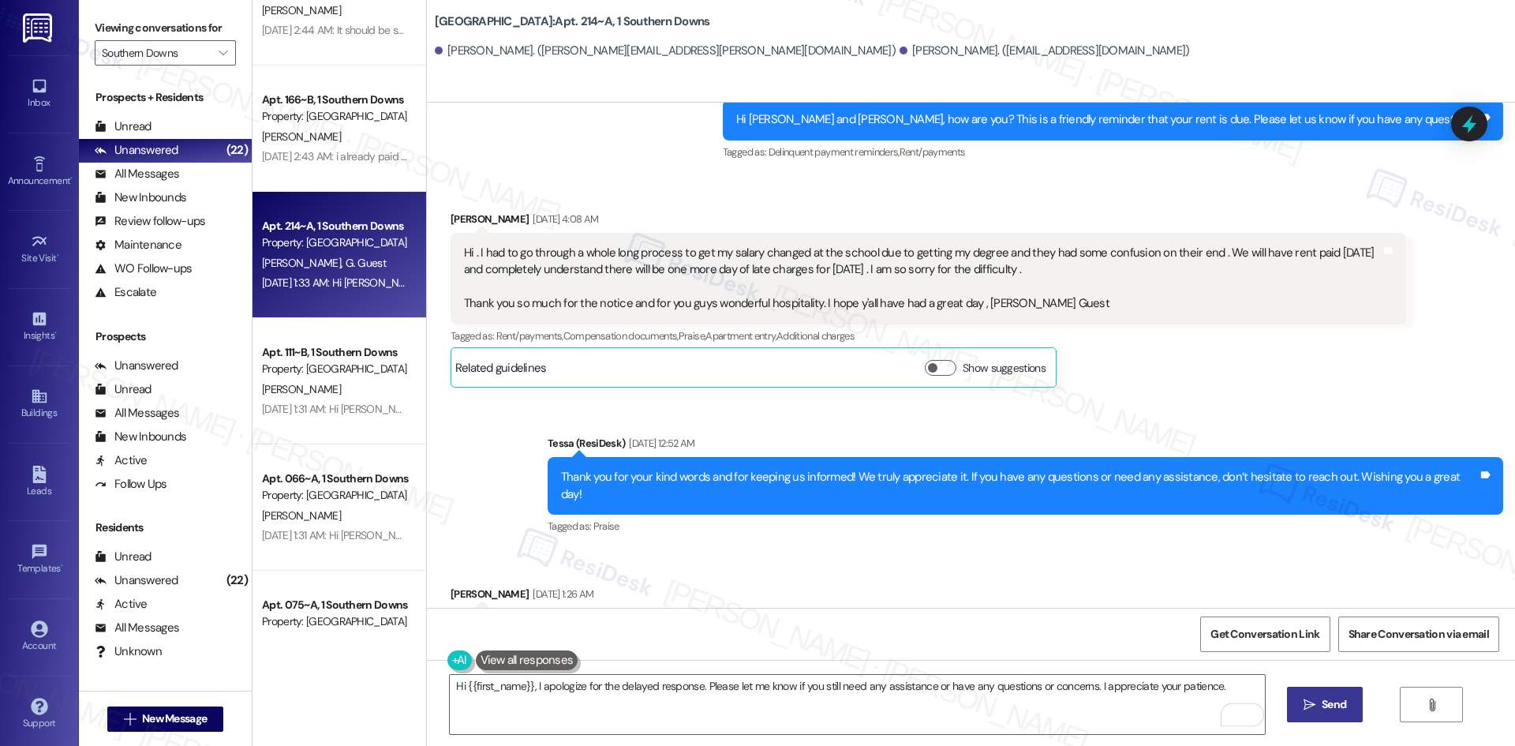
drag, startPoint x: 1318, startPoint y: 708, endPoint x: 1267, endPoint y: 704, distance: 50.7
click at [1319, 707] on span "Send" at bounding box center [1334, 704] width 31 height 17
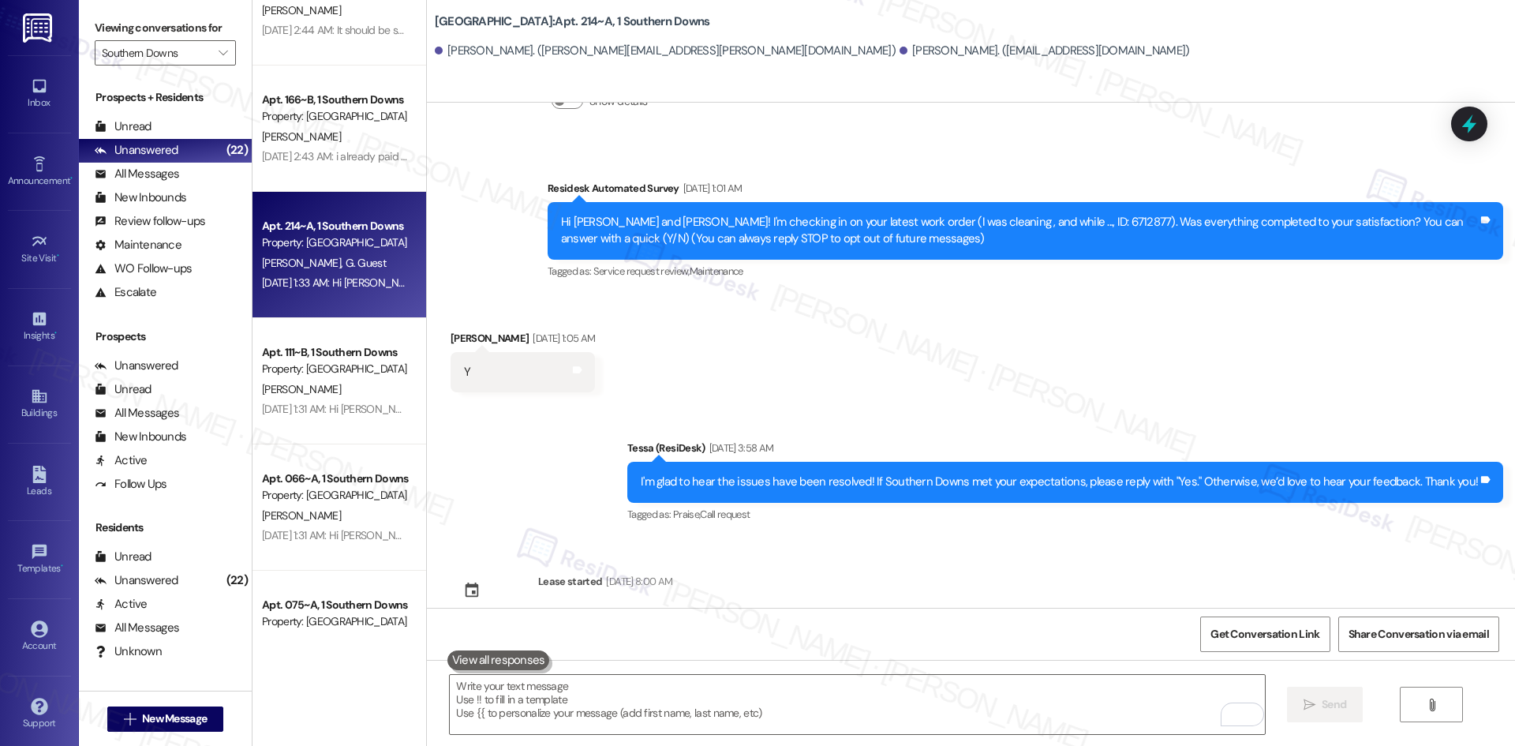
scroll to position [100, 0]
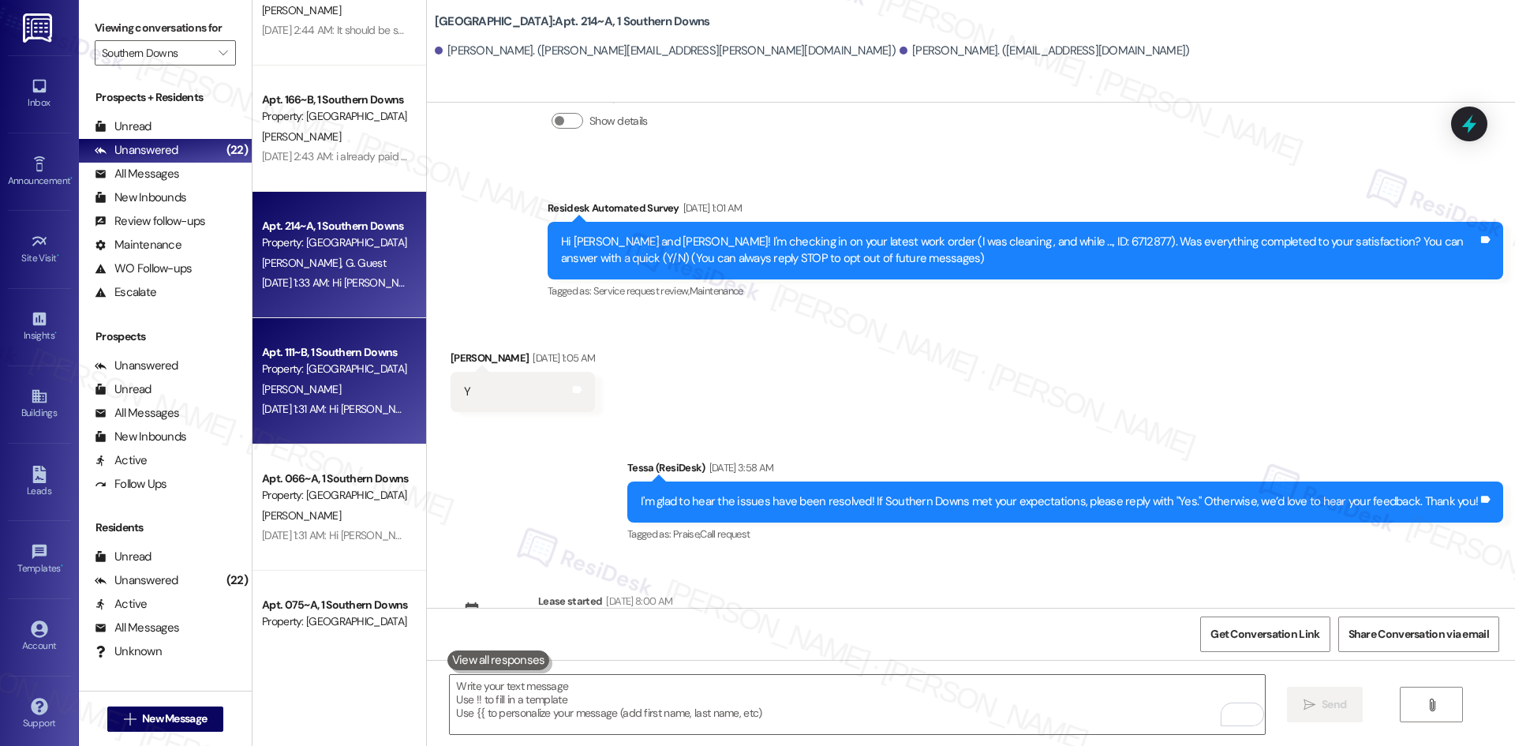
click at [331, 400] on div "[DATE] 1:31 AM: Hi [PERSON_NAME], how are you? A friendly reminder that your re…" at bounding box center [334, 409] width 149 height 20
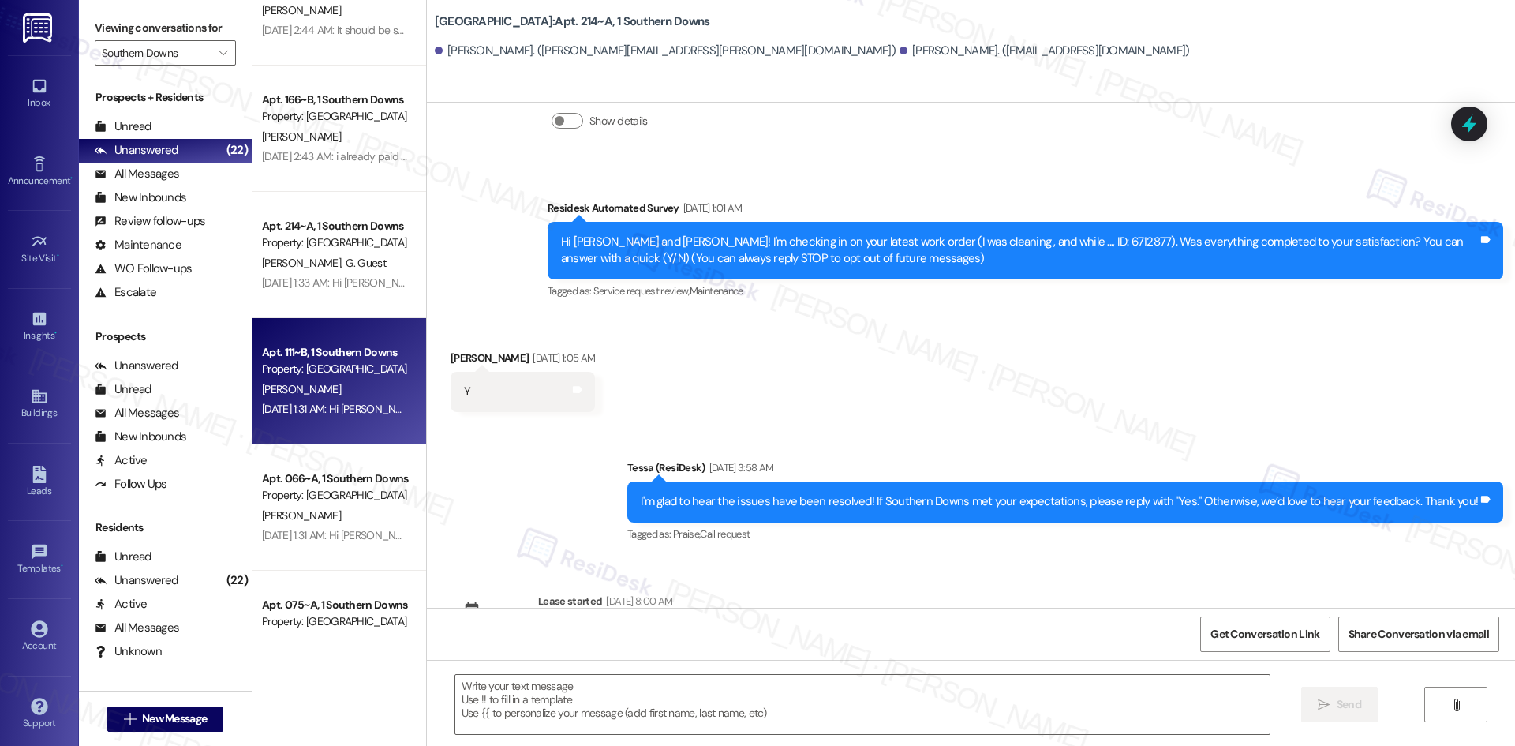
type textarea "Fetching suggested responses. Please feel free to read through the conversation…"
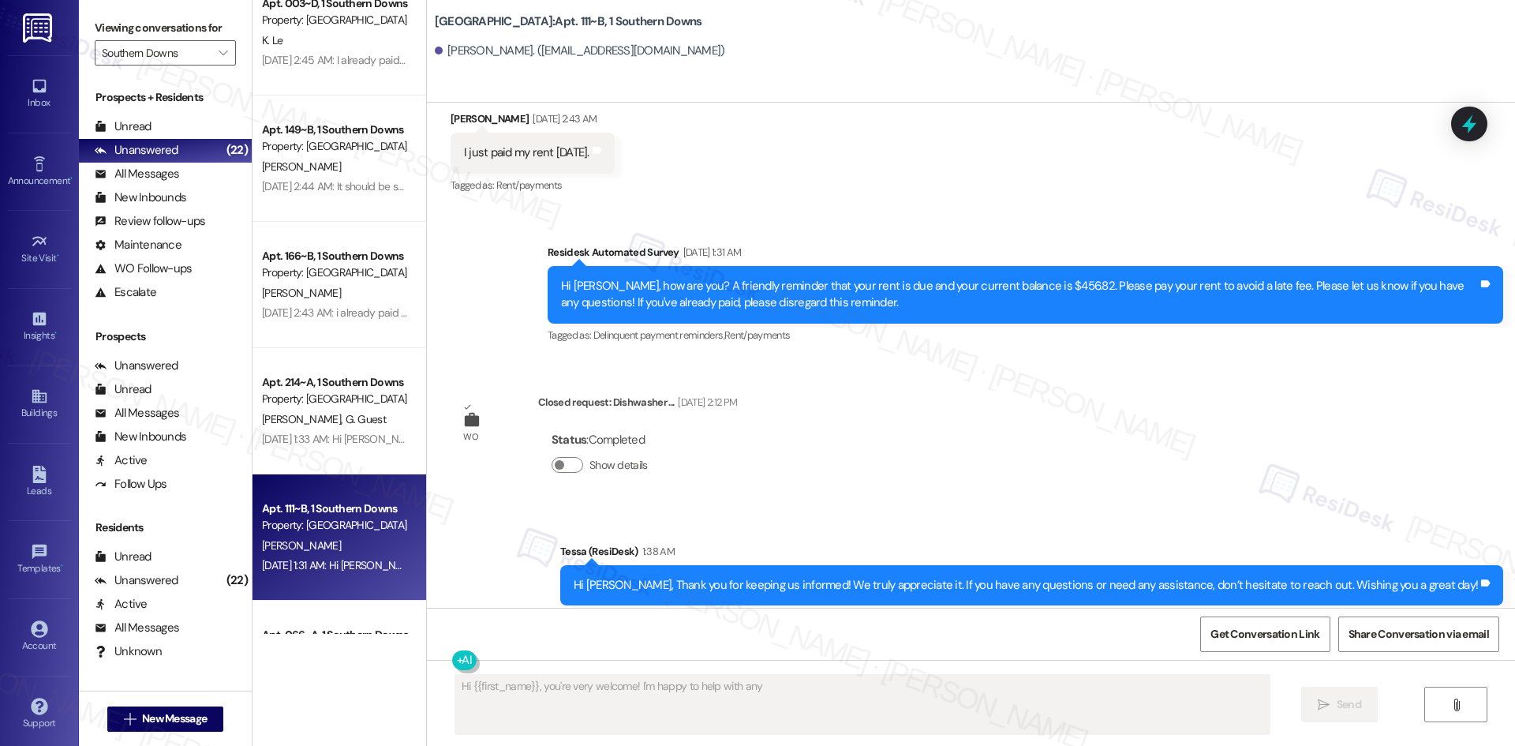
scroll to position [1923, 0]
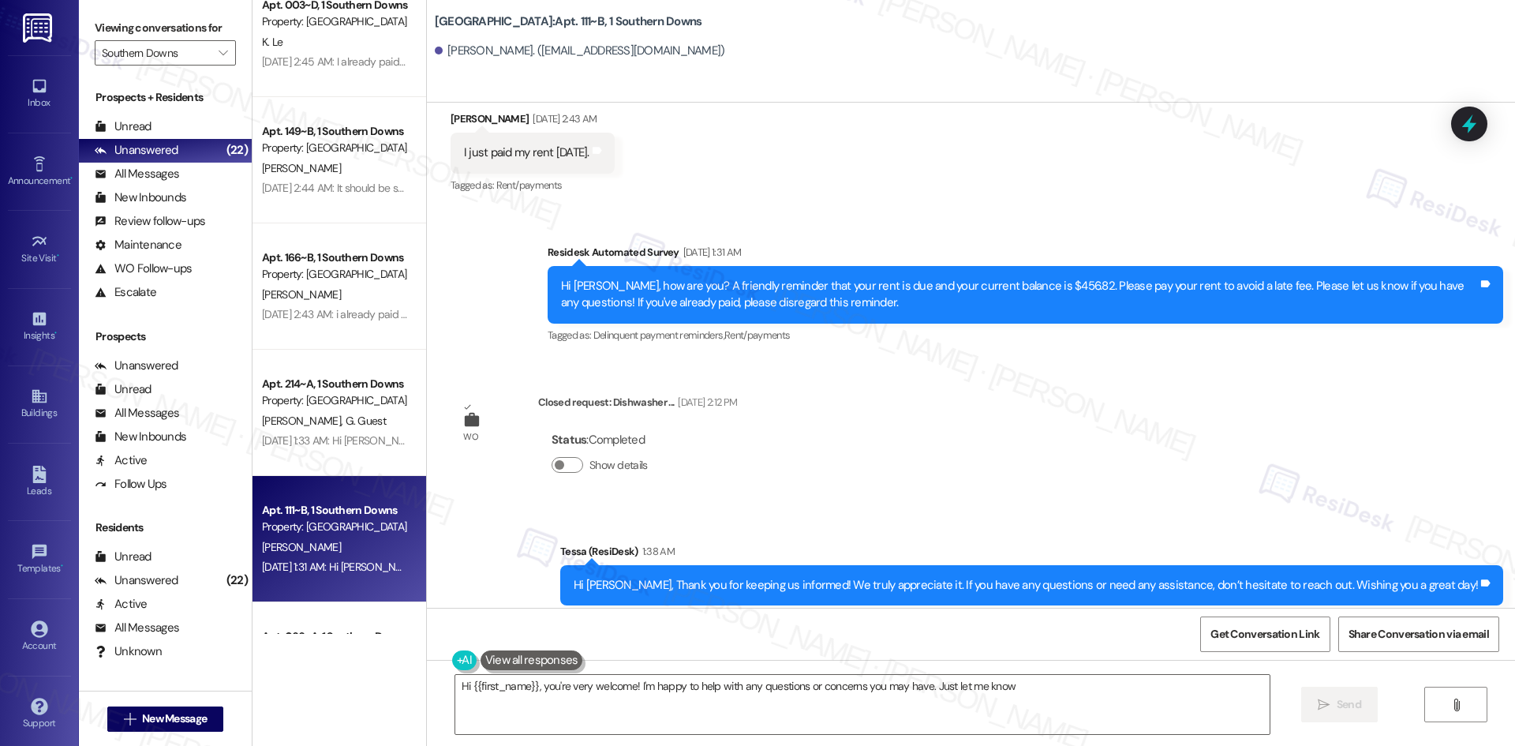
type textarea "Hi {{first_name}}, you're very welcome! I'm happy to help with any questions or…"
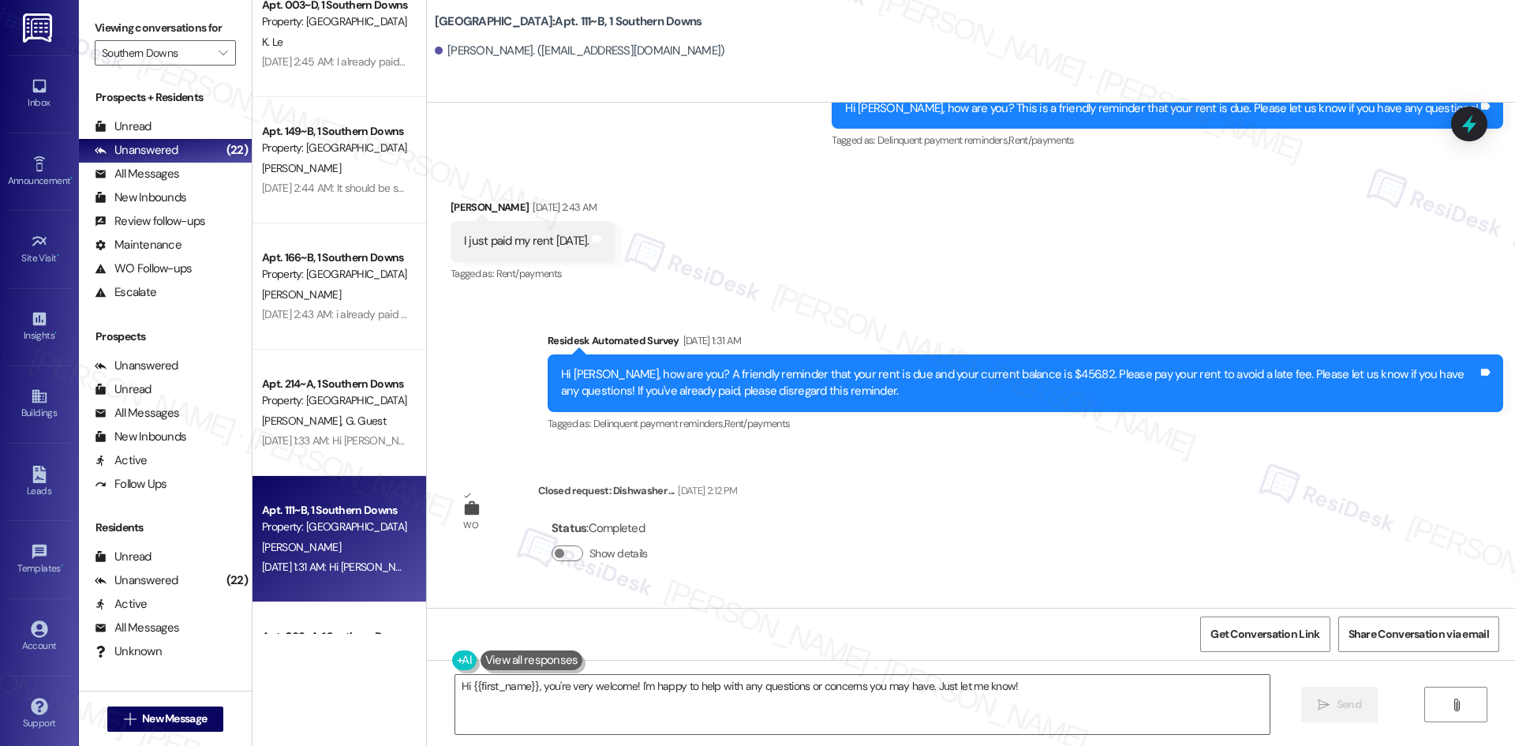
scroll to position [4086, 0]
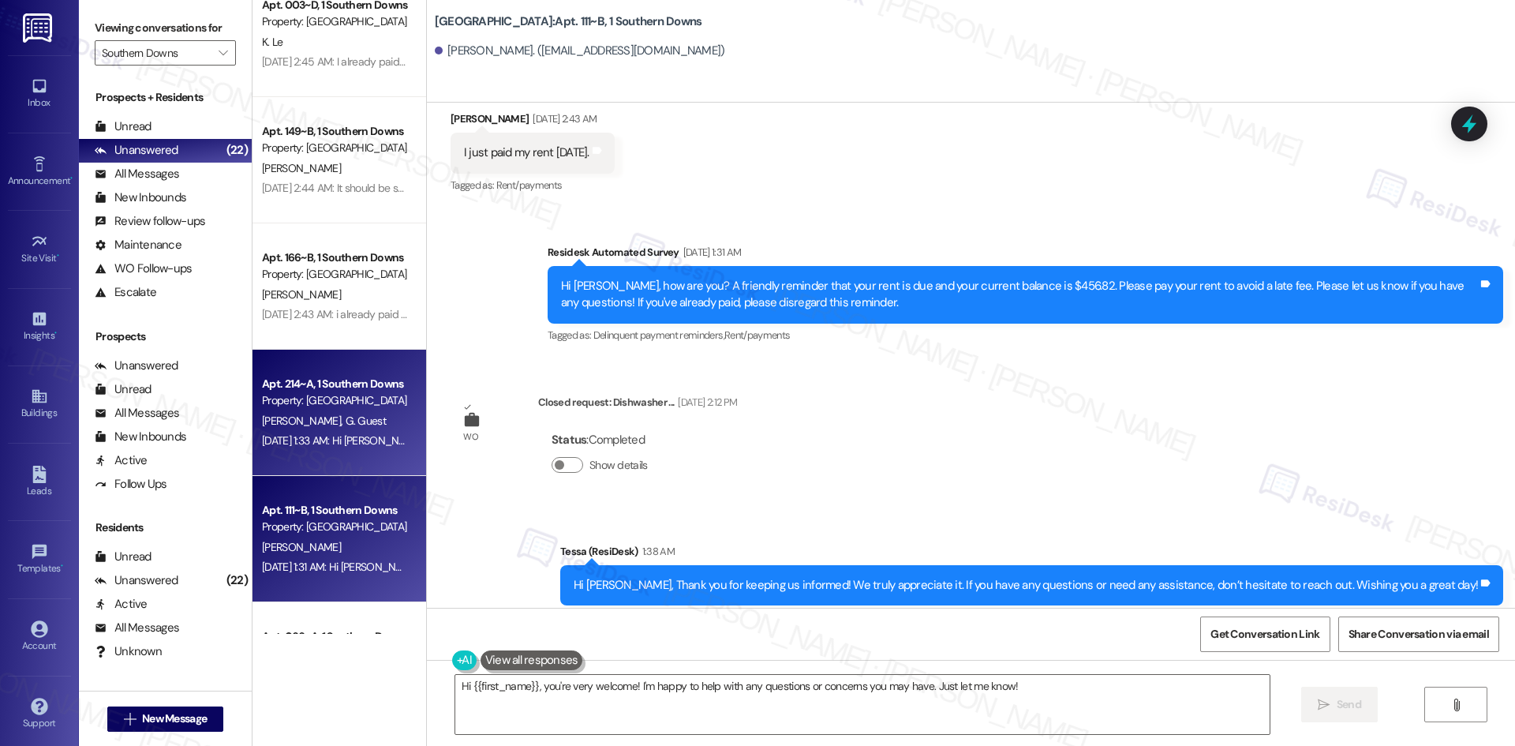
click at [312, 446] on div "[DATE] 1:33 AM: Hi [PERSON_NAME] and [PERSON_NAME], how are you? A friendly rem…" at bounding box center [921, 440] width 1318 height 14
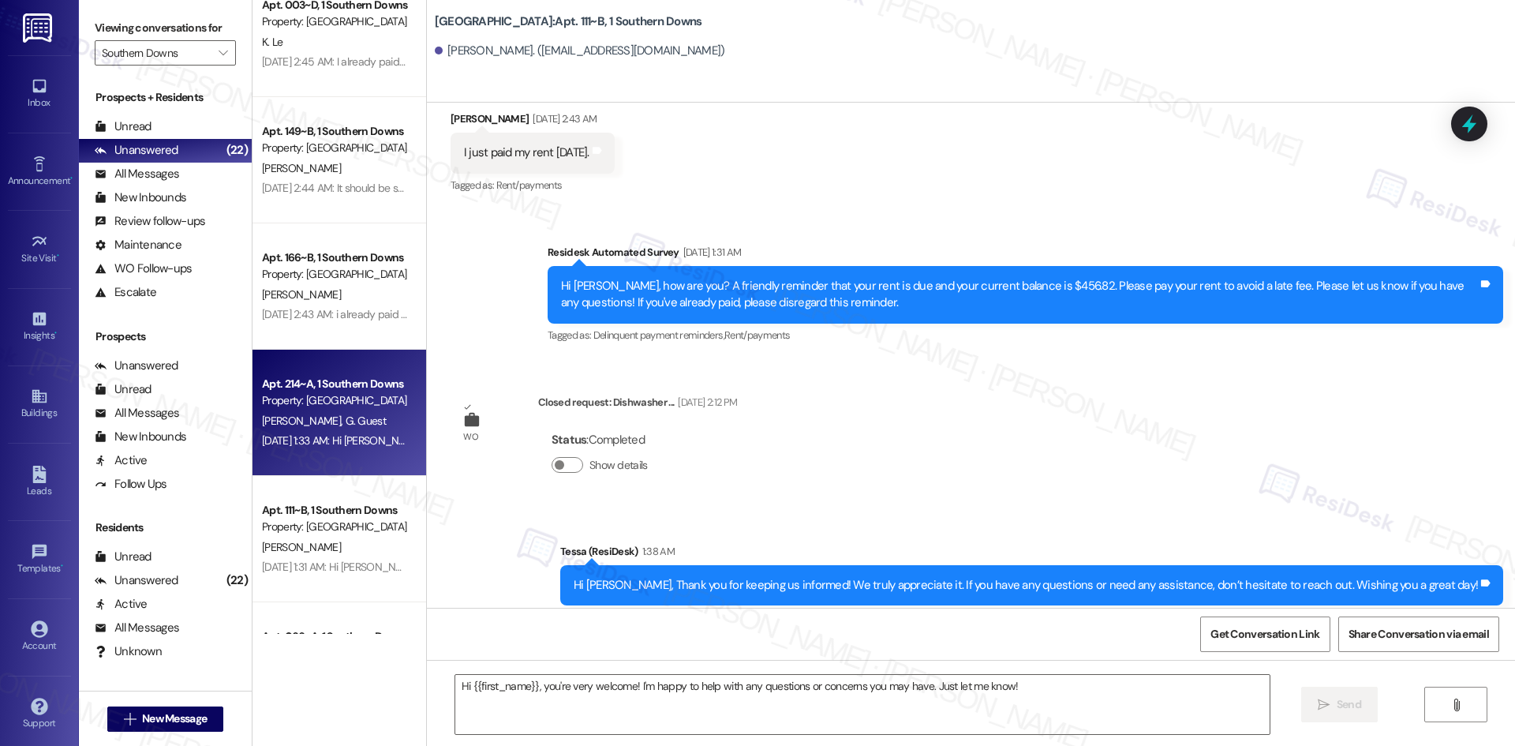
type textarea "Fetching suggested responses. Please feel free to read through the conversation…"
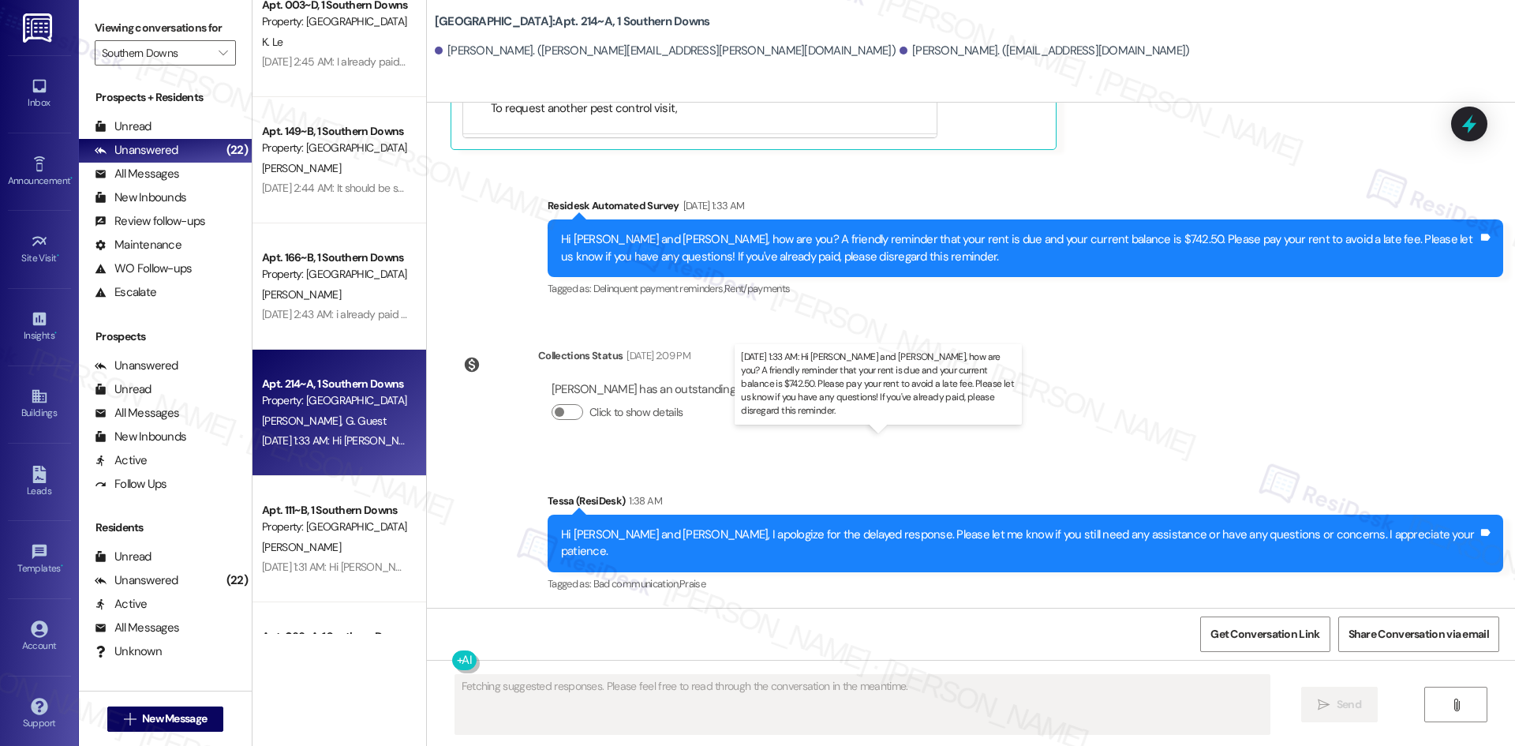
scroll to position [1701, 0]
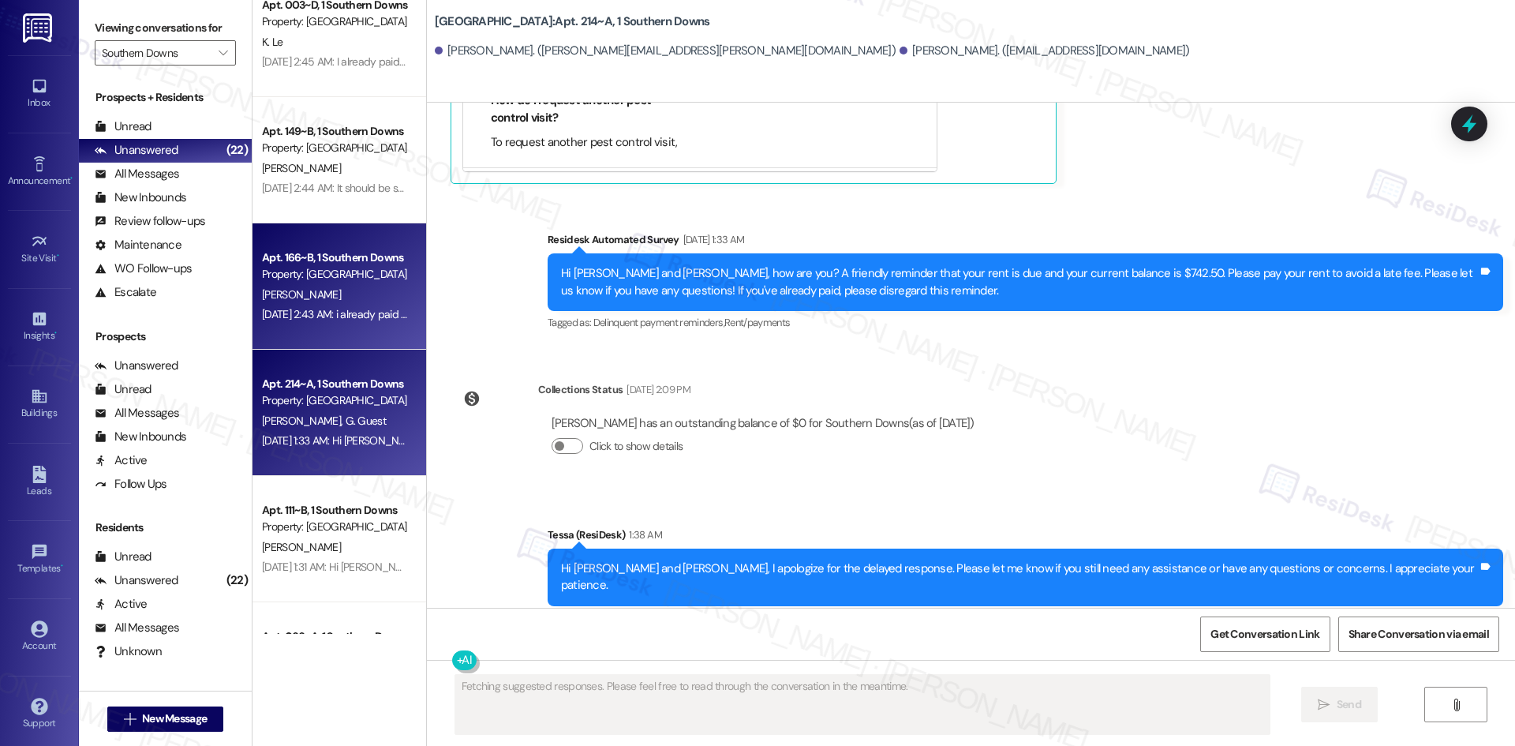
click at [350, 294] on div "[PERSON_NAME]" at bounding box center [334, 295] width 149 height 20
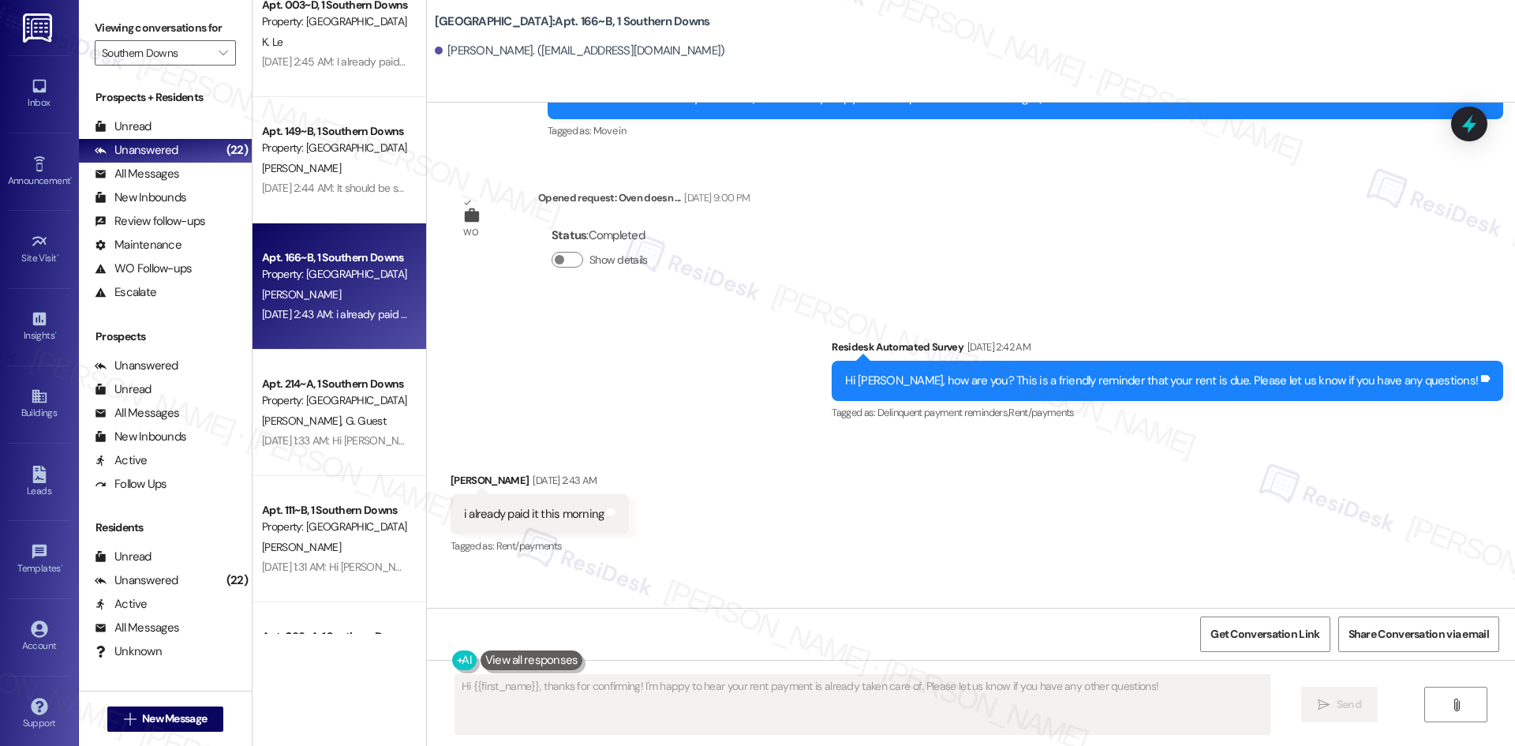
scroll to position [312, 0]
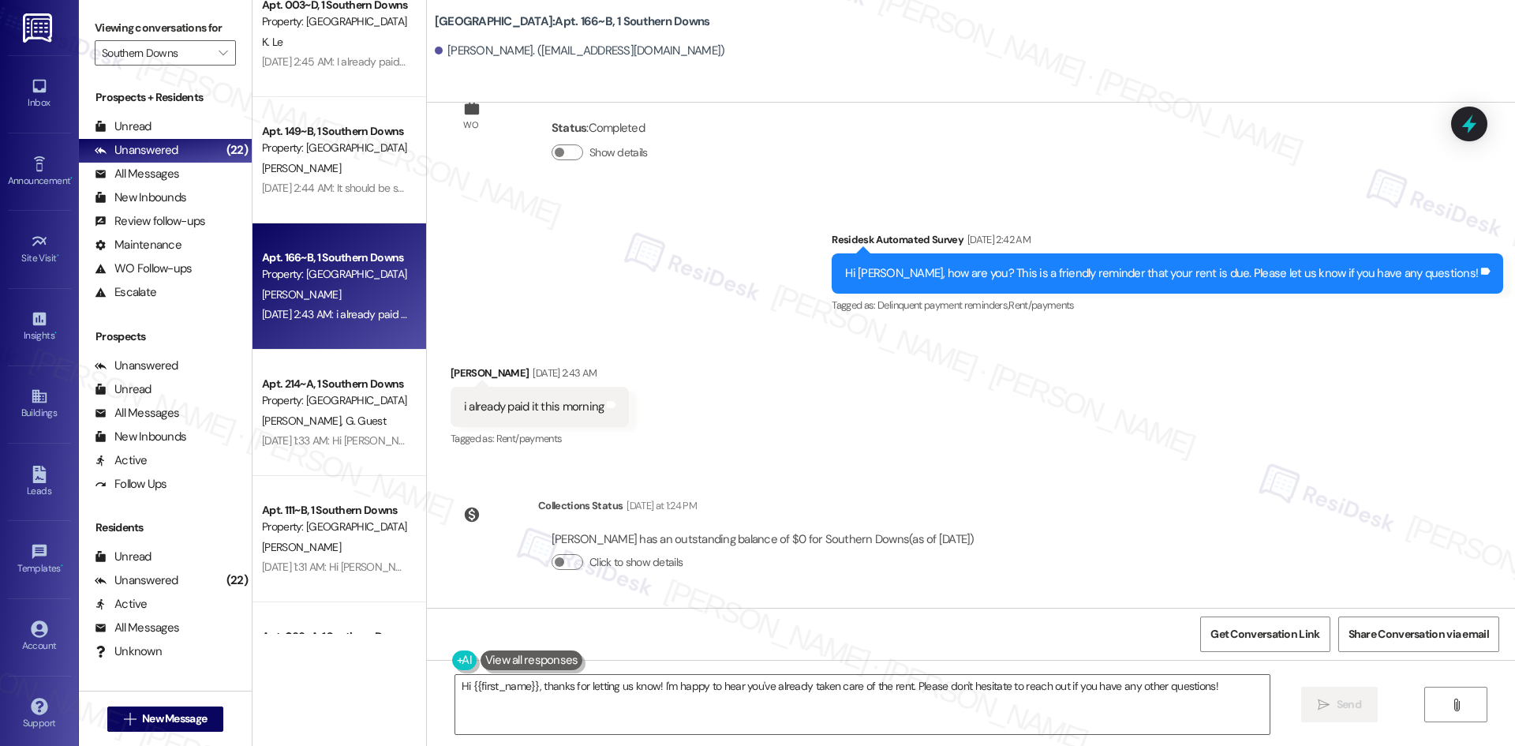
drag, startPoint x: 863, startPoint y: 234, endPoint x: 1072, endPoint y: 531, distance: 364.1
click at [1072, 531] on div "Lease started [DATE] 8:00 AM Survey, sent via SMS Residesk Automated Survey [DA…" at bounding box center [971, 355] width 1088 height 505
copy div "Residesk Automated Survey [DATE] 2:42 AM Hi [PERSON_NAME], how are you? This is…"
click at [1167, 697] on textarea "Hi {{first_name}}, thanks for letting us know! I'm happy to hear you've already…" at bounding box center [862, 704] width 814 height 59
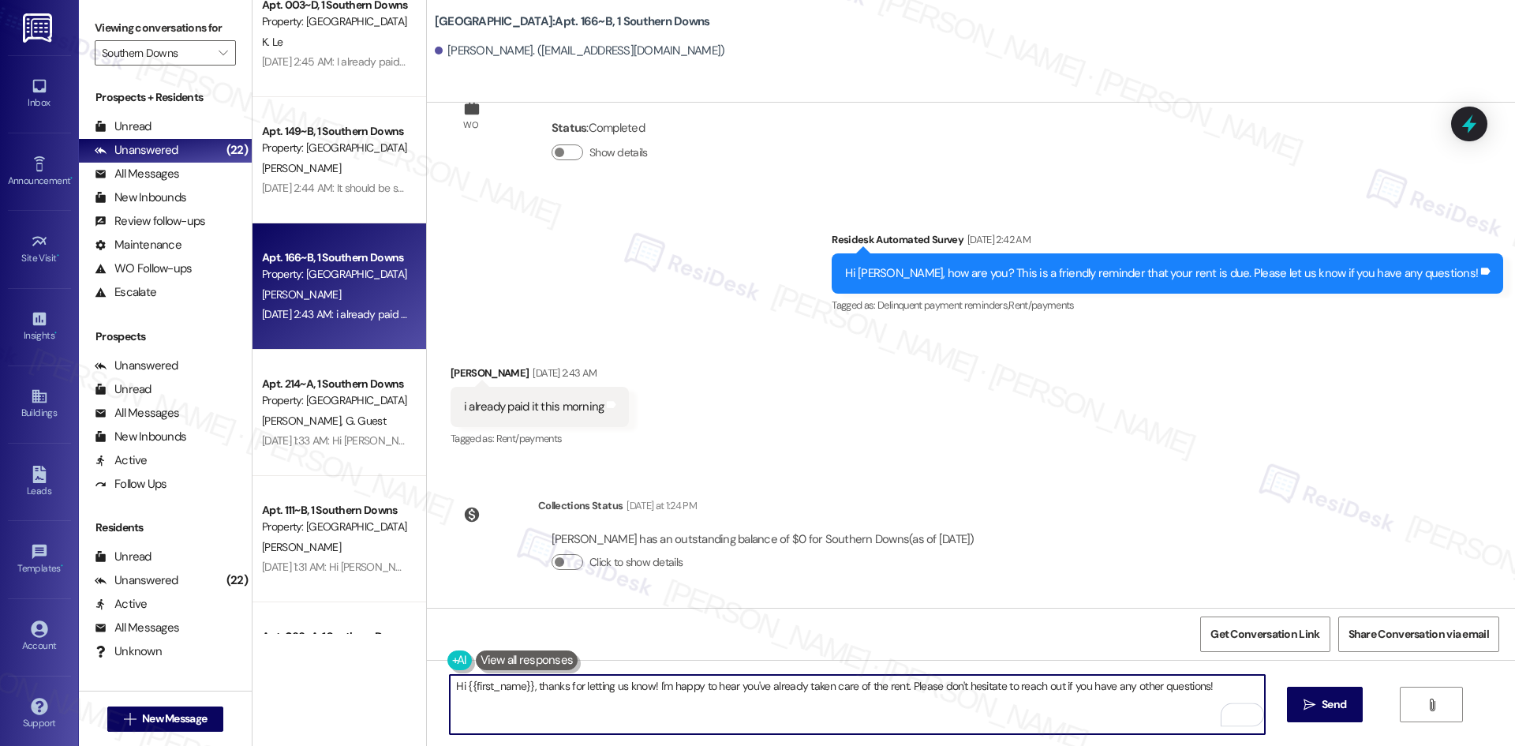
paste textarea "[PERSON_NAME], I apologize for the delayed response and thank you for the updat…"
type textarea "Hi [PERSON_NAME], I apologize for the delayed response and thank you for the up…"
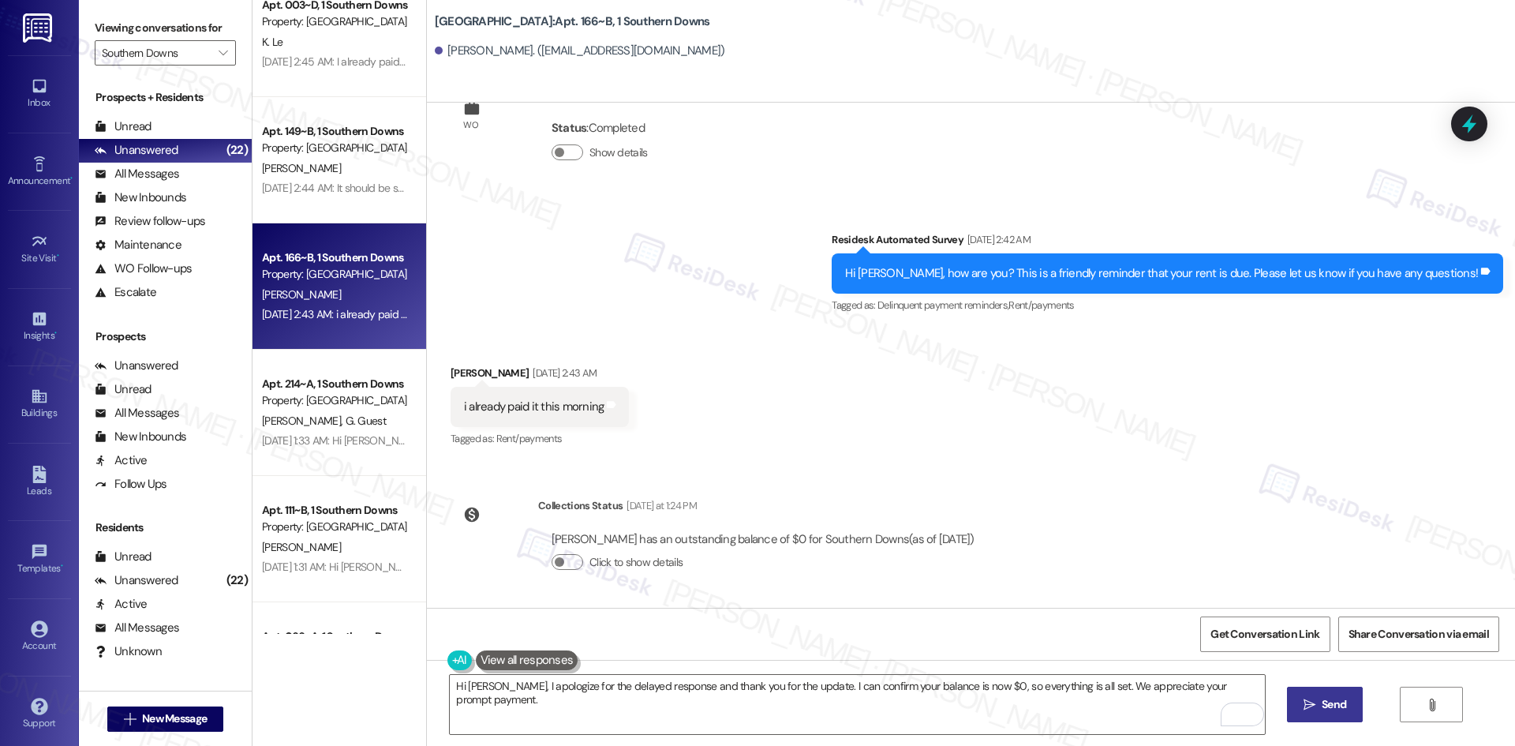
click at [1300, 709] on span " Send" at bounding box center [1325, 704] width 50 height 17
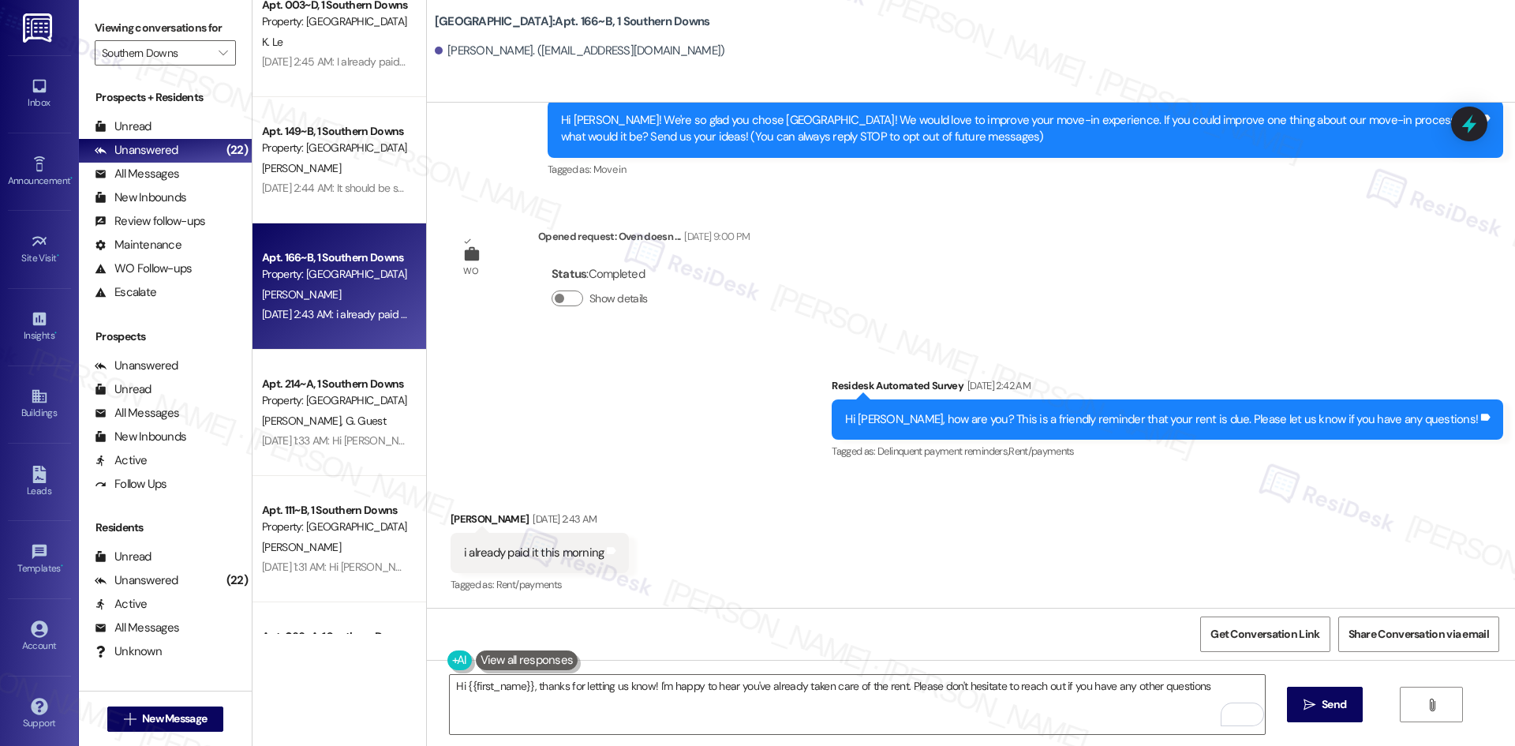
type textarea "Hi {{first_name}}, thanks for letting us know! I'm happy to hear you've already…"
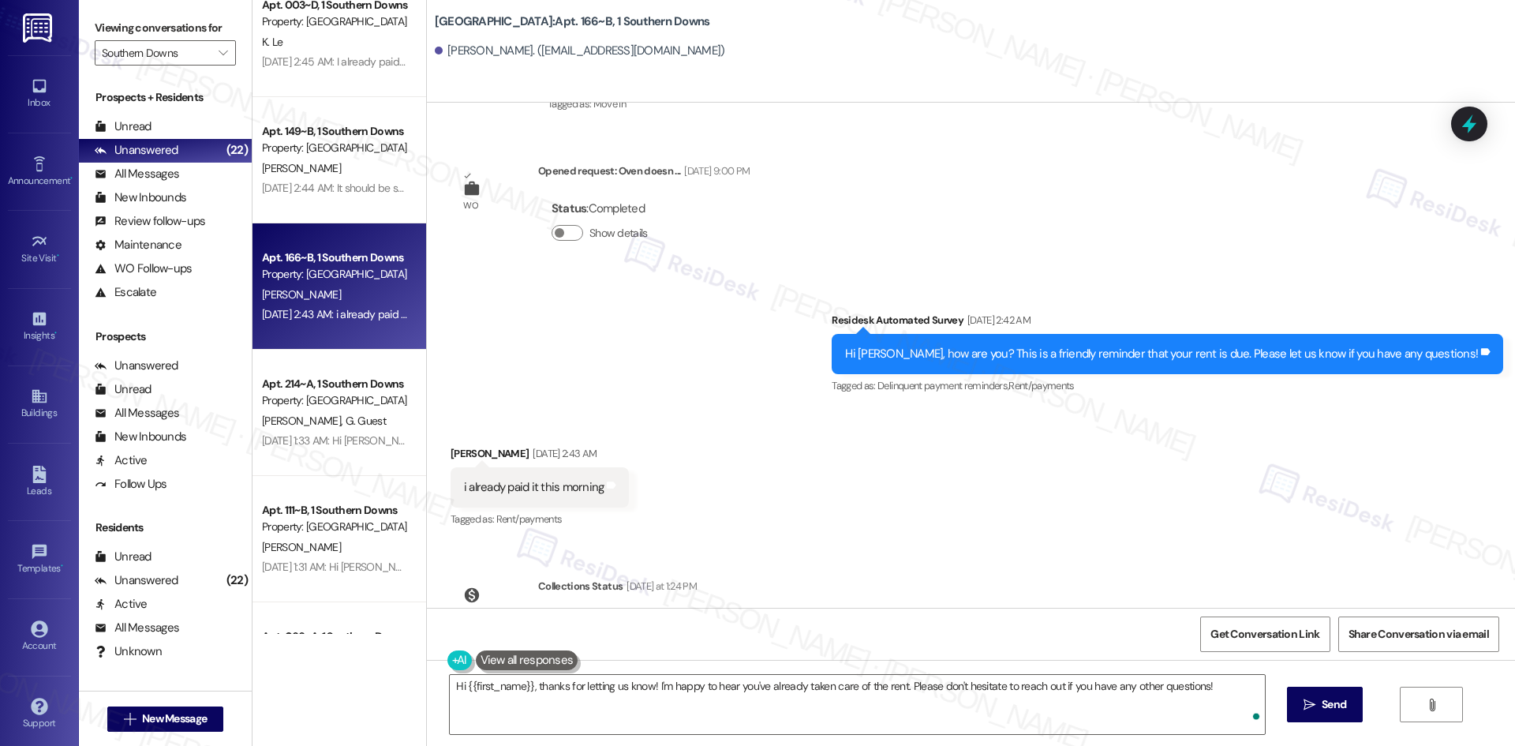
scroll to position [422, 0]
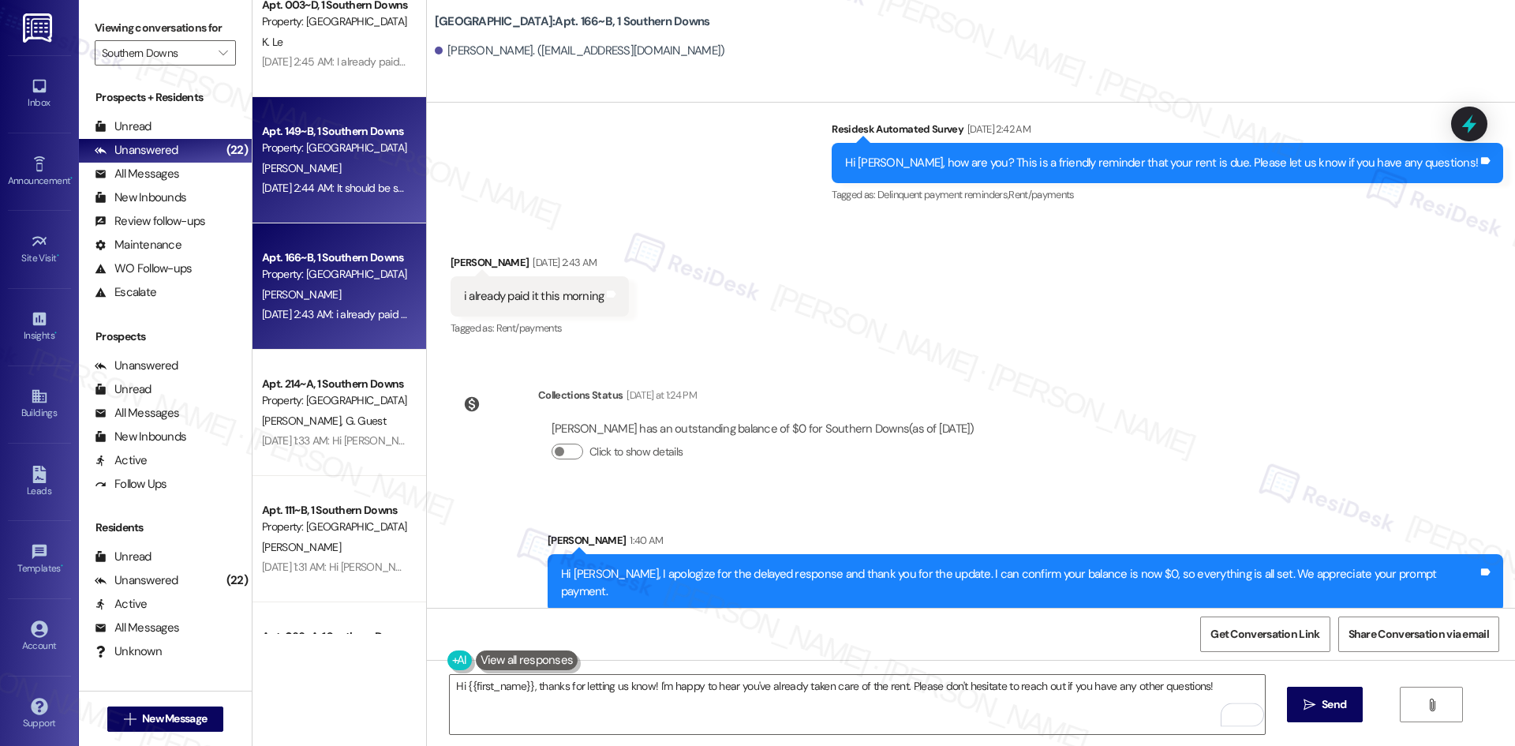
click at [306, 185] on div "Sep 04, 2025 at 2:44 AM: It should be submitted today Sep 04, 2025 at 2:44 AM: …" at bounding box center [367, 188] width 210 height 14
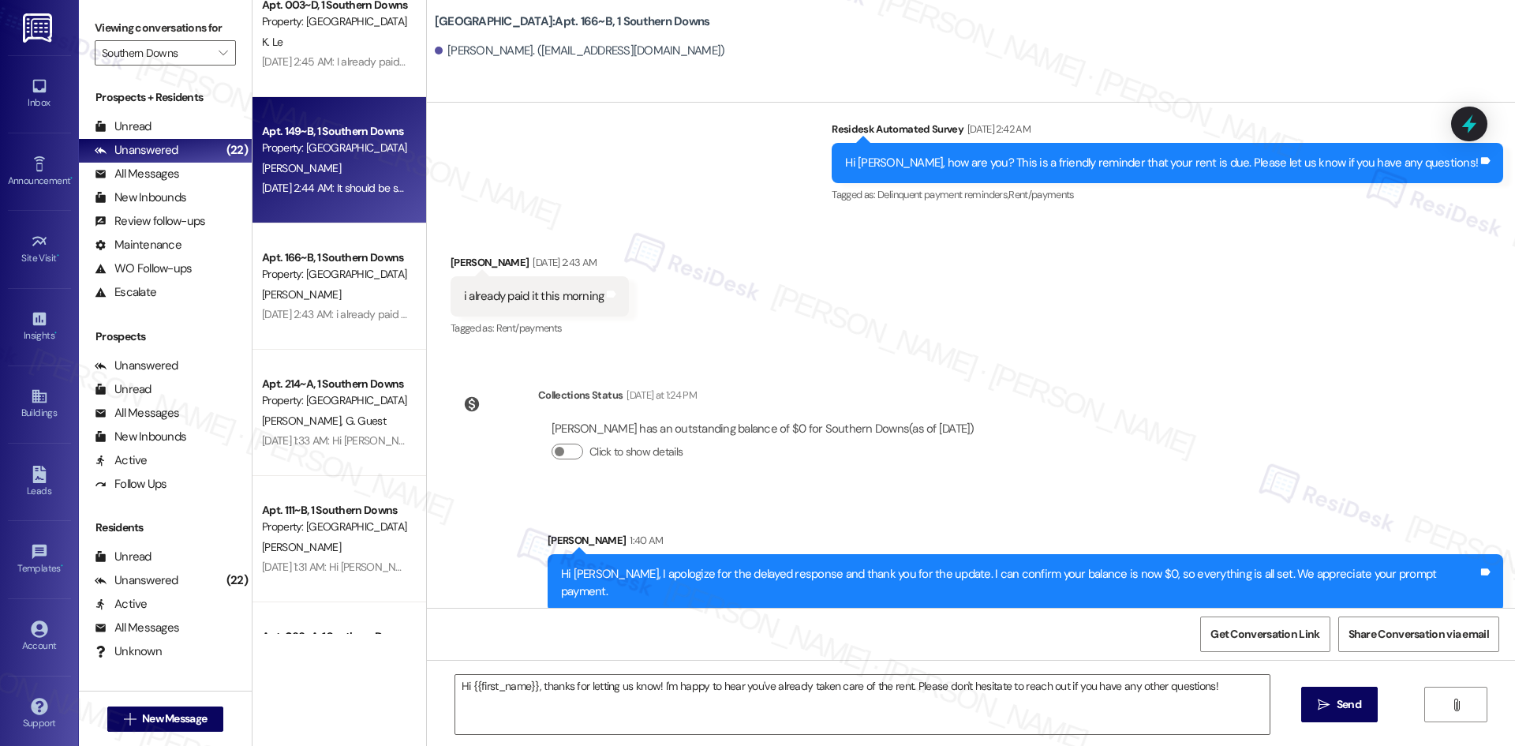
type textarea "Fetching suggested responses. Please feel free to read through the conversation…"
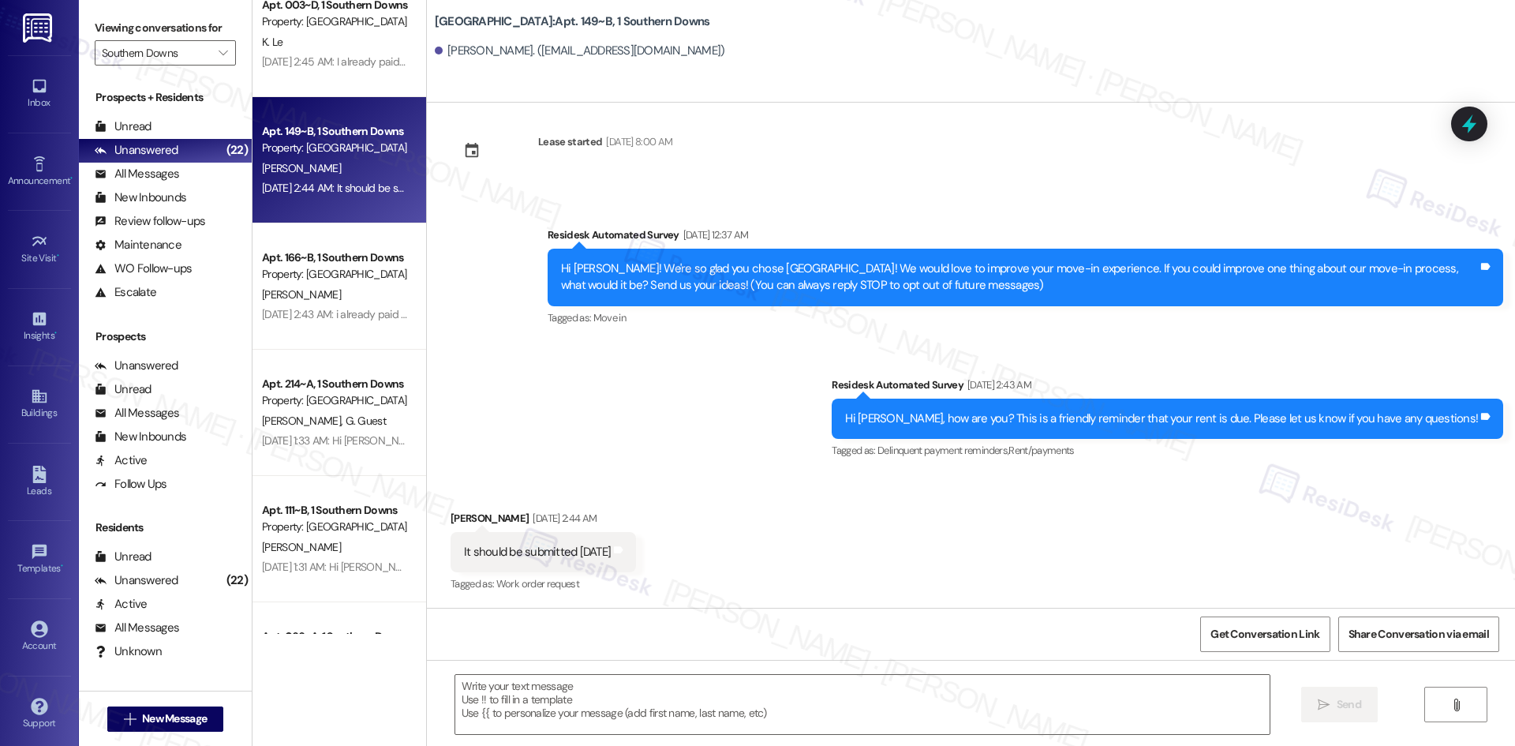
type textarea "Fetching suggested responses. Please feel free to read through the conversation…"
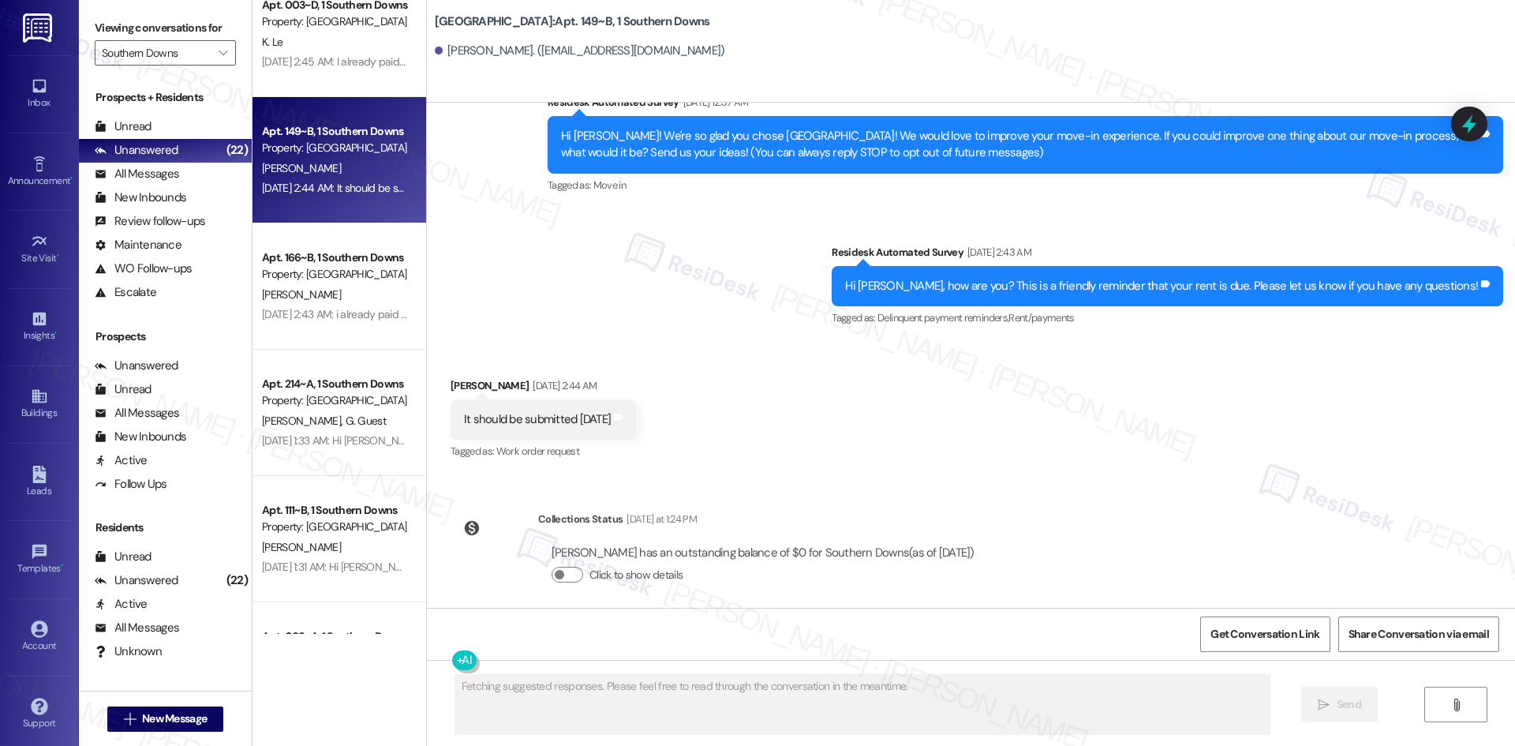
scroll to position [163, 0]
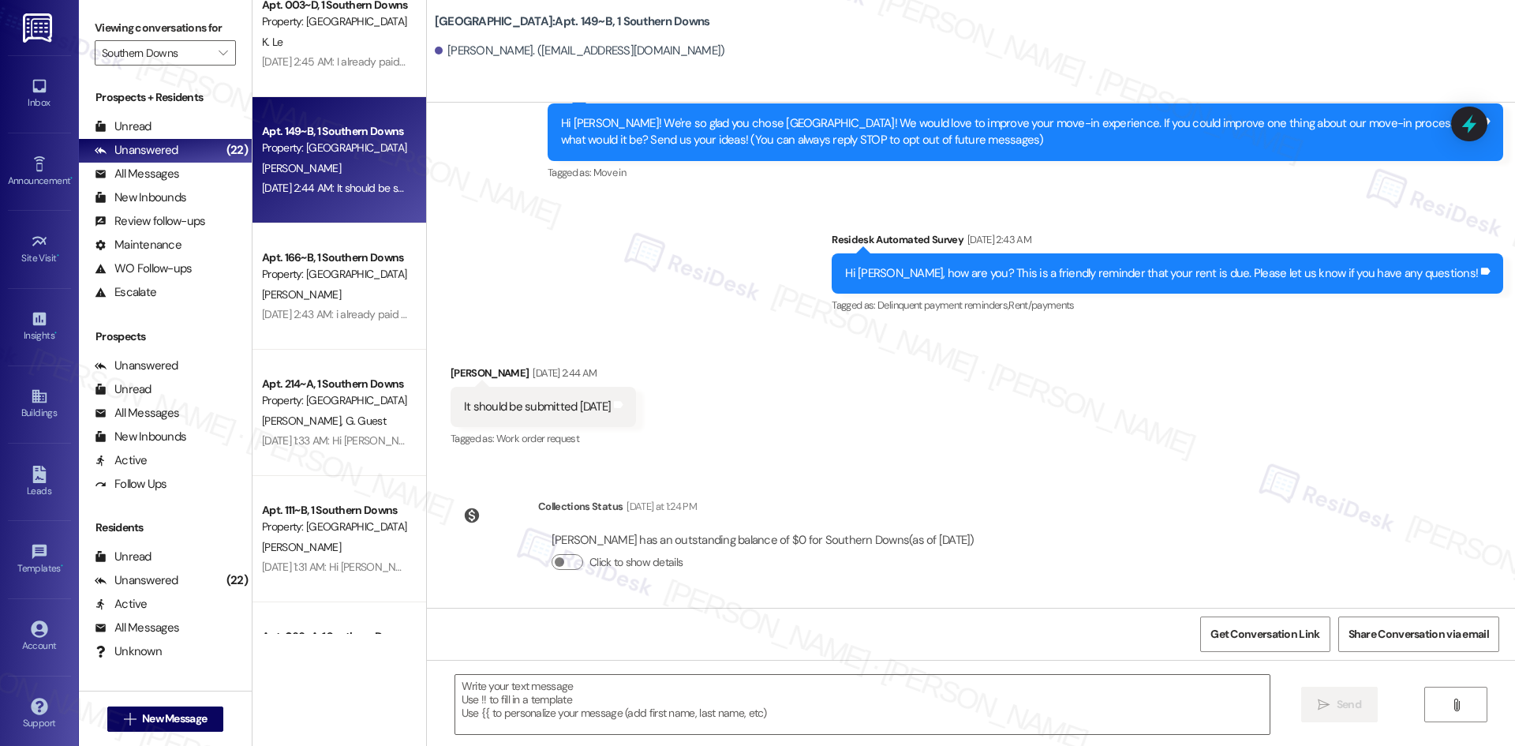
drag, startPoint x: 839, startPoint y: 241, endPoint x: 1105, endPoint y: 541, distance: 400.2
click at [1105, 541] on div "Lease started Aug 10, 2025 at 8:00 AM Survey, sent via SMS Residesk Automated S…" at bounding box center [971, 355] width 1088 height 505
click at [666, 295] on div "Survey, sent via SMS Residesk Automated Survey Aug 19, 2025 at 12:37 AM Hi Mich…" at bounding box center [971, 187] width 1088 height 283
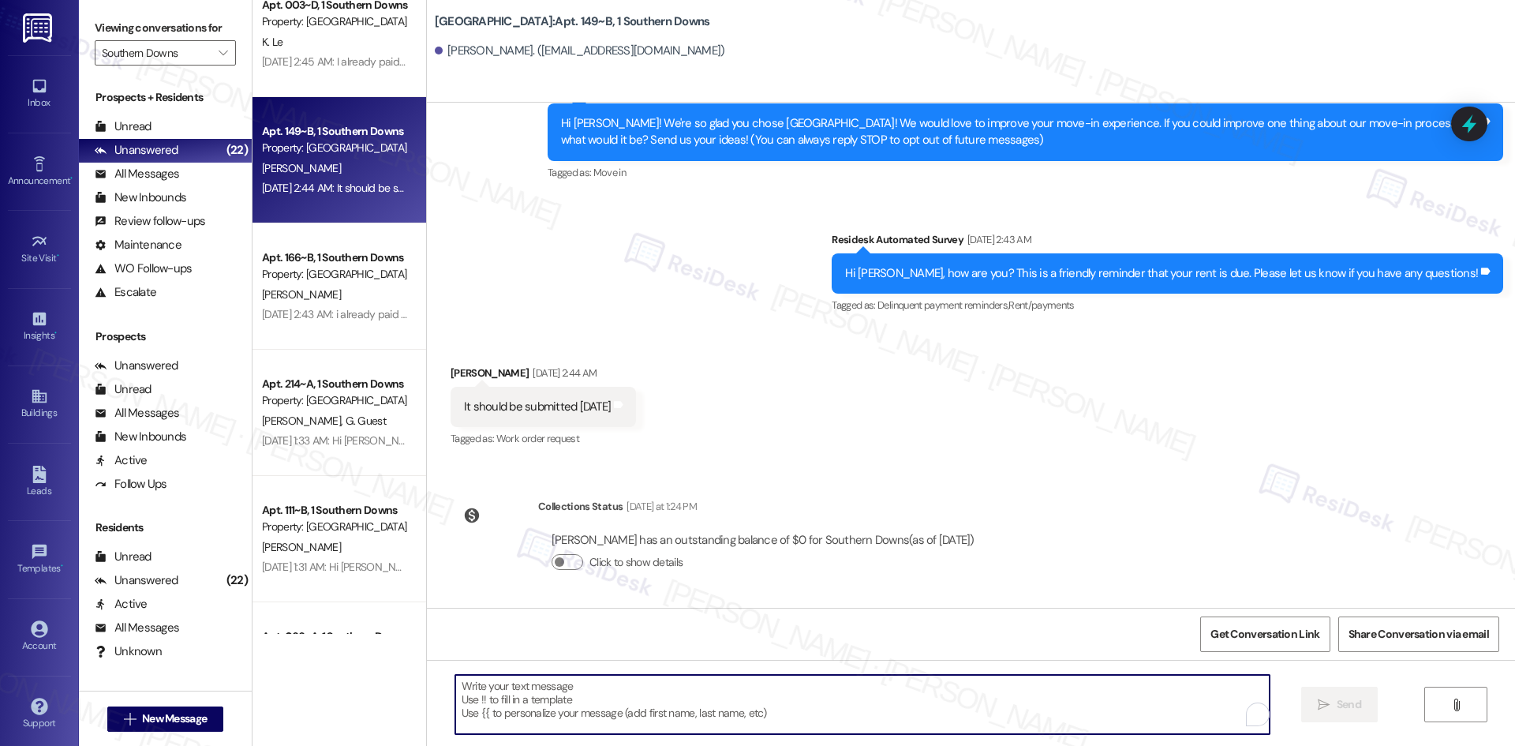
click at [796, 709] on textarea "To enrich screen reader interactions, please activate Accessibility in Grammarl…" at bounding box center [862, 704] width 814 height 59
paste textarea "I apologize for the delayed response. Please let me know if you still need any …"
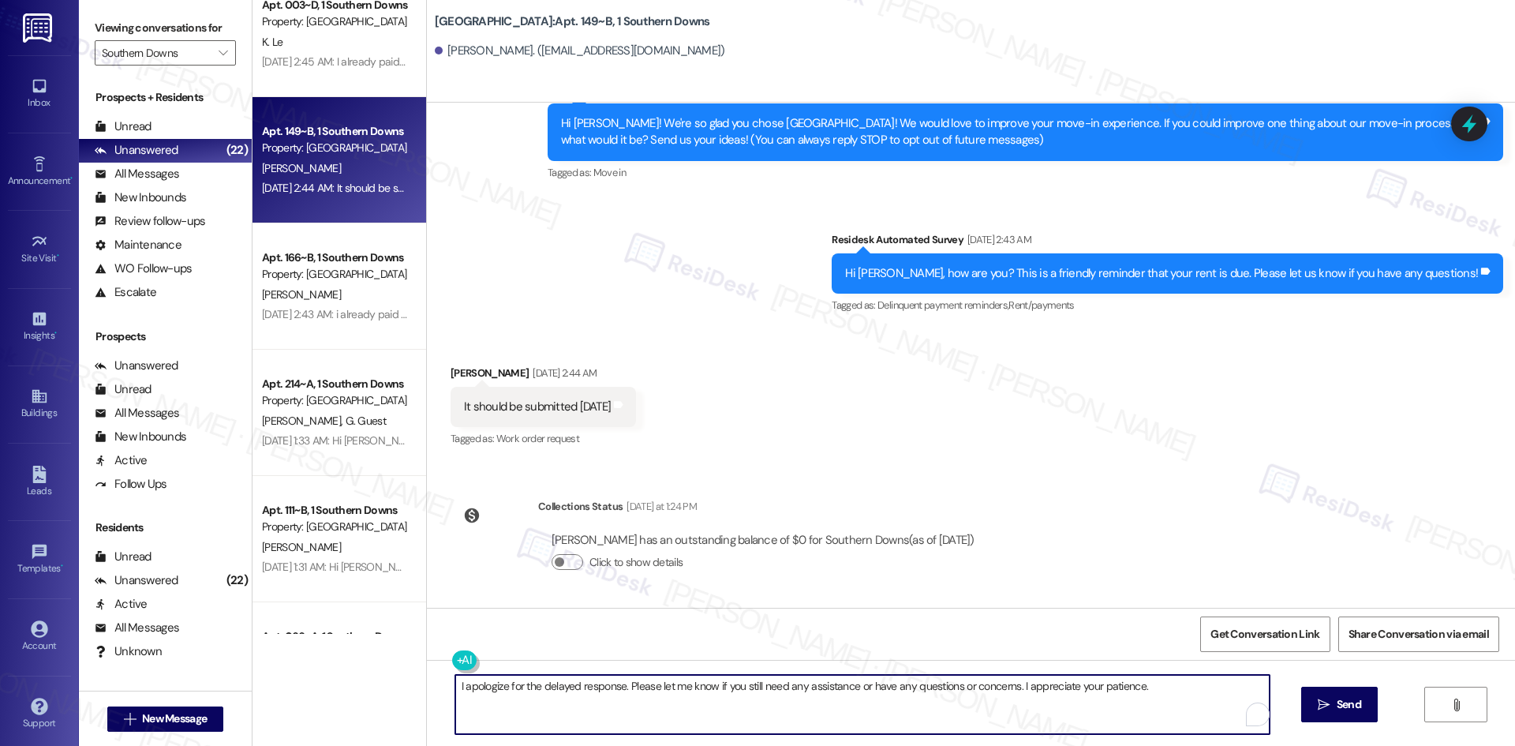
type textarea "I apologize for the delayed response. Please let me know if you still need any …"
click at [1379, 708] on div "I apologize for the delayed response. Please let me know if you still need any …" at bounding box center [971, 719] width 1088 height 118
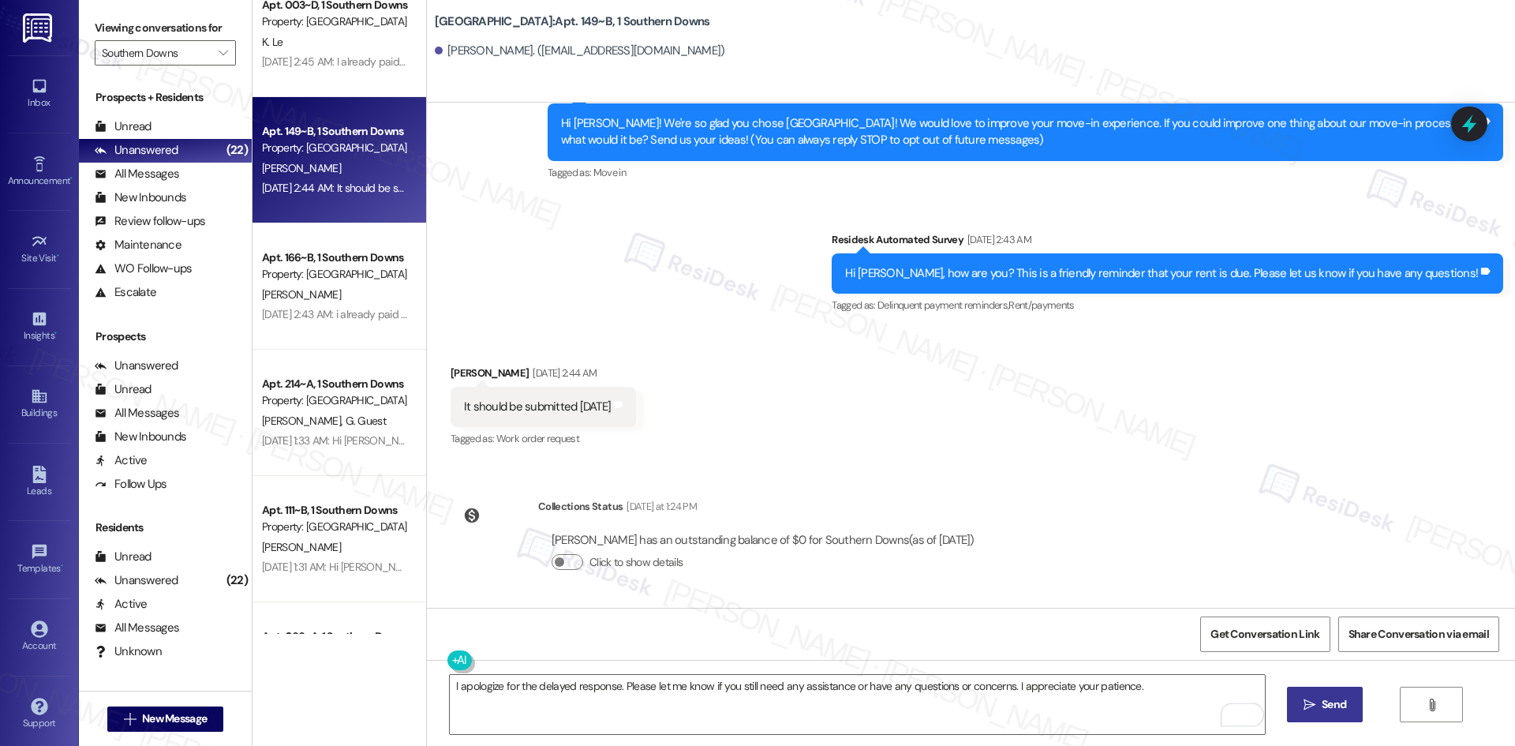
drag, startPoint x: 1316, startPoint y: 706, endPoint x: 1294, endPoint y: 705, distance: 22.1
click at [1315, 705] on span " Send" at bounding box center [1325, 704] width 50 height 17
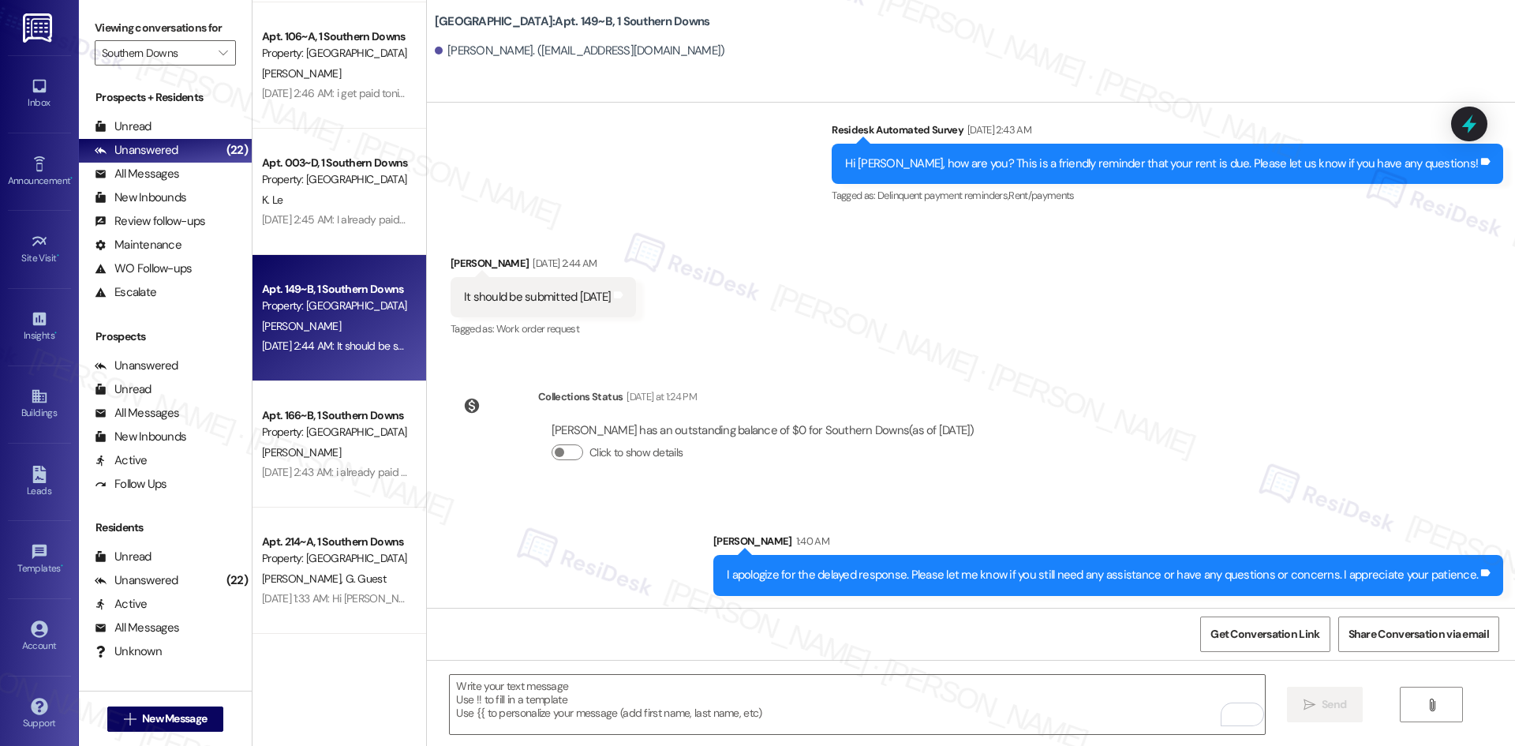
scroll to position [273, 0]
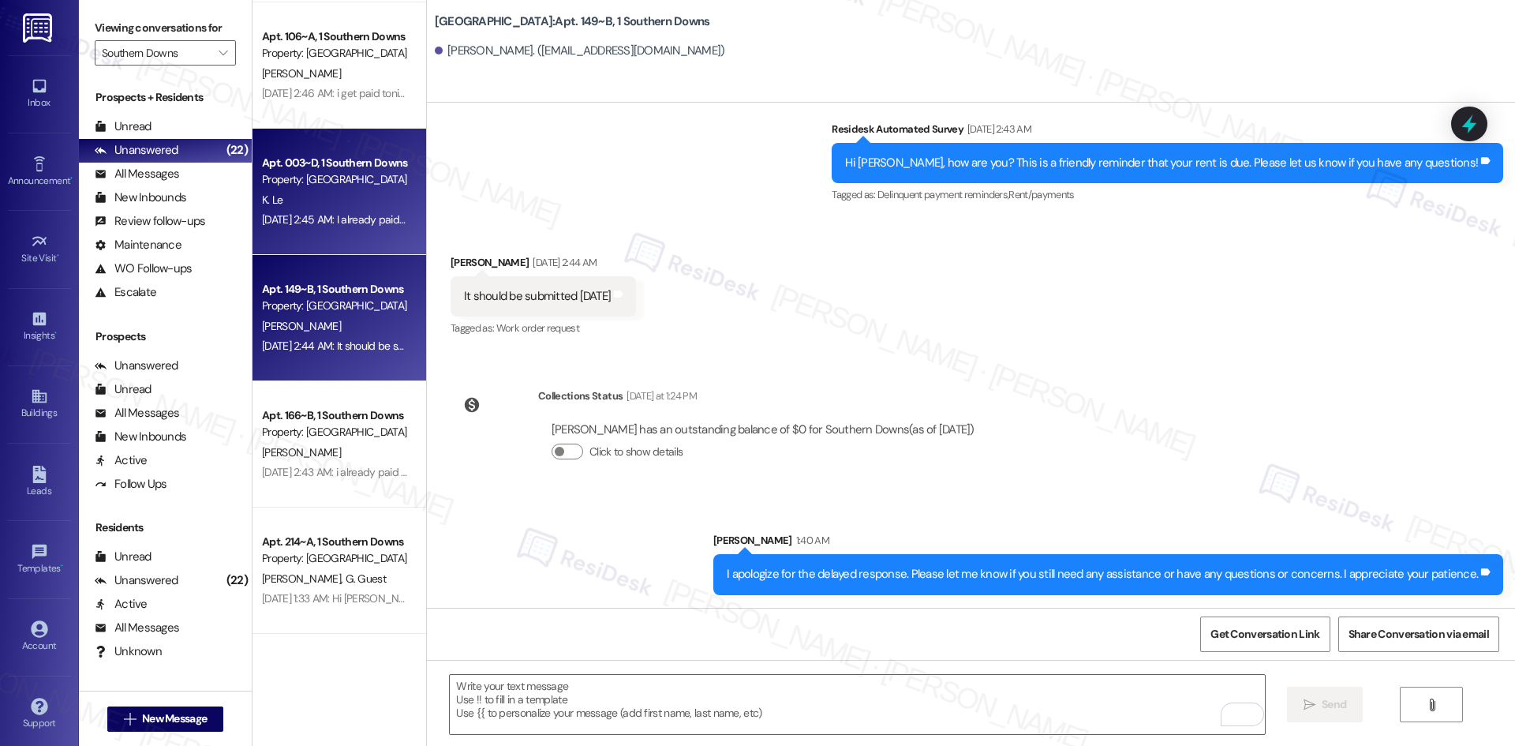
click at [342, 208] on div "K. Le" at bounding box center [334, 200] width 149 height 20
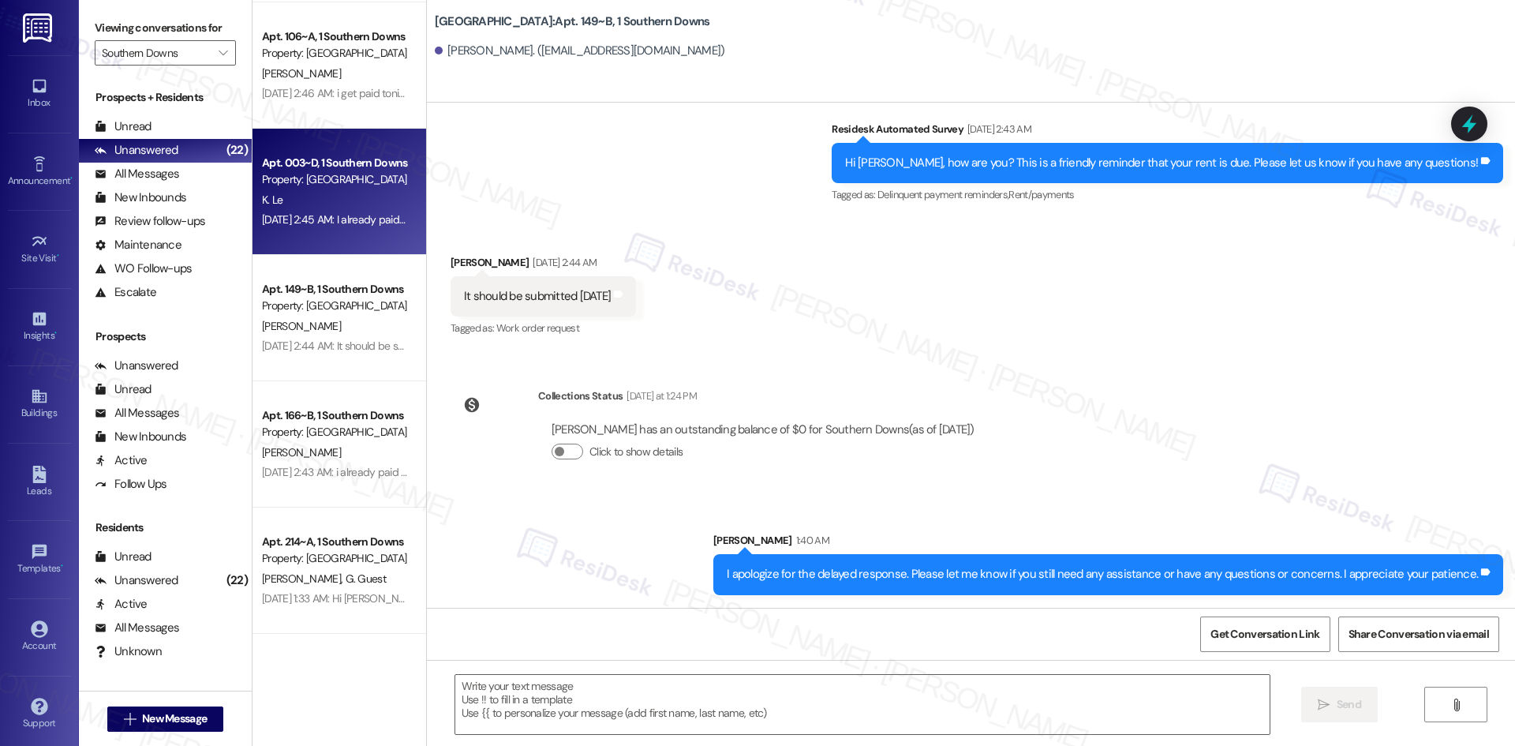
type textarea "Fetching suggested responses. Please feel free to read through the conversation…"
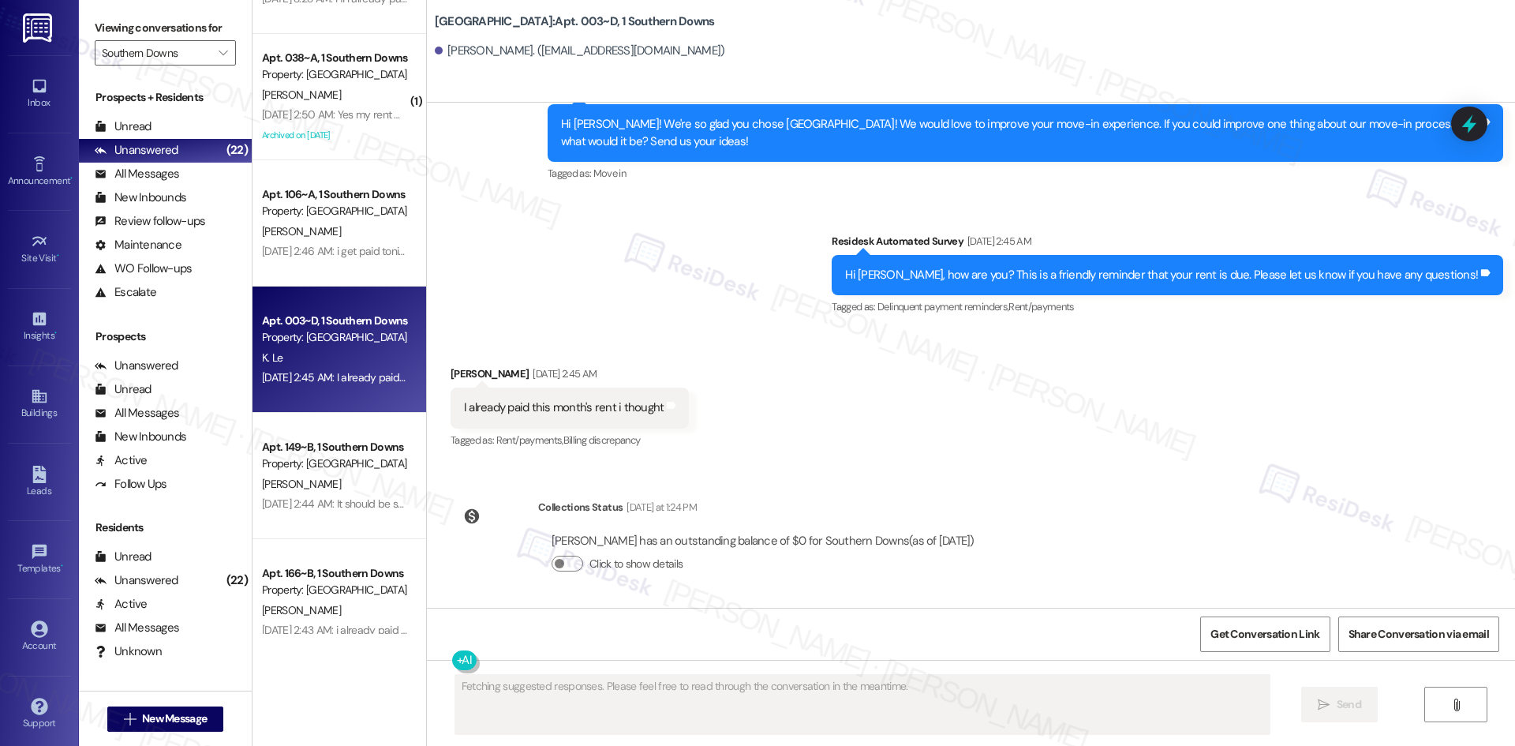
scroll to position [2015, 0]
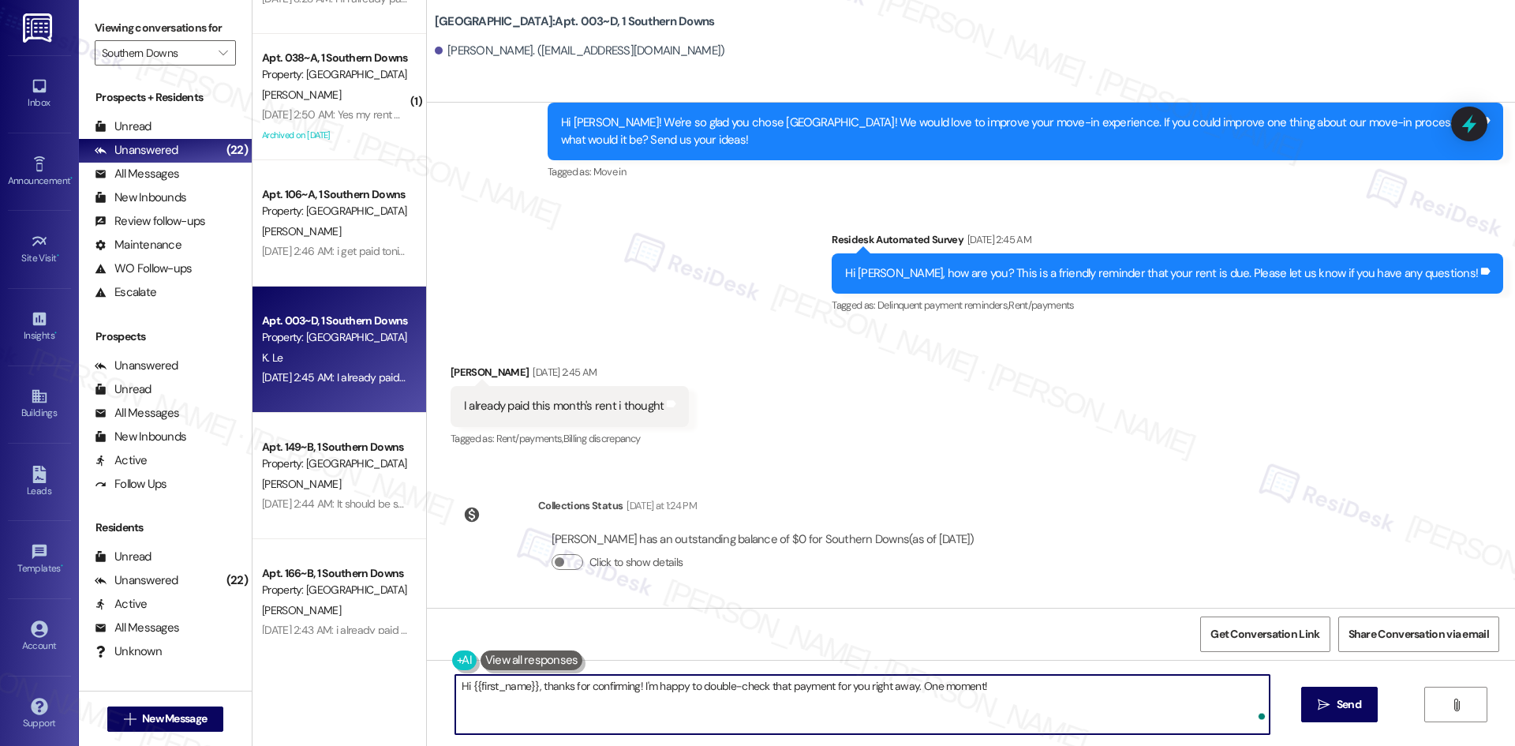
drag, startPoint x: 811, startPoint y: 695, endPoint x: 929, endPoint y: 717, distance: 119.6
click at [814, 695] on textarea "Hi {{first_name}}, thanks for confirming! I'm happy to double-check that paymen…" at bounding box center [862, 704] width 814 height 59
paste textarea "I apologize for the delayed response. Please let me know if you still need any …"
click at [764, 589] on div "Khanh Leonardo Le has an outstanding balance of $0 for Southern Downs (as of Se…" at bounding box center [763, 557] width 450 height 76
click at [1065, 678] on textarea "Hi {{first_name}}, thanks for confirming! I'm happy to double-check that paymen…" at bounding box center [857, 704] width 814 height 59
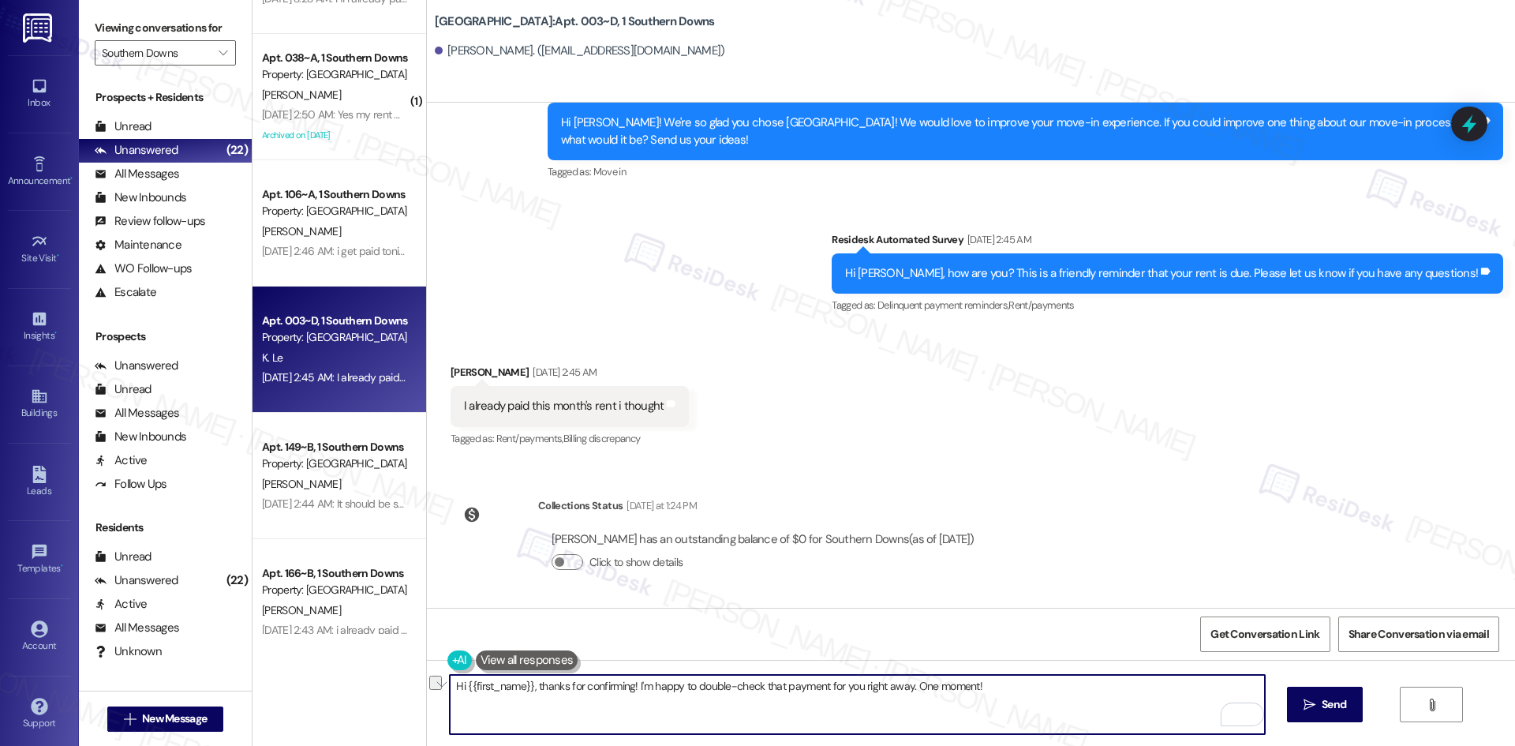
drag, startPoint x: 1033, startPoint y: 687, endPoint x: 526, endPoint y: 687, distance: 507.4
click at [526, 687] on textarea "Hi {{first_name}}, thanks for confirming! I'm happy to double-check that paymen…" at bounding box center [857, 704] width 814 height 59
paste textarea "I apologize for the delayed response. Please let me know if you still need any …"
type textarea "Hi {{first_name}}, I apologize for the delayed response. Please let me know if …"
click at [1322, 702] on span "Send" at bounding box center [1334, 704] width 24 height 17
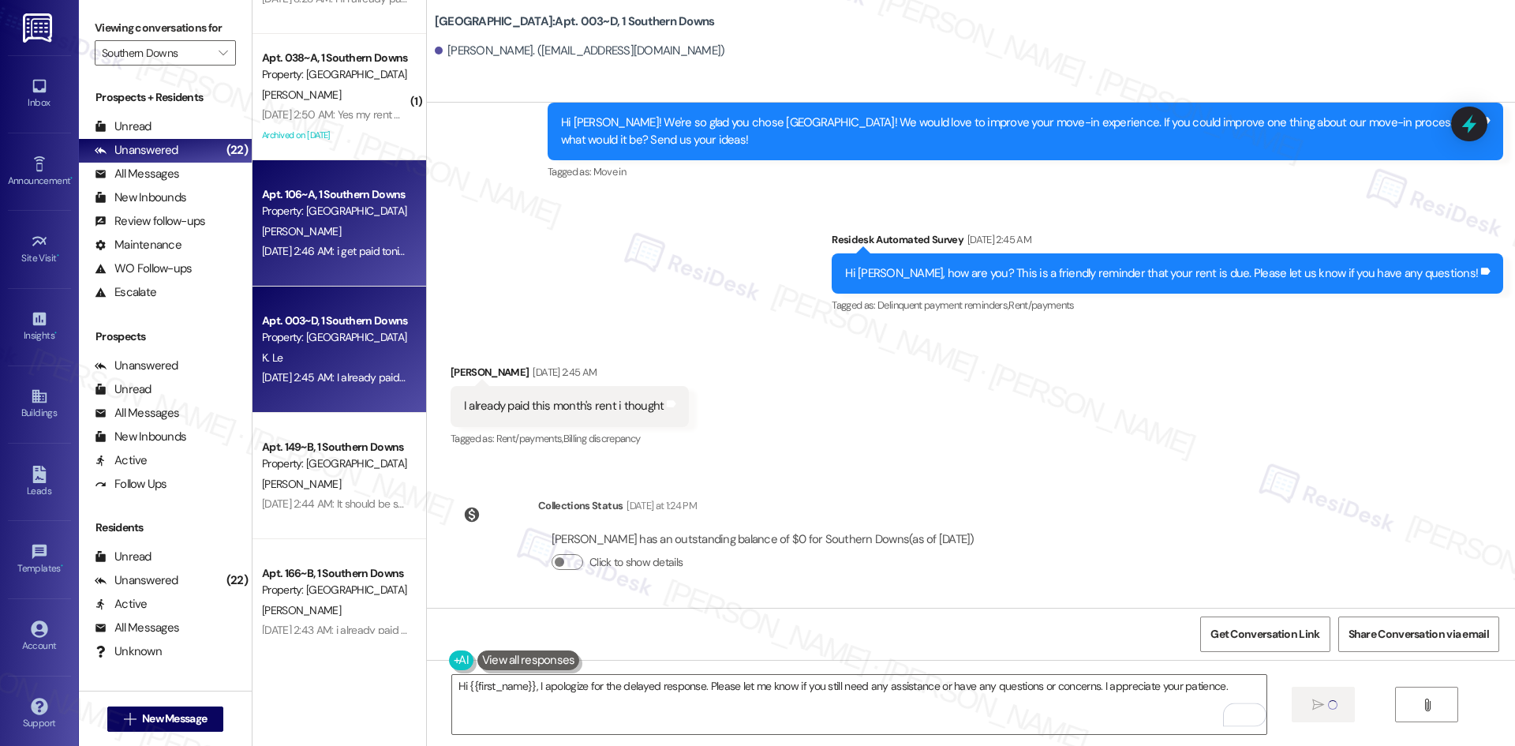
click at [317, 248] on div "Sep 04, 2025 at 2:46 AM: i get paid tonight , it will be paid by 11:59 Sep 04, …" at bounding box center [389, 251] width 255 height 14
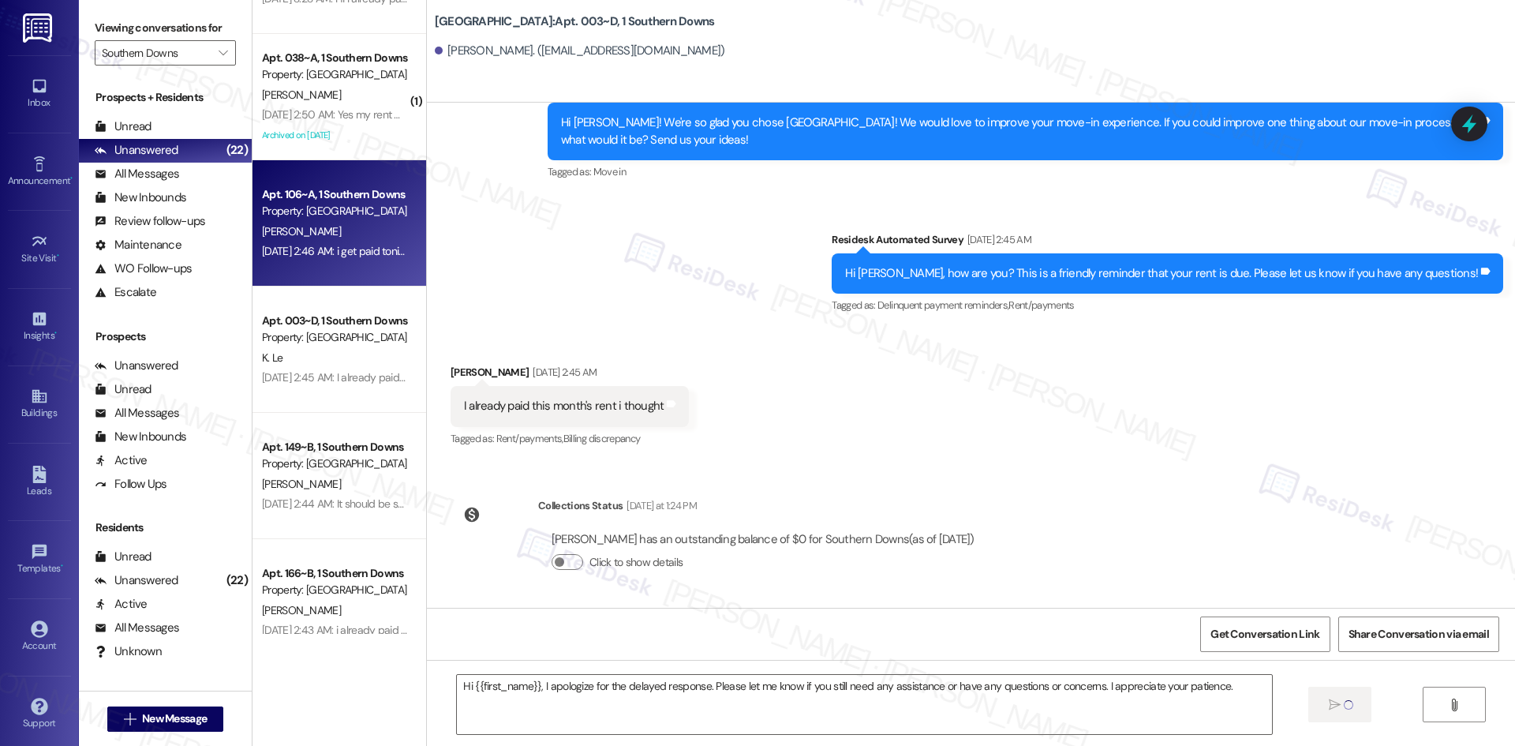
type textarea "Fetching suggested responses. Please feel free to read through the conversation…"
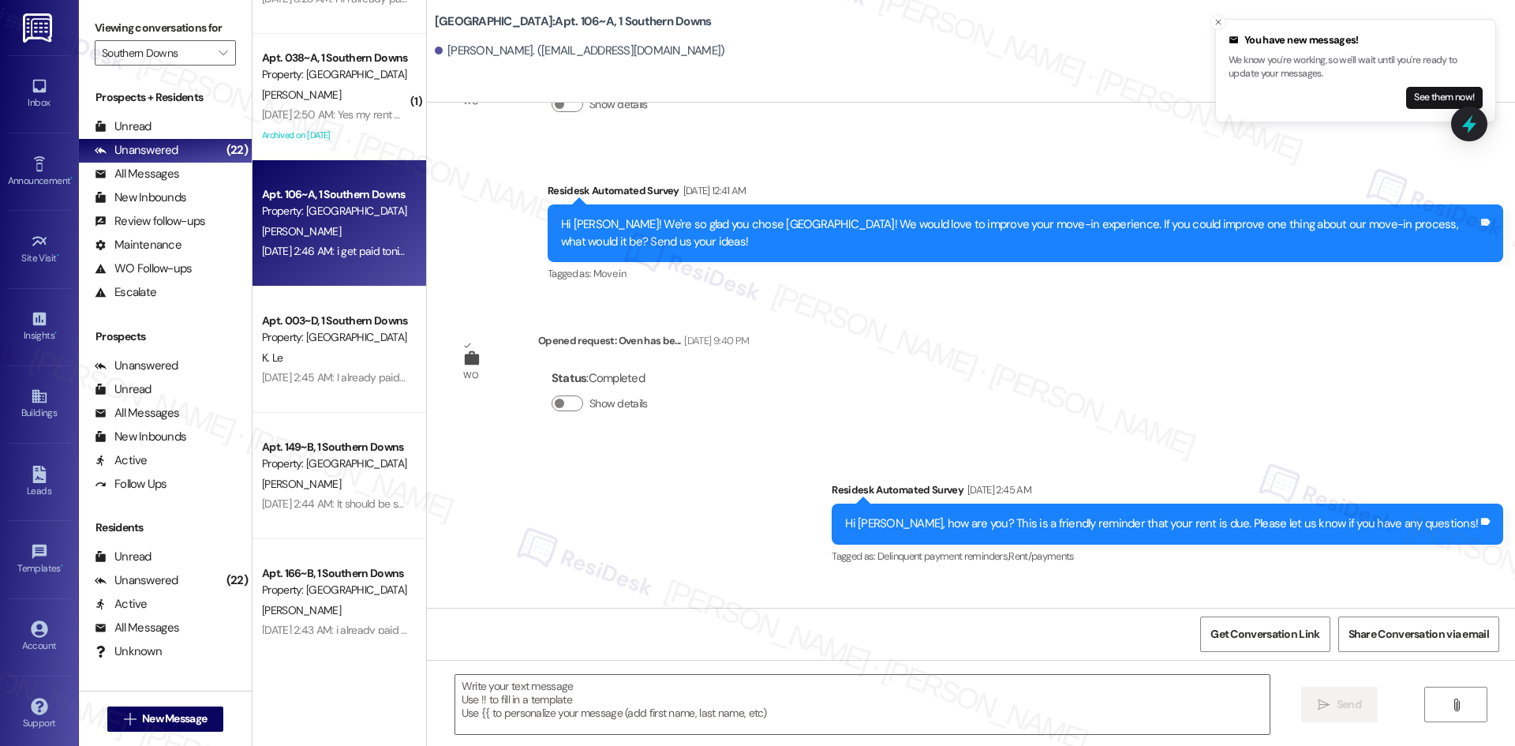
scroll to position [496, 0]
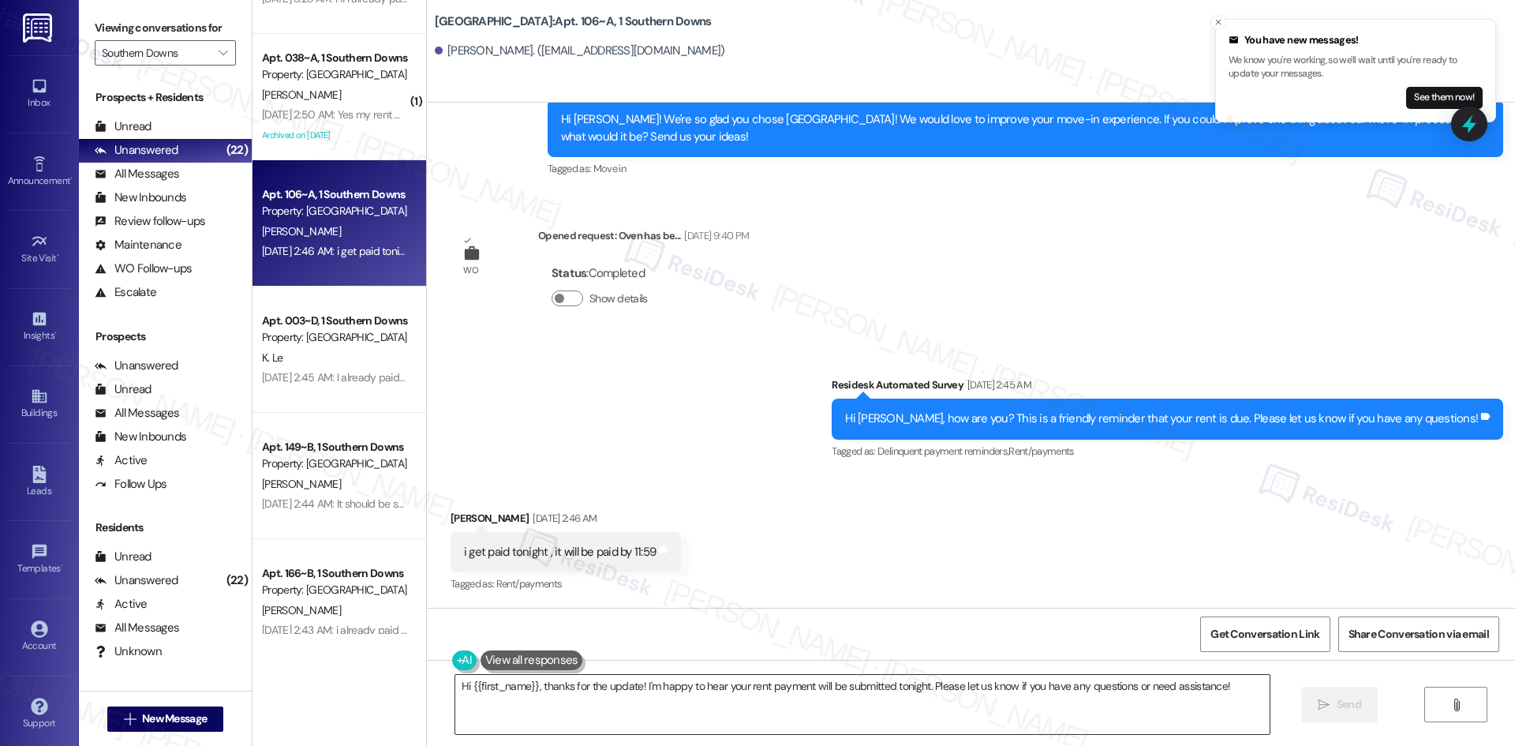
click at [569, 723] on textarea "Hi {{first_name}}, thanks for the update! I'm happy to hear your rent payment w…" at bounding box center [862, 704] width 814 height 59
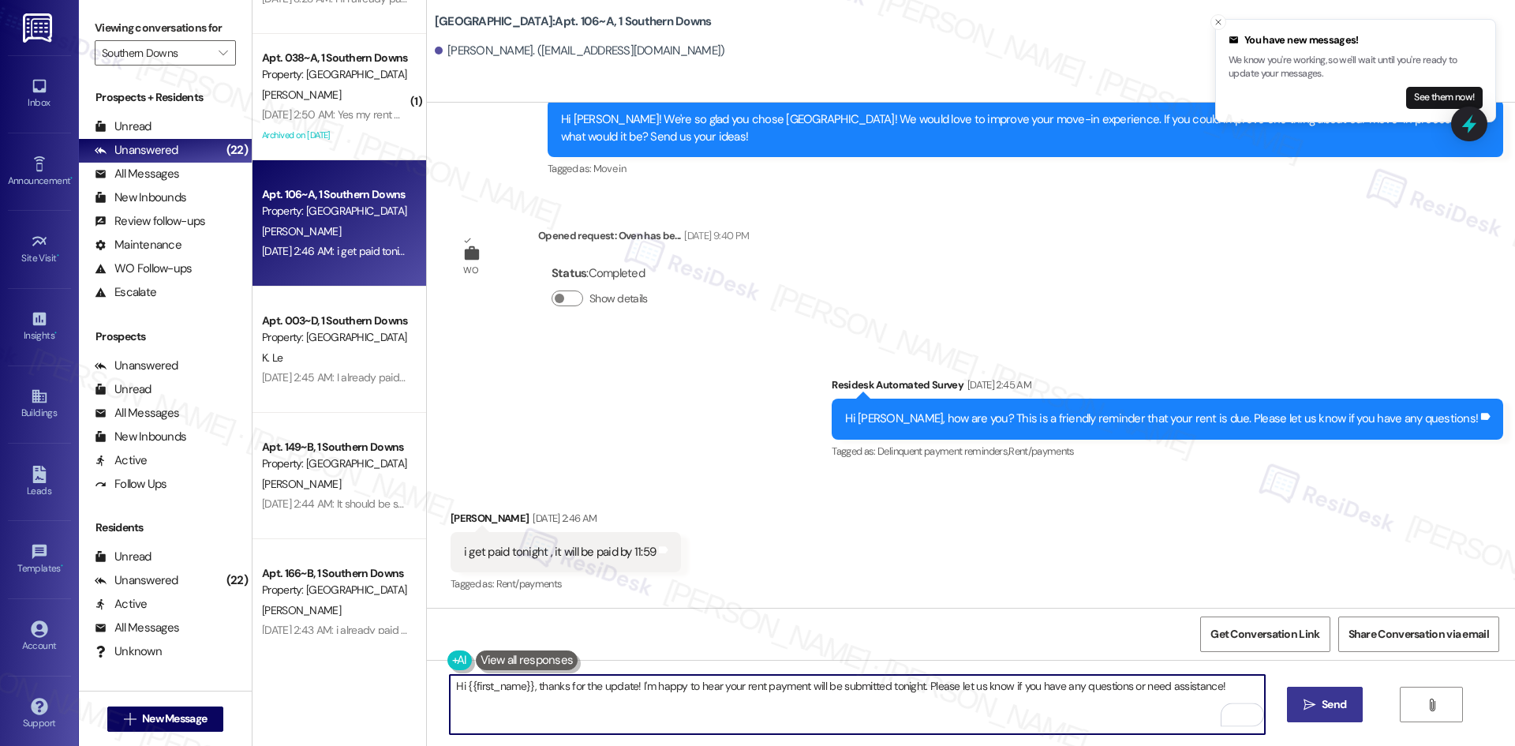
drag, startPoint x: 531, startPoint y: 687, endPoint x: 1293, endPoint y: 691, distance: 762.3
click at [1293, 691] on div "Hi {{first_name}}, thanks for the update! I'm happy to hear your rent payment w…" at bounding box center [971, 719] width 1088 height 118
paste textarea "I apologize for the delayed response. Please let me know if you still need any …"
type textarea "Hi {{first_name}}, I apologize for the delayed response. Please let me know if …"
click at [1328, 707] on span "Send" at bounding box center [1334, 704] width 24 height 17
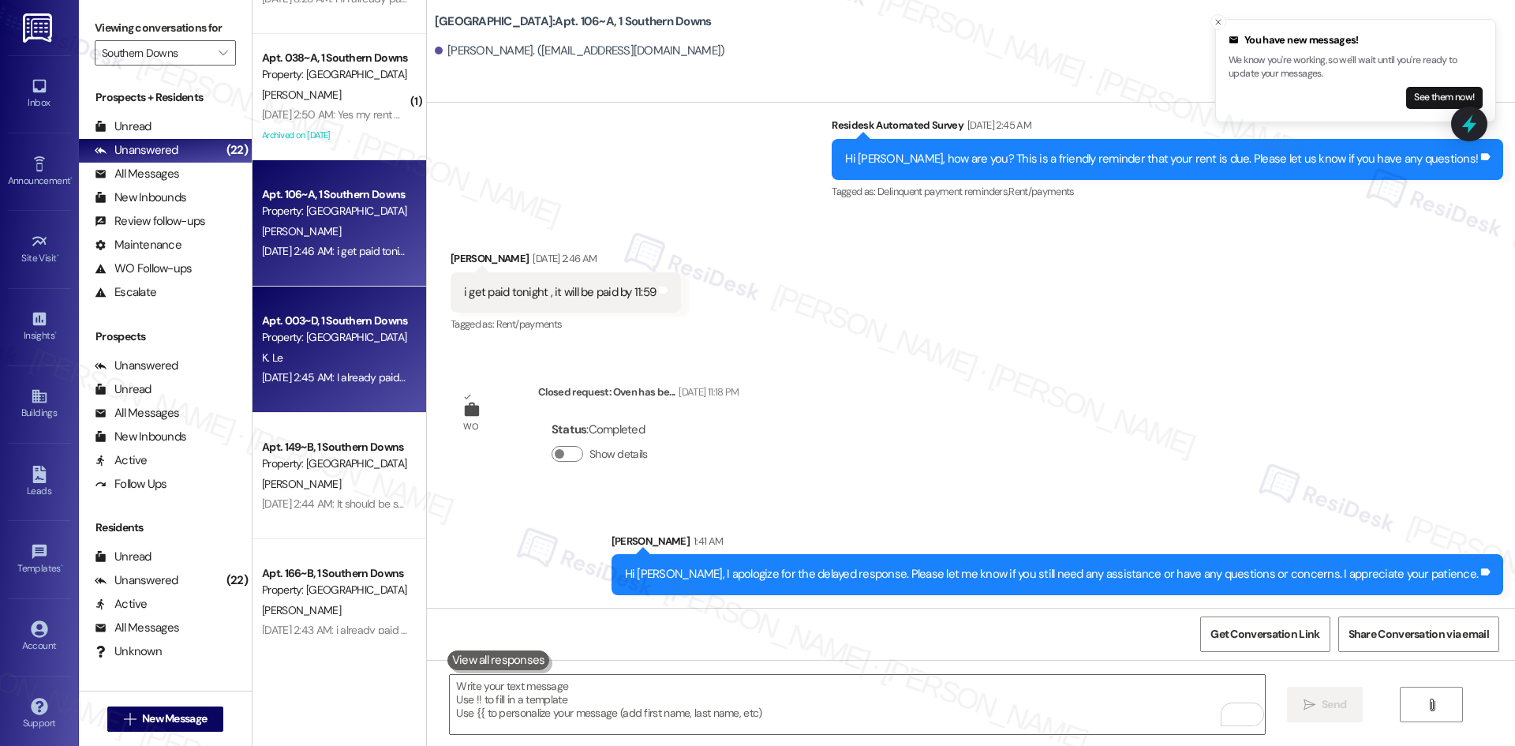
scroll to position [1450, 0]
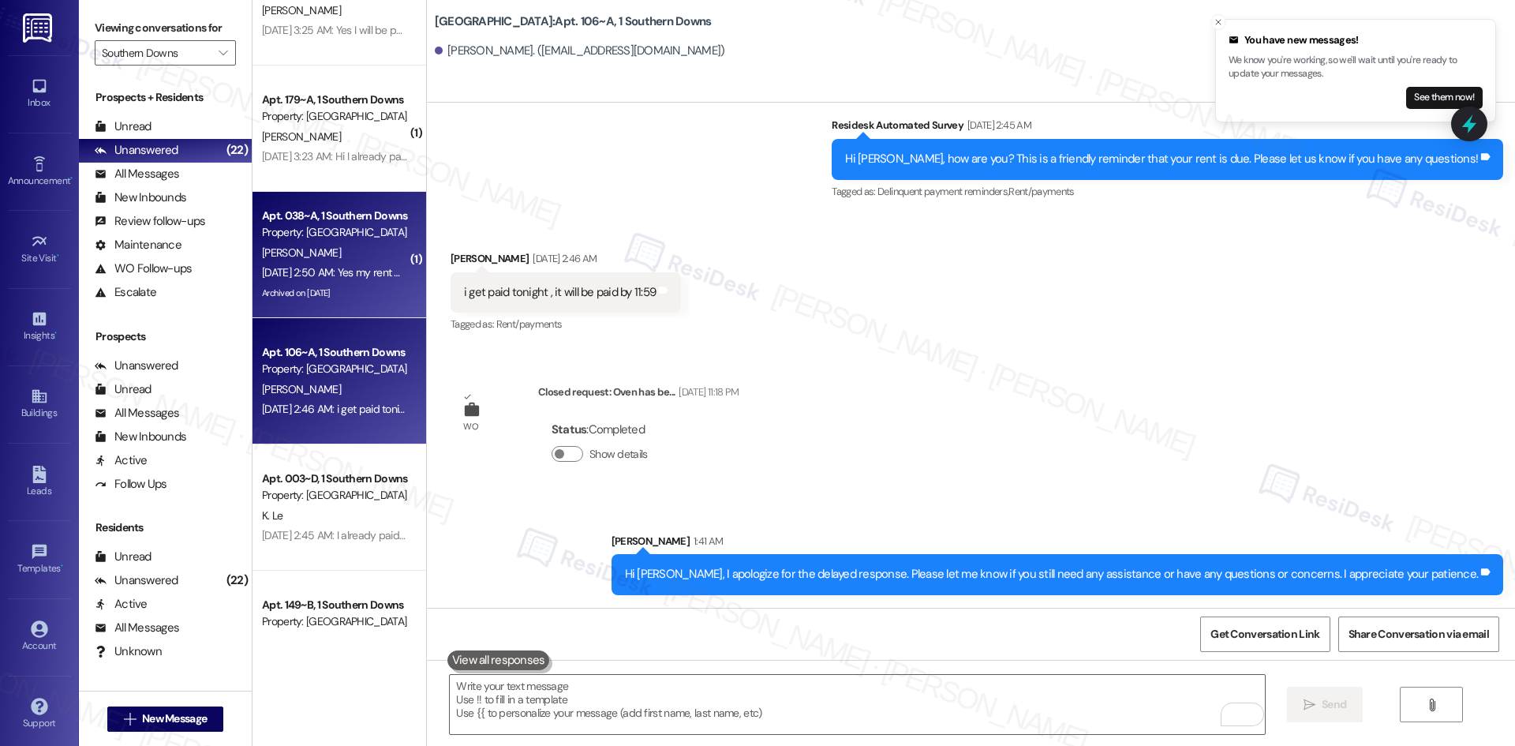
click at [317, 256] on div "[PERSON_NAME]" at bounding box center [334, 253] width 149 height 20
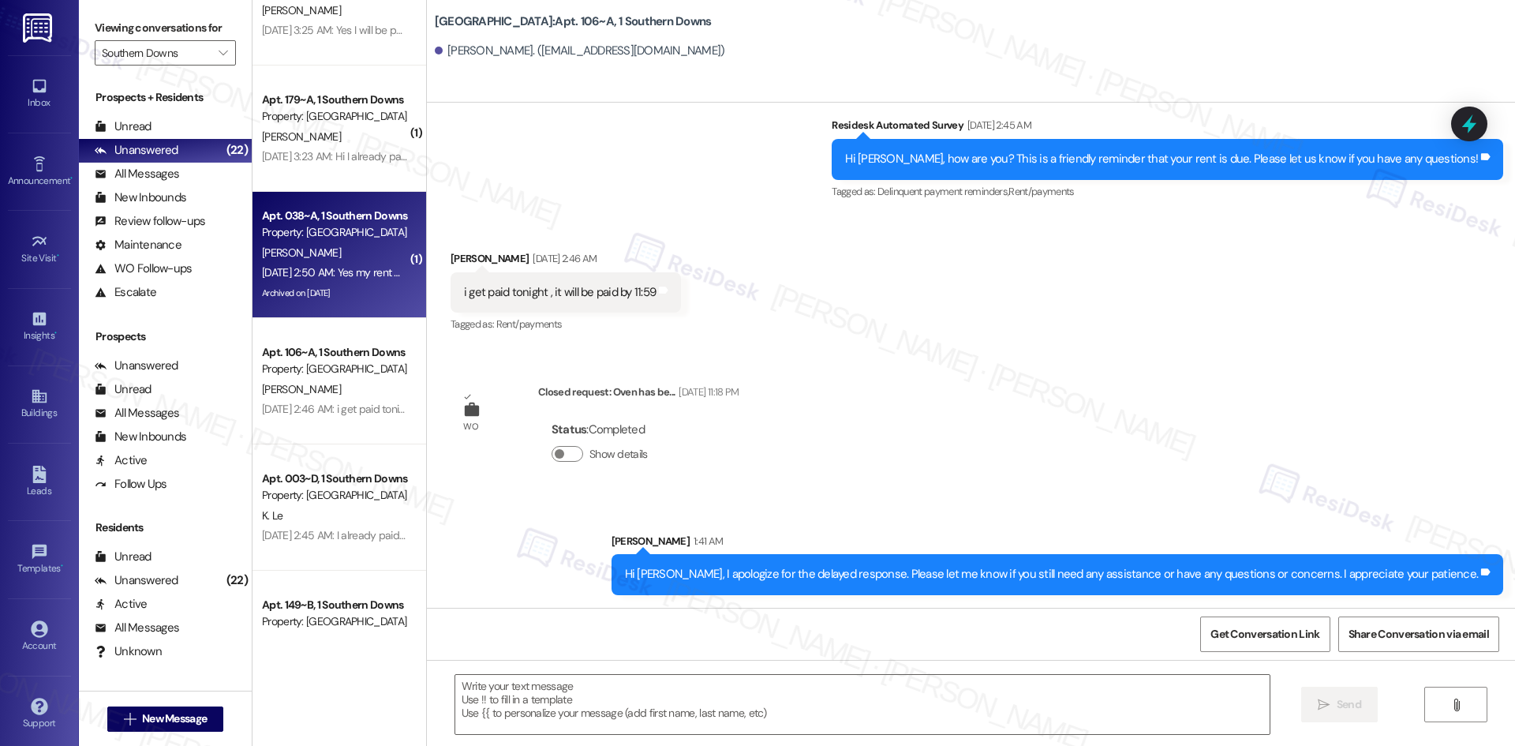
type textarea "Fetching suggested responses. Please feel free to read through the conversation…"
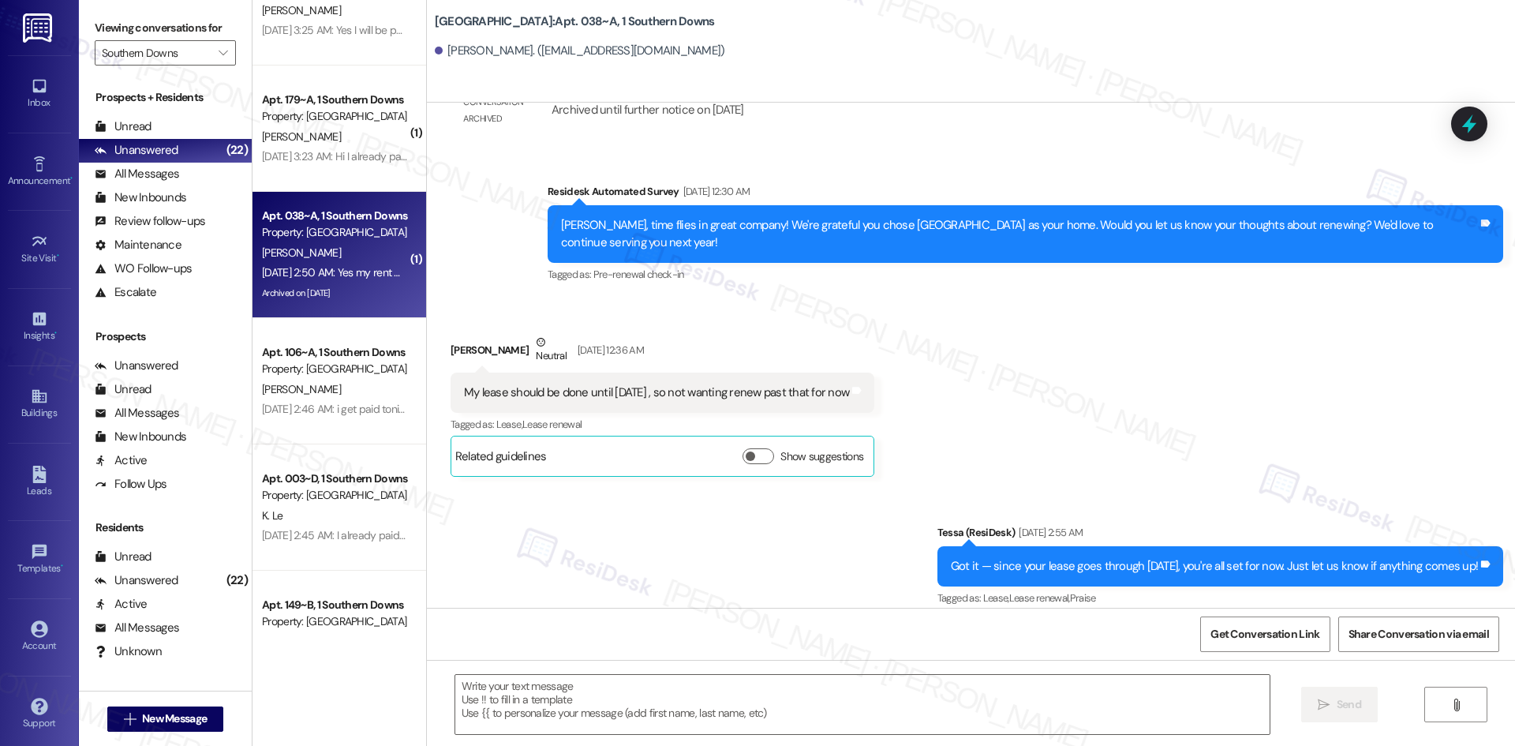
type textarea "Fetching suggested responses. Please feel free to read through the conversation…"
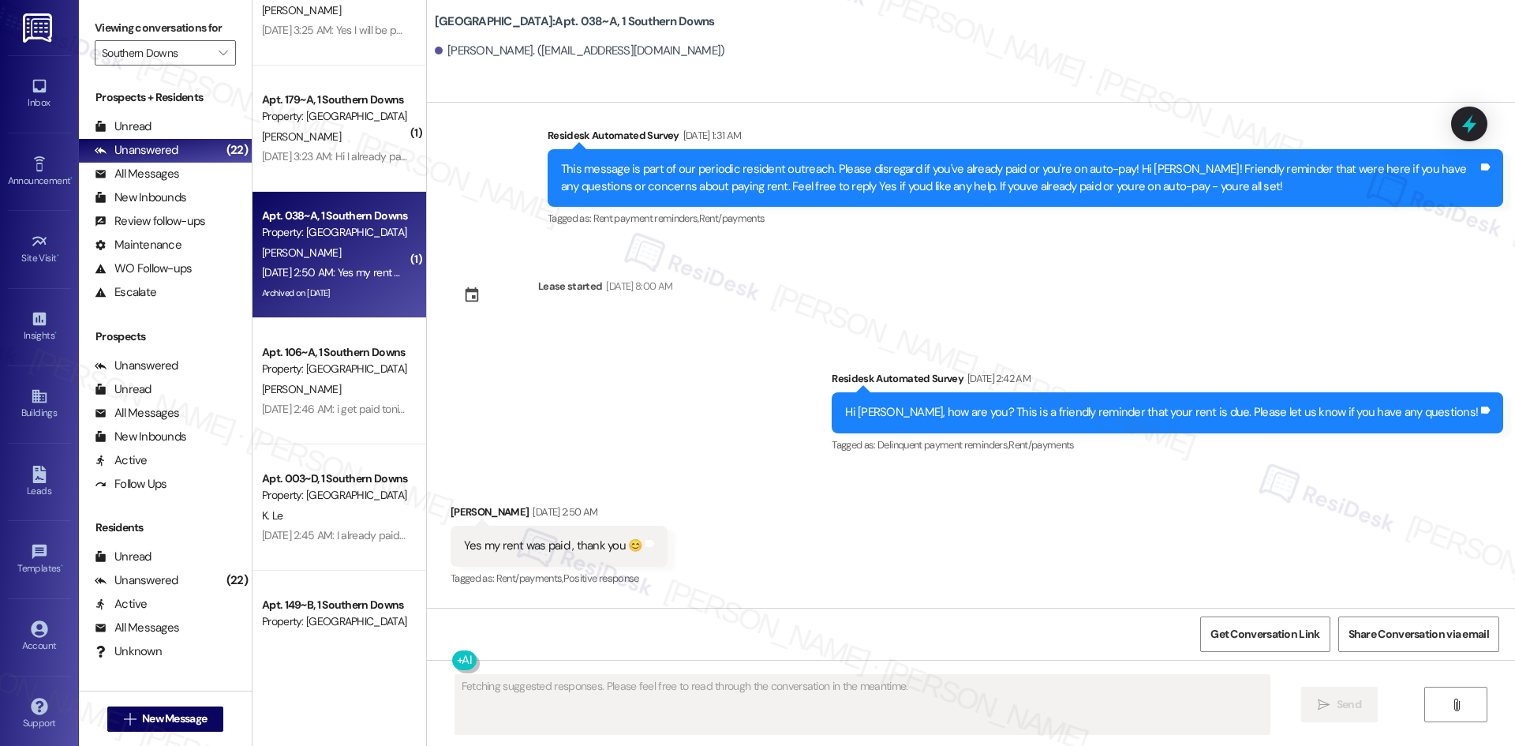
scroll to position [4288, 0]
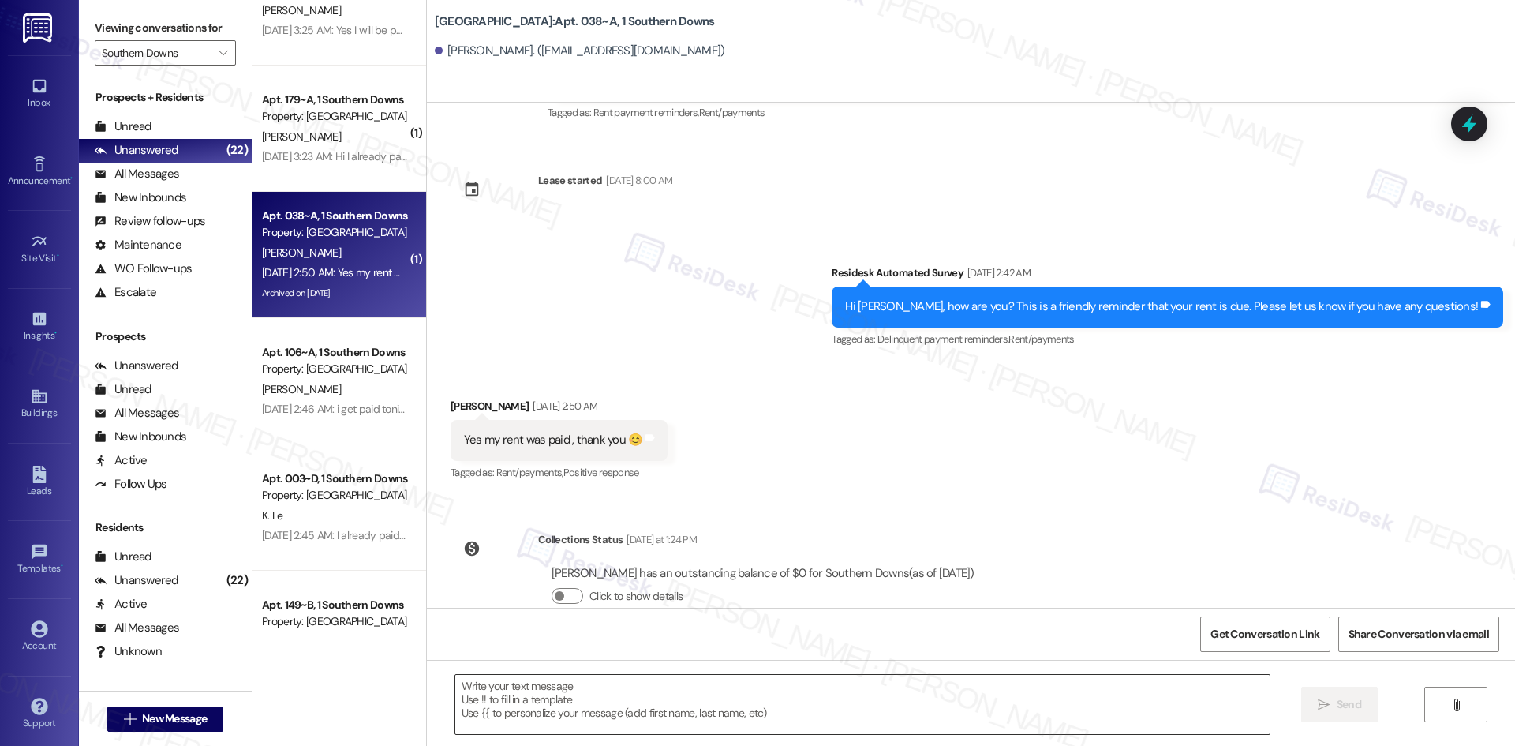
click at [803, 705] on textarea at bounding box center [862, 704] width 814 height 59
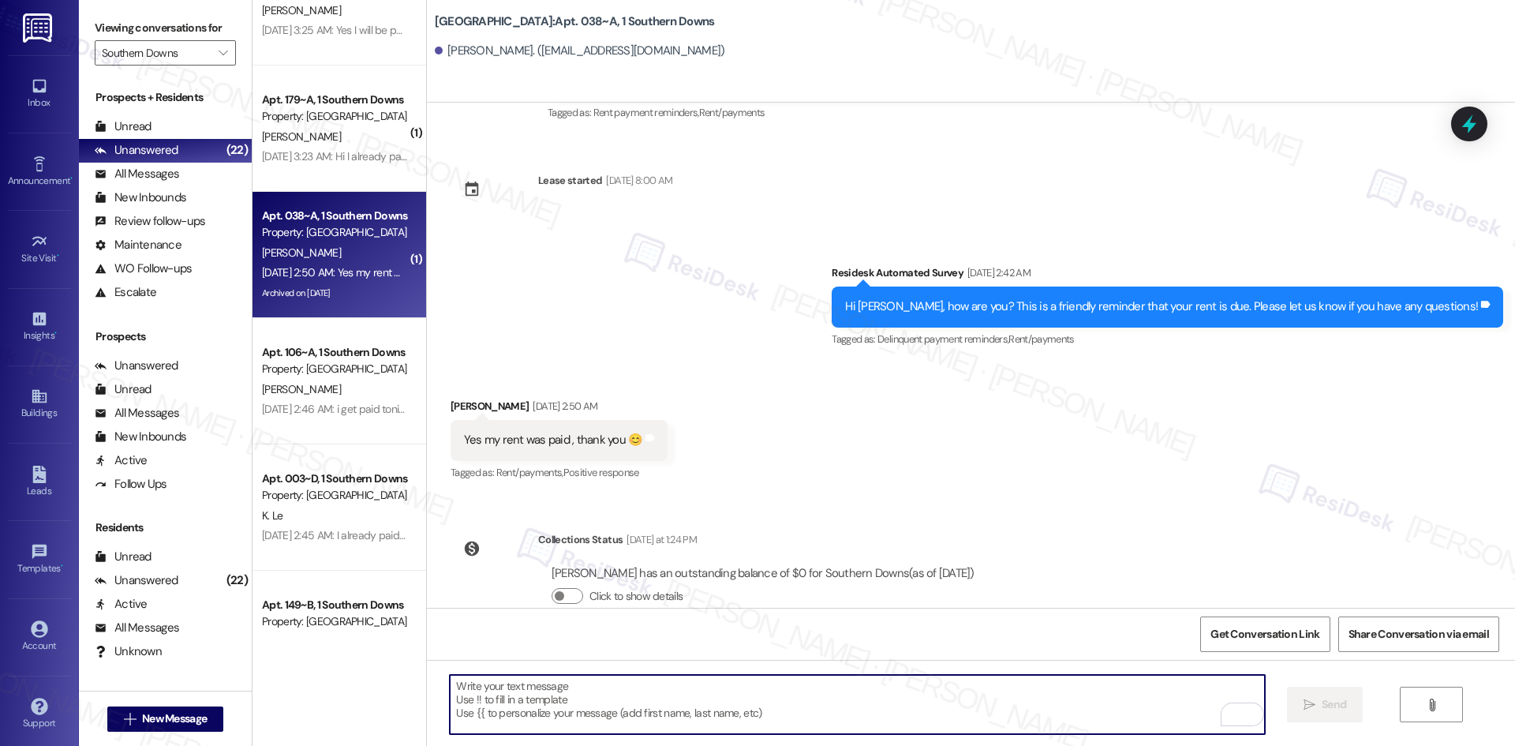
paste textarea "I apologize for the delayed response. Please let me know if you still need any …"
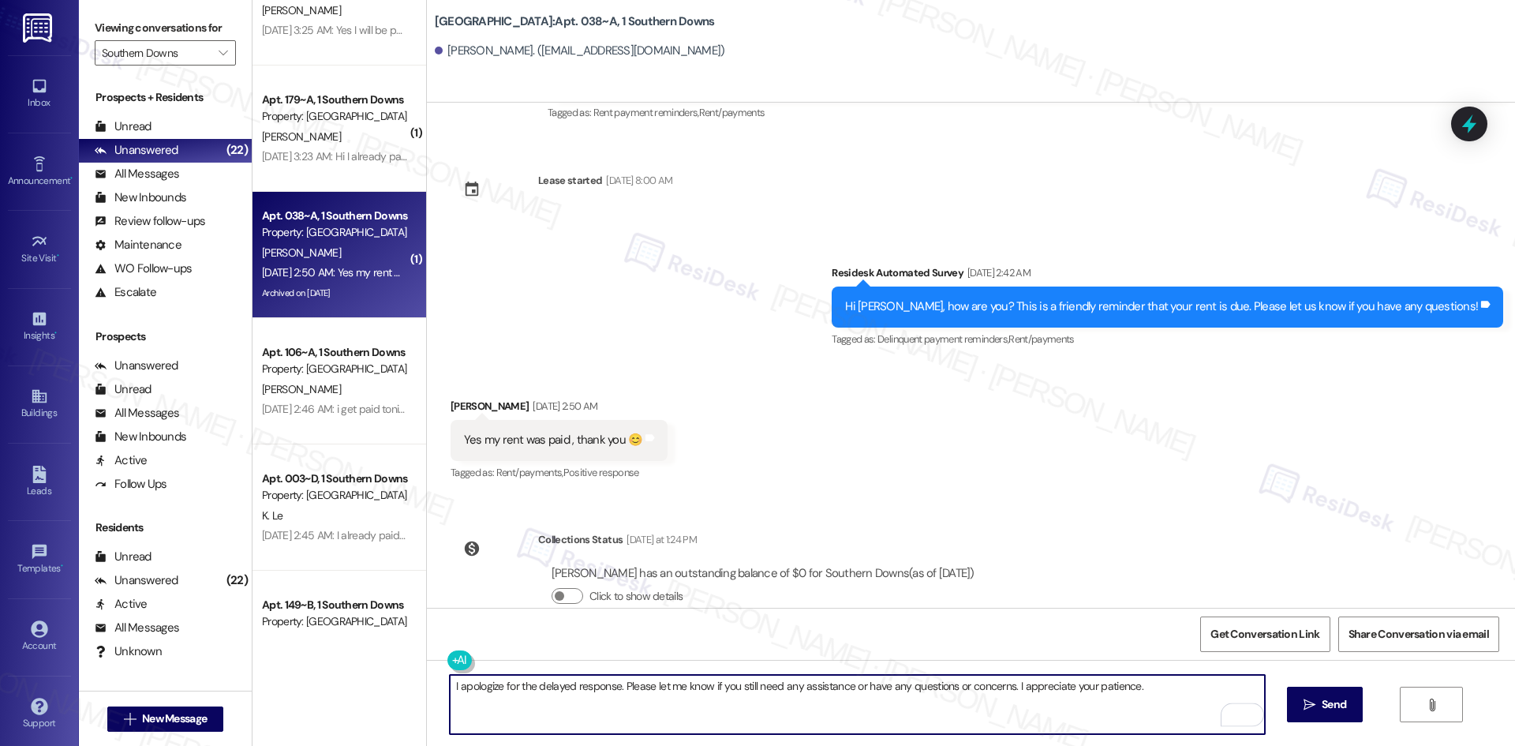
type textarea "I apologize for the delayed response. Please let me know if you still need any …"
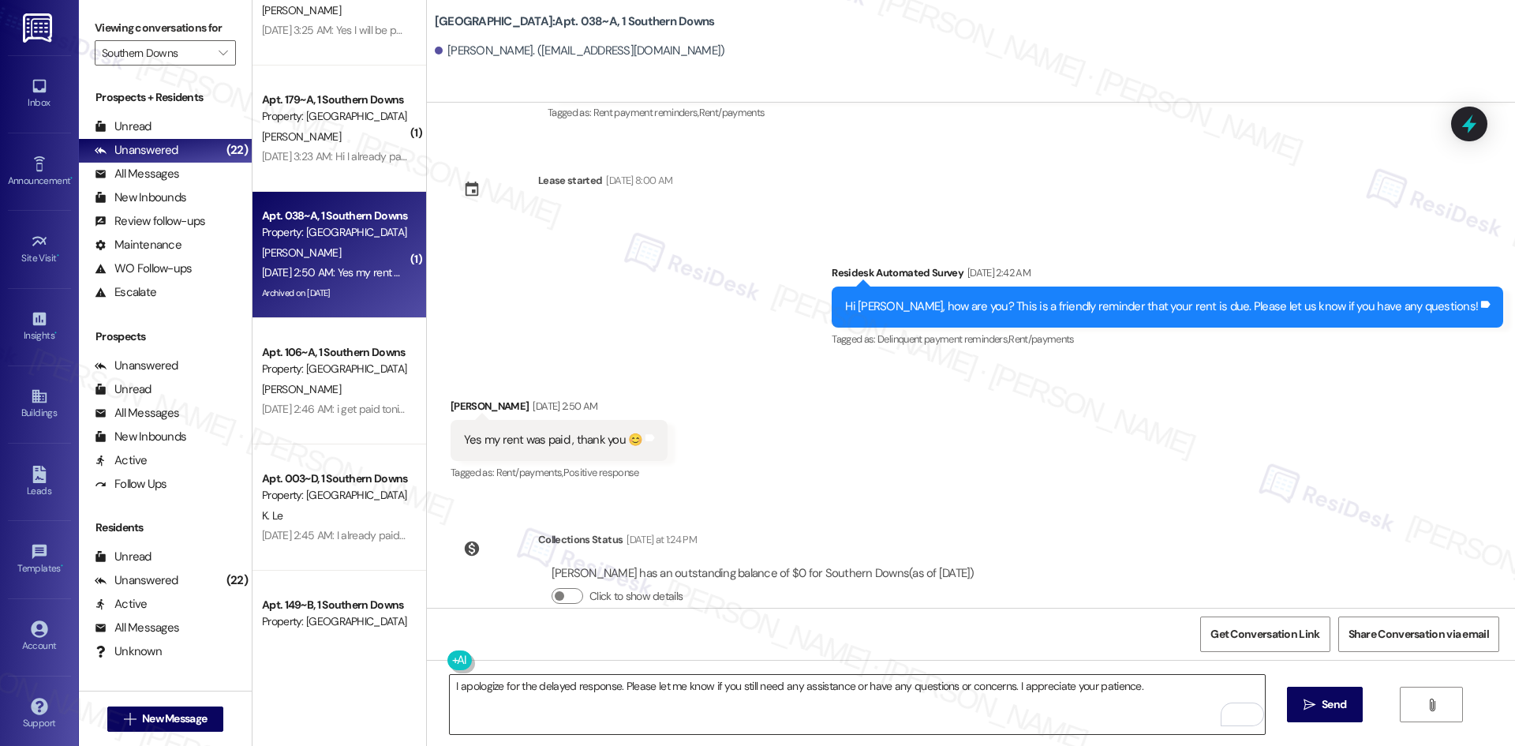
click at [627, 714] on textarea "I apologize for the delayed response. Please let me know if you still need any …" at bounding box center [857, 704] width 814 height 59
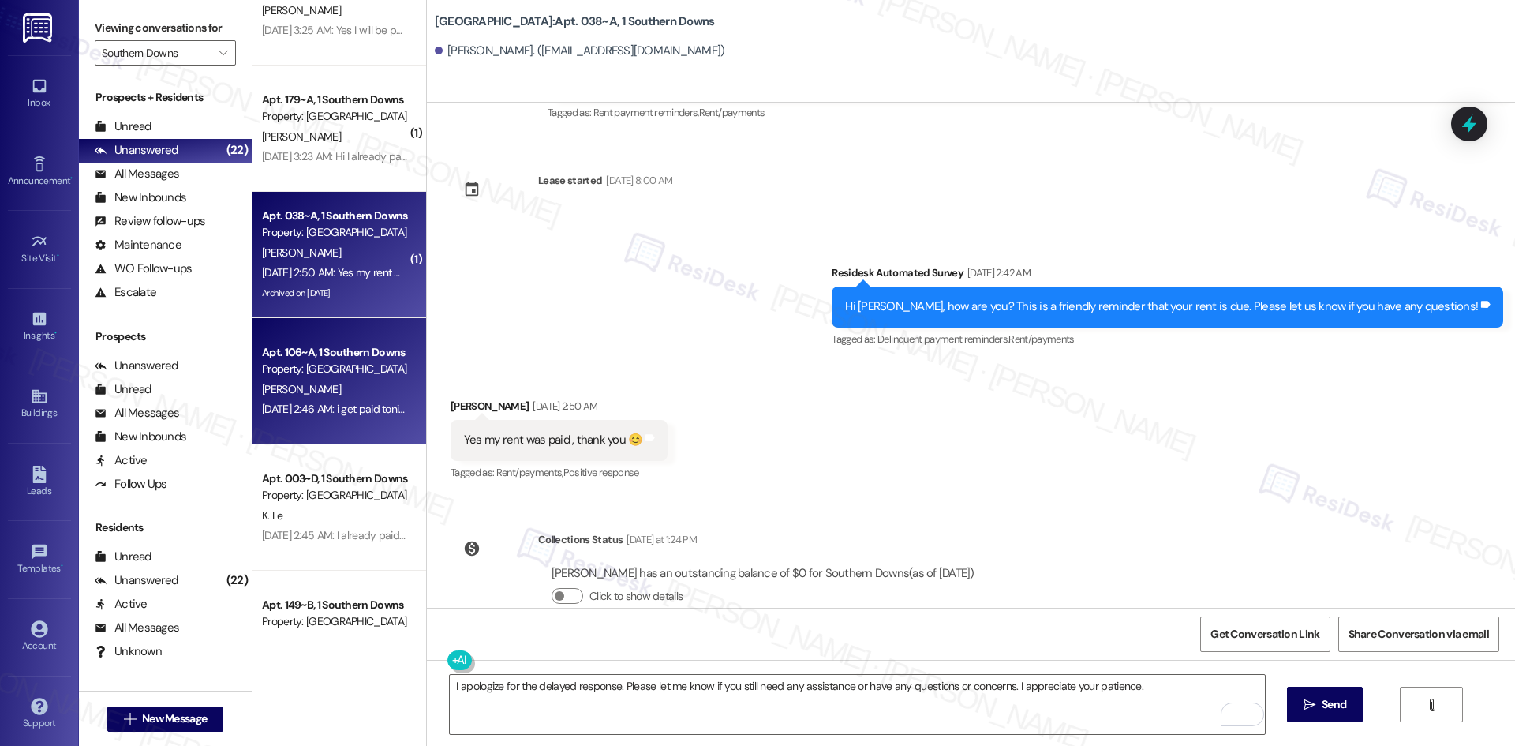
click at [283, 425] on div "Apt. 106~A, 1 Southern Downs Property: [GEOGRAPHIC_DATA][PERSON_NAME] [DATE] 2:…" at bounding box center [340, 381] width 174 height 126
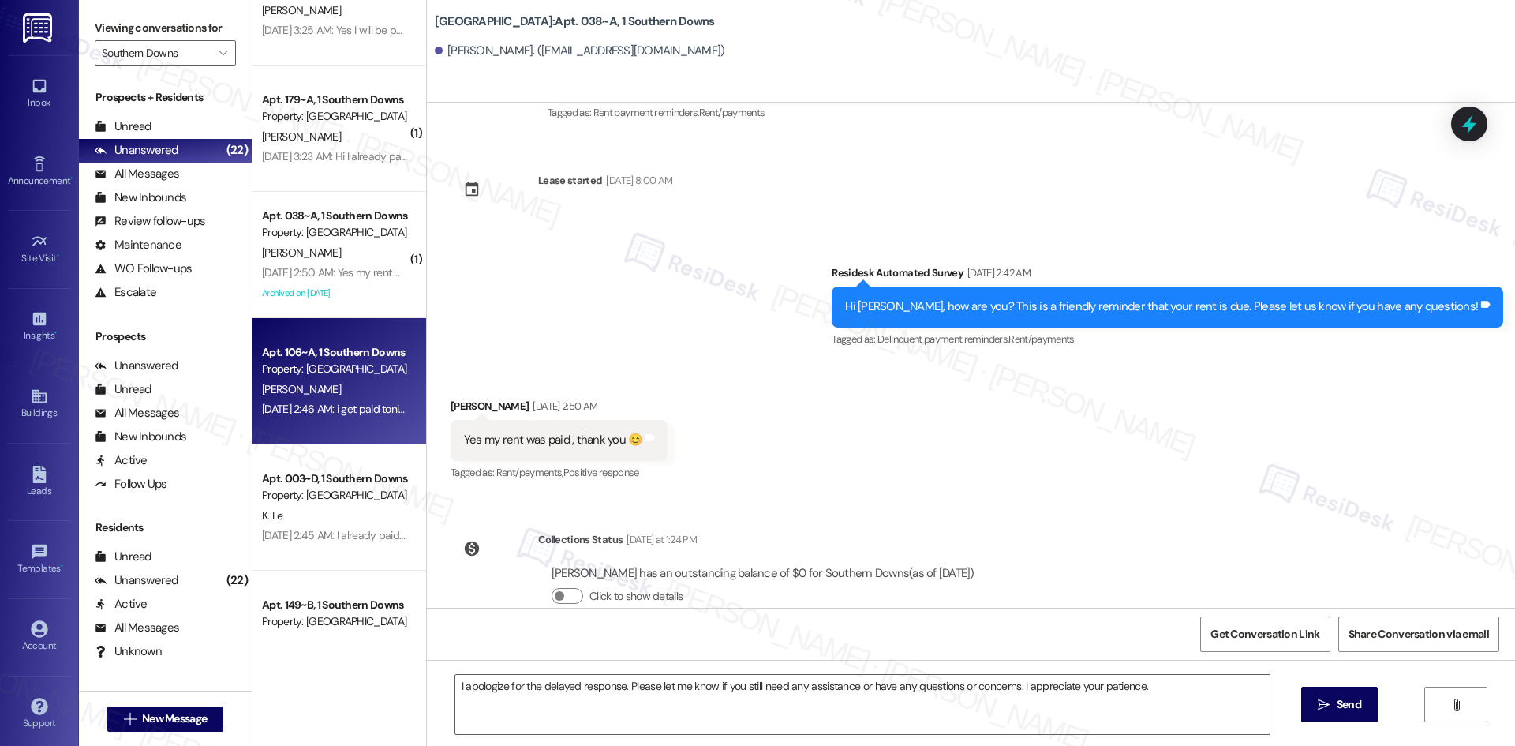
type textarea "Fetching suggested responses. Please feel free to read through the conversation…"
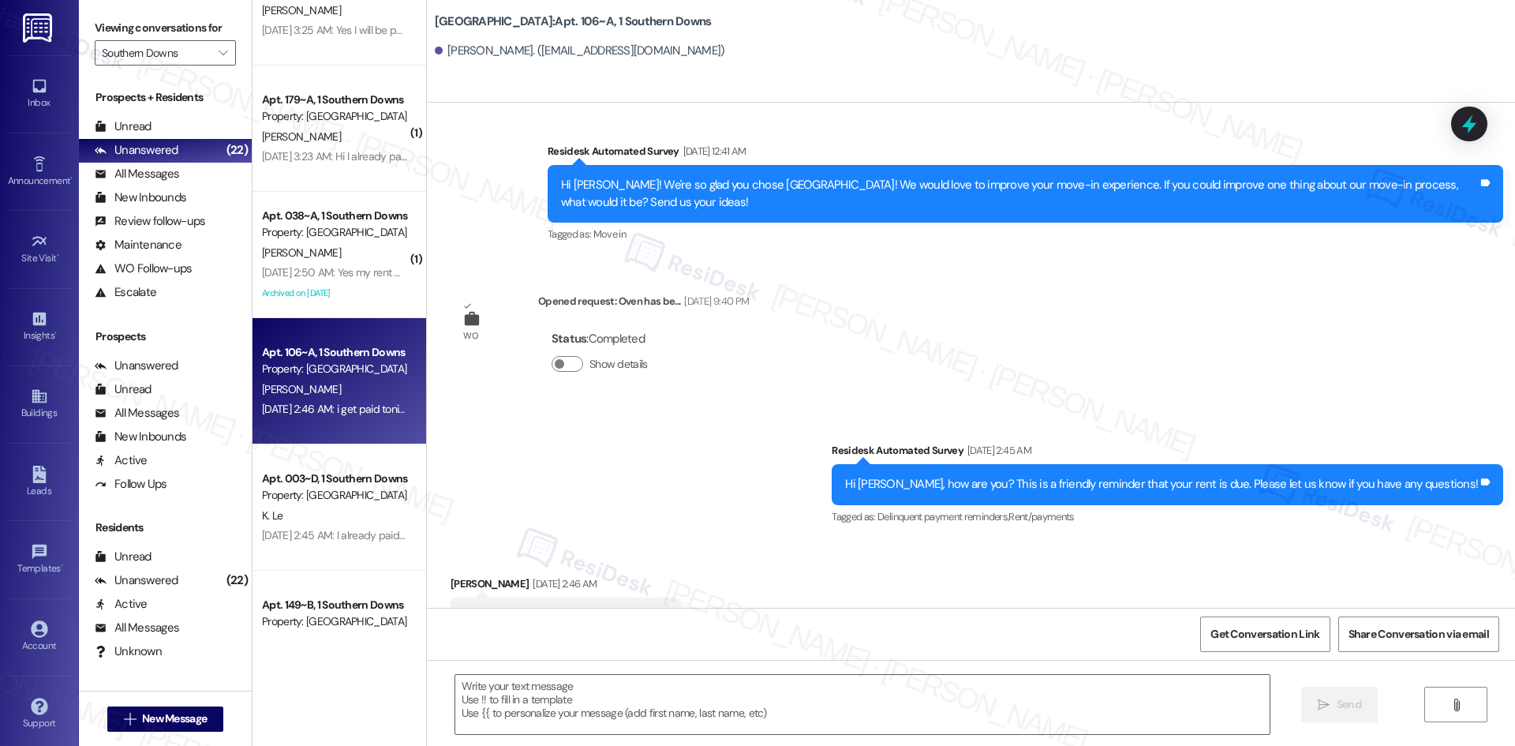
type textarea "Fetching suggested responses. Please feel free to read through the conversation…"
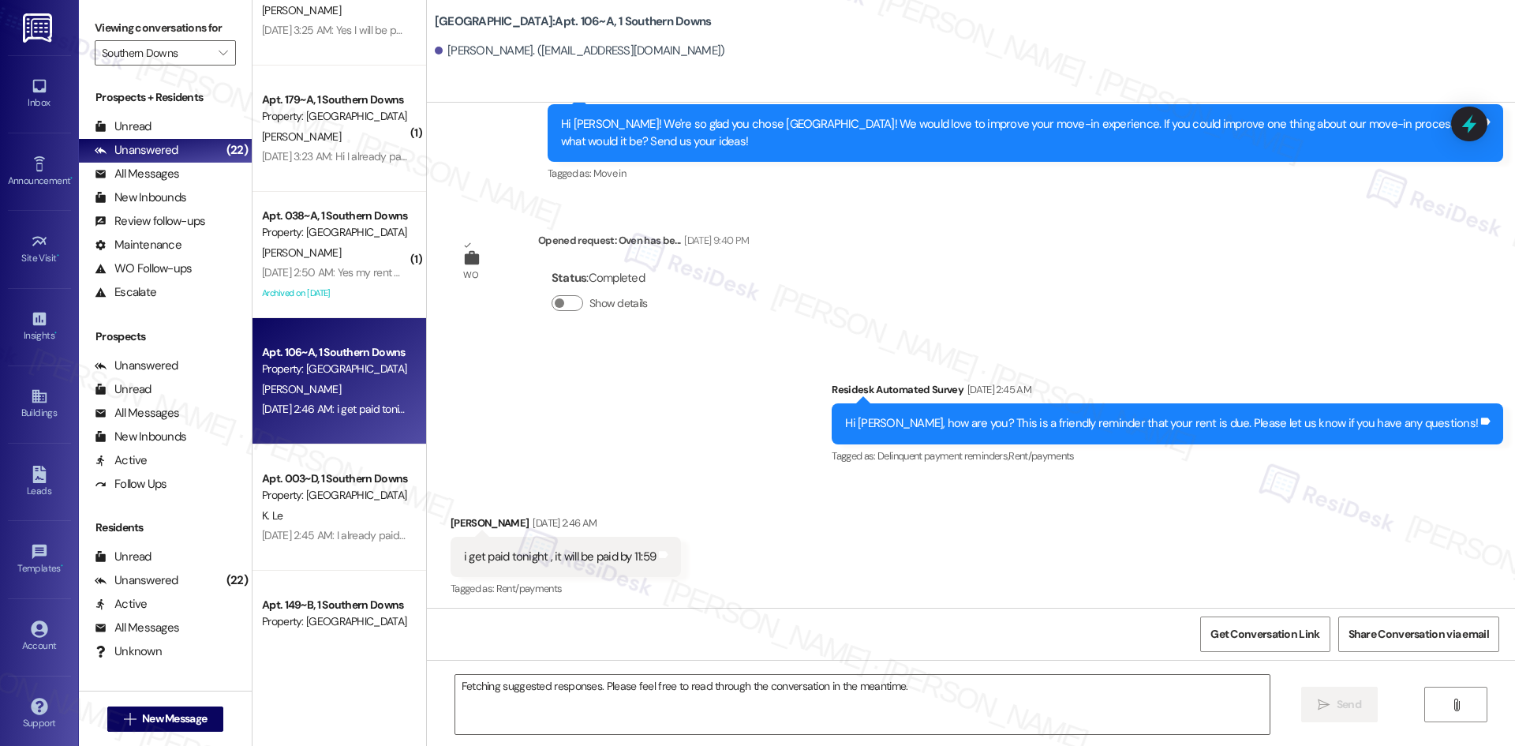
scroll to position [496, 0]
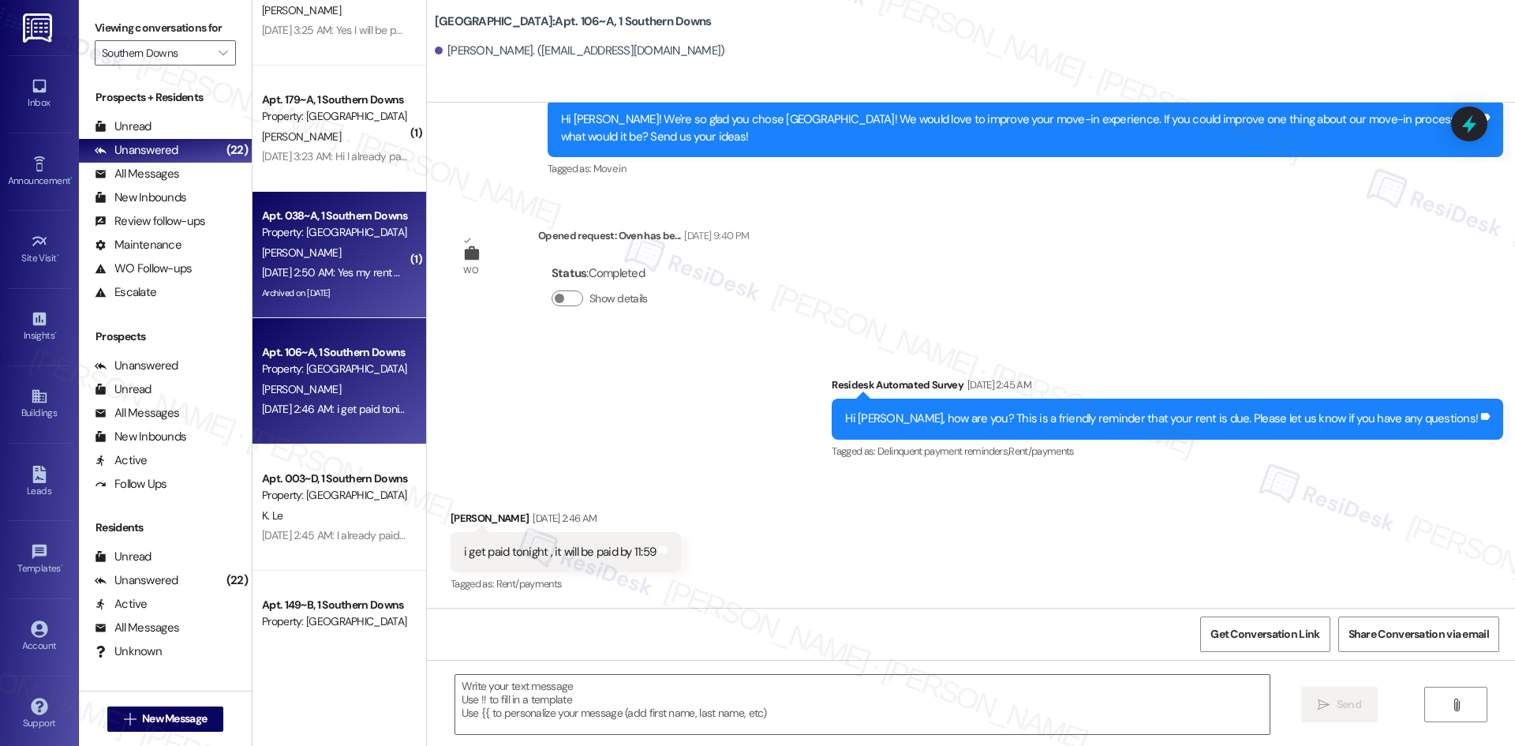
click at [327, 287] on div "Archived on [DATE]" at bounding box center [334, 293] width 149 height 20
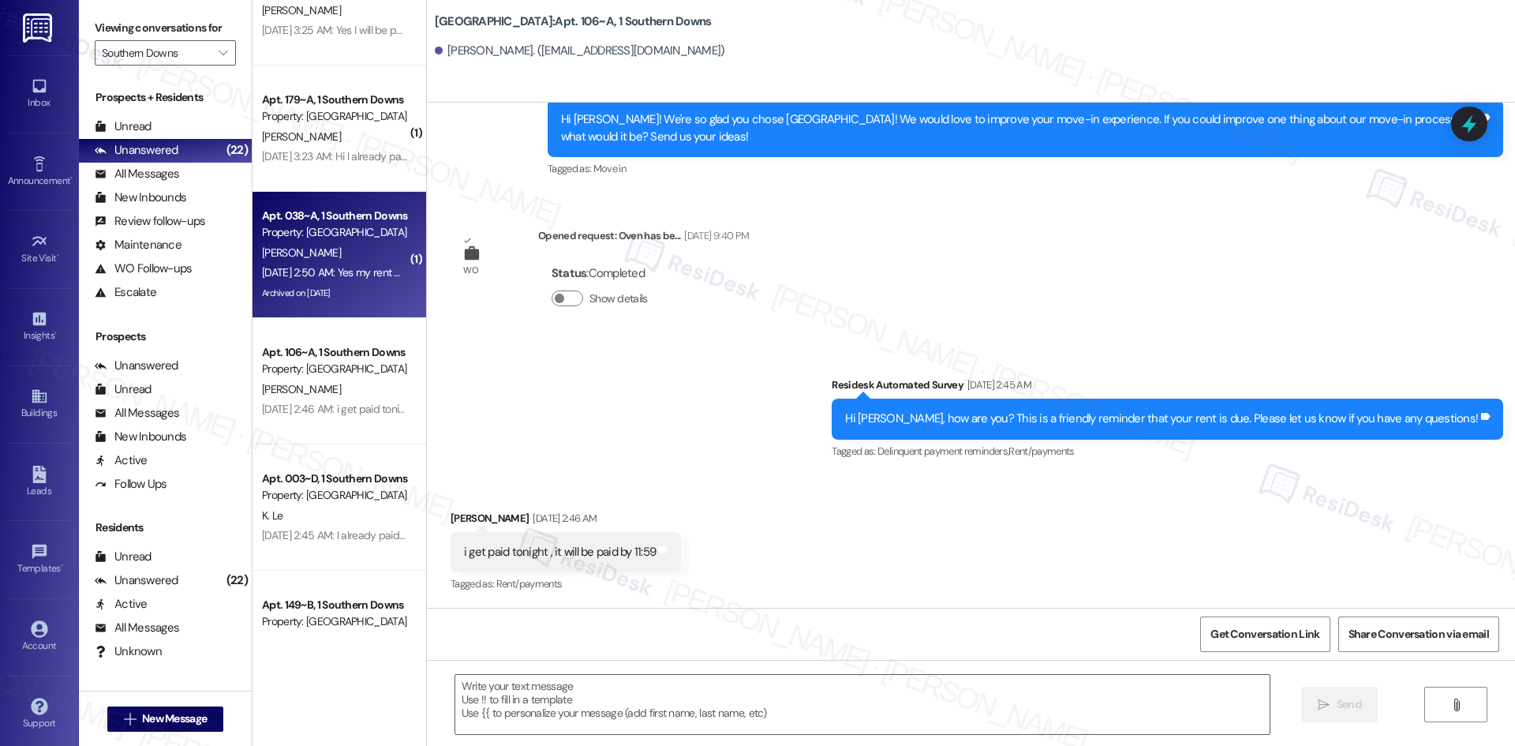
type textarea "Fetching suggested responses. Please feel free to read through the conversation…"
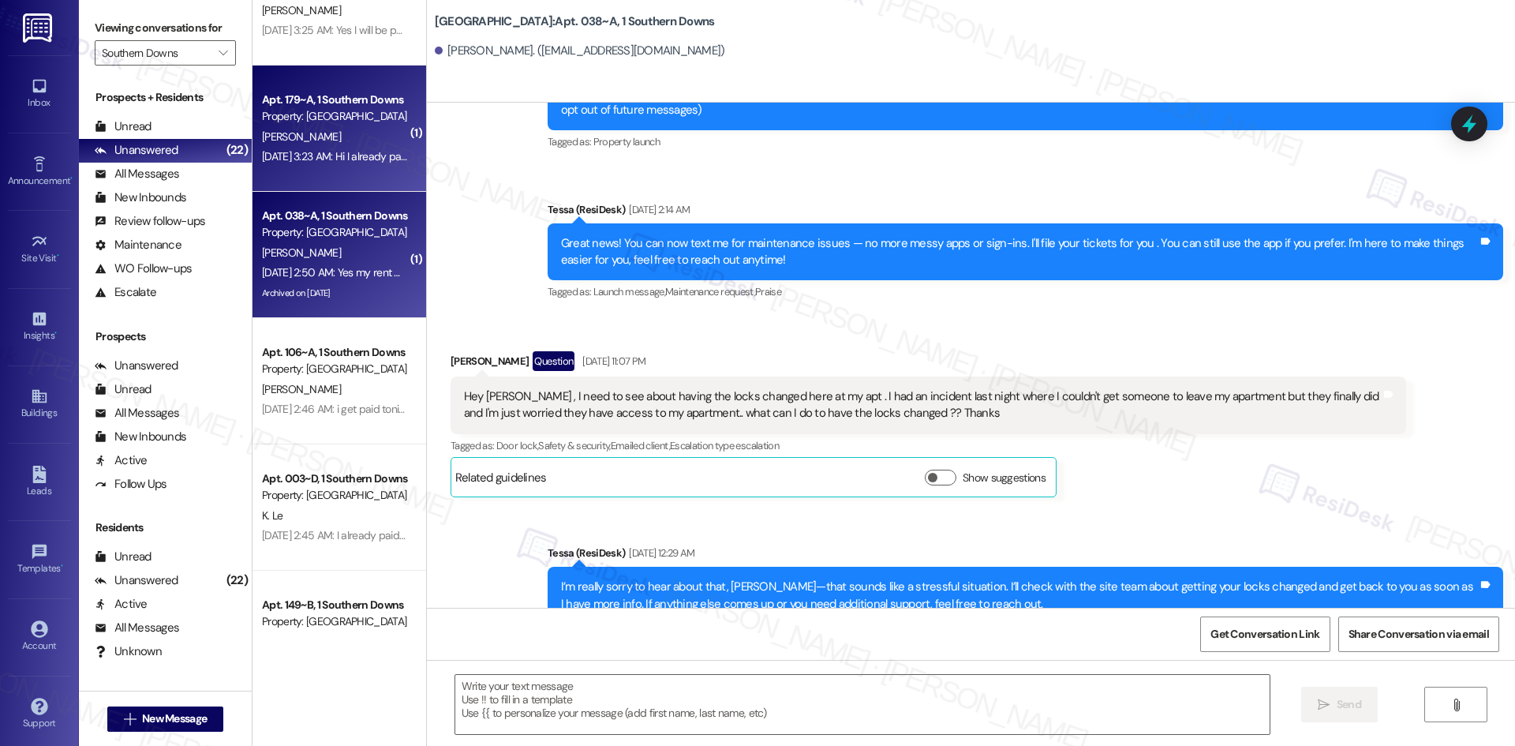
click at [335, 170] on div "Apt. 179~A, 1 Southern Downs Property: Southern Downs [PERSON_NAME] [DATE] 3:23…" at bounding box center [340, 128] width 174 height 126
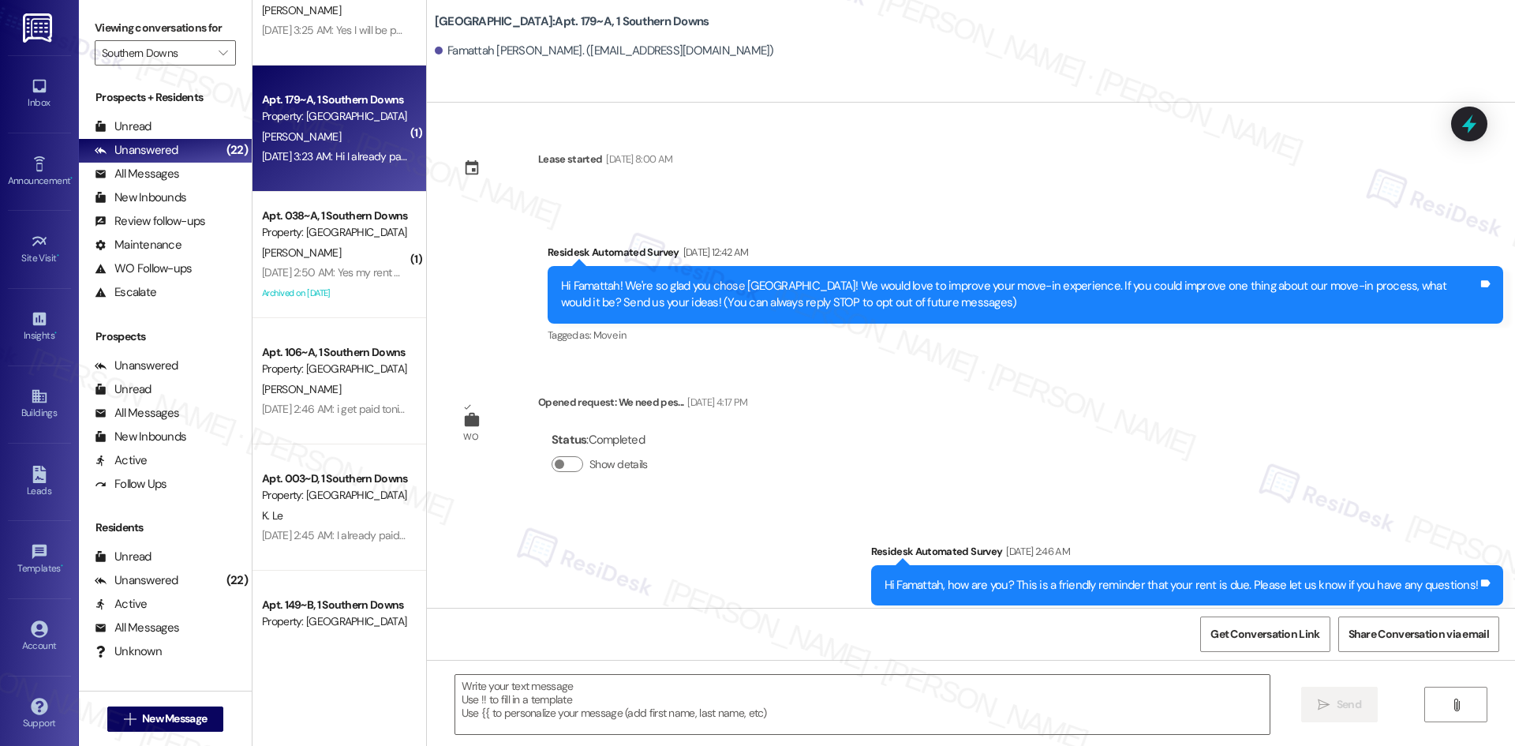
scroll to position [166, 0]
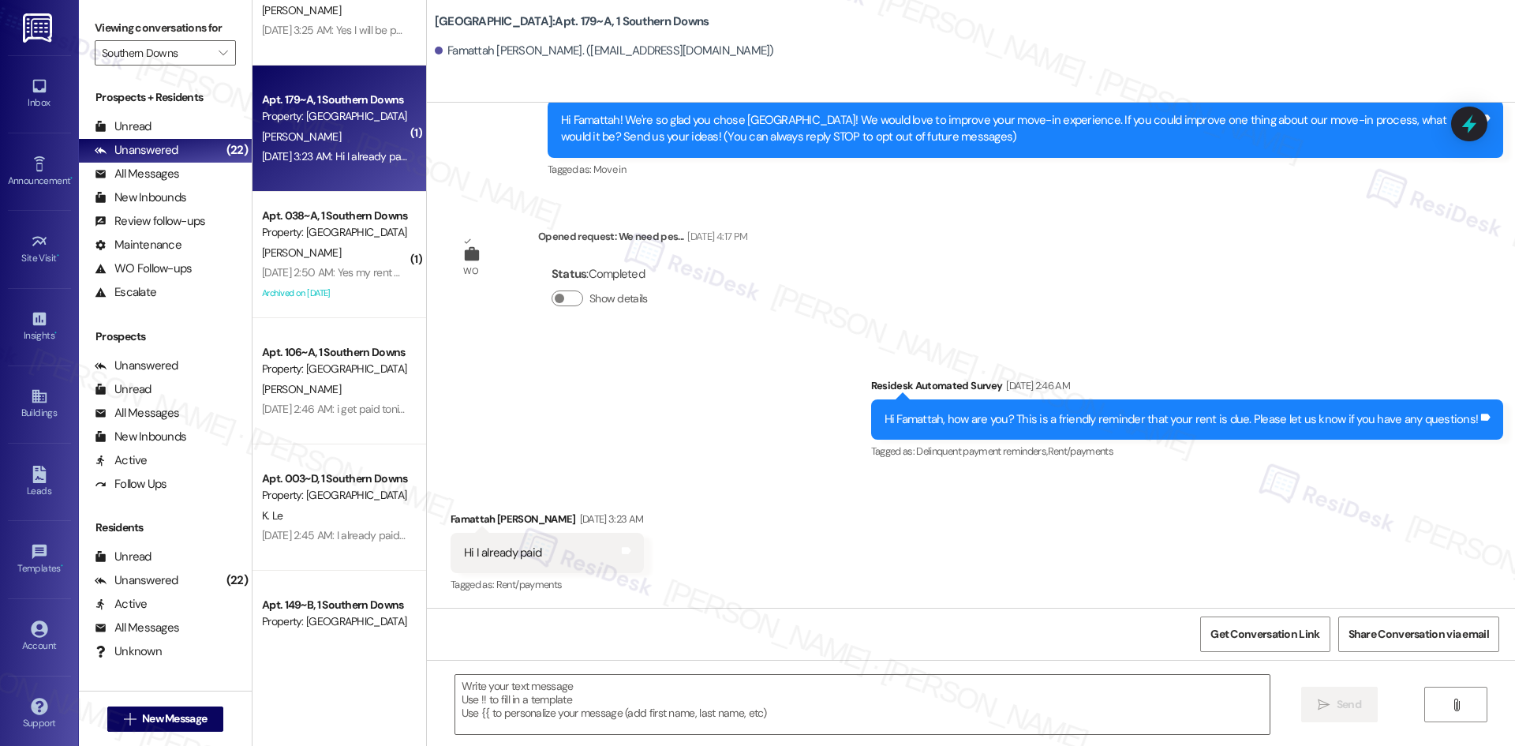
type textarea "Fetching suggested responses. Please feel free to read through the conversation…"
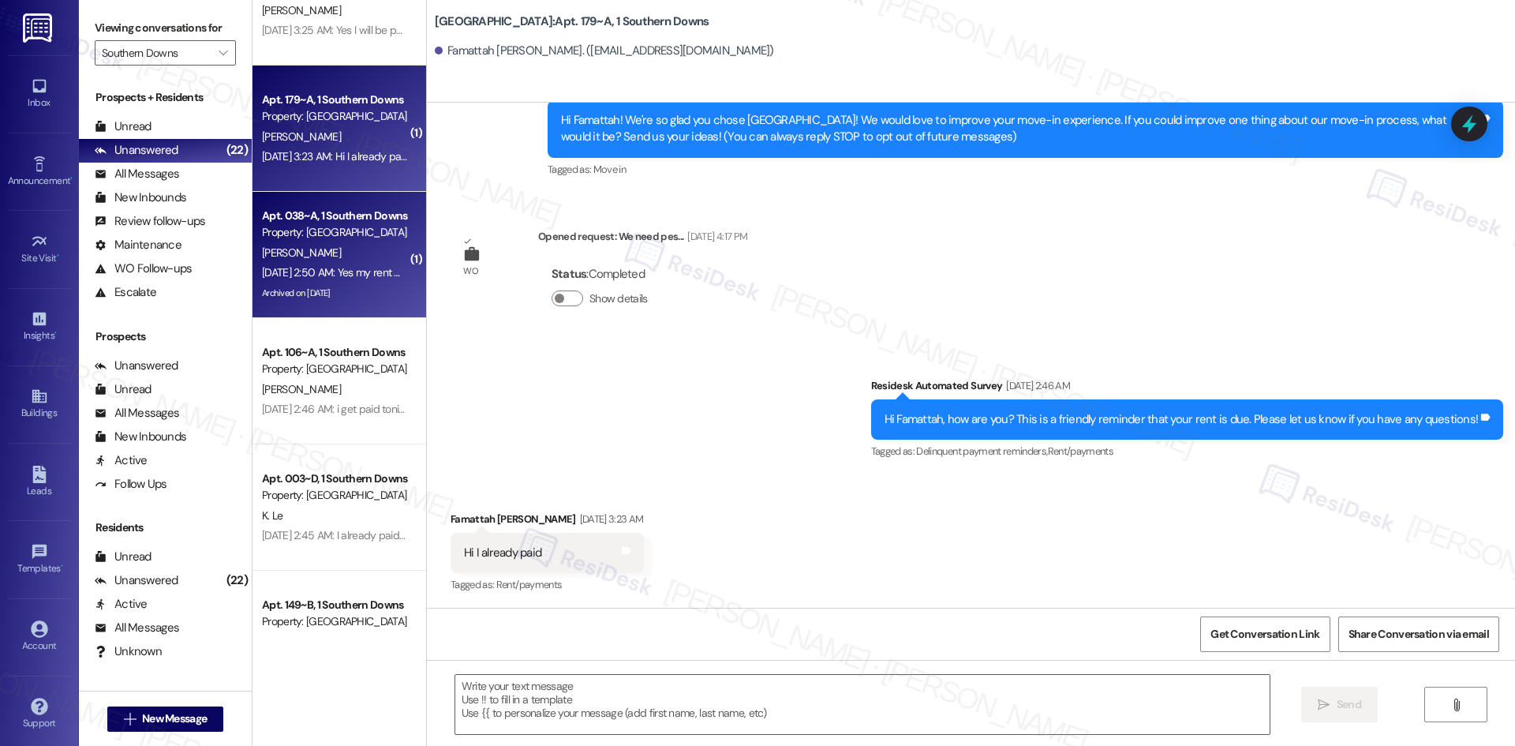
click at [270, 272] on div "[DATE] 2:50 AM: Yes my rent was paid , thank you 😊 [DATE] 2:50 AM: Yes my rent …" at bounding box center [382, 272] width 241 height 14
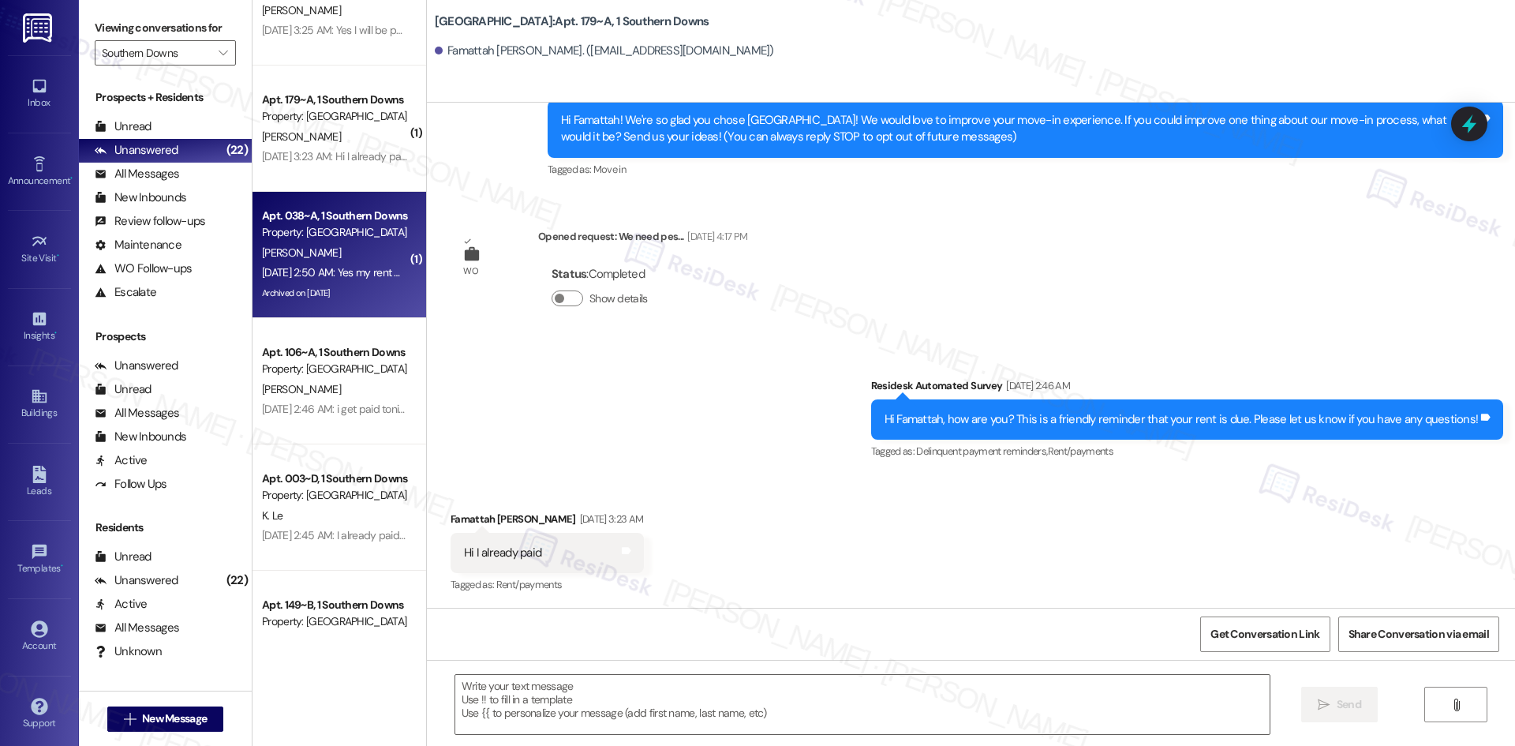
type textarea "Fetching suggested responses. Please feel free to read through the conversation…"
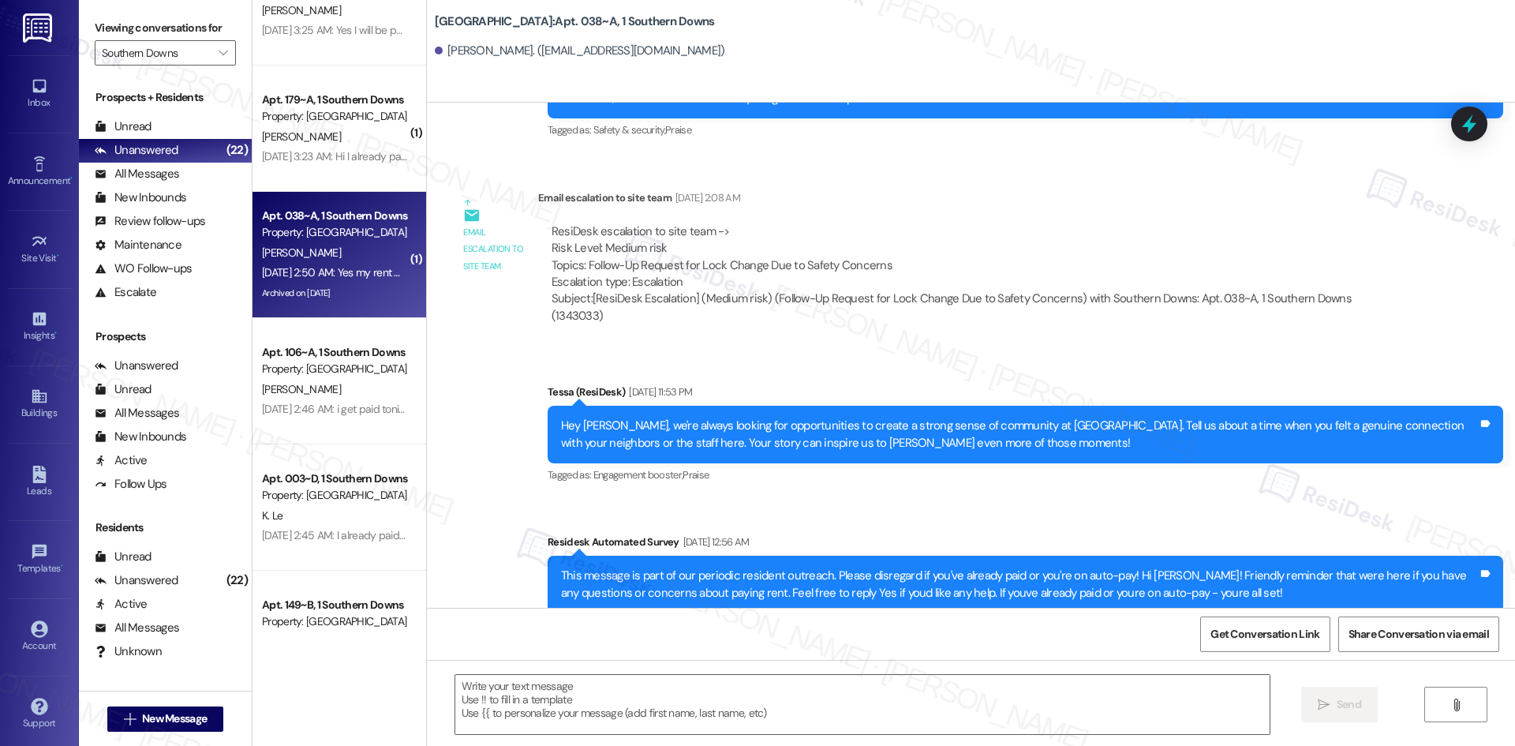
type textarea "Fetching suggested responses. Please feel free to read through the conversation…"
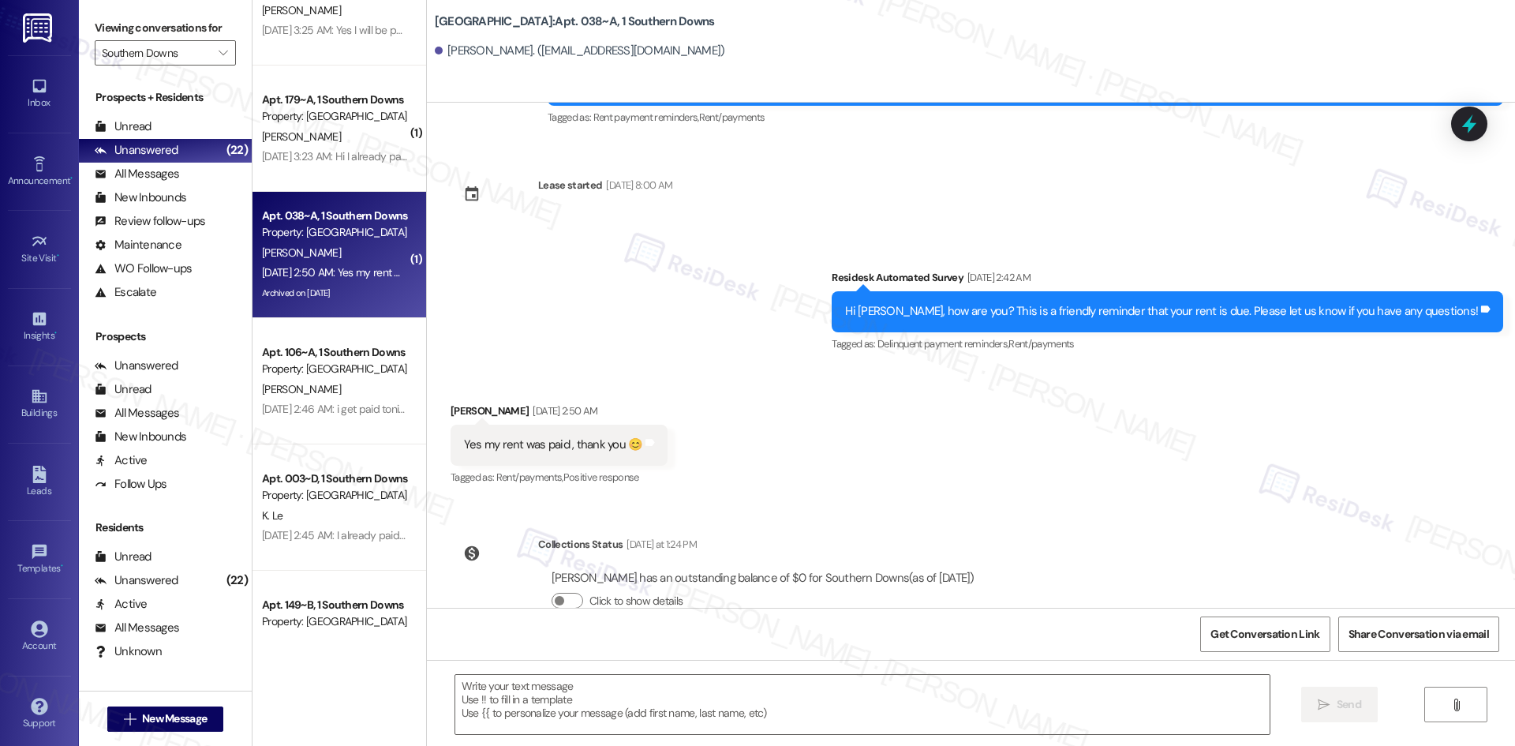
scroll to position [4288, 0]
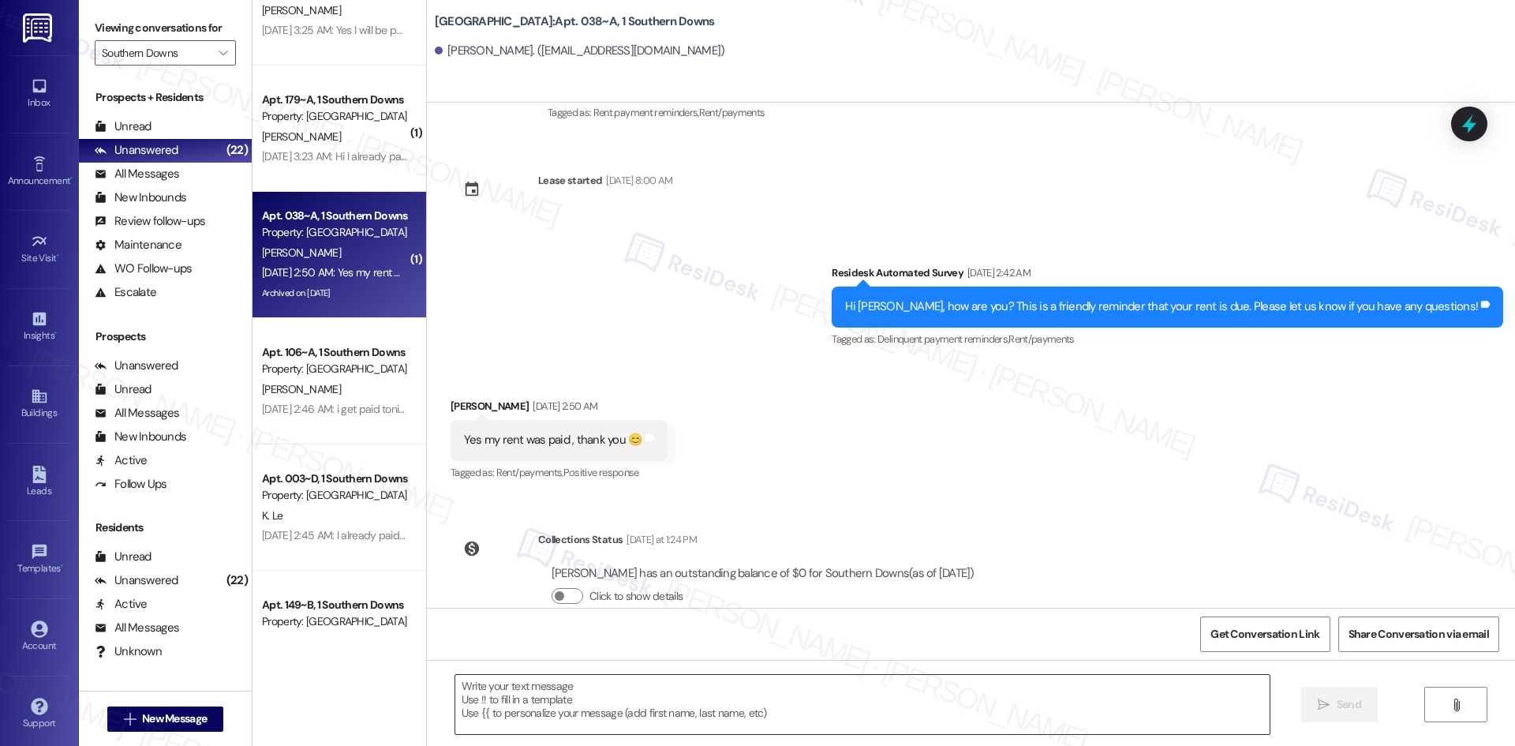
click at [673, 716] on textarea at bounding box center [862, 704] width 814 height 59
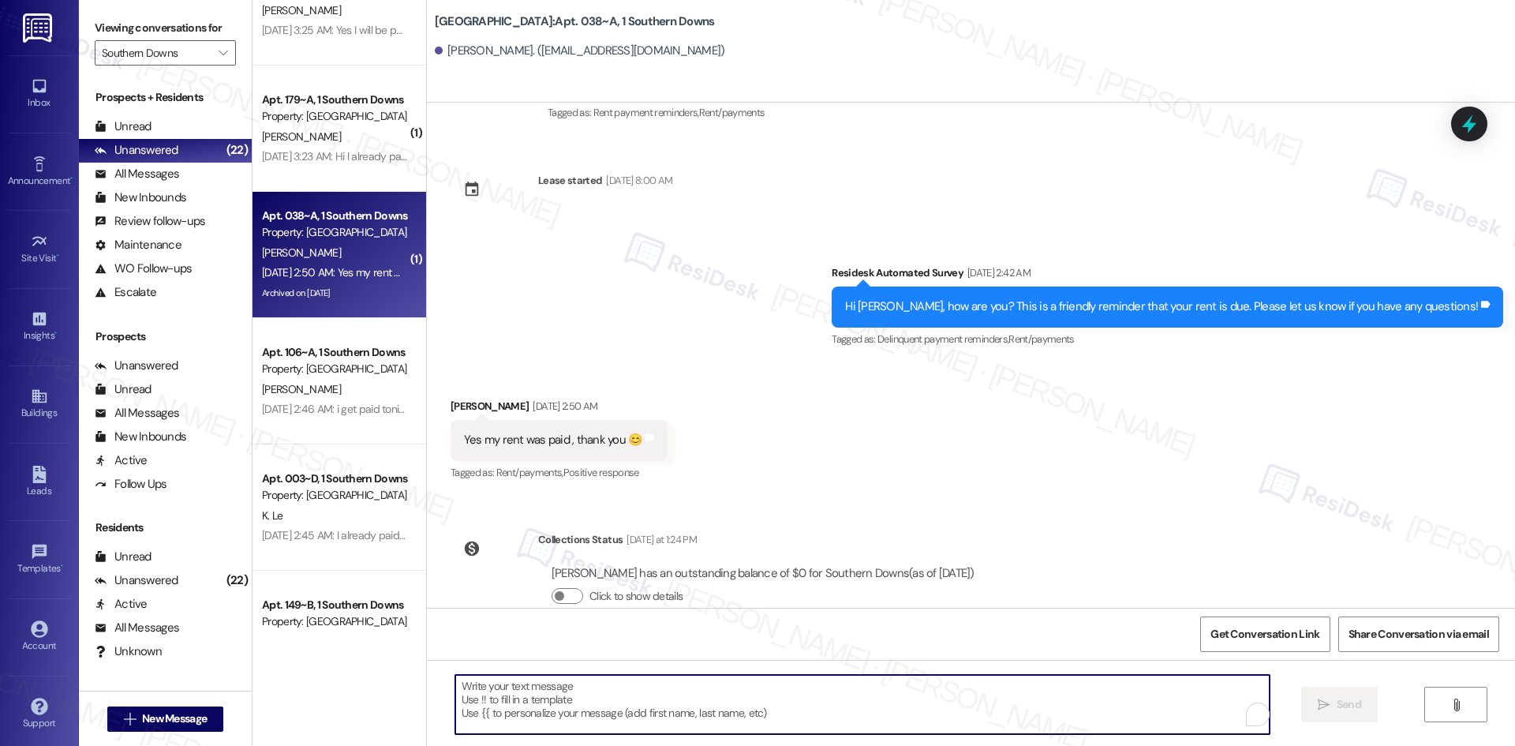
paste textarea "I apologize for the delayed response. Please let me know if you still need any …"
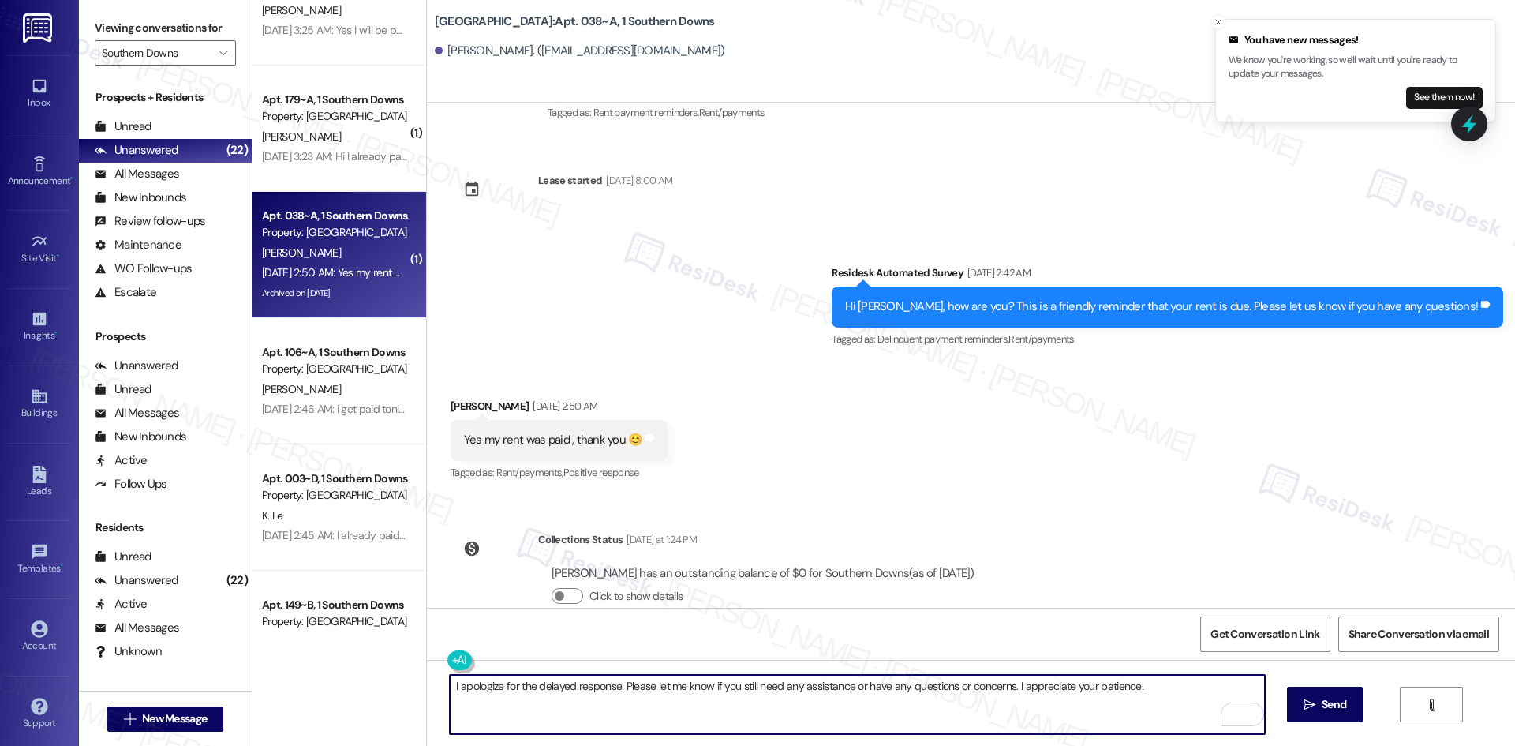
click at [908, 683] on textarea "I apologize for the delayed response. Please let me know if you still need any …" at bounding box center [857, 704] width 814 height 59
paste textarea "Hi {{first_name}},"
click at [873, 701] on textarea "Hi {{first_name}}, I apologize for the delayed response. Please let me know if …" at bounding box center [857, 704] width 814 height 59
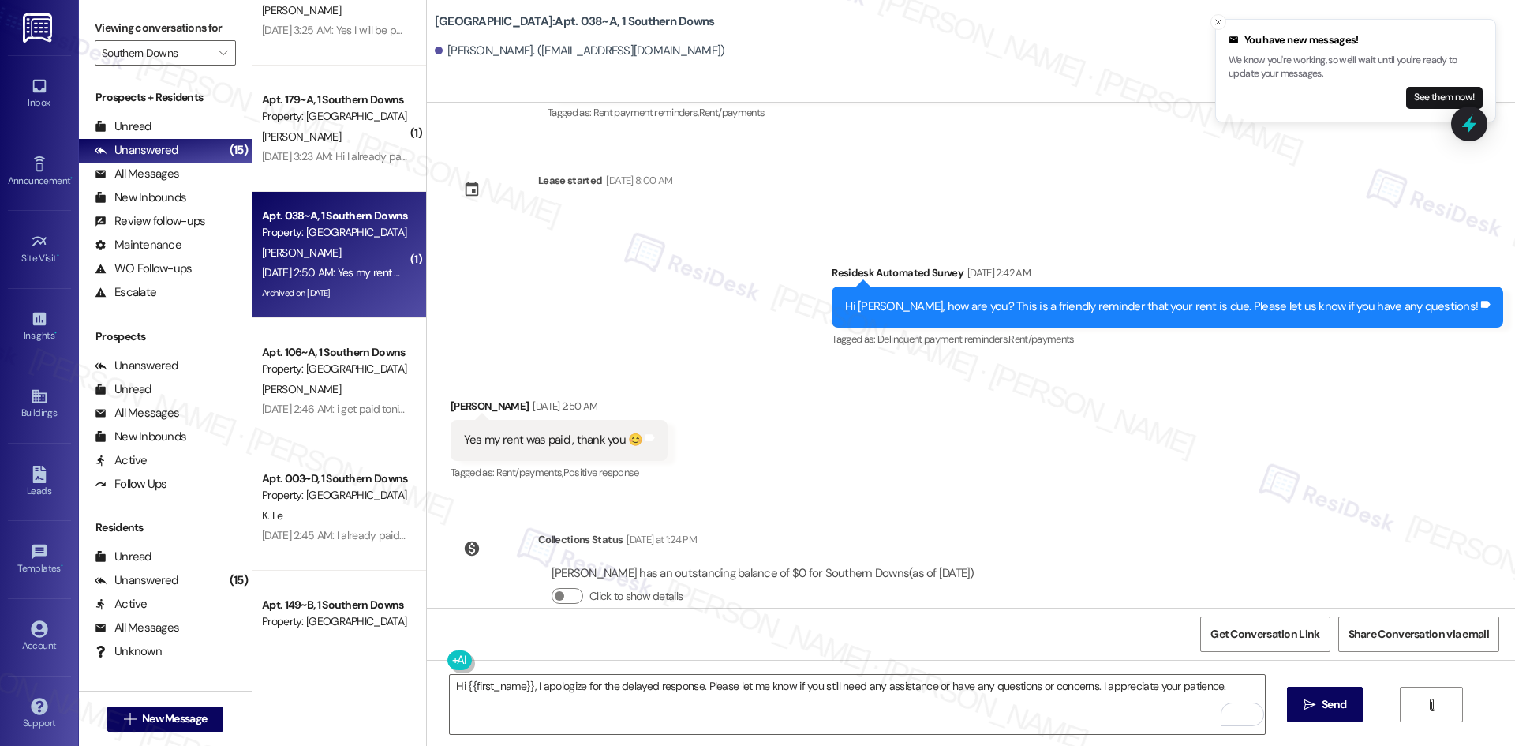
click at [839, 413] on div "Received via SMS [PERSON_NAME] [DATE] 2:50 AM Yes my rent was paid , thank you …" at bounding box center [971, 428] width 1088 height 133
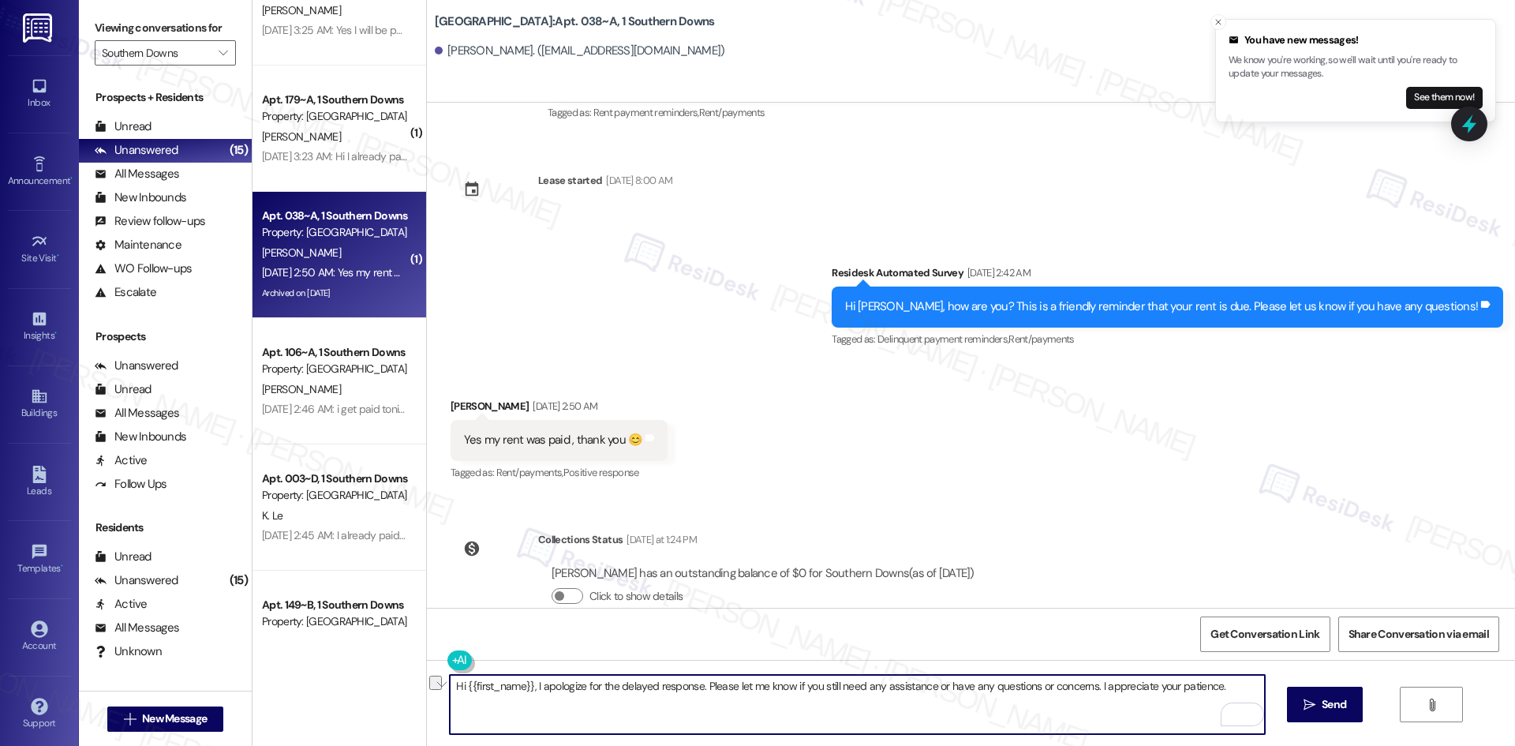
drag, startPoint x: 1228, startPoint y: 683, endPoint x: 297, endPoint y: 700, distance: 931.3
click at [297, 700] on div "Apt. 058~A, 1 Southern Downs Property: [GEOGRAPHIC_DATA] [PERSON_NAME] [DATE] 1…" at bounding box center [884, 373] width 1263 height 746
paste textarea "Thank you for letting us know! We appreciate it, and if you have any questions …"
click at [724, 713] on textarea "Thank you for letting us know! We appreciate it, and if you have any questions …" at bounding box center [857, 704] width 814 height 59
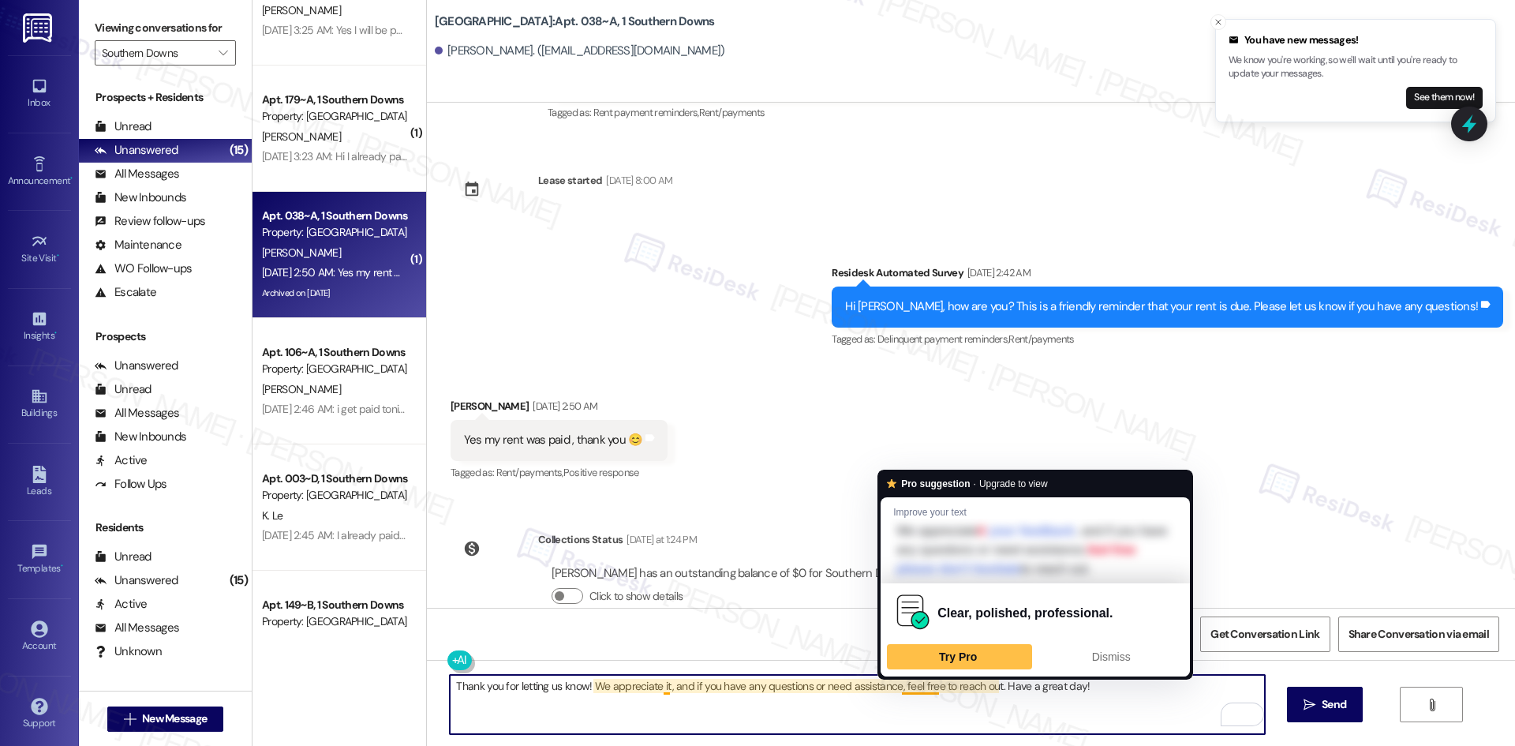
click at [1109, 642] on div "Clear, polished, professional." at bounding box center [1035, 613] width 297 height 60
click at [1103, 659] on span "Dismiss" at bounding box center [1111, 656] width 39 height 13
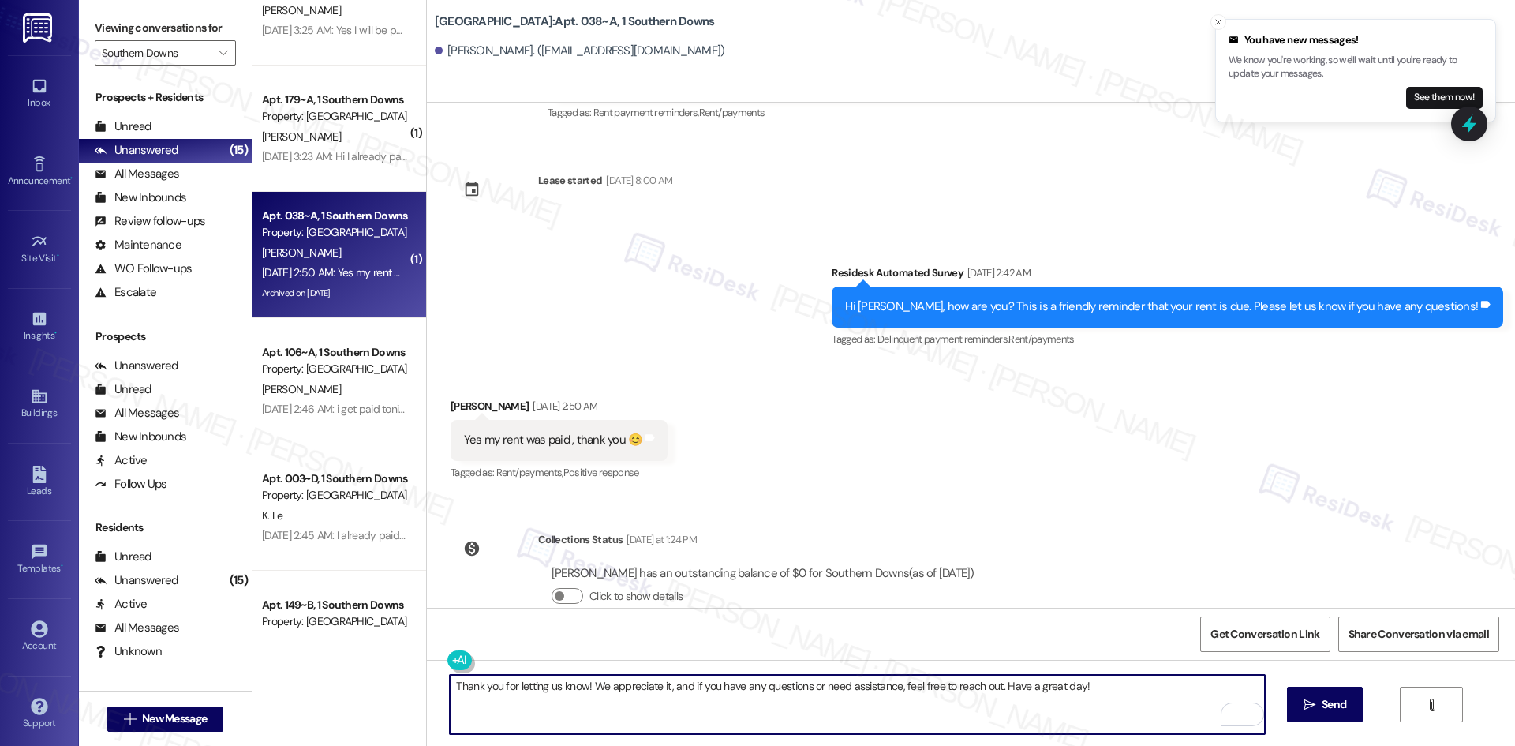
type textarea "Thank you for letting us know! We appreciate it, and if you have any questions …"
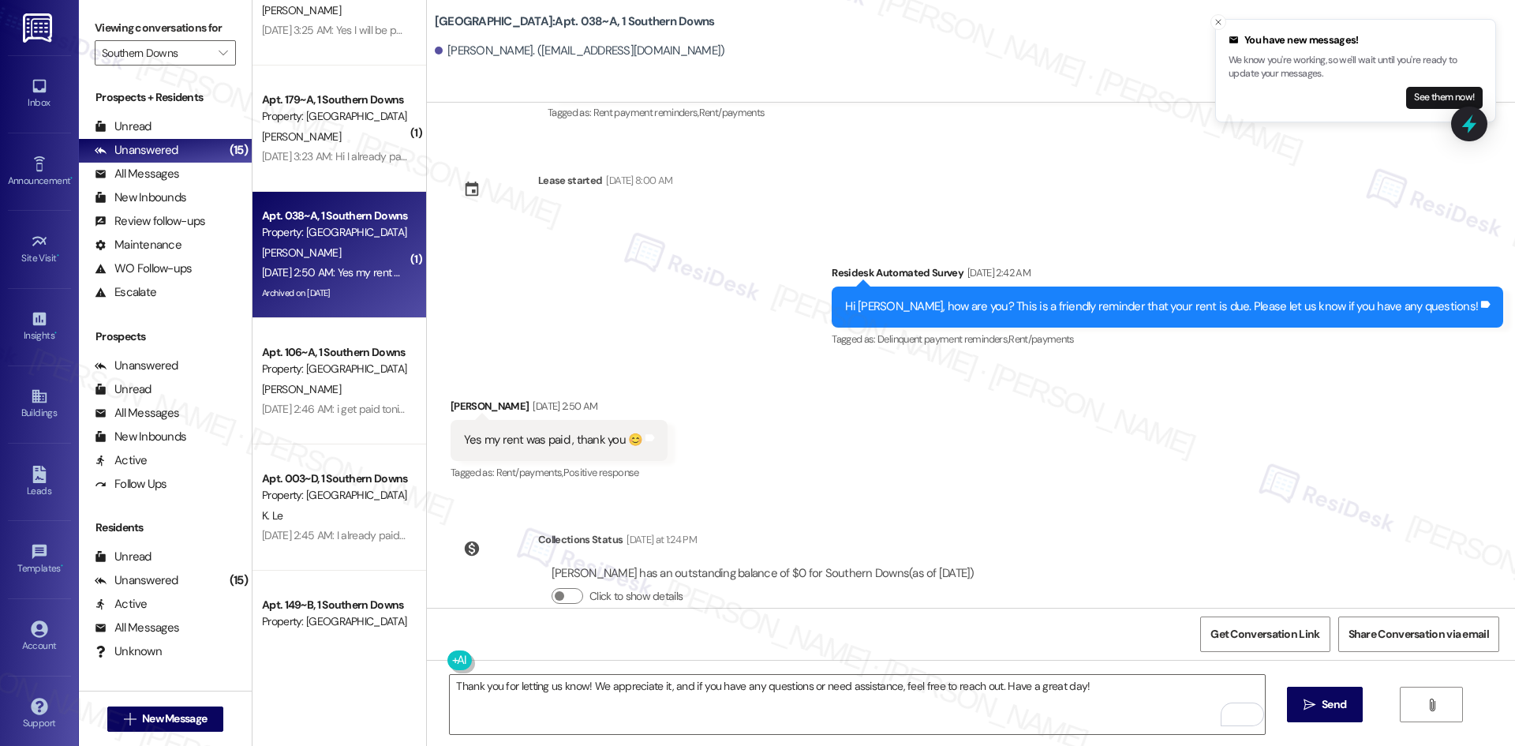
click at [1363, 706] on div "Thank you for letting us know! We appreciate it, and if you have any questions …" at bounding box center [971, 719] width 1088 height 118
drag, startPoint x: 1336, startPoint y: 706, endPoint x: 1199, endPoint y: 738, distance: 140.9
click at [1335, 706] on span "Send" at bounding box center [1334, 704] width 24 height 17
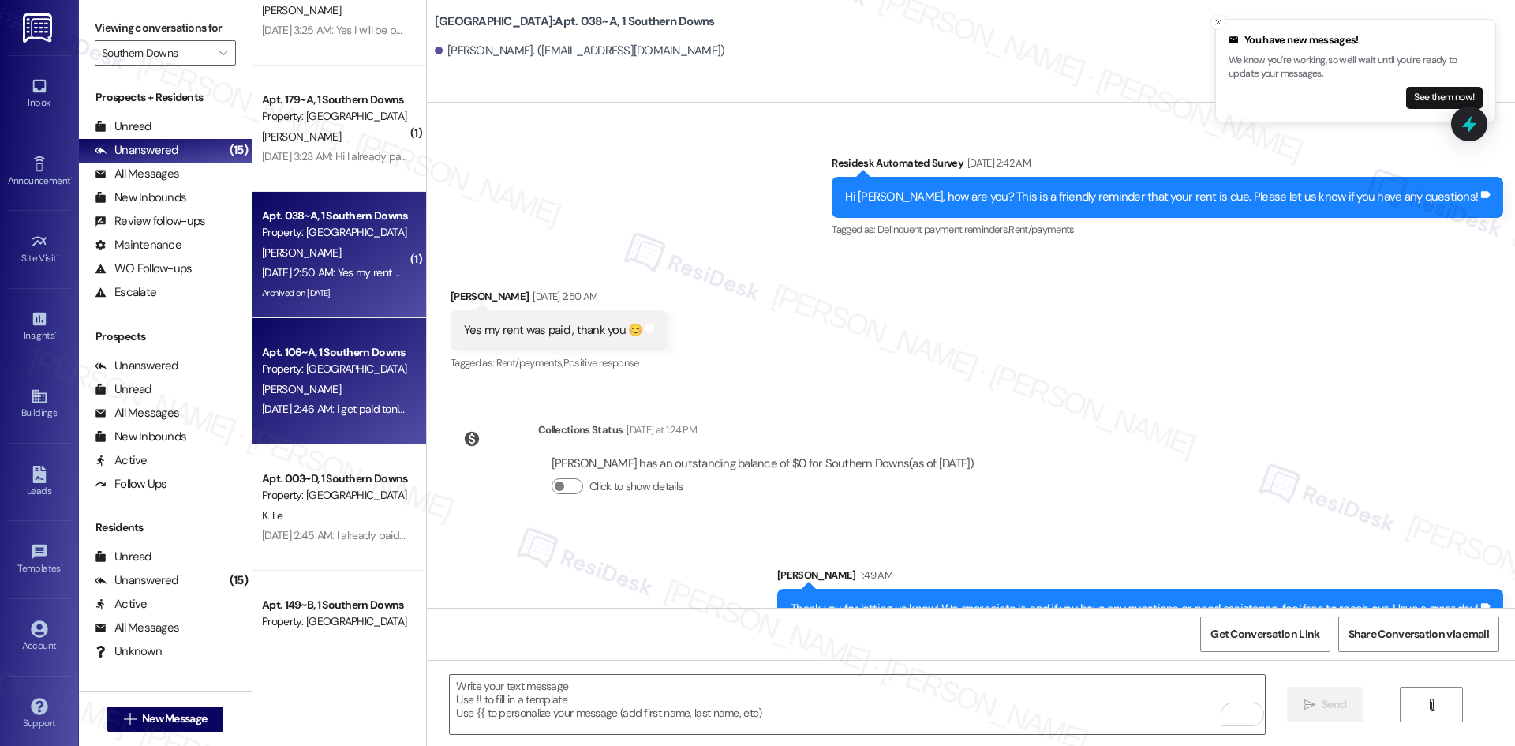
click at [339, 394] on div "[PERSON_NAME]" at bounding box center [334, 390] width 149 height 20
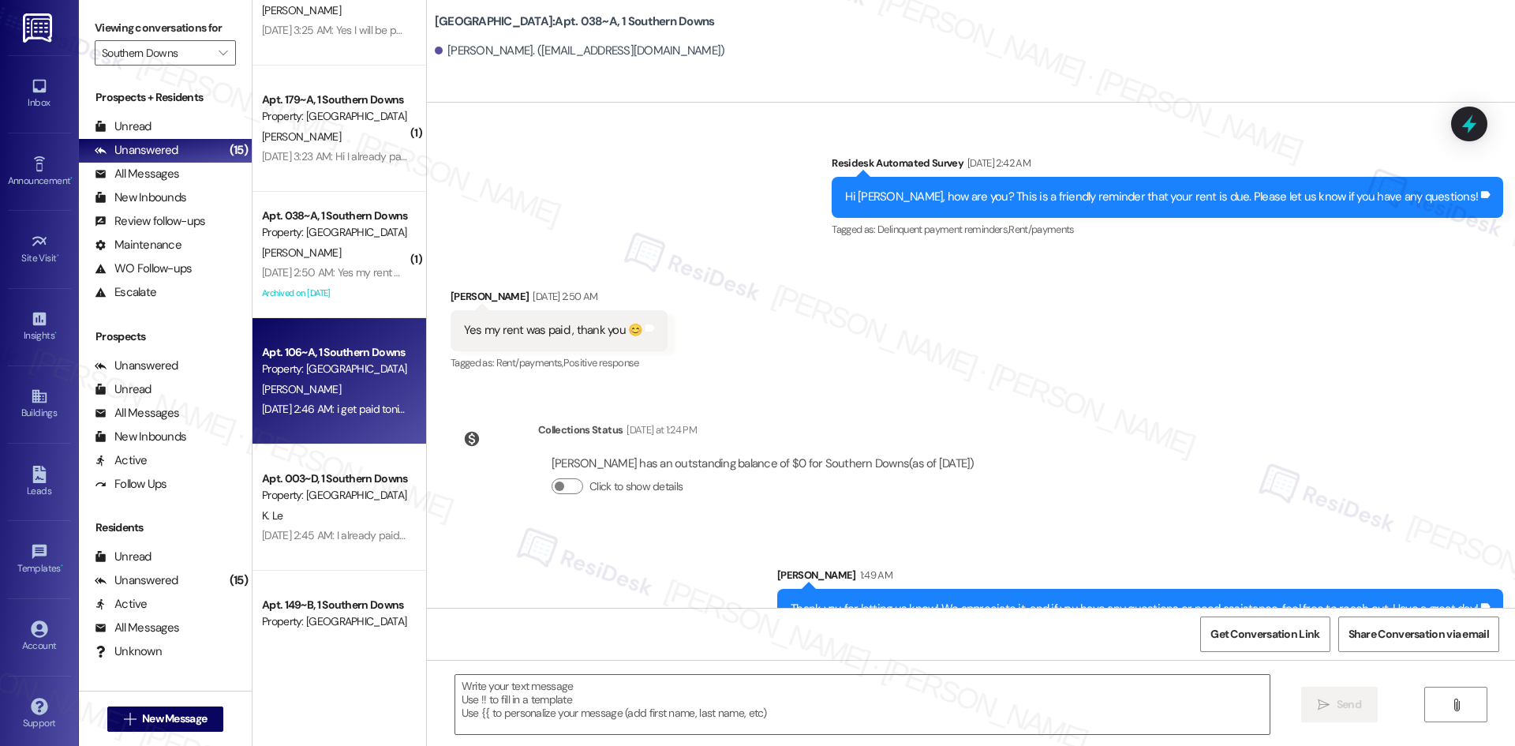
type textarea "Fetching suggested responses. Please feel free to read through the conversation…"
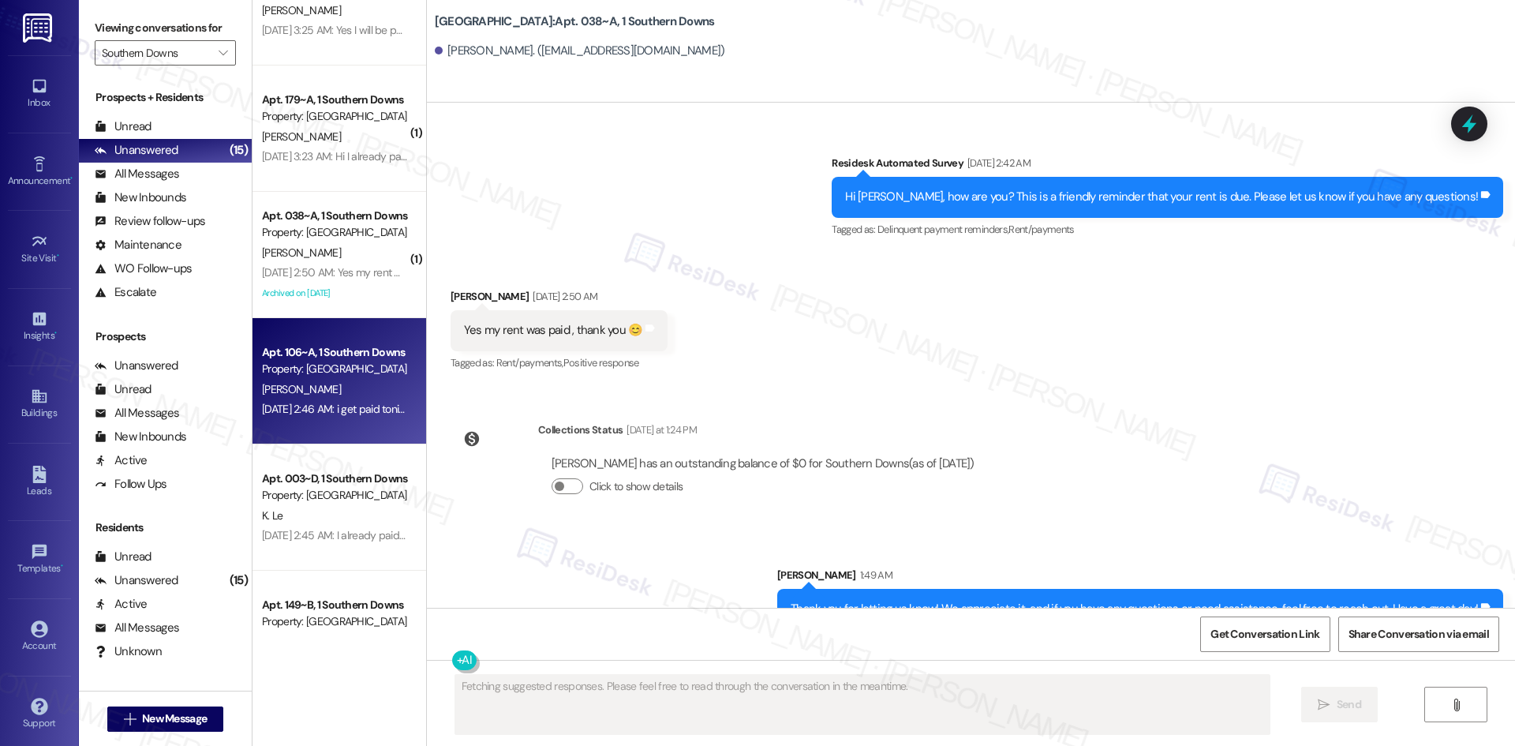
scroll to position [779, 0]
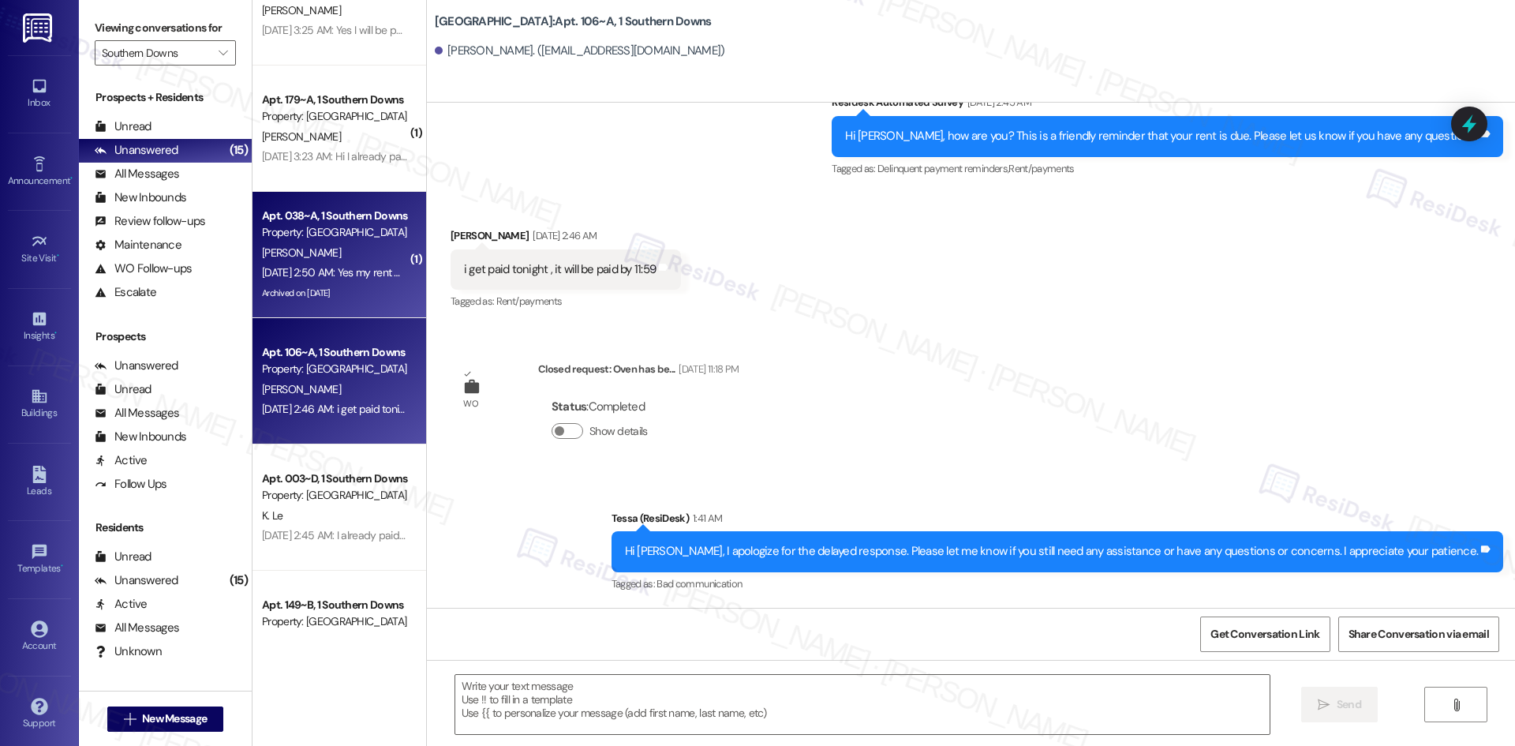
click at [342, 308] on div "Apt. 038~A, 1 Southern Downs Property: Southern Downs J. Foreman Sep 04, 2025 a…" at bounding box center [340, 255] width 174 height 126
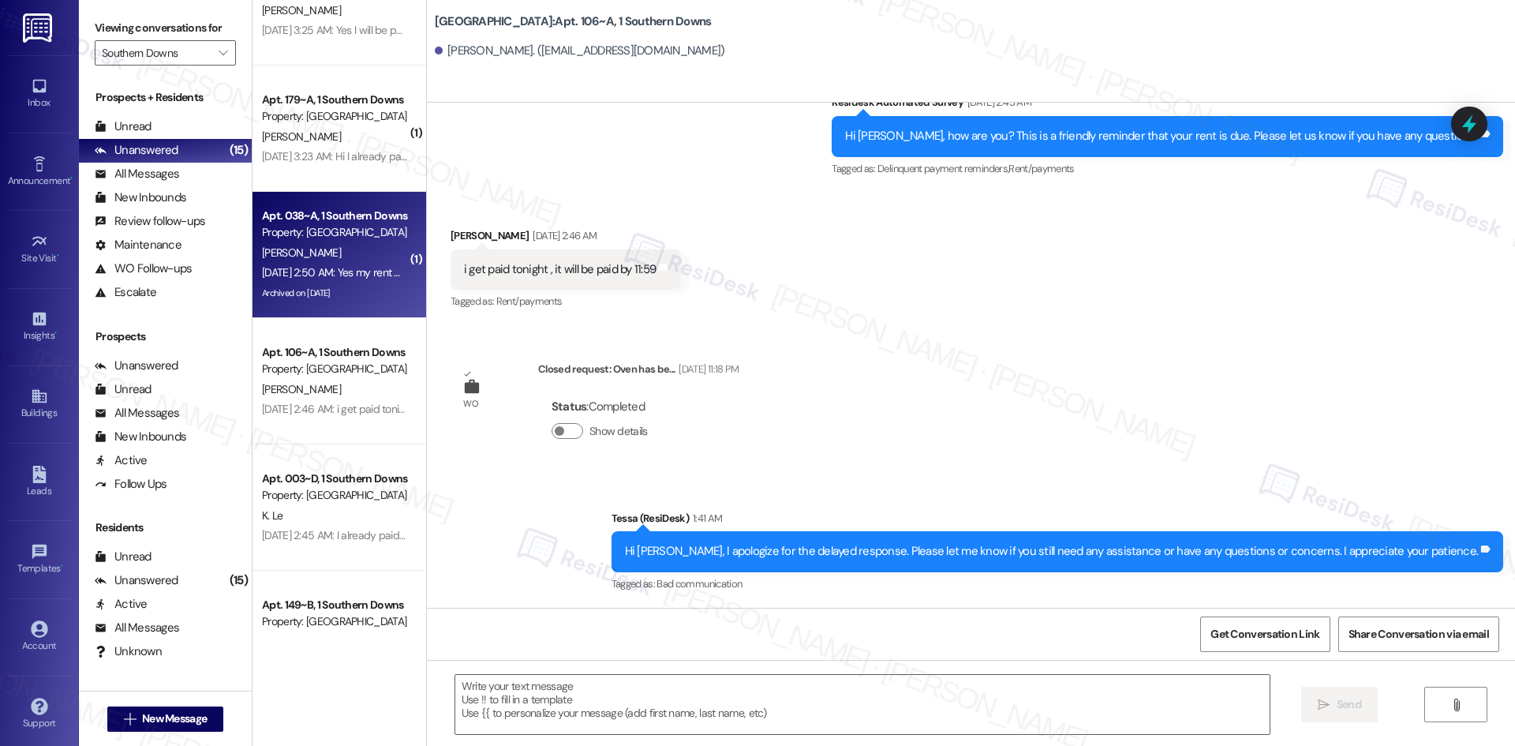
type textarea "Fetching suggested responses. Please feel free to read through the conversation…"
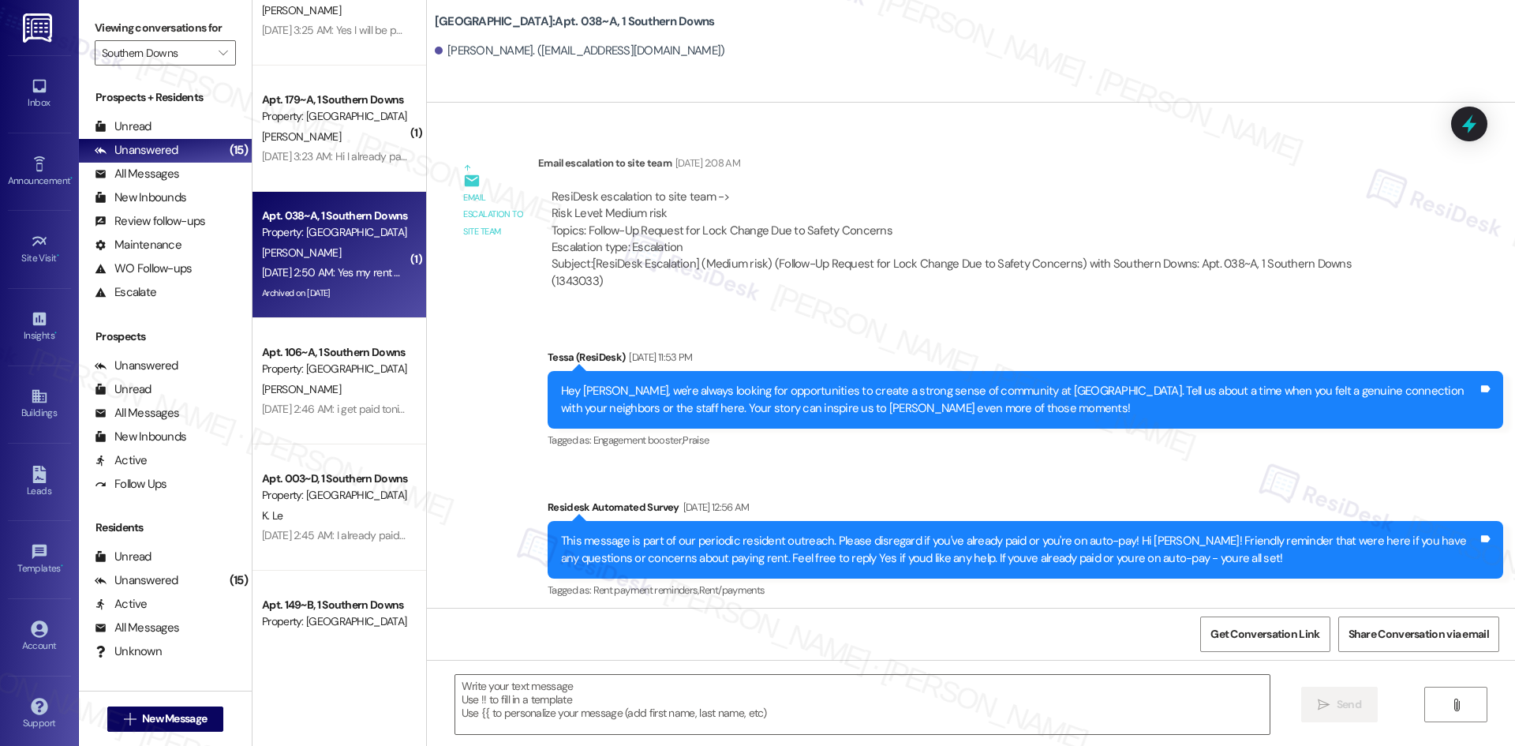
type textarea "Fetching suggested responses. Please feel free to read through the conversation…"
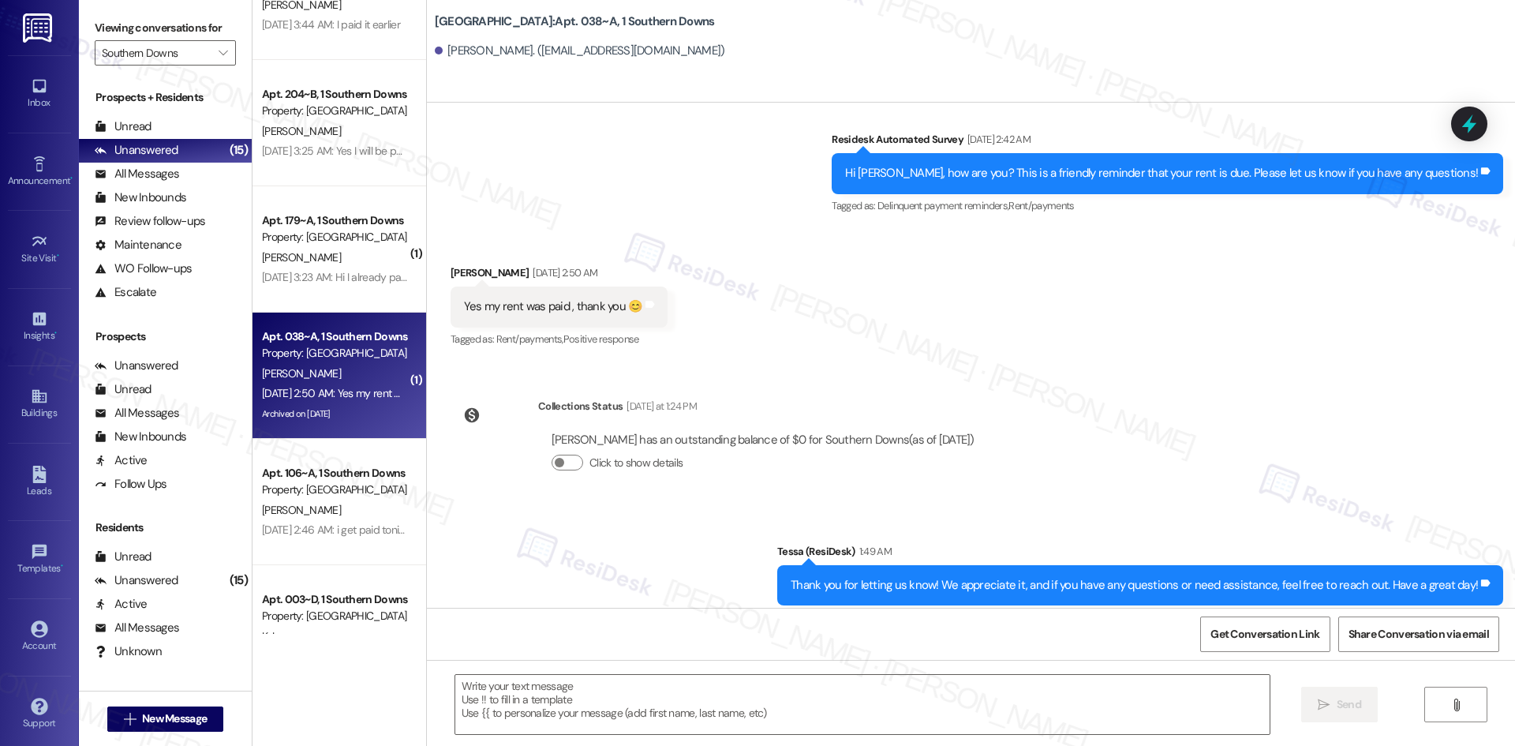
scroll to position [1292, 0]
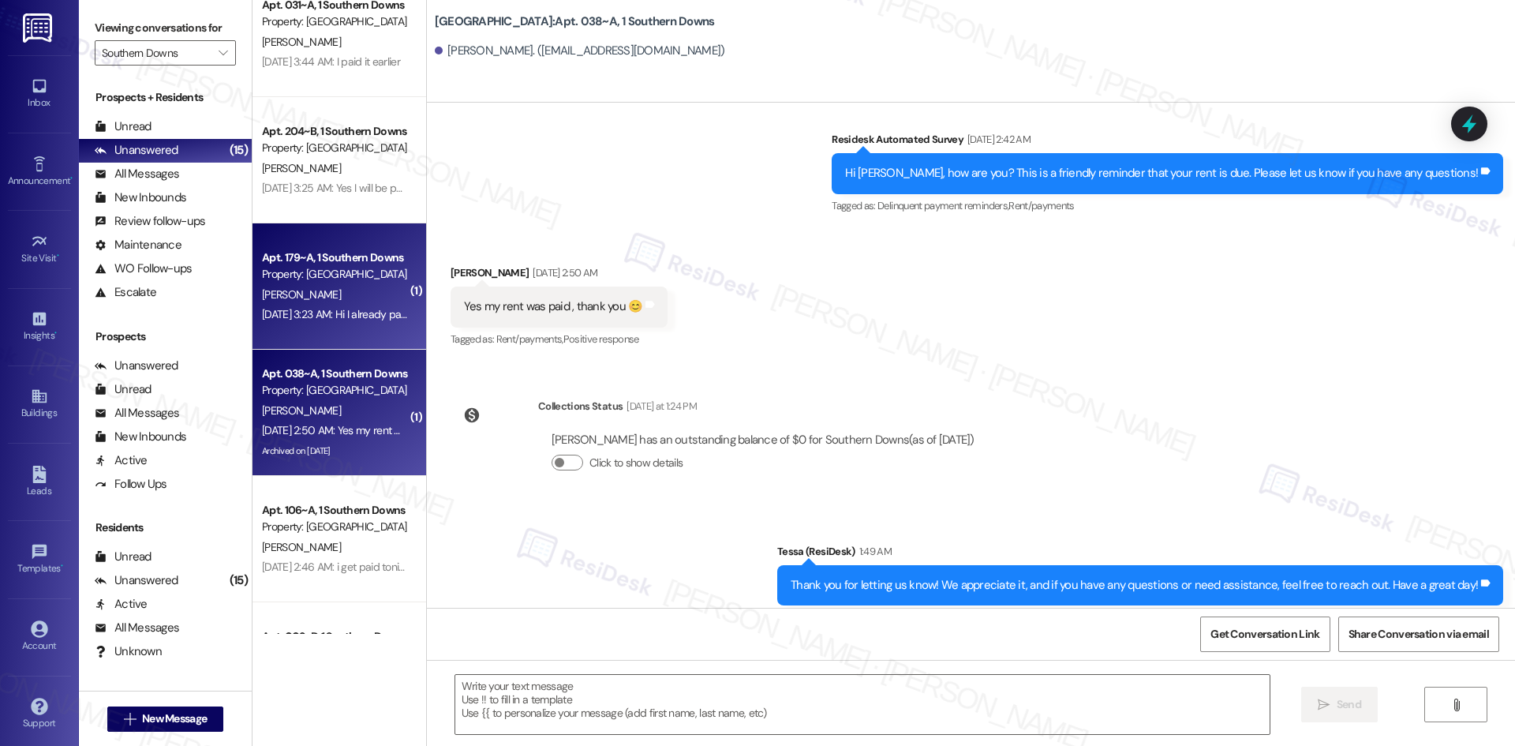
click at [340, 320] on div "Sep 04, 2025 at 3:23 AM: Hi I already paid Sep 04, 2025 at 3:23 AM: Hi I alread…" at bounding box center [336, 314] width 148 height 14
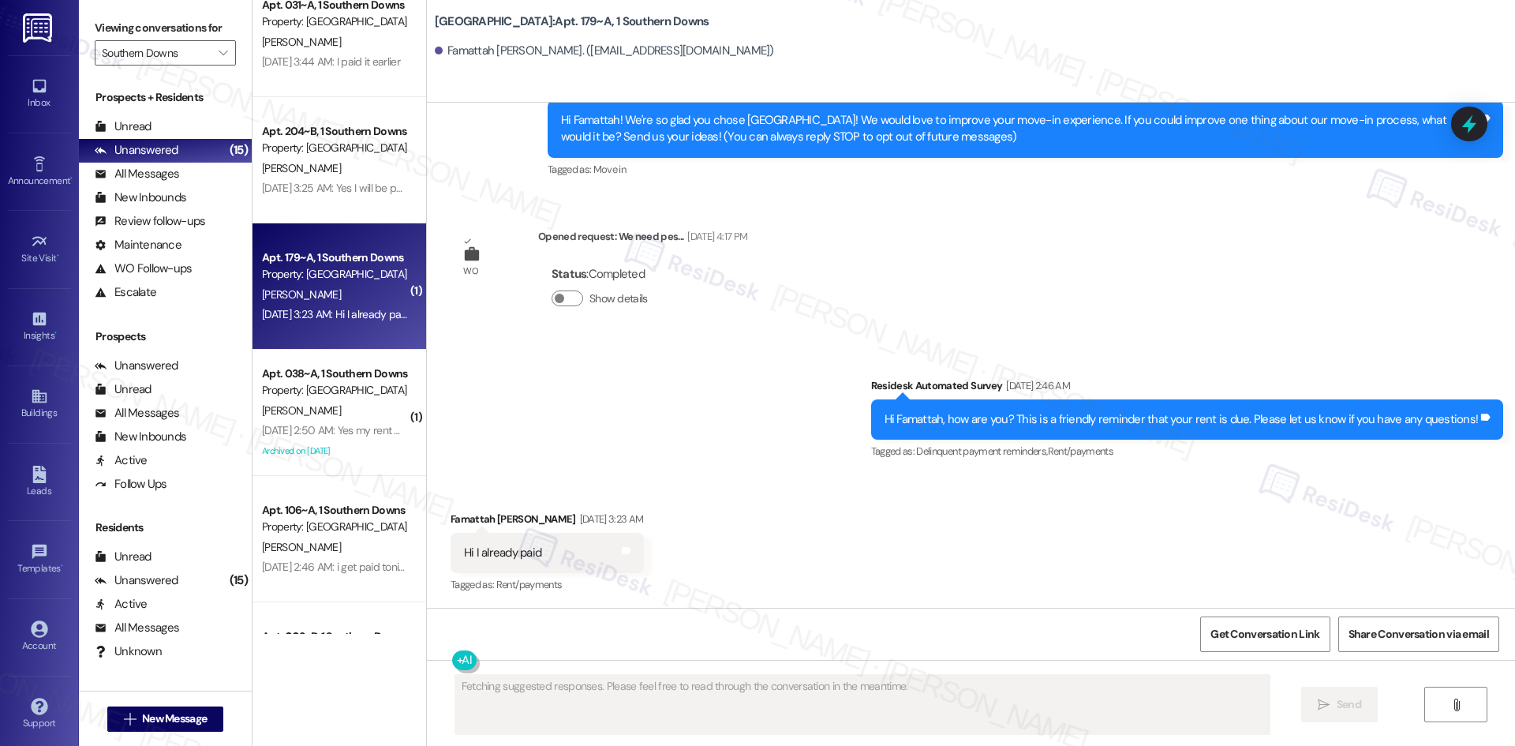
scroll to position [167, 0]
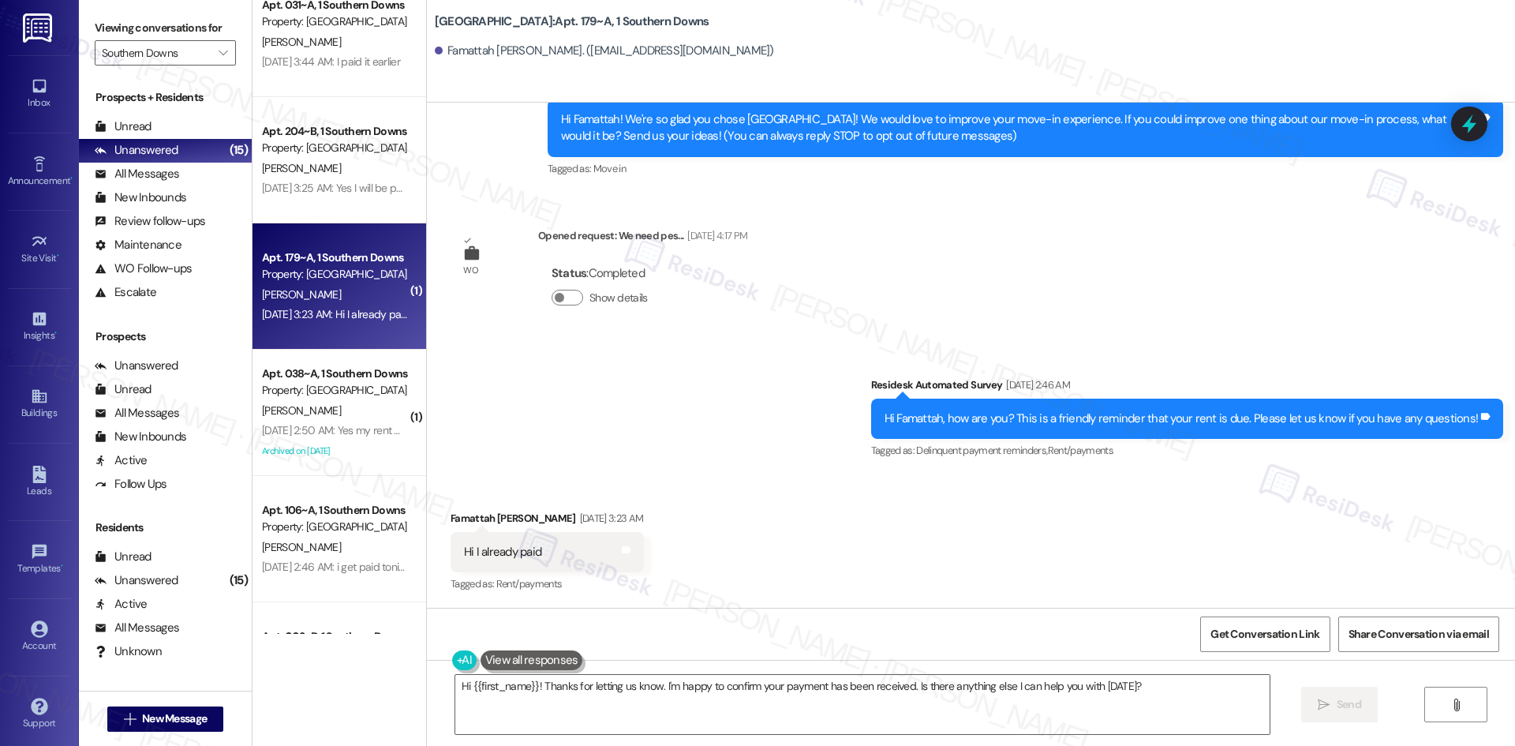
click at [600, 443] on div "Survey, sent via SMS Residesk Automated Survey Sep 04, 2025 at 2:46 AM Hi Famat…" at bounding box center [971, 407] width 1088 height 133
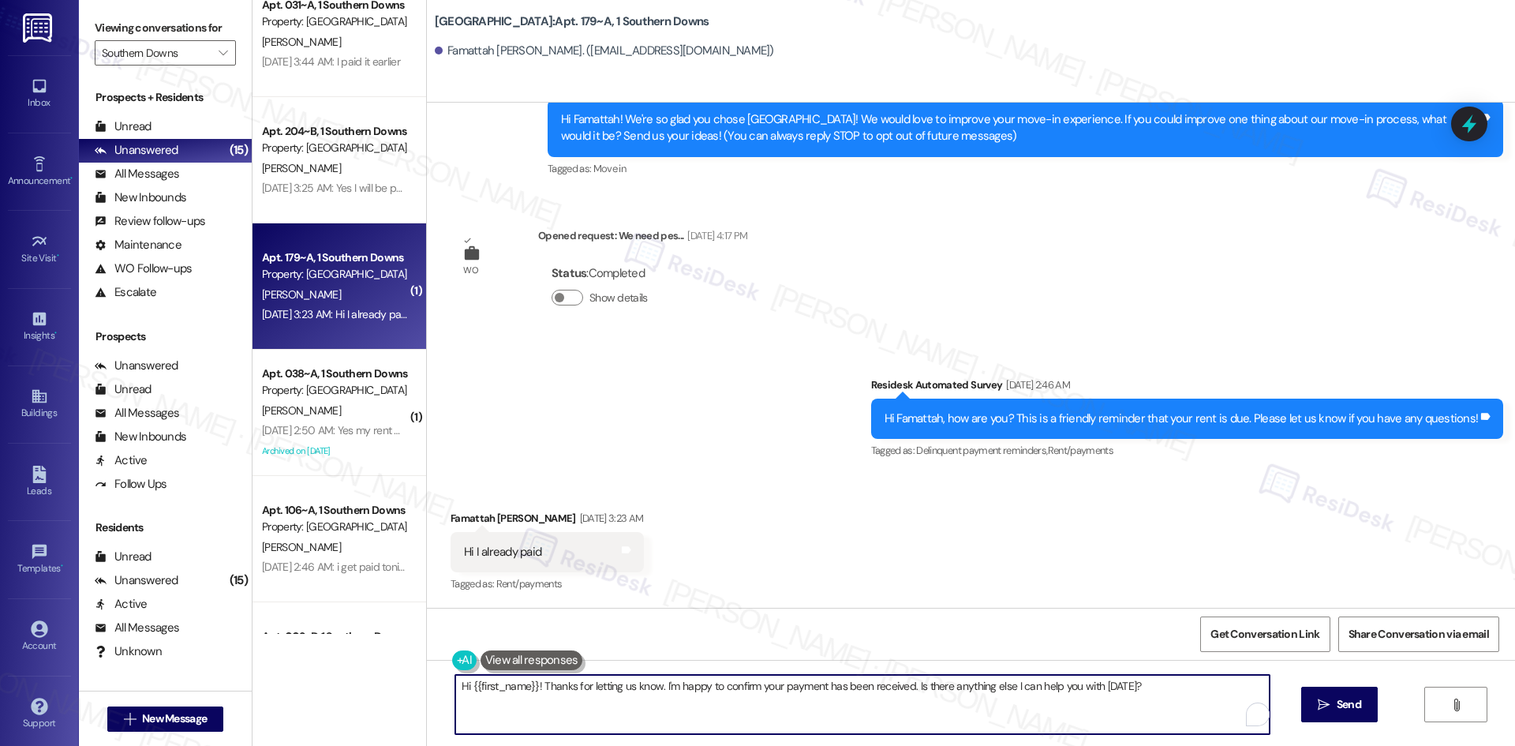
drag, startPoint x: 1177, startPoint y: 676, endPoint x: 451, endPoint y: 686, distance: 726.1
click at [293, 673] on div "Apt. 145~C, 1 Southern Downs Property: Southern Downs 🔧 Risk Level: Medium The …" at bounding box center [884, 373] width 1263 height 746
paste textarea "Thank you for keeping us informed! We truly appreciate it. If you have any ques…"
type textarea "Thank you for keeping us informed! We truly appreciate it. If you have any ques…"
click at [1313, 709] on icon "" at bounding box center [1310, 704] width 12 height 13
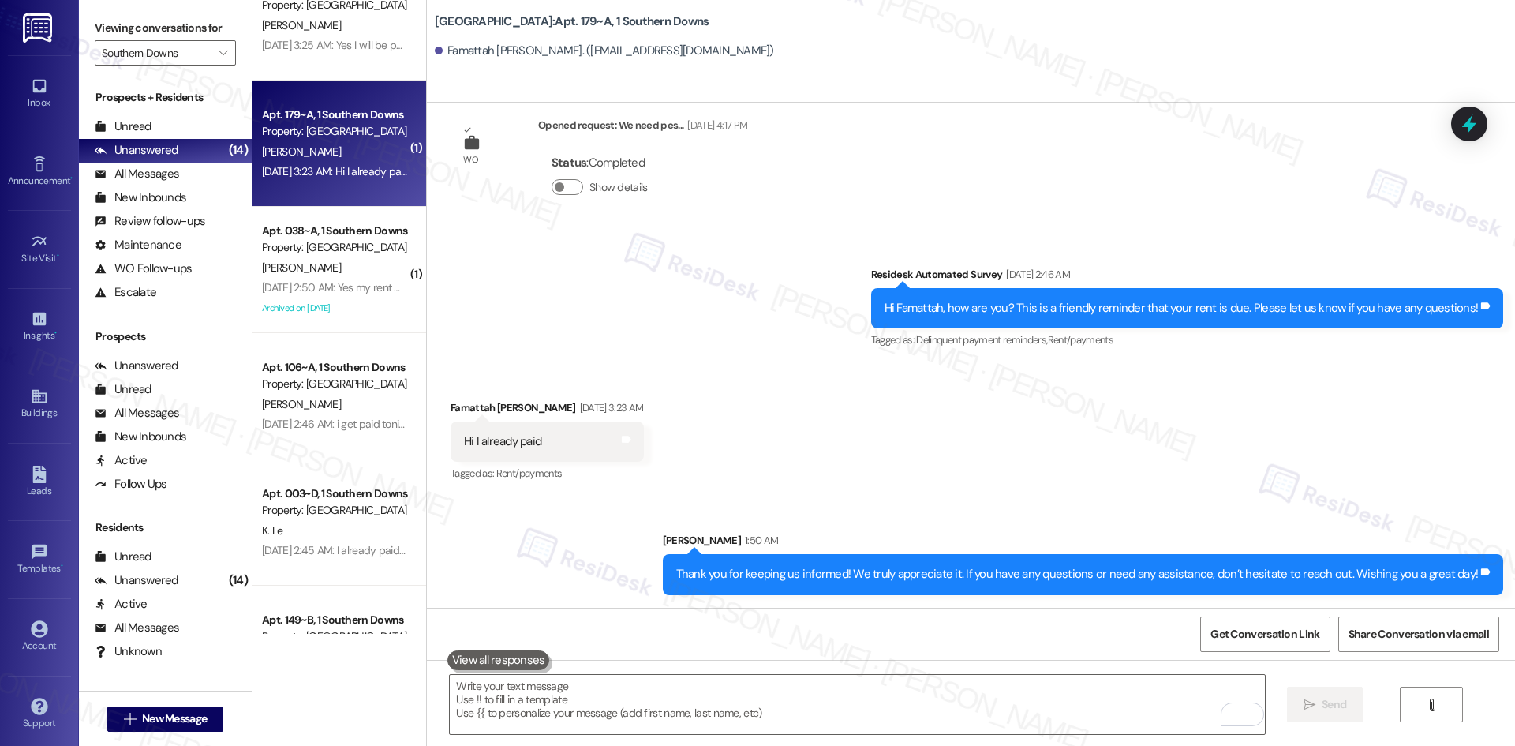
scroll to position [1371, 0]
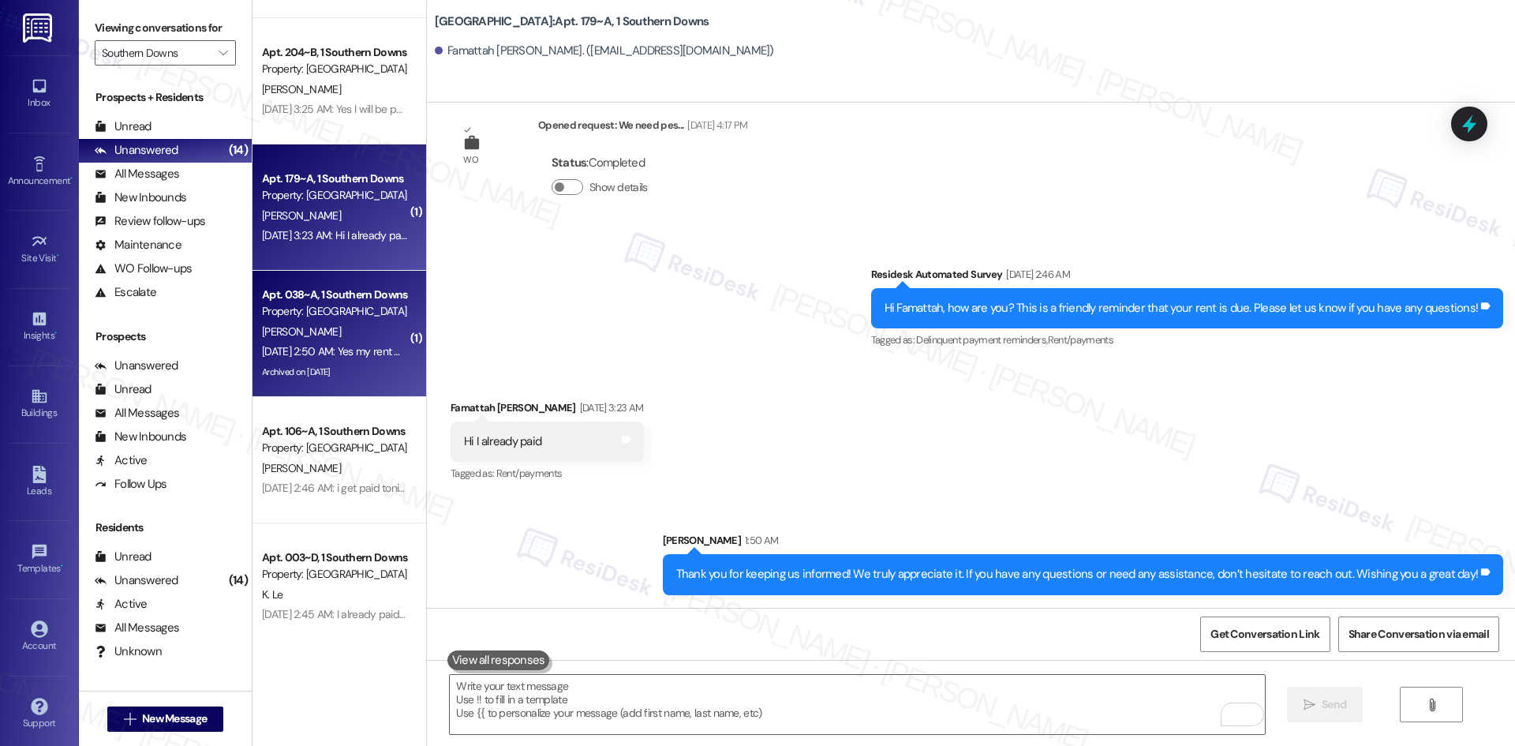
click at [359, 348] on div "Sep 04, 2025 at 2:50 AM: Yes my rent was paid , thank you 😊 Sep 04, 2025 at 2:5…" at bounding box center [382, 351] width 241 height 14
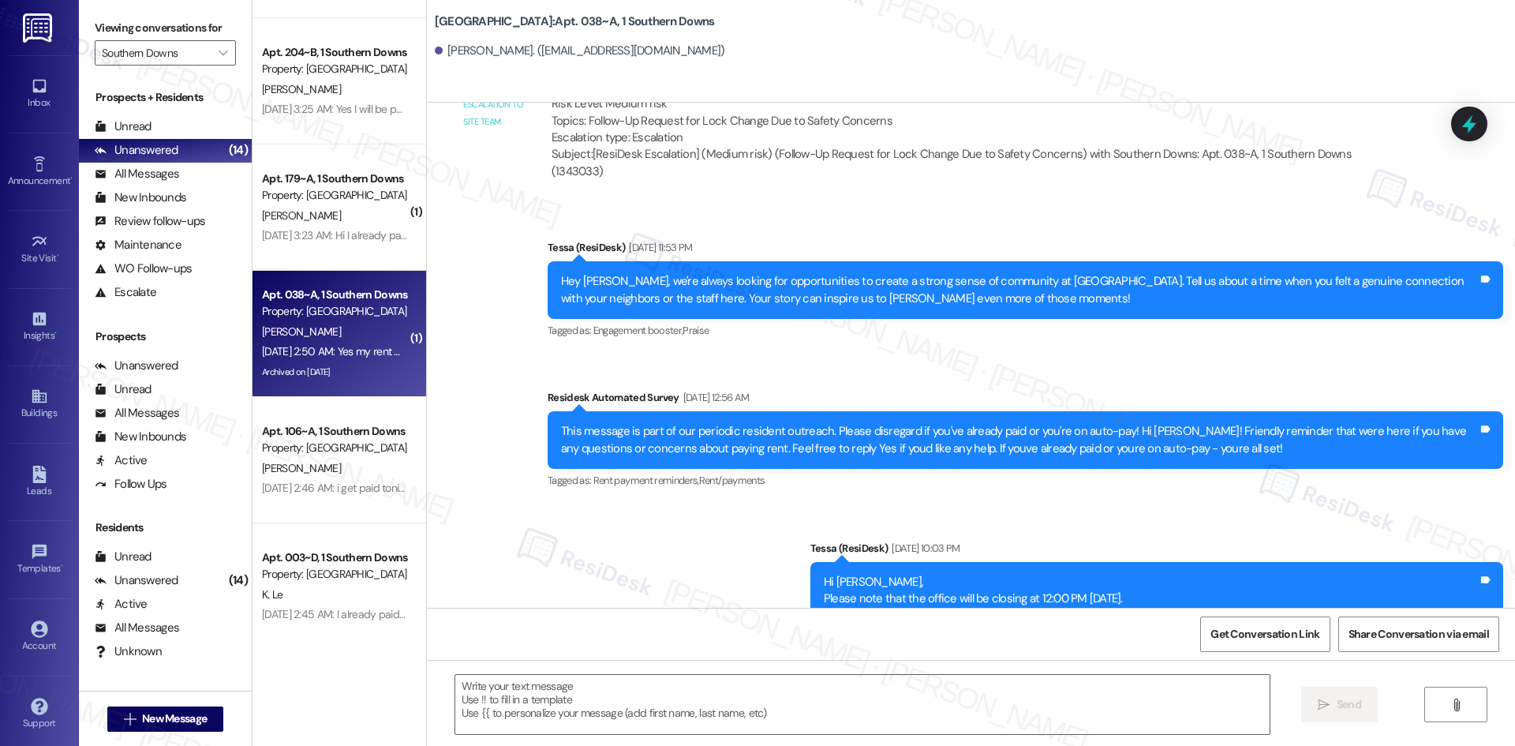
type textarea "Fetching suggested responses. Please feel free to read through the conversation…"
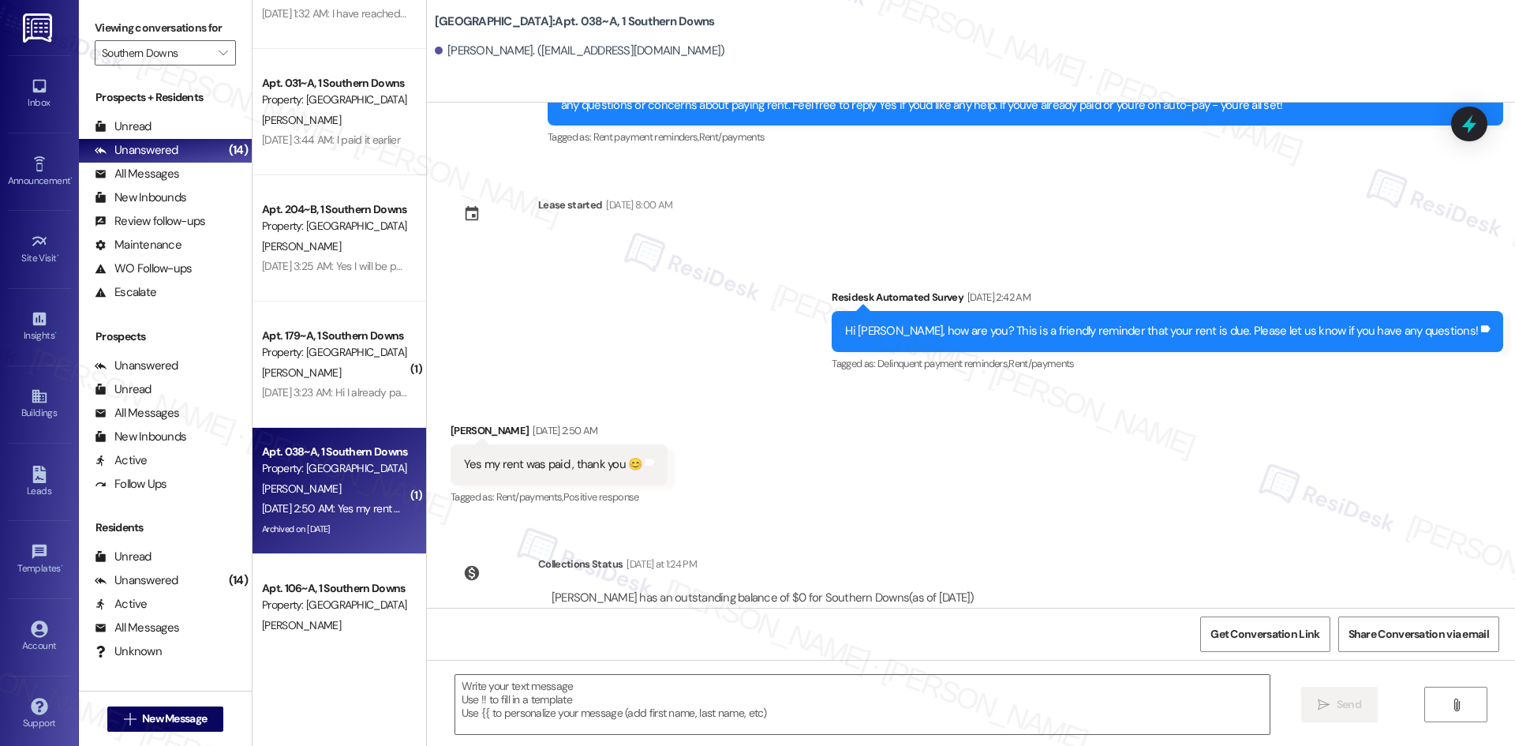
scroll to position [1213, 0]
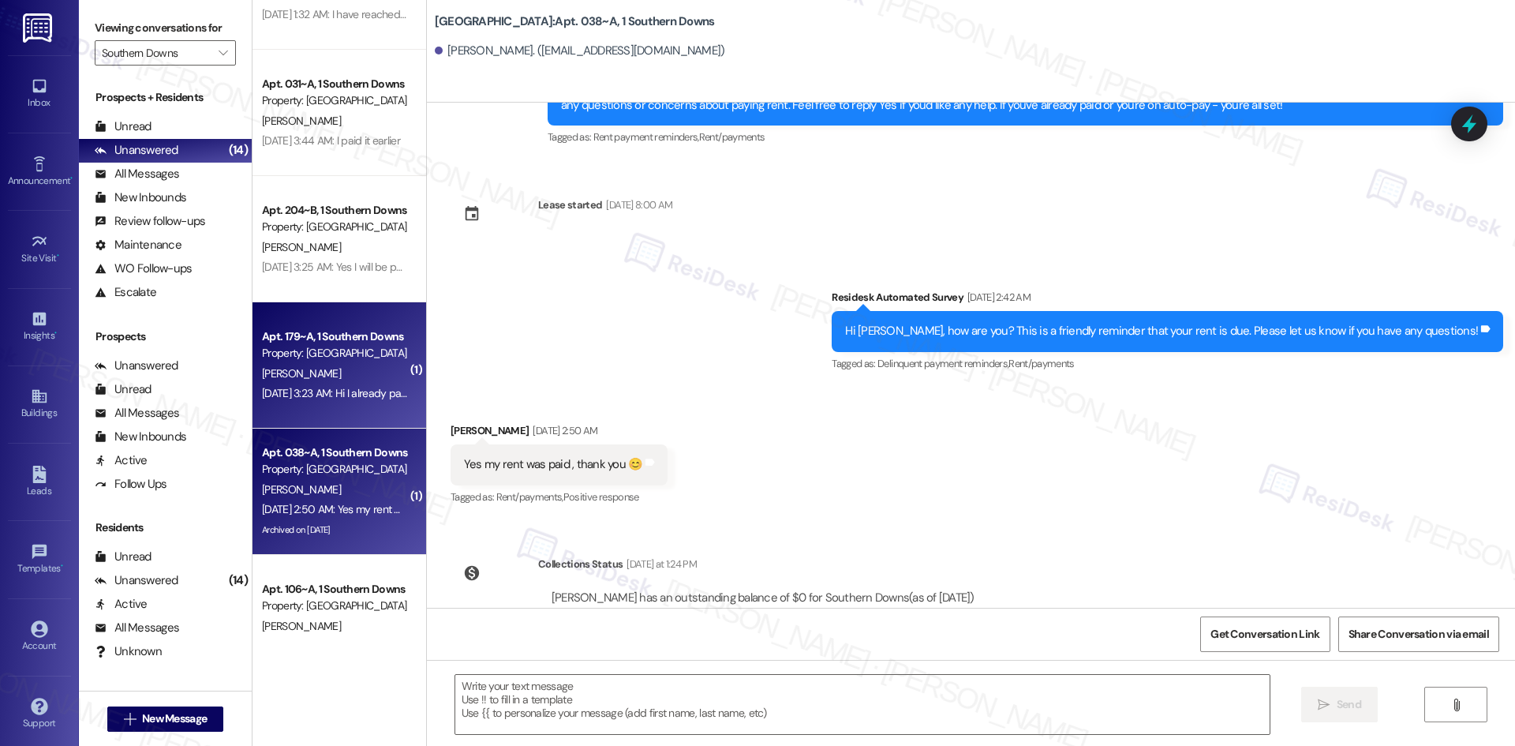
click at [357, 345] on div "Property: [GEOGRAPHIC_DATA]" at bounding box center [335, 353] width 146 height 17
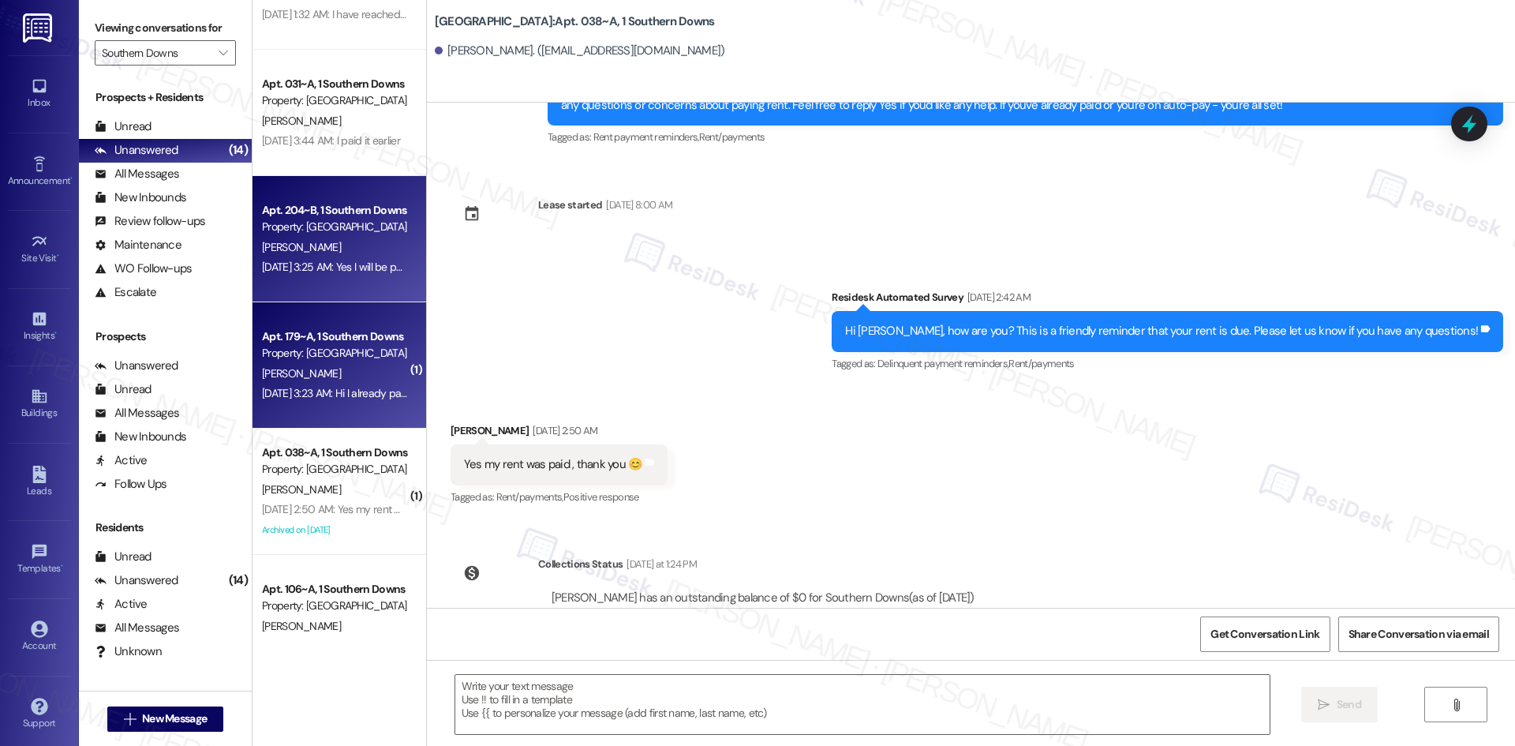
type textarea "Fetching suggested responses. Please feel free to read through the conversation…"
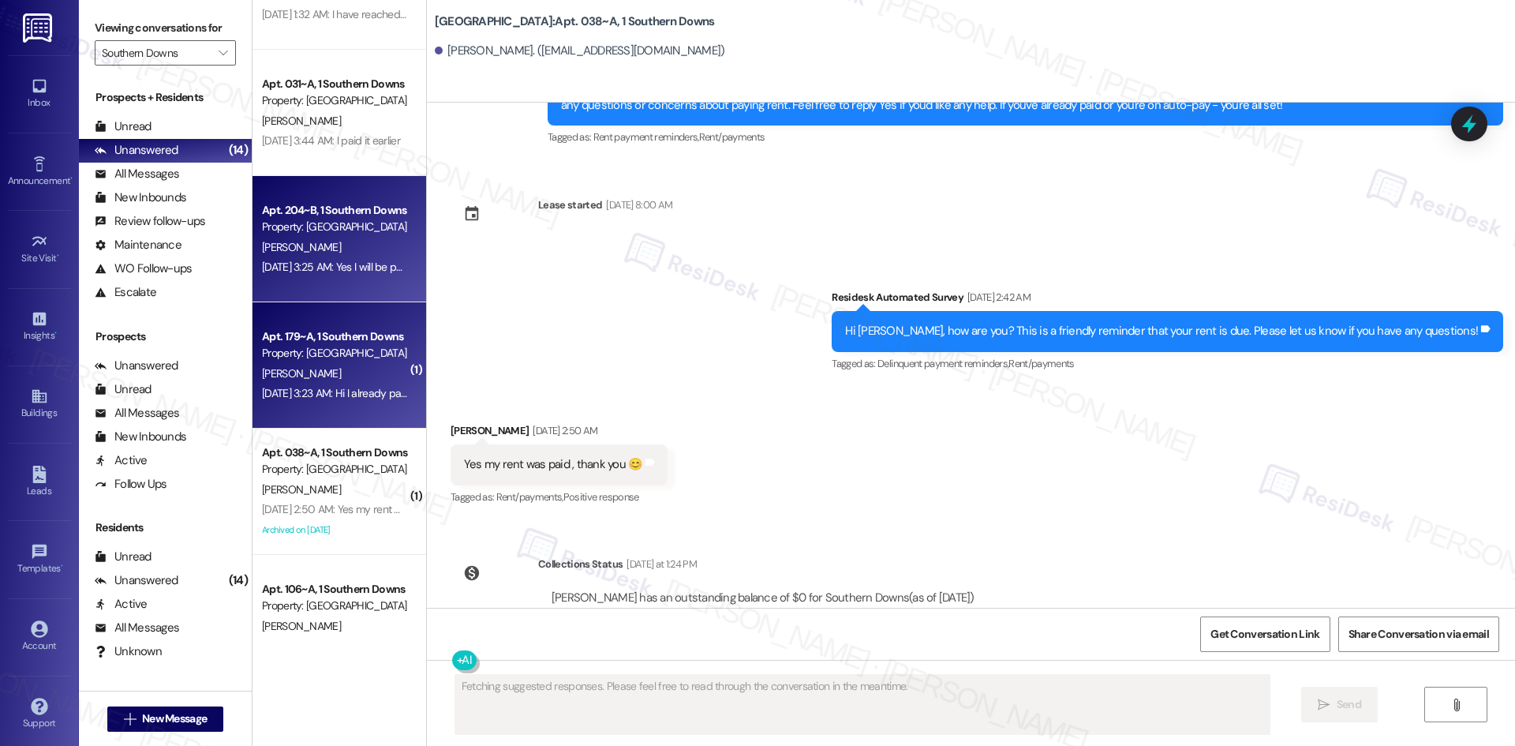
click at [346, 262] on div "Sep 04, 2025 at 3:25 AM: Yes I will be paying tomorrow Sep 04, 2025 at 3:25 AM:…" at bounding box center [357, 267] width 191 height 14
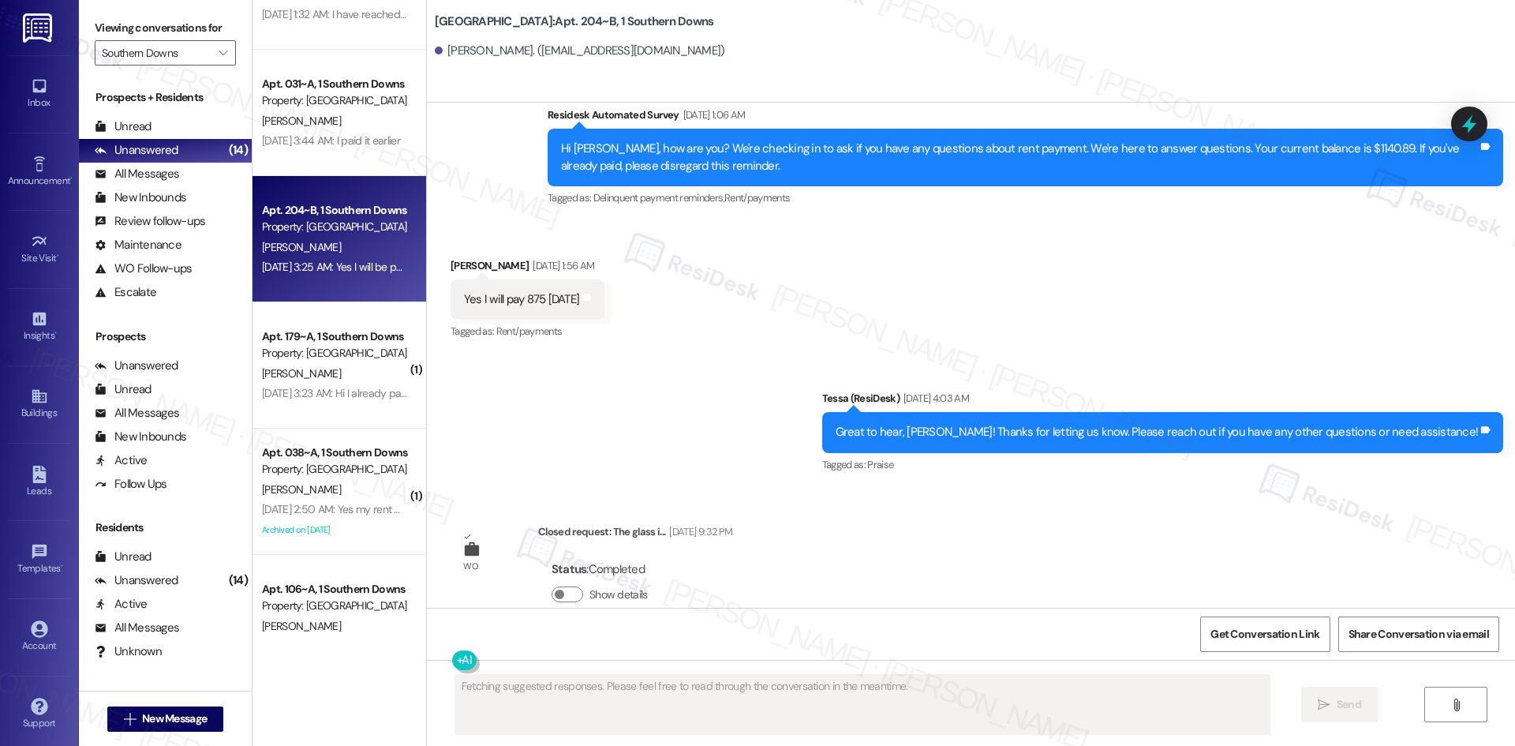
scroll to position [5446, 0]
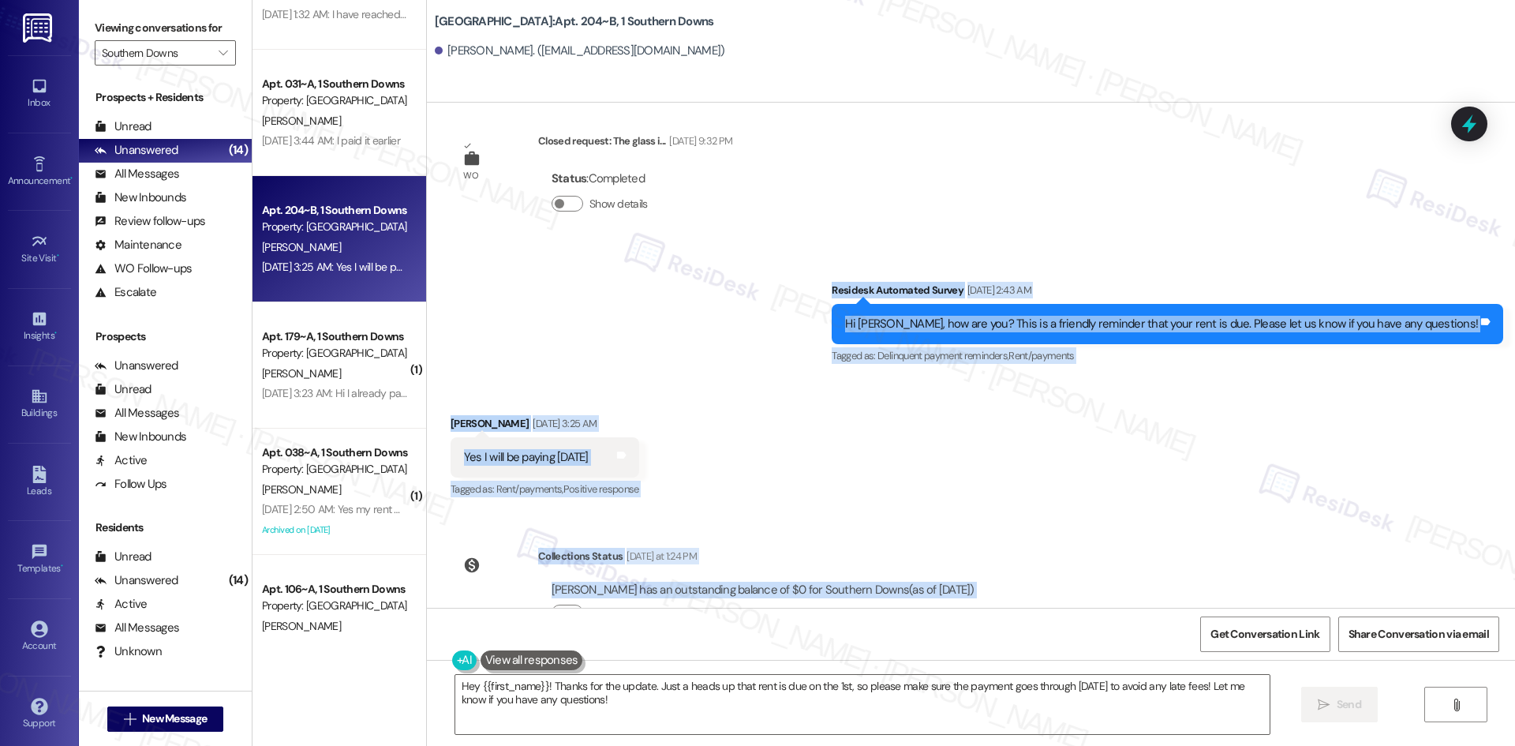
drag, startPoint x: 845, startPoint y: 228, endPoint x: 1050, endPoint y: 552, distance: 383.4
click at [1050, 552] on div "WO Opened request: My bedroom ... Mar 20, 2025 at 4:00 PM Status : Completed Sh…" at bounding box center [971, 355] width 1088 height 505
copy div "Residesk Automated Survey Sep 04, 2025 at 2:43 AM Hi Jonathan, how are you? Thi…"
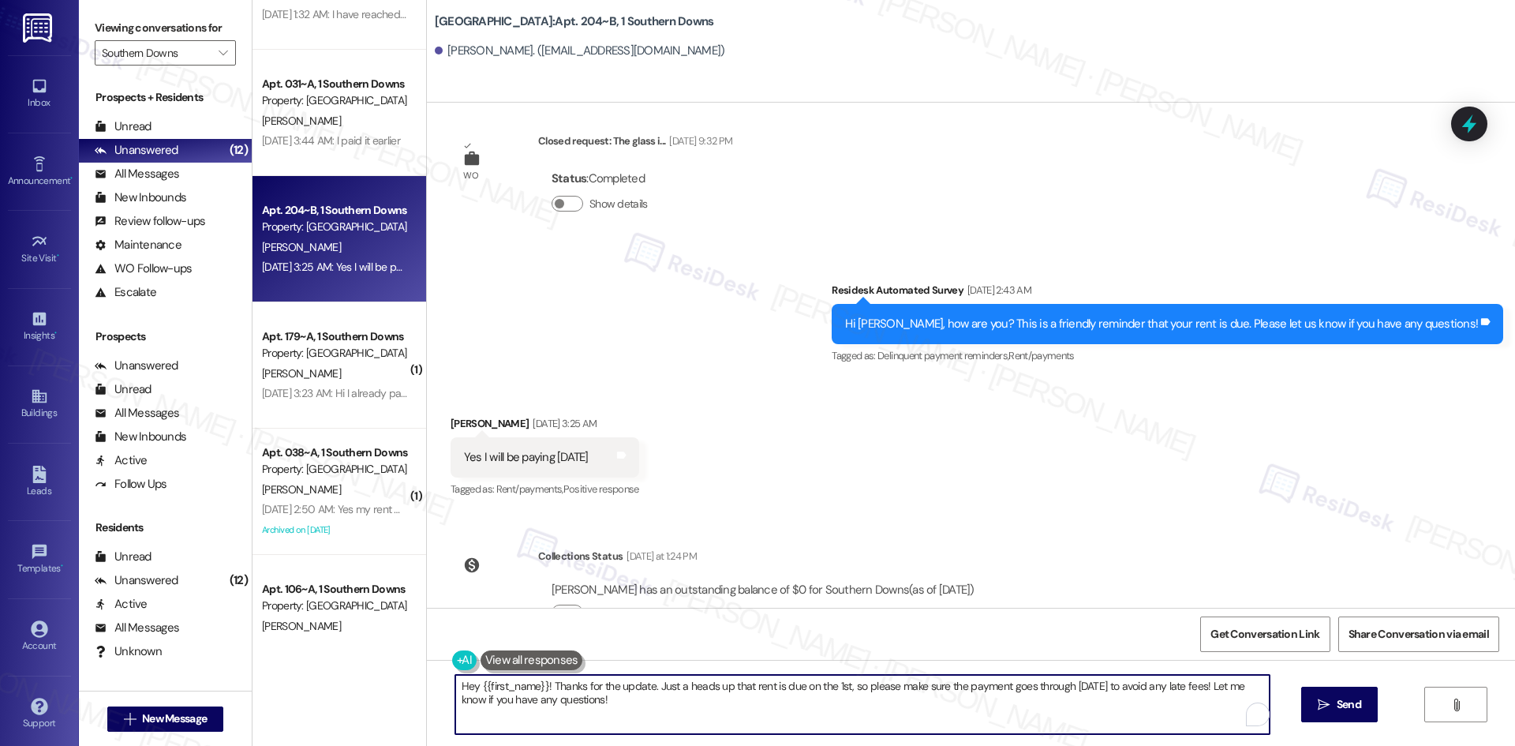
drag, startPoint x: 664, startPoint y: 698, endPoint x: 485, endPoint y: 689, distance: 179.3
click at [431, 679] on div "Hey {{first_name}}! Thanks for the update. Just a heads up that rent is due on …" at bounding box center [971, 719] width 1088 height 118
paste textarea "i Jonathan, I apologize for the delayed response and thank you for the update. …"
type textarea "Hi [PERSON_NAME], I apologize for the delayed response and thank you for the up…"
click at [1312, 712] on span " Send" at bounding box center [1325, 704] width 50 height 17
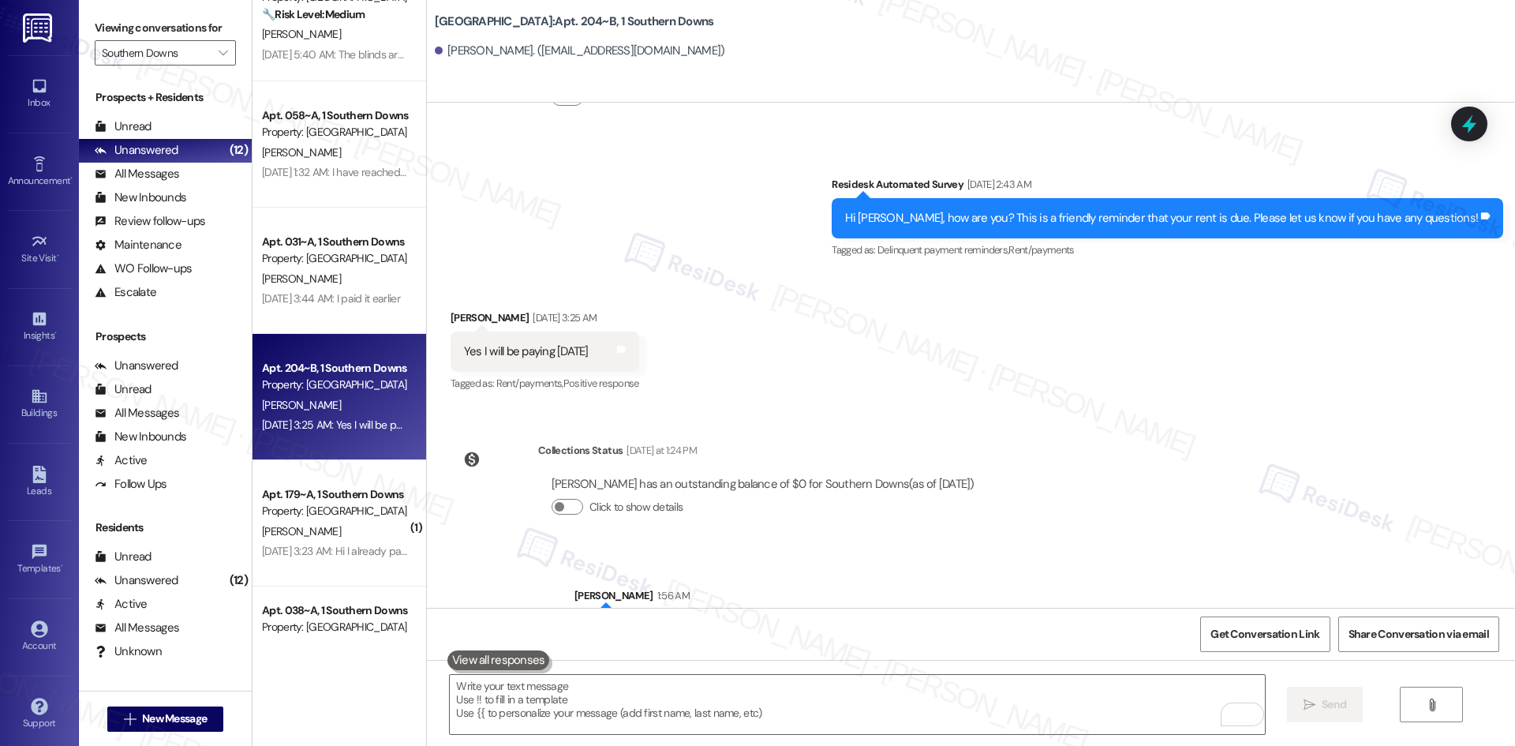
scroll to position [5556, 0]
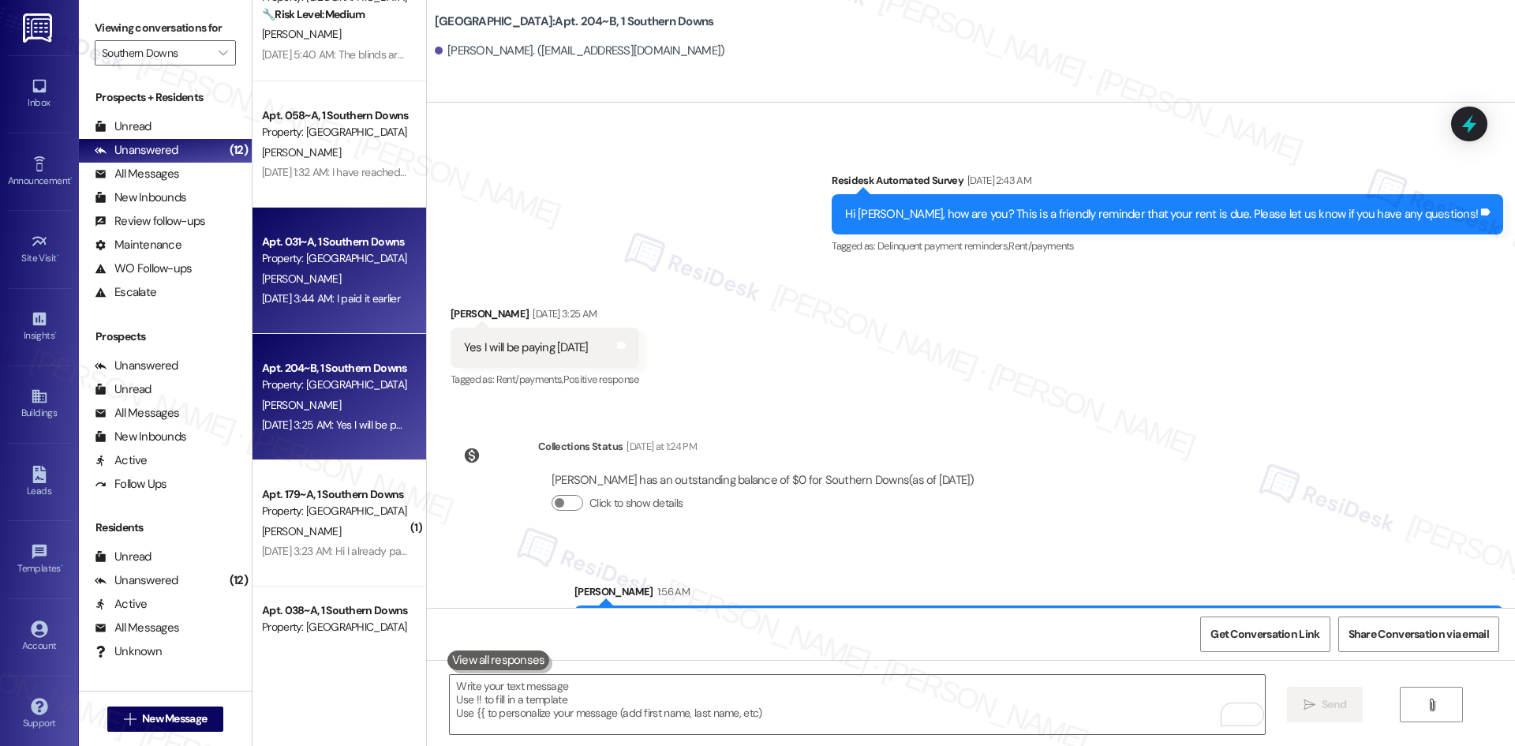
click at [338, 263] on div "Property: [GEOGRAPHIC_DATA]" at bounding box center [335, 258] width 146 height 17
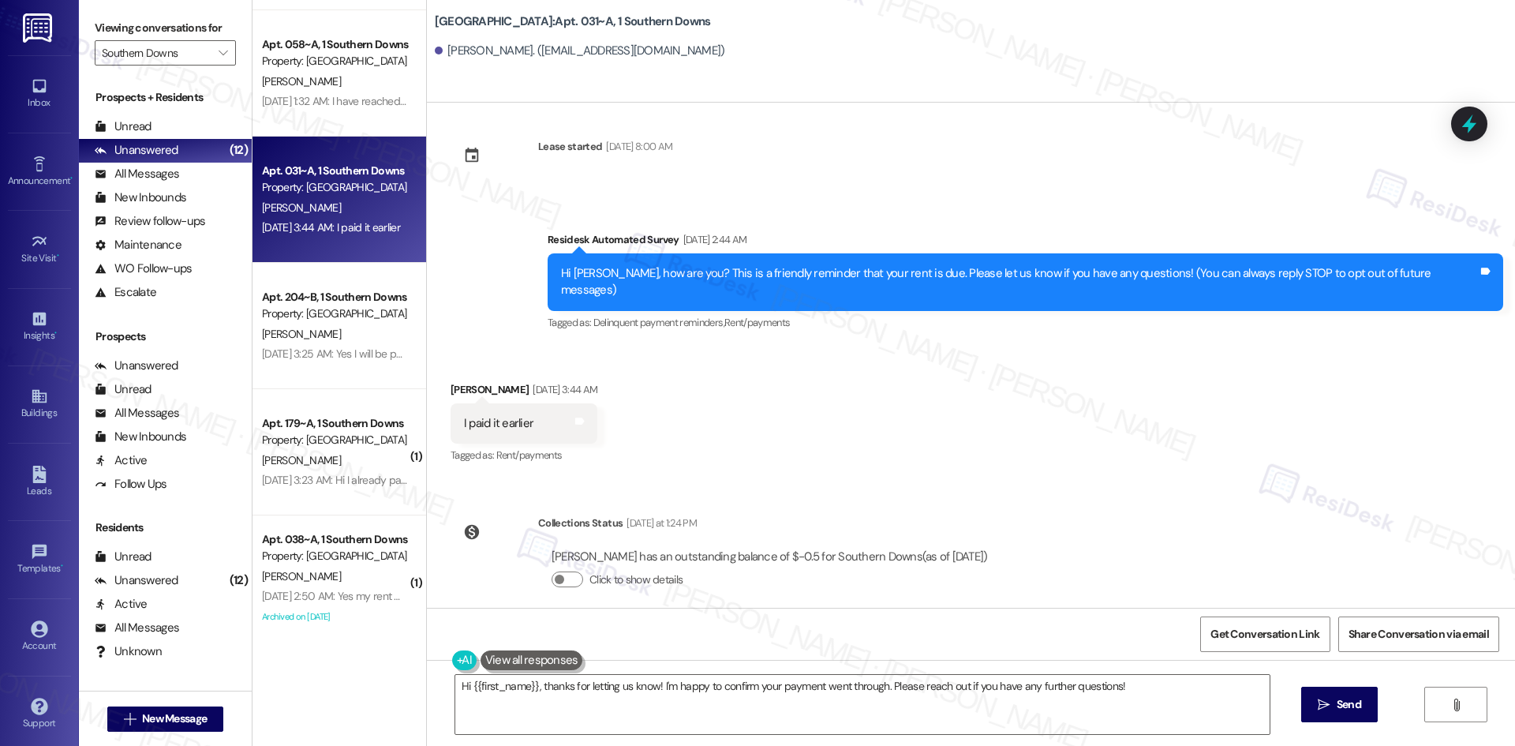
scroll to position [1134, 0]
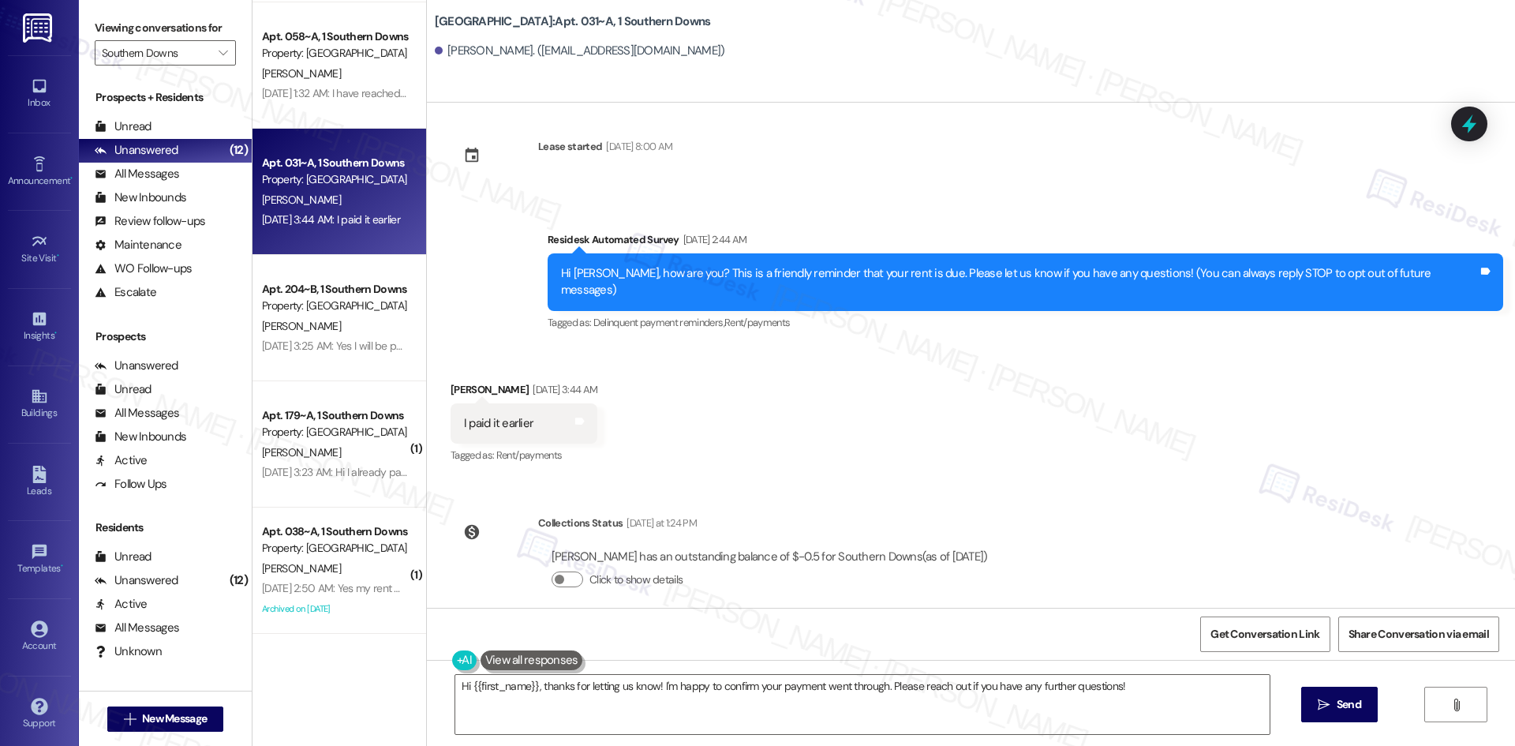
drag, startPoint x: 570, startPoint y: 234, endPoint x: 1072, endPoint y: 532, distance: 583.8
click at [1072, 532] on div "Lease started Jul 22, 2025 at 8:00 AM Survey, sent via SMS Residesk Automated S…" at bounding box center [971, 355] width 1088 height 505
drag, startPoint x: 847, startPoint y: 553, endPoint x: 1043, endPoint y: 539, distance: 197.0
click at [1043, 539] on div "Lease started Jul 22, 2025 at 8:00 AM Survey, sent via SMS Residesk Automated S…" at bounding box center [971, 355] width 1088 height 505
copy div "Residesk Automated Survey Sep 04, 2025 at 2:44 AM Hi Samatha, how are you? This…"
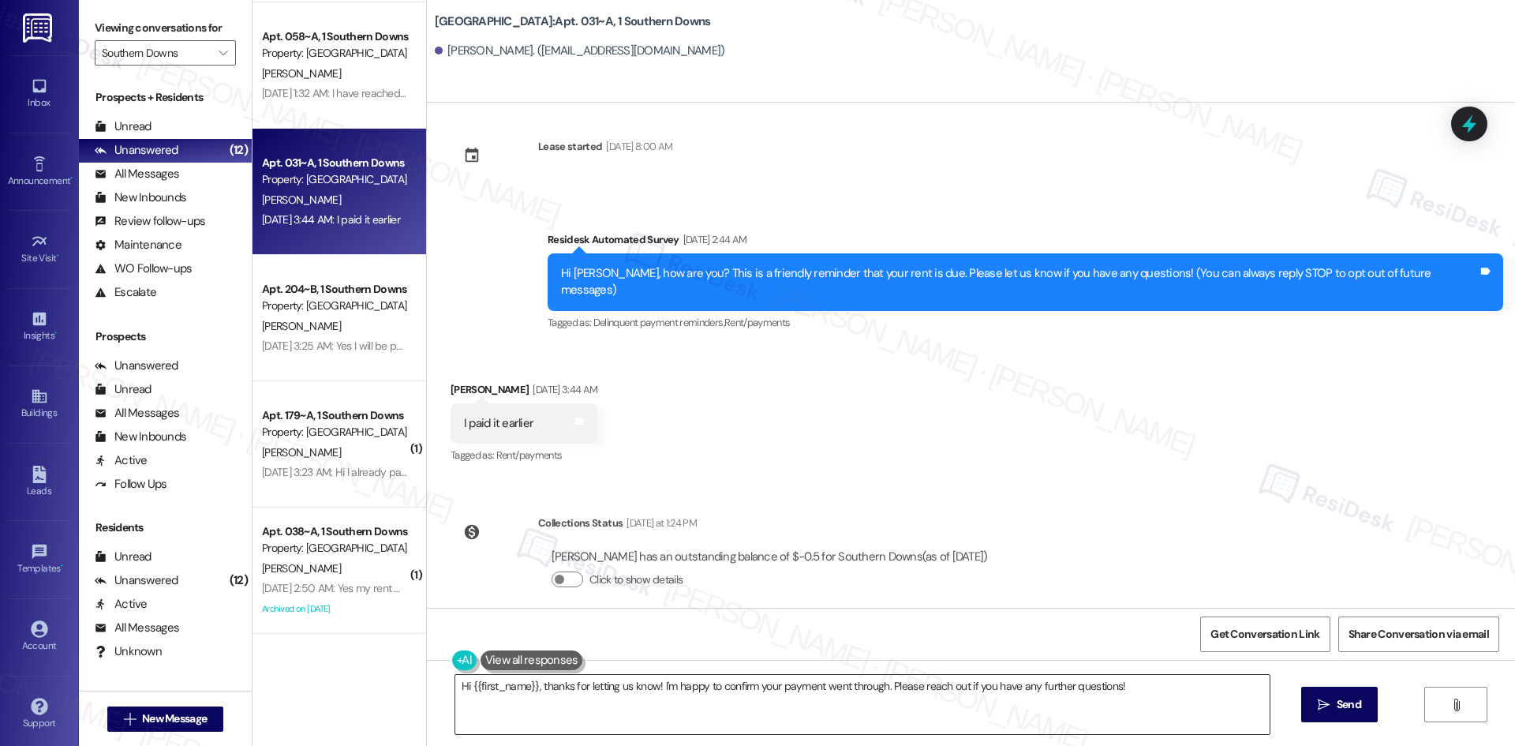
click at [759, 680] on textarea "Hi {{first_name}}, thanks for letting us know! I'm happy to confirm your paymen…" at bounding box center [862, 704] width 814 height 59
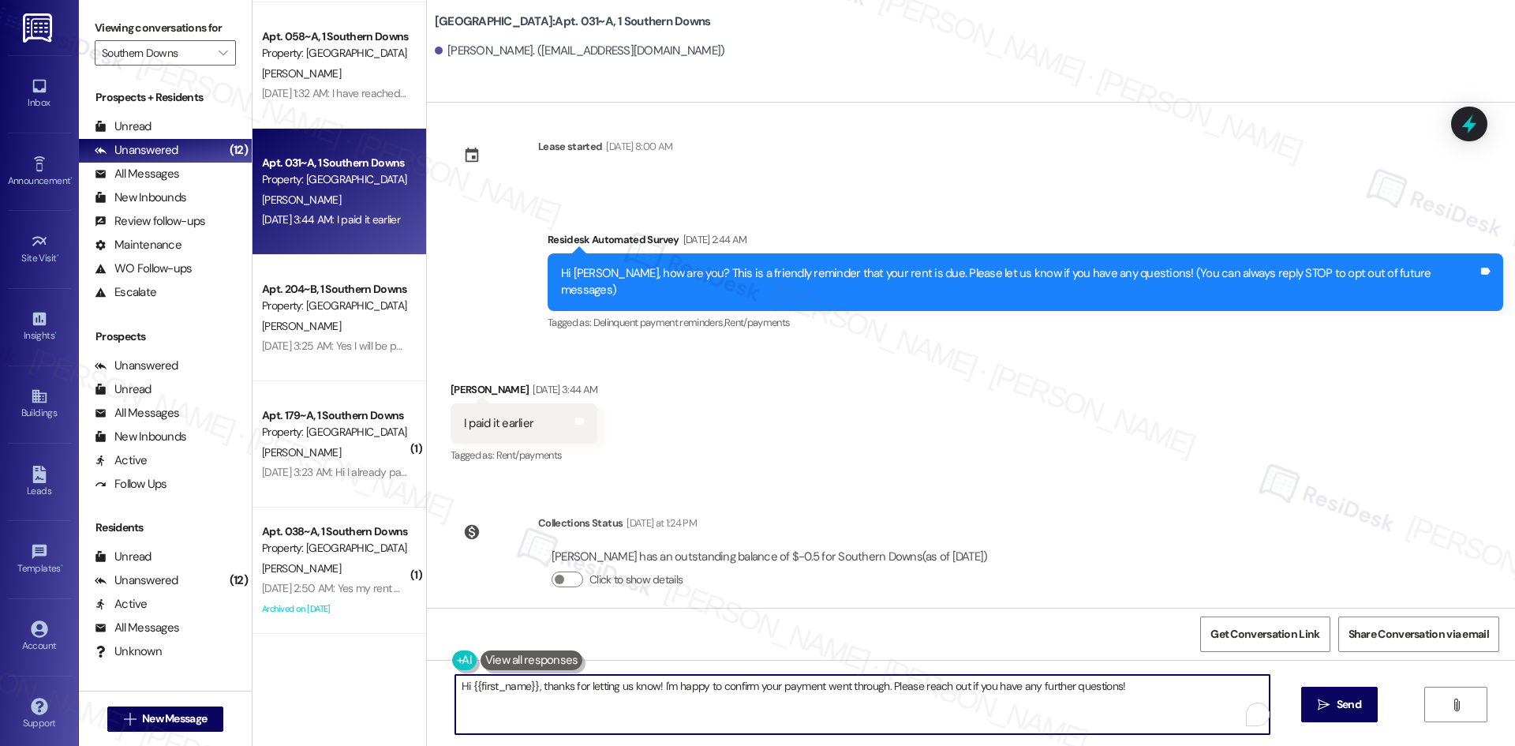
paste textarea "Samatha, I apologize for the delayed response and thank you for letting us know…"
type textarea "Hi [PERSON_NAME], I apologize for the delayed response and thank you for lettin…"
drag, startPoint x: 1323, startPoint y: 706, endPoint x: 1296, endPoint y: 709, distance: 27.7
click at [1325, 705] on span "Send" at bounding box center [1334, 704] width 24 height 17
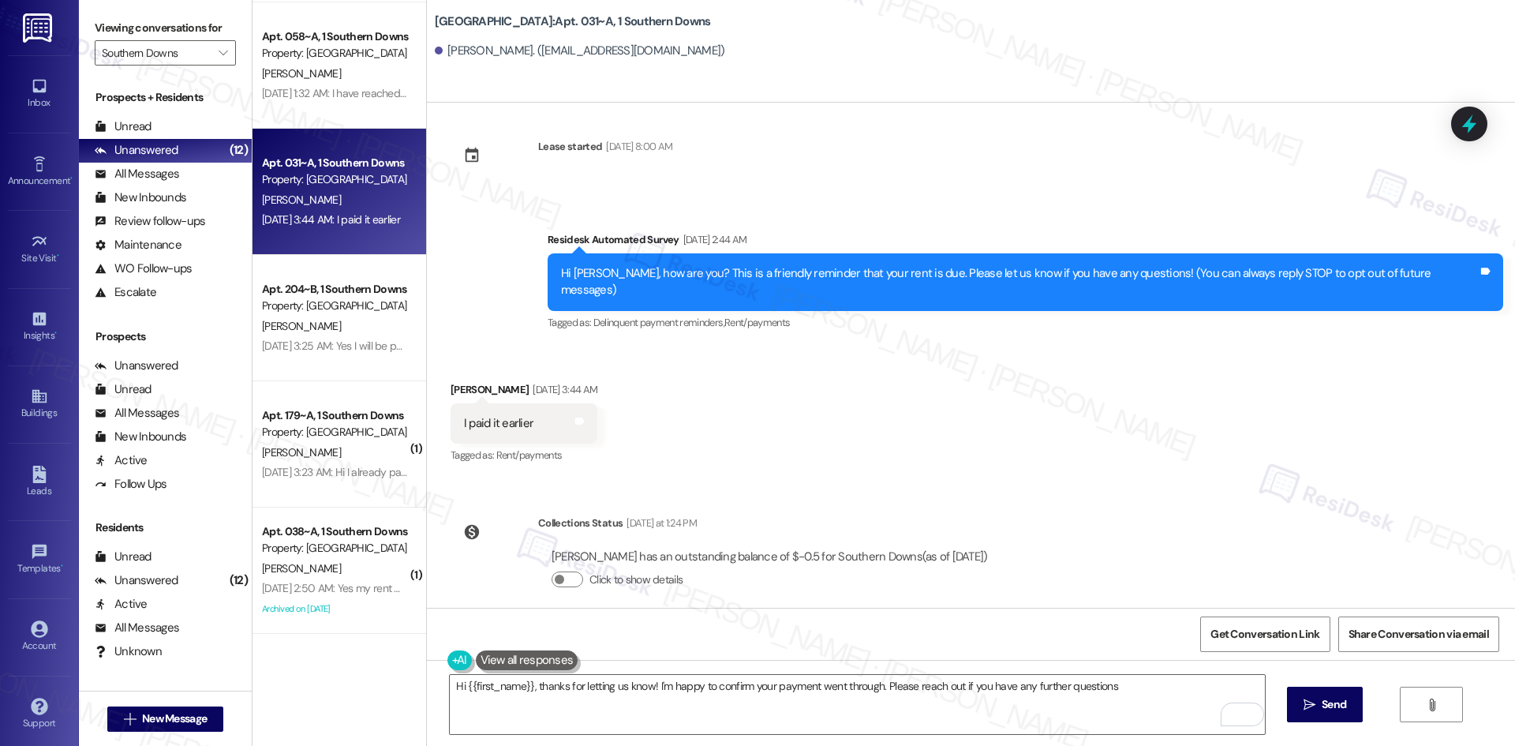
type textarea "Hi {{first_name}}, thanks for letting us know! I'm happy to confirm your paymen…"
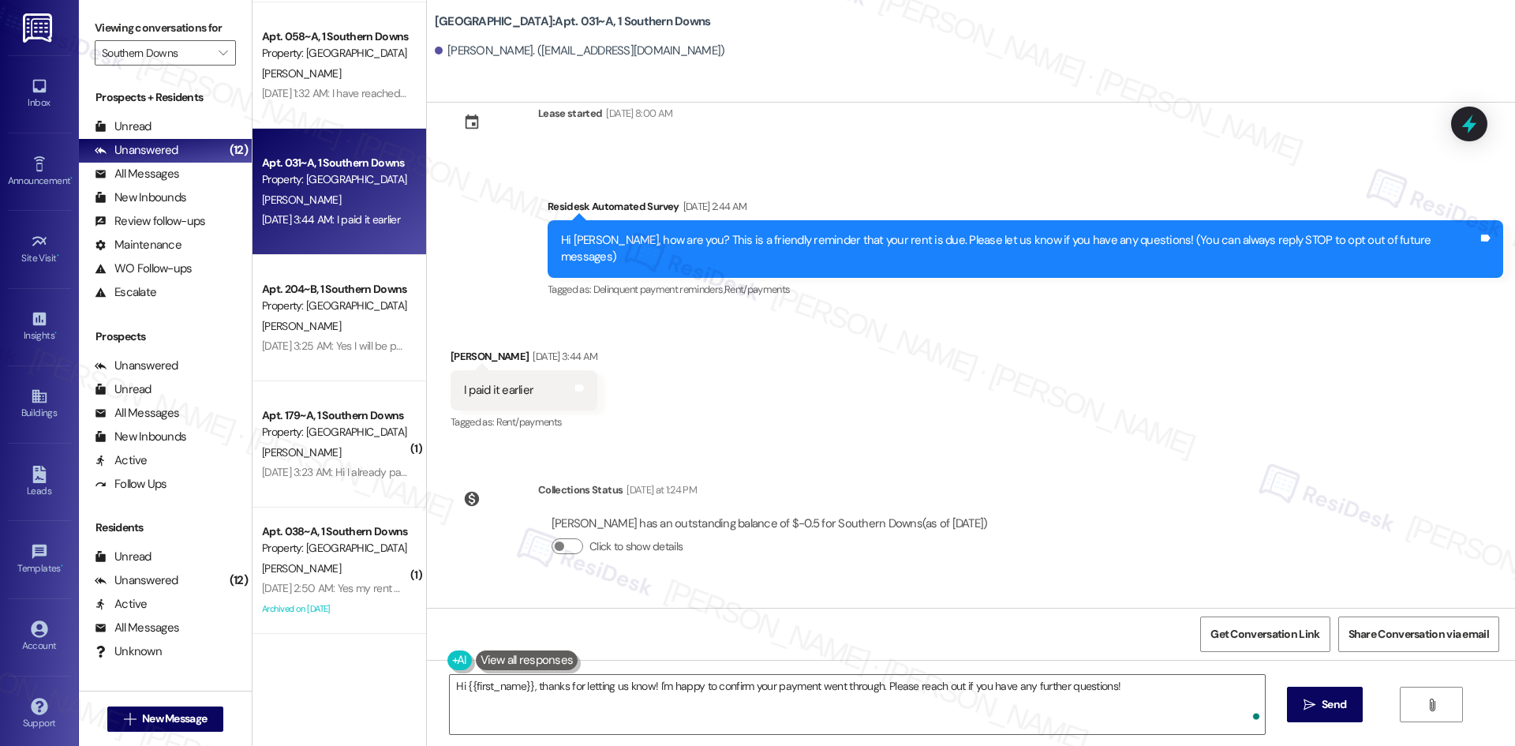
scroll to position [123, 0]
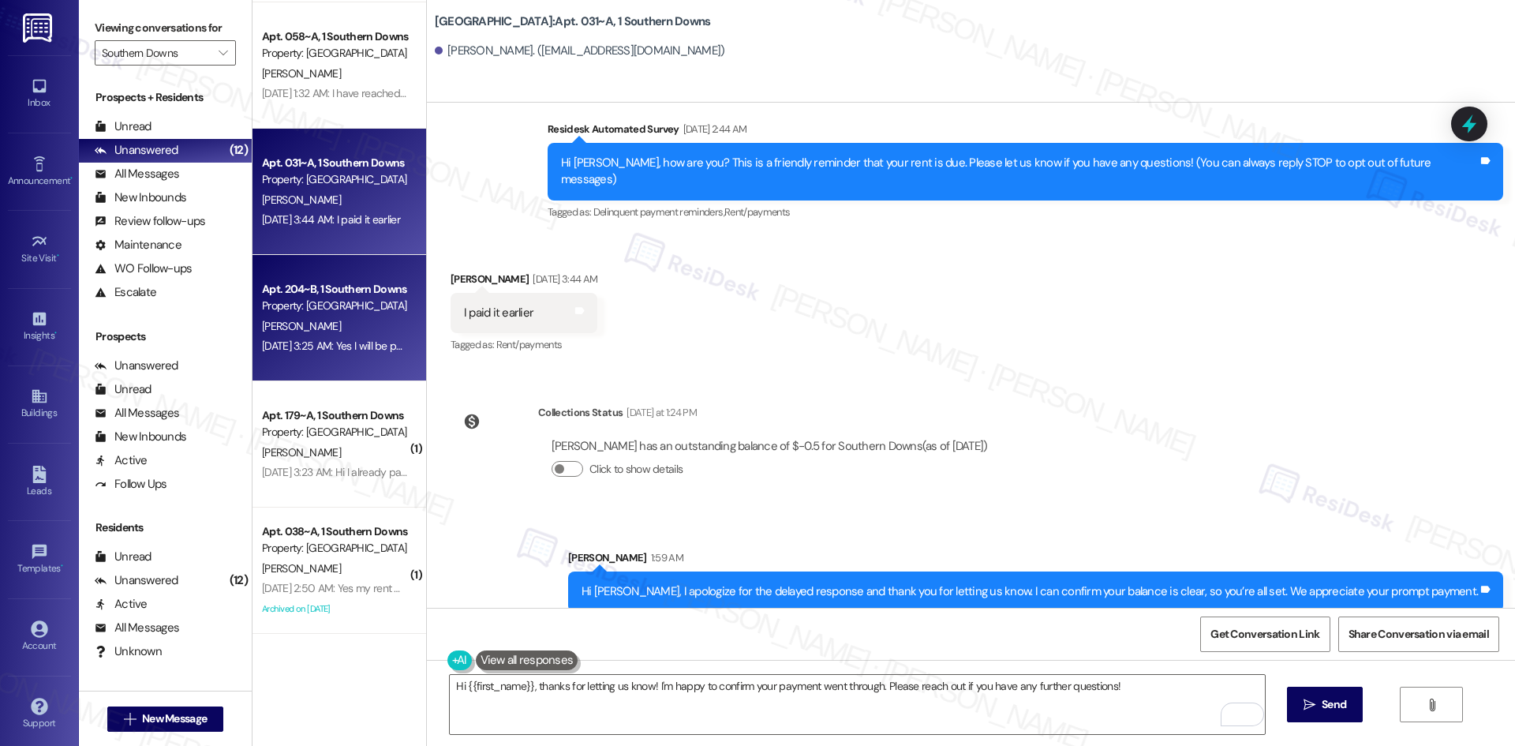
click at [329, 325] on div "[PERSON_NAME]" at bounding box center [334, 326] width 149 height 20
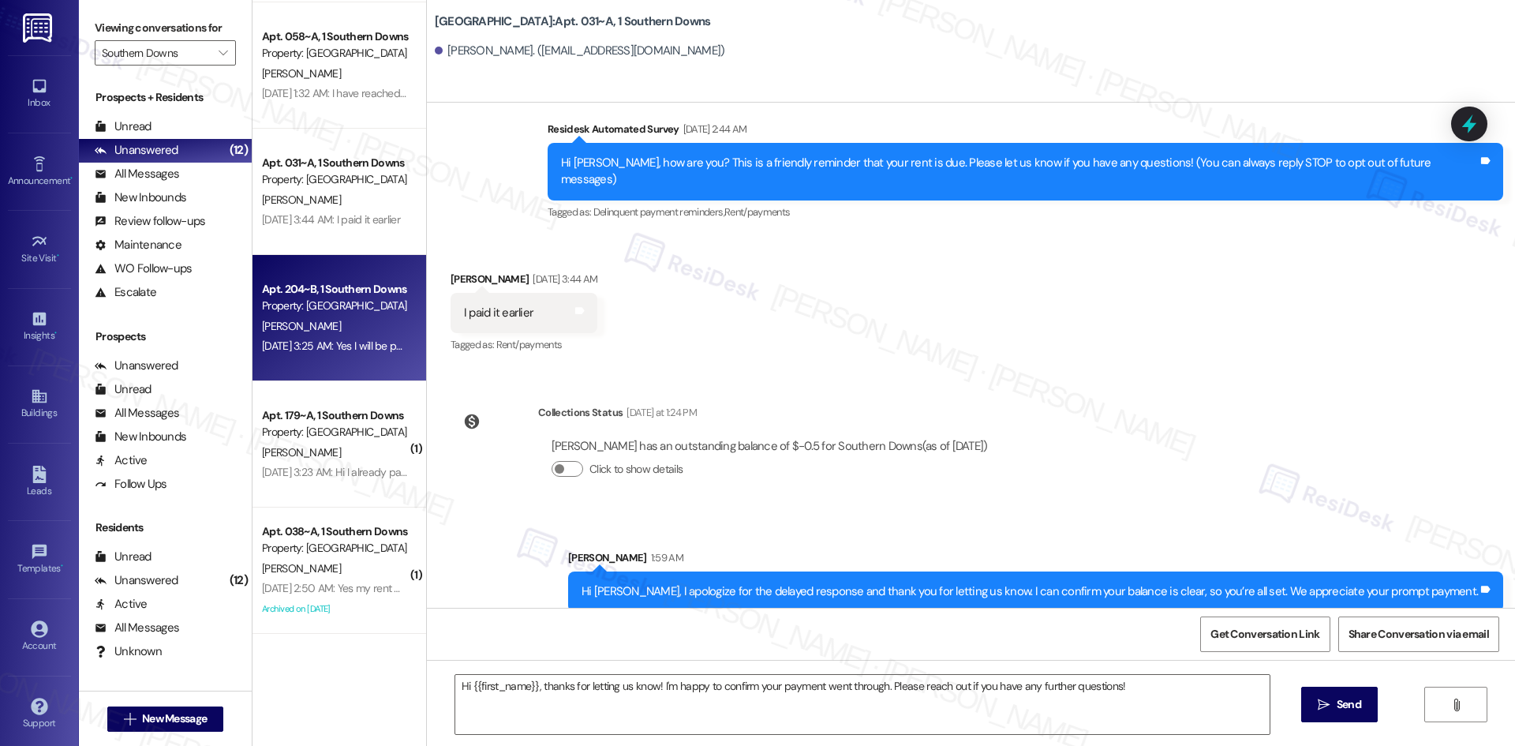
type textarea "Fetching suggested responses. Please feel free to read through the conversation…"
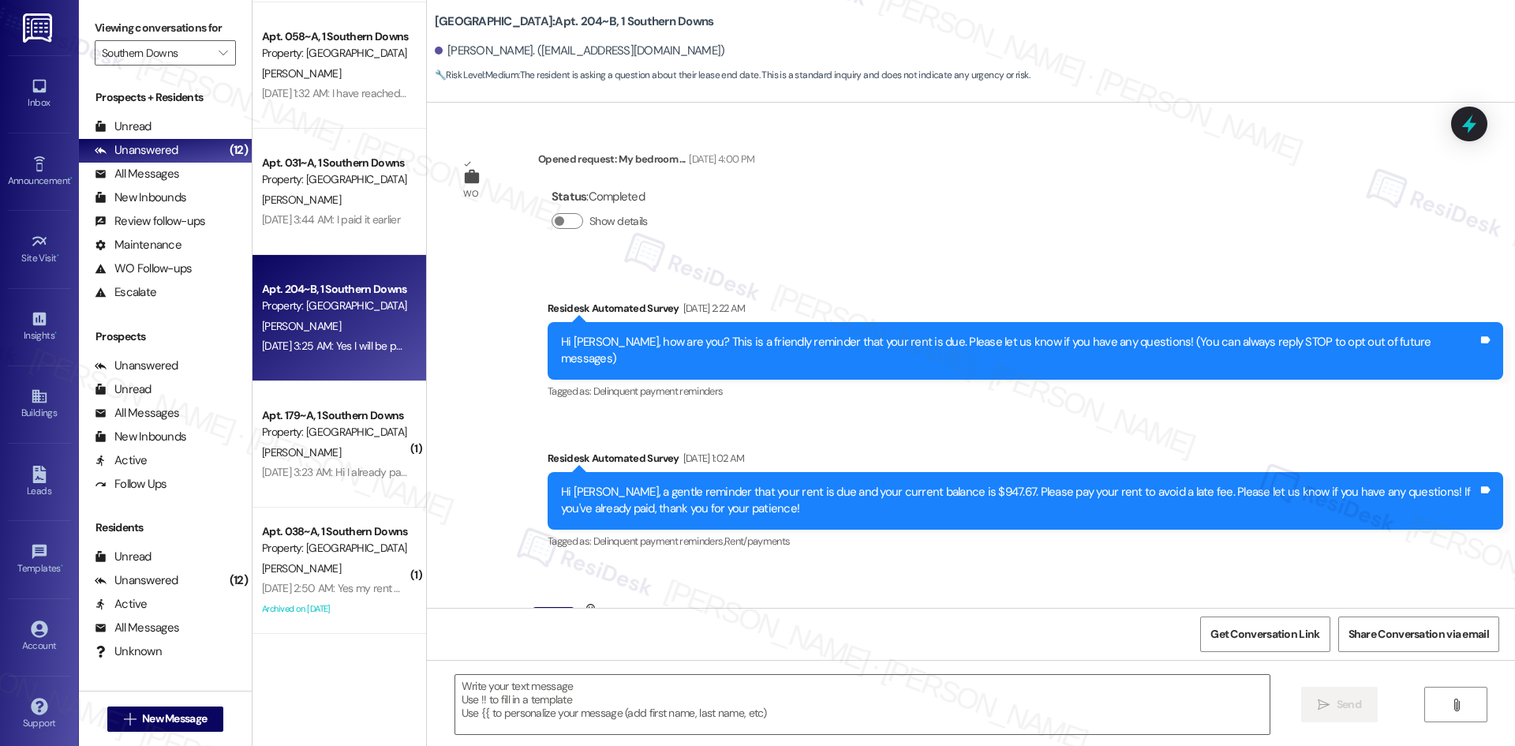
scroll to position [5715, 0]
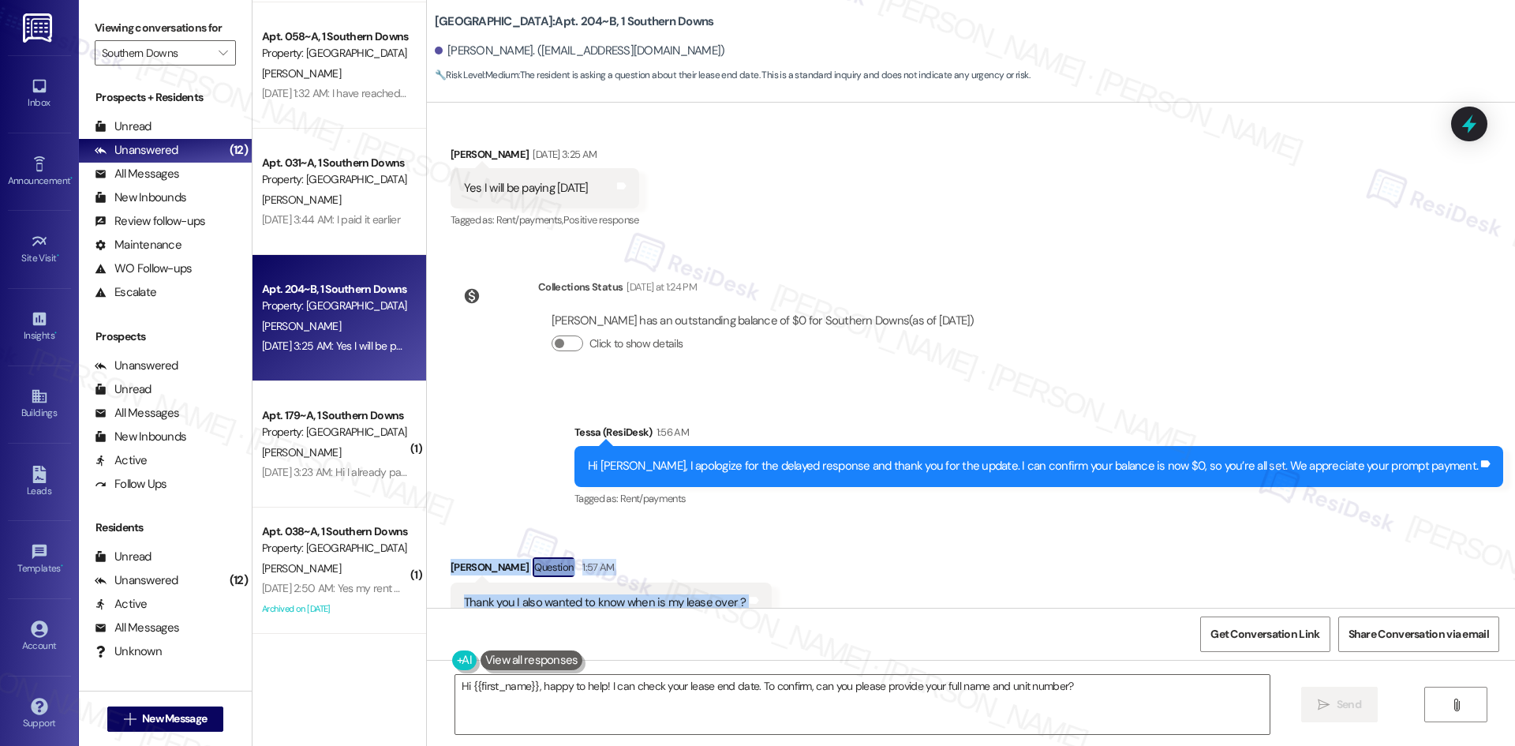
drag, startPoint x: 475, startPoint y: 519, endPoint x: 799, endPoint y: 557, distance: 325.8
click at [799, 557] on div "Received via SMS Jonathan Johnson Question 1:57 AM Thank you I also wanted to k…" at bounding box center [971, 590] width 1088 height 137
click at [741, 330] on div "Collections Status Yesterday at 1:24 PM Jonathan Johnson has an outstanding bal…" at bounding box center [719, 328] width 561 height 122
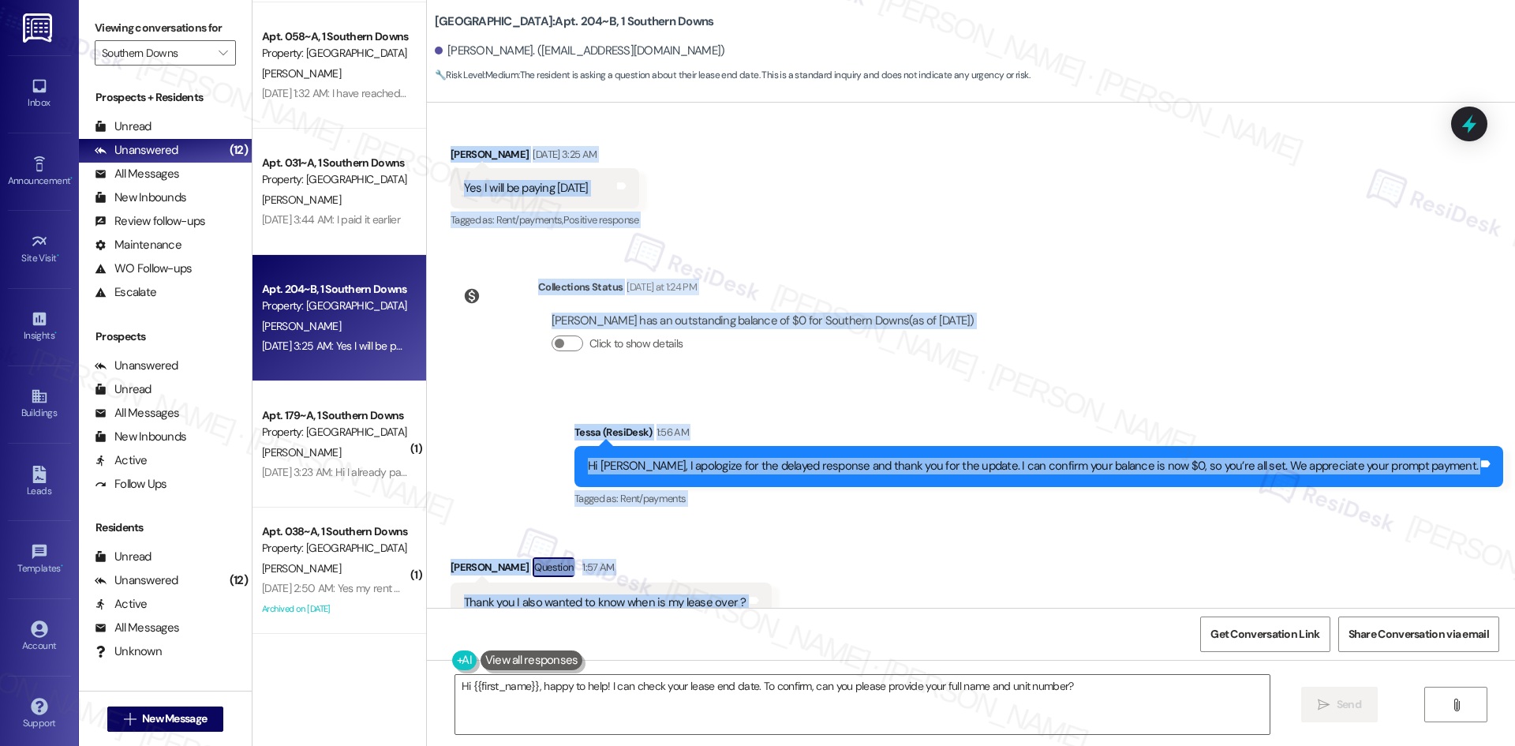
drag, startPoint x: 982, startPoint y: 364, endPoint x: 777, endPoint y: 547, distance: 275.0
click at [777, 547] on div "WO Opened request: My bedroom ... Mar 20, 2025 at 4:00 PM Status : Completed Sh…" at bounding box center [971, 355] width 1088 height 505
copy div "Residesk Automated Survey Sep 04, 2025 at 2:43 AM Hi Jonathan, how are you? Thi…"
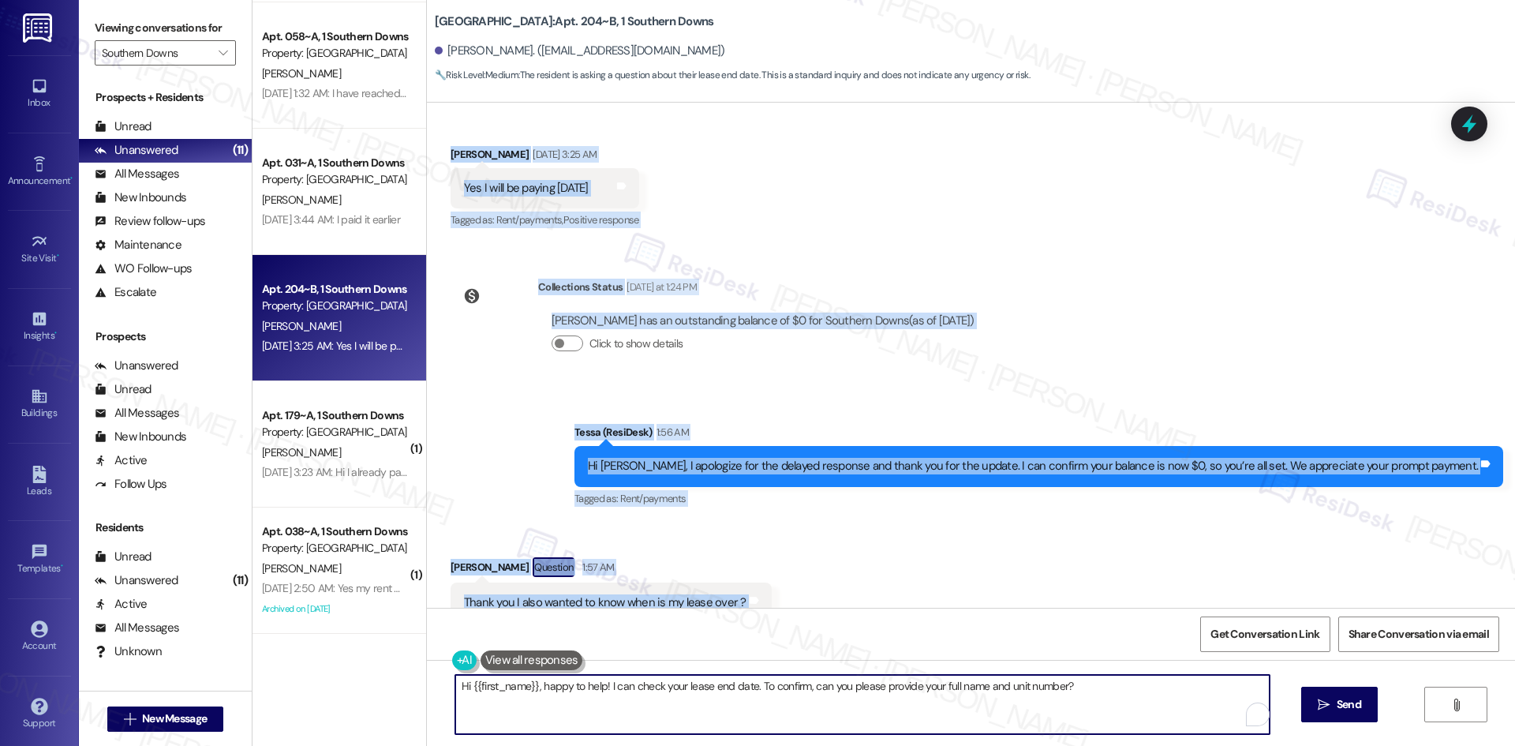
drag, startPoint x: 788, startPoint y: 706, endPoint x: 803, endPoint y: 704, distance: 15.2
click at [803, 704] on textarea "Hi {{first_name}}, happy to help! I can check your lease end date. To confirm, …" at bounding box center [862, 704] width 814 height 59
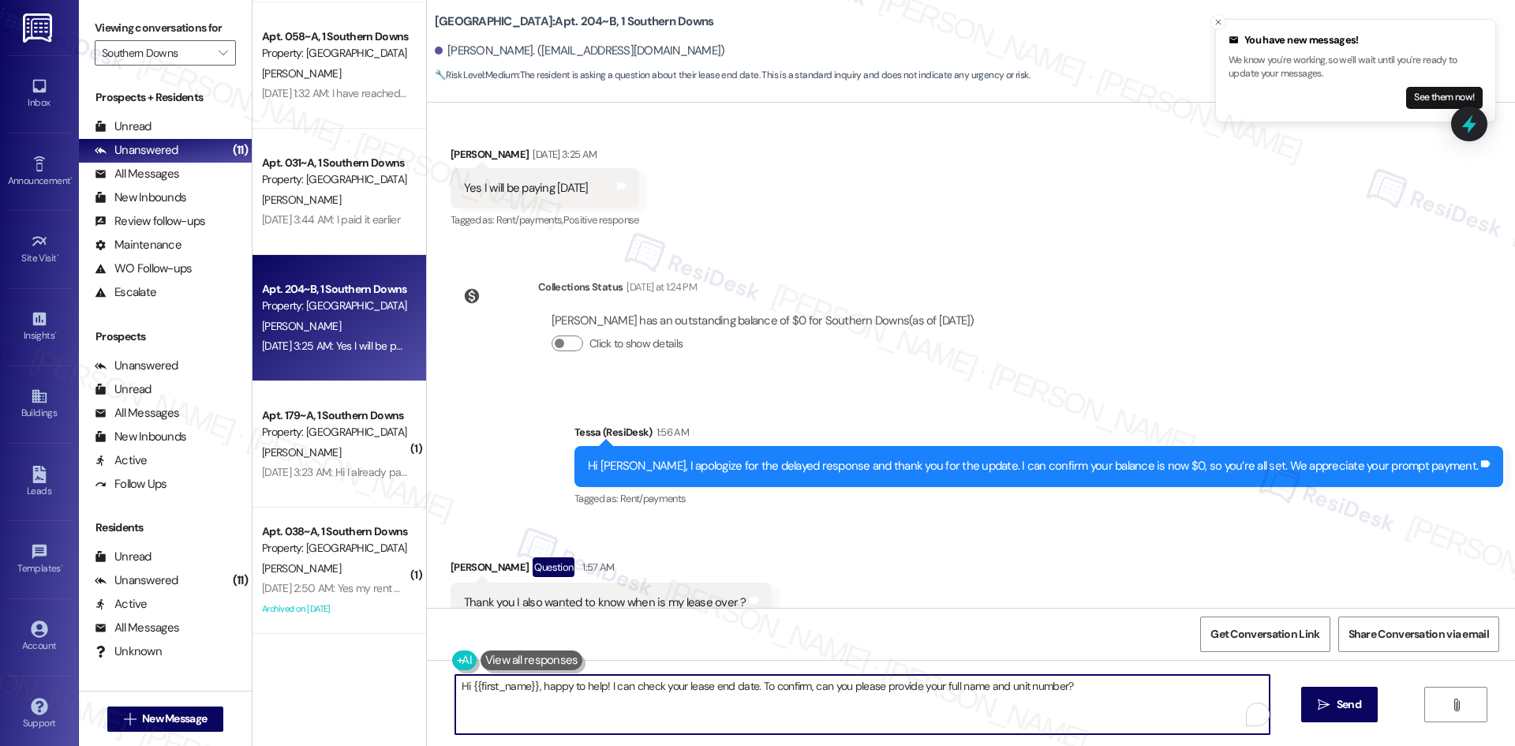
drag, startPoint x: 1089, startPoint y: 707, endPoint x: 1072, endPoint y: 705, distance: 16.6
click at [1087, 707] on textarea "Hi {{first_name}}, happy to help! I can check your lease end date. To confirm, …" at bounding box center [862, 704] width 814 height 59
paste textarea "ou’re welcome! I’ll check with the site team on your lease end date and get bac…"
type textarea "You’re welcome! I’ll check with the site team on your lease end date and get ba…"
click at [1344, 707] on span "Send" at bounding box center [1334, 704] width 24 height 17
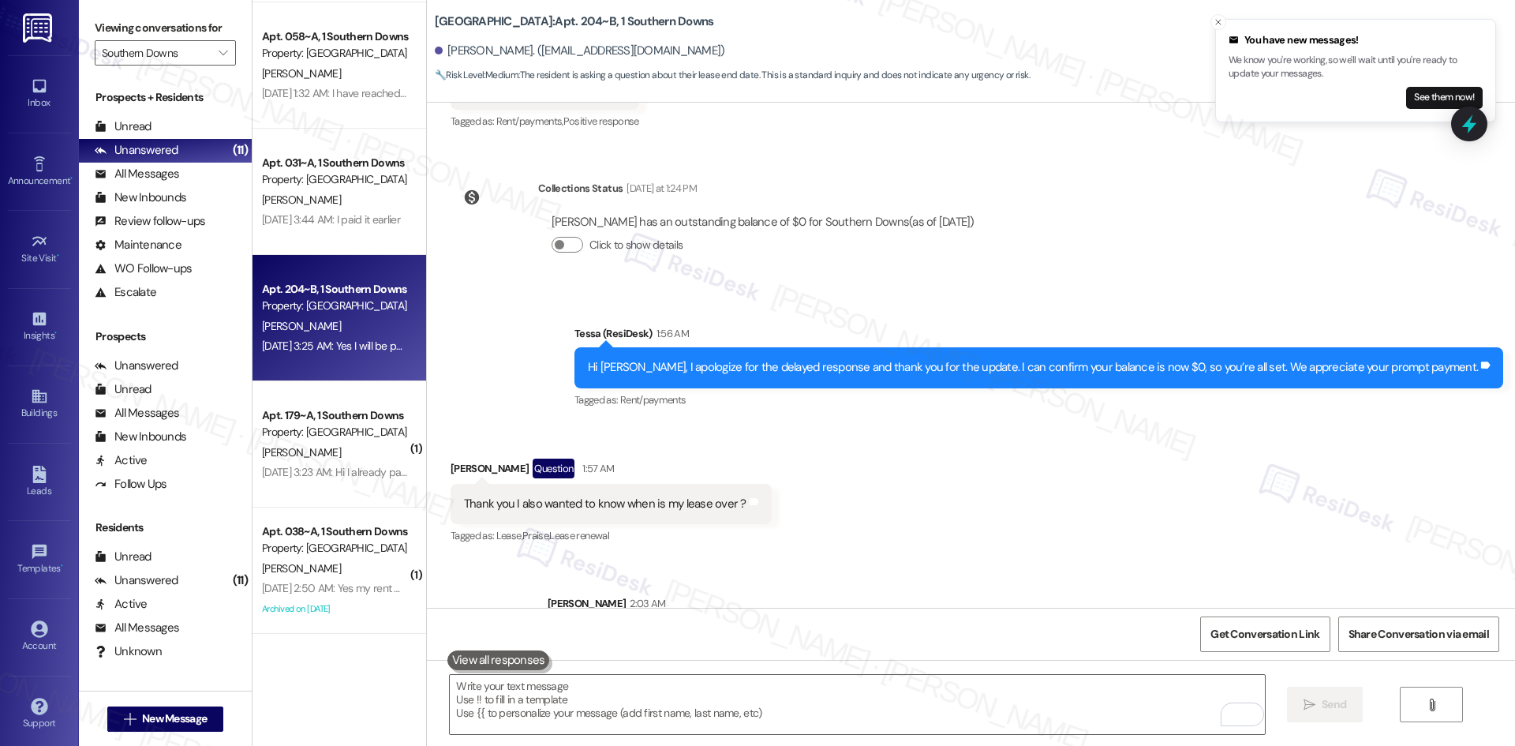
scroll to position [5825, 0]
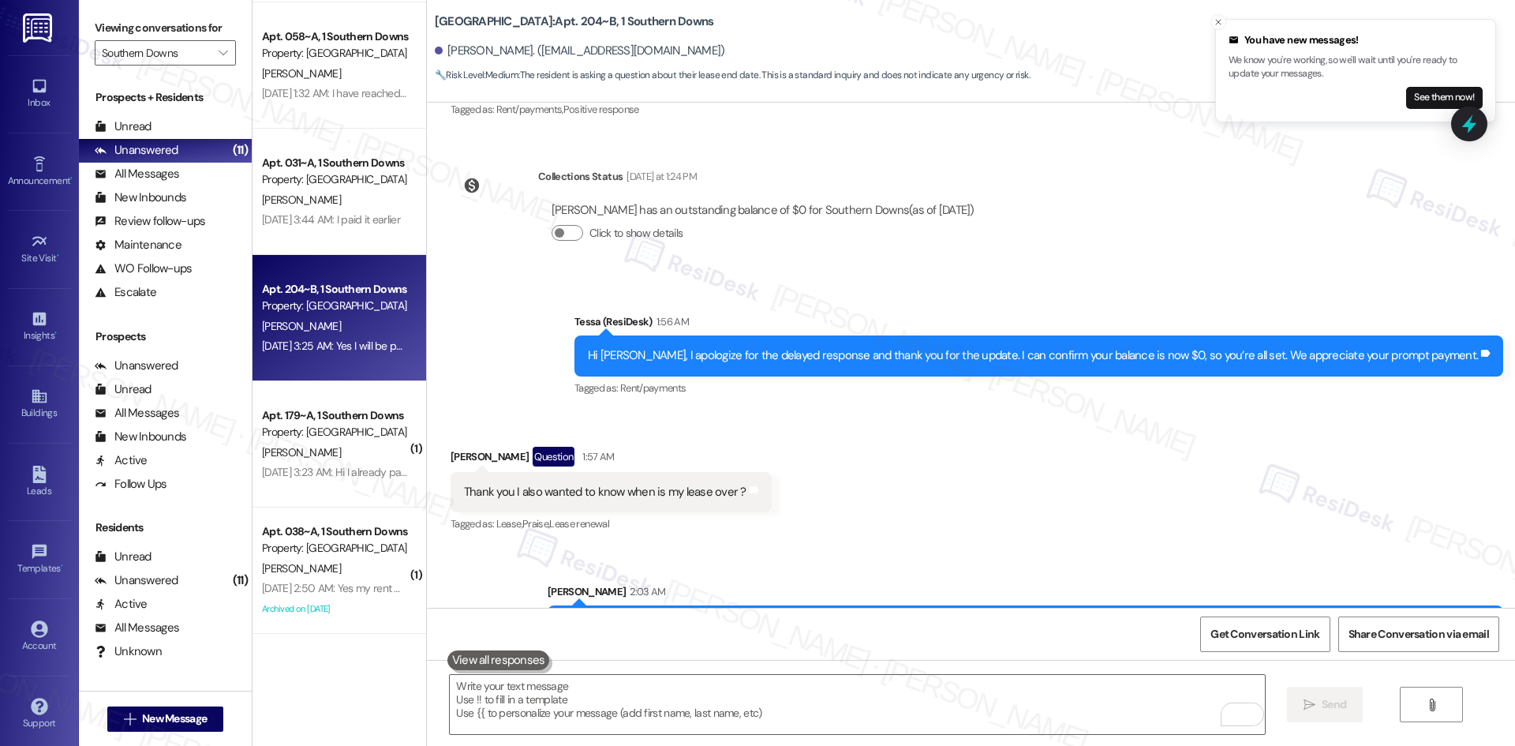
click at [824, 440] on div "Received via SMS Jonathan Johnson Question 1:57 AM Thank you I also wanted to k…" at bounding box center [971, 479] width 1088 height 137
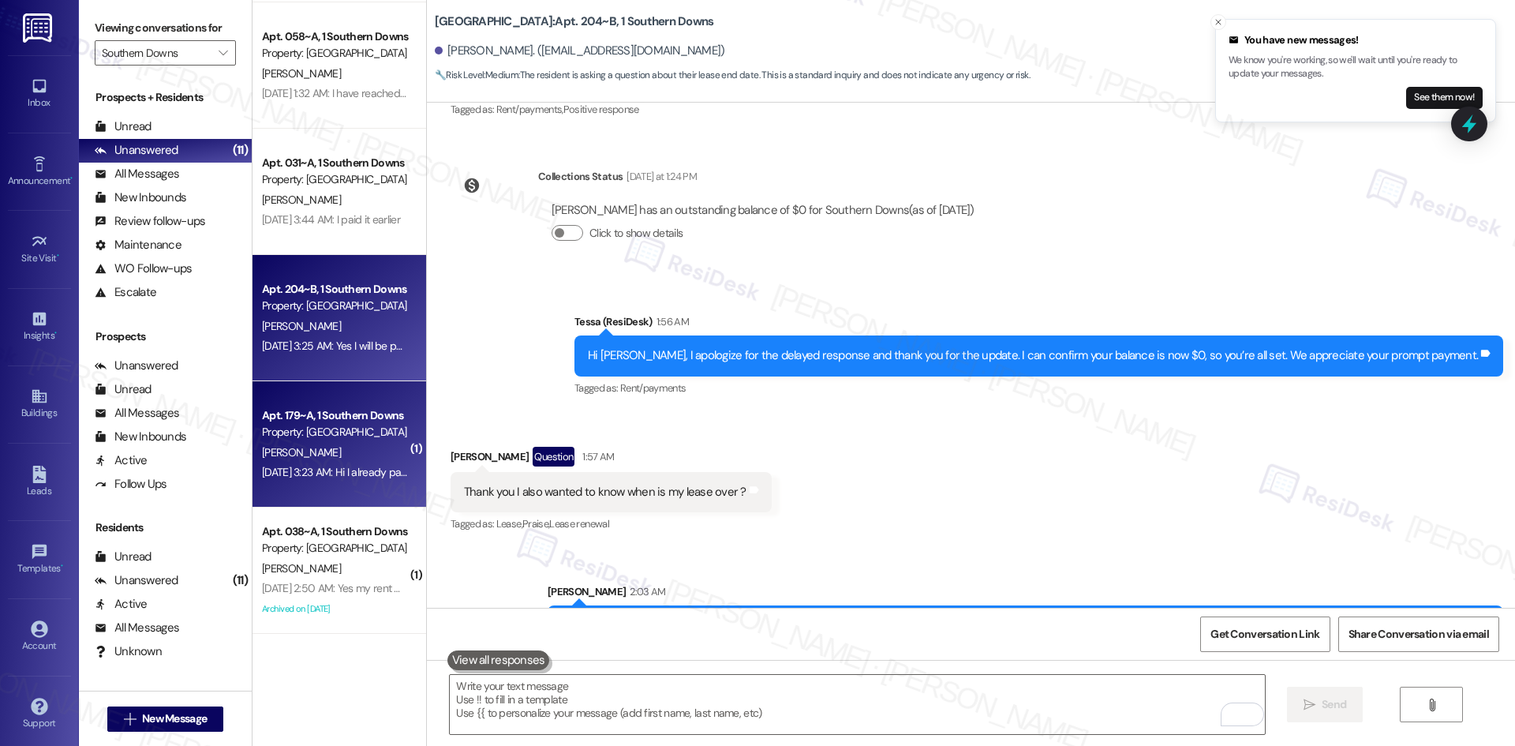
click at [328, 475] on div "Sep 04, 2025 at 3:23 AM: Hi I already paid Sep 04, 2025 at 3:23 AM: Hi I alread…" at bounding box center [336, 472] width 148 height 14
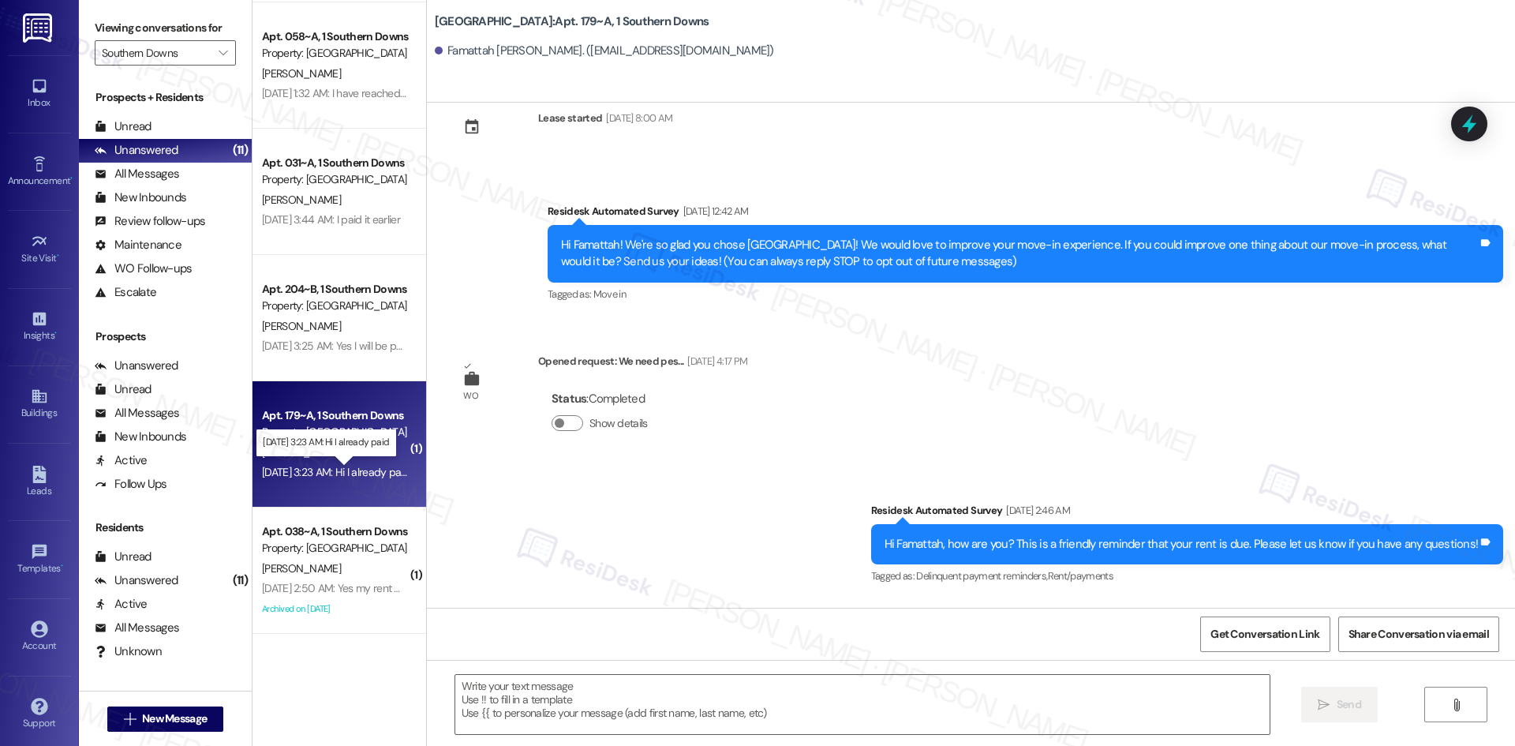
scroll to position [166, 0]
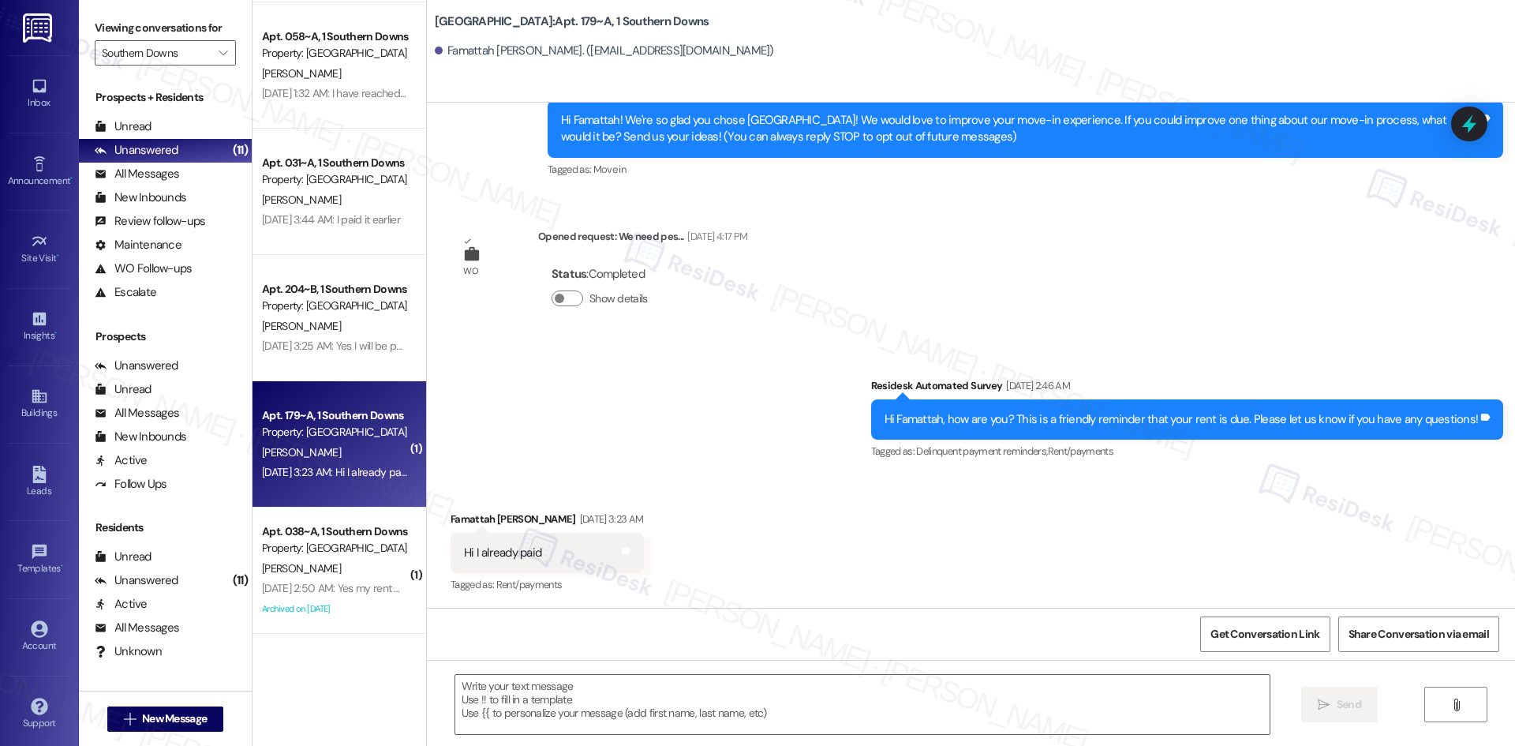
type textarea "Fetching suggested responses. Please feel free to read through the conversation…"
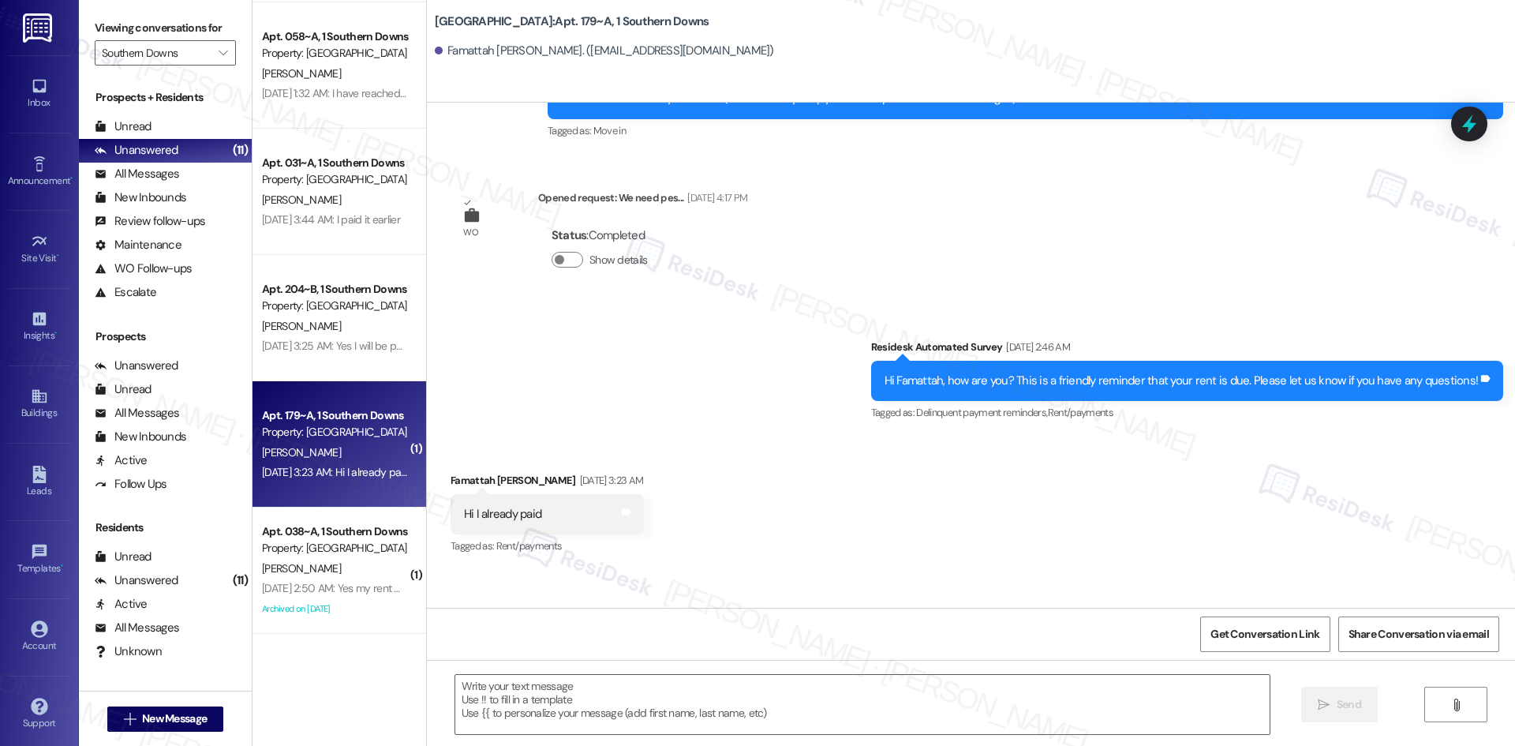
scroll to position [300, 0]
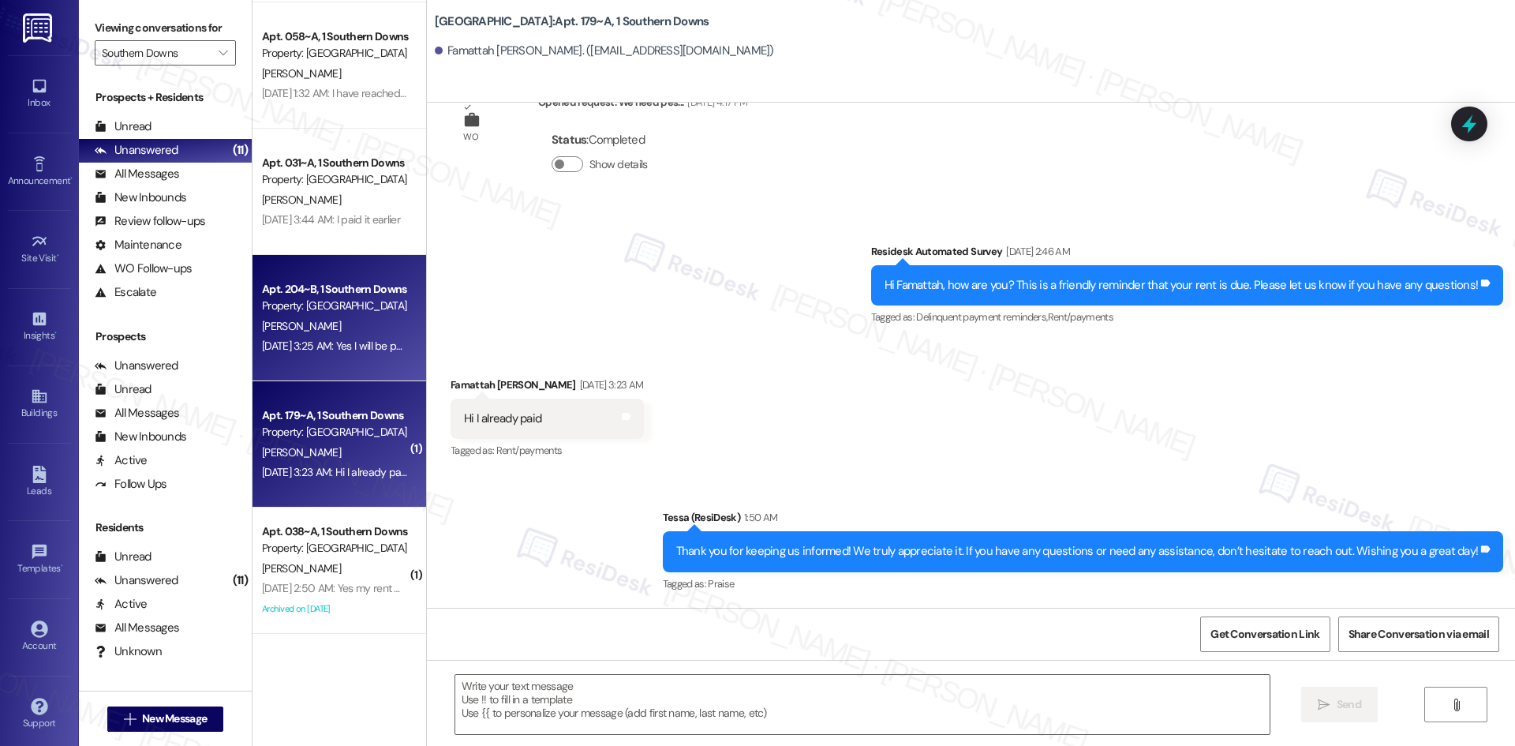
click at [315, 288] on div "Apt. 204~B, 1 Southern Downs" at bounding box center [335, 289] width 146 height 17
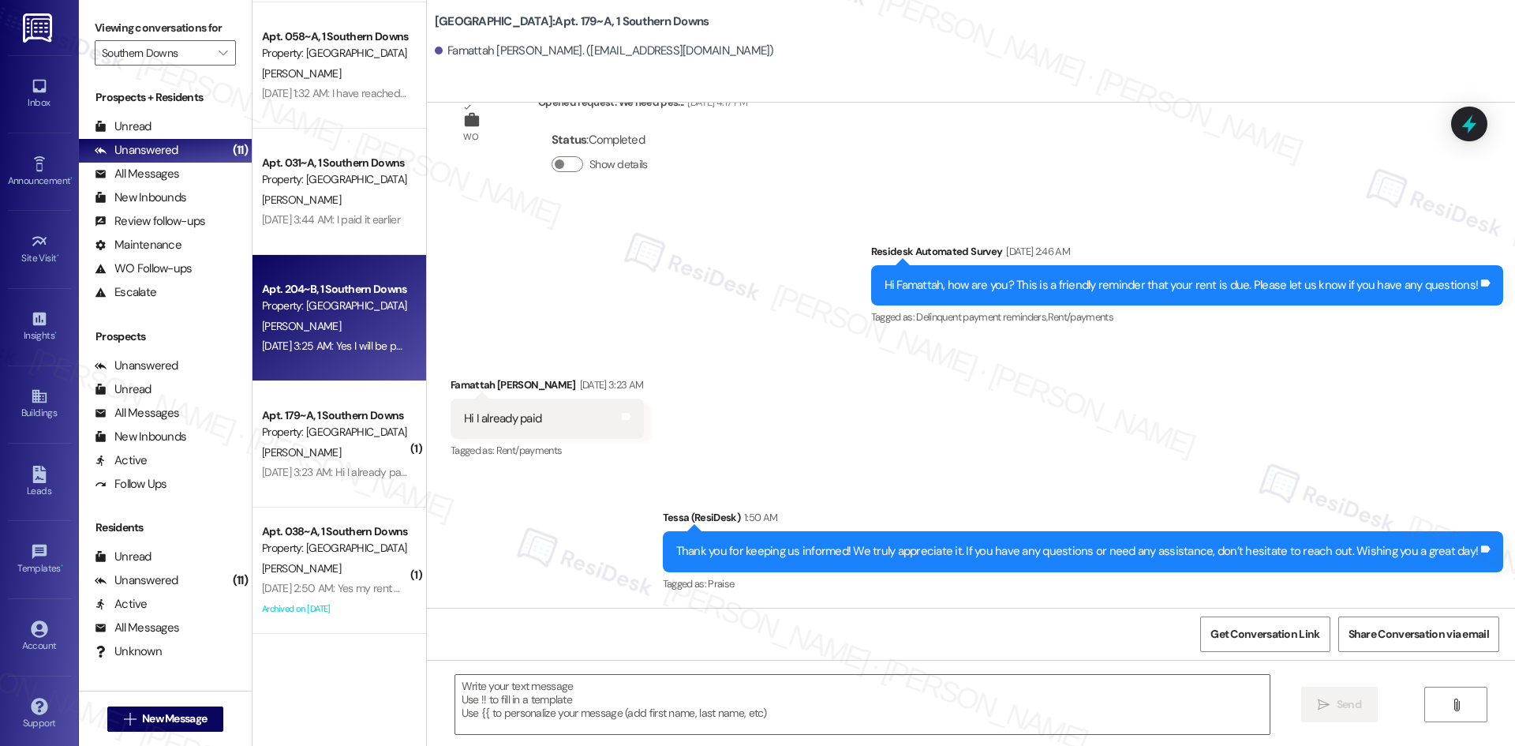
type textarea "Fetching suggested responses. Please feel free to read through the conversation…"
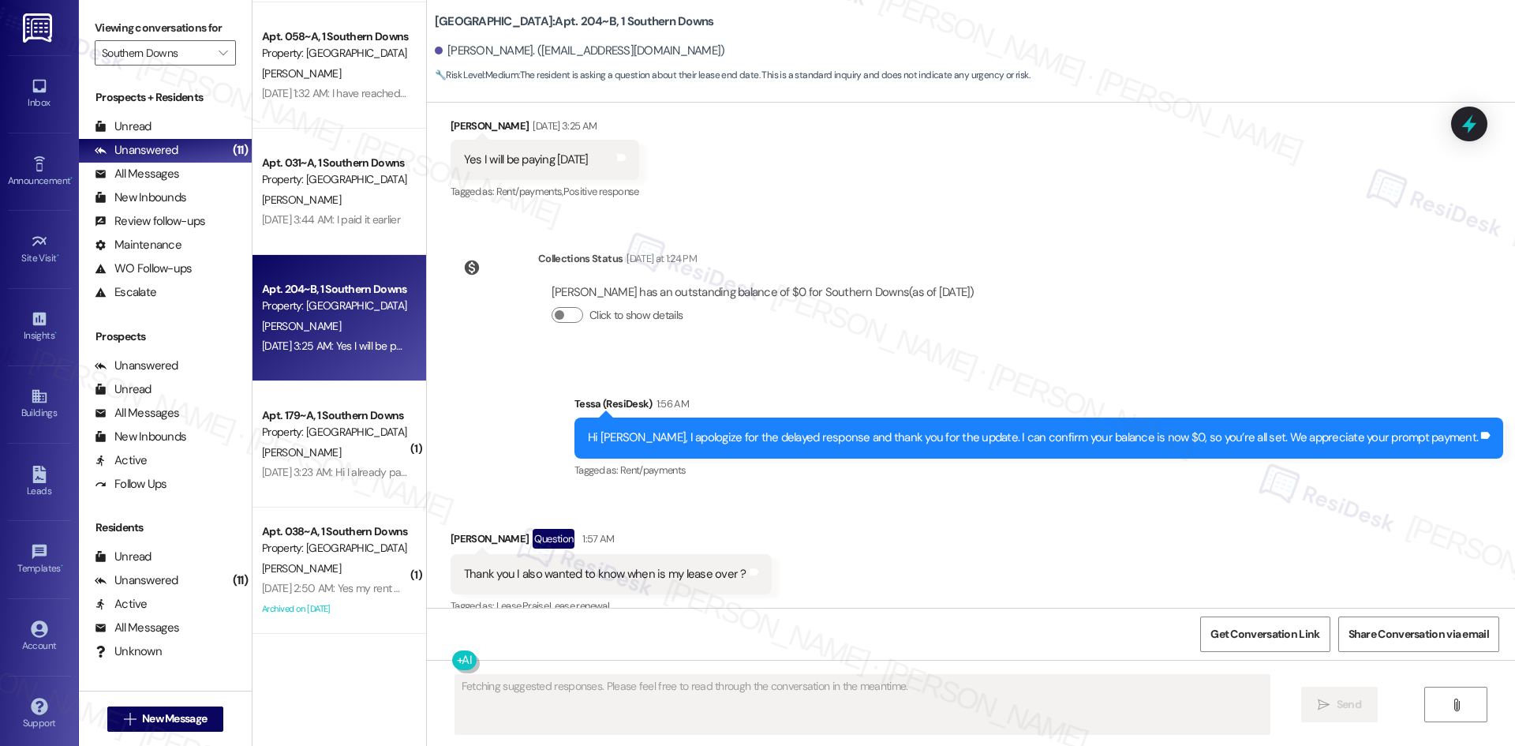
scroll to position [5848, 0]
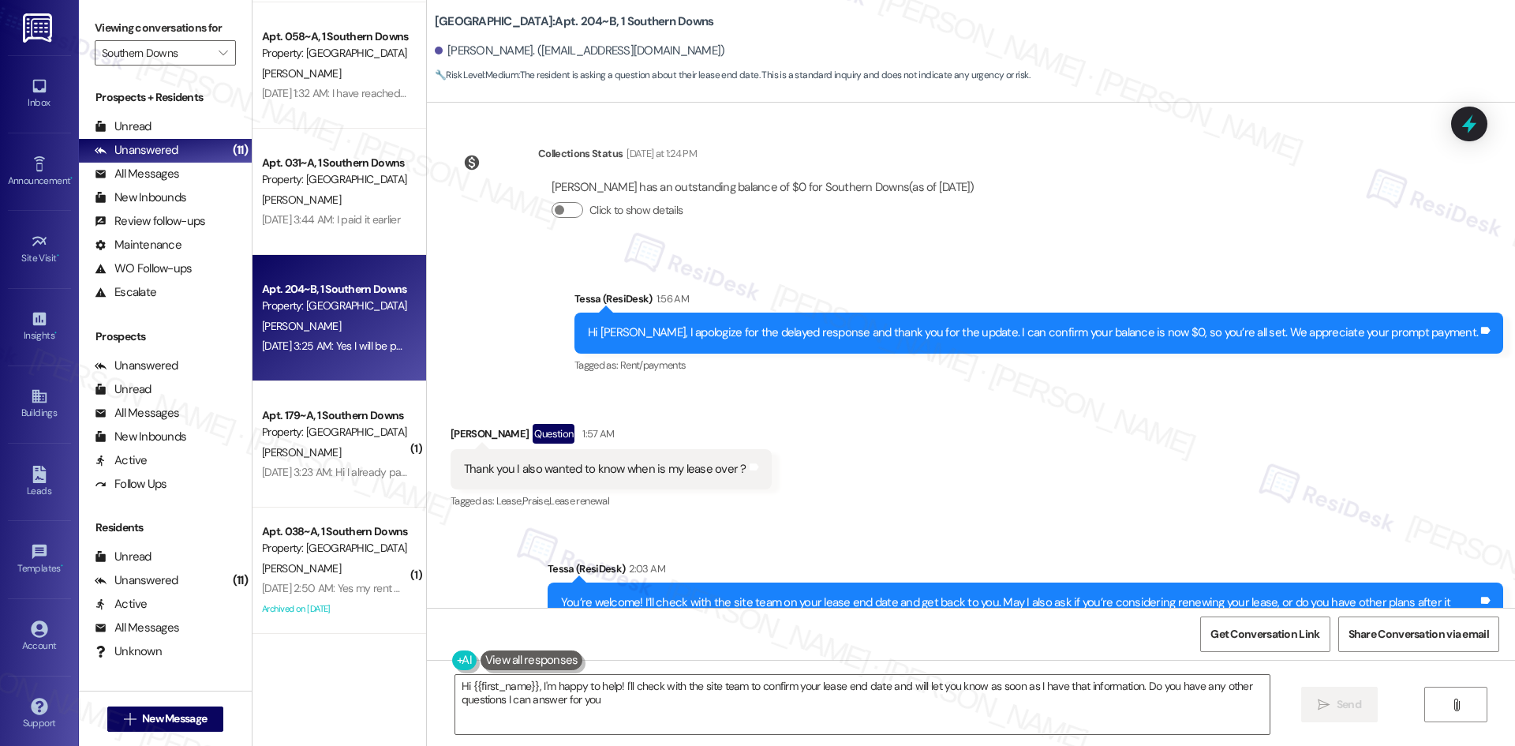
type textarea "Hi {{first_name}}, I'm happy to help! I'll check with the site team to confirm …"
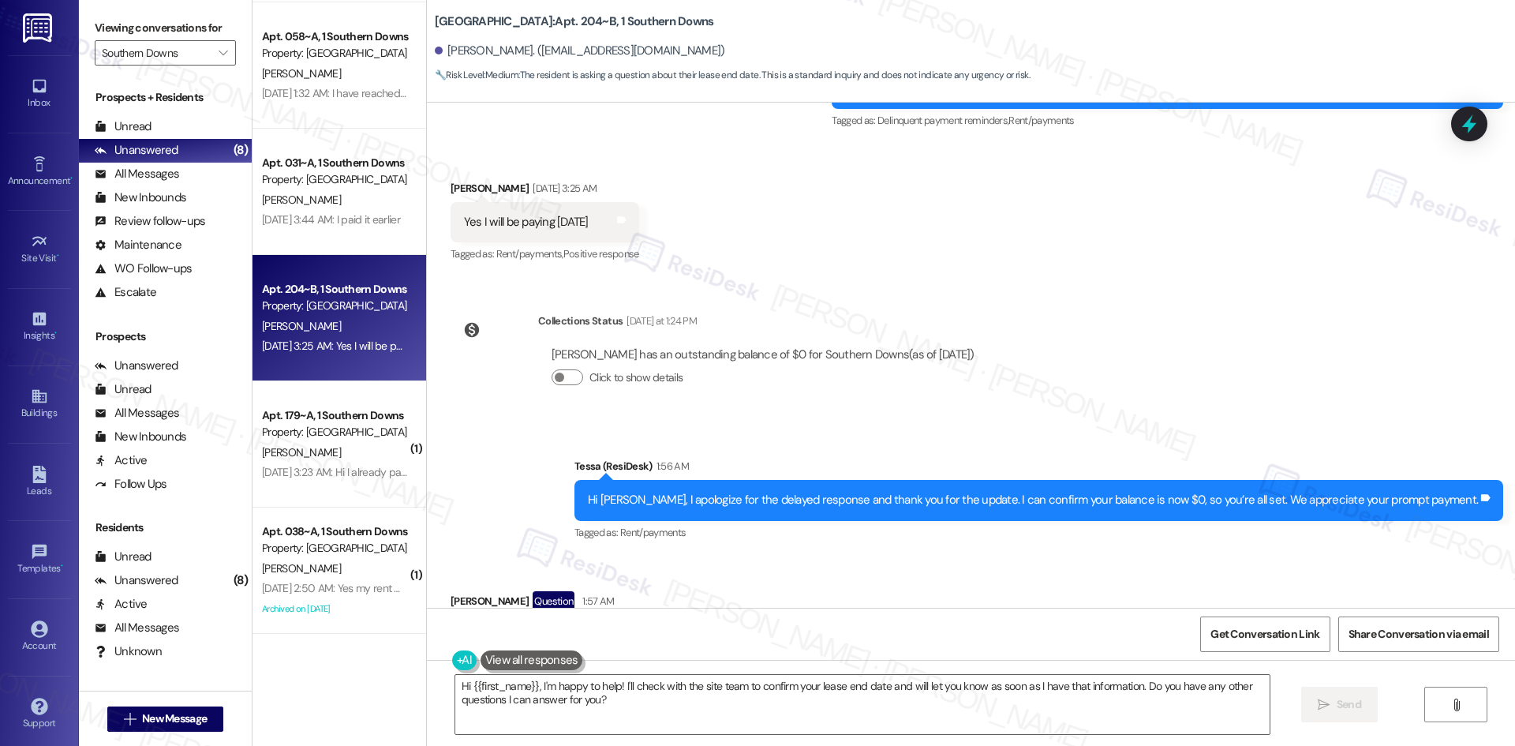
scroll to position [5612, 0]
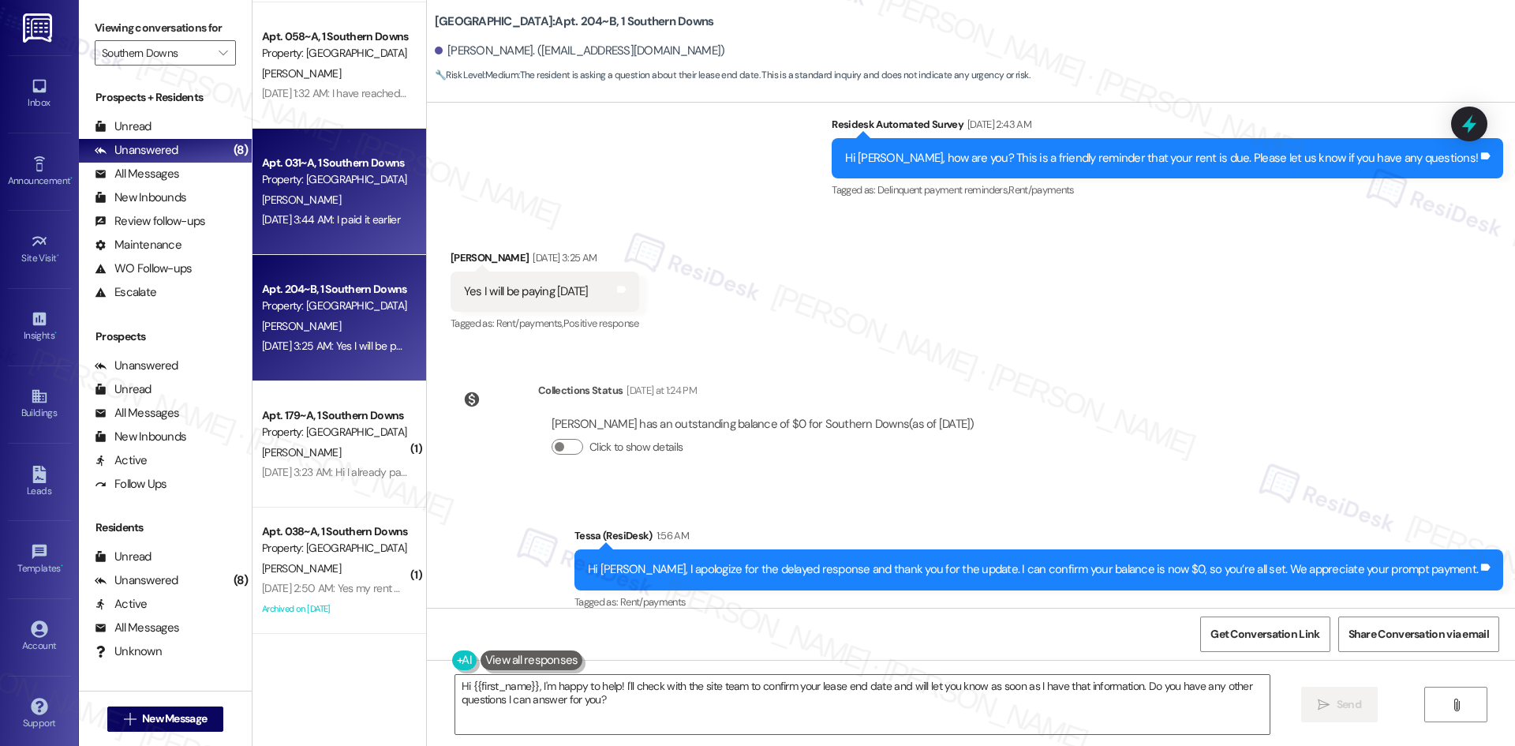
click at [328, 212] on div "Sep 04, 2025 at 3:44 AM: I paid it earlier Sep 04, 2025 at 3:44 AM: I paid it e…" at bounding box center [331, 219] width 138 height 14
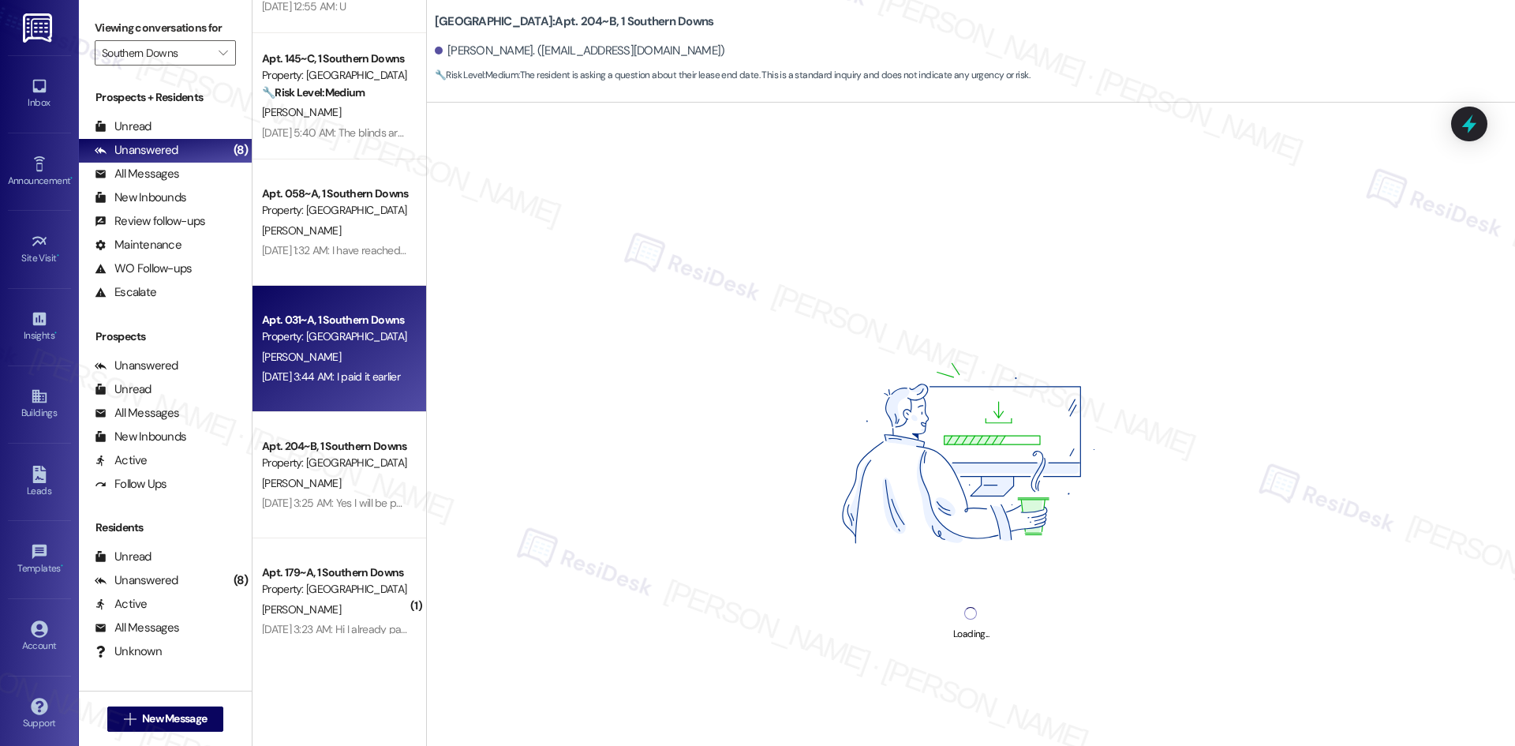
scroll to position [976, 0]
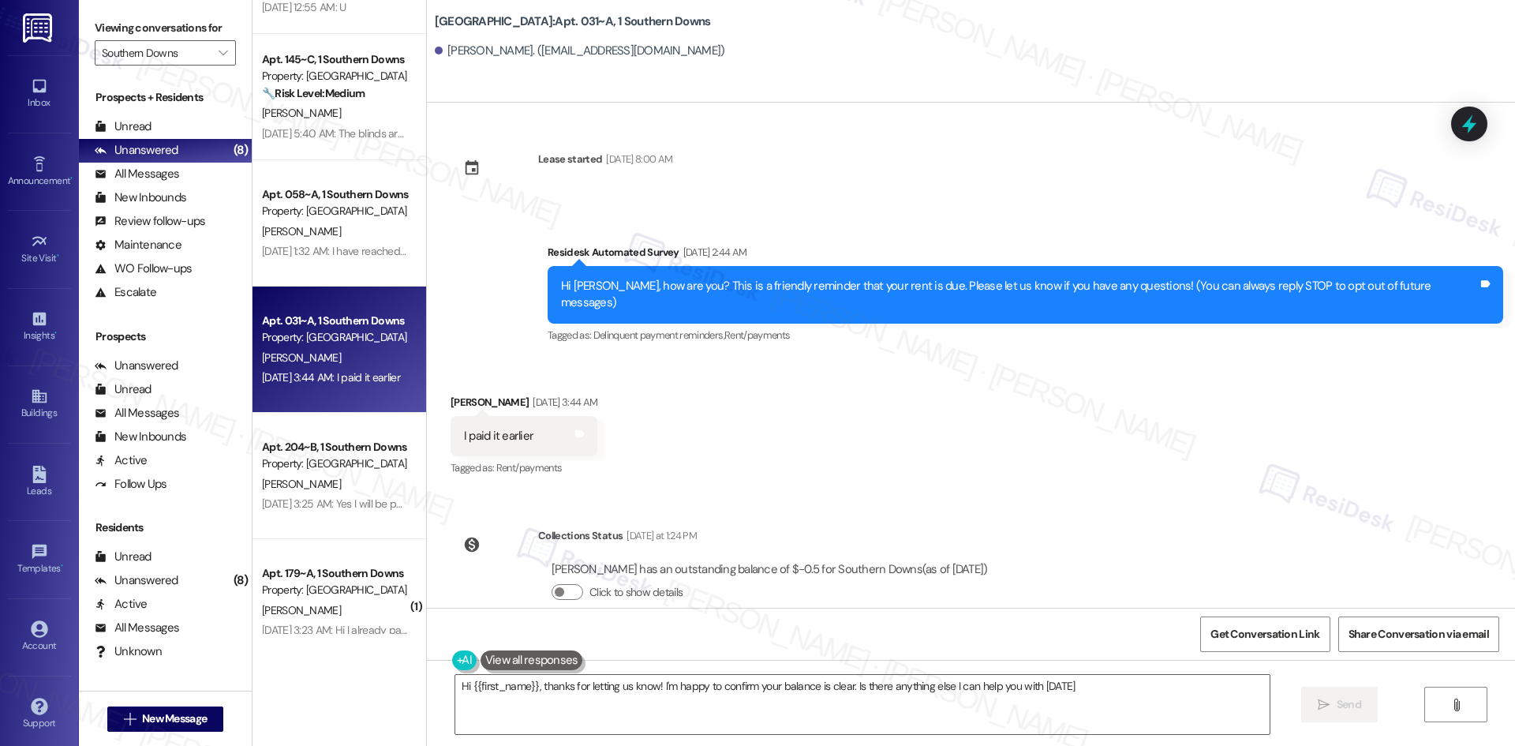
type textarea "Hi {{first_name}}, thanks for letting us know! I'm happy to confirm your balanc…"
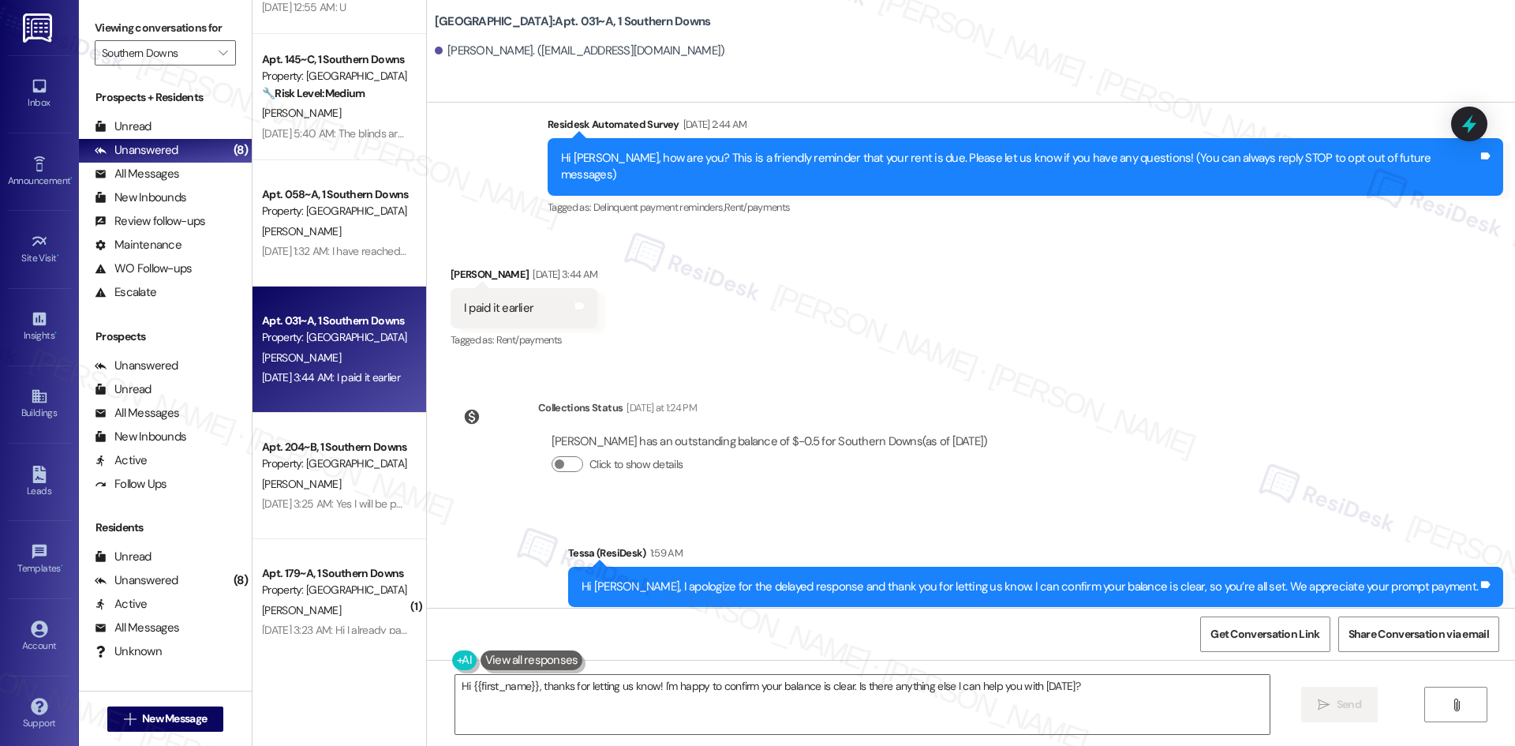
scroll to position [146, 0]
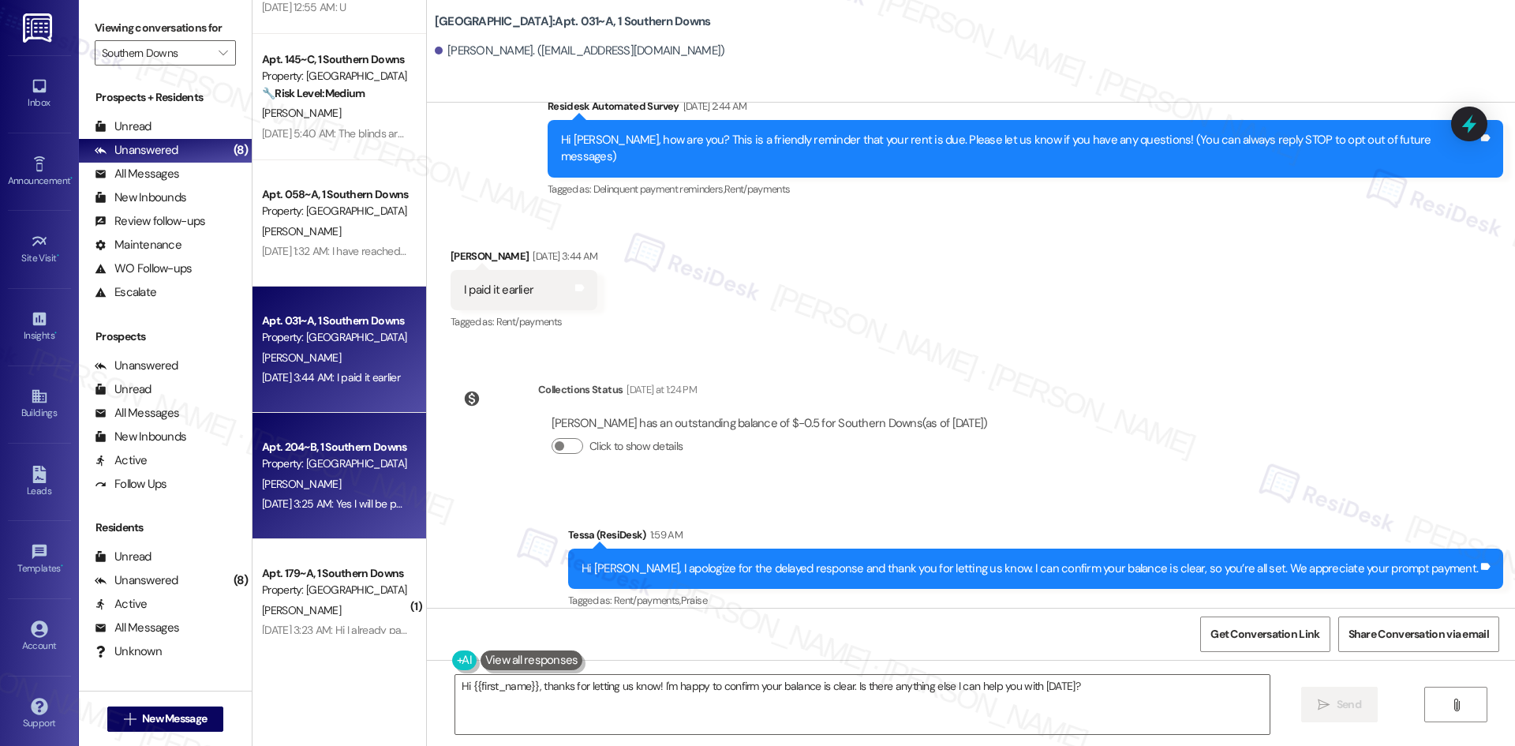
click at [290, 458] on div "Property: [GEOGRAPHIC_DATA]" at bounding box center [335, 463] width 146 height 17
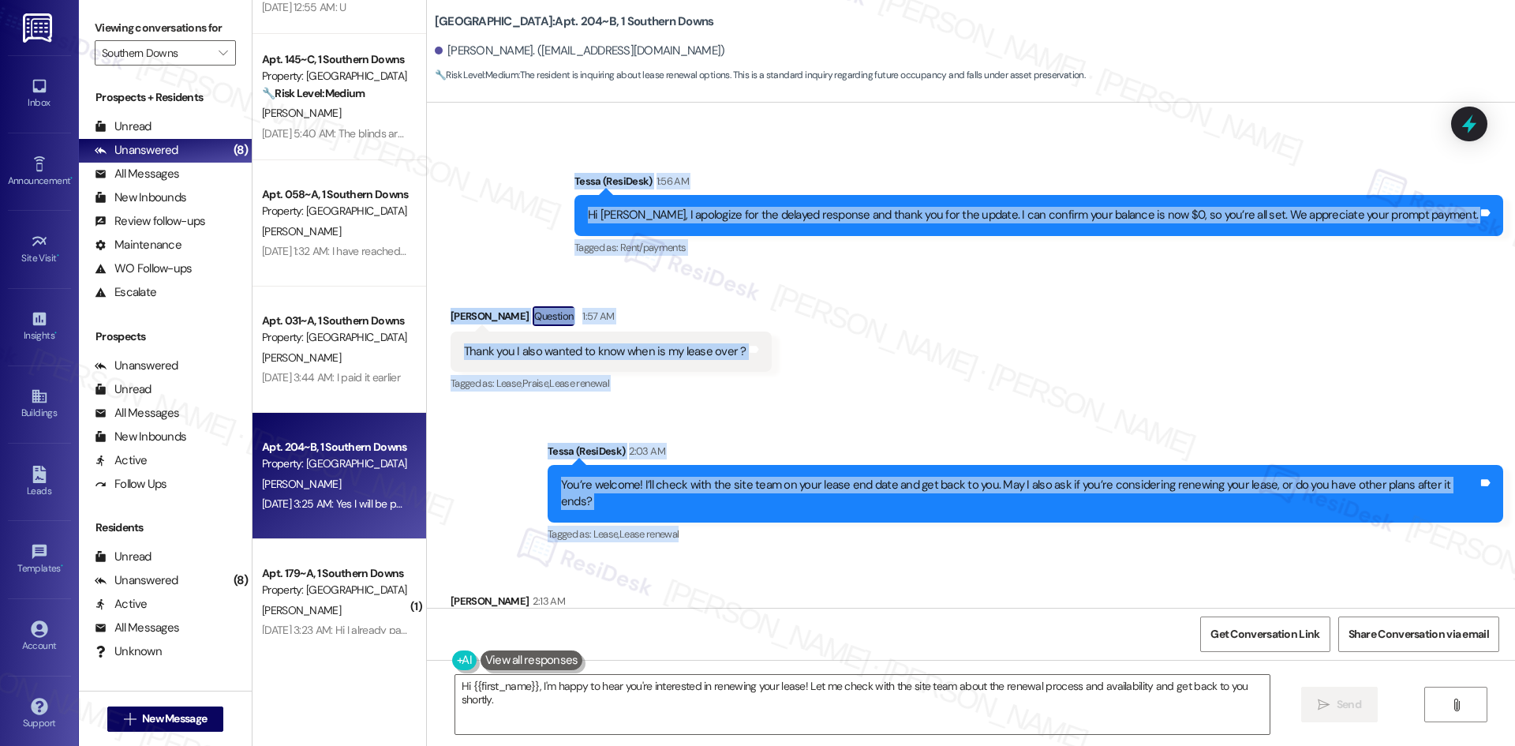
scroll to position [5982, 0]
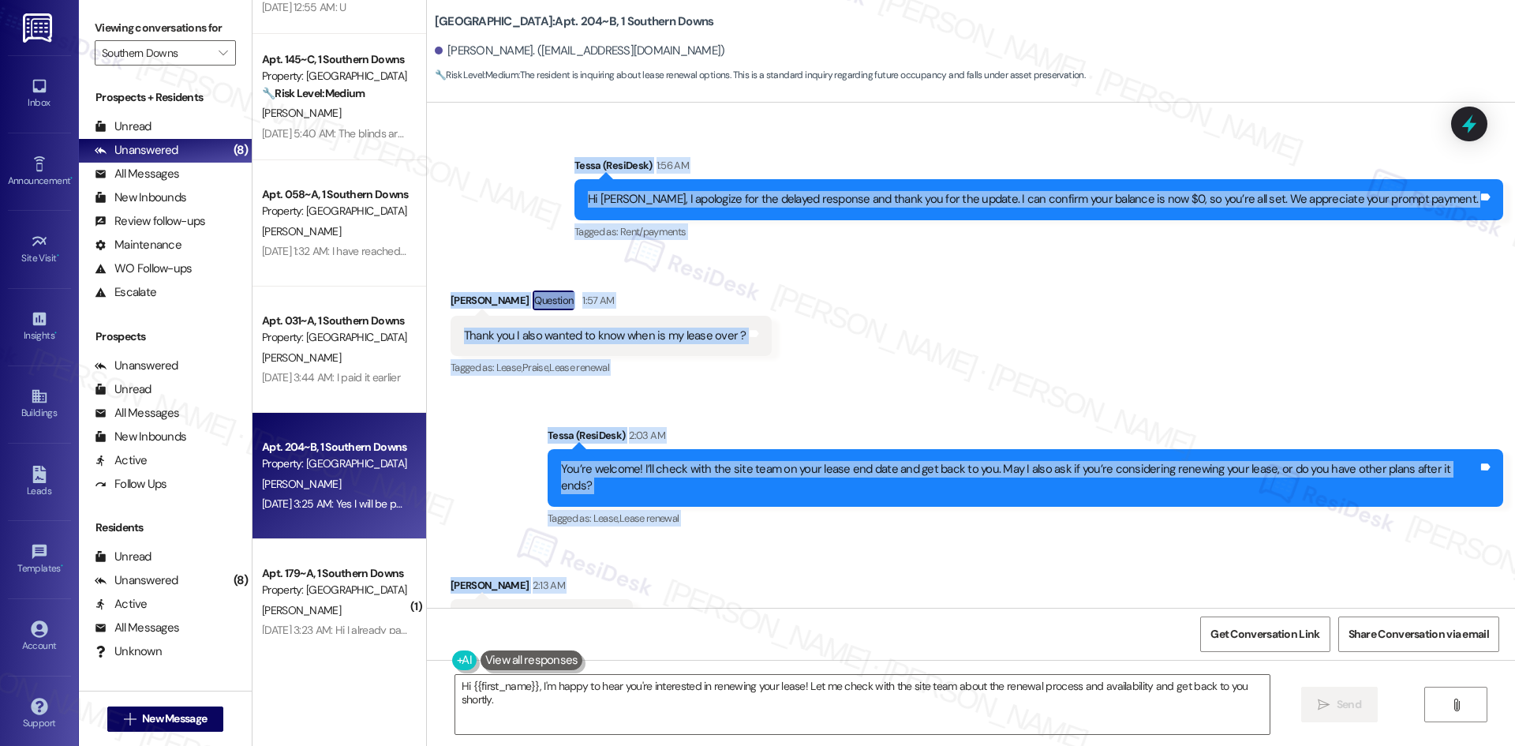
drag, startPoint x: 913, startPoint y: 290, endPoint x: 557, endPoint y: 549, distance: 440.5
click at [557, 549] on div "WO Opened request: My bedroom ... Mar 20, 2025 at 4:00 PM Status : Completed Sh…" at bounding box center [971, 355] width 1088 height 505
copy div "Residesk Automated Survey Sep 04, 2025 at 2:43 AM Hi Jonathan, how are you? Thi…"
click at [859, 340] on div "WO Opened request: My bedroom ... Mar 20, 2025 at 4:00 PM Status : Completed Sh…" at bounding box center [971, 355] width 1088 height 505
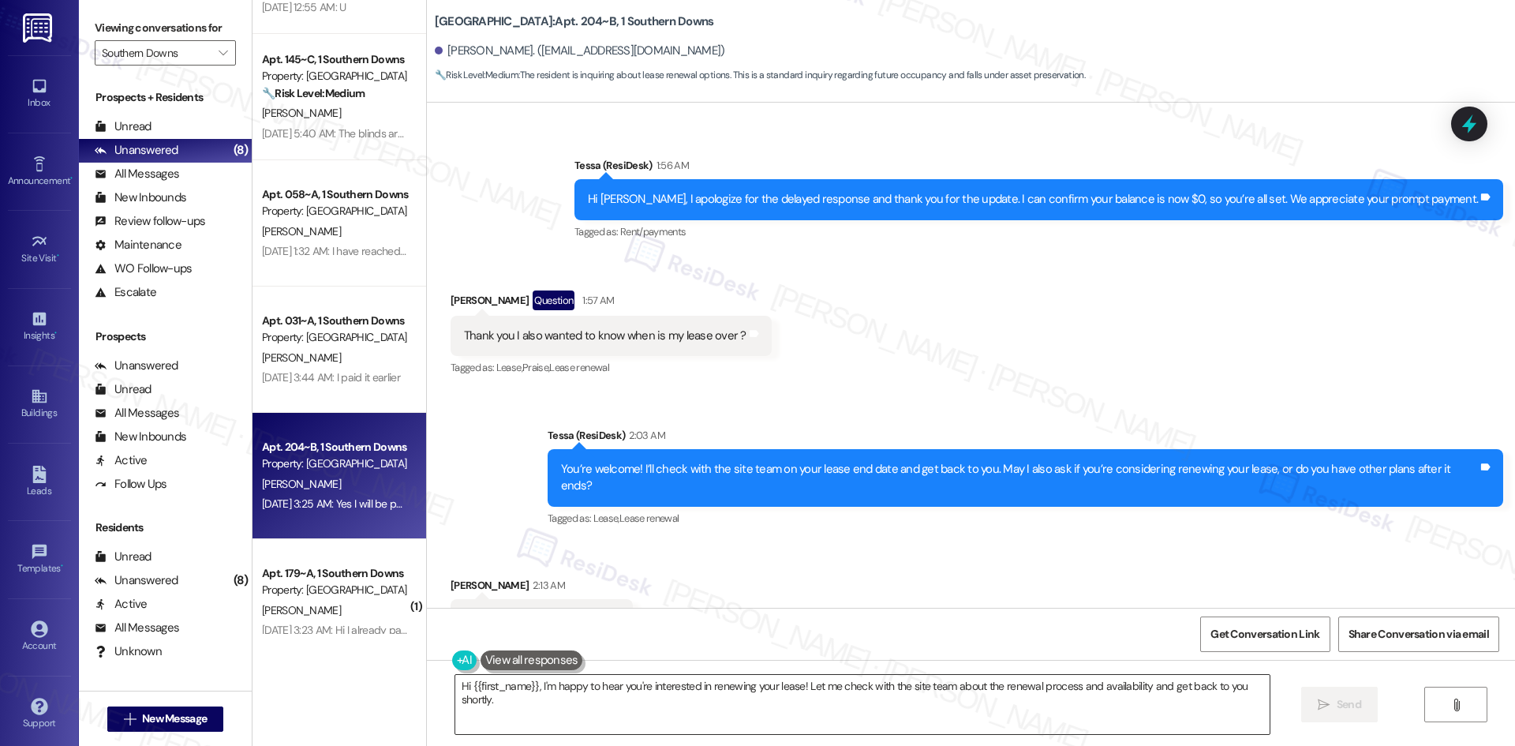
click at [706, 707] on textarea "Hi {{first_name}}, I'm happy to hear you're interested in renewing your lease! …" at bounding box center [862, 704] width 814 height 59
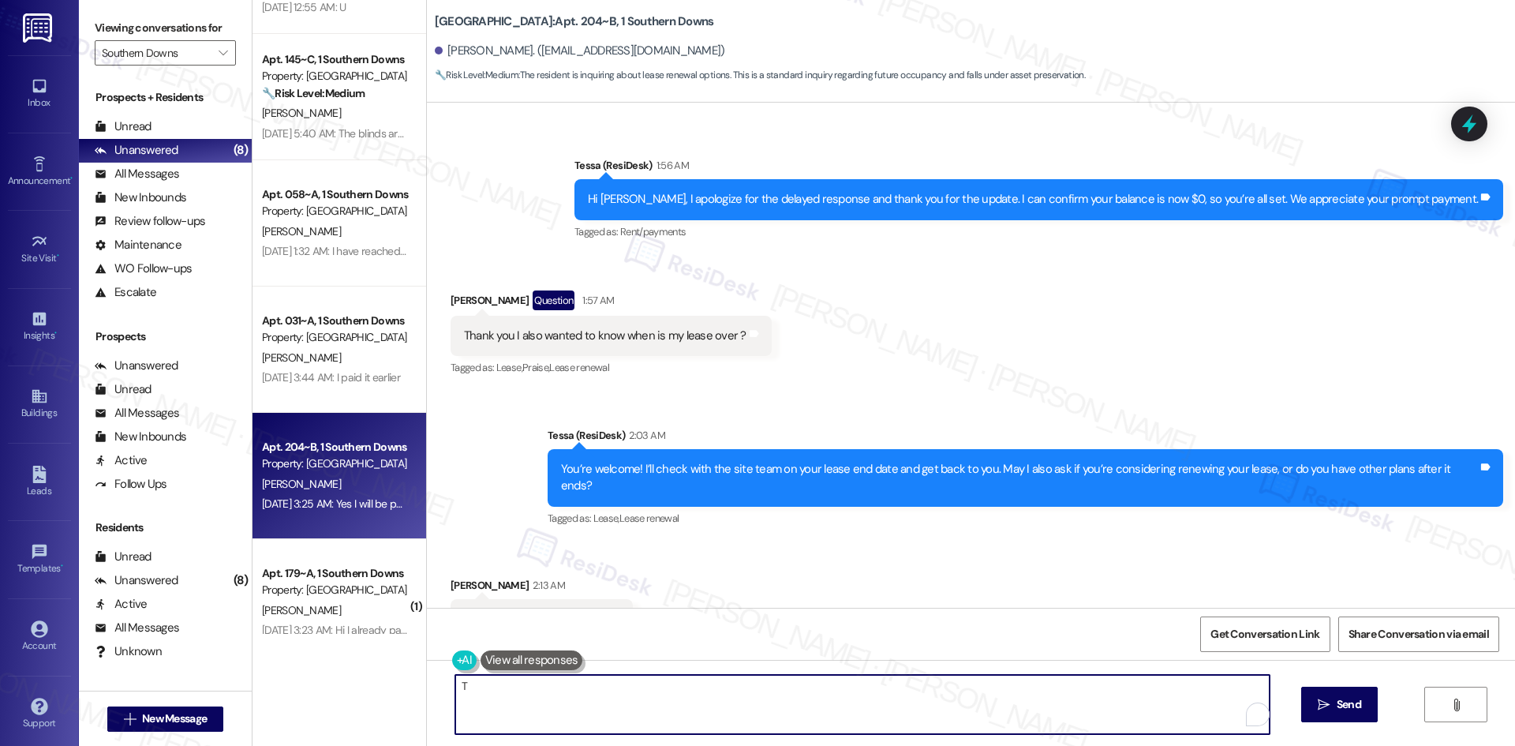
paste textarea "hank you for letting me know you’d like to renew. I’ll check with the site team…"
type textarea "Thank you for letting me know you’d like to renew. I’ll check with the site tea…"
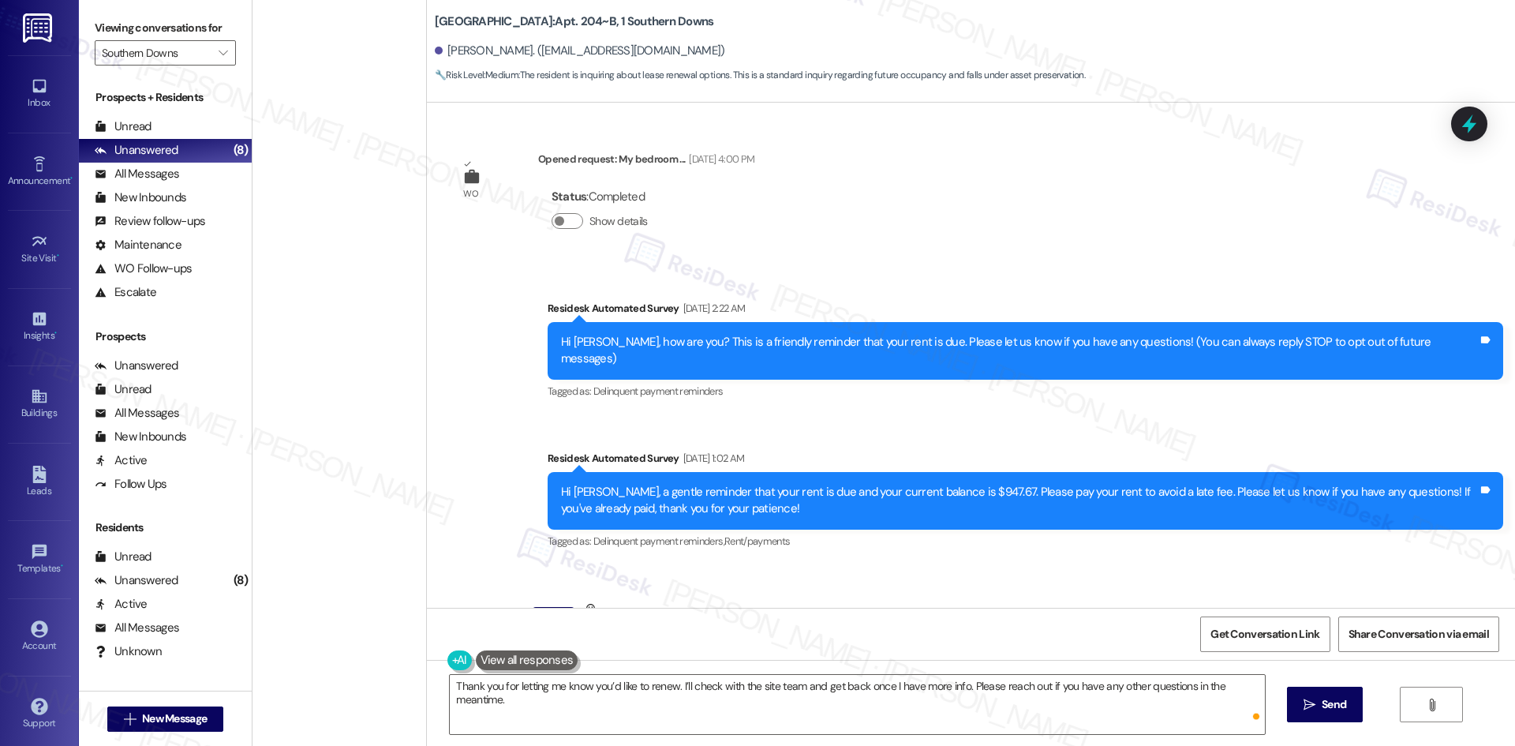
click at [1309, 708] on icon "" at bounding box center [1310, 704] width 12 height 13
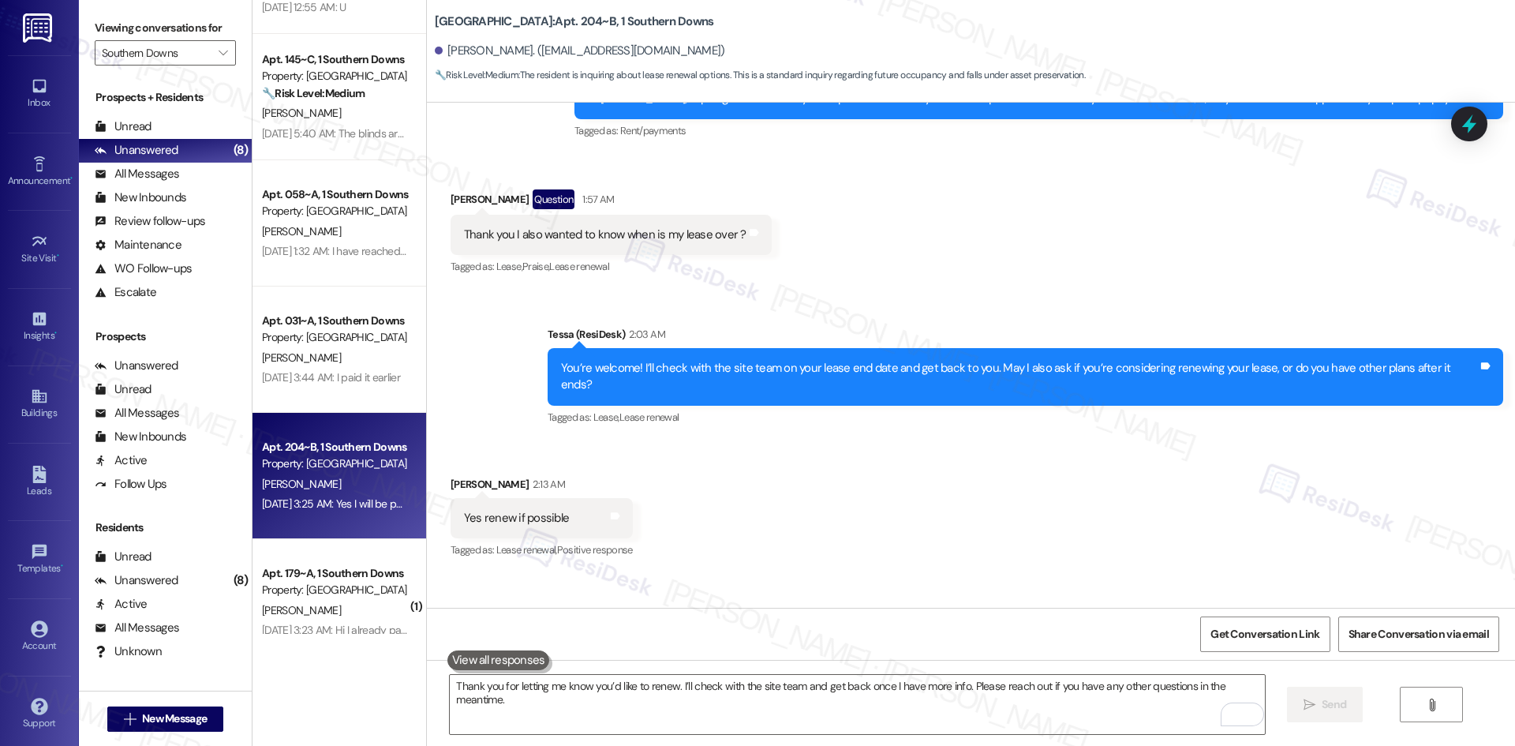
scroll to position [6091, 0]
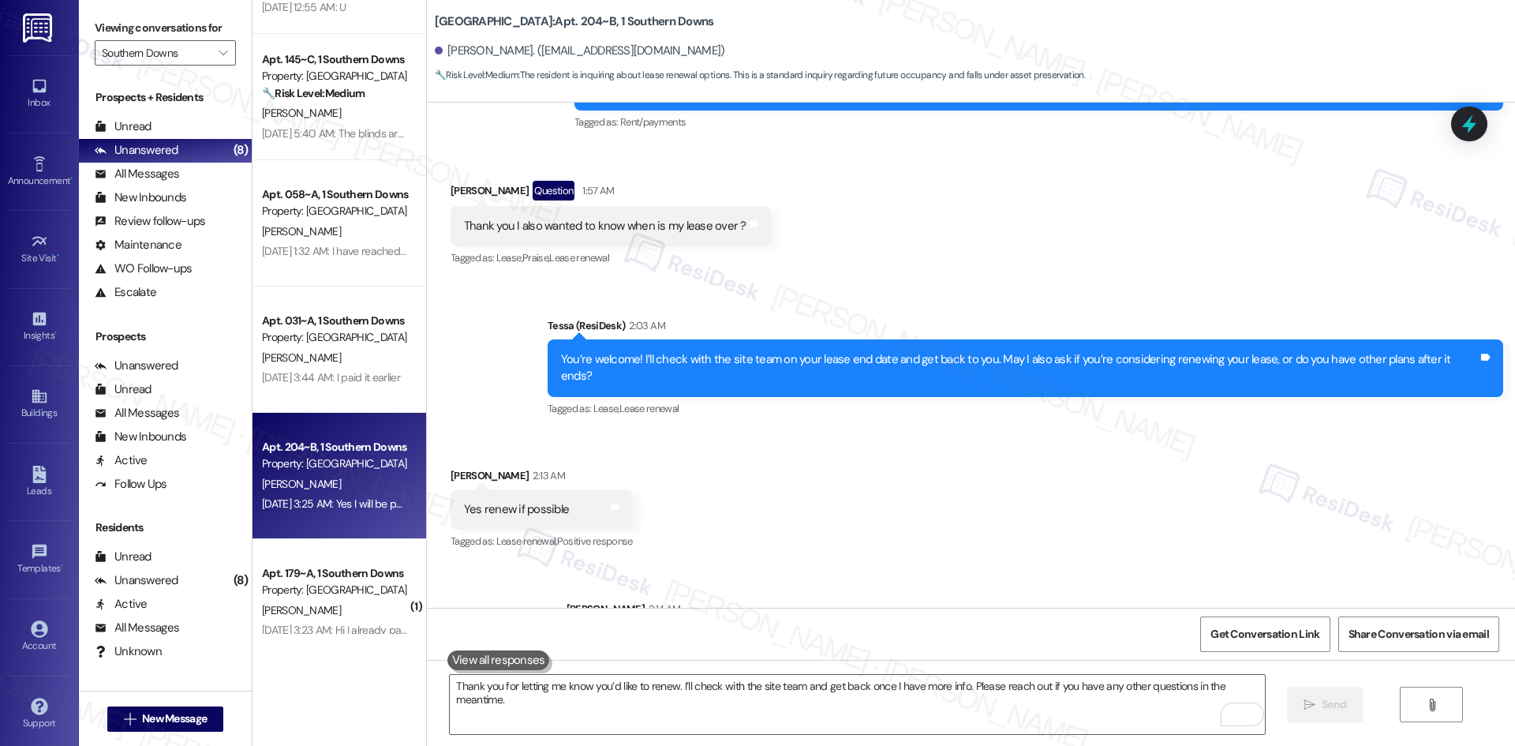
click at [1048, 473] on div "Received via SMS [PERSON_NAME] 2:13 AM Yes renew if possible Tags and notes Tag…" at bounding box center [971, 498] width 1088 height 133
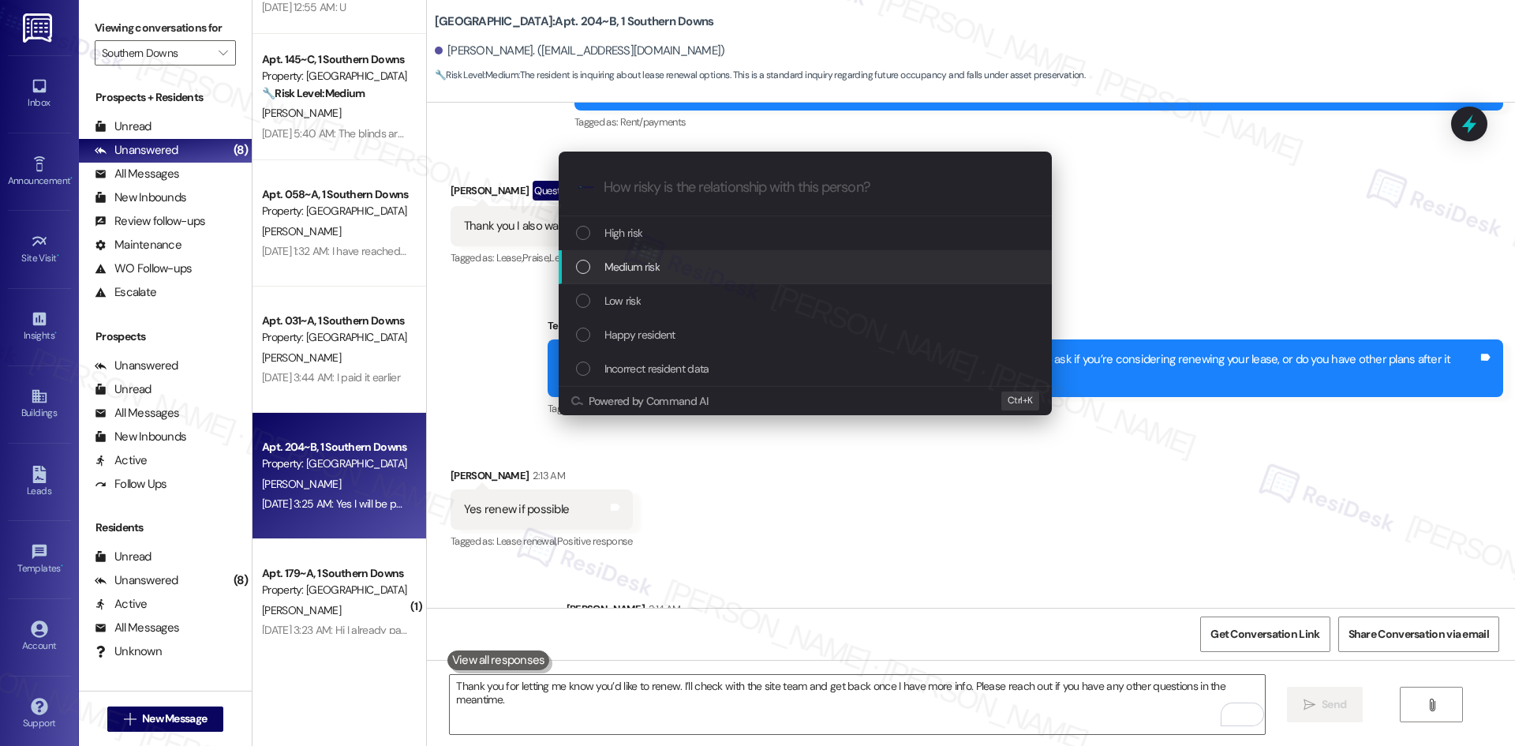
click at [695, 263] on div "Medium risk" at bounding box center [807, 266] width 462 height 17
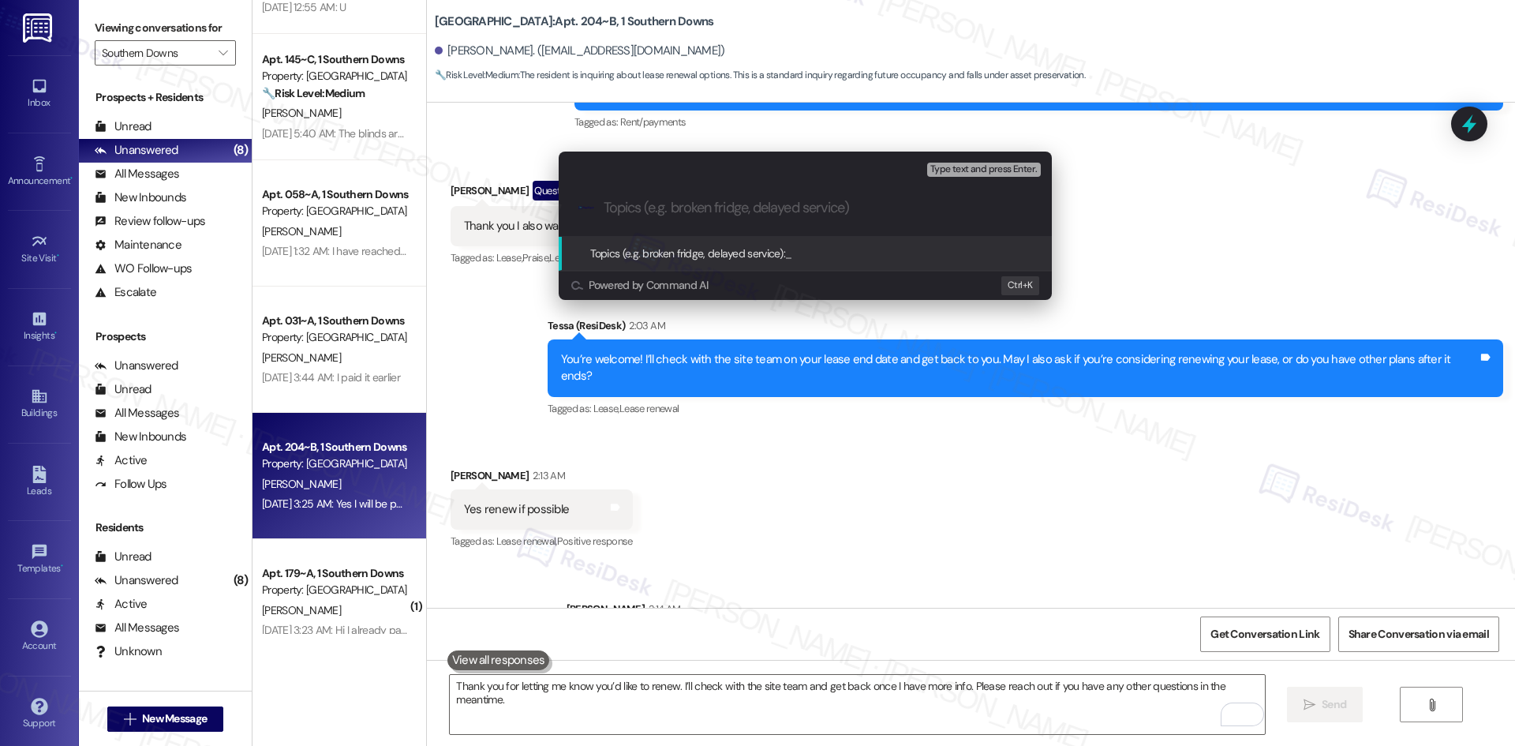
click at [698, 198] on div ".cls-1{fill:#0a055f;}.cls-2{fill:#0cc4c4;} resideskLogoBlueOrange" at bounding box center [805, 208] width 493 height 56
click at [698, 208] on input "Topics (e.g. broken fridge, delayed service)" at bounding box center [818, 208] width 428 height 17
paste input "Lease renewal request"
type input "Lease renewal request"
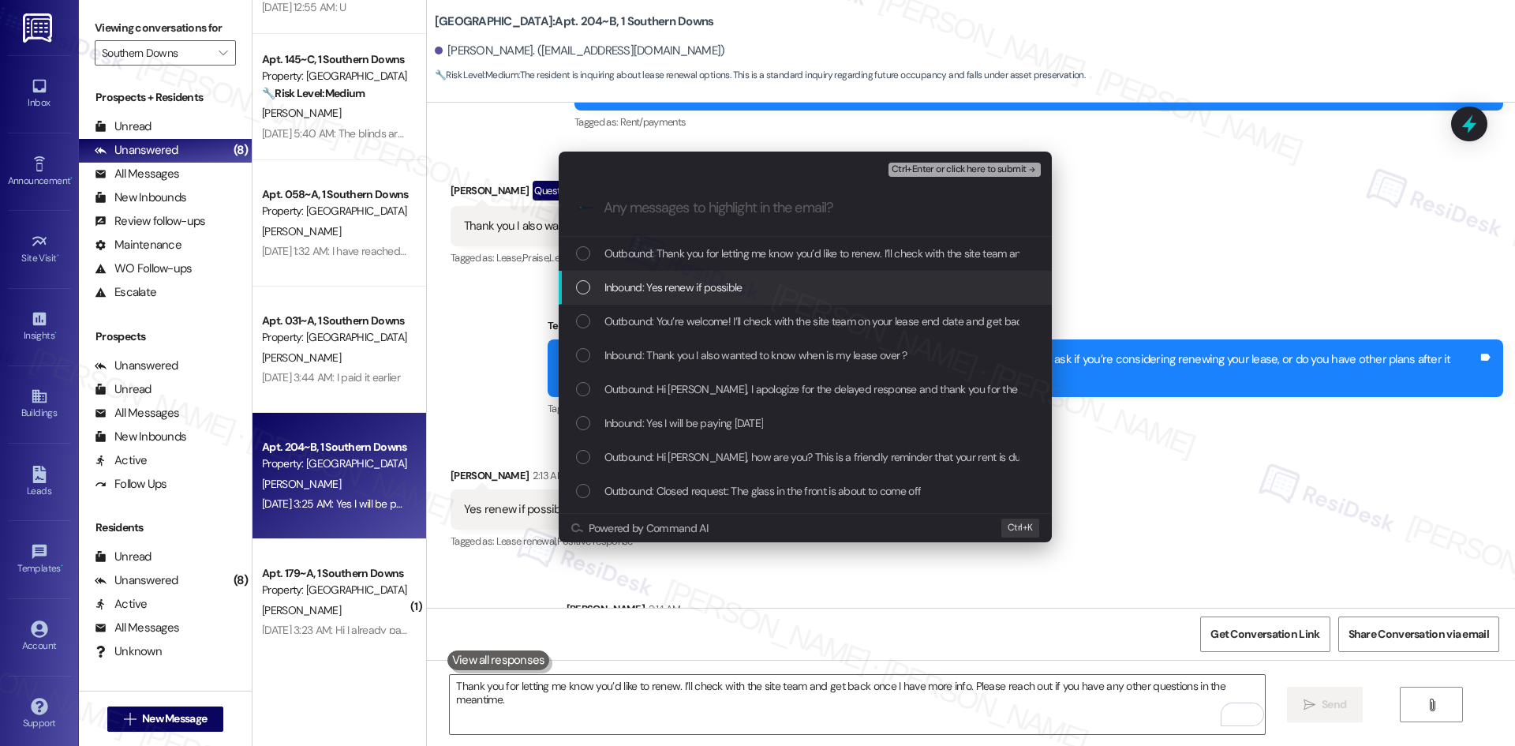
click at [736, 289] on span "Inbound: Yes renew if possible" at bounding box center [673, 287] width 138 height 17
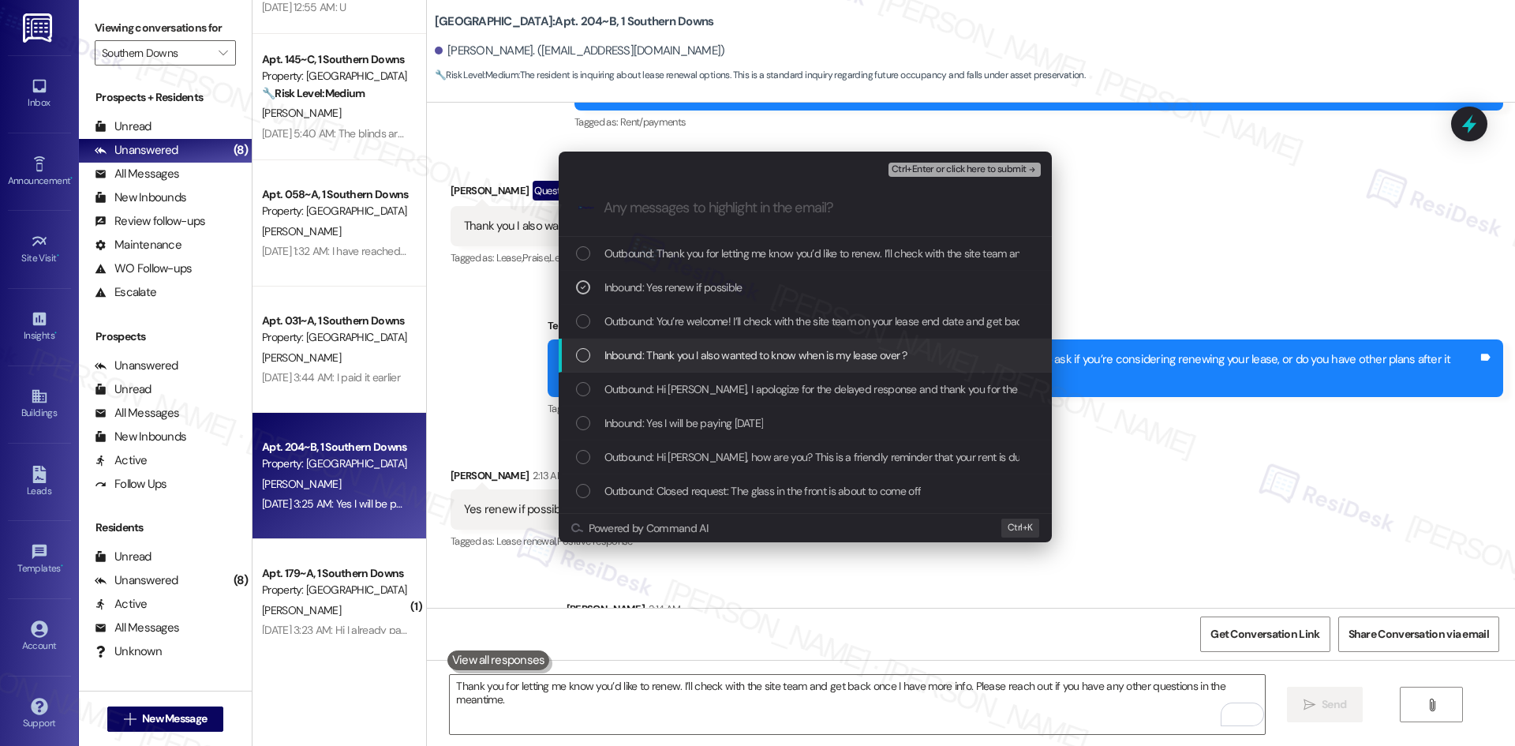
drag, startPoint x: 755, startPoint y: 348, endPoint x: 742, endPoint y: 357, distance: 16.4
click at [755, 351] on span "Inbound: Thank you I also wanted to know when is my lease over ?" at bounding box center [755, 354] width 303 height 17
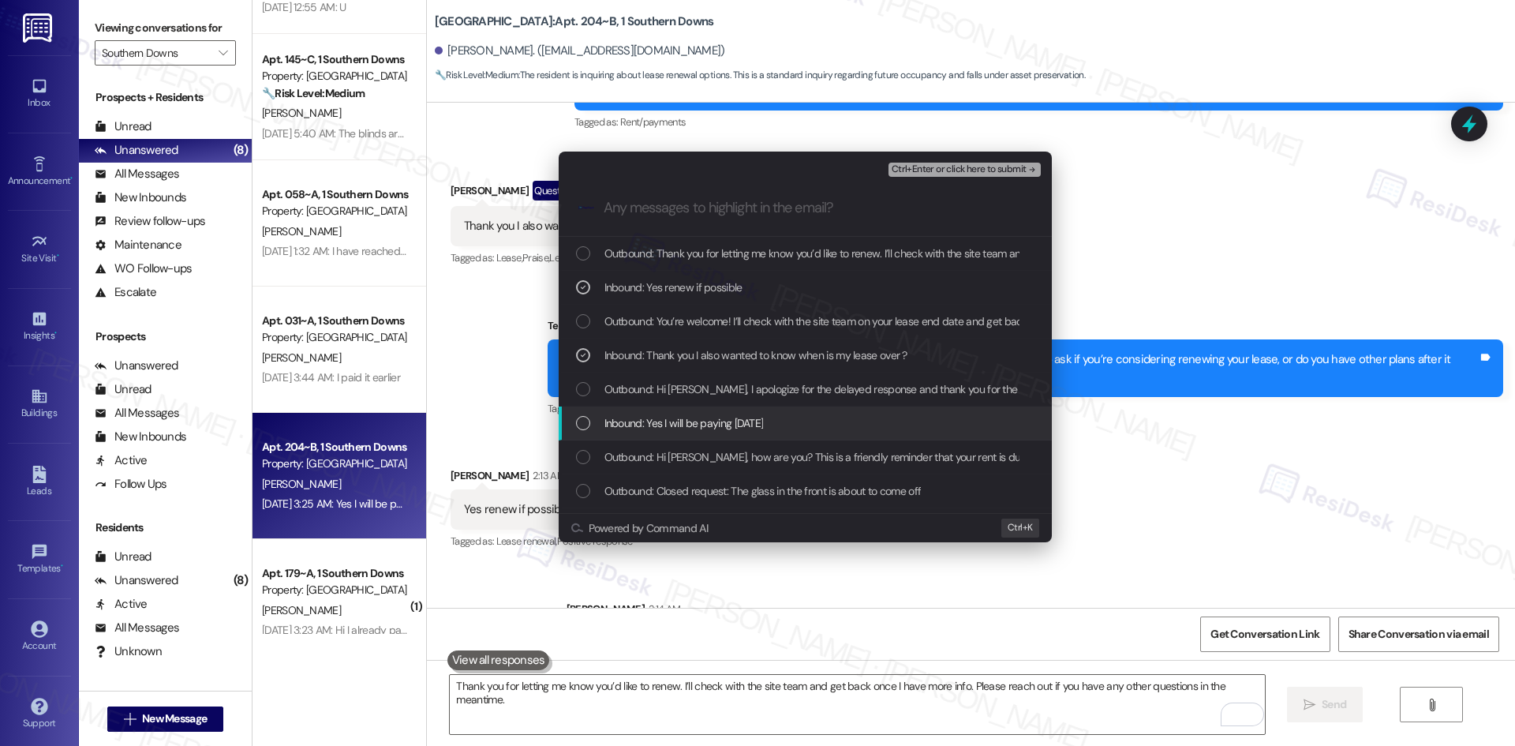
drag, startPoint x: 784, startPoint y: 429, endPoint x: 788, endPoint y: 415, distance: 14.7
click at [784, 428] on div "Inbound: Yes I will be paying [DATE]" at bounding box center [807, 422] width 462 height 17
click at [787, 425] on div "Inbound: Yes I will be paying [DATE]" at bounding box center [807, 422] width 462 height 17
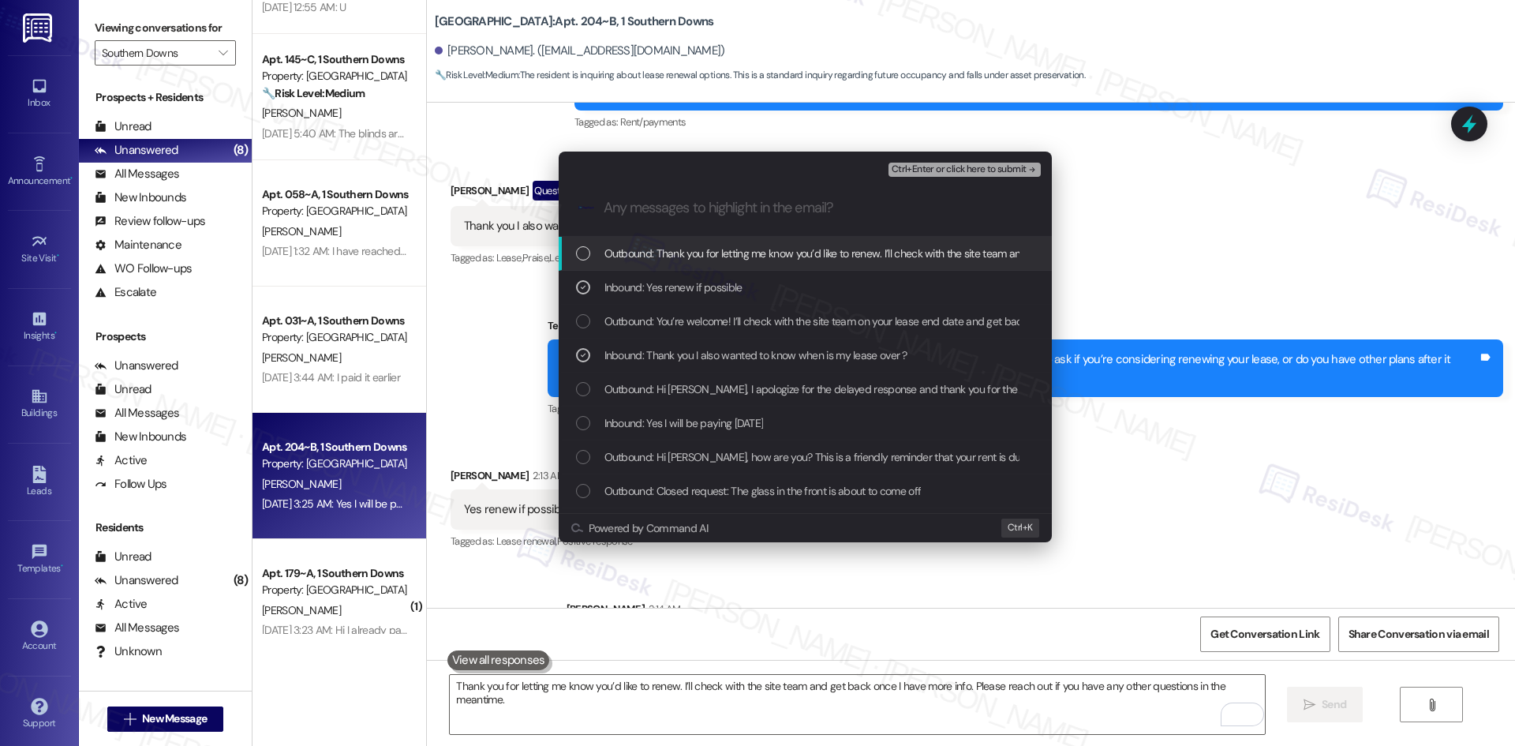
click at [1006, 171] on span "Ctrl+Enter or click here to submit" at bounding box center [959, 169] width 135 height 11
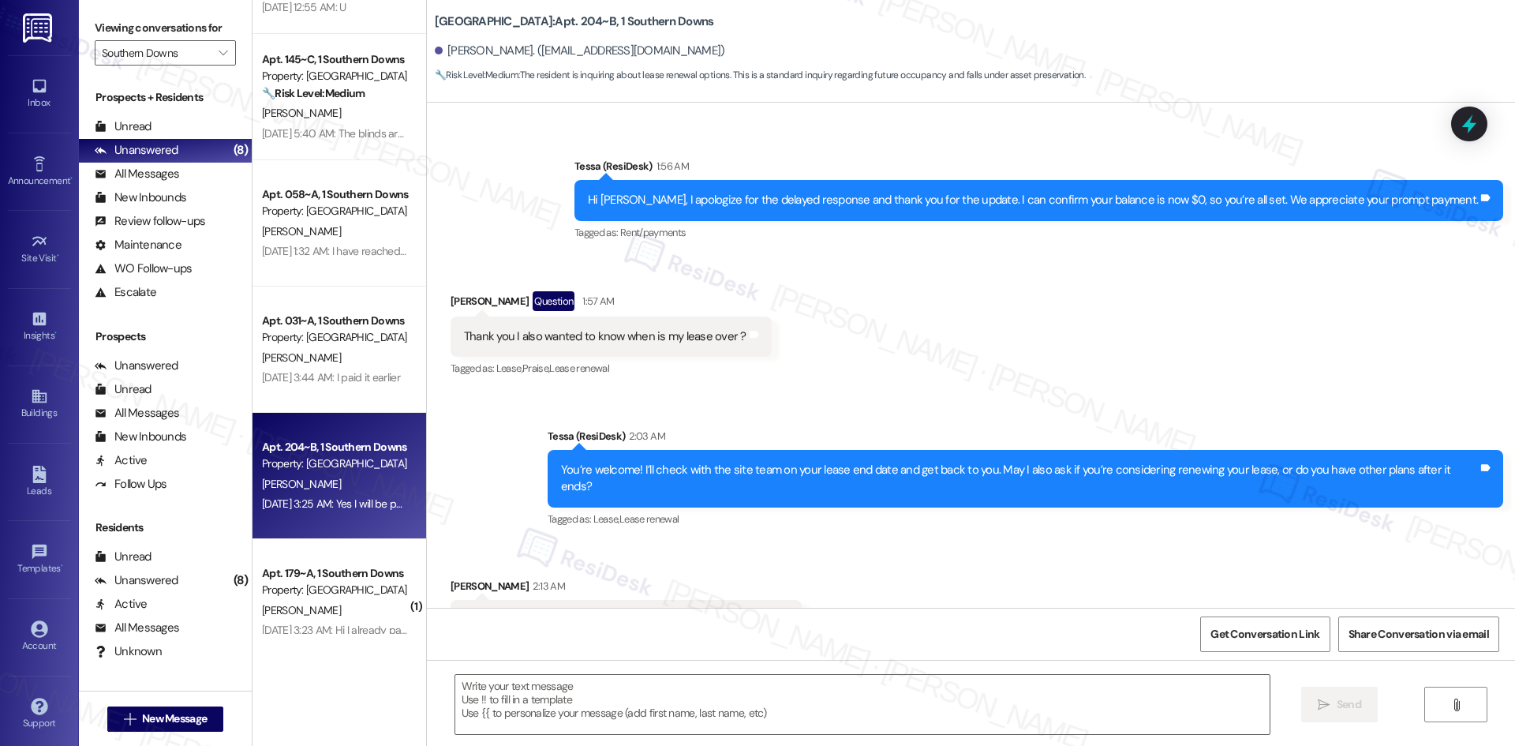
type textarea "Fetching suggested responses. Please feel free to read through the conversation…"
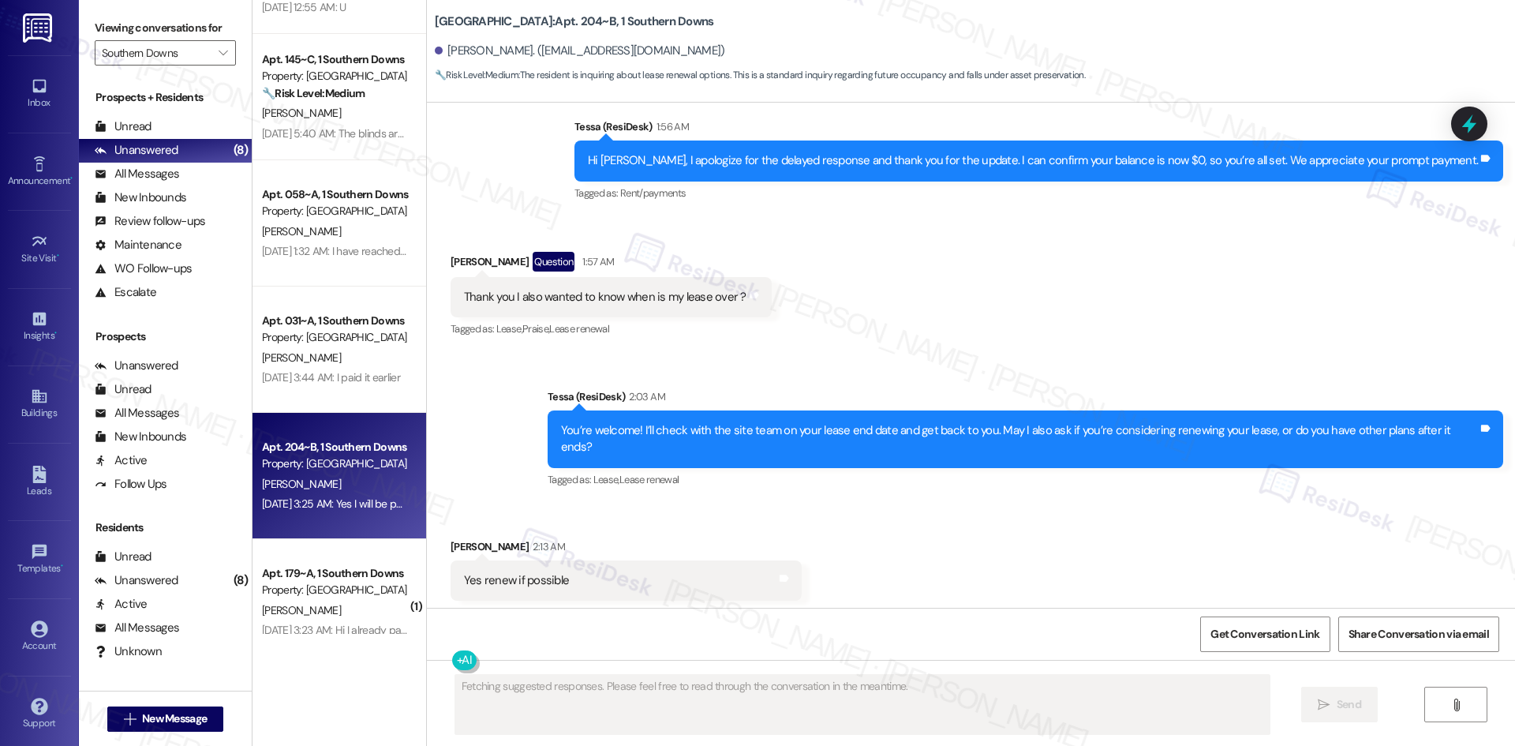
scroll to position [6115, 0]
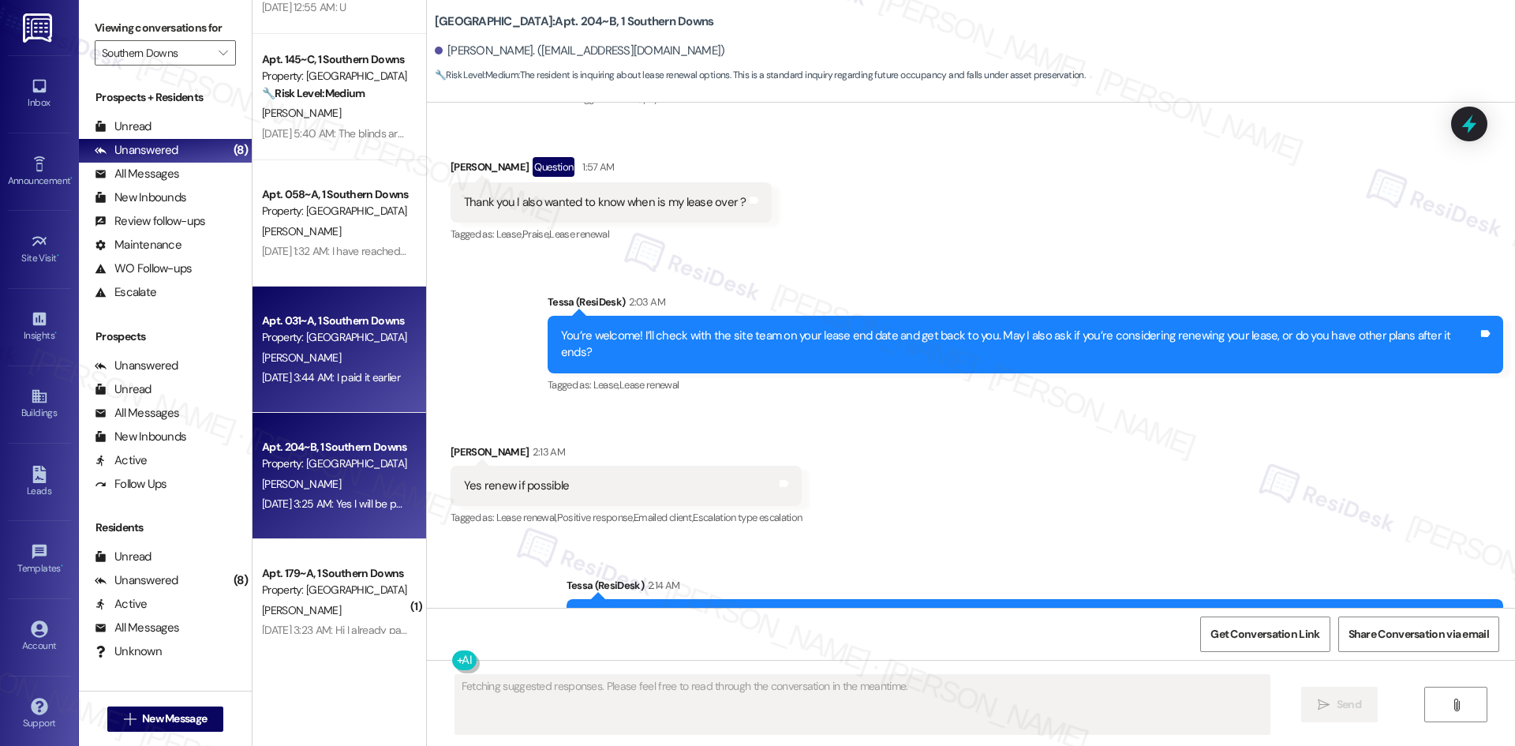
click at [339, 364] on div "[PERSON_NAME]" at bounding box center [334, 358] width 149 height 20
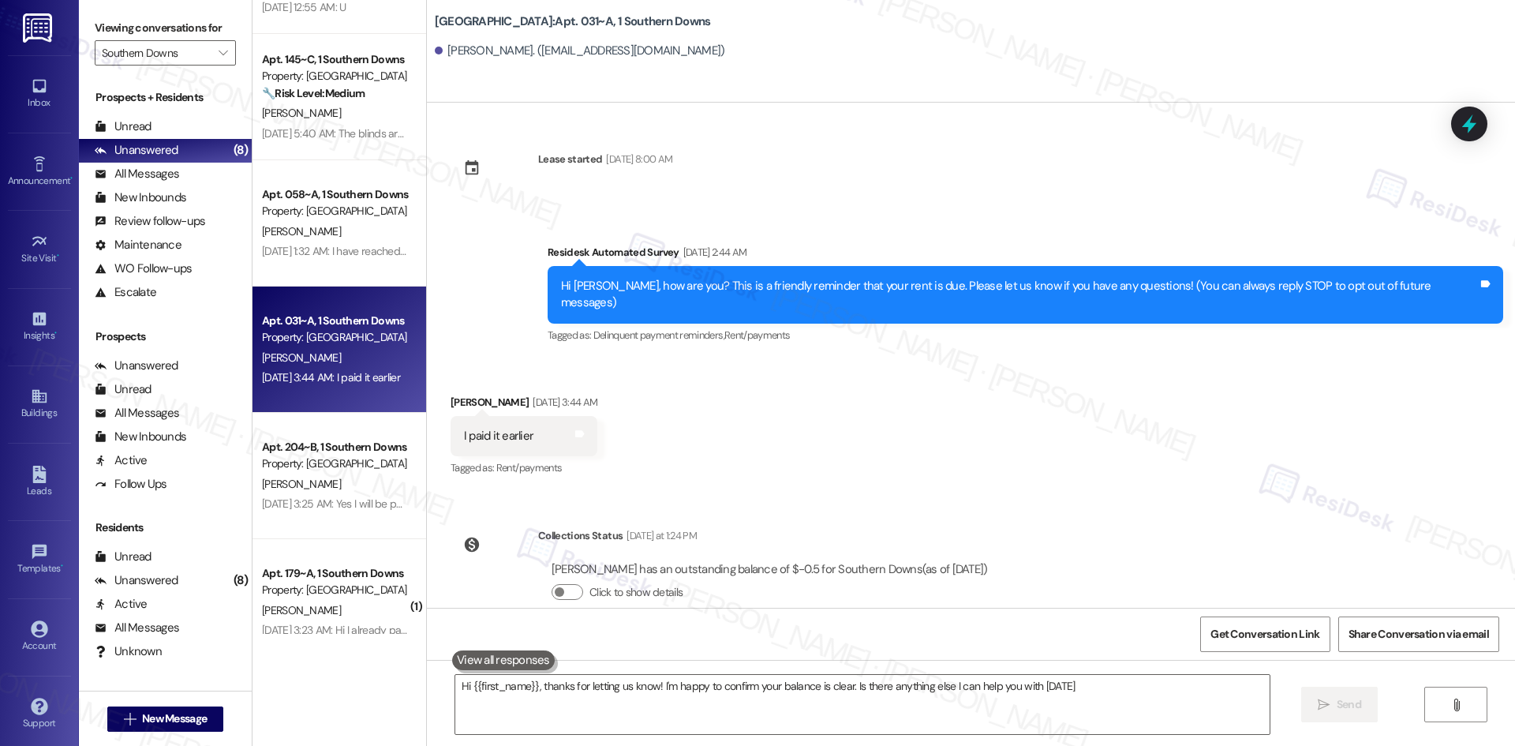
type textarea "Hi {{first_name}}, thanks for letting us know! I'm happy to confirm your balanc…"
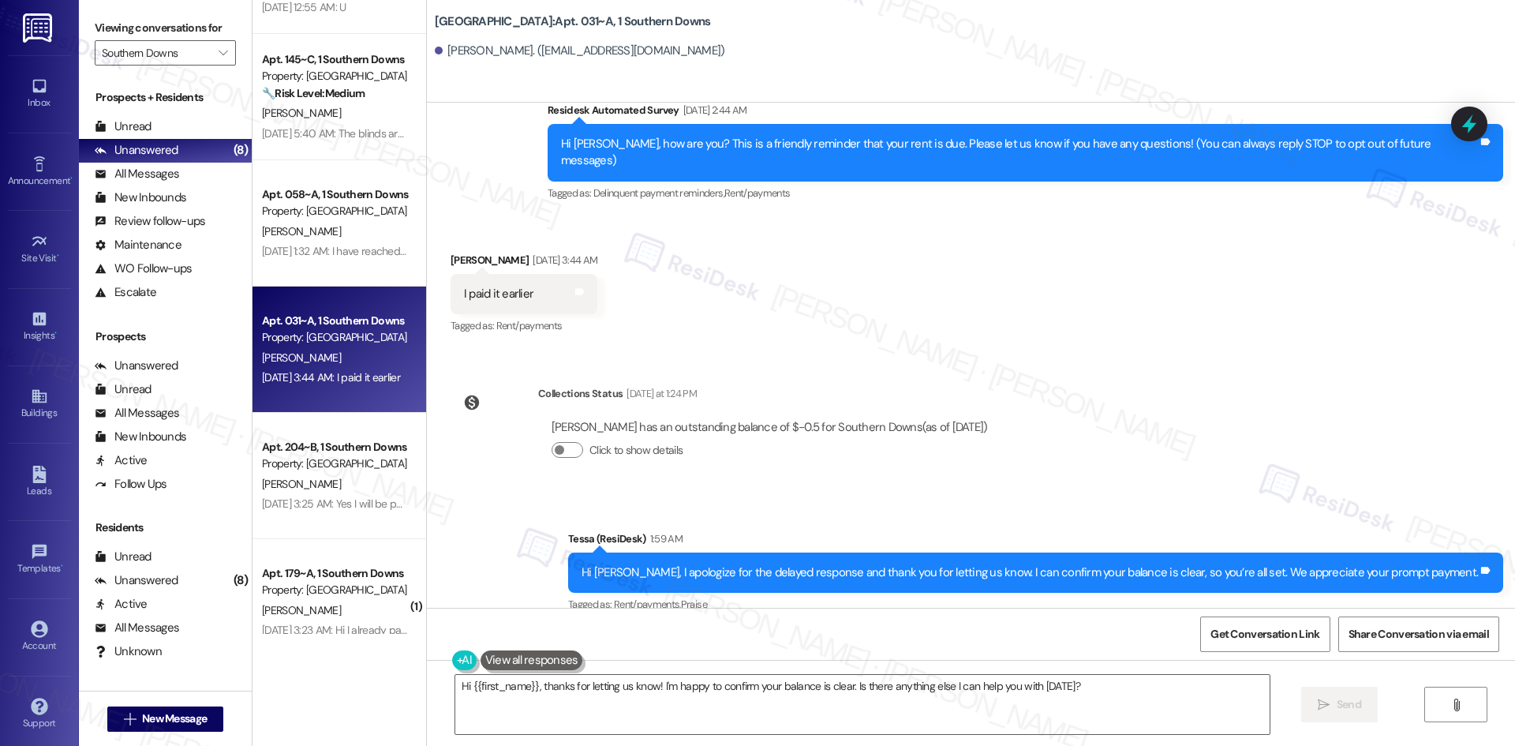
scroll to position [146, 0]
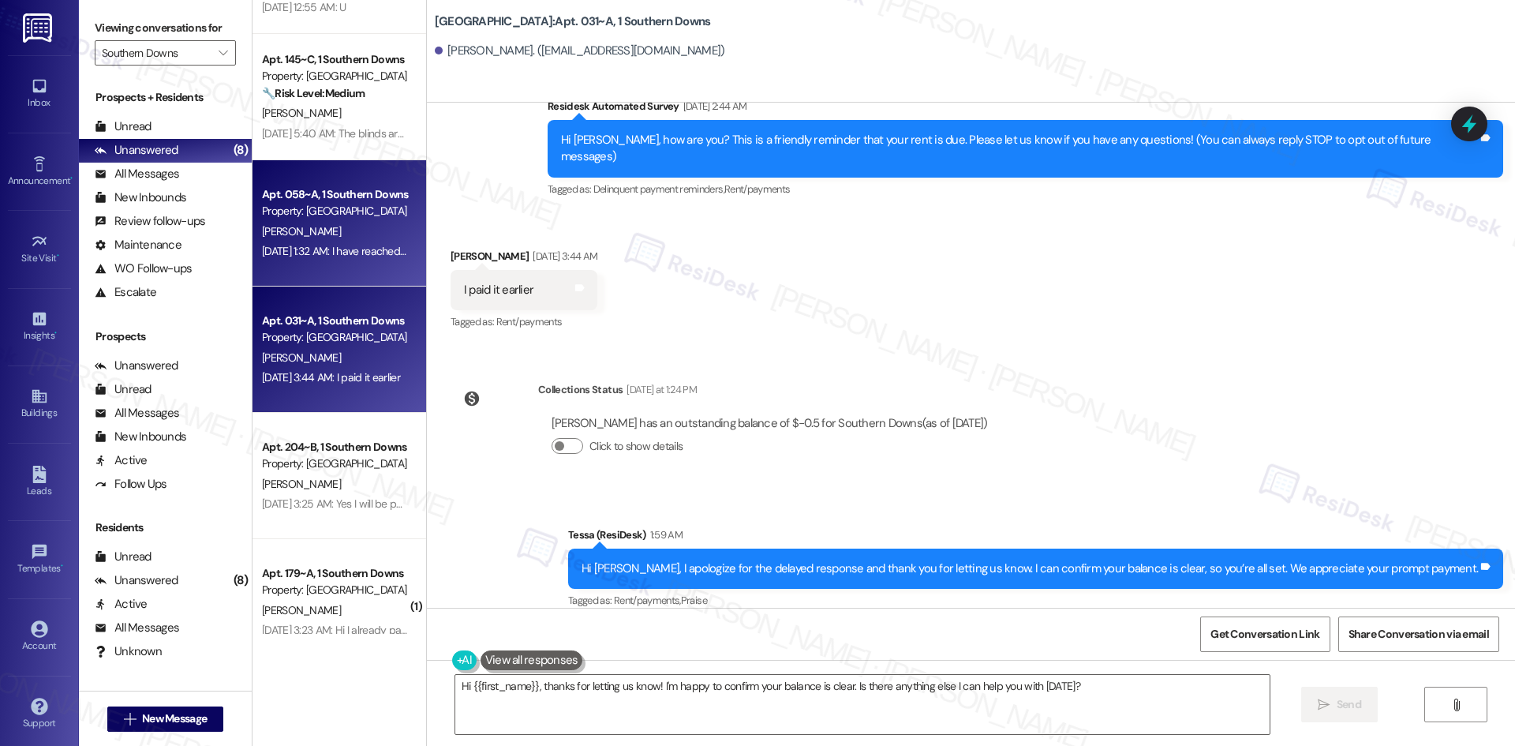
click at [289, 213] on div "Property: [GEOGRAPHIC_DATA]" at bounding box center [335, 211] width 146 height 17
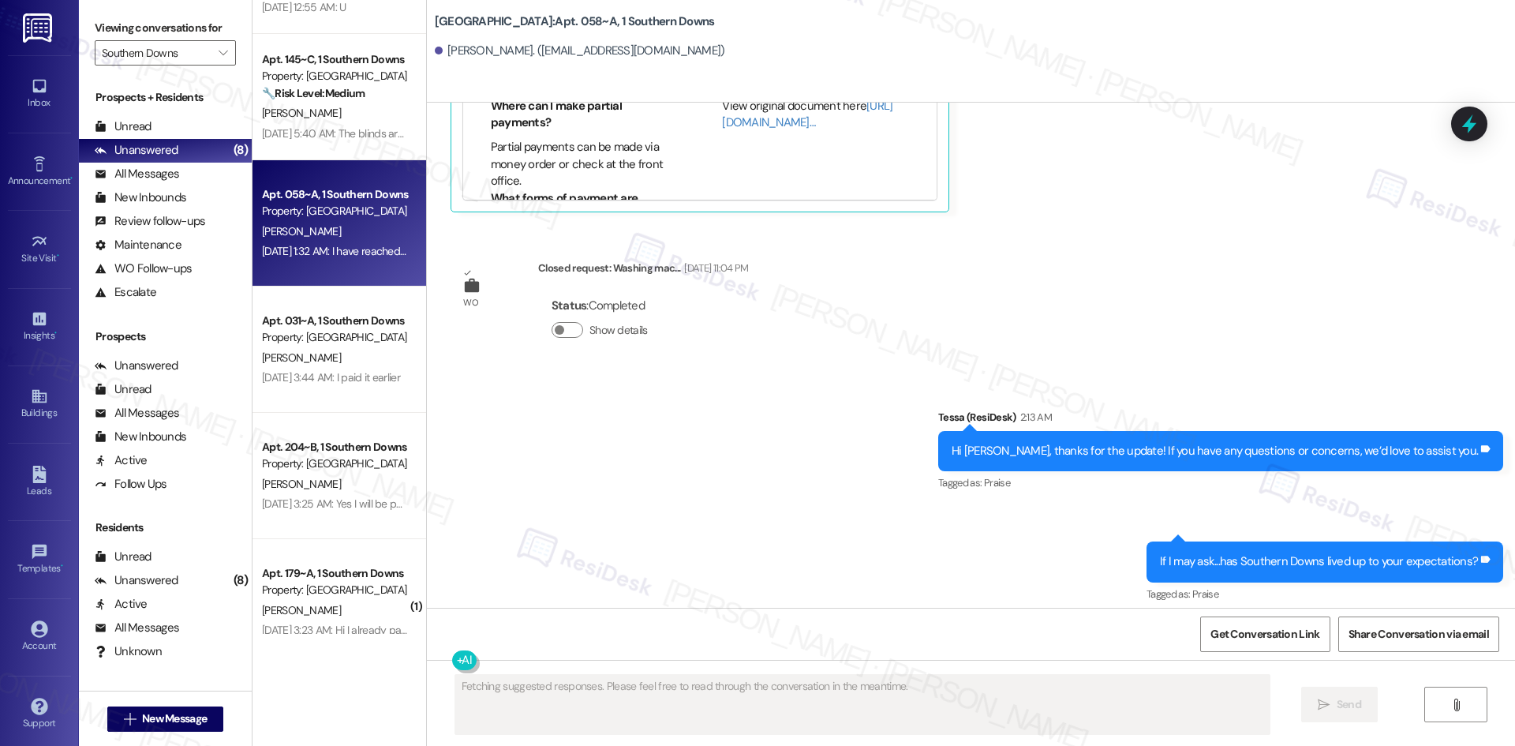
scroll to position [1059, 0]
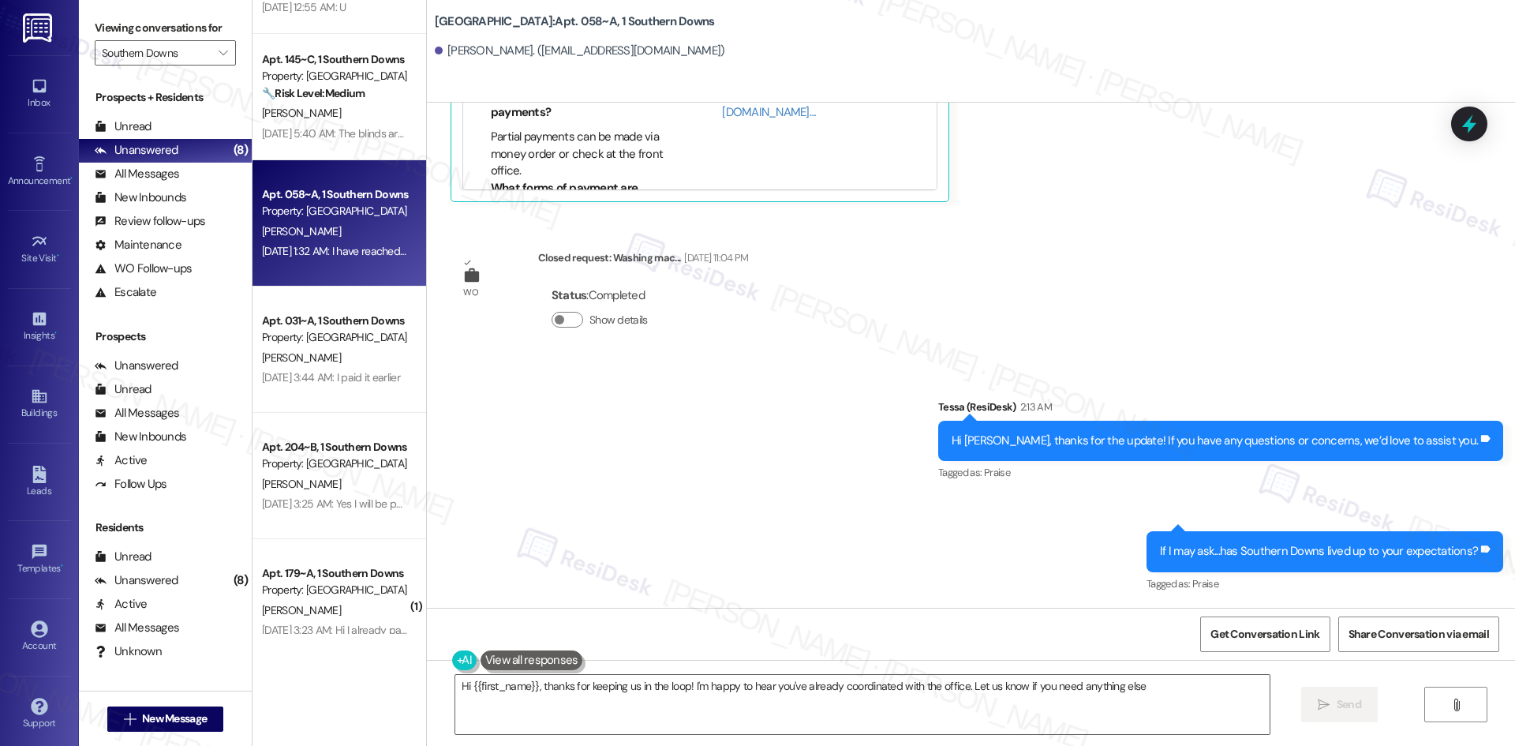
type textarea "Hi {{first_name}}, thanks for keeping us in the loop! I'm happy to hear you've …"
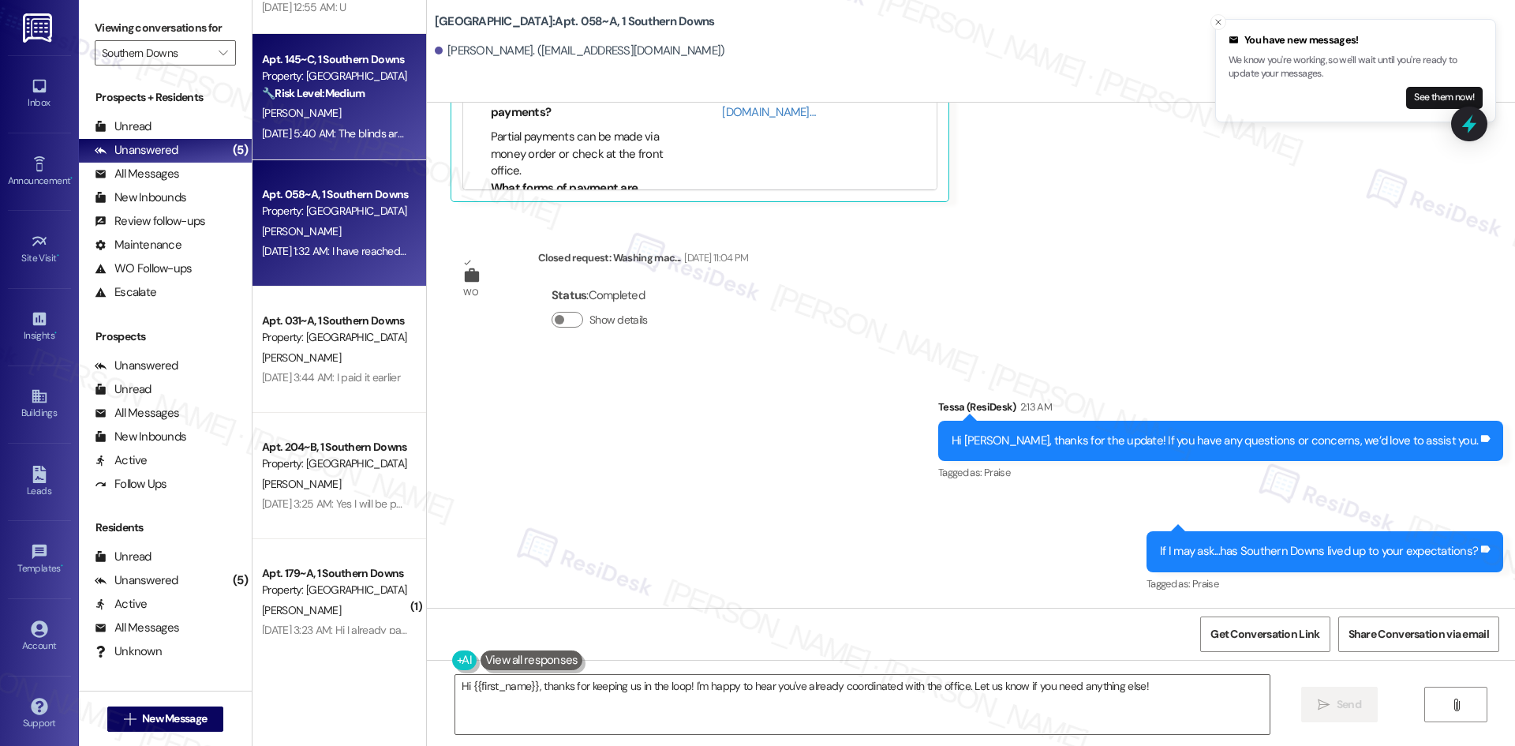
click at [327, 87] on strong "🔧 Risk Level: Medium" at bounding box center [313, 93] width 103 height 14
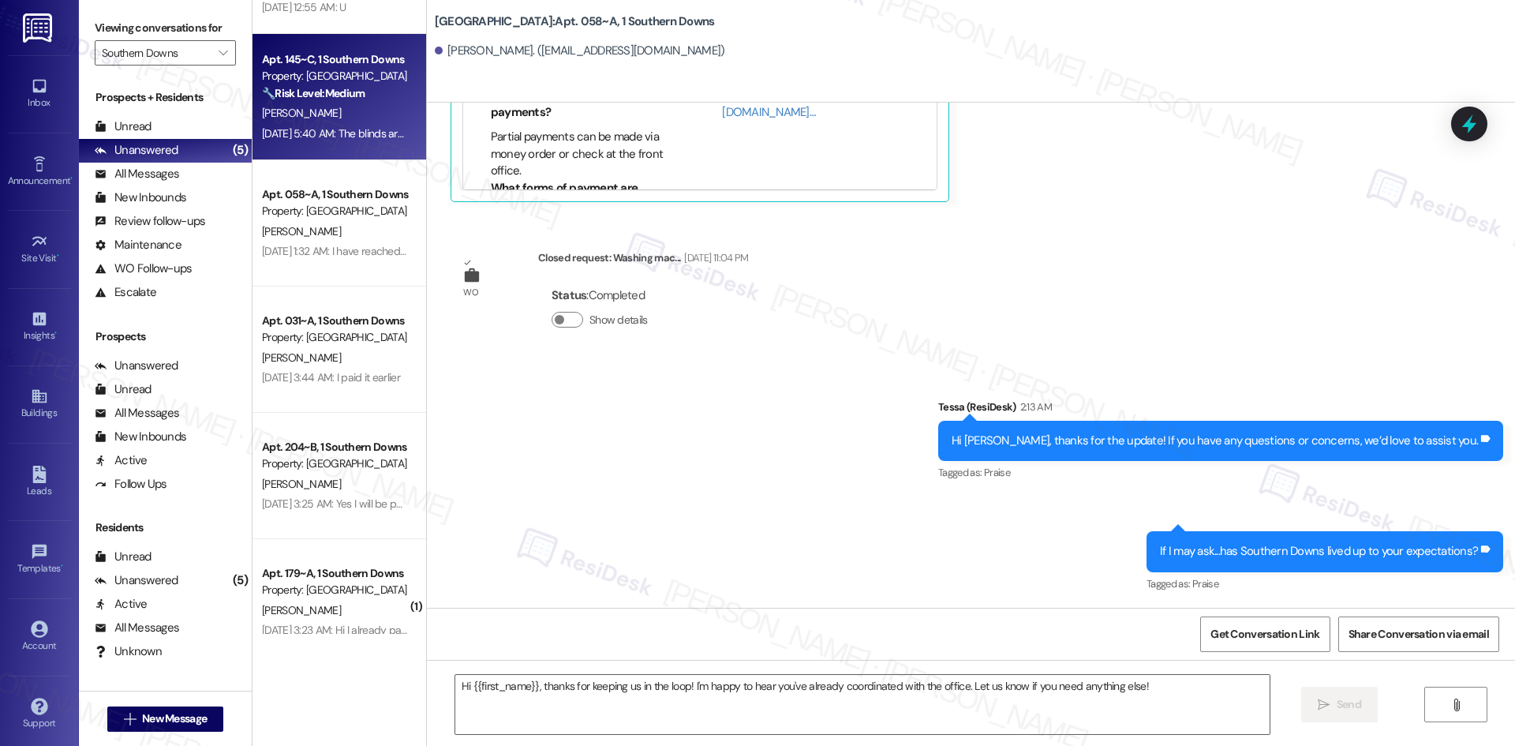
type textarea "Fetching suggested responses. Please feel free to read through the conversation…"
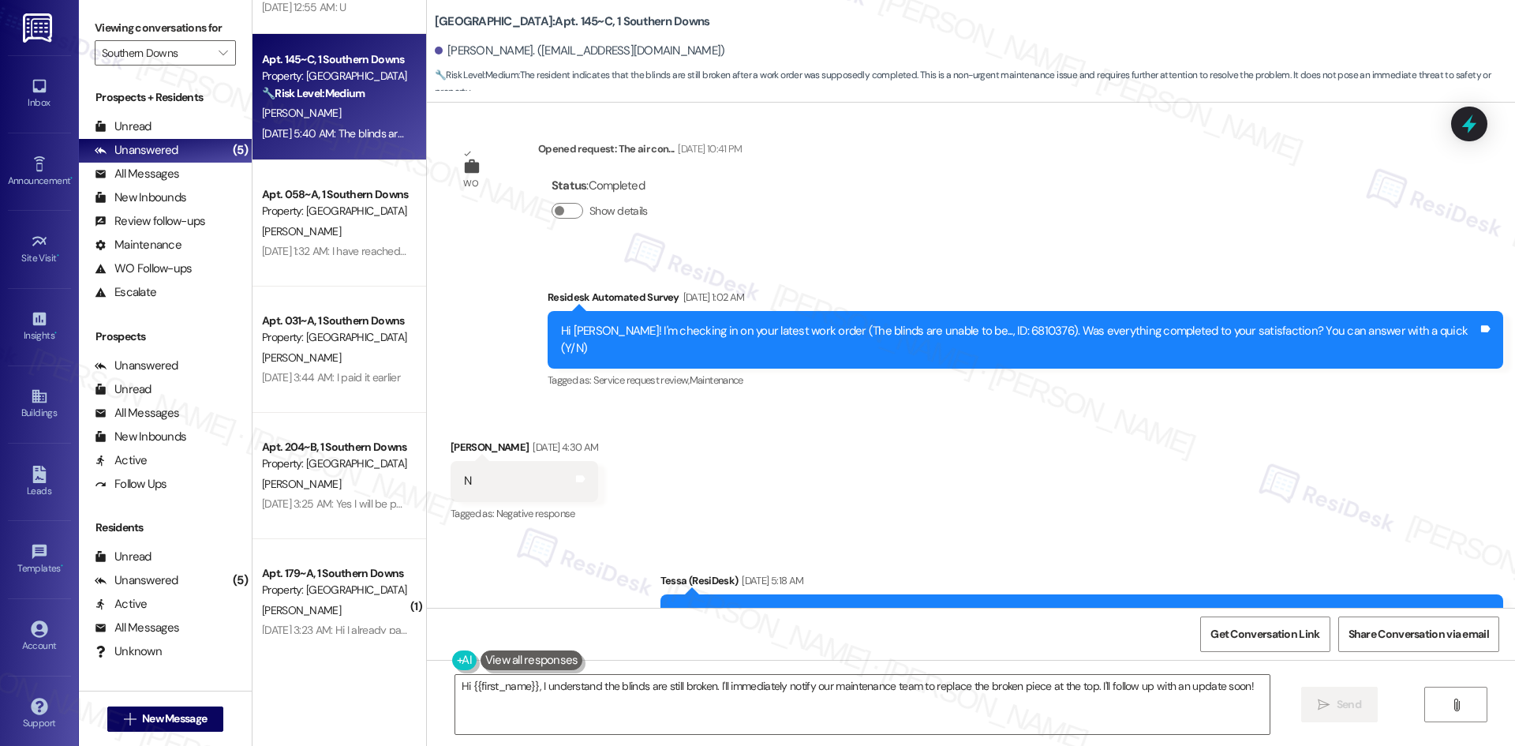
scroll to position [464, 0]
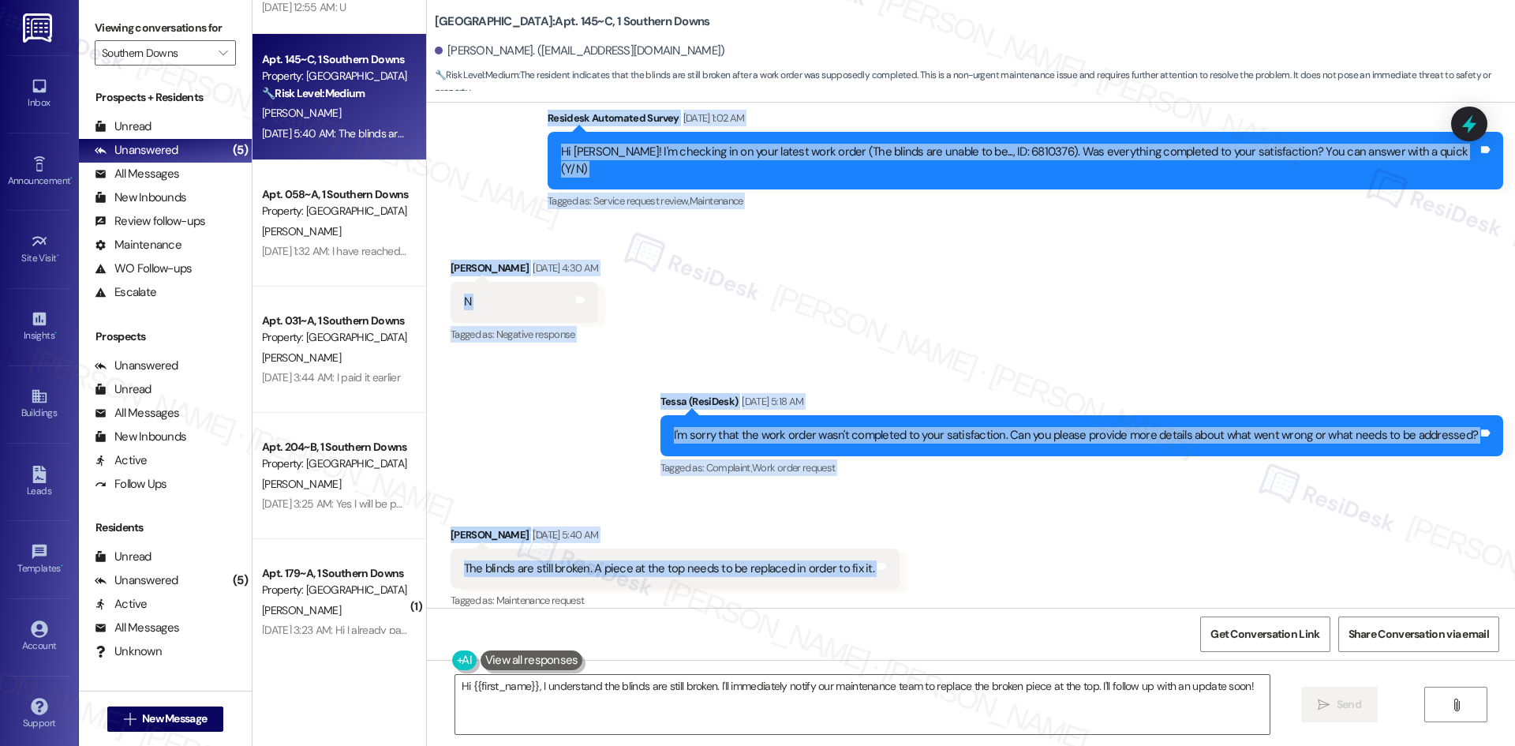
drag, startPoint x: 556, startPoint y: 113, endPoint x: 932, endPoint y: 545, distance: 572.7
click at [932, 545] on div "WO Lease started [DATE] 8:00 AM Show details Survey, sent via SMS Residesk Auto…" at bounding box center [971, 355] width 1088 height 505
copy div "Residesk Automated Survey [DATE] 1:02 AM Hi [PERSON_NAME]! I'm checking in on y…"
click at [866, 294] on div "Received via SMS [PERSON_NAME] [DATE] 4:30 AM N Tags and notes Tagged as: Negat…" at bounding box center [971, 290] width 1088 height 133
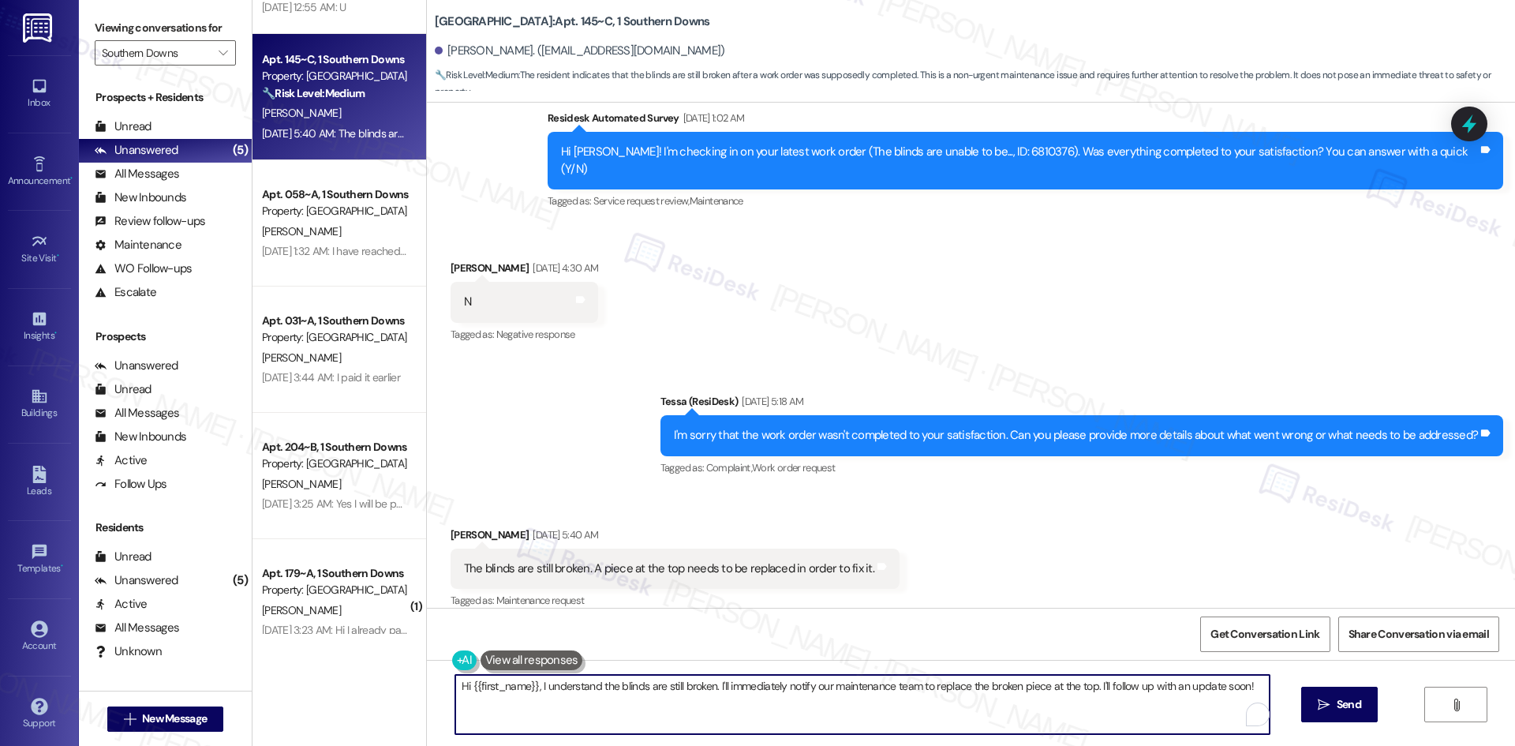
click at [873, 679] on textarea "Hi {{first_name}}, I understand the blinds are still broken. I'll immediately n…" at bounding box center [862, 704] width 814 height 59
paste textarea "[PERSON_NAME], I just wanted to check back with you — are the blinds still brok…"
type textarea "Hi [PERSON_NAME], I just wanted to check back with you — are the blinds still b…"
click at [1315, 707] on span " Send" at bounding box center [1325, 704] width 50 height 17
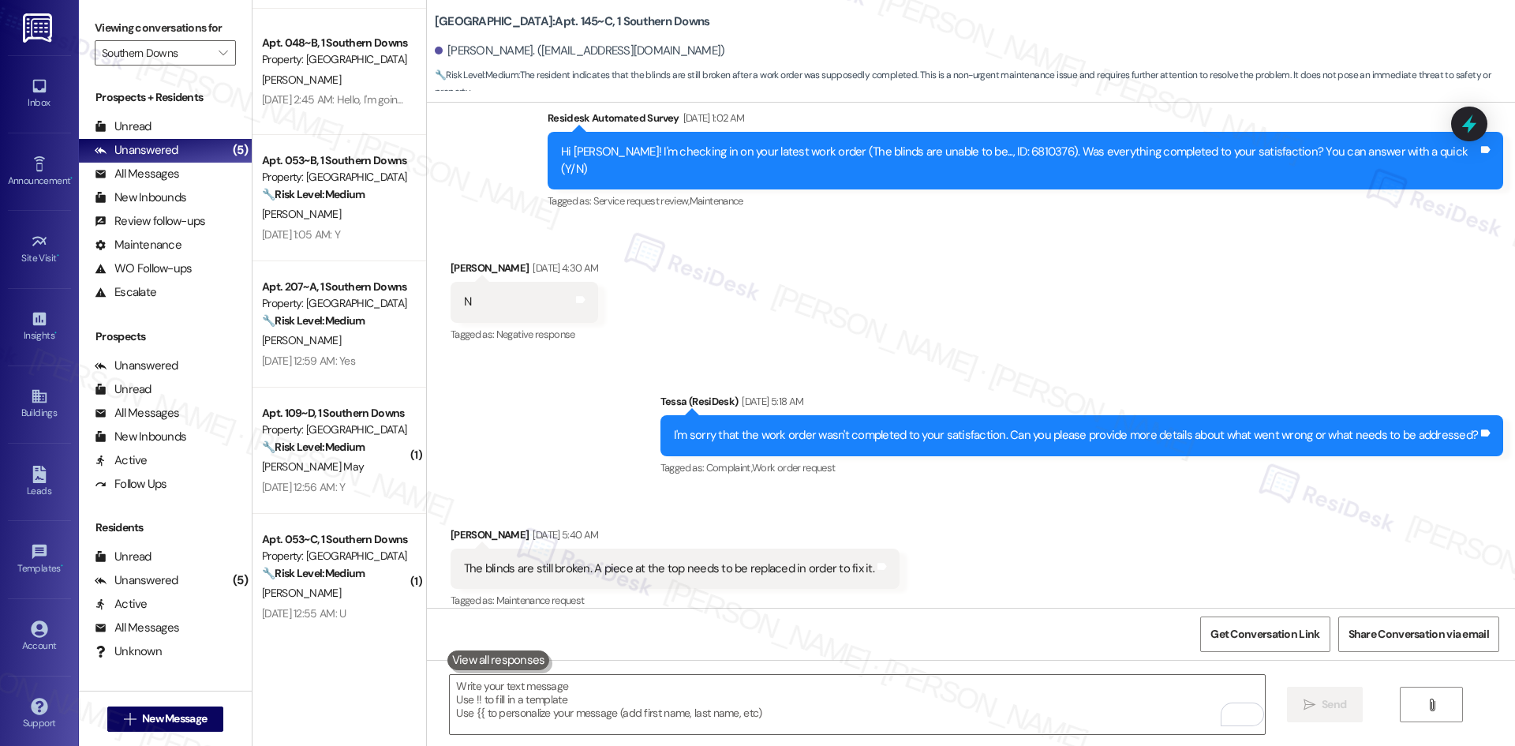
scroll to position [503, 0]
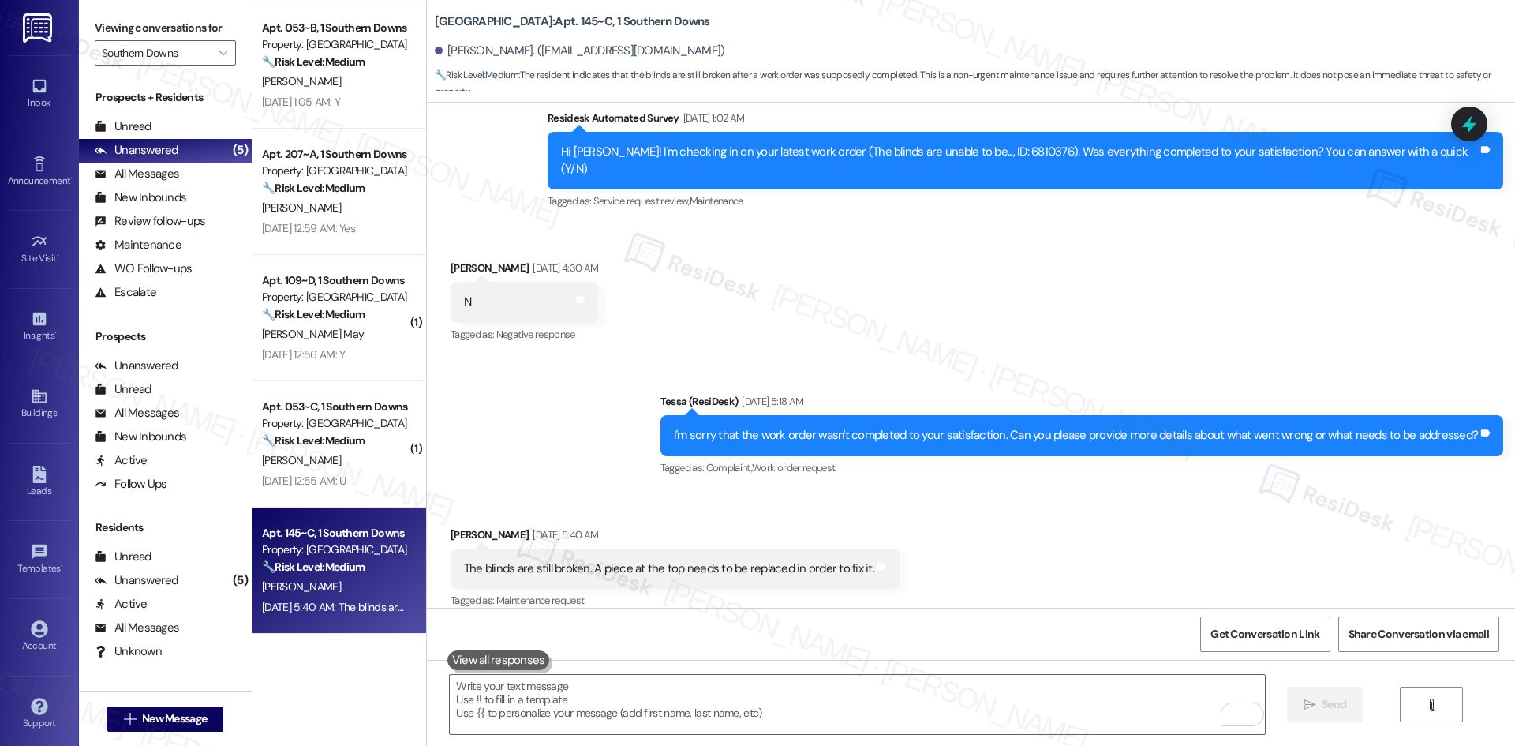
click at [1140, 505] on div "Received via SMS [PERSON_NAME] [DATE] 5:40 AM The blinds are still broken. A pi…" at bounding box center [971, 557] width 1088 height 133
click at [1143, 496] on div "Received via SMS [PERSON_NAME] [DATE] 5:40 AM The blinds are still broken. A pi…" at bounding box center [971, 557] width 1088 height 133
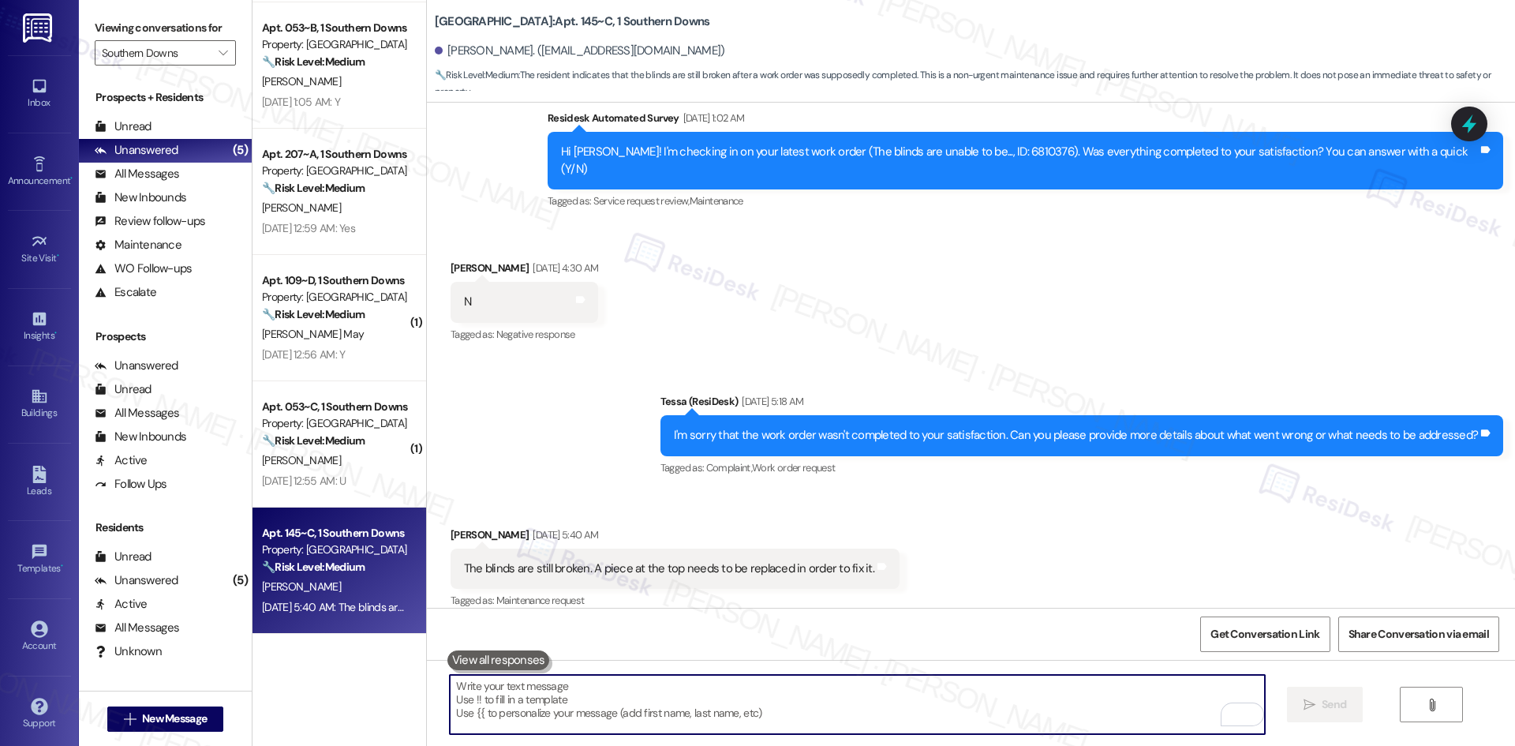
click at [859, 694] on textarea "To enrich screen reader interactions, please activate Accessibility in Grammarl…" at bounding box center [857, 704] width 814 height 59
paste textarea "Hi [PERSON_NAME], I just wanted to check back with you — are the blinds still b…"
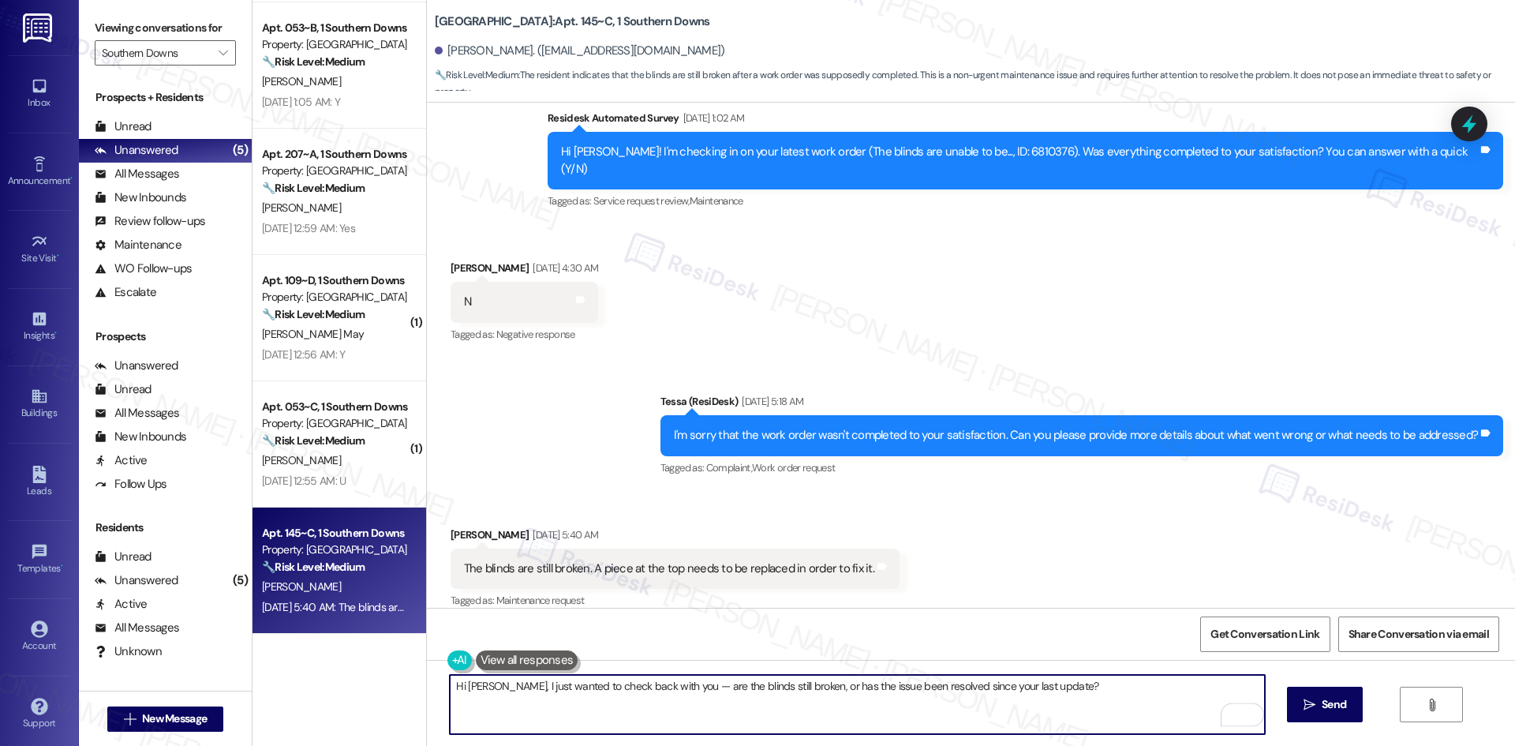
type textarea "Hi [PERSON_NAME], I just wanted to check back with you — are the blinds still b…"
click at [1106, 491] on div "Received via SMS [PERSON_NAME] [DATE] 5:40 AM The blinds are still broken. A pi…" at bounding box center [971, 557] width 1088 height 133
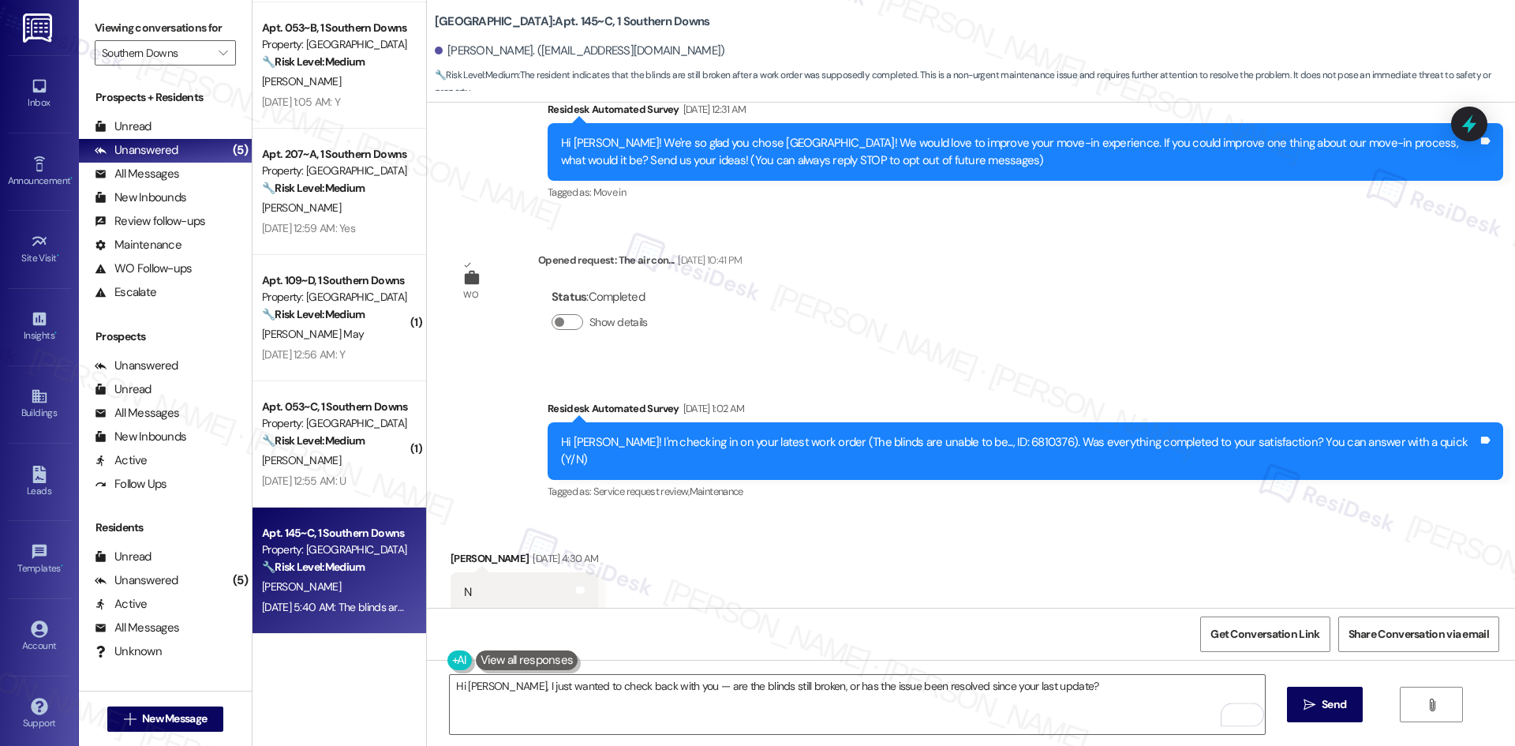
scroll to position [464, 0]
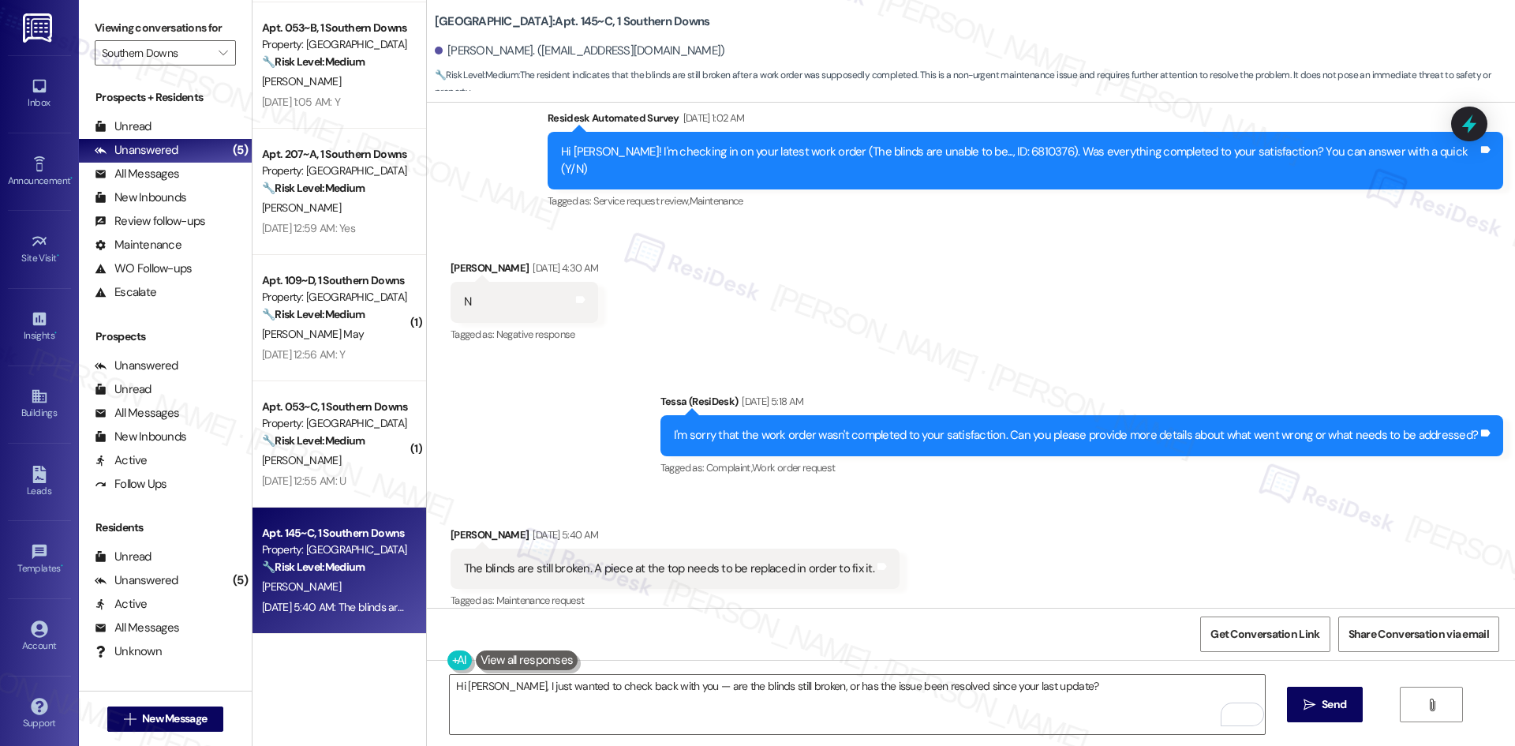
click at [1116, 541] on div "Received via SMS [PERSON_NAME] [DATE] 5:40 AM The blinds are still broken. A pi…" at bounding box center [971, 557] width 1088 height 133
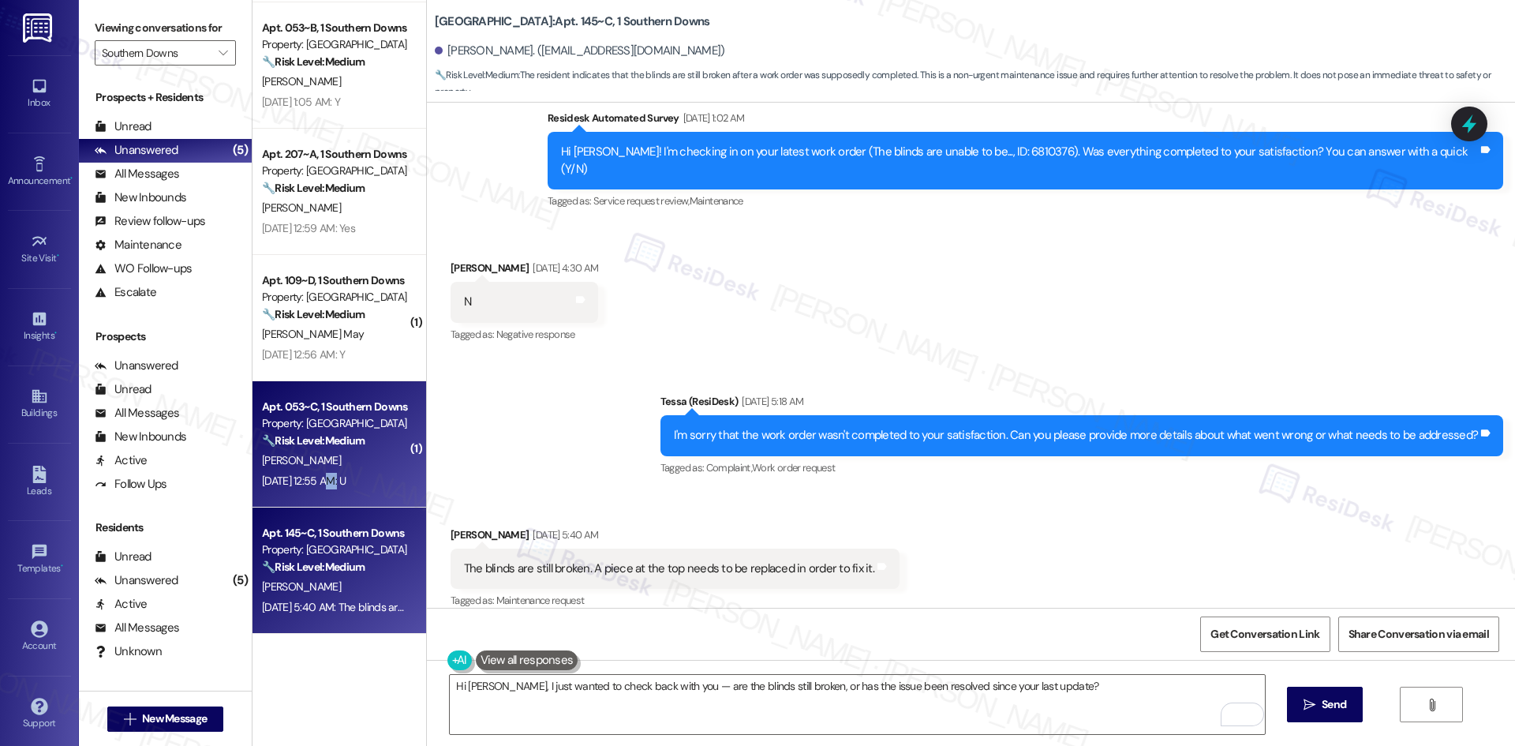
click at [320, 484] on div "[DATE] 12:55 AM: U [DATE] 12:55 AM: U" at bounding box center [304, 480] width 84 height 14
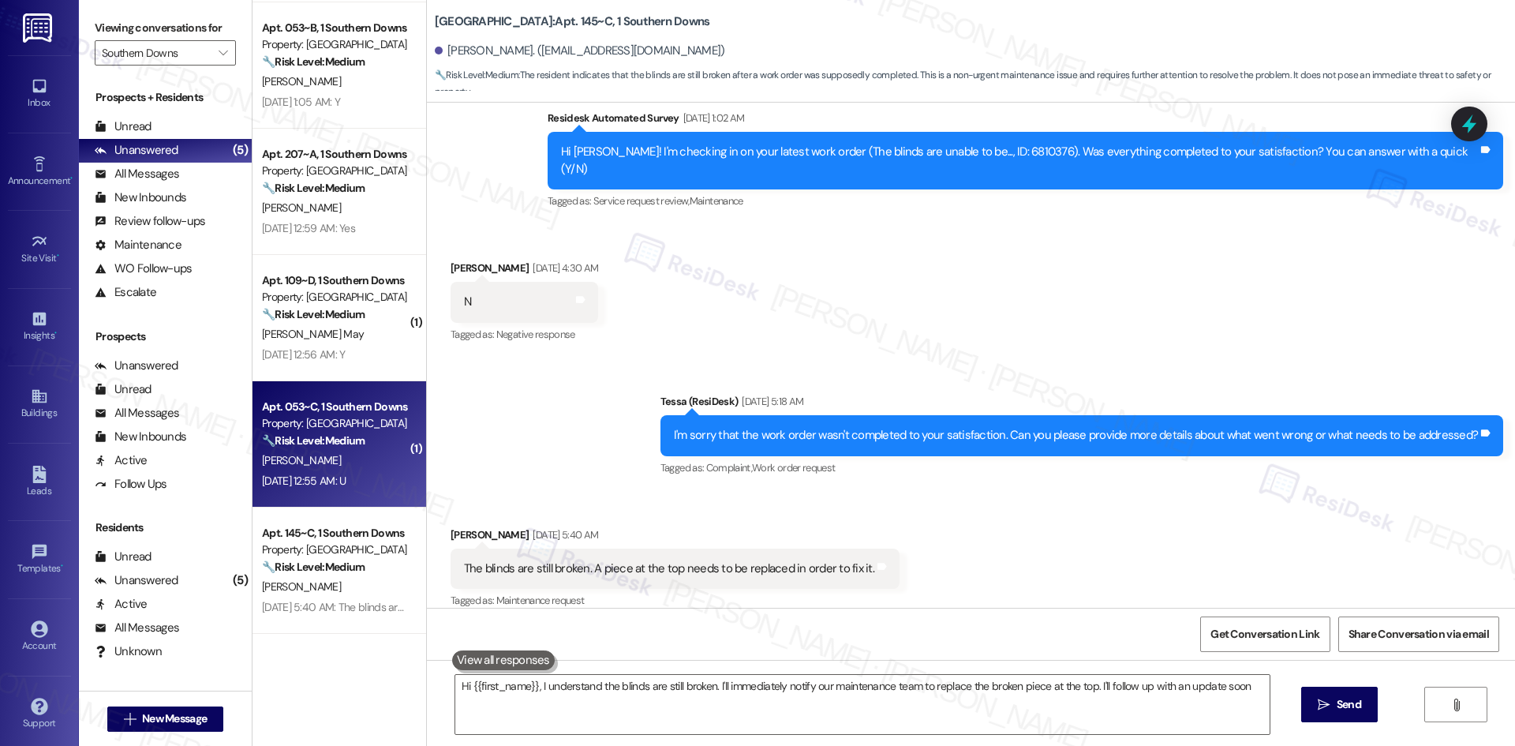
type textarea "Hi {{first_name}}, I understand the blinds are still broken. I'll immediately n…"
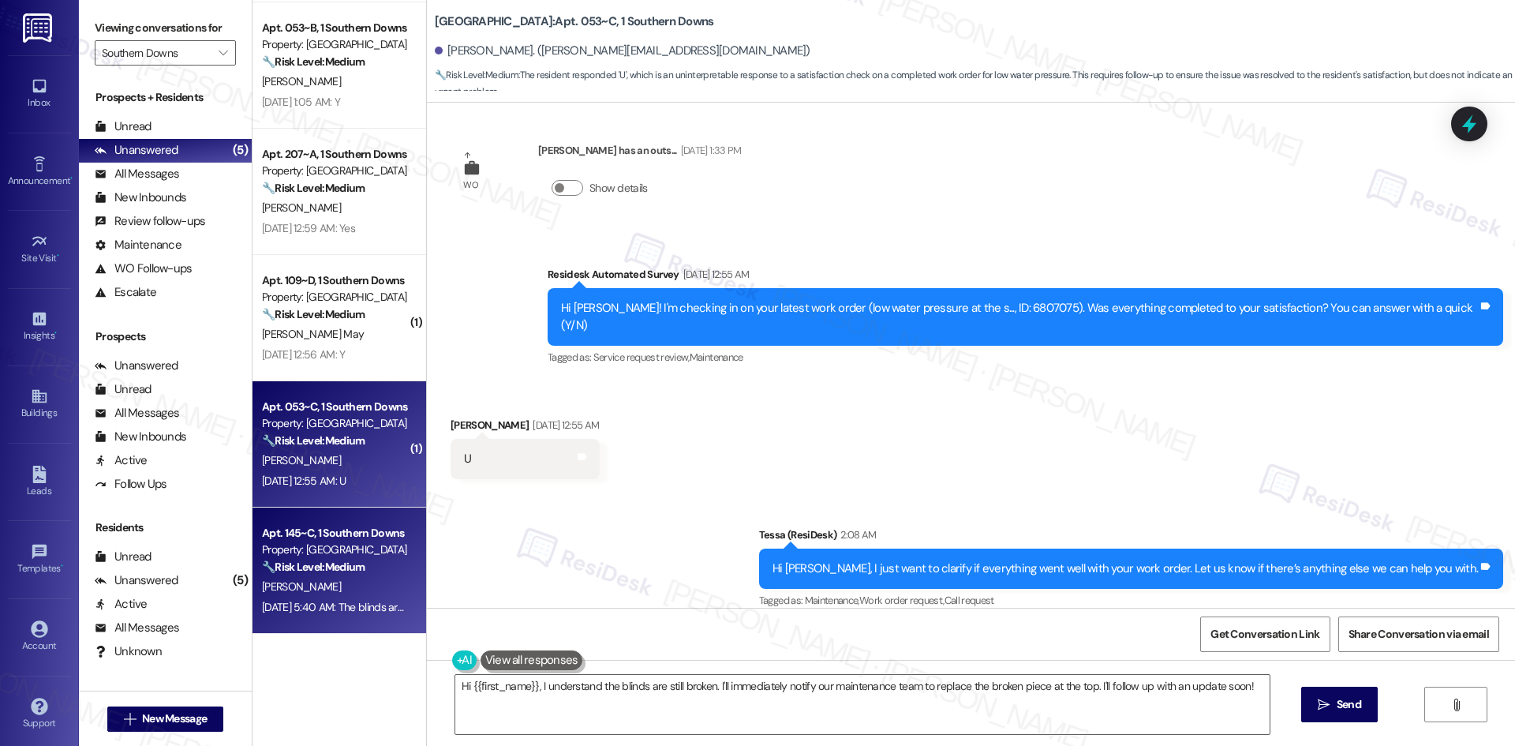
click at [308, 569] on strong "🔧 Risk Level: Medium" at bounding box center [313, 566] width 103 height 14
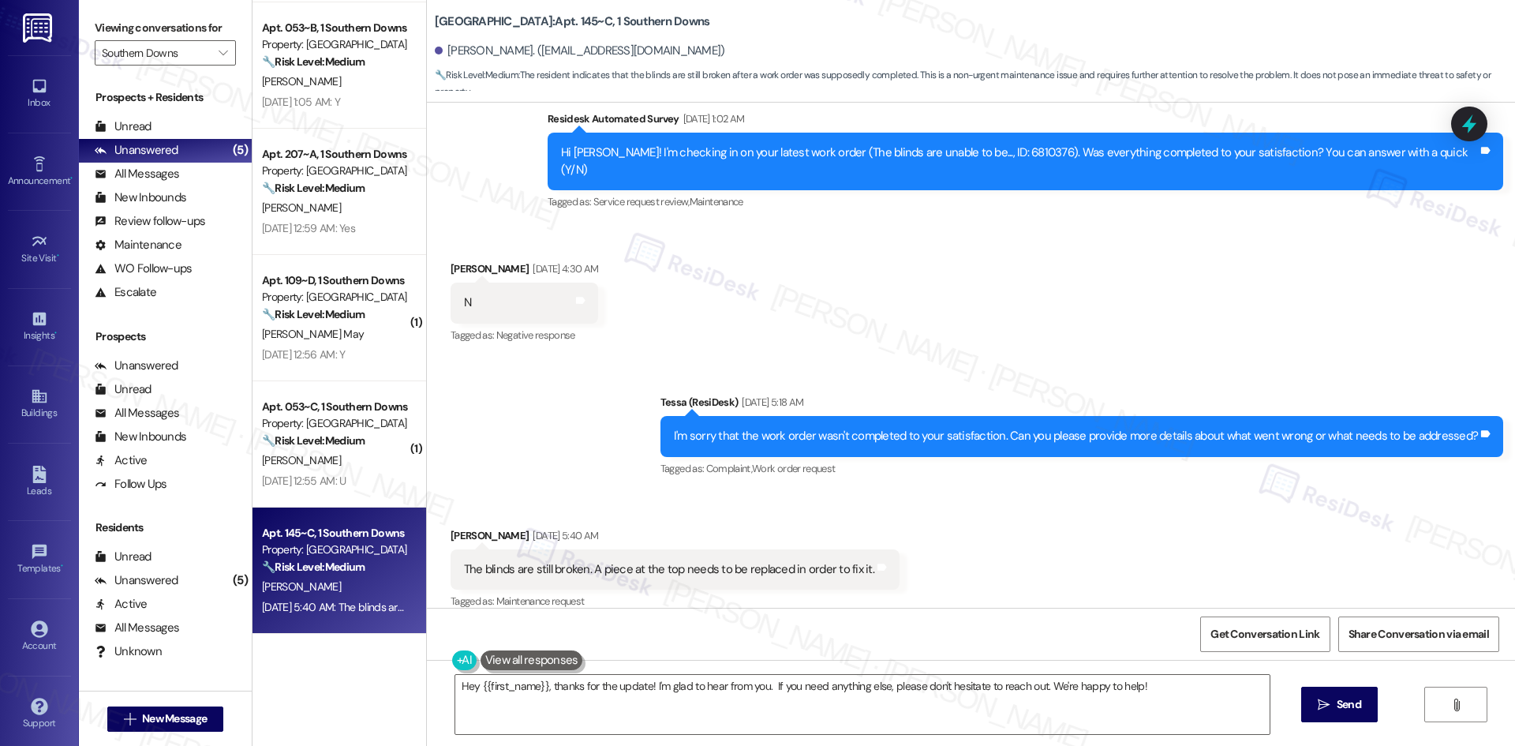
scroll to position [464, 0]
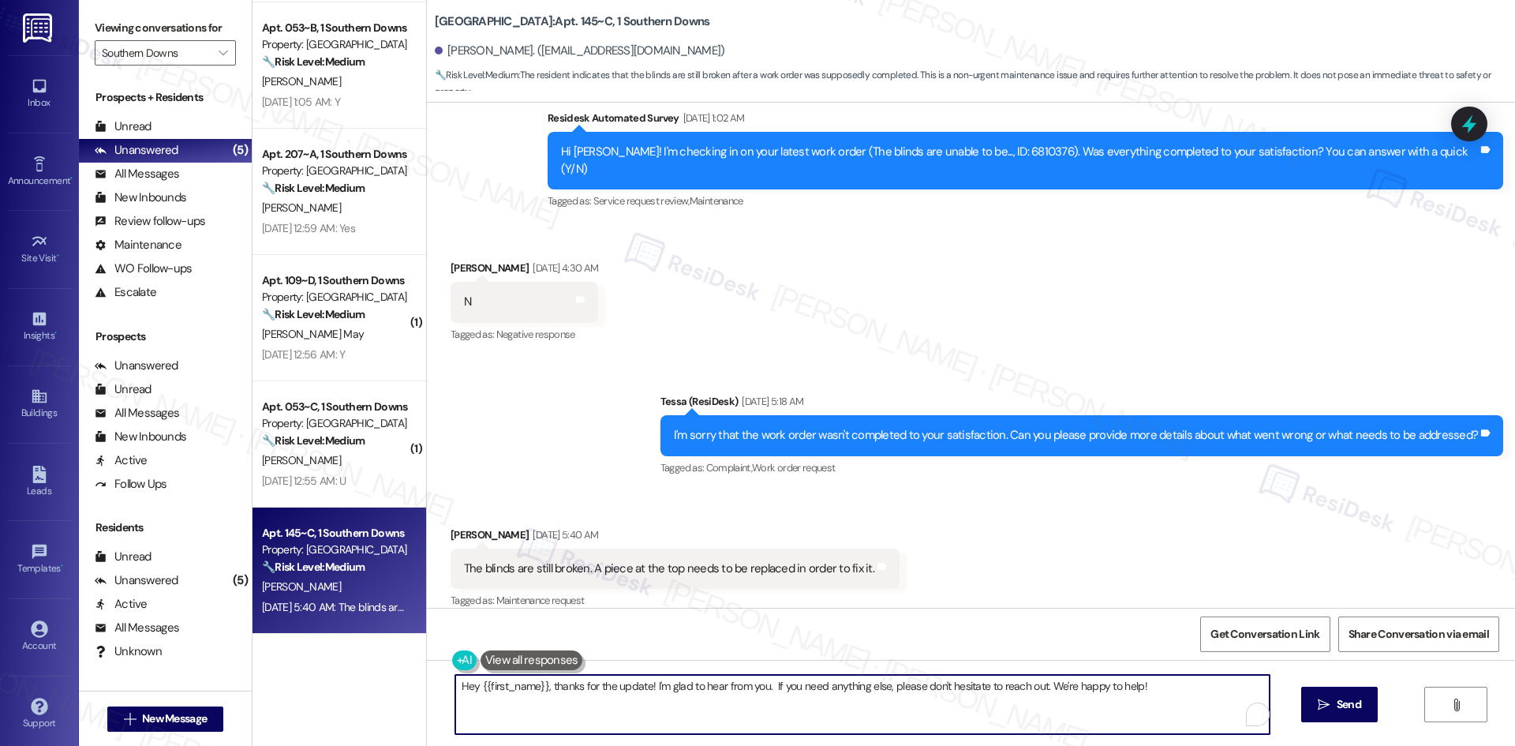
click at [1026, 711] on textarea "Hey {{first_name}}, thanks for the update! I'm glad to hear from you. If you ne…" at bounding box center [862, 704] width 814 height 59
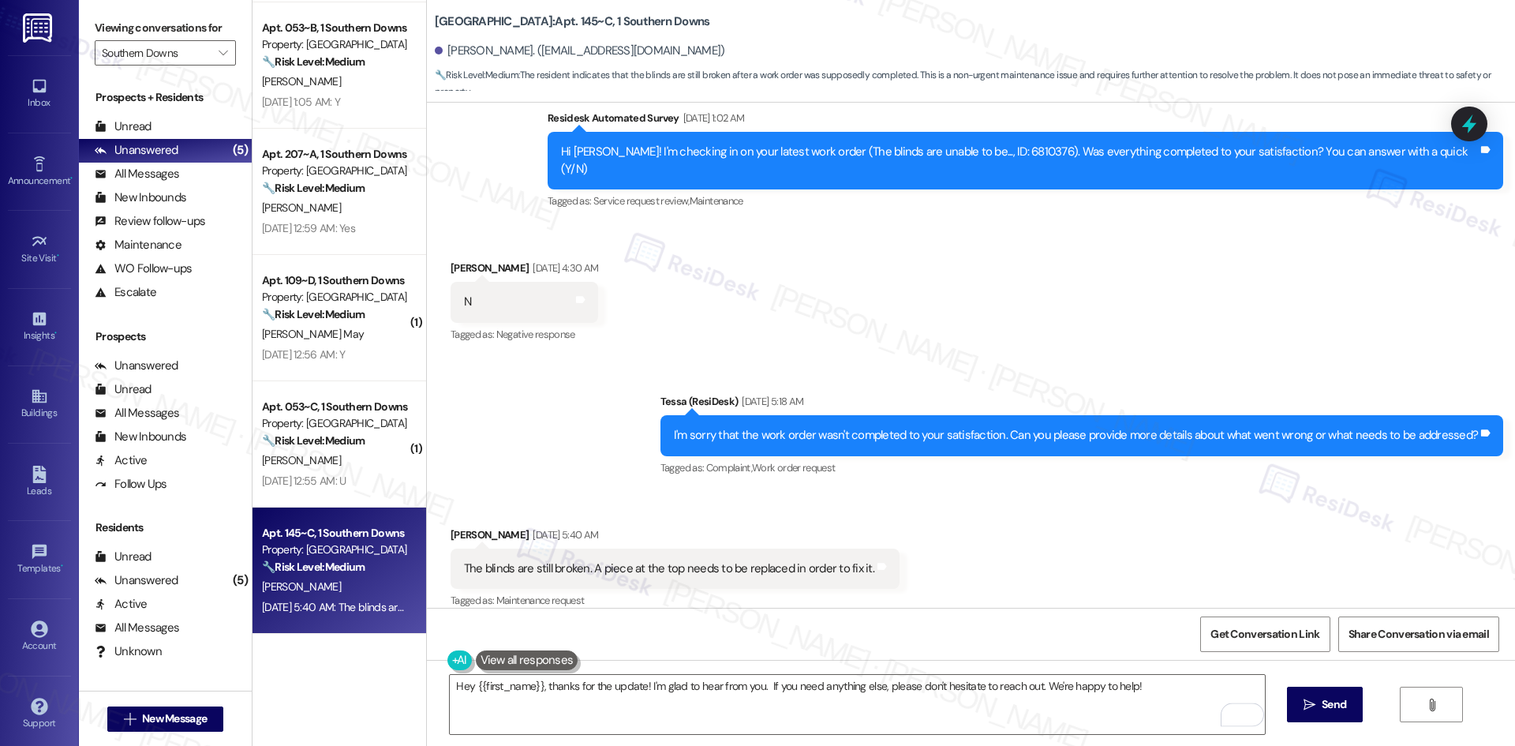
click at [1199, 523] on div "Received via SMS Malcolm Gayle Sep 11, 2025 at 5:40 AM The blinds are still bro…" at bounding box center [971, 557] width 1088 height 133
click at [1053, 699] on textarea "Hey {{first_name}}, thanks for the update! I'm glad to hear from you. If you ne…" at bounding box center [857, 704] width 814 height 59
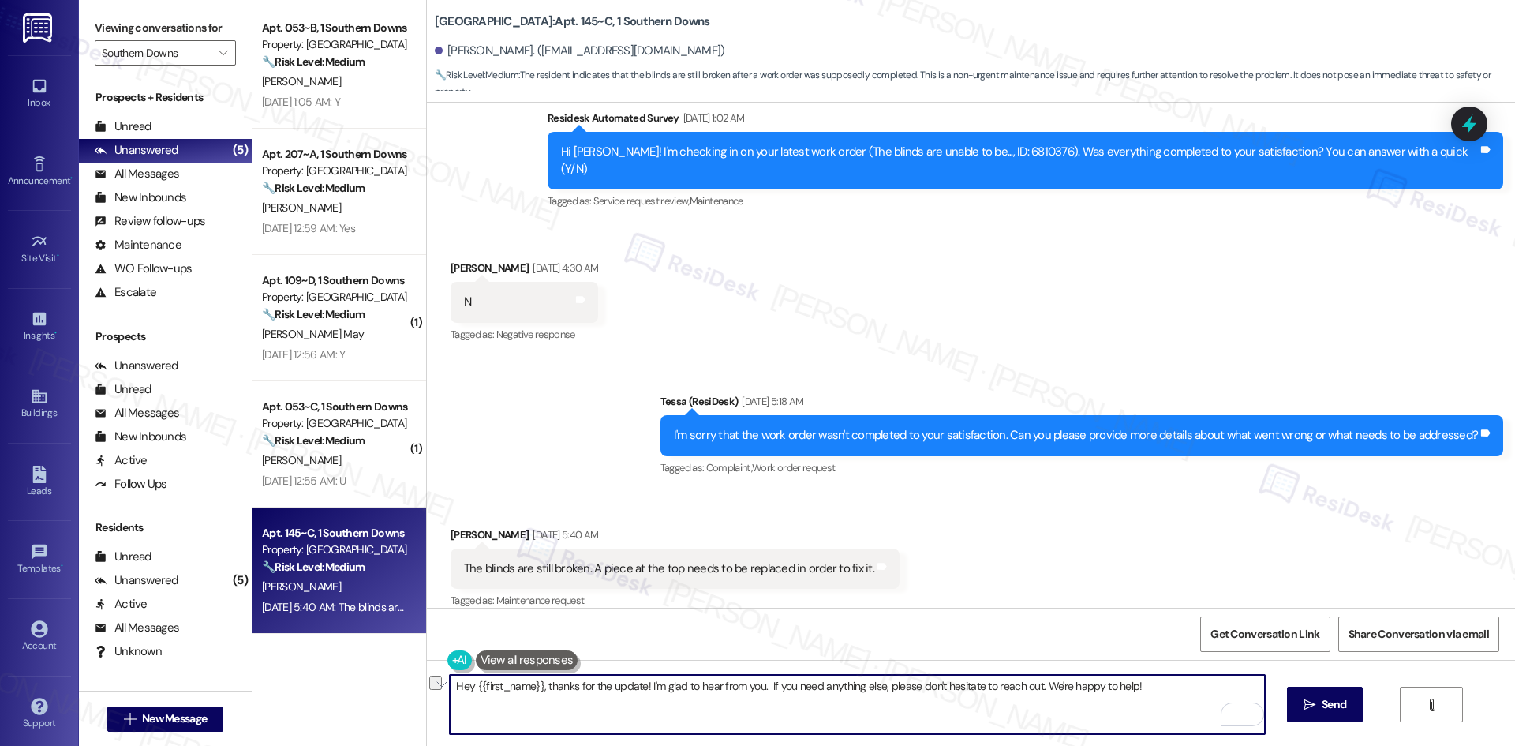
paste textarea "i Malcolm, I just wanted to check back with you — are the blinds still broken, …"
type textarea "Hi Malcolm, I just wanted to check back with you — are the blinds still broken,…"
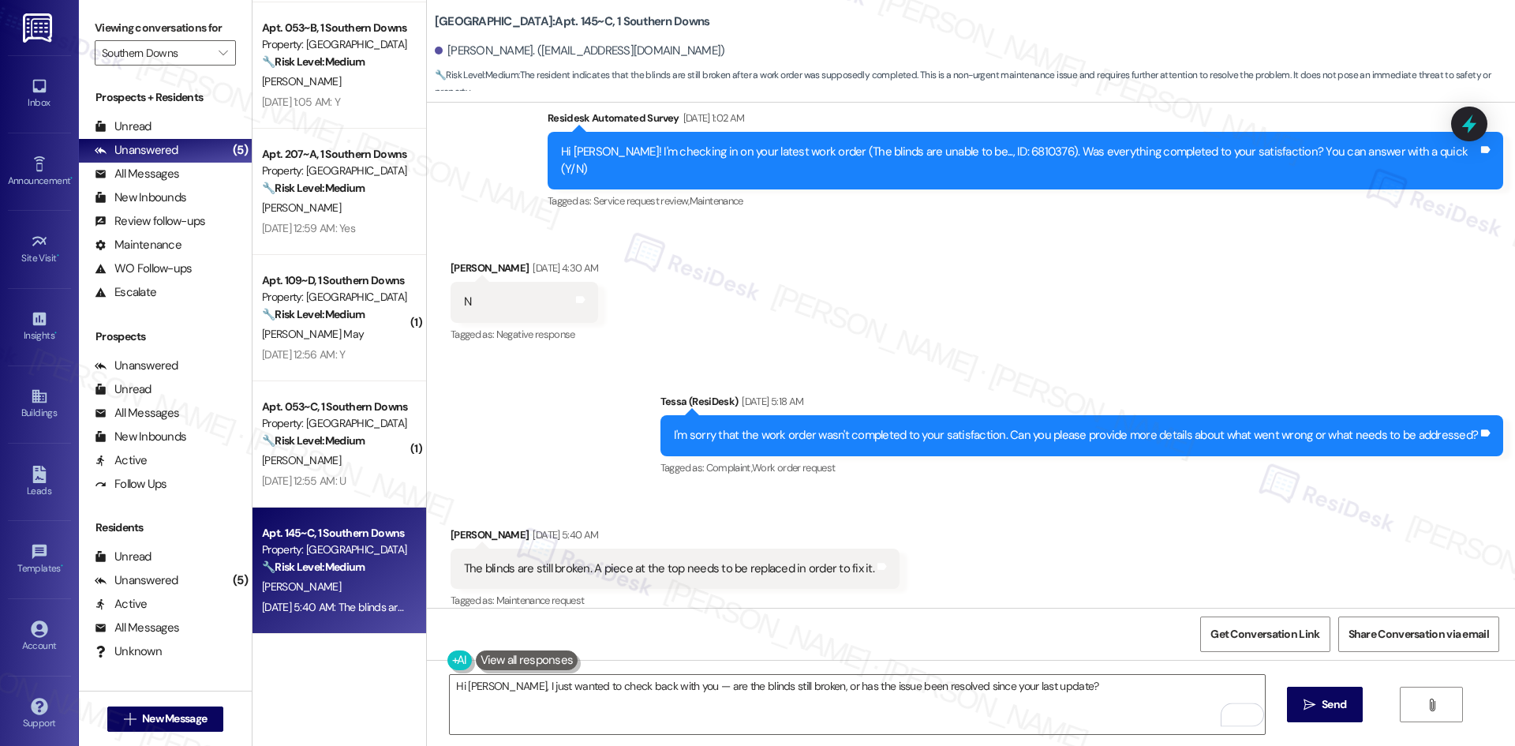
click at [1045, 561] on div "Received via SMS Malcolm Gayle Sep 11, 2025 at 5:40 AM The blinds are still bro…" at bounding box center [971, 557] width 1088 height 133
click at [1326, 707] on span "Send" at bounding box center [1334, 704] width 24 height 17
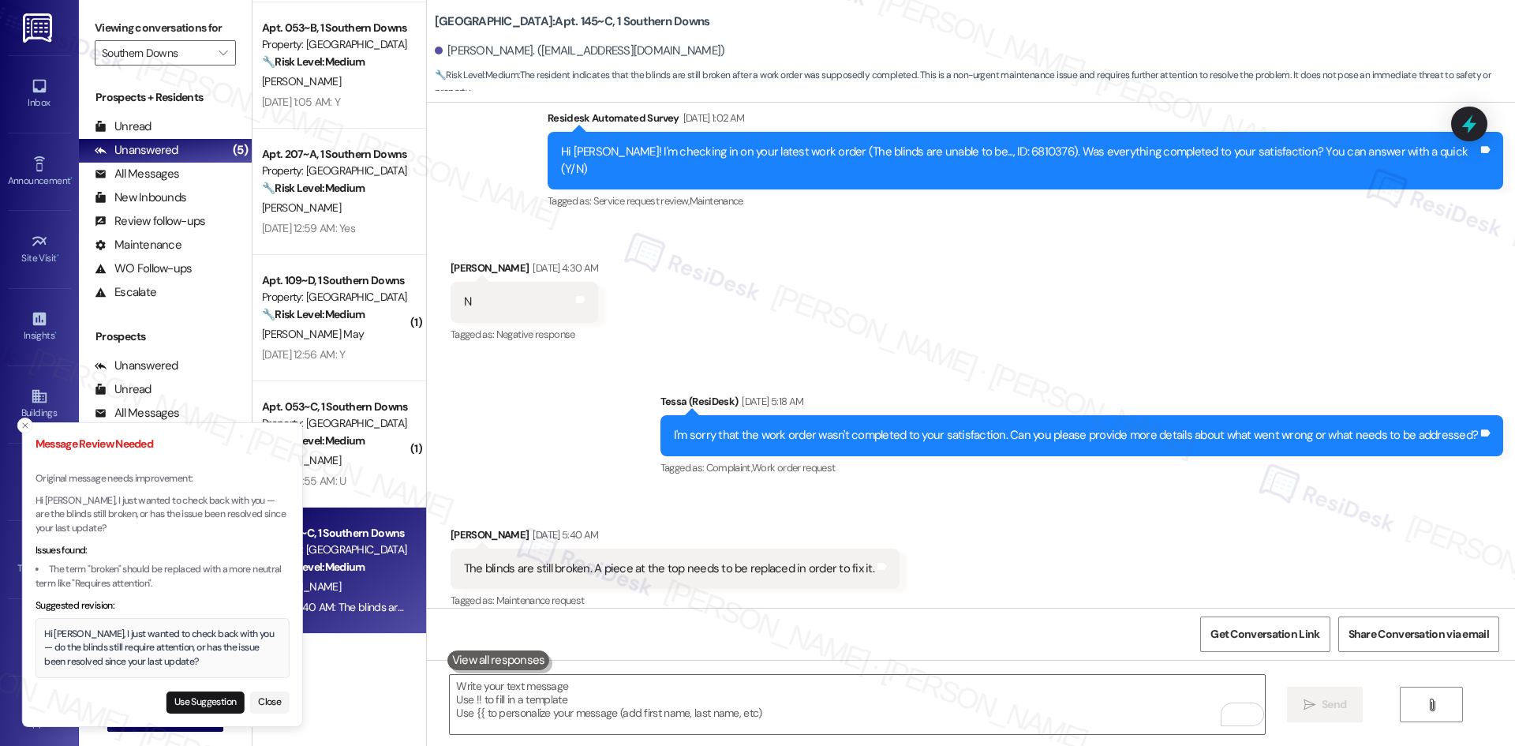
drag, startPoint x: 175, startPoint y: 662, endPoint x: 183, endPoint y: 674, distance: 14.2
click at [183, 669] on div "Hi Malcolm, I just wanted to check back with you — do the blinds still require …" at bounding box center [162, 648] width 236 height 42
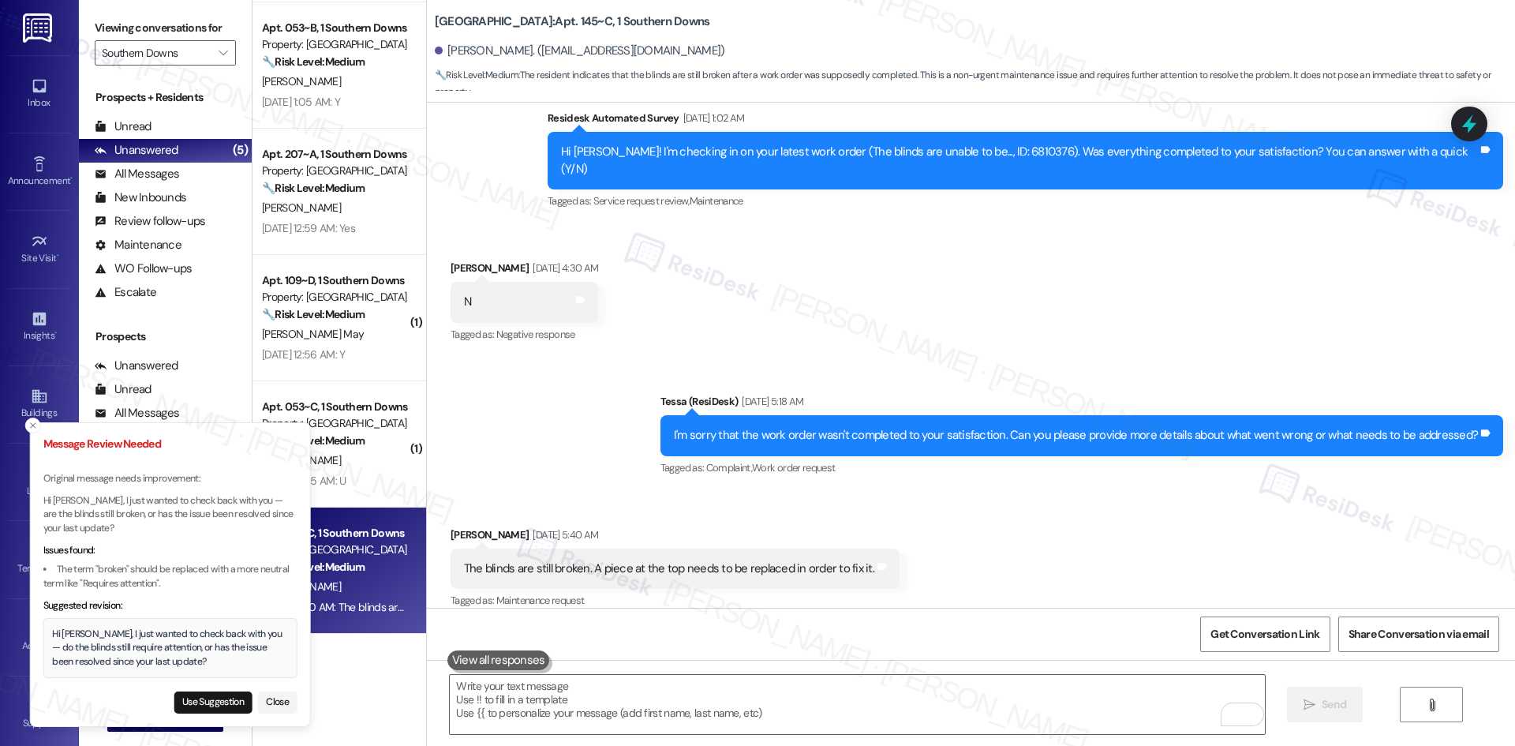
drag, startPoint x: 43, startPoint y: 634, endPoint x: 92, endPoint y: 651, distance: 51.9
click at [99, 652] on div "Hi Malcolm, I just wanted to check back with you — do the blinds still require …" at bounding box center [170, 648] width 236 height 42
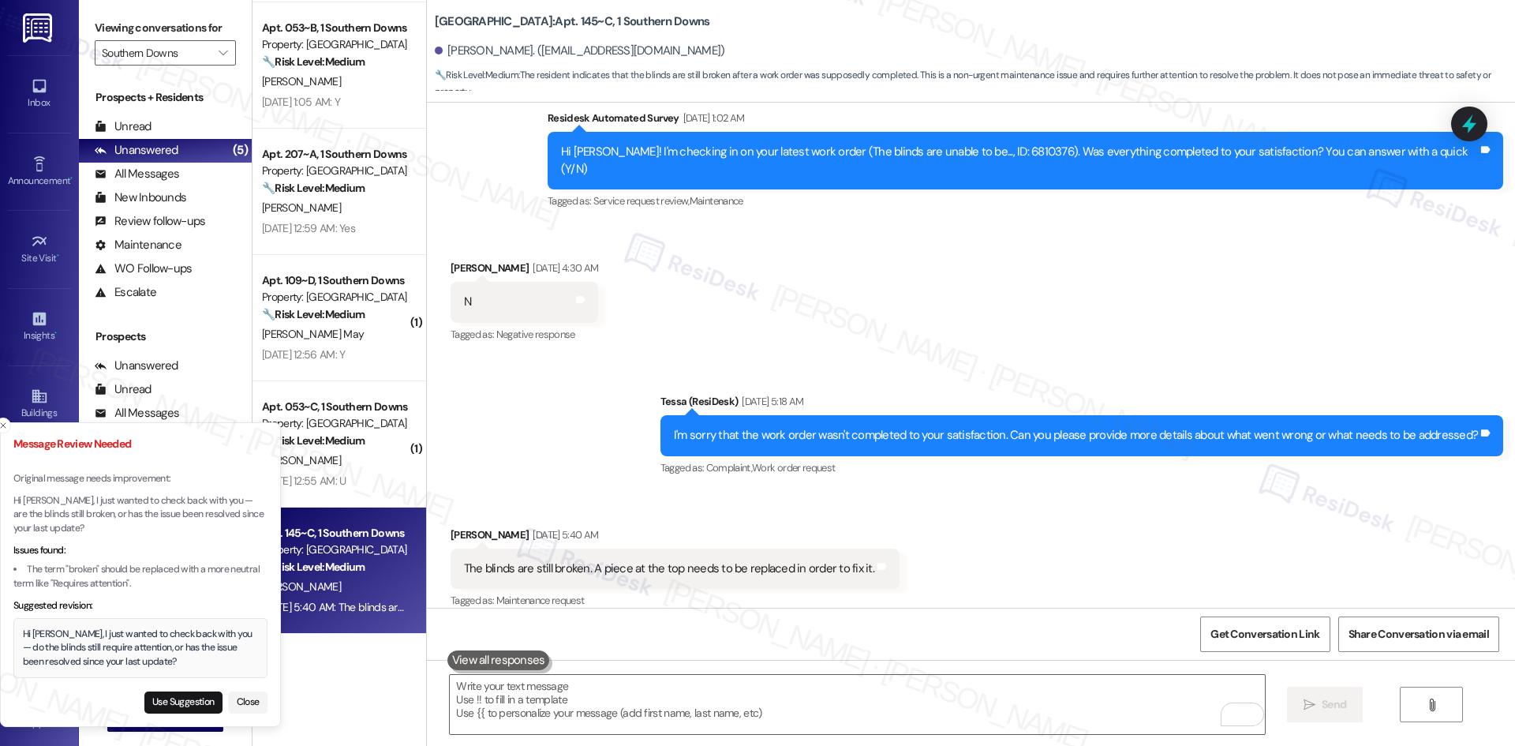
drag, startPoint x: 170, startPoint y: 661, endPoint x: 152, endPoint y: 660, distance: 19.0
click at [152, 660] on div "Hi Malcolm, I just wanted to check back with you — do the blinds still require …" at bounding box center [141, 648] width 236 height 42
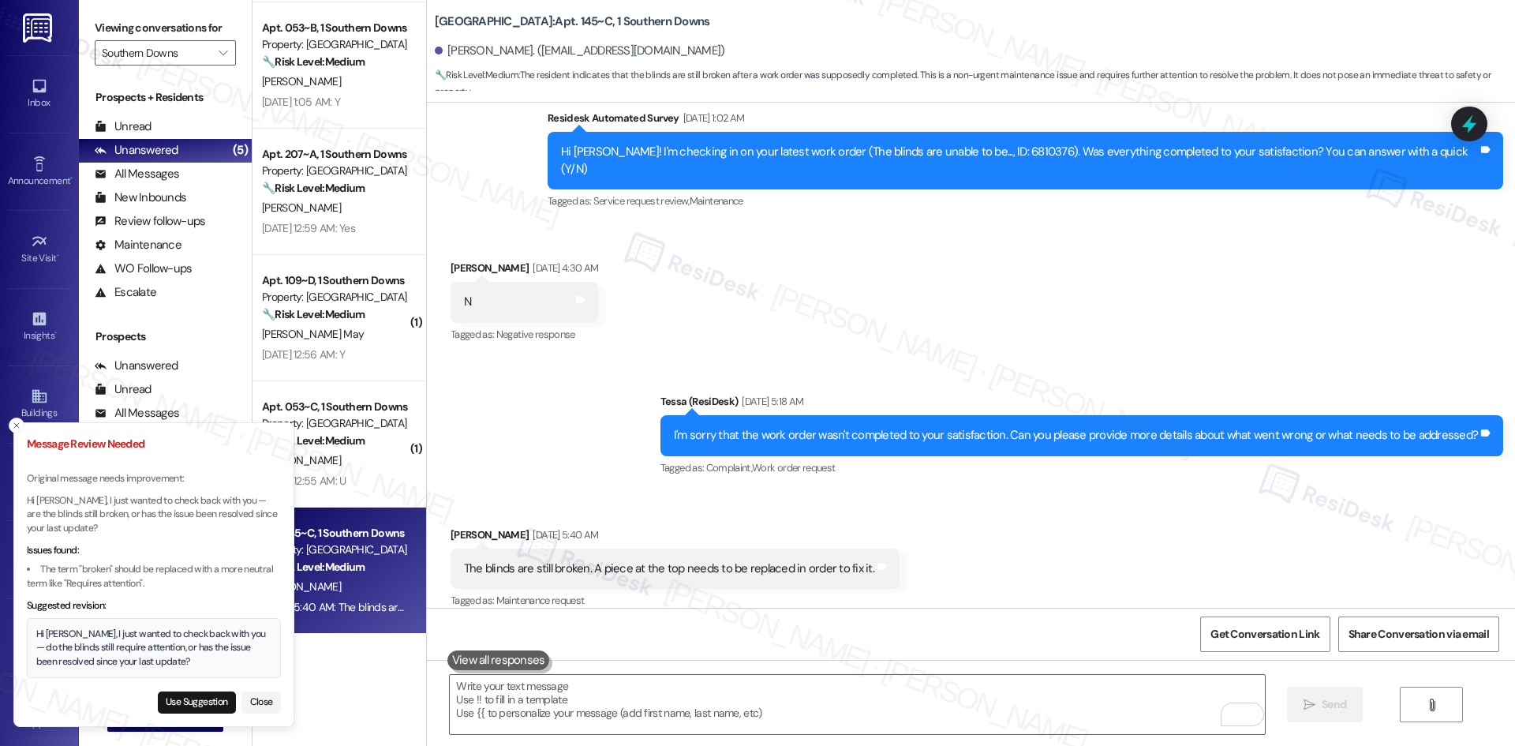
click at [164, 661] on div "Hi Malcolm, I just wanted to check back with you — do the blinds still require …" at bounding box center [154, 648] width 236 height 42
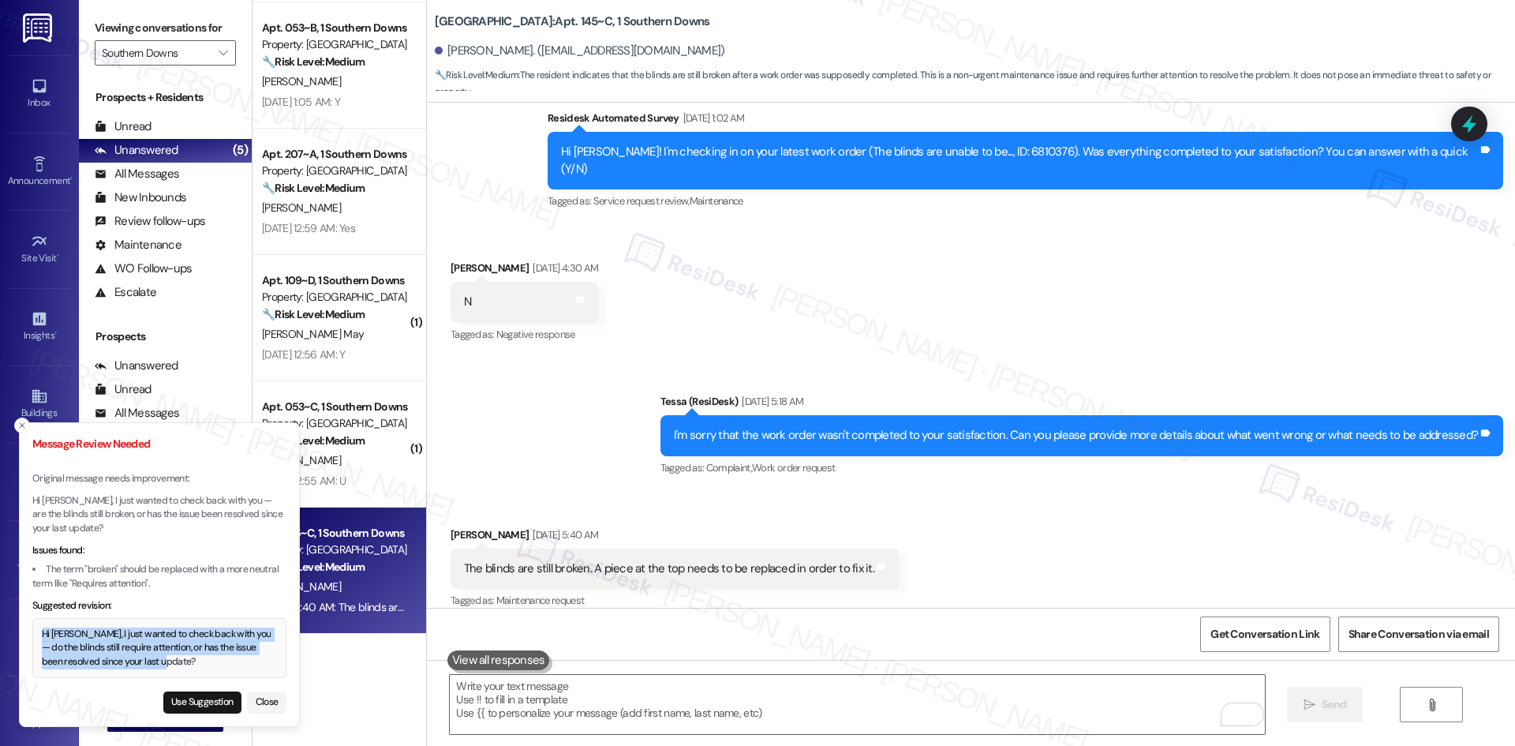
drag, startPoint x: 44, startPoint y: 633, endPoint x: 174, endPoint y: 664, distance: 133.2
click at [174, 664] on div "Hi Malcolm, I just wanted to check back with you — do the blinds still require …" at bounding box center [160, 648] width 236 height 42
copy div "Hi Malcolm, I just wanted to check back with you — do the blinds still require …"
click at [728, 712] on textarea "To enrich screen reader interactions, please activate Accessibility in Grammarl…" at bounding box center [857, 704] width 814 height 59
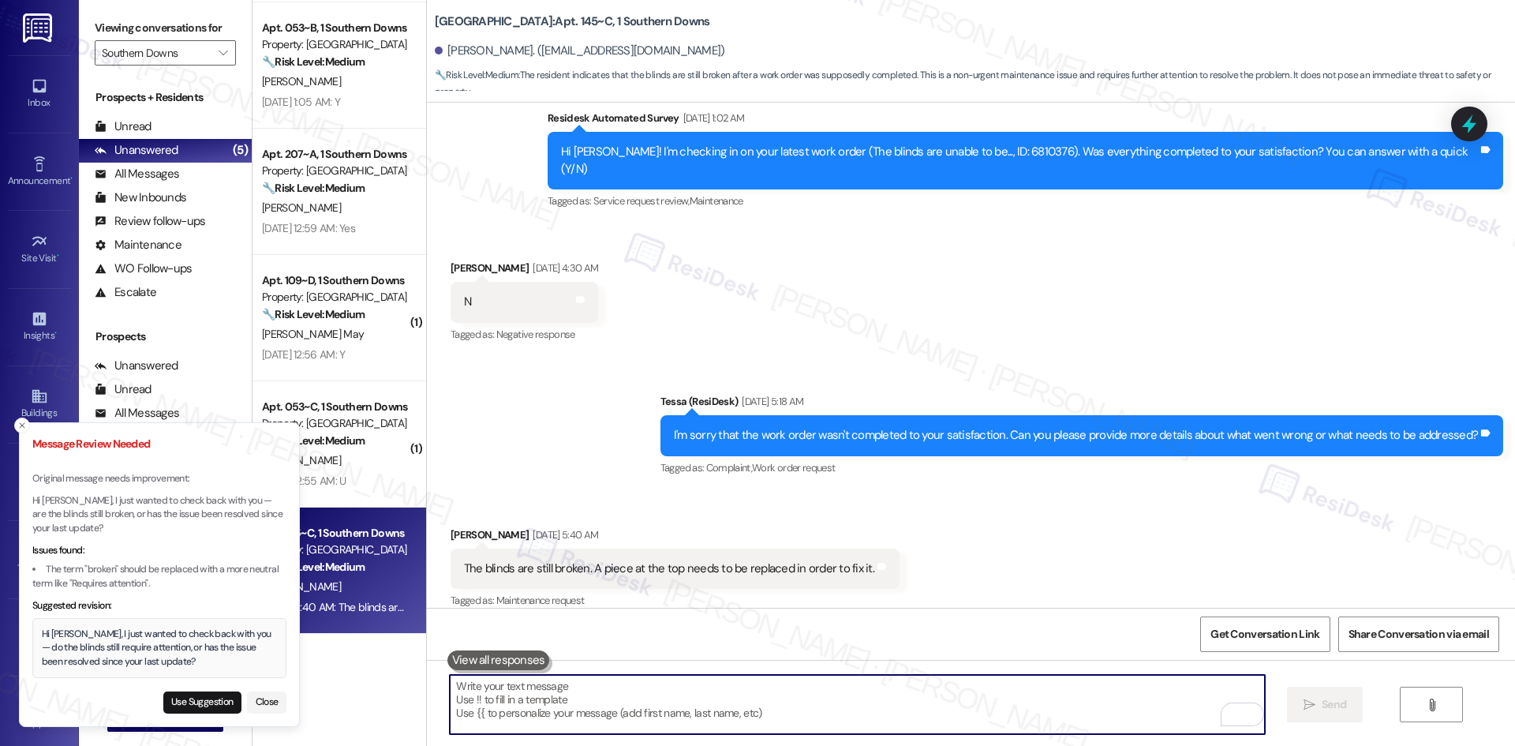
paste textarea "Hi Malcolm, I just wanted to check back with you — do the blinds still require …"
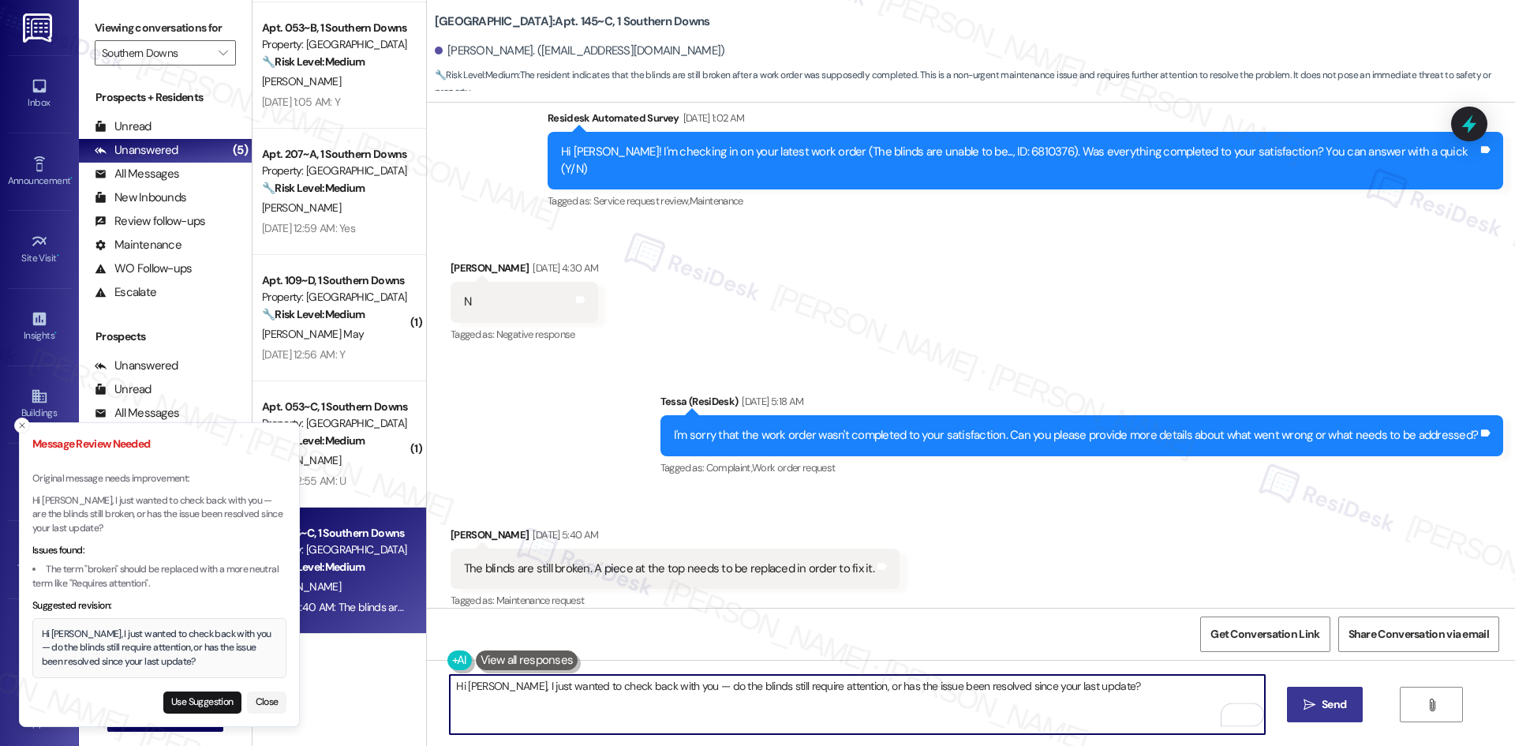
type textarea "Hi Malcolm, I just wanted to check back with you — do the blinds still require …"
drag, startPoint x: 1329, startPoint y: 707, endPoint x: 1309, endPoint y: 708, distance: 19.7
click at [1328, 708] on span "Send" at bounding box center [1334, 704] width 24 height 17
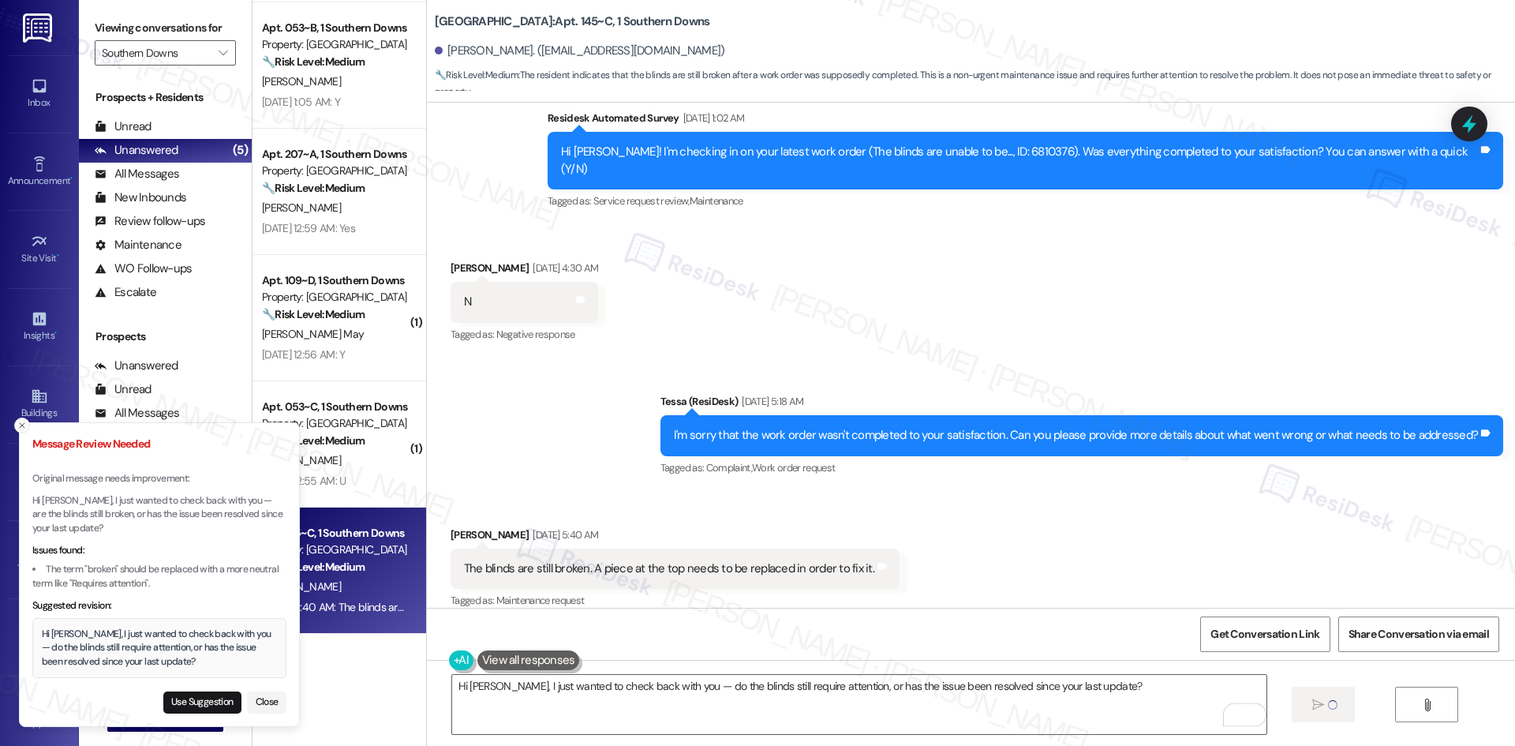
click at [20, 427] on icon "Close toast" at bounding box center [21, 425] width 9 height 9
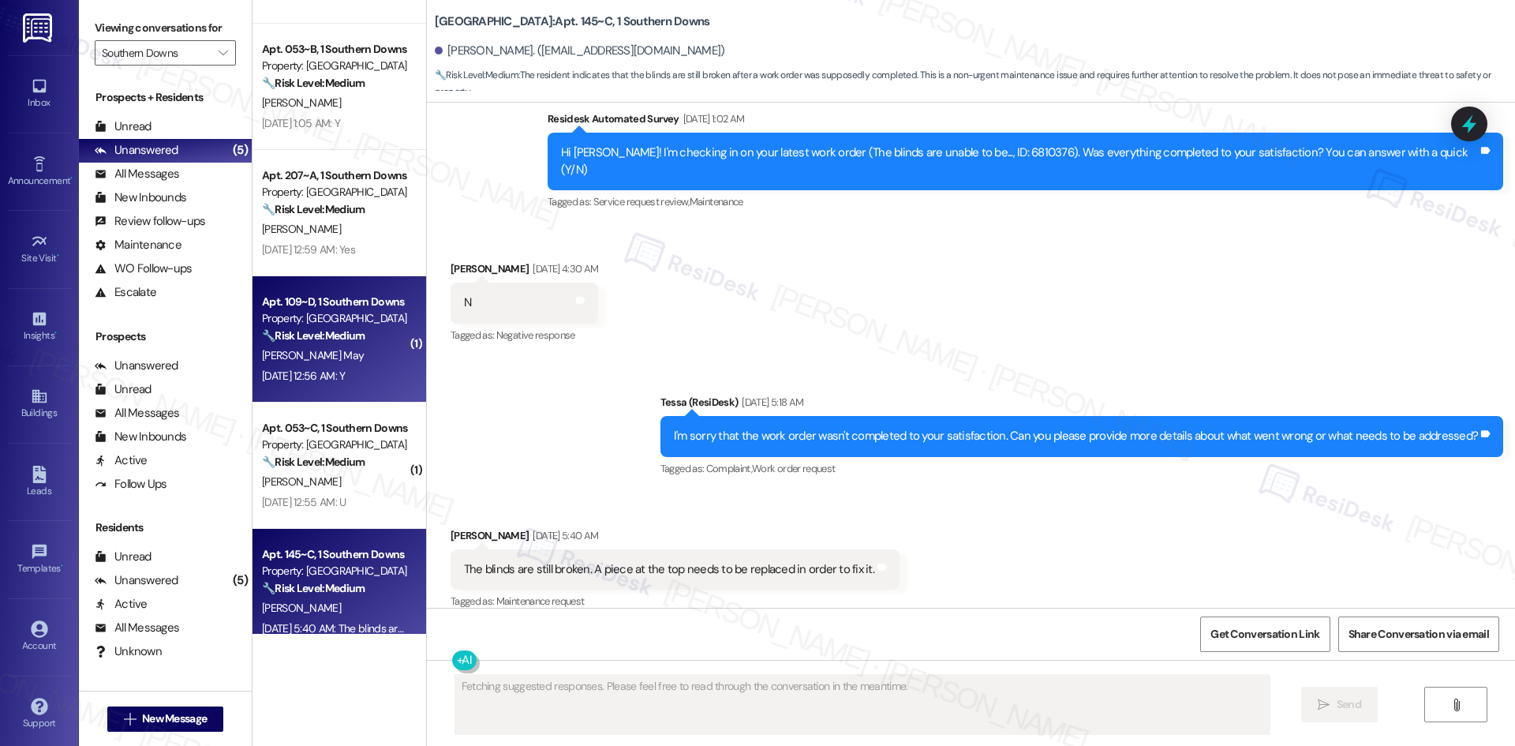
scroll to position [503, 0]
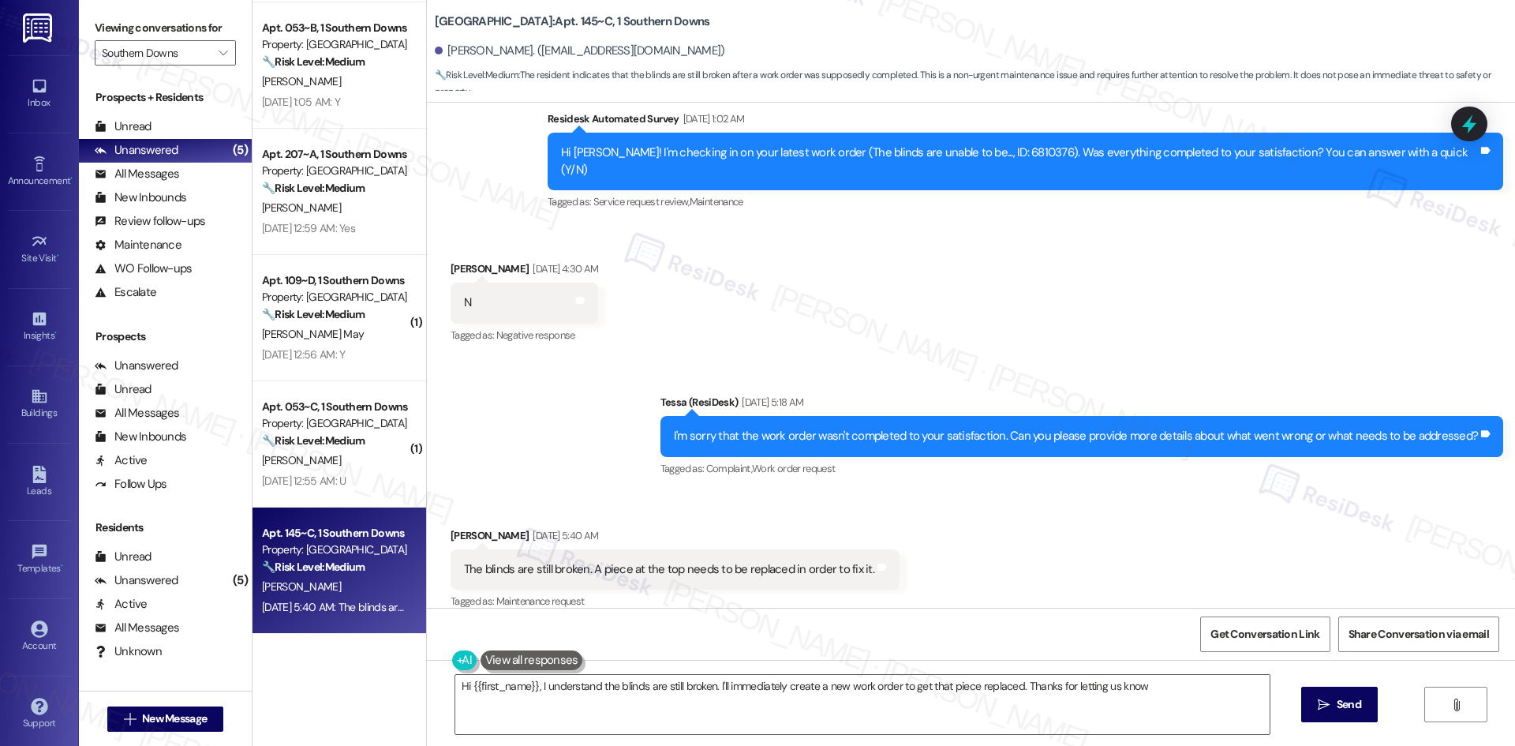
type textarea "Hi {{first_name}}, I understand the blinds are still broken. I'll immediately c…"
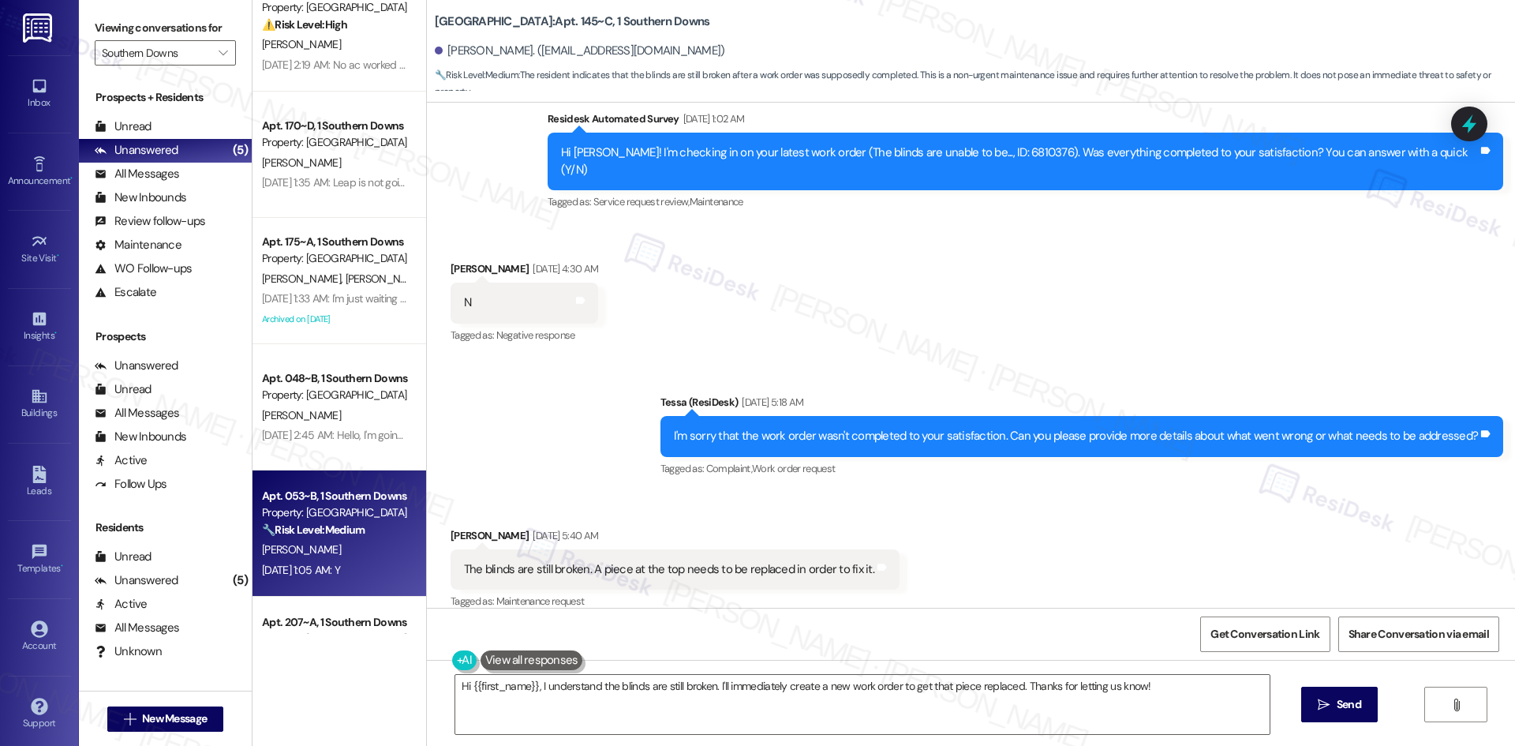
scroll to position [29, 0]
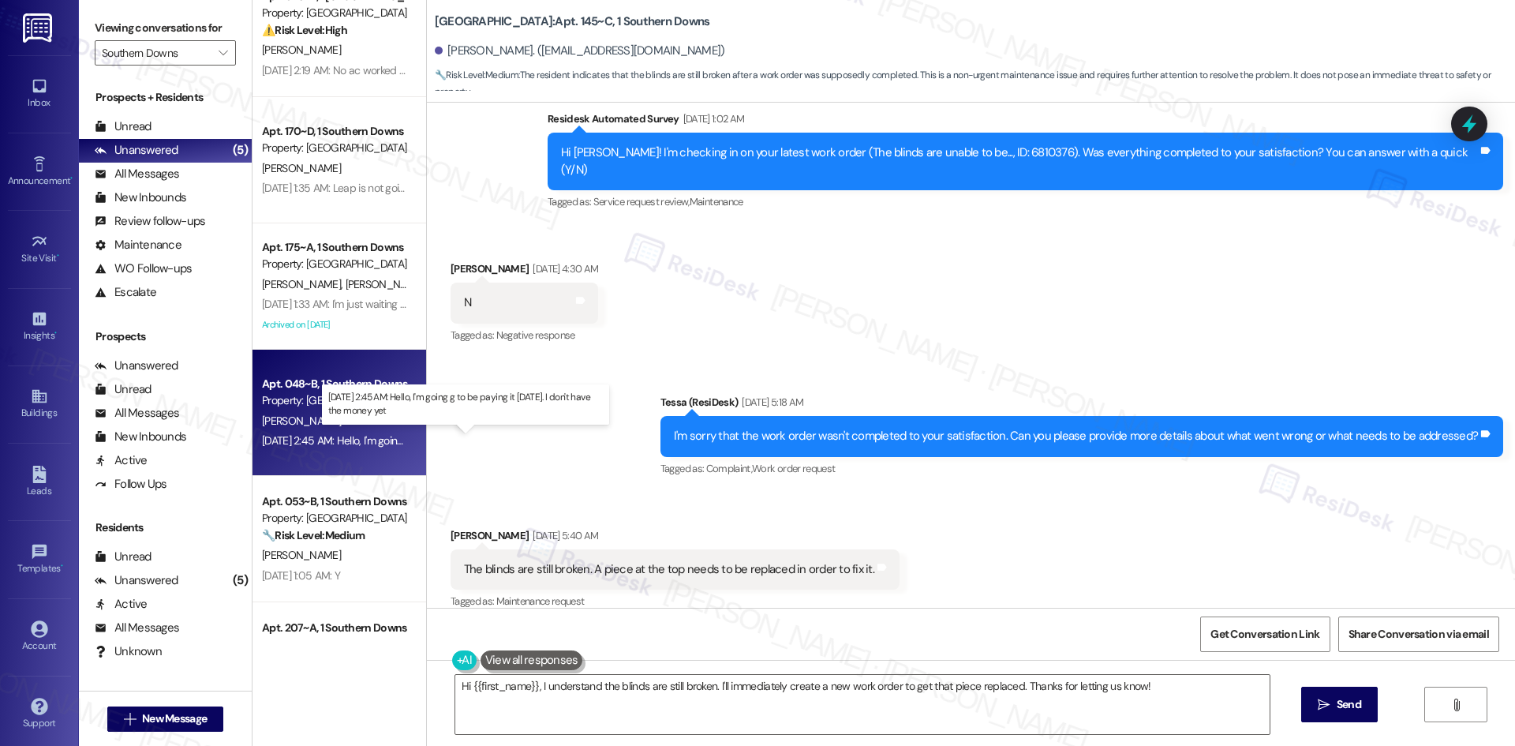
click at [371, 441] on div "Sep 04, 2025 at 2:45 AM: Hello, I'm going g to be paying it tomorrow. I don't h…" at bounding box center [449, 440] width 374 height 14
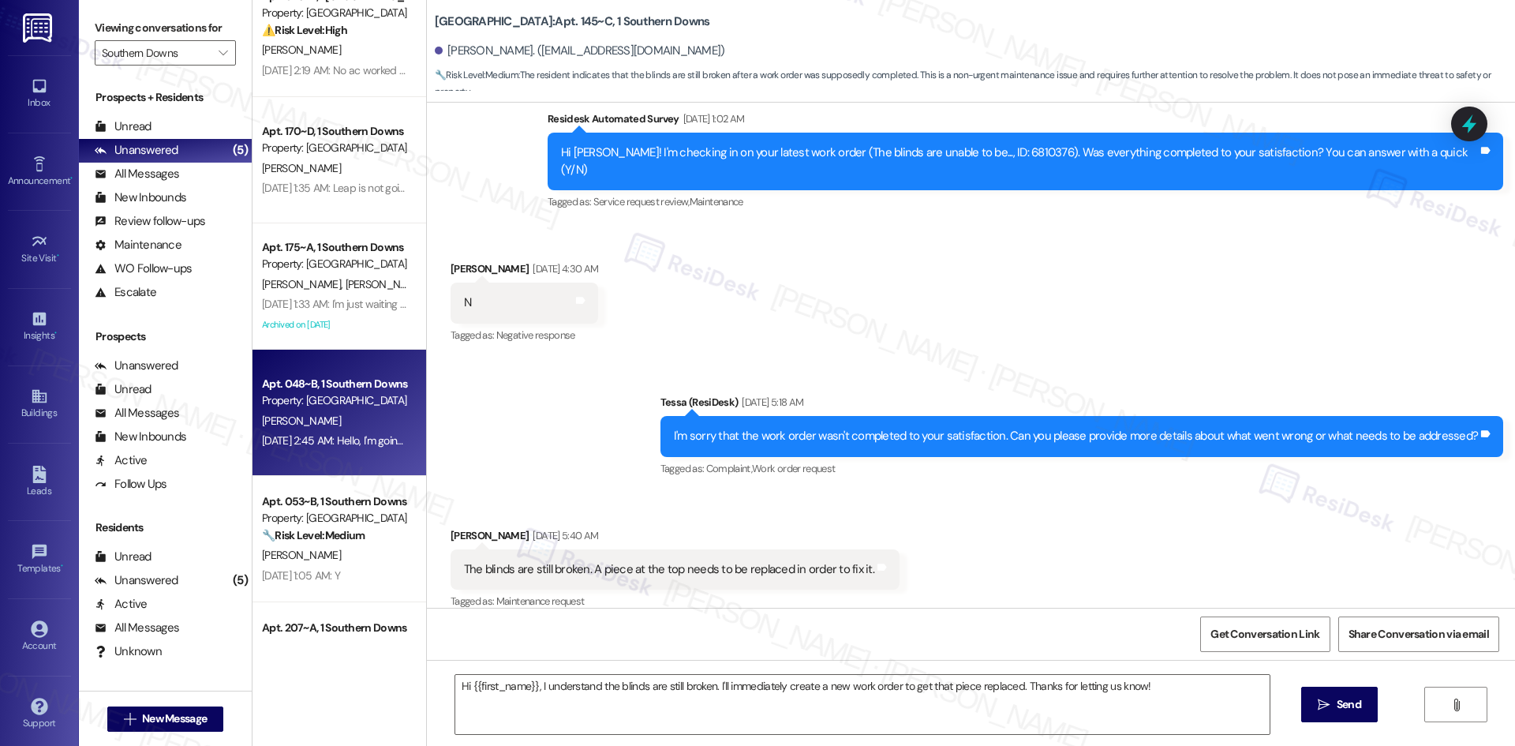
type textarea "Fetching suggested responses. Please feel free to read through the conversation…"
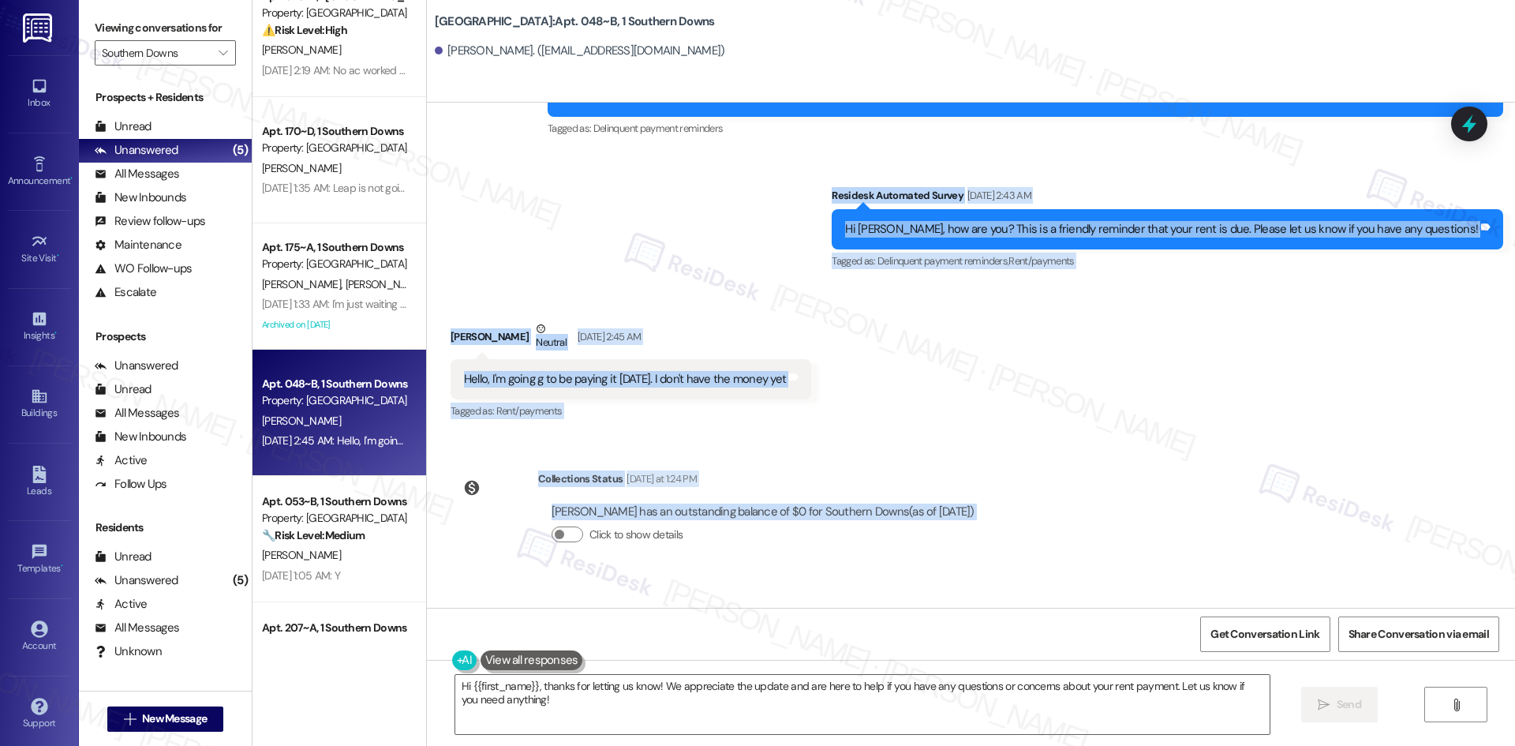
scroll to position [3055, 0]
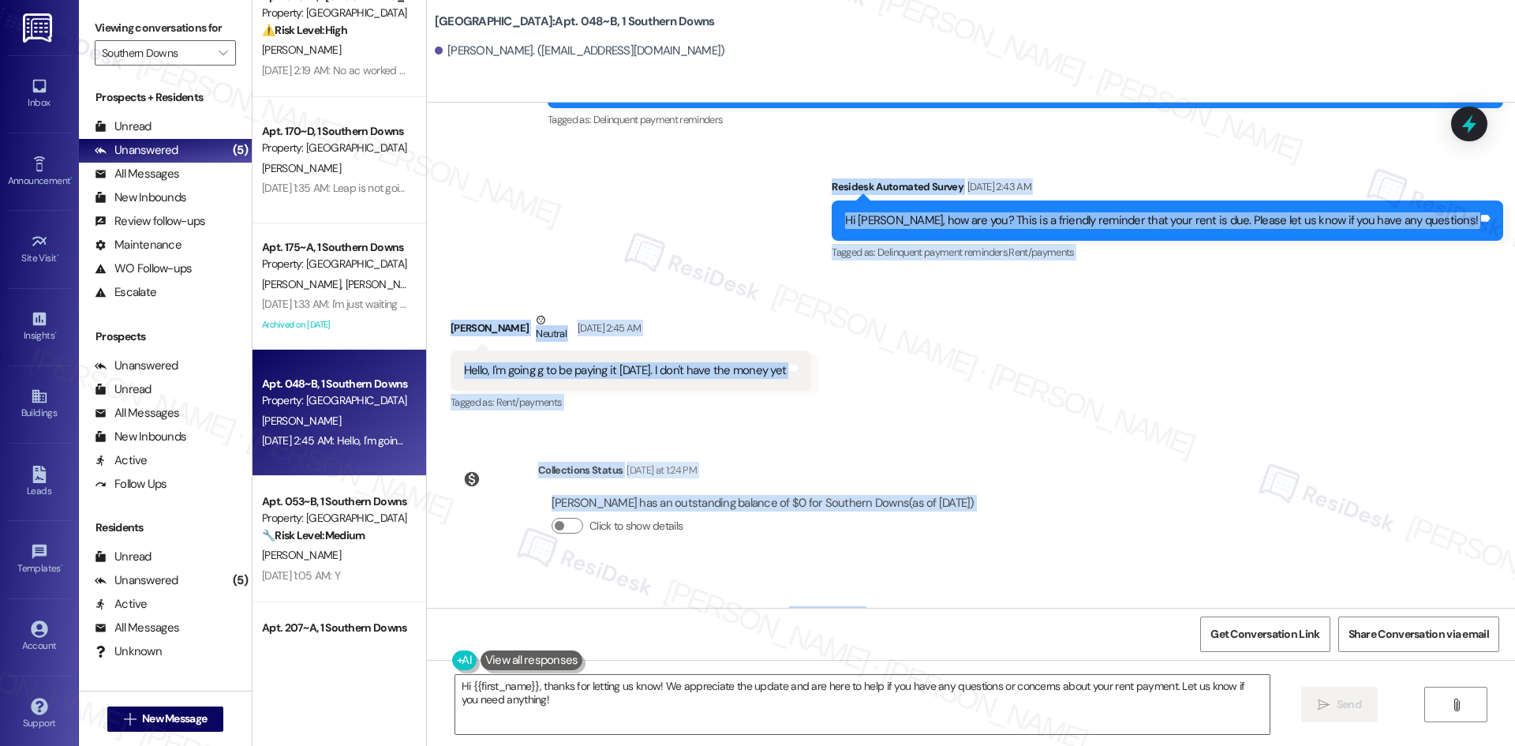
drag, startPoint x: 839, startPoint y: 274, endPoint x: 881, endPoint y: 466, distance: 197.0
click at [1010, 454] on div "Survey, sent via SMS Residesk Automated Survey Feb 21, 2025 at 1:46 AM Hi Eric,…" at bounding box center [971, 355] width 1088 height 505
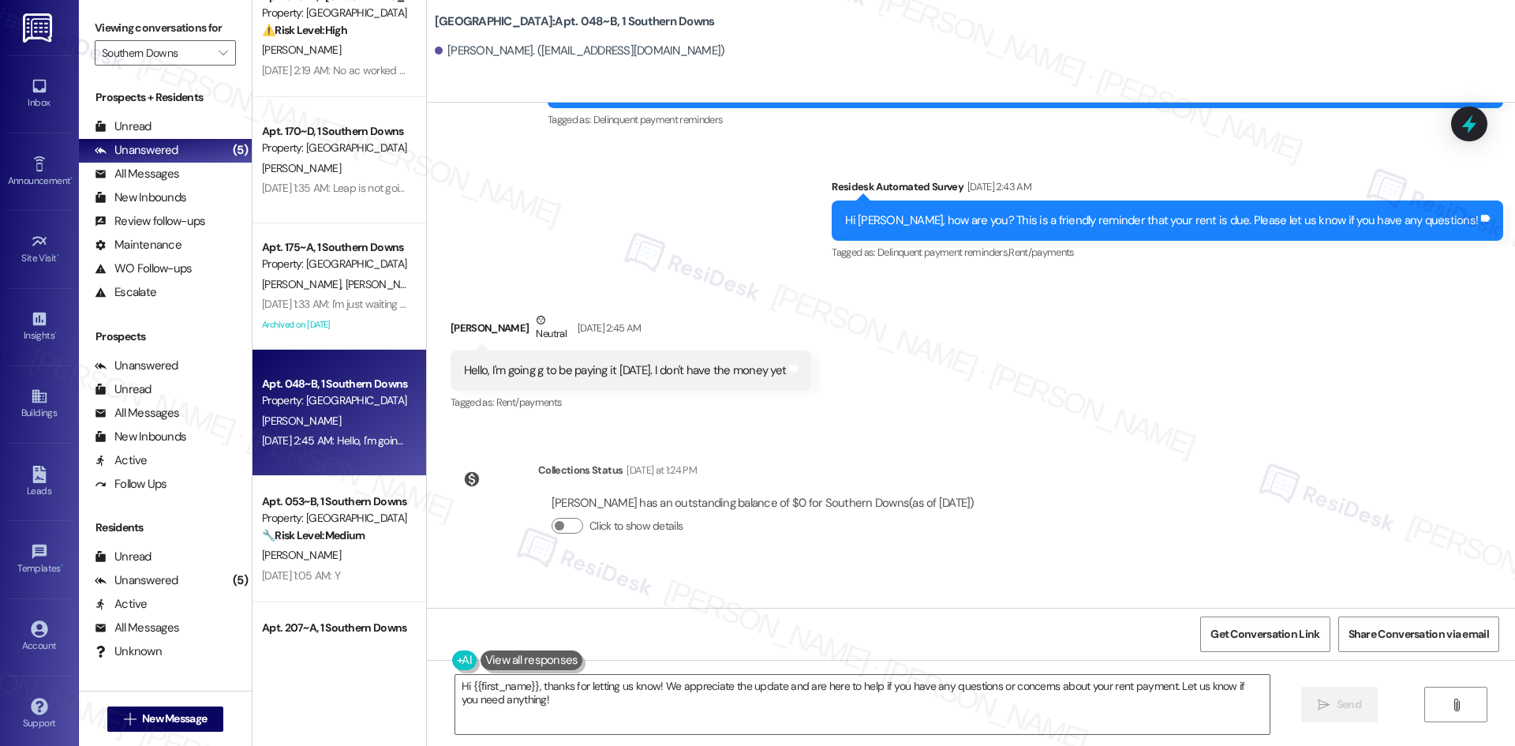
drag, startPoint x: 855, startPoint y: 465, endPoint x: 700, endPoint y: 298, distance: 227.8
click at [700, 312] on div "Eric Harrison Neutral Sep 04, 2025 at 2:45 AM" at bounding box center [631, 331] width 361 height 39
drag, startPoint x: 866, startPoint y: 119, endPoint x: 1003, endPoint y: 452, distance: 359.9
click at [1005, 455] on div "Survey, sent via SMS Residesk Automated Survey Feb 21, 2025 at 1:46 AM Hi Eric,…" at bounding box center [971, 355] width 1088 height 505
copy div "Click to highlight conversations about Delinquent payment reminders Survey, sen…"
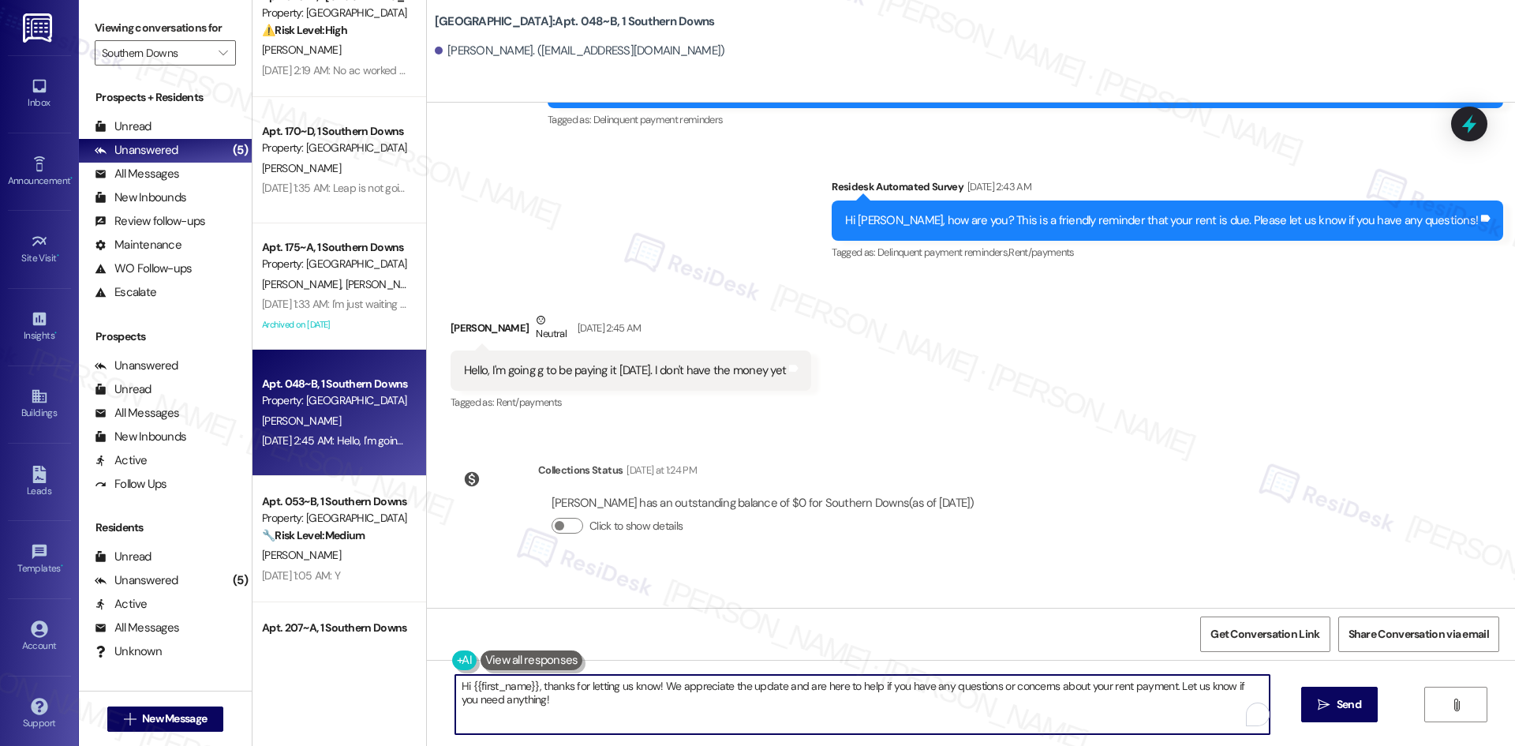
drag, startPoint x: 558, startPoint y: 706, endPoint x: 416, endPoint y: 681, distance: 144.3
click at [427, 681] on div "Hi {{first_name}}, thanks for letting us know! We appreciate the update and are…" at bounding box center [971, 719] width 1088 height 118
paste textarea "Eric, I apologize for the delayed response and thank you for the update. I can …"
click at [747, 728] on textarea "Hi Eric, I apologize for the delayed response and thank you for the update. I c…" at bounding box center [857, 704] width 814 height 59
type textarea "Hi Eric, I apologize for the delayed response and thank you for the update. I c…"
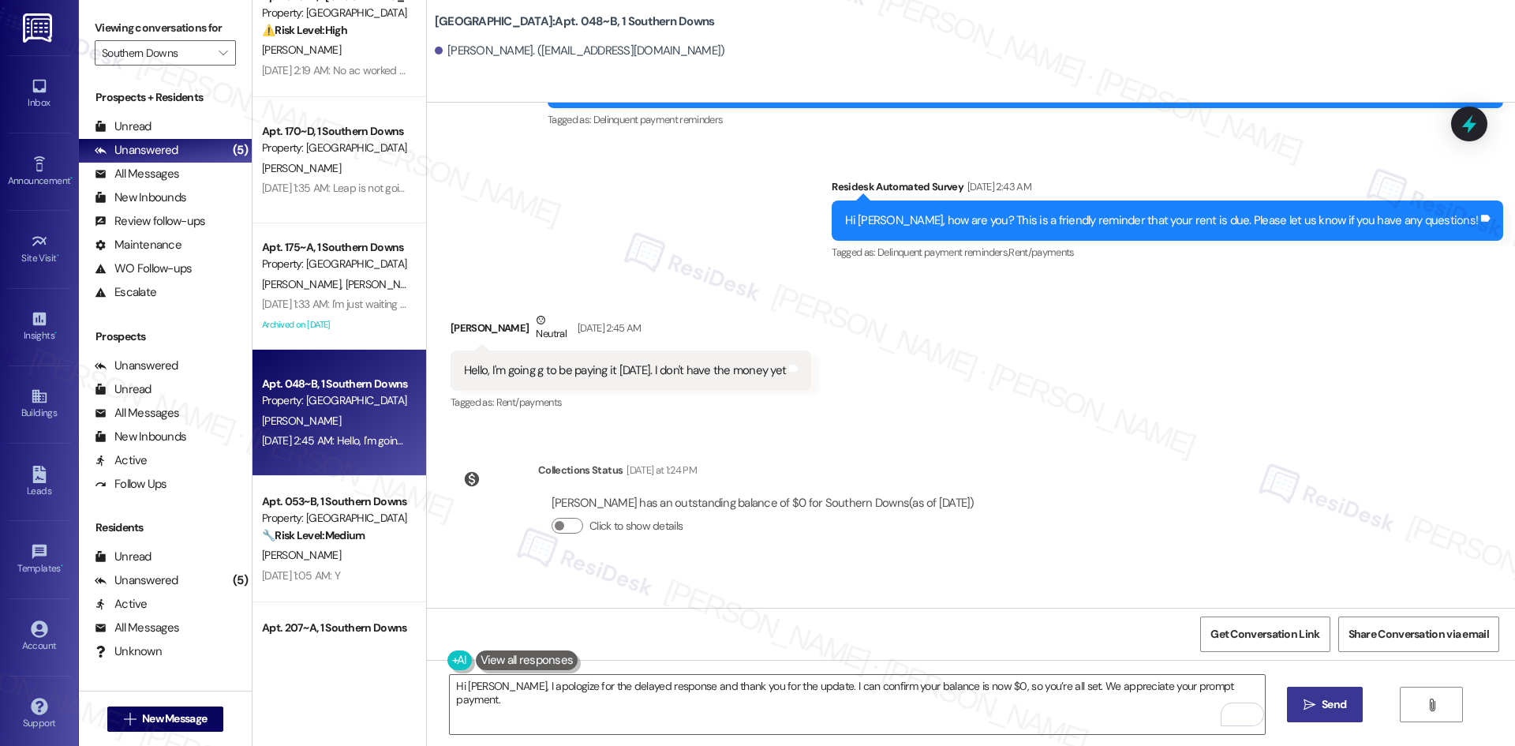
click at [1348, 709] on span "Send" at bounding box center [1334, 704] width 31 height 17
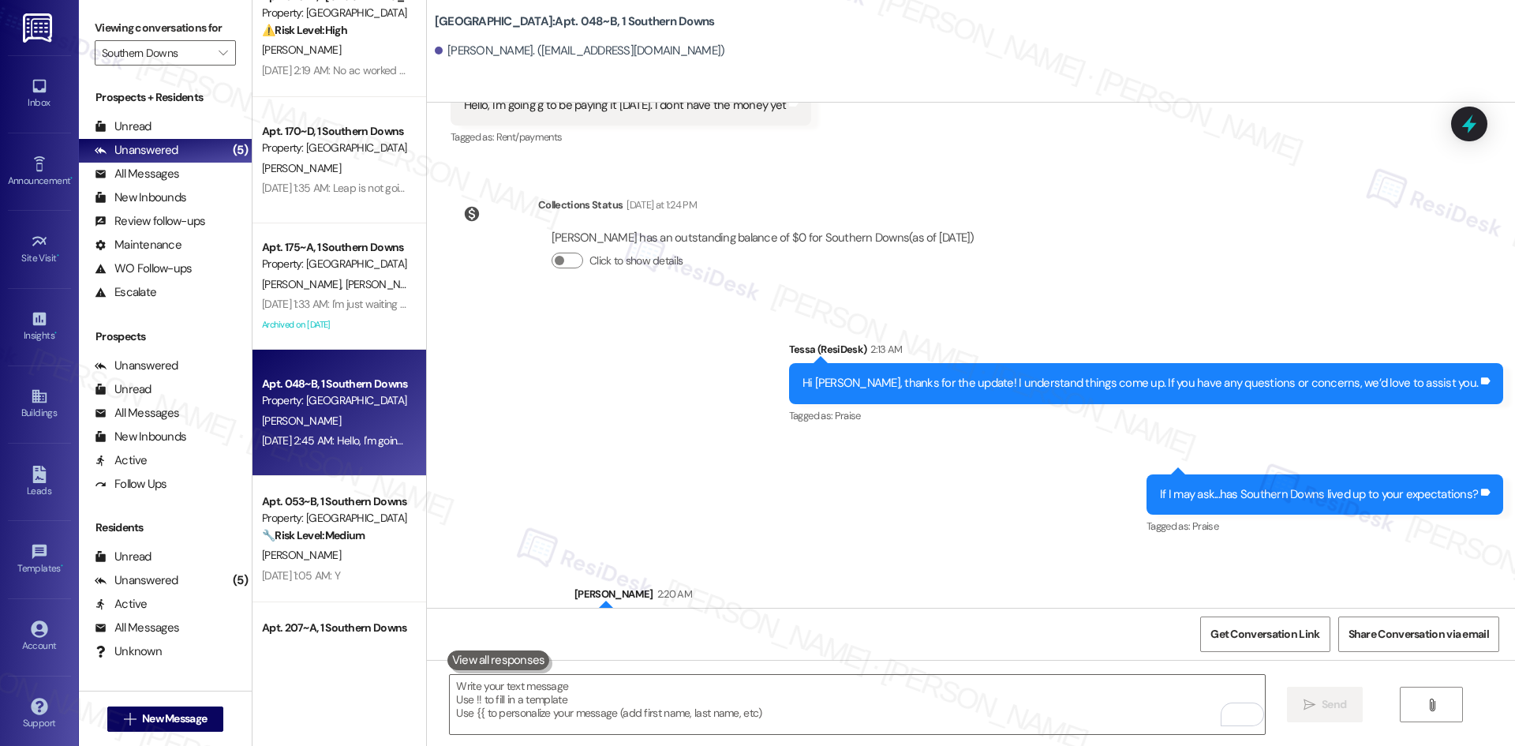
scroll to position [3322, 0]
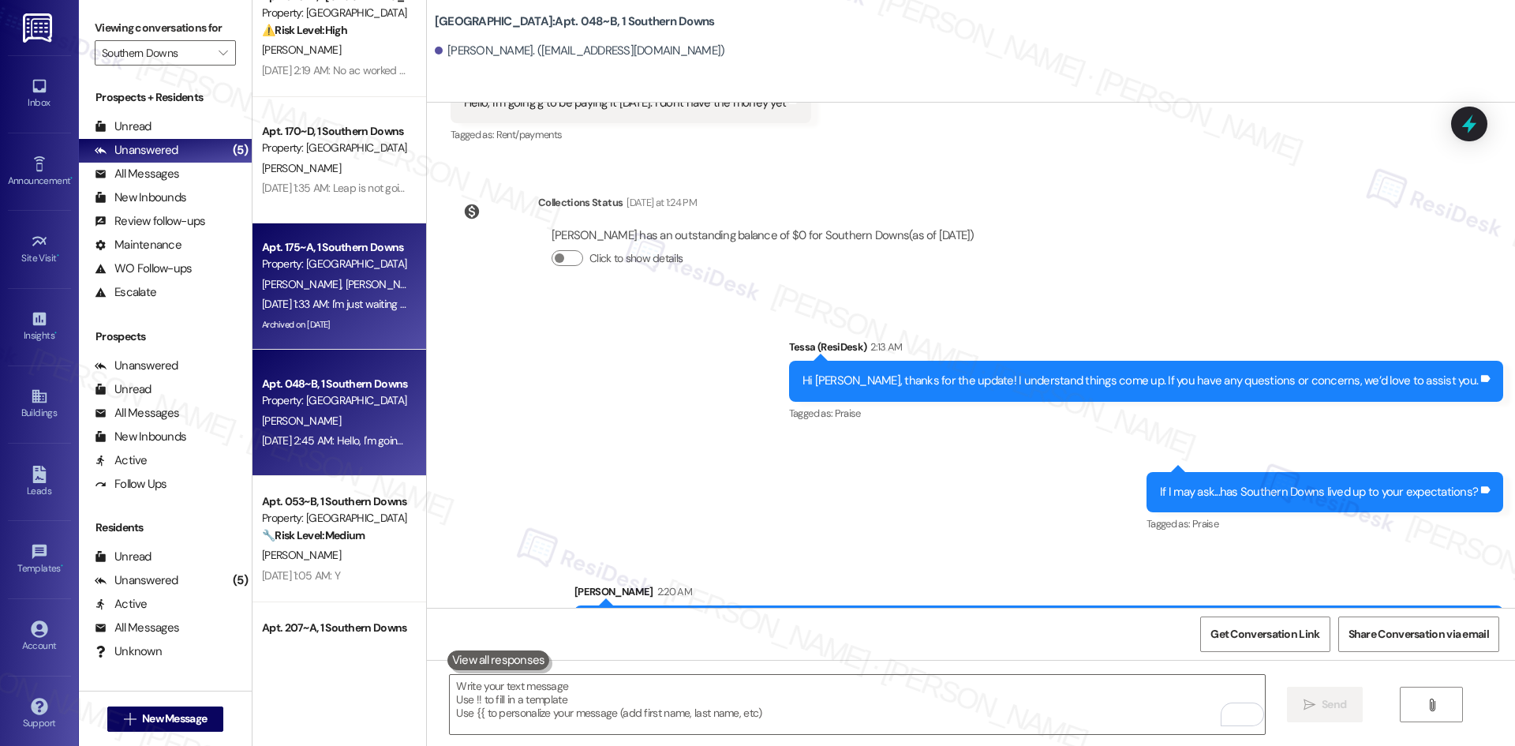
click at [325, 262] on div "Property: [GEOGRAPHIC_DATA]" at bounding box center [335, 264] width 146 height 17
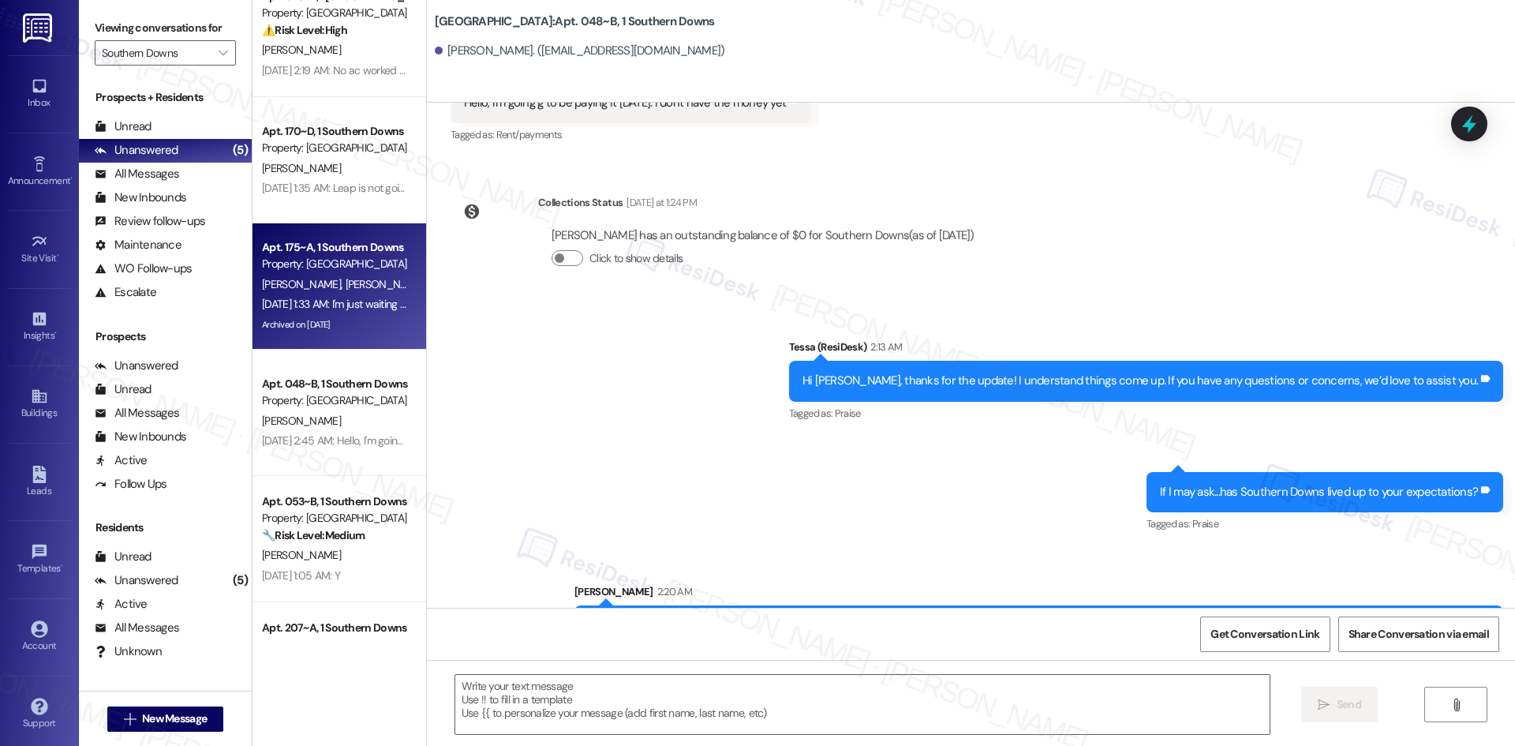
type textarea "Fetching suggested responses. Please feel free to read through the conversation…"
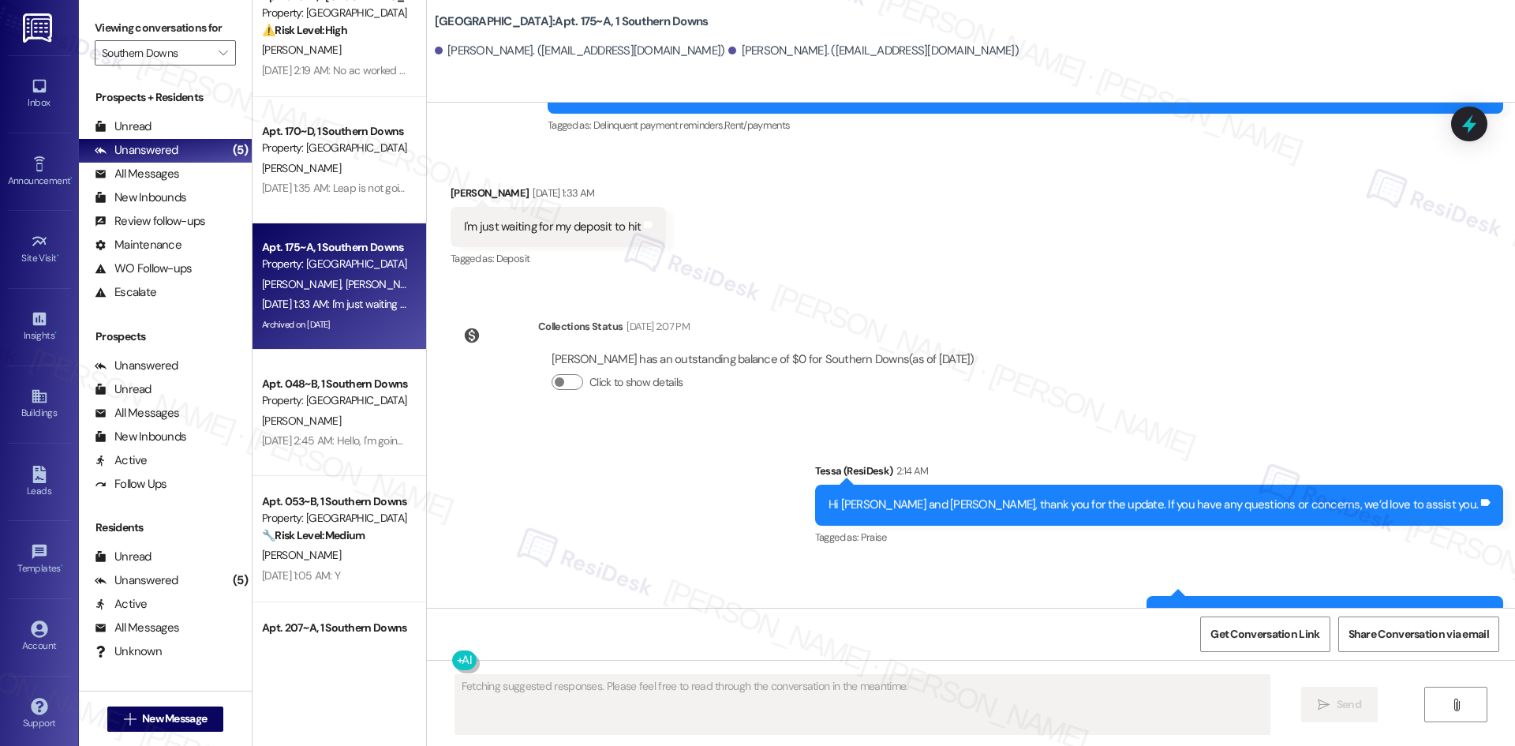
scroll to position [5196, 0]
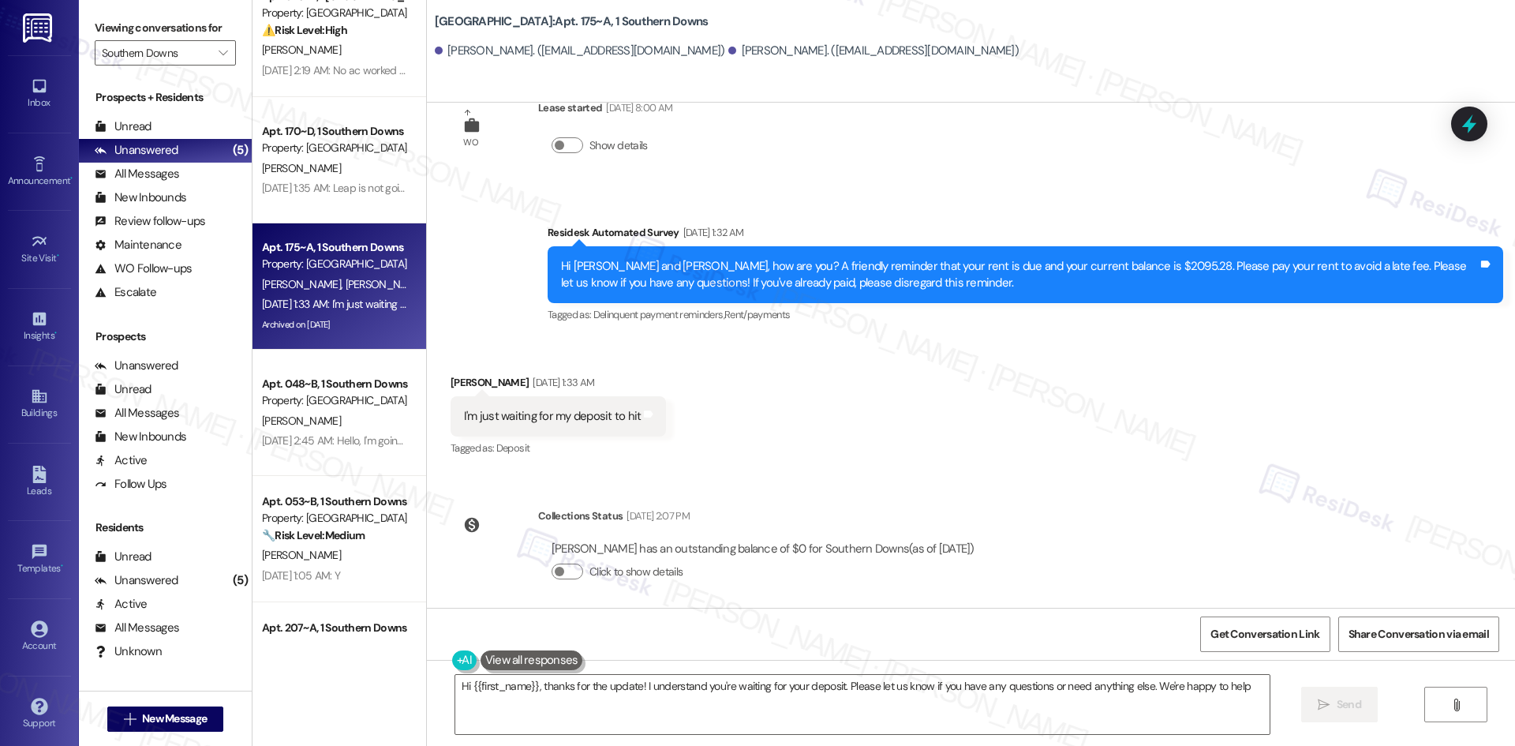
type textarea "Hi {{first_name}}, thanks for the update! I understand you're waiting for your …"
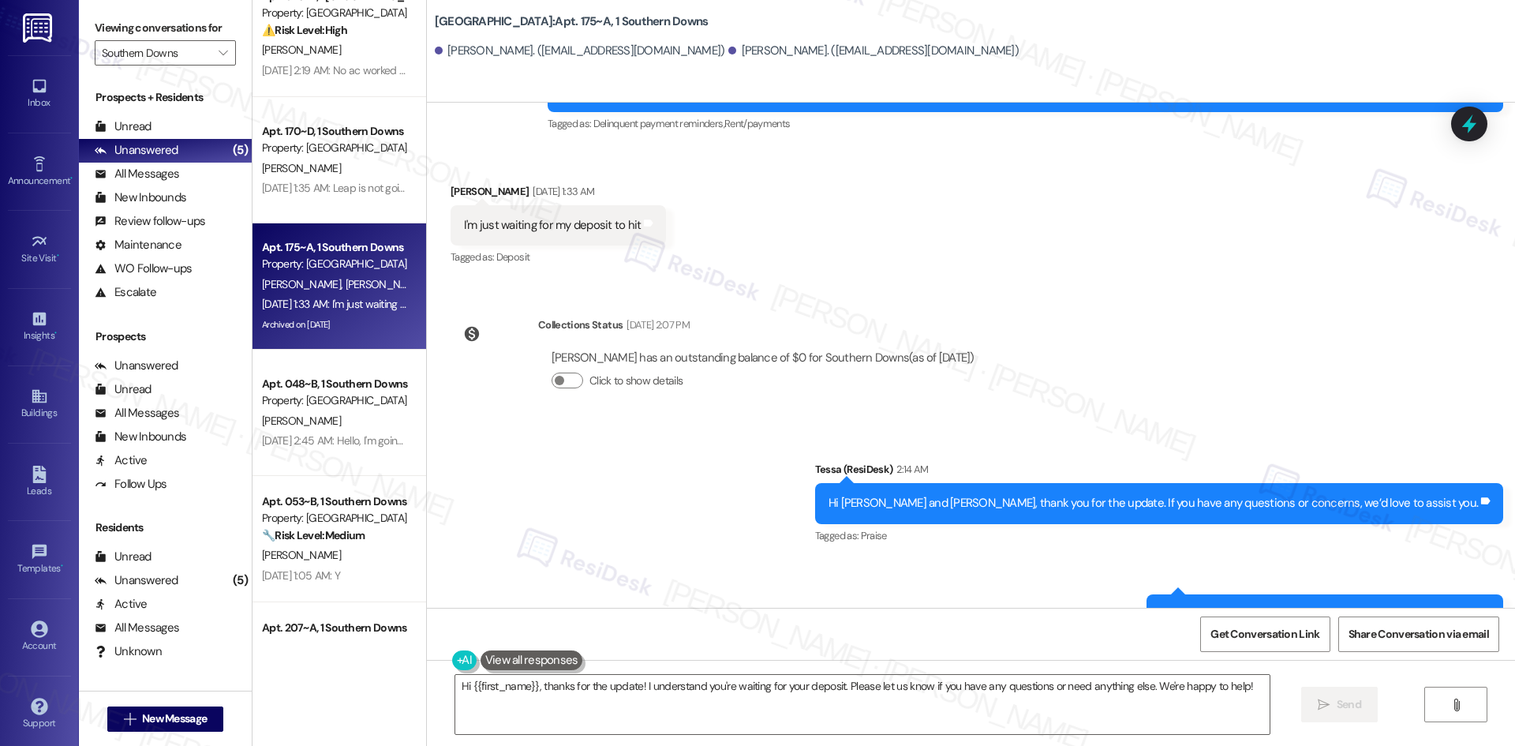
scroll to position [5432, 0]
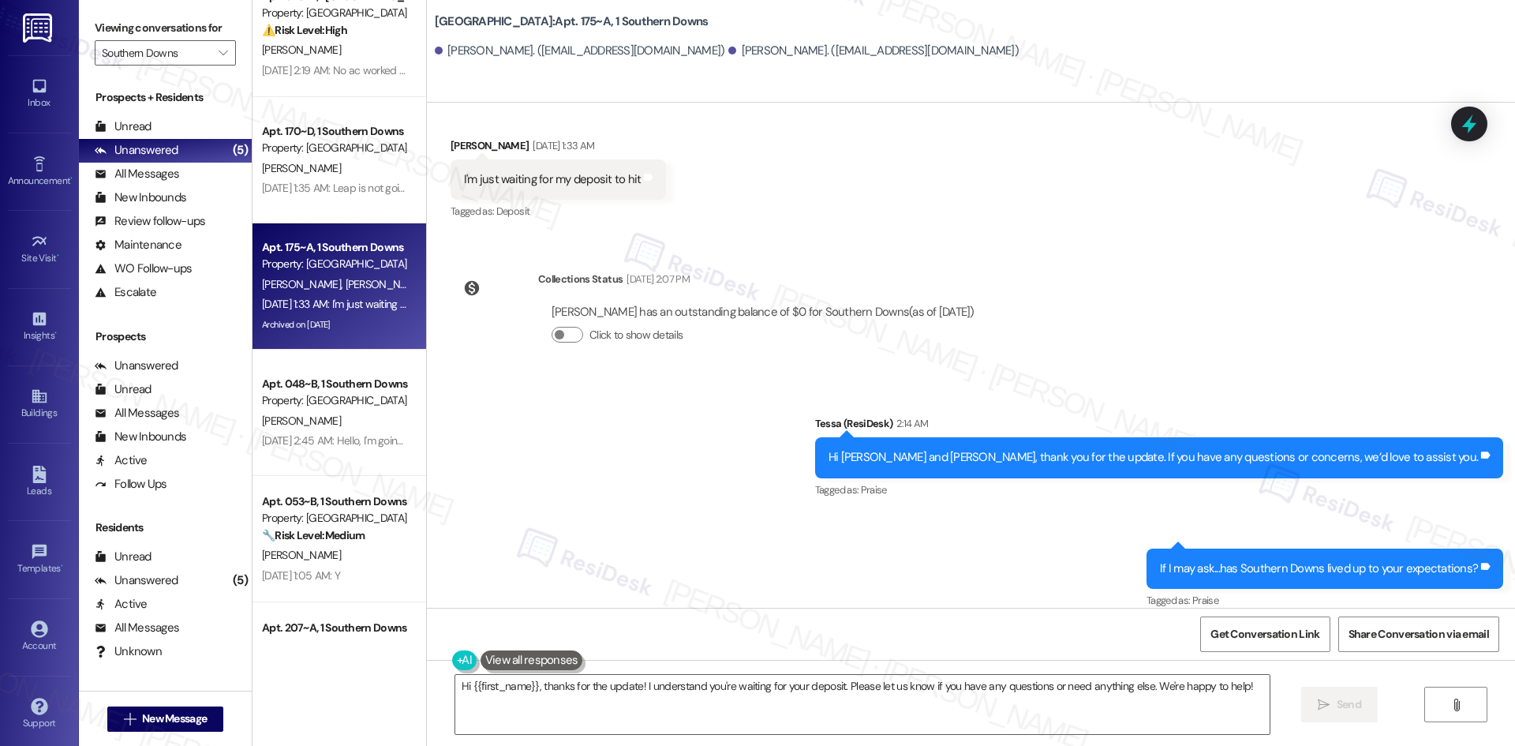
click at [708, 380] on div "Sent via SMS Tessa (ResiDesk) 2:14 AM Hi Bryan and Kim, thank you for the updat…" at bounding box center [971, 502] width 1088 height 245
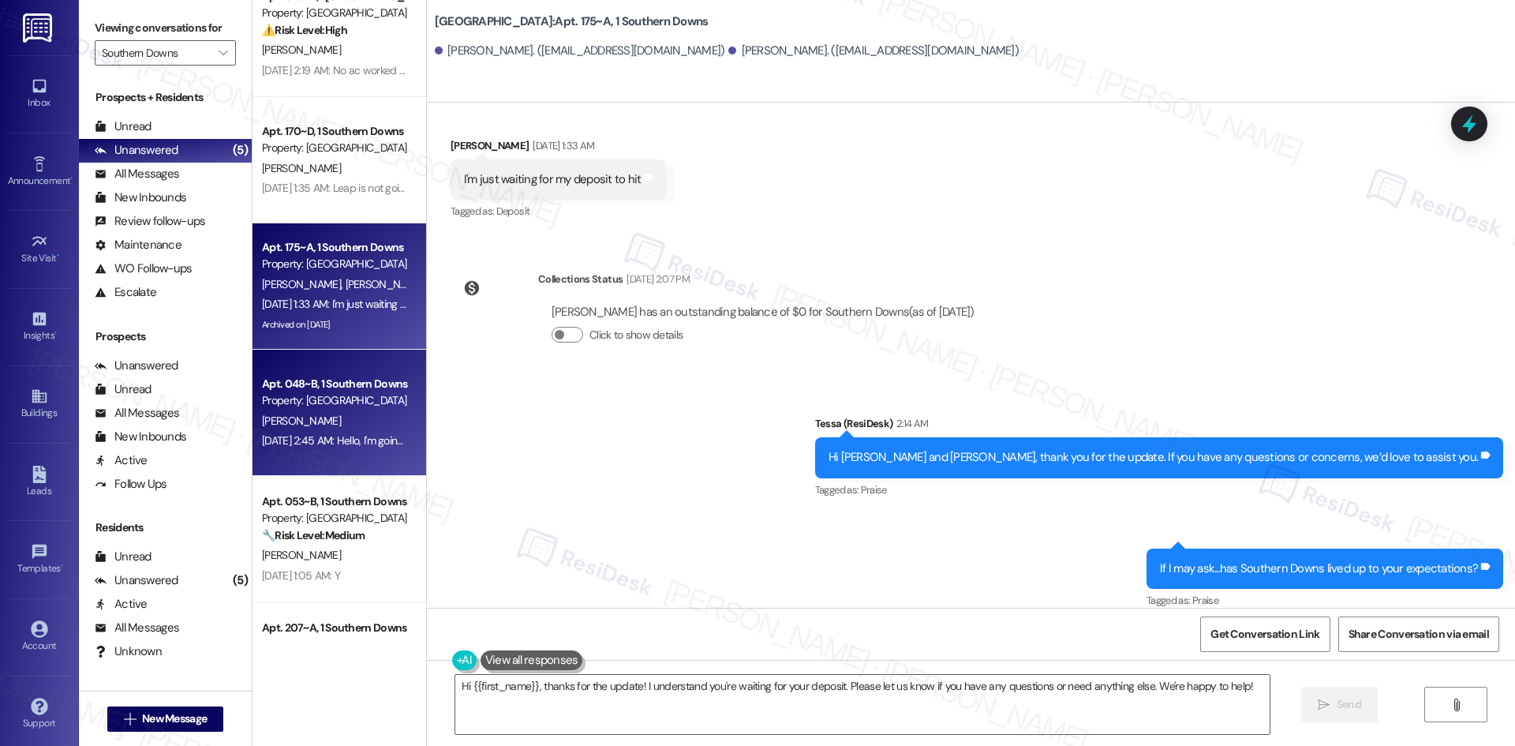
click at [357, 406] on div "Property: [GEOGRAPHIC_DATA]" at bounding box center [335, 400] width 146 height 17
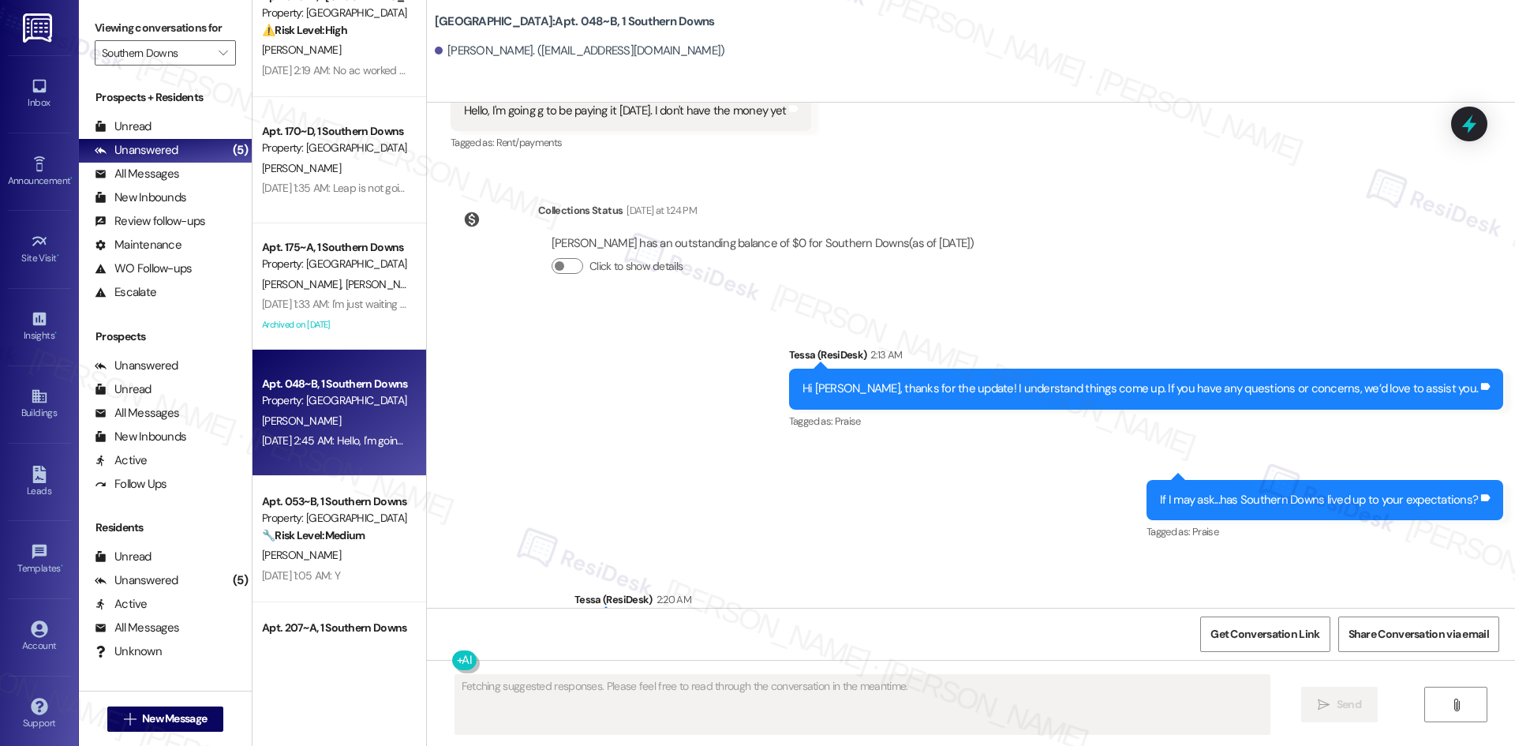
scroll to position [3345, 0]
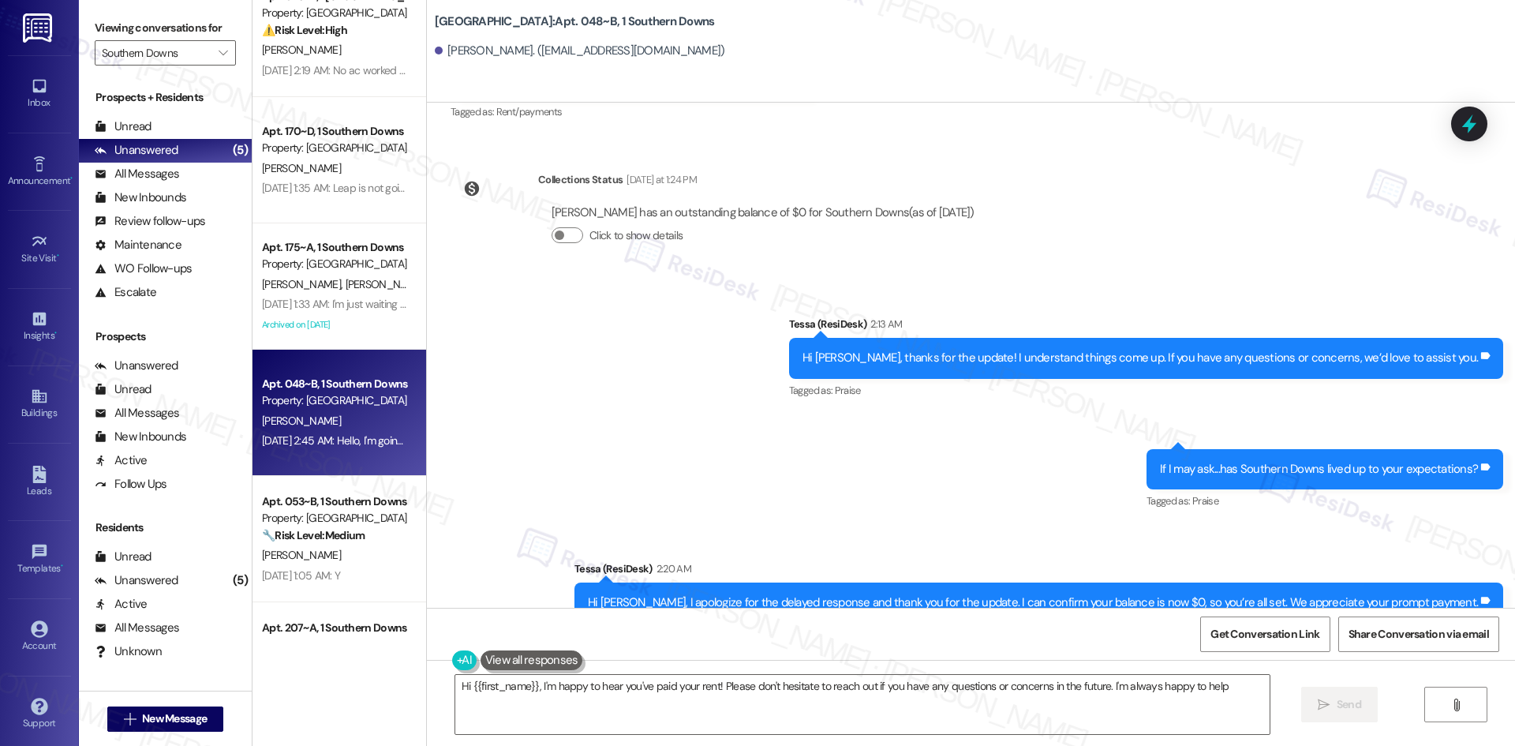
type textarea "Hi {{first_name}}, I'm happy to hear you've paid your rent! Please don't hesita…"
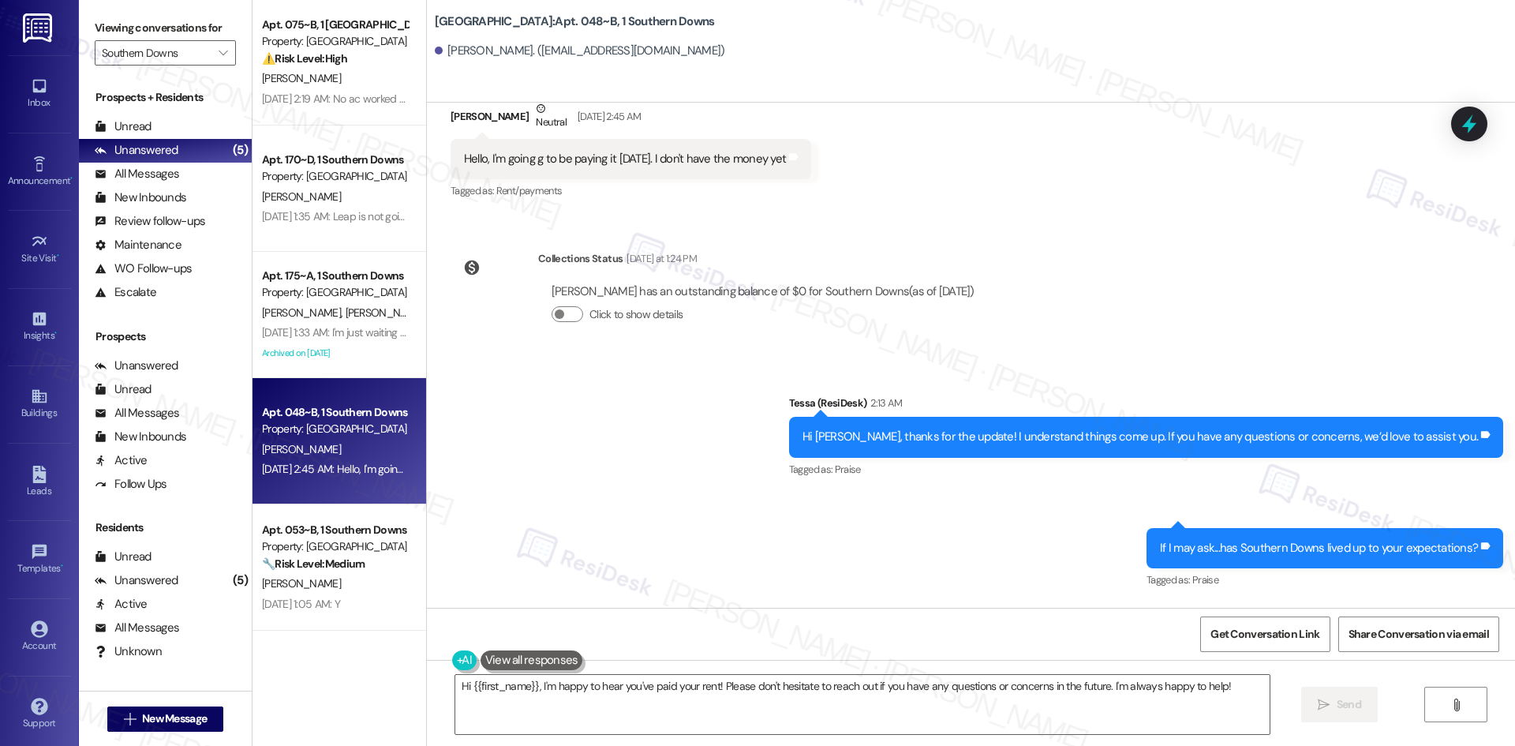
scroll to position [0, 0]
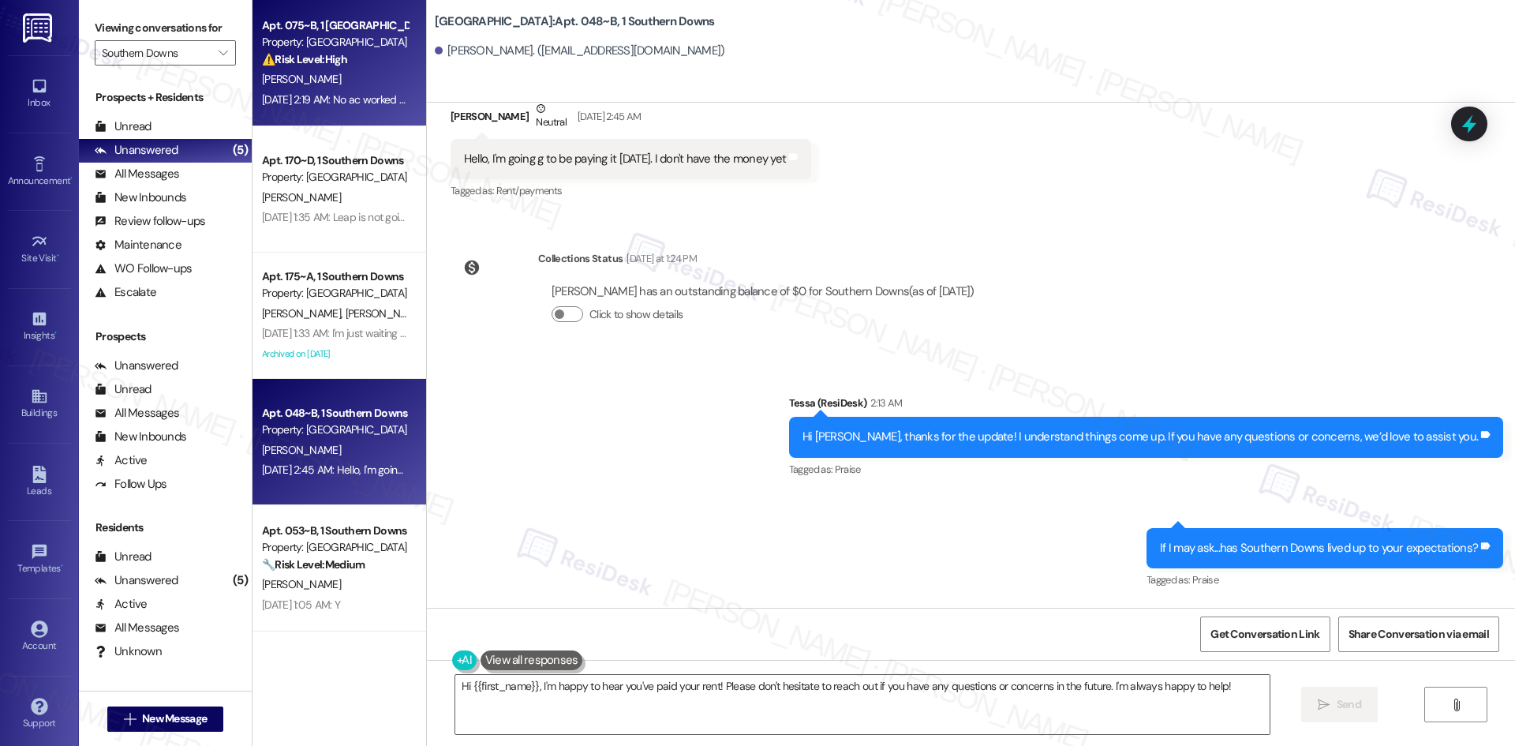
click at [323, 64] on strong "⚠️ Risk Level: High" at bounding box center [304, 59] width 85 height 14
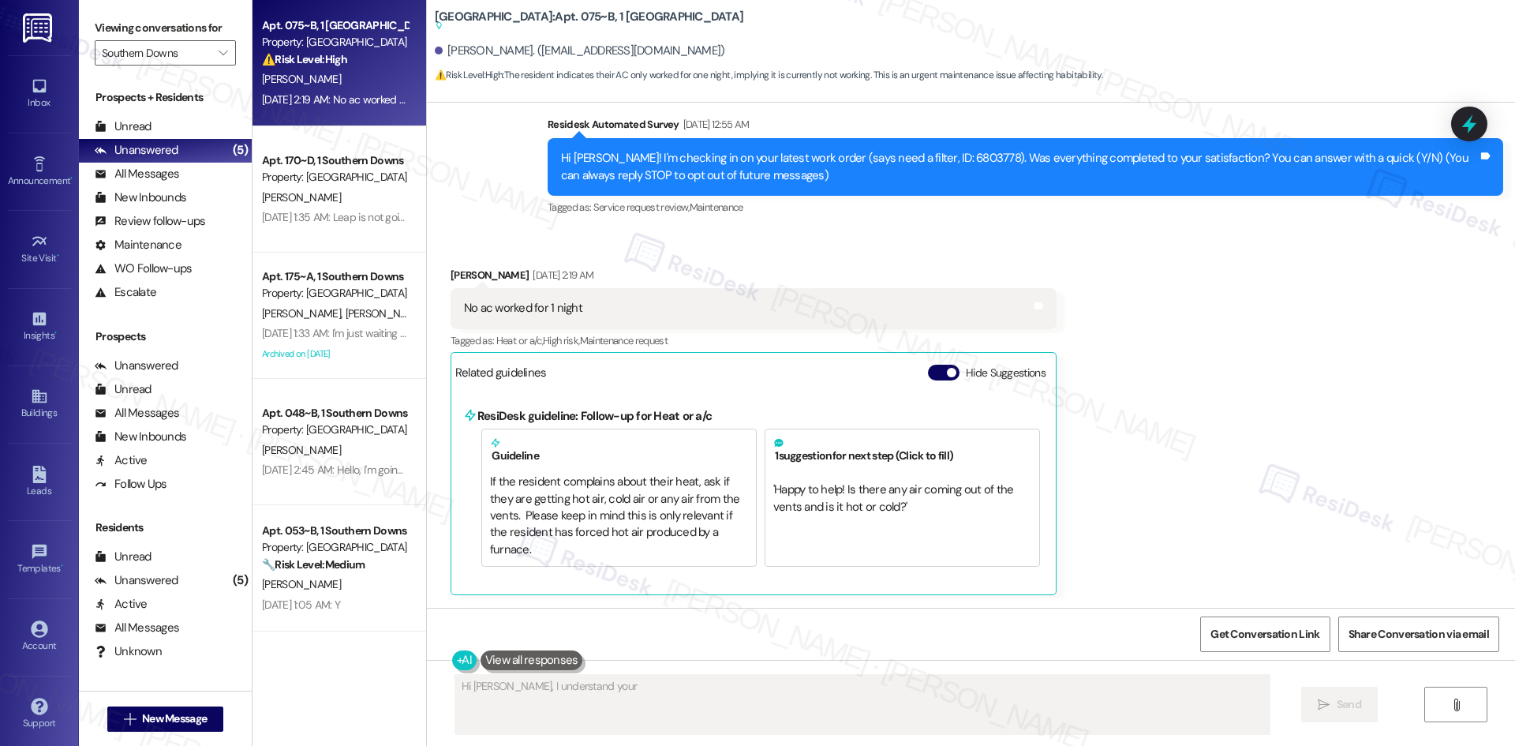
scroll to position [142, 0]
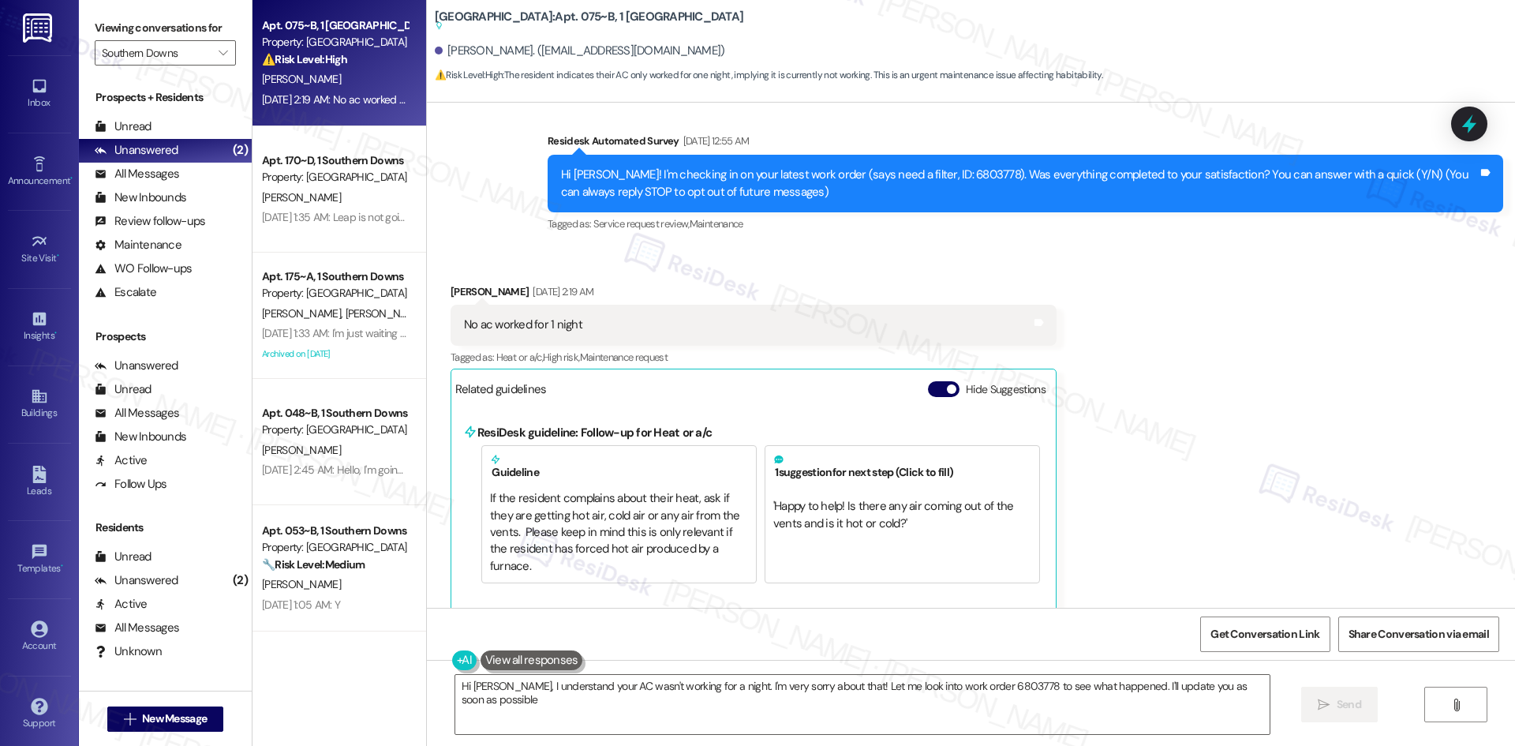
type textarea "Hi Noah, I understand your AC wasn't working for a night. I'm very sorry about …"
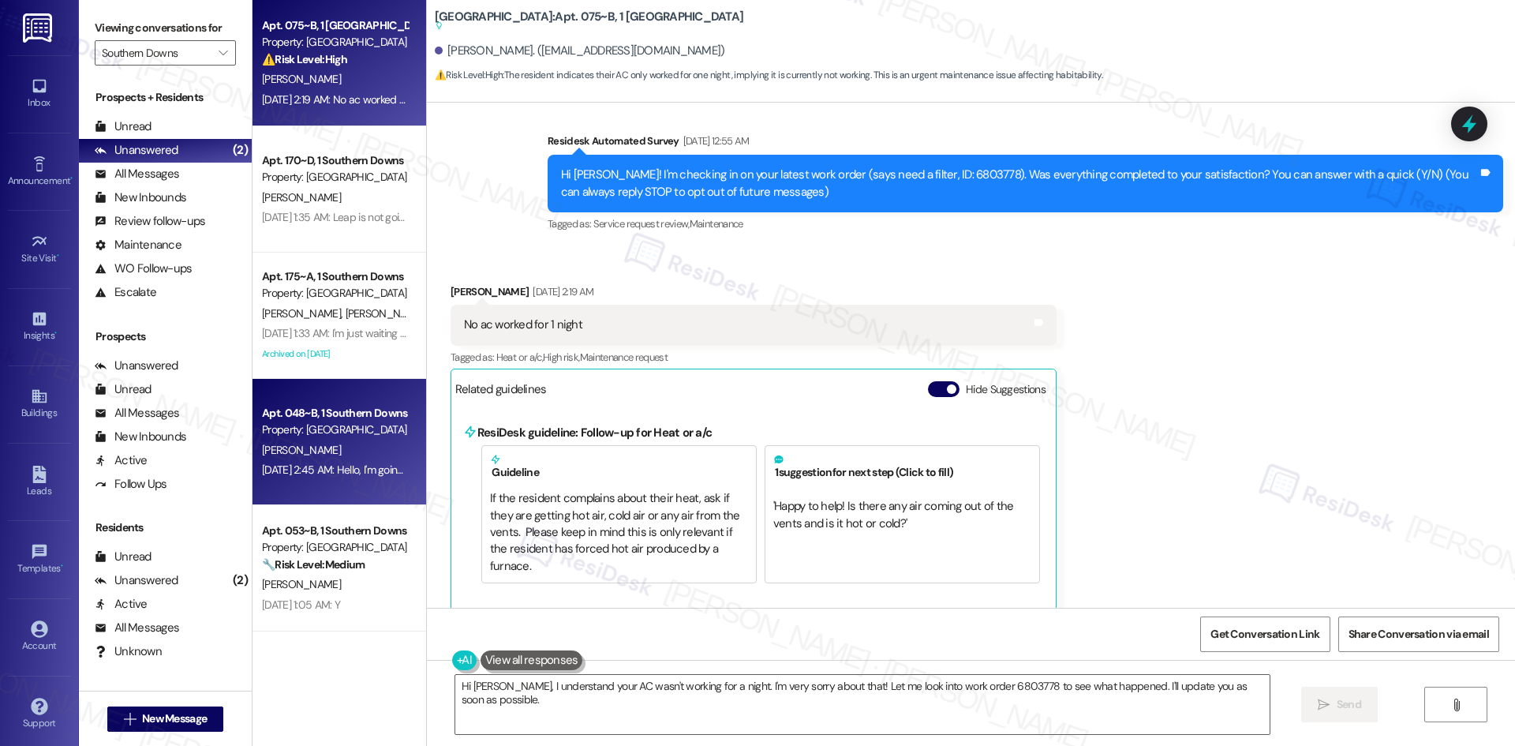
click at [357, 476] on div "Sep 04, 2025 at 2:45 AM: Hello, I'm going g to be paying it tomorrow. I don't h…" at bounding box center [449, 469] width 374 height 14
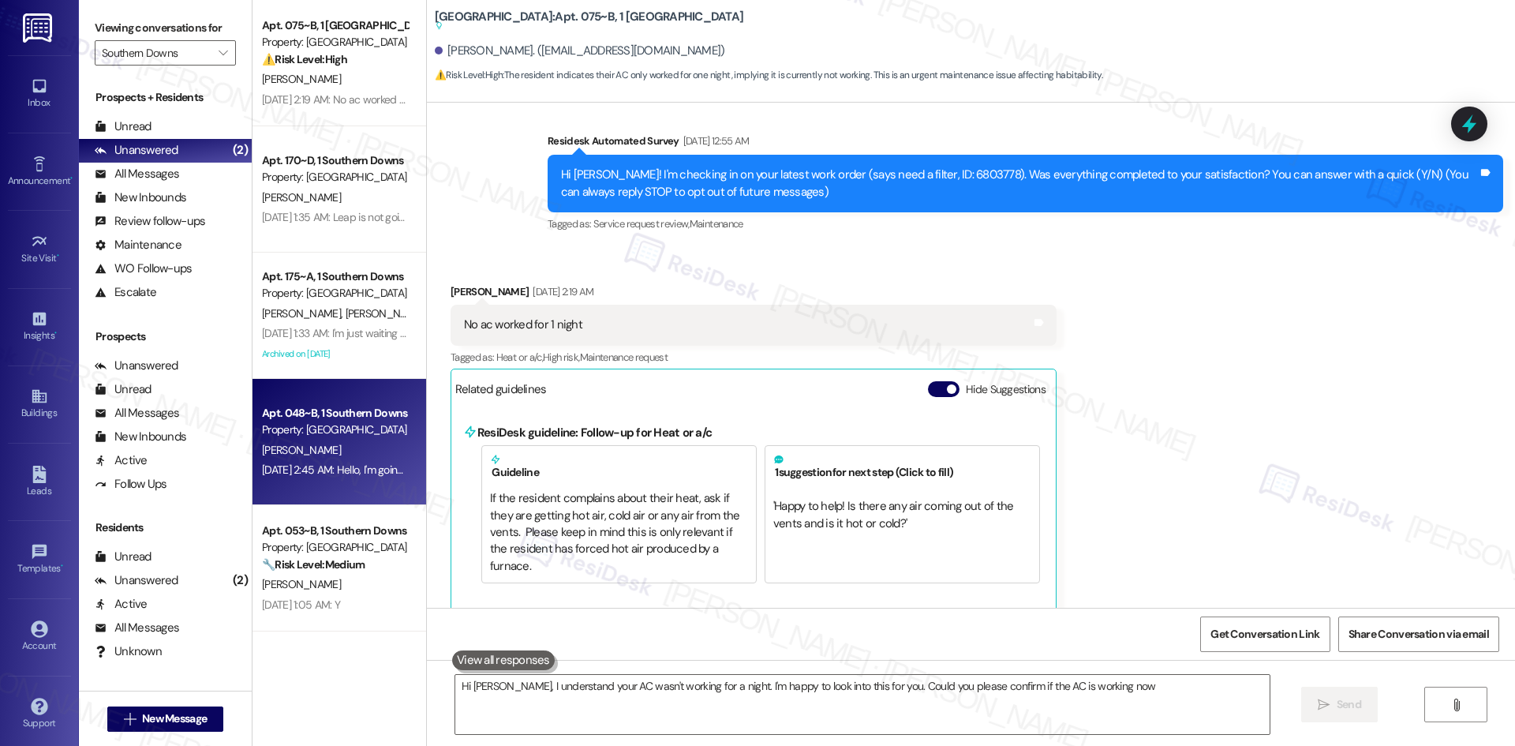
type textarea "Hi Noah, I understand your AC wasn't working for a night. I'm happy to look int…"
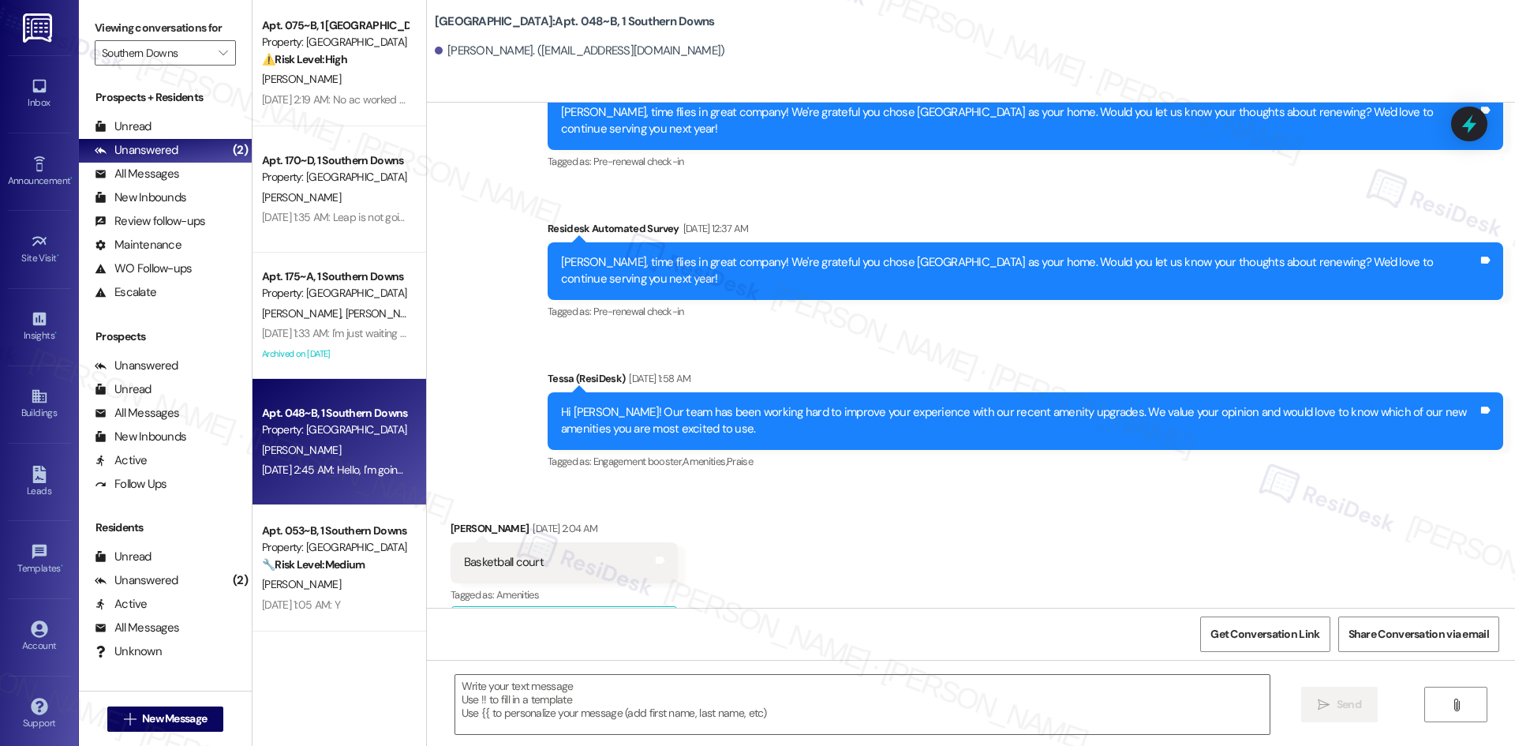
type textarea "Fetching suggested responses. Please feel free to read through the conversation…"
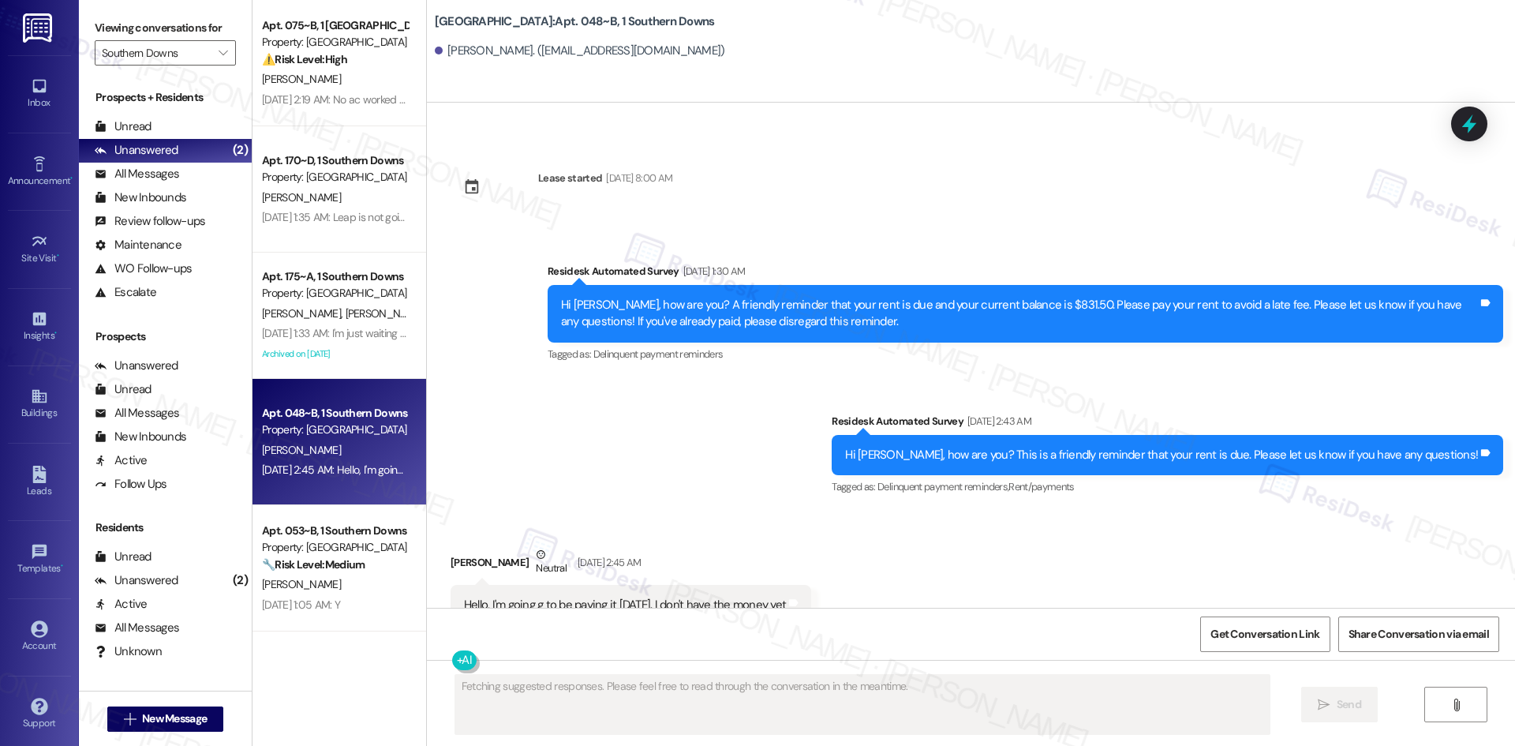
scroll to position [2822, 0]
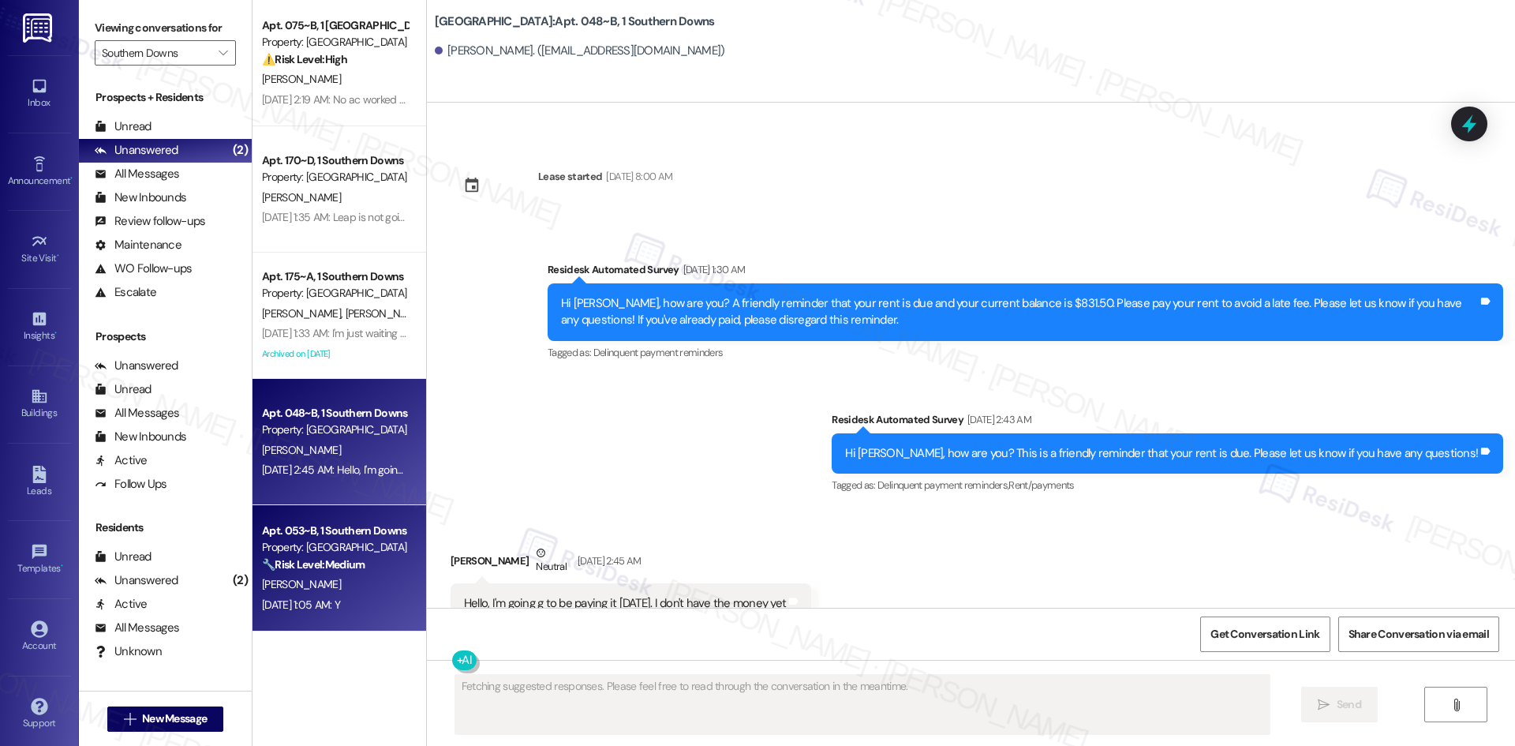
click at [332, 548] on div "Property: [GEOGRAPHIC_DATA]" at bounding box center [335, 547] width 146 height 17
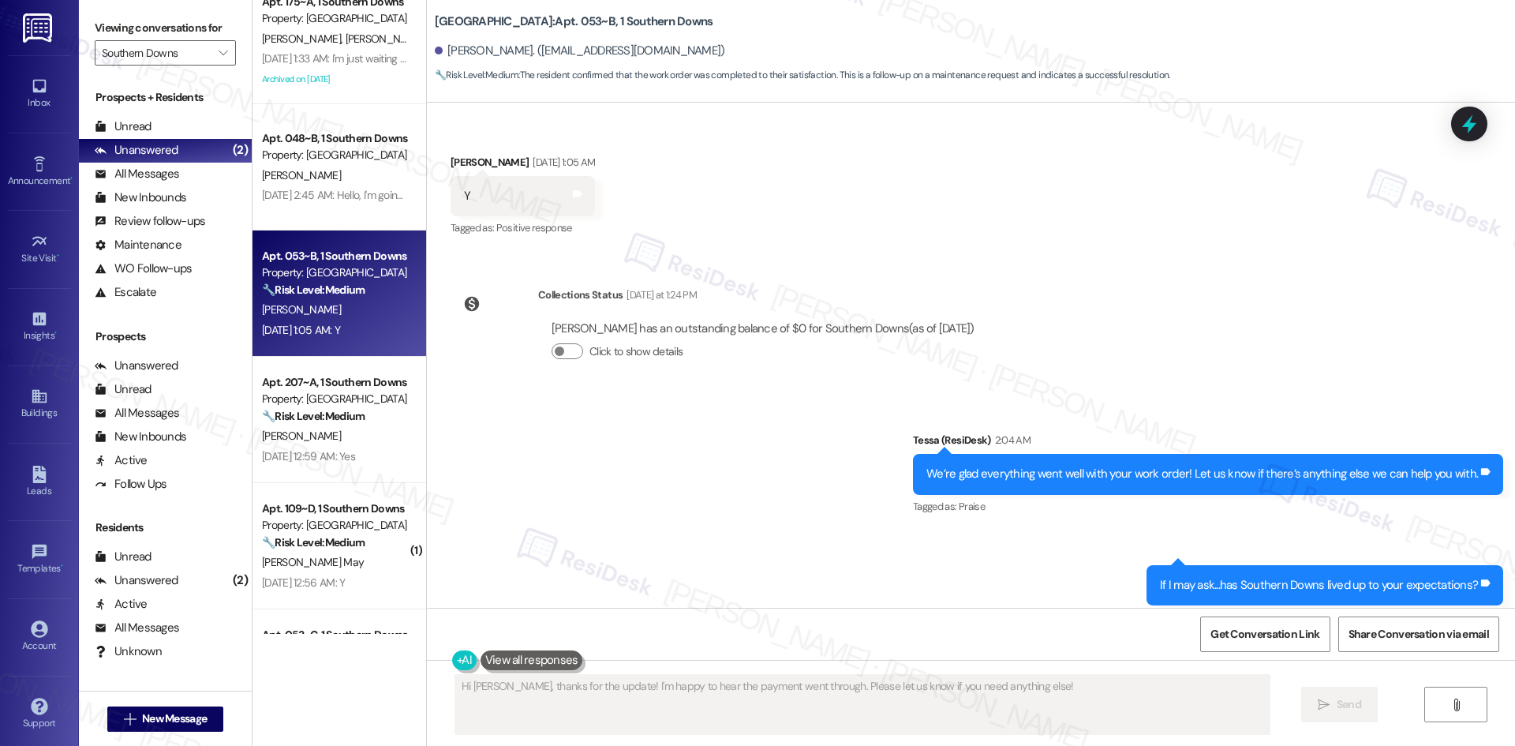
scroll to position [316, 0]
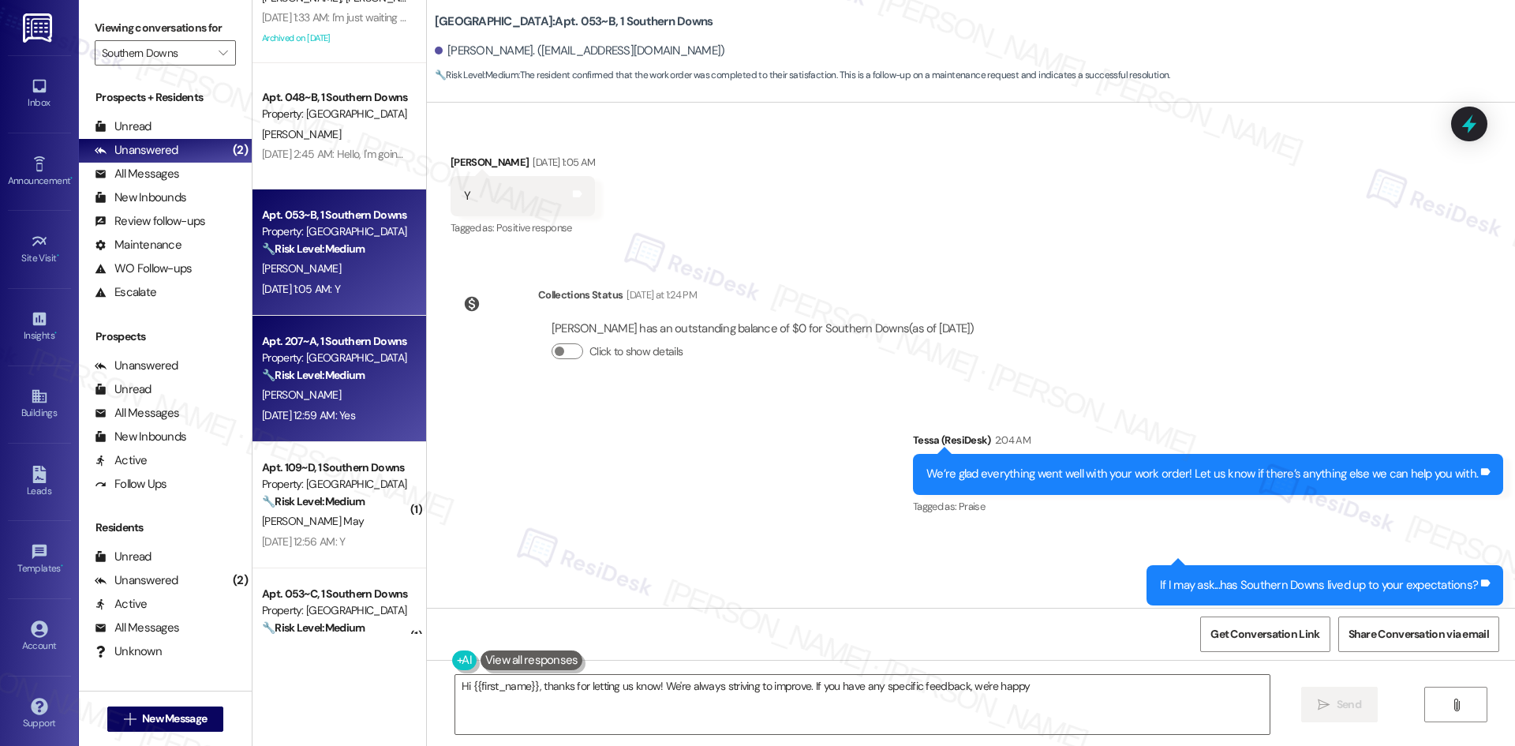
type textarea "Hi {{first_name}}, thanks for letting us know! We're always striving to improve…"
click at [329, 390] on div "C. Bostwick" at bounding box center [334, 395] width 149 height 20
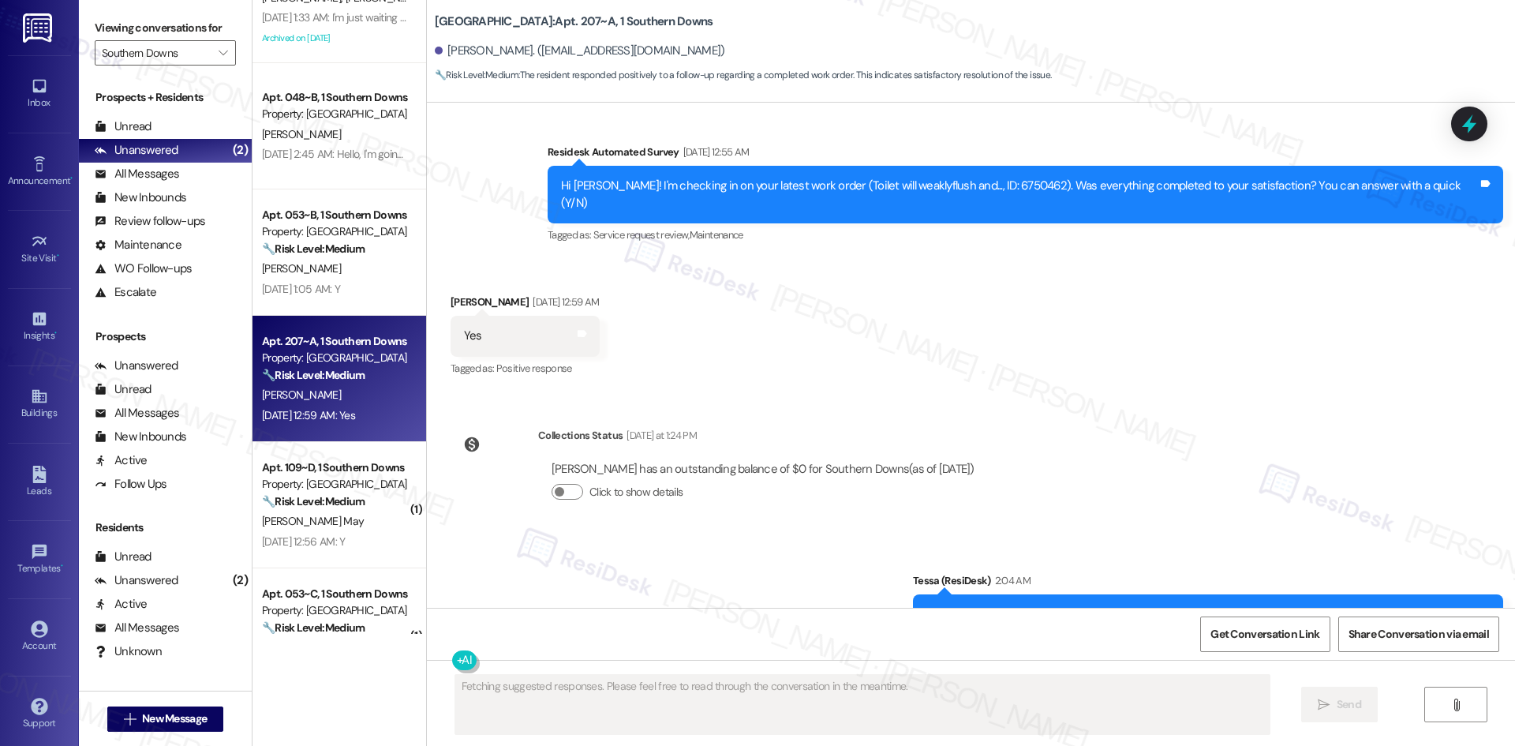
scroll to position [587, 0]
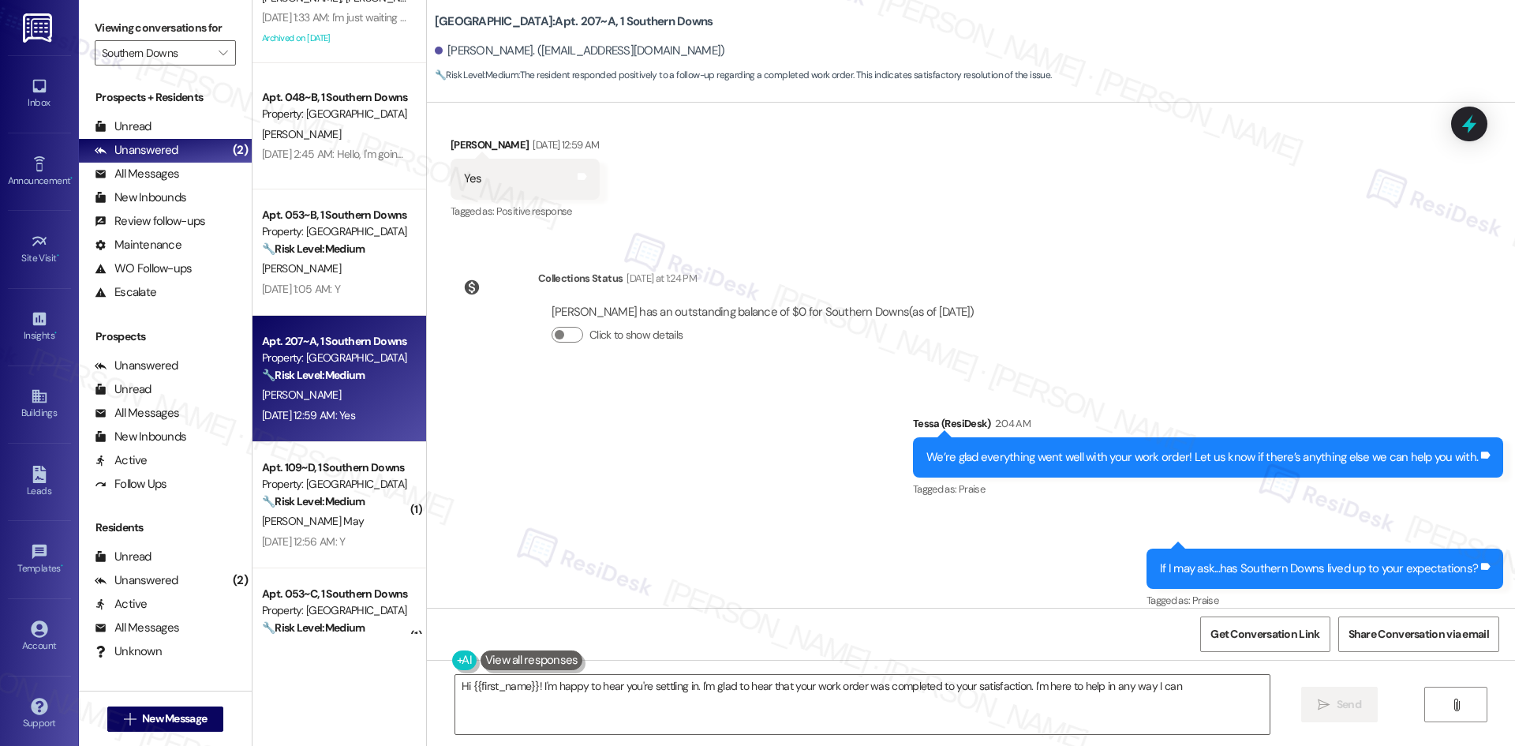
type textarea "Hi {{first_name}}! I'm happy to hear you're settling in. I'm glad to hear that …"
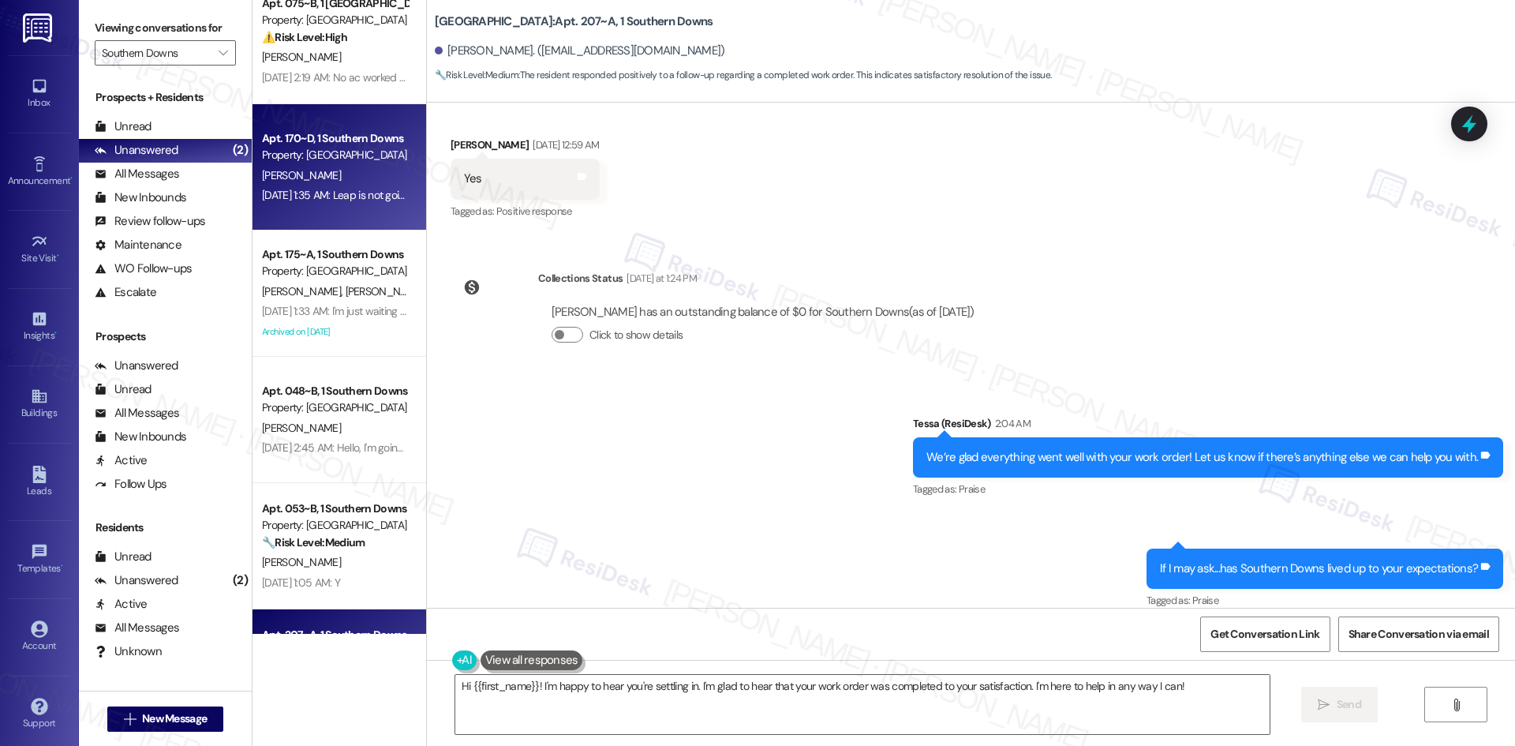
scroll to position [0, 0]
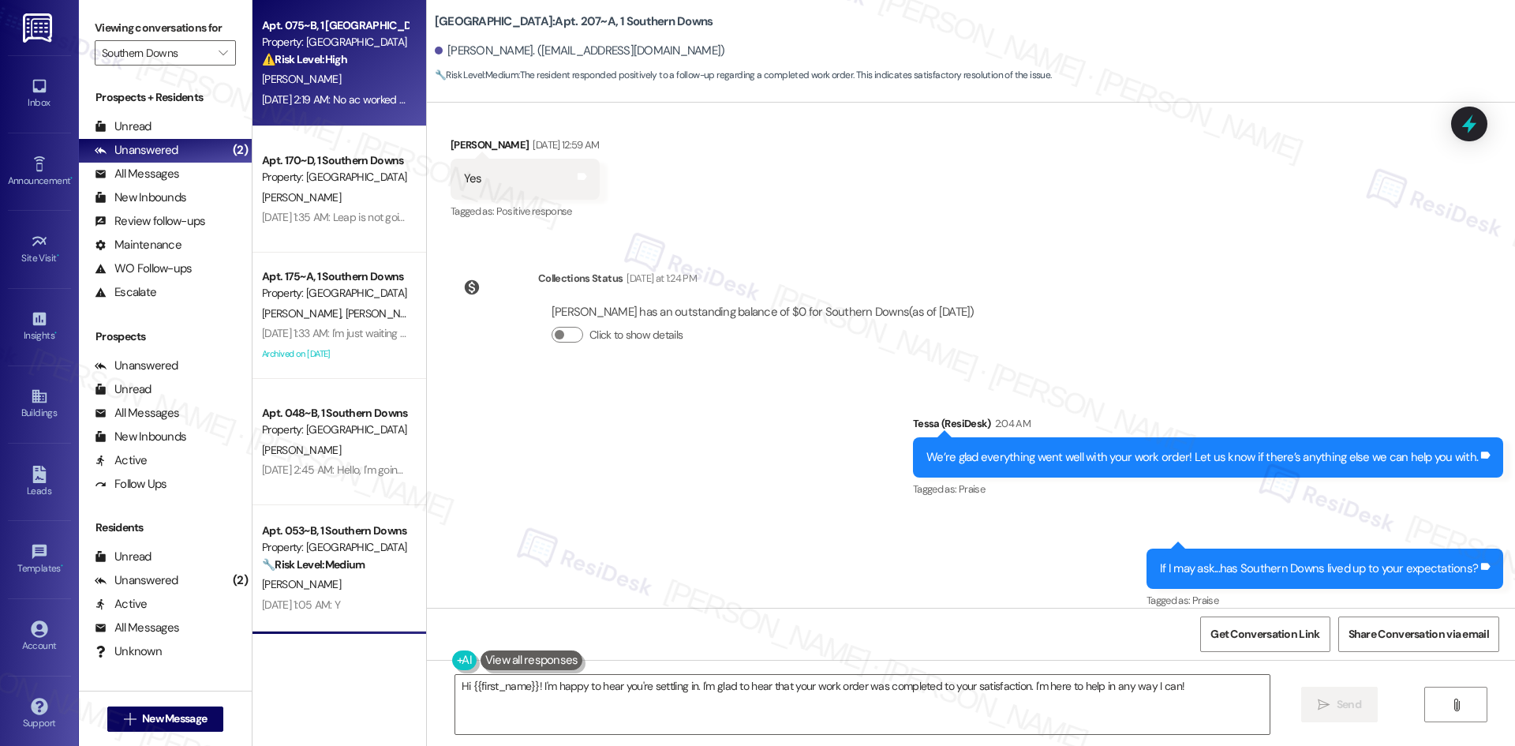
click at [352, 76] on div "N. Kicklighter" at bounding box center [334, 79] width 149 height 20
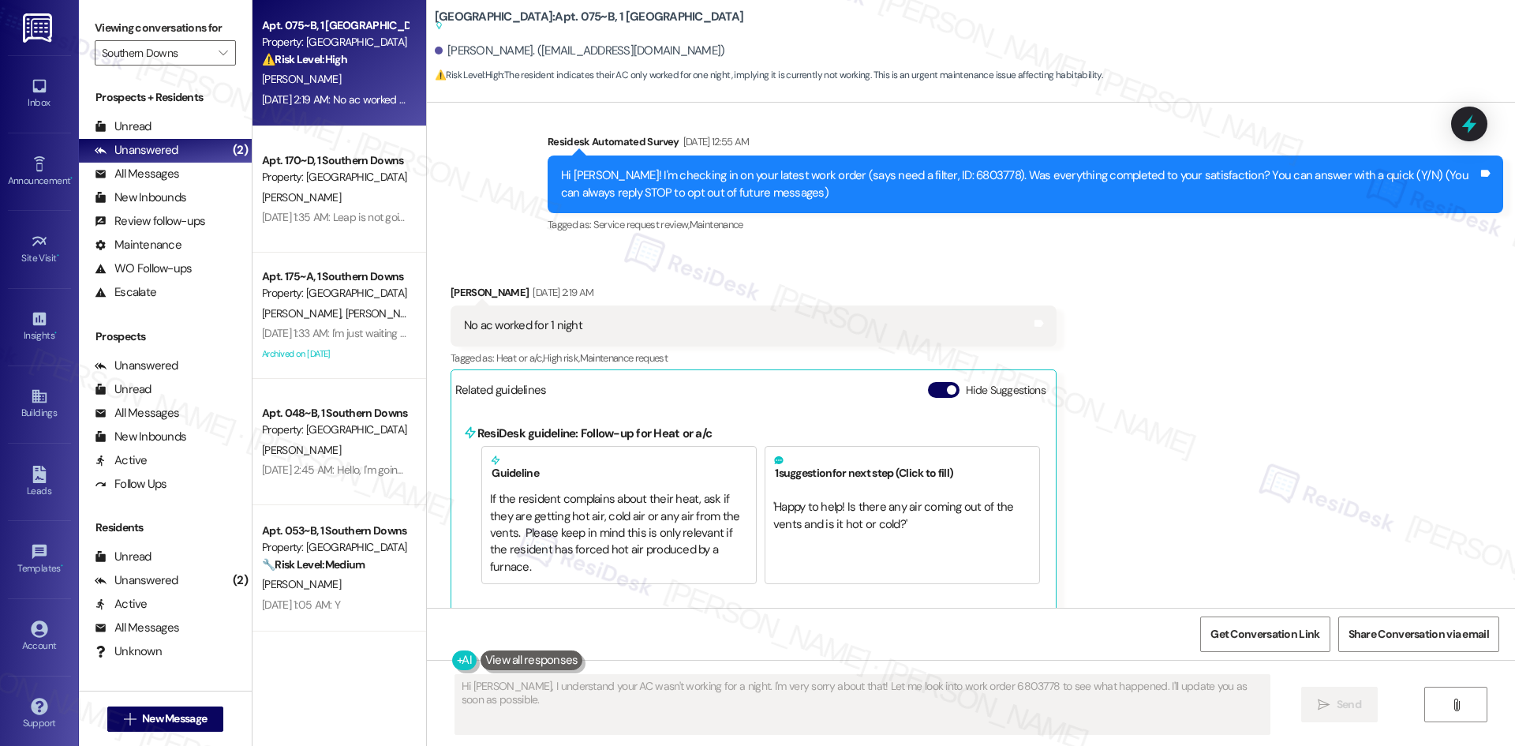
scroll to position [142, 0]
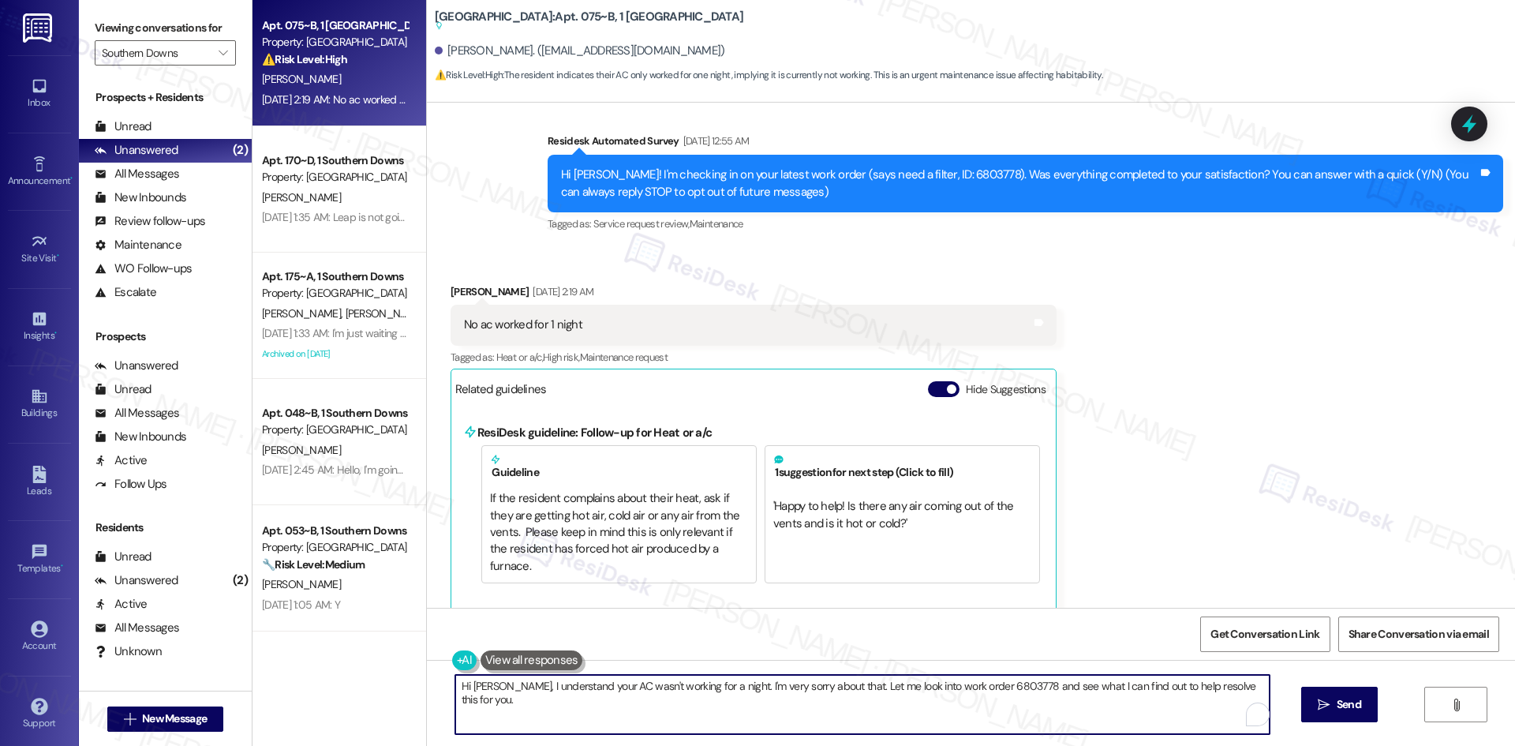
click at [687, 711] on textarea "Hi Noah, I understand your AC wasn't working for a night. I'm very sorry about …" at bounding box center [862, 704] width 814 height 59
paste textarea "{{first_name}}, I apologize for the delayed response. Please let me know if you…"
type textarea "Hi {{first_name}}, I apologize for the delayed response. Please let me know if …"
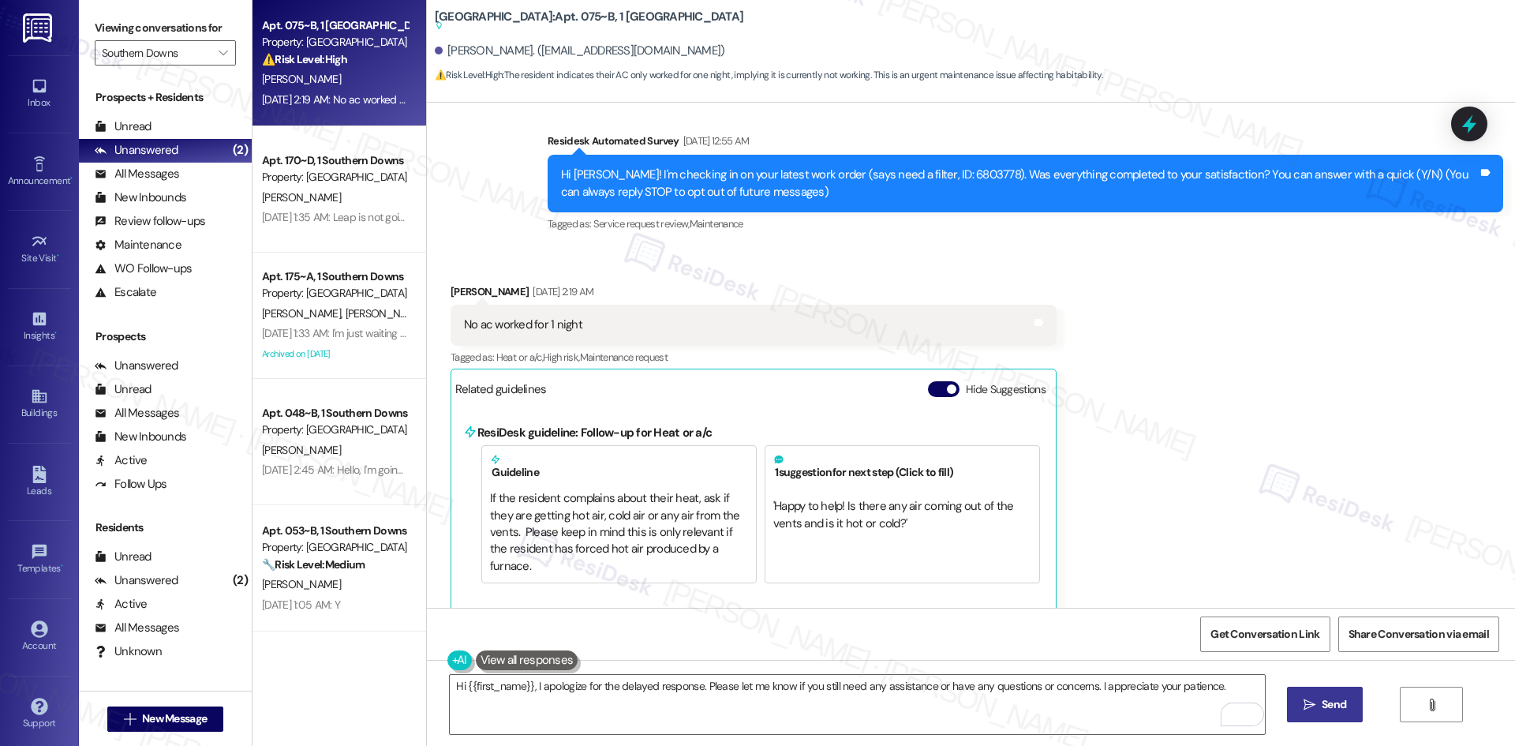
click at [1315, 709] on span " Send" at bounding box center [1325, 704] width 50 height 17
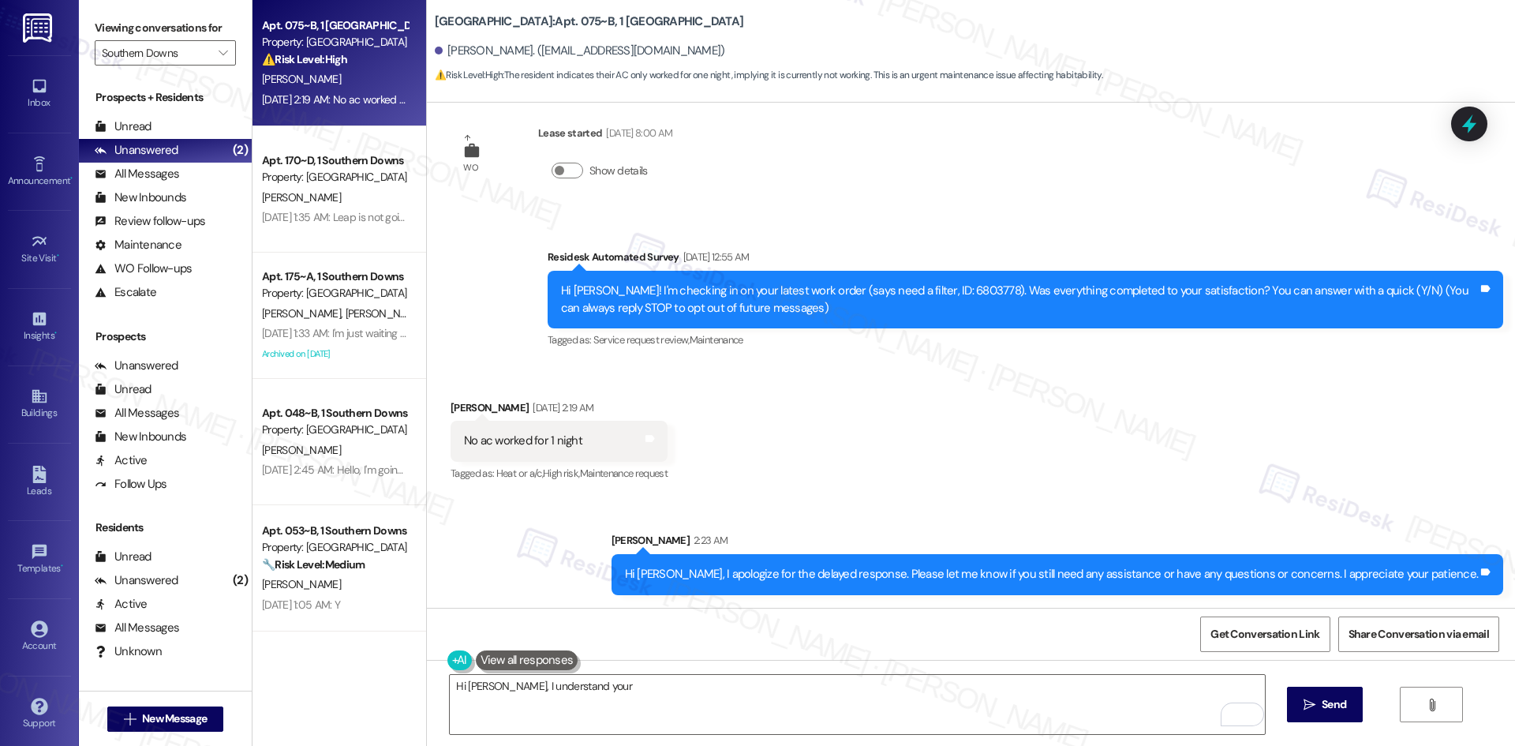
scroll to position [0, 0]
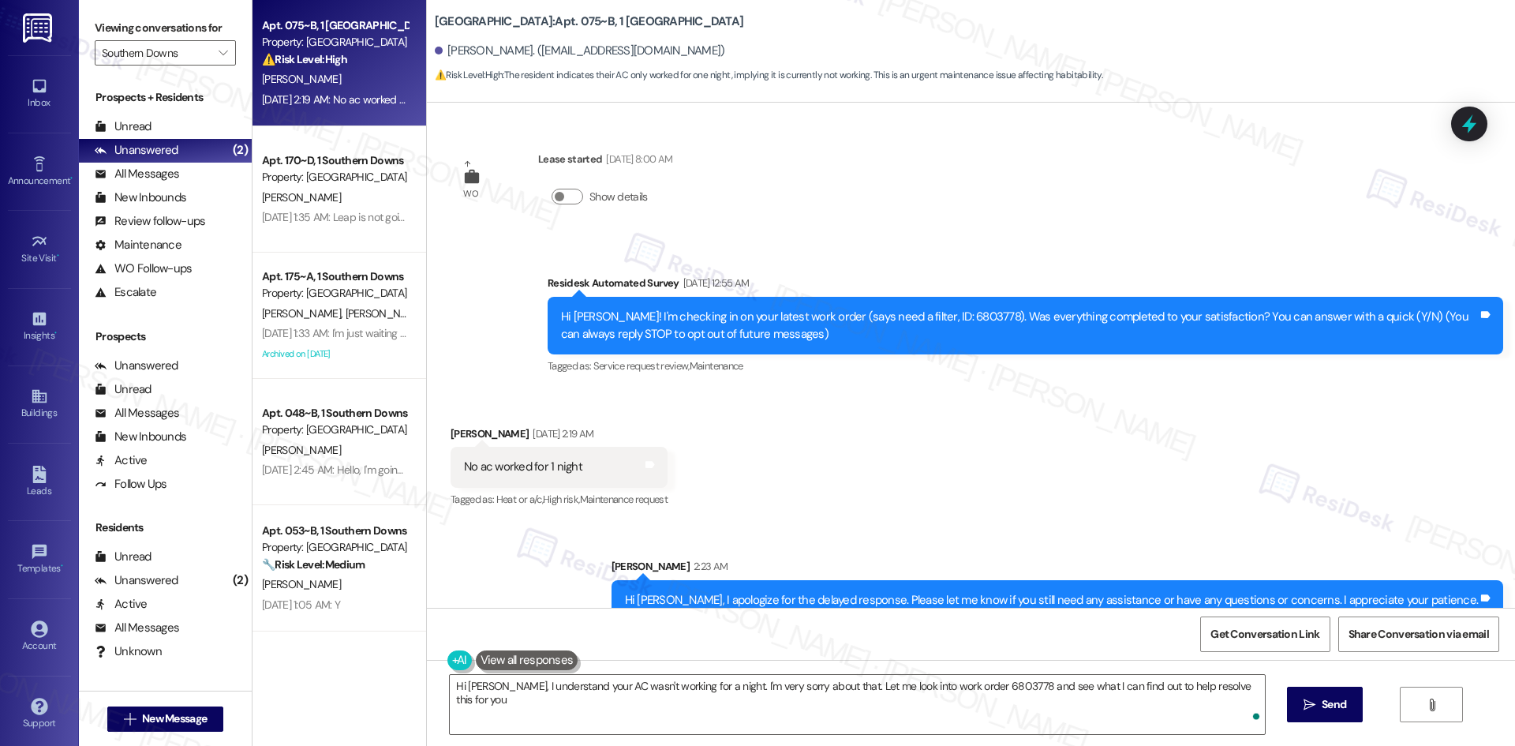
type textarea "Hi Noah, I understand your AC wasn't working for a night. I'm very sorry about …"
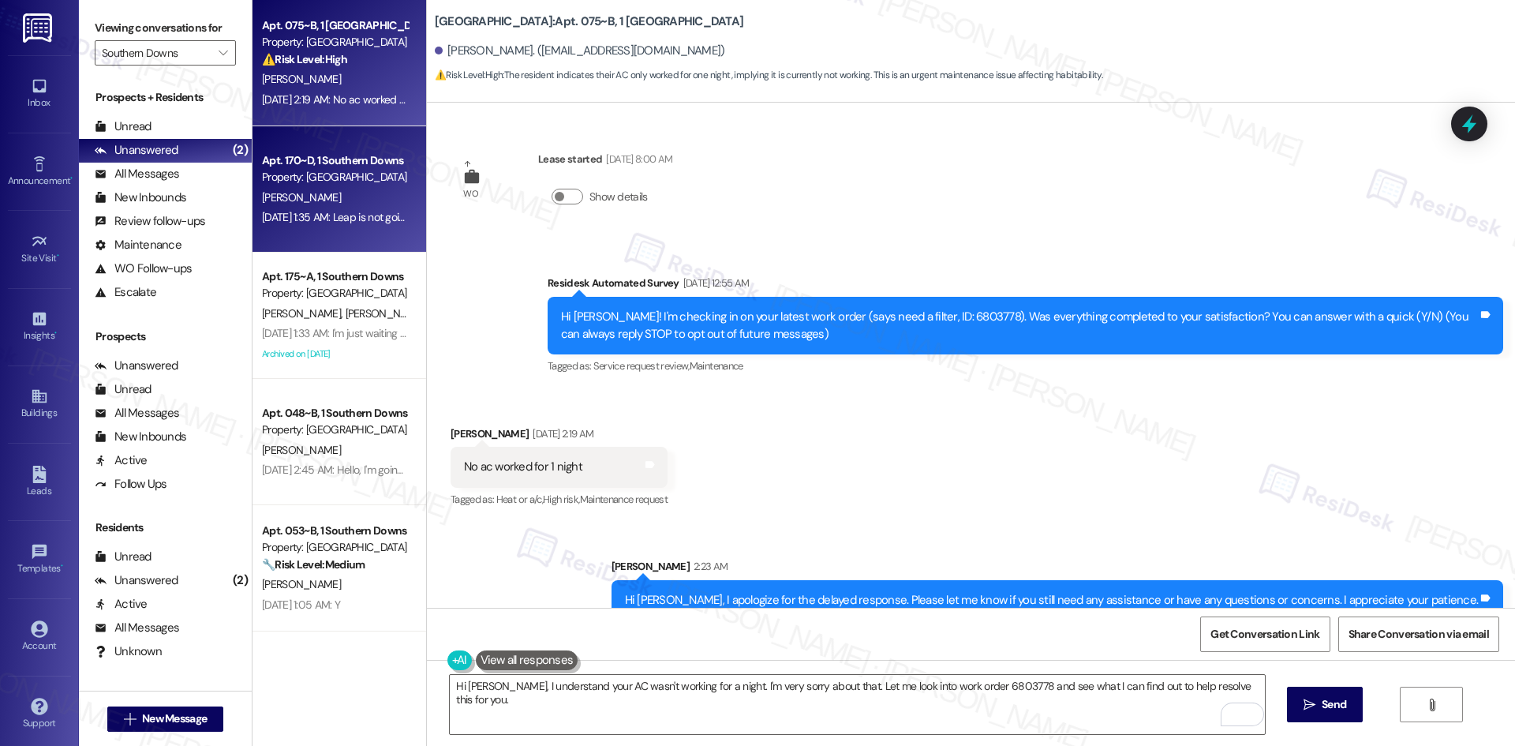
click at [295, 228] on div "Apt. 170~D, 1 Southern Downs Property: Southern Downs B. Young Sep 06, 2025 at …" at bounding box center [340, 189] width 174 height 126
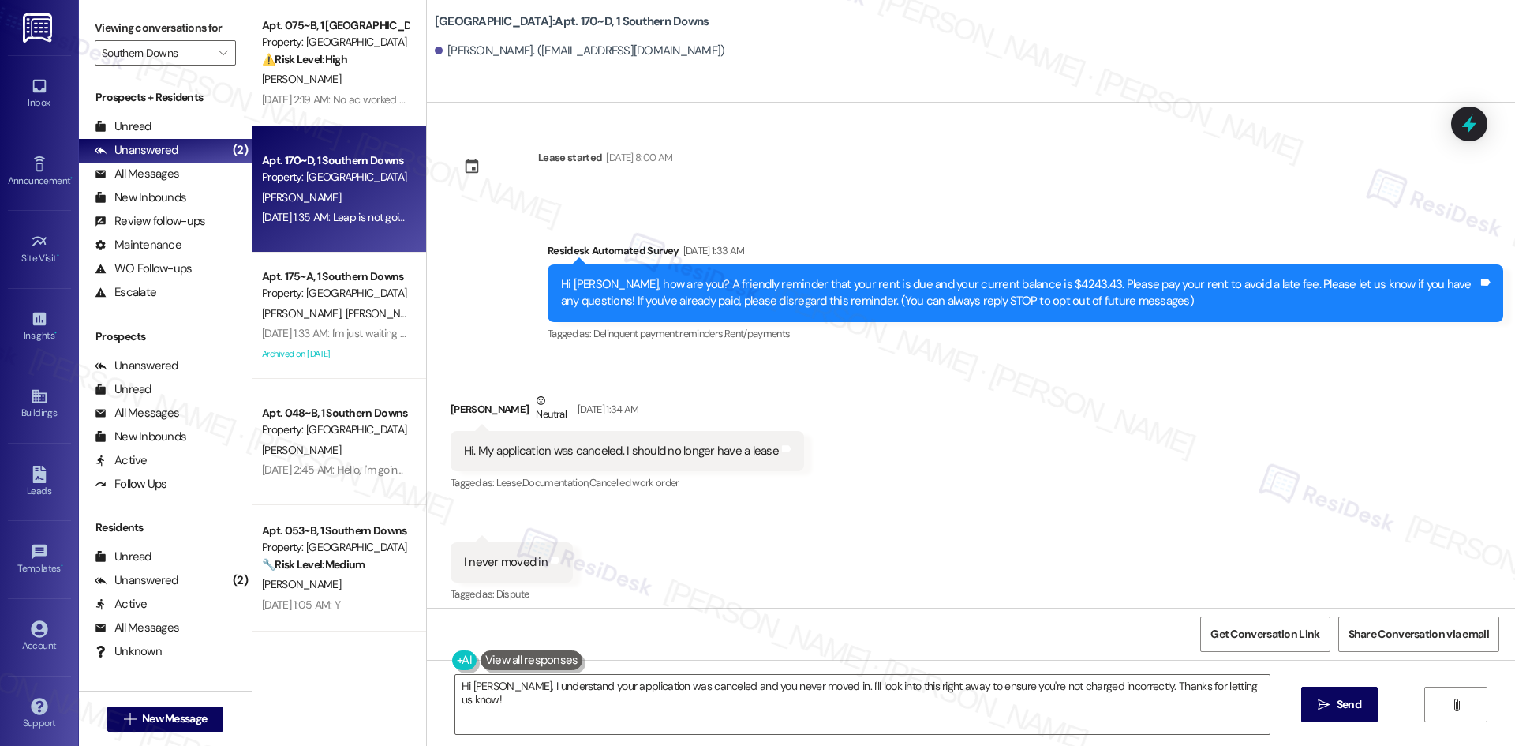
scroll to position [268, 0]
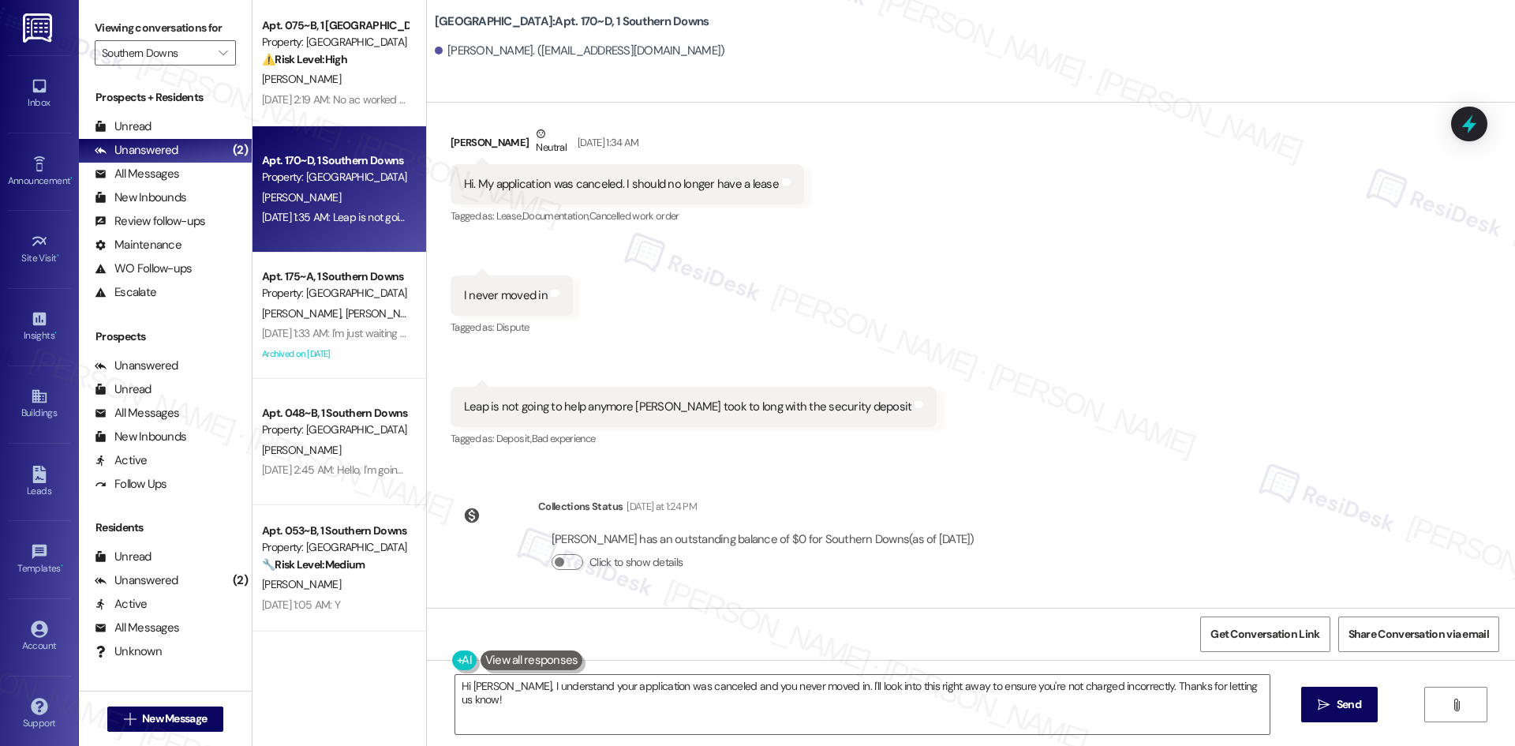
click at [900, 335] on div "Received via SMS Britany Young Neutral Sep 06, 2025 at 1:34 AM Hi. My applicati…" at bounding box center [971, 276] width 1088 height 372
click at [816, 698] on textarea "Hi Britany, I understand your application was canceled and you never moved in. …" at bounding box center [862, 704] width 814 height 59
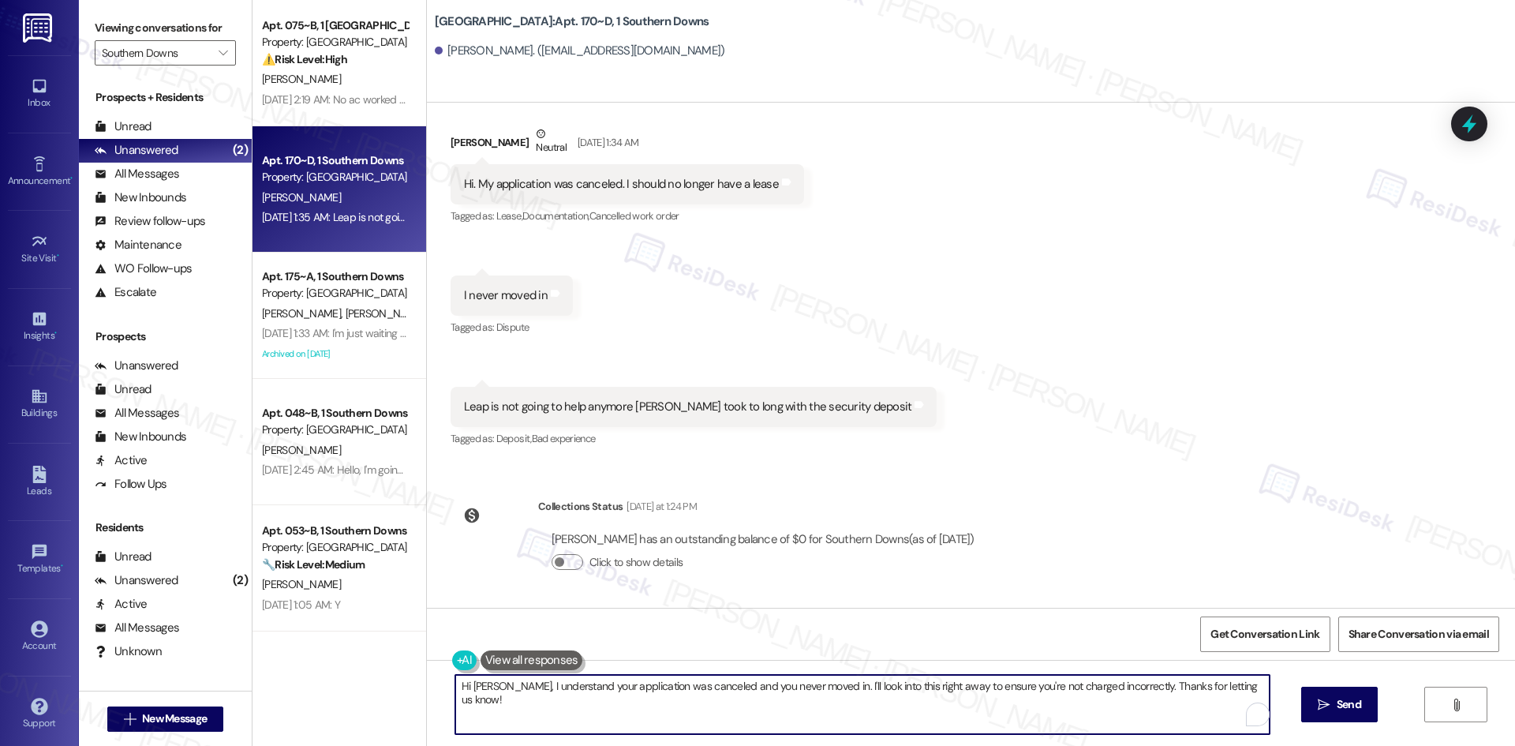
paste textarea "I'm so sorry to bother you! I'll take you off our distribution list. Would you …"
type textarea "I'm so sorry to bother you! I'll take you off our distribution list. Would you …"
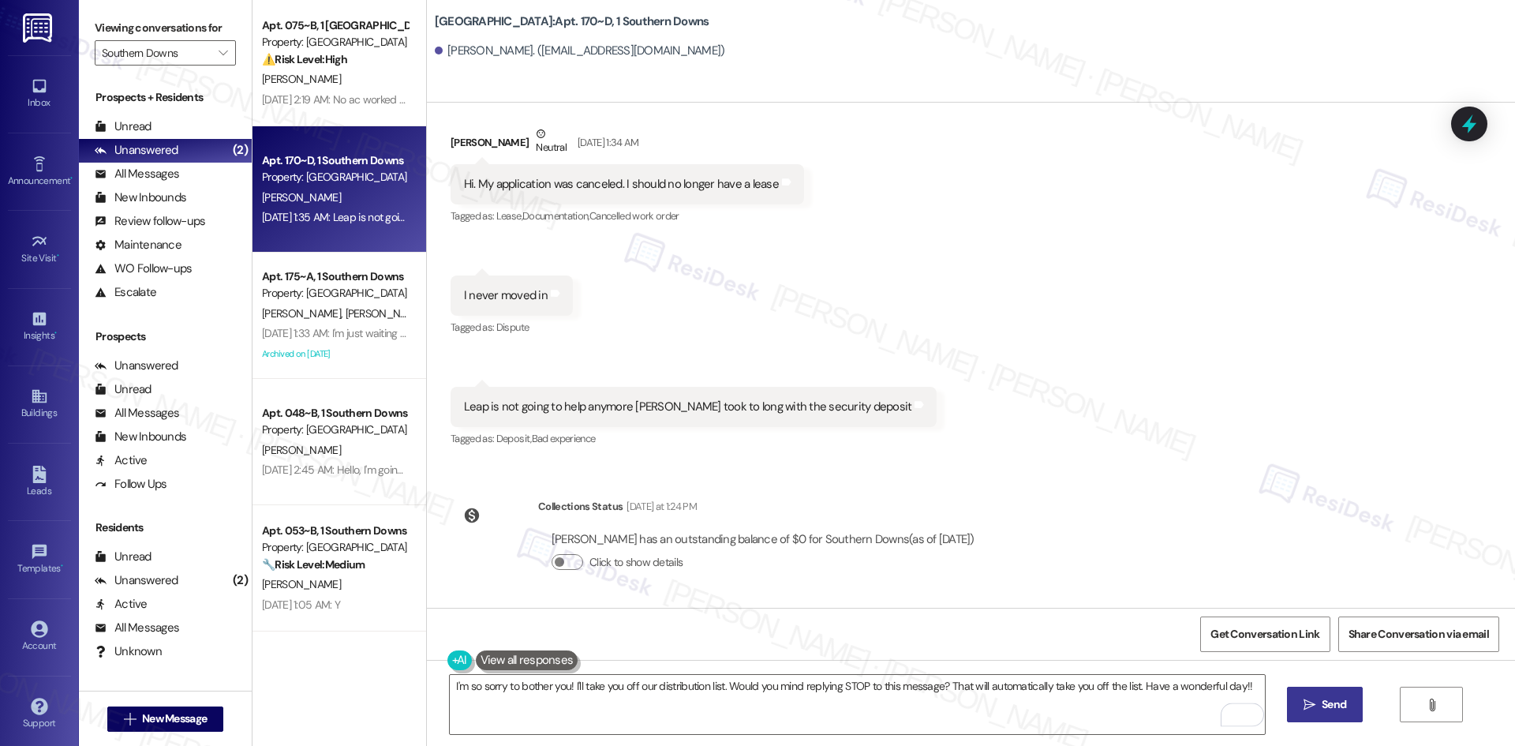
click at [1312, 702] on icon "" at bounding box center [1310, 704] width 12 height 13
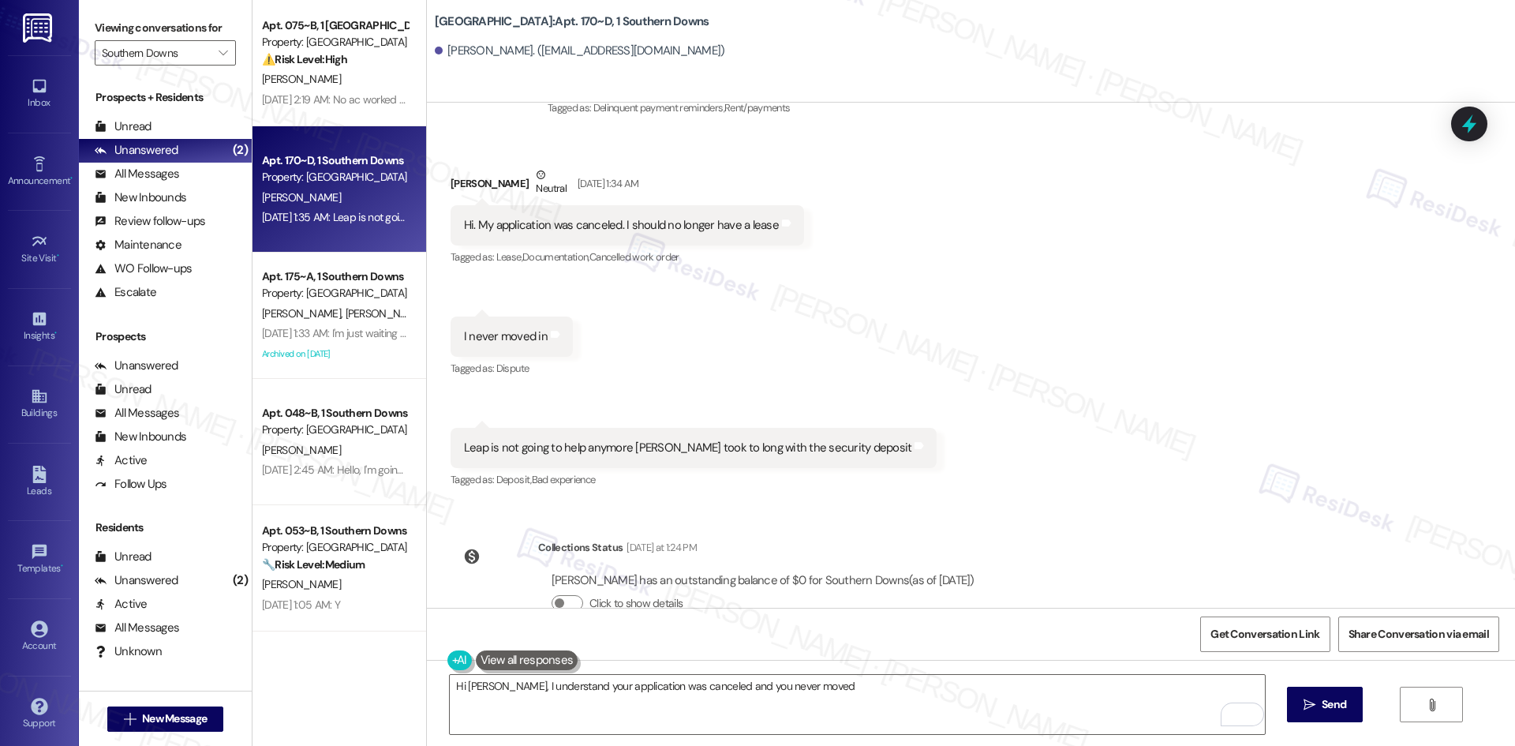
scroll to position [123, 0]
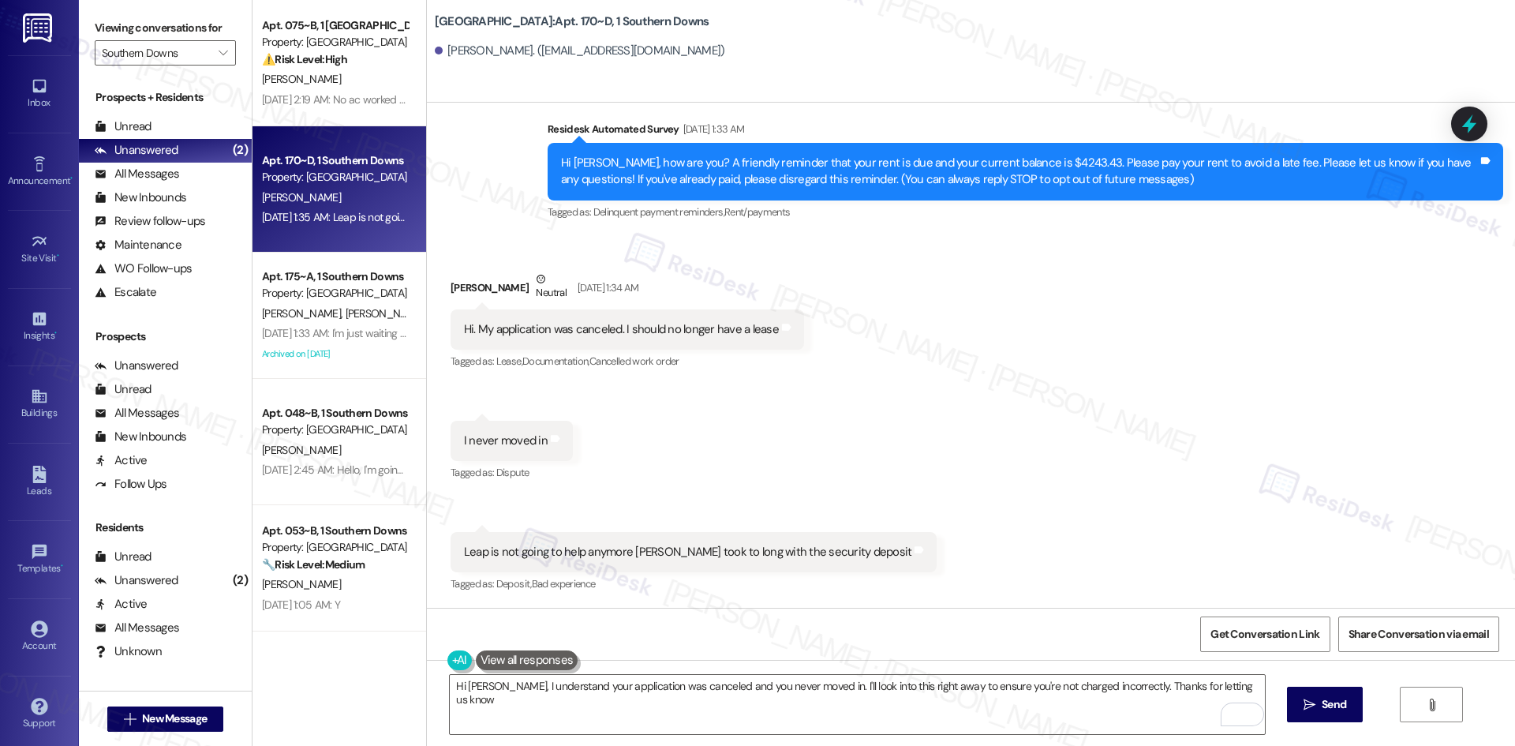
type textarea "Hi Britany, I understand your application was canceled and you never moved in. …"
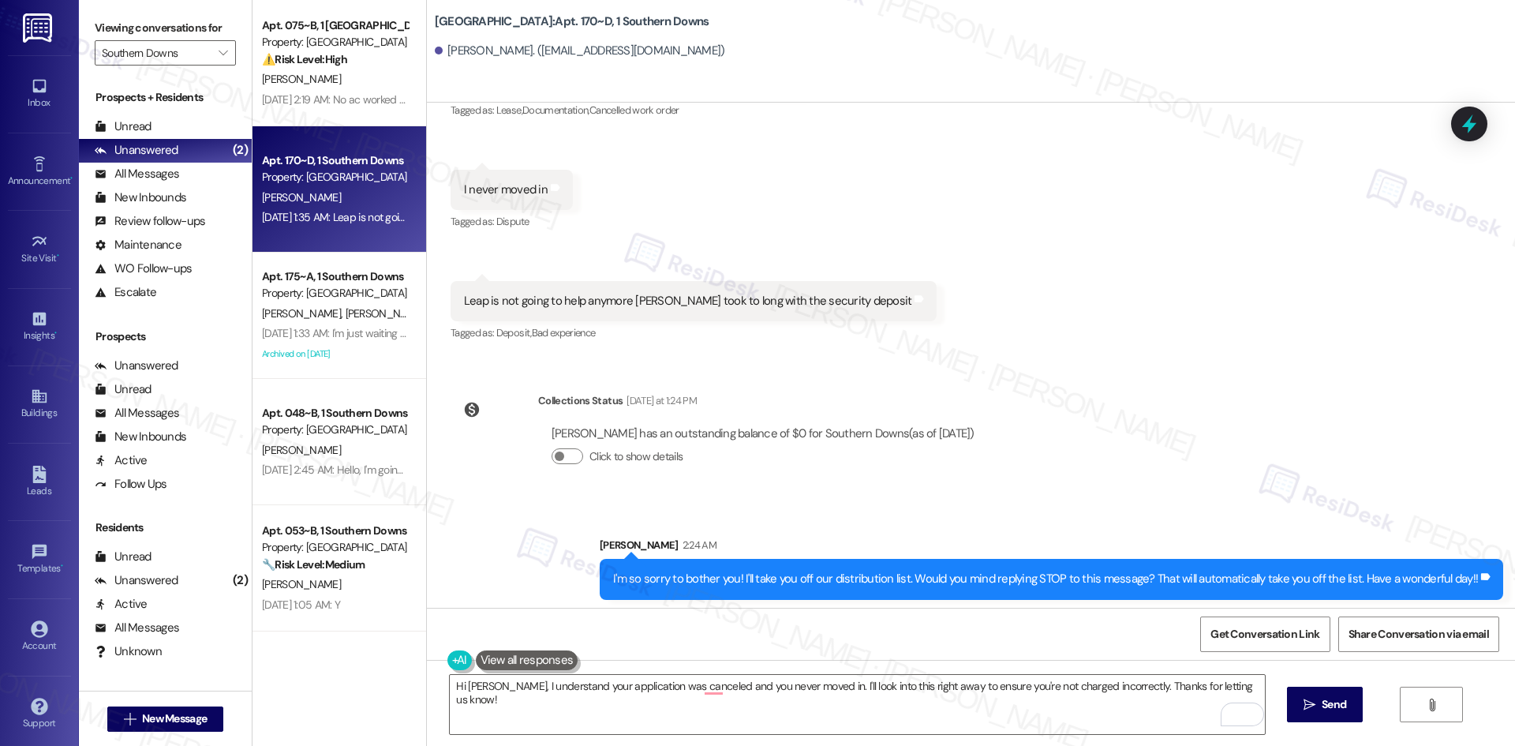
scroll to position [379, 0]
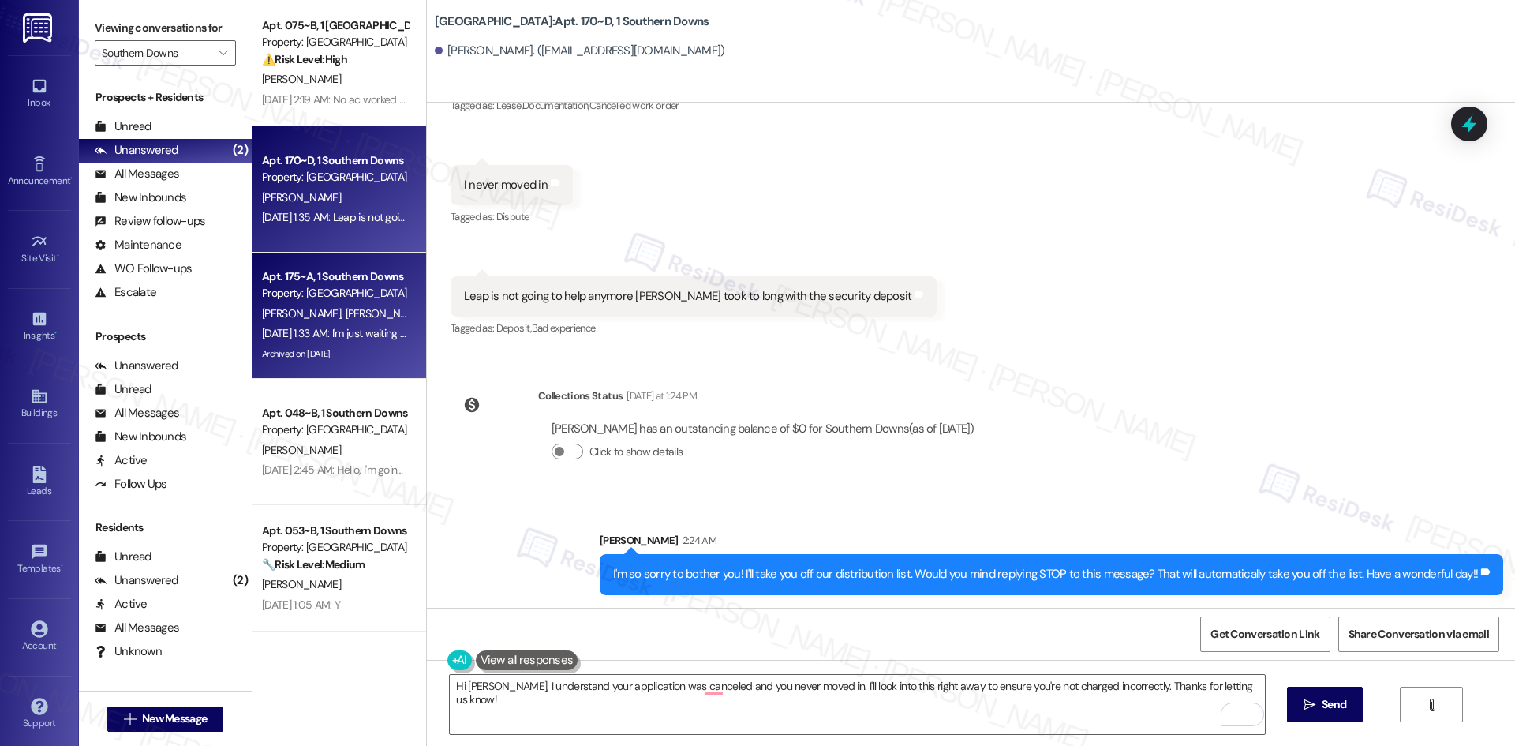
click at [315, 329] on div "Sep 06, 2025 at 1:33 AM: I'm just waiting for my deposit to hit Sep 06, 2025 at…" at bounding box center [377, 333] width 230 height 14
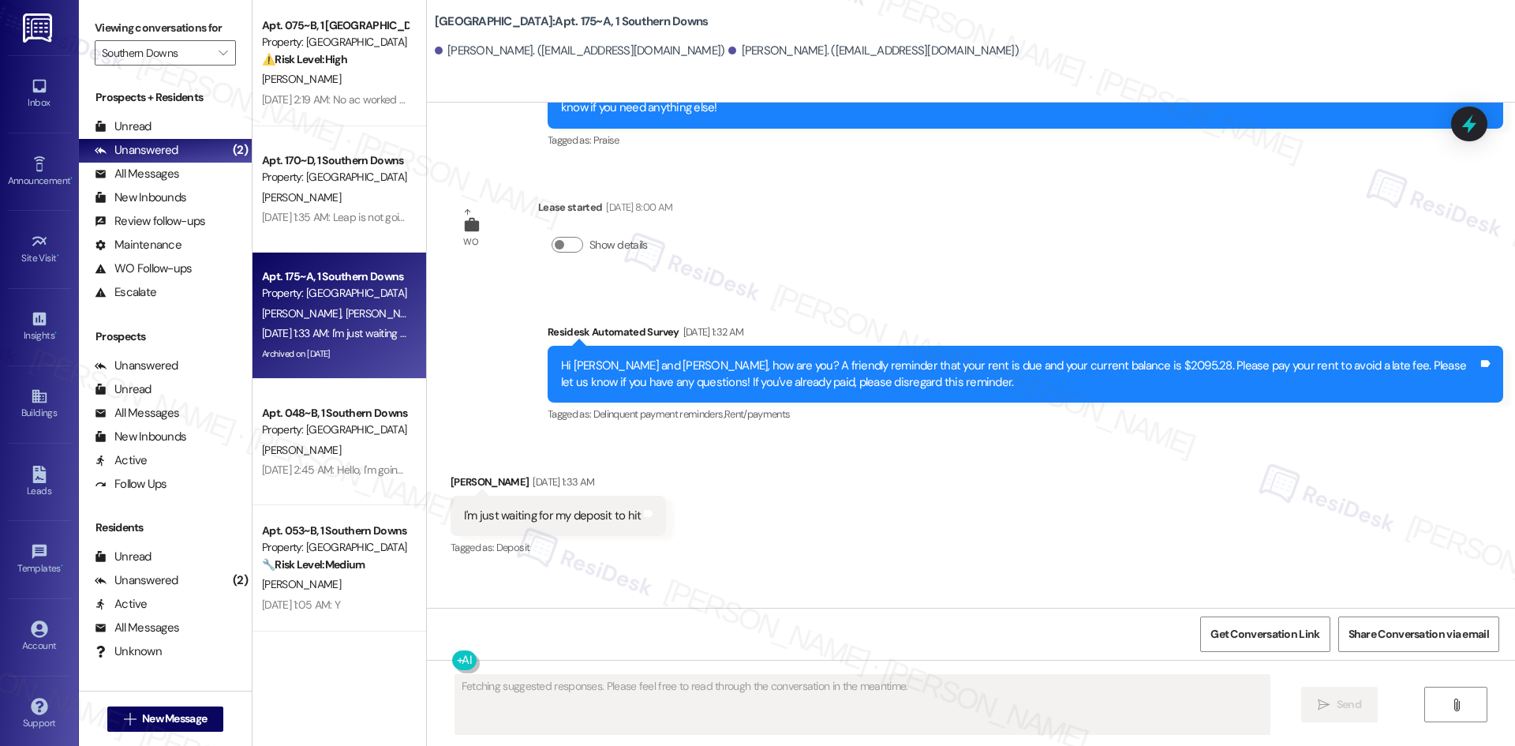
scroll to position [5358, 0]
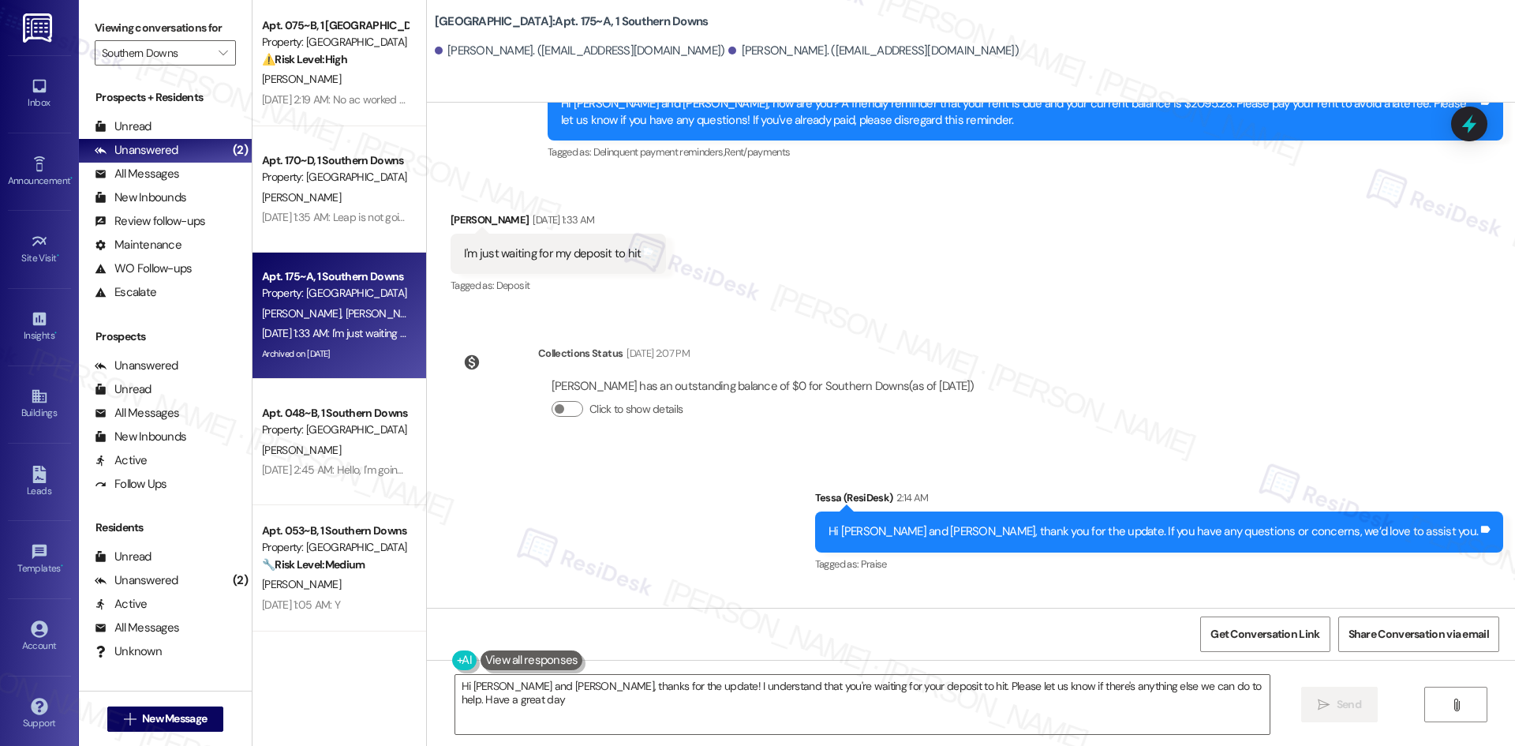
type textarea "Hi Bryan and Kim, thanks for the update! I understand that you're waiting for y…"
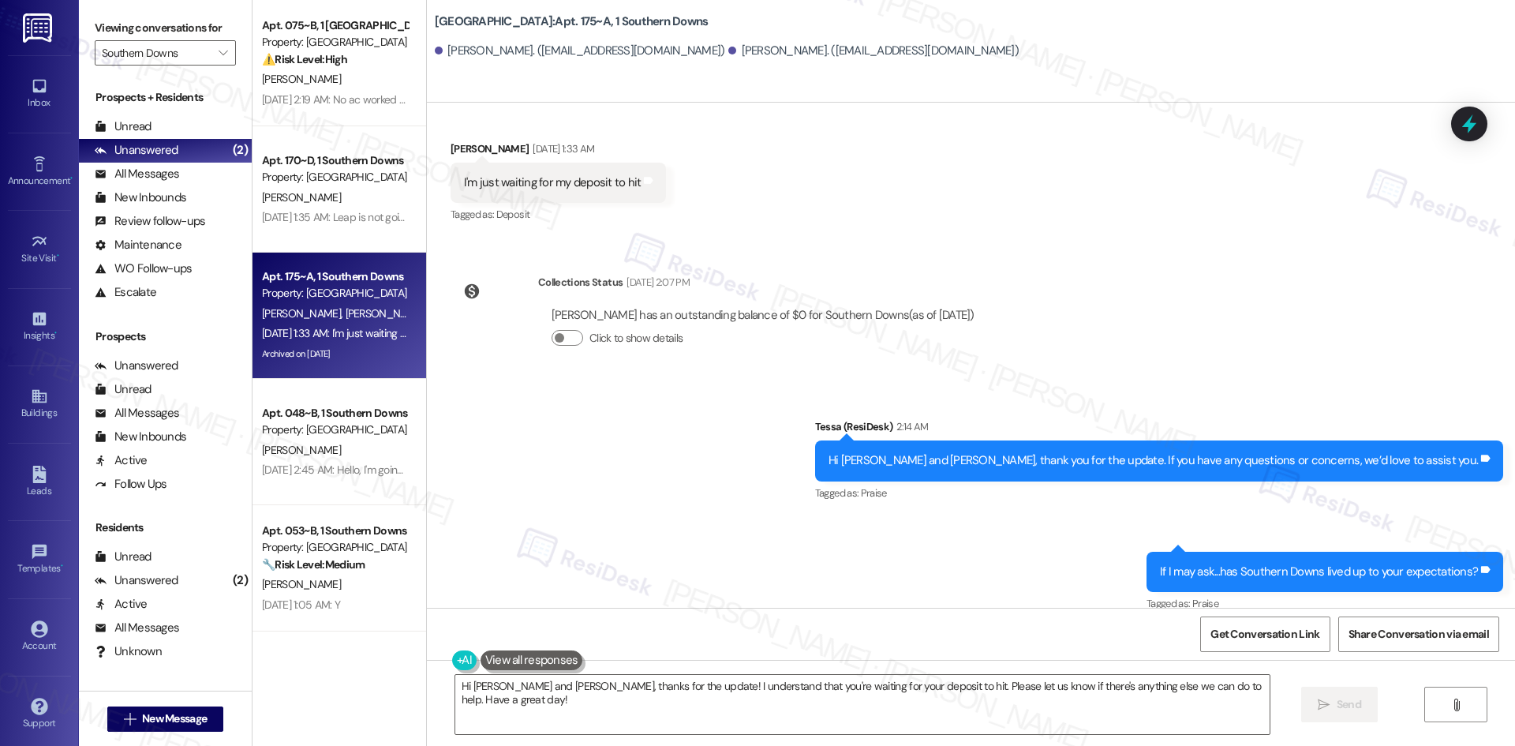
scroll to position [5432, 0]
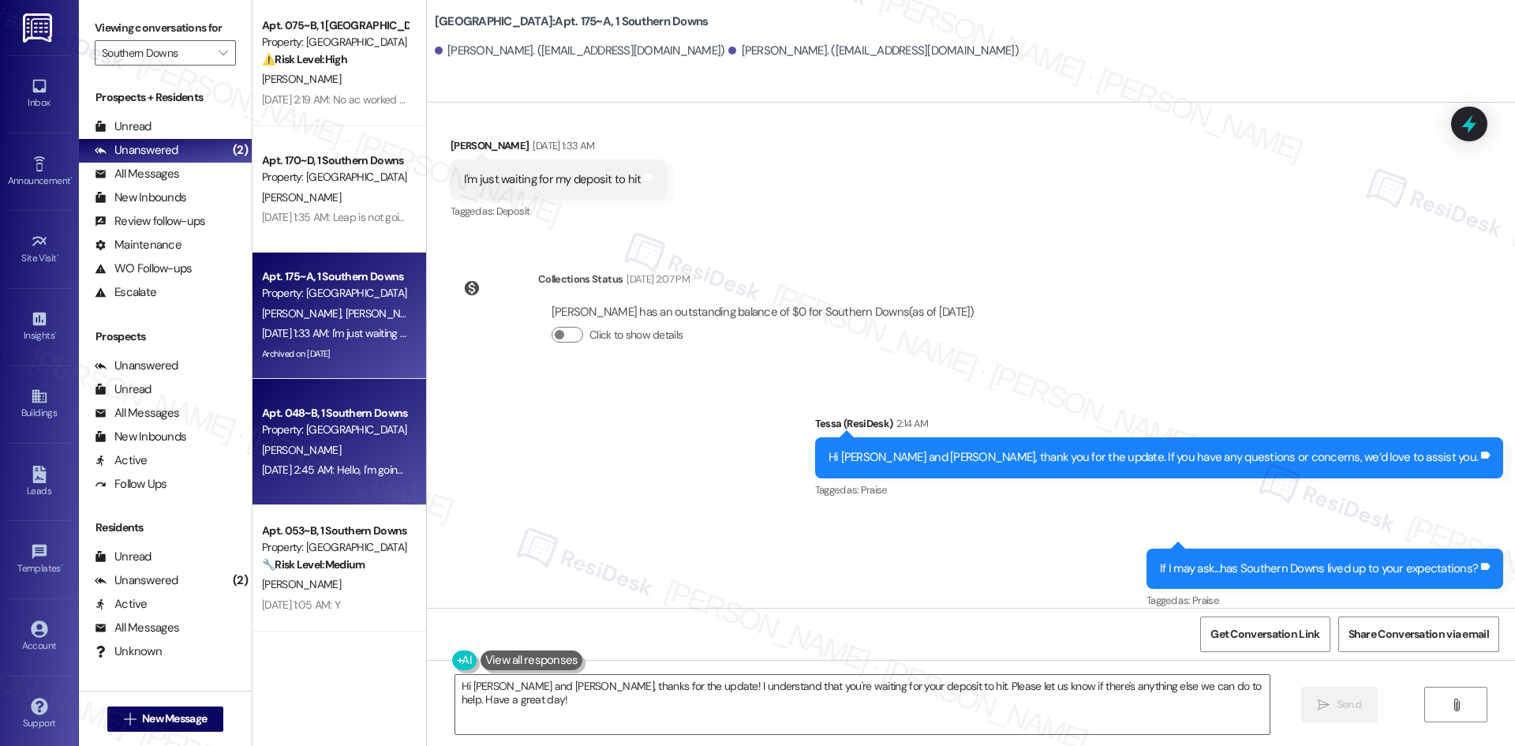
click at [311, 428] on div "Property: [GEOGRAPHIC_DATA]" at bounding box center [335, 429] width 146 height 17
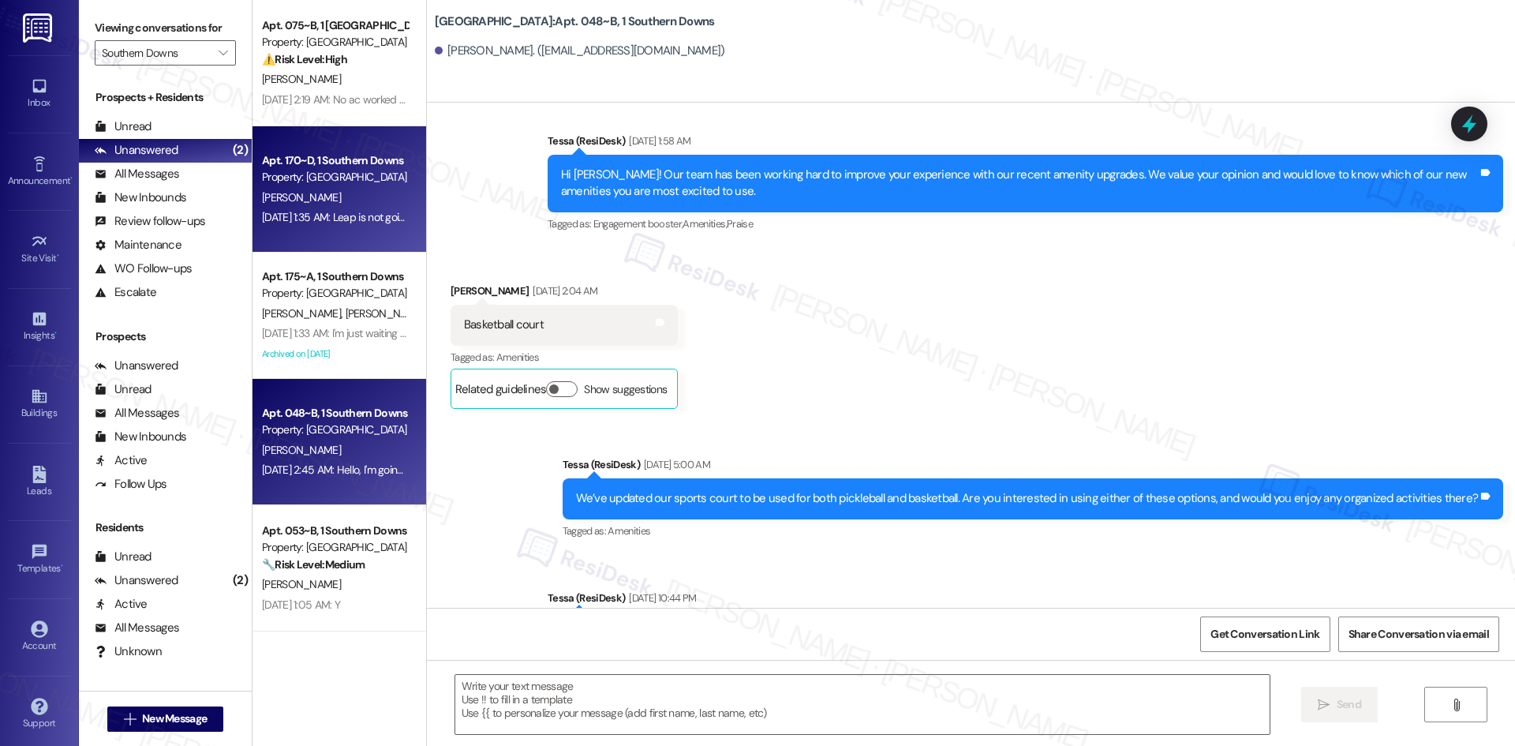
type textarea "Fetching suggested responses. Please feel free to read through the conversation…"
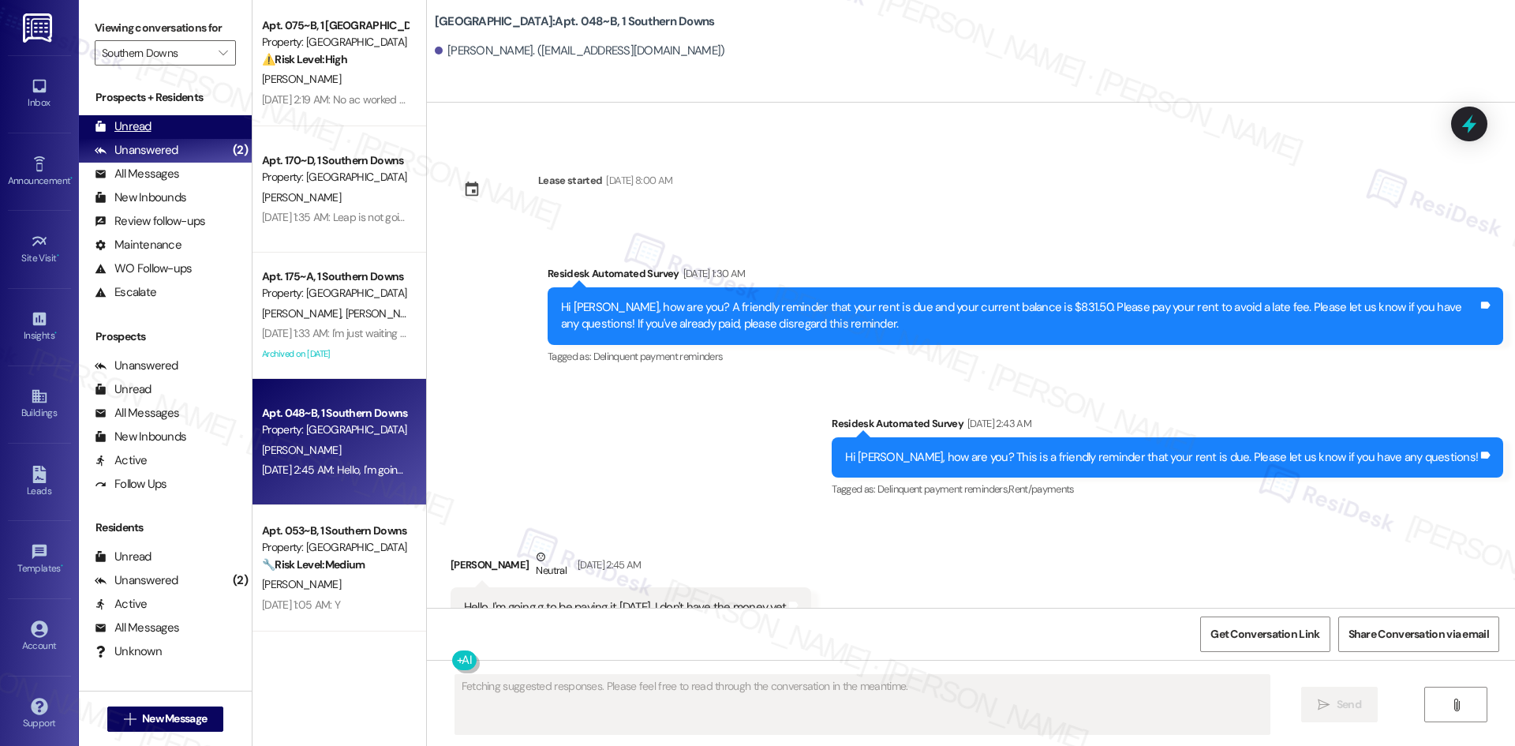
scroll to position [2822, 0]
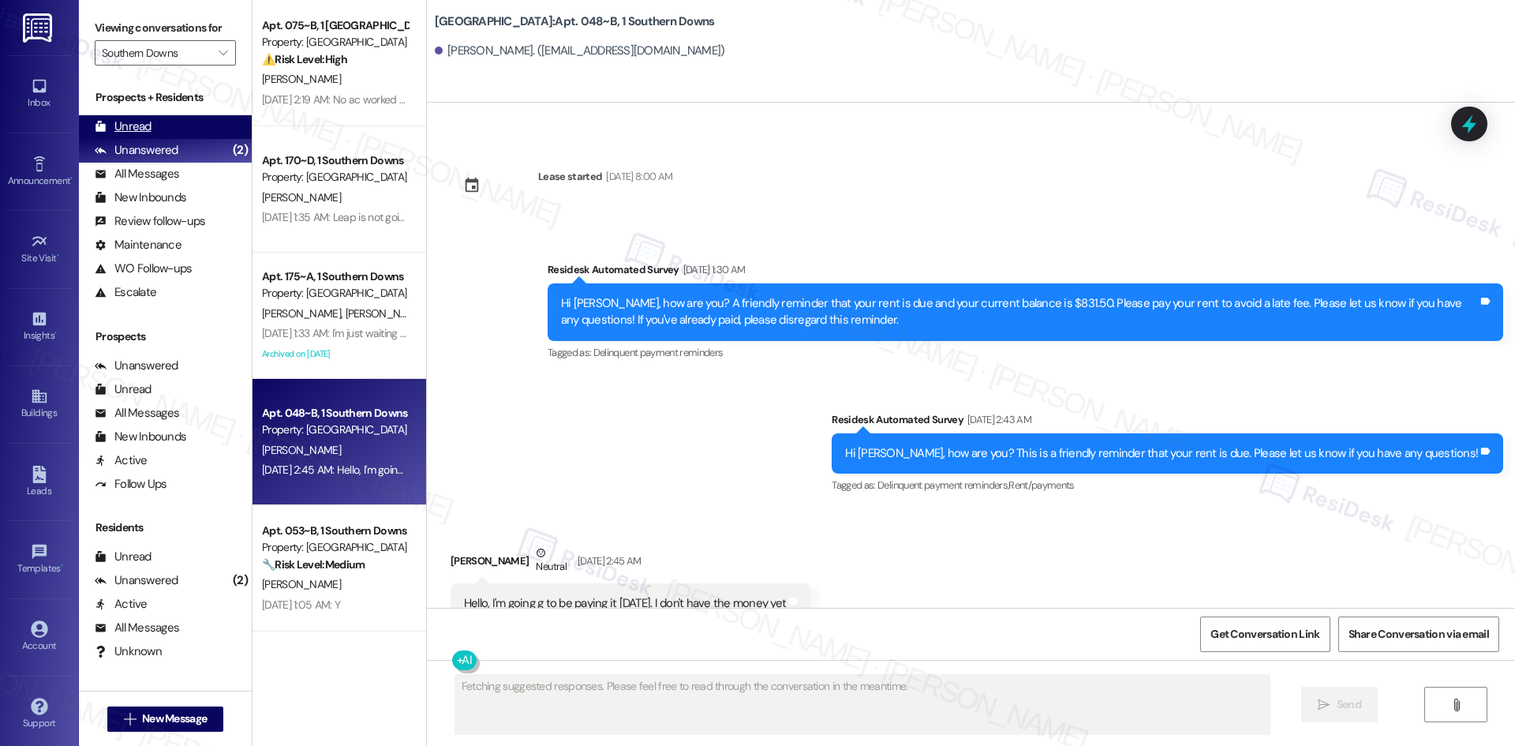
click at [141, 127] on div "Unread" at bounding box center [123, 126] width 57 height 17
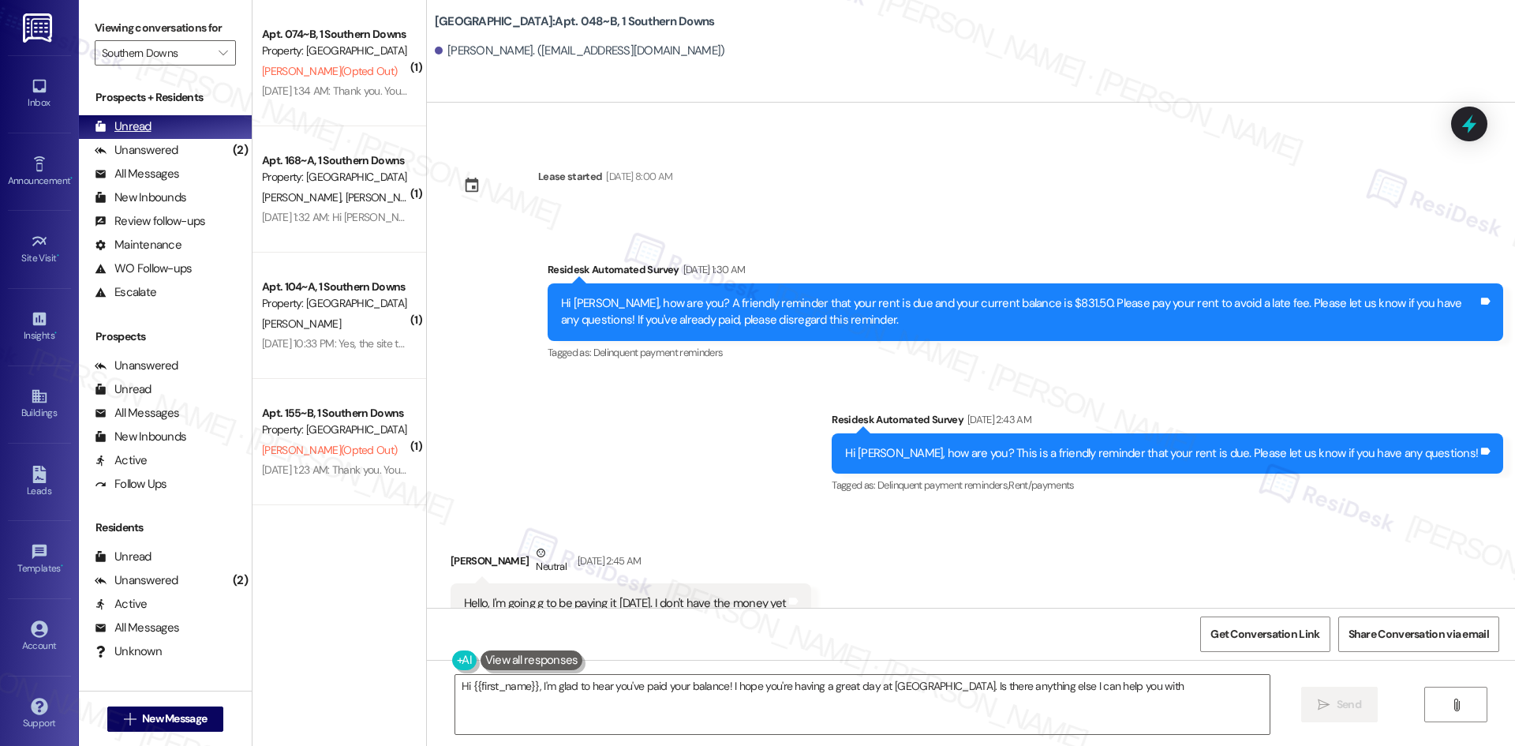
type textarea "Hi {{first_name}}, I'm glad to hear you've paid your balance! I hope you're hav…"
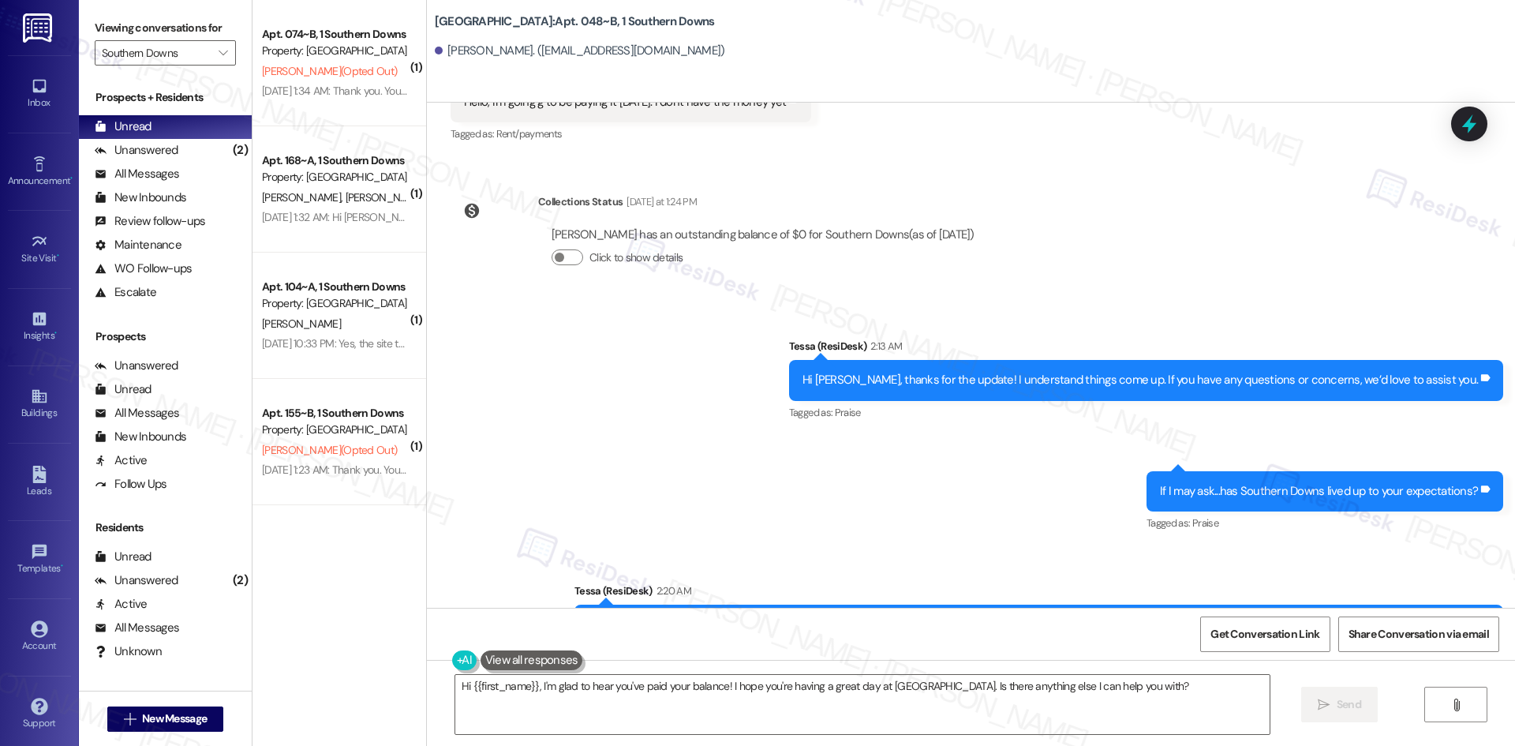
scroll to position [3345, 0]
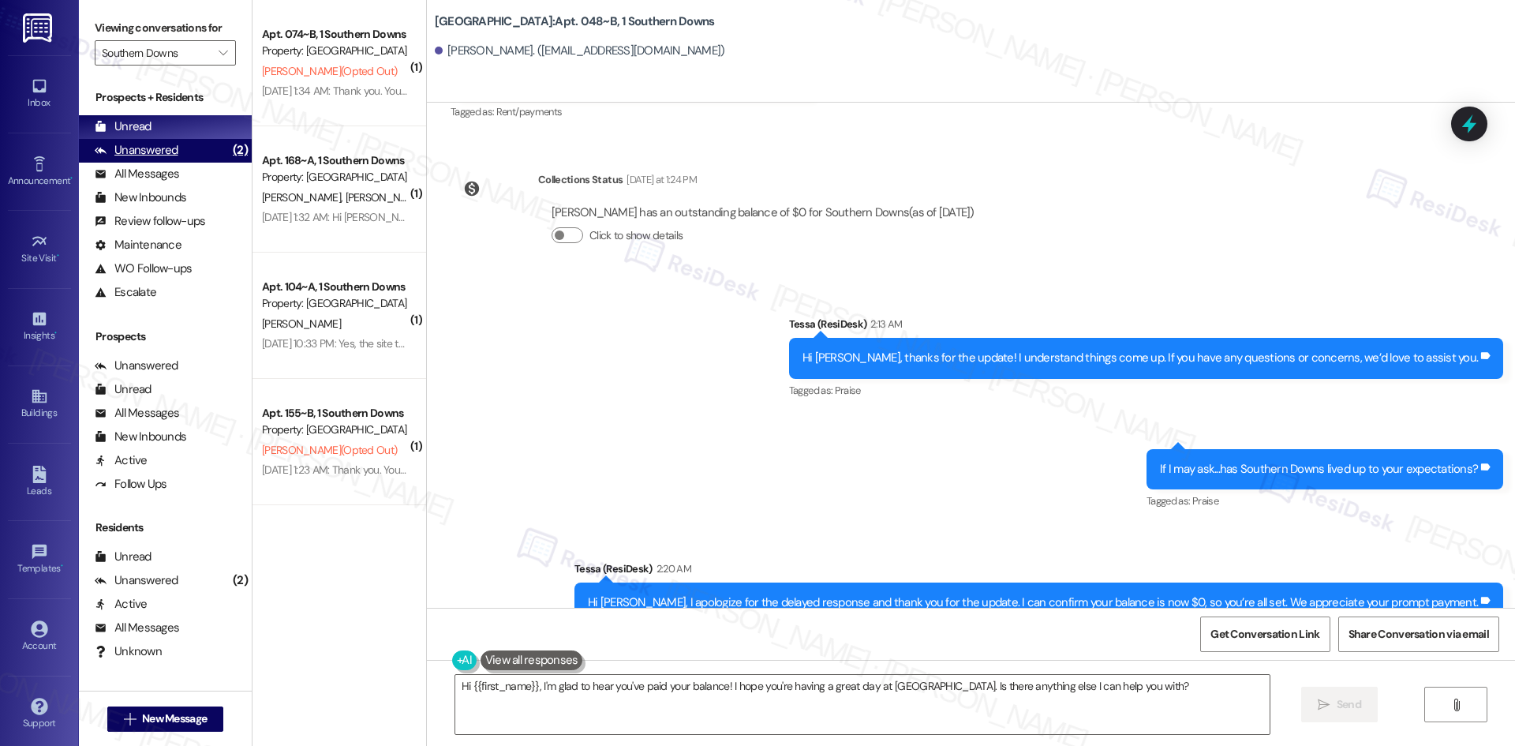
click at [177, 156] on div "Unanswered (2)" at bounding box center [165, 151] width 173 height 24
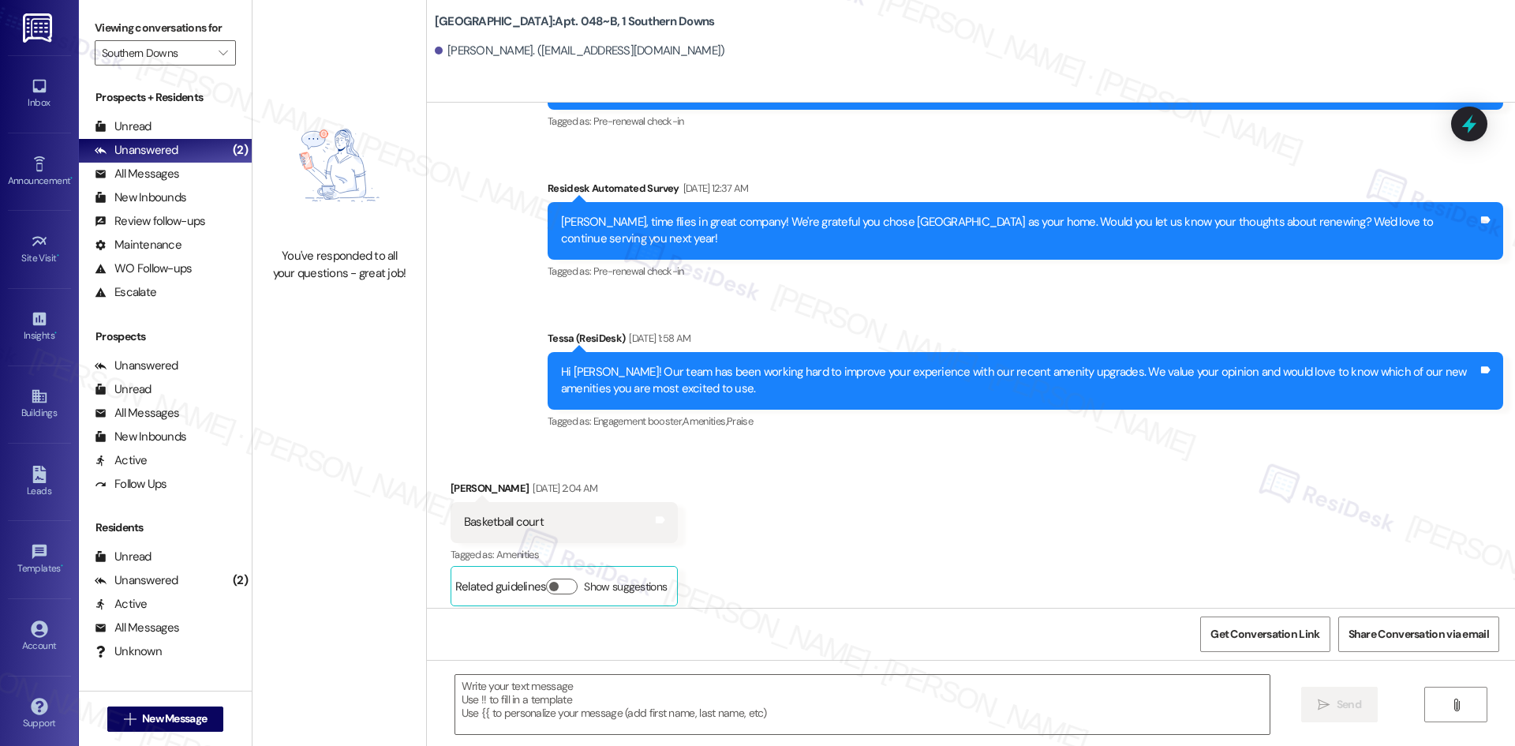
type textarea "Fetching suggested responses. Please feel free to read through the conversation…"
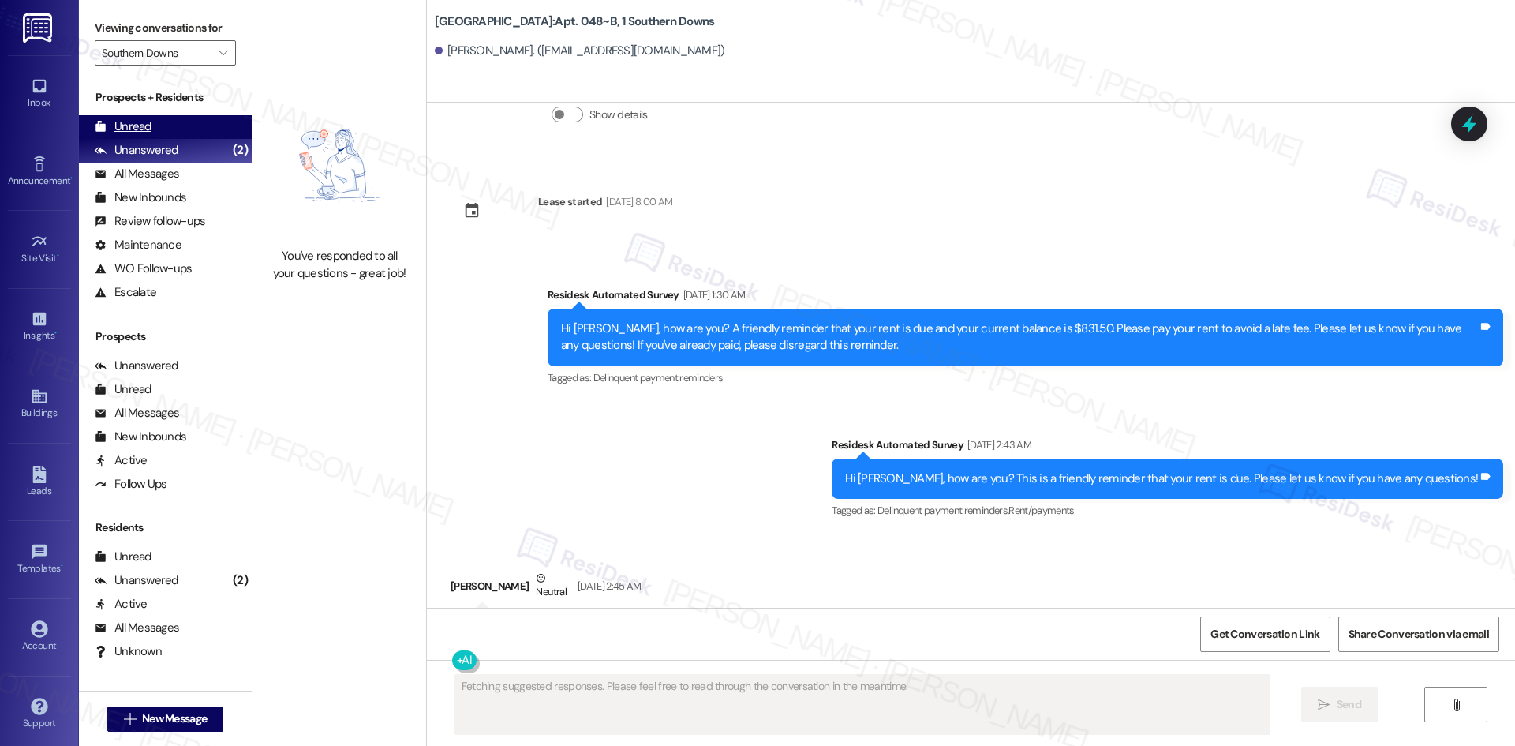
scroll to position [2822, 0]
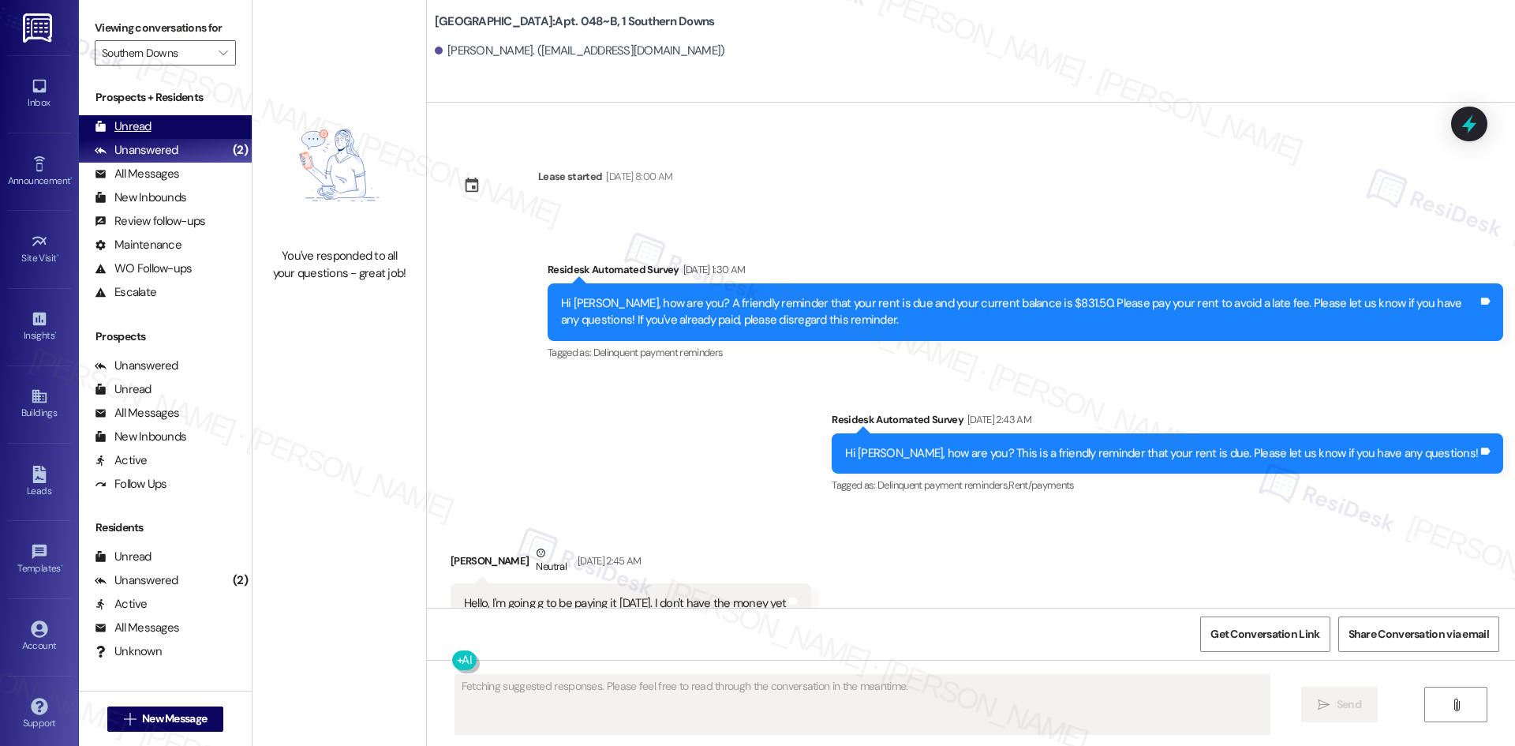
click at [144, 134] on div "Unread" at bounding box center [123, 126] width 57 height 17
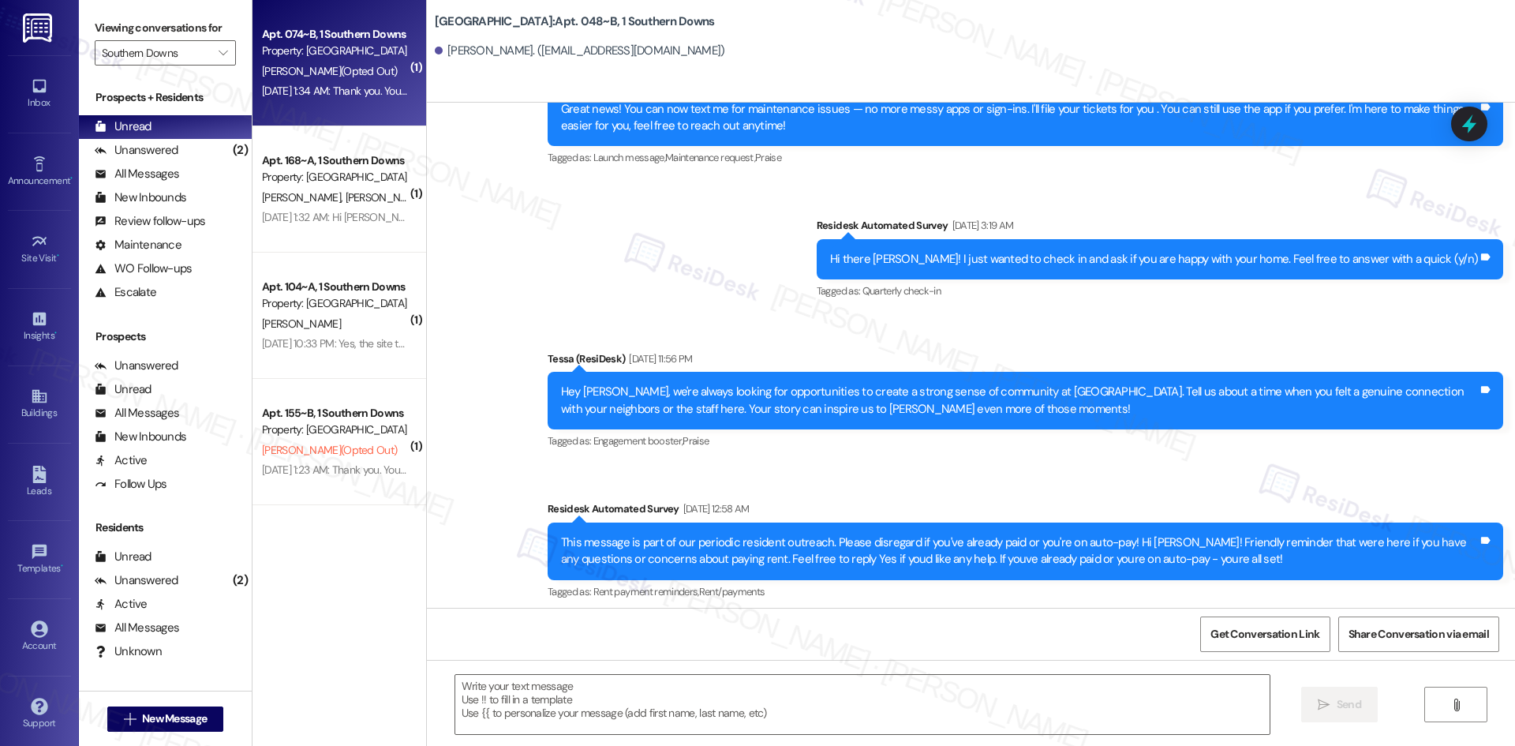
click at [365, 78] on div "G. Young (Opted Out)" at bounding box center [334, 72] width 149 height 20
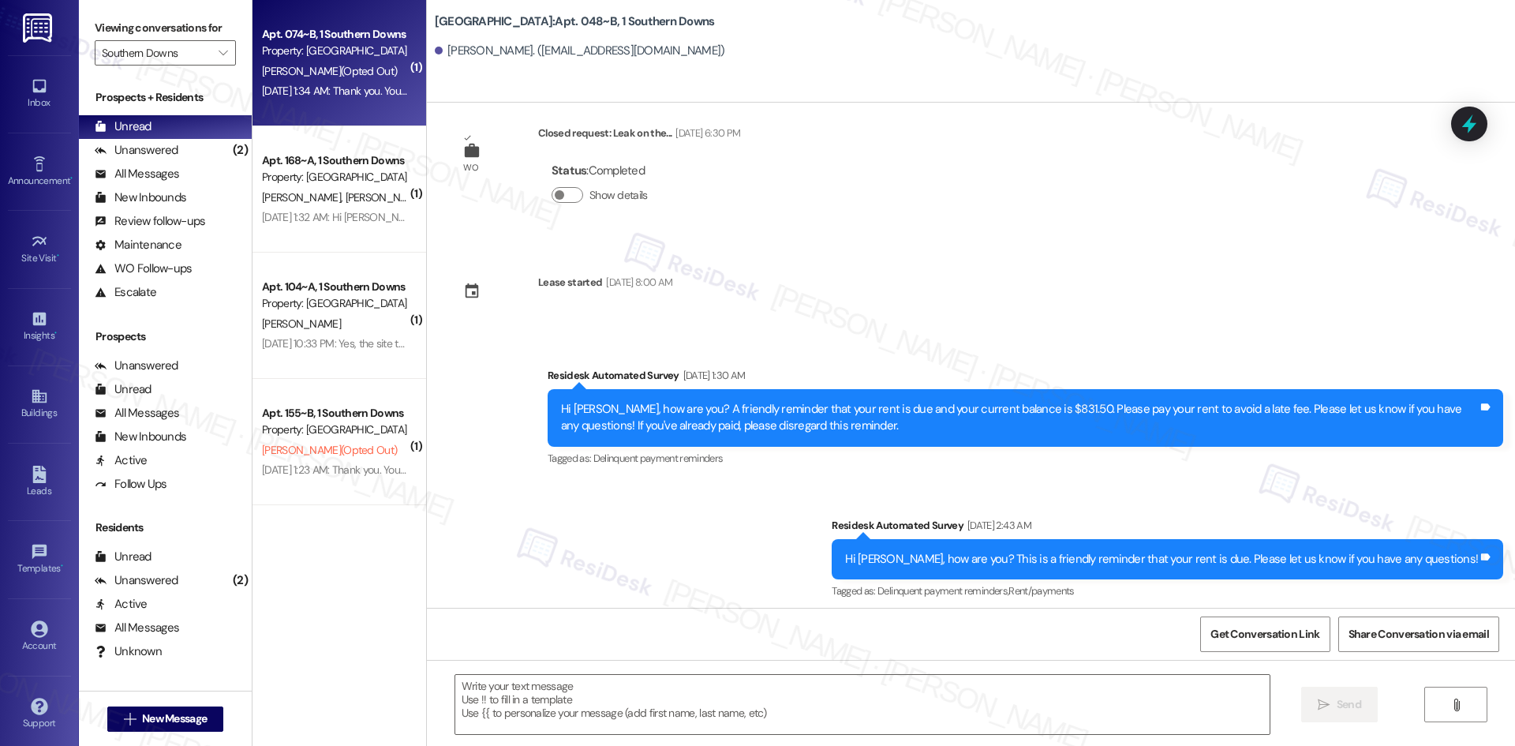
scroll to position [0, 0]
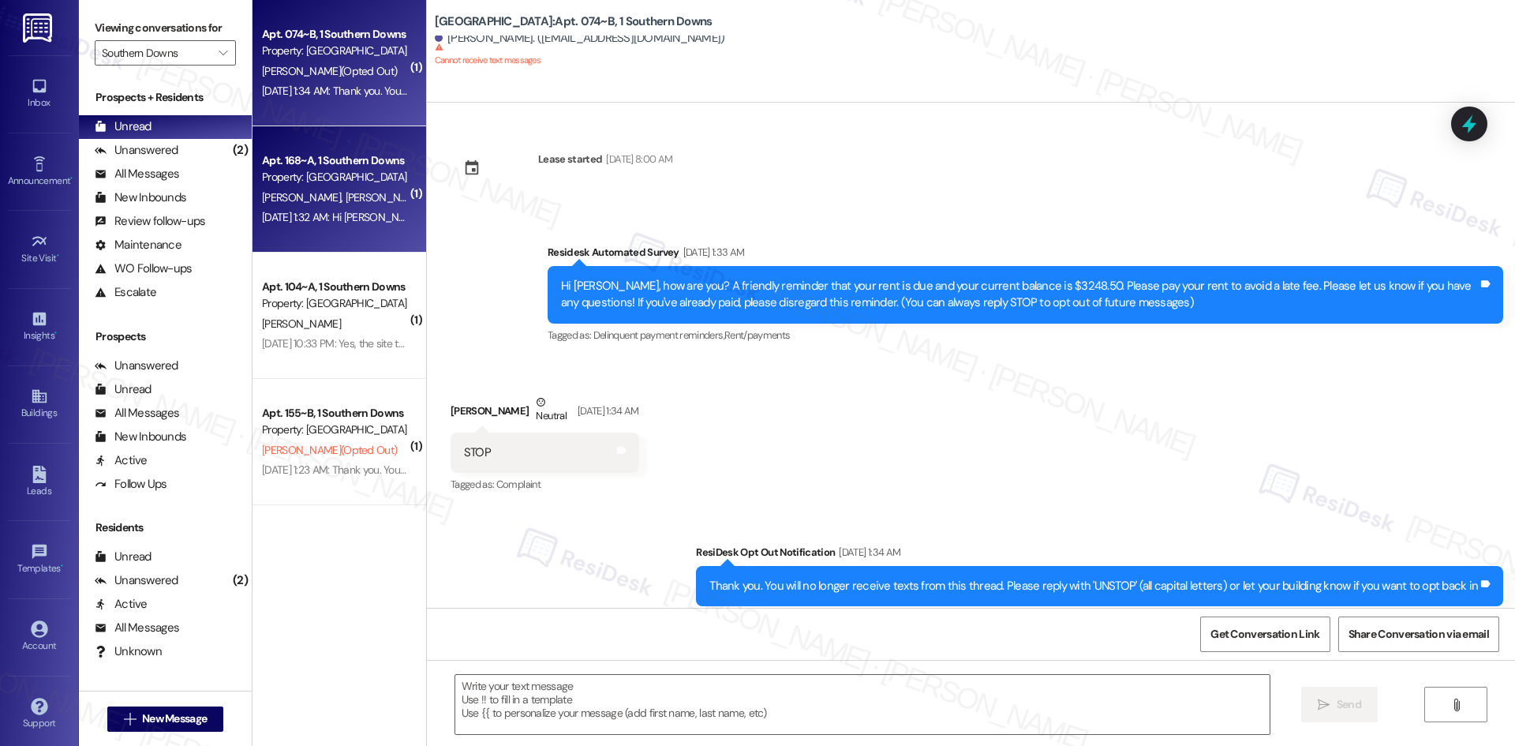
type textarea "Fetching suggested responses. Please feel free to read through the conversation…"
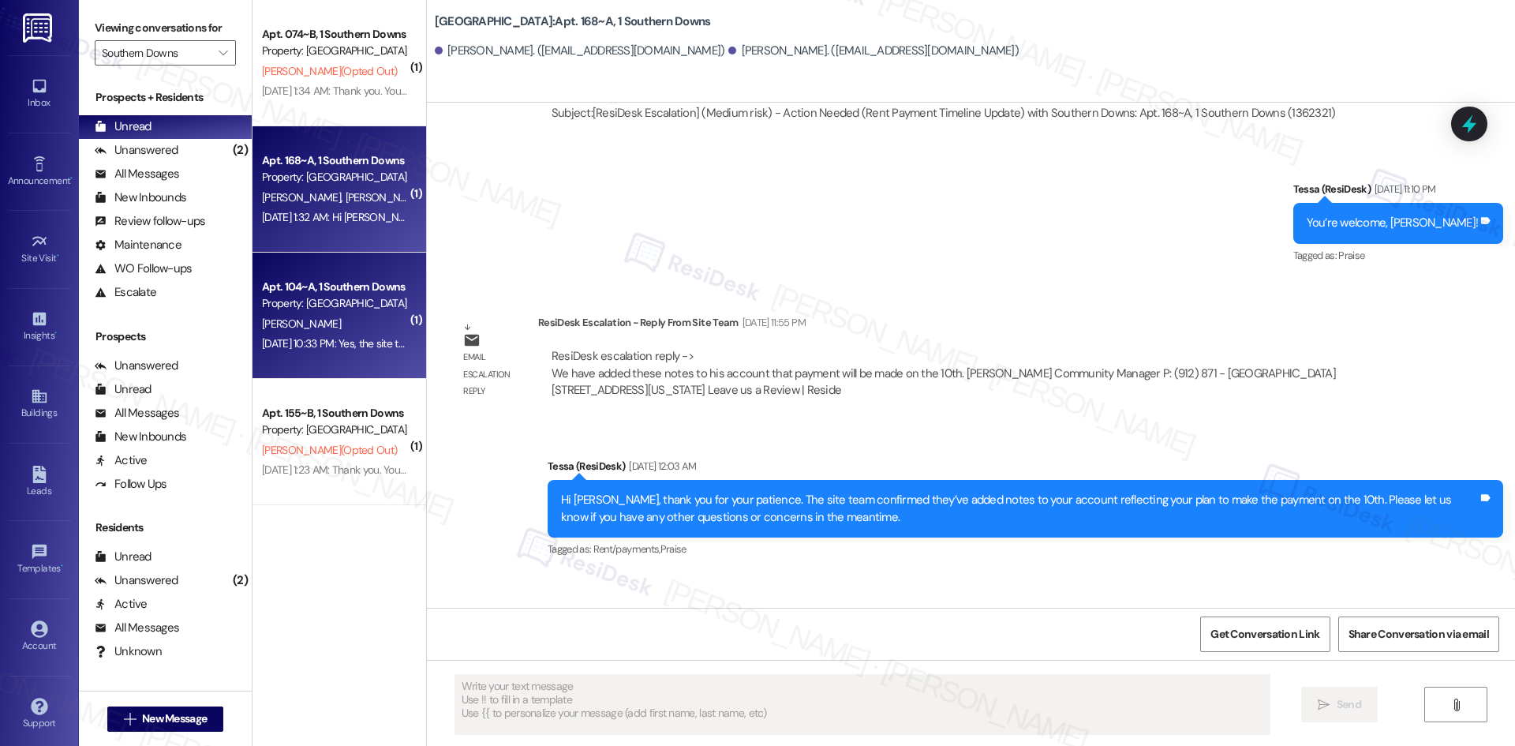
scroll to position [2383, 0]
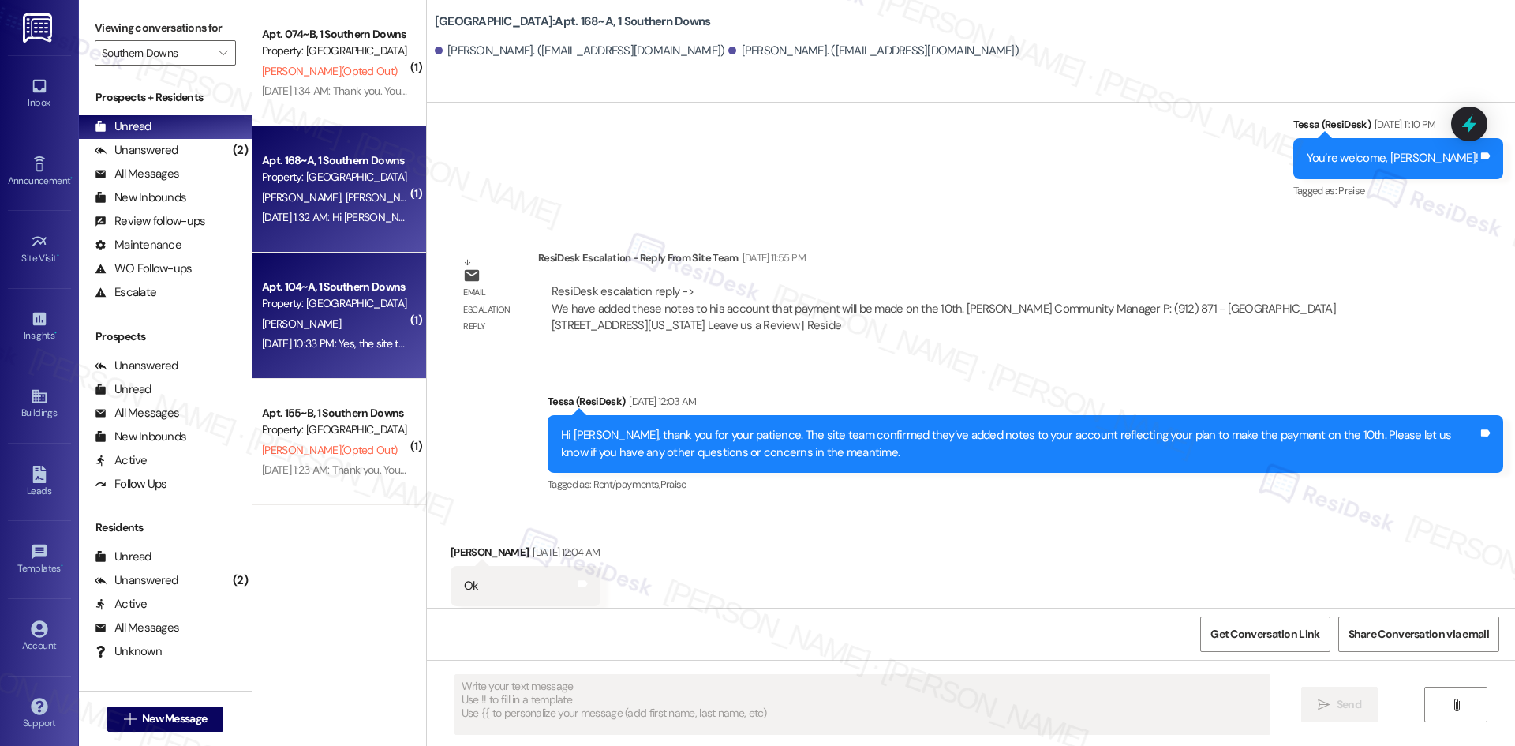
click at [343, 330] on div "K. Shaffer" at bounding box center [334, 324] width 149 height 20
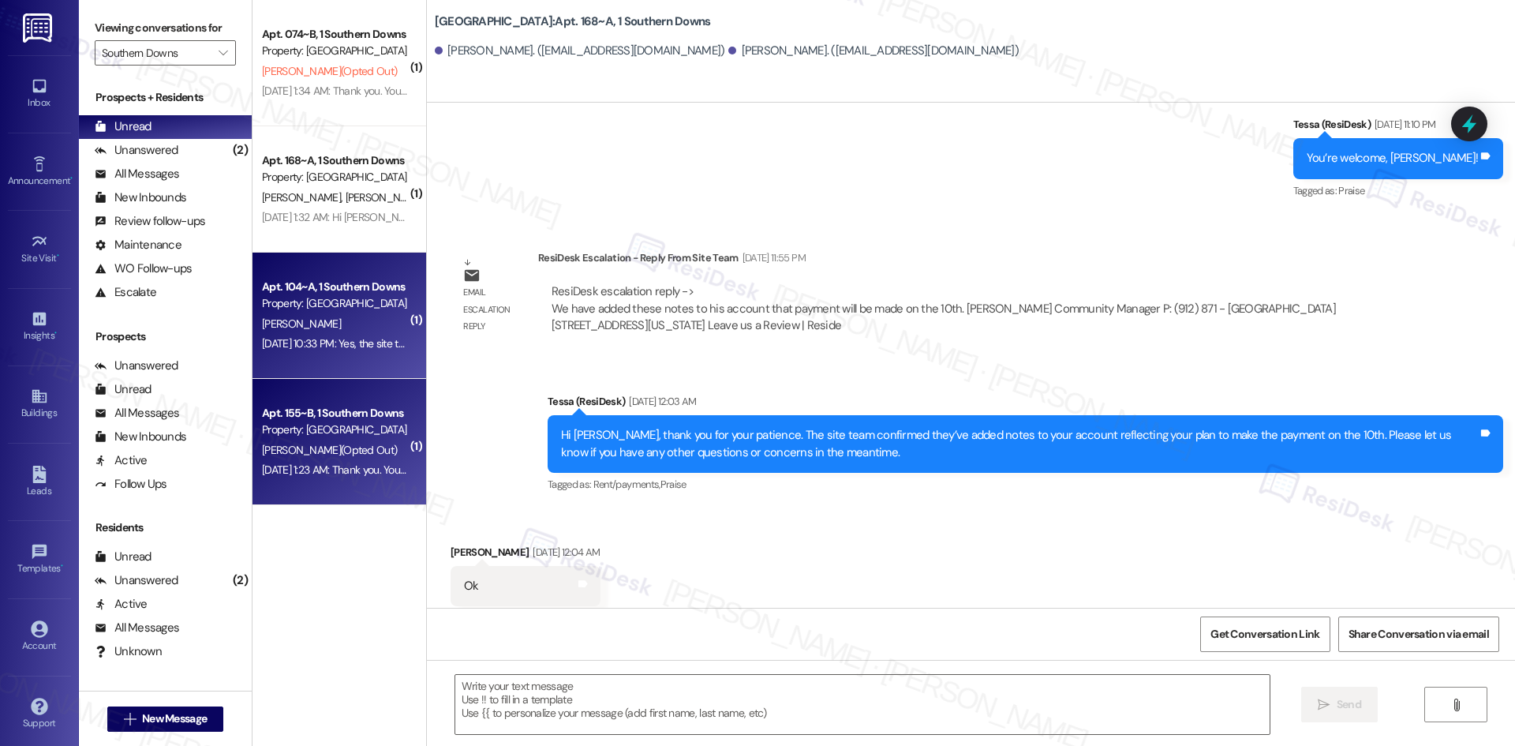
type textarea "Fetching suggested responses. Please feel free to read through the conversation…"
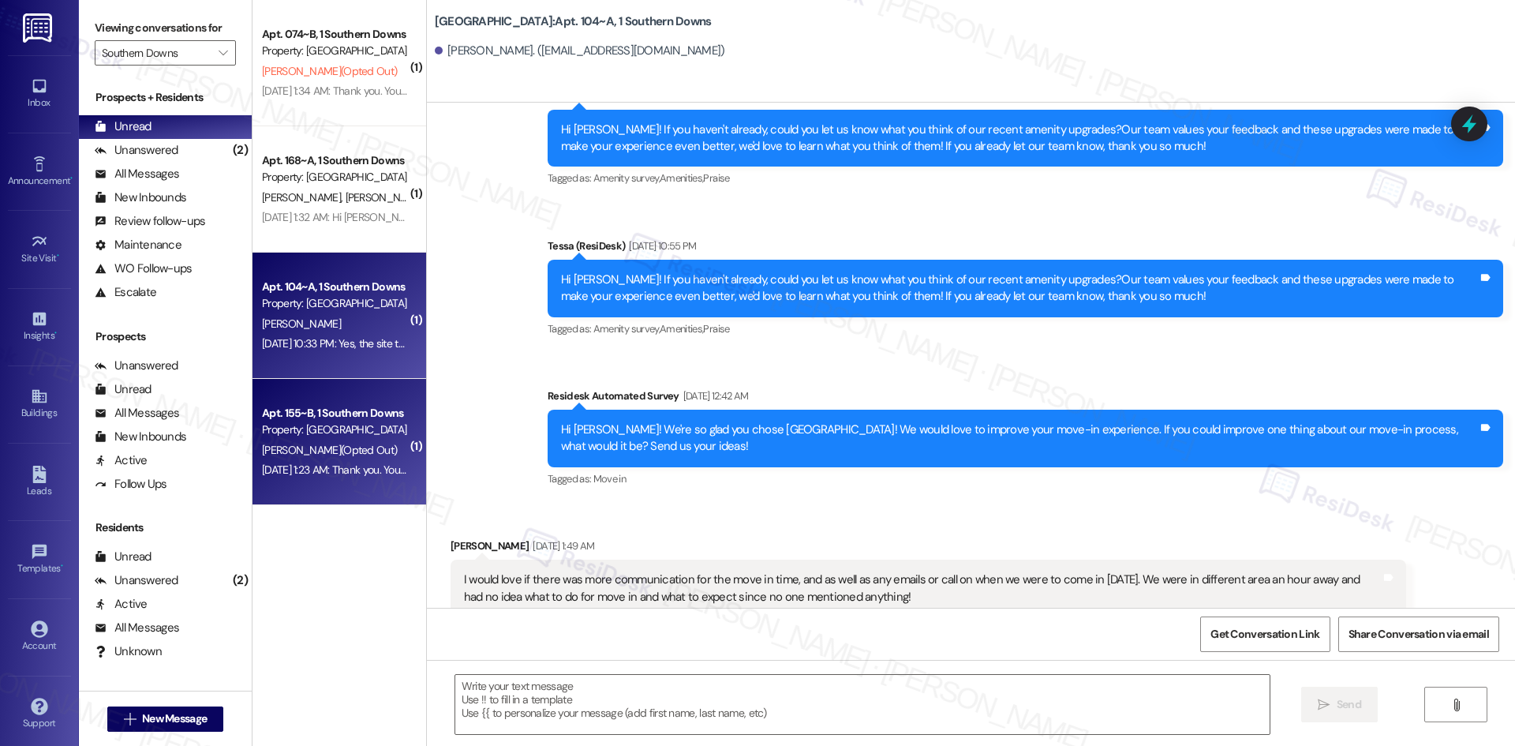
type textarea "Fetching suggested responses. Please feel free to read through the conversation…"
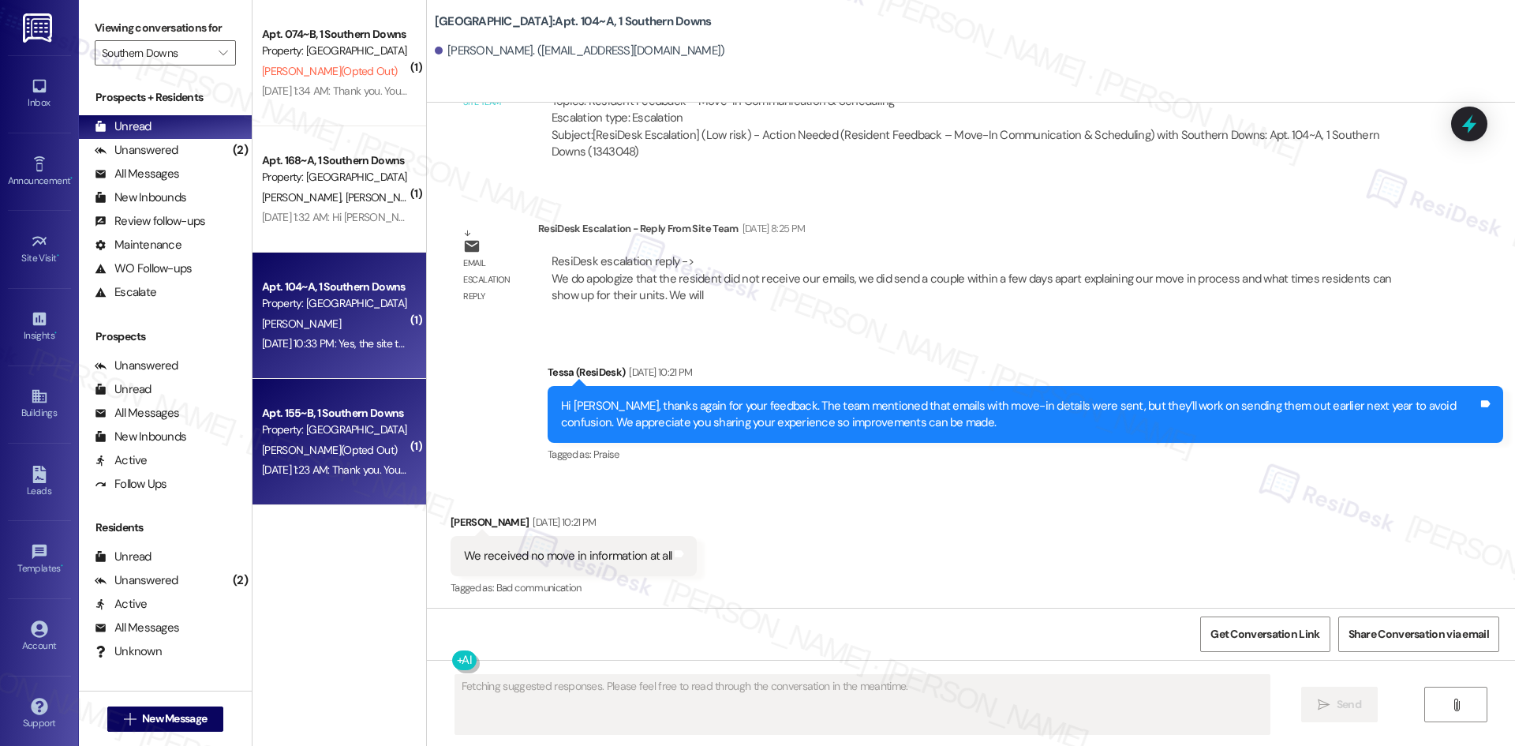
click at [278, 462] on div "Aug 19, 2025 at 1:23 AM: Thank you. You will no longer receive texts from this …" at bounding box center [650, 469] width 776 height 14
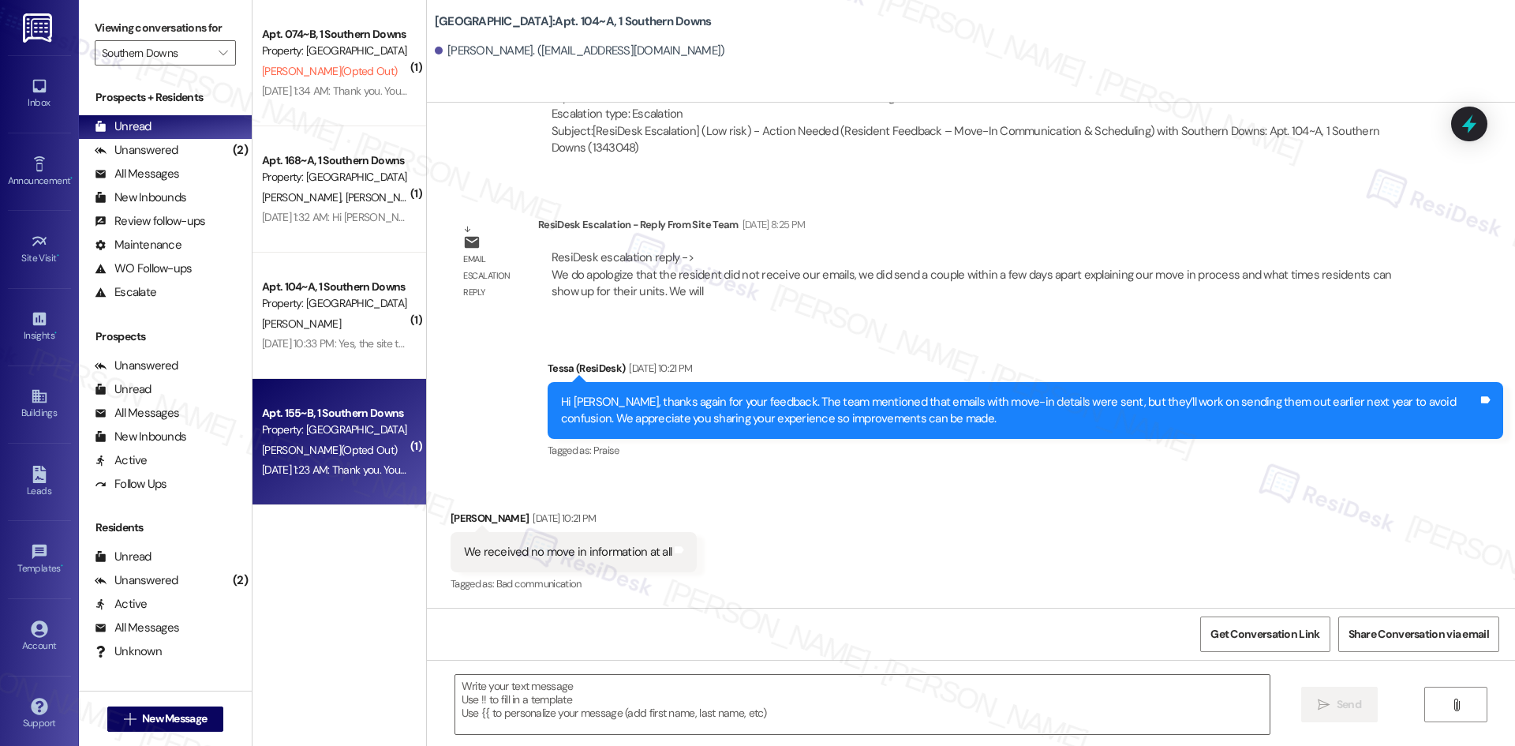
type textarea "Fetching suggested responses. Please feel free to read through the conversation…"
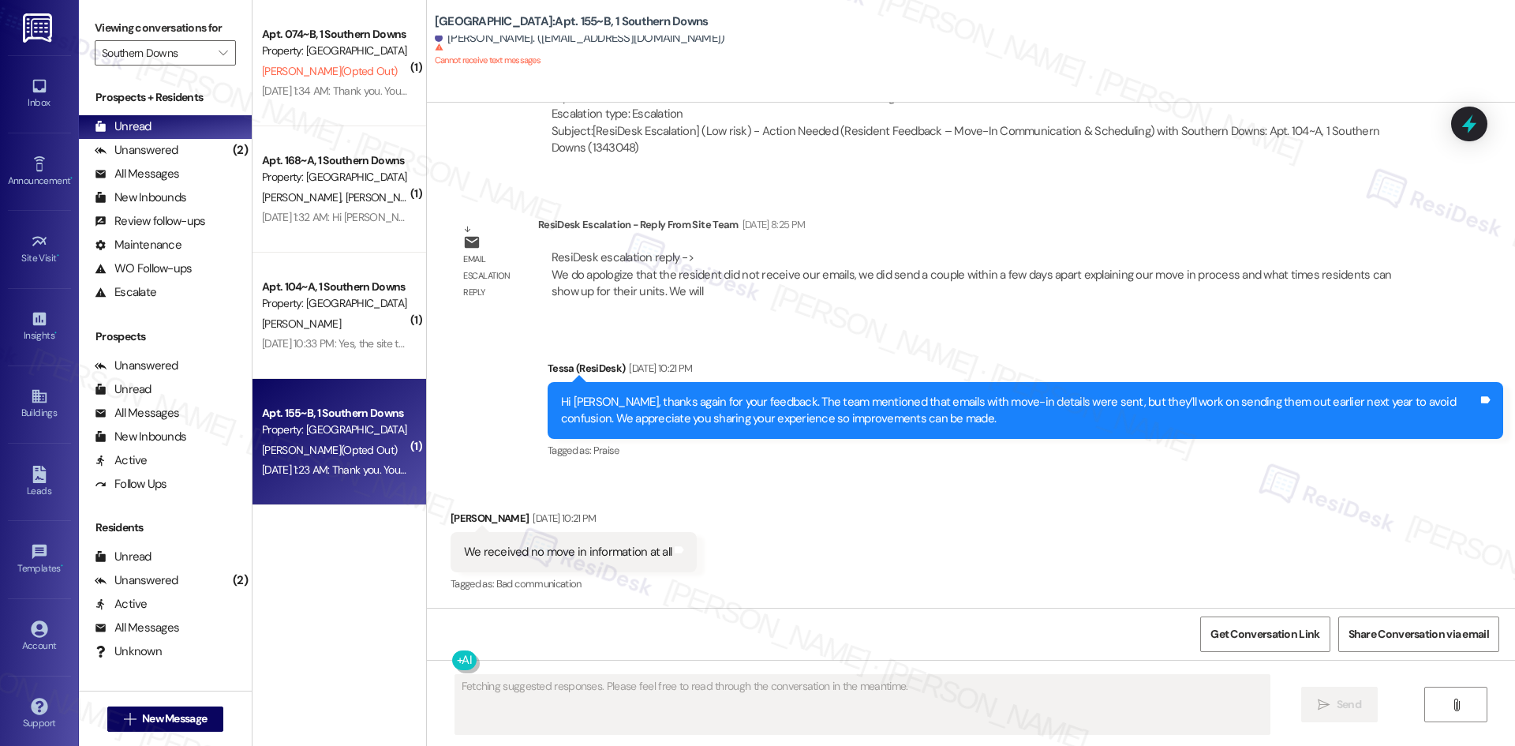
scroll to position [156, 0]
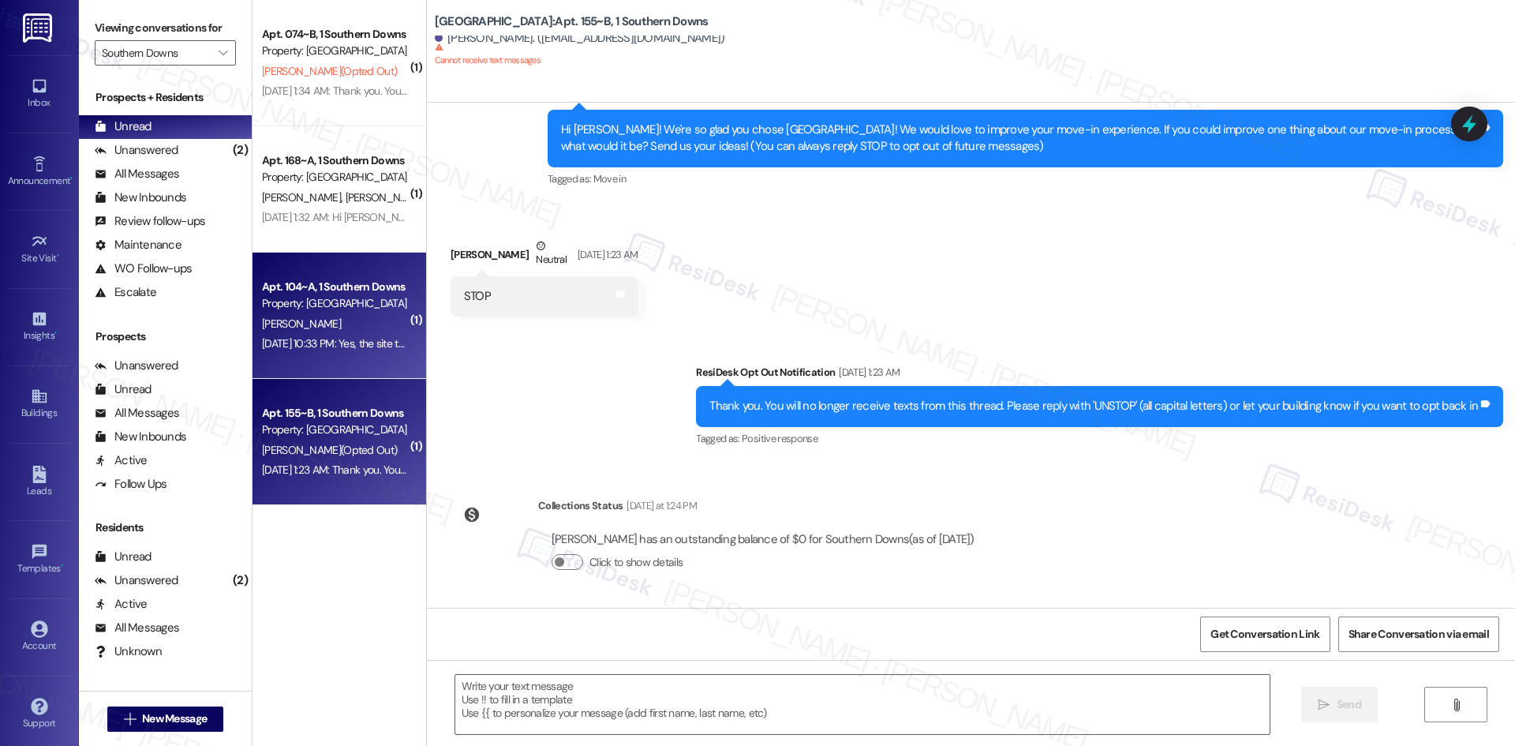
click at [337, 363] on div "Apt. 104~A, 1 Southern Downs Property: Southern Downs K. Shaffer Aug 21, 2025 a…" at bounding box center [340, 316] width 174 height 126
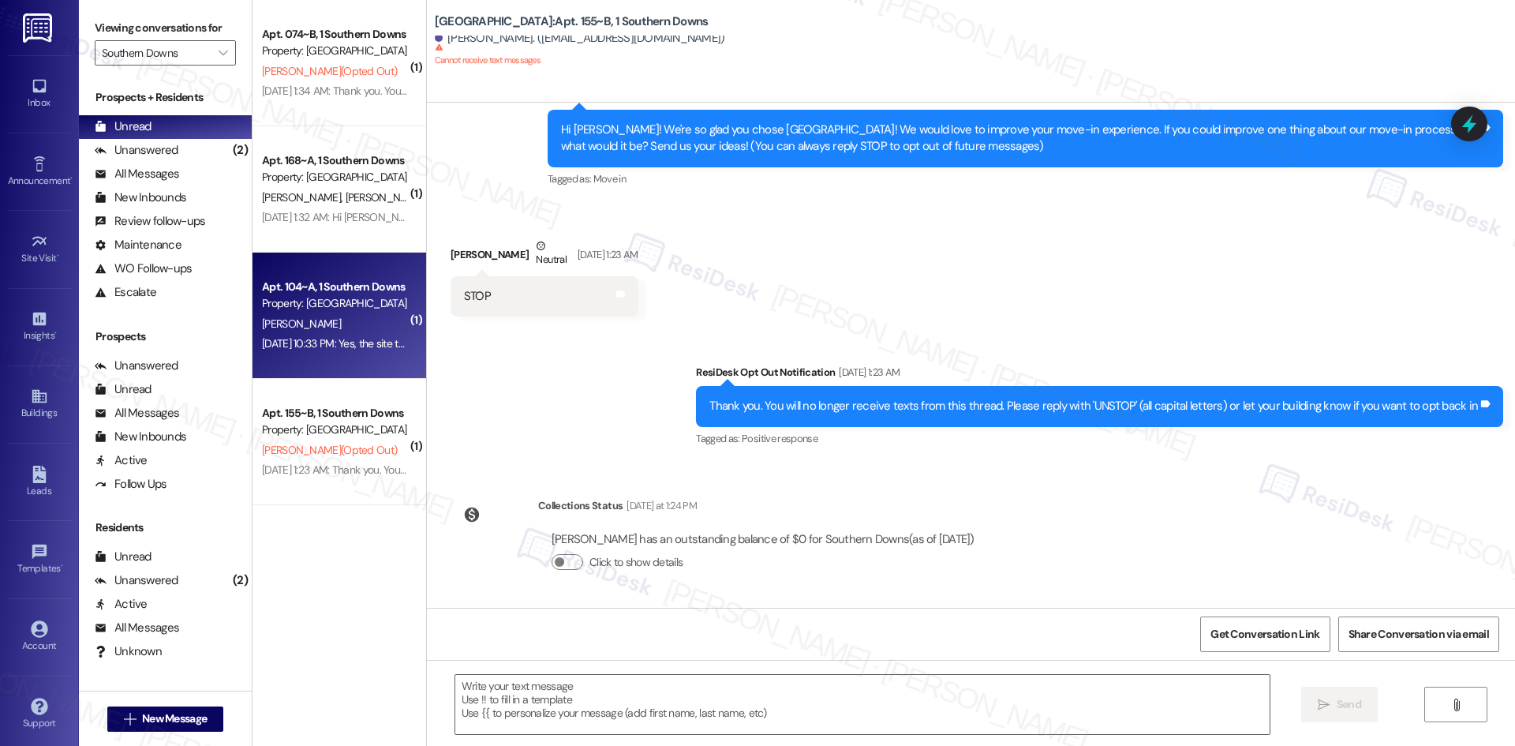
type textarea "Fetching suggested responses. Please feel free to read through the conversation…"
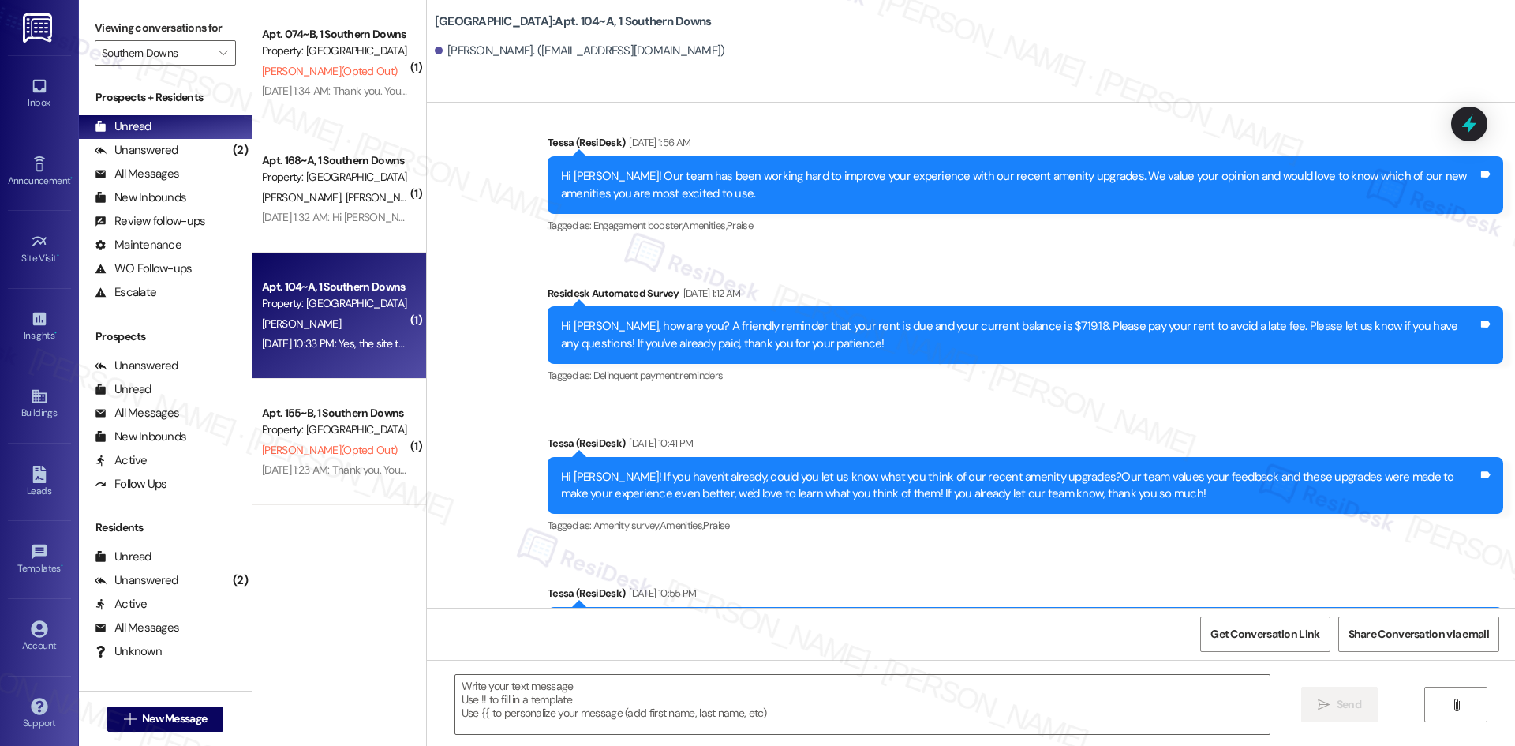
type textarea "Fetching suggested responses. Please feel free to read through the conversation…"
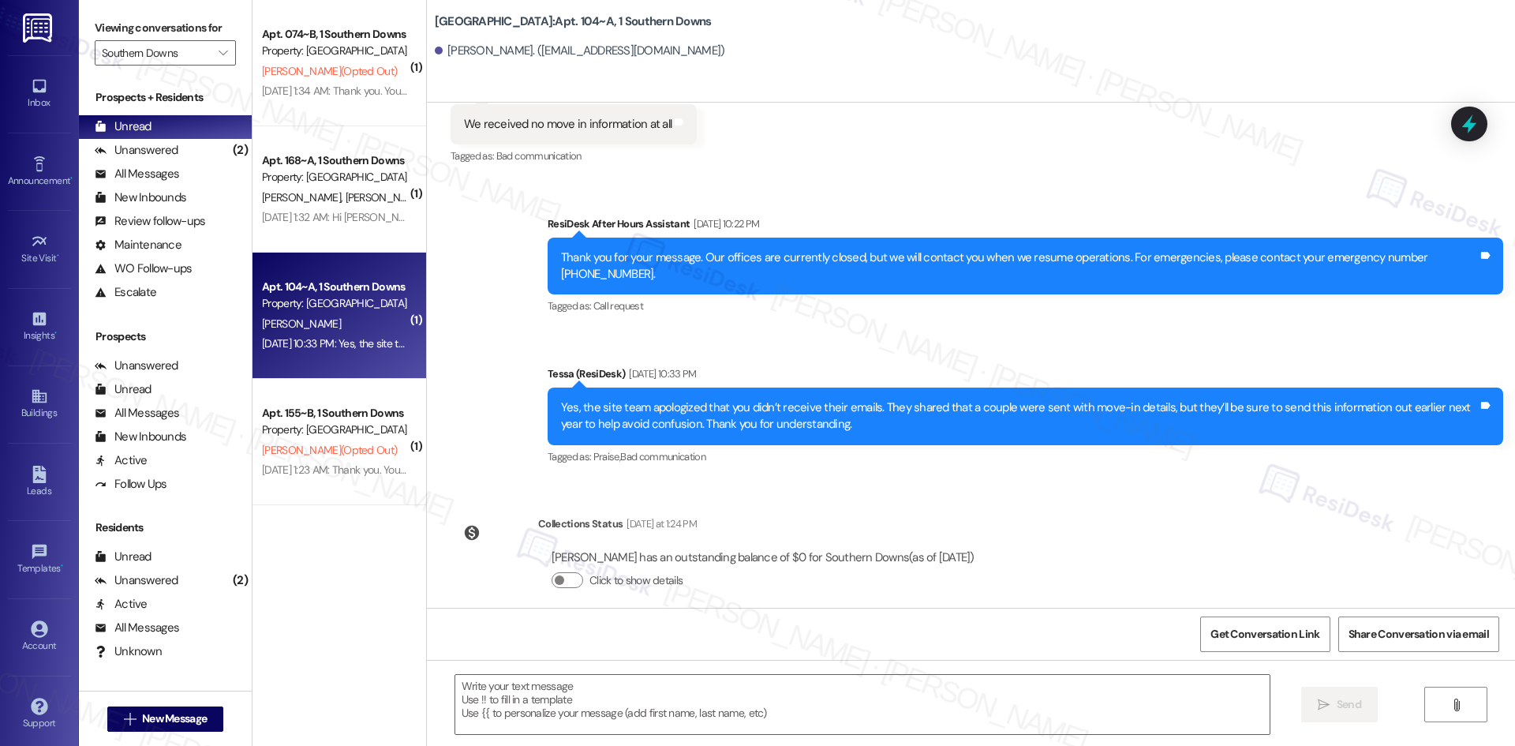
scroll to position [2693, 0]
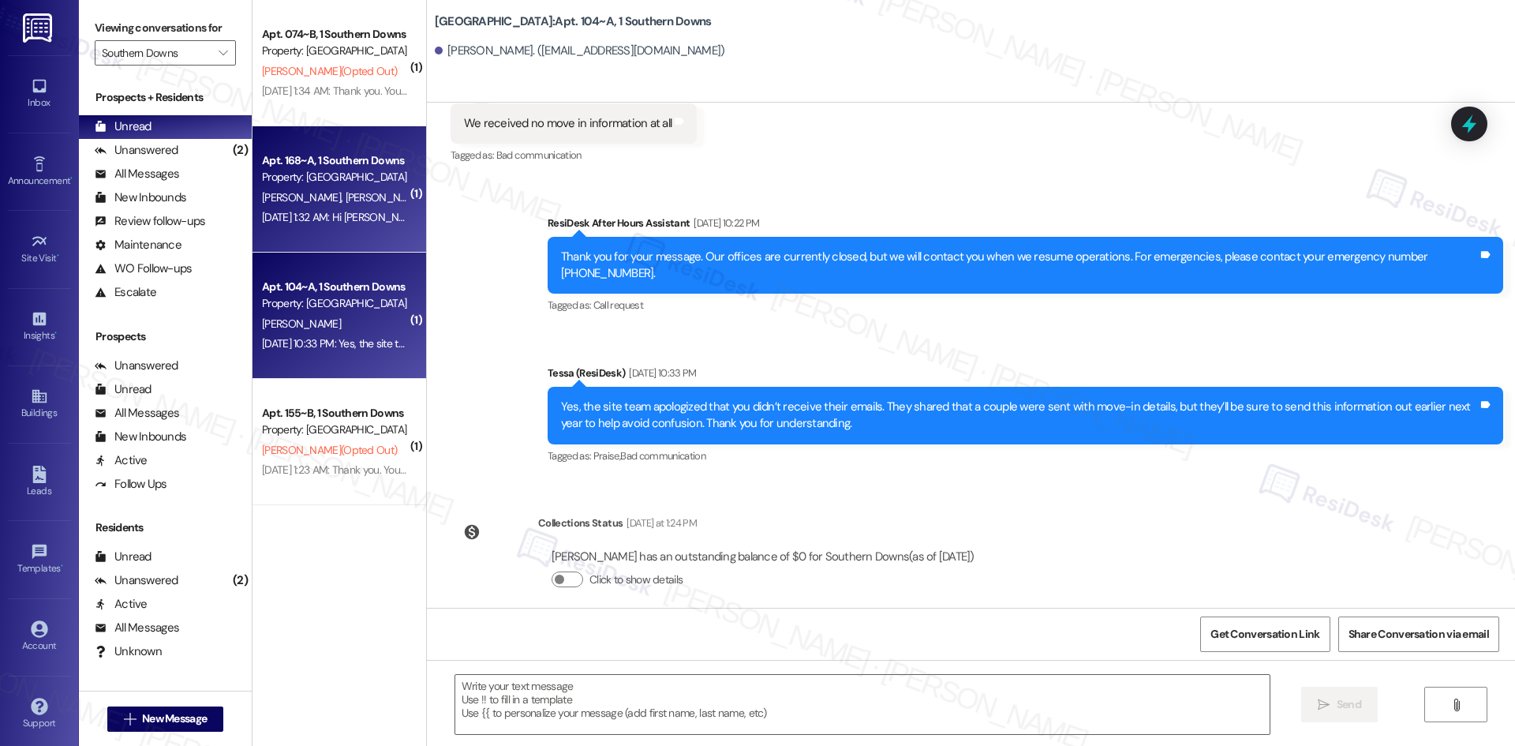
click at [328, 193] on div "C. Smith J. Lacy" at bounding box center [334, 198] width 149 height 20
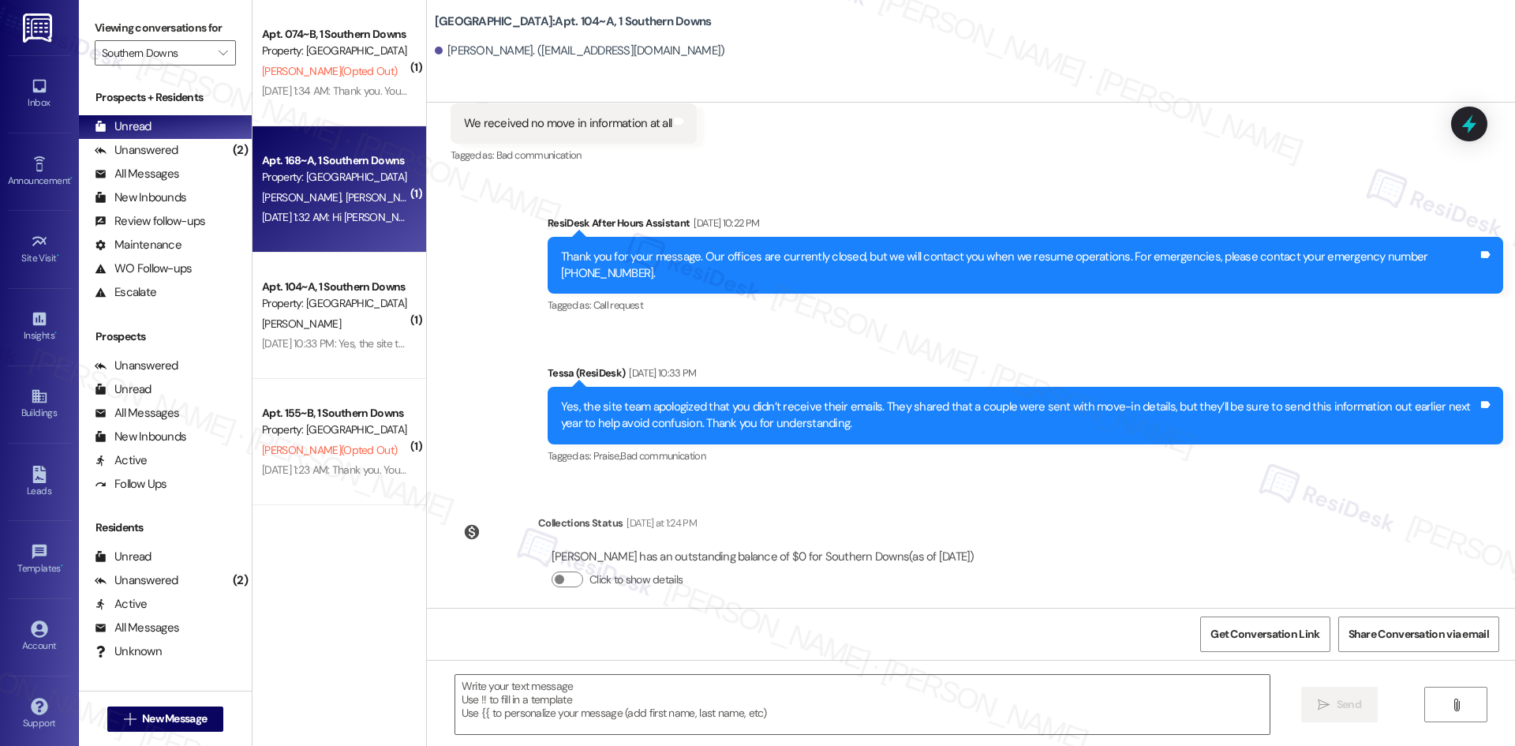
type textarea "Fetching suggested responses. Please feel free to read through the conversation…"
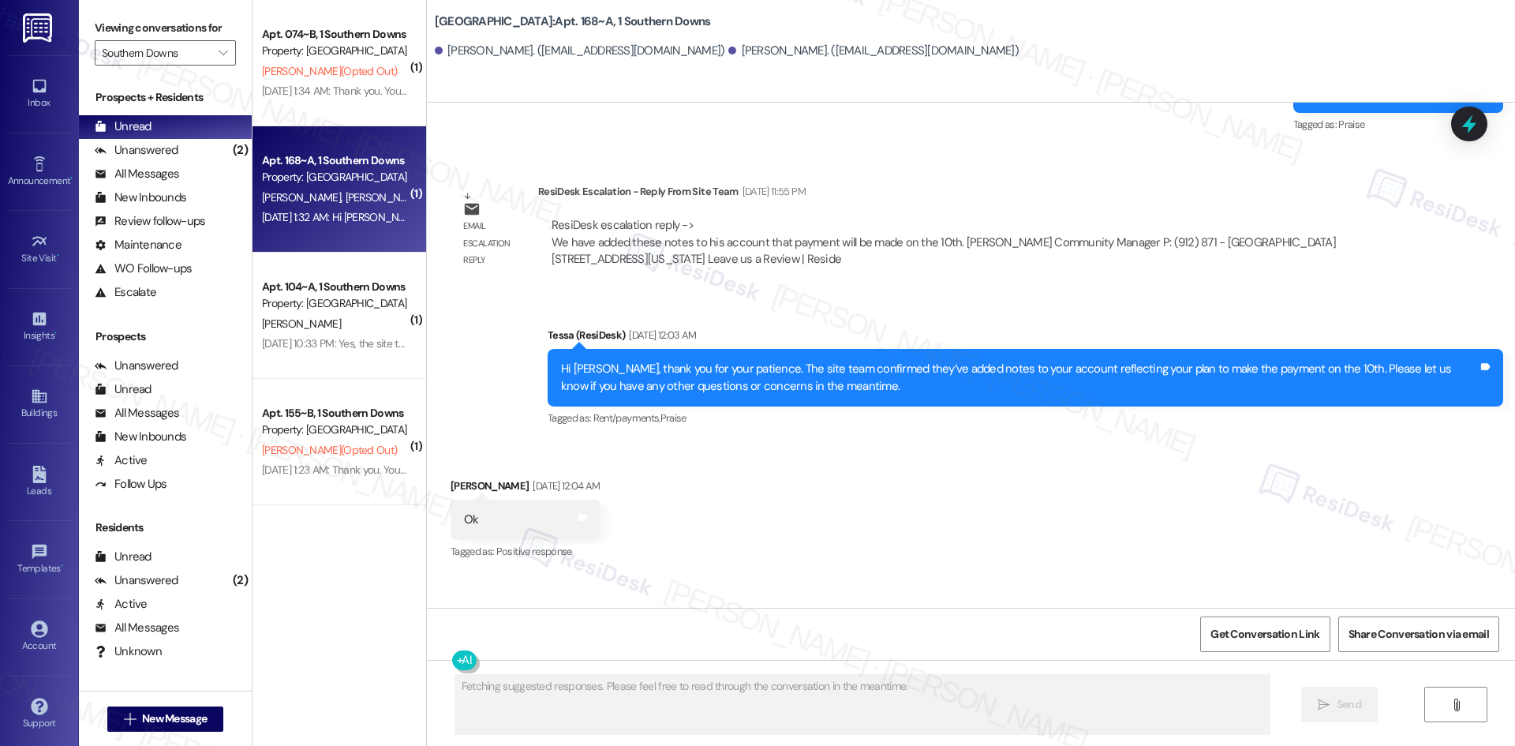
scroll to position [2383, 0]
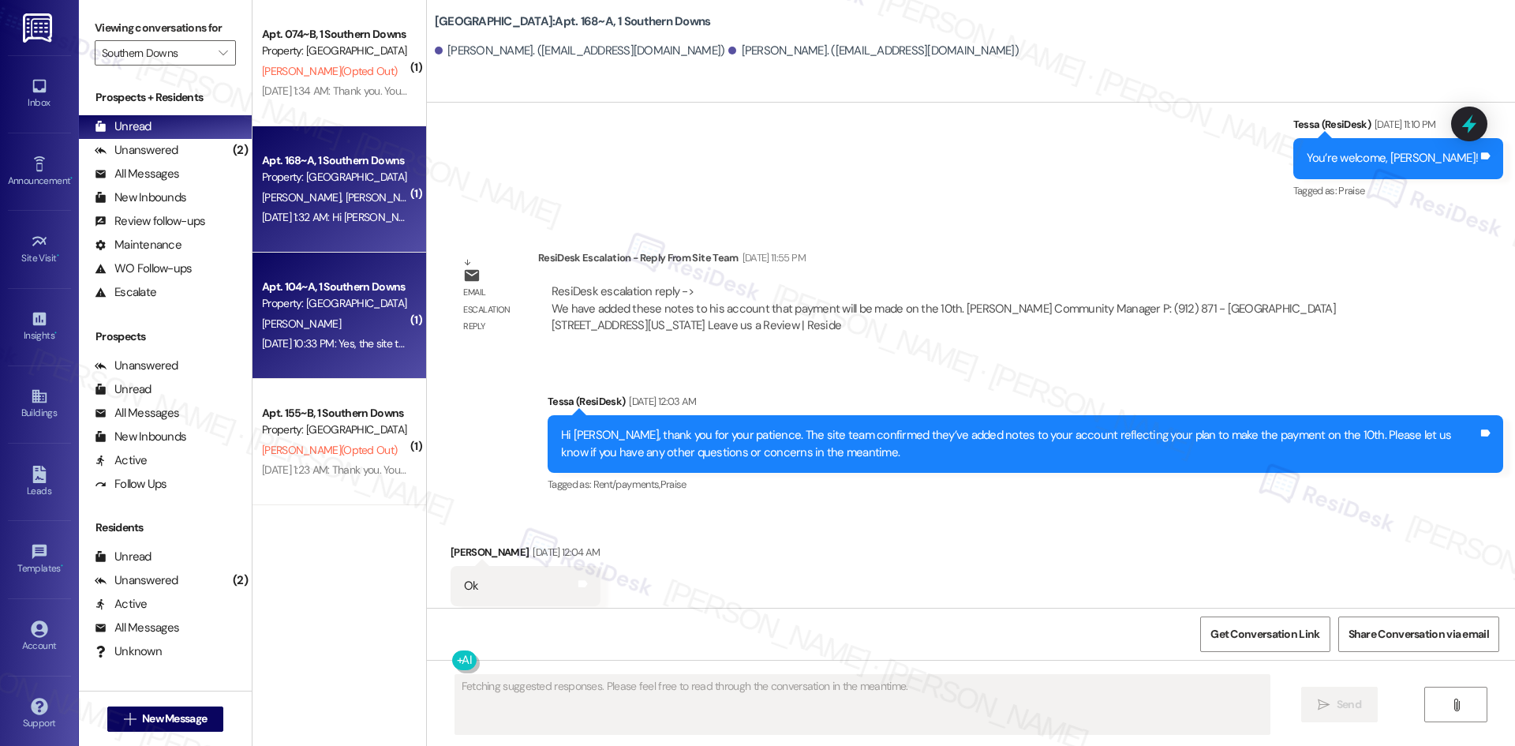
click at [319, 300] on div "Property: [GEOGRAPHIC_DATA]" at bounding box center [335, 303] width 146 height 17
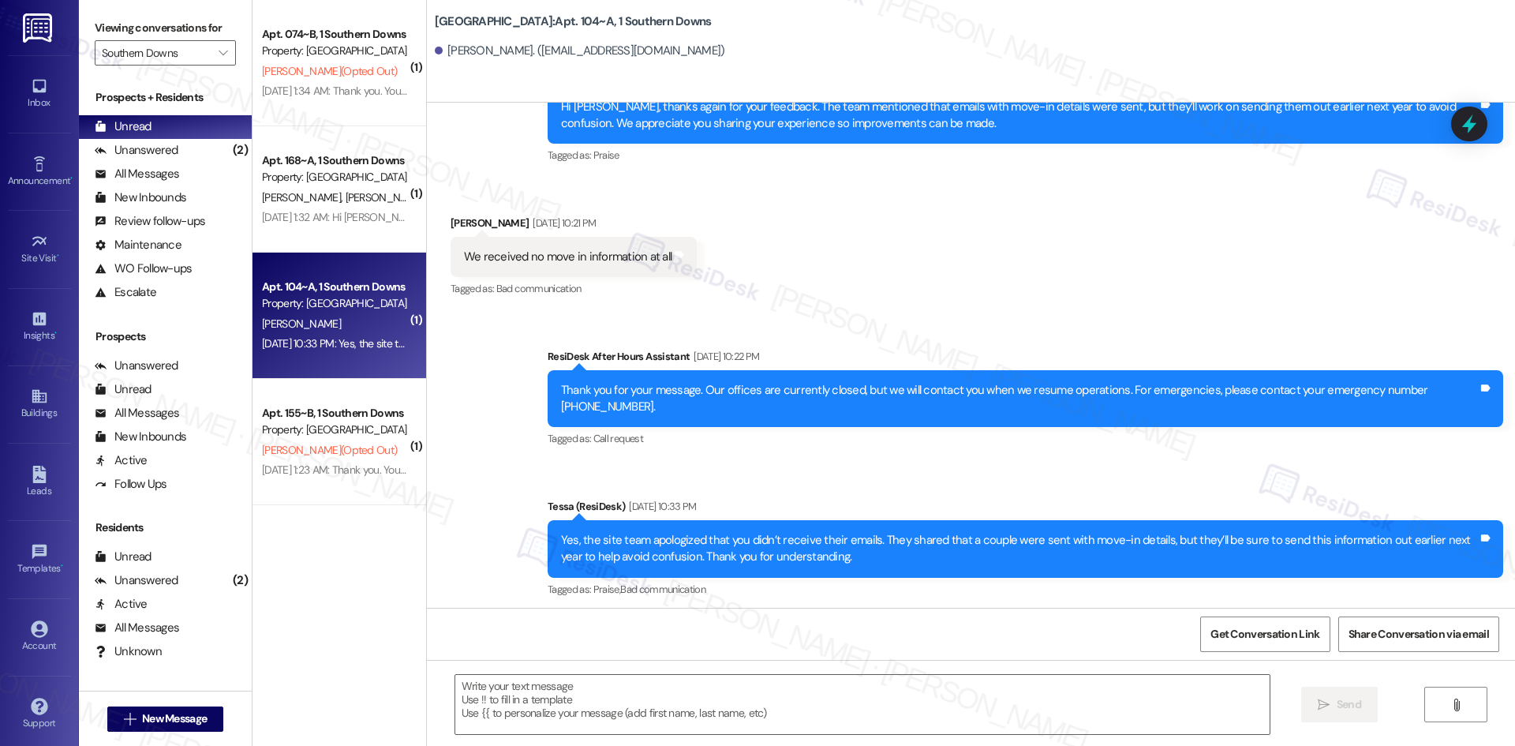
scroll to position [2535, 0]
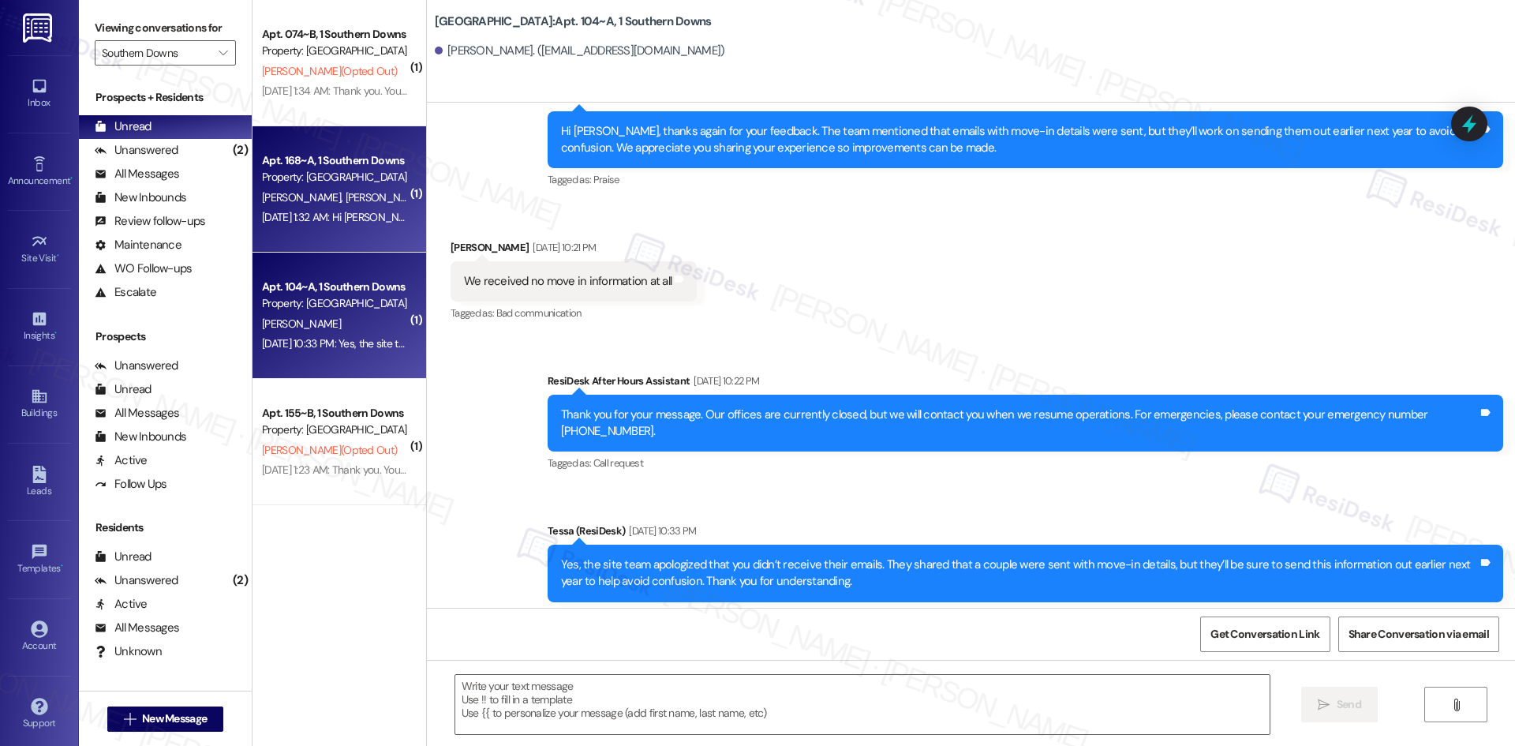
drag, startPoint x: 387, startPoint y: 215, endPoint x: 379, endPoint y: 214, distance: 7.9
click at [379, 214] on div "Sep 06, 2025 at 1:32 AM: Hi Cedrick and Jada, how are you? A friendly reminder …" at bounding box center [922, 217] width 1321 height 14
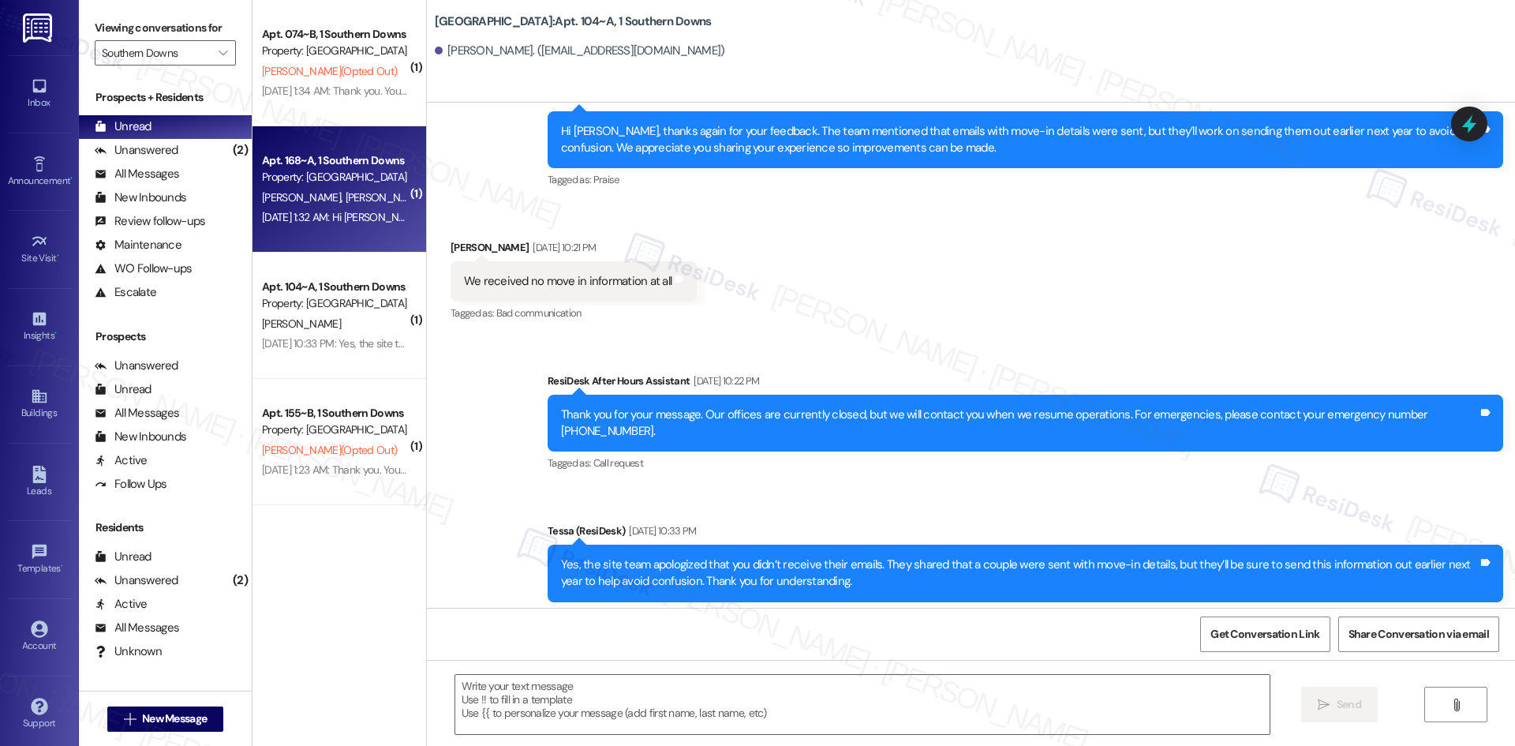
type textarea "Fetching suggested responses. Please feel free to read through the conversation…"
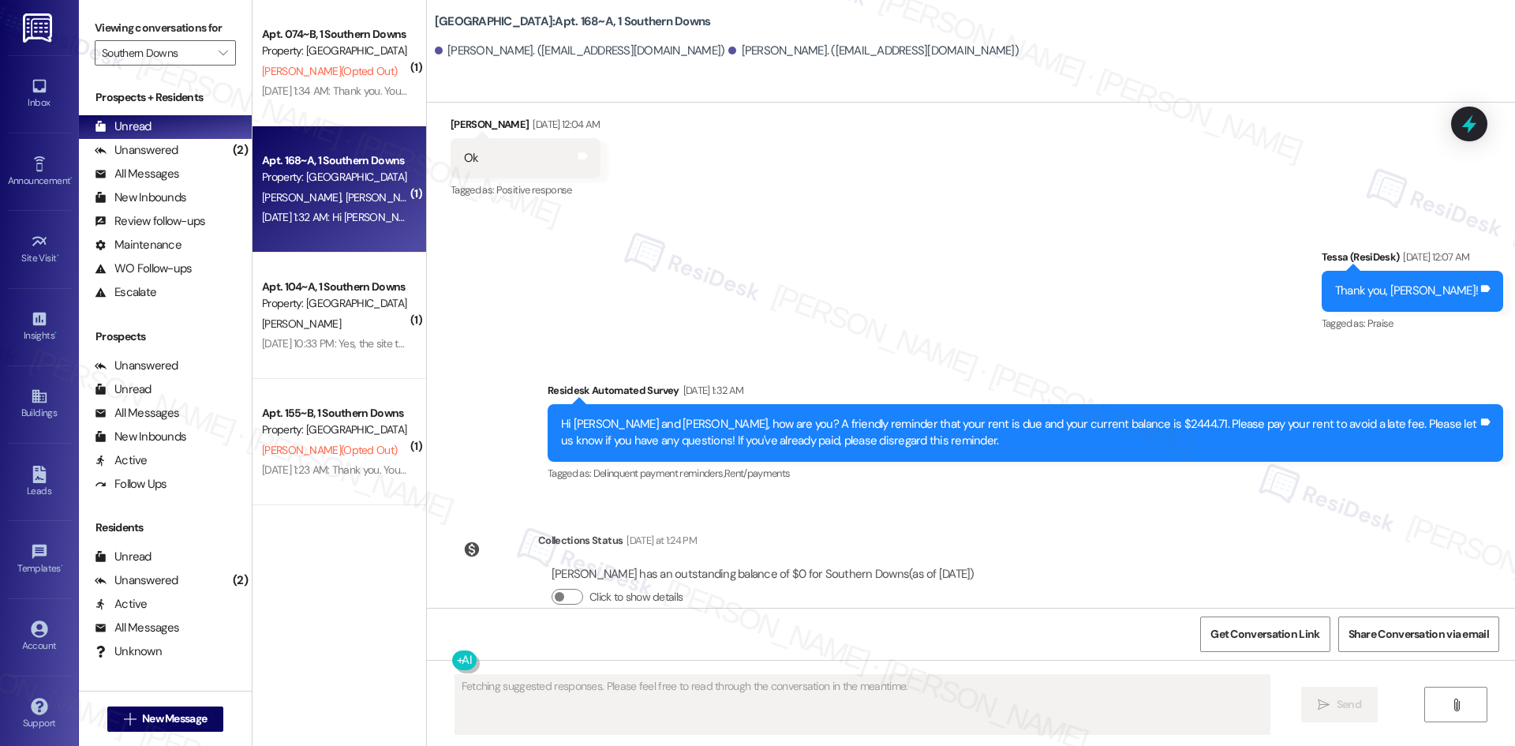
scroll to position [2812, 0]
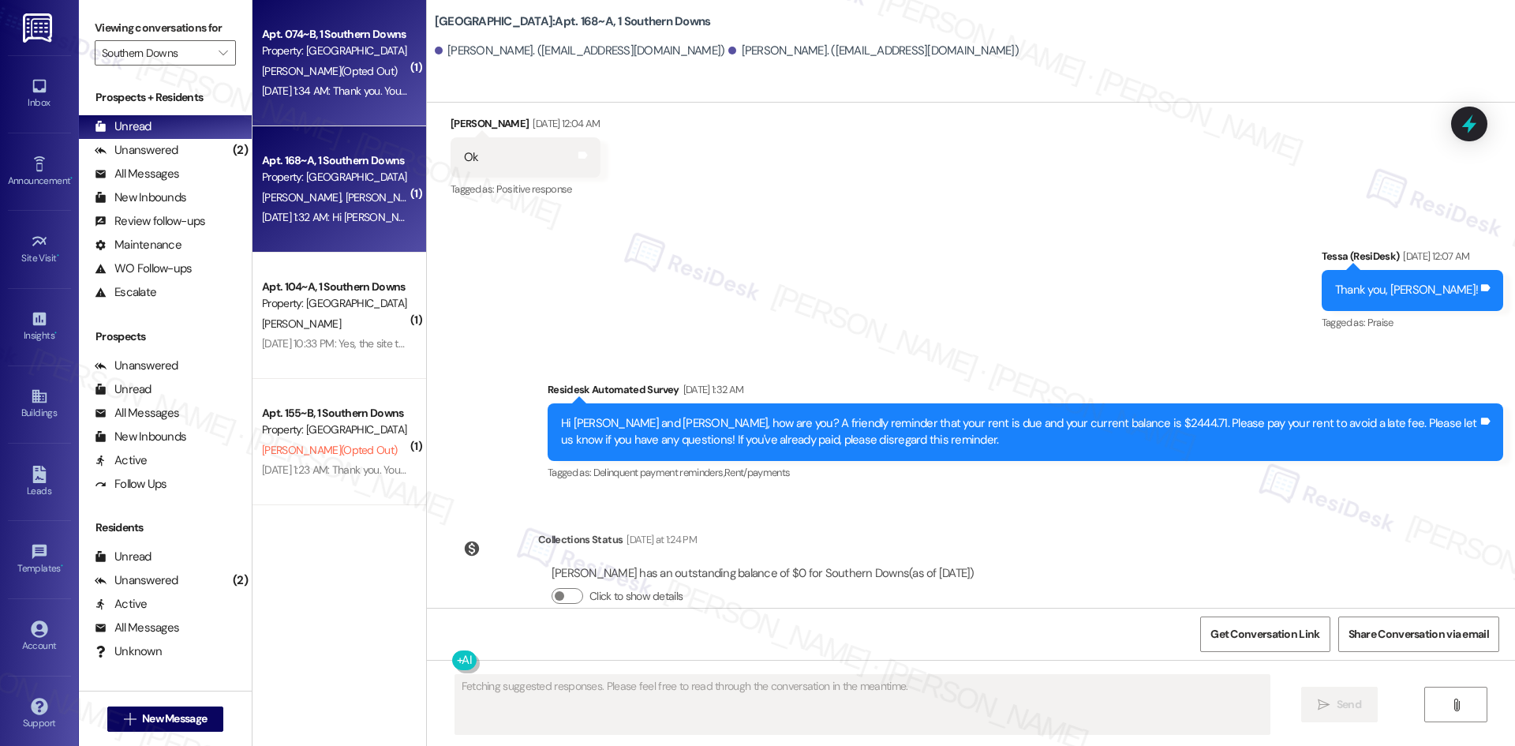
click at [364, 102] on div "Apt. 074~B, 1 Southern Downs Property: Southern Downs G. Young (Opted Out) Sep …" at bounding box center [340, 63] width 174 height 126
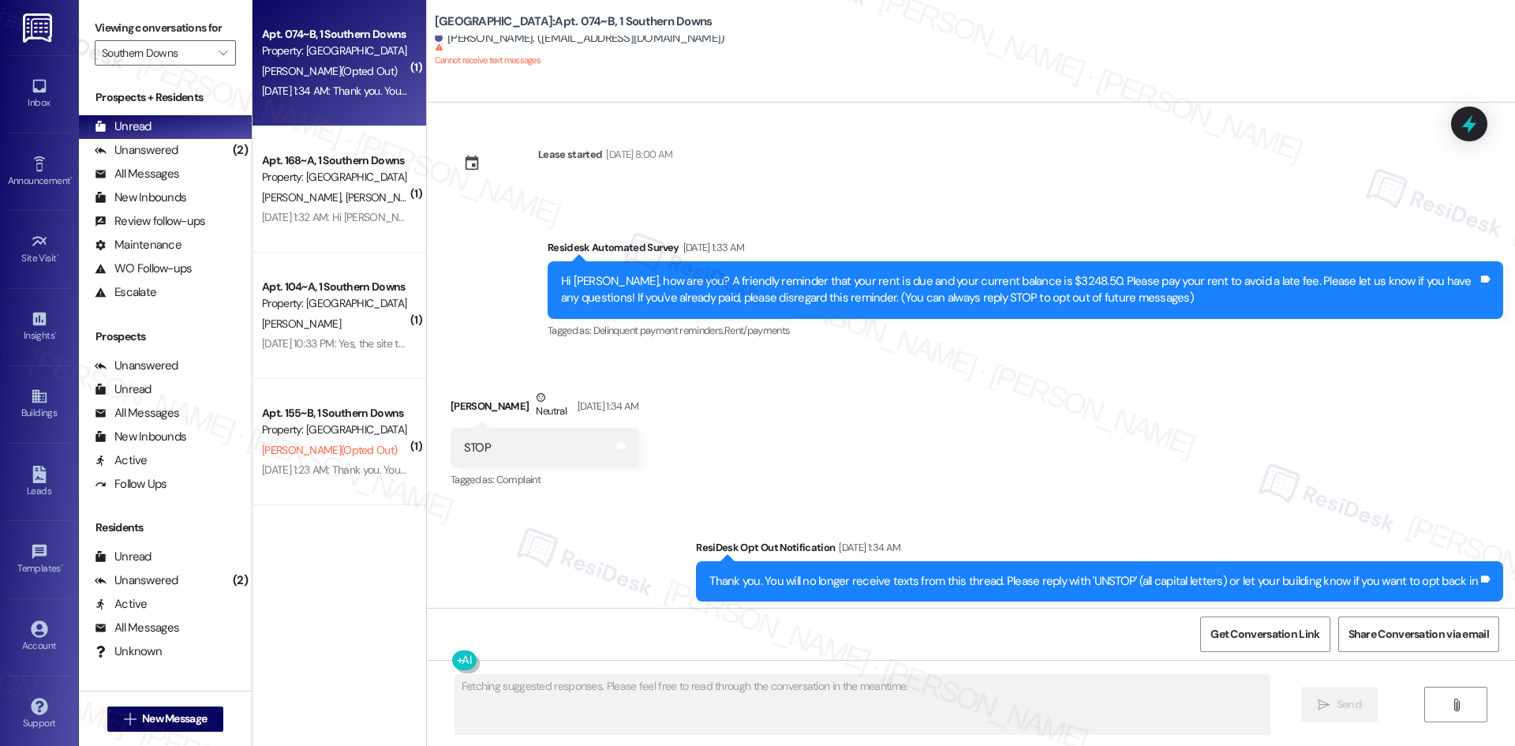
scroll to position [0, 0]
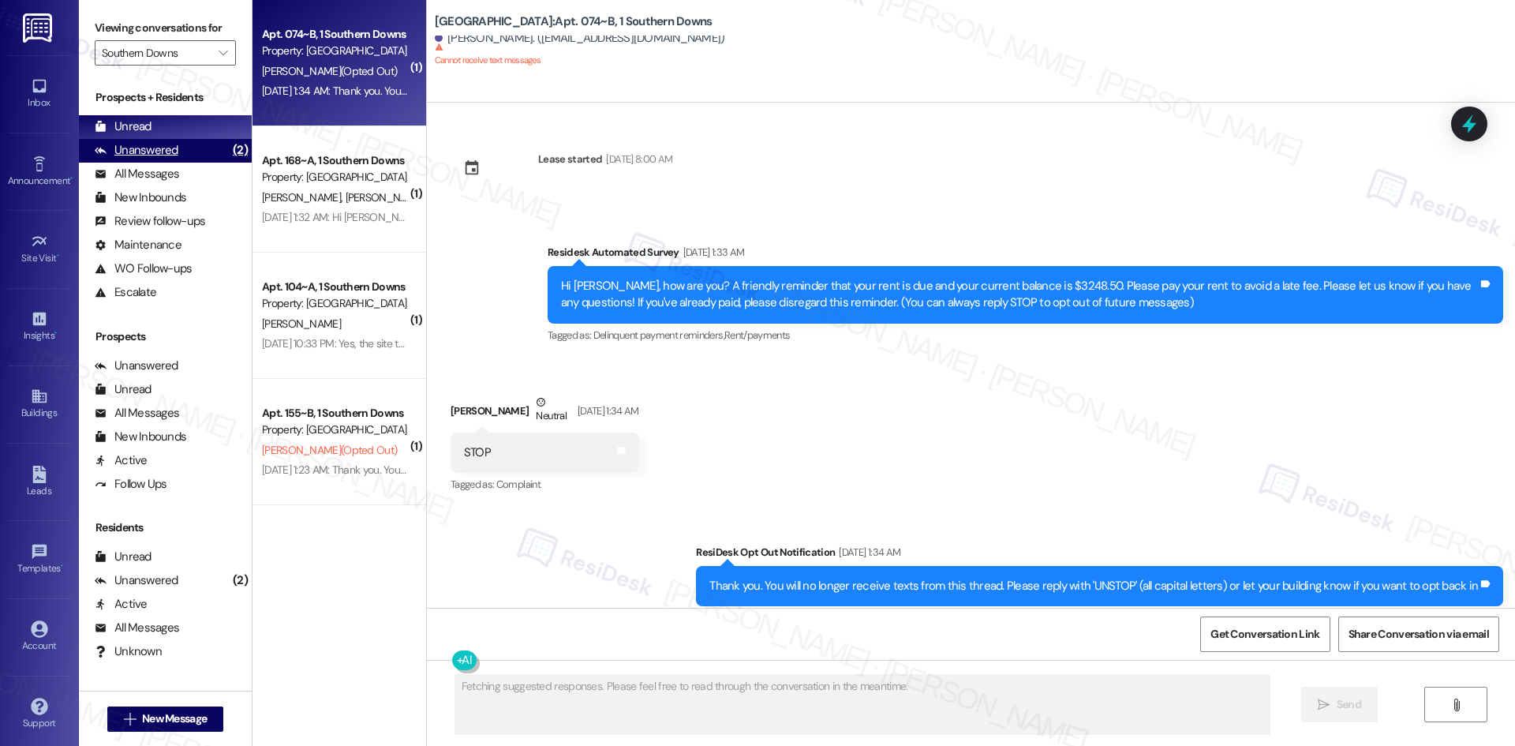
click at [150, 152] on div "Unanswered" at bounding box center [137, 150] width 84 height 17
click at [149, 152] on div "Unanswered" at bounding box center [137, 150] width 84 height 17
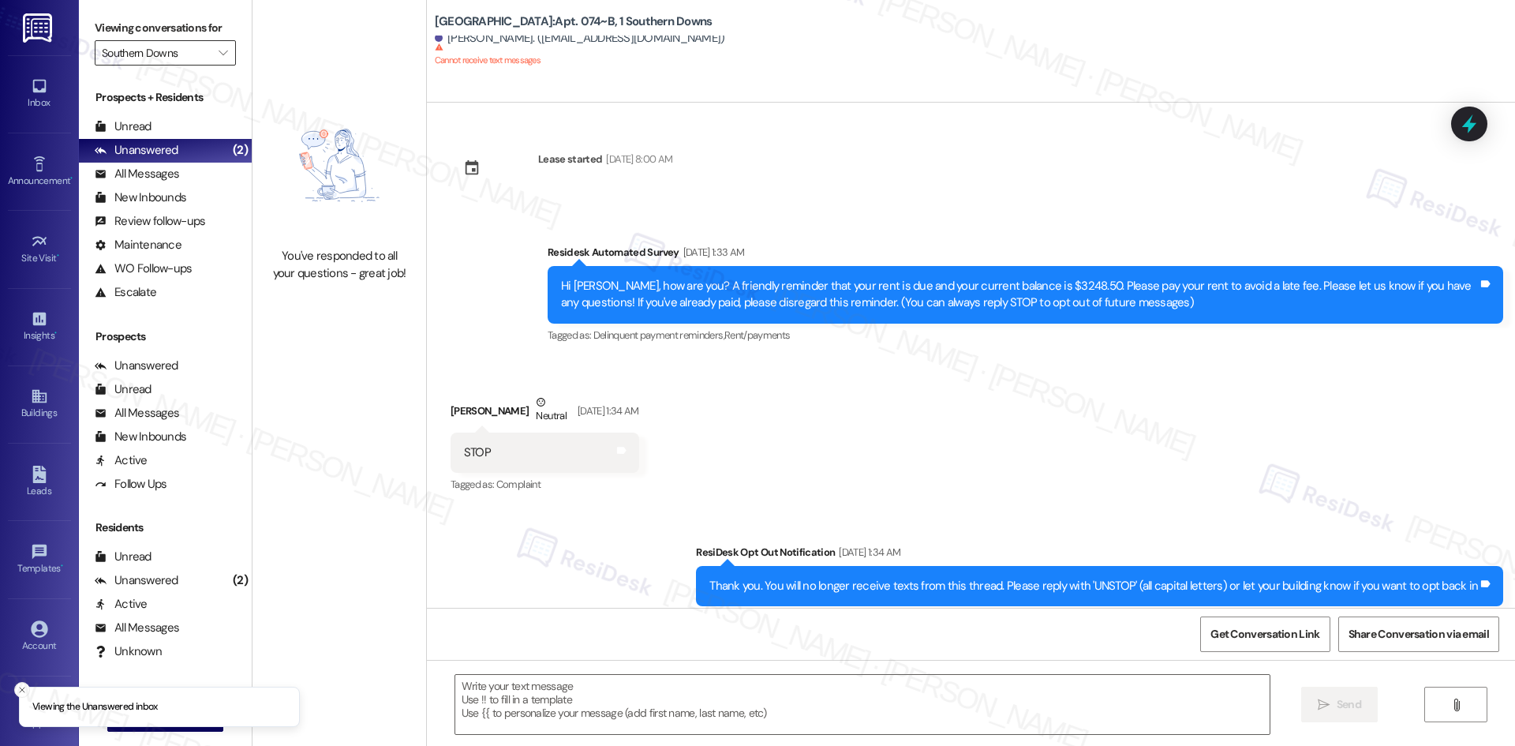
click at [191, 52] on input "Southern Downs" at bounding box center [156, 52] width 109 height 25
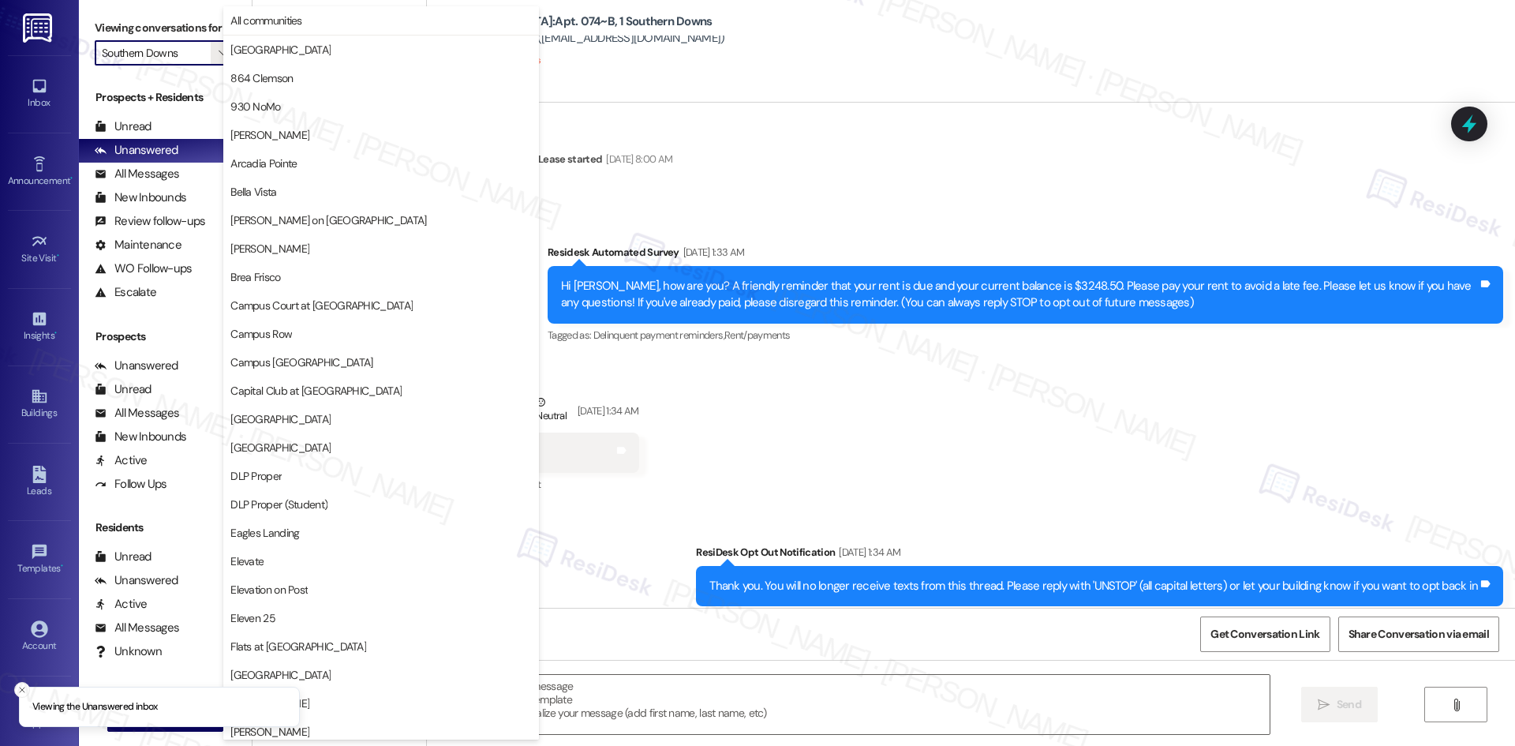
scroll to position [1100, 0]
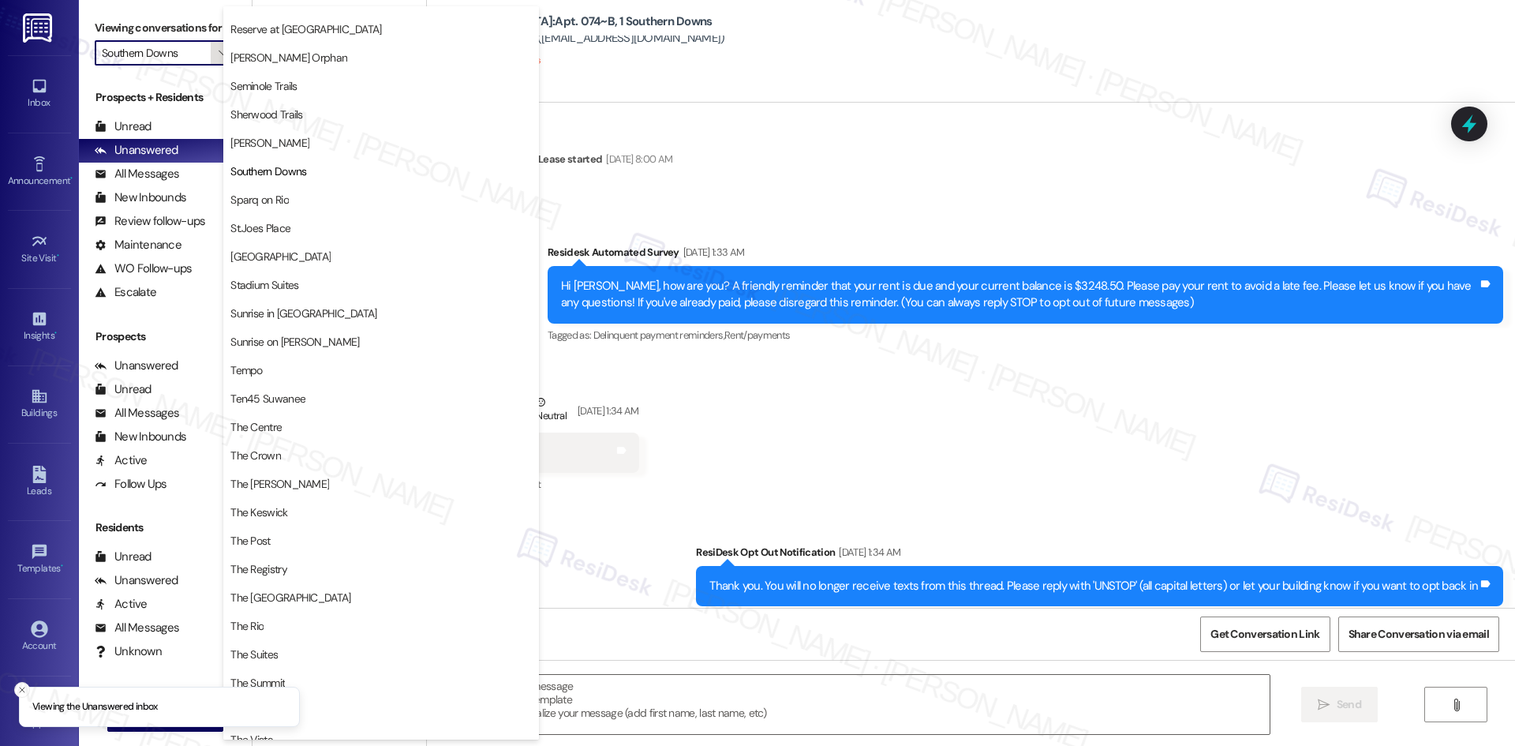
click at [219, 54] on icon "" at bounding box center [223, 53] width 9 height 13
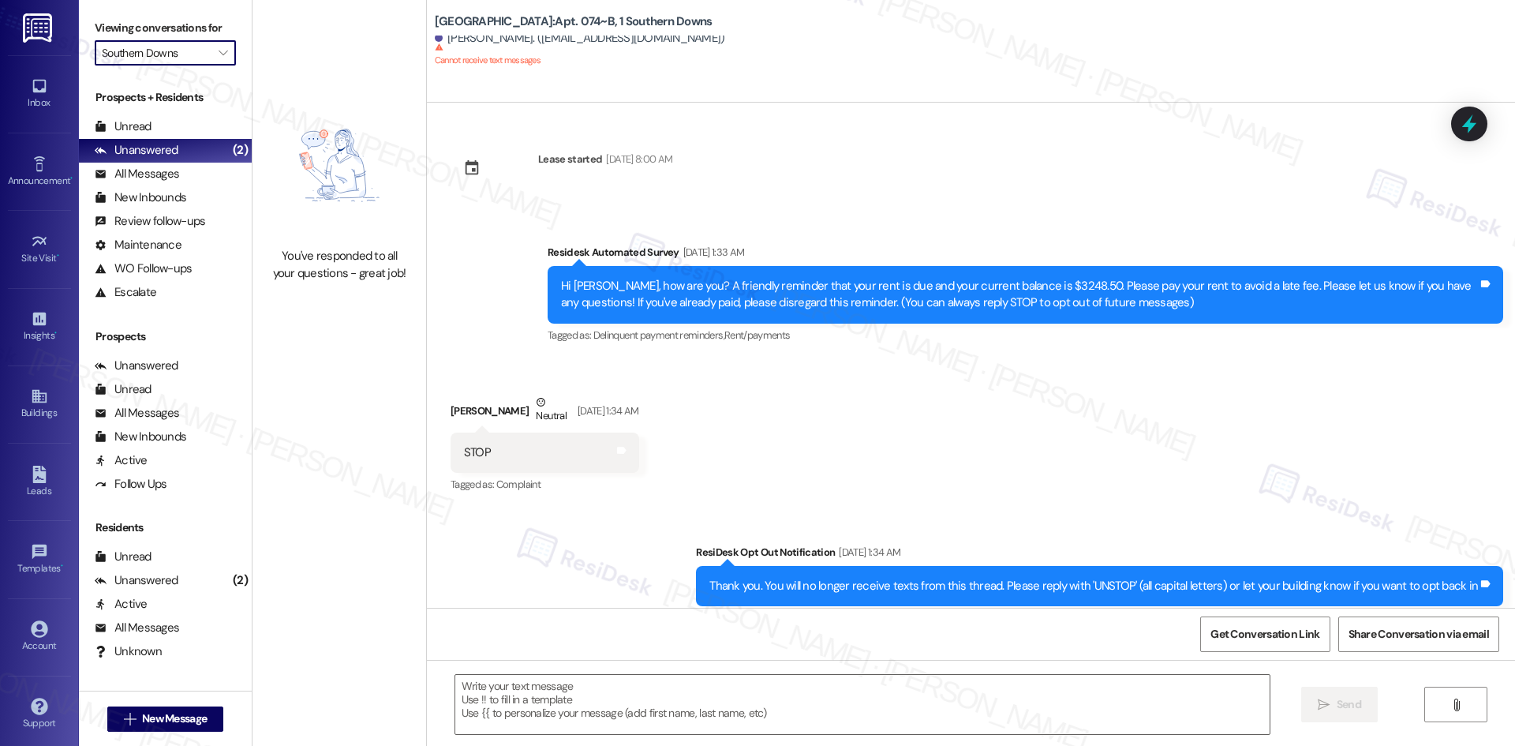
click at [195, 56] on input "Southern Downs" at bounding box center [156, 52] width 109 height 25
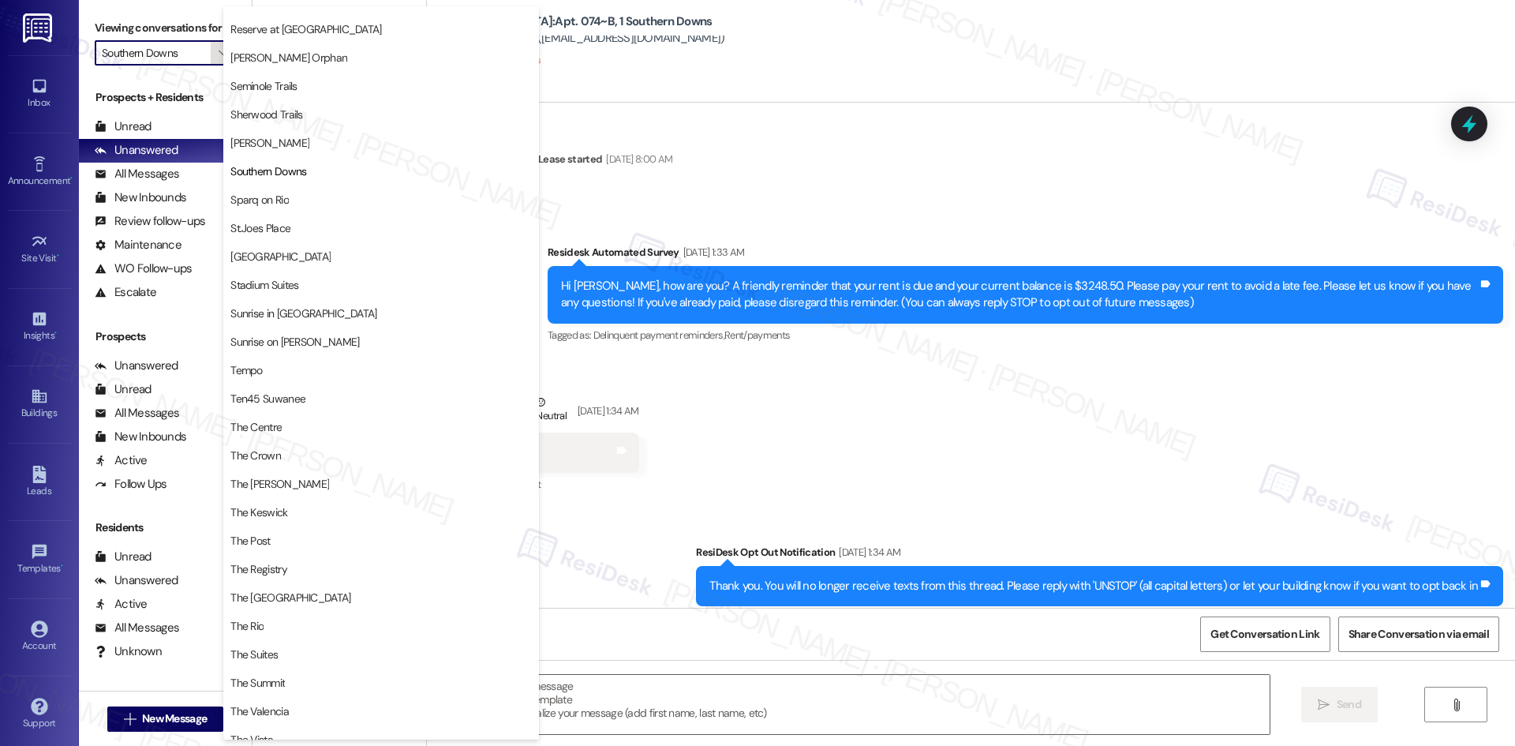
click at [215, 54] on span "" at bounding box center [222, 52] width 15 height 25
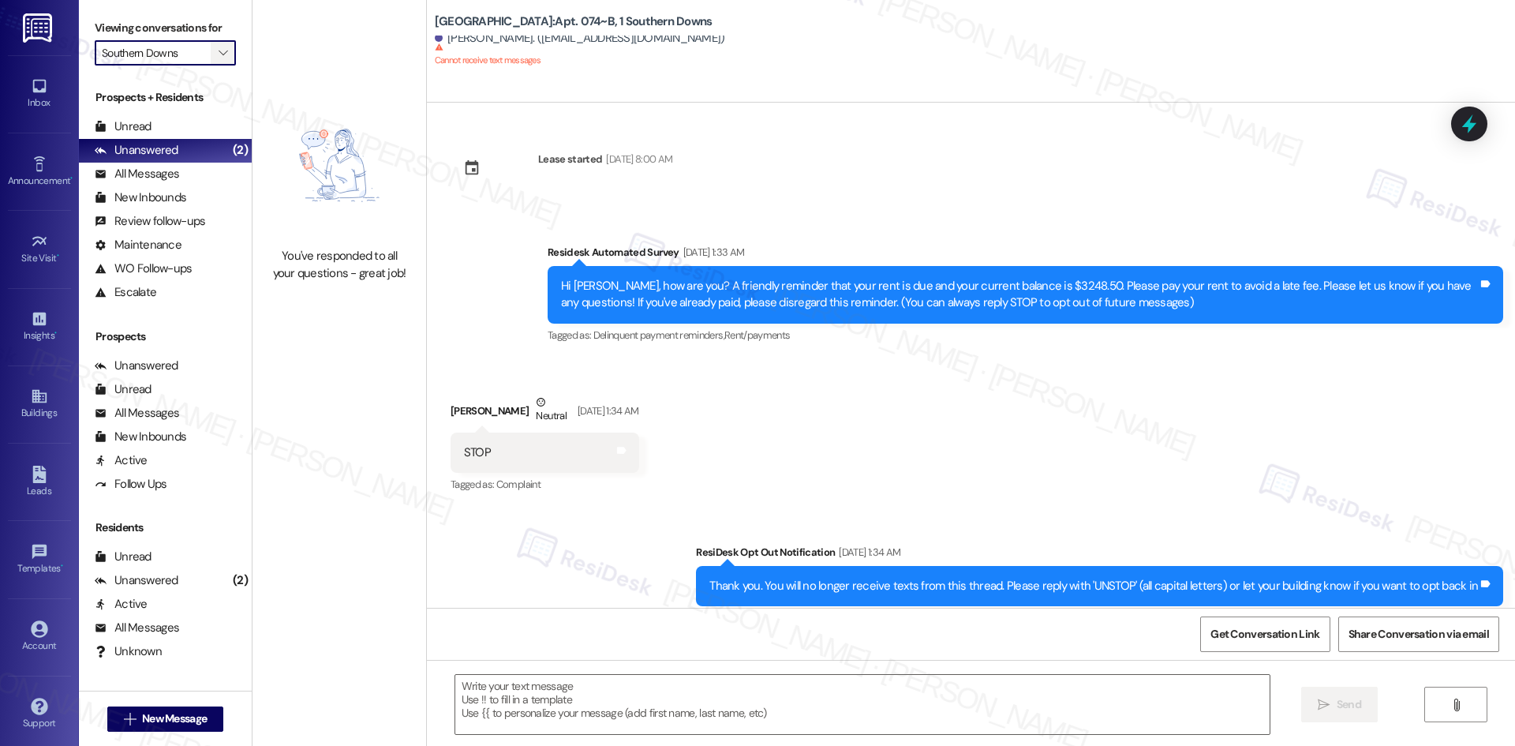
click at [215, 53] on span "" at bounding box center [222, 52] width 15 height 25
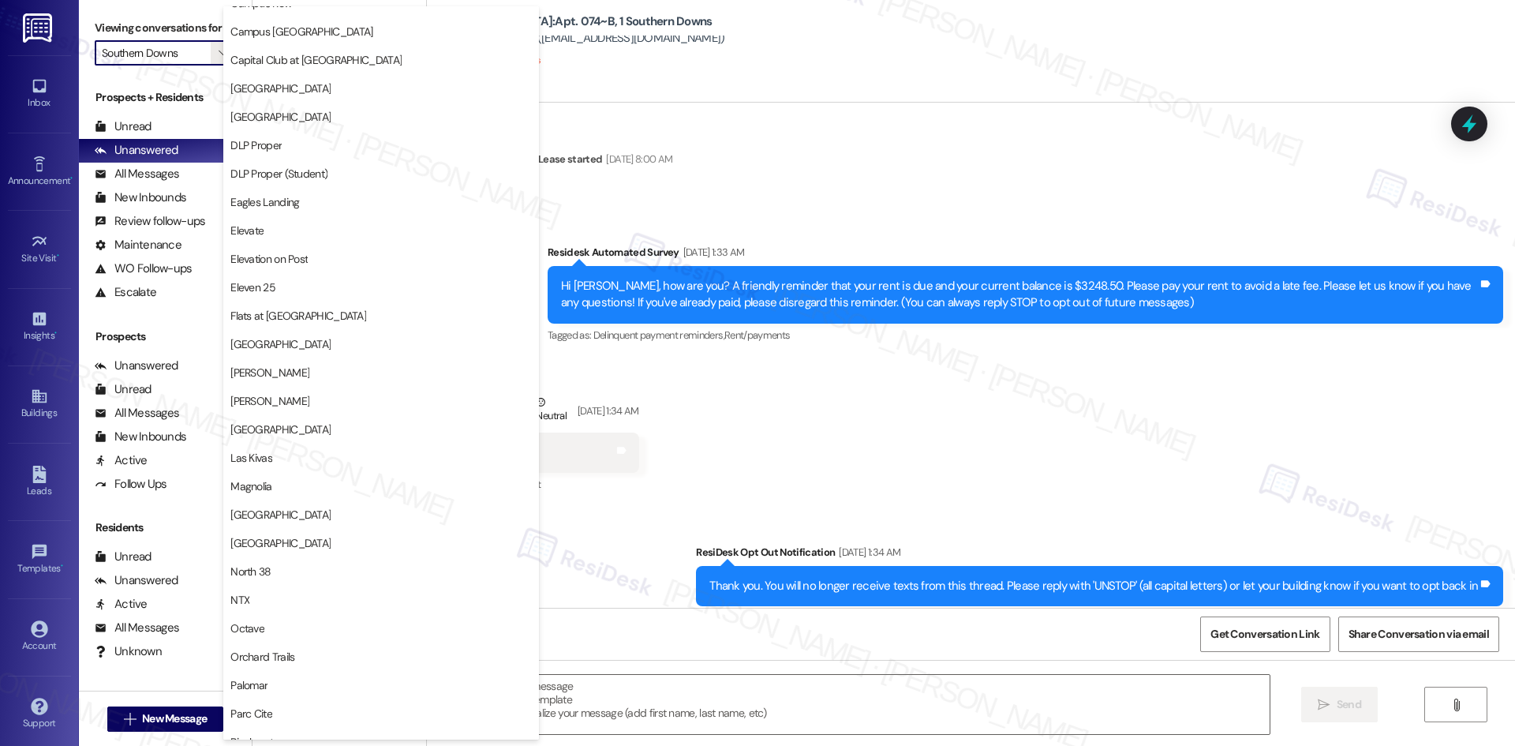
scroll to position [0, 0]
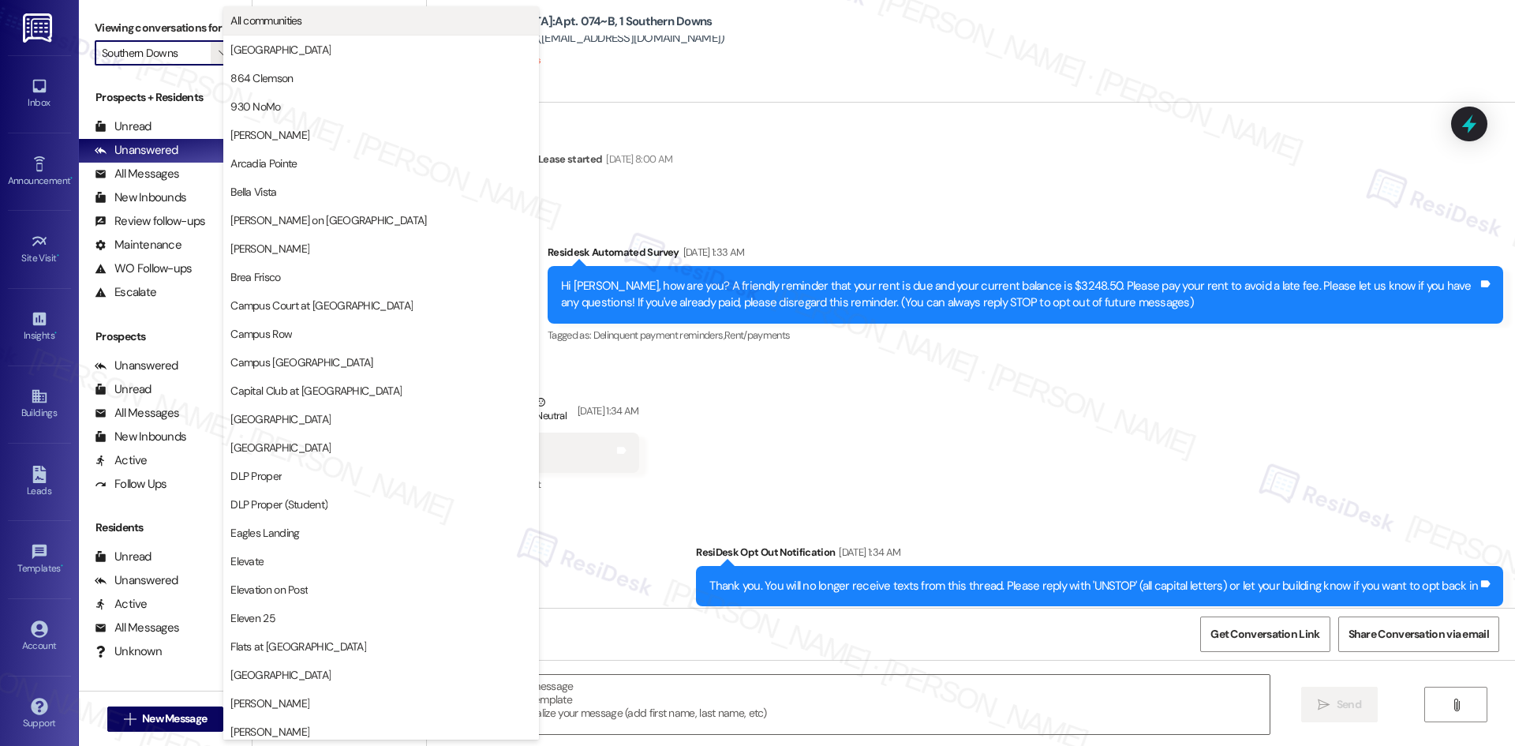
click at [327, 18] on span "All communities" at bounding box center [380, 21] width 301 height 16
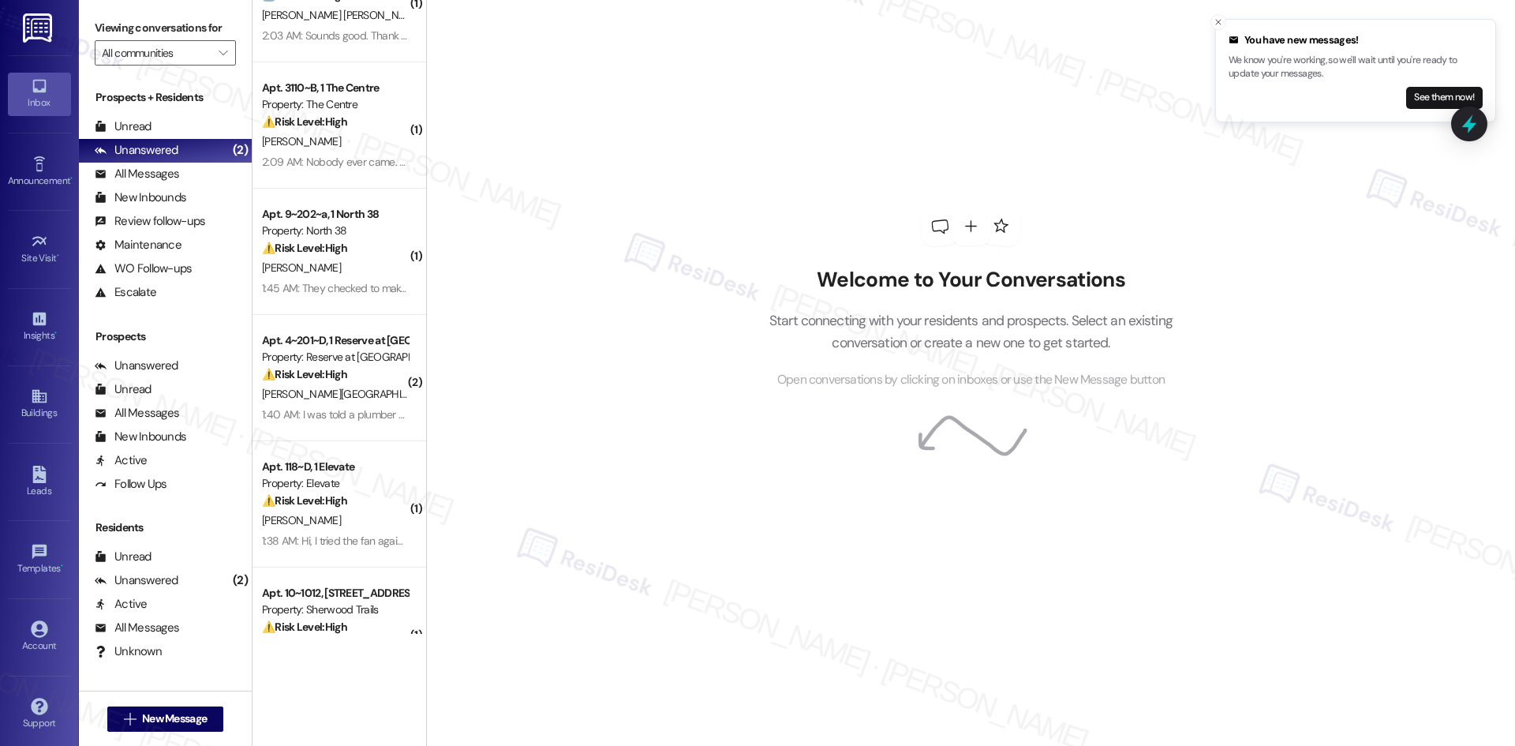
scroll to position [237, 0]
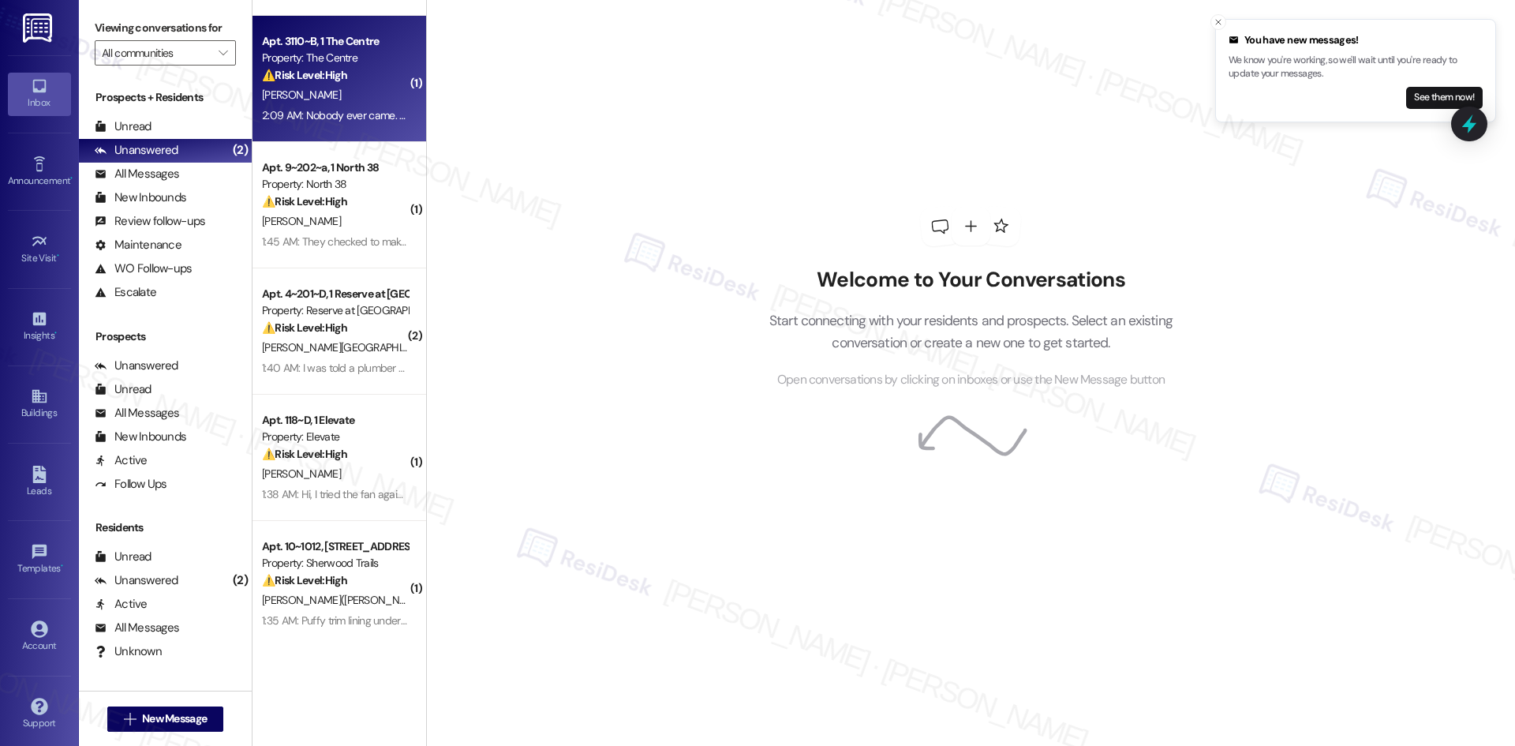
click at [325, 95] on div "J. Swagerty" at bounding box center [334, 95] width 149 height 20
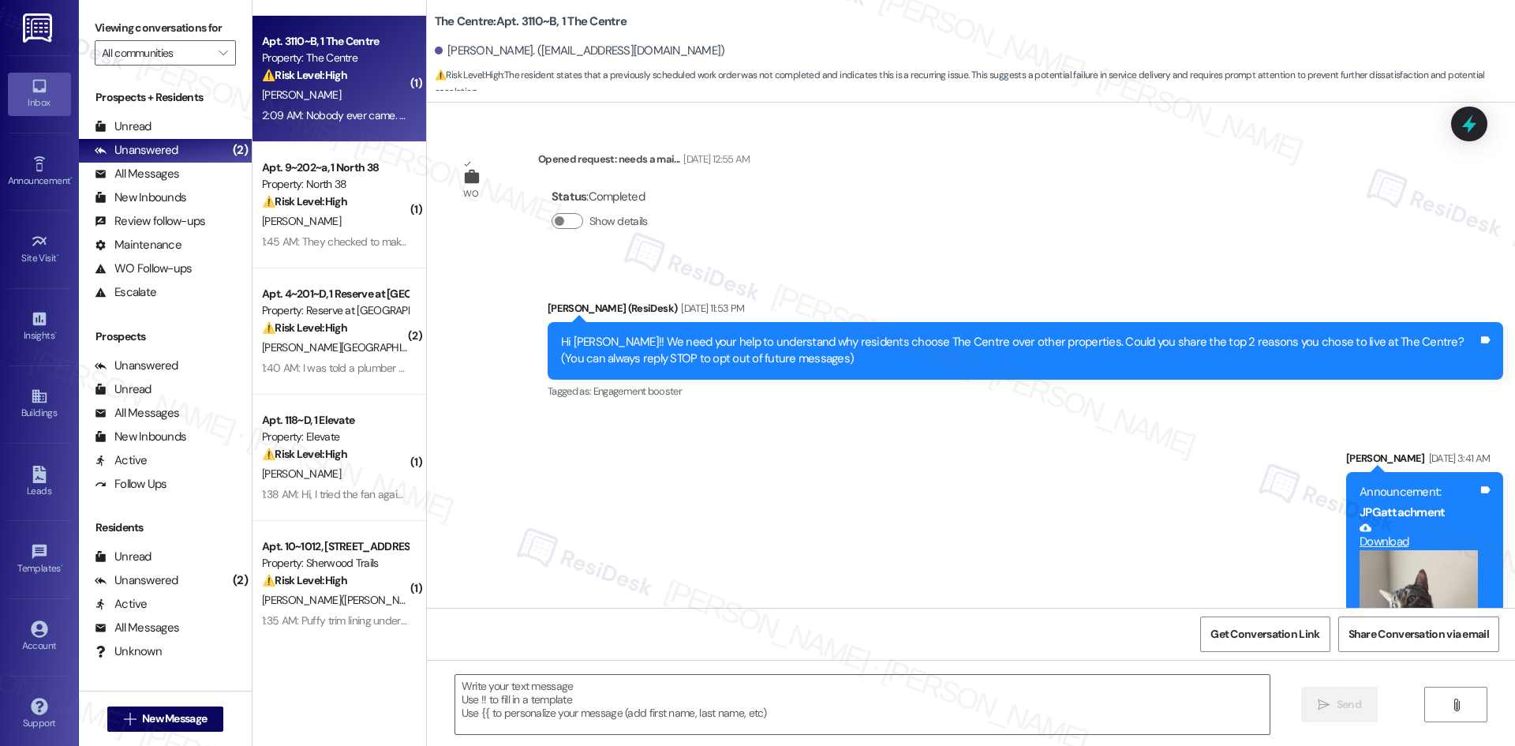
scroll to position [2891, 0]
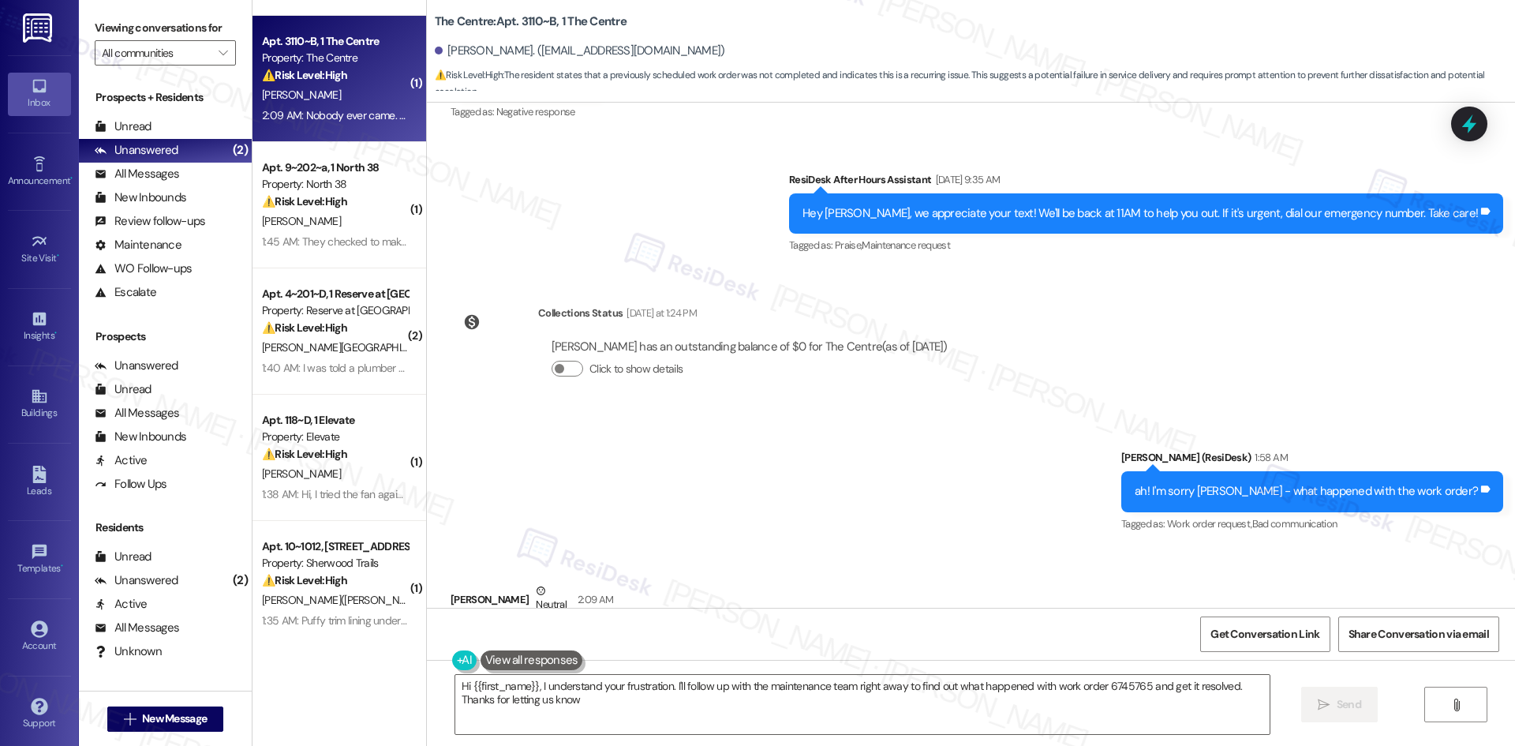
type textarea "Hi {{first_name}}, I understand your frustration. I'll follow up with the maint…"
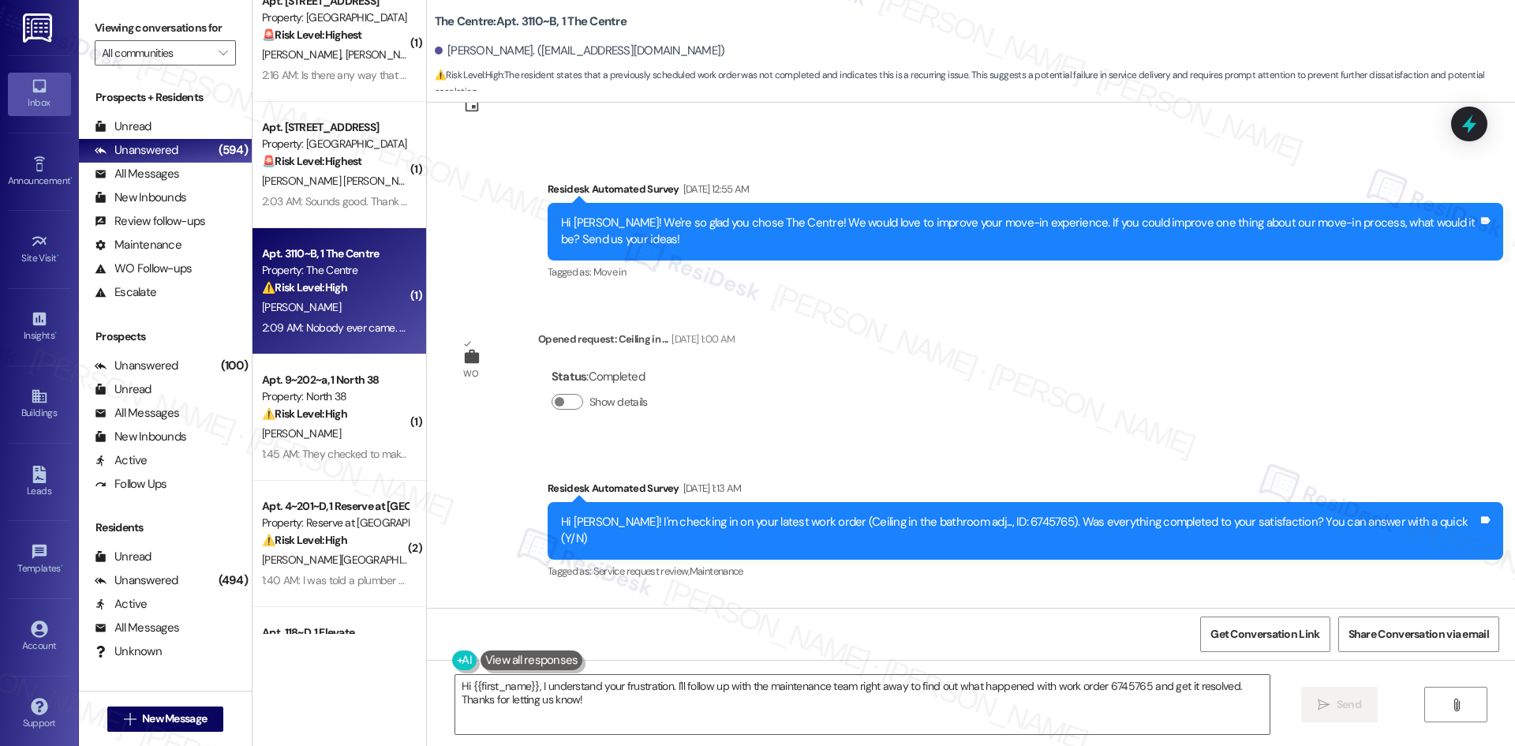
scroll to position [0, 0]
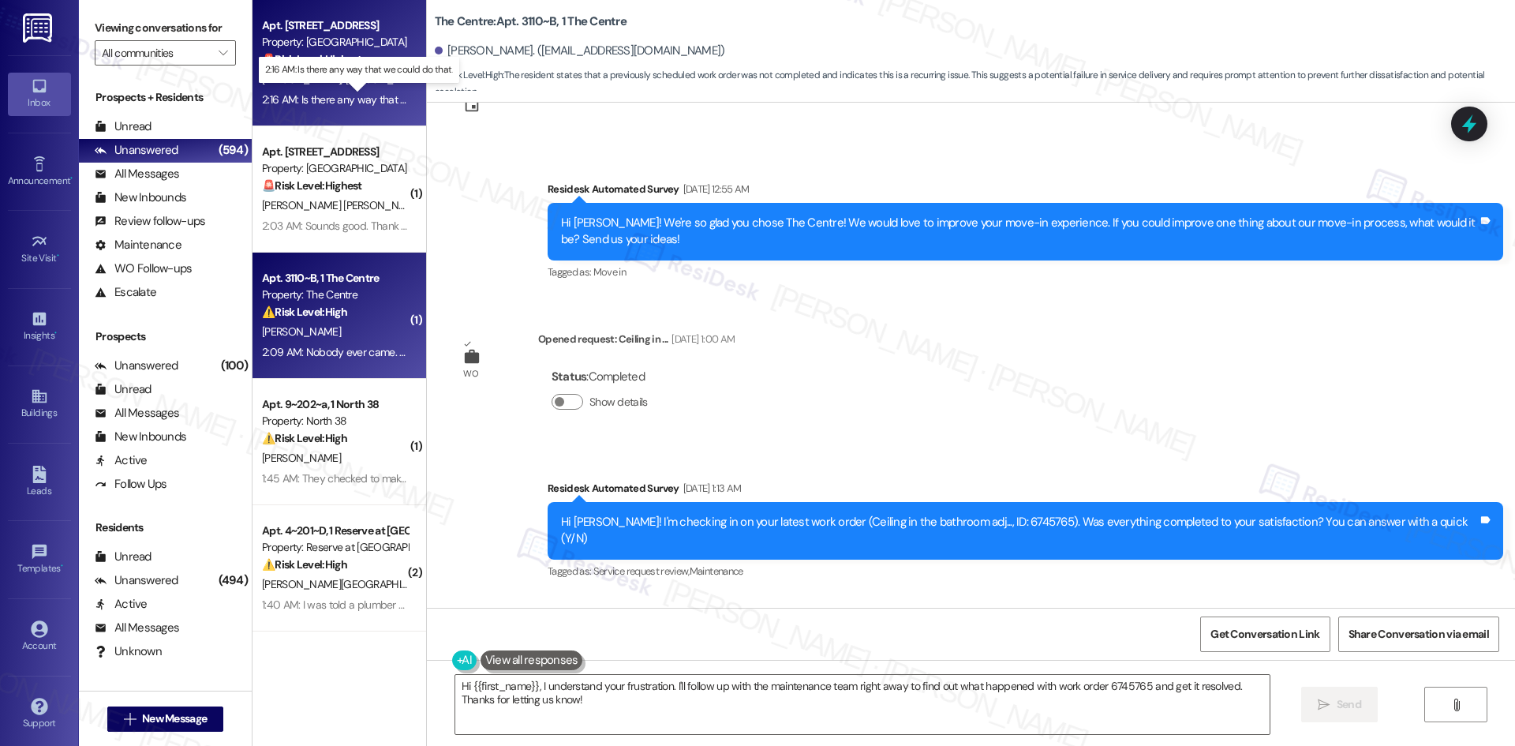
click at [347, 99] on div "2:16 AM: Is there any way that we could do that. 2:16 AM: Is there any way that…" at bounding box center [371, 99] width 218 height 14
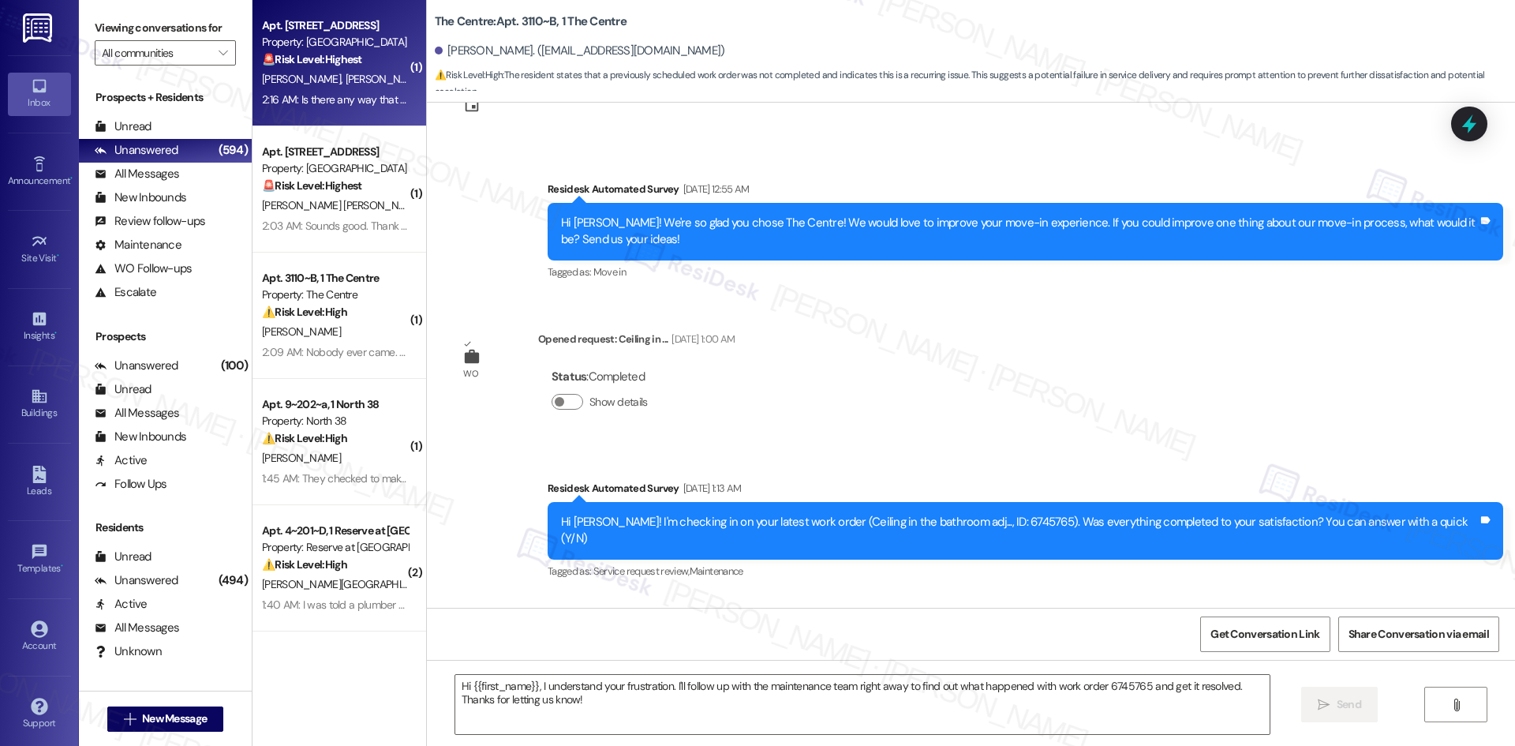
type textarea "Fetching suggested responses. Please feel free to read through the conversation…"
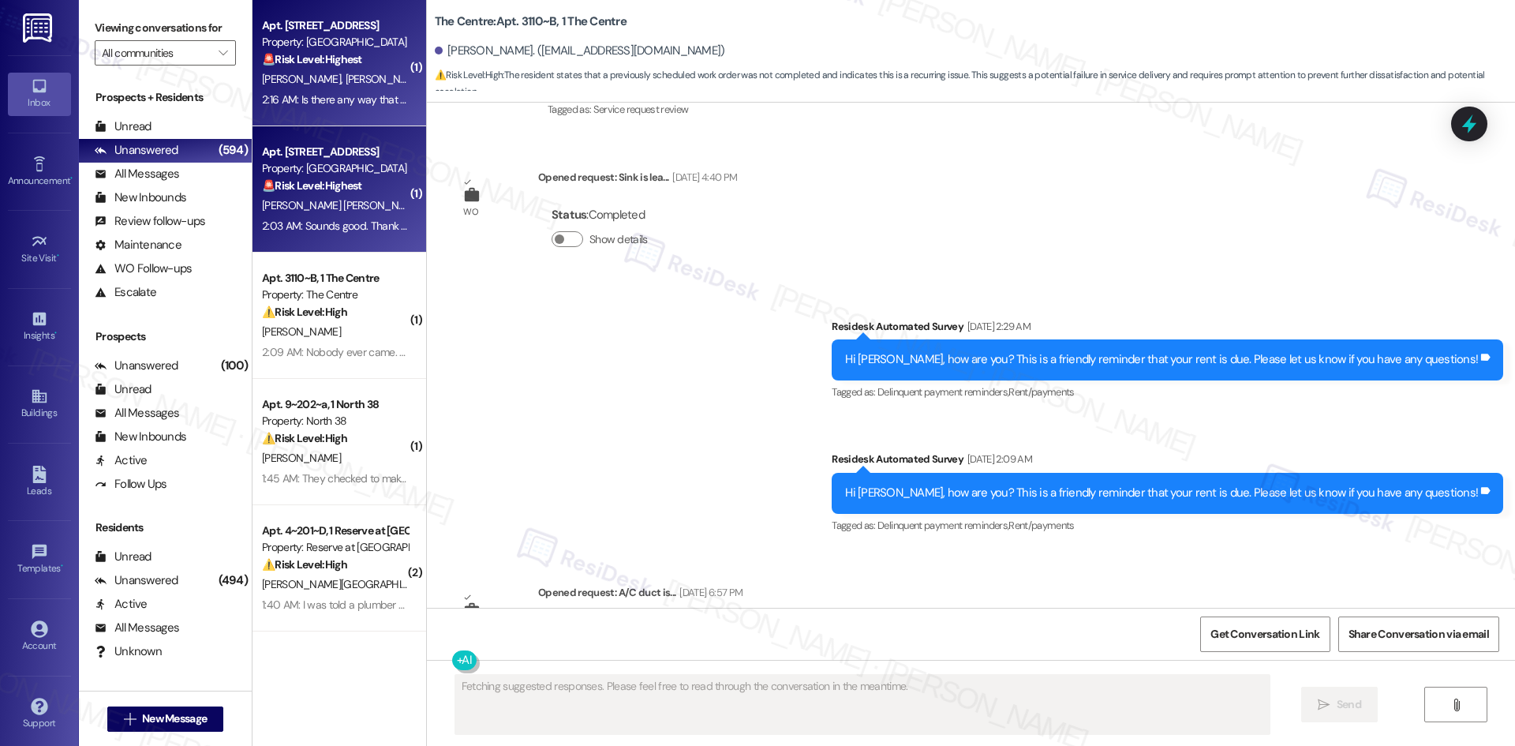
click at [357, 181] on div "🚨 Risk Level: Highest The resident's fiancee suffered a serious injury due to a…" at bounding box center [335, 186] width 146 height 17
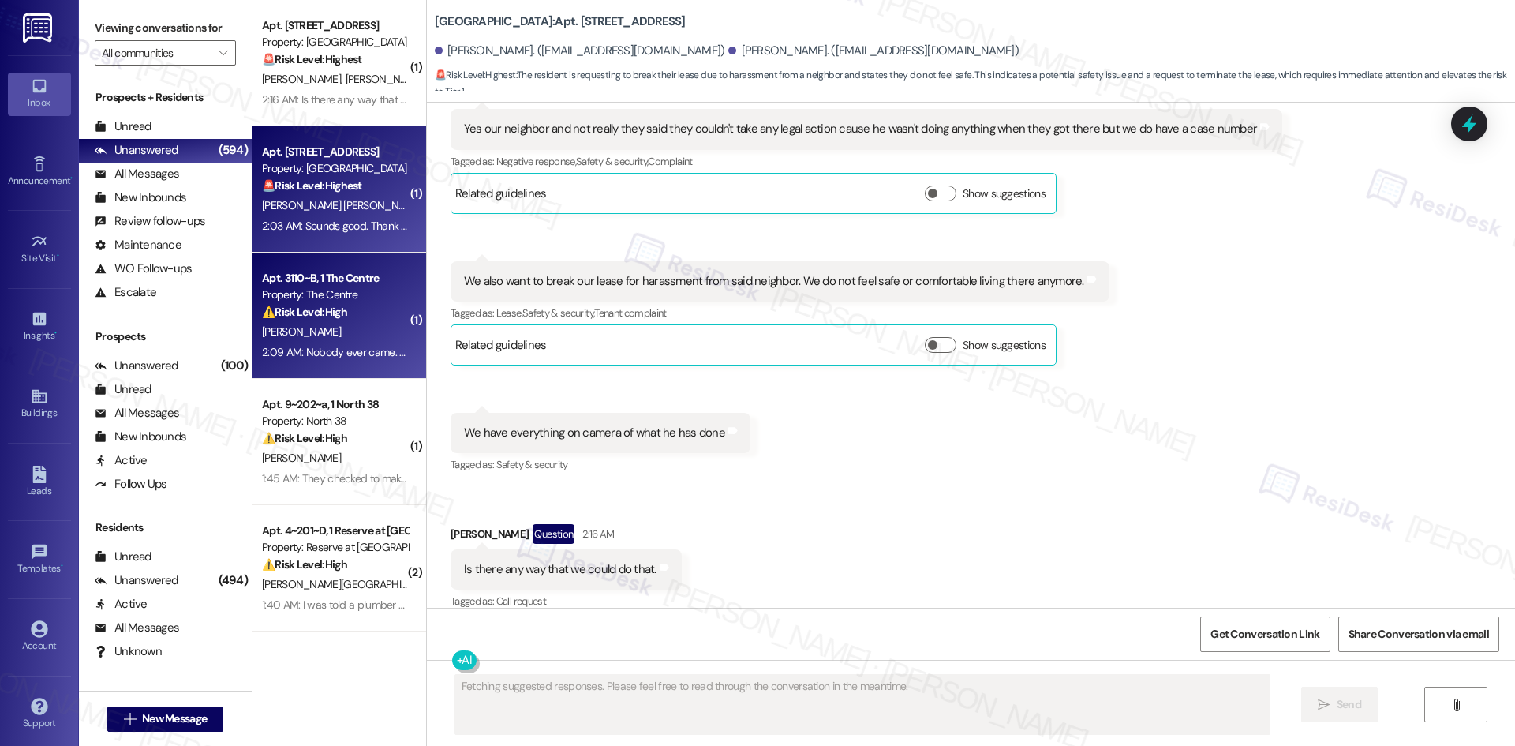
scroll to position [1886, 0]
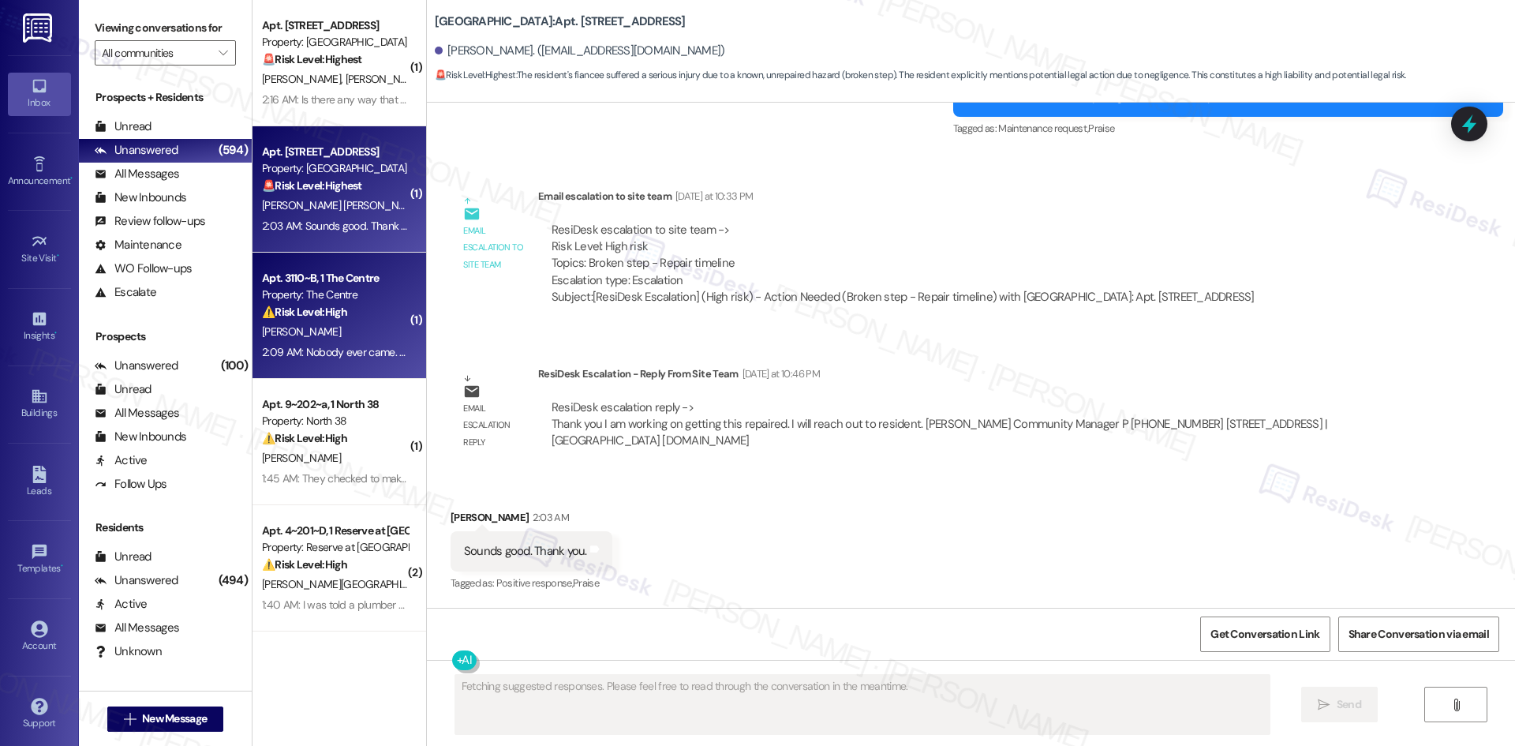
click at [309, 359] on div "2:09 AM: Nobody ever came. Seems to be a common occurrence. Not too happy with …" at bounding box center [334, 352] width 149 height 20
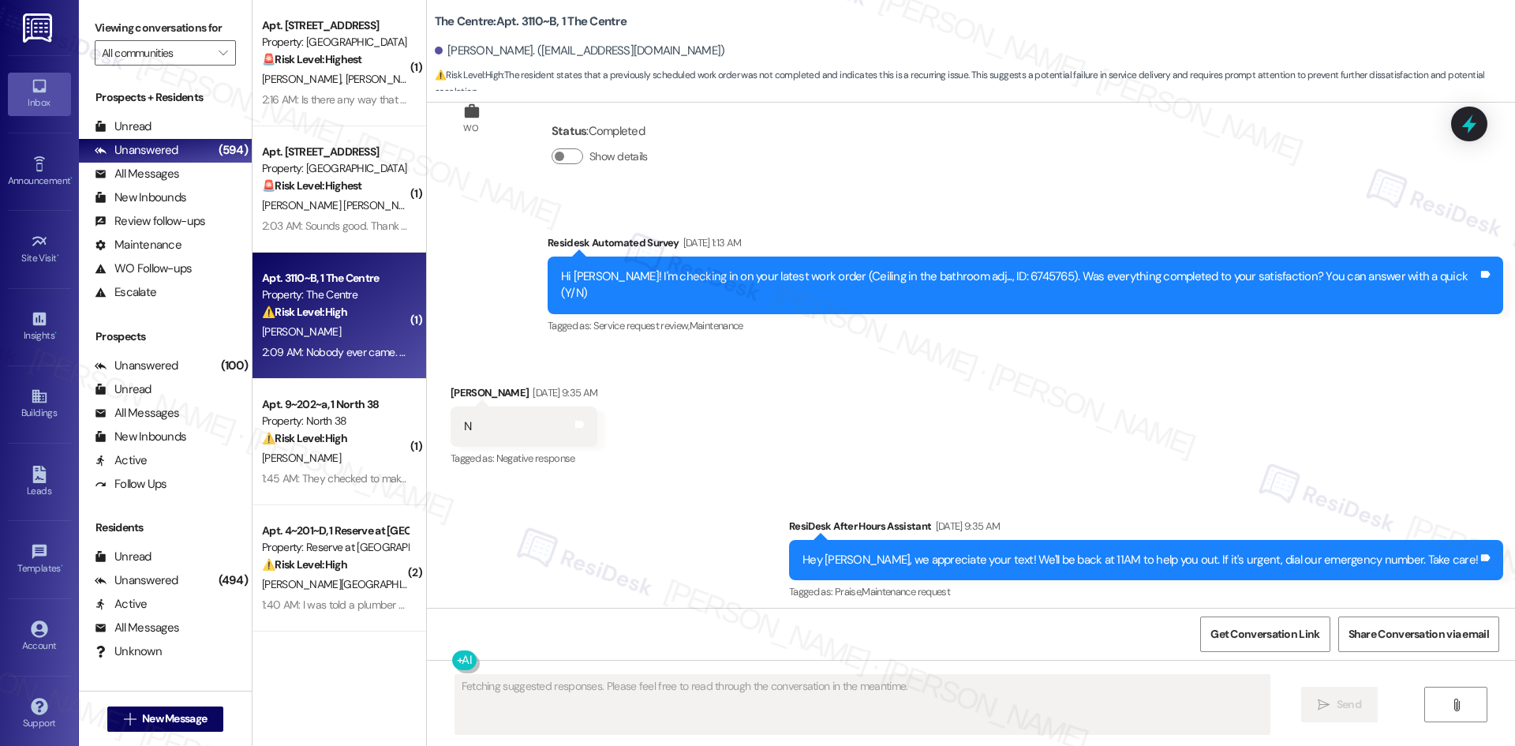
scroll to position [2495, 0]
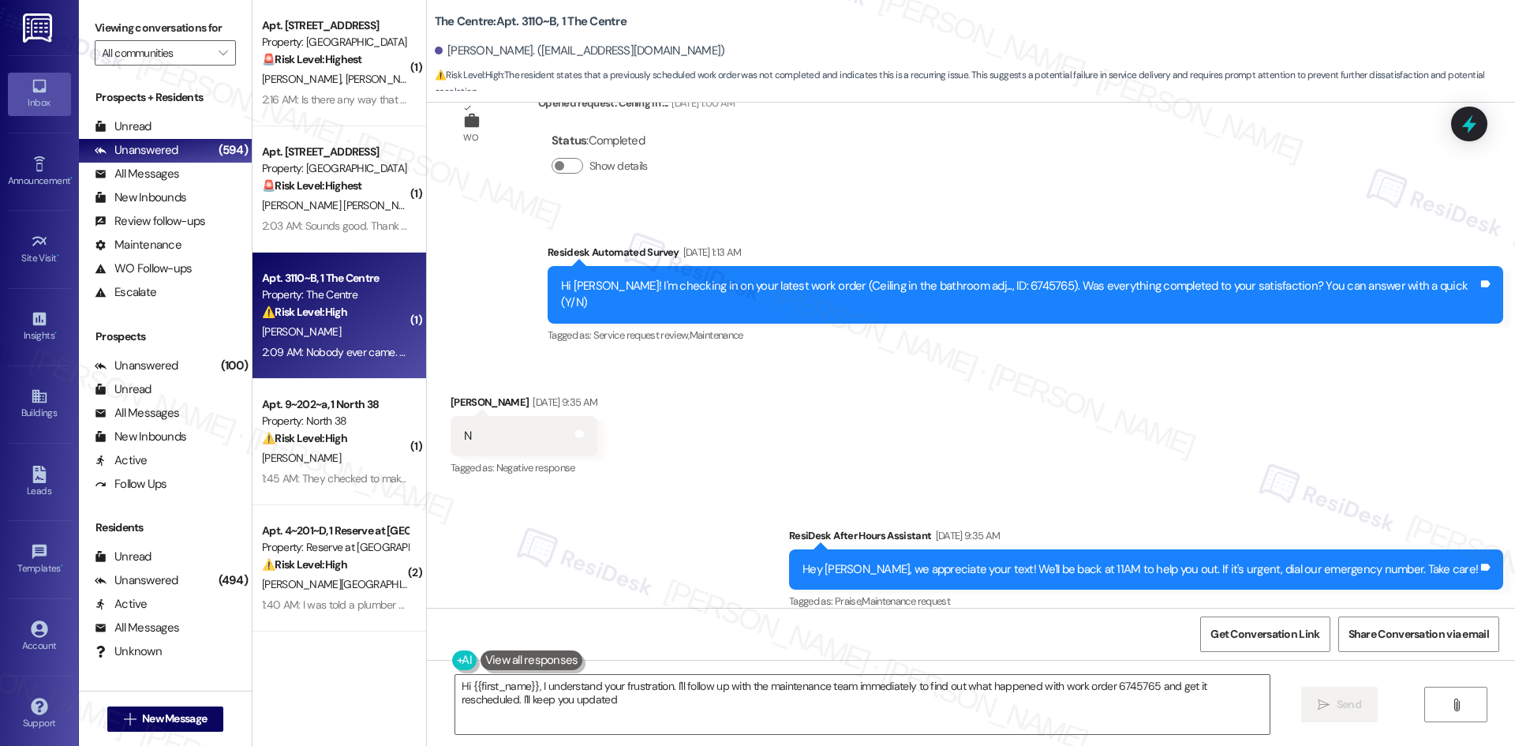
type textarea "Hi {{first_name}}, I understand your frustration. I'll follow up with the maint…"
click at [914, 391] on div "Received via SMS Jonathan Swagerty Sep 13, 2025 at 9:35 AM N Tags and notes Tag…" at bounding box center [971, 424] width 1088 height 133
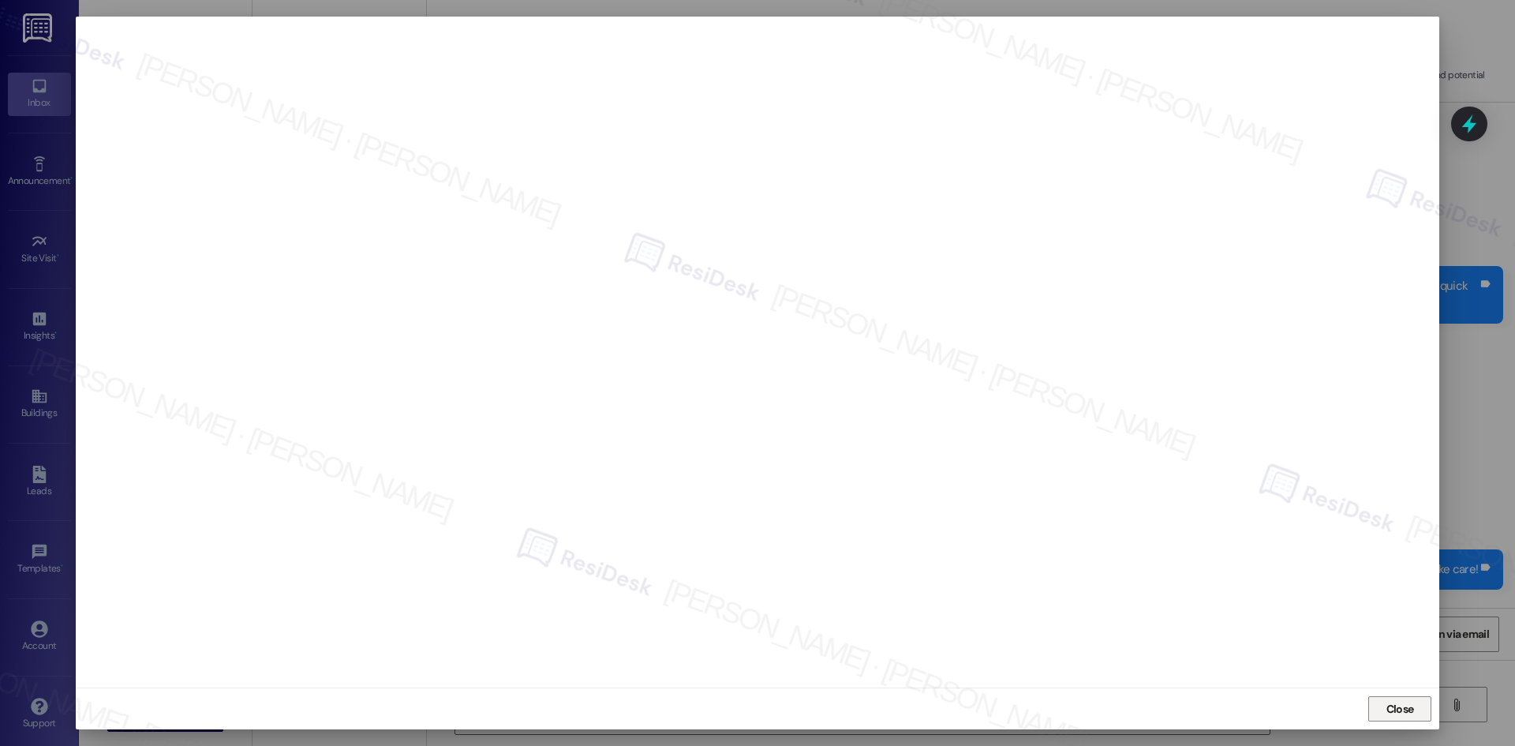
click at [1393, 713] on span "Close" at bounding box center [1401, 709] width 28 height 17
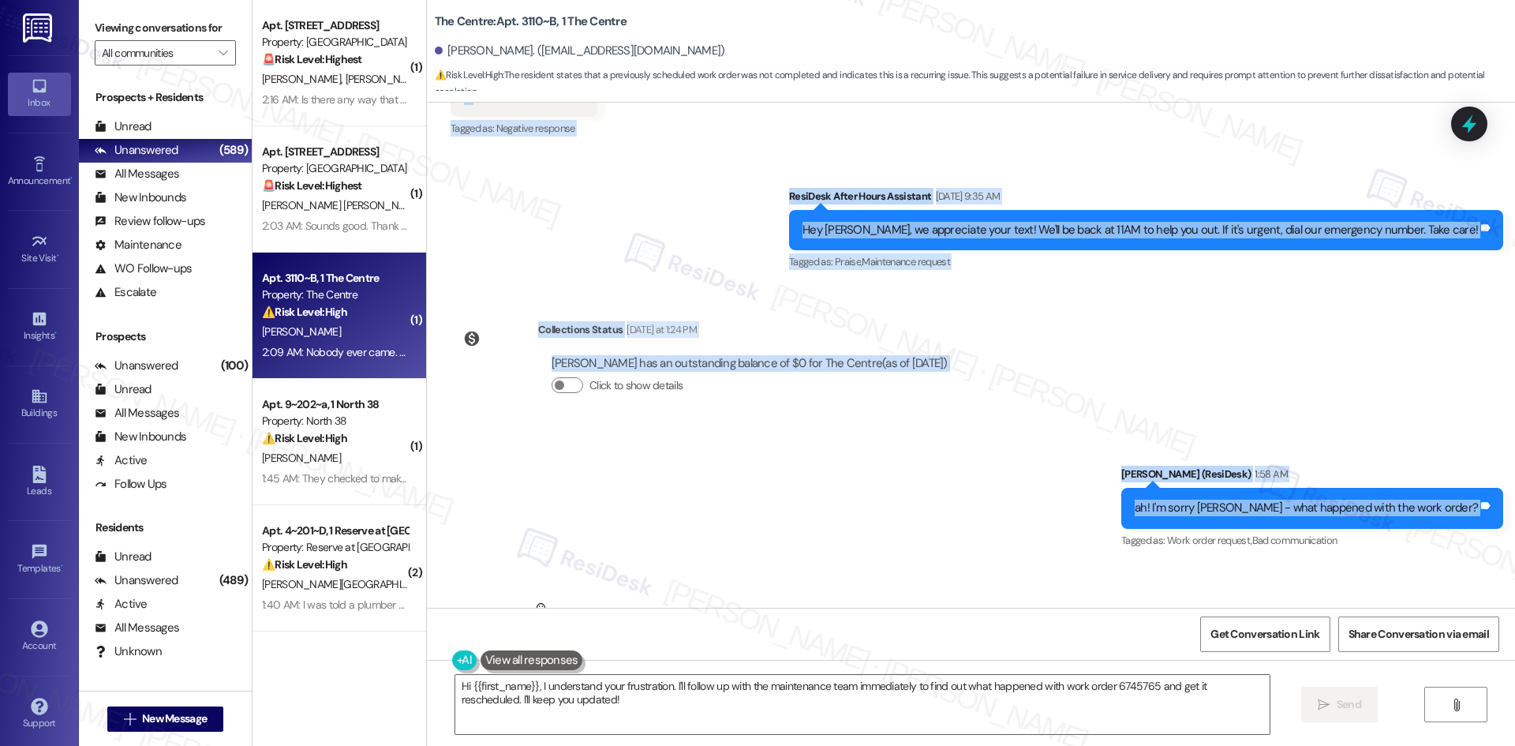
scroll to position [2891, 0]
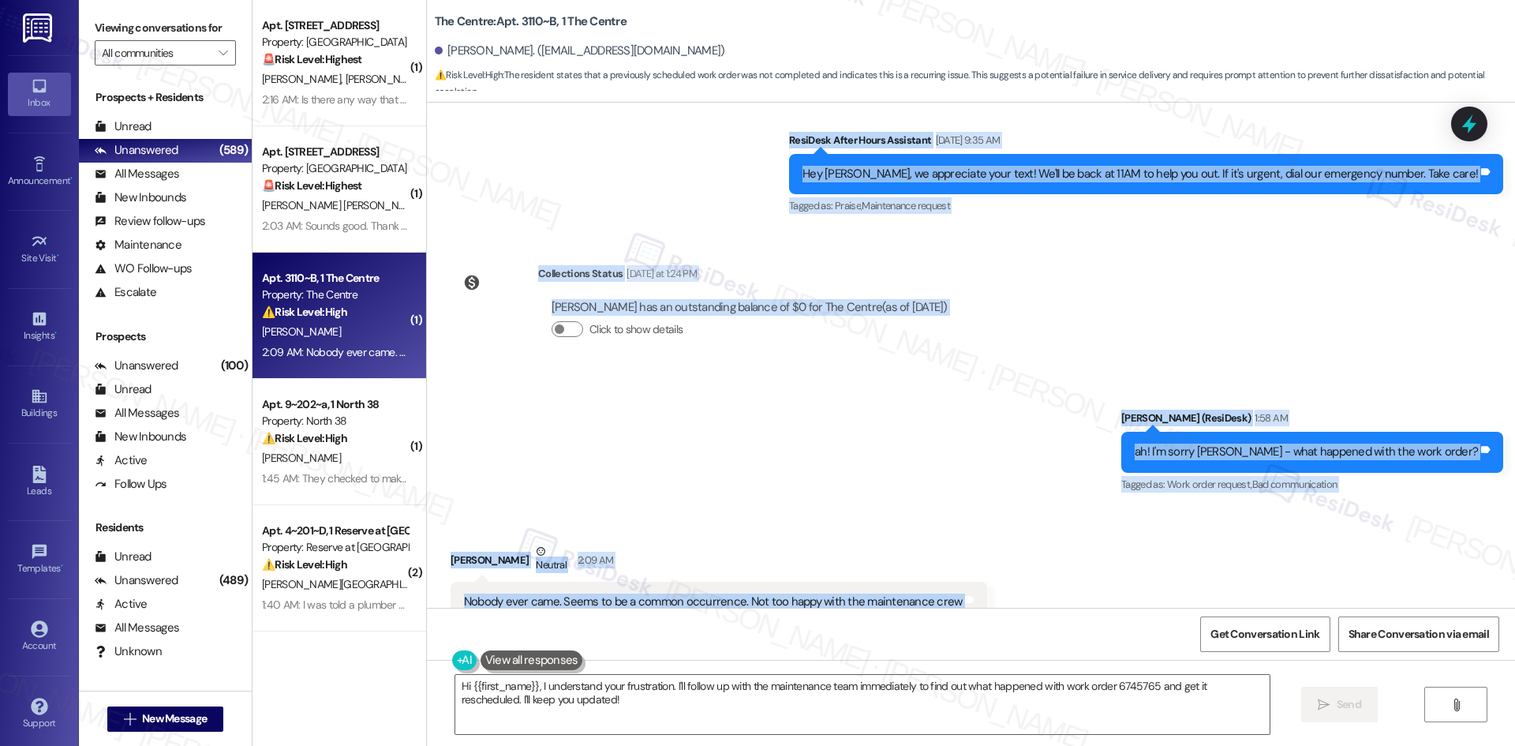
drag, startPoint x: 557, startPoint y: 366, endPoint x: 1014, endPoint y: 559, distance: 496.1
click at [1014, 559] on div "WO Opened request: needs a mai... Mar 31, 2024 at 12:55 AM Status : Completed S…" at bounding box center [971, 355] width 1088 height 505
copy div "Residesk Automated Survey Sep 13, 2025 at 1:13 AM Hi Jonathan! I'm checking in …"
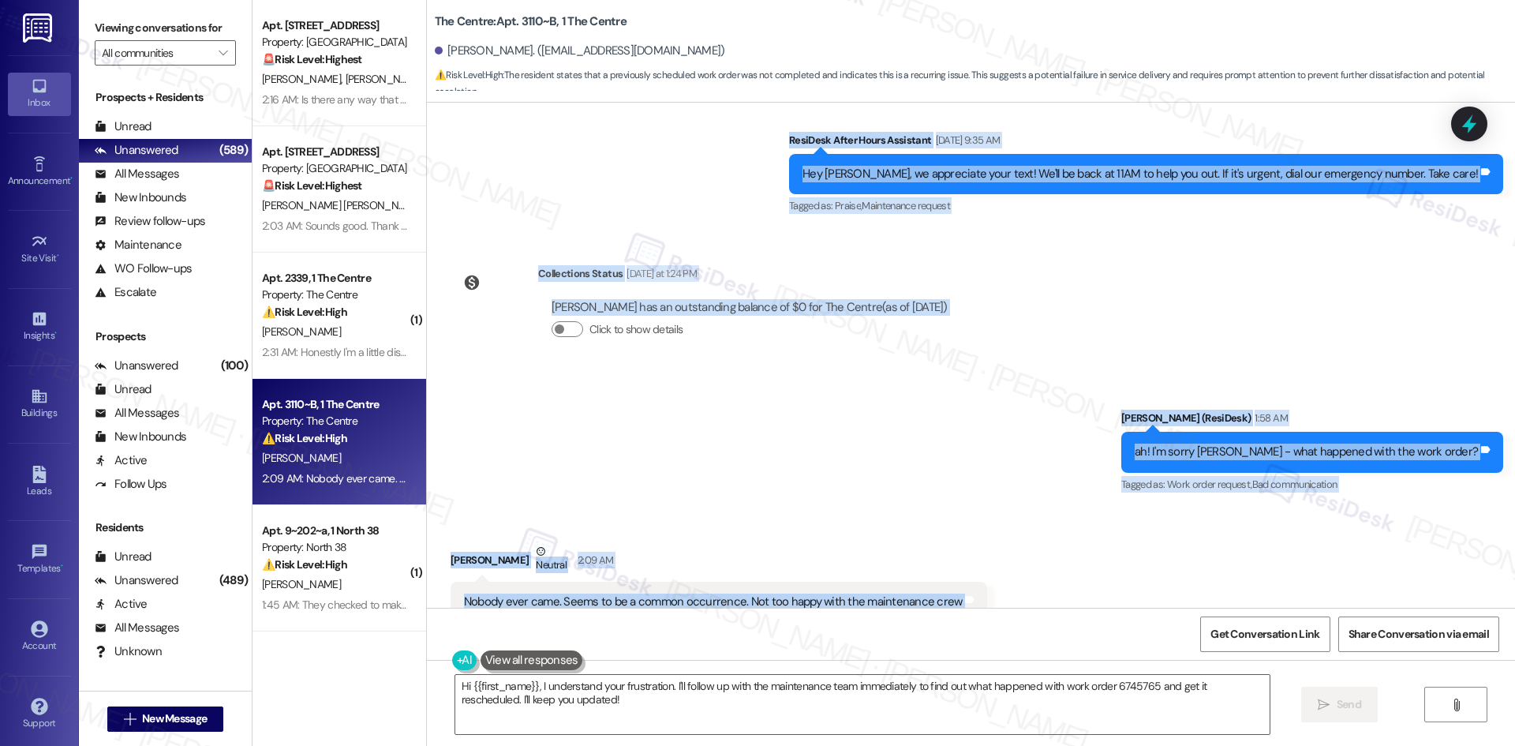
click at [907, 322] on div "Collections Status Yesterday at 1:24 PM Jonathan Swagerty has an outstanding ba…" at bounding box center [706, 314] width 534 height 122
click at [975, 435] on div "Sent via SMS Sarah (ResiDesk) 1:58 AM ah! I'm sorry Jonathan - what happened wi…" at bounding box center [971, 440] width 1088 height 133
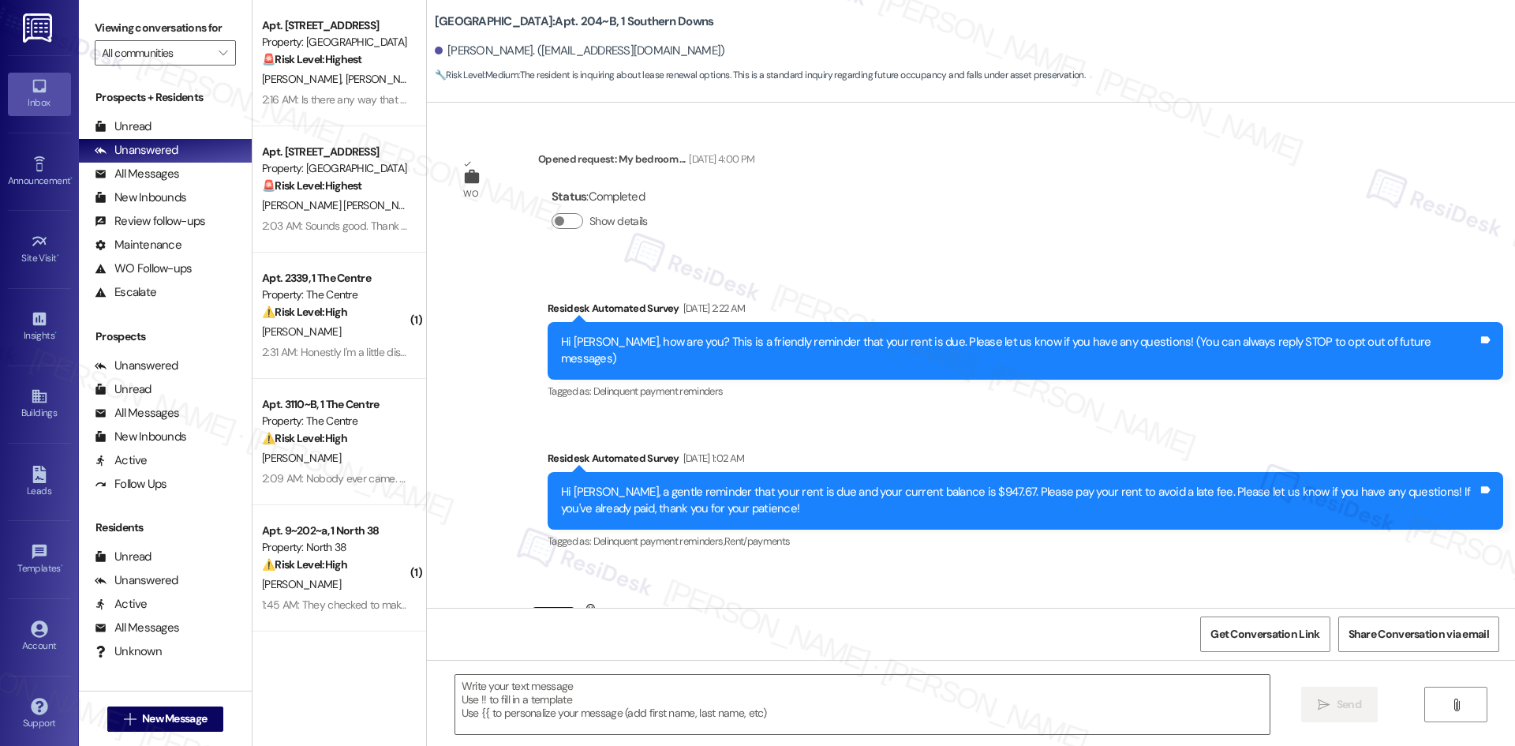
scroll to position [6436, 0]
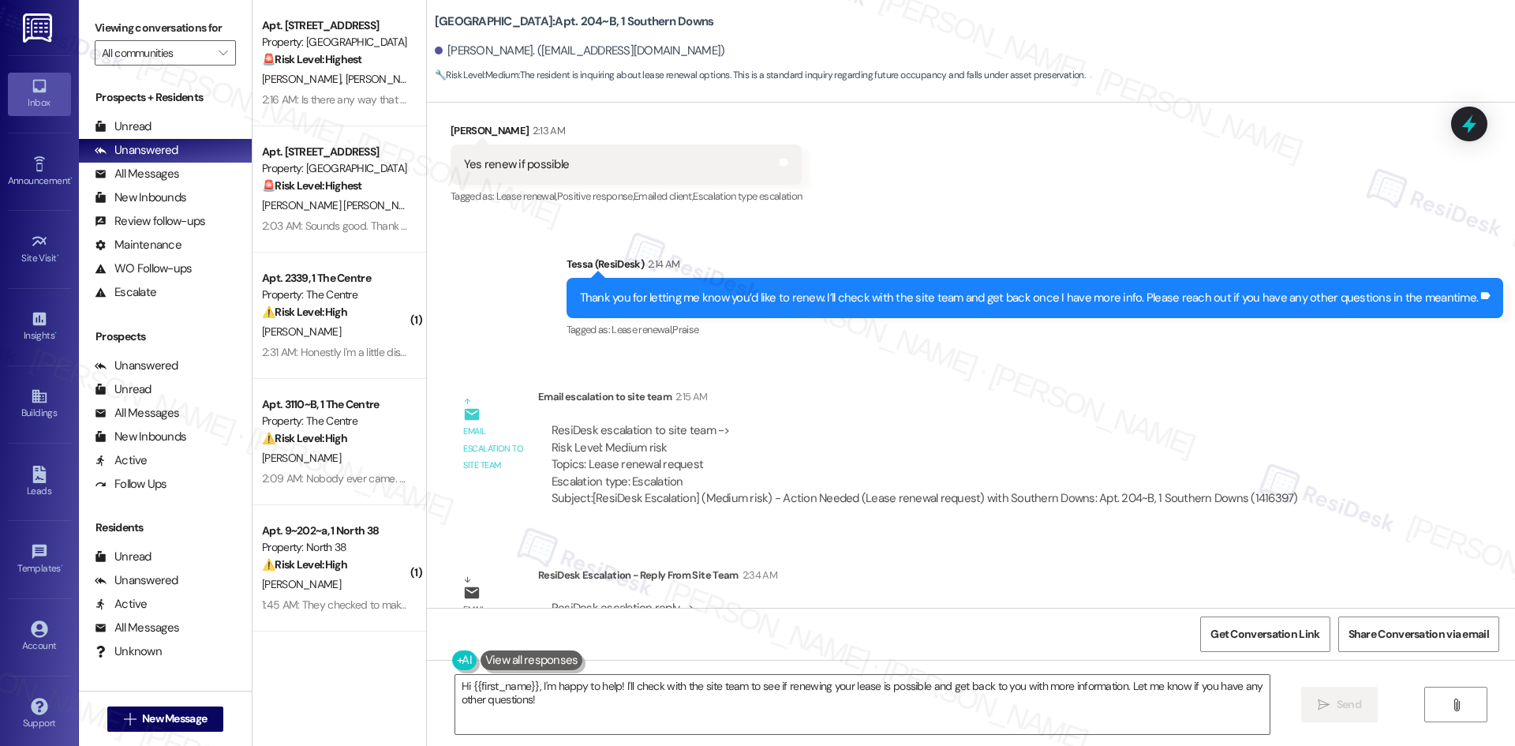
click at [863, 422] on div "ResiDesk escalation to site team -> Risk Level: Medium risk Topics: Lease renew…" at bounding box center [925, 456] width 747 height 68
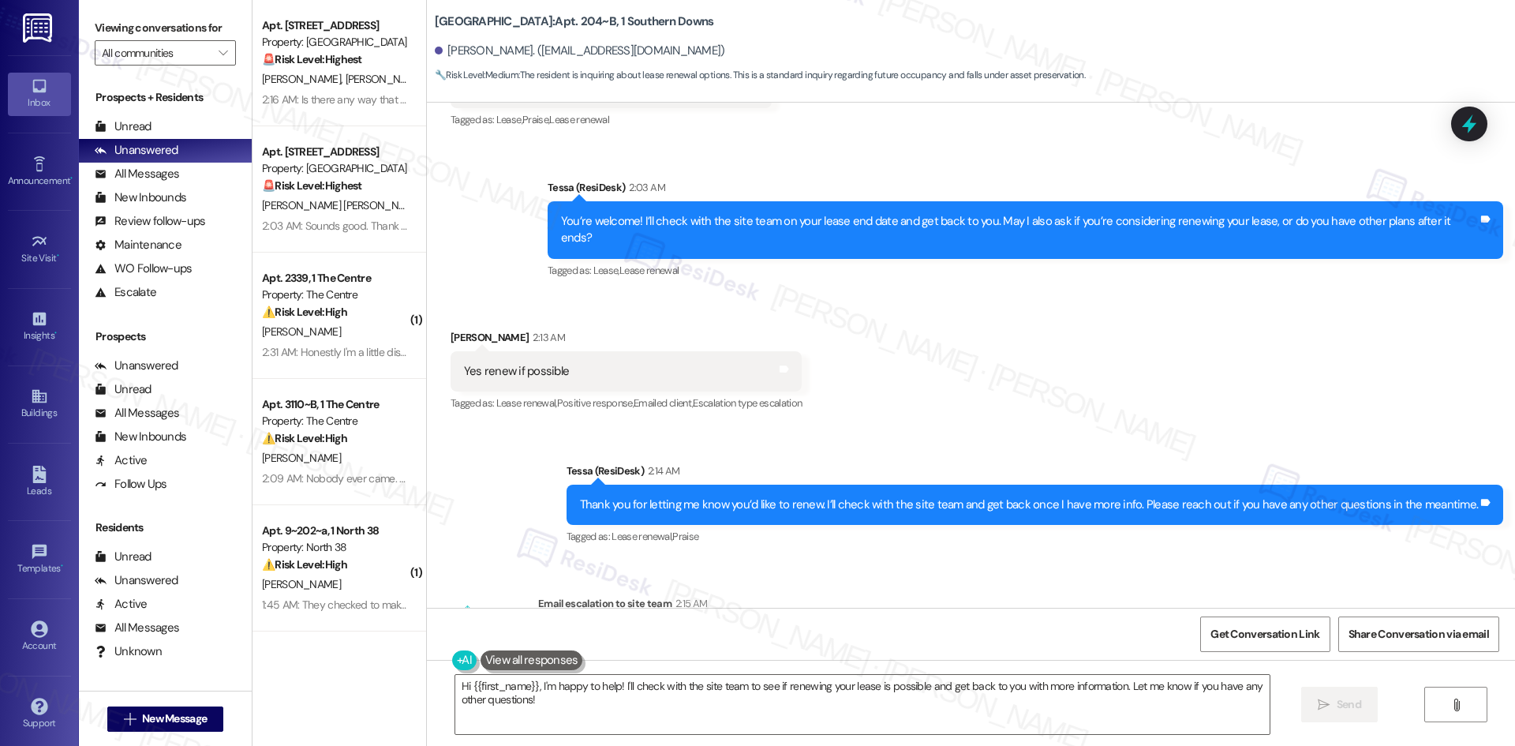
scroll to position [6199, 0]
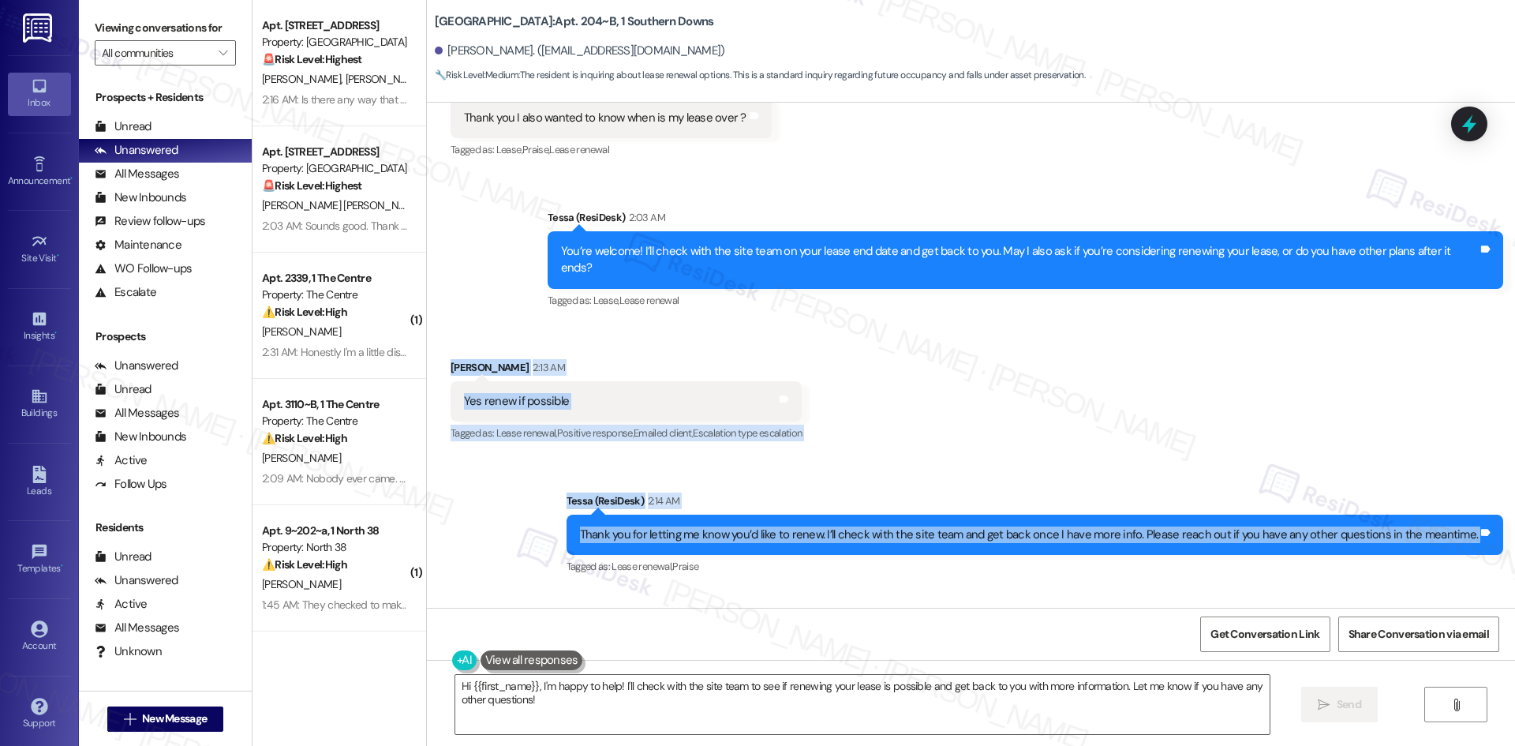
drag, startPoint x: 438, startPoint y: 289, endPoint x: 1504, endPoint y: 473, distance: 1082.0
click at [1504, 473] on div "WO Opened request: My bedroom ... Mar 20, 2025 at 4:00 PM Status : Completed Sh…" at bounding box center [971, 355] width 1088 height 505
copy div "Jonathan Johnson 2:13 AM Yes renew if possible Tags and notes Tagged as: Lease …"
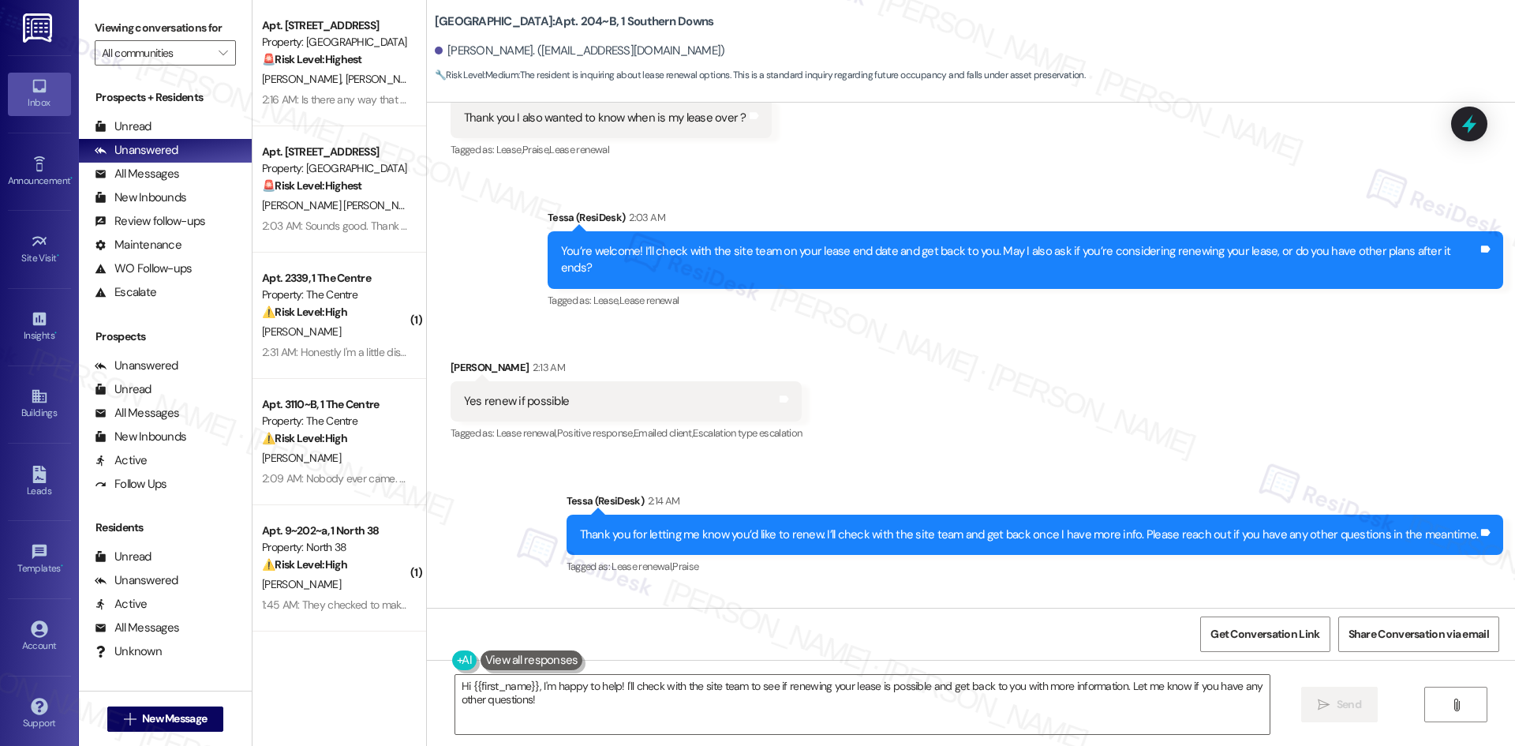
click at [889, 530] on div "WO Opened request: My bedroom ... Mar 20, 2025 at 4:00 PM Status : Completed Sh…" at bounding box center [971, 355] width 1088 height 505
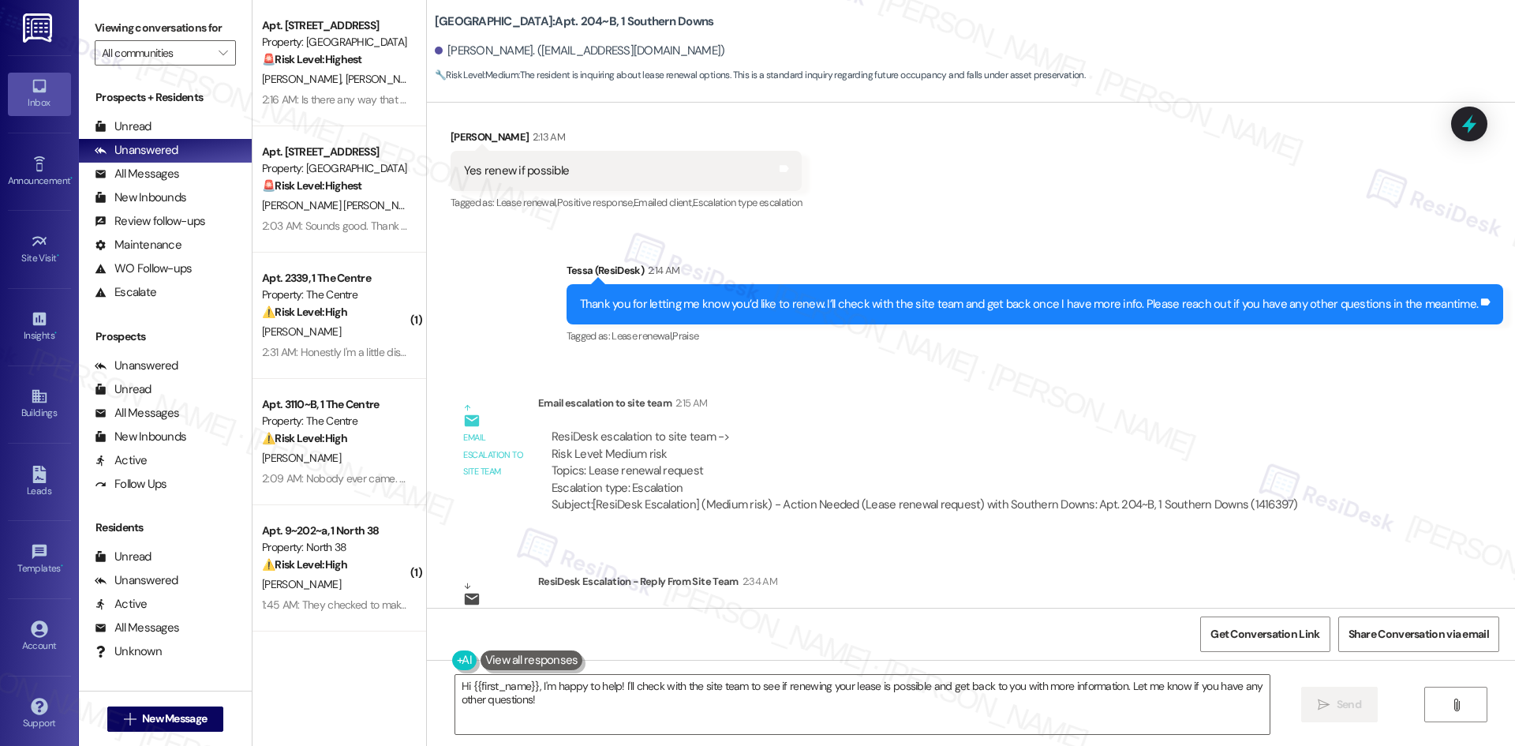
scroll to position [6436, 0]
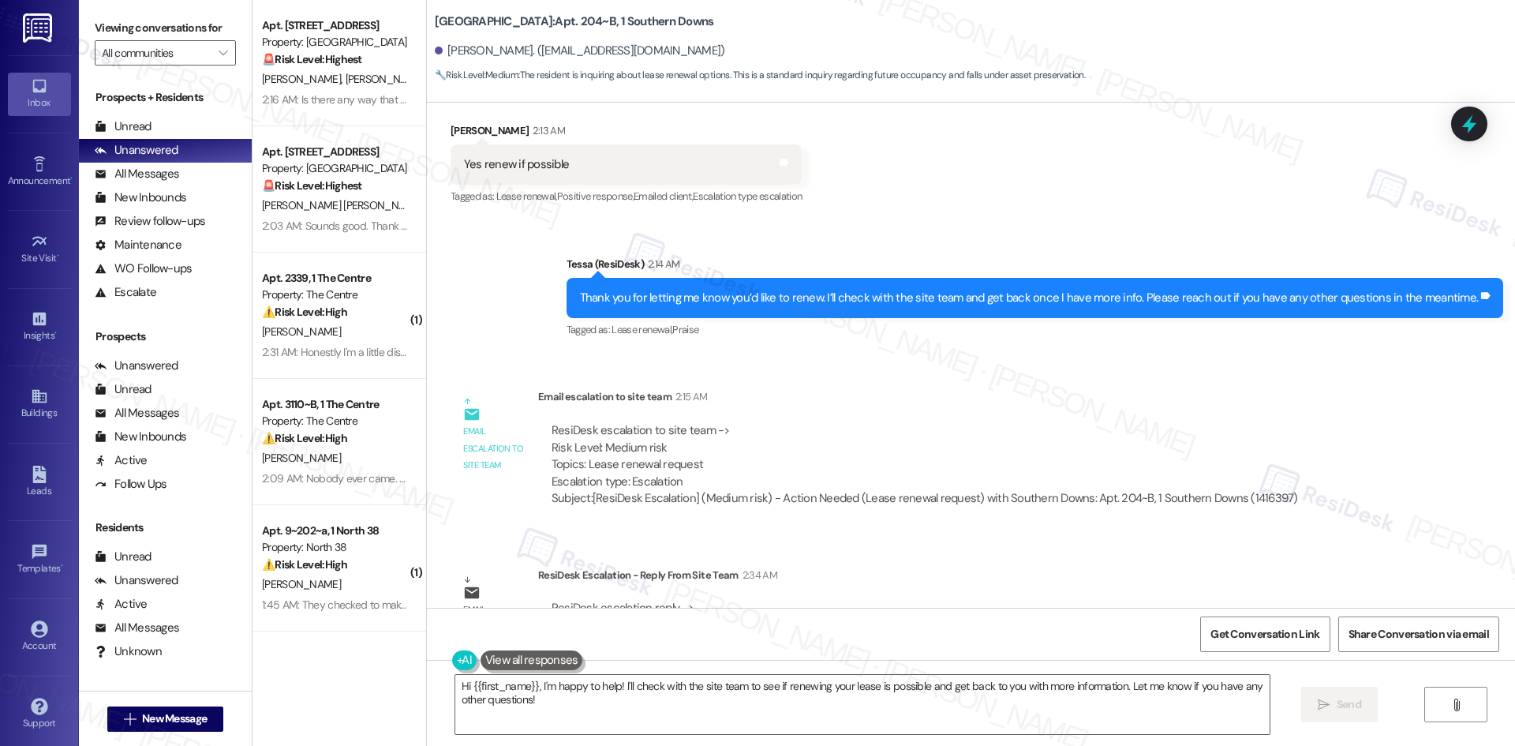
click at [538, 567] on div "ResiDesk Escalation - Reply From Site Team 2:34 AM" at bounding box center [972, 578] width 868 height 22
drag, startPoint x: 526, startPoint y: 509, endPoint x: 623, endPoint y: 518, distance: 97.5
click at [623, 555] on div "Email escalation reply ResiDesk Escalation - Reply From Site Team 2:34 AM ResiD…" at bounding box center [928, 615] width 979 height 120
click at [620, 567] on div "ResiDesk Escalation - Reply From Site Team 2:34 AM" at bounding box center [972, 578] width 868 height 22
drag, startPoint x: 526, startPoint y: 507, endPoint x: 672, endPoint y: 540, distance: 149.7
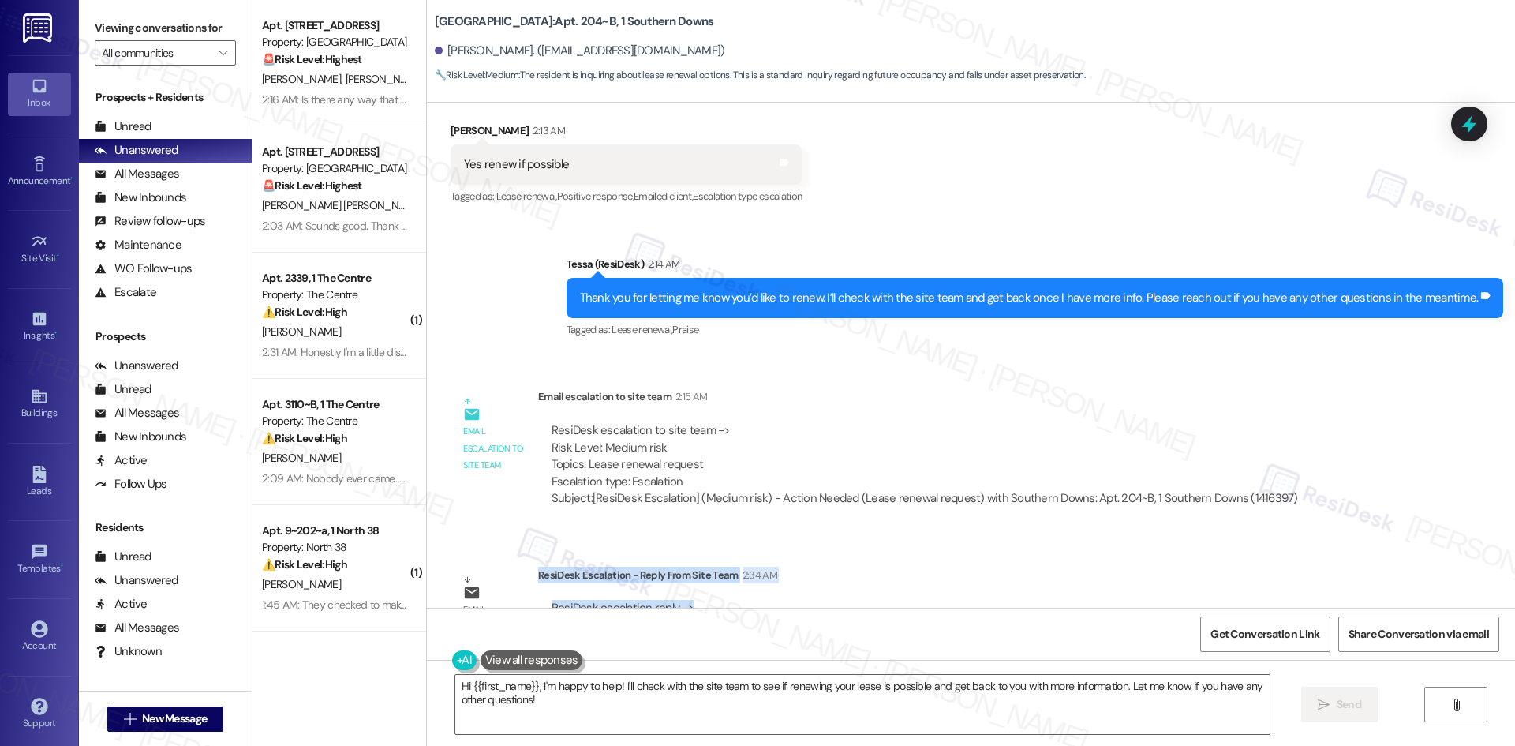
click at [687, 567] on div "ResiDesk Escalation - Reply From Site Team 2:34 AM ResiDesk escalation reply ->…" at bounding box center [972, 615] width 868 height 96
copy div "ResiDesk Escalation - Reply From Site Team 2:34 AM ResiDesk escalation reply ->"
click at [908, 422] on div "ResiDesk escalation to site team -> Risk Level: Medium risk Topics: Lease renew…" at bounding box center [925, 456] width 747 height 68
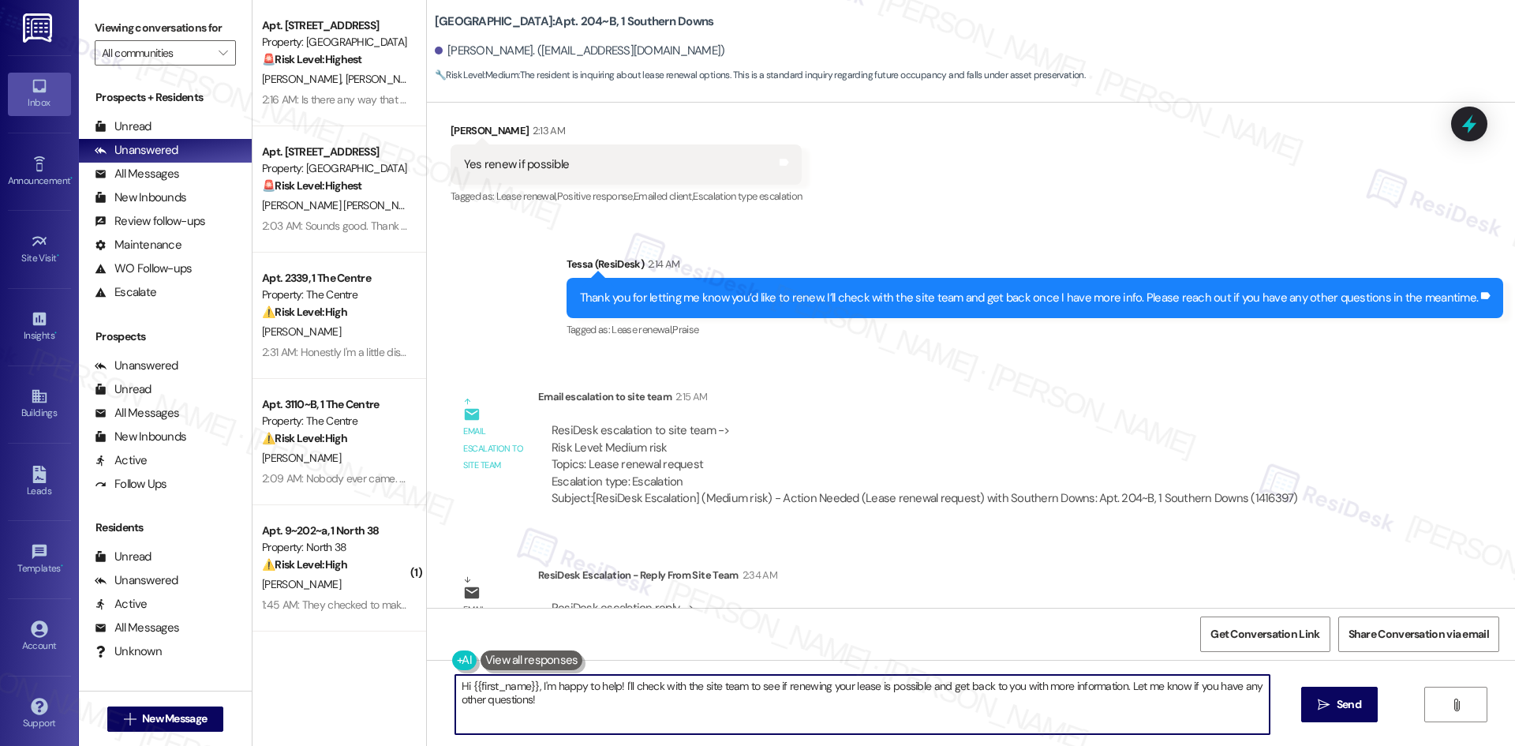
click at [559, 719] on textarea "Hi {{first_name}}, I'm happy to help! I'll check with the site team to see if r…" at bounding box center [862, 704] width 814 height 59
paste textarea "Jonathan, great news! Your current lease runs through July 20, 2026. While rene…"
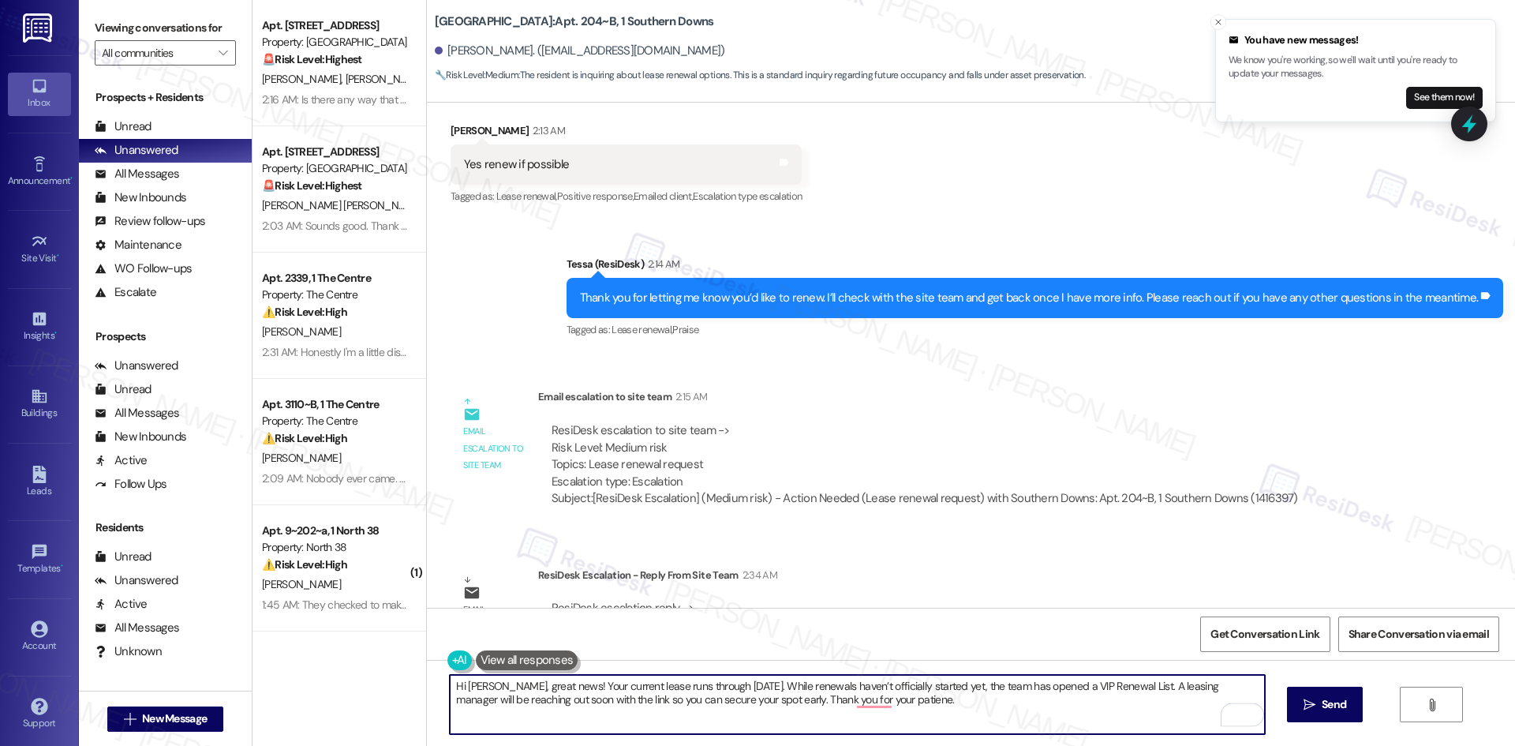
click at [863, 700] on textarea "Hi Jonathan, great news! Your current lease runs through July 20, 2026. While r…" at bounding box center [857, 704] width 814 height 59
click at [967, 703] on textarea "Hi Jonathan, great news! Your current lease runs through July 20, 2026. While r…" at bounding box center [857, 704] width 814 height 59
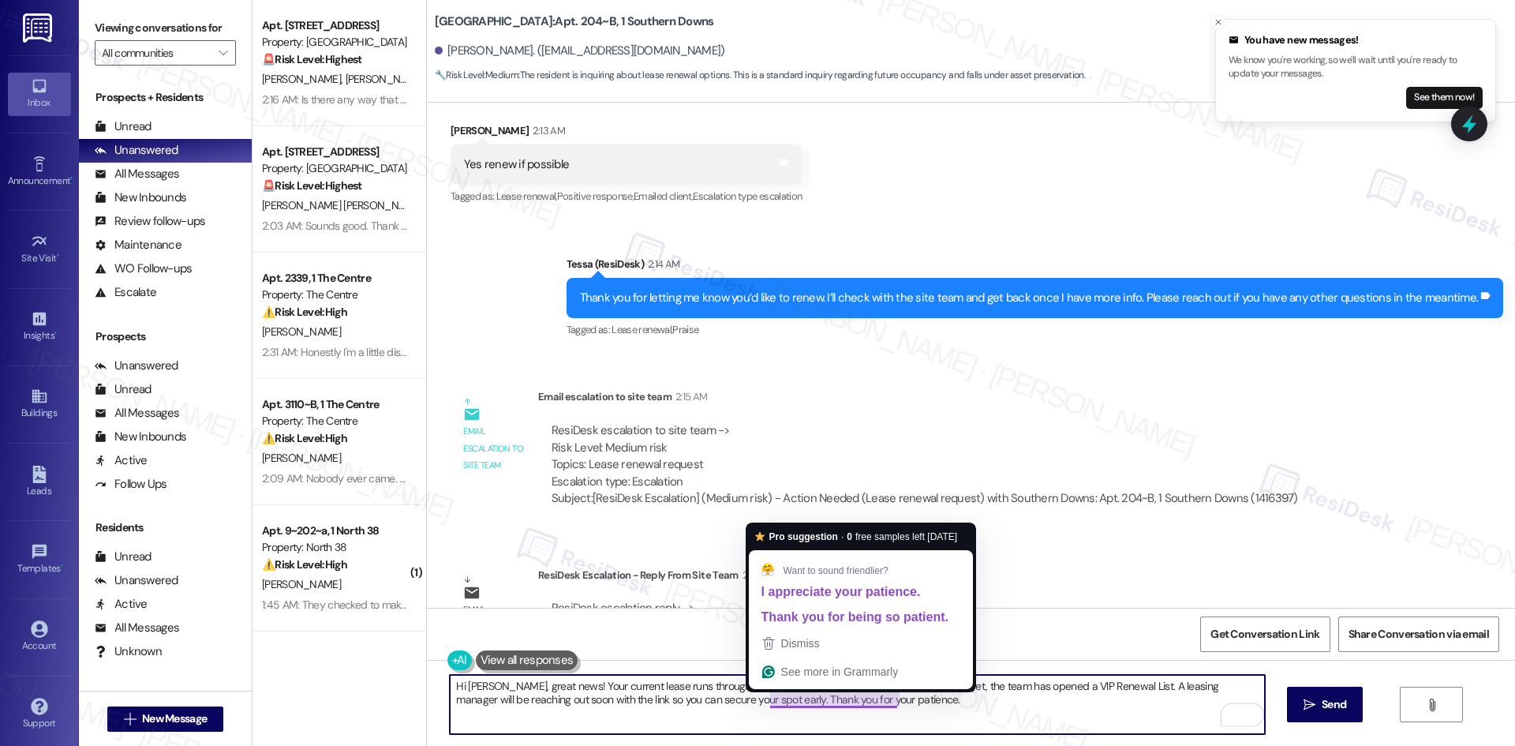
click at [848, 697] on textarea "Hi Jonathan, great news! Your current lease runs through July 20, 2026. While r…" at bounding box center [857, 704] width 814 height 59
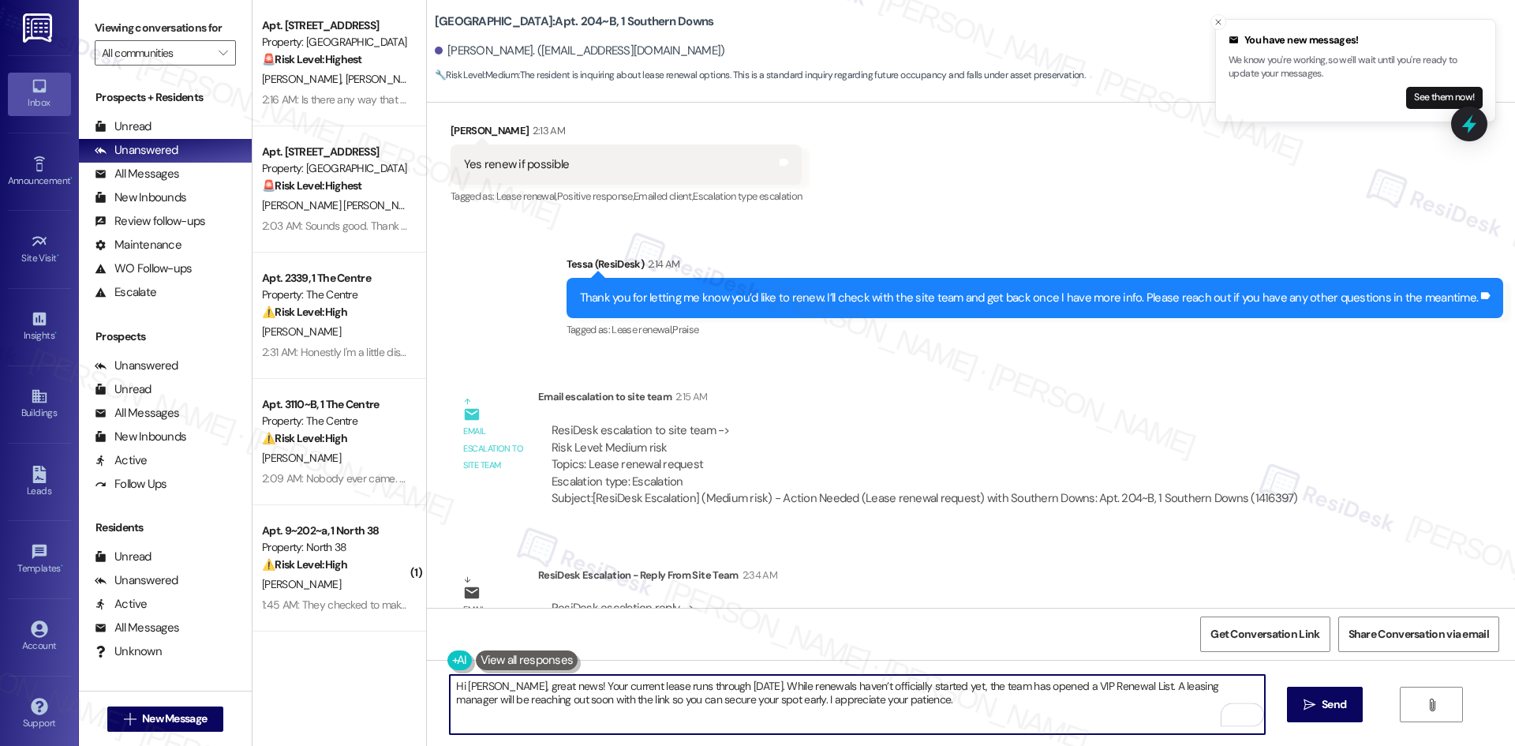
type textarea "Hi Jonathan, great news! Your current lease runs through July 20, 2026. While r…"
click at [1035, 691] on textarea "Hi Jonathan, great news! Your current lease runs through July 20, 2026. While r…" at bounding box center [857, 704] width 814 height 59
click at [1349, 702] on button " Send" at bounding box center [1325, 705] width 77 height 36
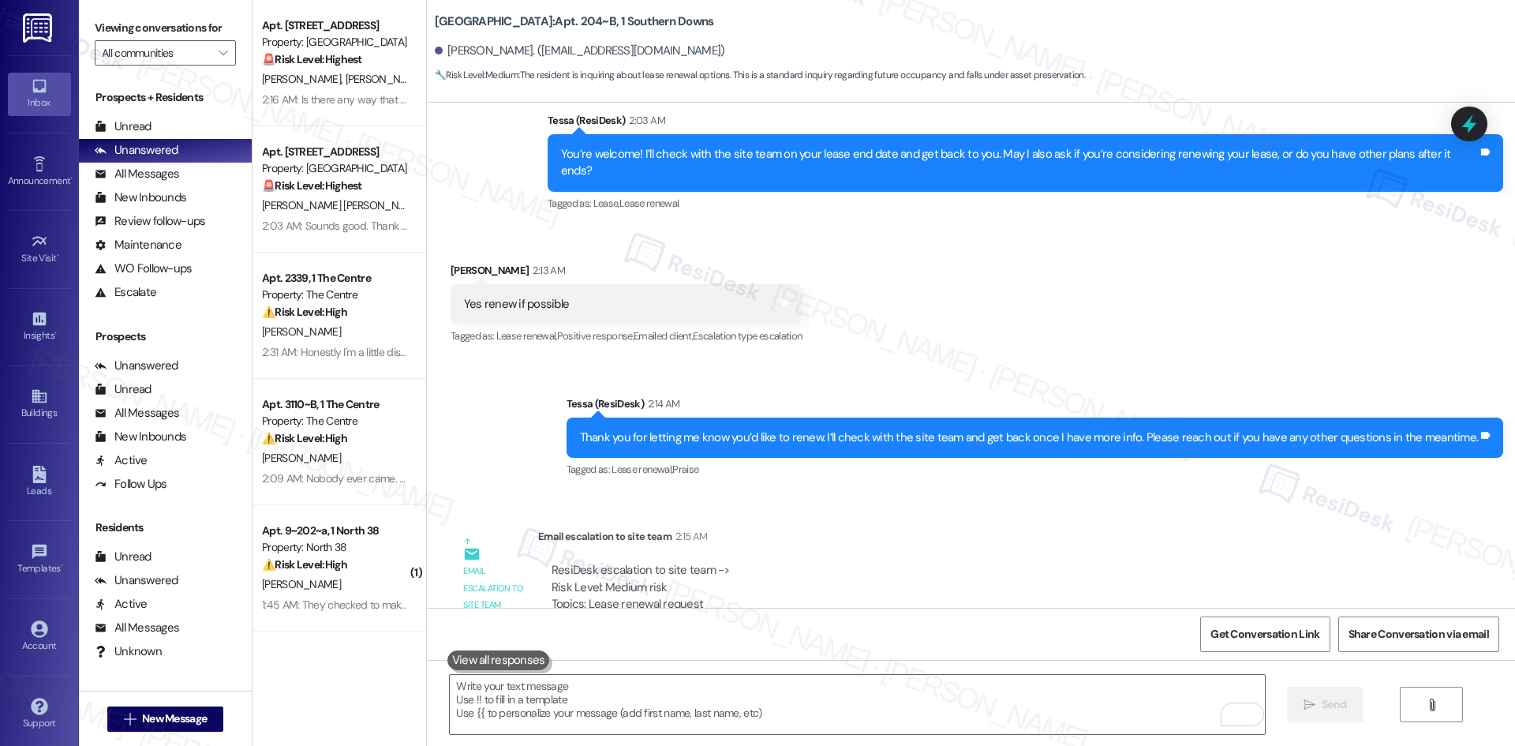
scroll to position [6563, 0]
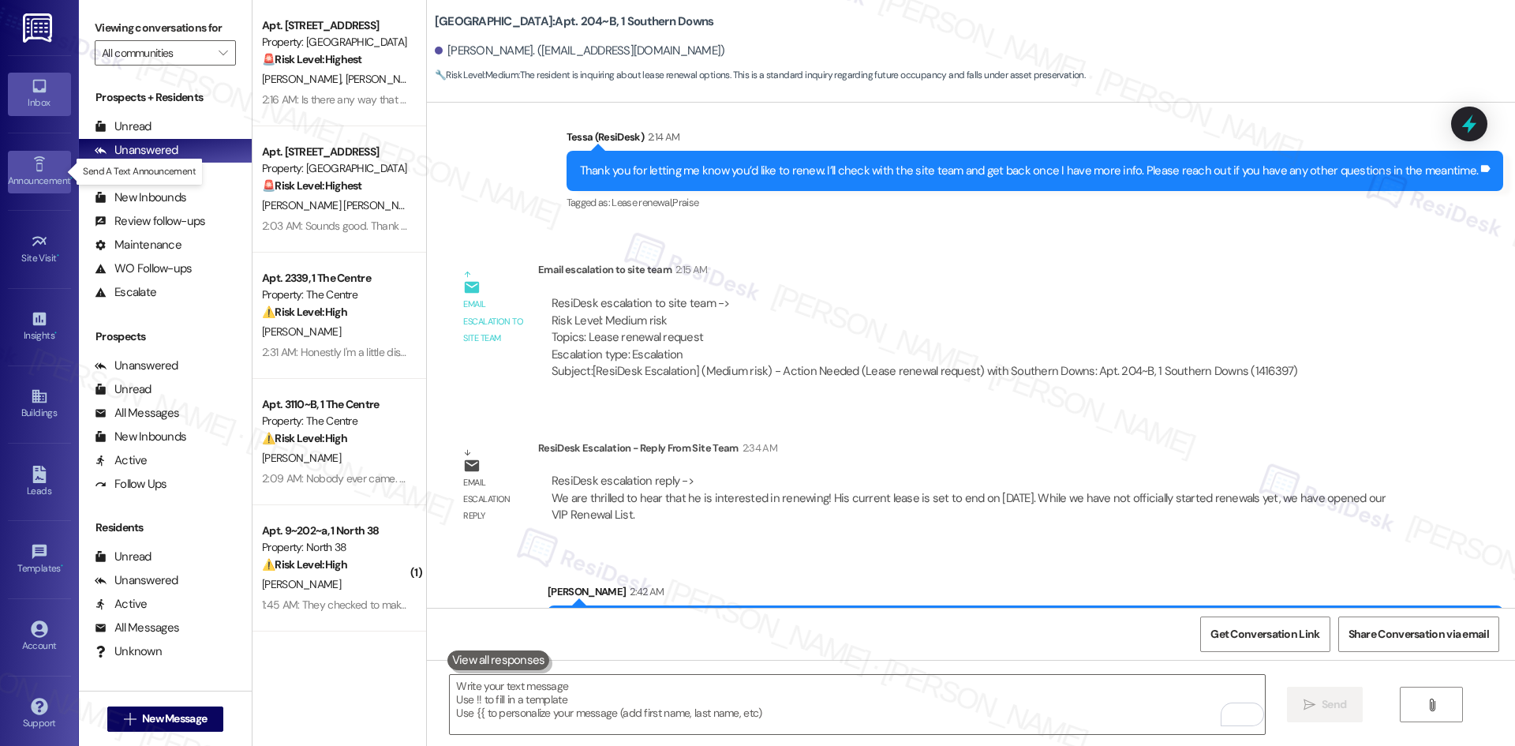
click at [36, 170] on icon at bounding box center [38, 163] width 11 height 15
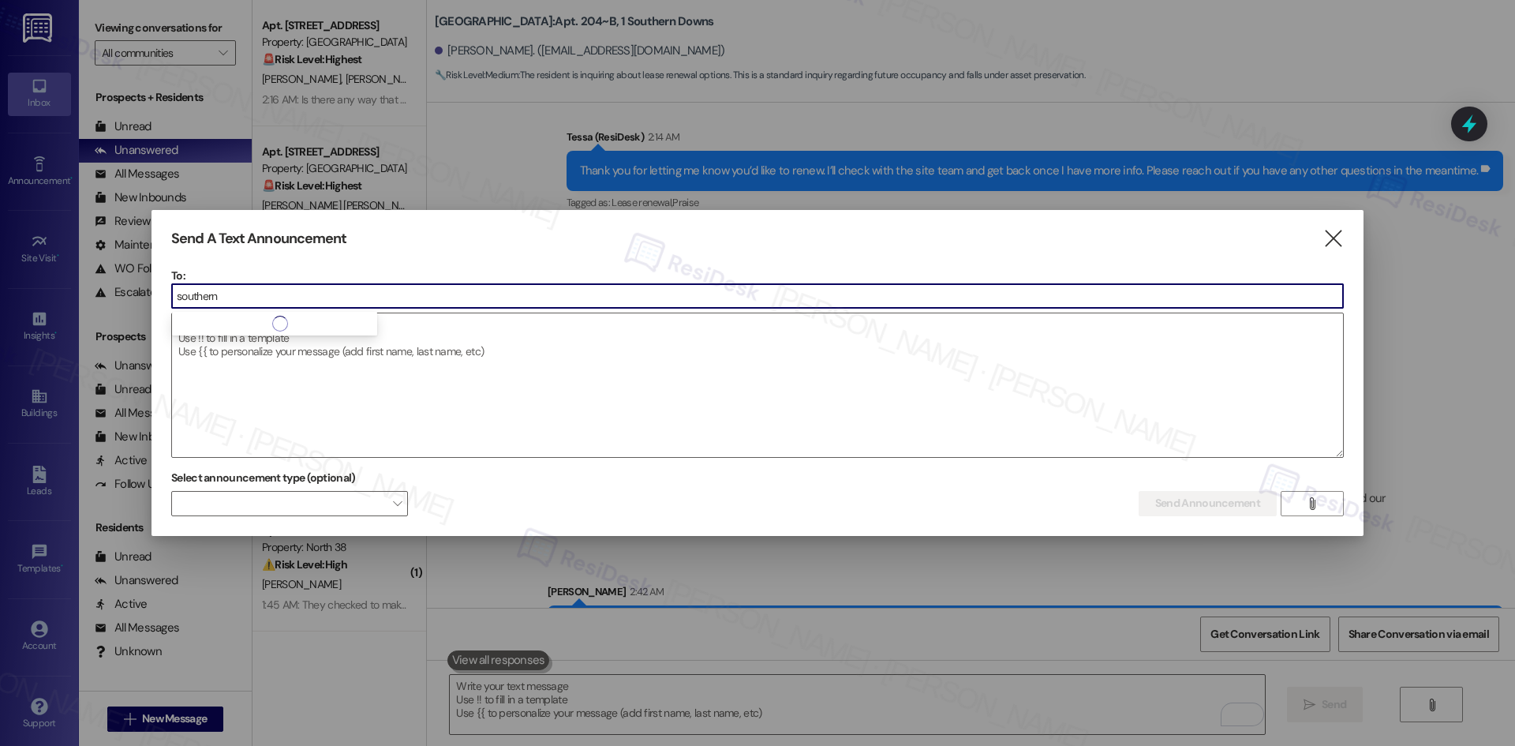
type input "southern"
click at [354, 331] on div at bounding box center [274, 324] width 205 height 16
click at [276, 292] on input "southern" at bounding box center [757, 296] width 1171 height 24
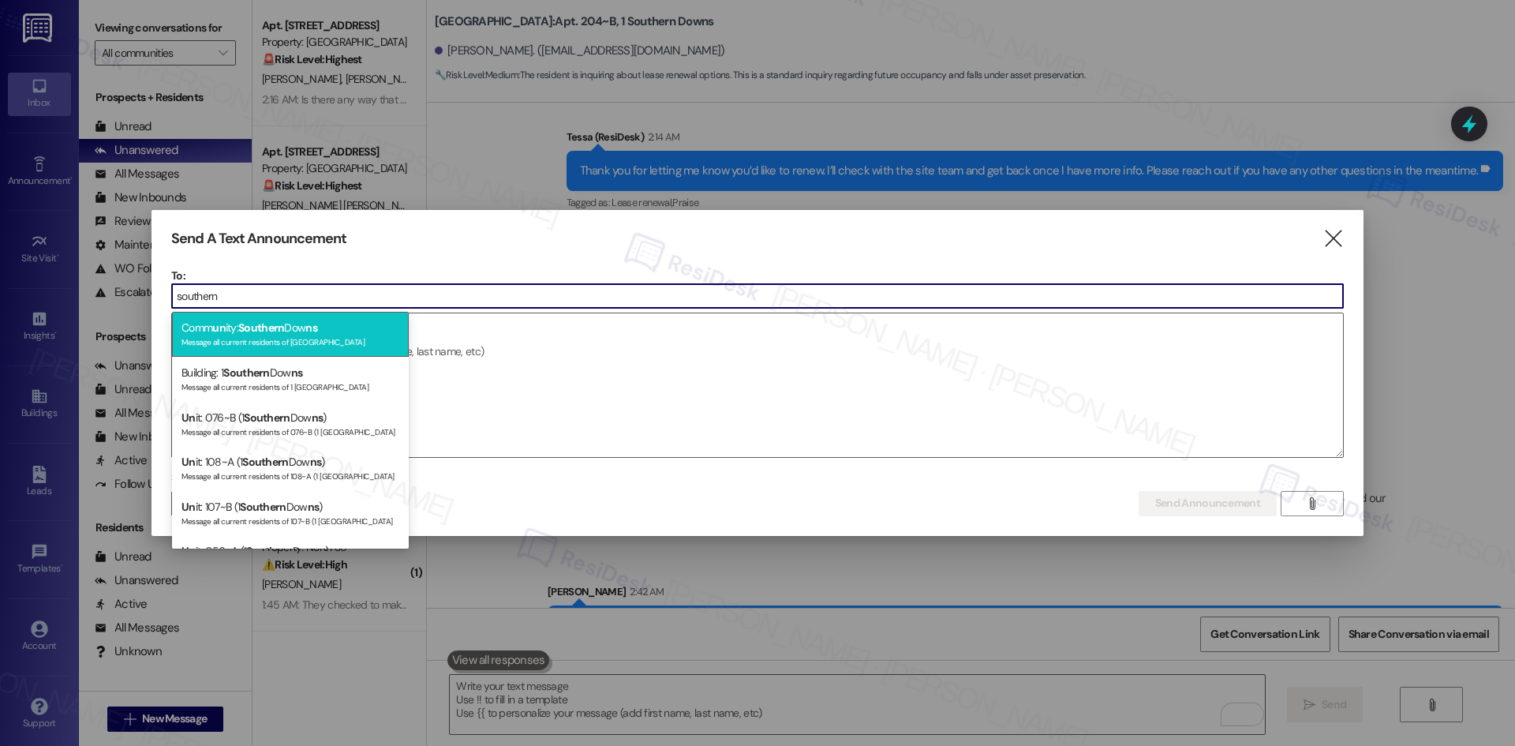
click at [300, 331] on div "Comm un ity: Southern Dow ns Message all current residents of Southern Downs" at bounding box center [290, 334] width 237 height 45
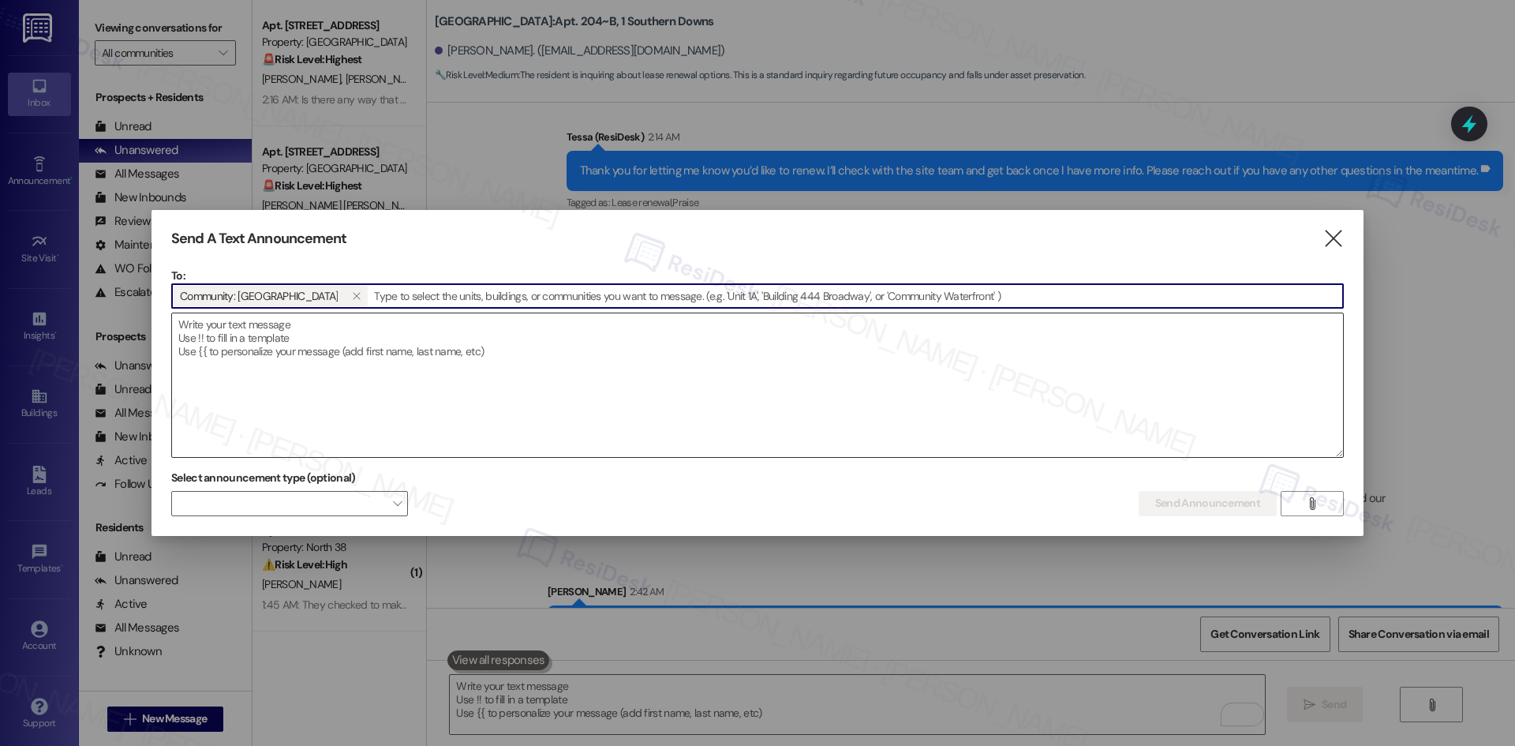
click at [365, 351] on textarea at bounding box center [757, 385] width 1171 height 144
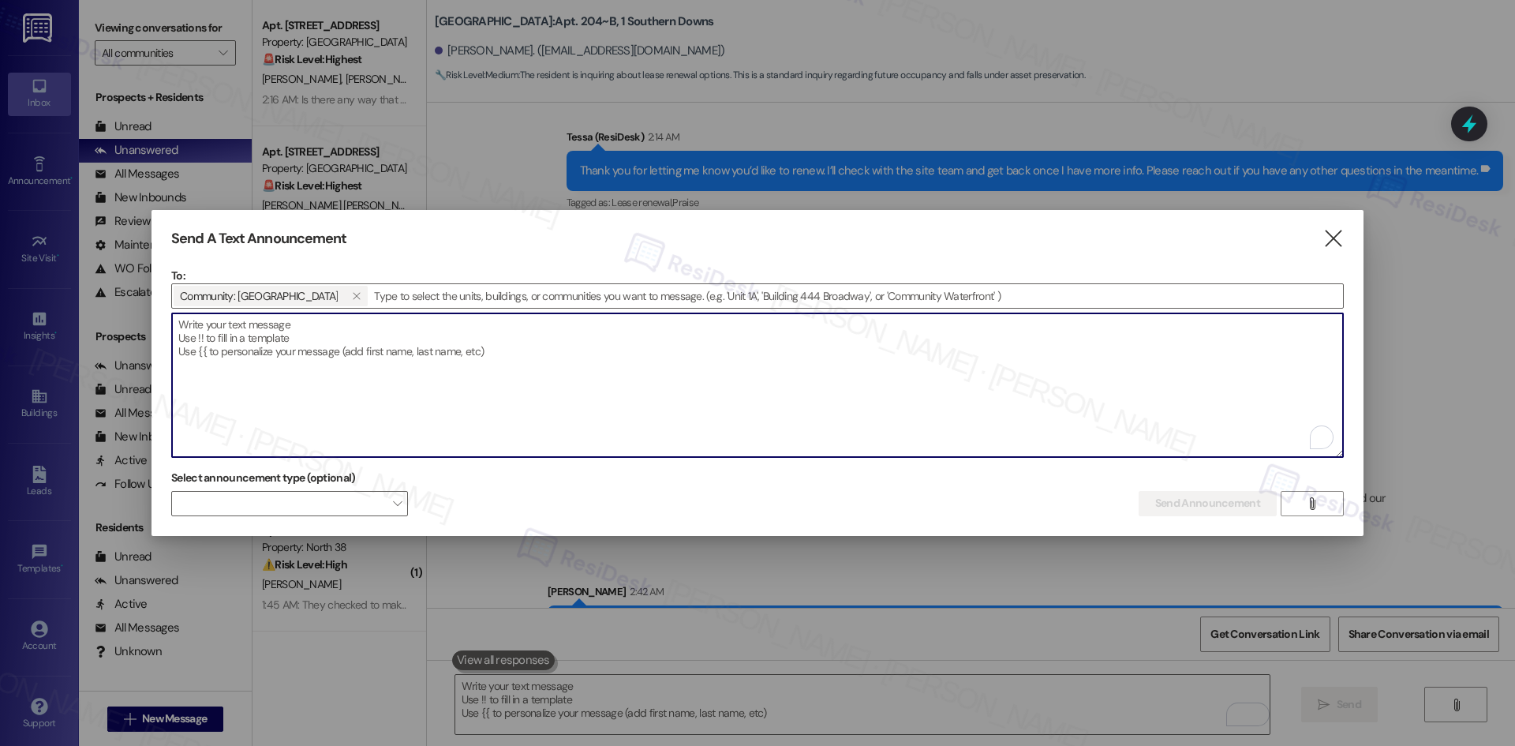
paste textarea "Hey {{first_name}}, we'd love to know more about your experience at {{property}…"
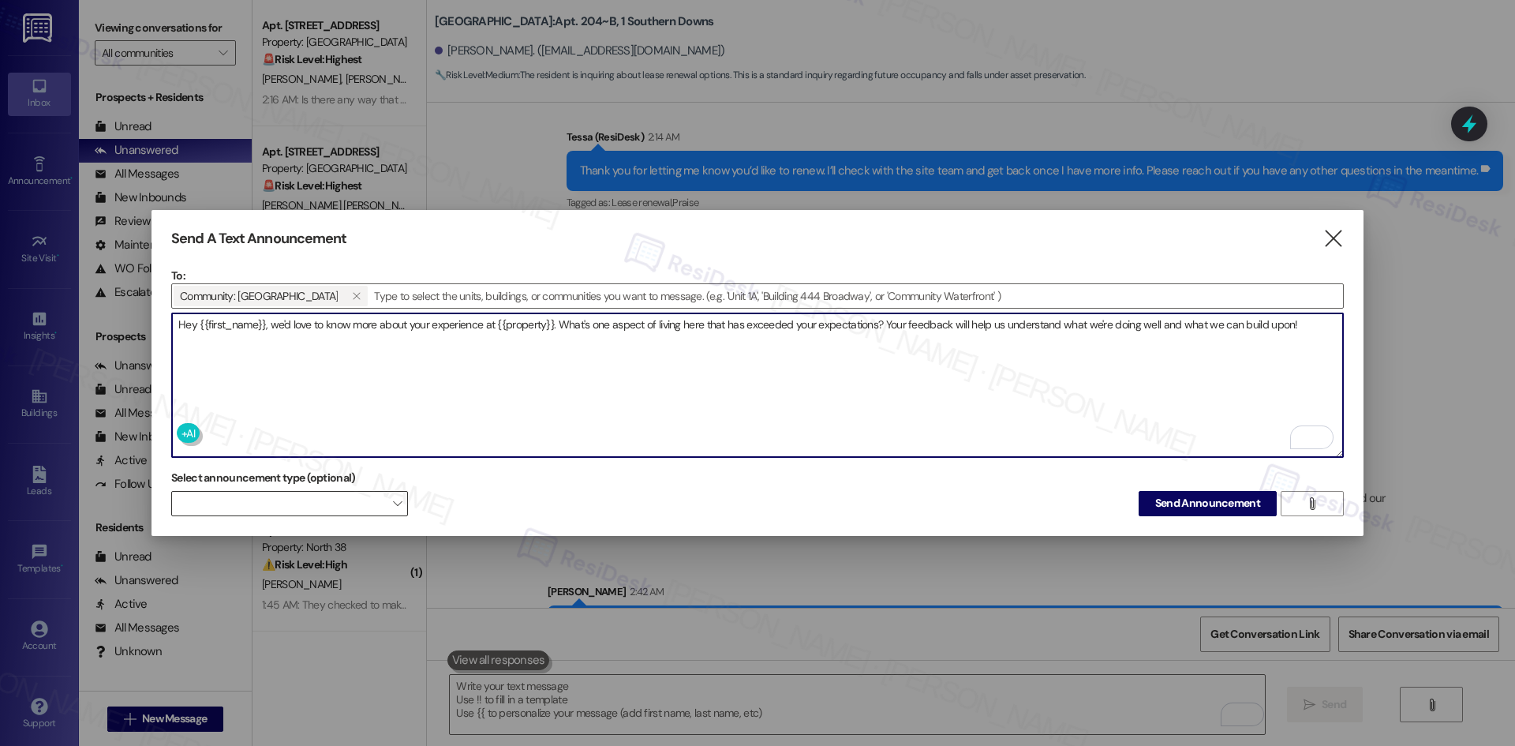
type textarea "Hey {{first_name}}, we'd love to know more about your experience at {{property}…"
click at [370, 494] on span at bounding box center [289, 503] width 237 height 25
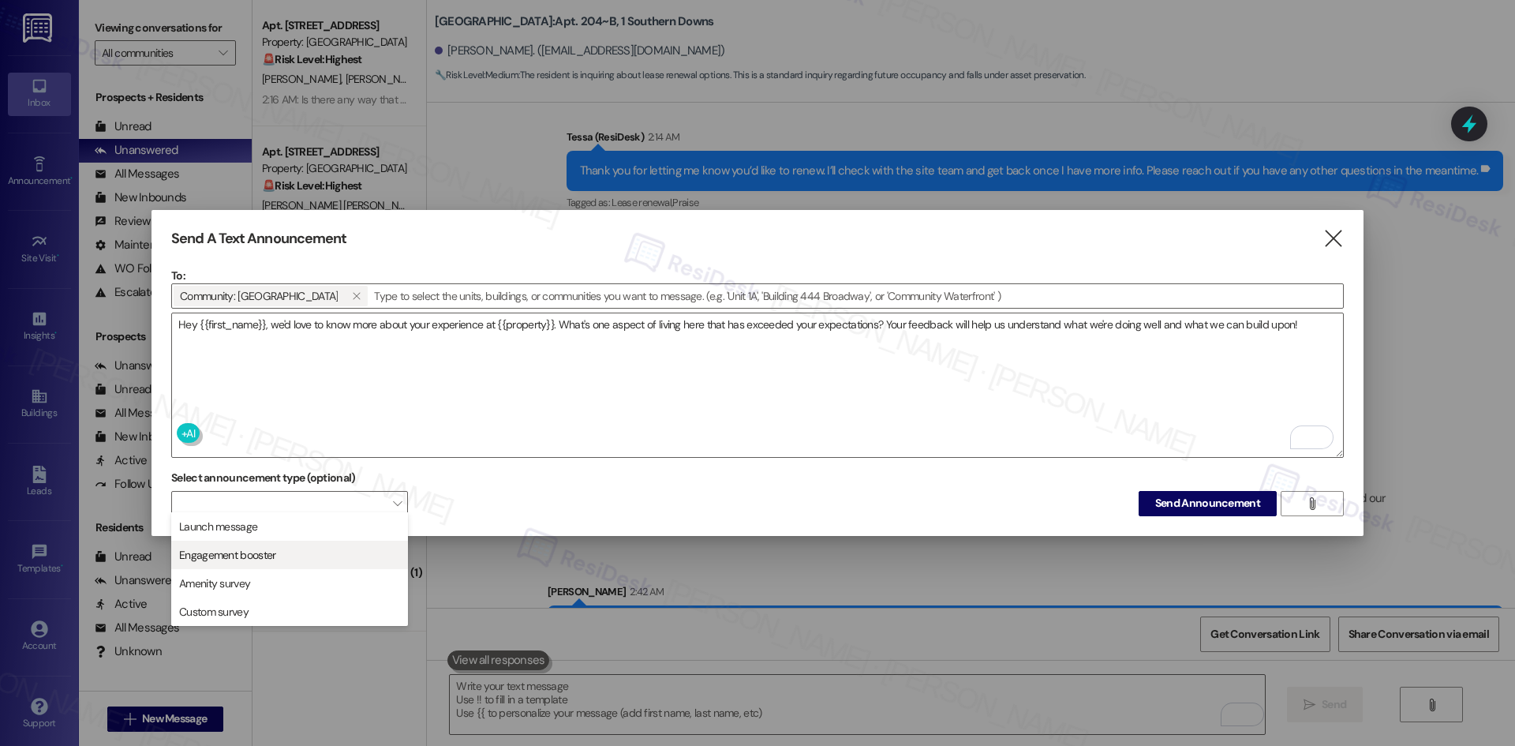
click at [307, 554] on span "Engagement booster" at bounding box center [289, 554] width 223 height 17
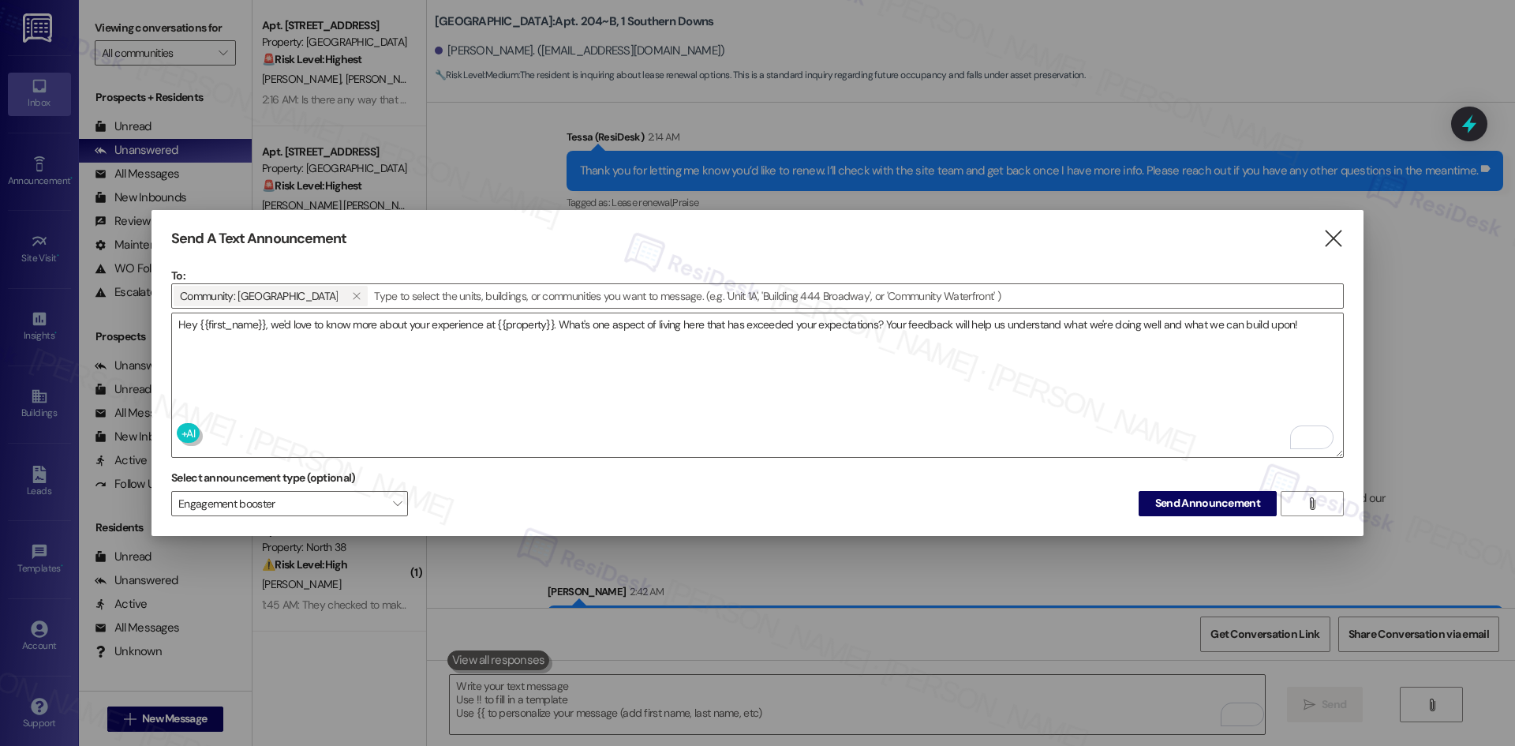
click at [500, 485] on div "Select announcement type (optional) Engagement booster  Send Announcement " at bounding box center [757, 491] width 1173 height 50
click at [1217, 497] on span "Send Announcement" at bounding box center [1207, 503] width 105 height 17
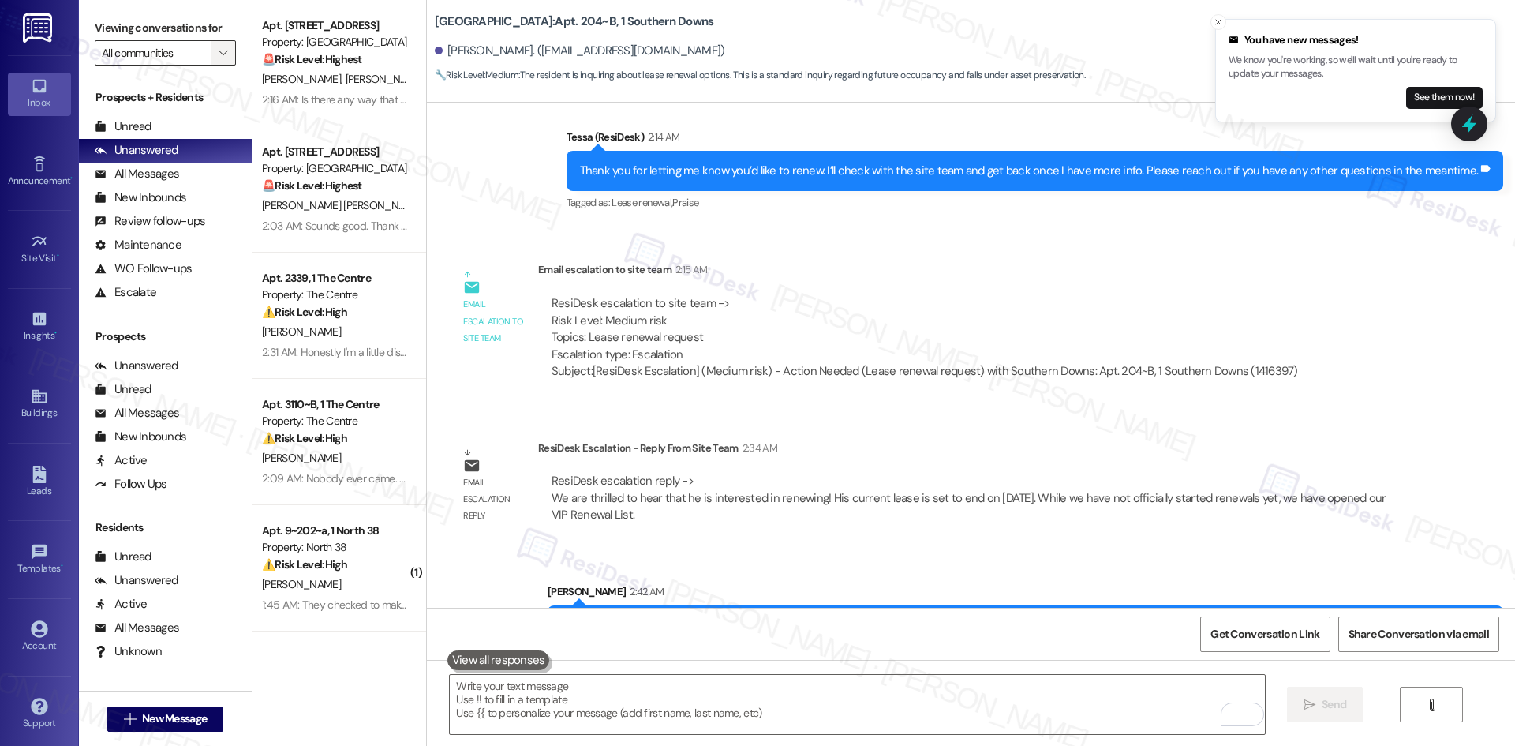
click at [219, 52] on icon "" at bounding box center [223, 53] width 9 height 13
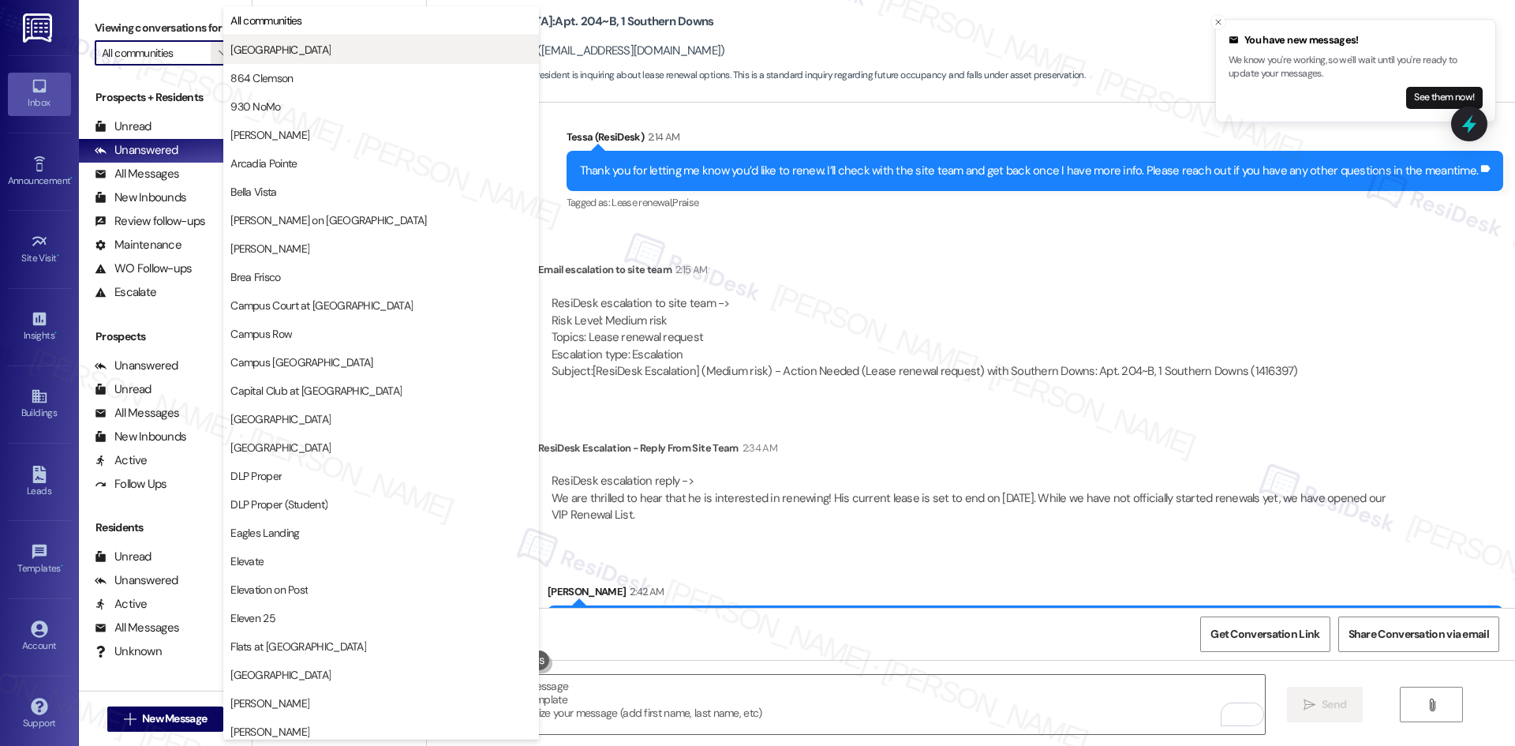
click at [301, 46] on span "[GEOGRAPHIC_DATA]" at bounding box center [280, 50] width 100 height 16
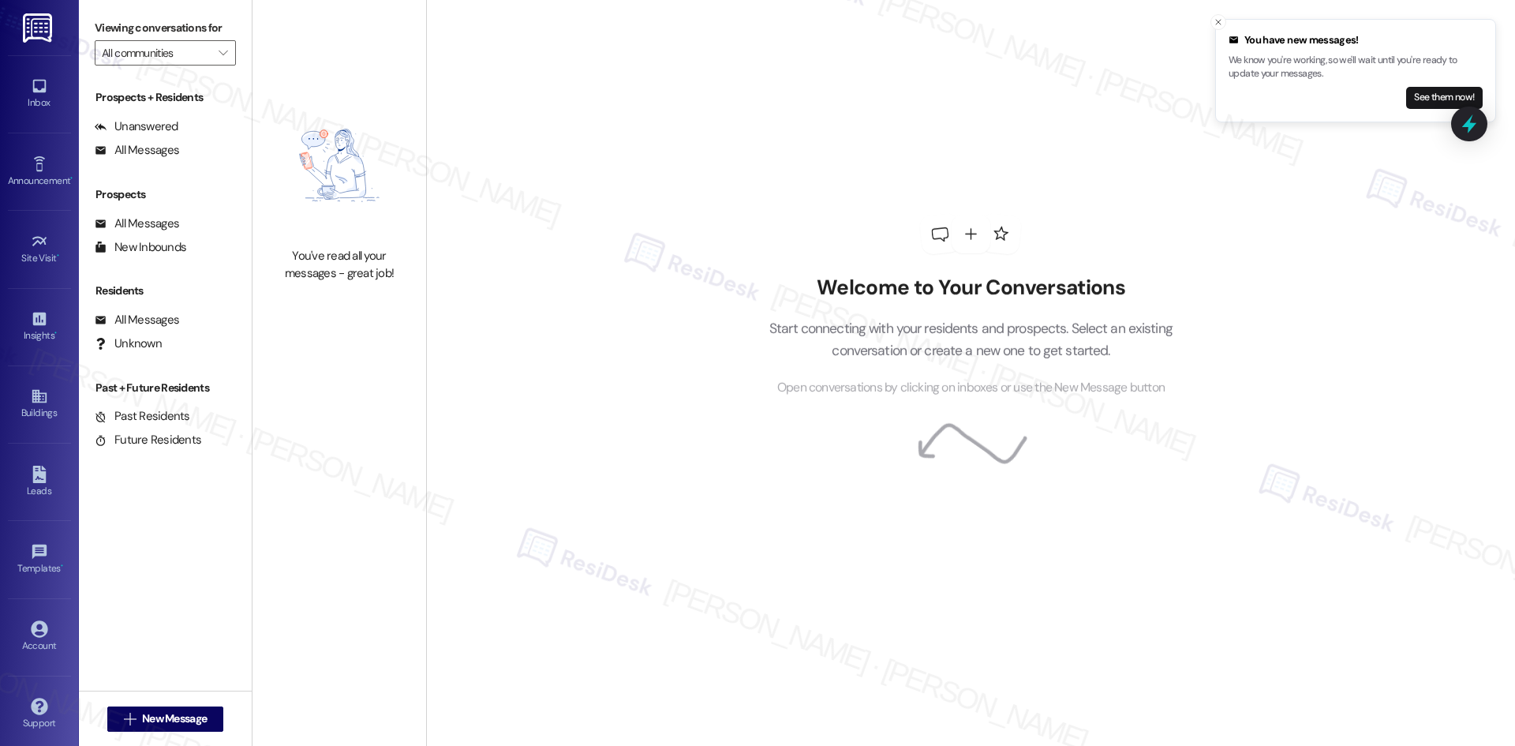
type input "[GEOGRAPHIC_DATA]"
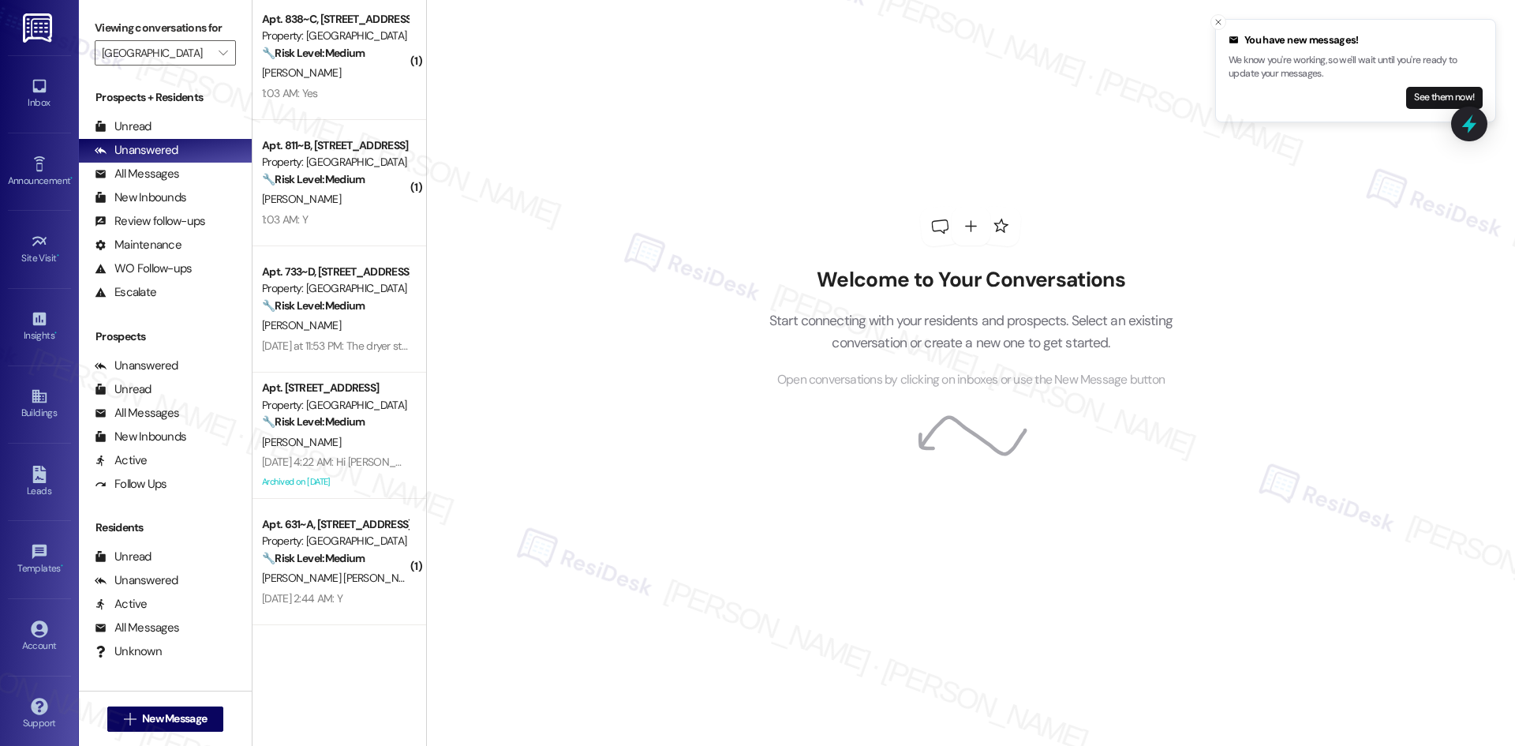
scroll to position [158, 0]
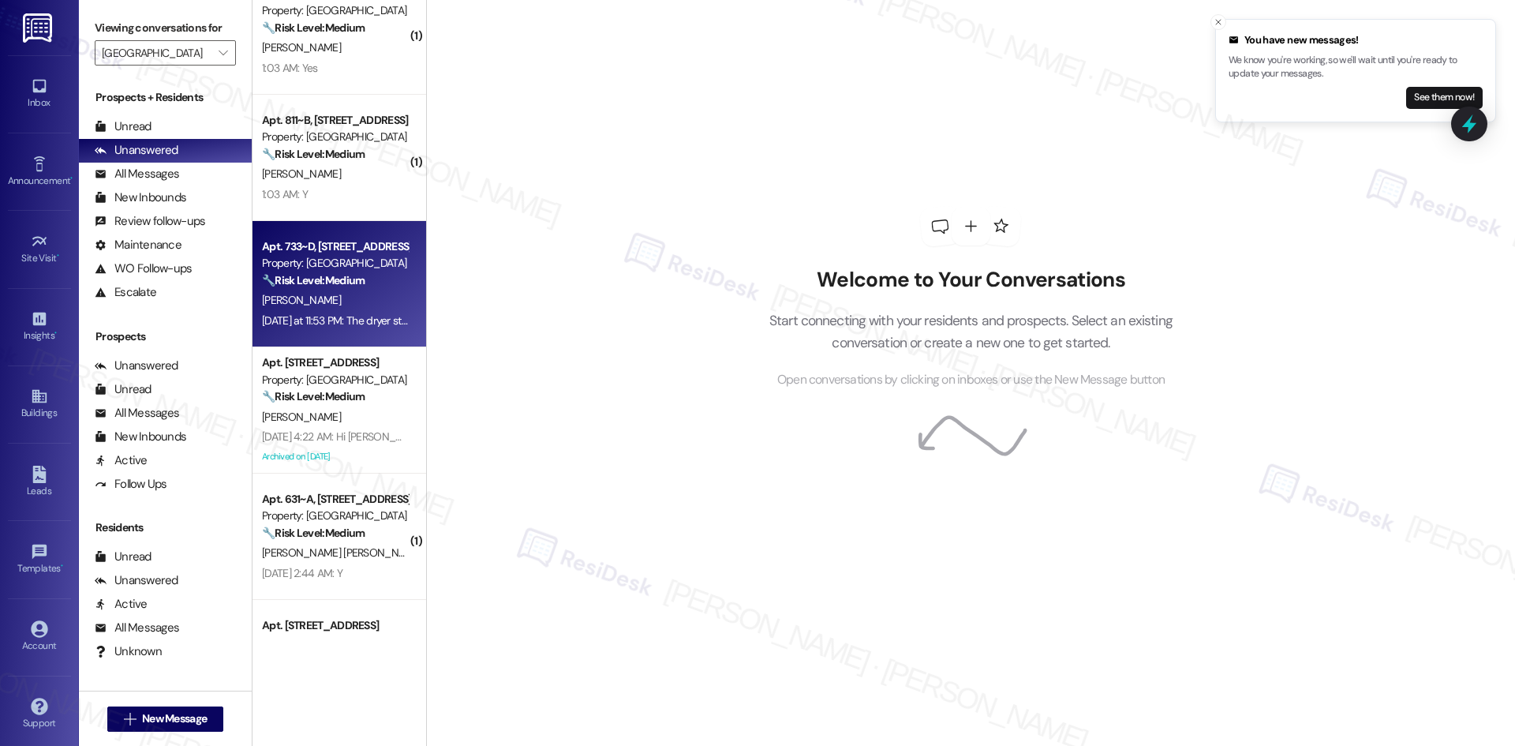
click at [381, 333] on div "Apt. 733~D, 1 4th Street Commons Property: 4th Street Commons 🔧 Risk Level: Med…" at bounding box center [340, 284] width 174 height 126
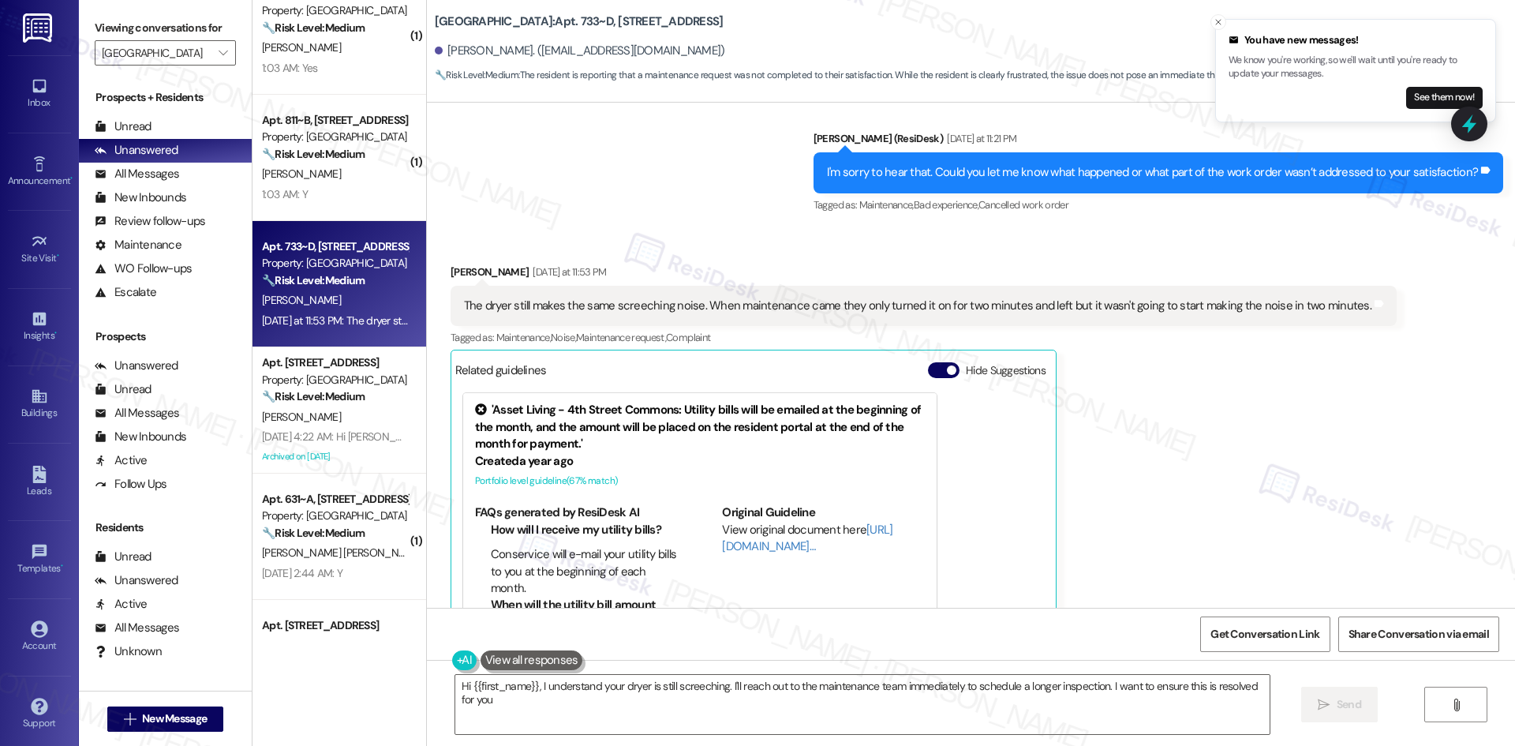
type textarea "Hi {{first_name}}, I understand your dryer is still screeching. I'll reach out …"
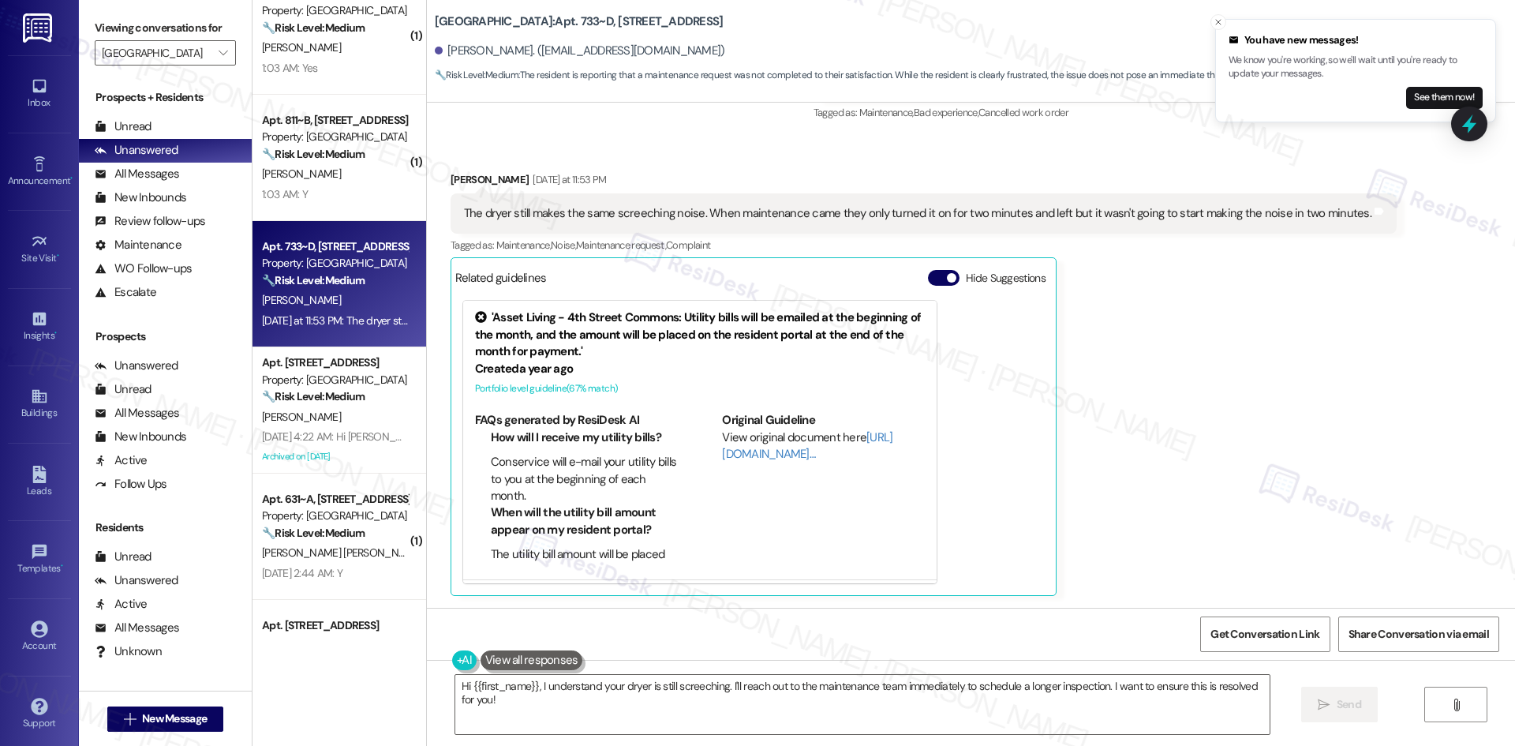
scroll to position [816, 0]
click at [1215, 23] on icon "Close toast" at bounding box center [1218, 21] width 9 height 9
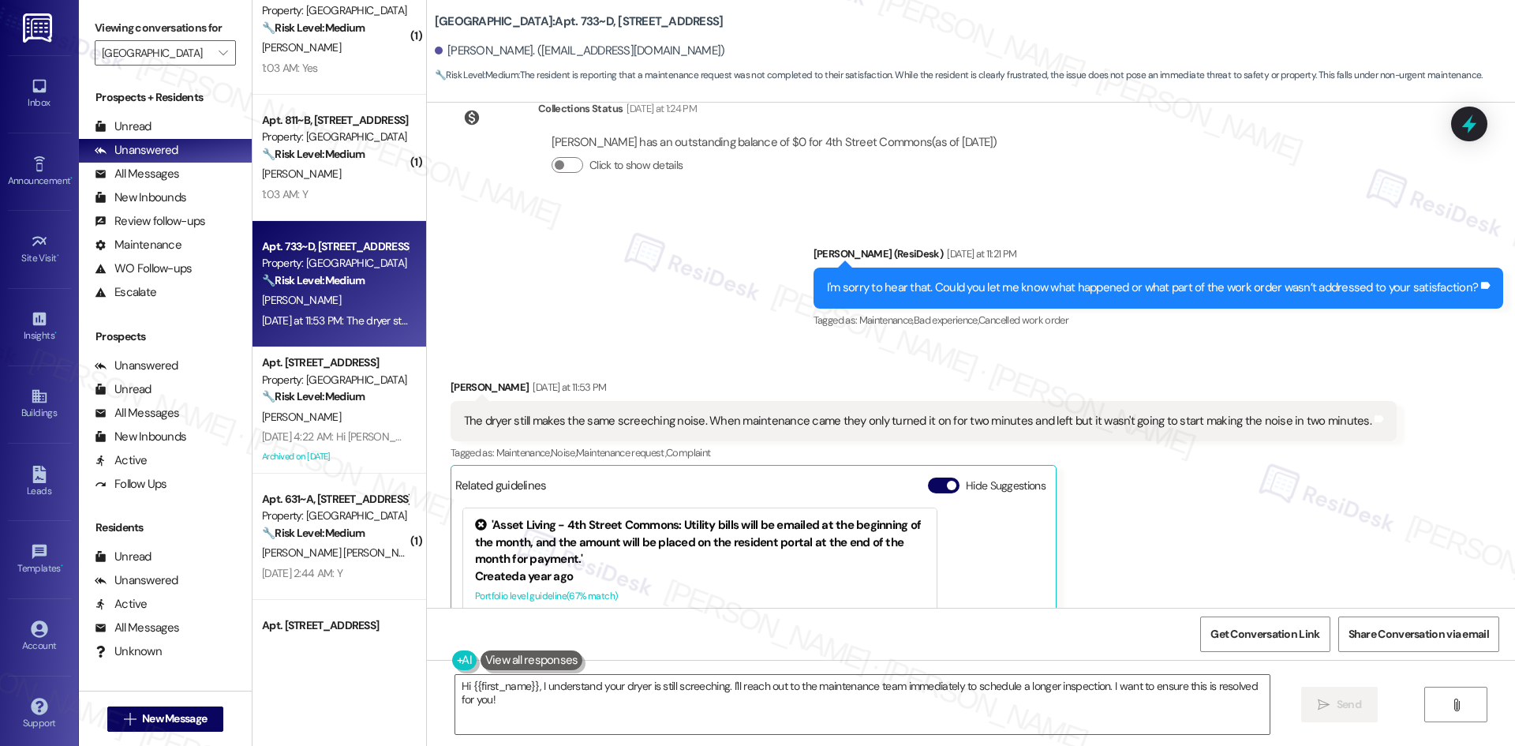
scroll to position [579, 0]
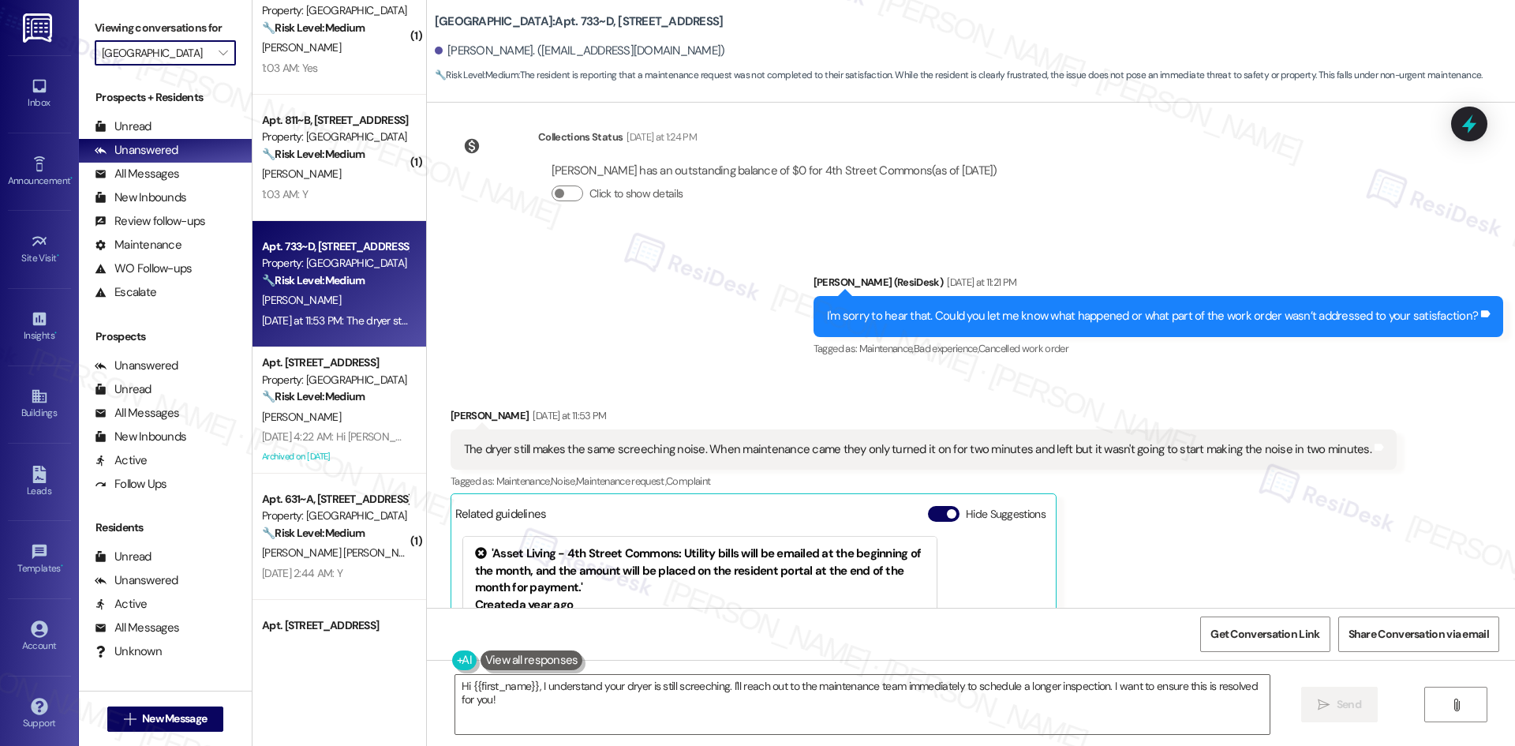
click at [185, 59] on input "[GEOGRAPHIC_DATA]" at bounding box center [156, 52] width 109 height 25
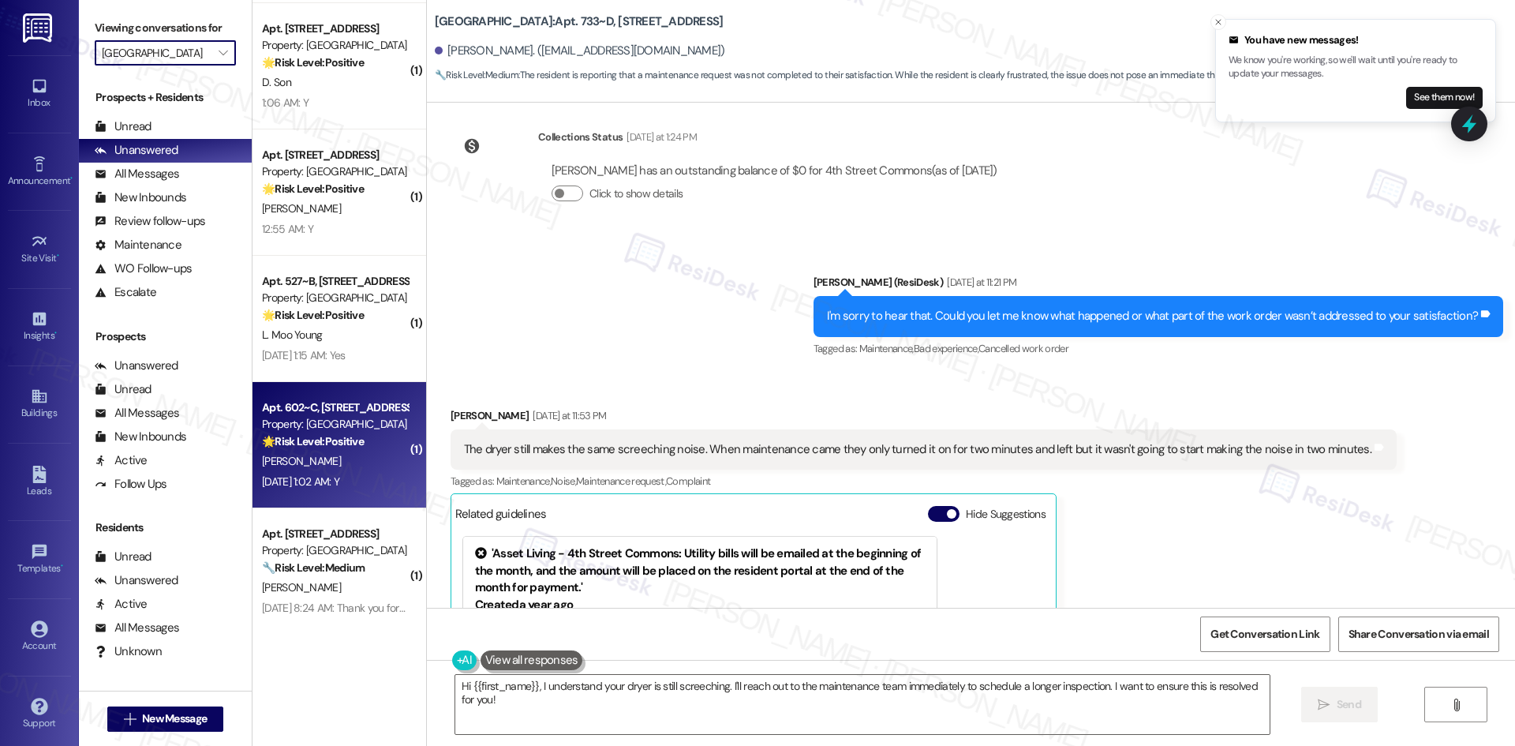
scroll to position [1892, 0]
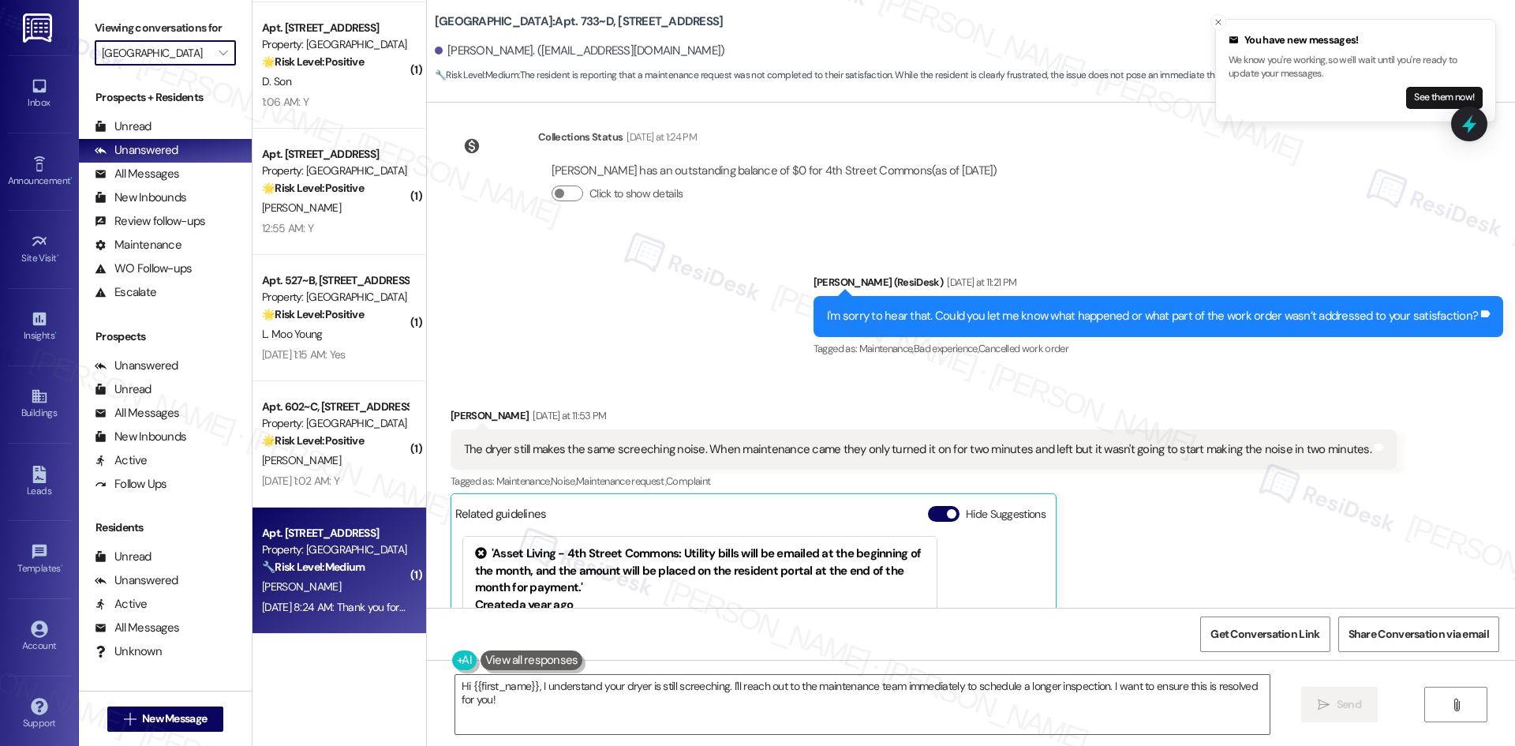
click at [320, 589] on div "S. Conteh" at bounding box center [334, 587] width 149 height 20
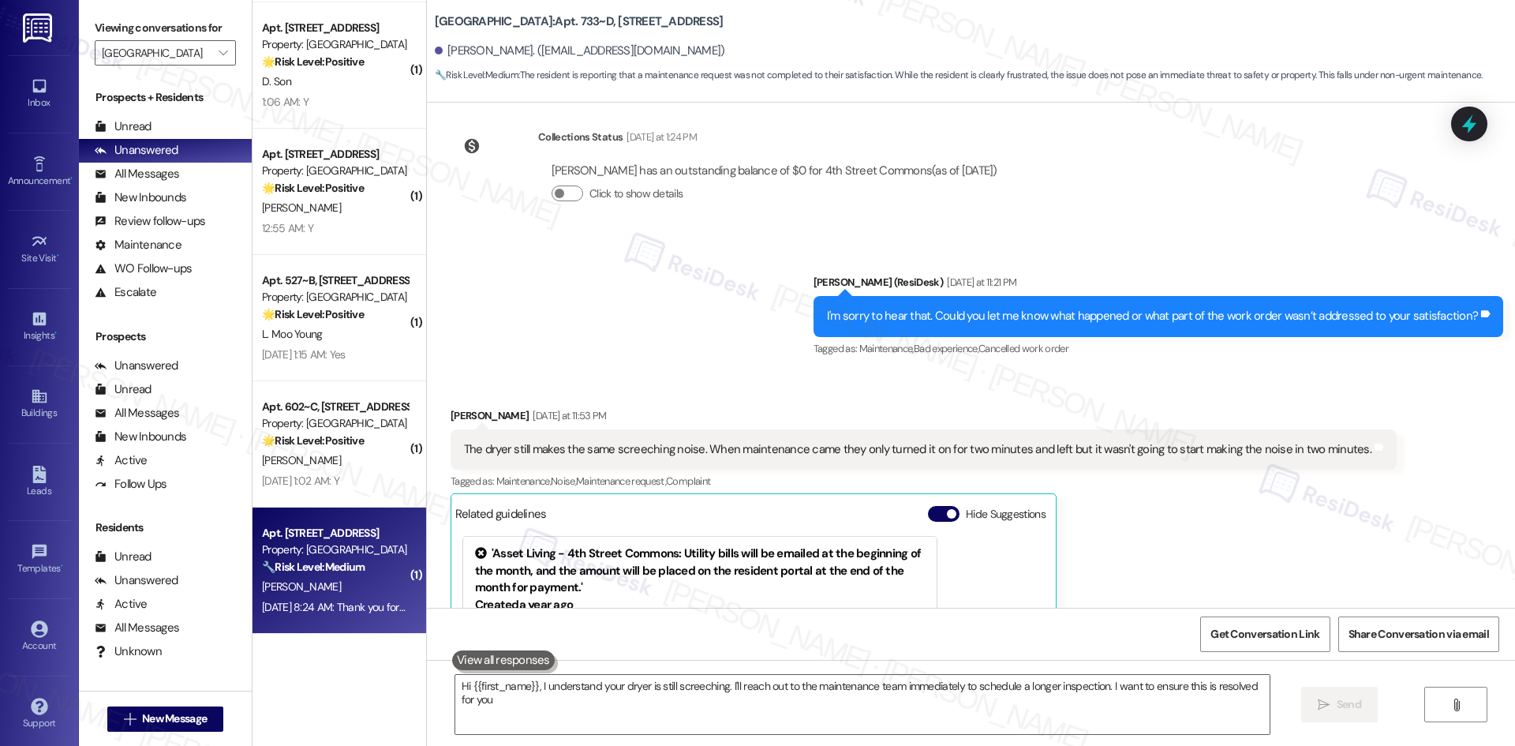
type textarea "Hi {{first_name}}, I understand your dryer is still screeching. I'll reach out …"
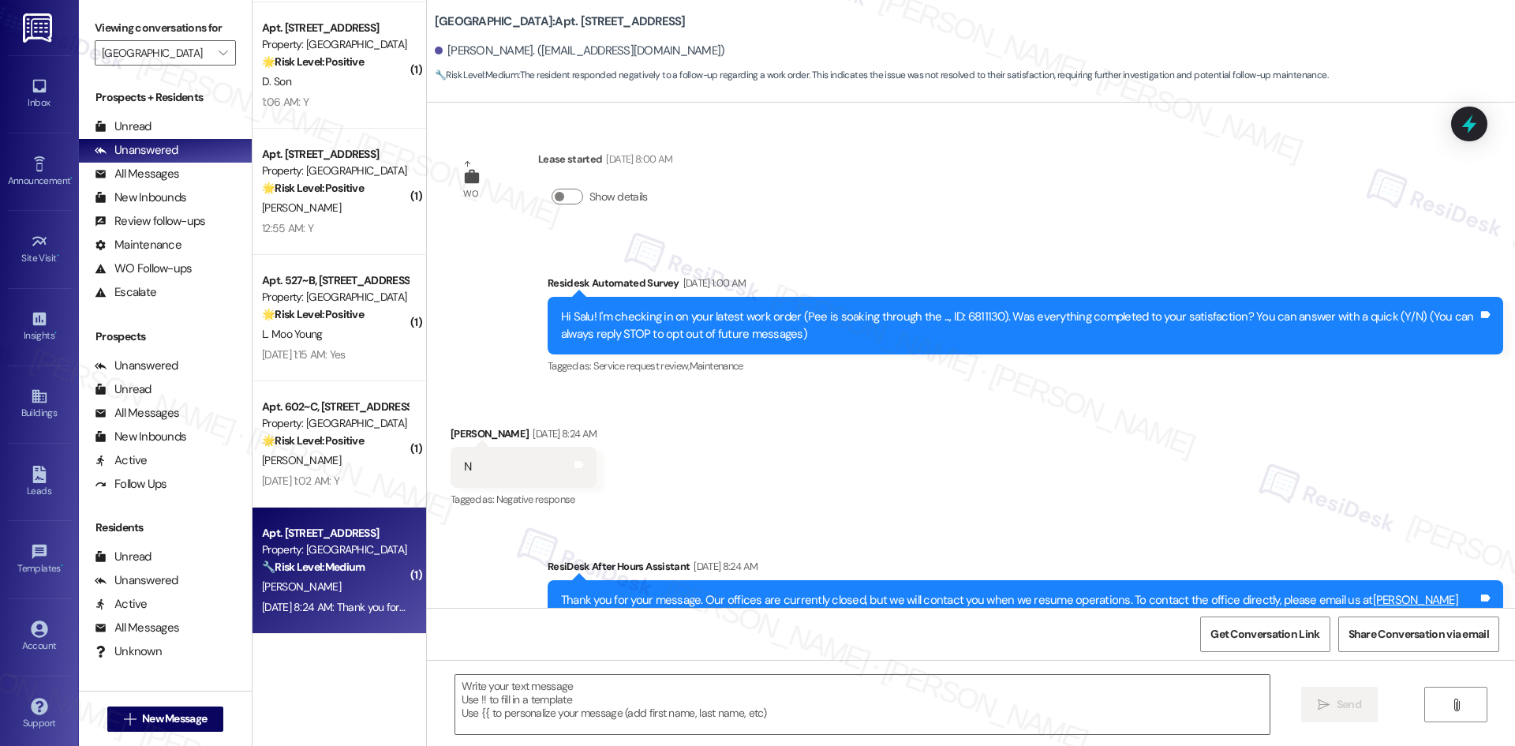
type textarea "Fetching suggested responses. Please feel free to read through the conversation…"
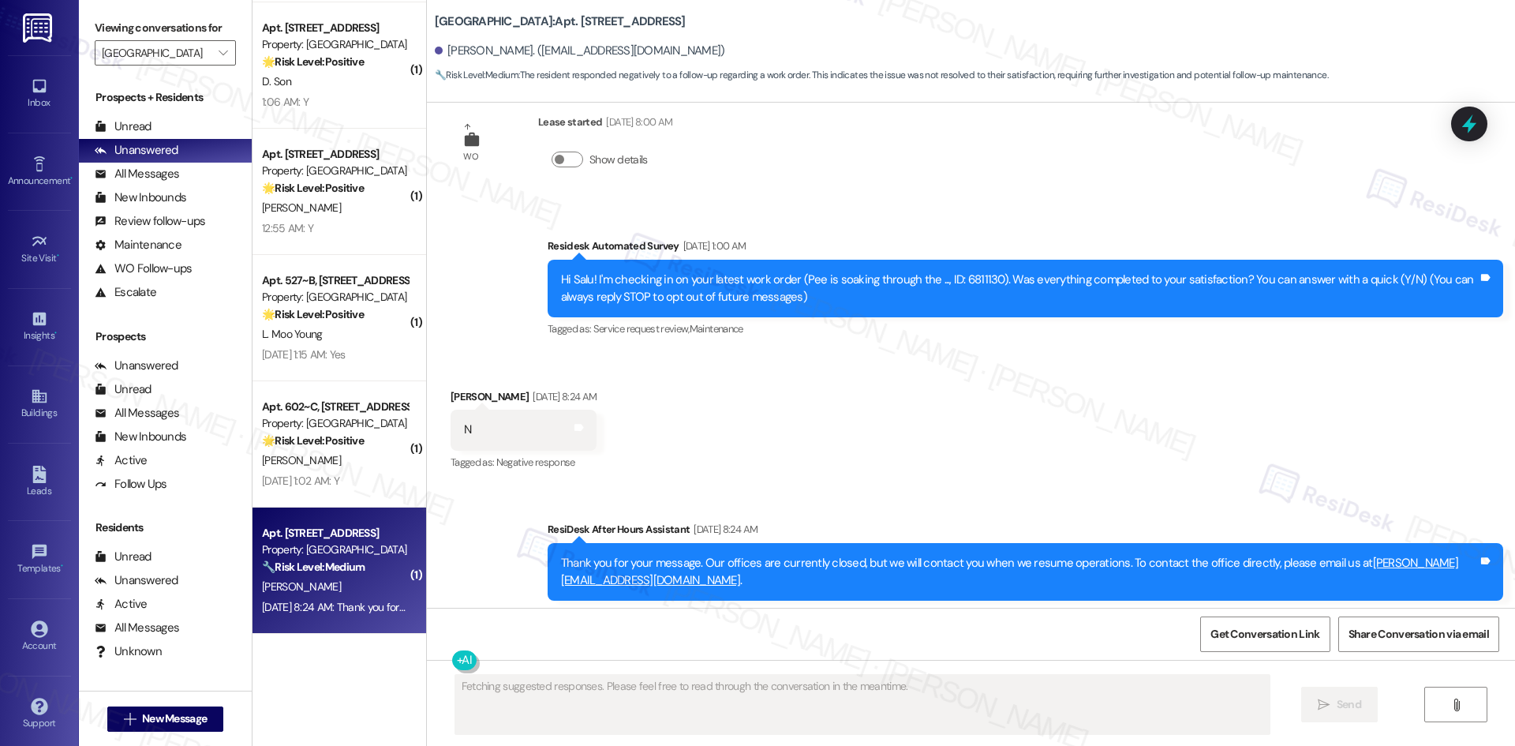
scroll to position [211, 0]
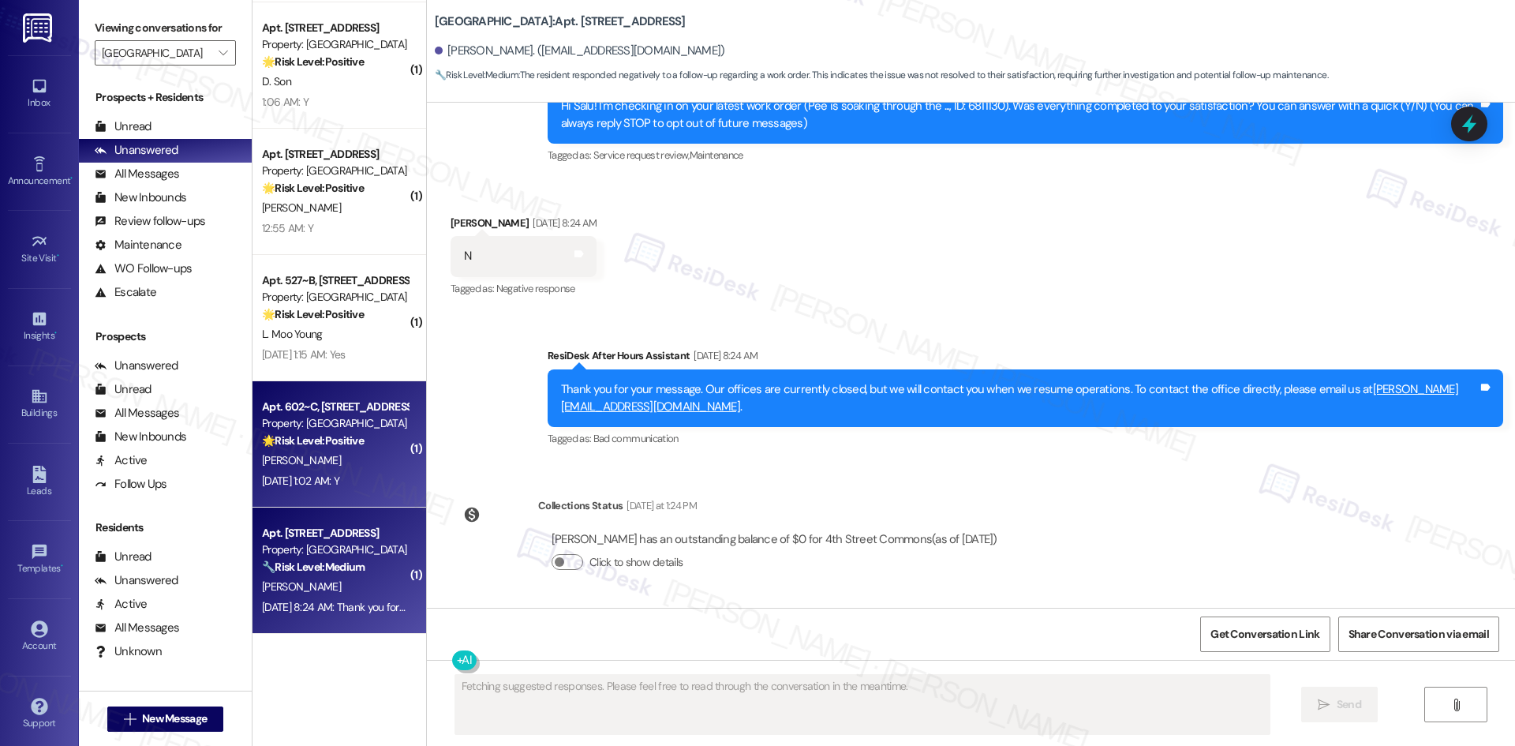
click at [325, 460] on div "S. Bryant" at bounding box center [334, 461] width 149 height 20
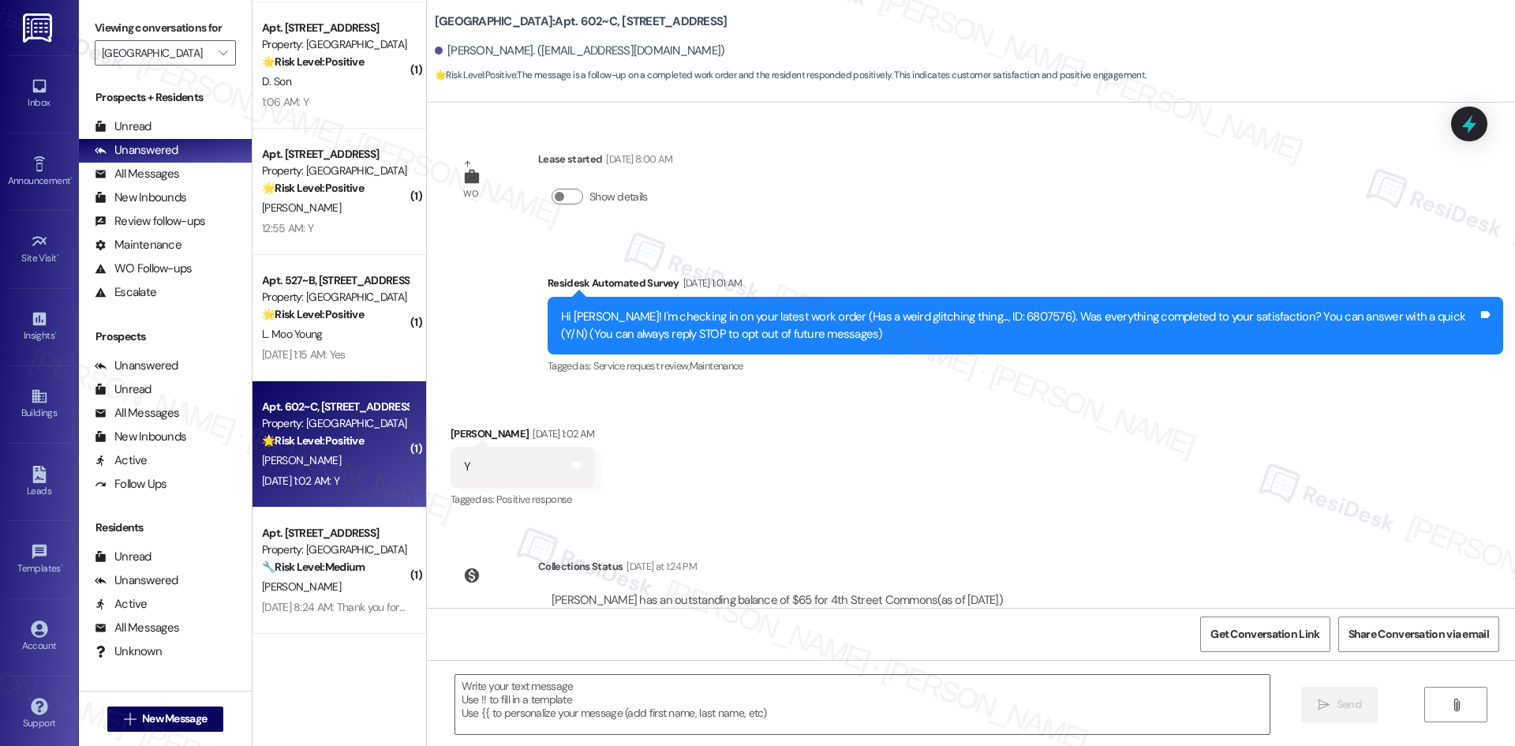
type textarea "Fetching suggested responses. Please feel free to read through the conversation…"
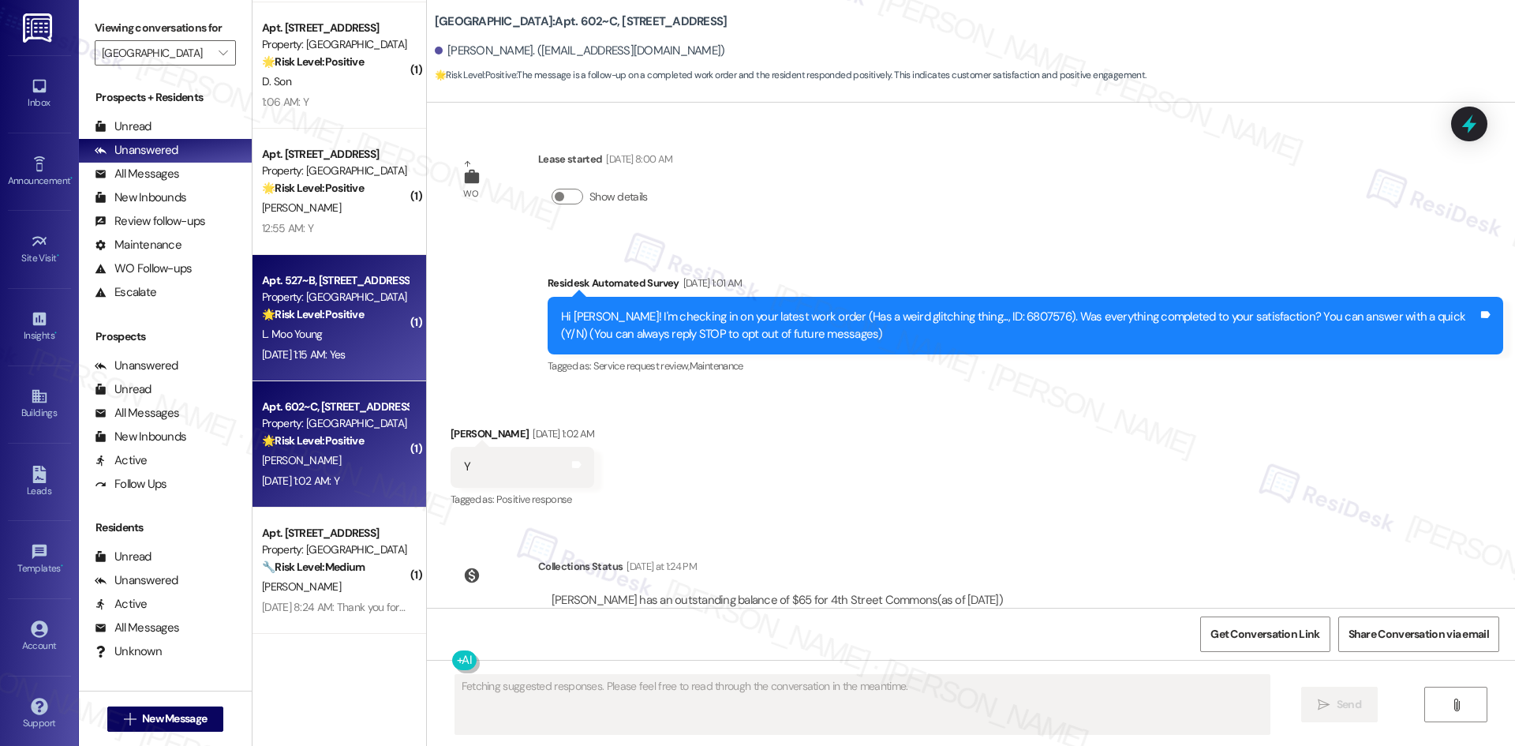
click at [332, 332] on div "L. Moo Young" at bounding box center [334, 334] width 149 height 20
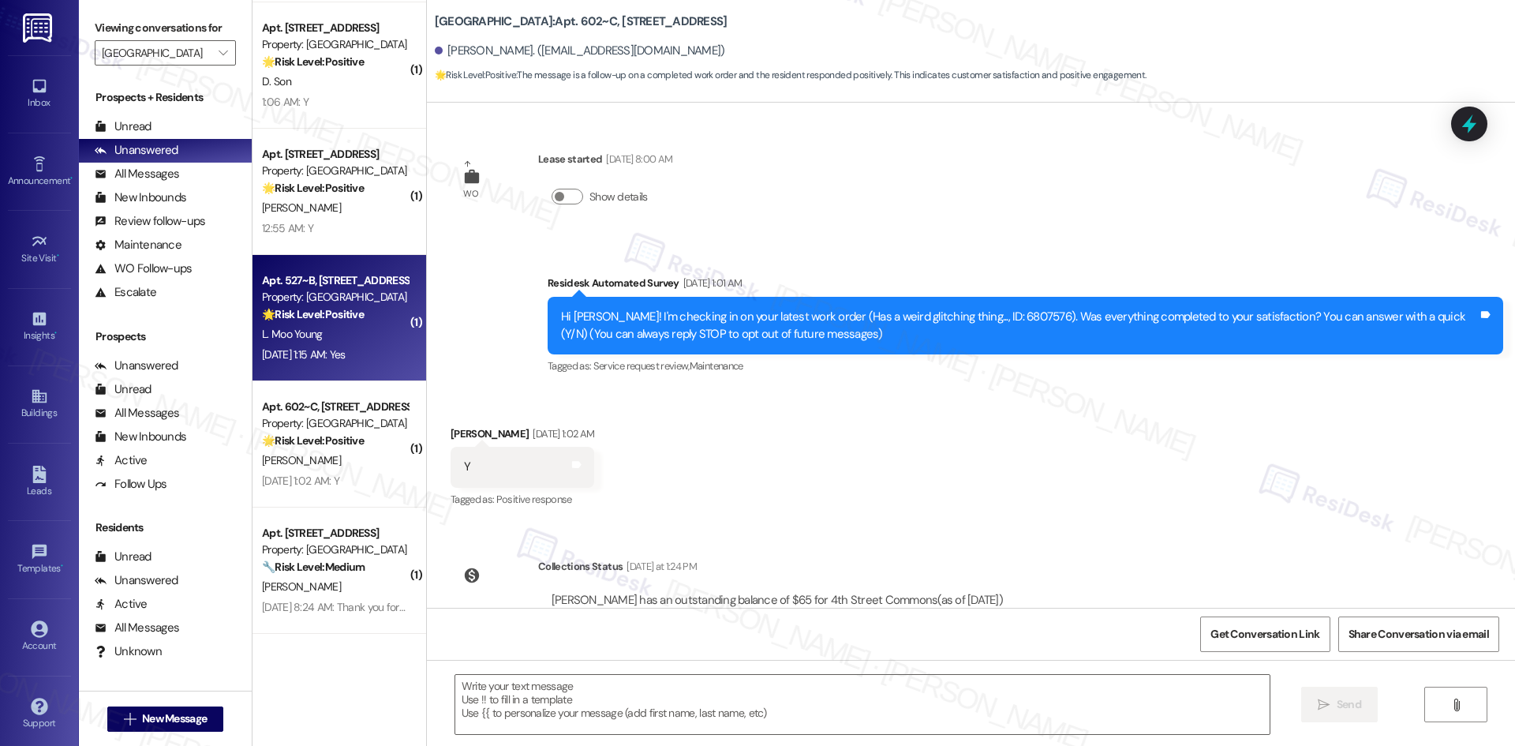
type textarea "Fetching suggested responses. Please feel free to read through the conversation…"
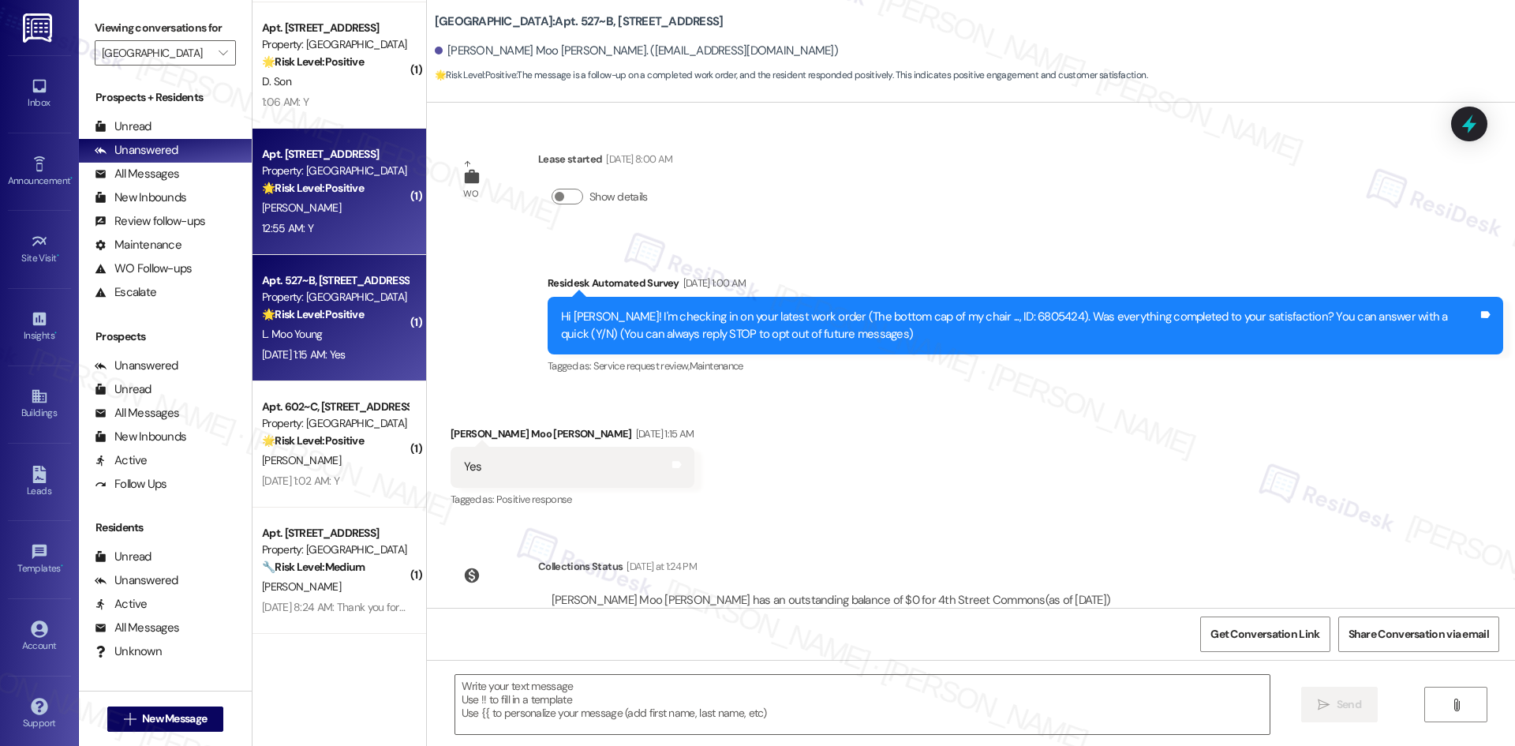
click at [335, 216] on div "N. Vincent" at bounding box center [334, 208] width 149 height 20
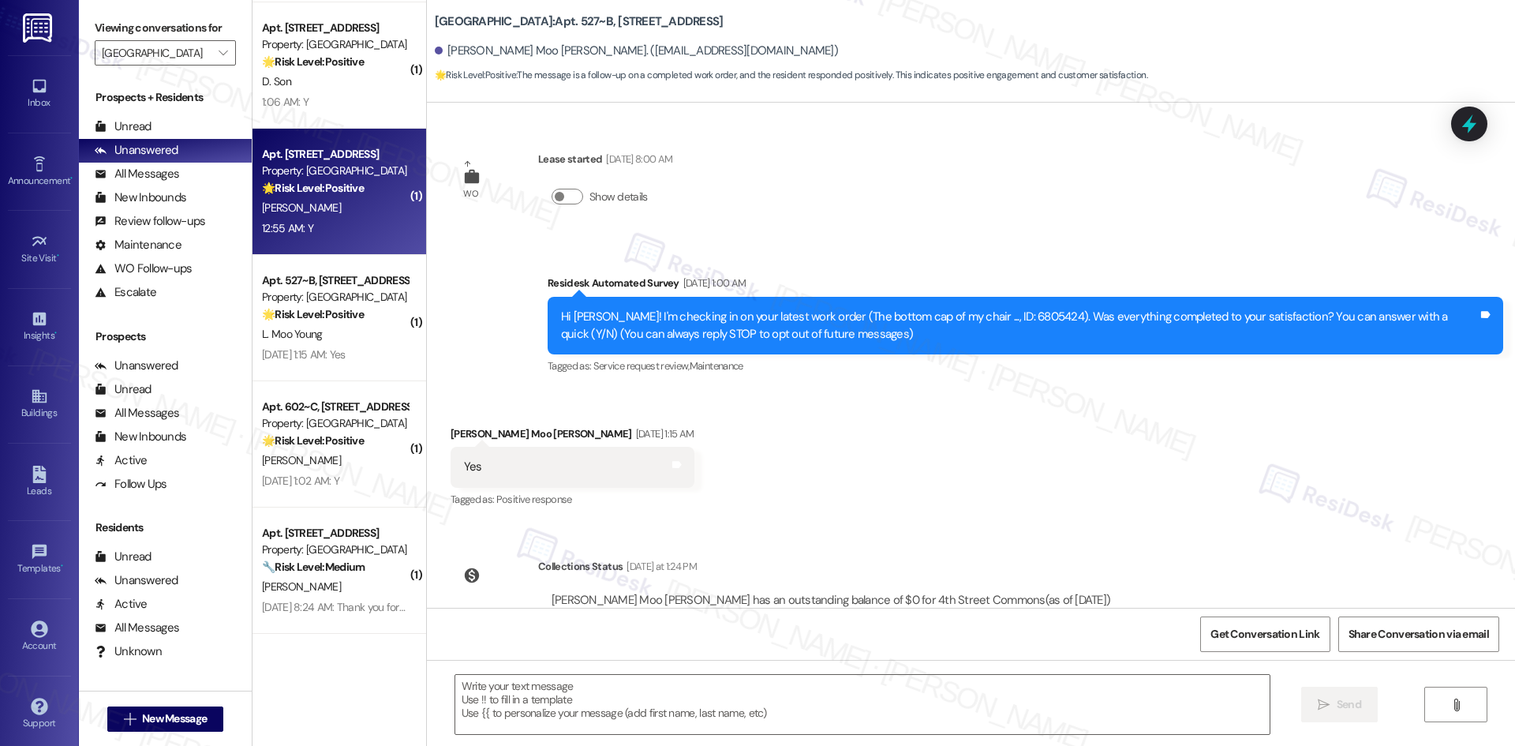
type textarea "Fetching suggested responses. Please feel free to read through the conversation…"
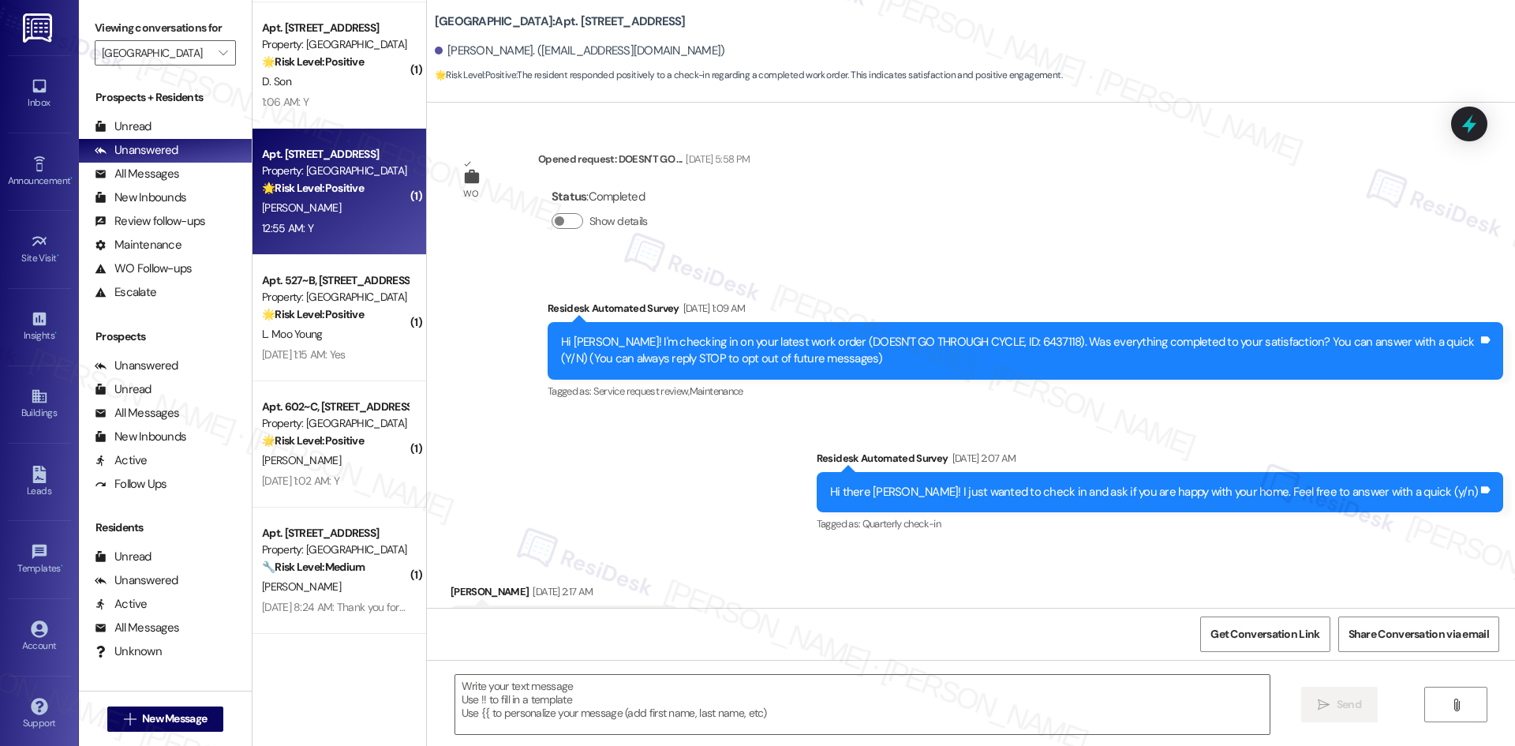
scroll to position [524, 0]
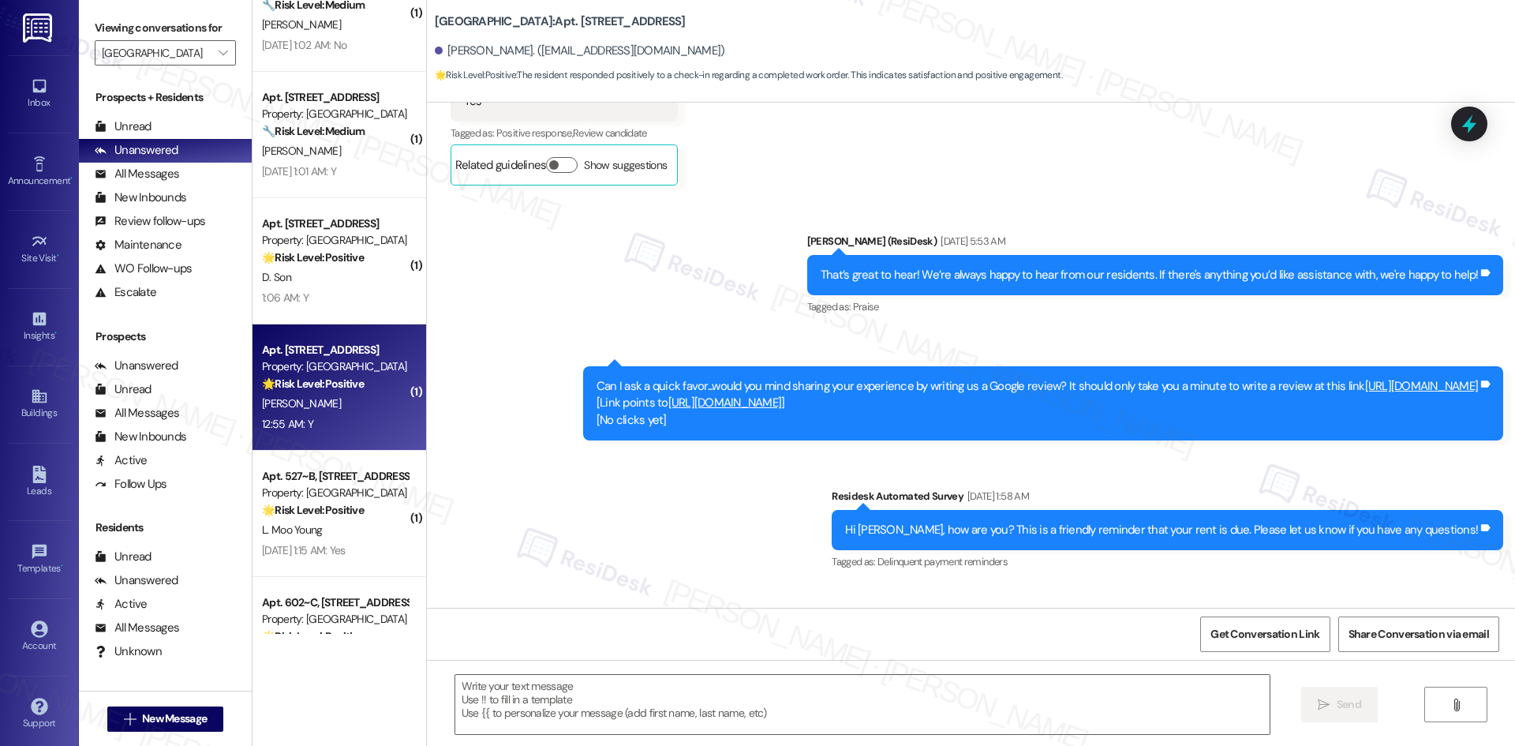
type textarea "Fetching suggested responses. Please feel free to read through the conversation…"
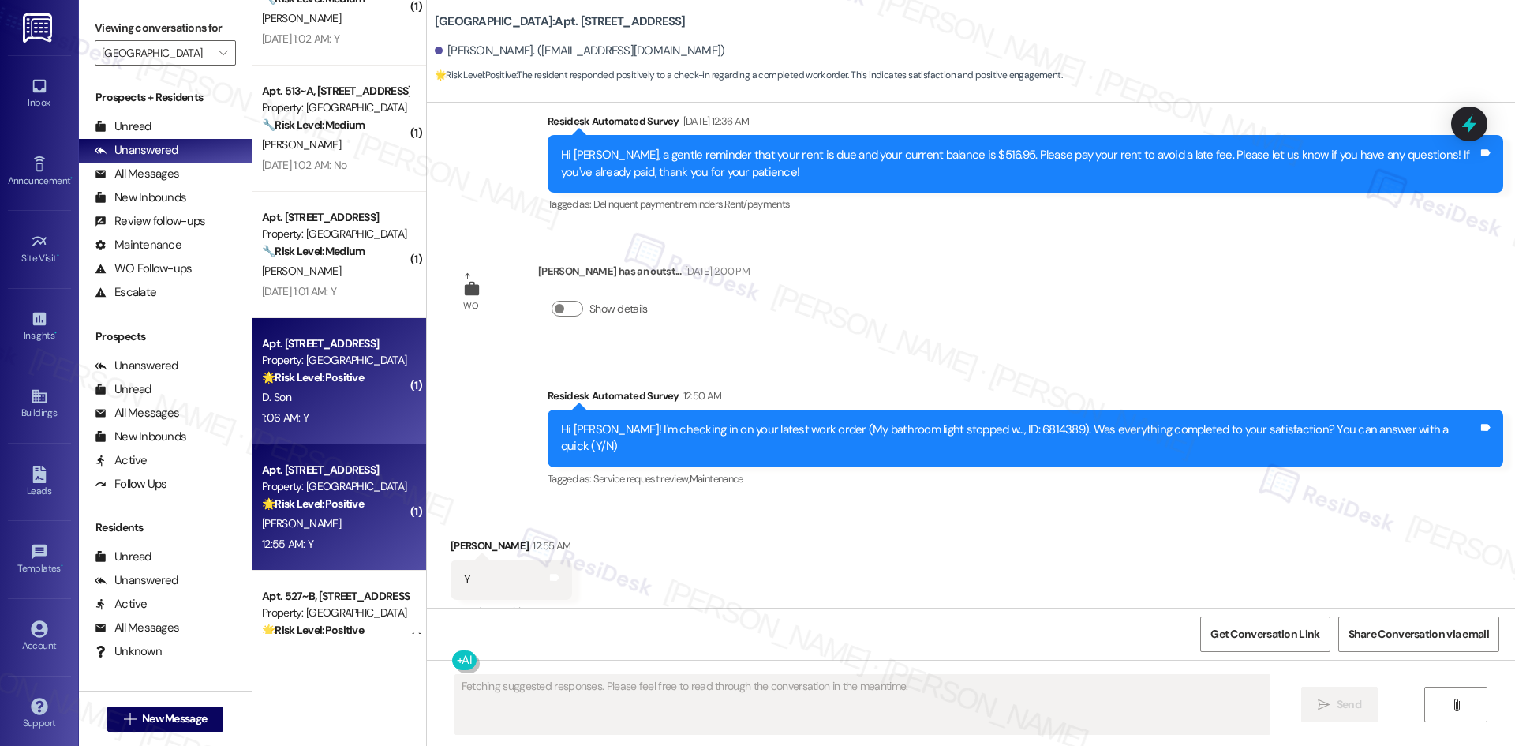
scroll to position [3805, 0]
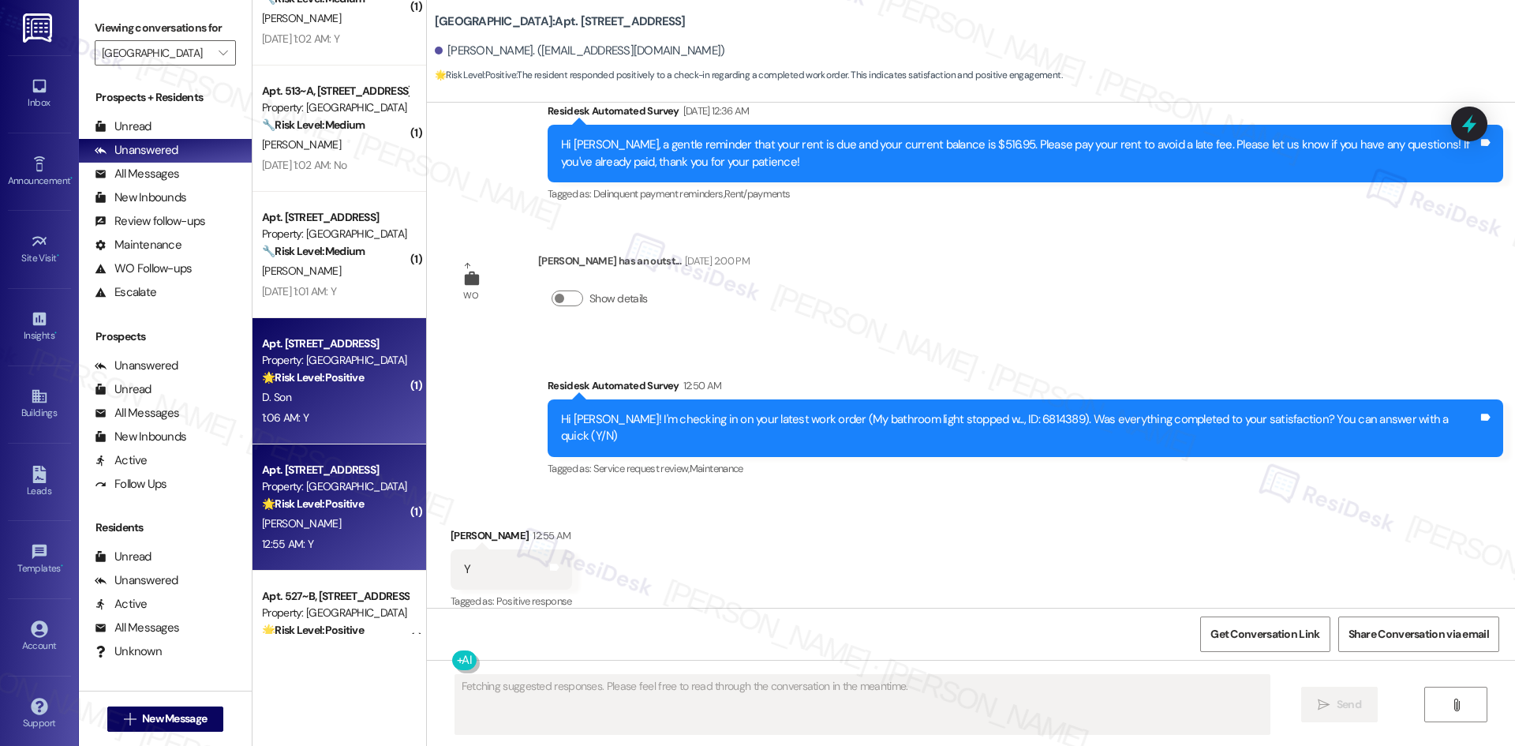
click at [314, 406] on div "D. Son" at bounding box center [334, 397] width 149 height 20
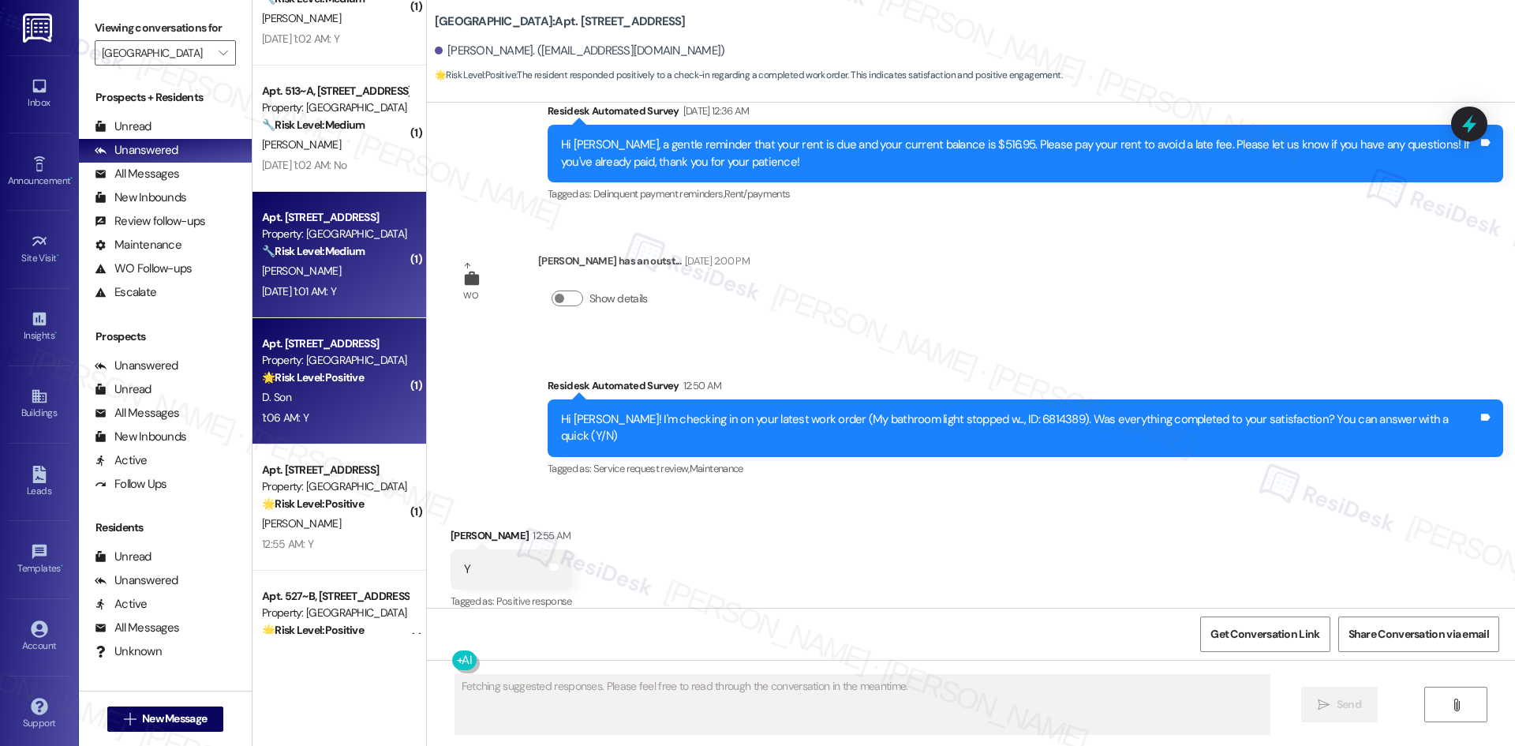
scroll to position [0, 0]
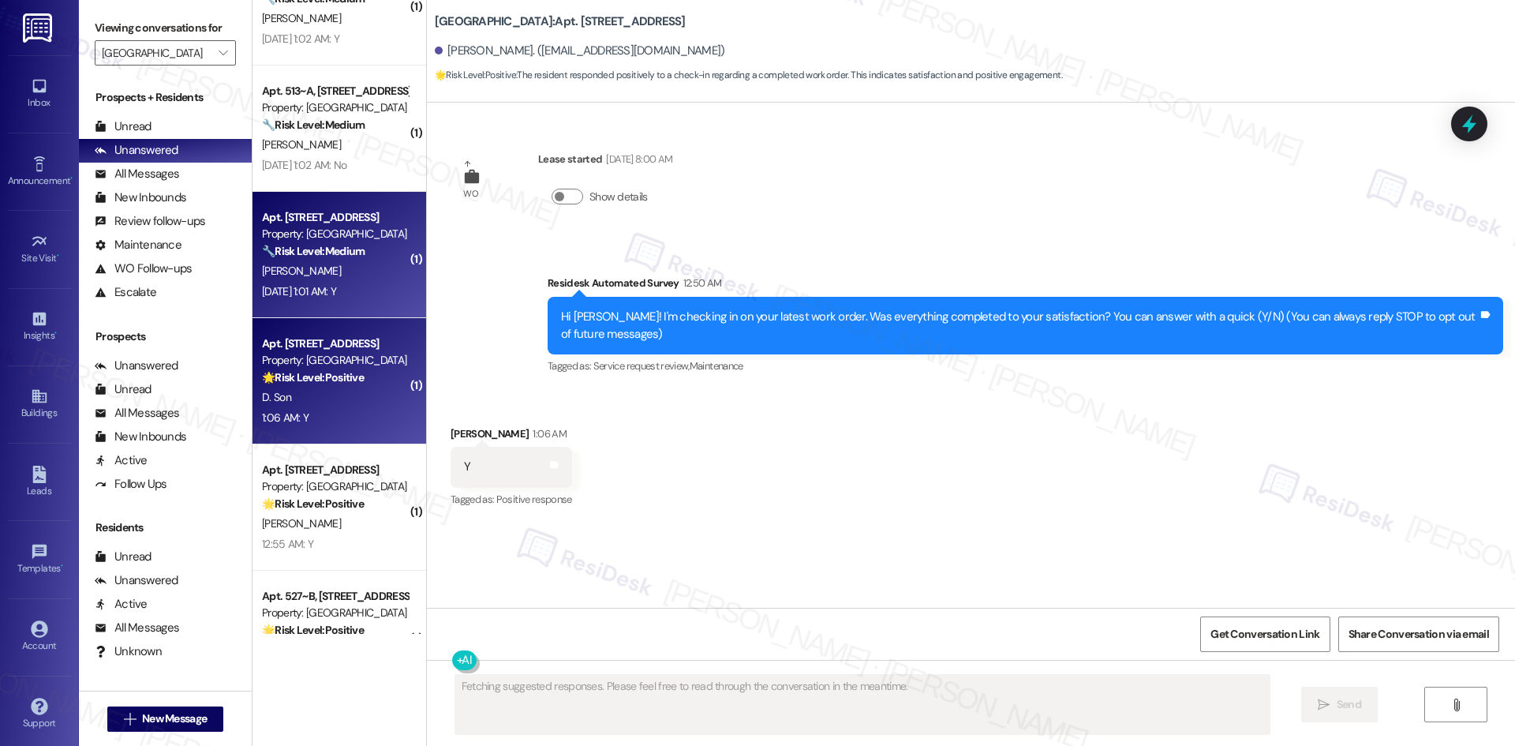
click at [345, 279] on div "C. Roque" at bounding box center [334, 271] width 149 height 20
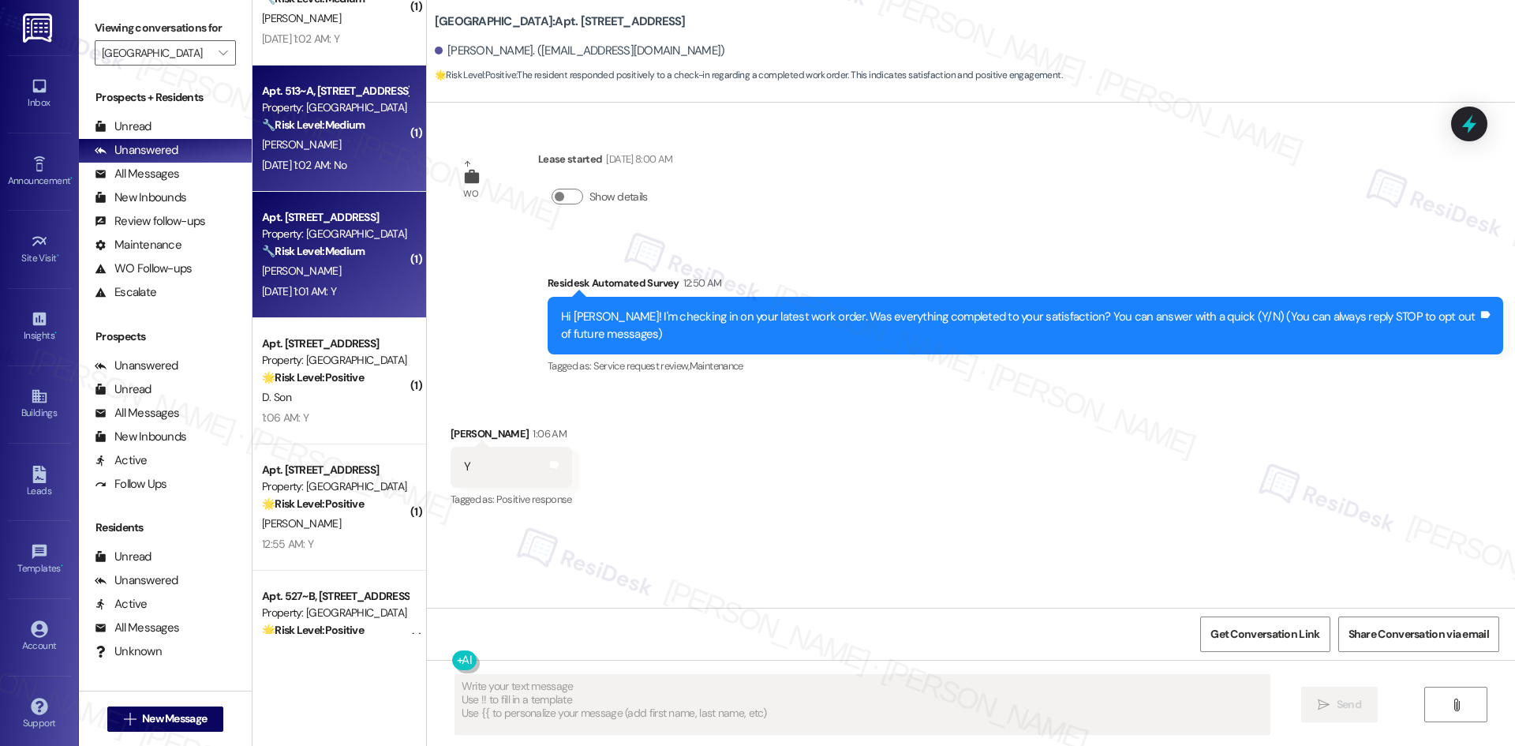
click at [339, 175] on div "Apt. 513~A, 1 4th Street Commons Property: 4th Street Commons 🔧 Risk Level: Med…" at bounding box center [340, 128] width 174 height 126
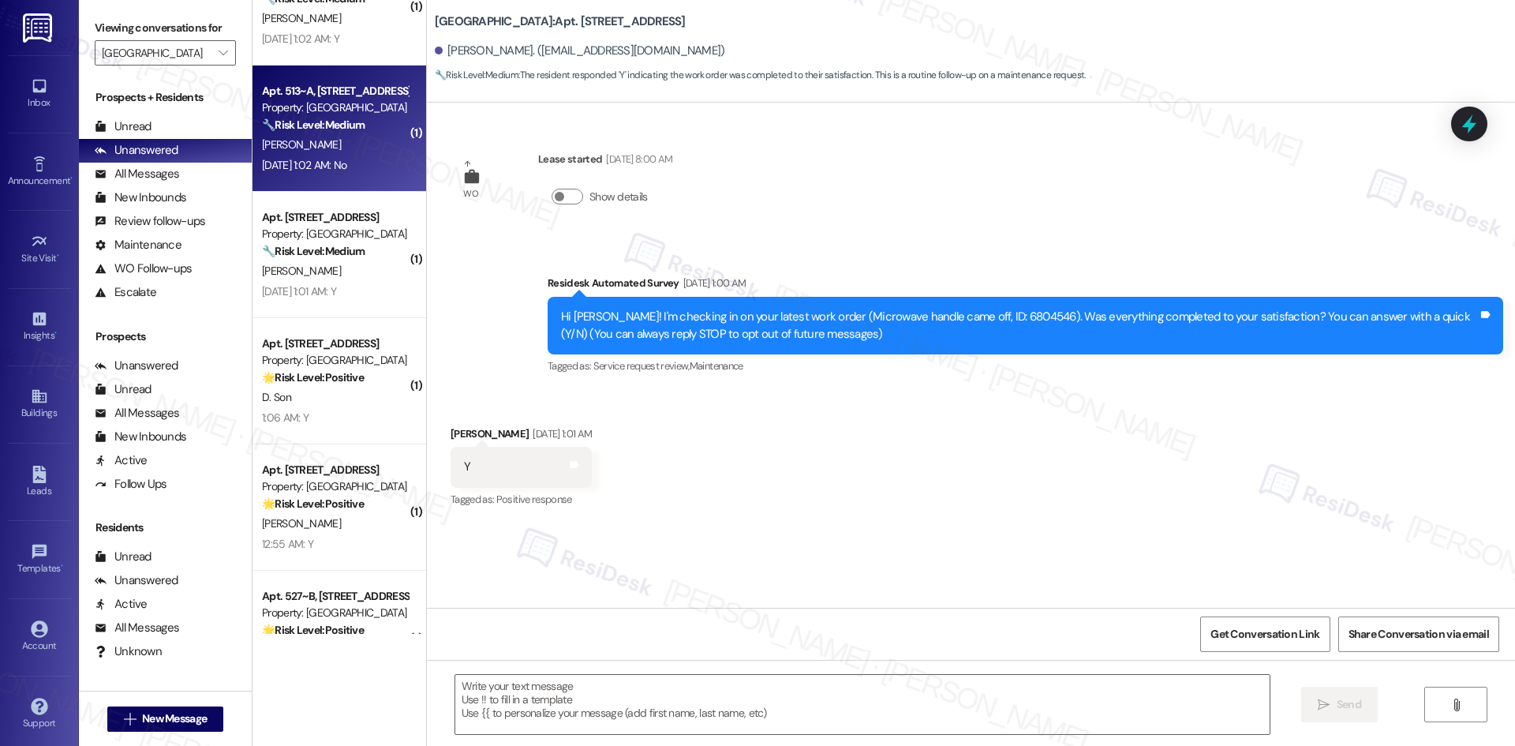
type textarea "Fetching suggested responses. Please feel free to read through the conversation…"
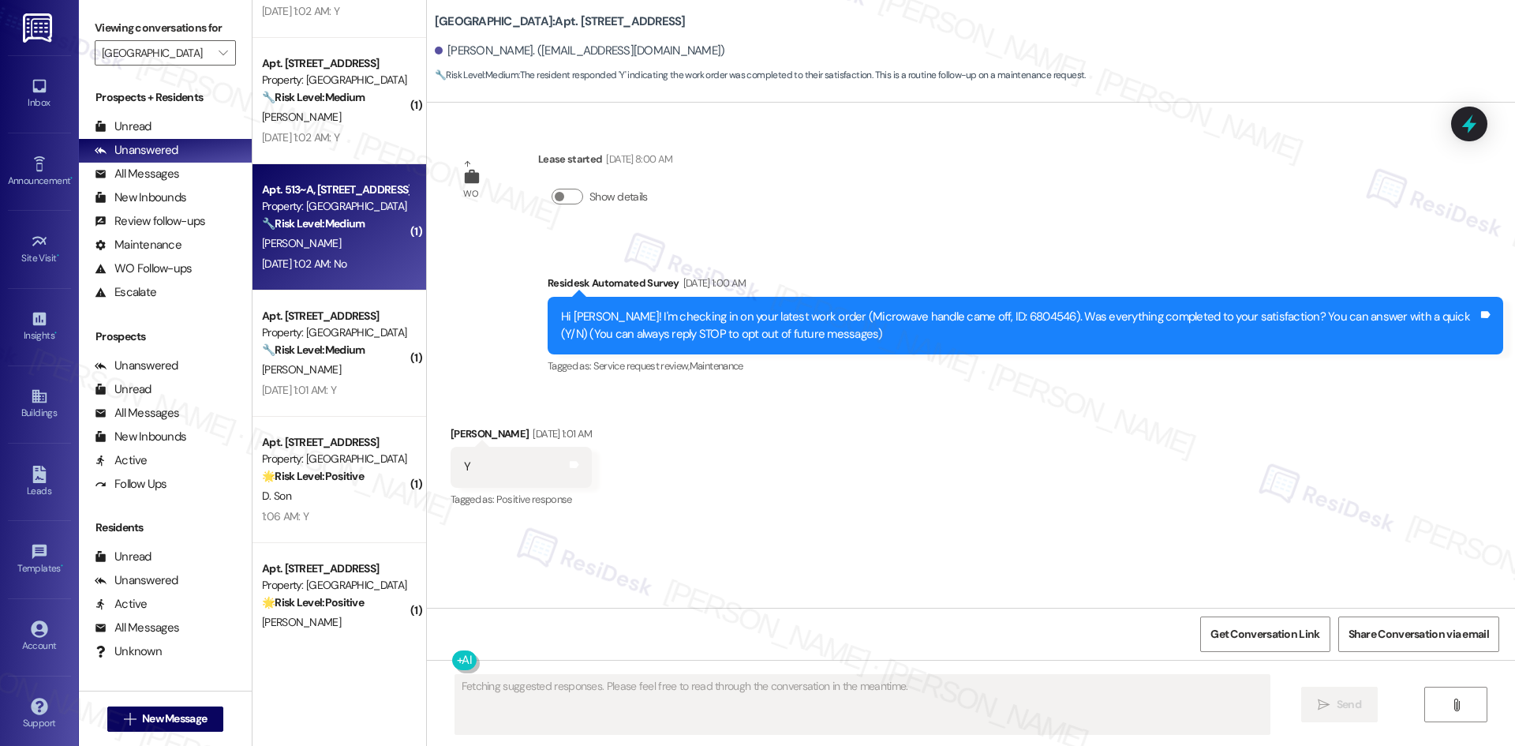
scroll to position [1339, 0]
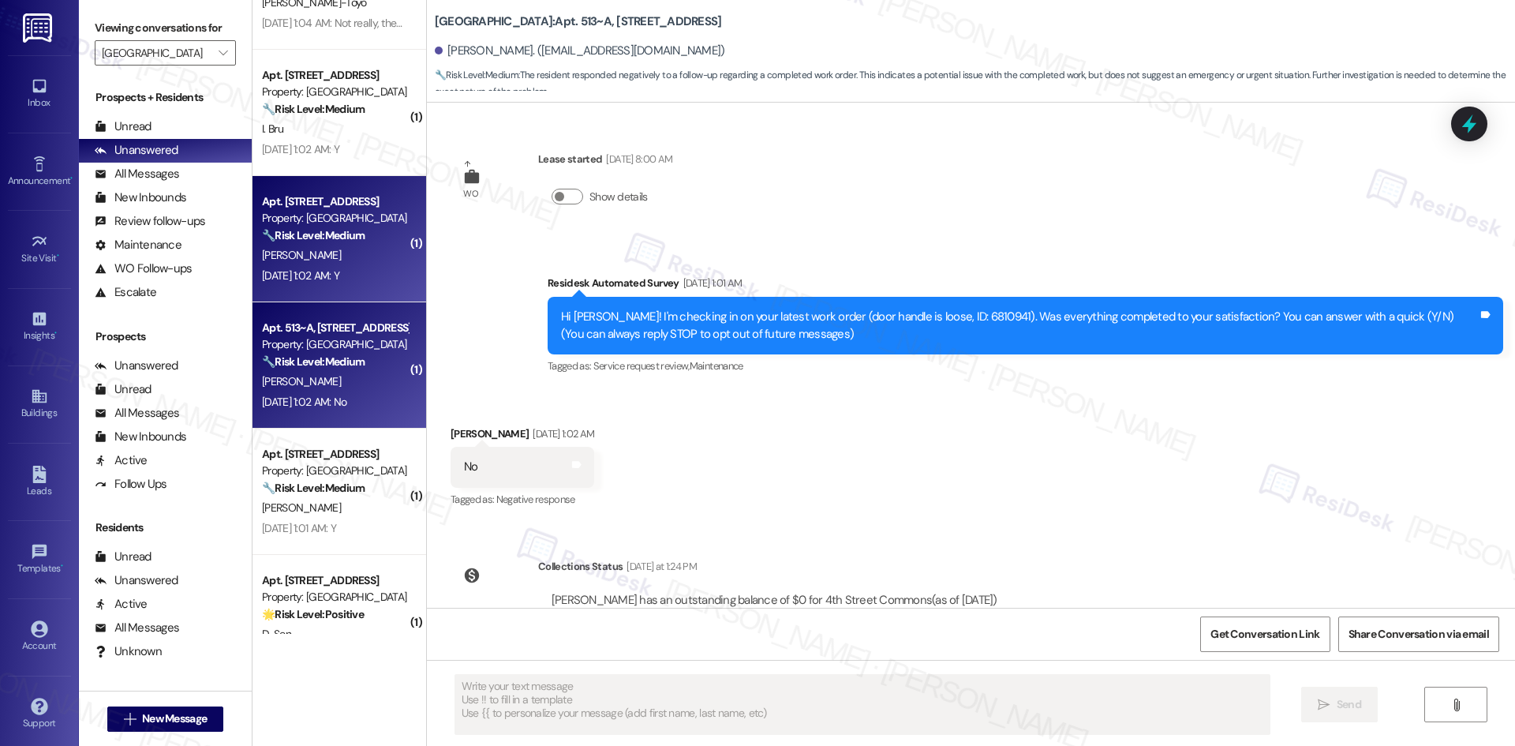
click at [317, 268] on div "Sep 13, 2025 at 1:02 AM: Y Sep 13, 2025 at 1:02 AM: Y" at bounding box center [300, 275] width 77 height 14
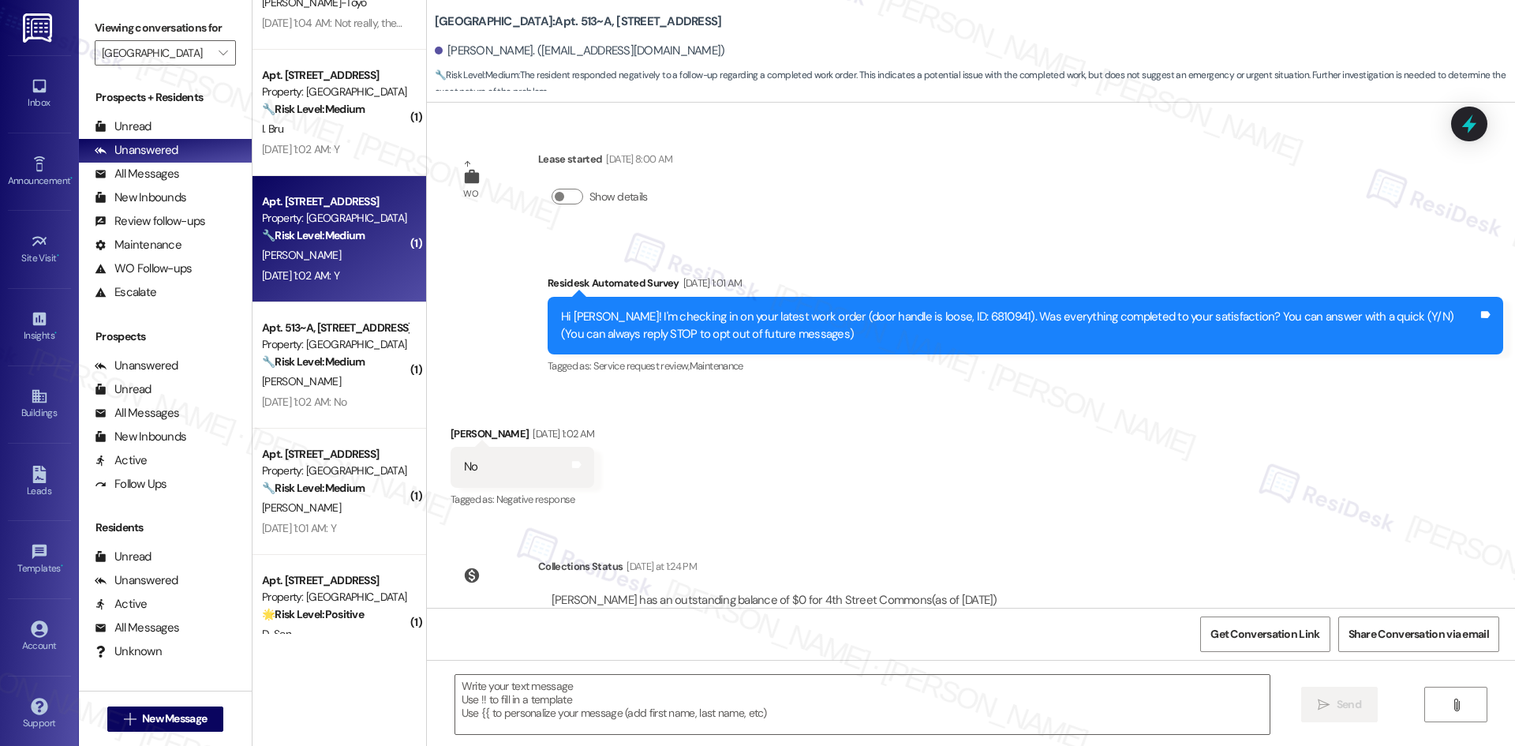
type textarea "Fetching suggested responses. Please feel free to read through the conversation…"
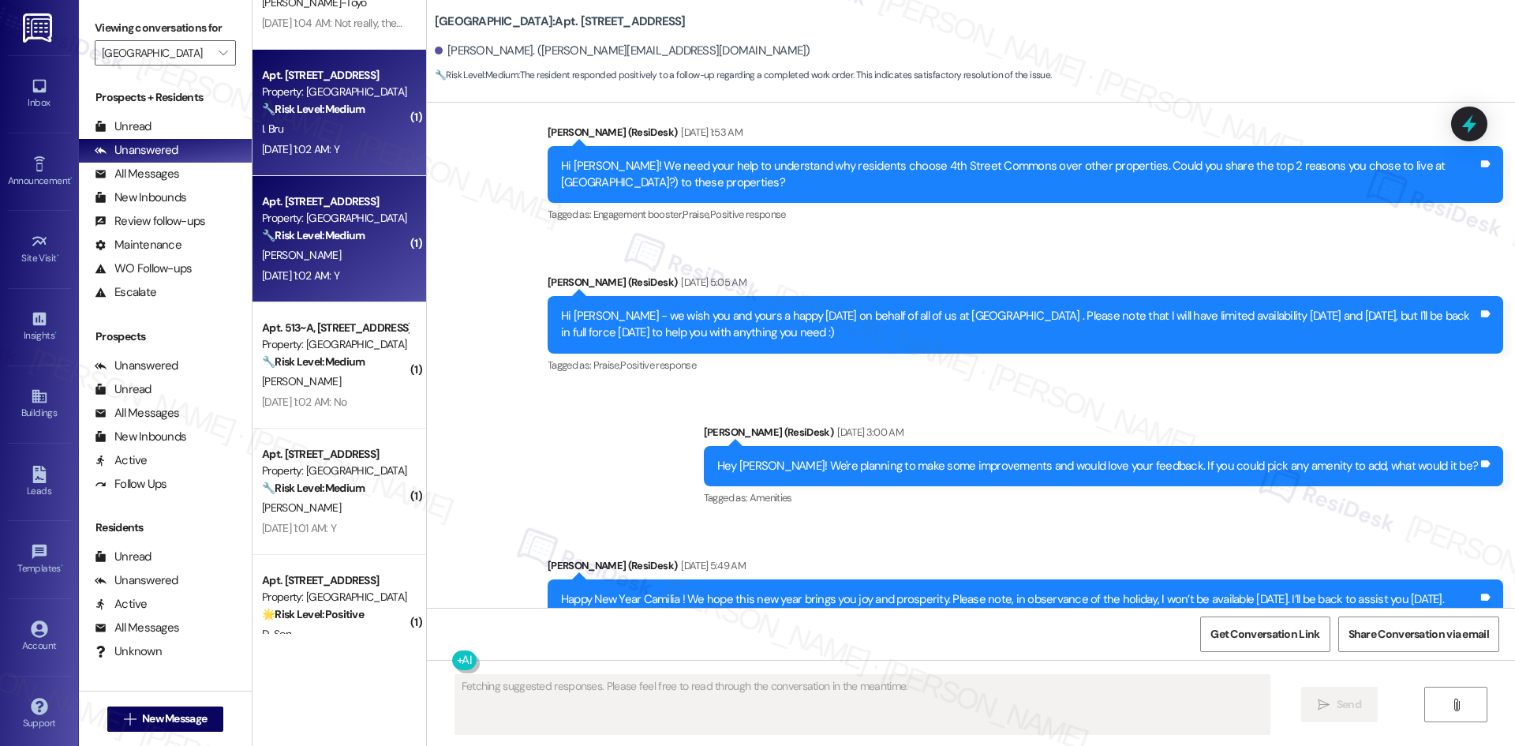
click at [342, 157] on div "Sep 13, 2025 at 1:02 AM: Y Sep 13, 2025 at 1:02 AM: Y" at bounding box center [334, 150] width 149 height 20
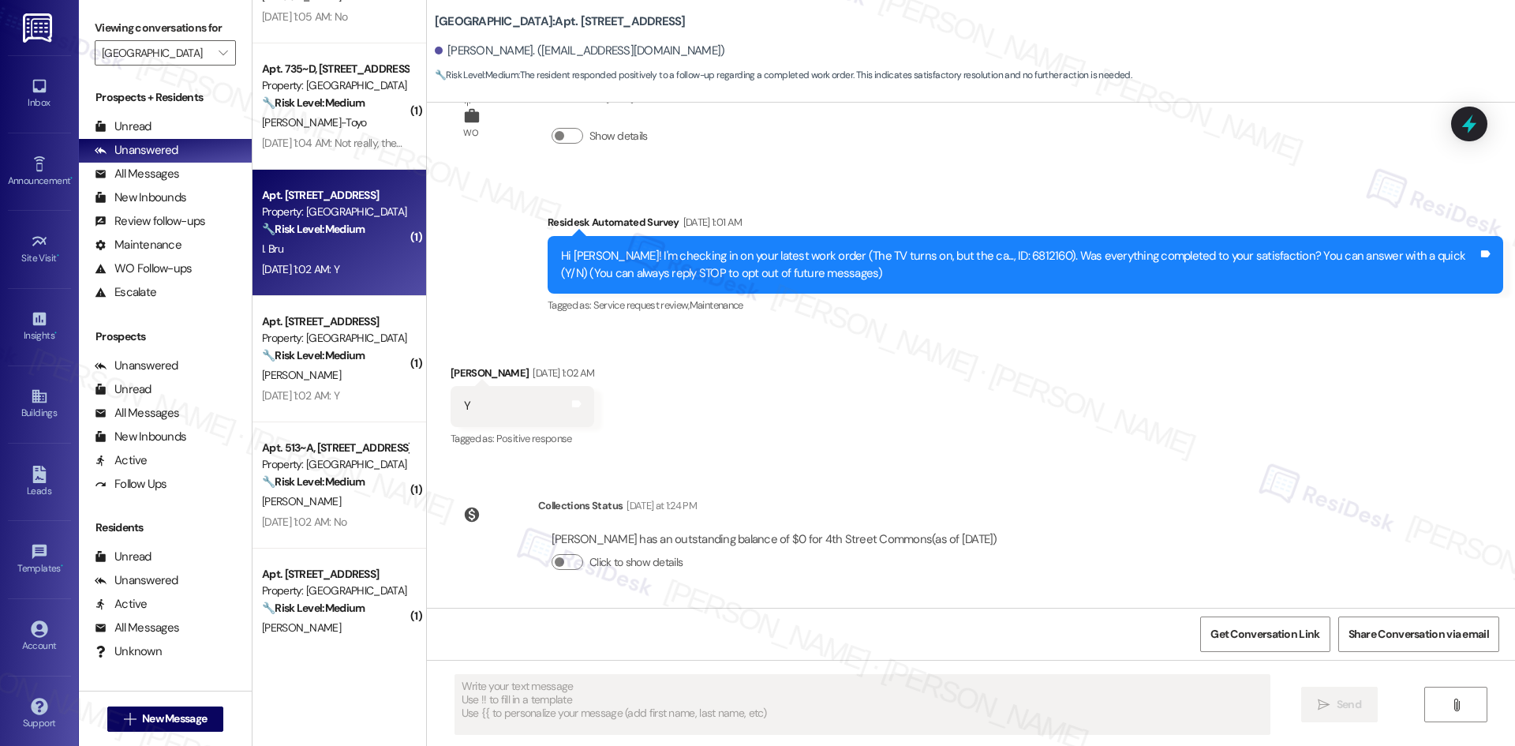
scroll to position [1181, 0]
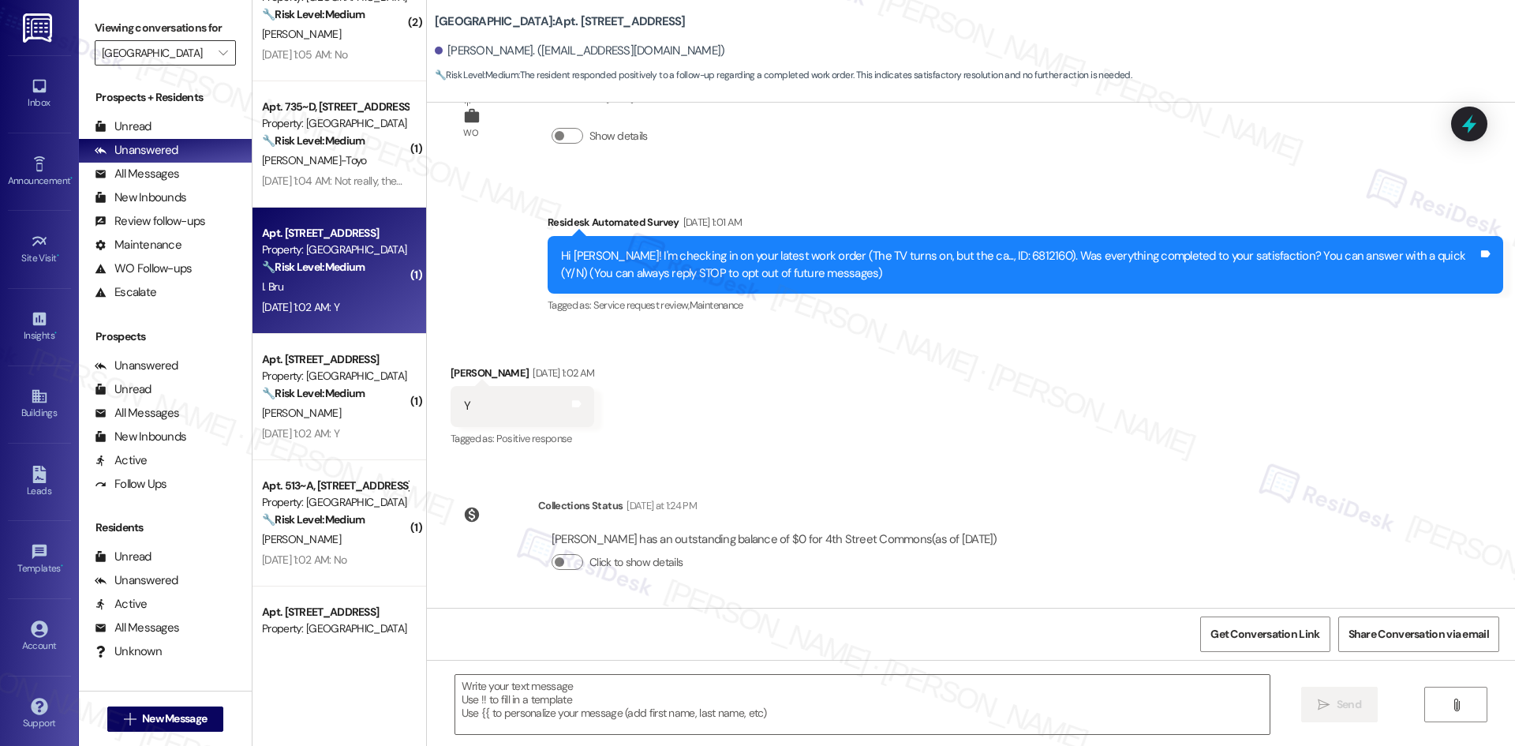
click at [194, 51] on input "[GEOGRAPHIC_DATA]" at bounding box center [156, 52] width 109 height 25
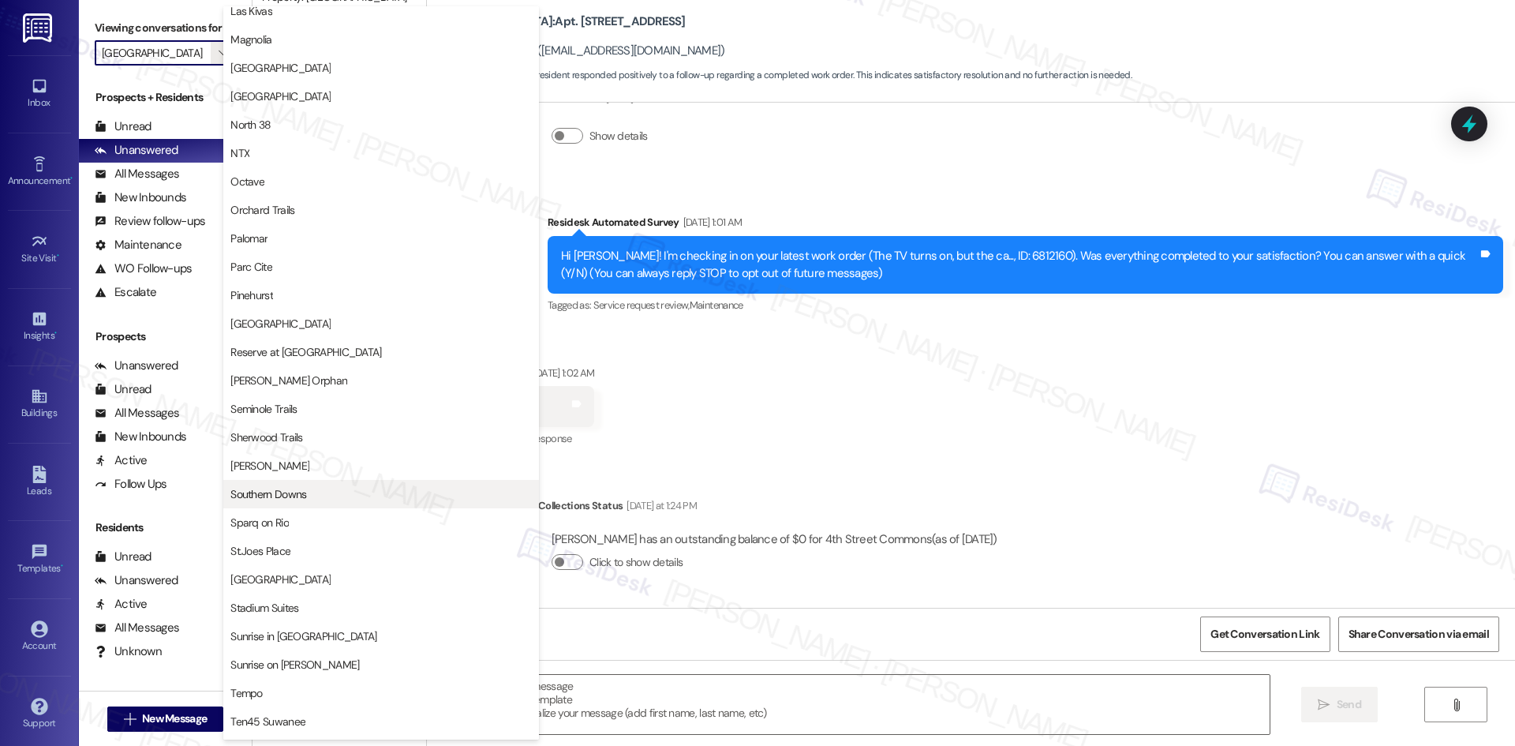
scroll to position [868, 0]
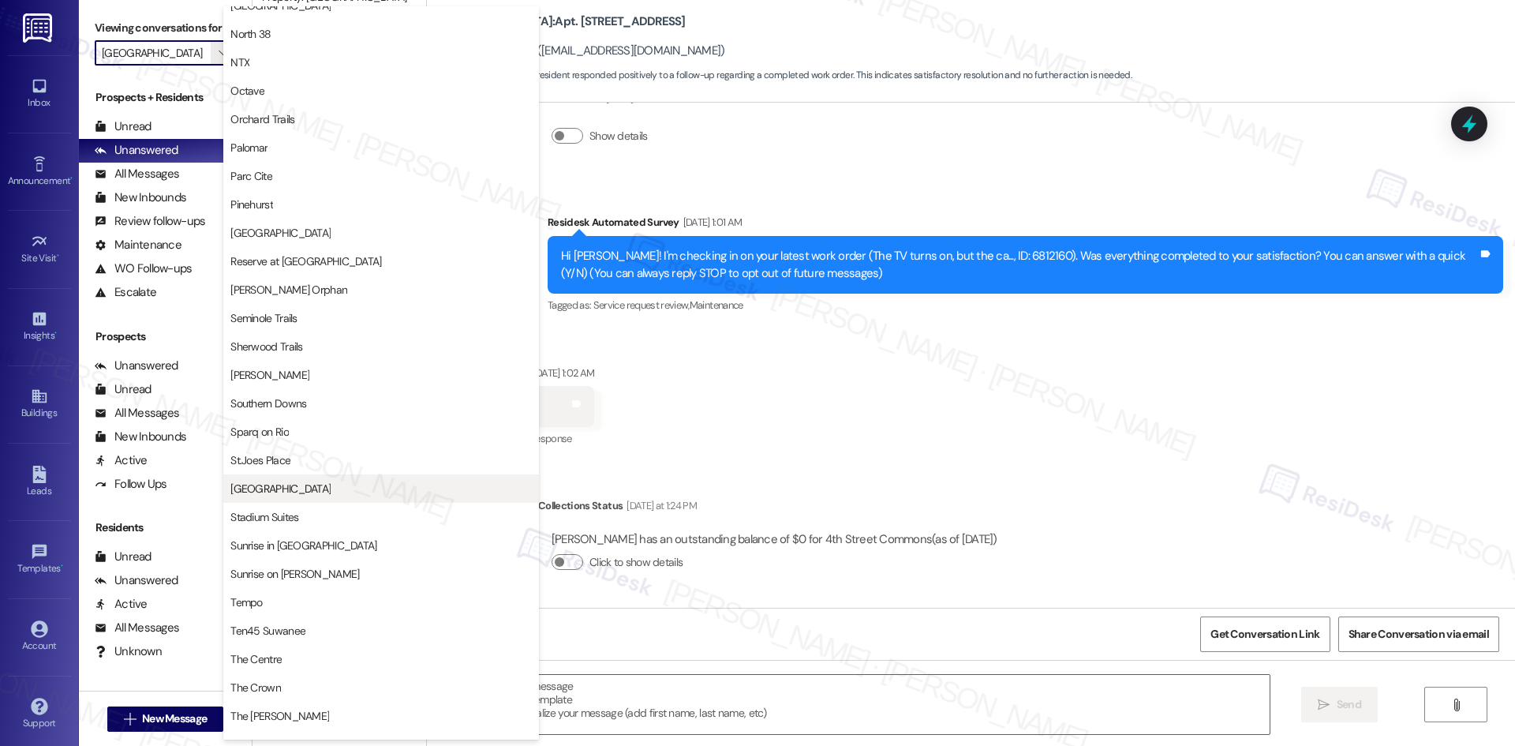
click at [332, 499] on button "[GEOGRAPHIC_DATA]" at bounding box center [381, 488] width 316 height 28
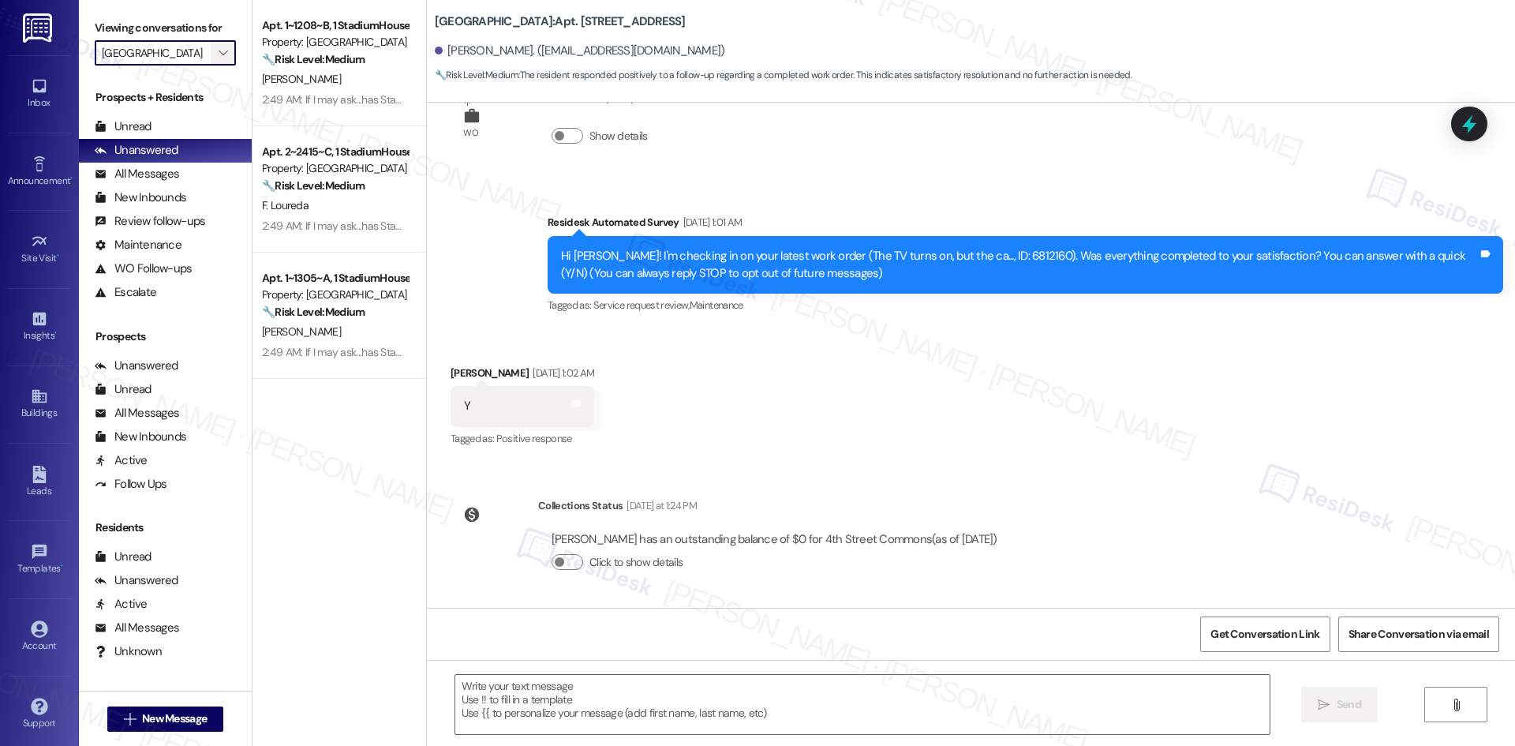
click at [215, 52] on span "" at bounding box center [222, 52] width 15 height 25
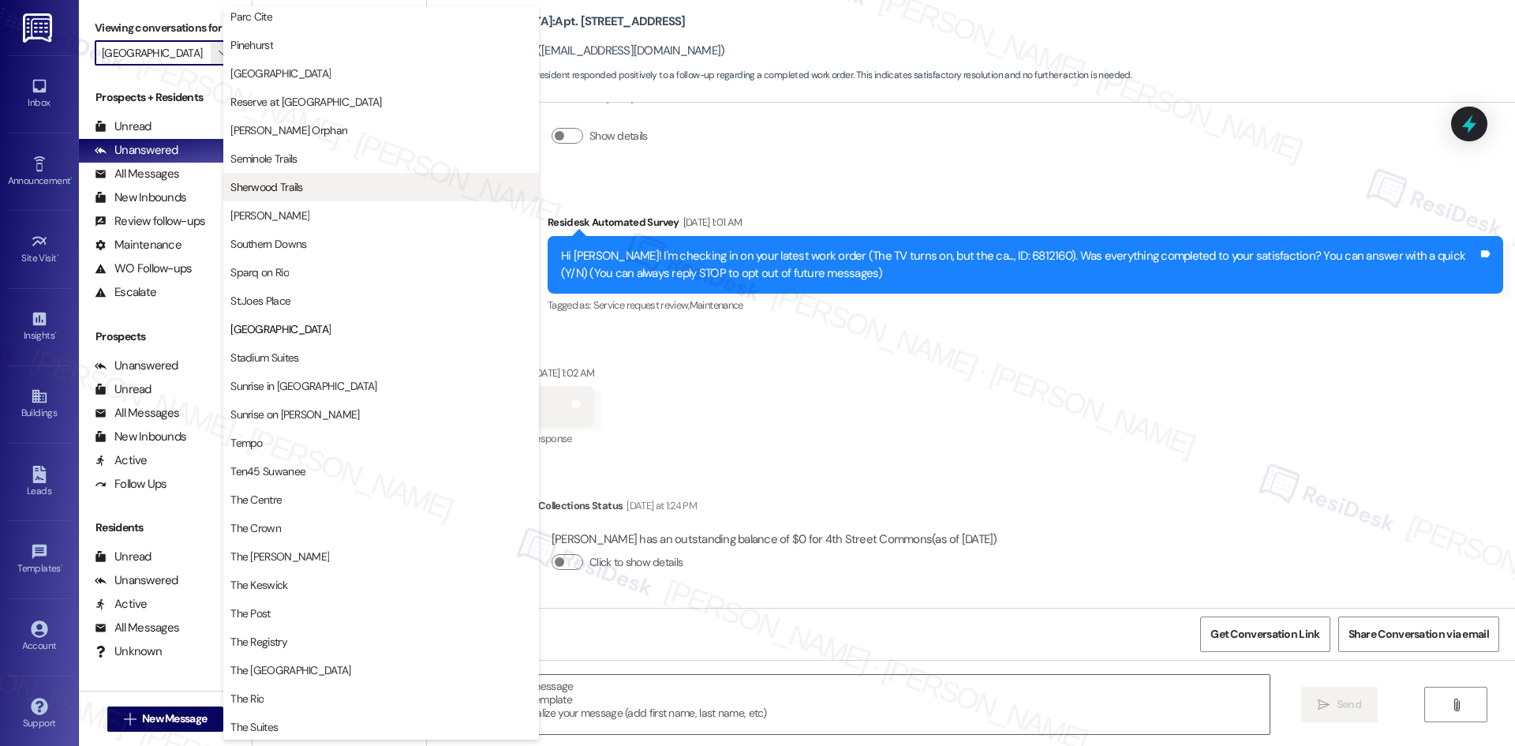
scroll to position [1021, 0]
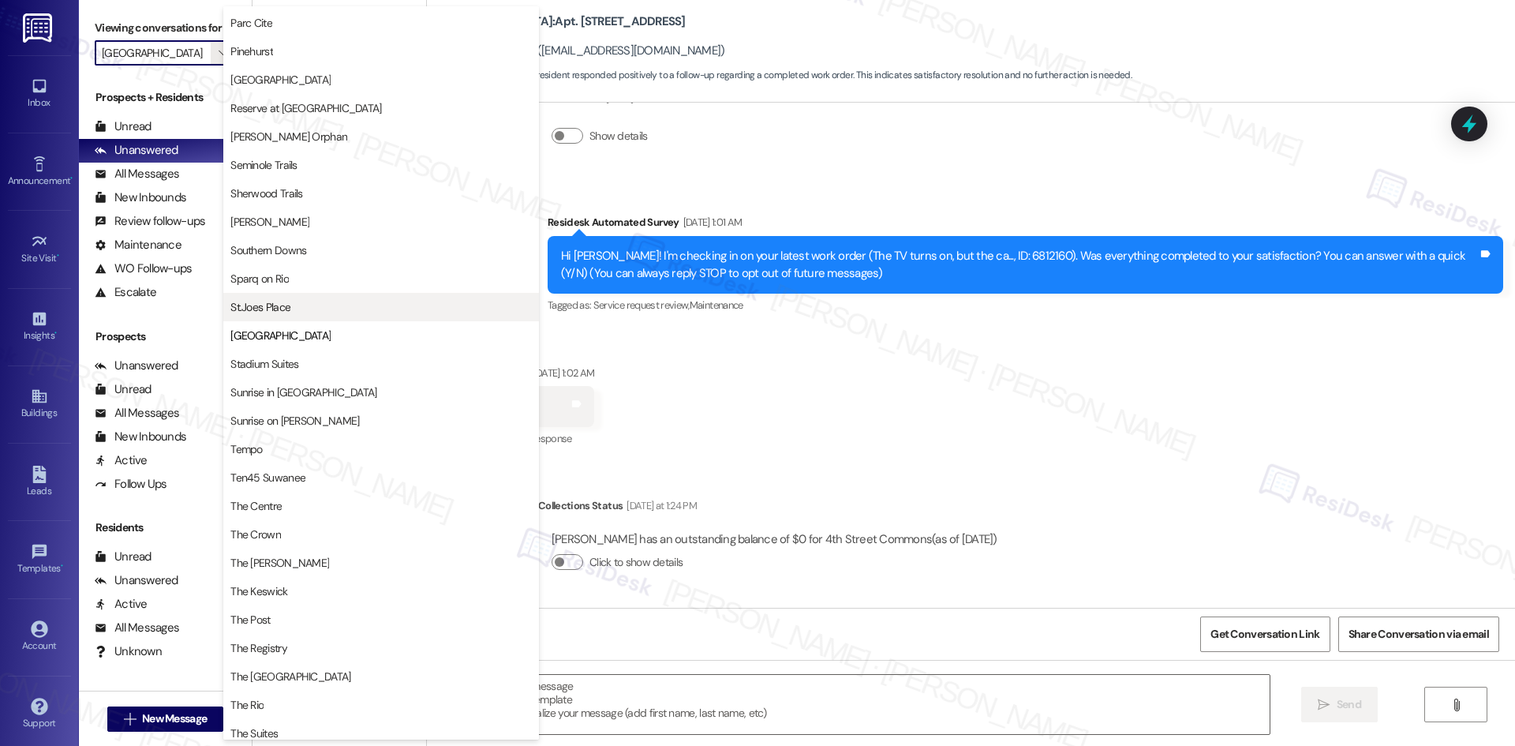
click at [369, 308] on span "St.Joes Place" at bounding box center [380, 307] width 301 height 16
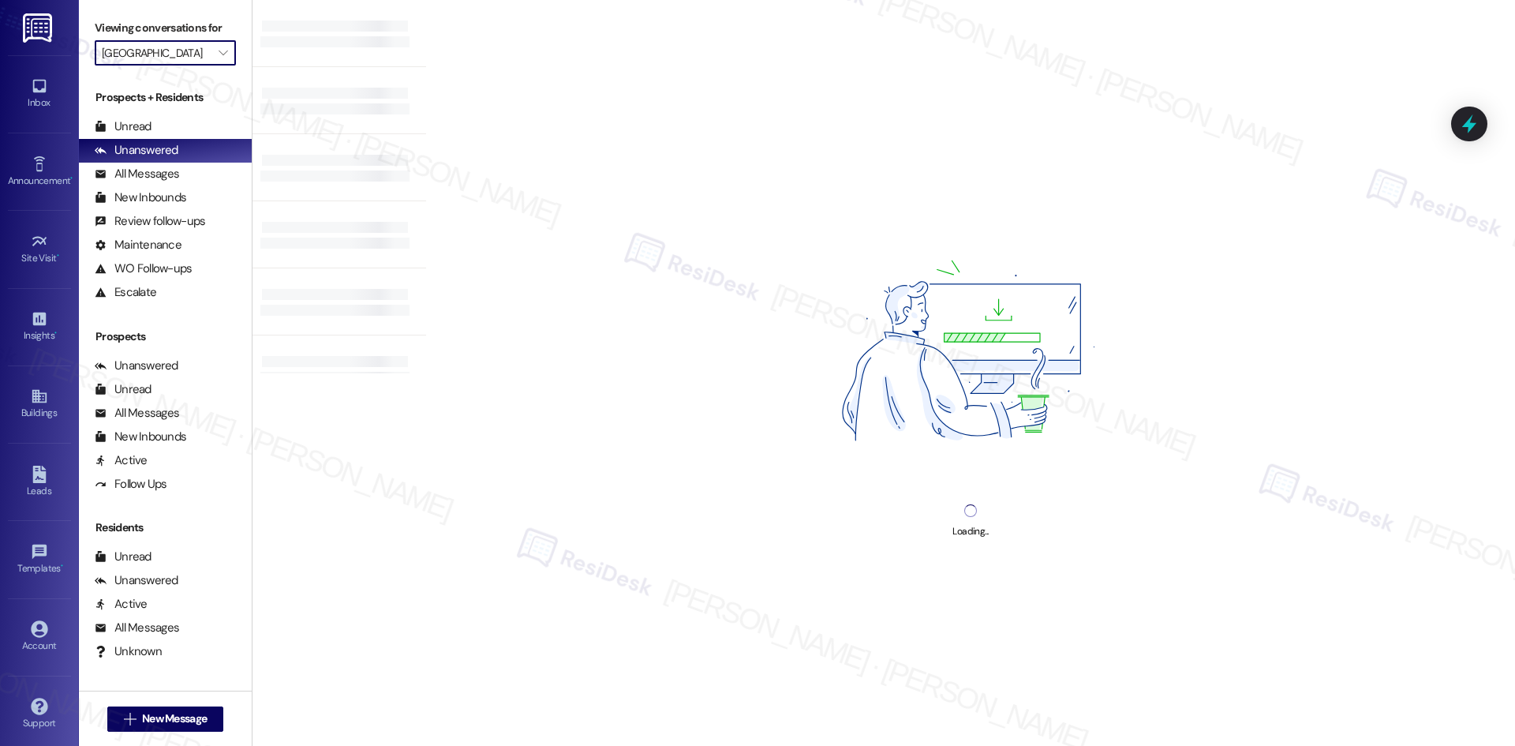
type input "St.Joes Place"
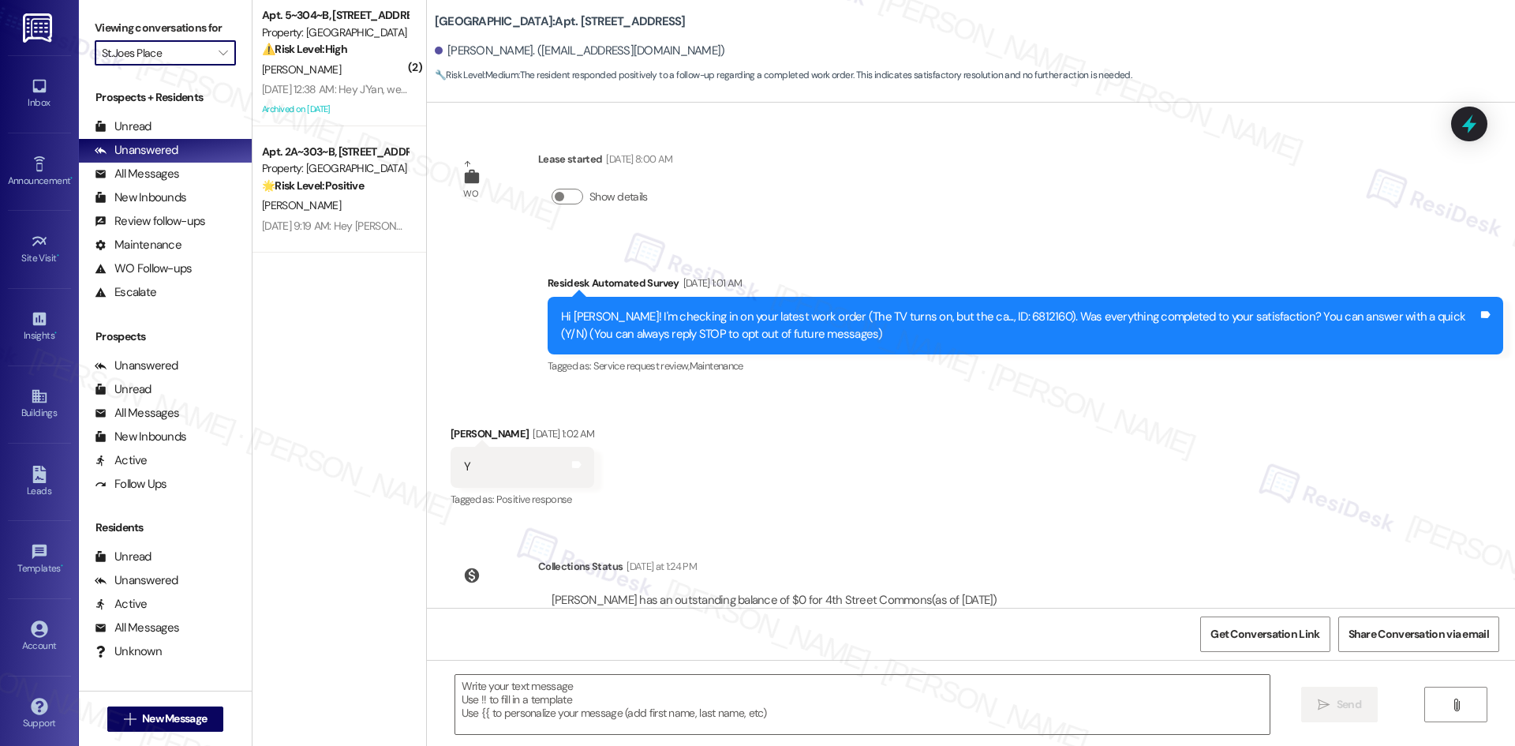
type textarea "Fetching suggested responses. Please feel free to read through the conversation…"
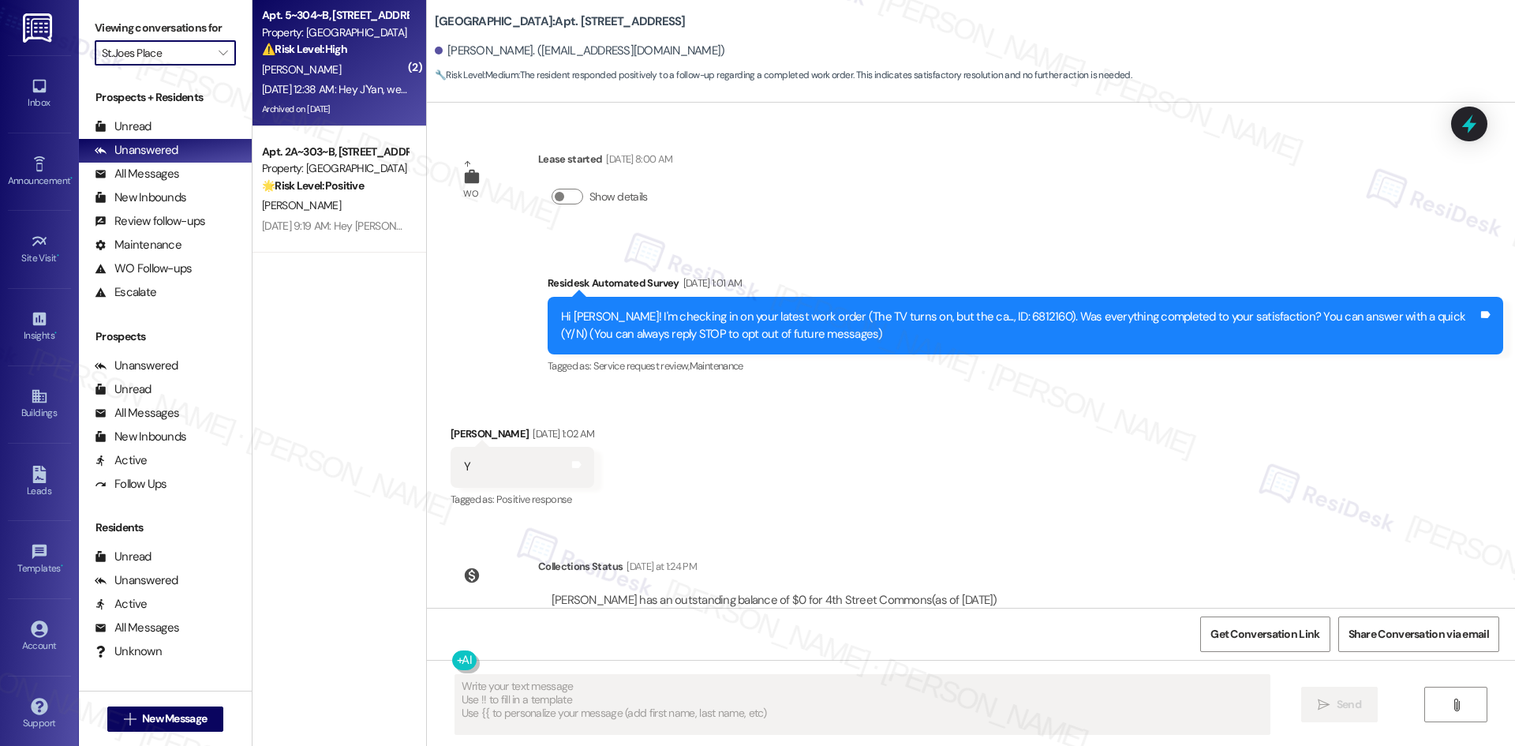
click at [354, 89] on div "Sep 14, 2025 at 12:38 AM: Hey J'Yan, we appreciate your text! We'll be back at …" at bounding box center [584, 89] width 645 height 14
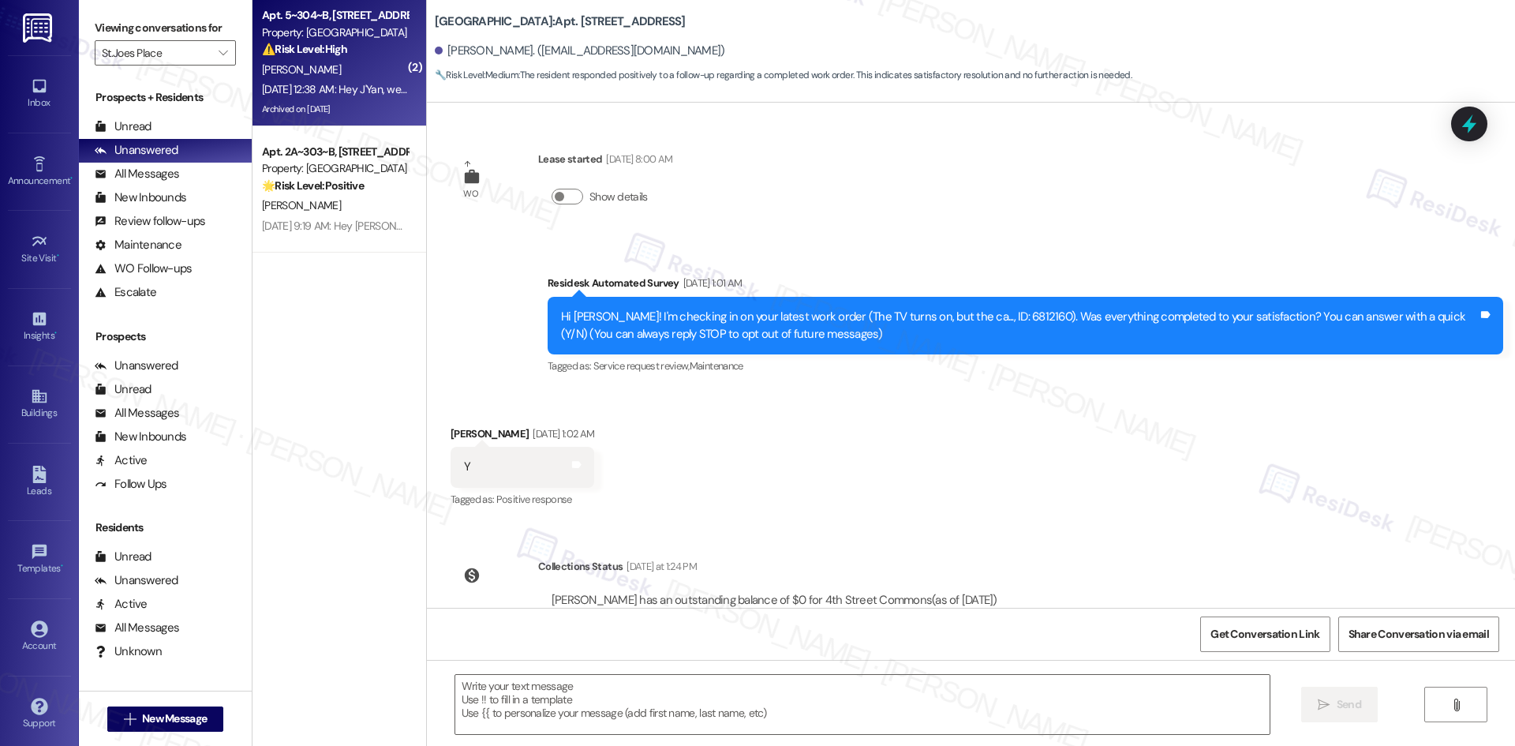
type textarea "Fetching suggested responses. Please feel free to read through the conversation…"
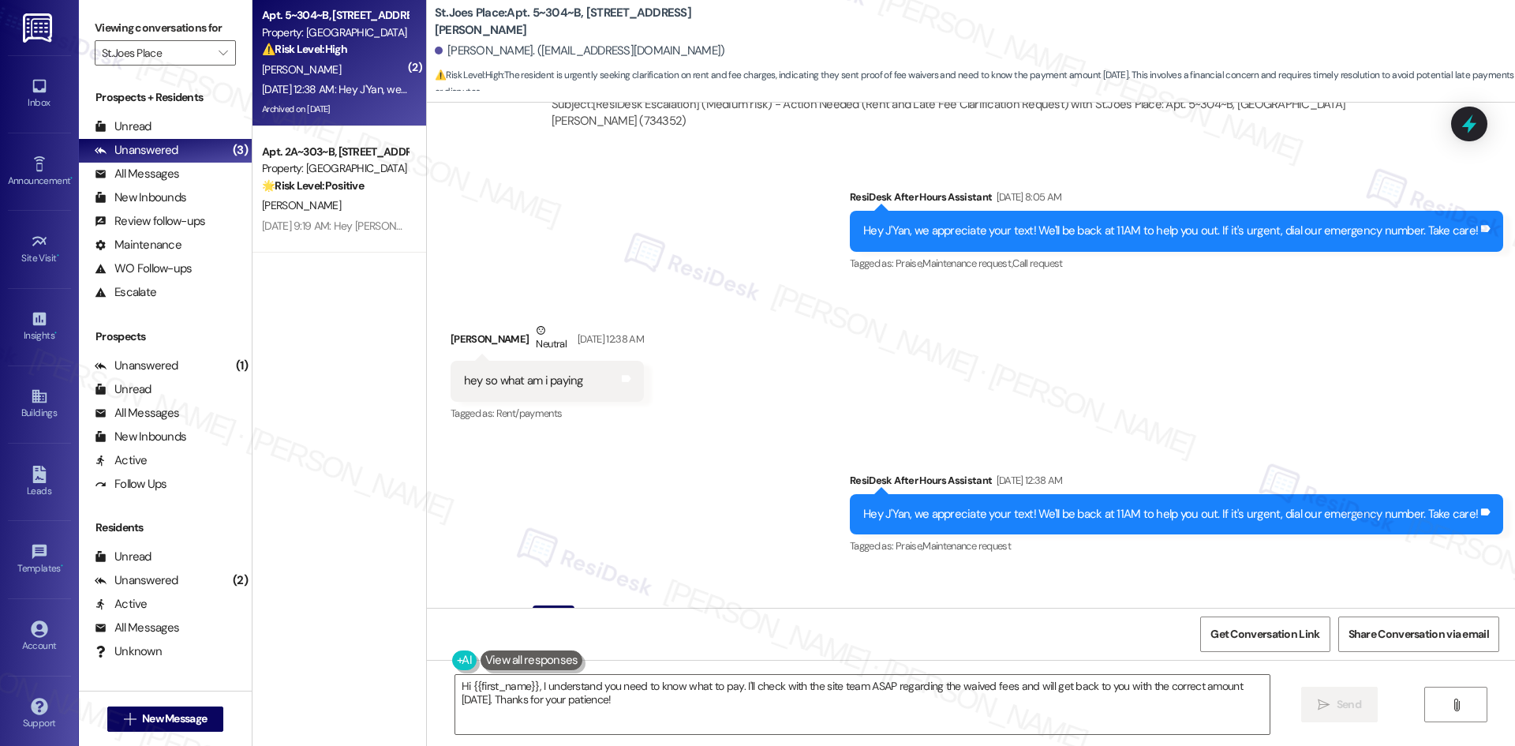
scroll to position [9290, 0]
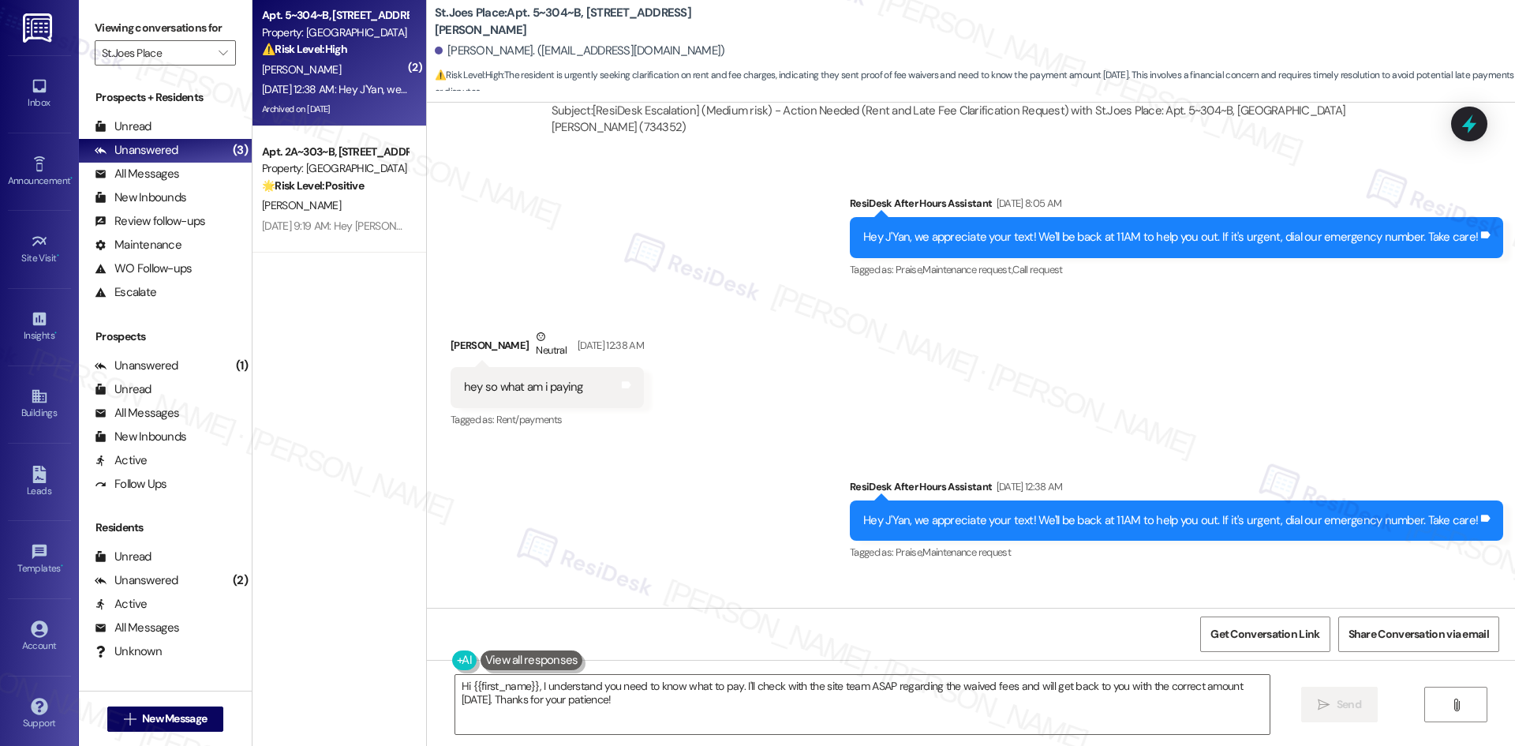
click at [650, 443] on div "Sent via SMS ResiDesk After Hours Assistant Sep 14, 2025 at 12:38 AM Hey J'Yan,…" at bounding box center [971, 509] width 1088 height 133
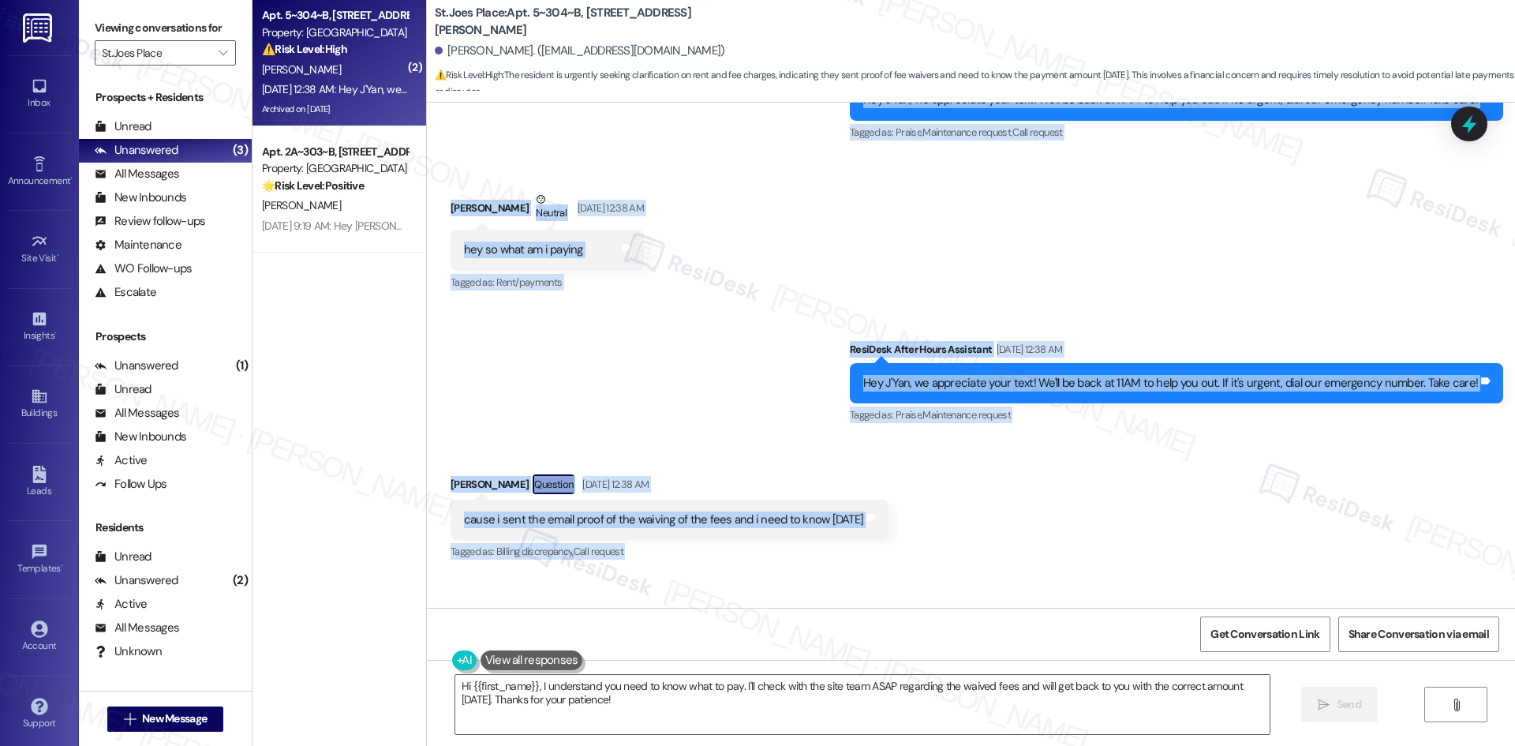
scroll to position [9605, 0]
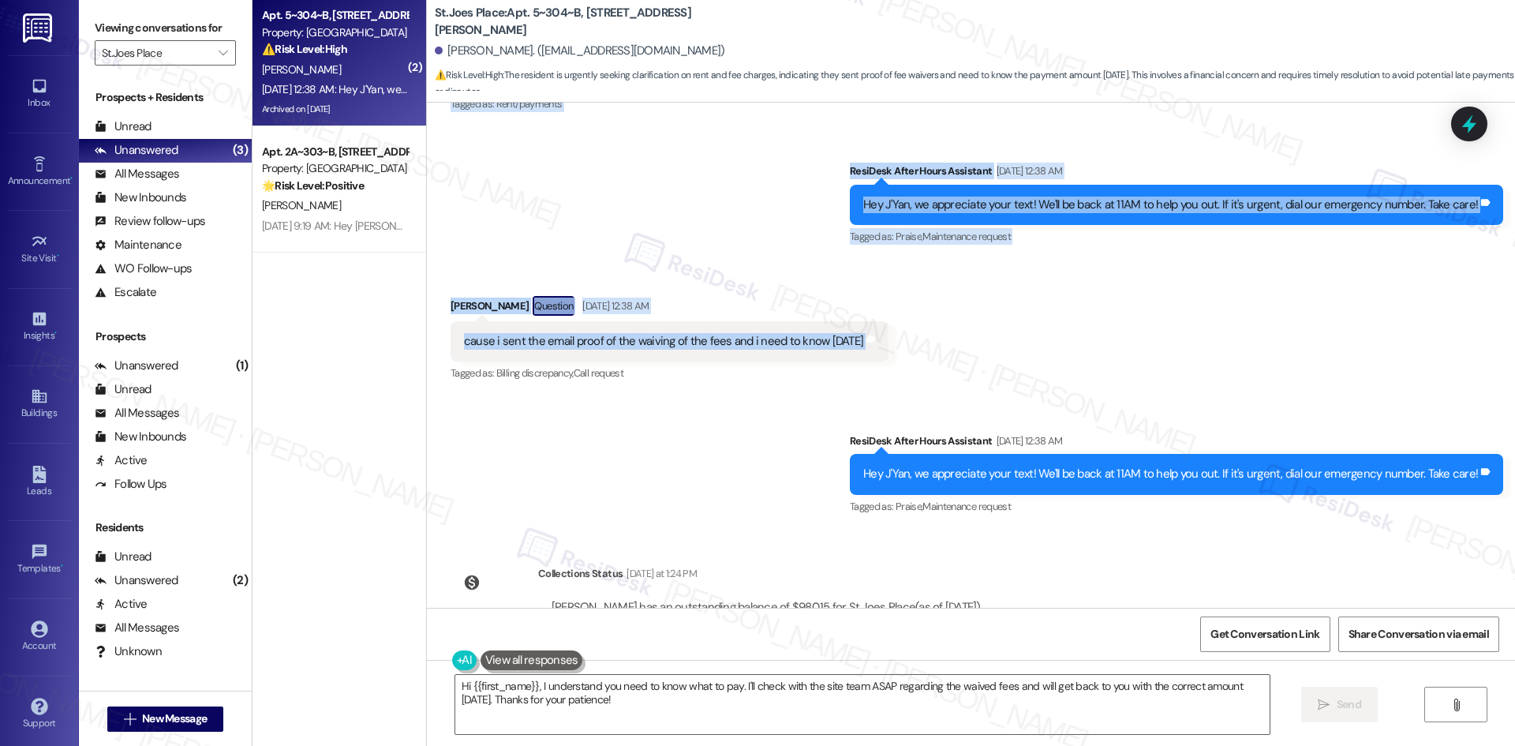
drag, startPoint x: 815, startPoint y: 202, endPoint x: 916, endPoint y: 268, distance: 120.4
click at [916, 268] on div "Survey, sent via SMS Residesk Automated Survey Sep 29, 2022 at 1:07 AM Hi Jyan …" at bounding box center [971, 355] width 1088 height 505
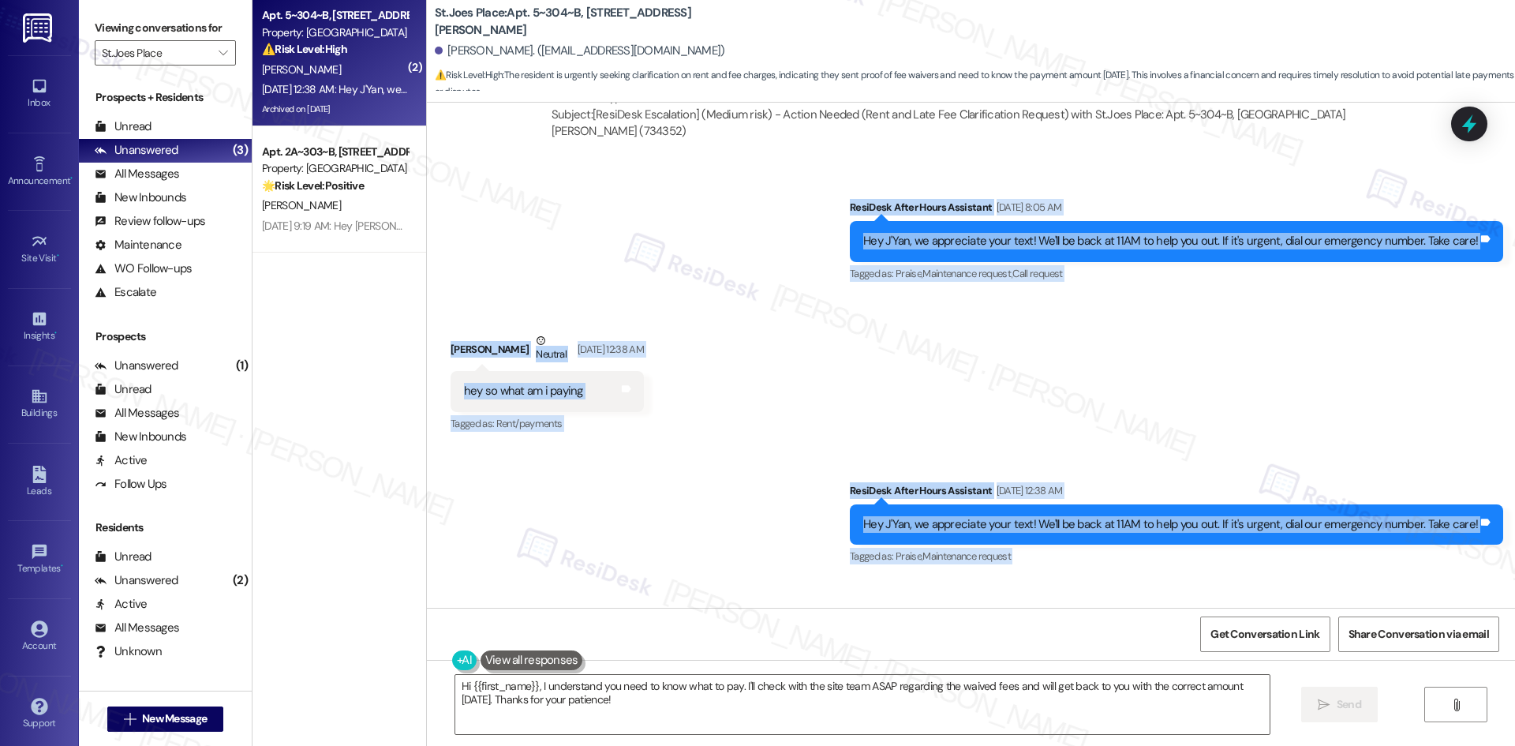
scroll to position [9290, 0]
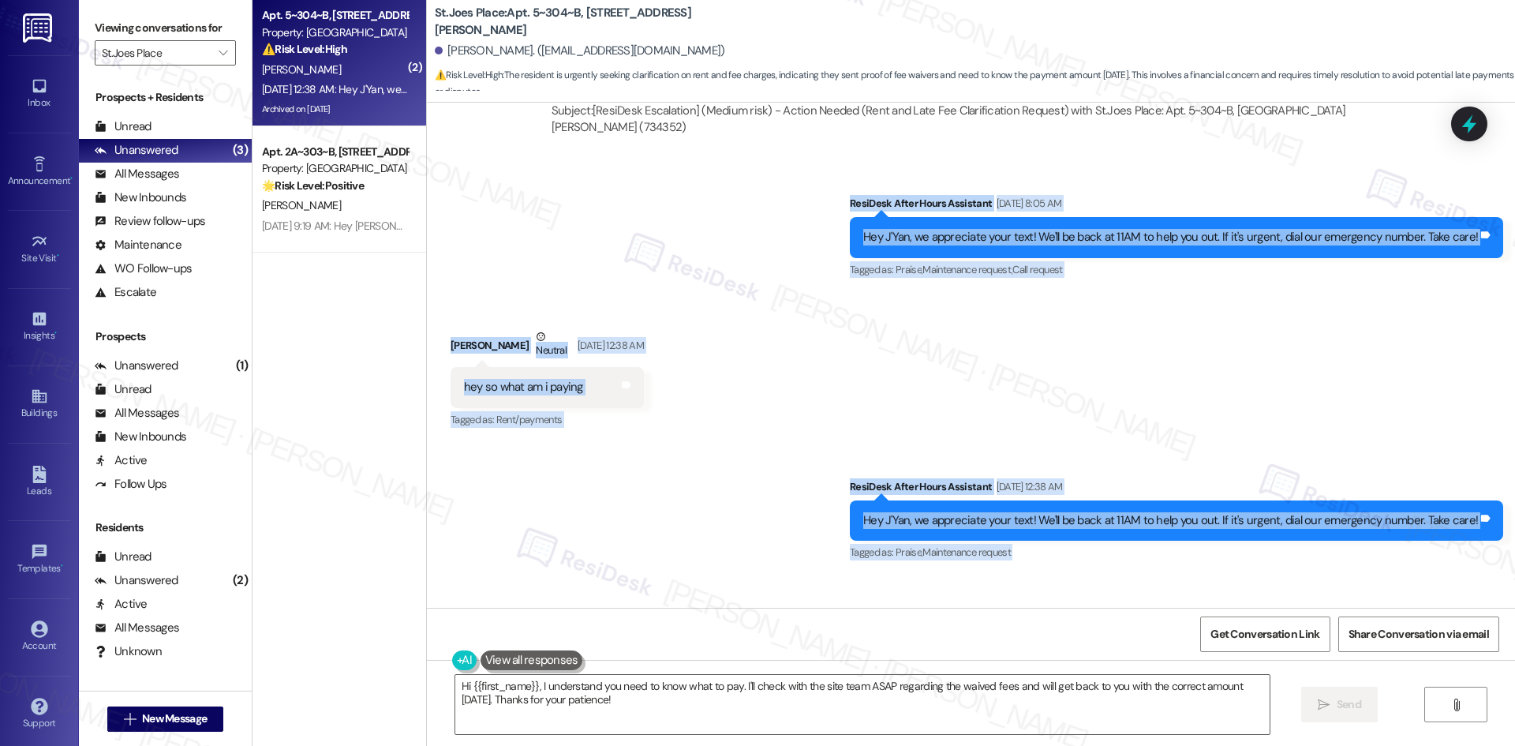
copy div "ResiDesk After Hours Assistant Sep 13, 2025 at 8:05 AM Hey J'Yan, we appreciate…"
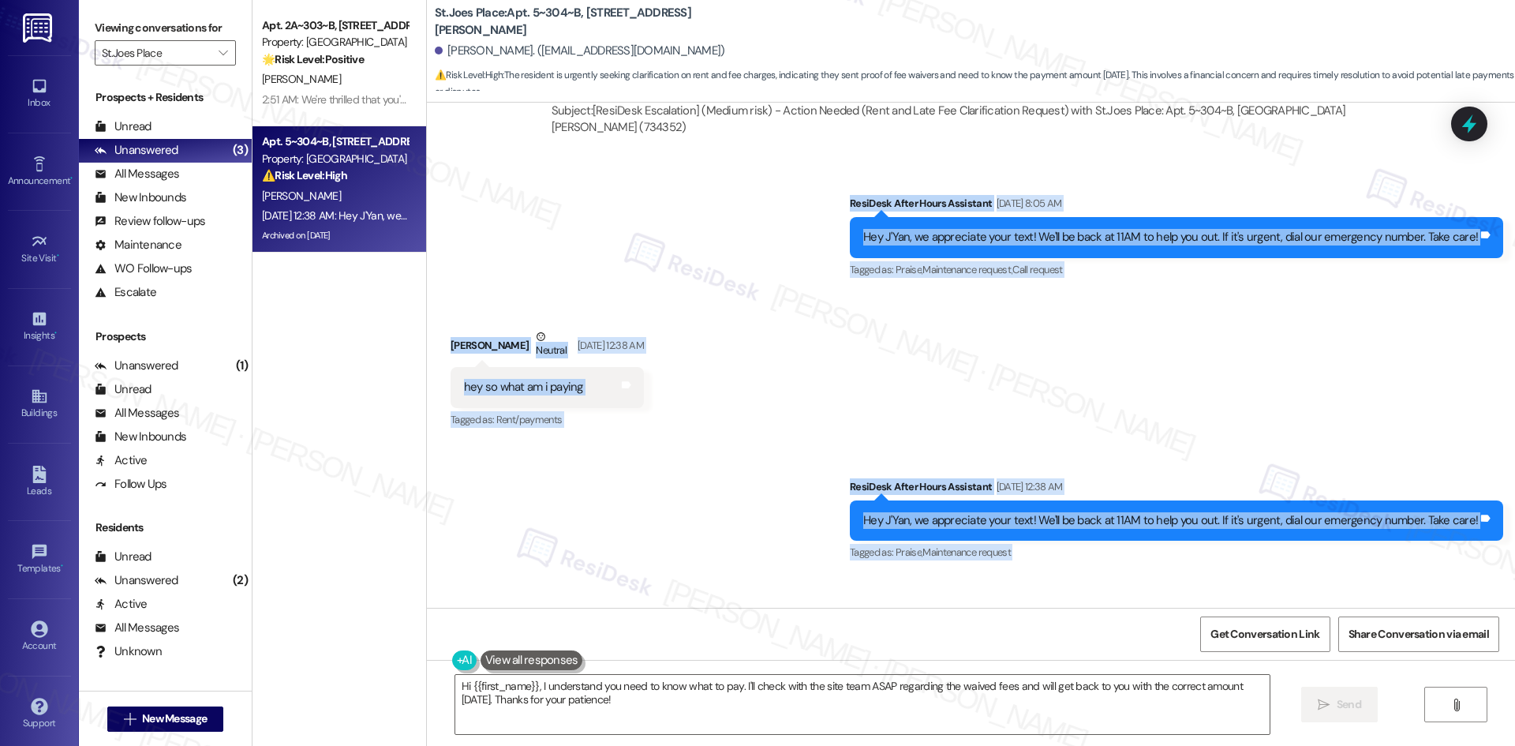
click at [736, 443] on div "Sent via SMS ResiDesk After Hours Assistant Sep 14, 2025 at 12:38 AM Hey J'Yan,…" at bounding box center [971, 509] width 1088 height 133
click at [738, 600] on div "Received via SMS J'Yan Jackson Question Sep 14, 2025 at 12:38 AM cause i sent t…" at bounding box center [670, 656] width 462 height 113
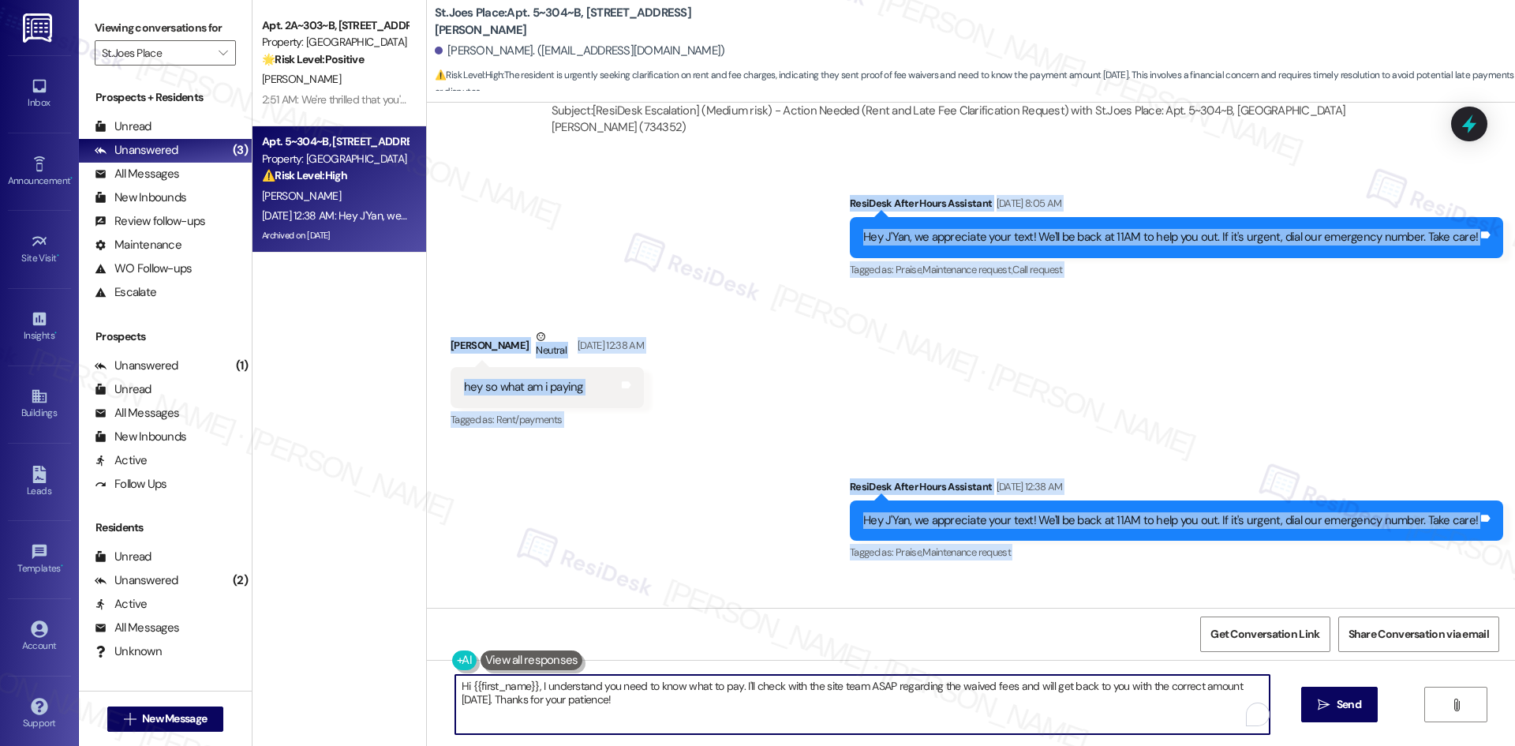
click at [751, 711] on textarea "Hi {{first_name}}, I understand you need to know what to pay. I'll check with t…" at bounding box center [862, 704] width 814 height 59
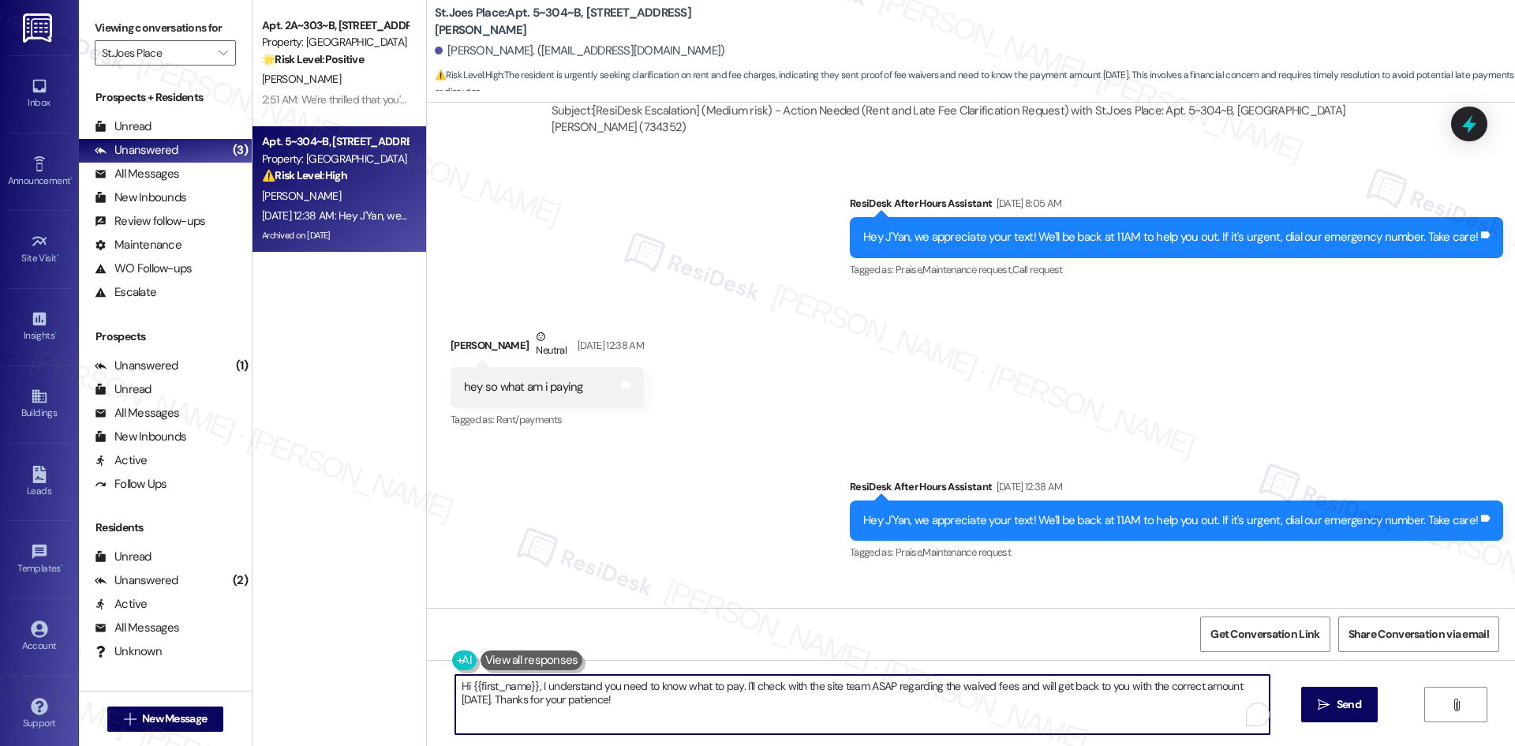
paste textarea "J’Yan, I apologize for the delay — I don’t have an update yet on the waived fee…"
click at [807, 701] on textarea "Hi J’Yan, I apologize for the delay — I don’t have an update yet on the waived …" at bounding box center [857, 704] width 814 height 59
type textarea "Hi J’Yan, I apologize for the delay — I don’t have an update yet on the waived …"
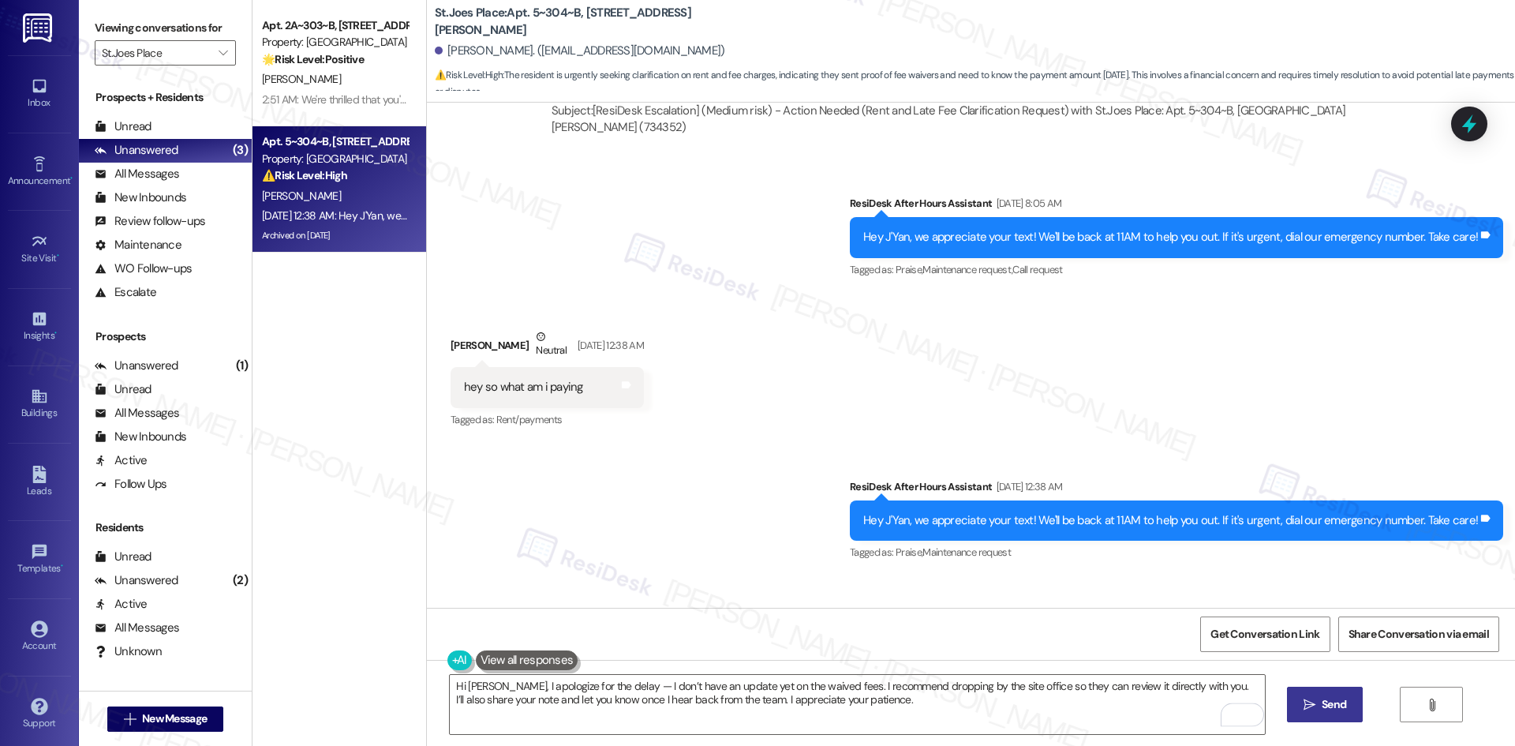
click at [1326, 715] on button " Send" at bounding box center [1325, 705] width 77 height 36
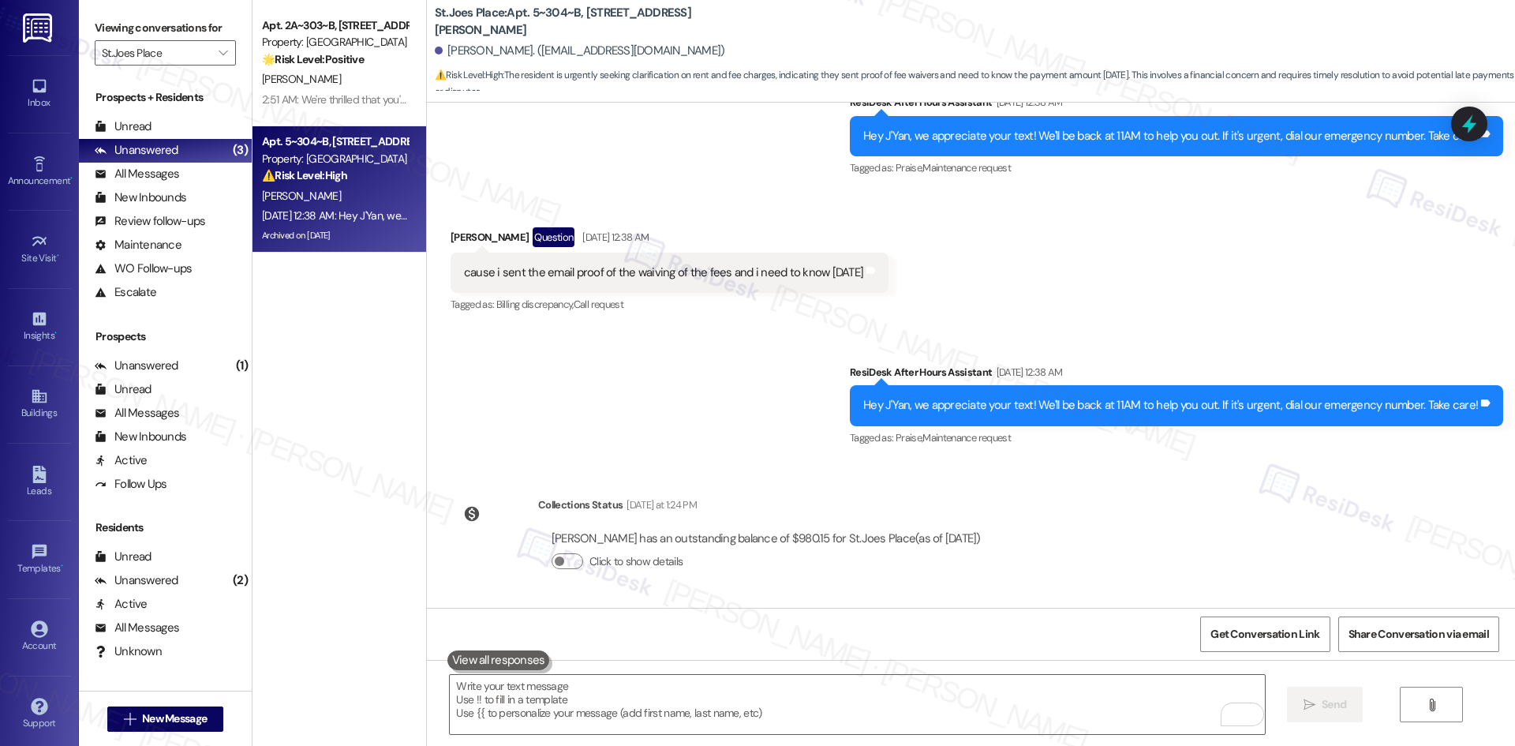
scroll to position [9732, 0]
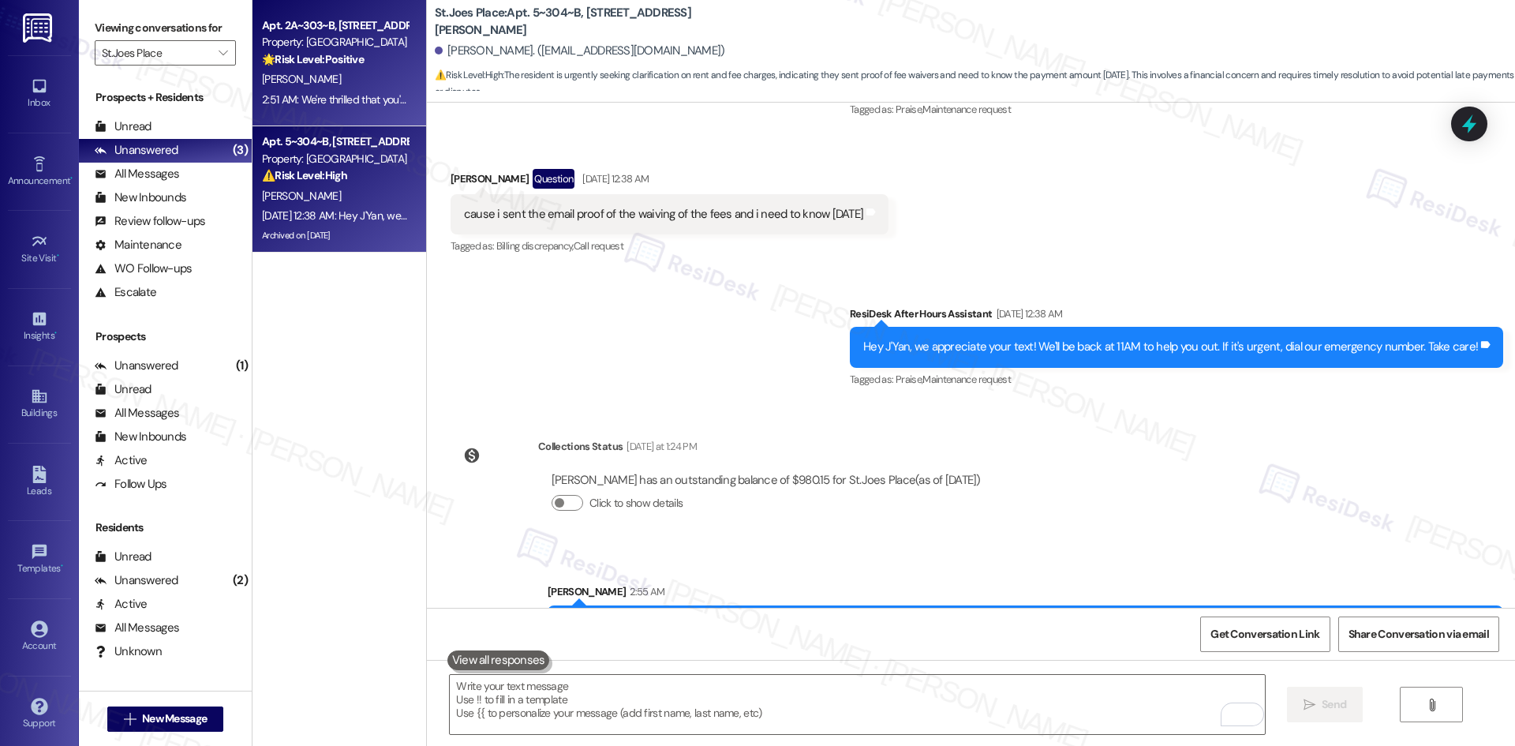
click at [338, 84] on div "A. Damerla" at bounding box center [334, 79] width 149 height 20
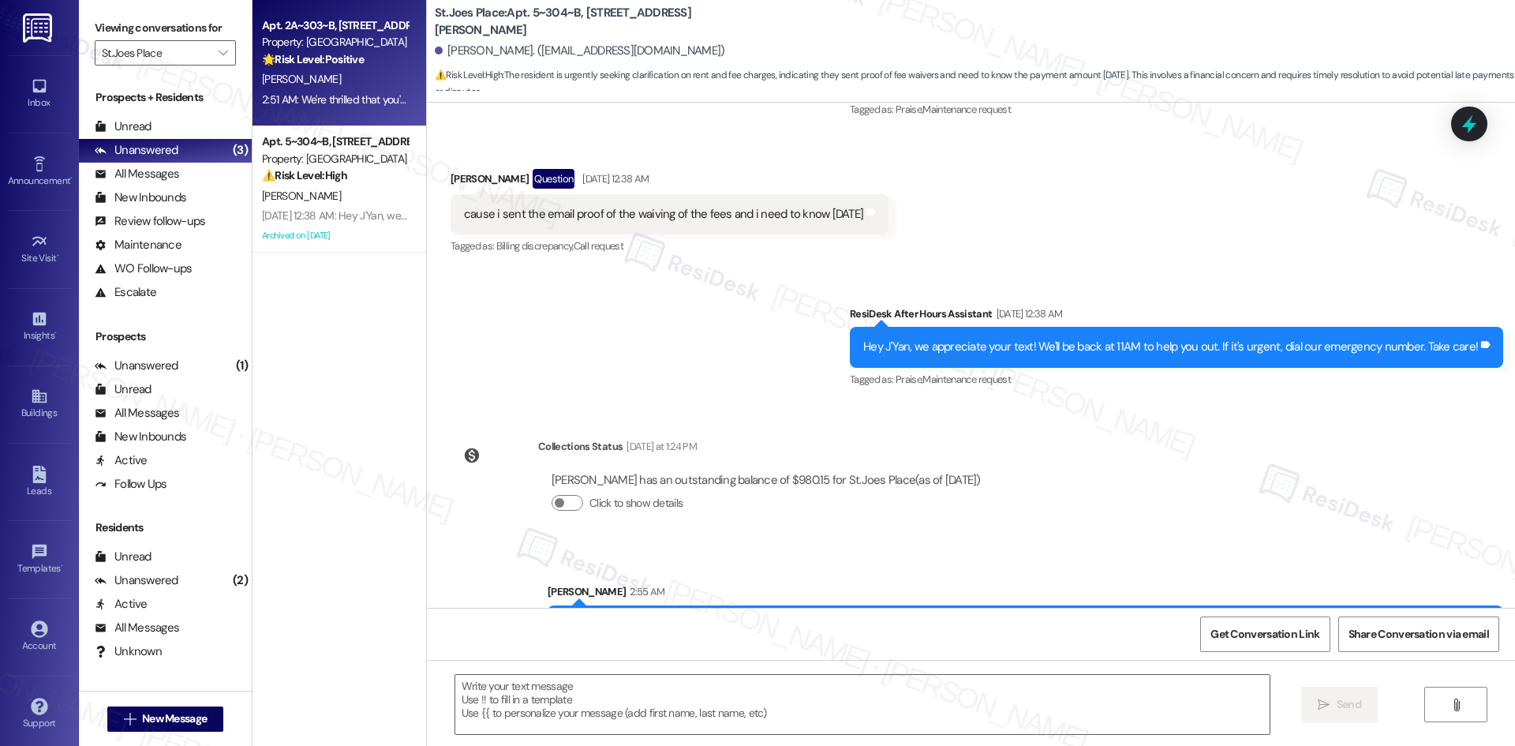
type textarea "Fetching suggested responses. Please feel free to read through the conversation…"
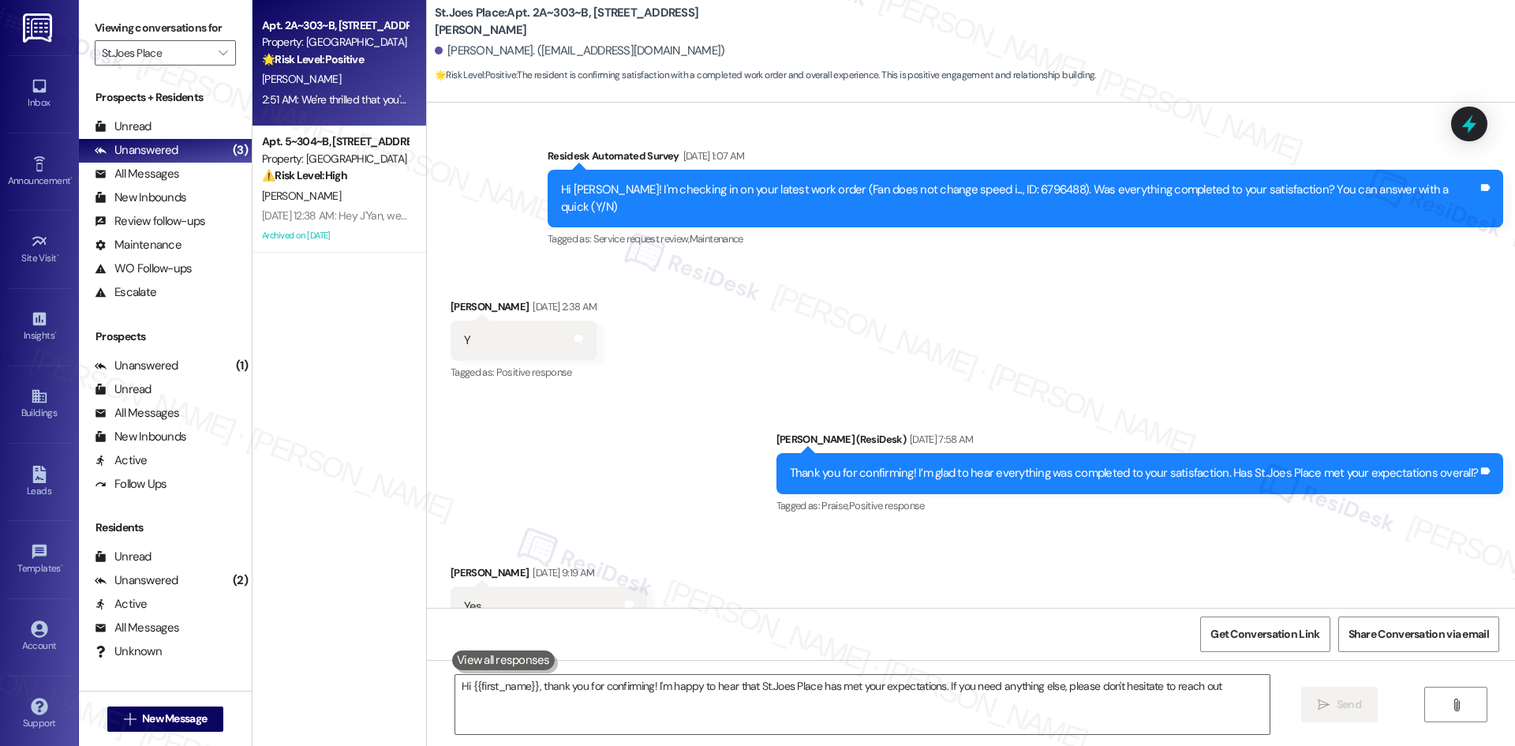
type textarea "Hi {{first_name}}, thank you for confirming! I'm happy to hear that St.Joes Pla…"
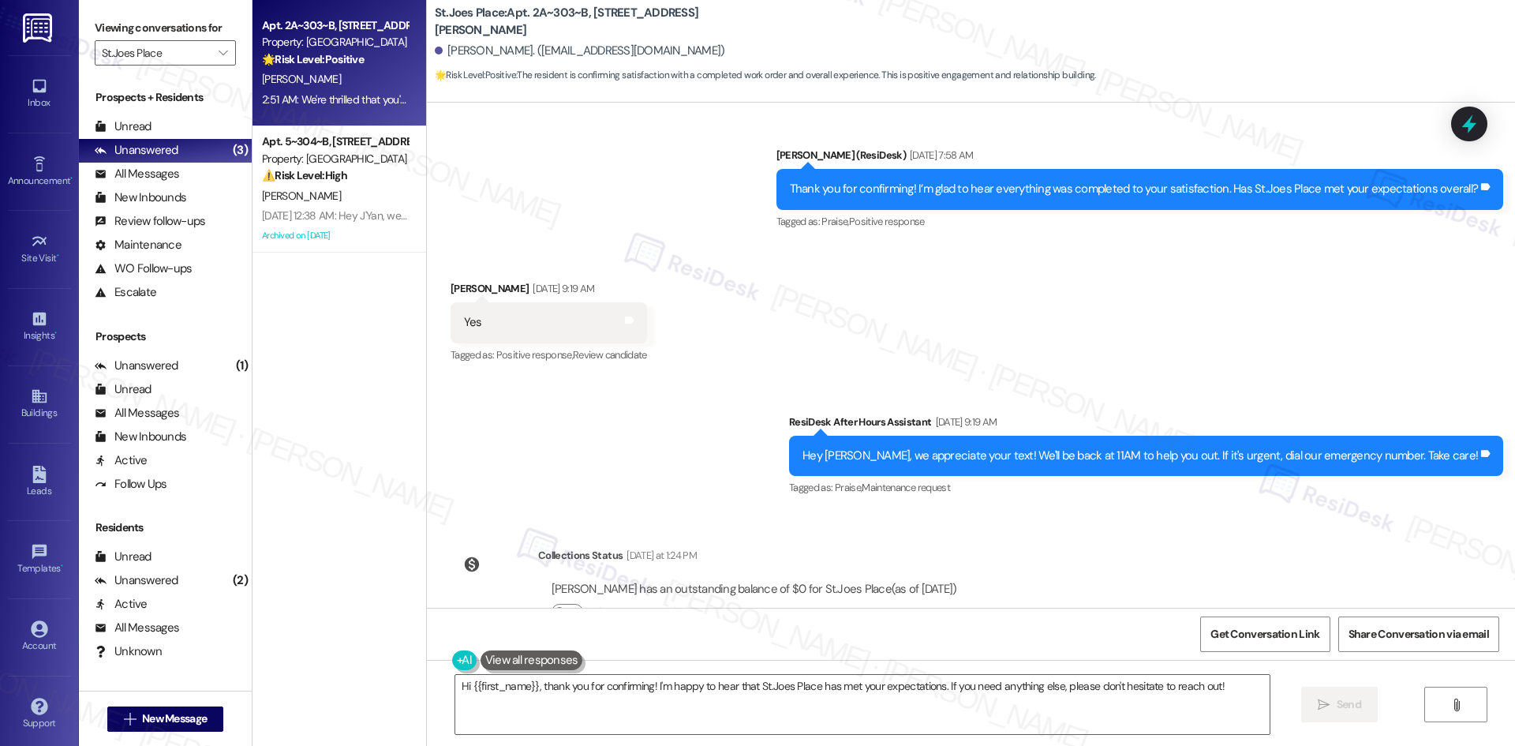
scroll to position [556, 0]
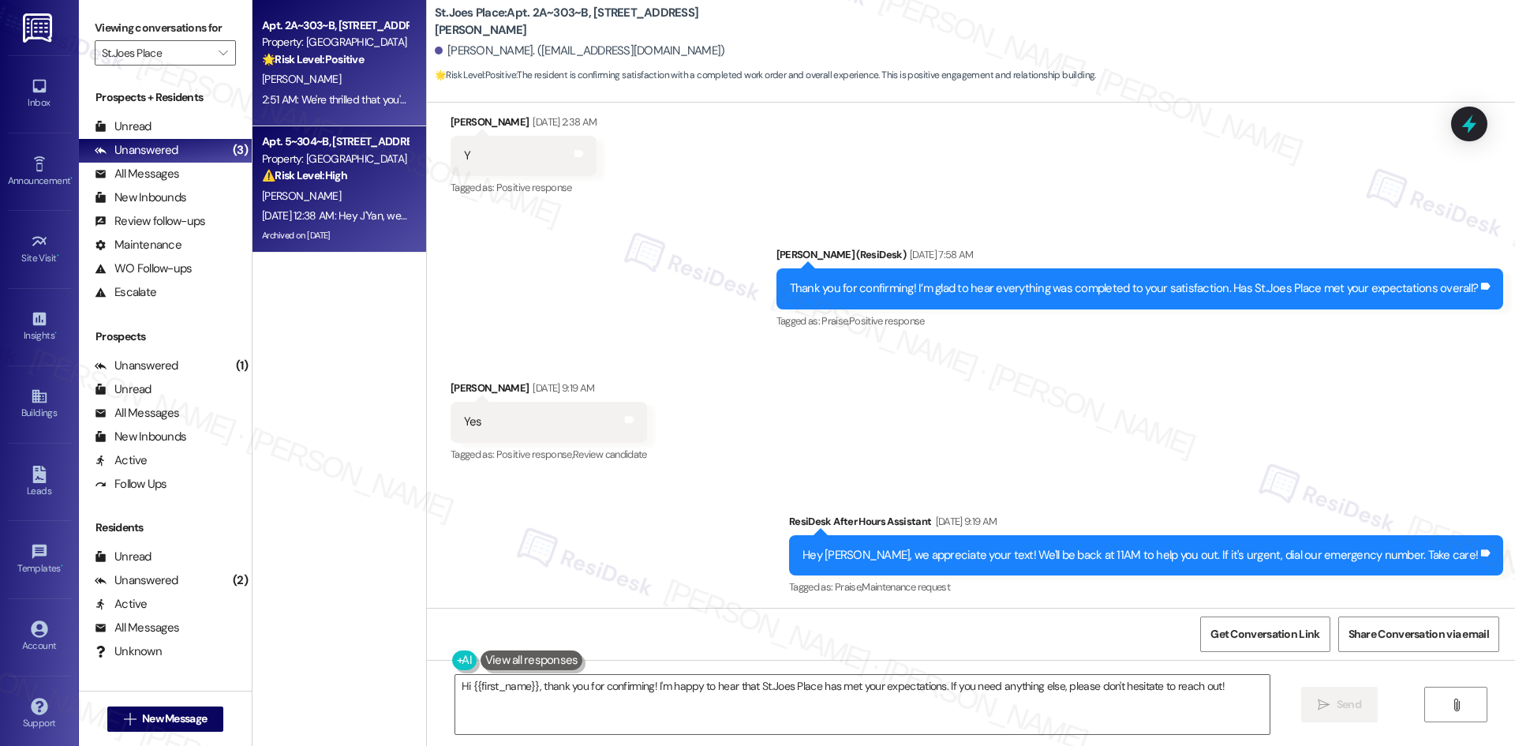
click at [353, 163] on div "Property: St.Joes Place" at bounding box center [335, 159] width 146 height 17
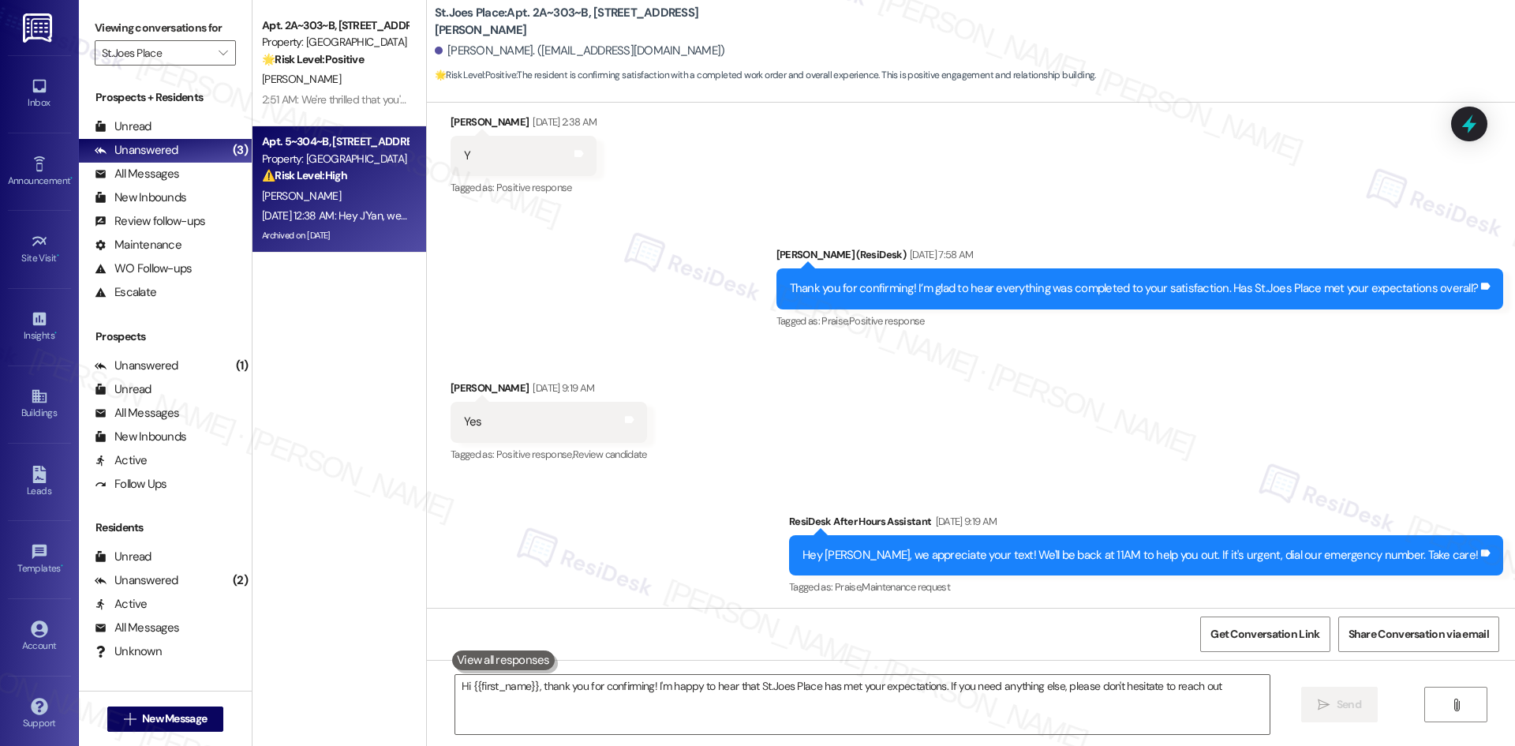
type textarea "Hi {{first_name}}, thank you for confirming! I'm happy to hear that St.Joes Pla…"
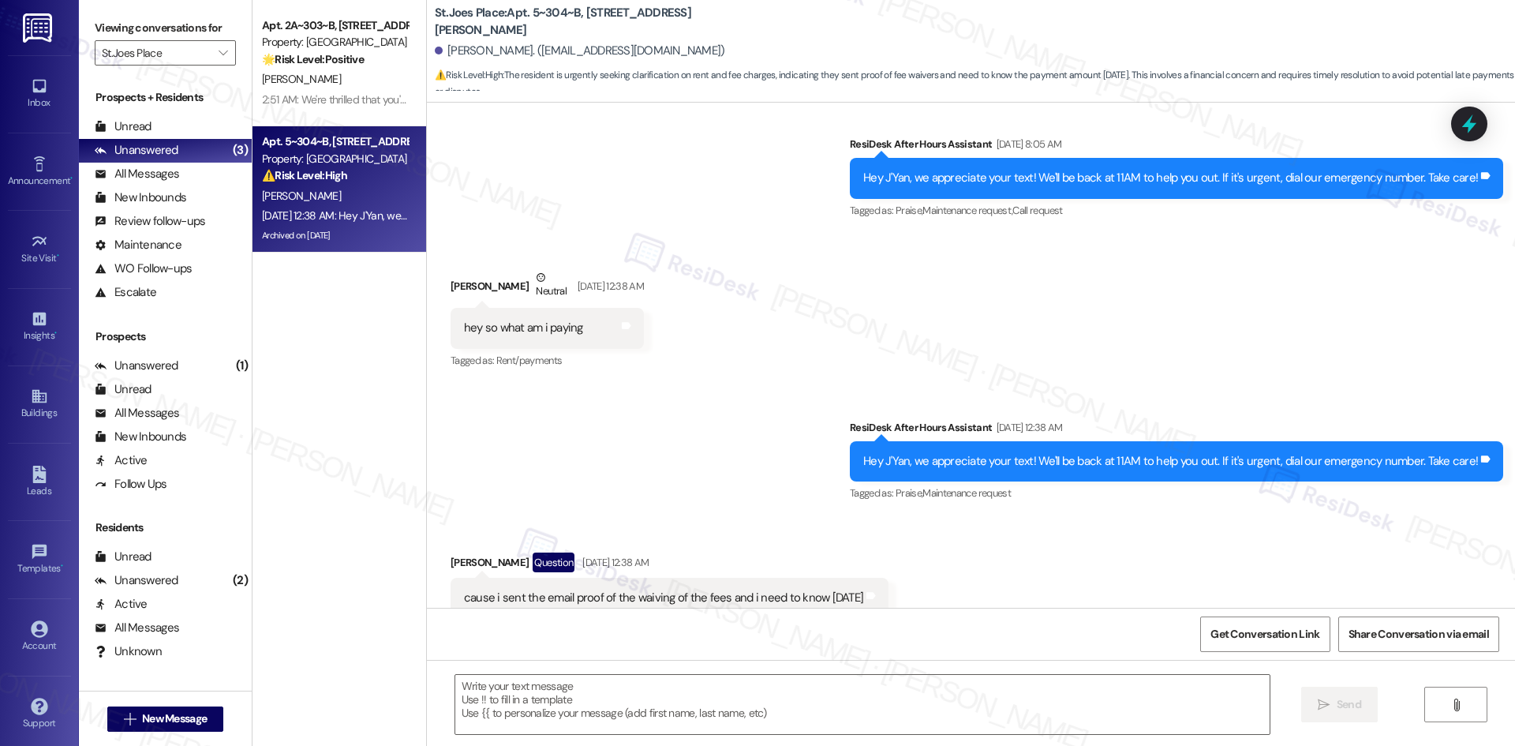
scroll to position [9327, 0]
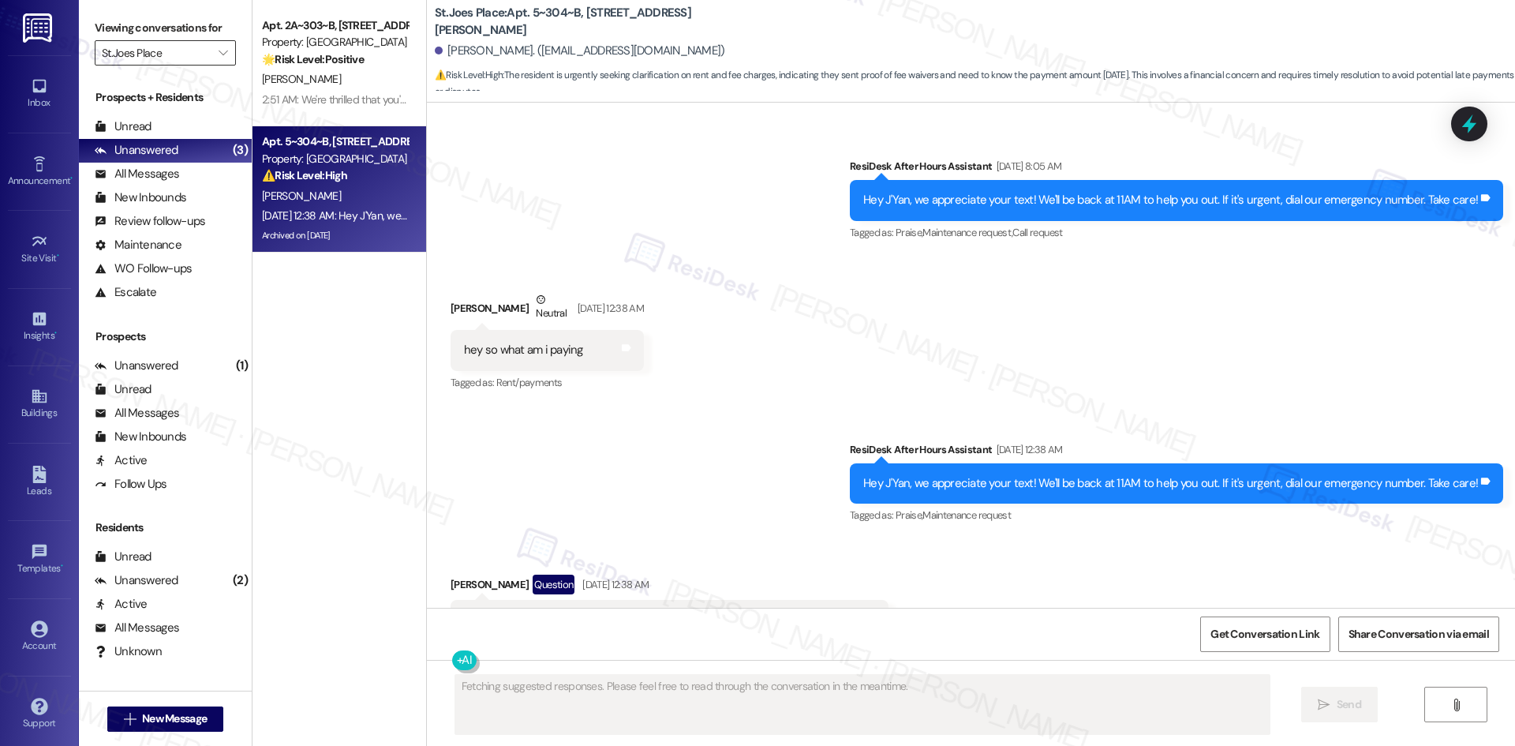
click at [180, 54] on input "St.Joes Place" at bounding box center [156, 52] width 109 height 25
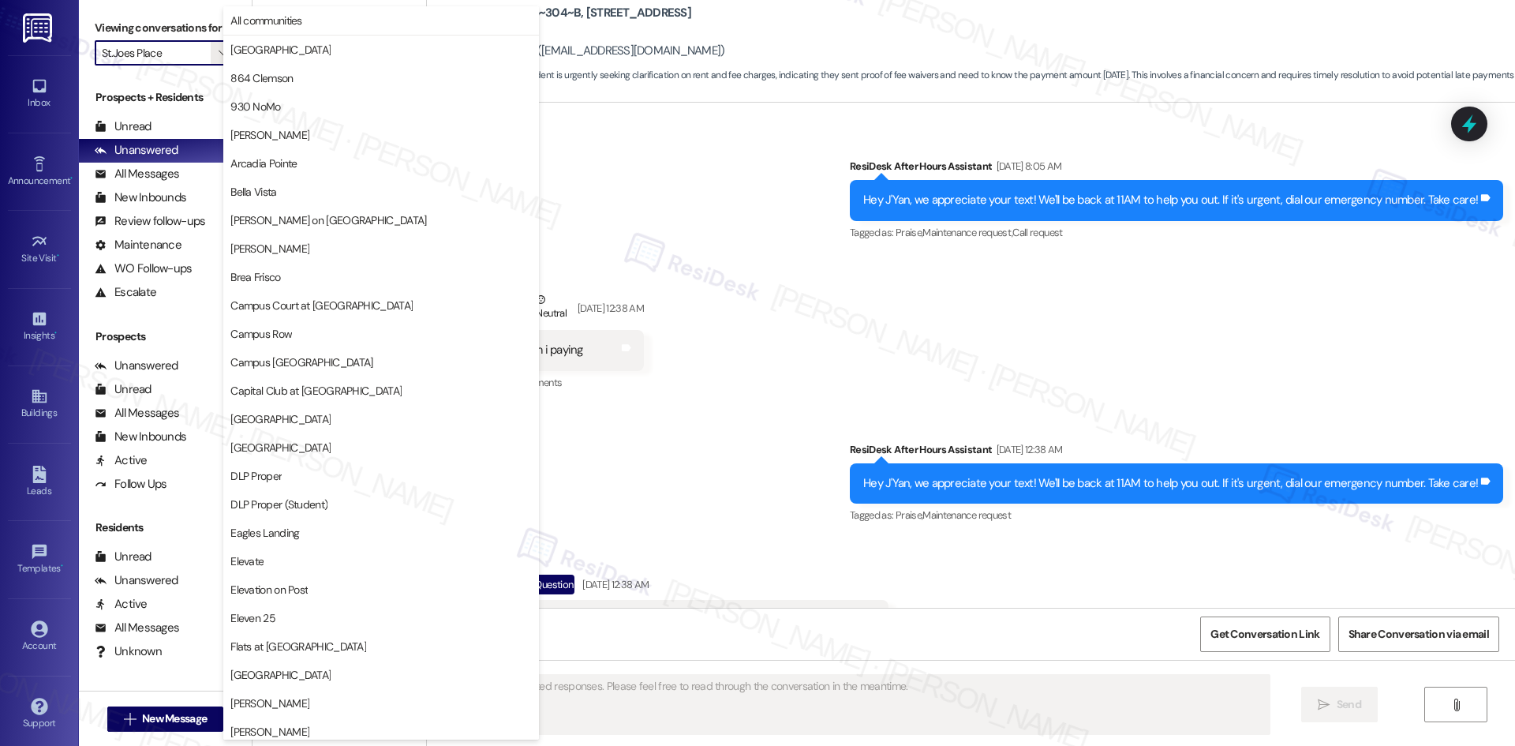
scroll to position [1100, 0]
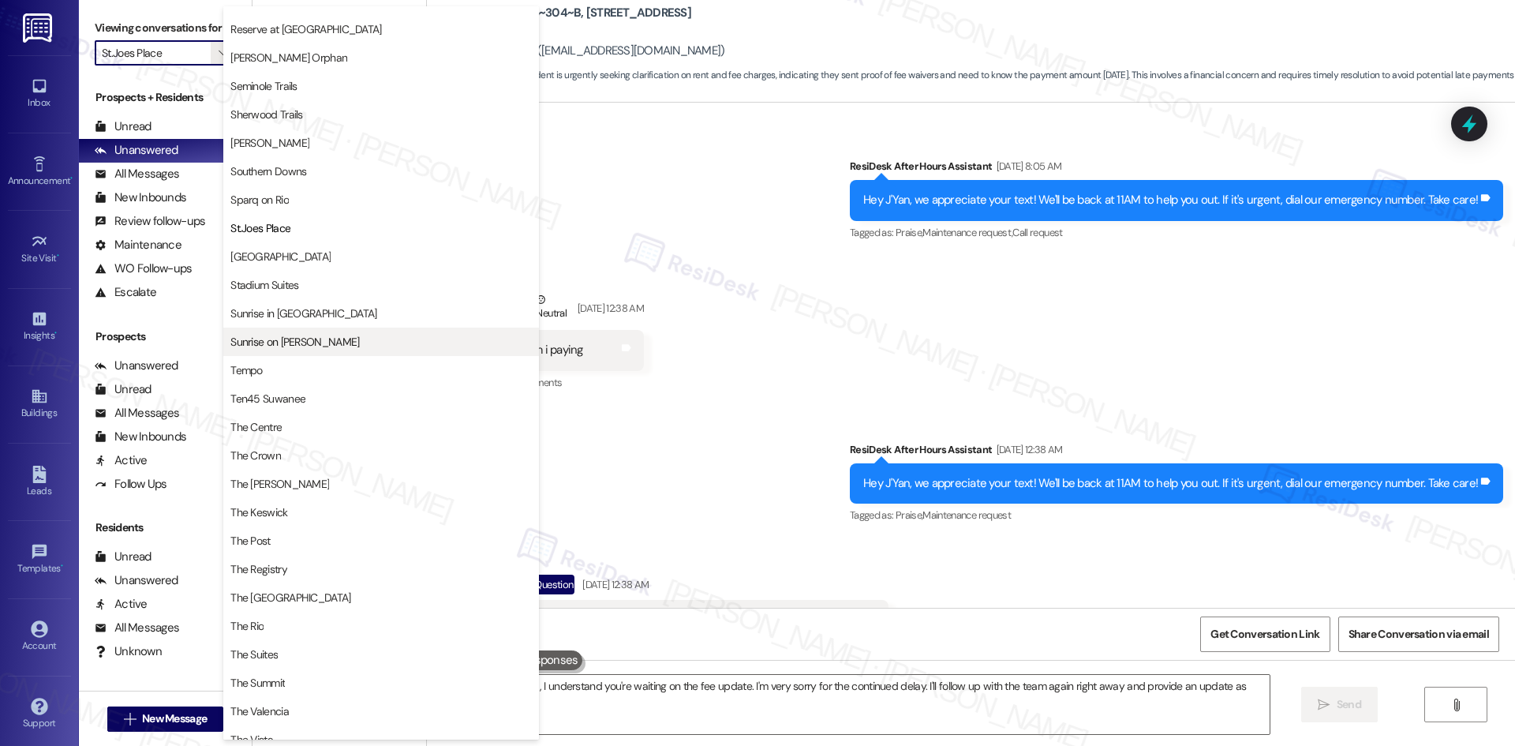
type textarea "Hi {{first_name}}, I understand you're waiting on the fee update. I'm very sorr…"
click at [346, 204] on span "Sparq on Rio" at bounding box center [380, 200] width 301 height 16
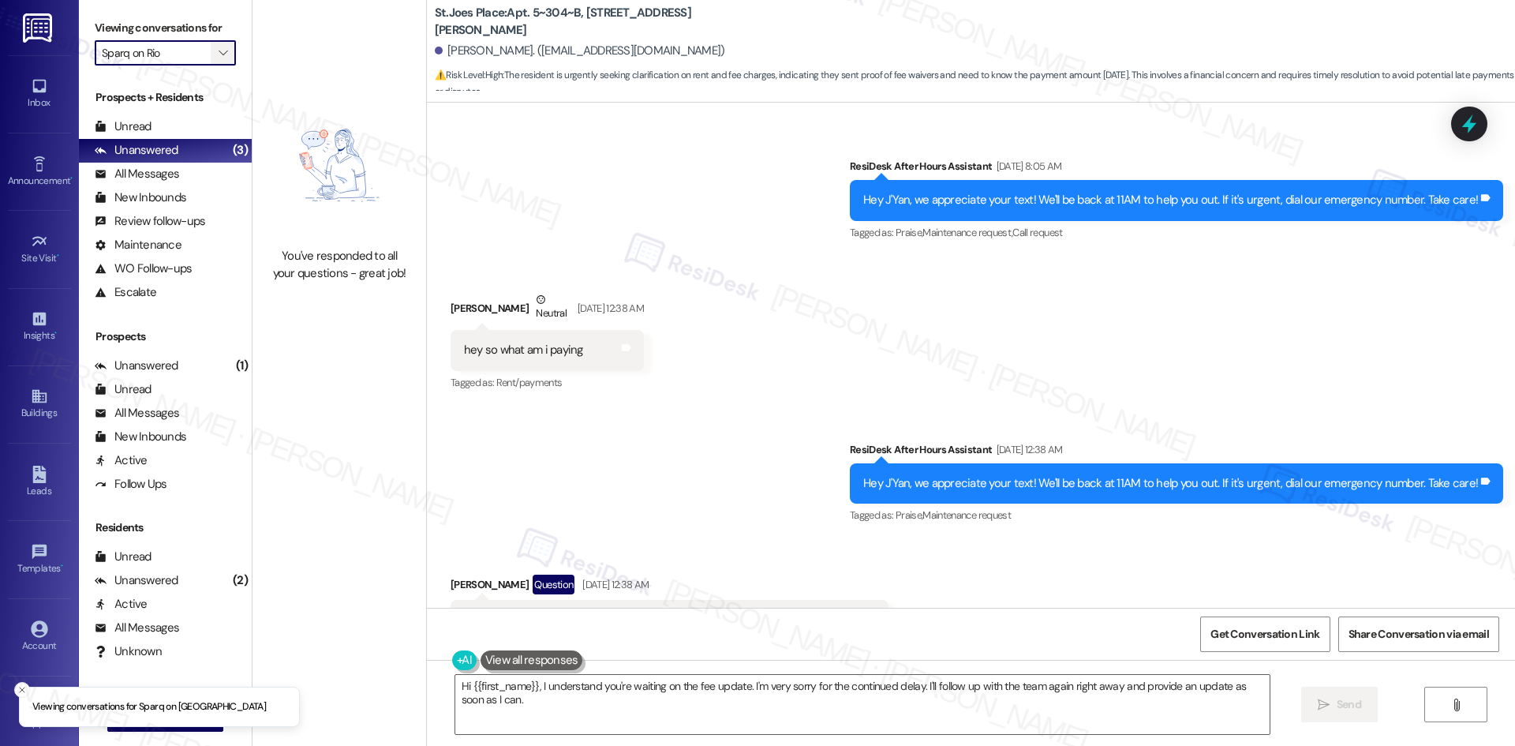
click at [215, 49] on span "" at bounding box center [222, 52] width 15 height 25
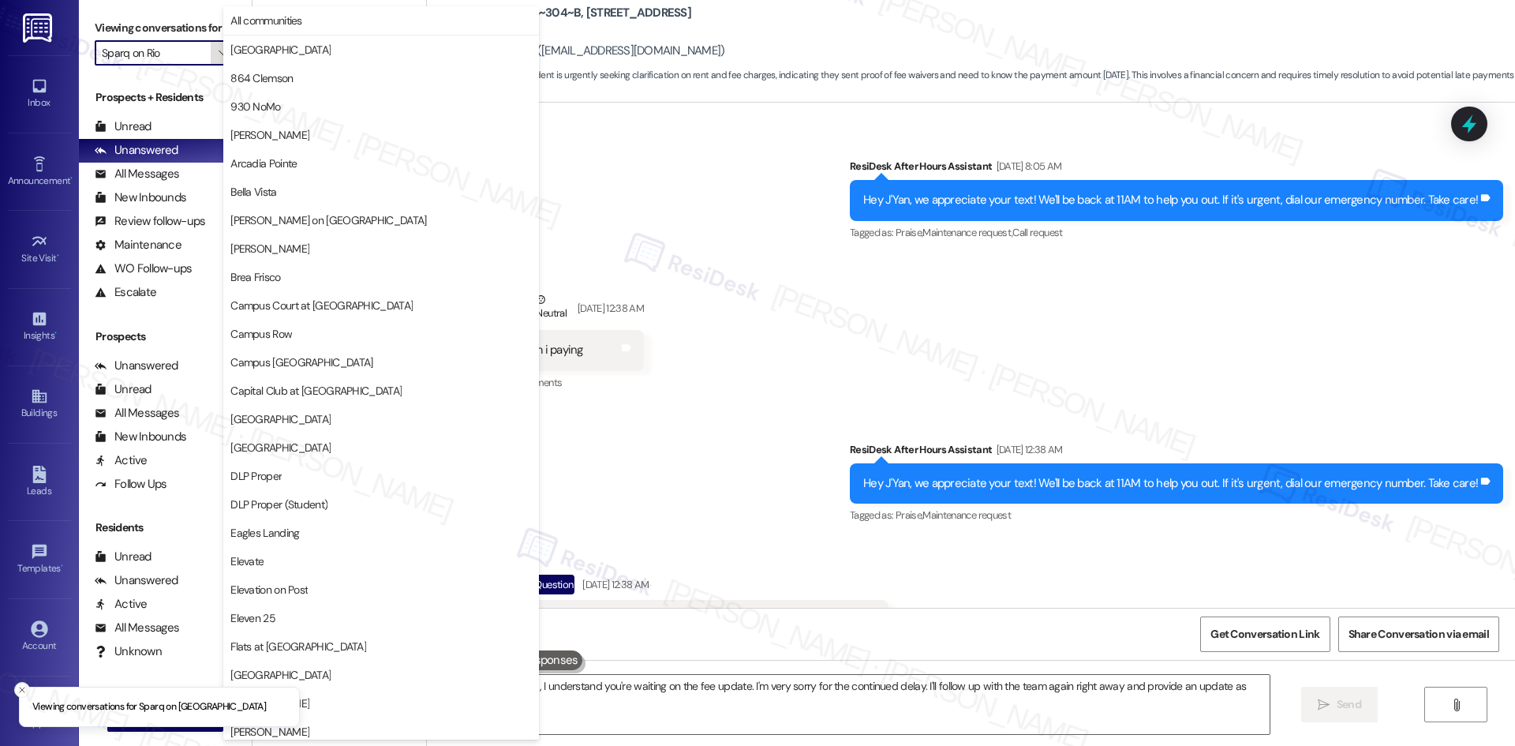
scroll to position [1100, 0]
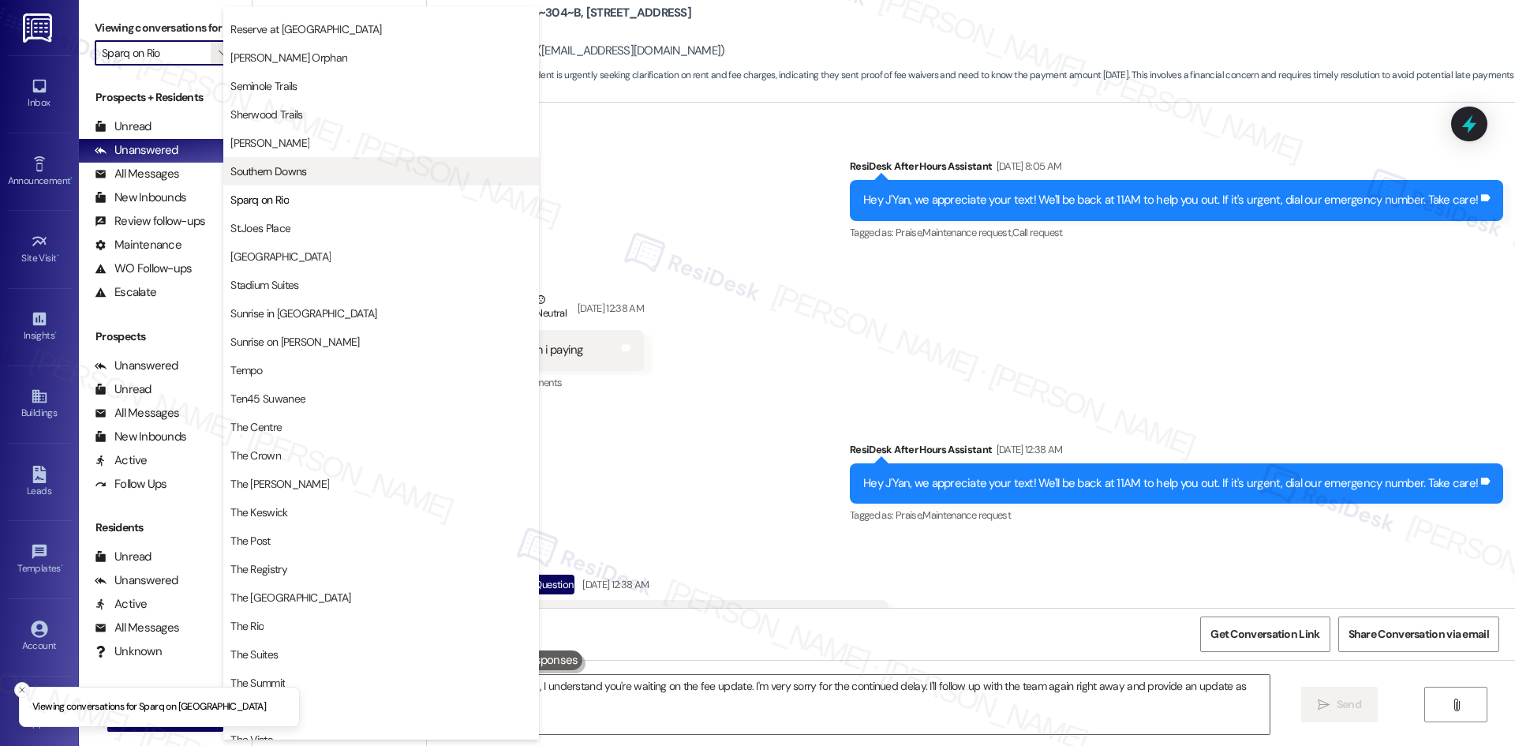
click at [380, 170] on span "Southern Downs" at bounding box center [380, 171] width 301 height 16
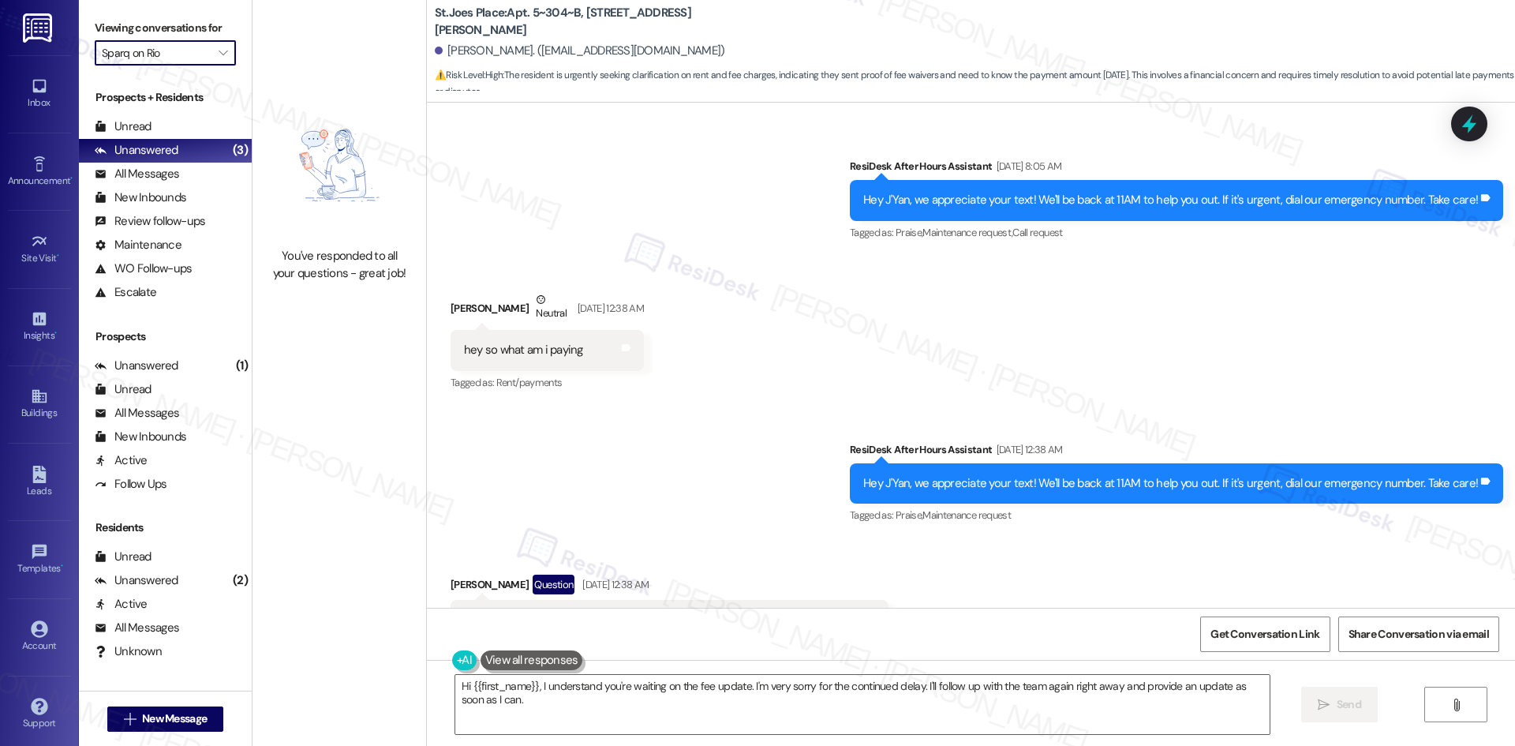
type input "Southern Downs"
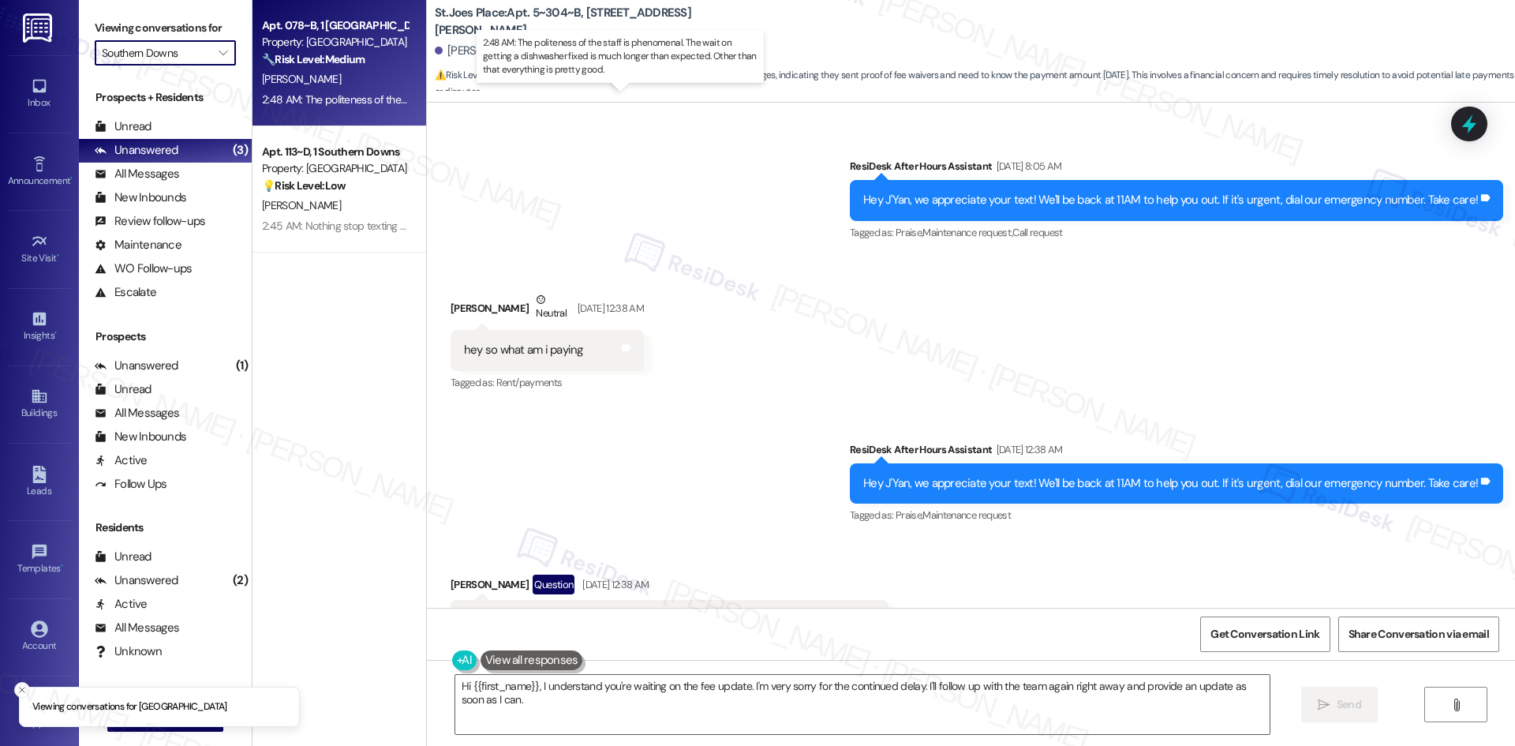
click at [371, 92] on div "2:48 AM: The politeness of the staff is phenomenal. The wait on getting a dishw…" at bounding box center [635, 99] width 747 height 14
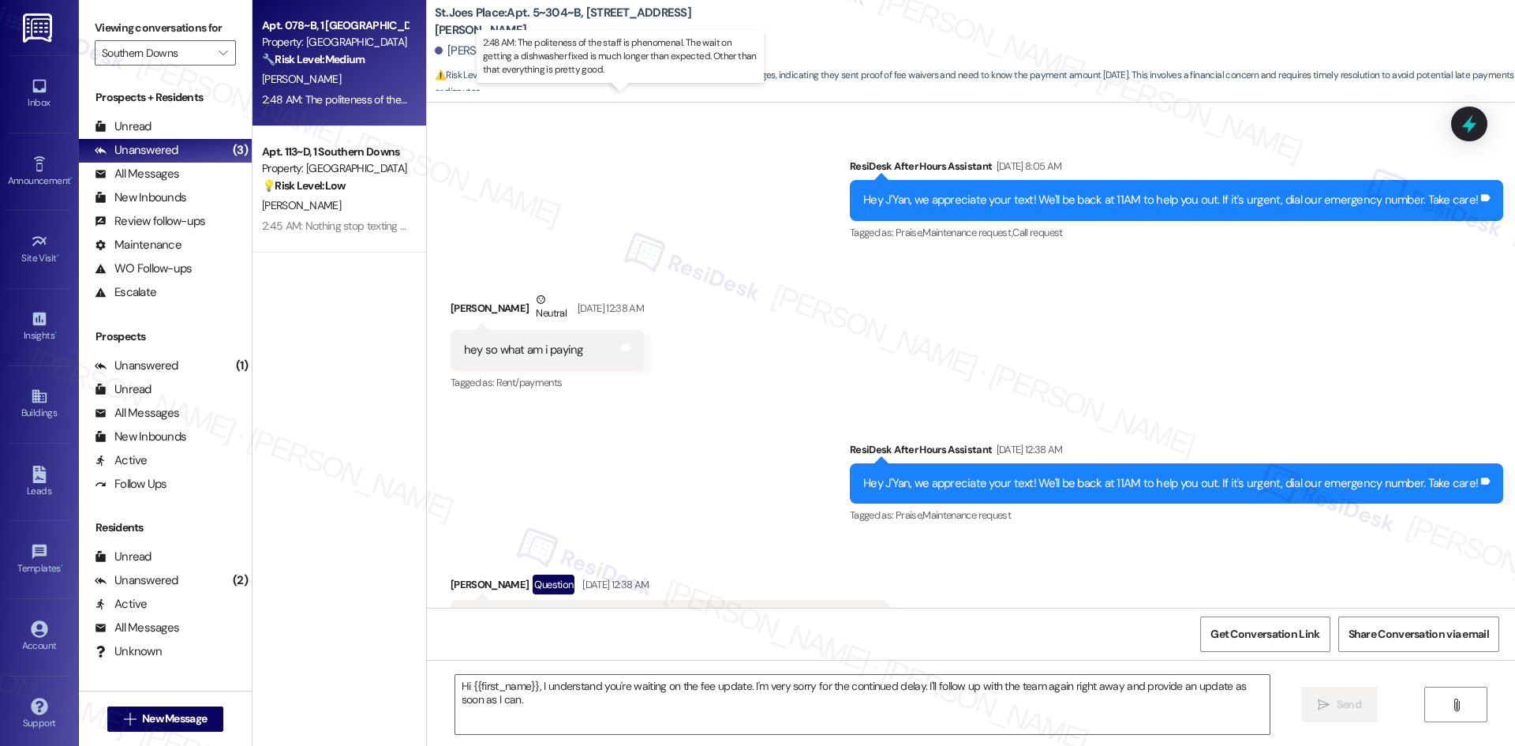
type textarea "Fetching suggested responses. Please feel free to read through the conversation…"
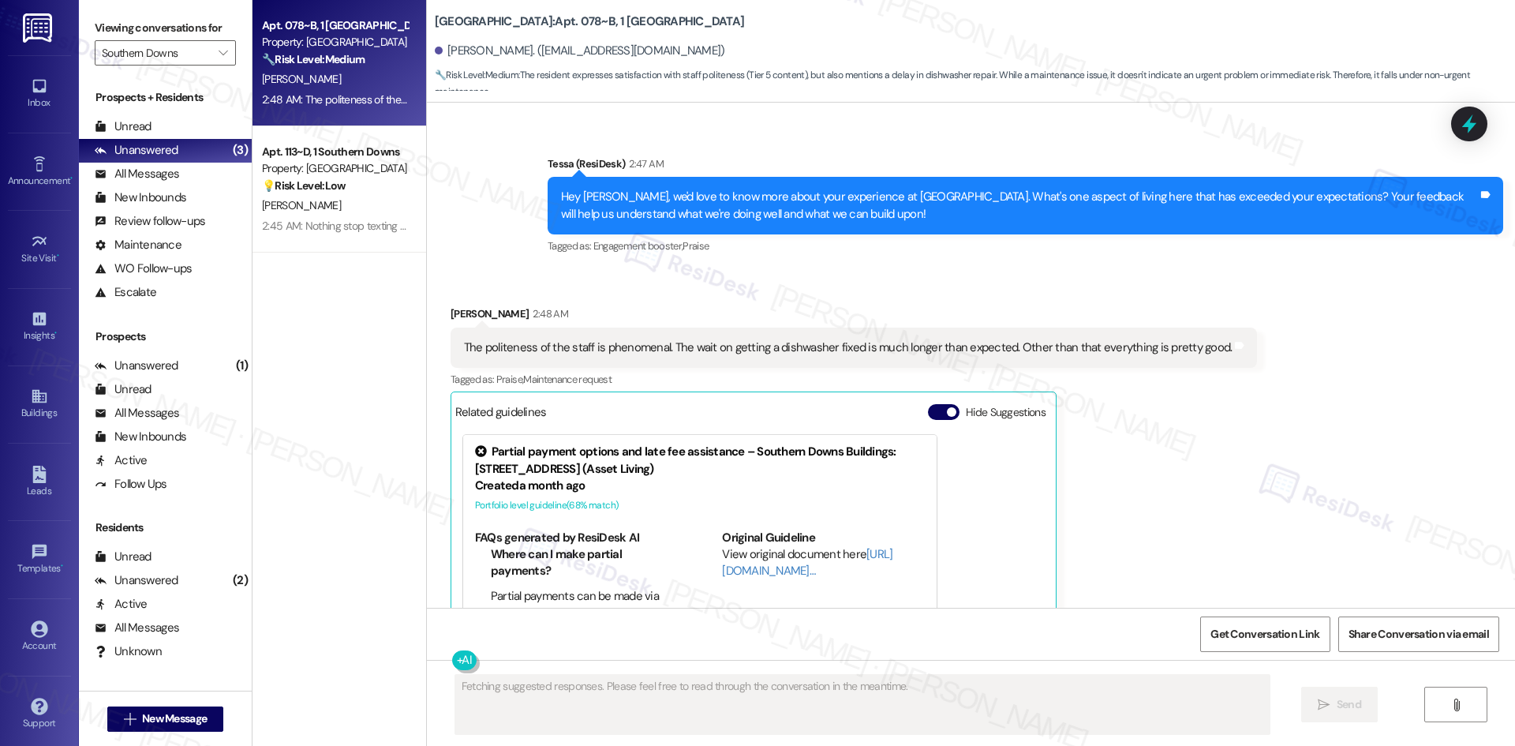
scroll to position [524, 0]
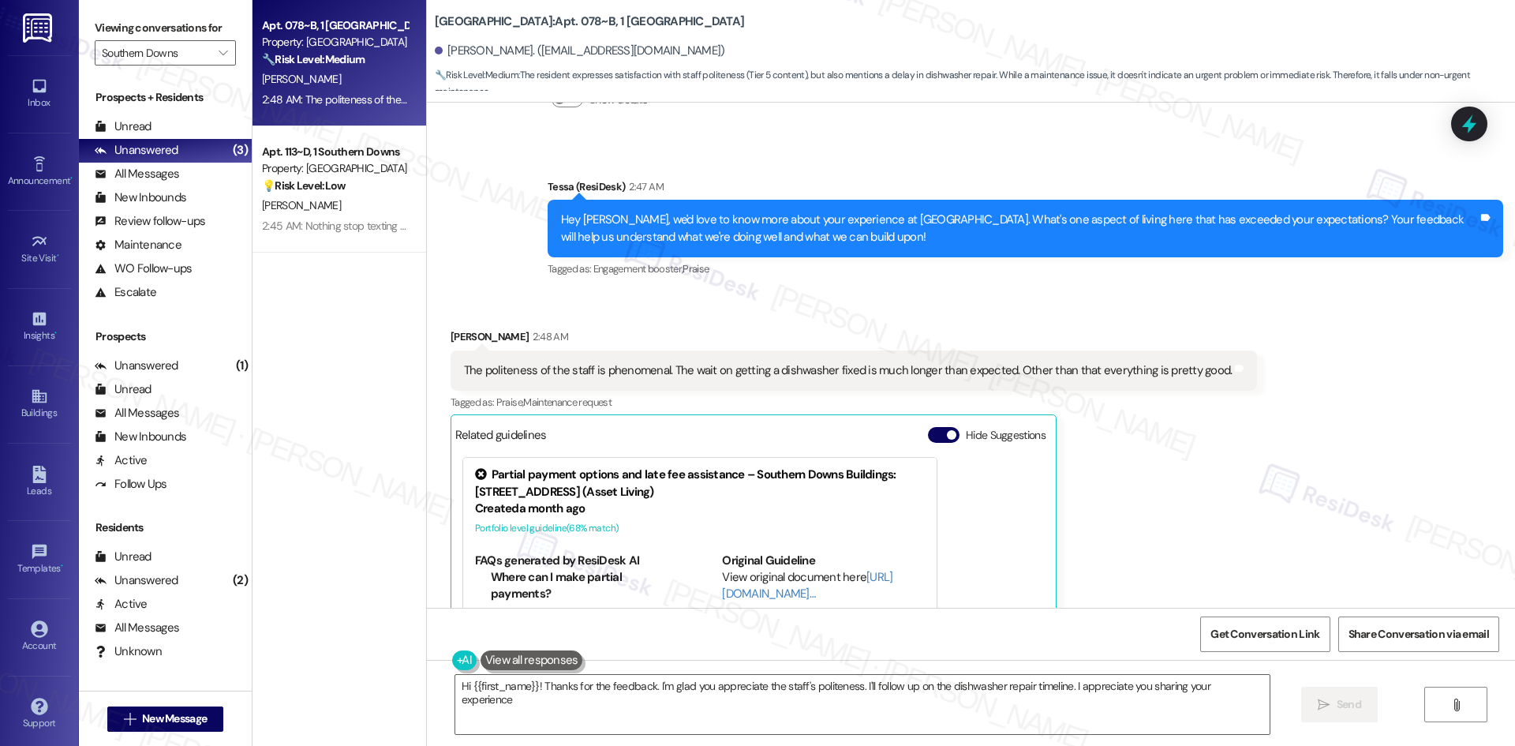
type textarea "Hi {{first_name}}! Thanks for the feedback. I'm glad you appreciate the staff's…"
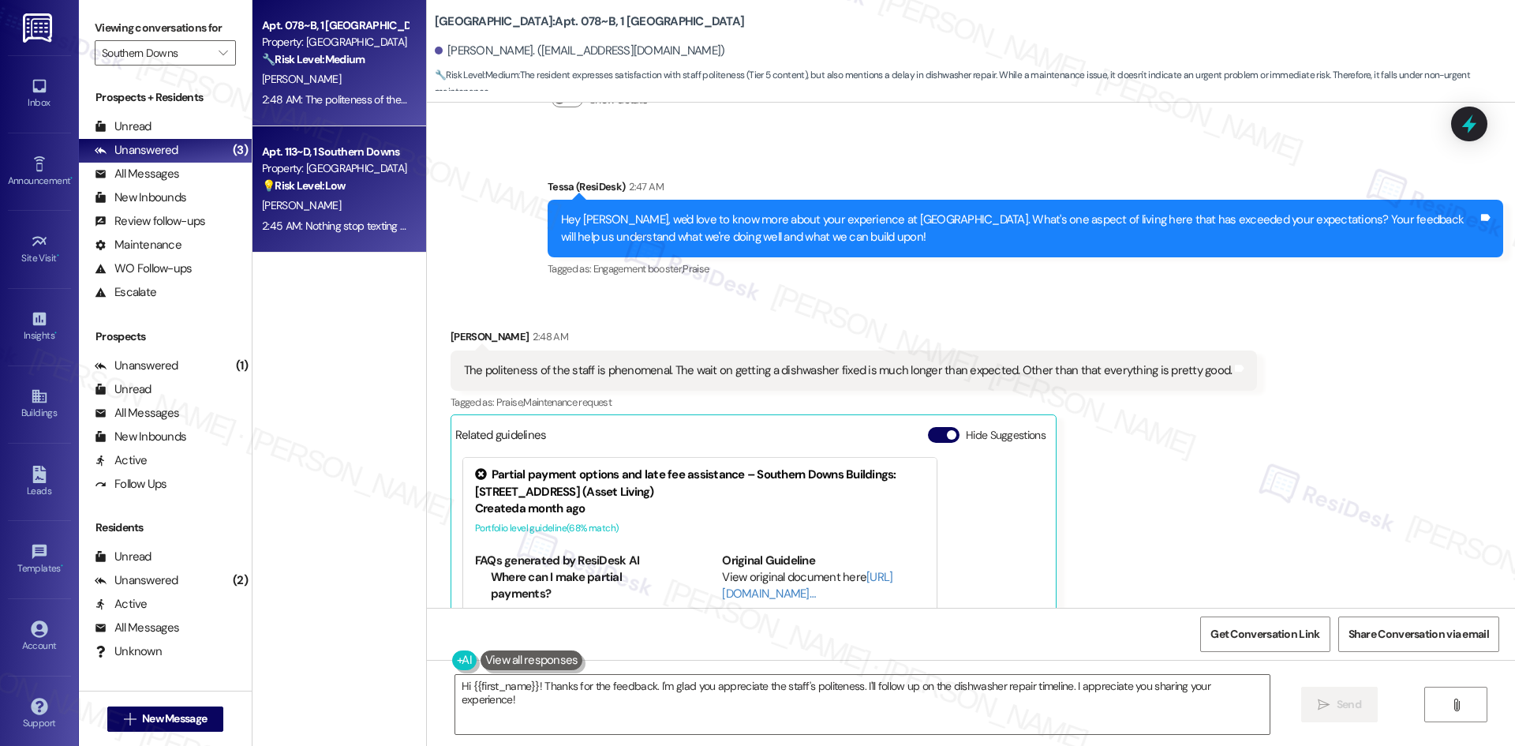
click at [349, 180] on div "💡 Risk Level: Low The resident is asking to be removed from texts, indicating d…" at bounding box center [335, 186] width 146 height 17
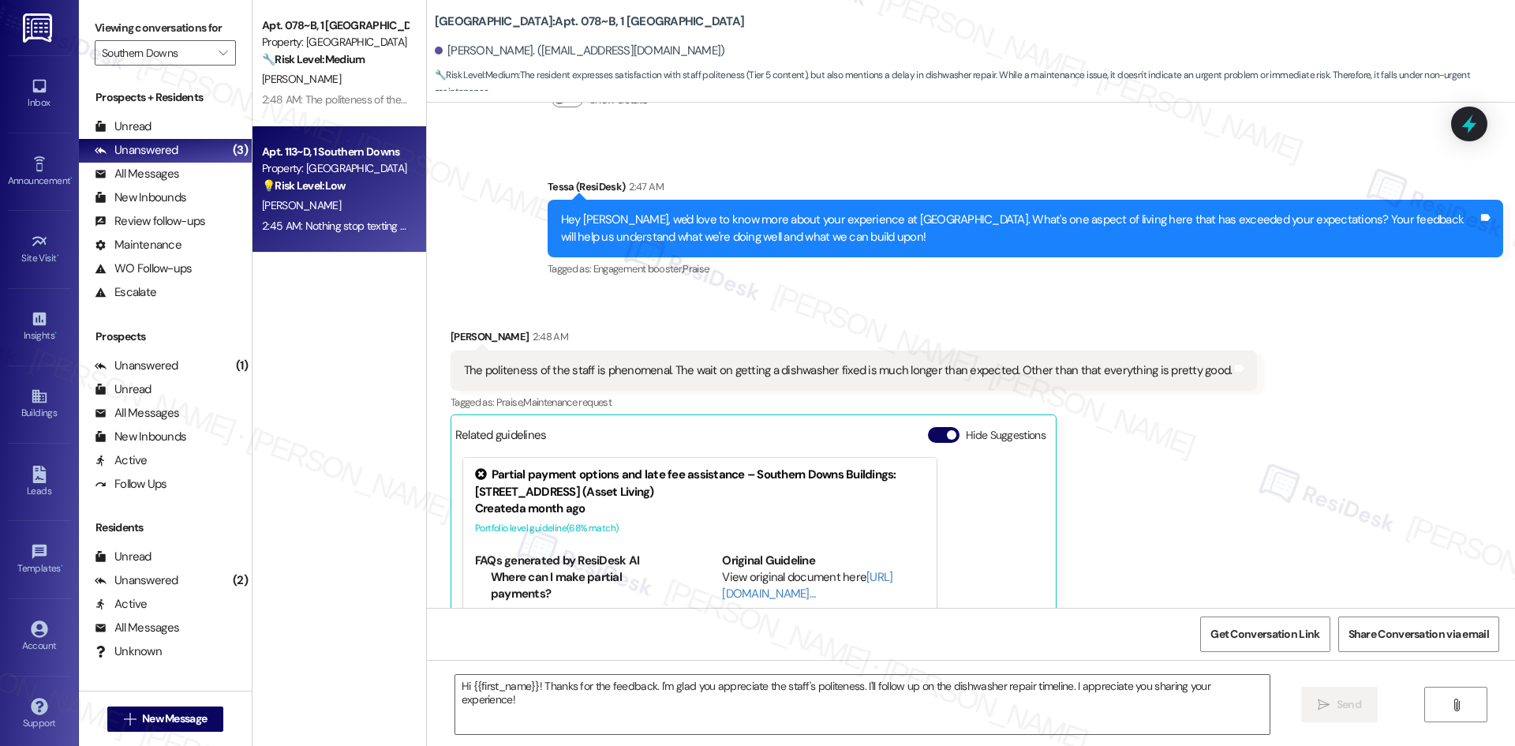
type textarea "Fetching suggested responses. Please feel free to read through the conversation…"
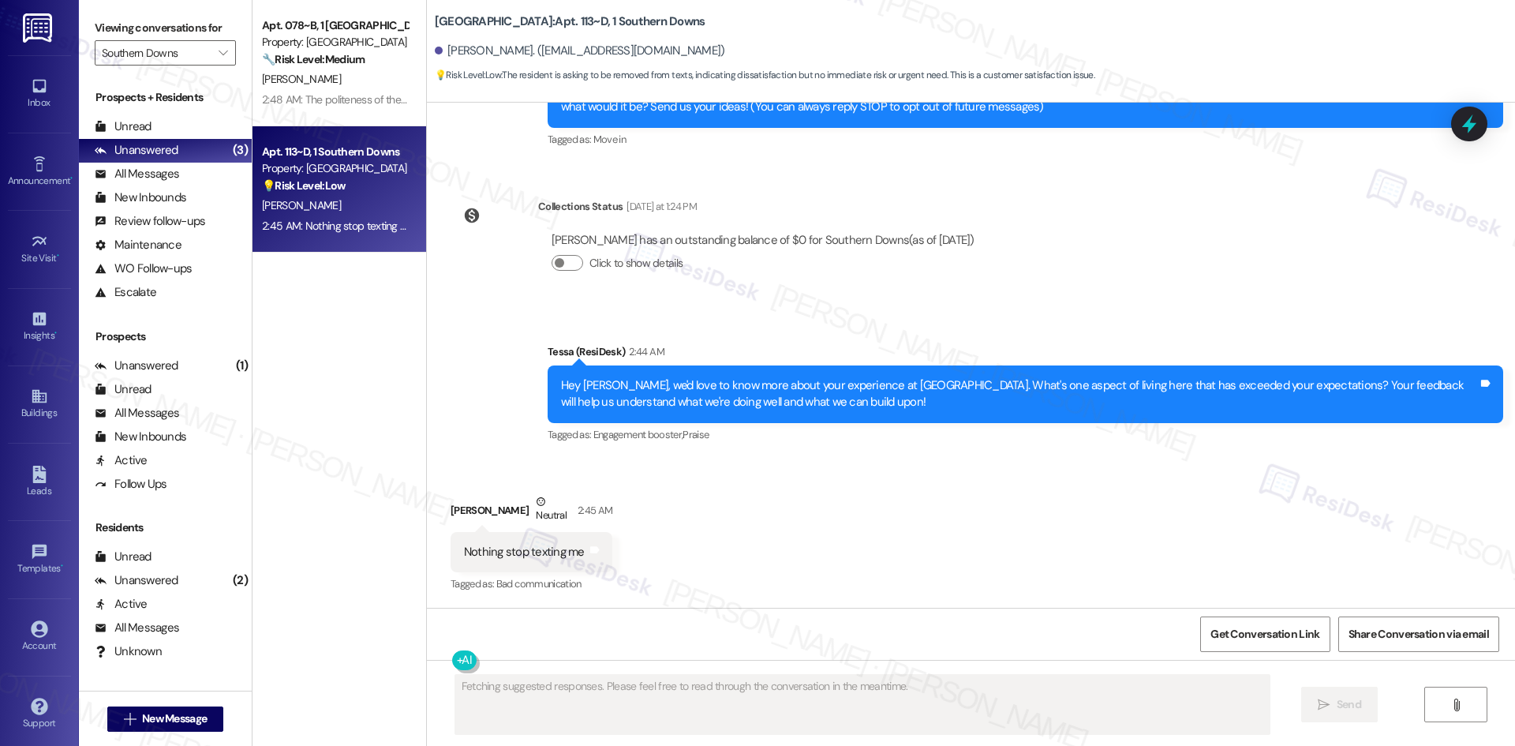
scroll to position [196, 0]
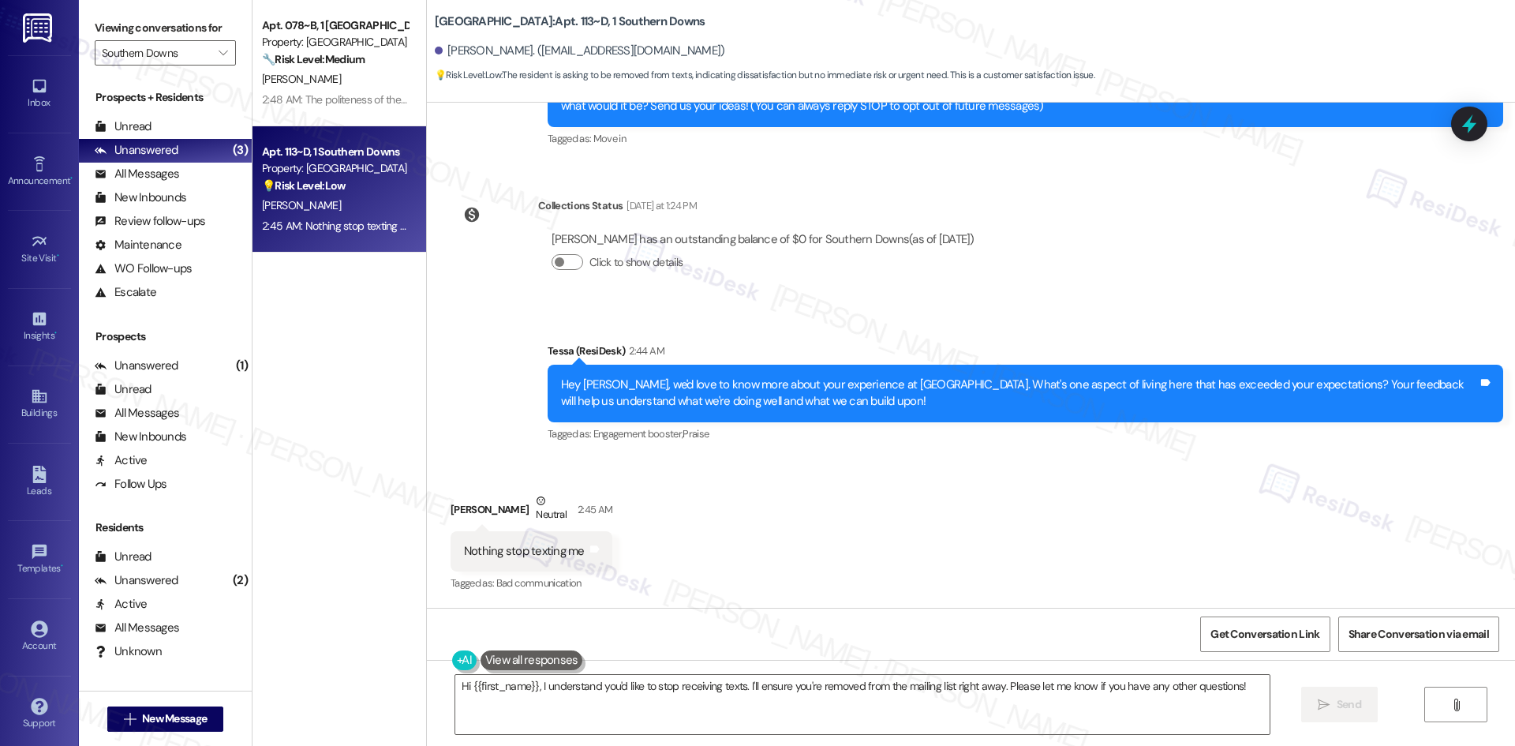
click at [783, 287] on div "Aliyah Russell has an outstanding balance of $0 for Southern Downs (as of Sep 1…" at bounding box center [763, 257] width 450 height 76
click at [727, 706] on textarea "Hi {{first_name}}, I understand you'd like to stop receiving texts. I'll ensure…" at bounding box center [862, 704] width 814 height 59
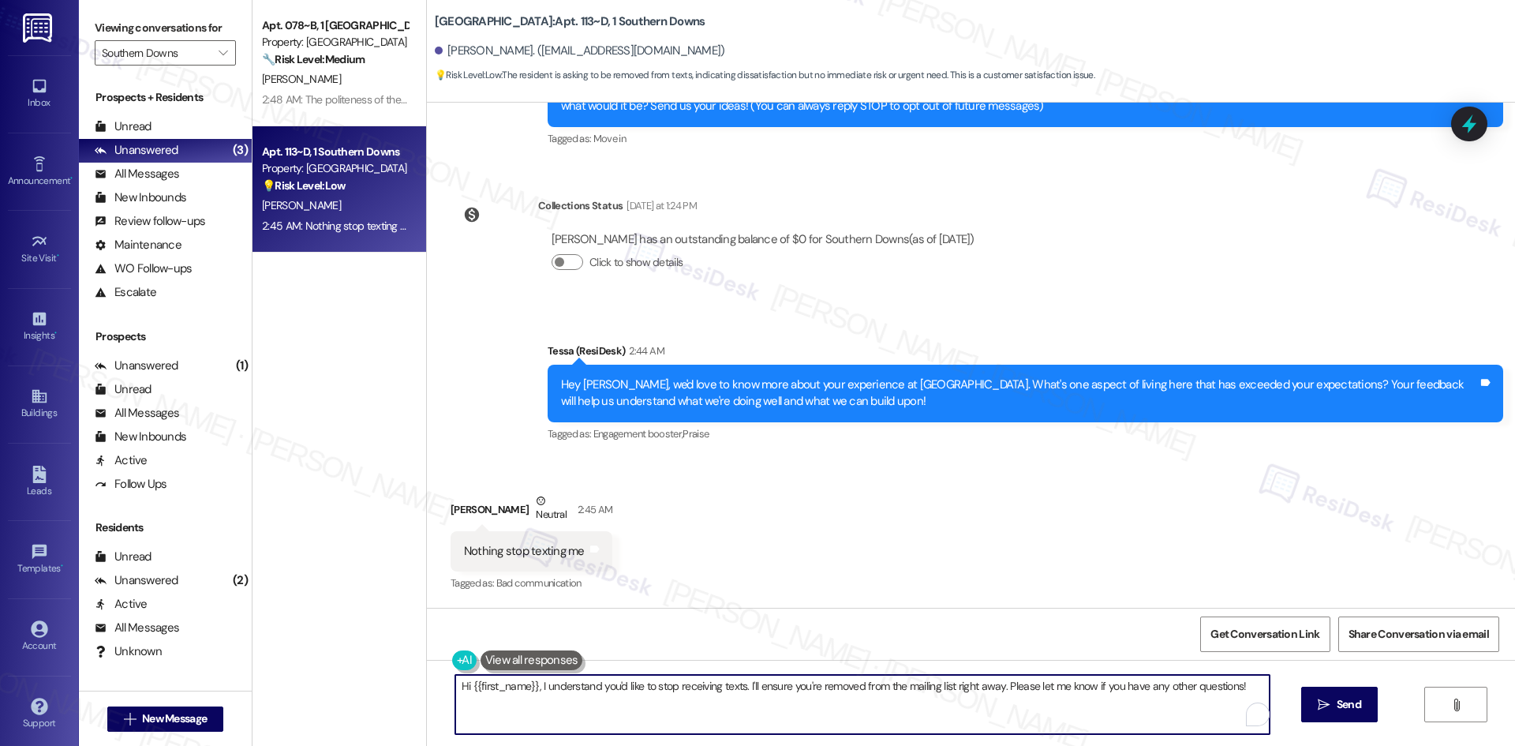
paste textarea "I'm so sorry to bother you! I'll take you off our distribution list. Would you …"
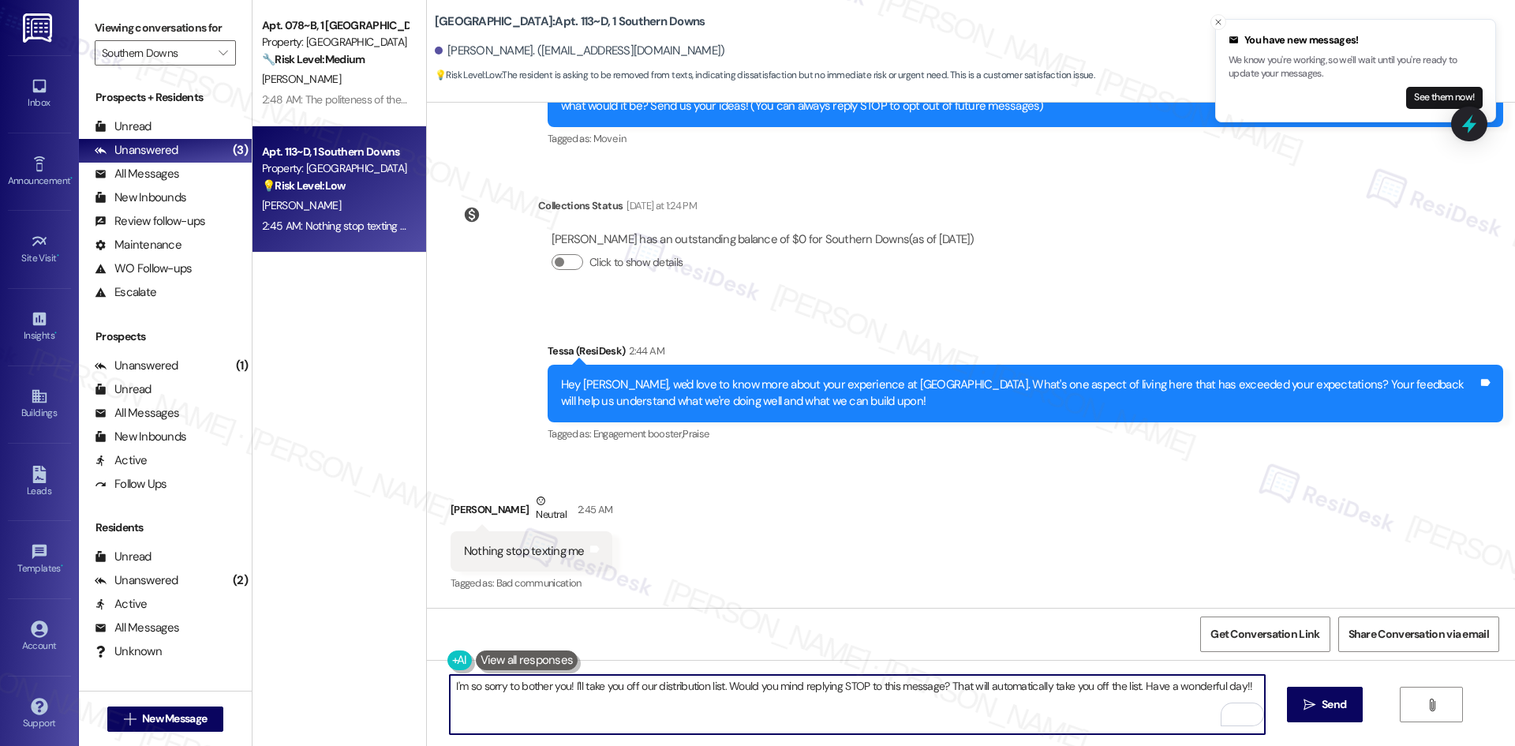
type textarea "I'm so sorry to bother you! I'll take you off our distribution list. Would you …"
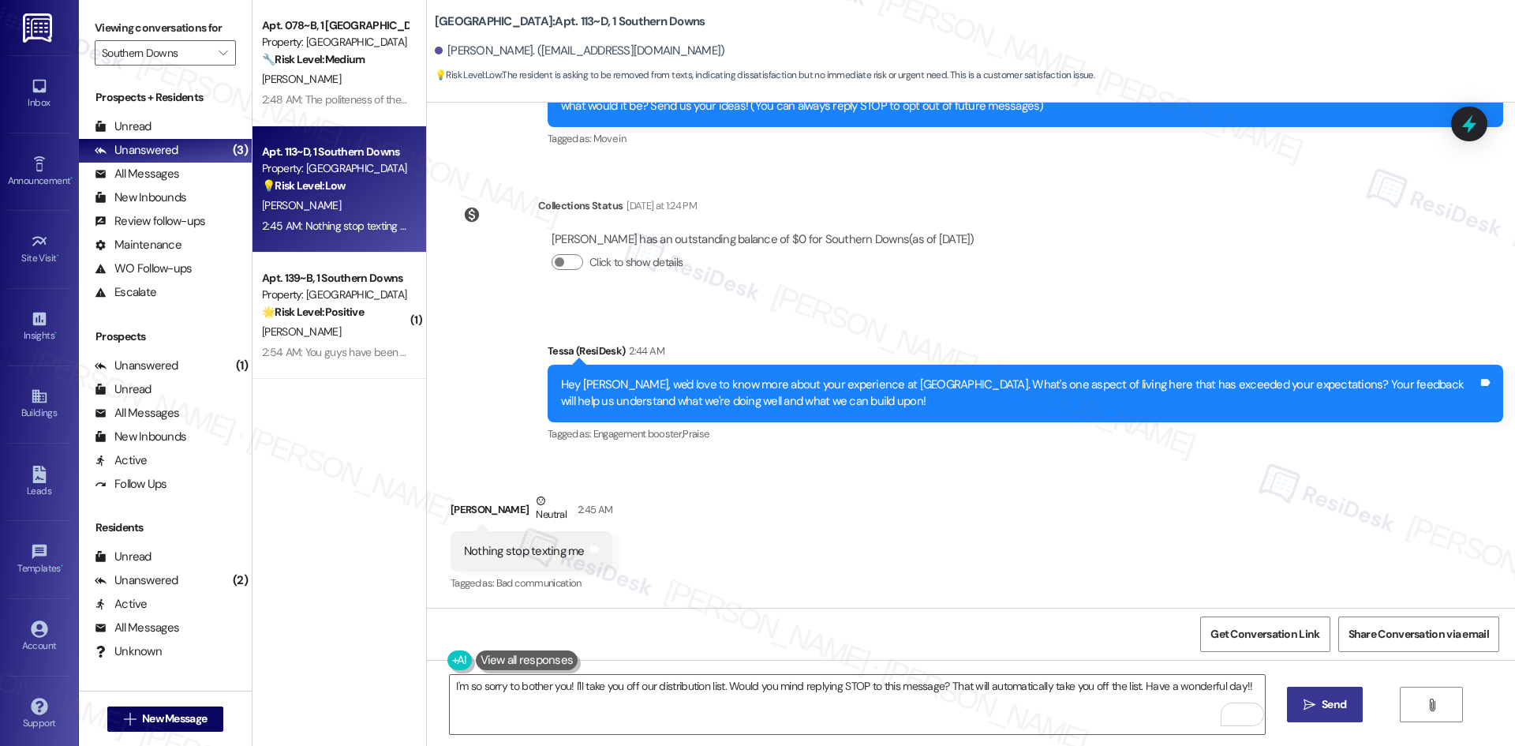
click at [1312, 709] on icon "" at bounding box center [1310, 704] width 12 height 13
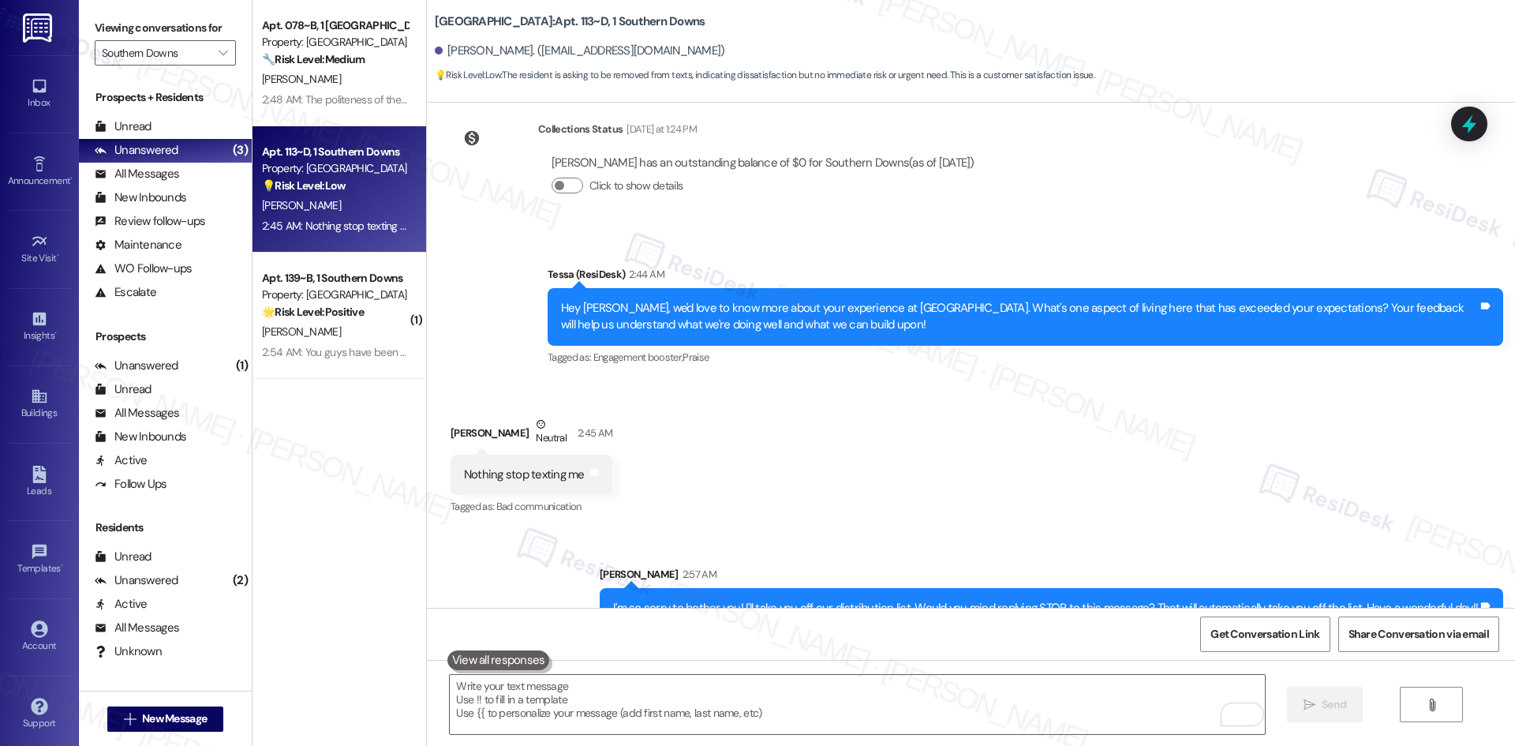
scroll to position [306, 0]
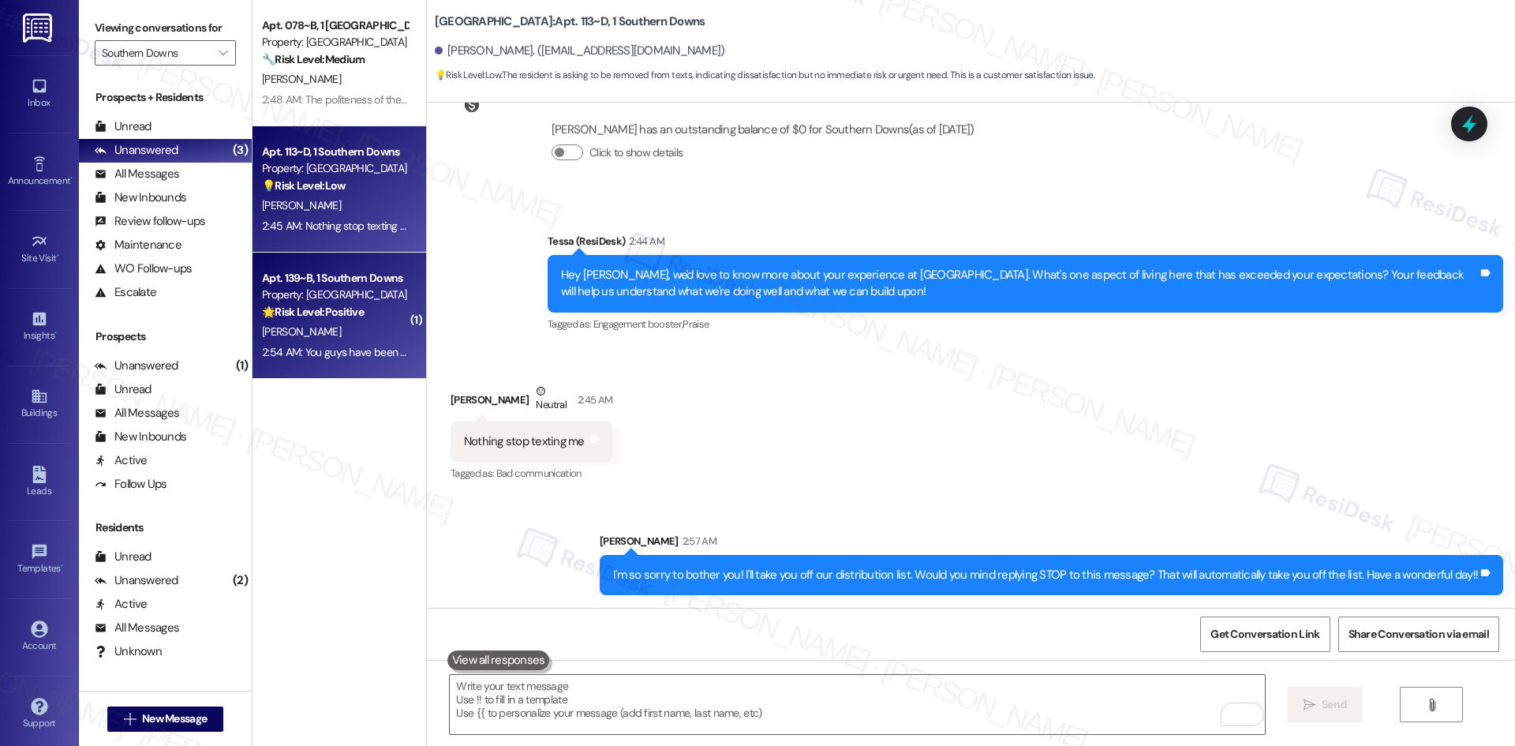
click at [274, 325] on span "B. Williams" at bounding box center [301, 331] width 79 height 14
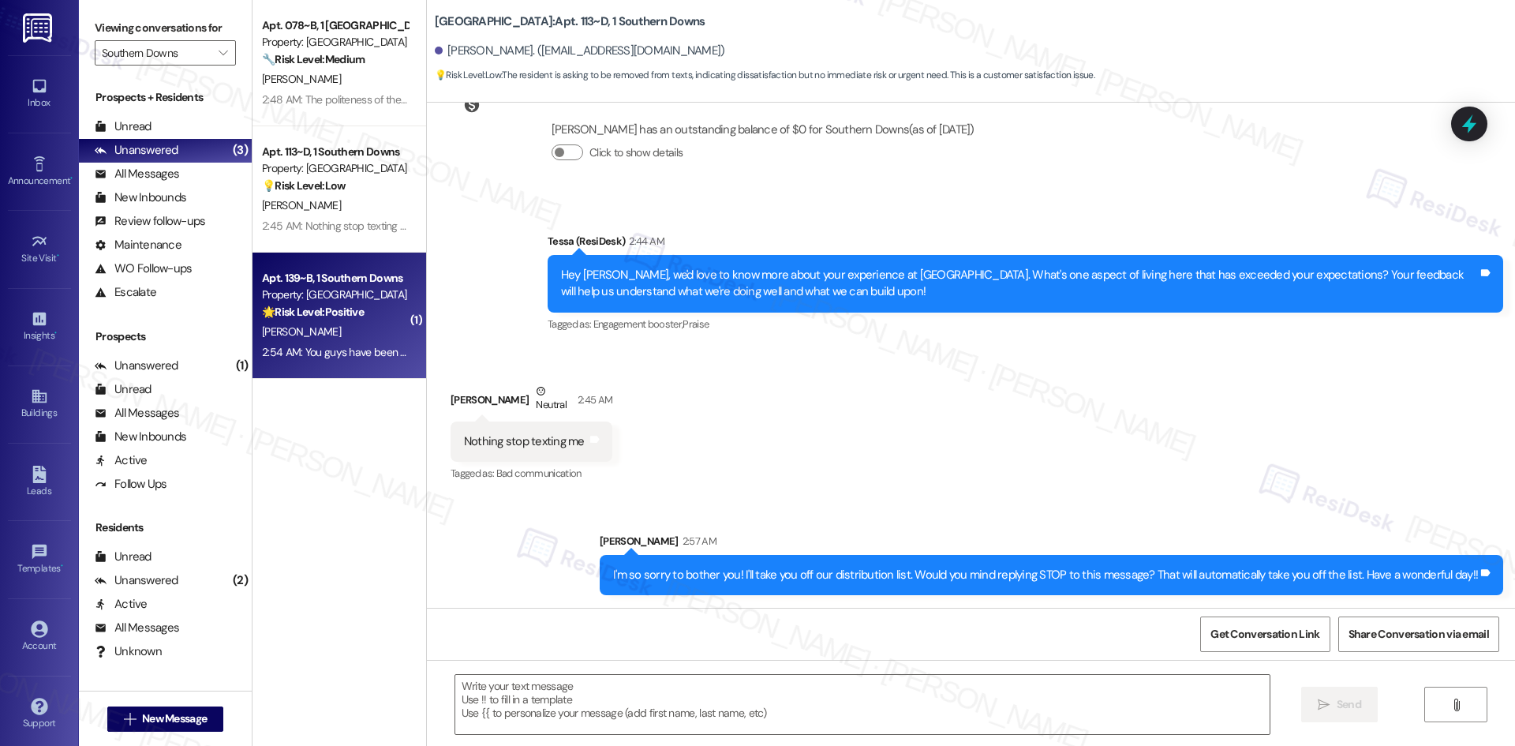
type textarea "Fetching suggested responses. Please feel free to read through the conversation…"
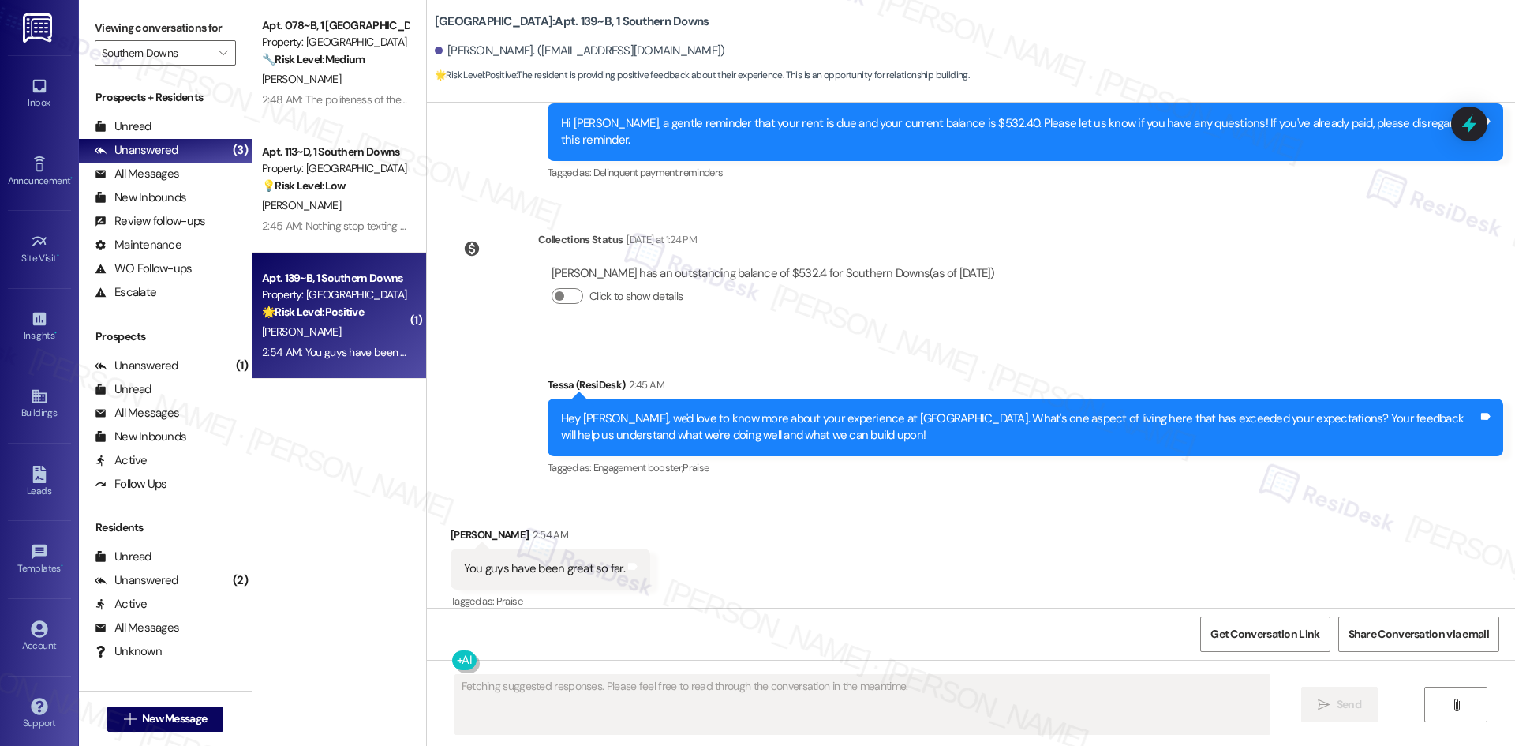
scroll to position [597, 0]
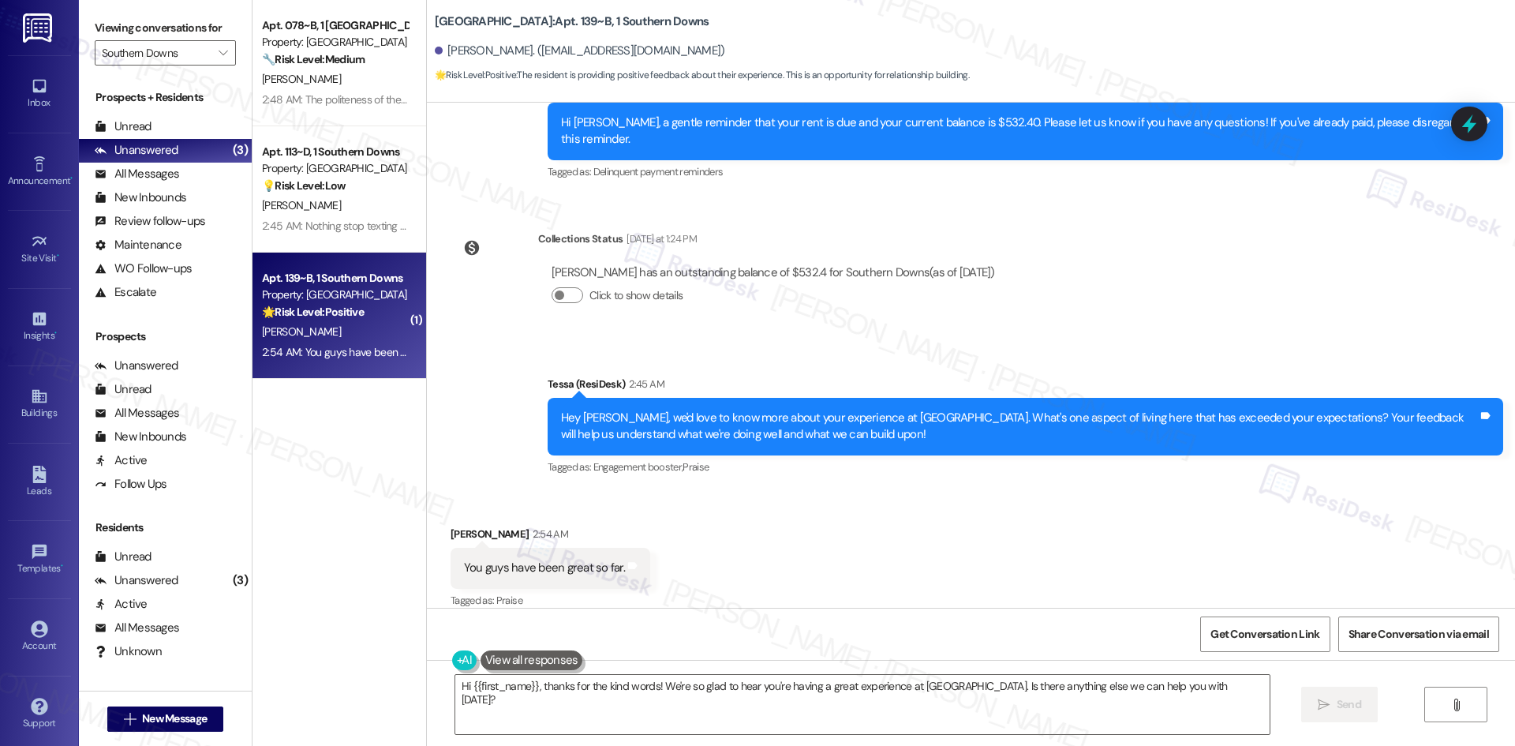
click at [1068, 278] on div "Lease started Aug 10, 2025 at 8:00 AM Survey, sent via SMS Residesk Automated S…" at bounding box center [971, 355] width 1088 height 505
click at [1090, 340] on div "Announcement, sent via SMS Tessa (ResiDesk) 2:45 AM Hey Branden, we'd love to k…" at bounding box center [971, 415] width 1088 height 150
click at [765, 698] on textarea "Hi {{first_name}}, thanks for the kind words! We're so glad to hear you're havi…" at bounding box center [862, 704] width 814 height 59
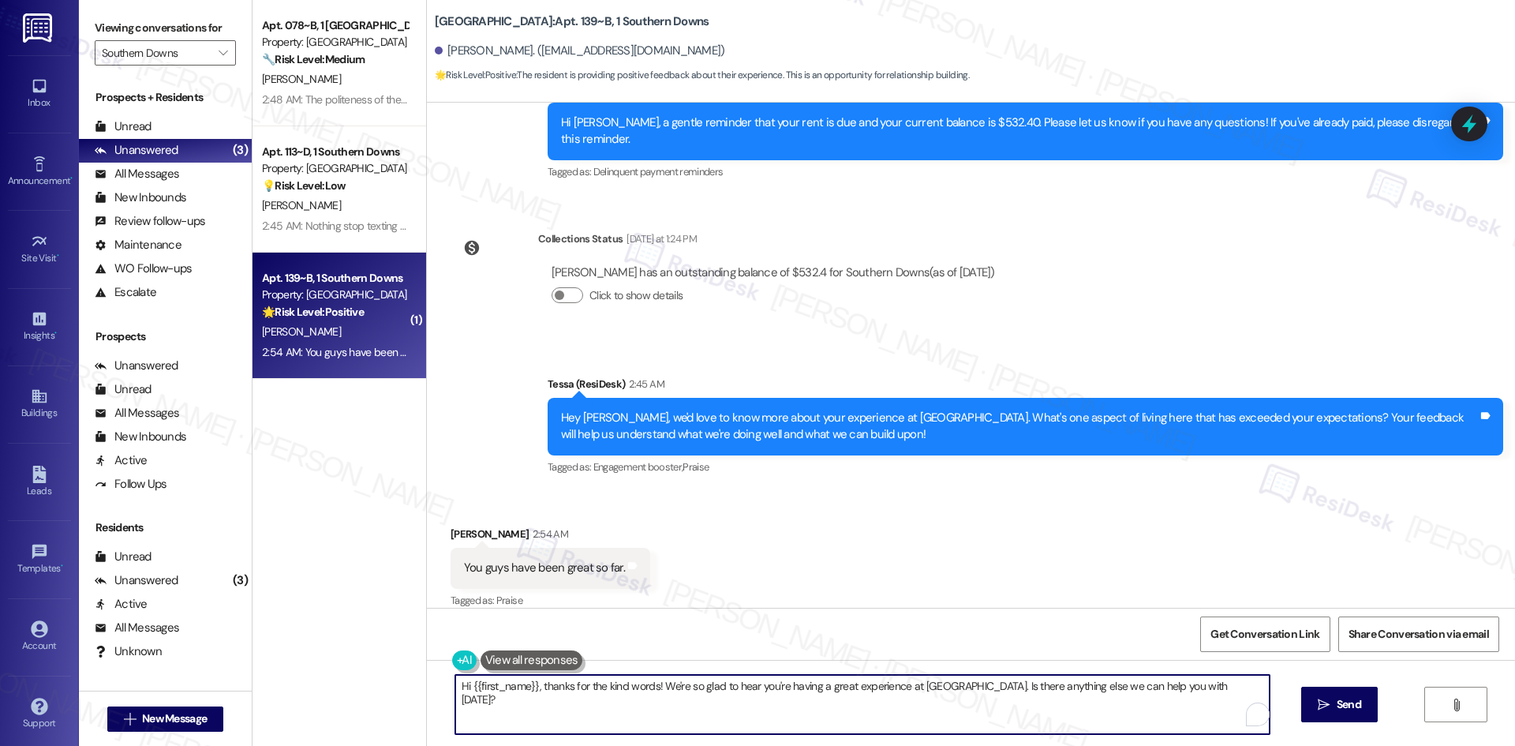
paste textarea "I'm glad you are satisfied with your home, {{first_name}}! We’d really apprecia…"
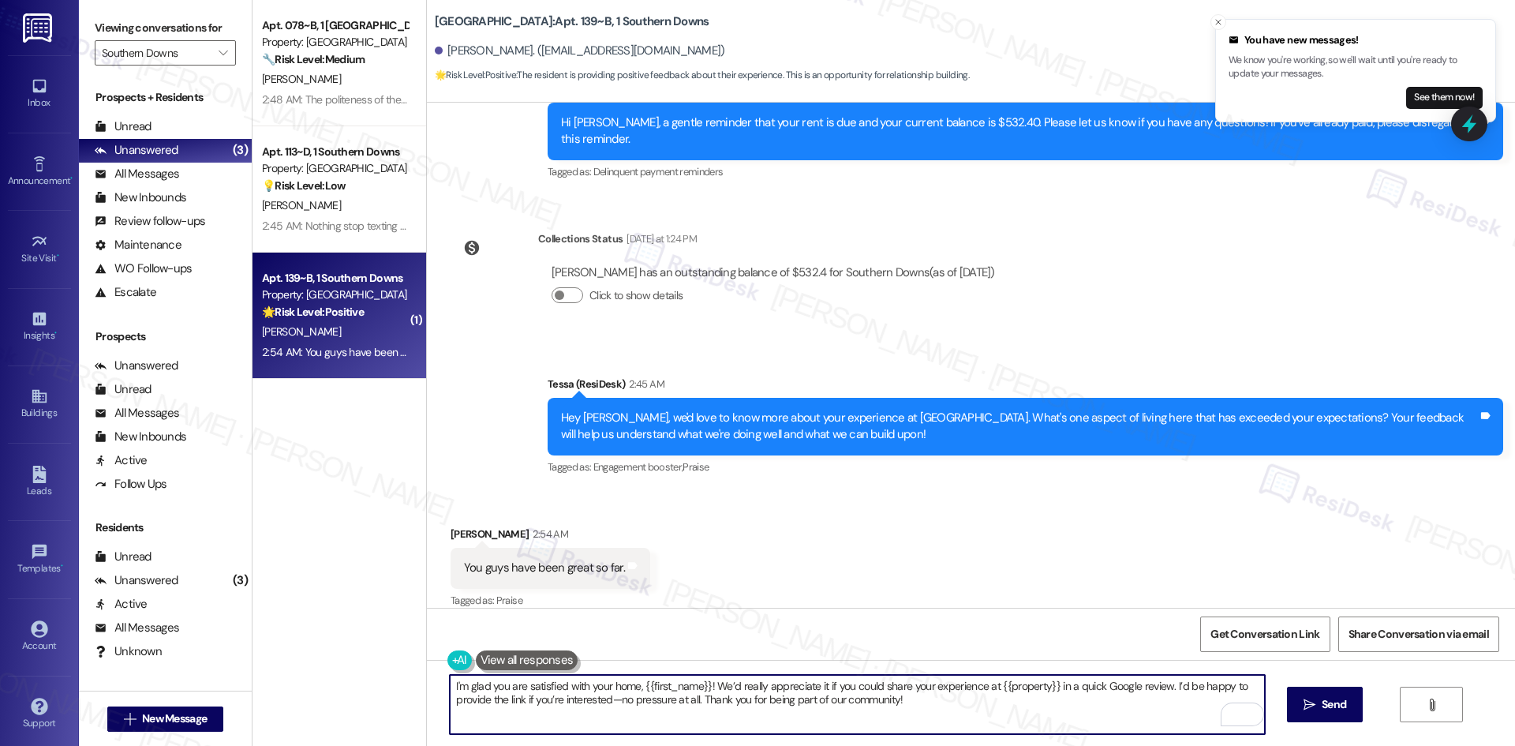
type textarea "I'm glad you are satisfied with your home, {{first_name}}! We’d really apprecia…"
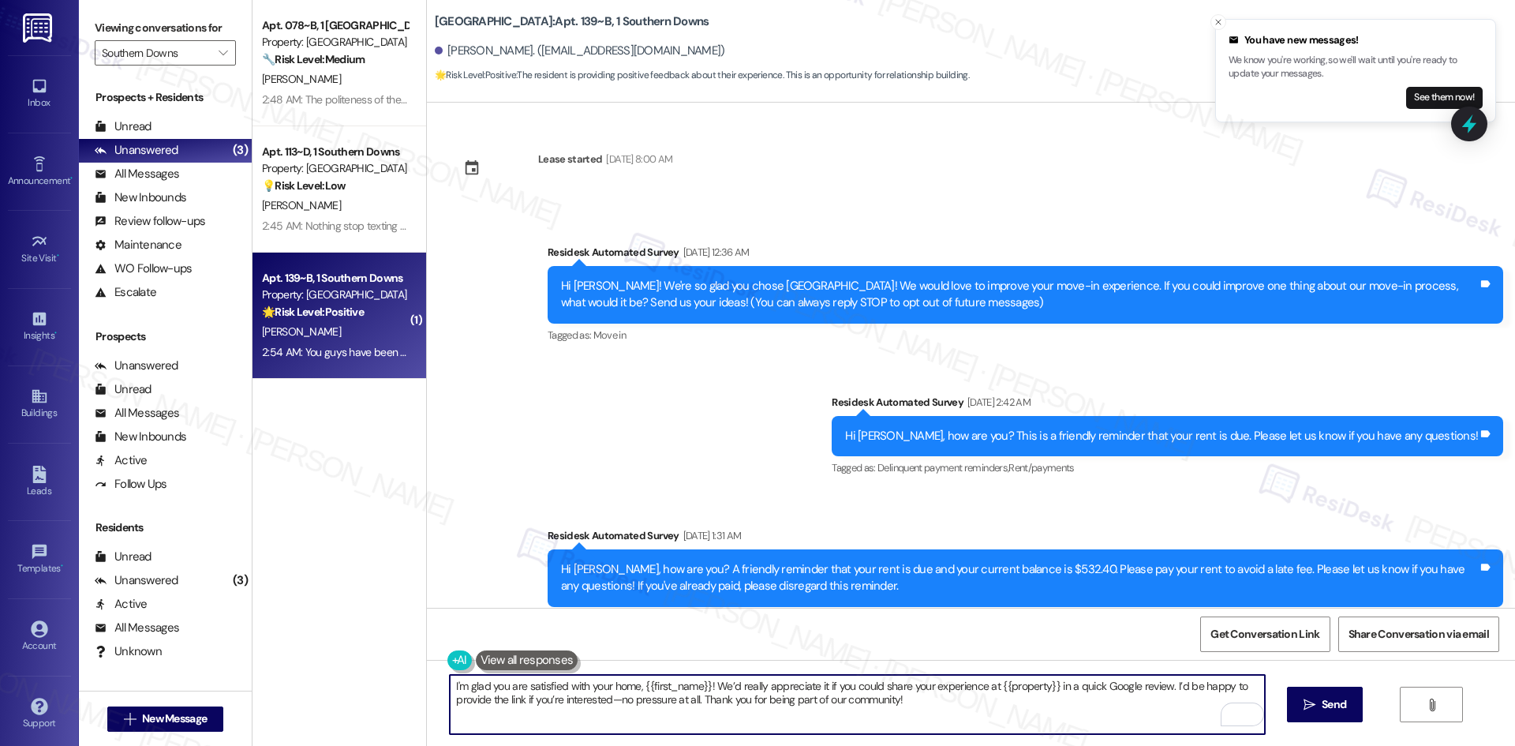
scroll to position [597, 0]
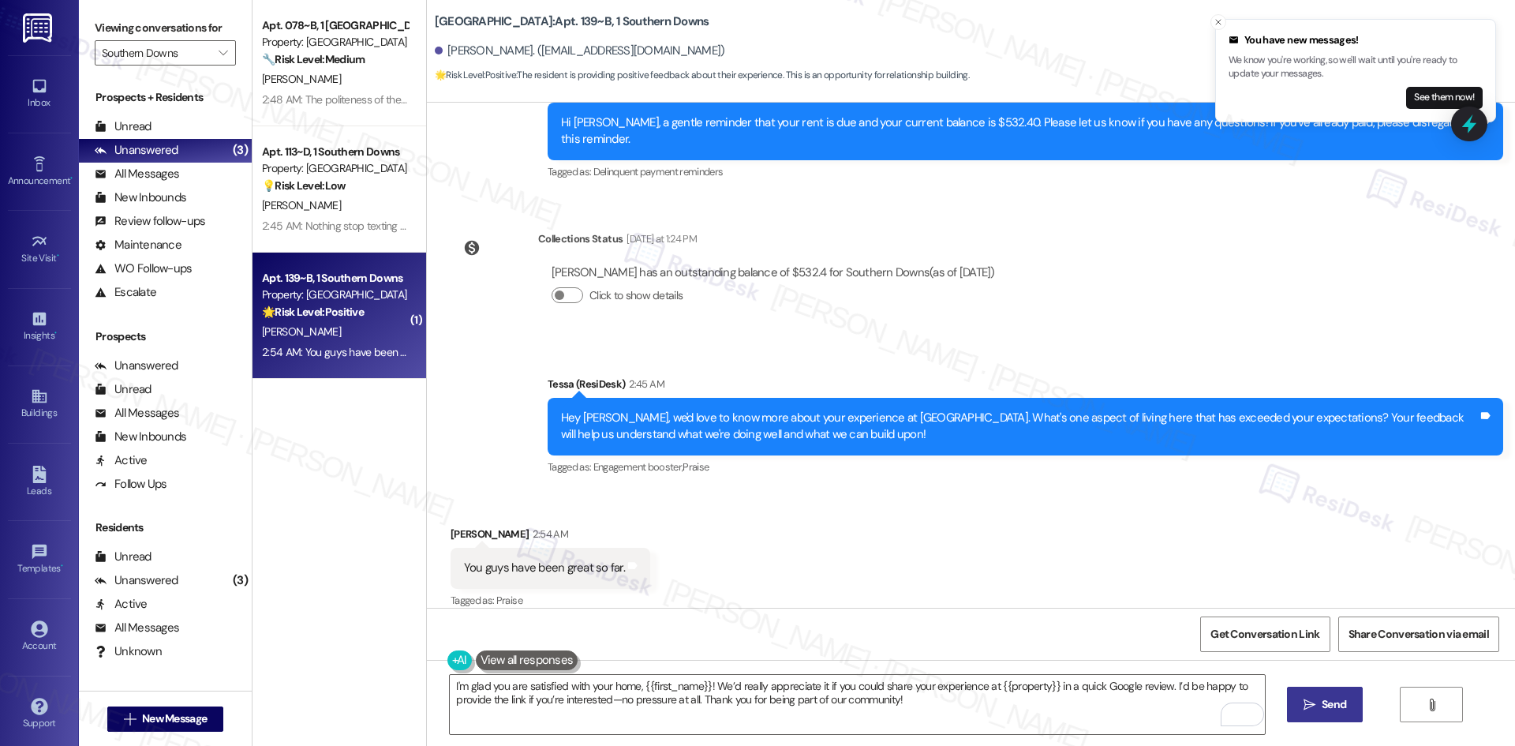
click at [1316, 714] on button " Send" at bounding box center [1325, 705] width 77 height 36
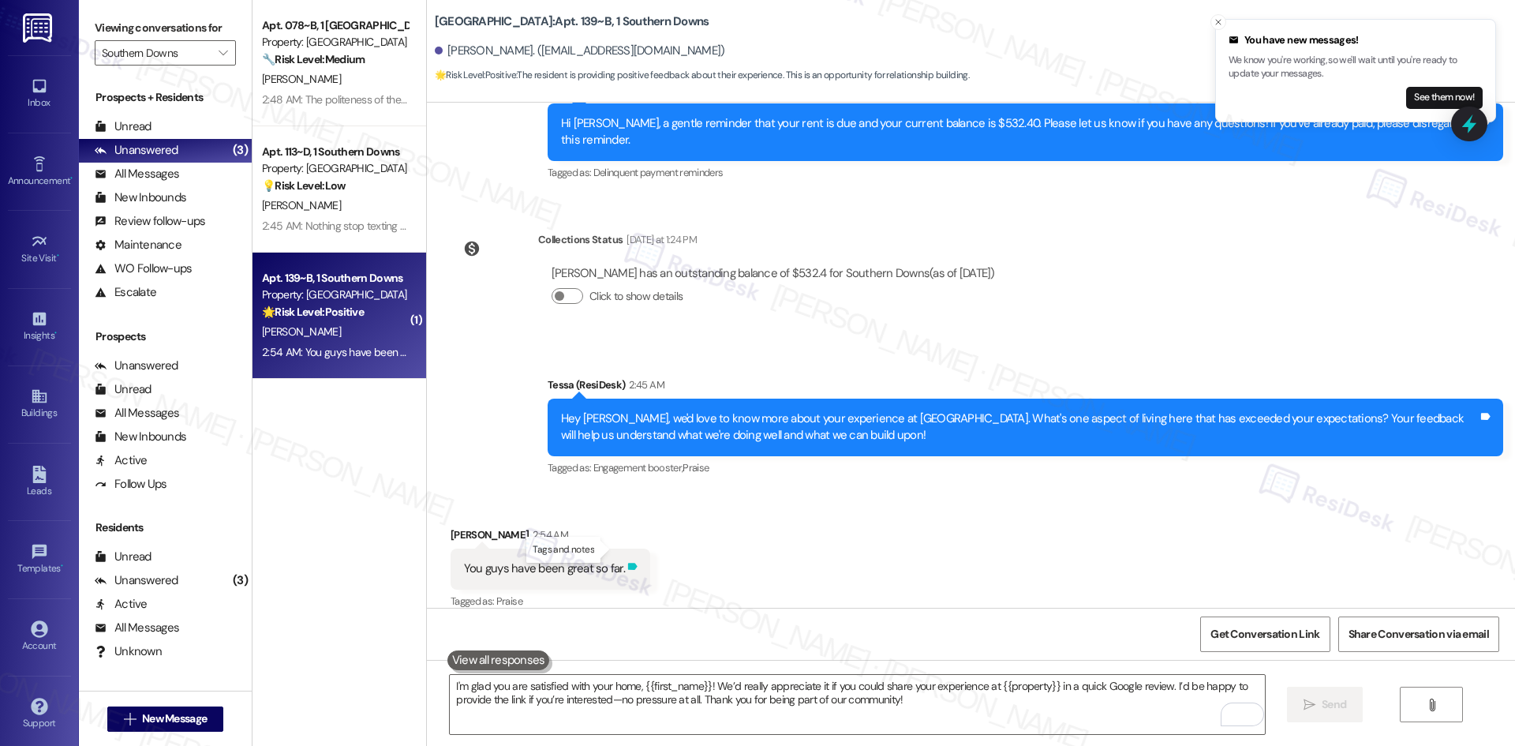
click at [628, 563] on icon at bounding box center [632, 566] width 9 height 7
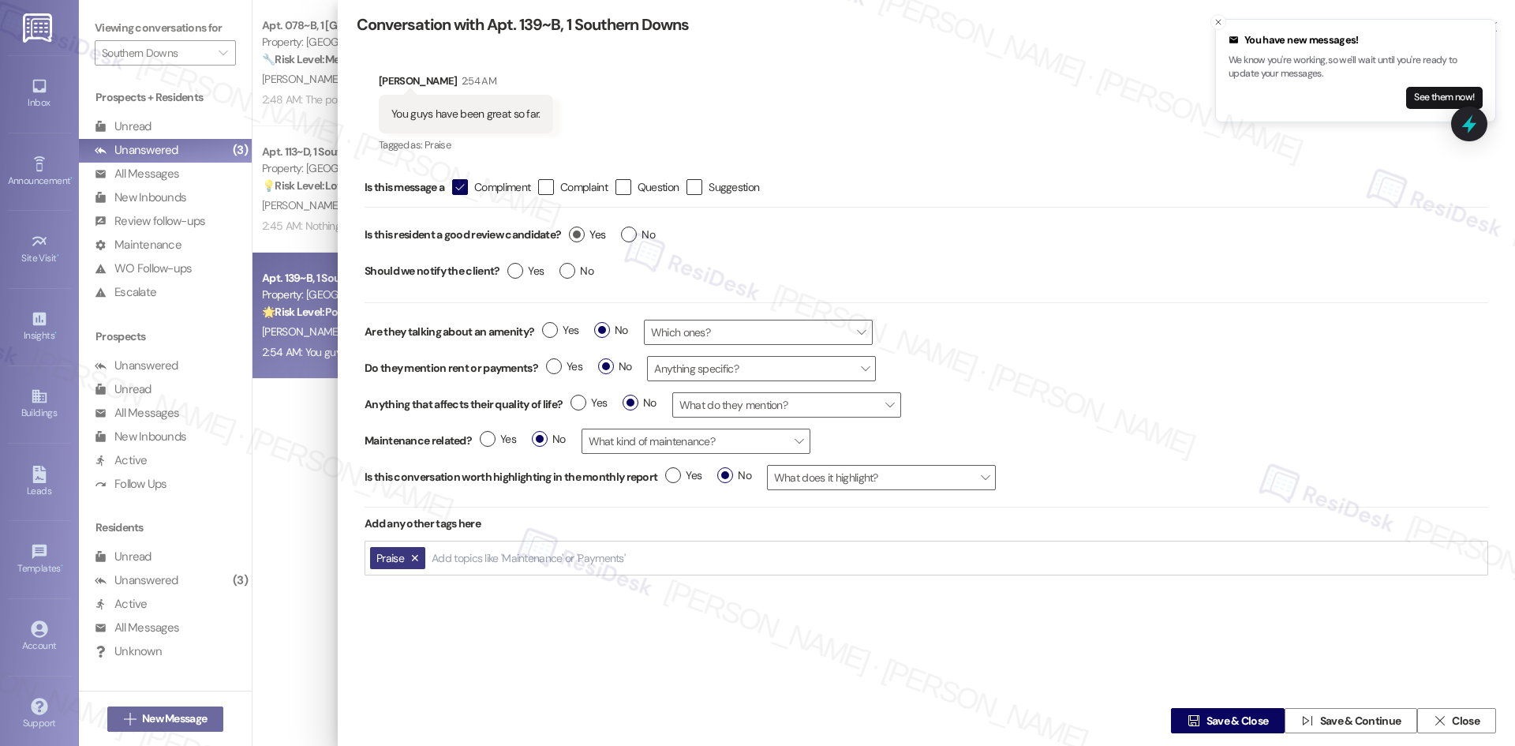
click at [579, 234] on label "Yes" at bounding box center [587, 234] width 36 height 17
click at [579, 234] on input "Yes" at bounding box center [587, 236] width 36 height 21
radio input "true"
click at [521, 270] on label "Yes" at bounding box center [525, 271] width 36 height 17
click at [521, 270] on input "Yes" at bounding box center [525, 273] width 36 height 21
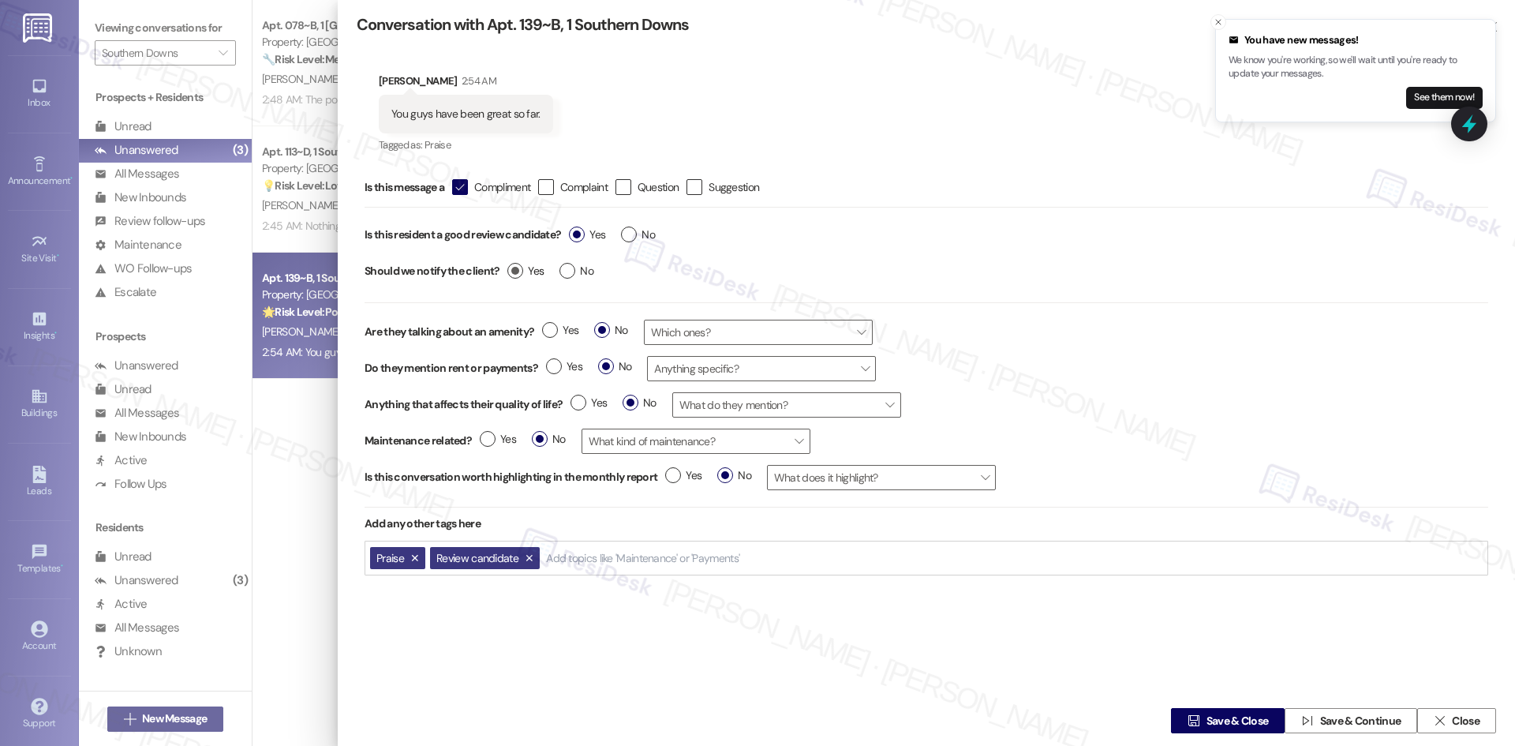
radio input "true"
click at [1231, 718] on span "Save & Close" at bounding box center [1238, 721] width 62 height 17
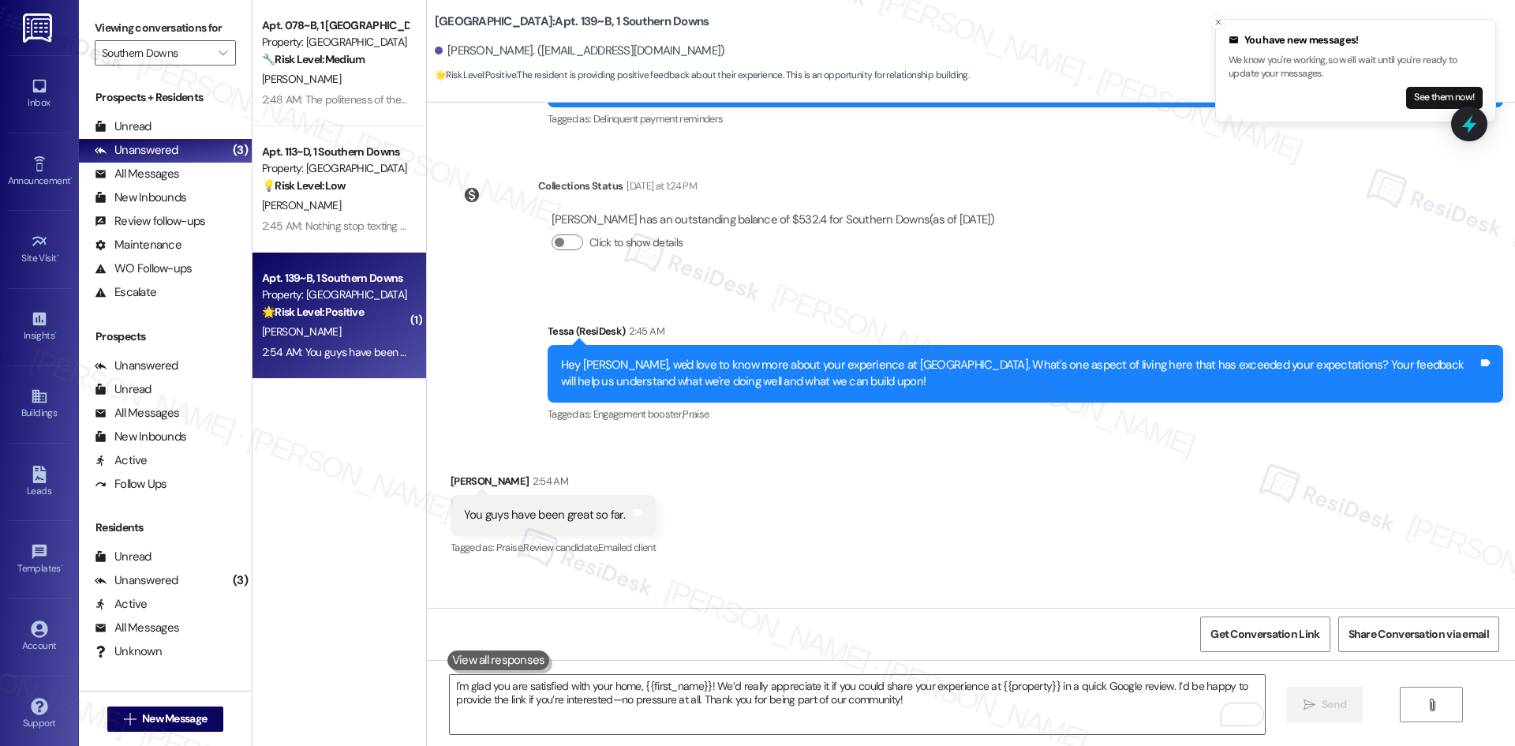
scroll to position [747, 0]
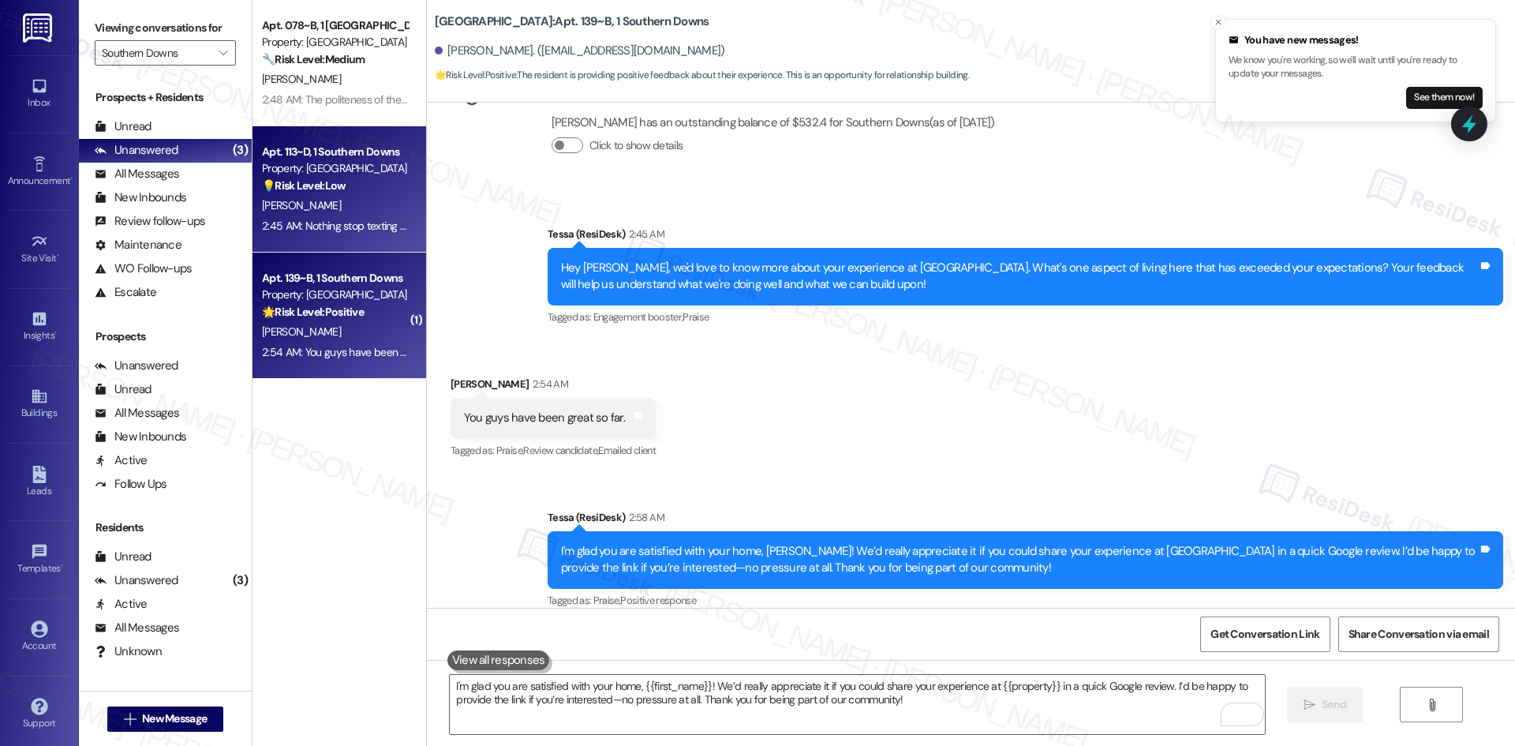
click at [309, 223] on div "2:45 AM: Nothing stop texting me 2:45 AM: Nothing stop texting me" at bounding box center [338, 226] width 153 height 14
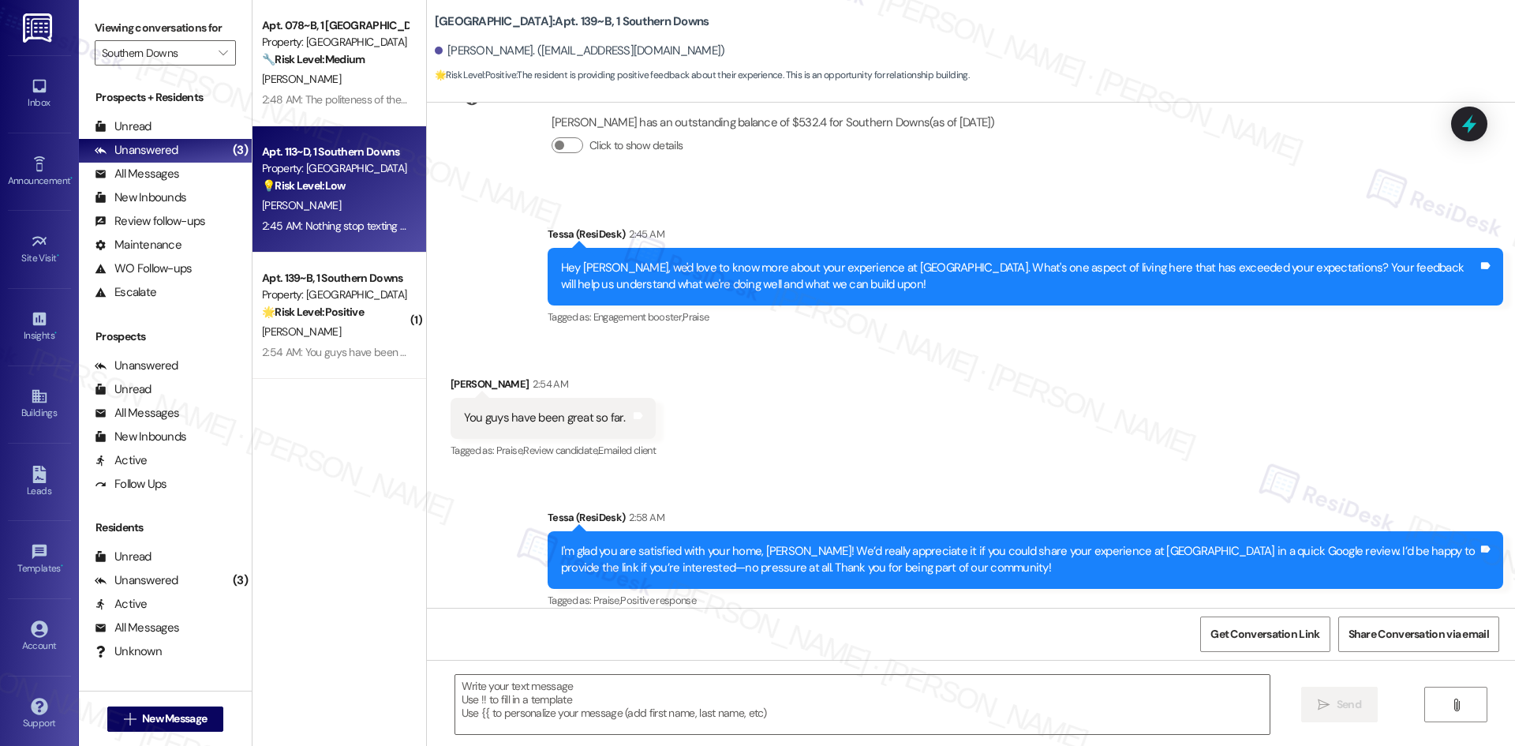
type textarea "Fetching suggested responses. Please feel free to read through the conversation…"
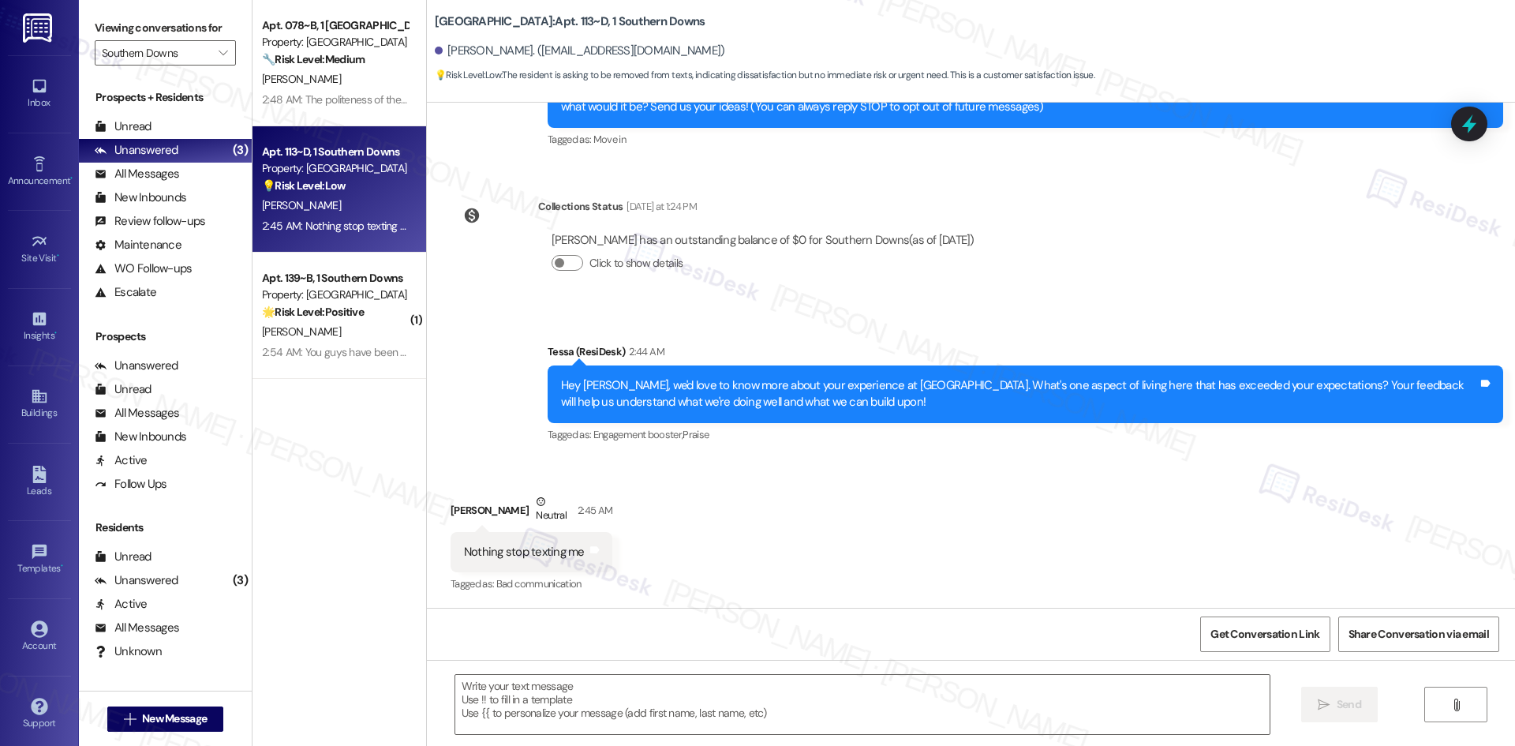
type textarea "Fetching suggested responses. Please feel free to read through the conversation…"
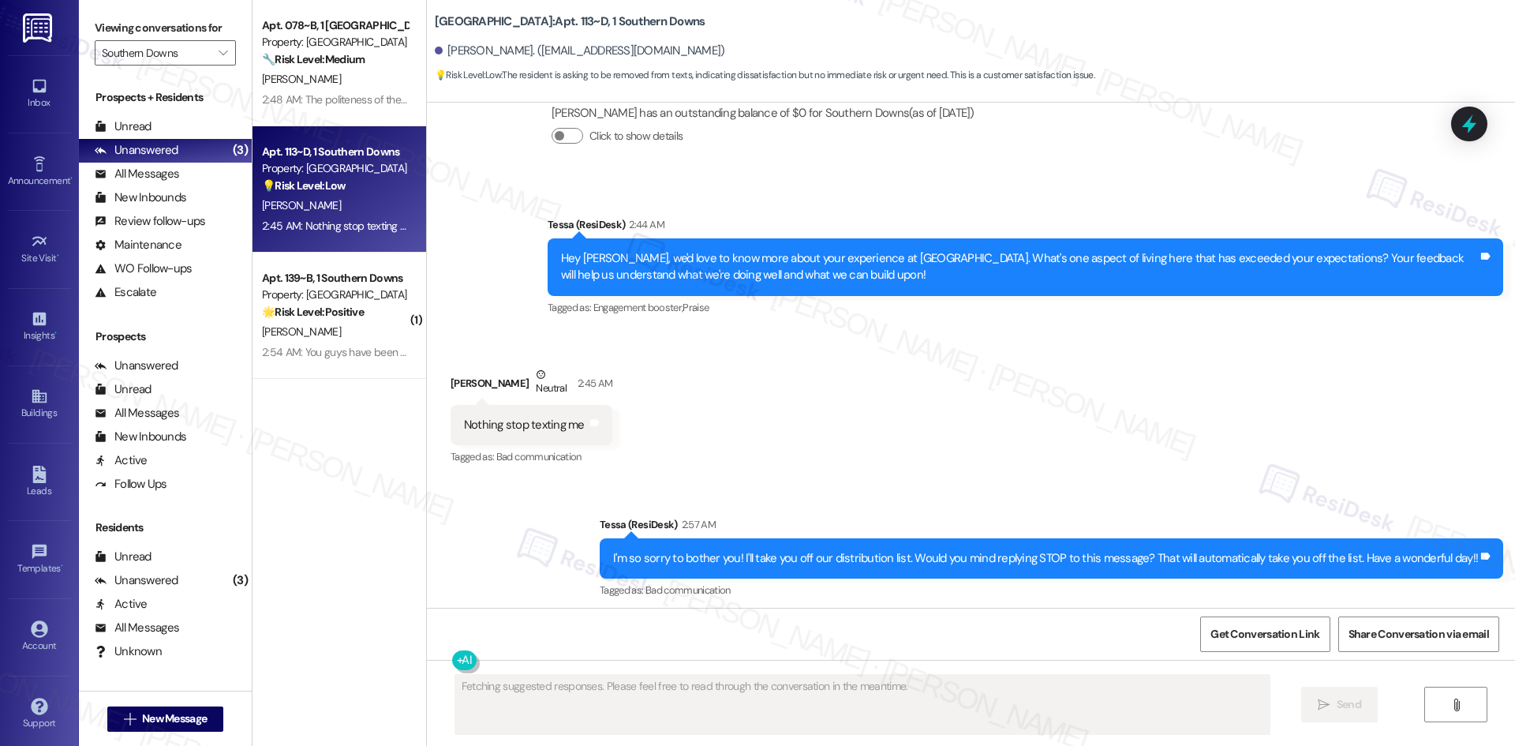
scroll to position [330, 0]
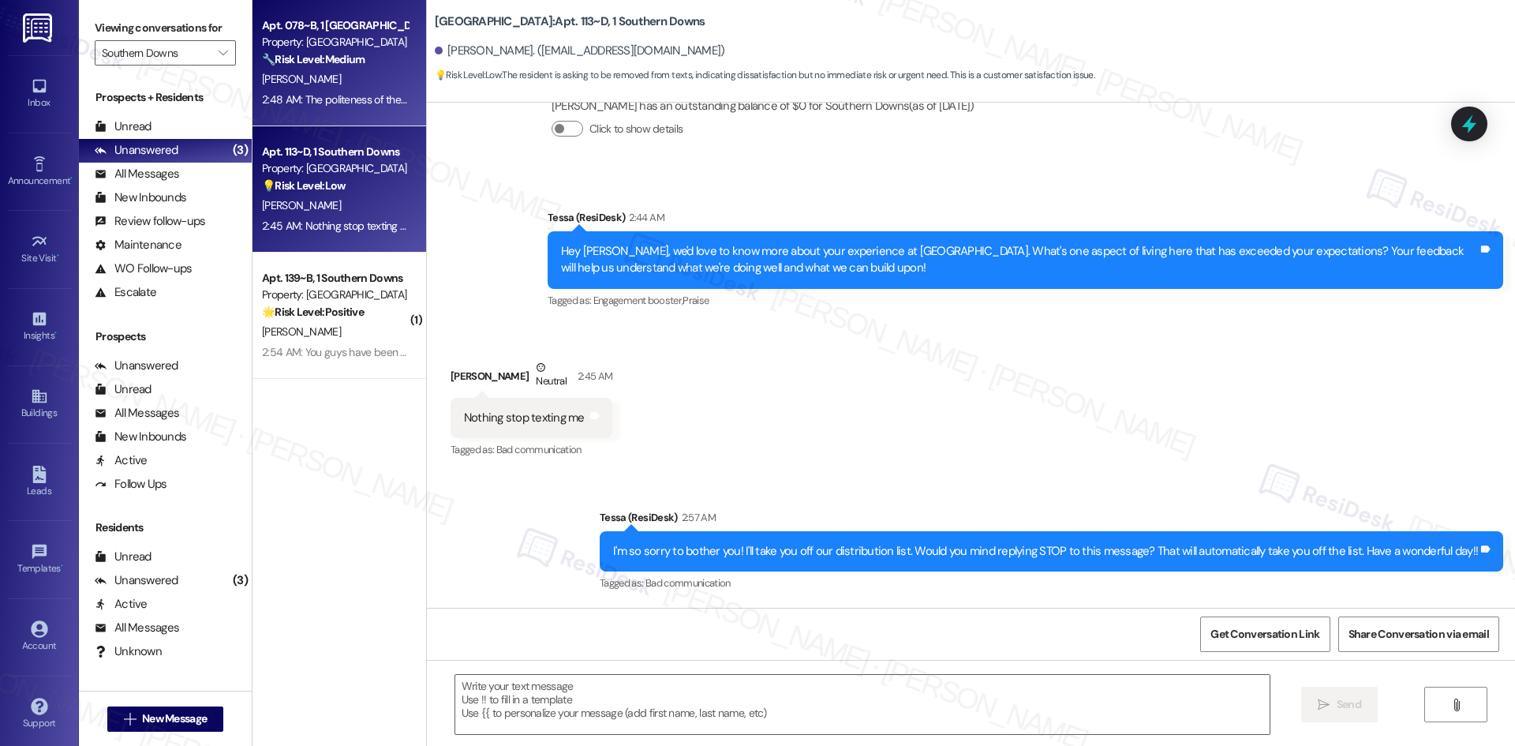
click at [308, 109] on div "2:48 AM: The politeness of the staff is phenomenal. The wait on getting a dishw…" at bounding box center [334, 100] width 149 height 20
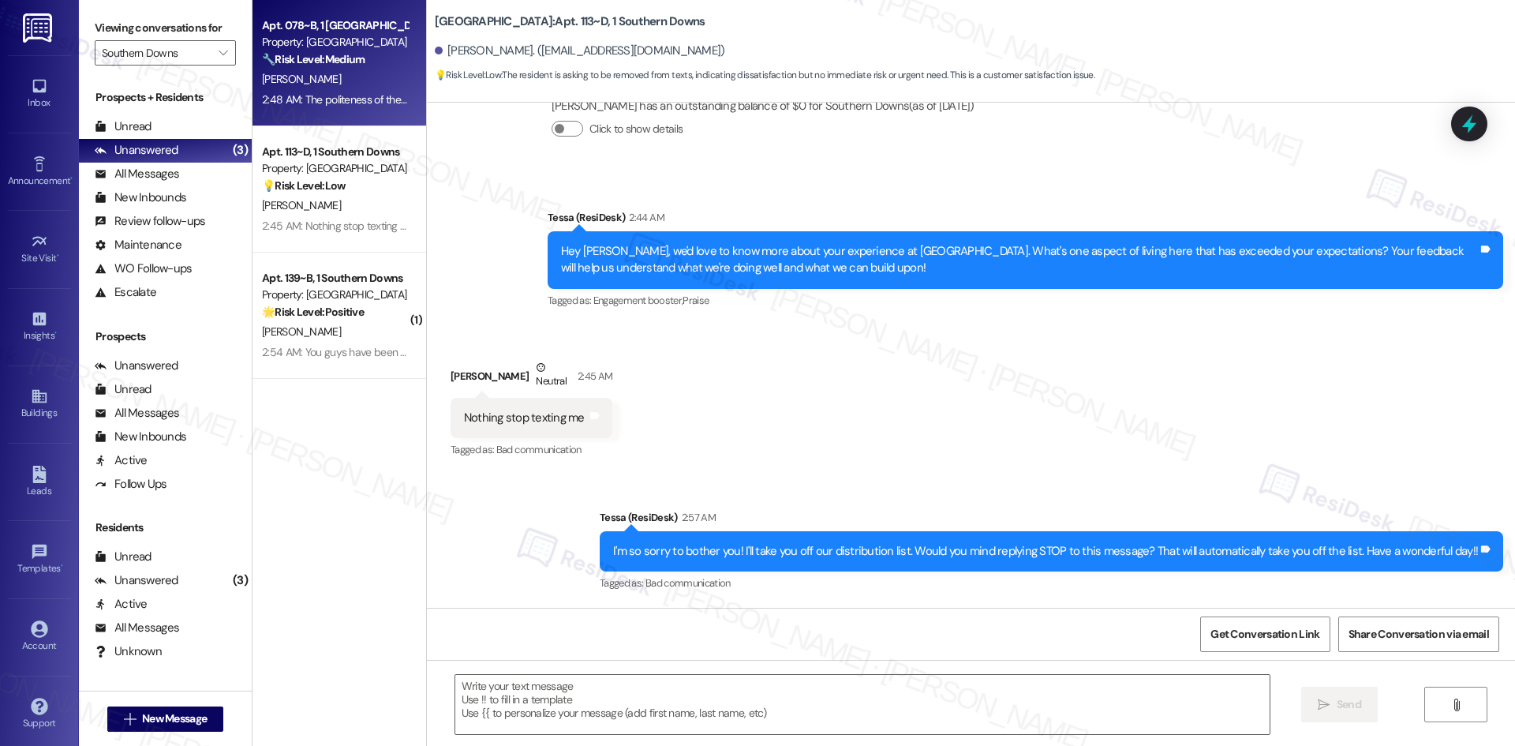
type textarea "Fetching suggested responses. Please feel free to read through the conversation…"
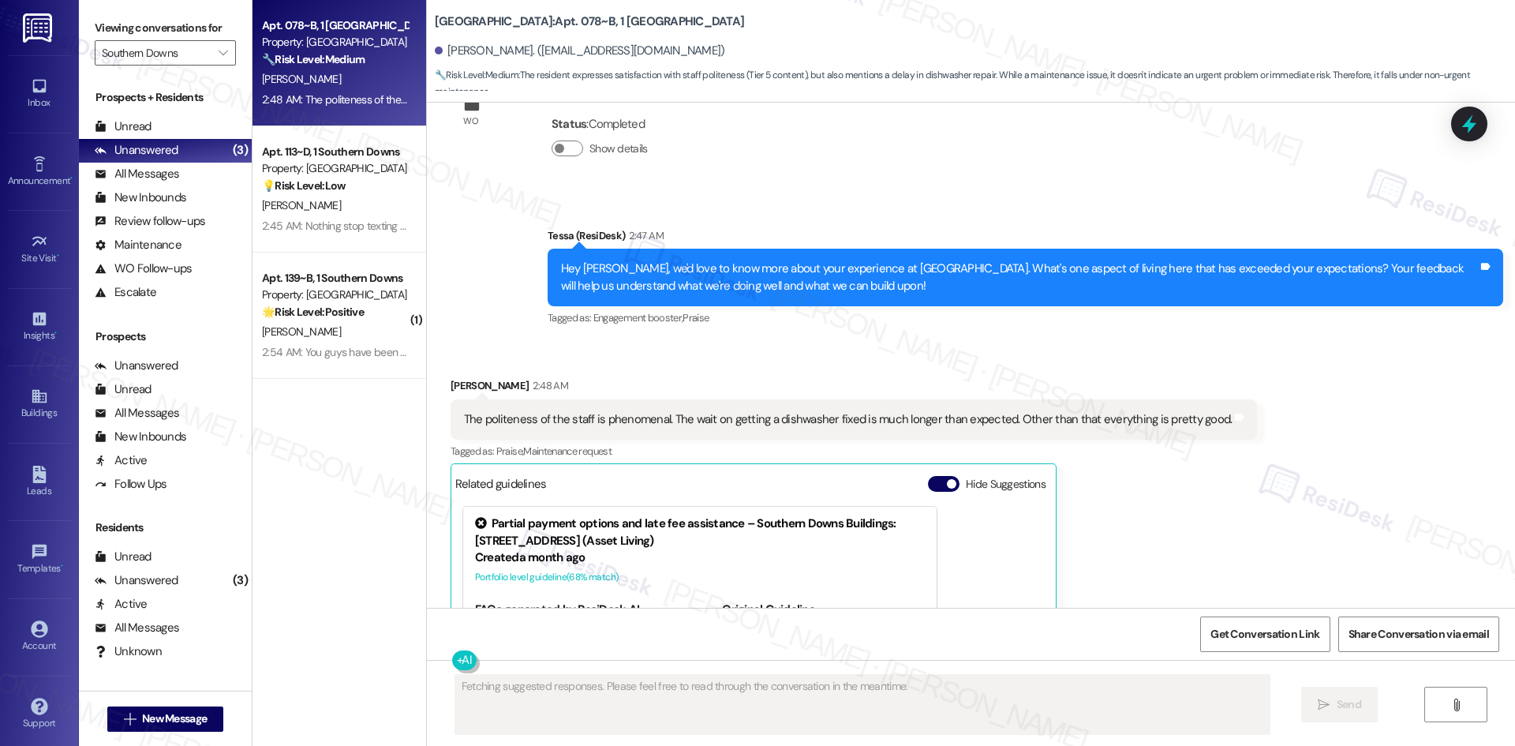
scroll to position [445, 0]
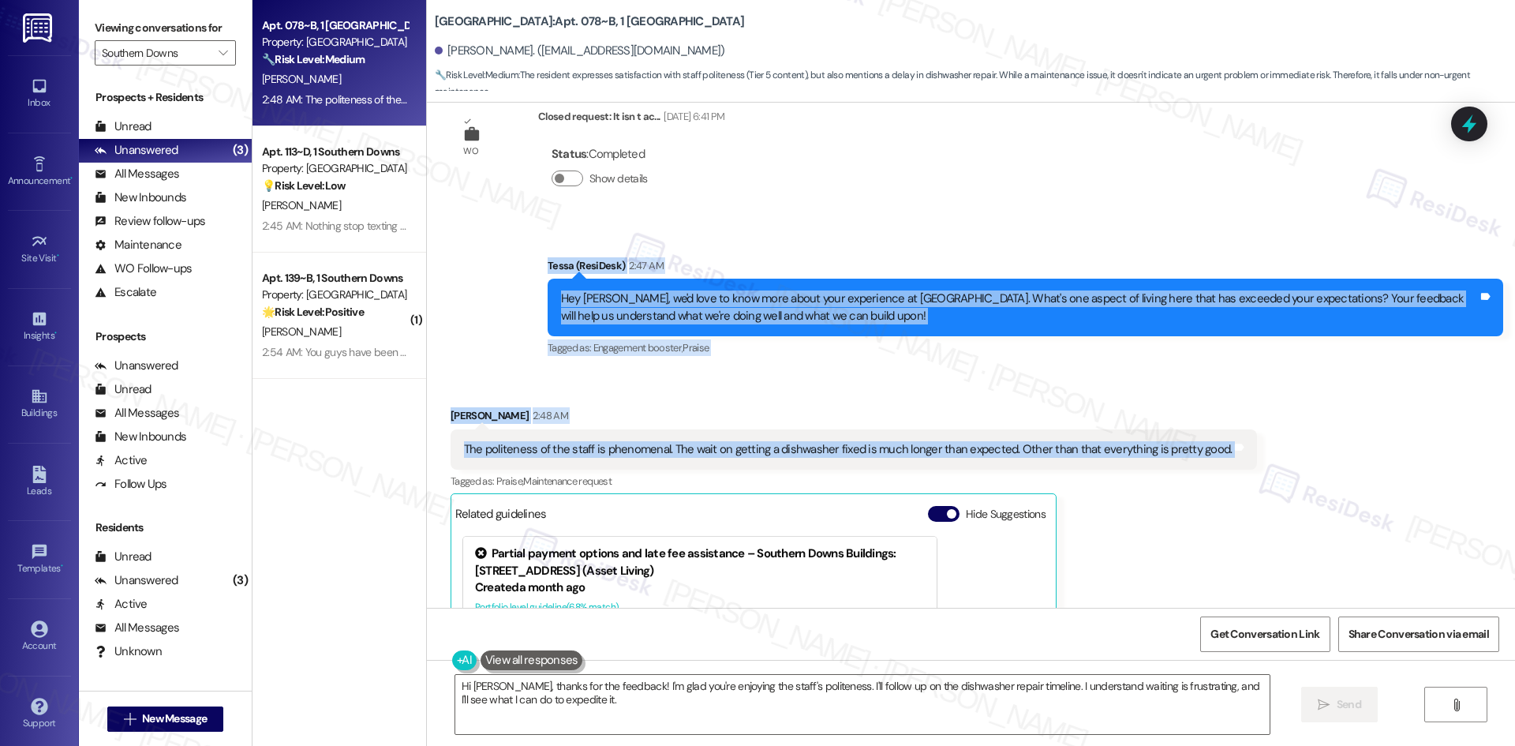
drag, startPoint x: 503, startPoint y: 250, endPoint x: 1302, endPoint y: 461, distance: 826.7
click at [1302, 461] on div "WO Lease started [DATE] 8:00 AM Show details Survey, sent via SMS Residesk Auto…" at bounding box center [971, 355] width 1088 height 505
copy div "[PERSON_NAME] (ResiDesk) 2:47 AM Hey [PERSON_NAME], we'd love to know more abou…"
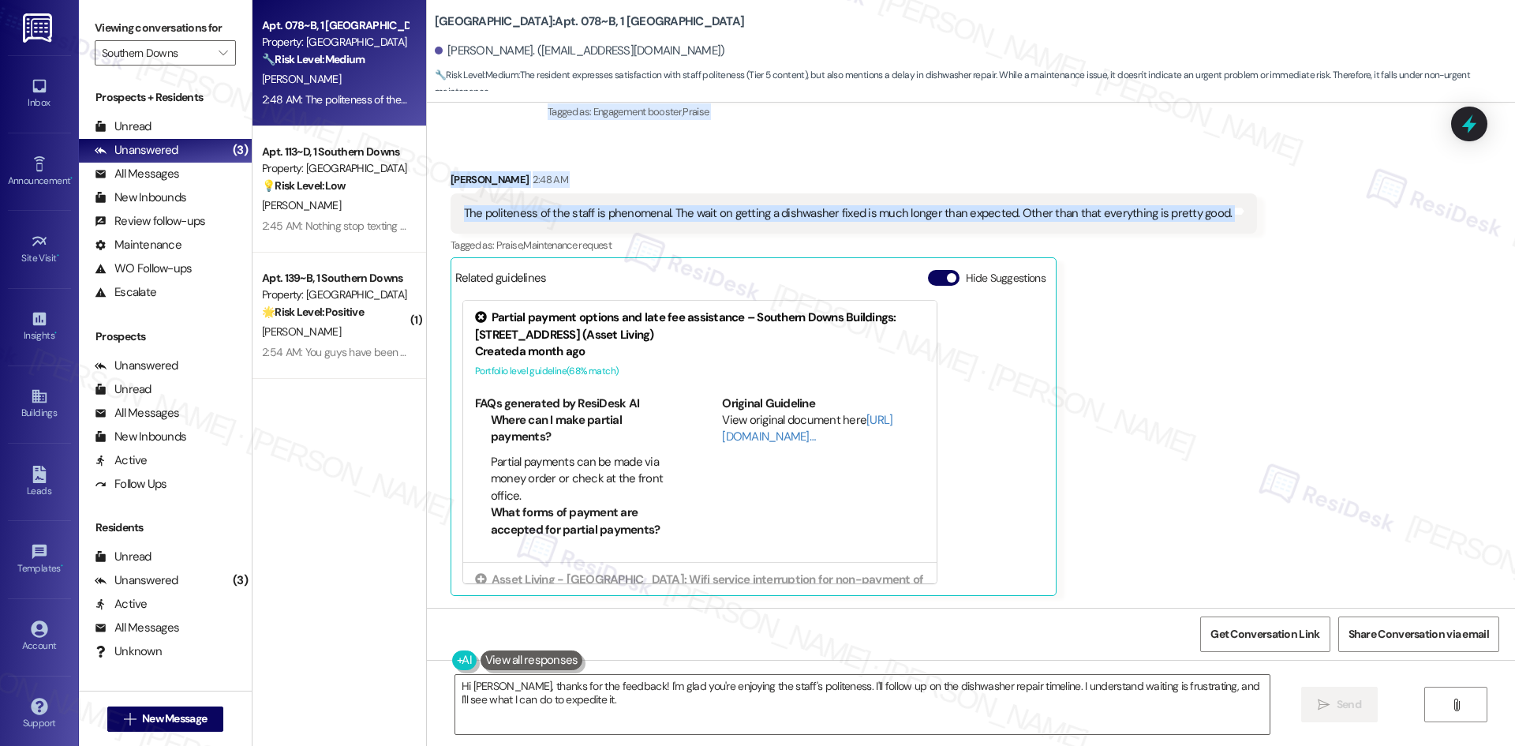
scroll to position [682, 0]
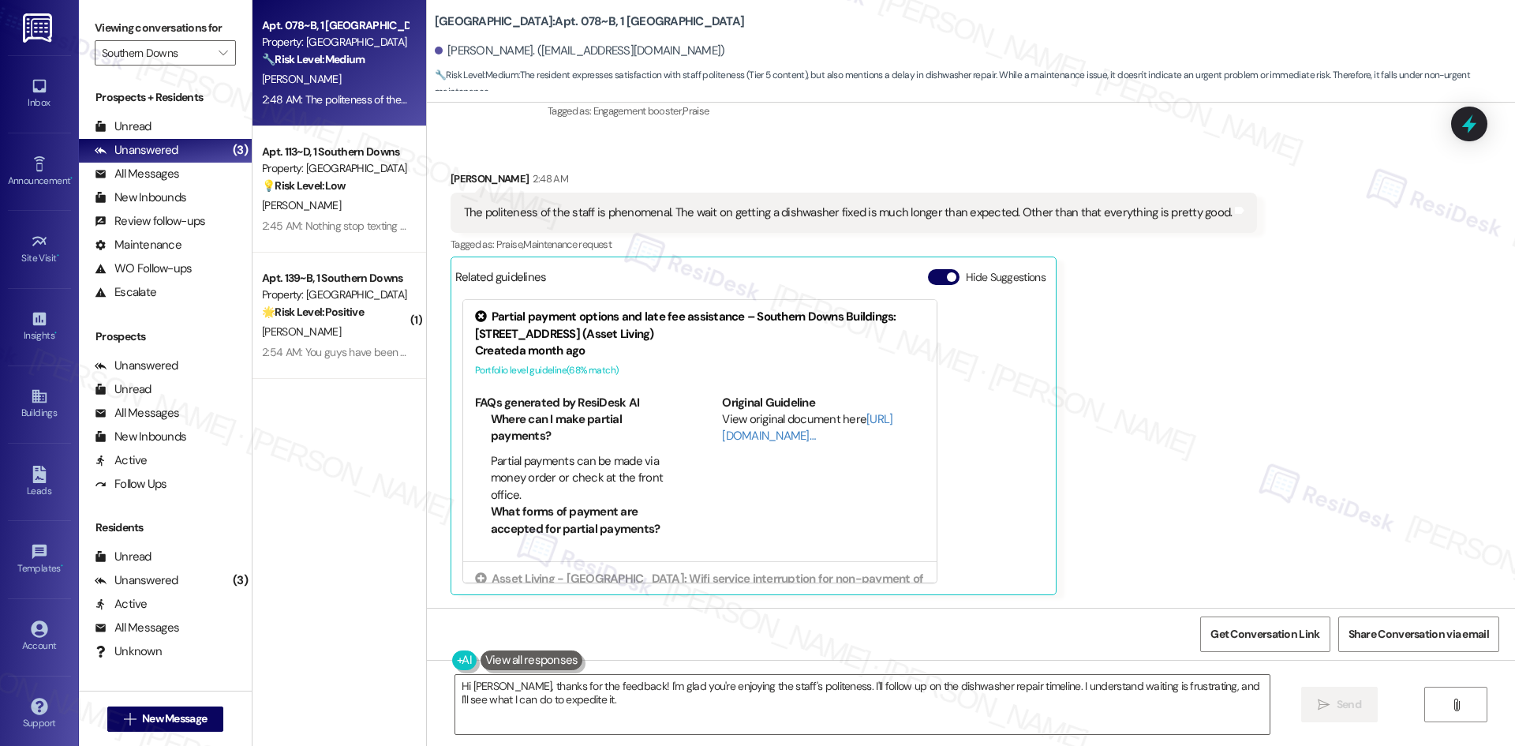
click at [1085, 545] on div "[PERSON_NAME] 2:48 AM The politeness of the staff is phenomenal. The wait on ge…" at bounding box center [854, 382] width 807 height 425
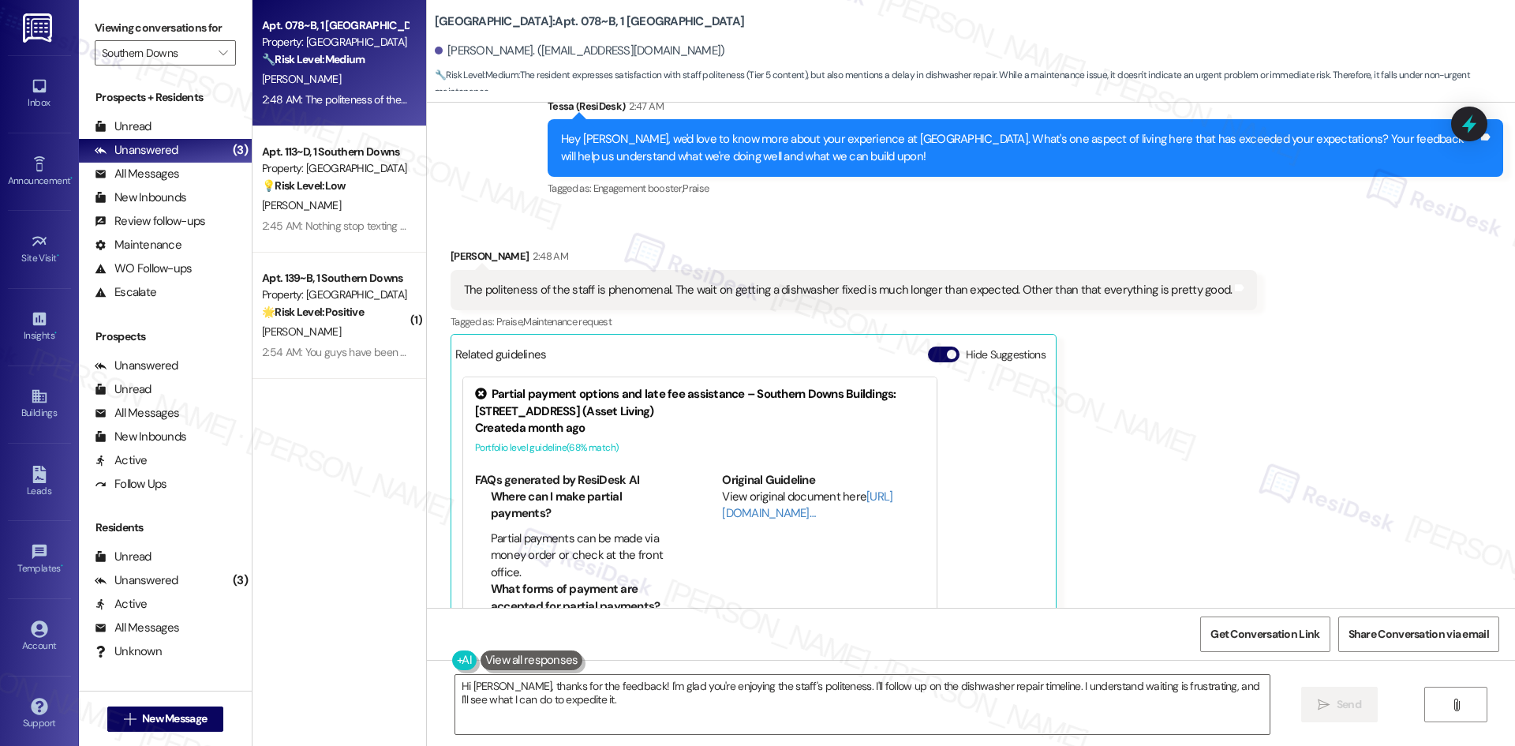
scroll to position [603, 0]
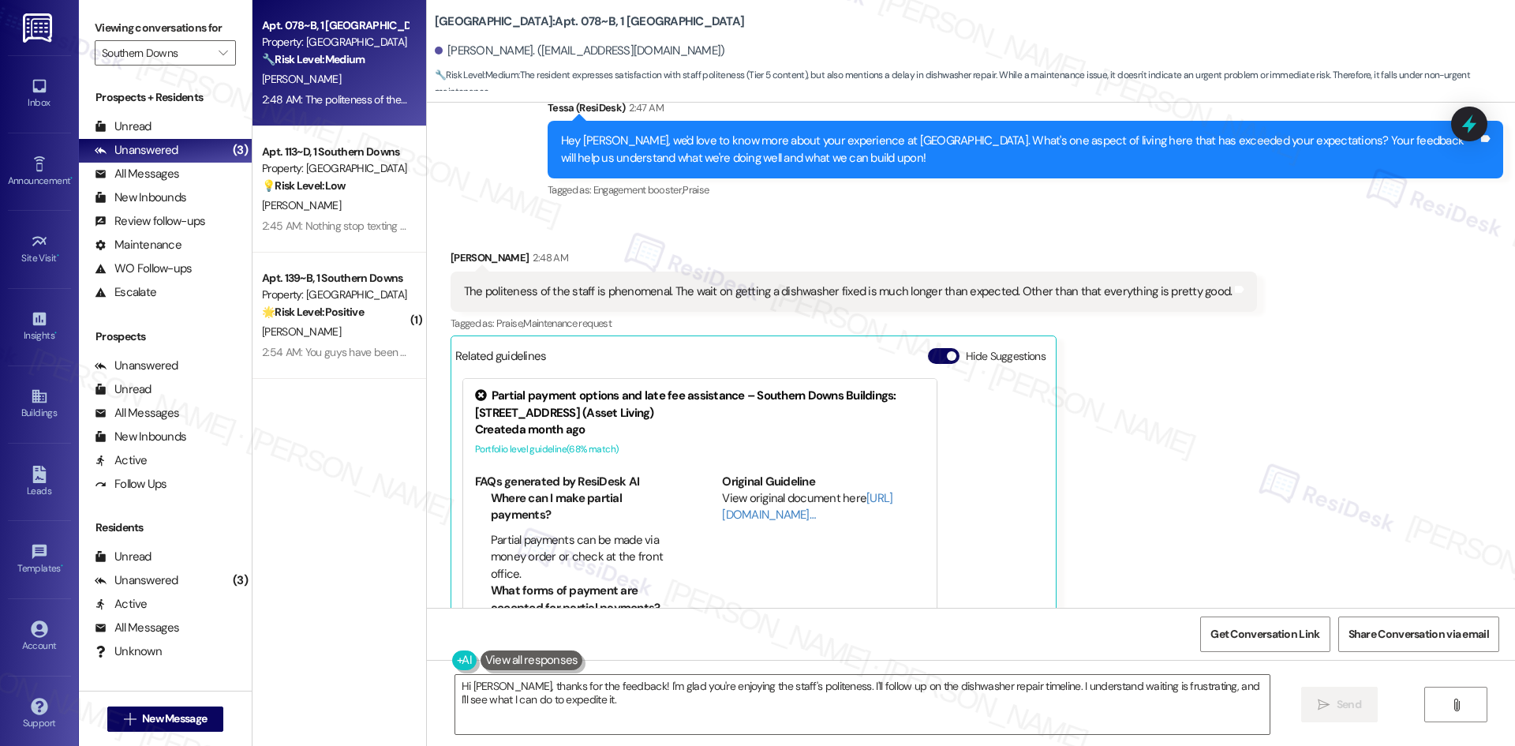
drag, startPoint x: 700, startPoint y: 251, endPoint x: 701, endPoint y: 260, distance: 9.5
click at [700, 251] on div "[PERSON_NAME] 2:48 AM" at bounding box center [854, 260] width 807 height 22
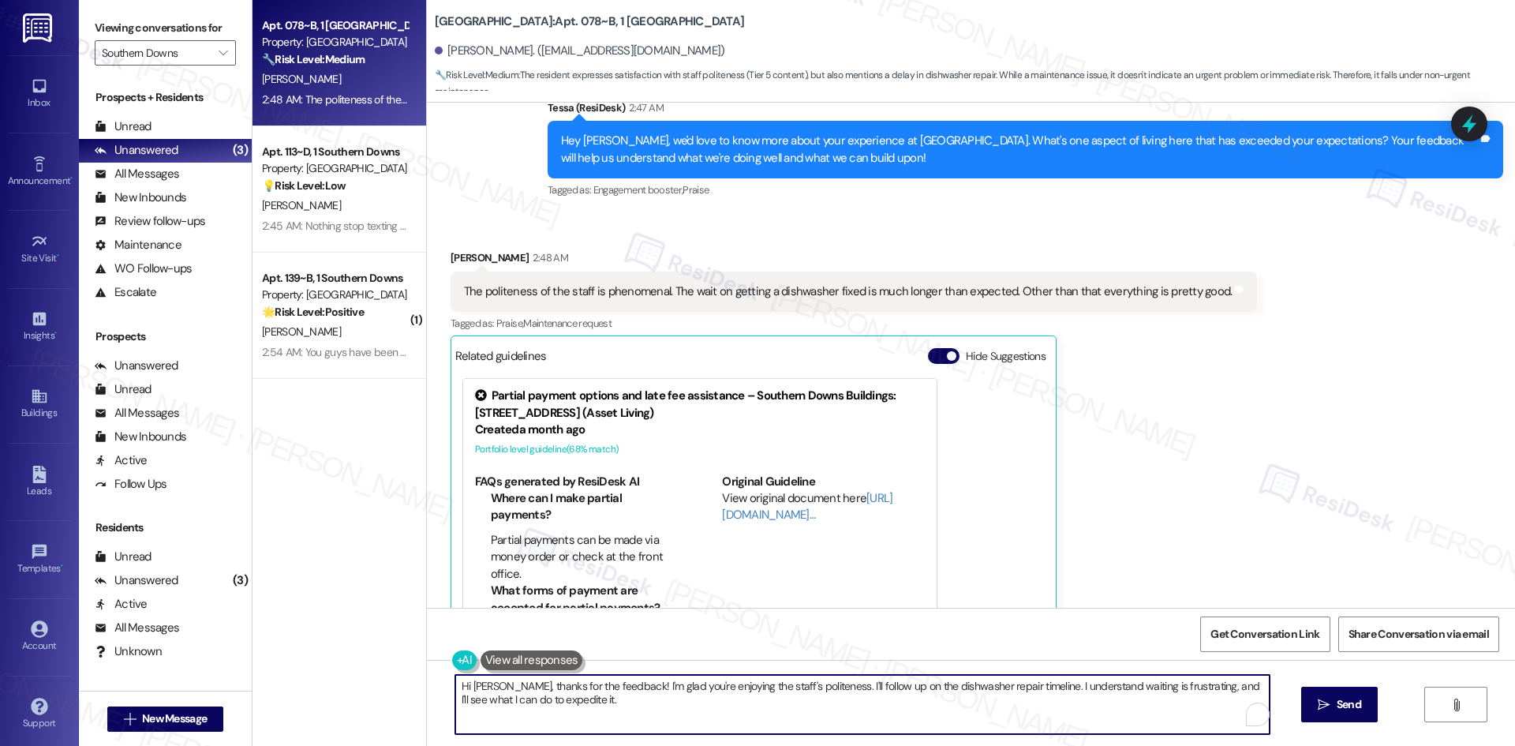
click at [678, 732] on textarea "Hi [PERSON_NAME], thanks for the feedback! I'm glad you're enjoying the staff's…" at bounding box center [862, 704] width 814 height 59
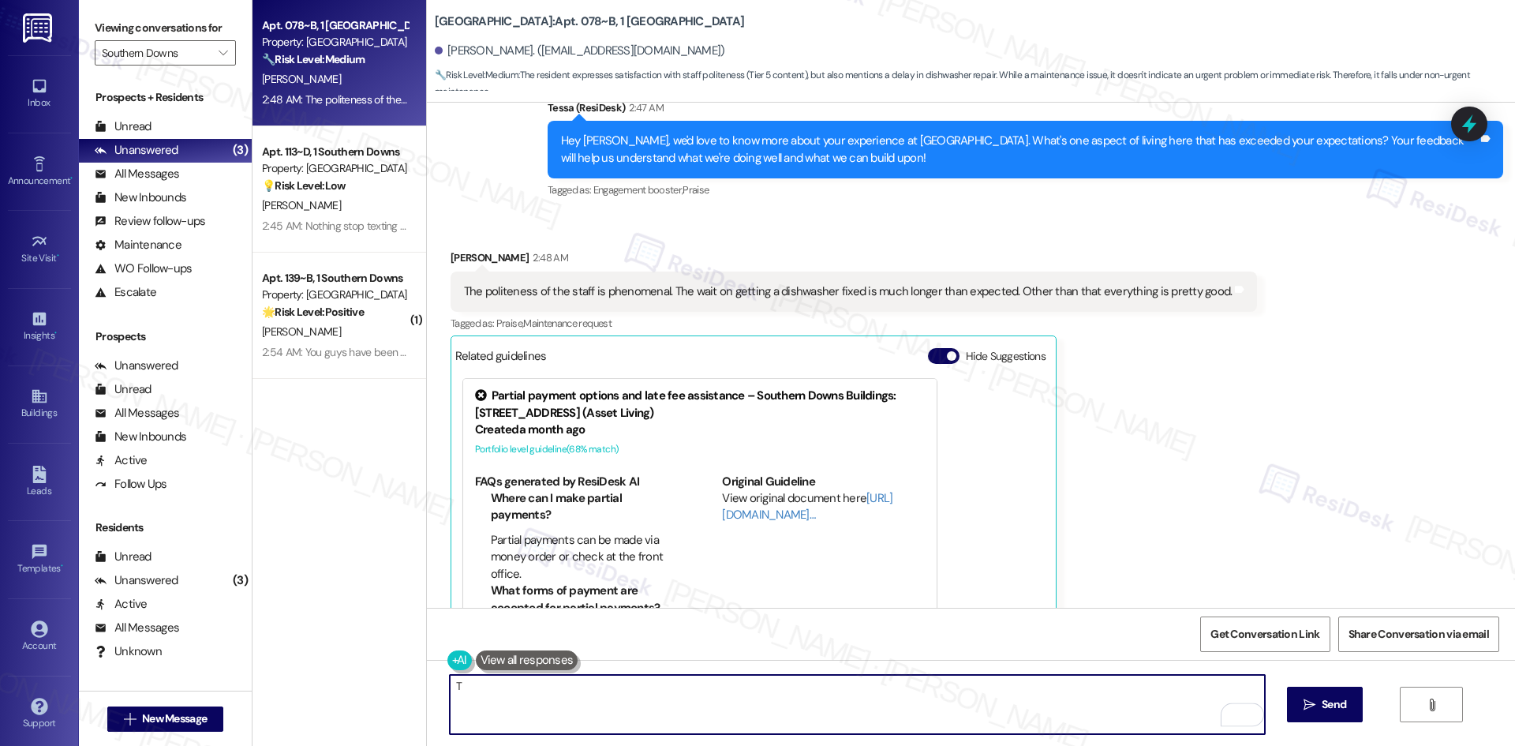
paste textarea "[PERSON_NAME] you for your kind words about the staff — we really appreciate yo…"
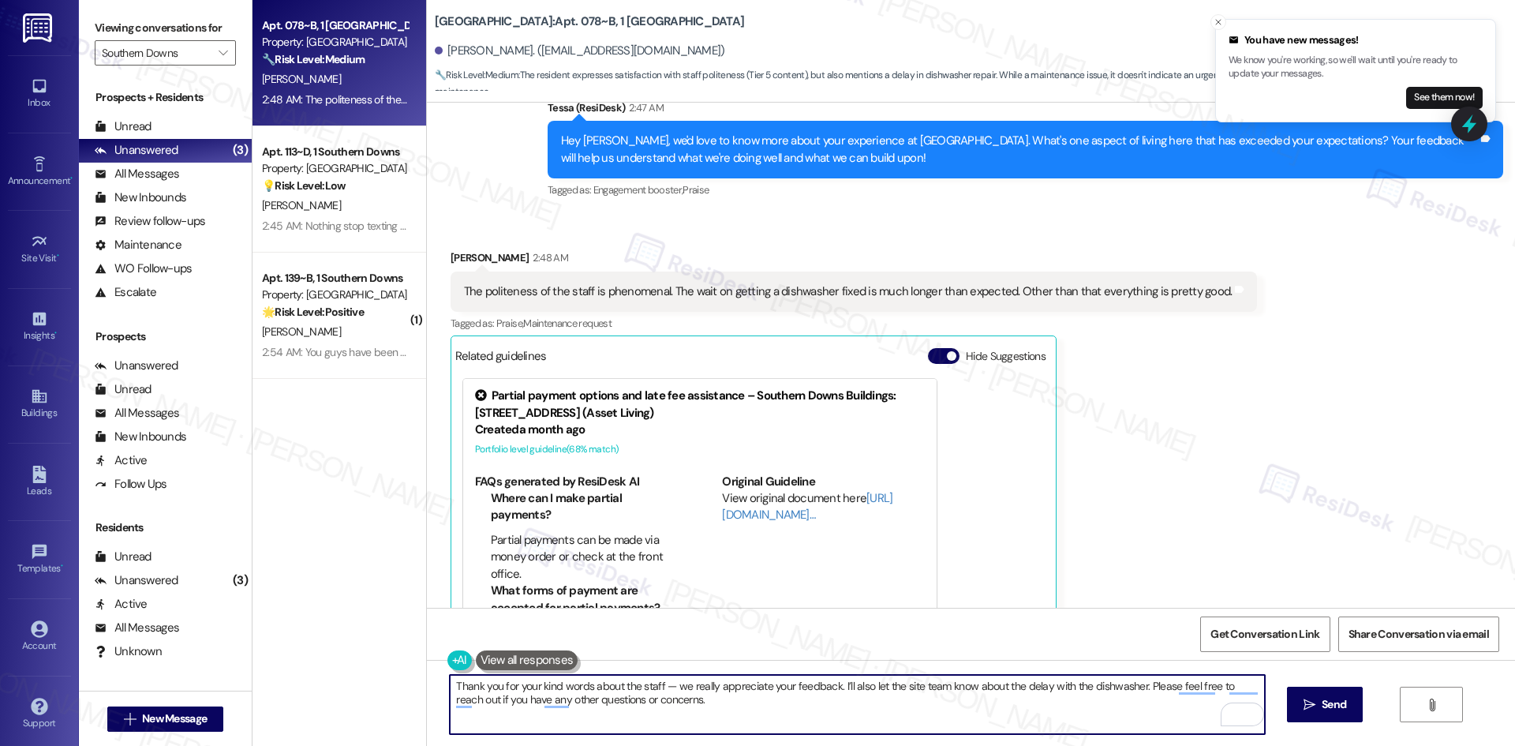
click at [548, 703] on textarea "Thank you for your kind words about the staff — we really appreciate your feedb…" at bounding box center [857, 704] width 814 height 59
type textarea "Thank you for your kind words about the staff — we really appreciate your feedb…"
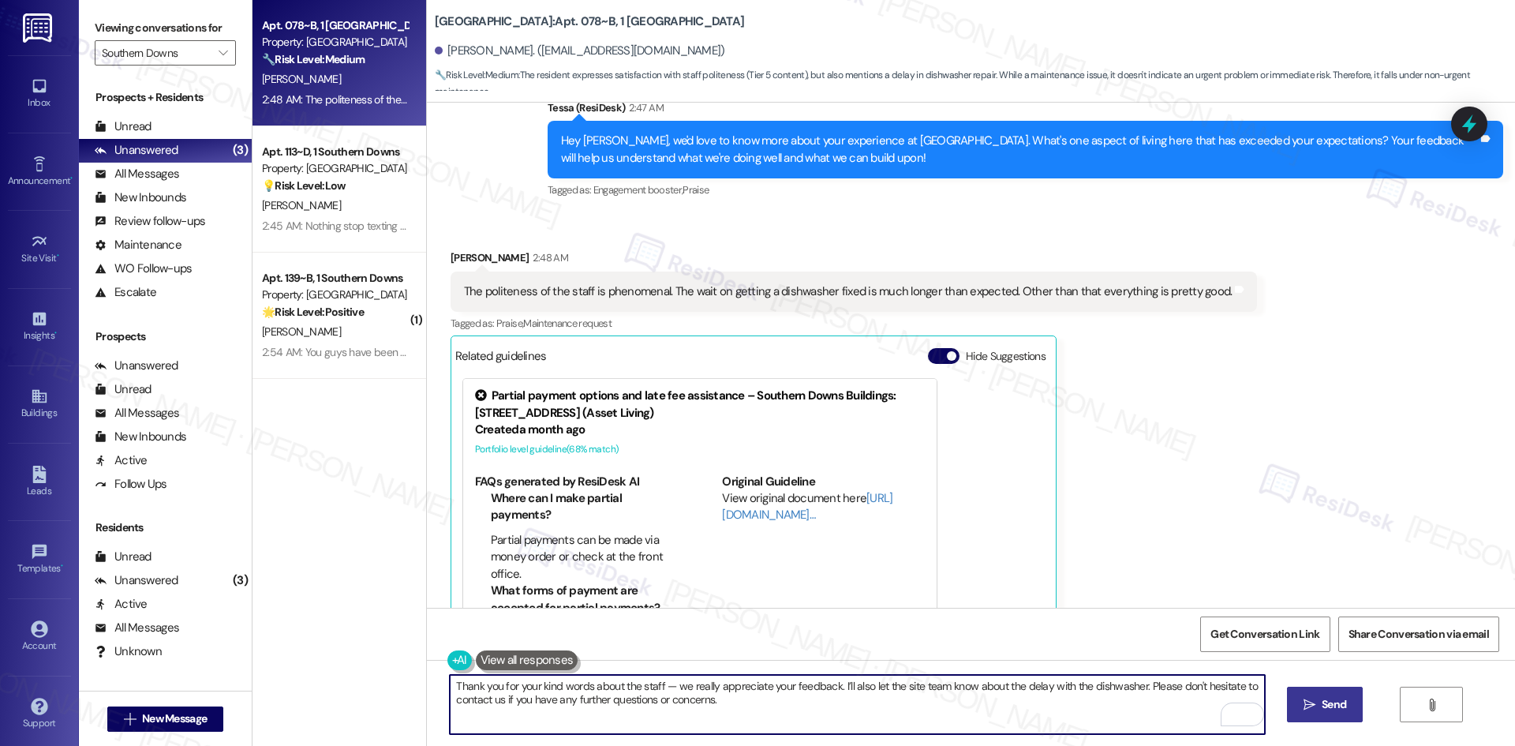
drag, startPoint x: 1307, startPoint y: 709, endPoint x: 1292, endPoint y: 710, distance: 15.0
click at [1307, 710] on icon "" at bounding box center [1310, 704] width 12 height 13
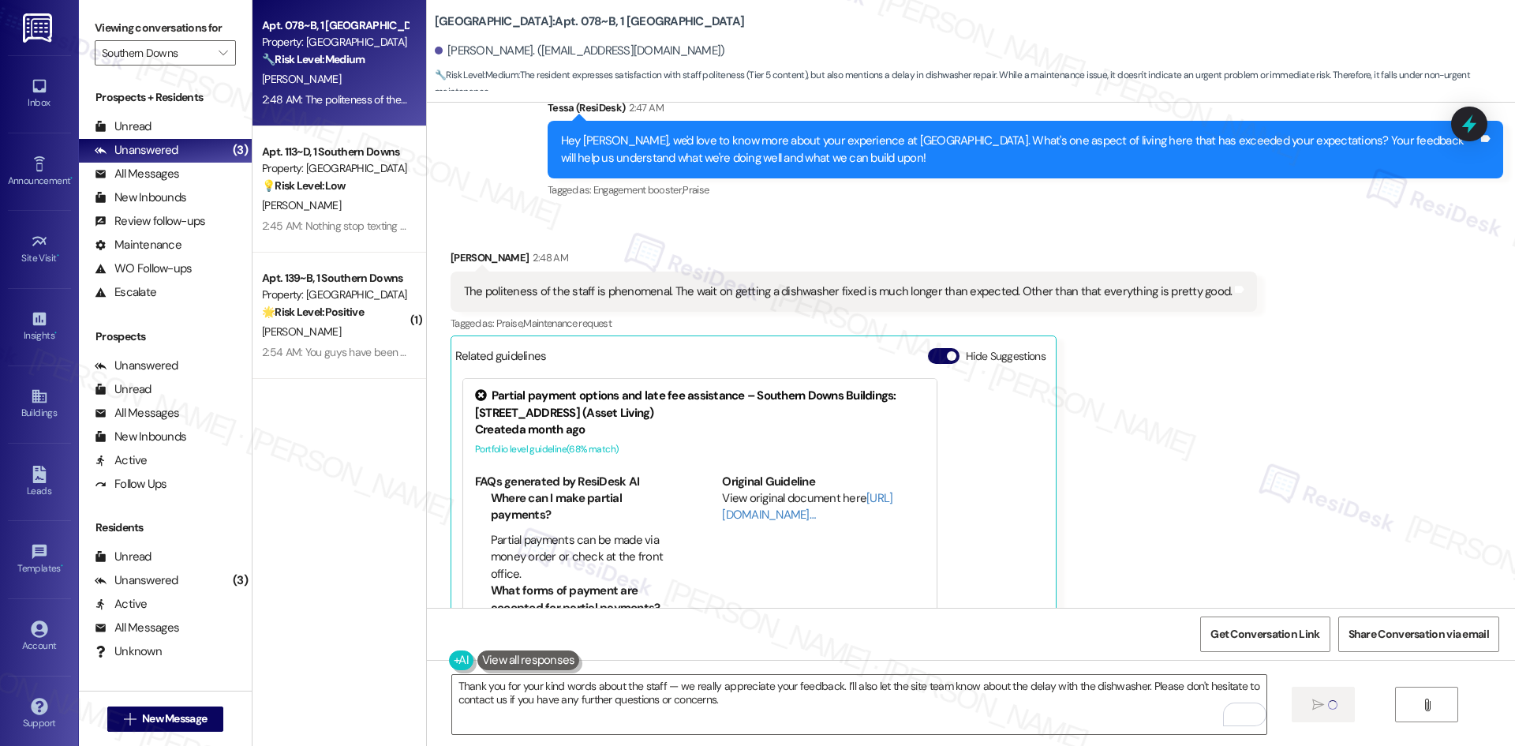
click at [1068, 515] on div "[PERSON_NAME] 2:48 AM The politeness of the staff is phenomenal. The wait on ge…" at bounding box center [854, 461] width 807 height 425
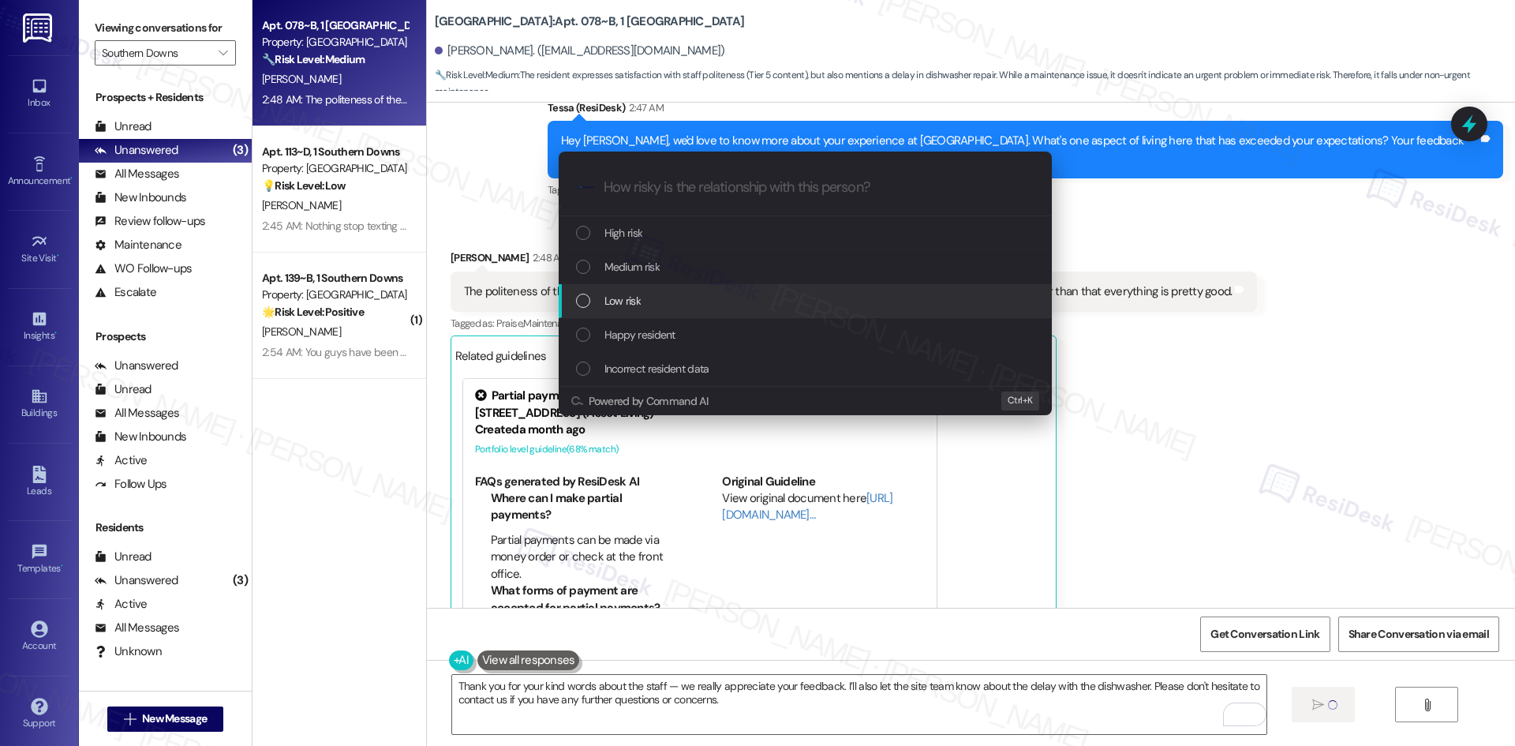
click at [704, 295] on div "Low risk" at bounding box center [807, 300] width 462 height 17
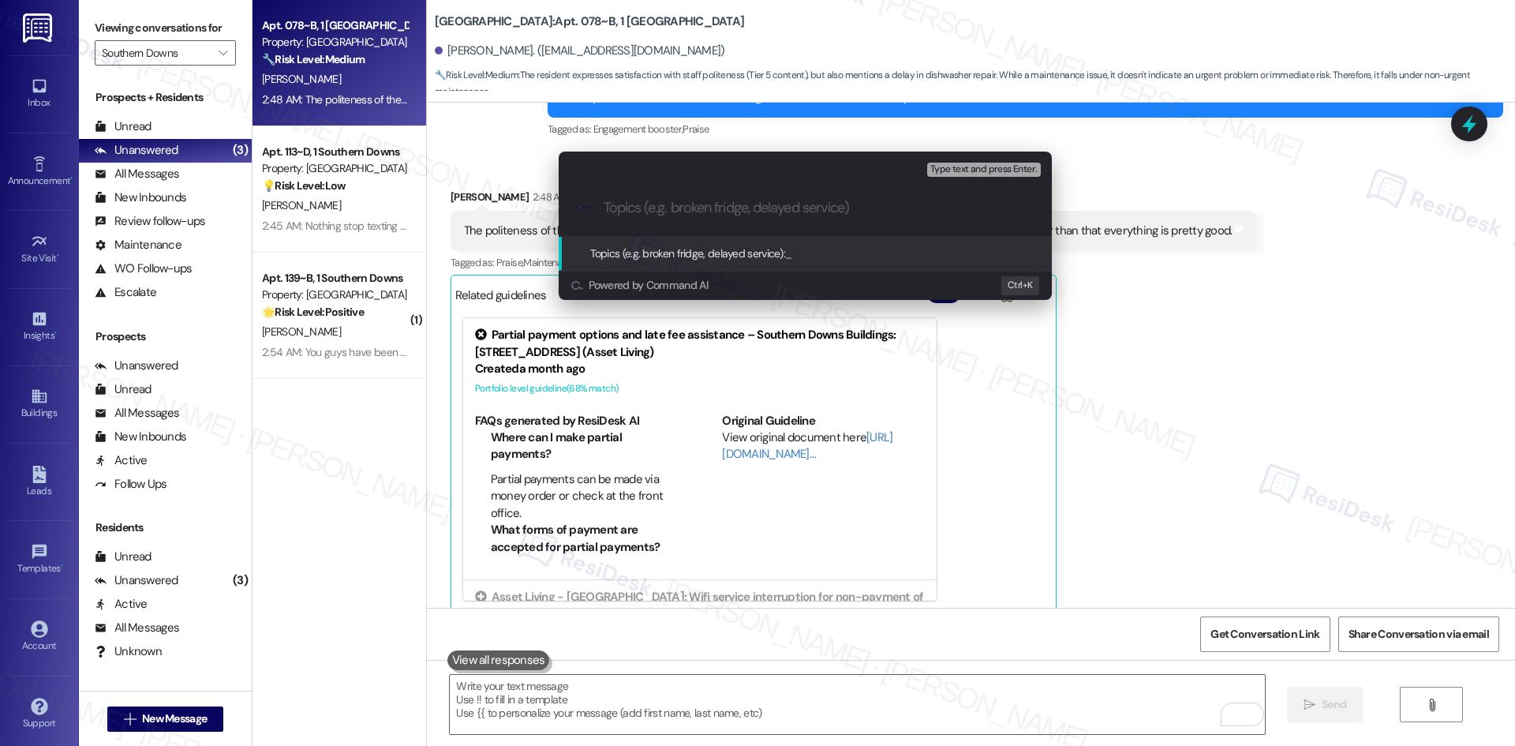
scroll to position [681, 0]
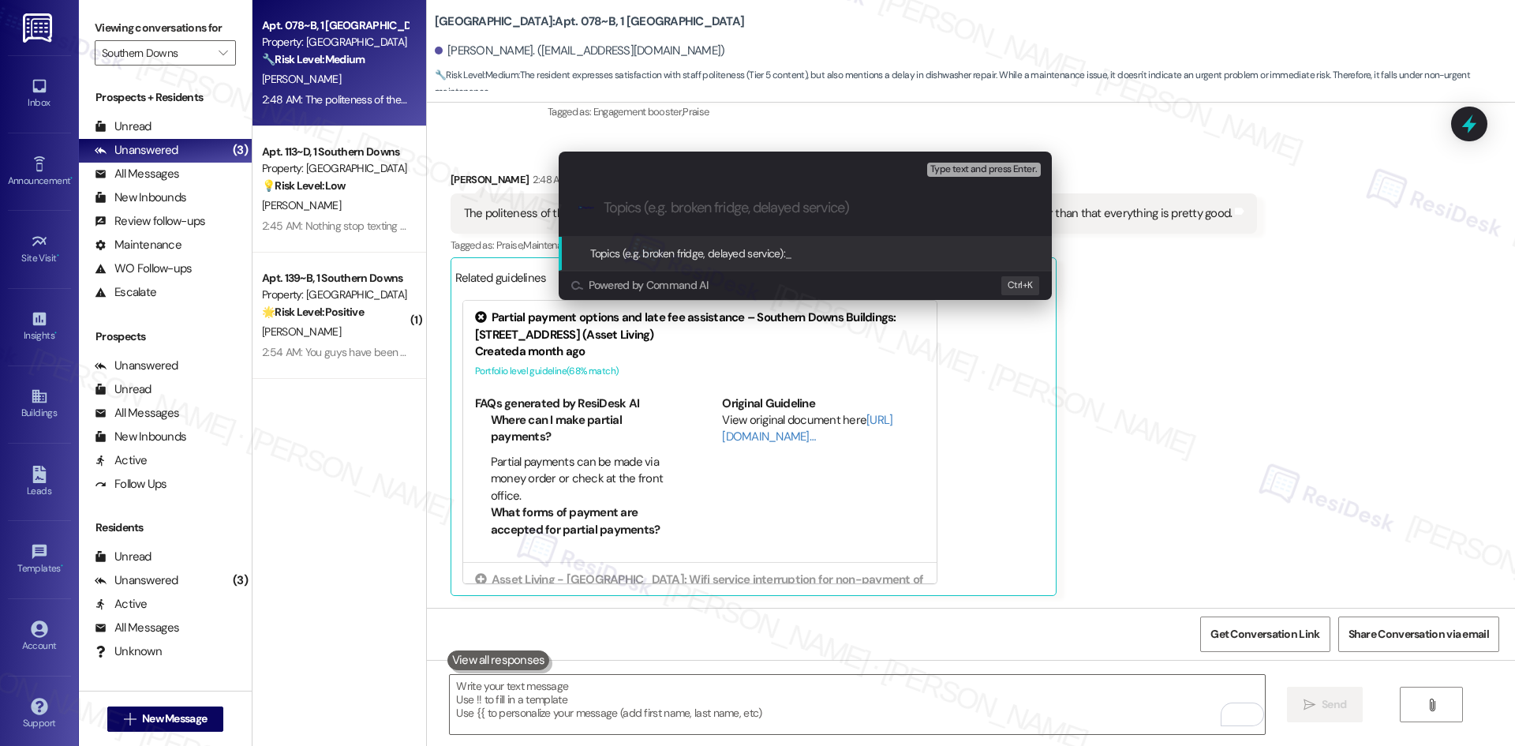
click at [722, 205] on input "Topics (e.g. broken fridge, delayed service)" at bounding box center [818, 208] width 428 height 17
paste input "Resident feedback"
type input "Resident feedback"
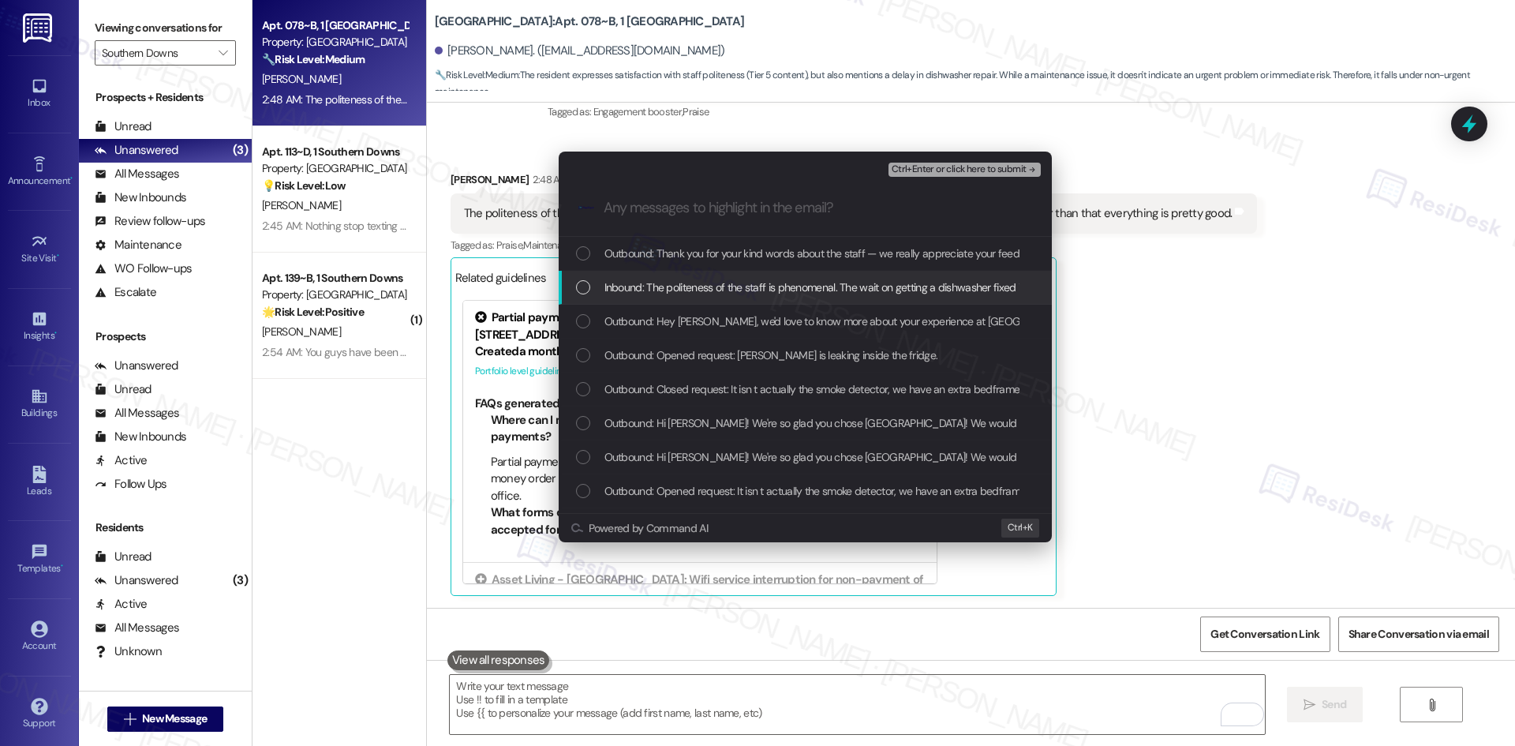
click at [685, 284] on span "Inbound: The politeness of the staff is phenomenal. The wait on getting a dishw…" at bounding box center [977, 287] width 746 height 17
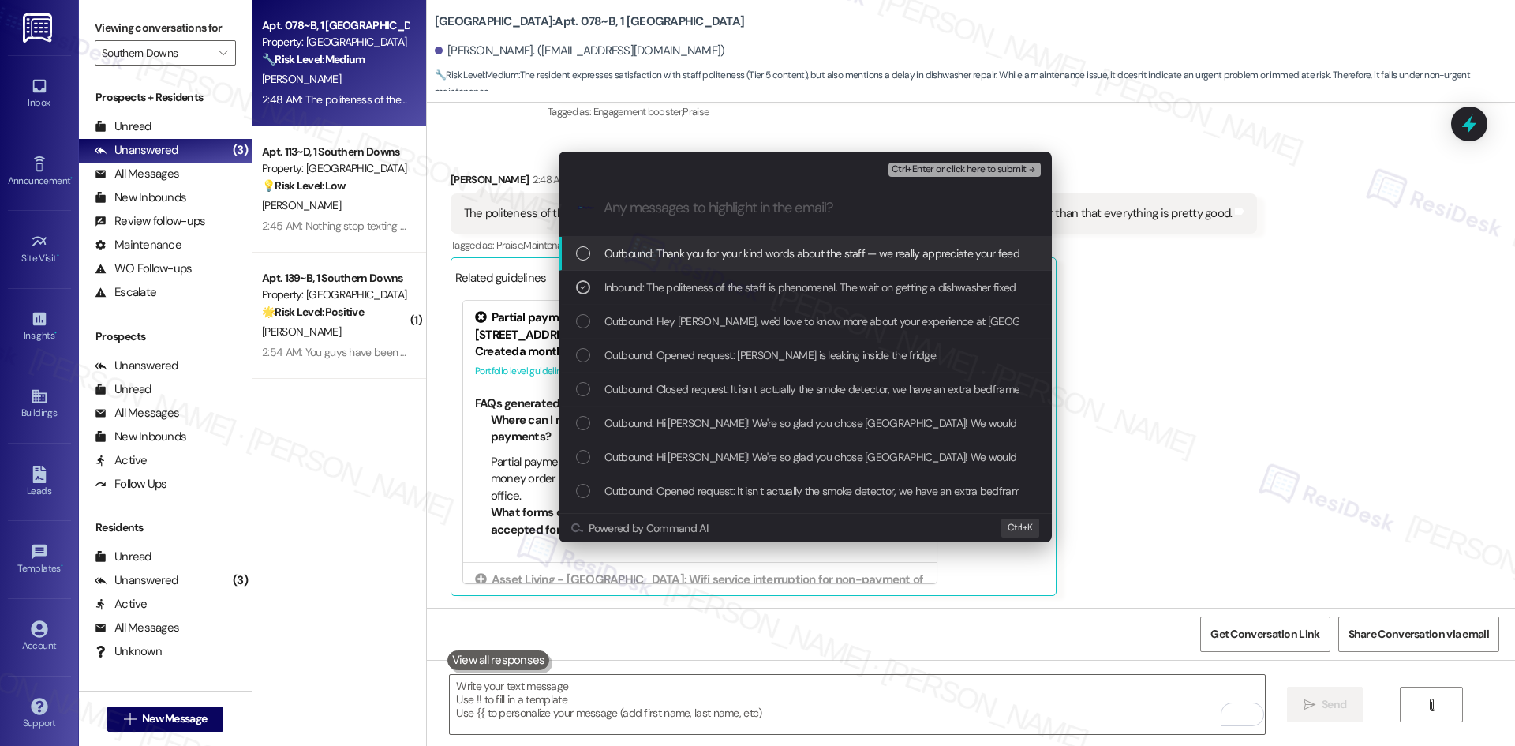
click at [783, 207] on input "Any messages to highlight in the email?" at bounding box center [818, 208] width 428 height 17
paste input "Resident feedback – [GEOGRAPHIC_DATA]"
type input "Resident feedback – [GEOGRAPHIC_DATA]"
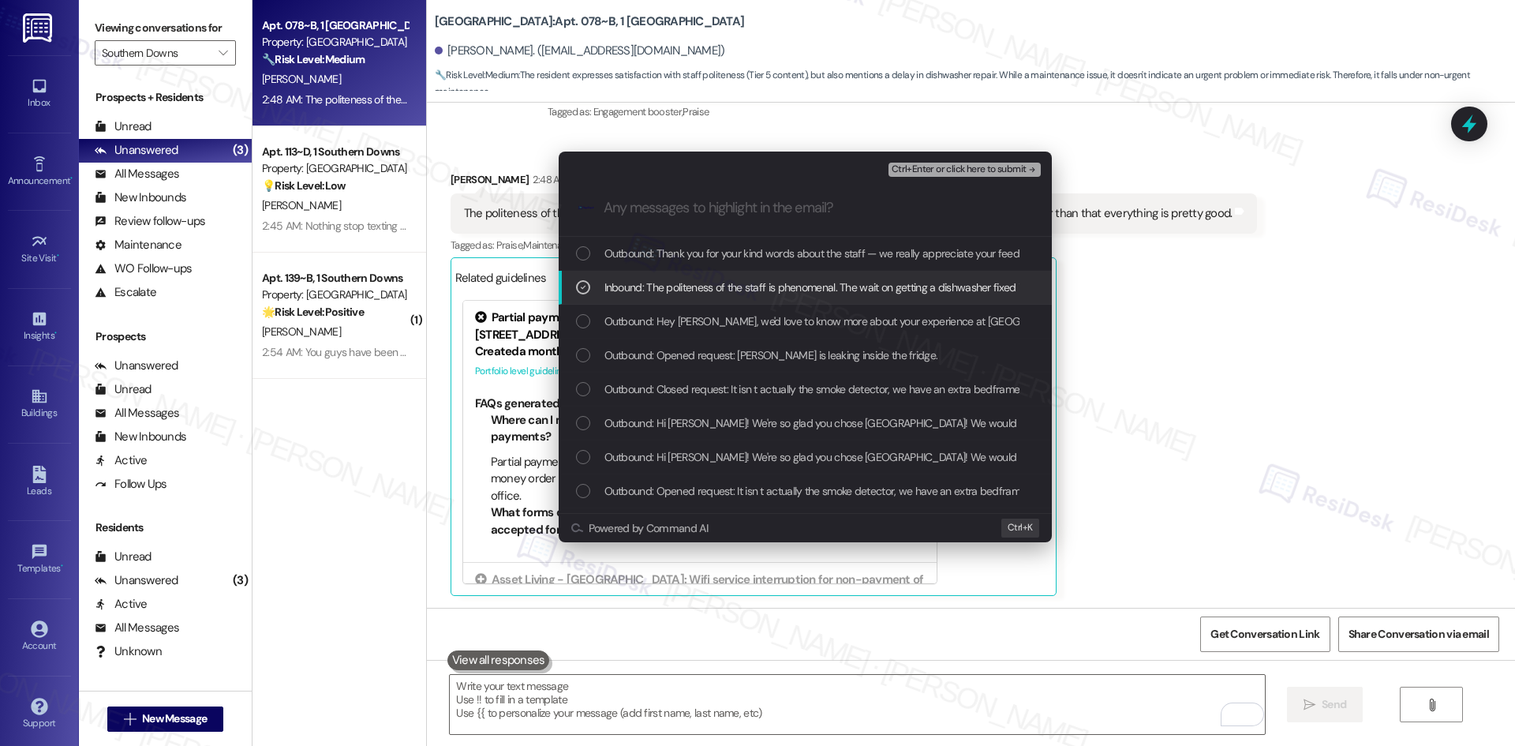
click at [1210, 315] on div "Escalate Conversation Low risk Resident feedback Inbound: The politeness of the…" at bounding box center [757, 373] width 1515 height 746
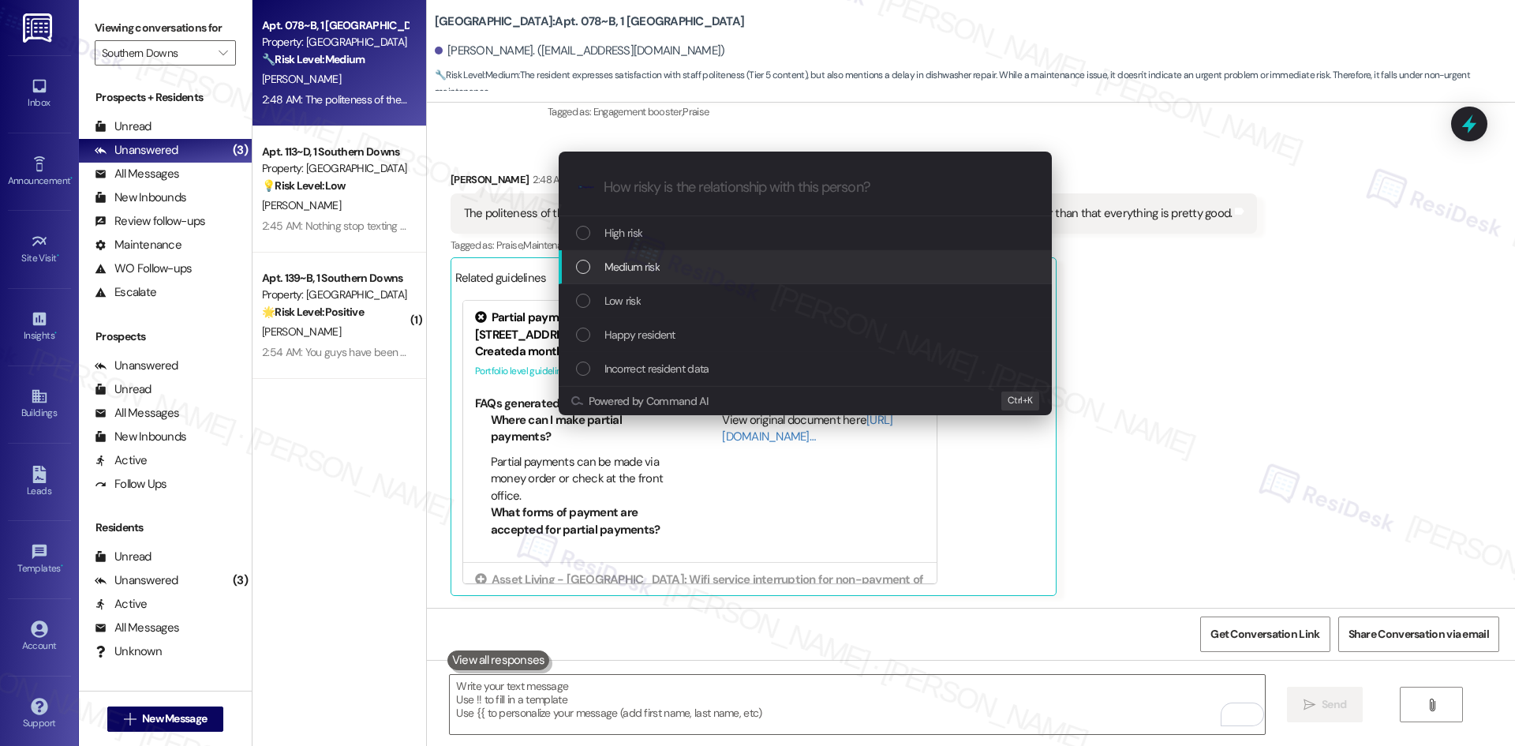
click at [696, 266] on div "Medium risk" at bounding box center [807, 266] width 462 height 17
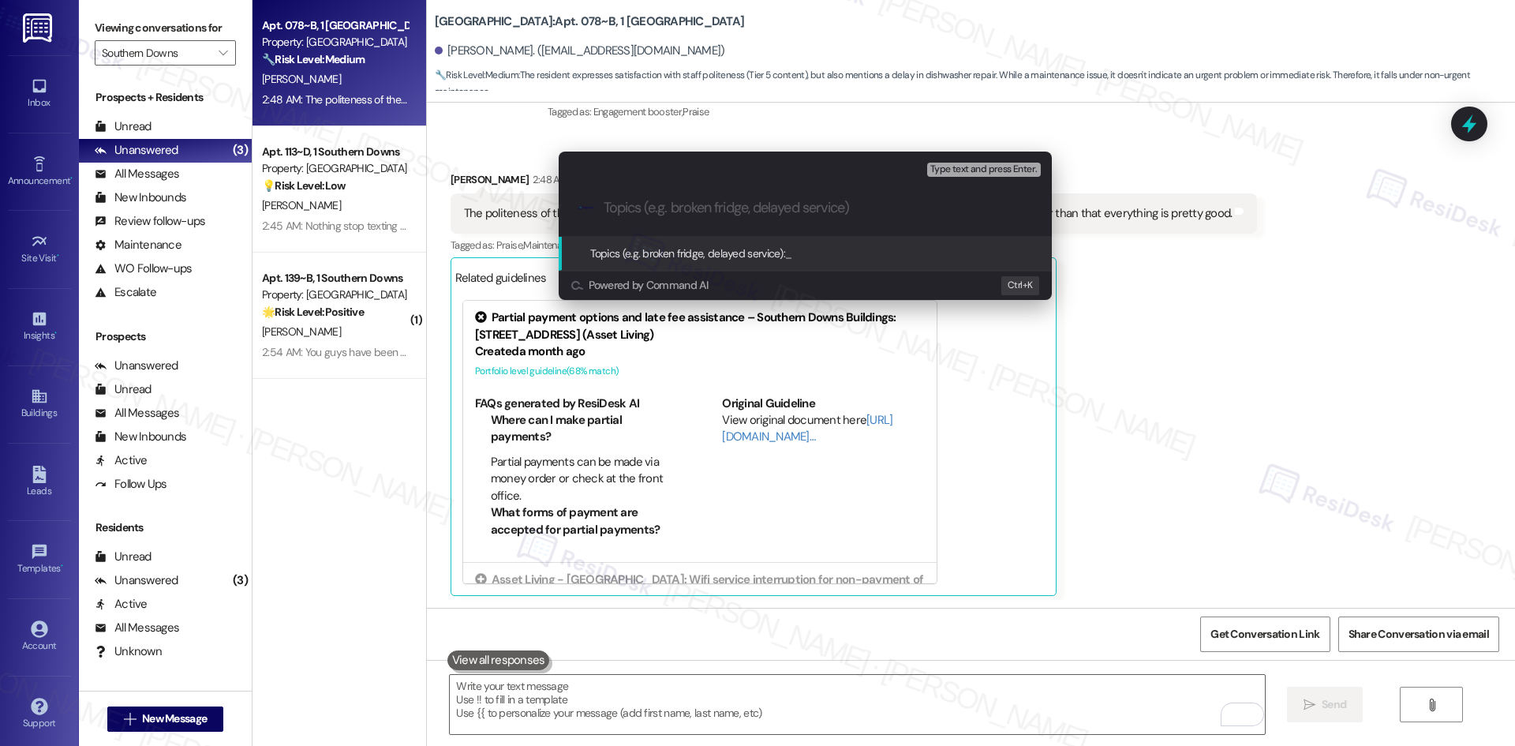
click at [1301, 313] on div "Escalate Conversation Medium risk Topics (e.g. broken fridge, delayed service) …" at bounding box center [757, 373] width 1515 height 746
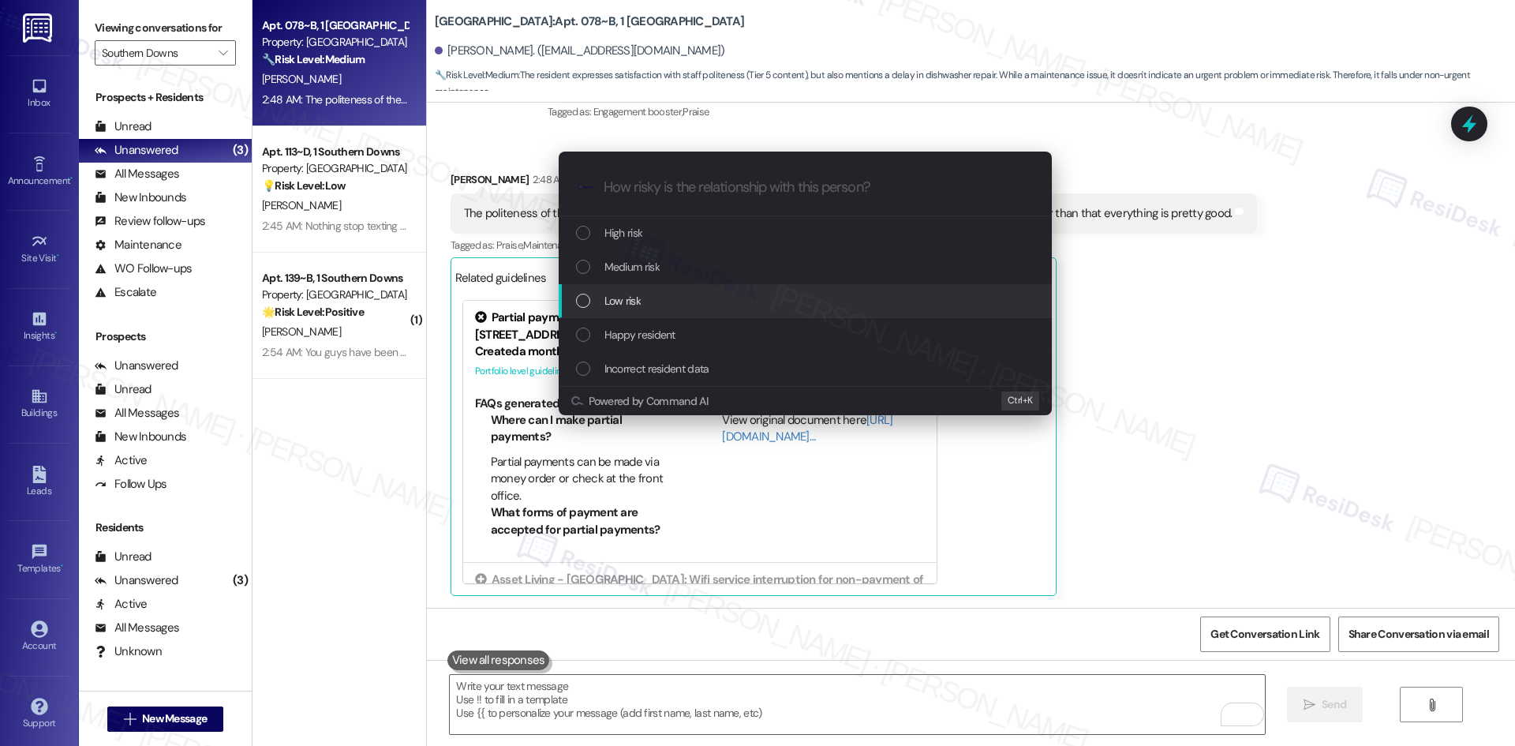
drag, startPoint x: 655, startPoint y: 299, endPoint x: 667, endPoint y: 290, distance: 14.7
click at [656, 299] on div "Low risk" at bounding box center [807, 300] width 462 height 17
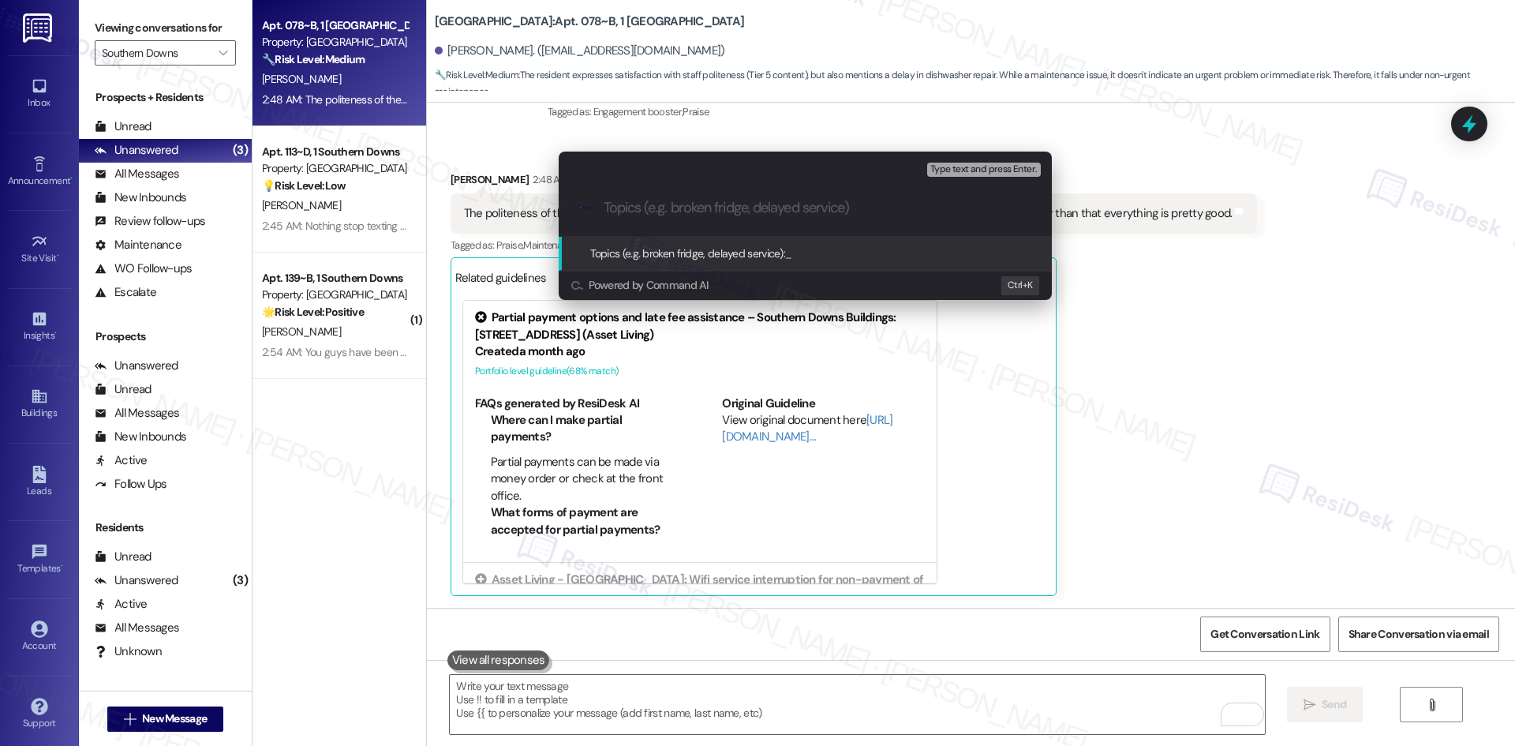
paste input "Resident feedback – [GEOGRAPHIC_DATA]"
type input "Resident feedback – [GEOGRAPHIC_DATA]"
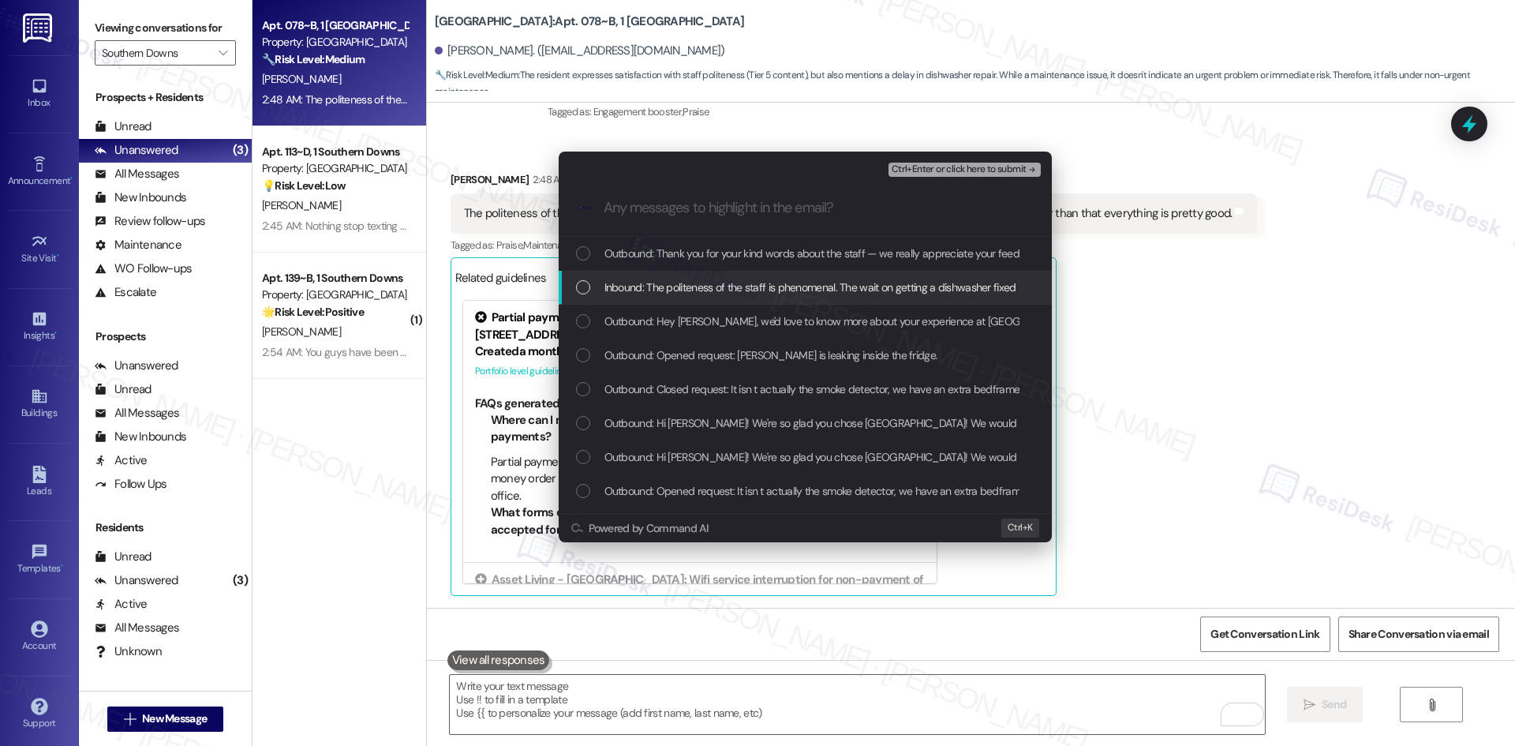
click at [844, 294] on span "Inbound: The politeness of the staff is phenomenal. The wait on getting a dishw…" at bounding box center [977, 287] width 746 height 17
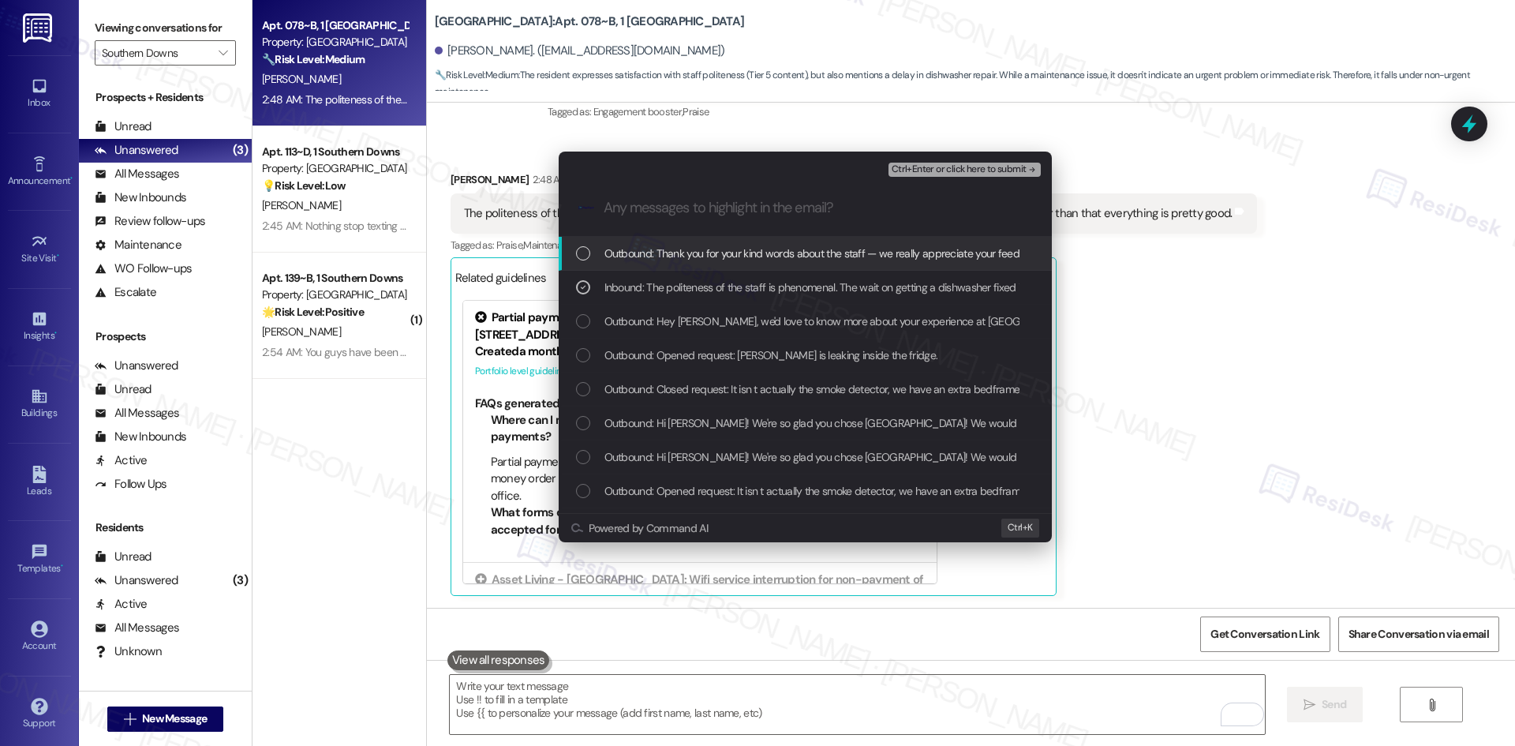
click at [1009, 169] on span "Ctrl+Enter or click here to submit" at bounding box center [959, 169] width 135 height 11
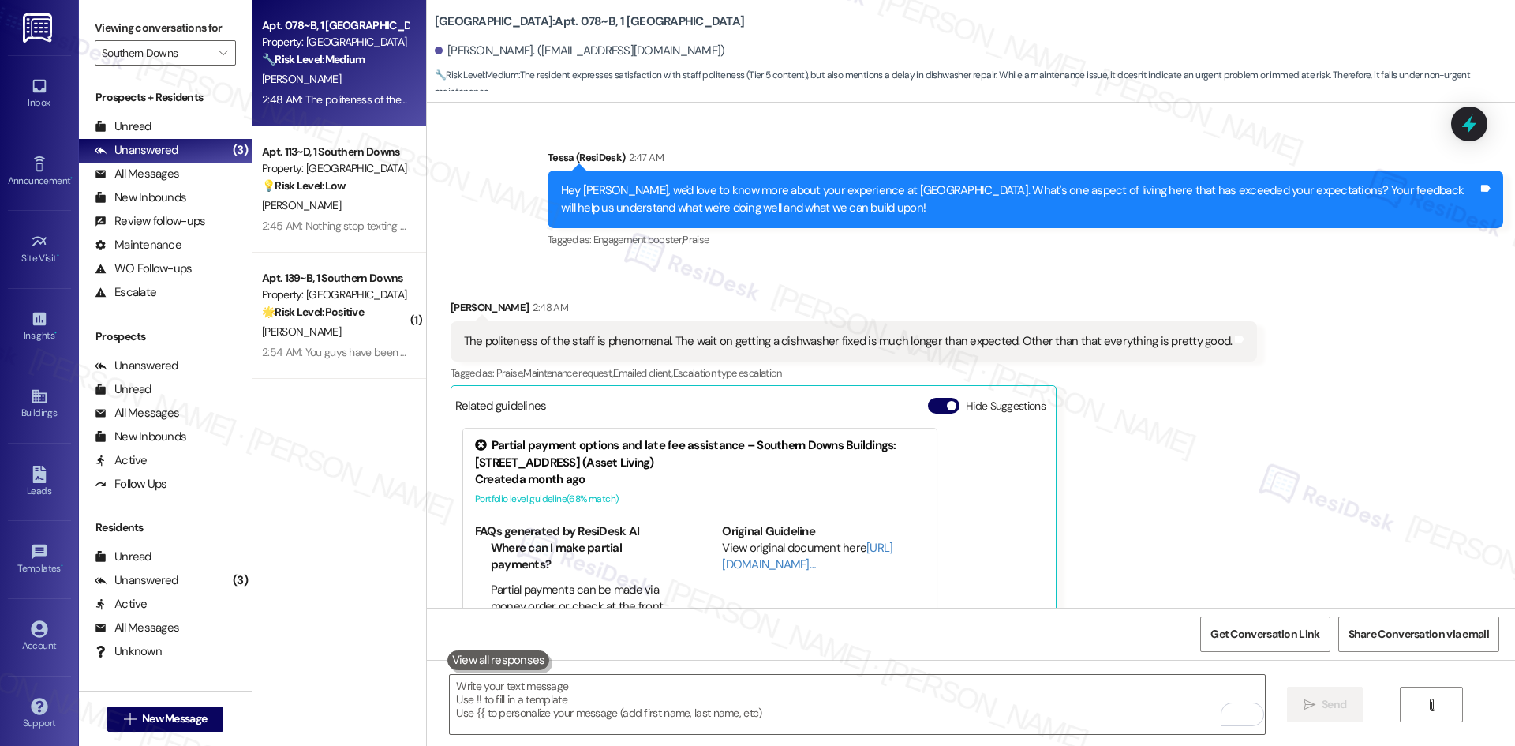
scroll to position [516, 0]
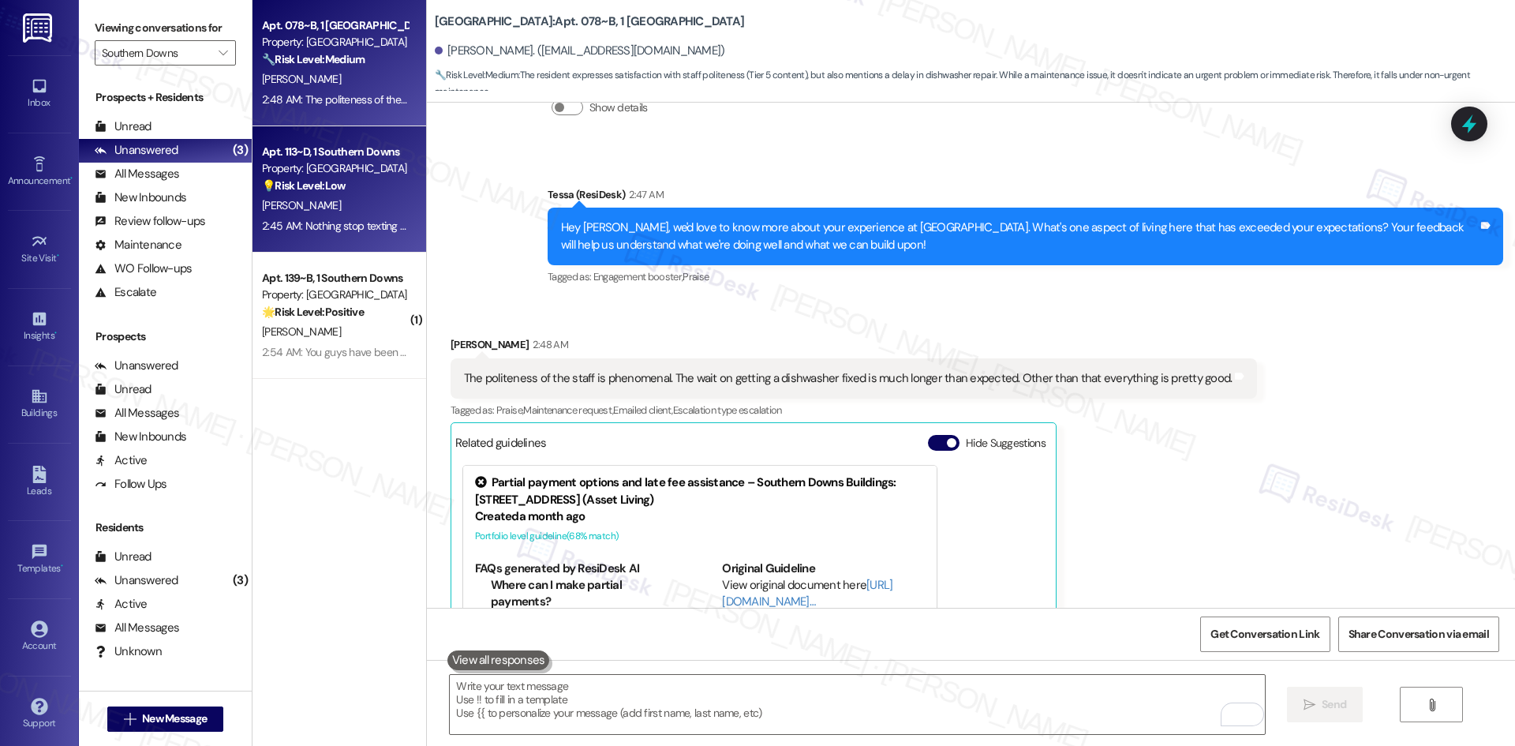
click at [319, 219] on div "2:45 AM: Nothing stop texting me 2:45 AM: Nothing stop texting me" at bounding box center [338, 226] width 153 height 14
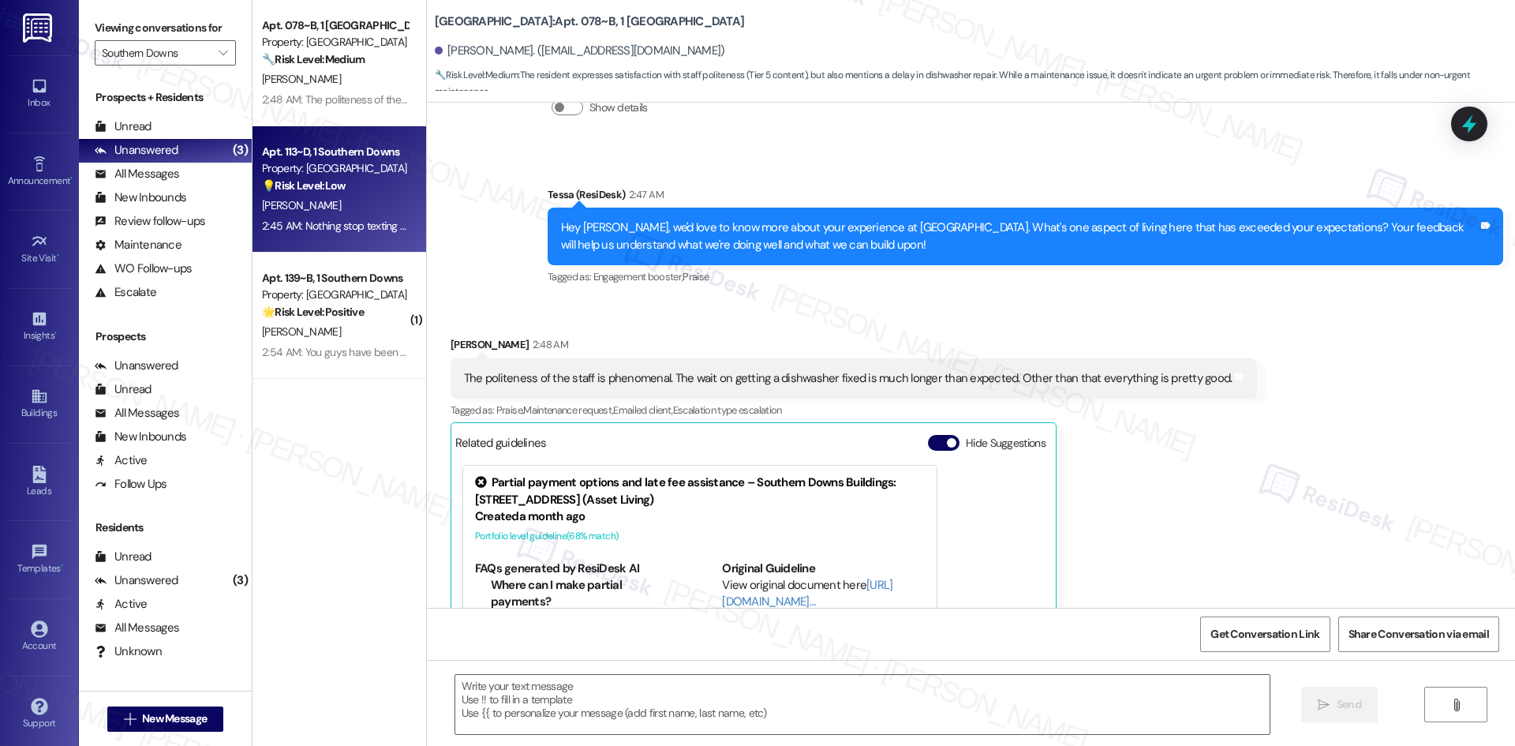
type textarea "Fetching suggested responses. Please feel free to read through the conversation…"
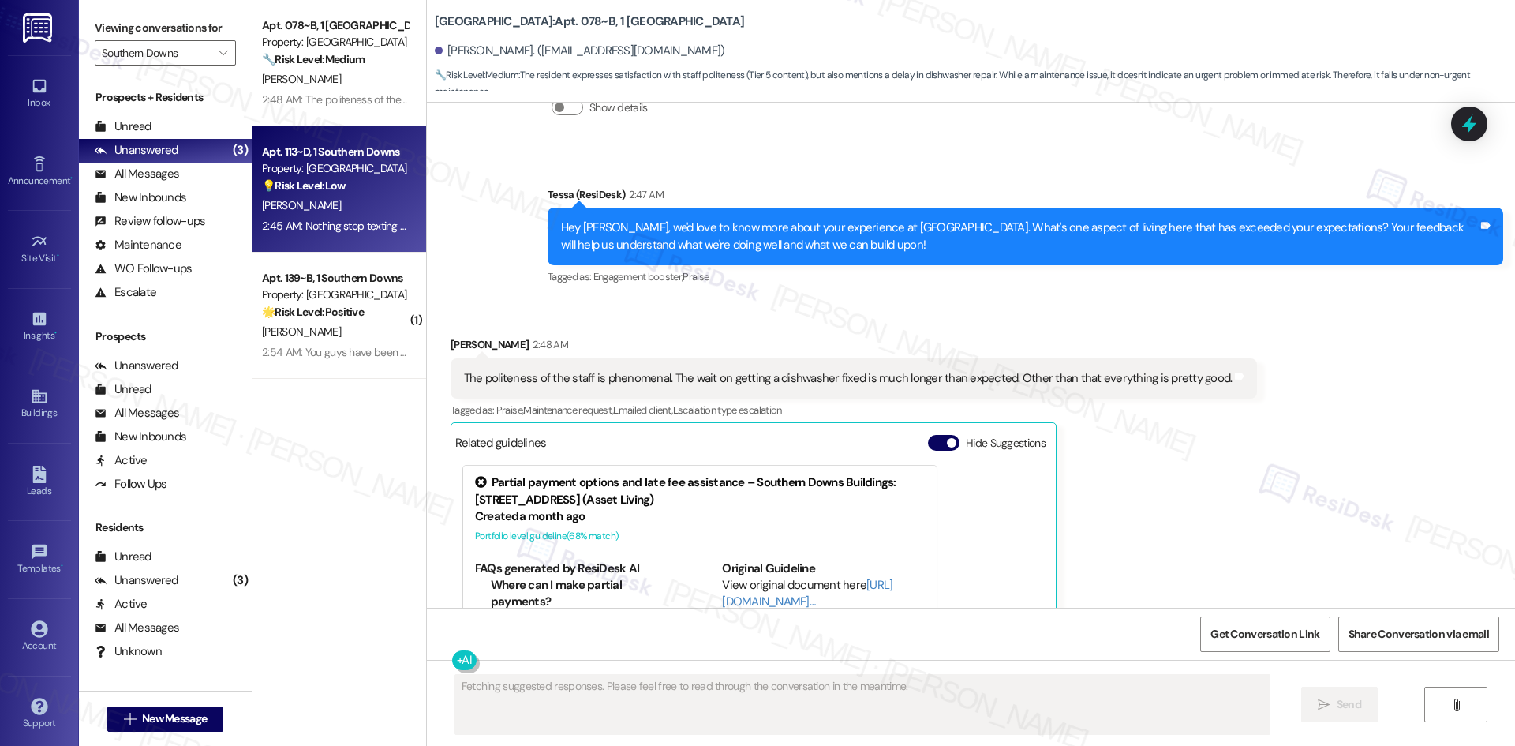
scroll to position [330, 0]
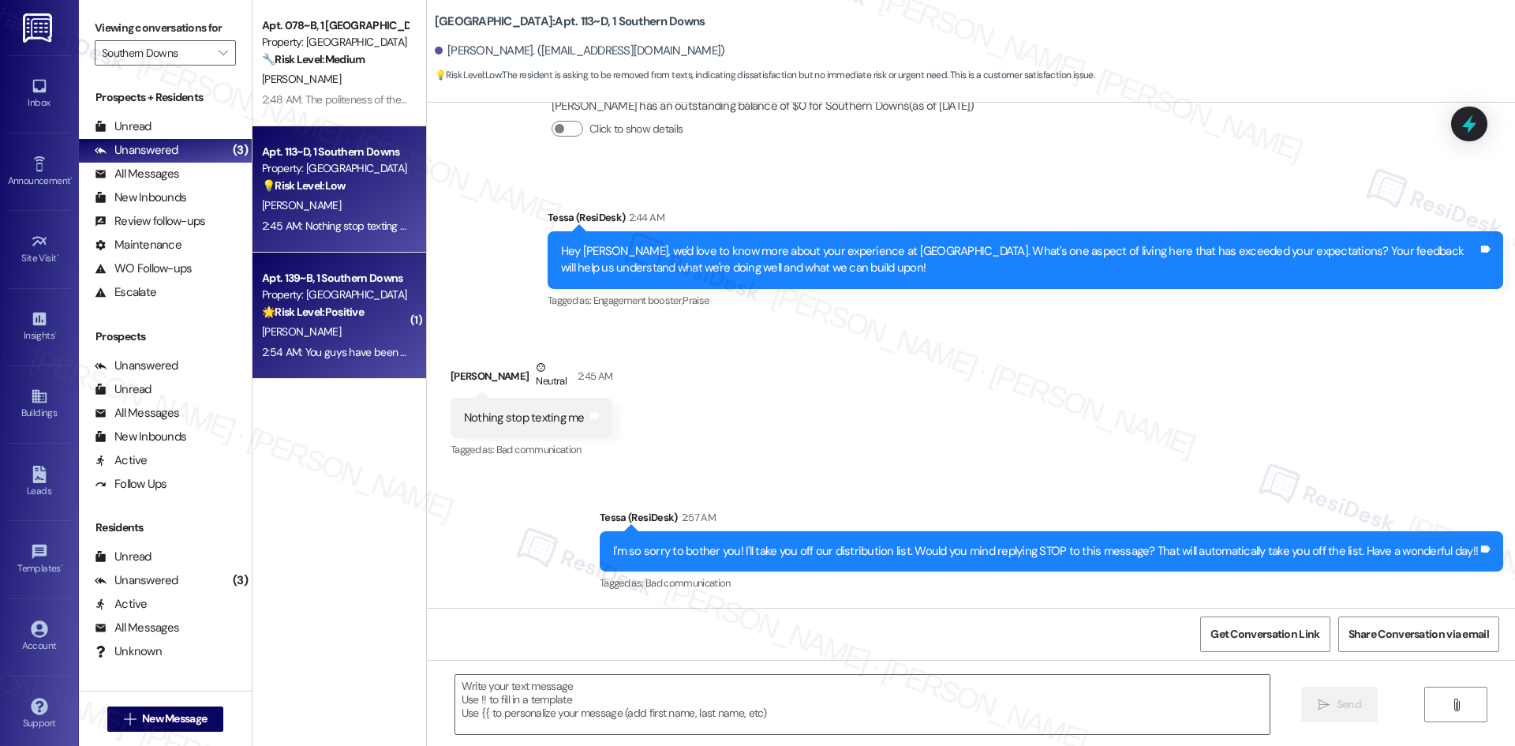
click at [309, 346] on div "2:54 AM: You guys have been great so far. 2:54 AM: You guys have been great so …" at bounding box center [358, 352] width 192 height 14
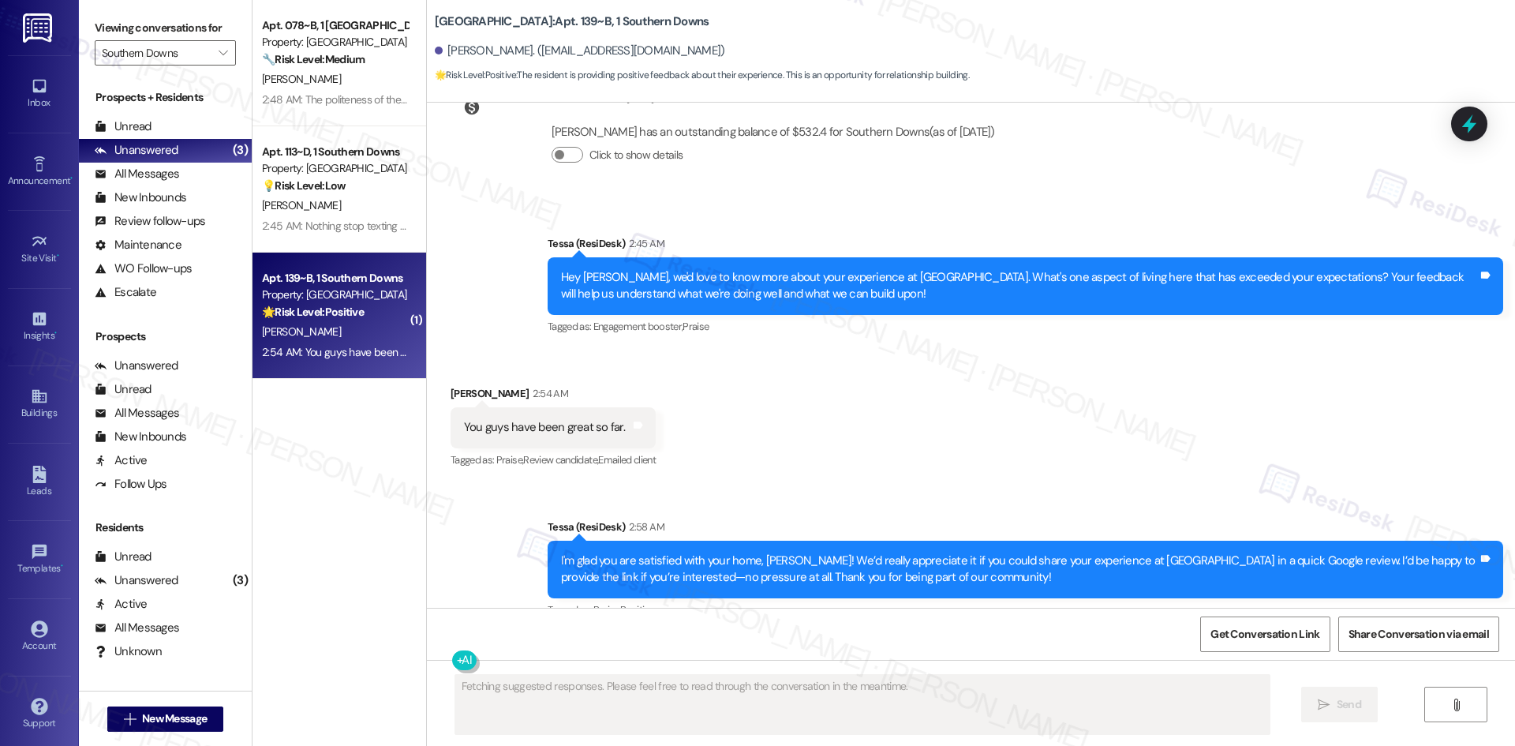
scroll to position [747, 0]
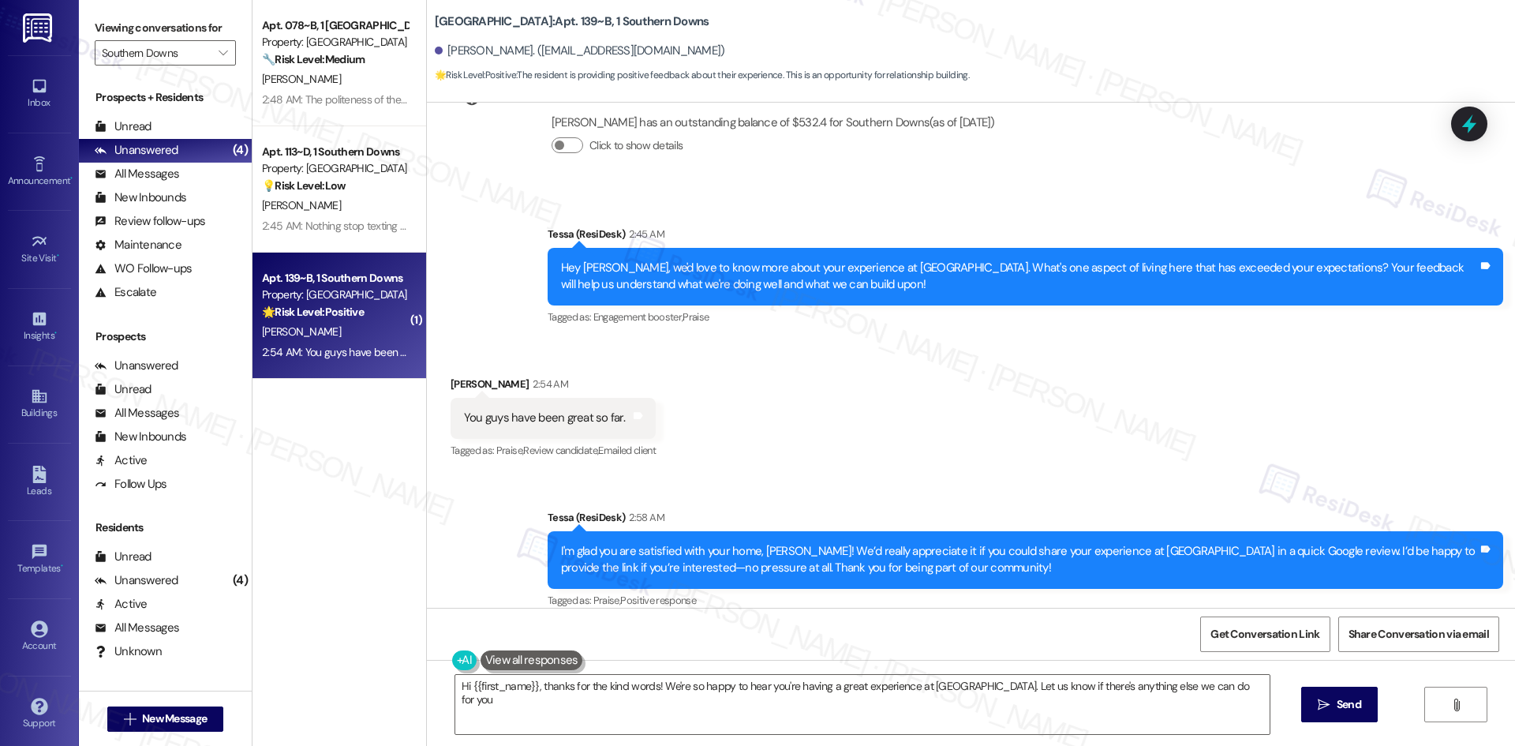
type textarea "Hi {{first_name}}, thanks for the kind words! We're so happy to hear you're hav…"
